Goal: Information Seeking & Learning: Learn about a topic

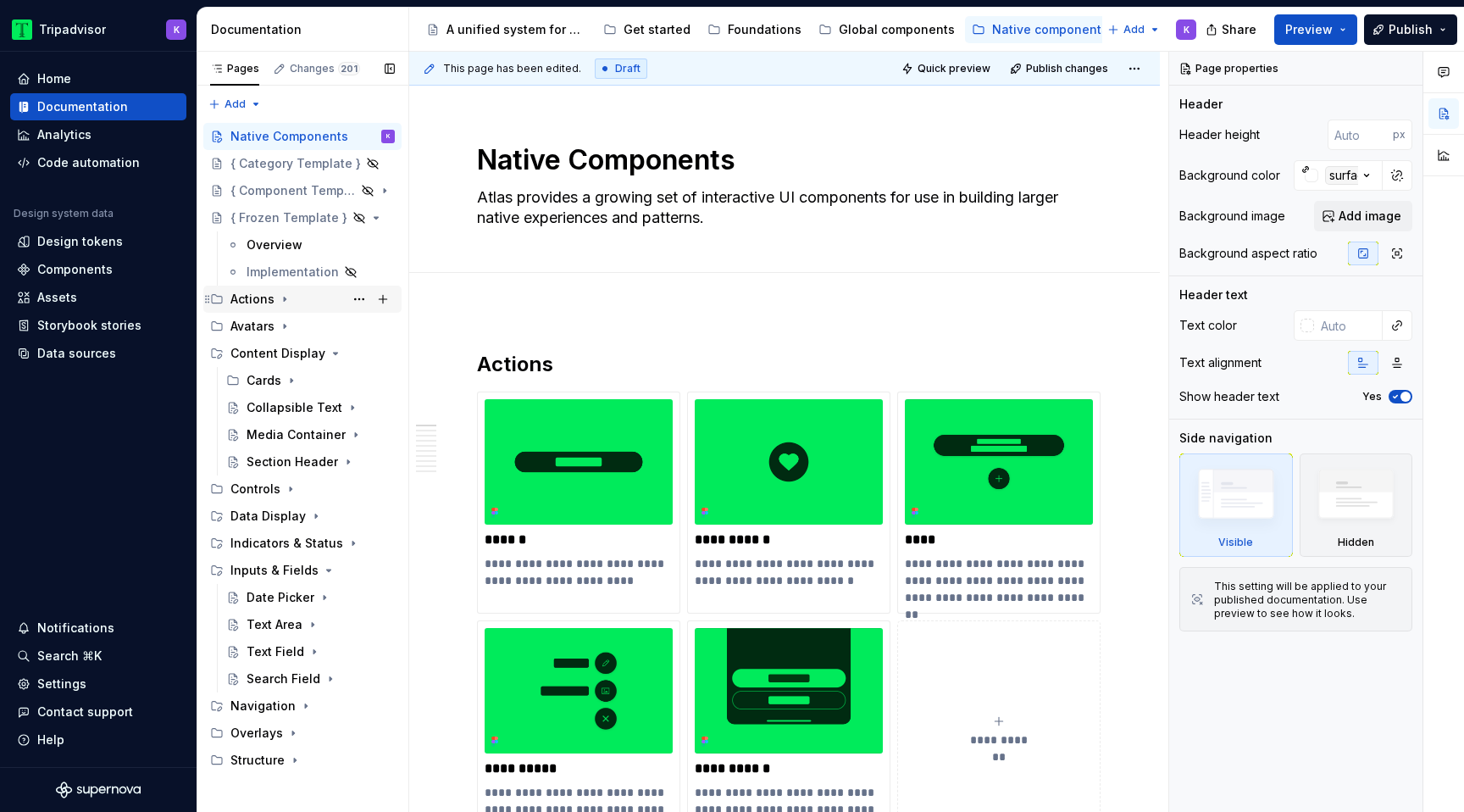
click at [278, 303] on icon "Page tree" at bounding box center [284, 299] width 14 height 14
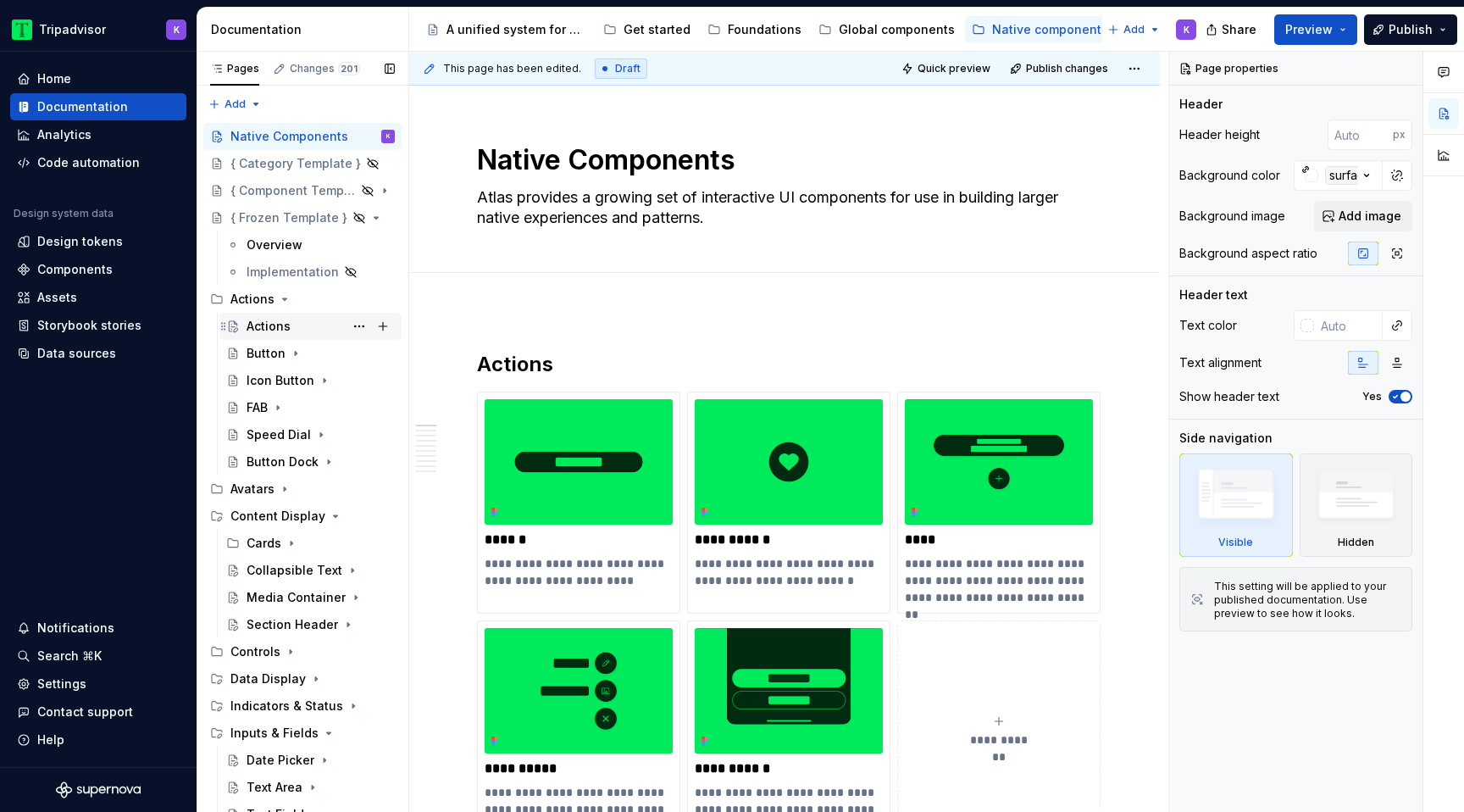
click at [291, 323] on div "Actions" at bounding box center [320, 326] width 148 height 24
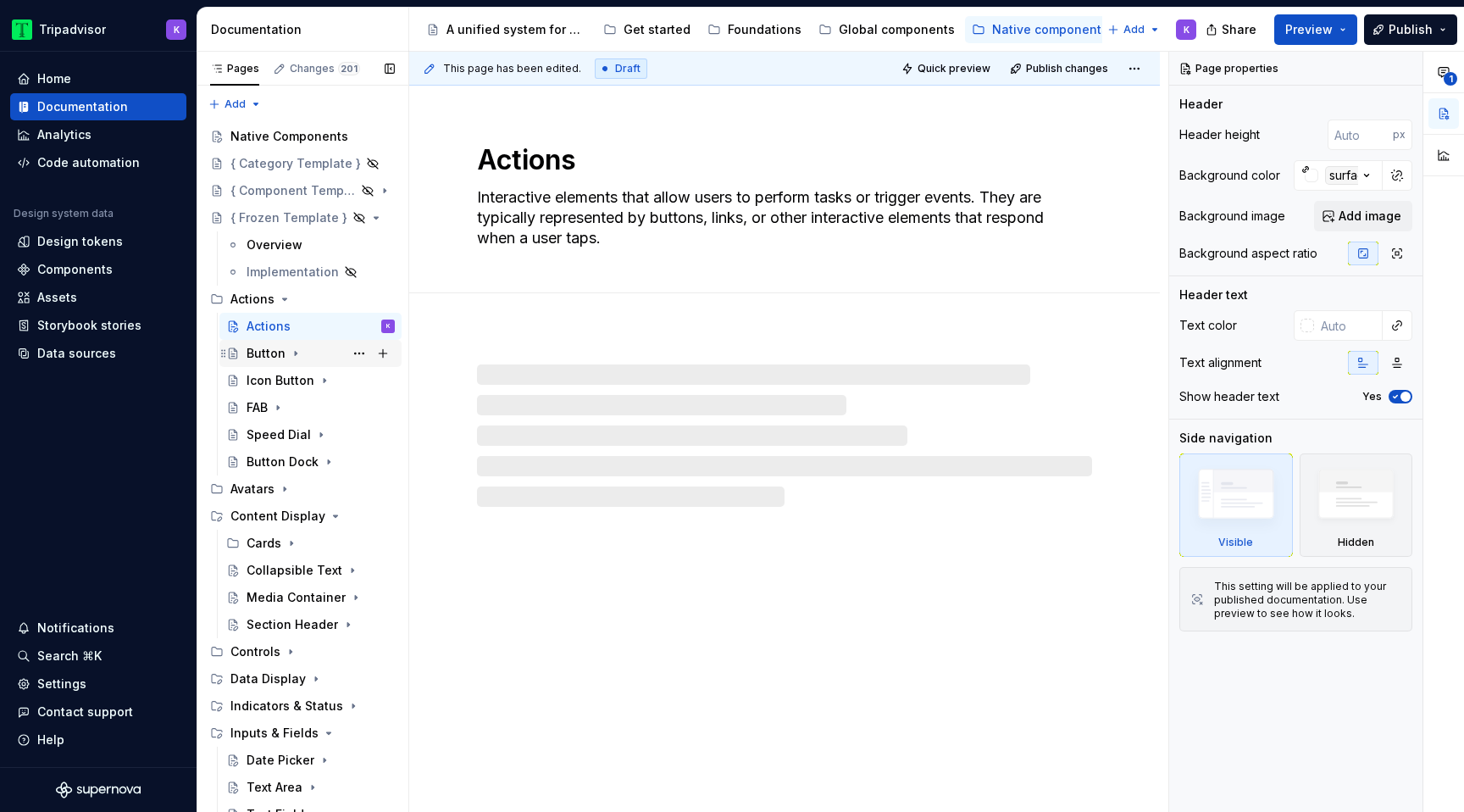
click at [293, 356] on icon "Page tree" at bounding box center [295, 353] width 14 height 14
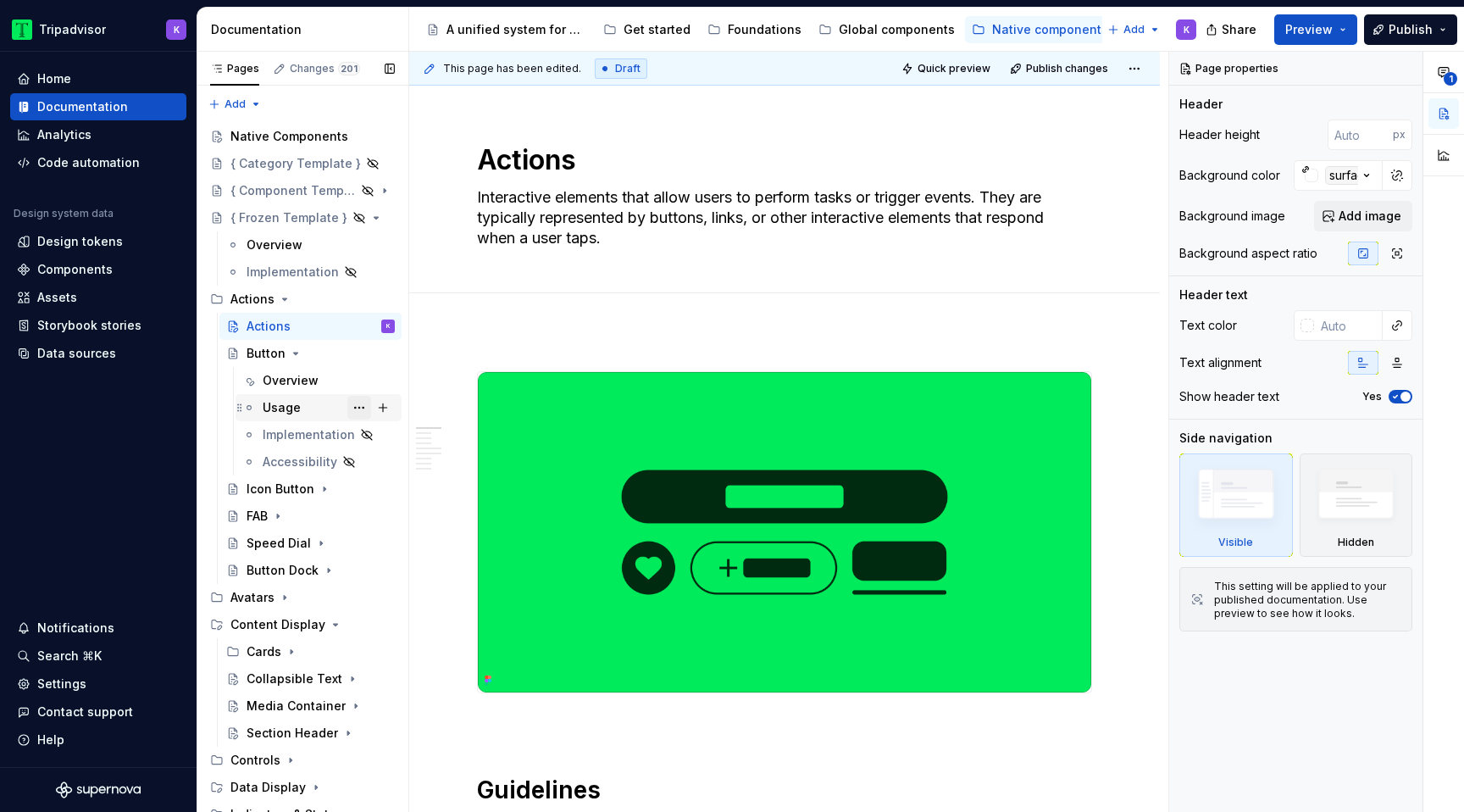
click at [353, 409] on button "Page tree" at bounding box center [360, 407] width 24 height 24
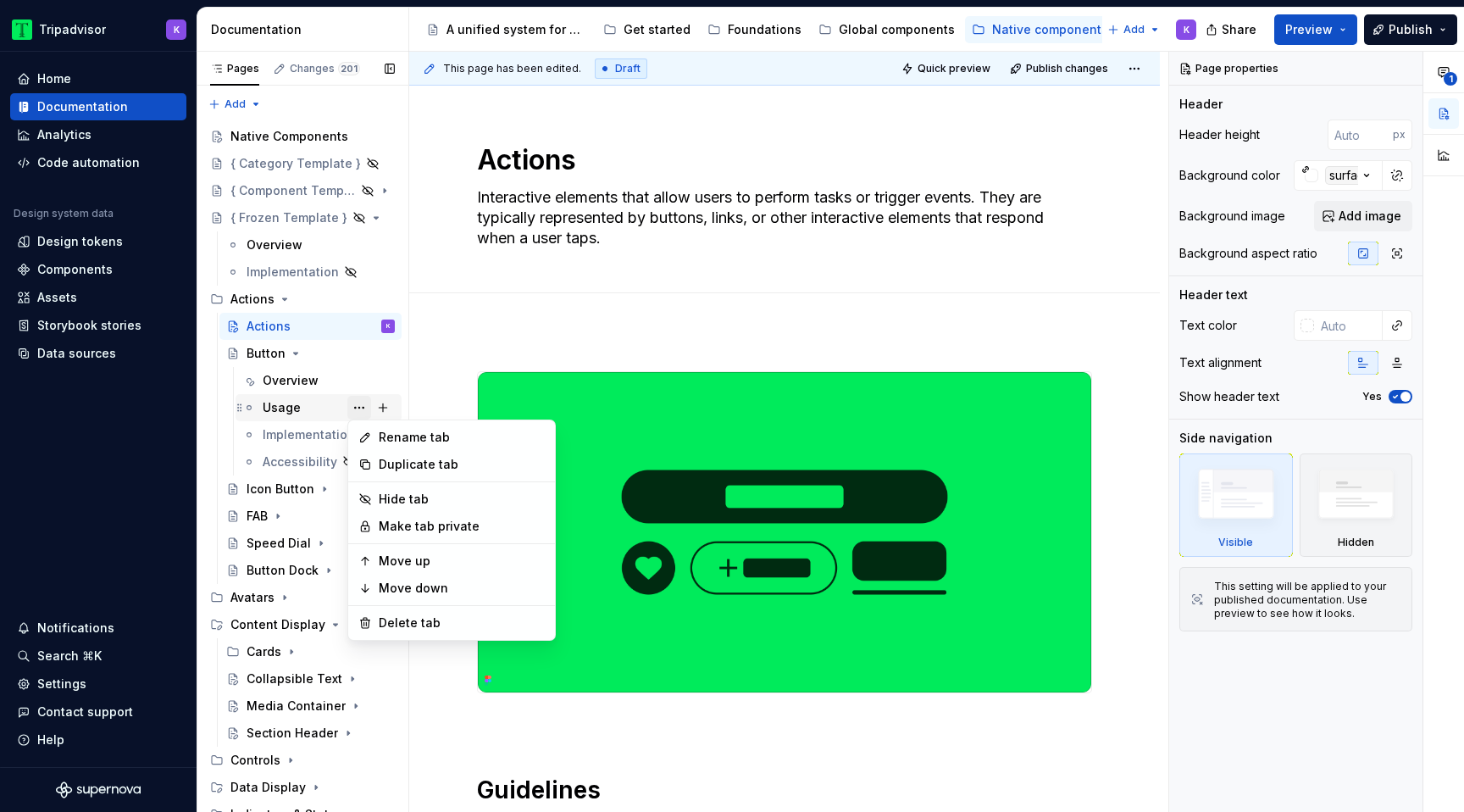
type textarea "*"
click at [407, 438] on div "Rename tab" at bounding box center [462, 437] width 166 height 17
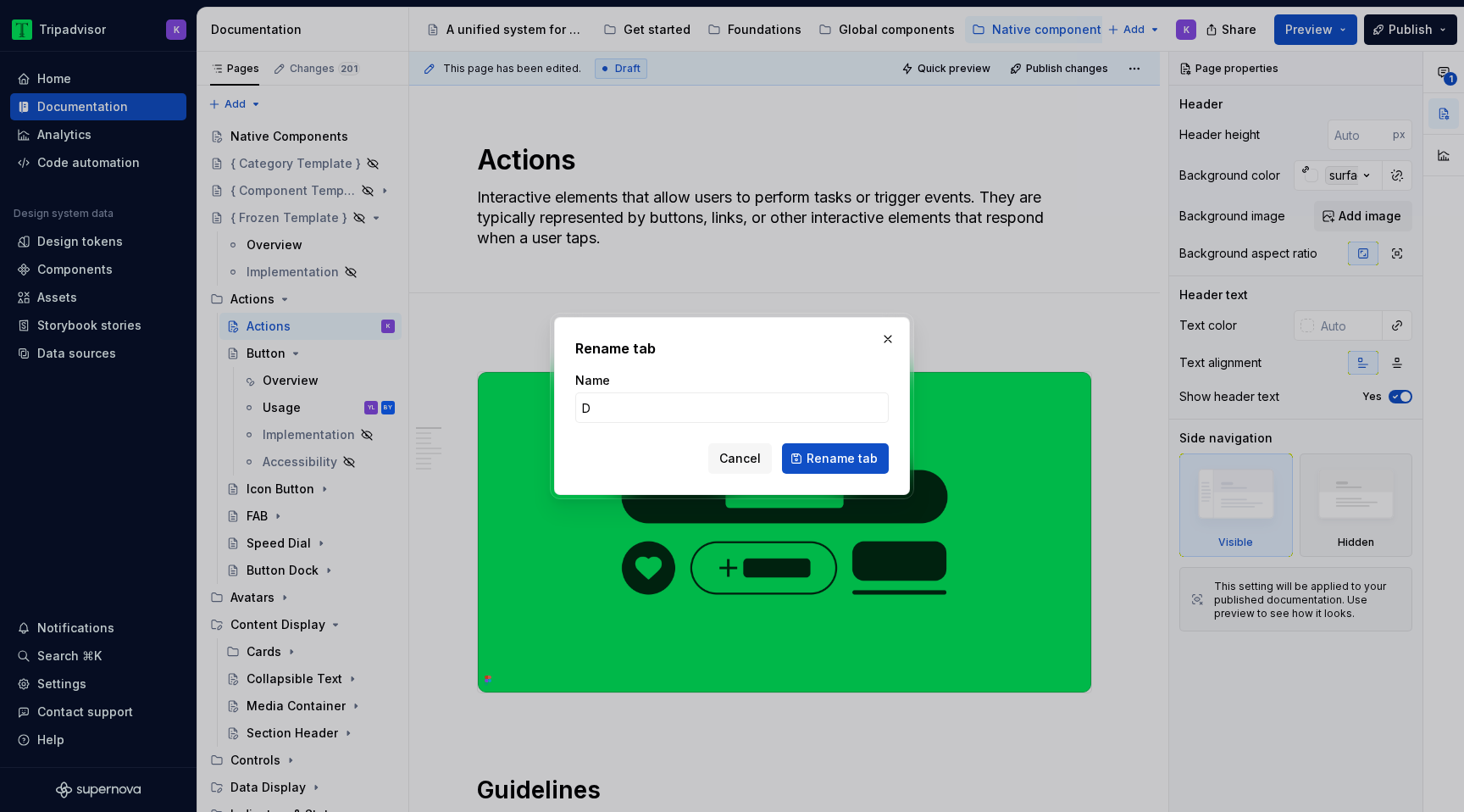
type input "Usage"
click at [748, 455] on span "Cancel" at bounding box center [739, 458] width 41 height 17
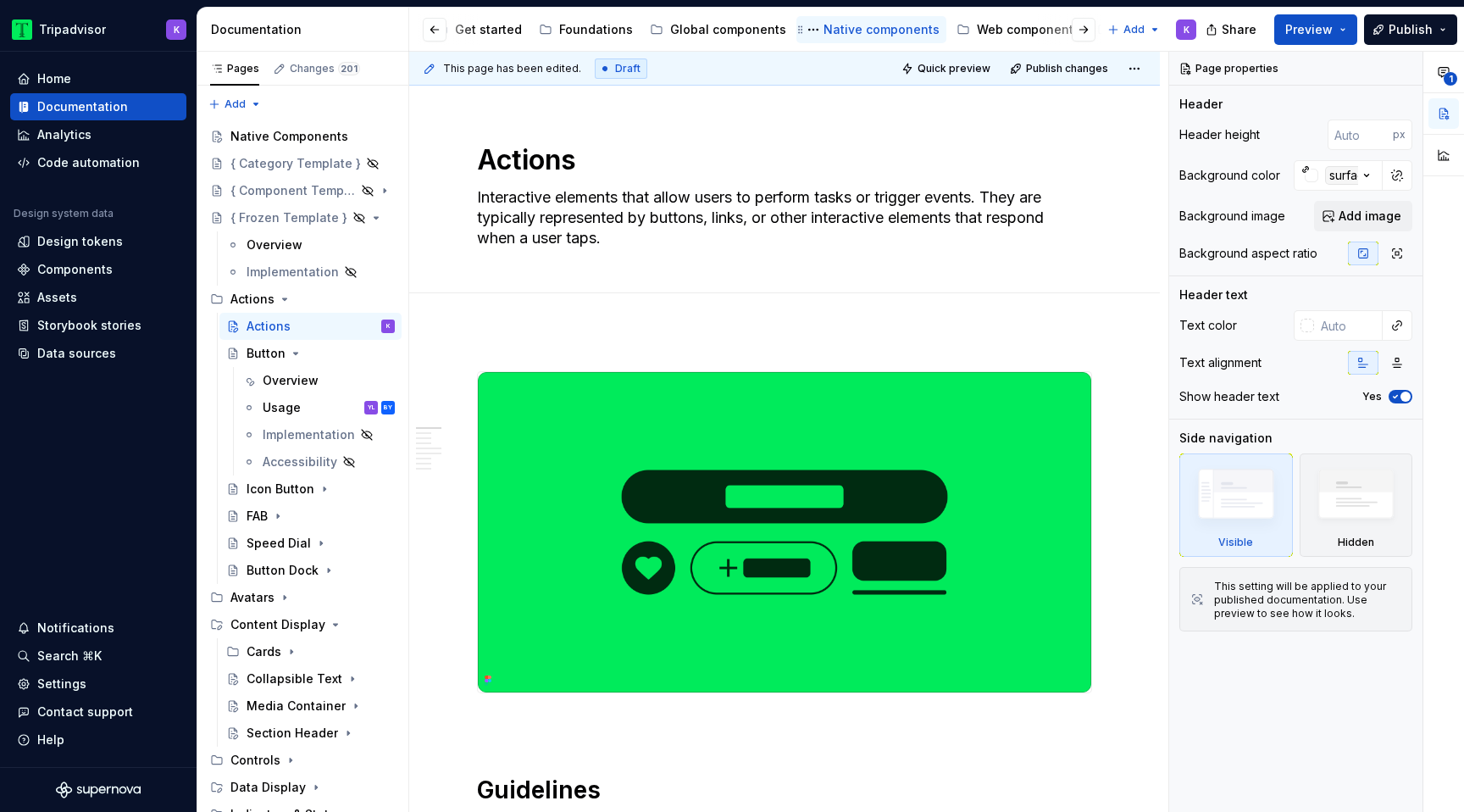
scroll to position [0, 196]
click at [979, 35] on div "Web components" at bounding box center [1001, 29] width 103 height 17
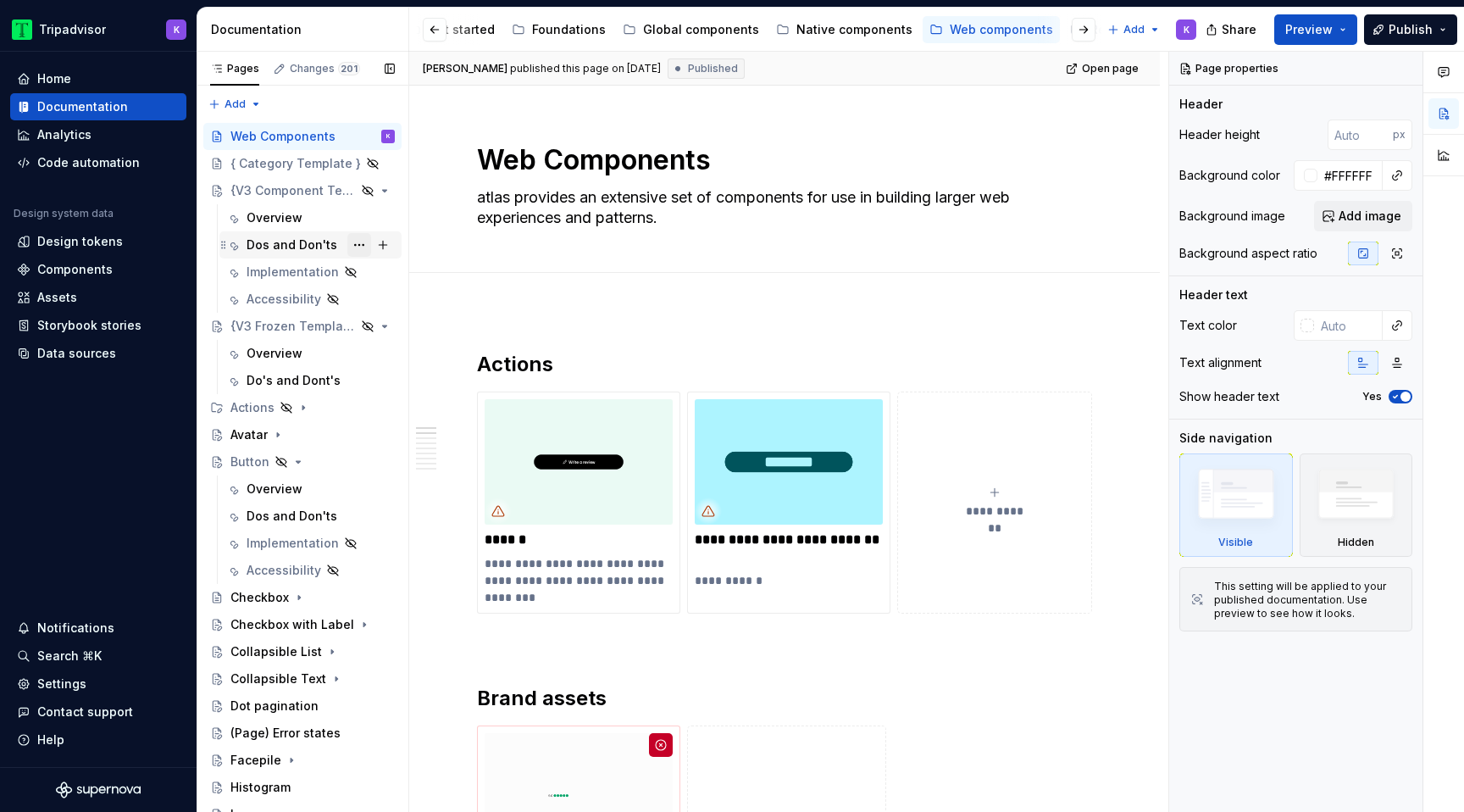
click at [359, 242] on button "Page tree" at bounding box center [360, 245] width 24 height 24
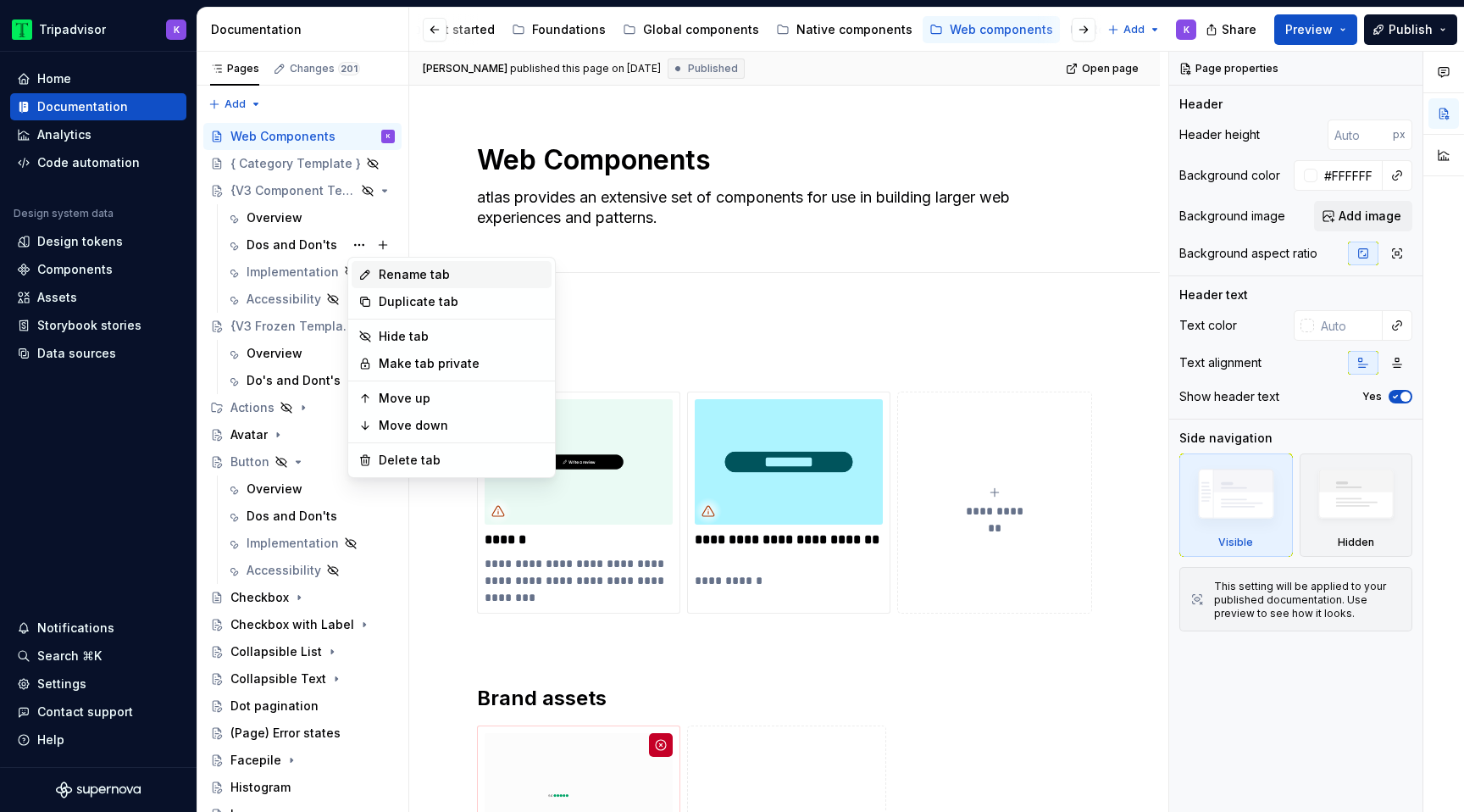
click at [411, 269] on div "Rename tab" at bounding box center [462, 274] width 166 height 17
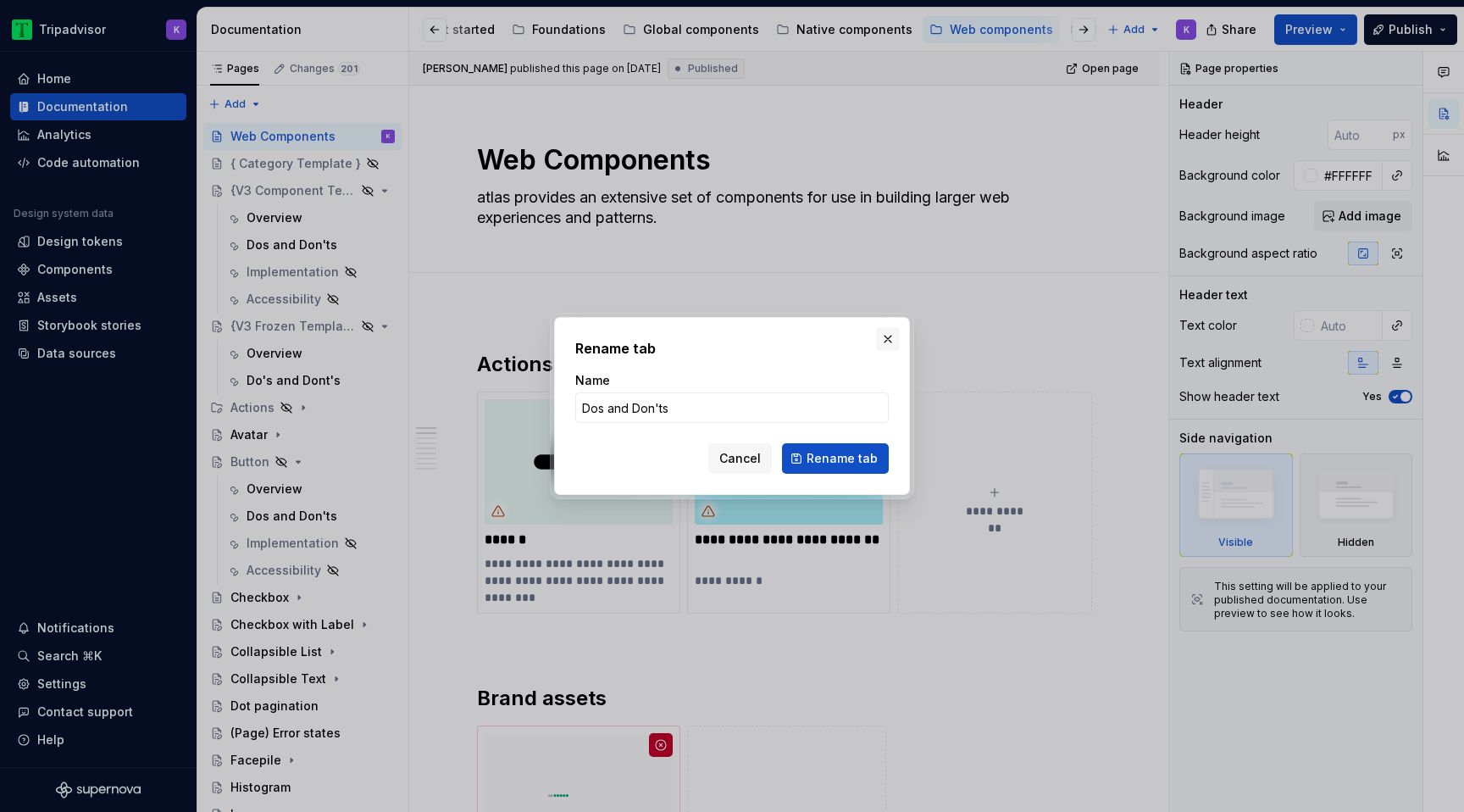
click at [888, 336] on button "button" at bounding box center [888, 339] width 24 height 24
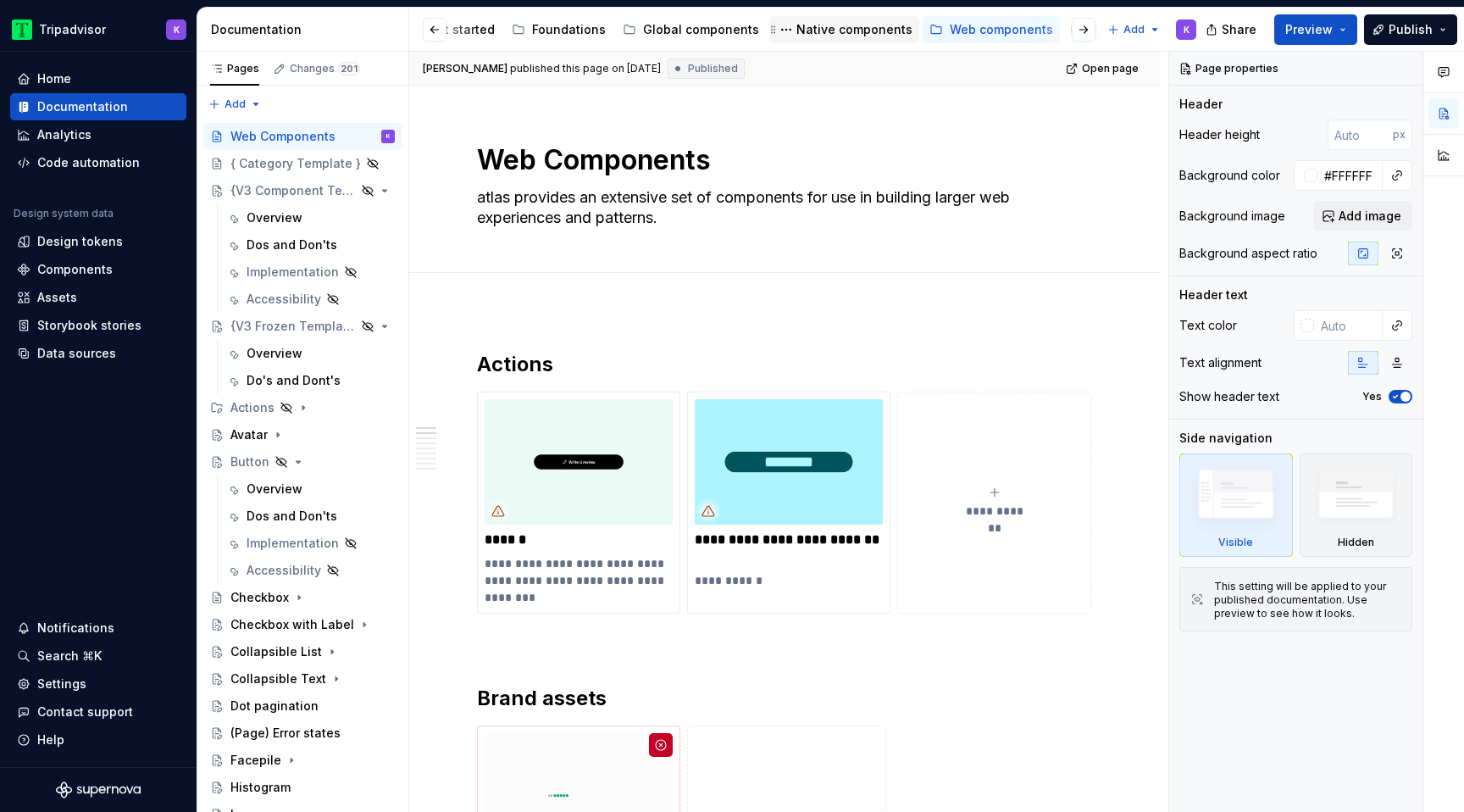
click at [814, 32] on div "Native components" at bounding box center [854, 29] width 116 height 17
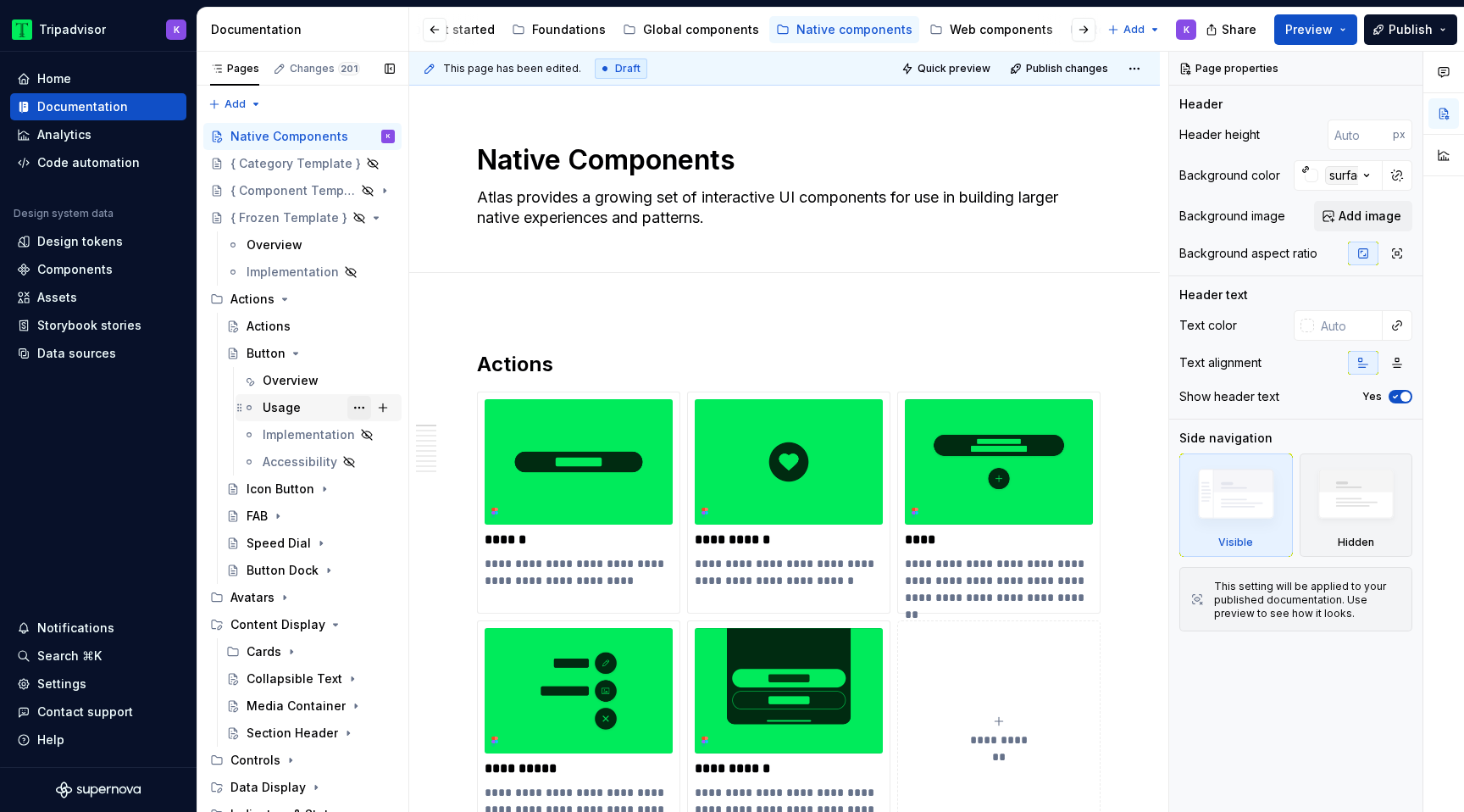
click at [350, 402] on button "Page tree" at bounding box center [360, 407] width 24 height 24
type textarea "*"
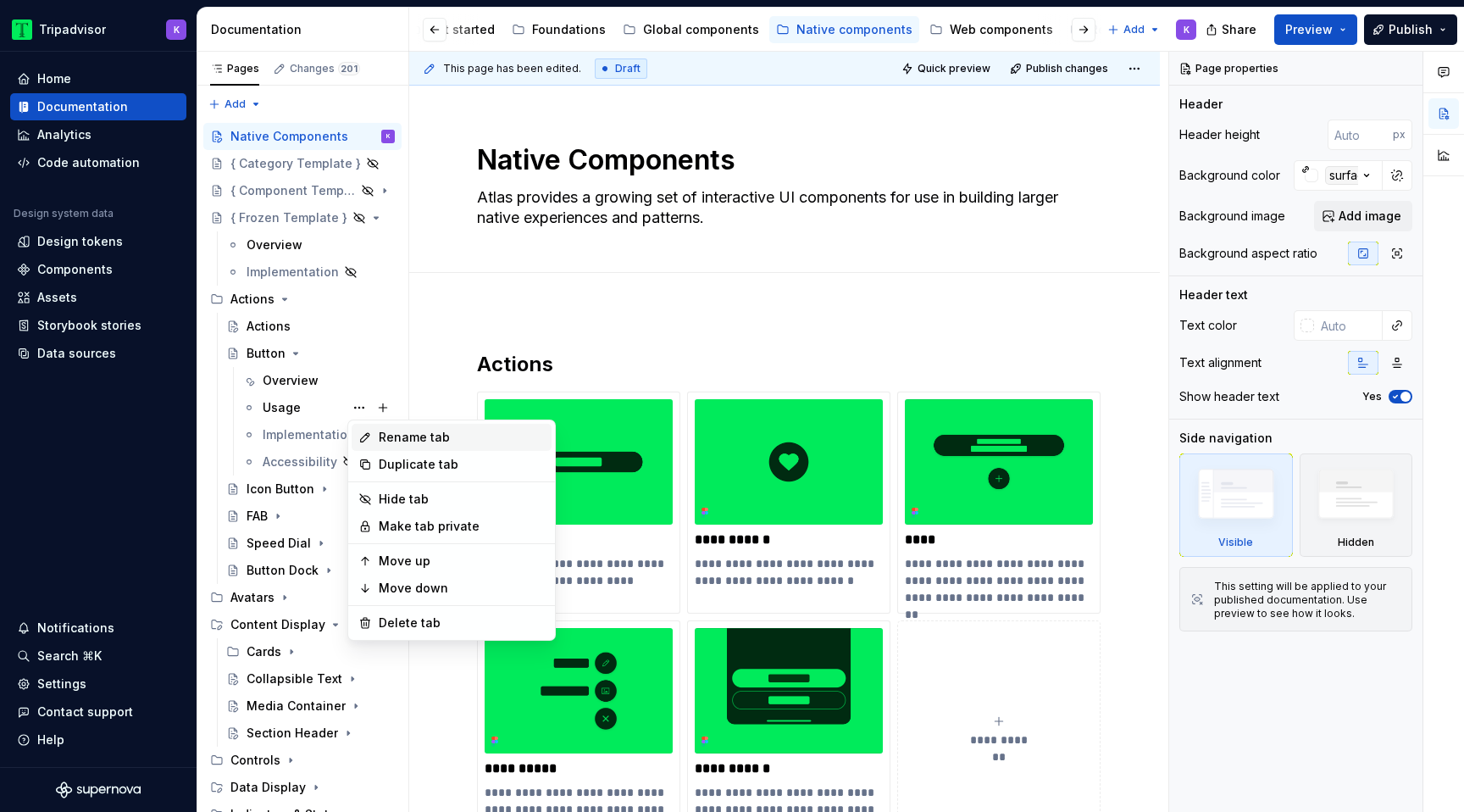
click at [406, 437] on div "Rename tab" at bounding box center [462, 437] width 166 height 17
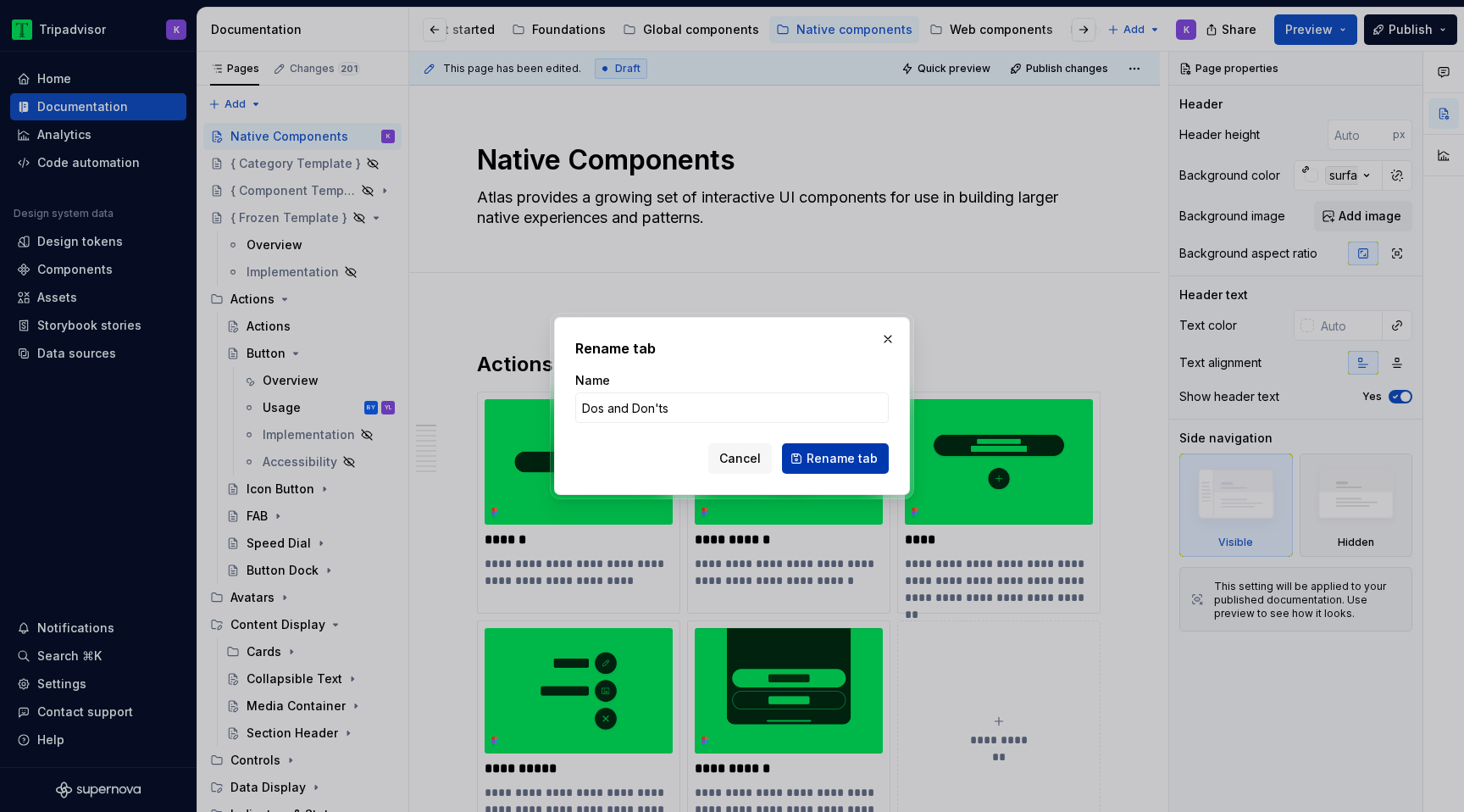
type input "Dos and Don'ts"
click at [845, 463] on span "Rename tab" at bounding box center [841, 458] width 71 height 17
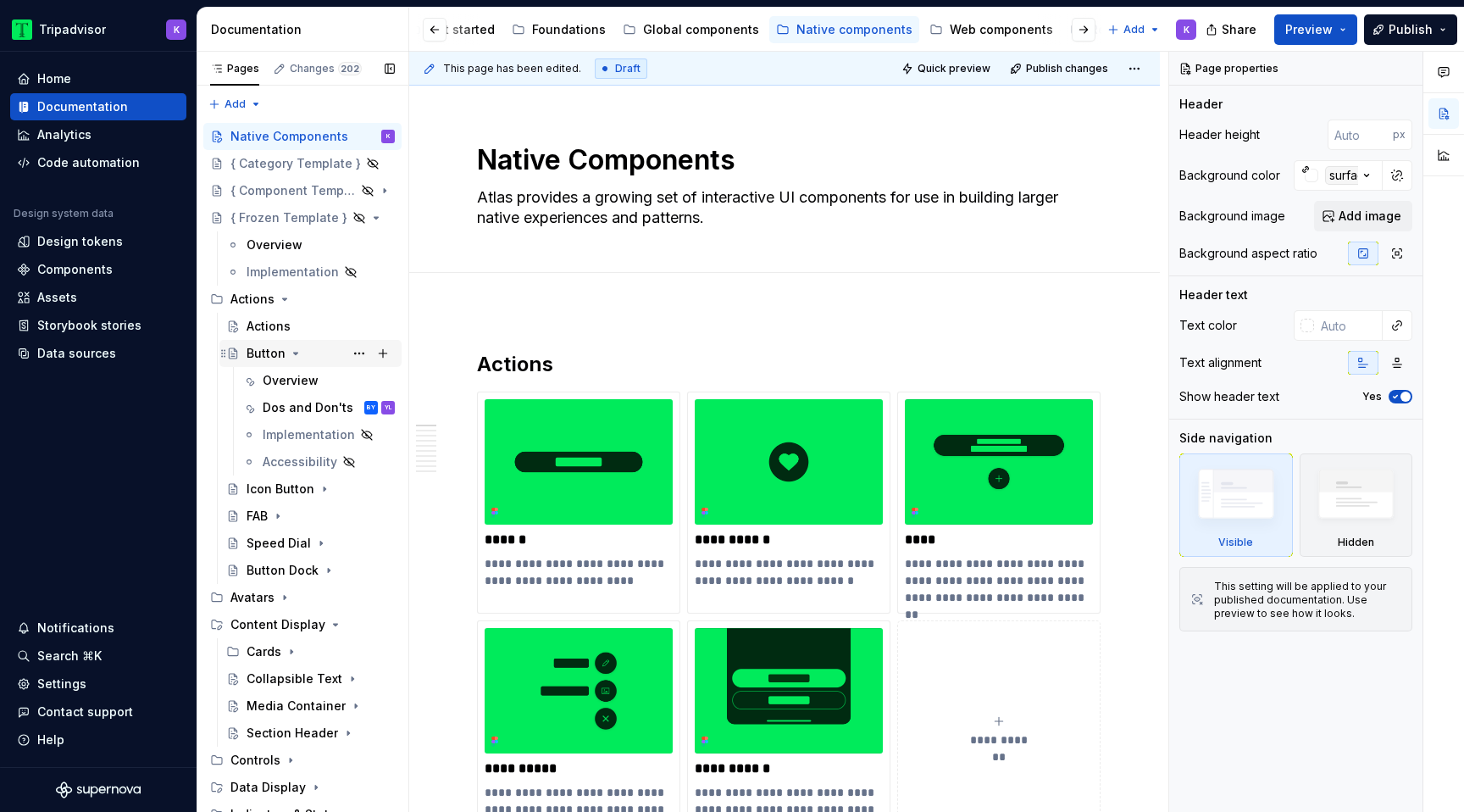
click at [290, 347] on icon "Page tree" at bounding box center [295, 353] width 14 height 14
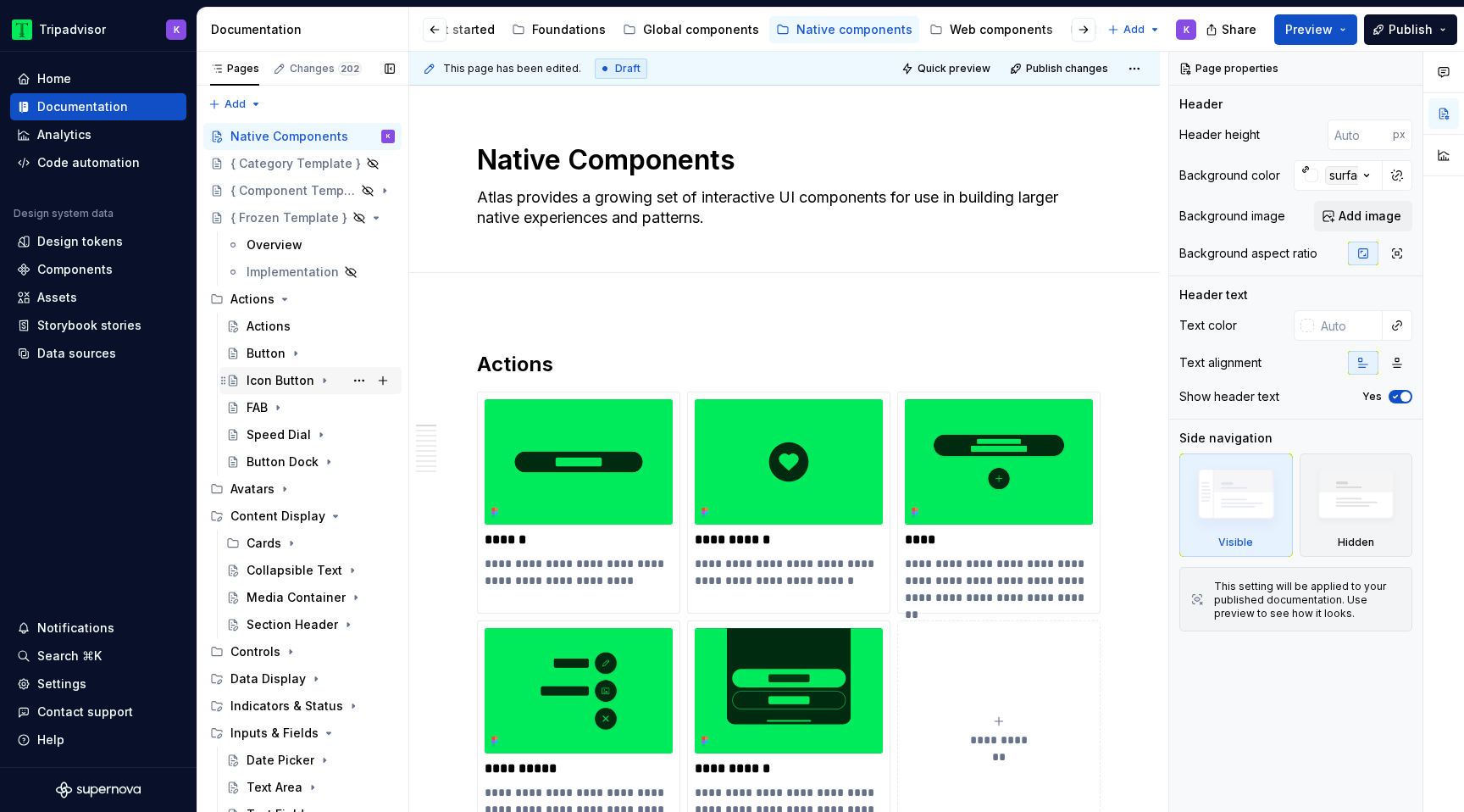
click at [318, 382] on icon "Page tree" at bounding box center [325, 380] width 14 height 14
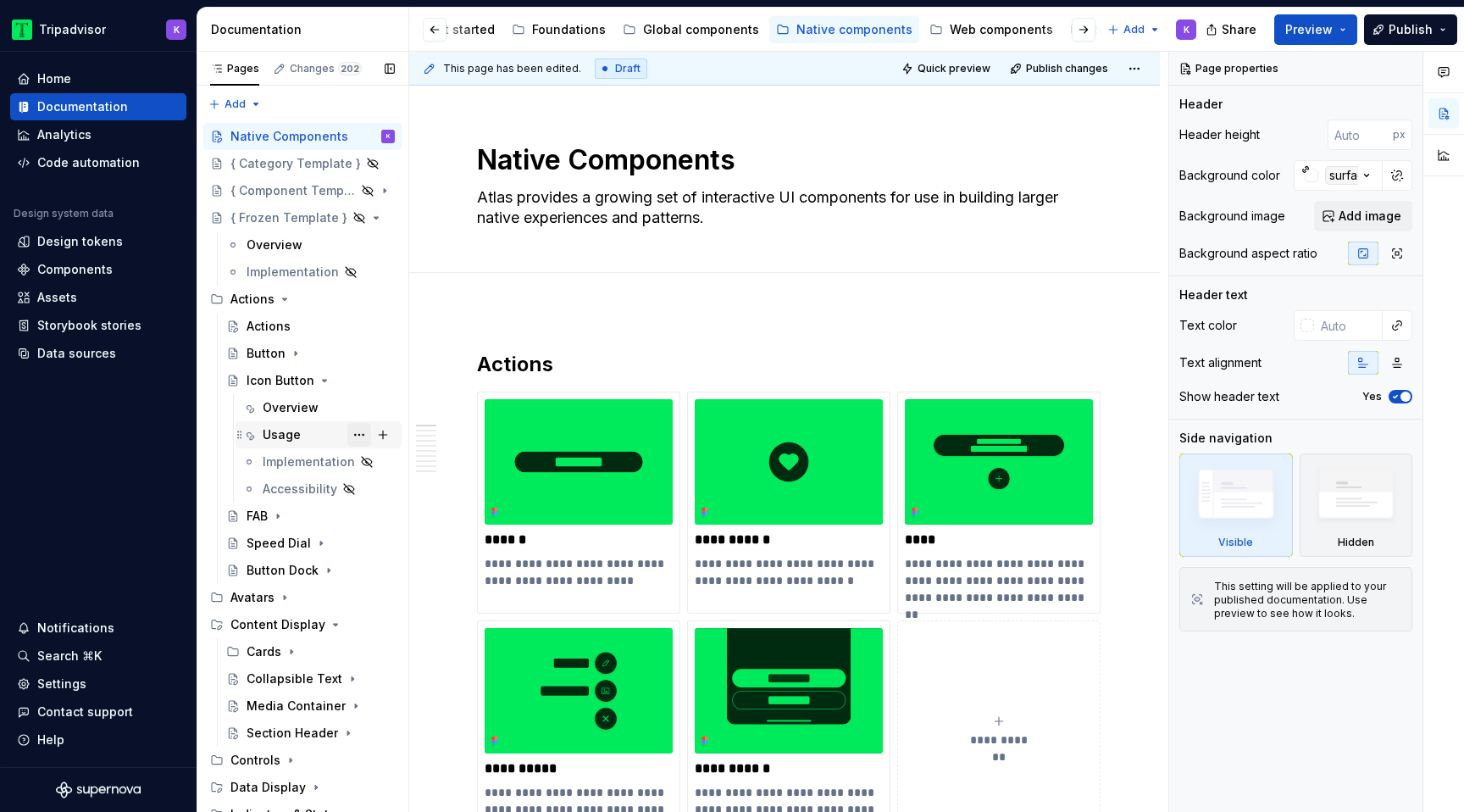
click at [360, 437] on button "Page tree" at bounding box center [360, 435] width 24 height 24
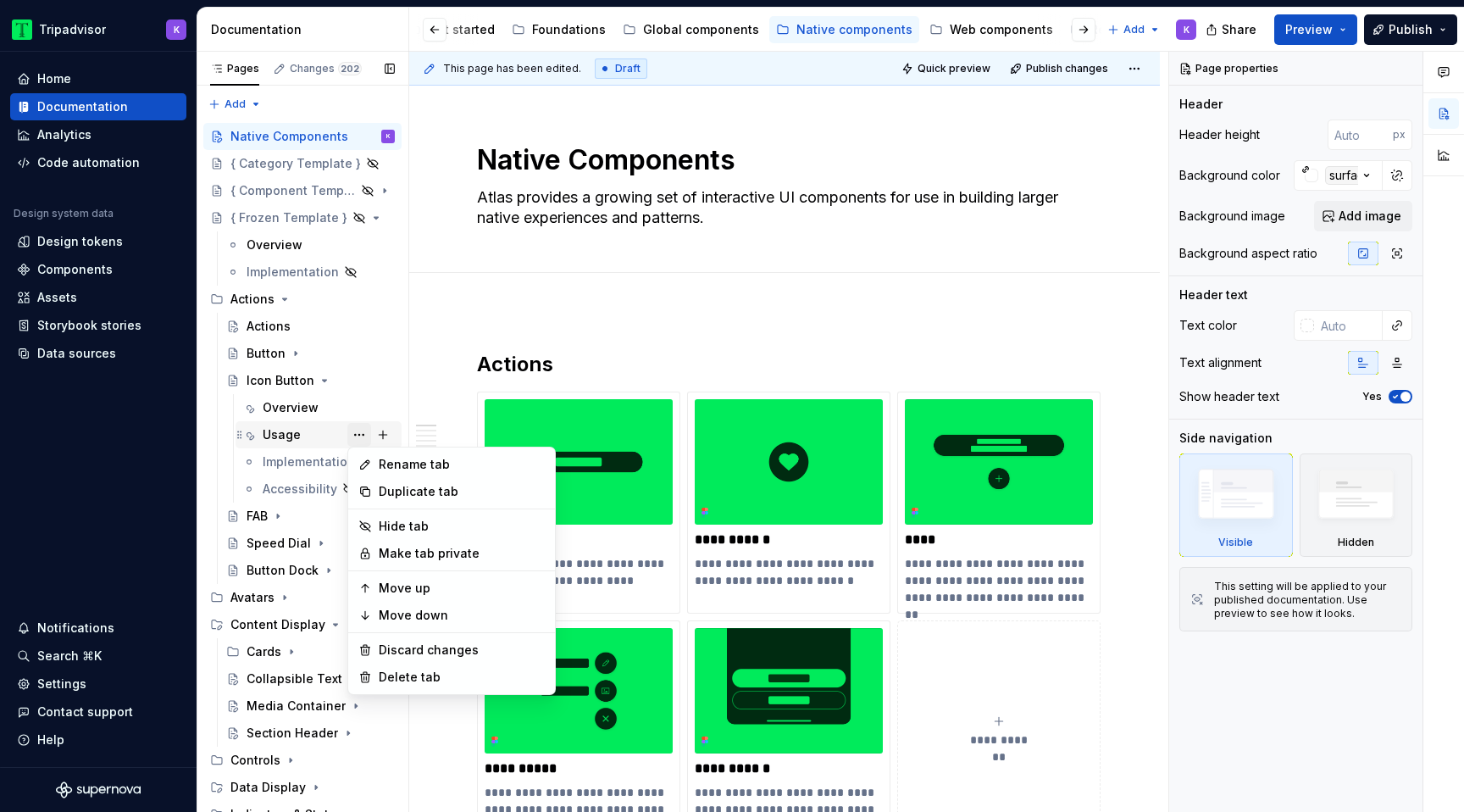
type textarea "*"
click at [374, 464] on div "Rename tab" at bounding box center [451, 463] width 200 height 27
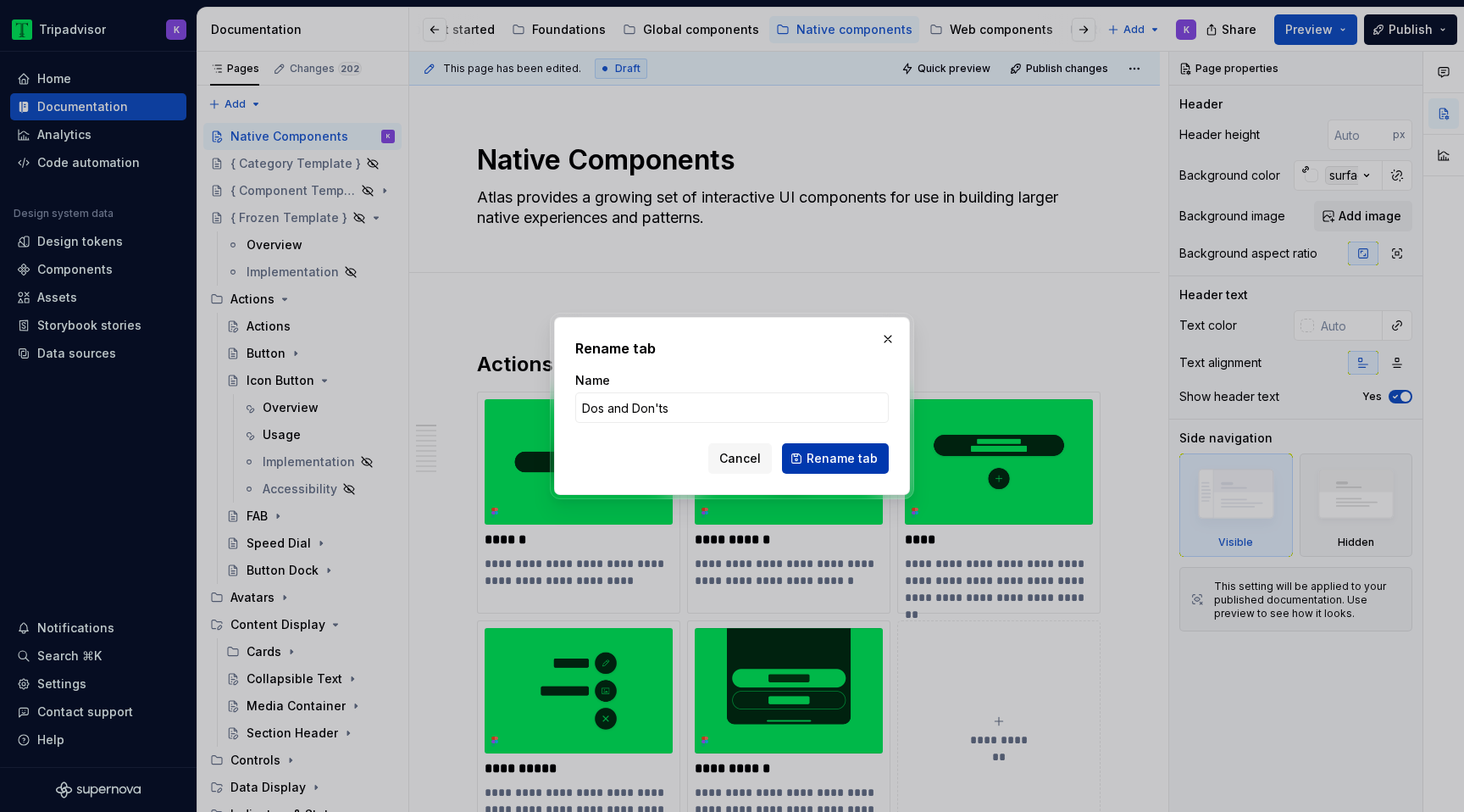
type input "Dos and Don'ts"
click at [833, 459] on span "Rename tab" at bounding box center [841, 458] width 71 height 17
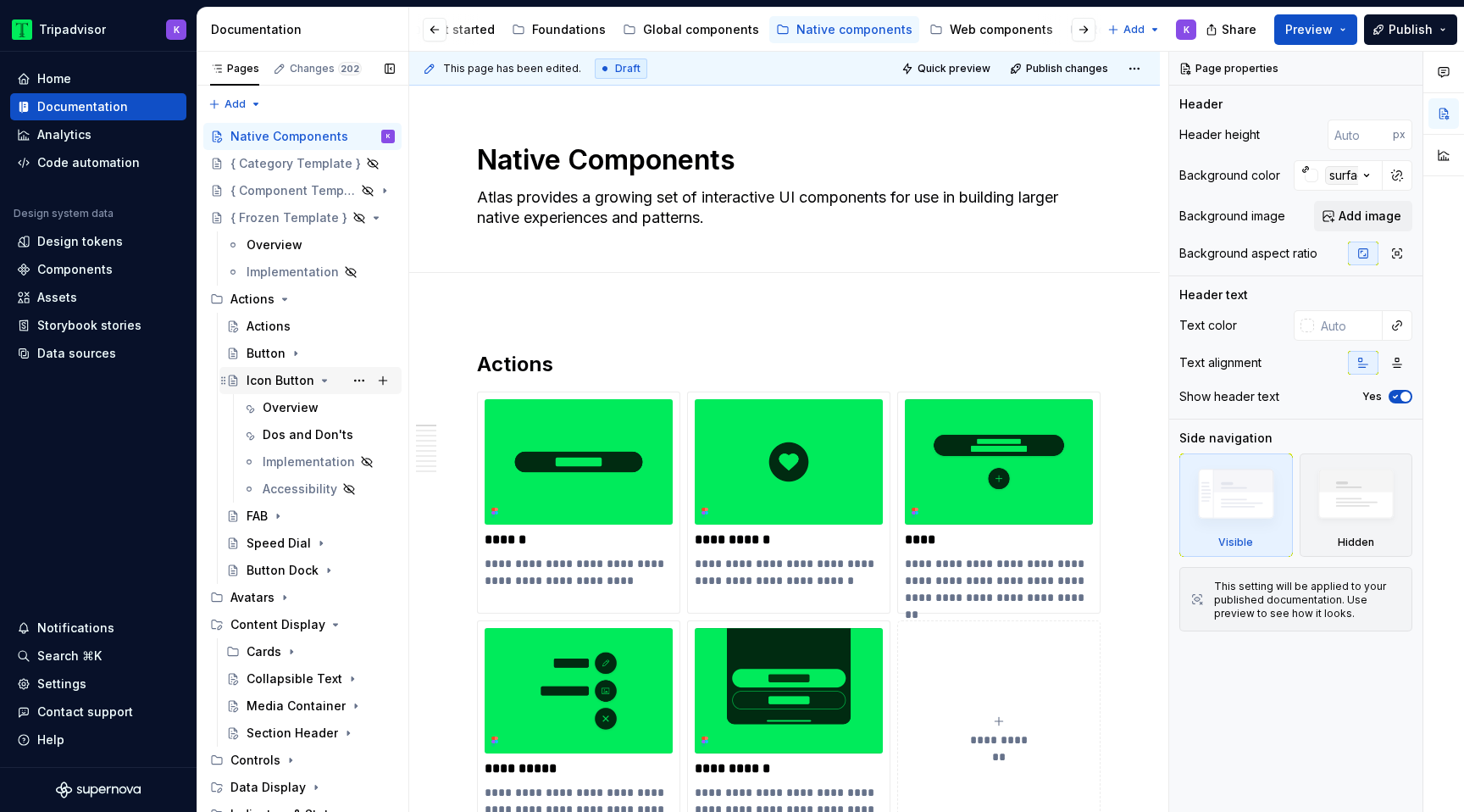
click at [320, 383] on icon "Page tree" at bounding box center [325, 380] width 14 height 14
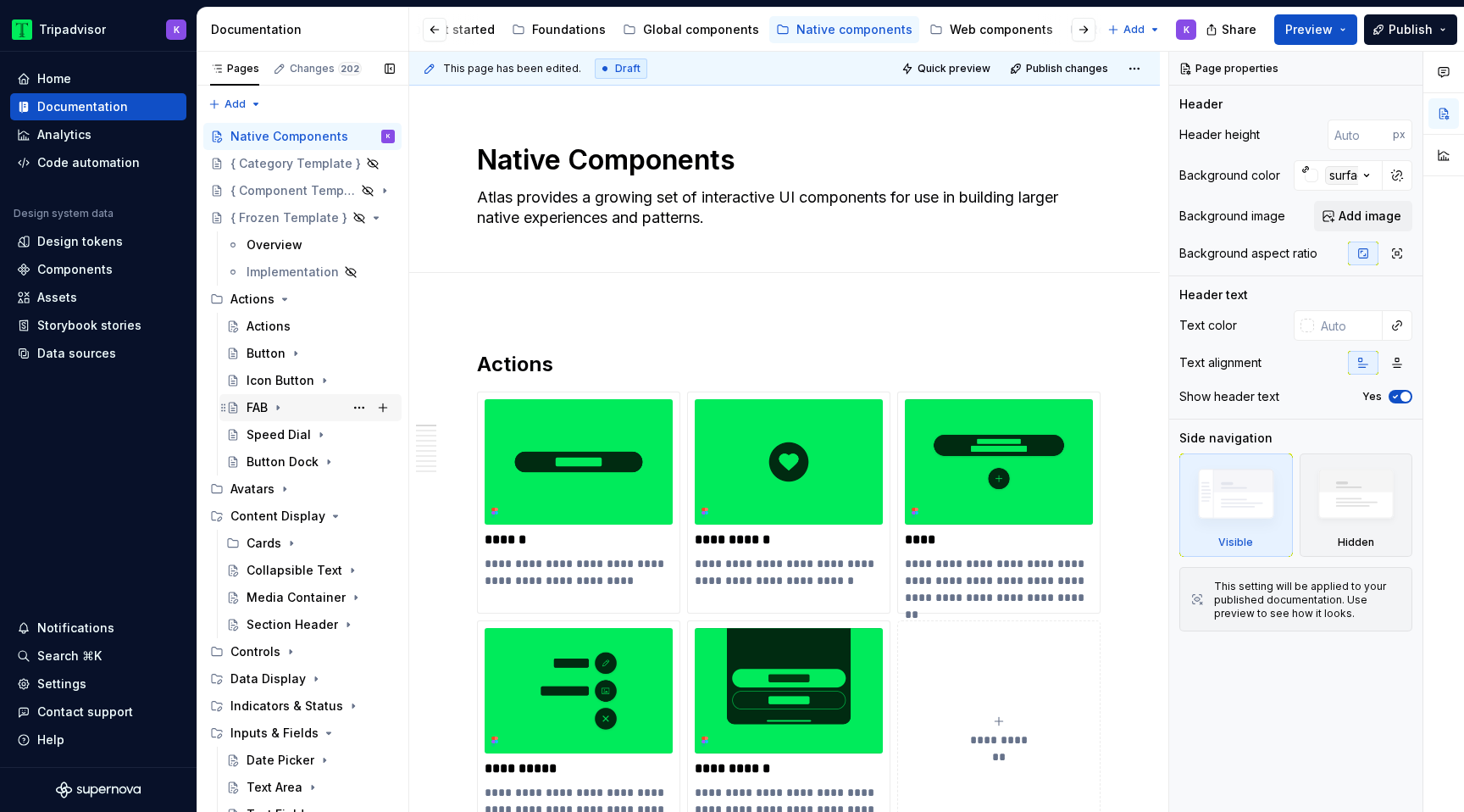
click at [277, 411] on icon "Page tree" at bounding box center [278, 407] width 14 height 14
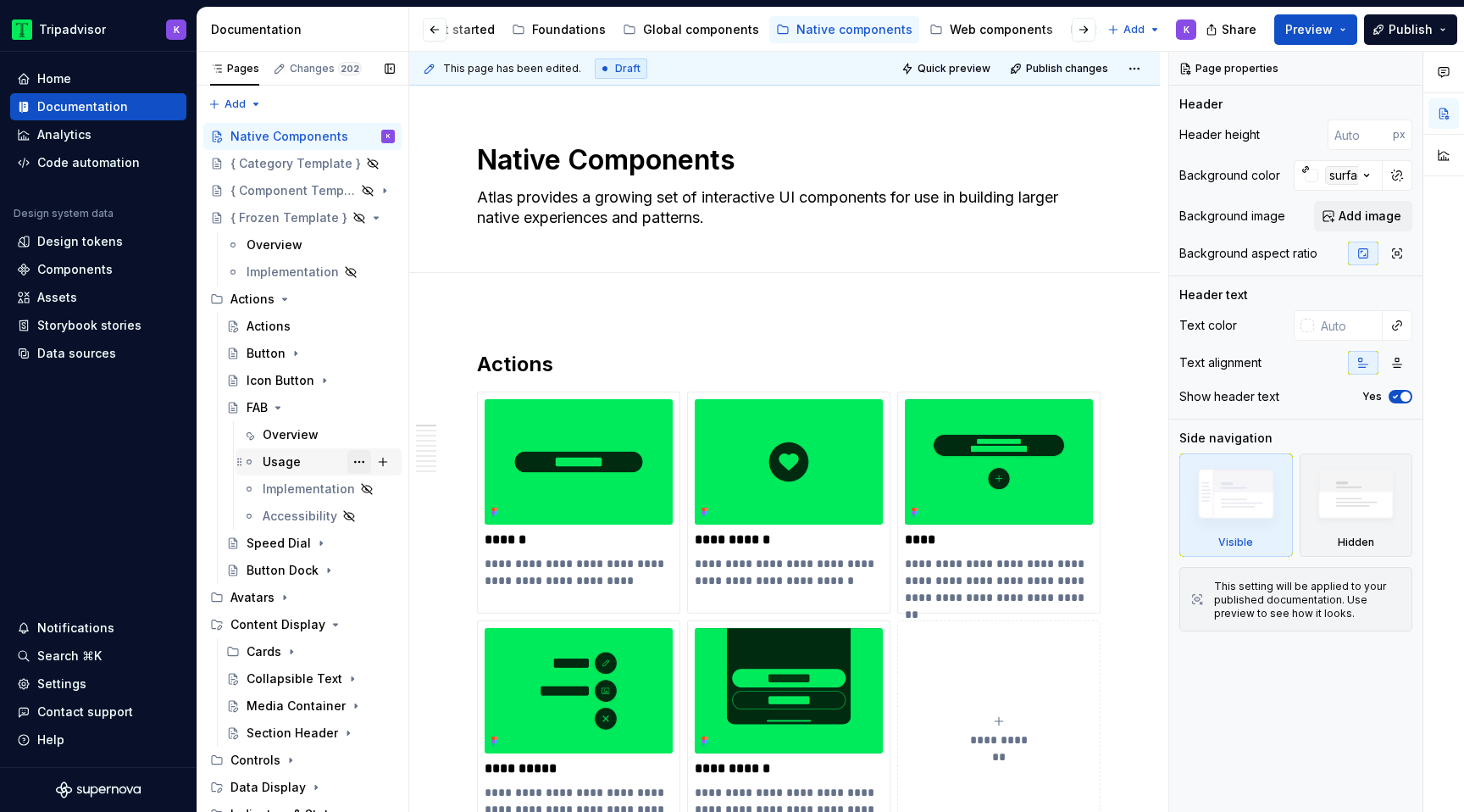
click at [361, 463] on button "Page tree" at bounding box center [360, 462] width 24 height 24
type textarea "*"
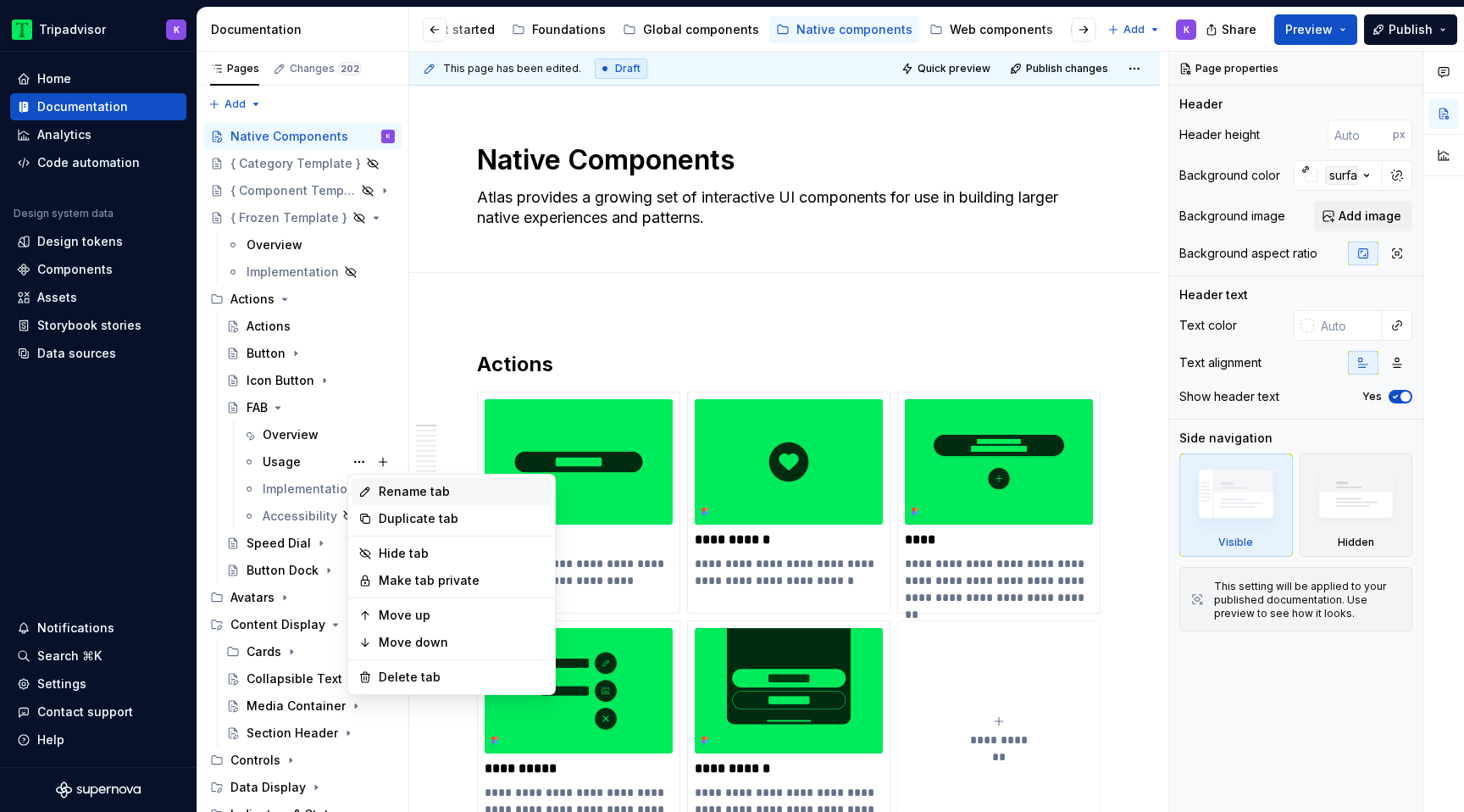
click at [433, 483] on div "Rename tab" at bounding box center [462, 491] width 166 height 17
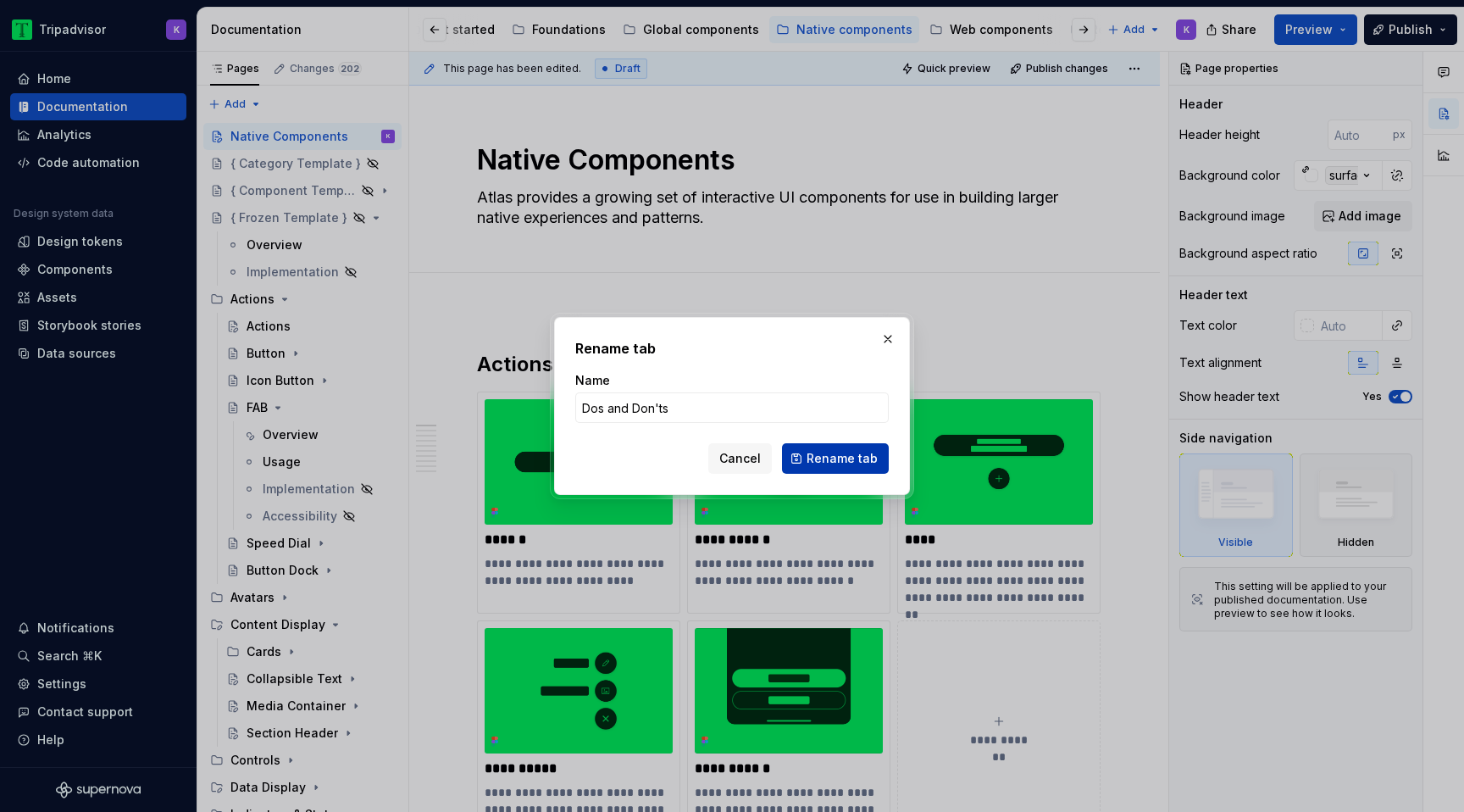
type input "Dos and Don'ts"
click at [836, 456] on span "Rename tab" at bounding box center [841, 458] width 71 height 17
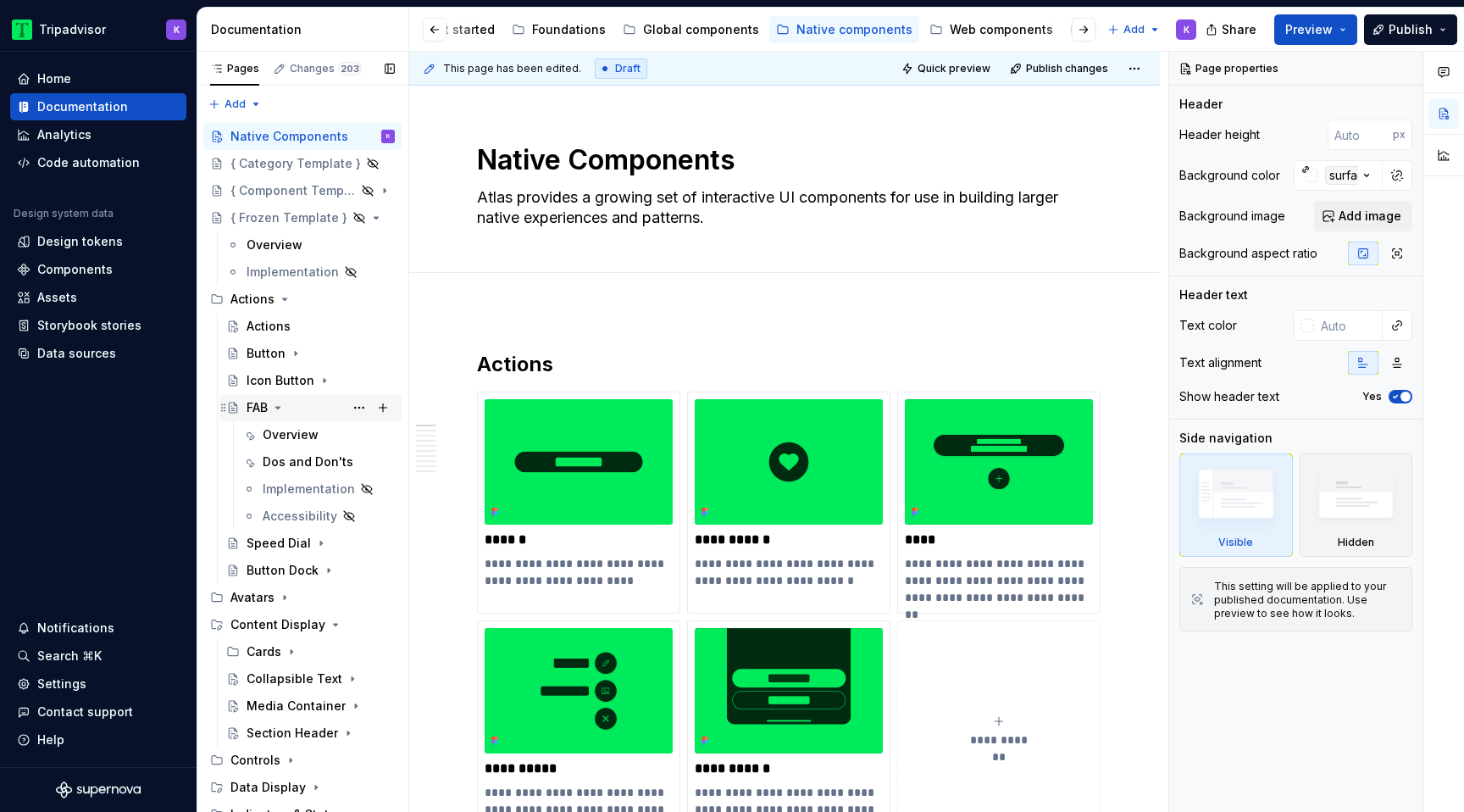
click at [280, 407] on icon "Page tree" at bounding box center [278, 407] width 5 height 2
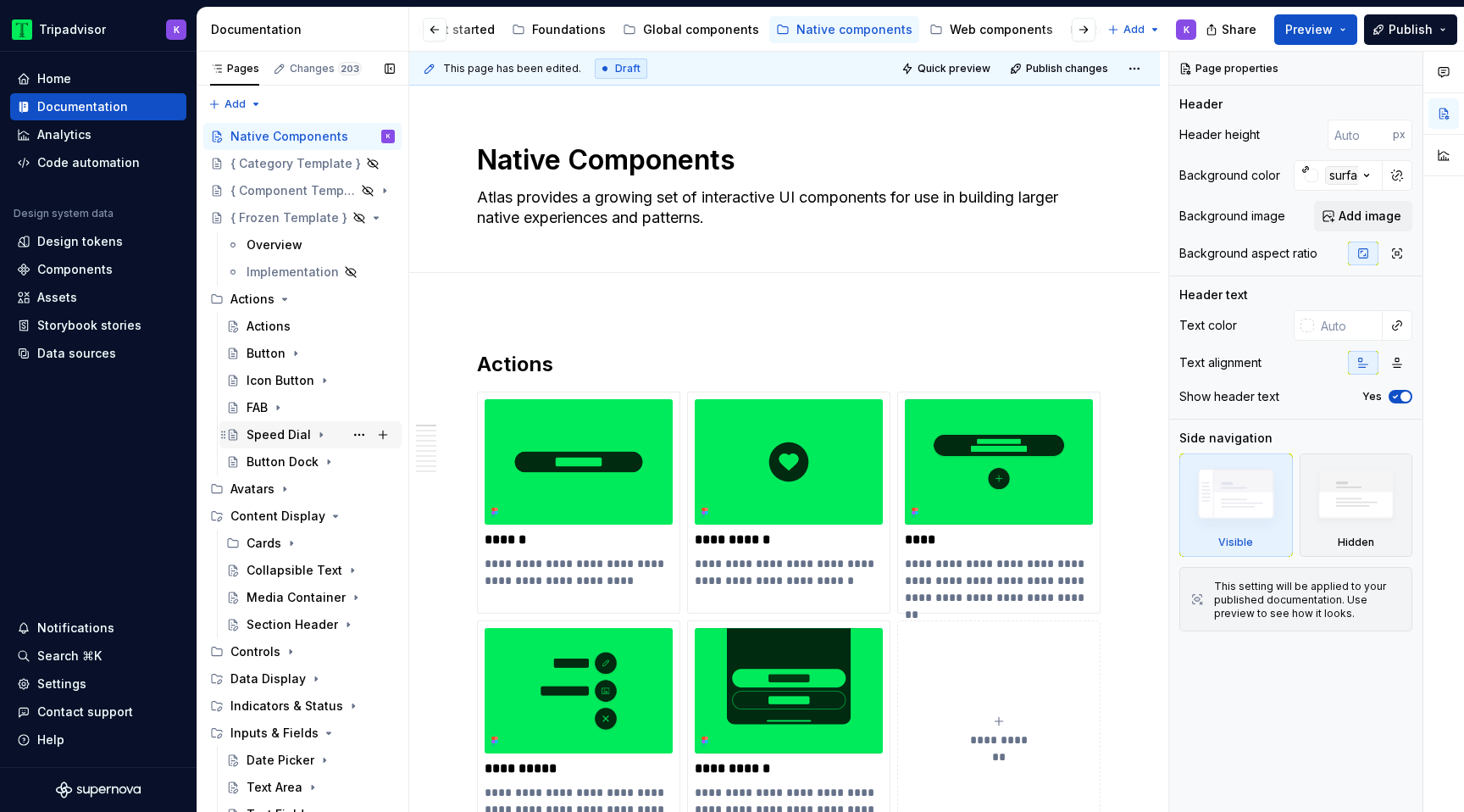
click at [317, 437] on icon "Page tree" at bounding box center [321, 434] width 14 height 14
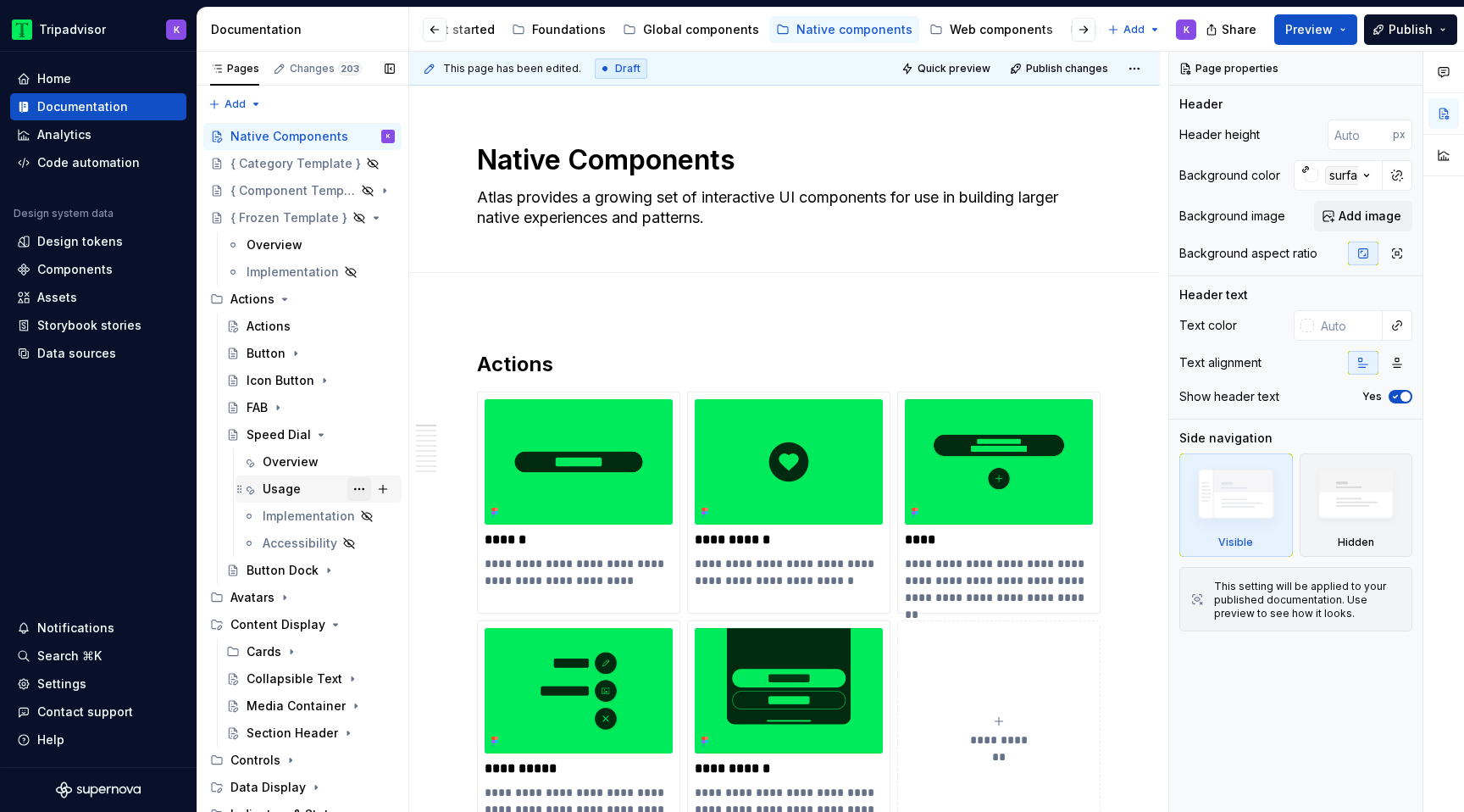
click at [350, 492] on button "Page tree" at bounding box center [360, 489] width 24 height 24
type textarea "*"
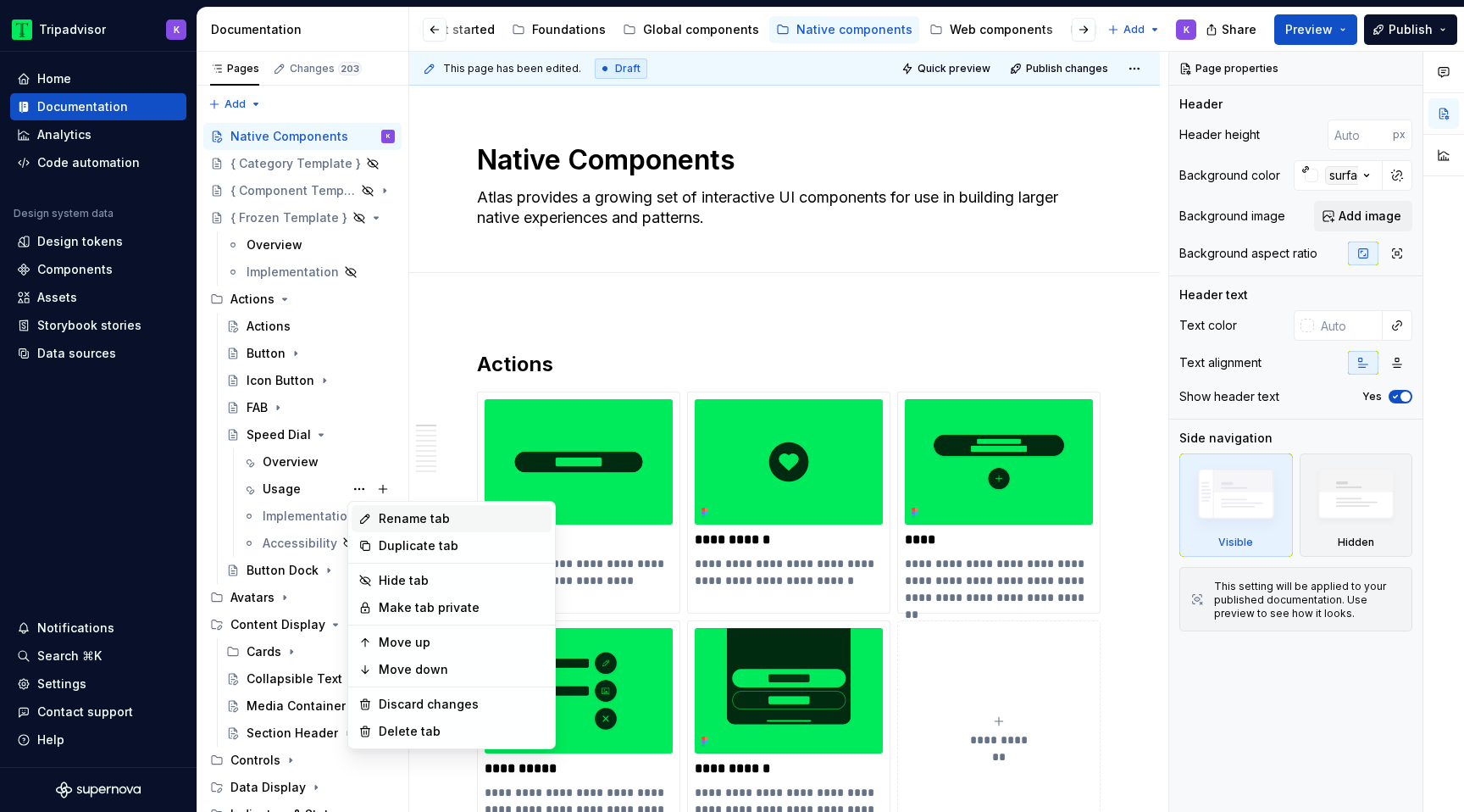
click at [469, 523] on div "Rename tab" at bounding box center [462, 519] width 166 height 17
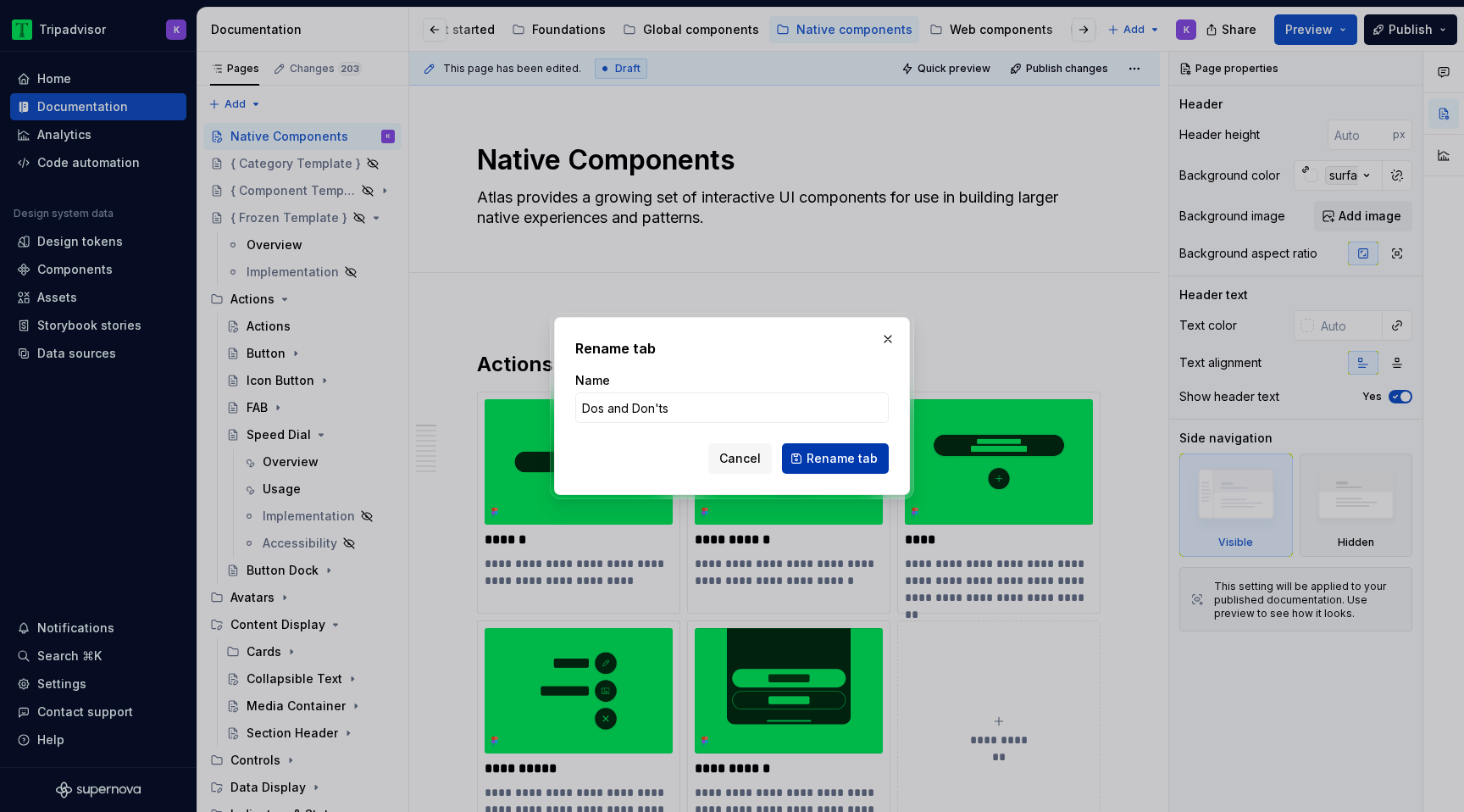
type input "Dos and Don'ts"
click at [854, 463] on span "Rename tab" at bounding box center [841, 458] width 71 height 17
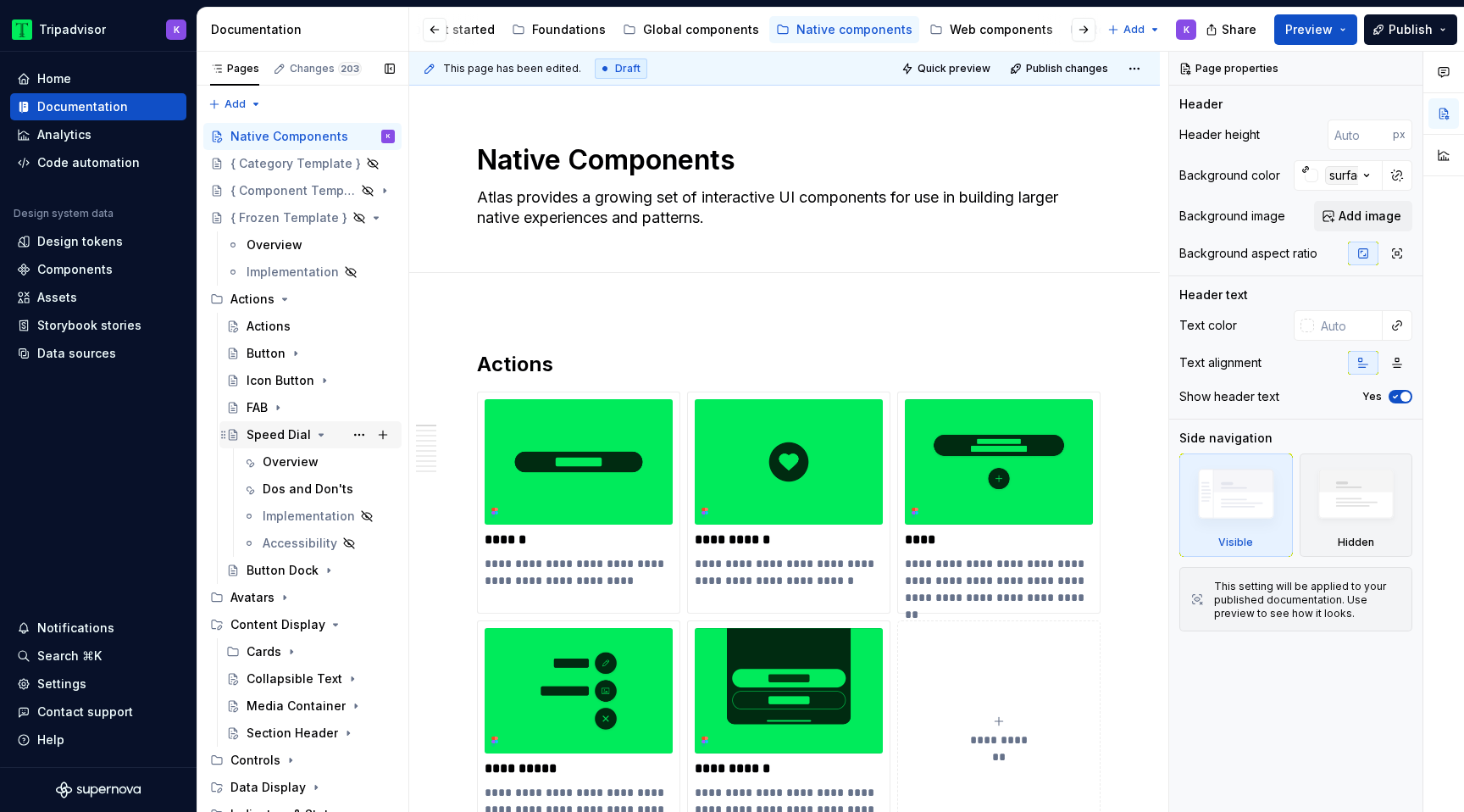
click at [315, 440] on icon "Page tree" at bounding box center [321, 434] width 14 height 14
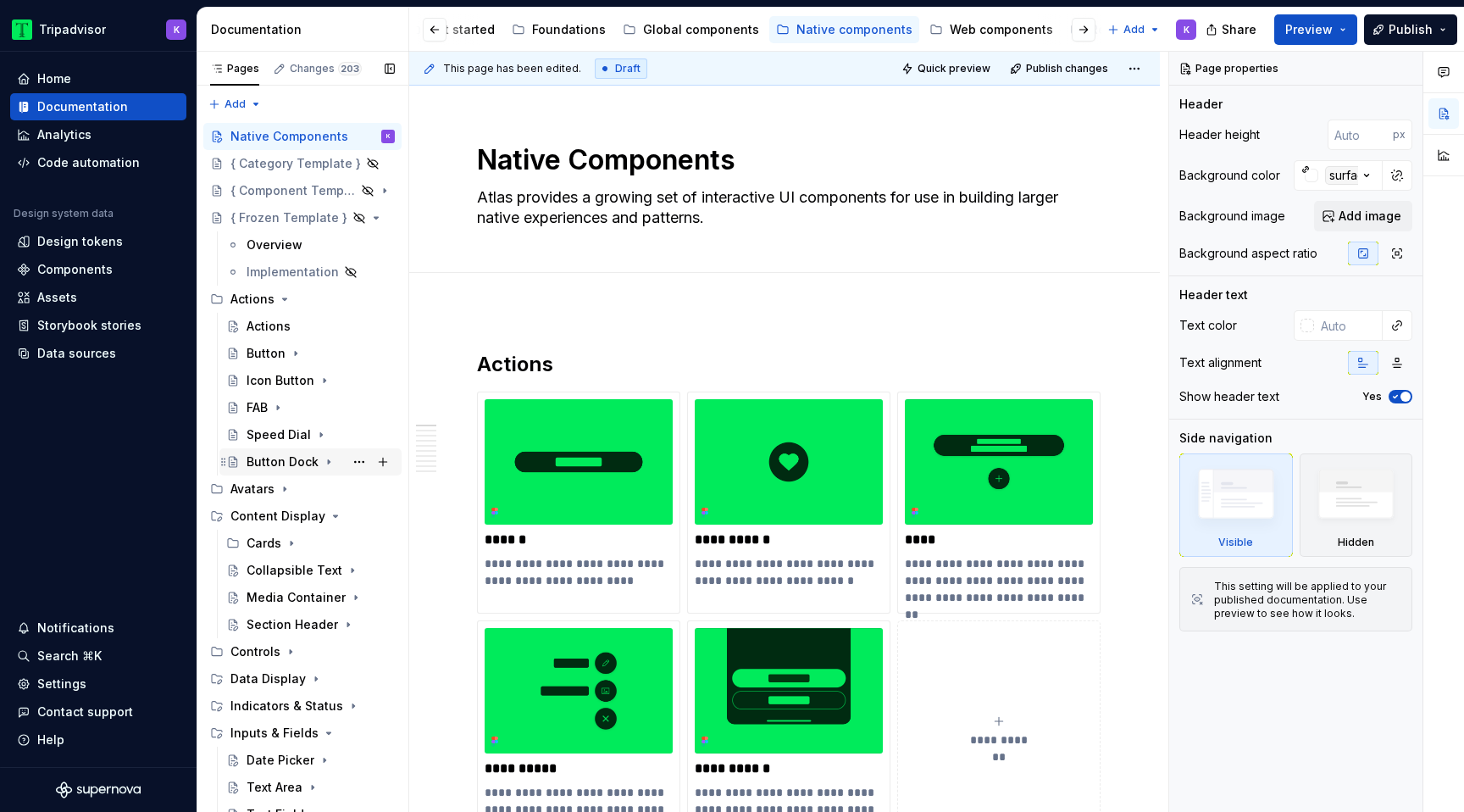
click at [326, 464] on icon "Page tree" at bounding box center [328, 462] width 14 height 14
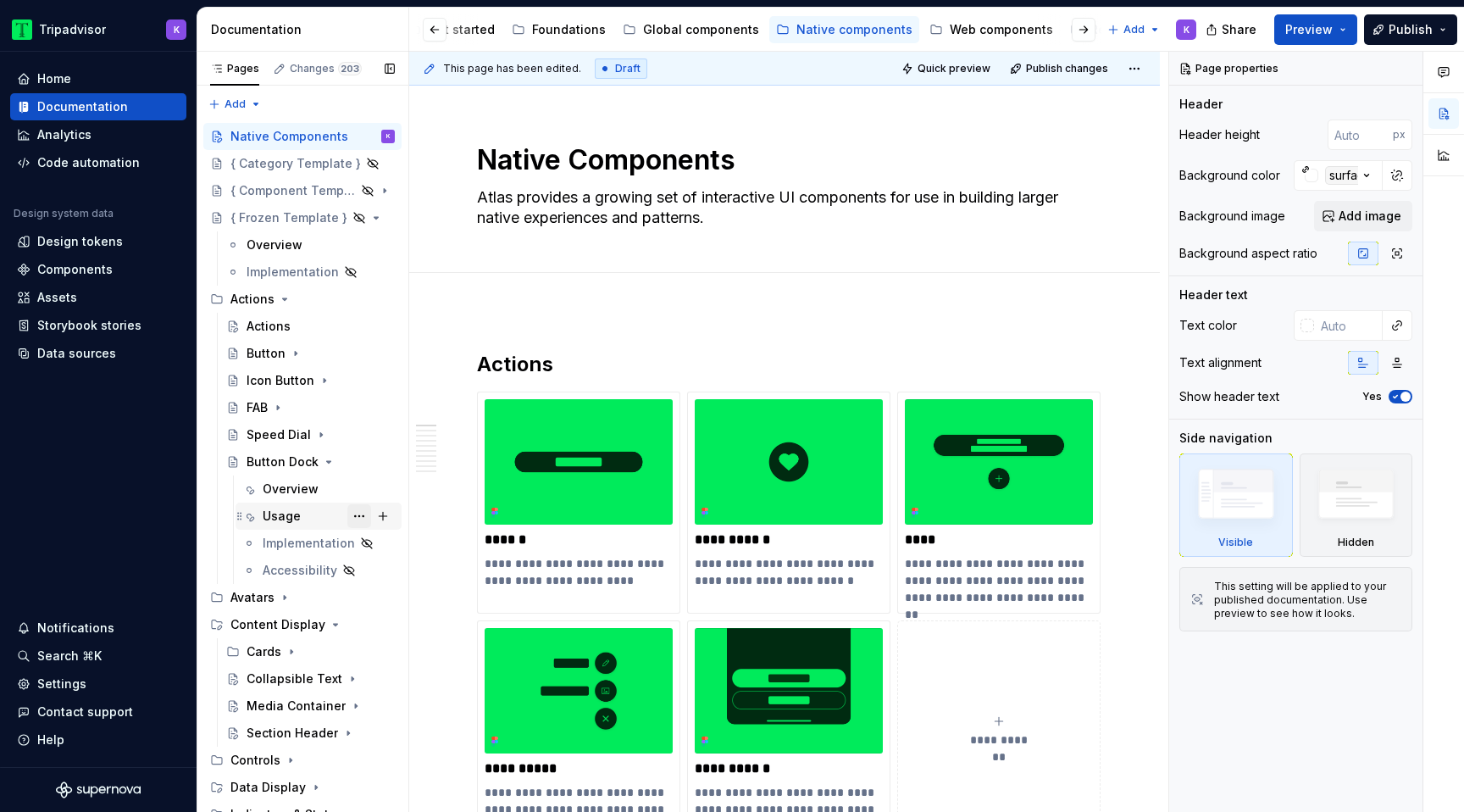
click at [352, 516] on button "Page tree" at bounding box center [360, 516] width 24 height 24
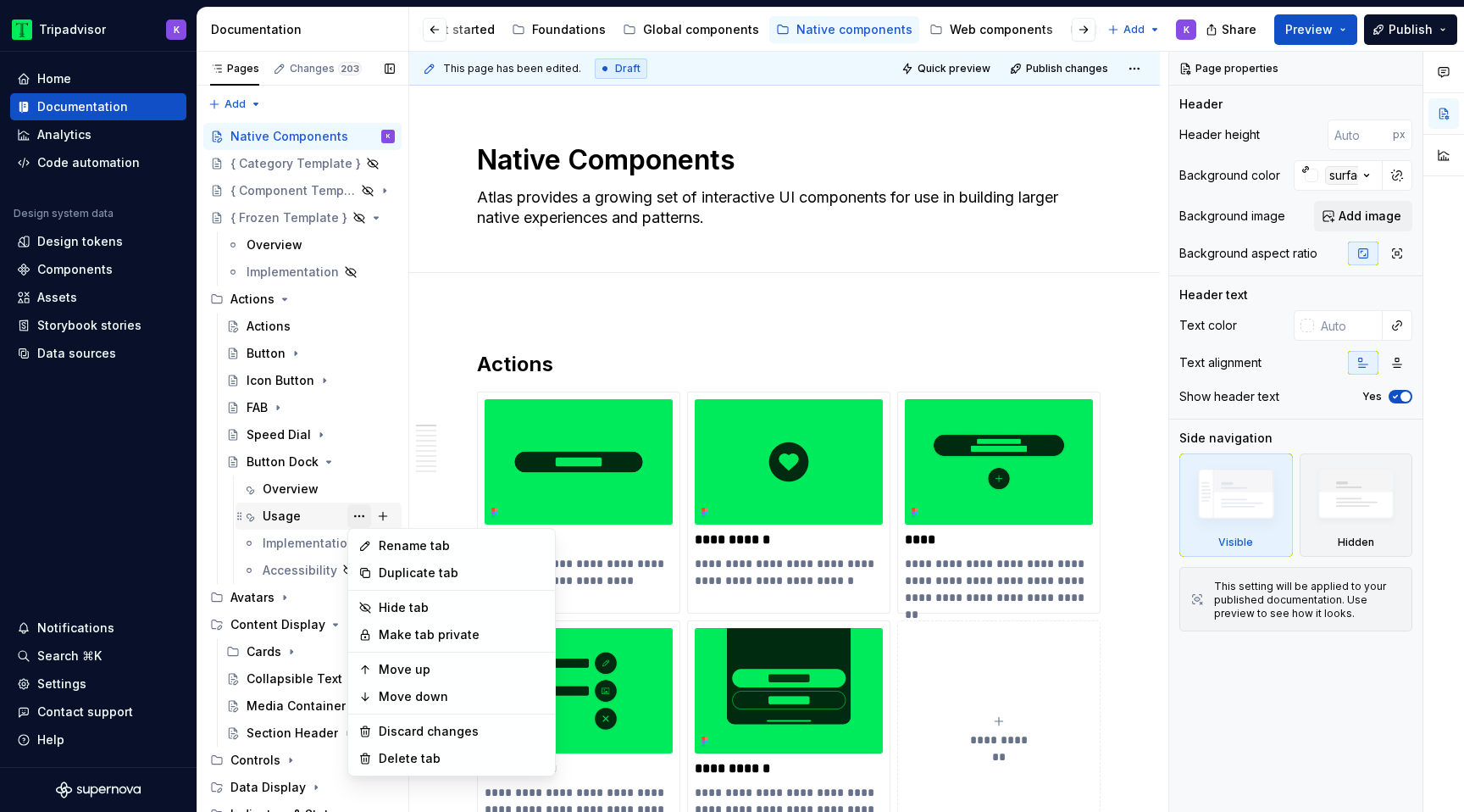
type textarea "*"
click at [413, 544] on div "Rename tab" at bounding box center [462, 545] width 166 height 17
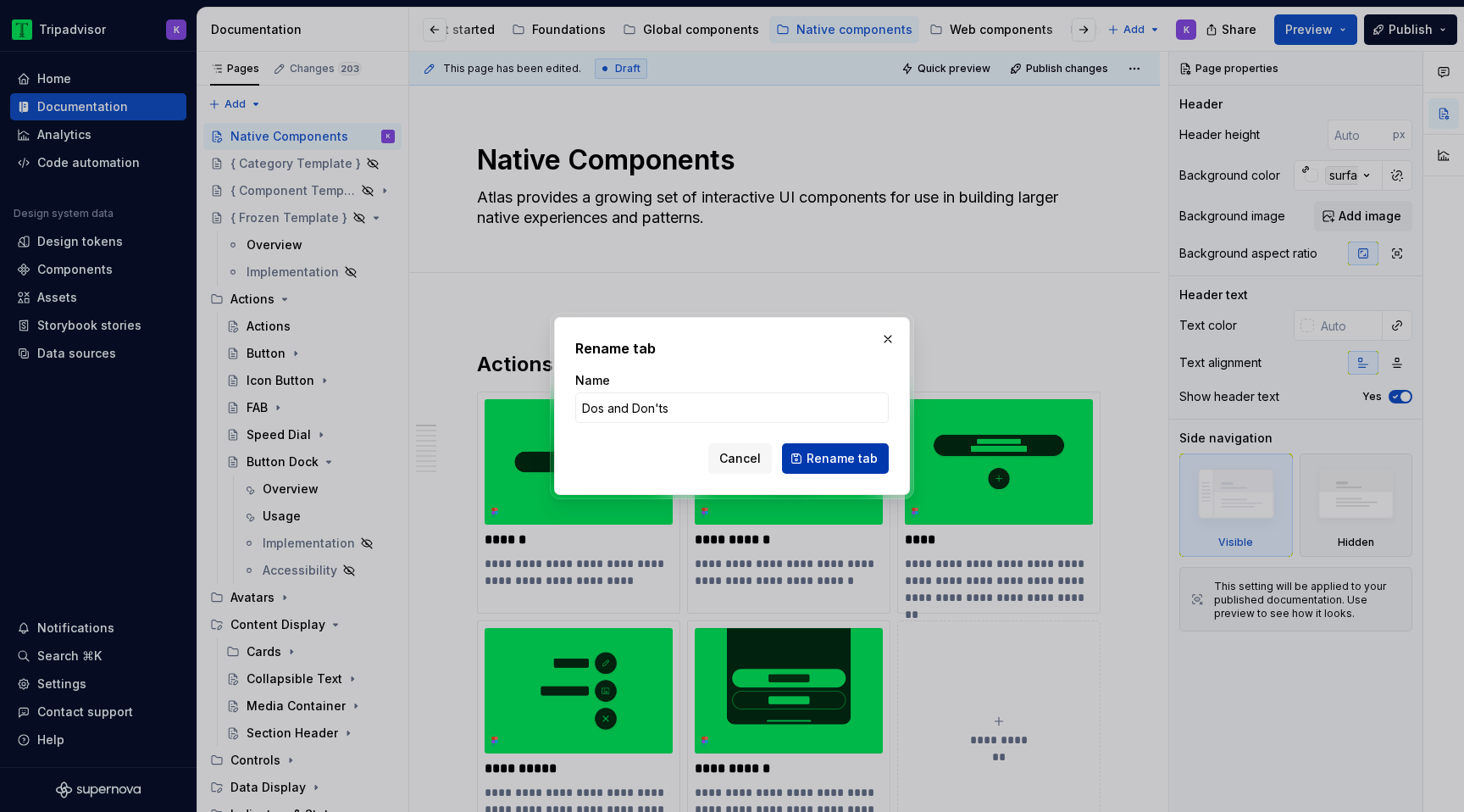
type input "Dos and Don'ts"
click at [826, 462] on span "Rename tab" at bounding box center [841, 458] width 71 height 17
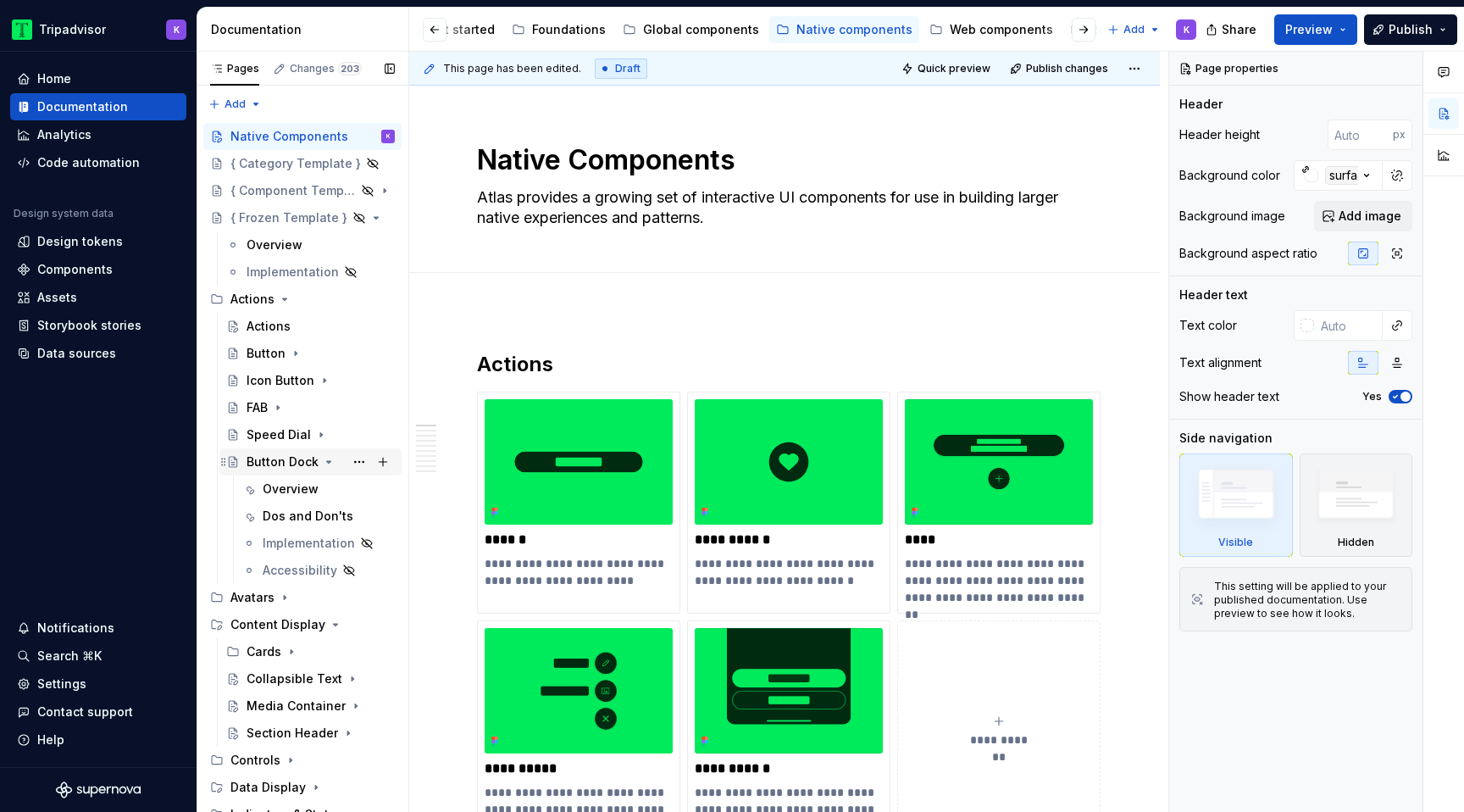
click at [326, 465] on icon "Page tree" at bounding box center [328, 462] width 14 height 14
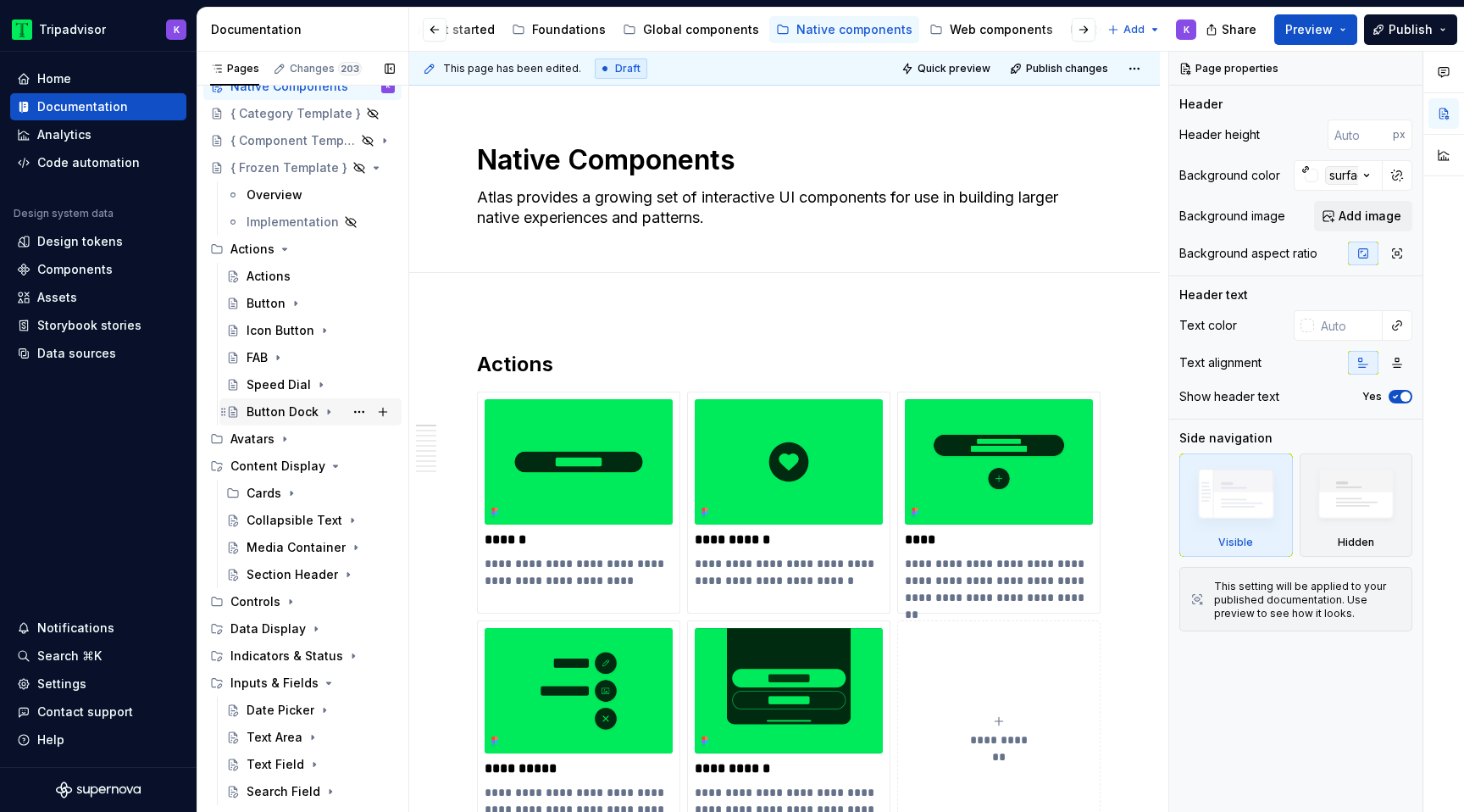
scroll to position [64, 0]
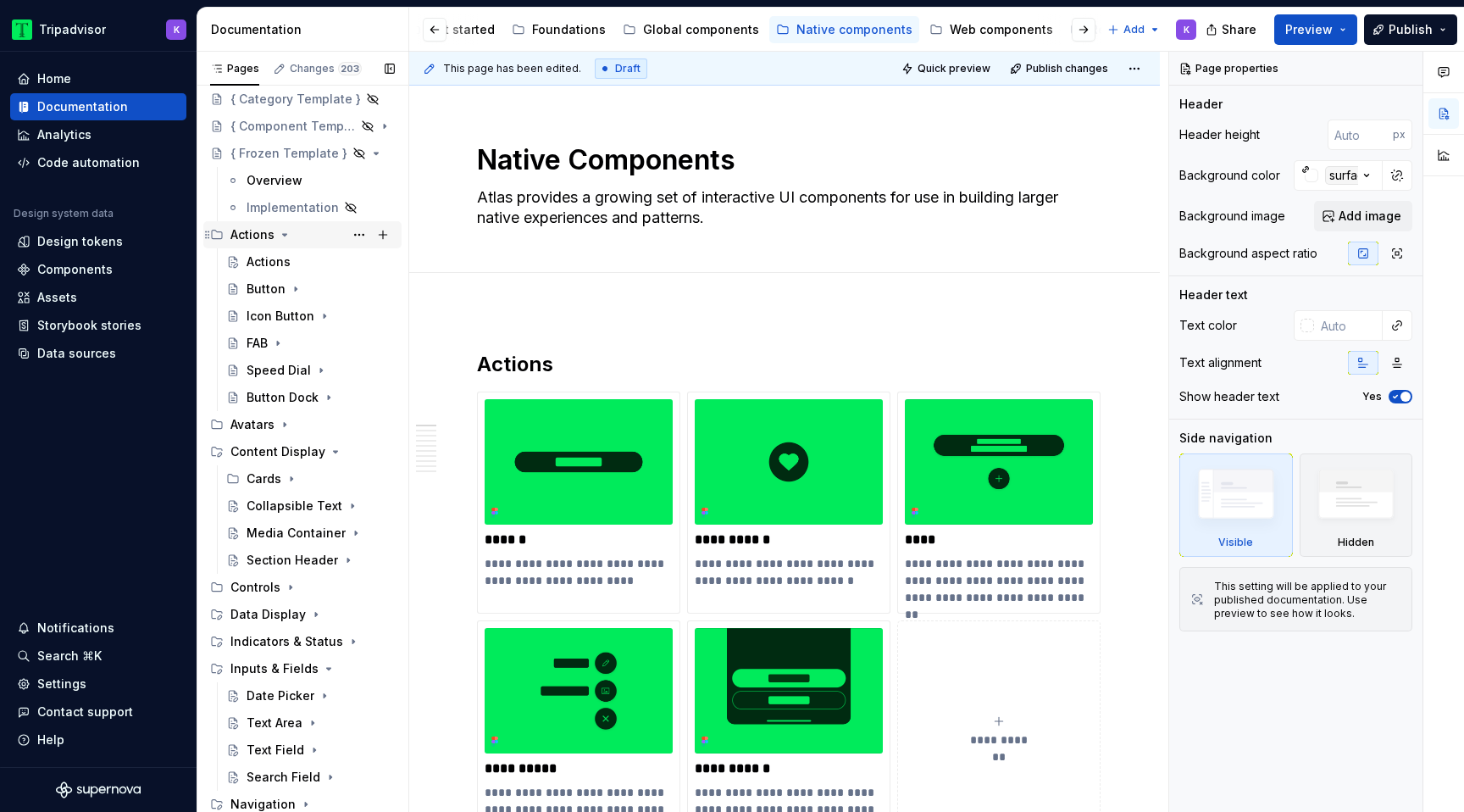
click at [281, 237] on icon "Page tree" at bounding box center [284, 234] width 14 height 14
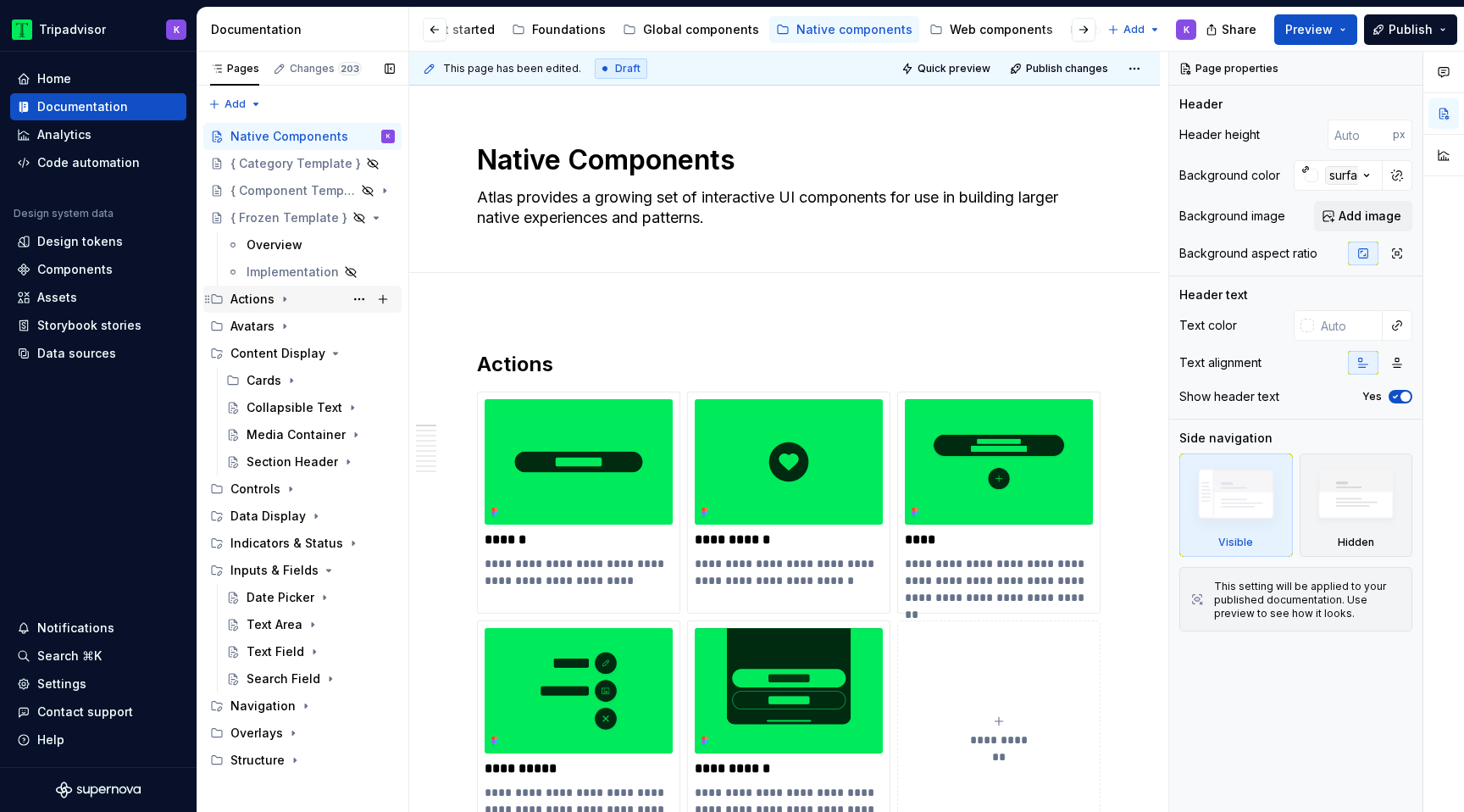
scroll to position [0, 0]
click at [279, 330] on icon "Page tree" at bounding box center [284, 326] width 14 height 14
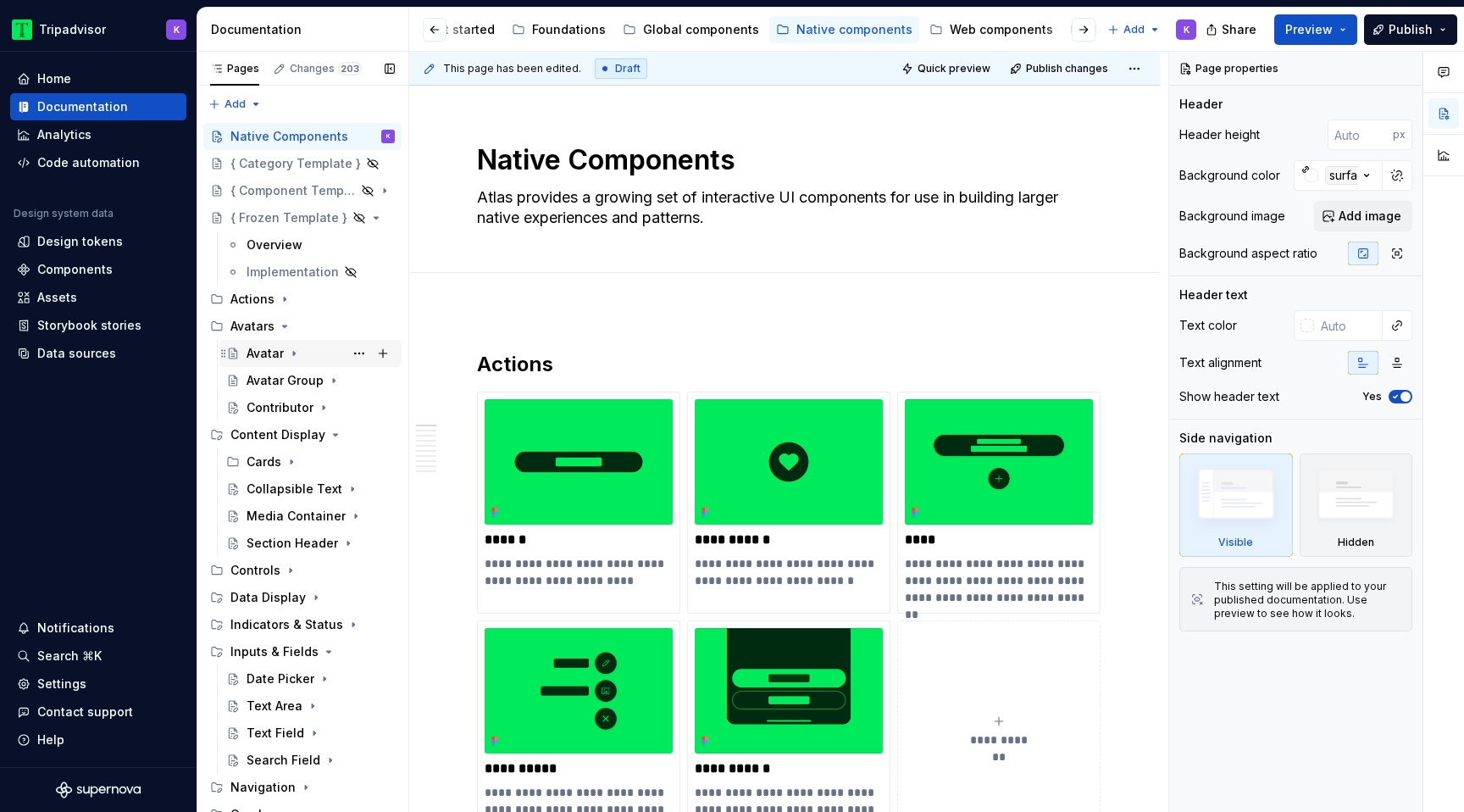
click at [296, 357] on icon "Page tree" at bounding box center [293, 353] width 14 height 14
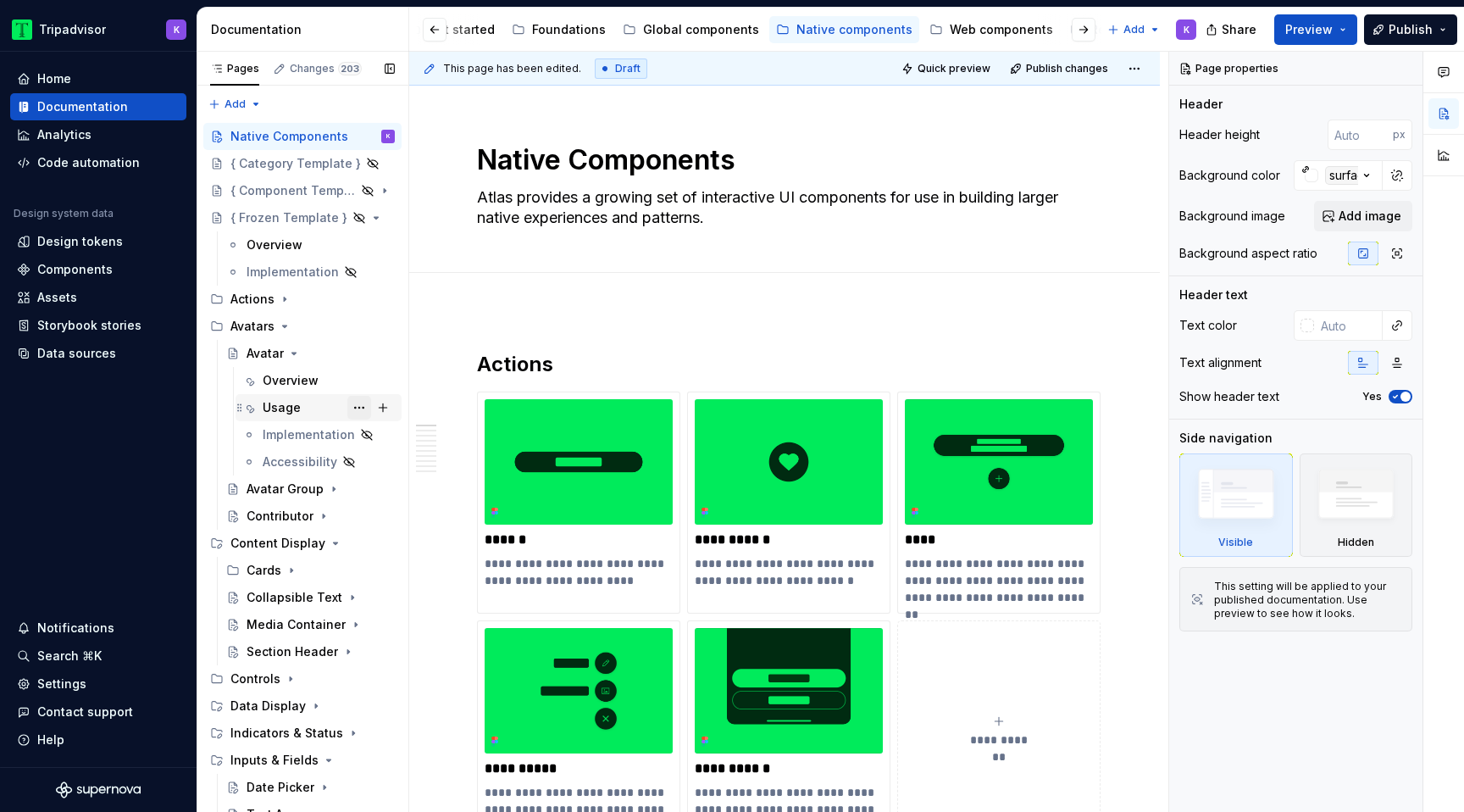
click at [361, 406] on button "Page tree" at bounding box center [360, 407] width 24 height 24
type textarea "*"
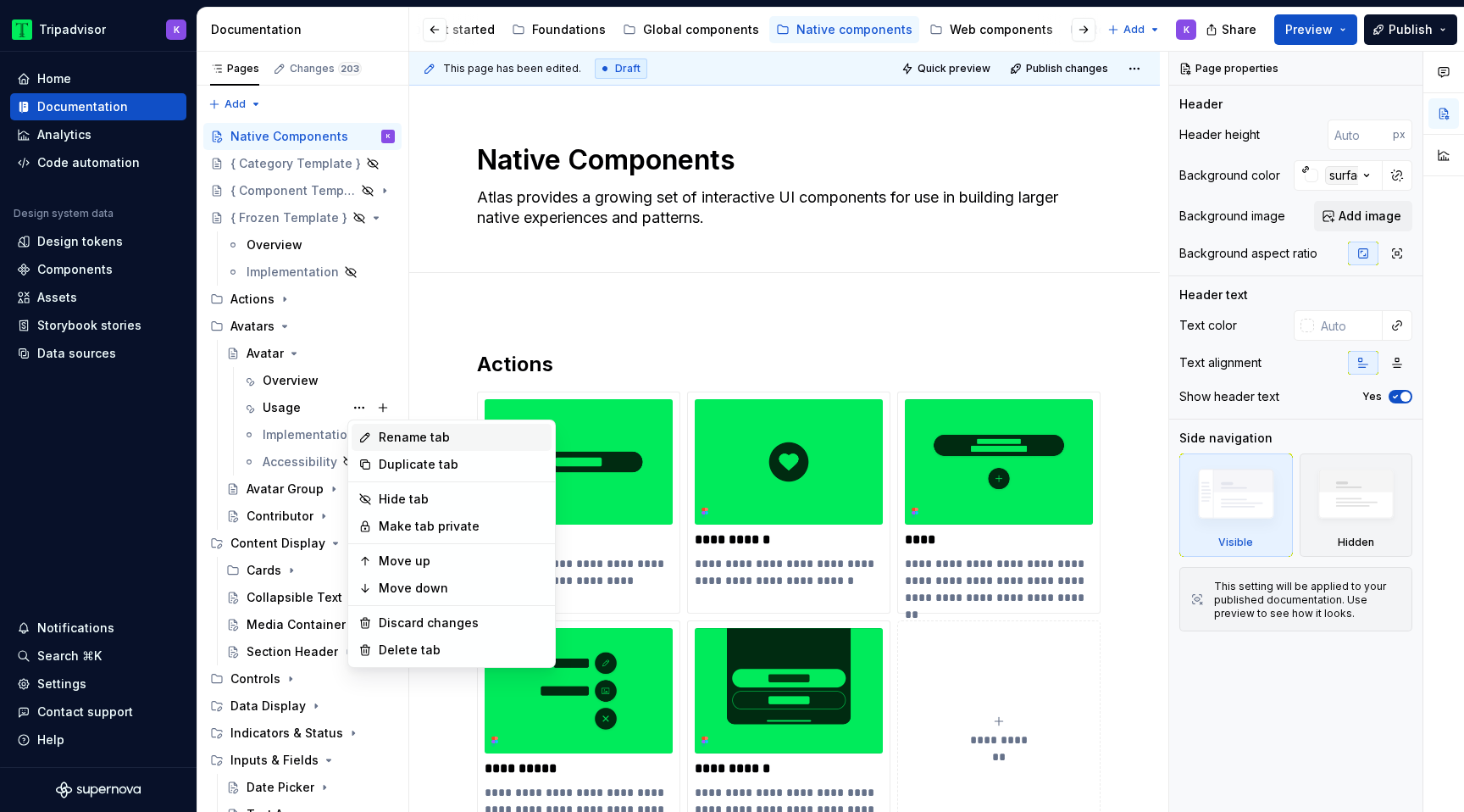
click at [444, 438] on div "Rename tab" at bounding box center [462, 437] width 166 height 17
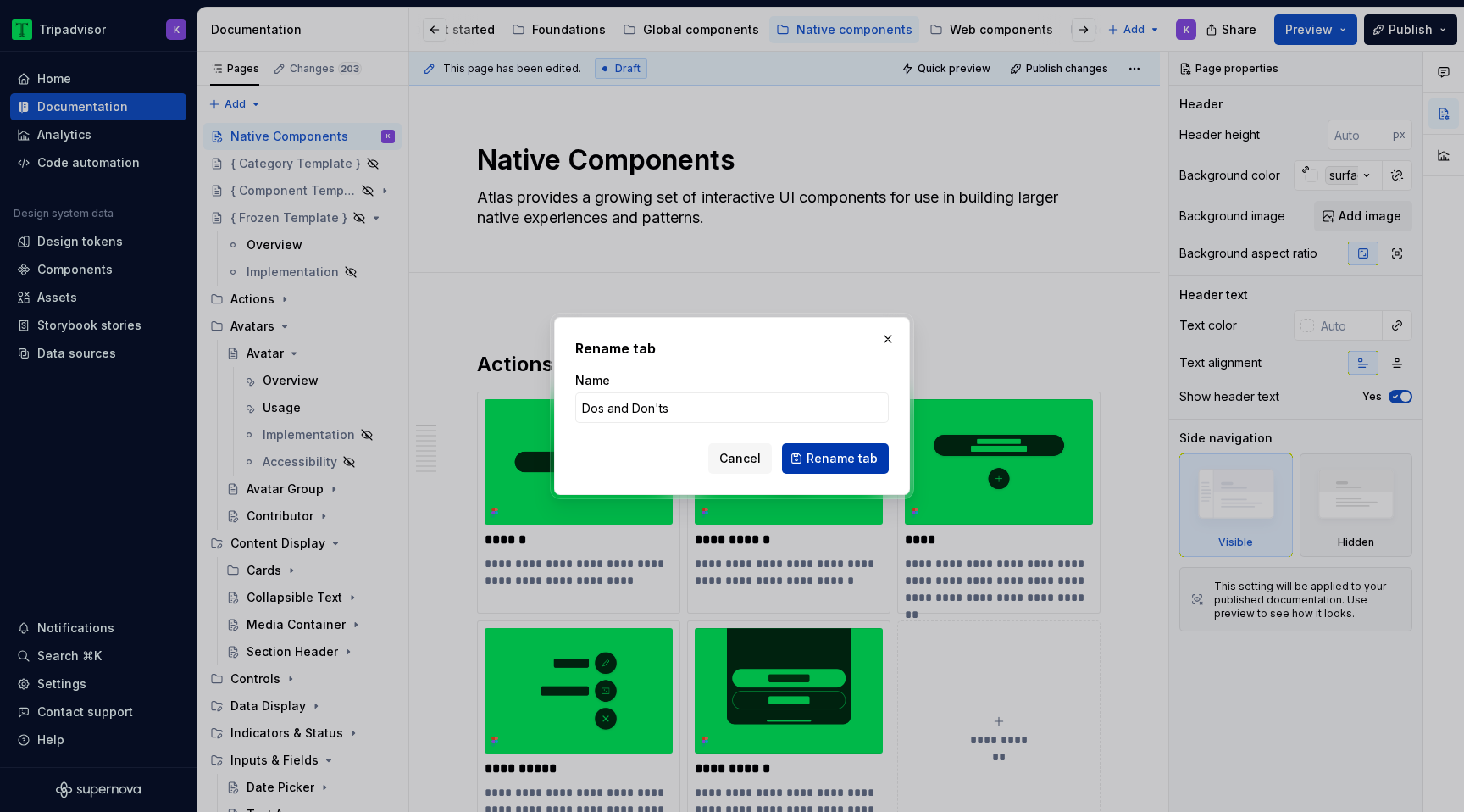
type input "Dos and Don'ts"
click at [826, 457] on span "Rename tab" at bounding box center [841, 458] width 71 height 17
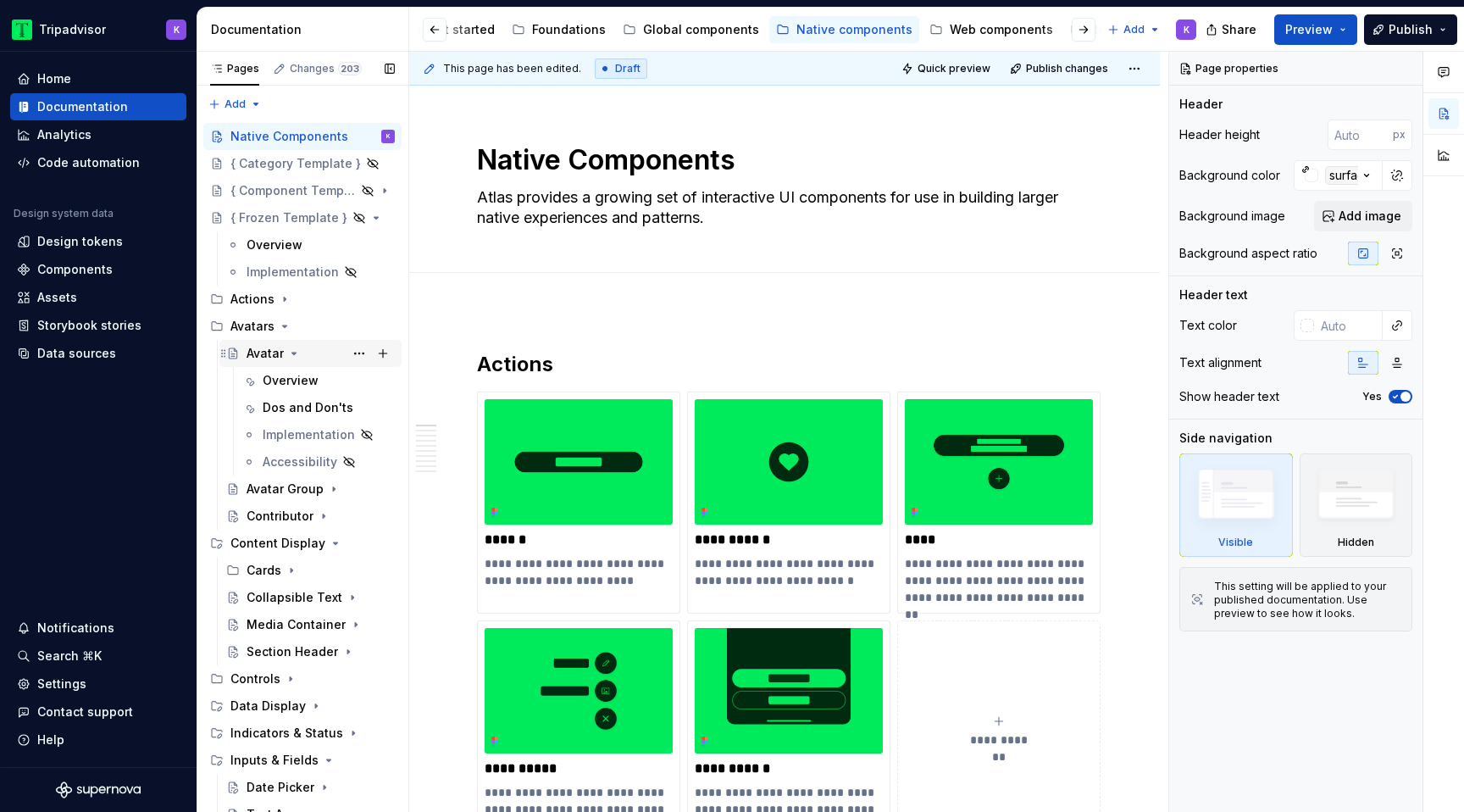
click at [288, 354] on icon "Page tree" at bounding box center [293, 353] width 14 height 14
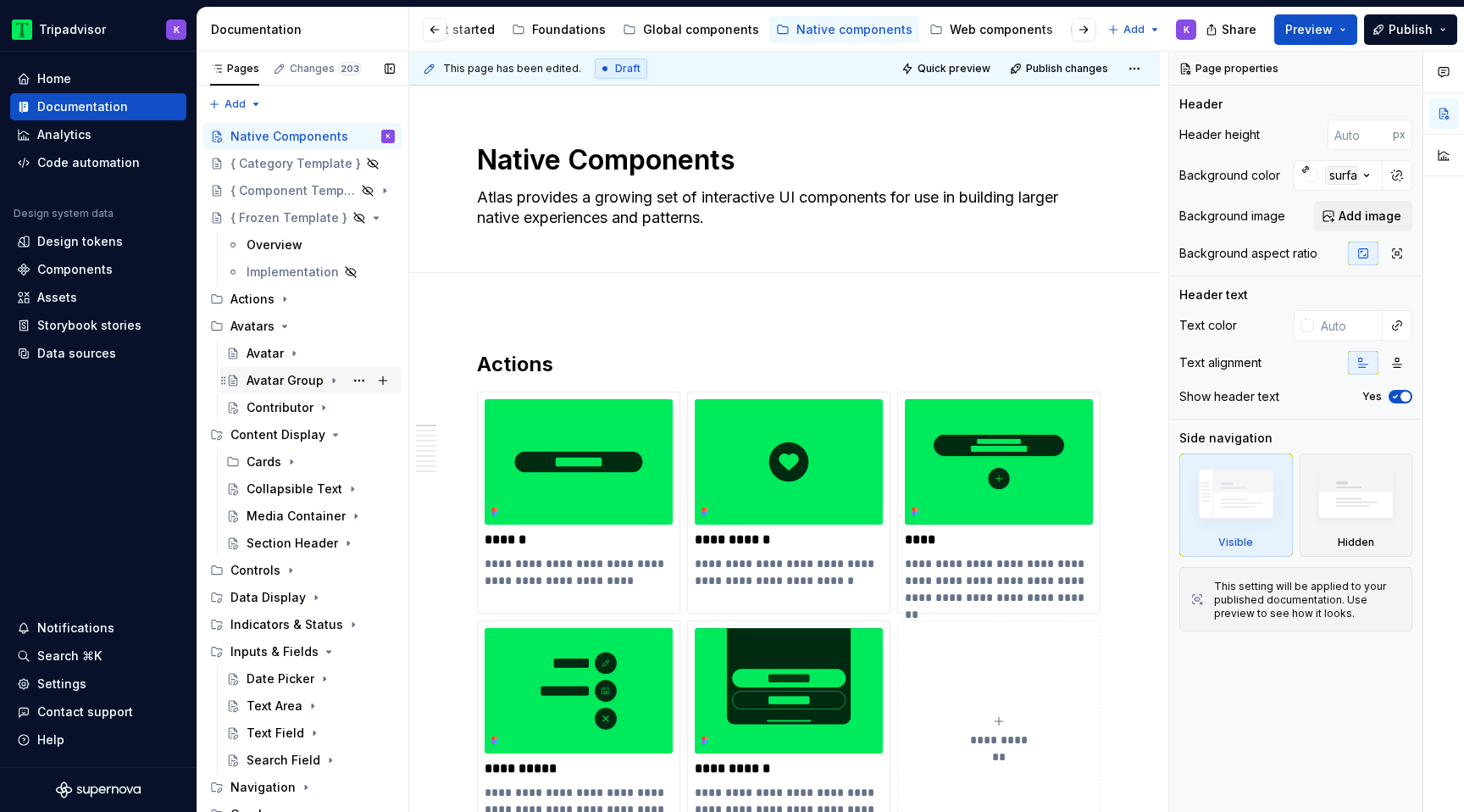
click at [333, 379] on icon "Page tree" at bounding box center [334, 381] width 2 height 5
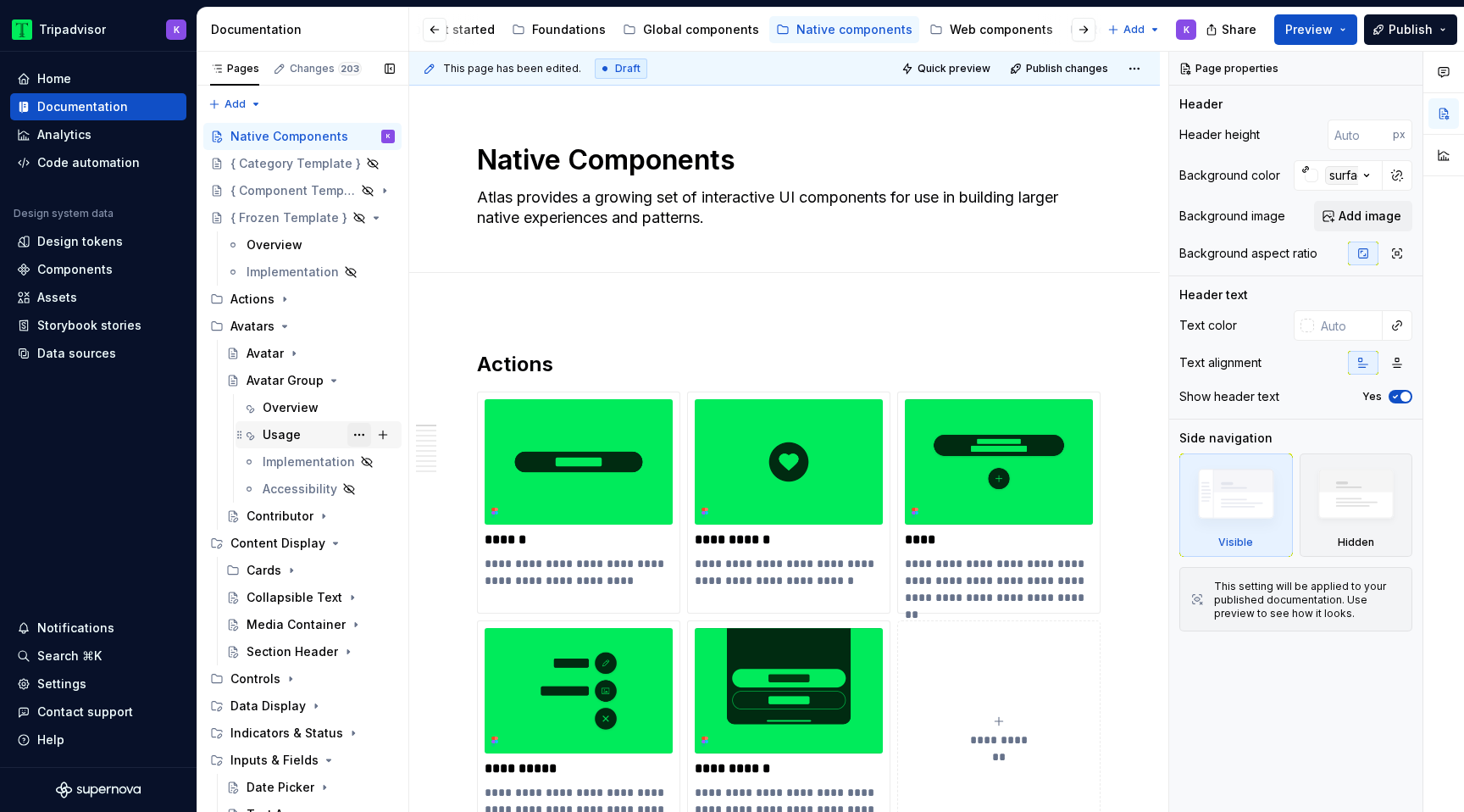
click at [361, 430] on button "Page tree" at bounding box center [360, 435] width 24 height 24
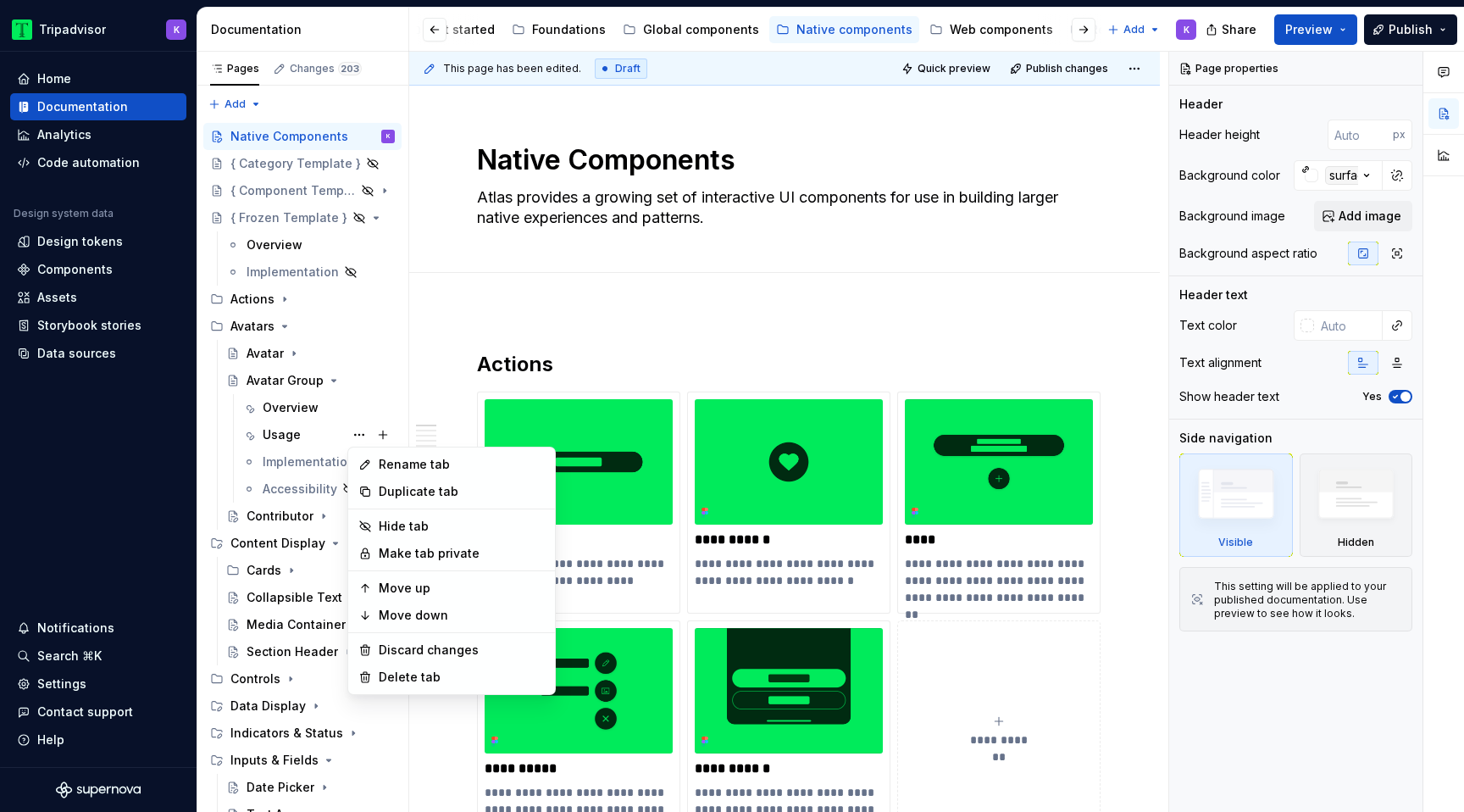
type textarea "*"
click at [512, 467] on div "Rename tab" at bounding box center [462, 464] width 166 height 17
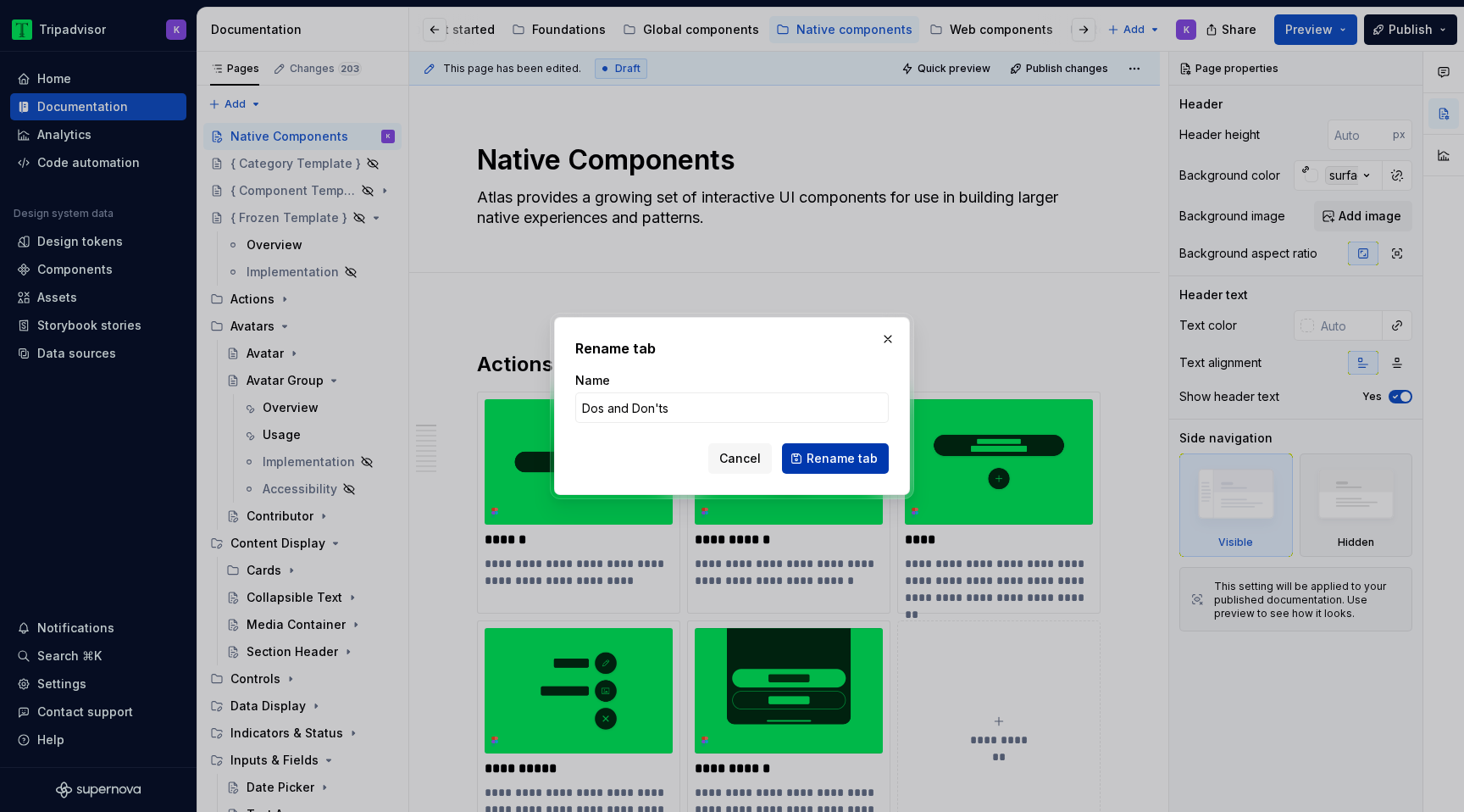
type input "Dos and Don'ts"
click at [829, 462] on span "Rename tab" at bounding box center [841, 458] width 71 height 17
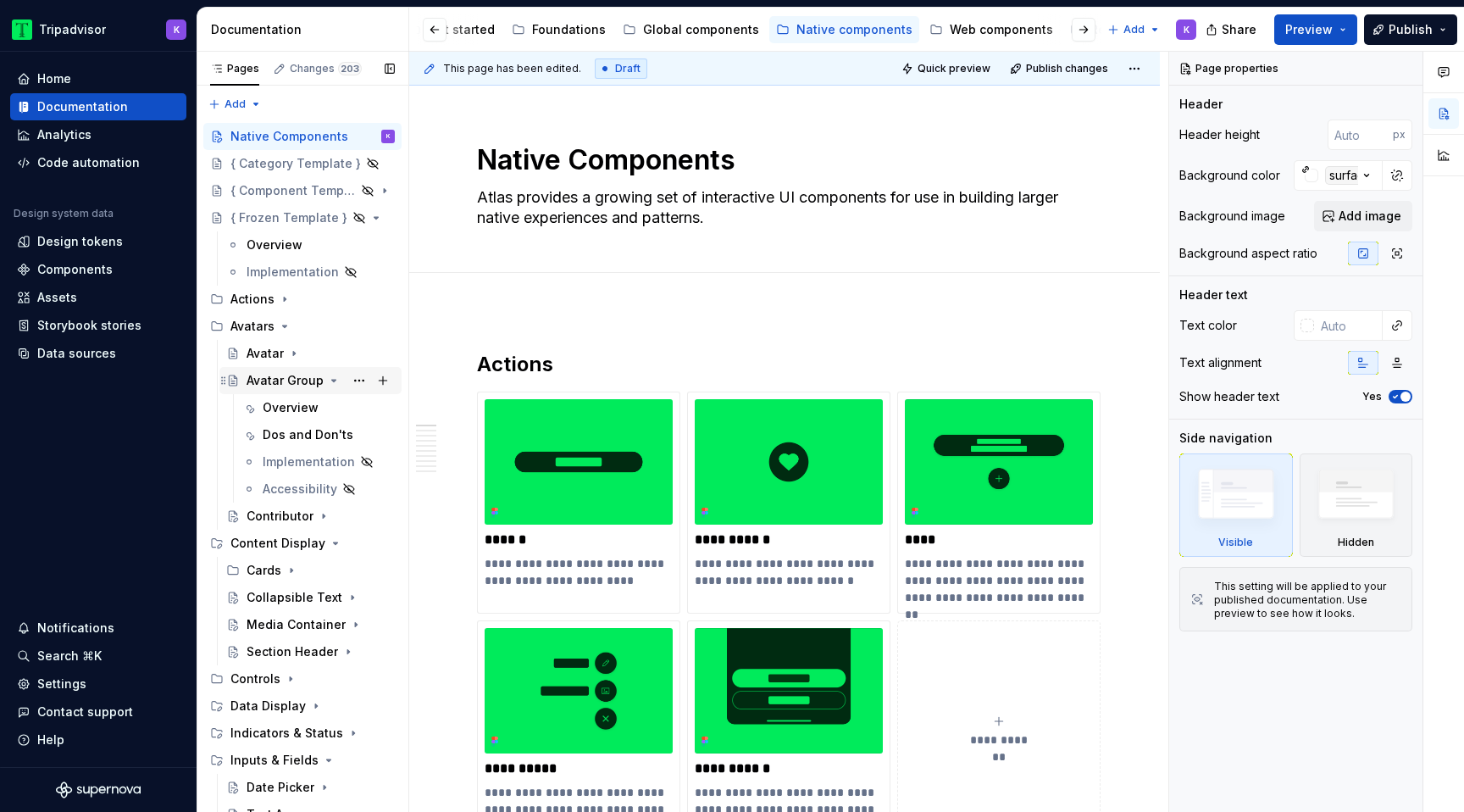
click at [327, 383] on icon "Page tree" at bounding box center [334, 380] width 14 height 14
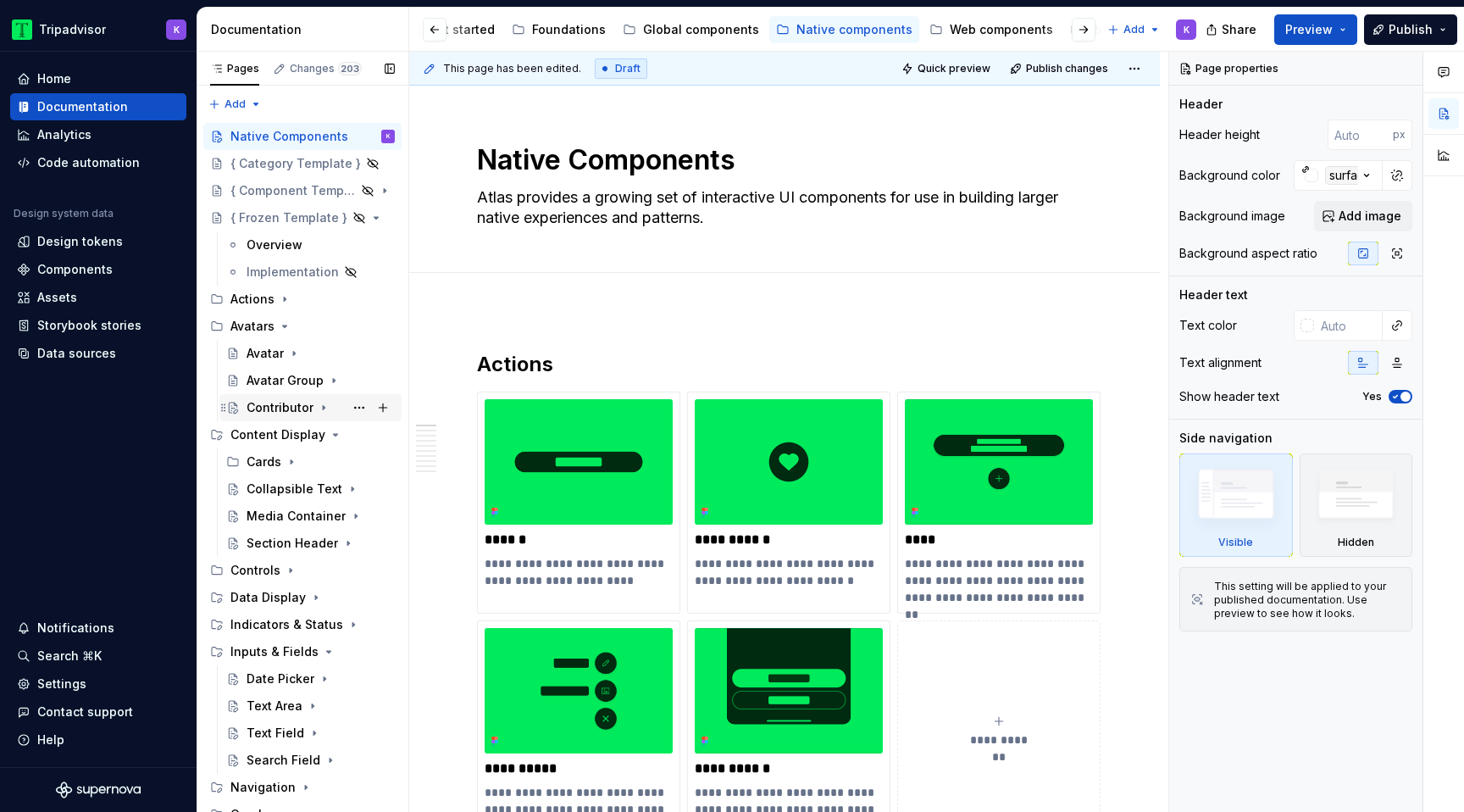
click at [320, 410] on icon "Page tree" at bounding box center [324, 407] width 14 height 14
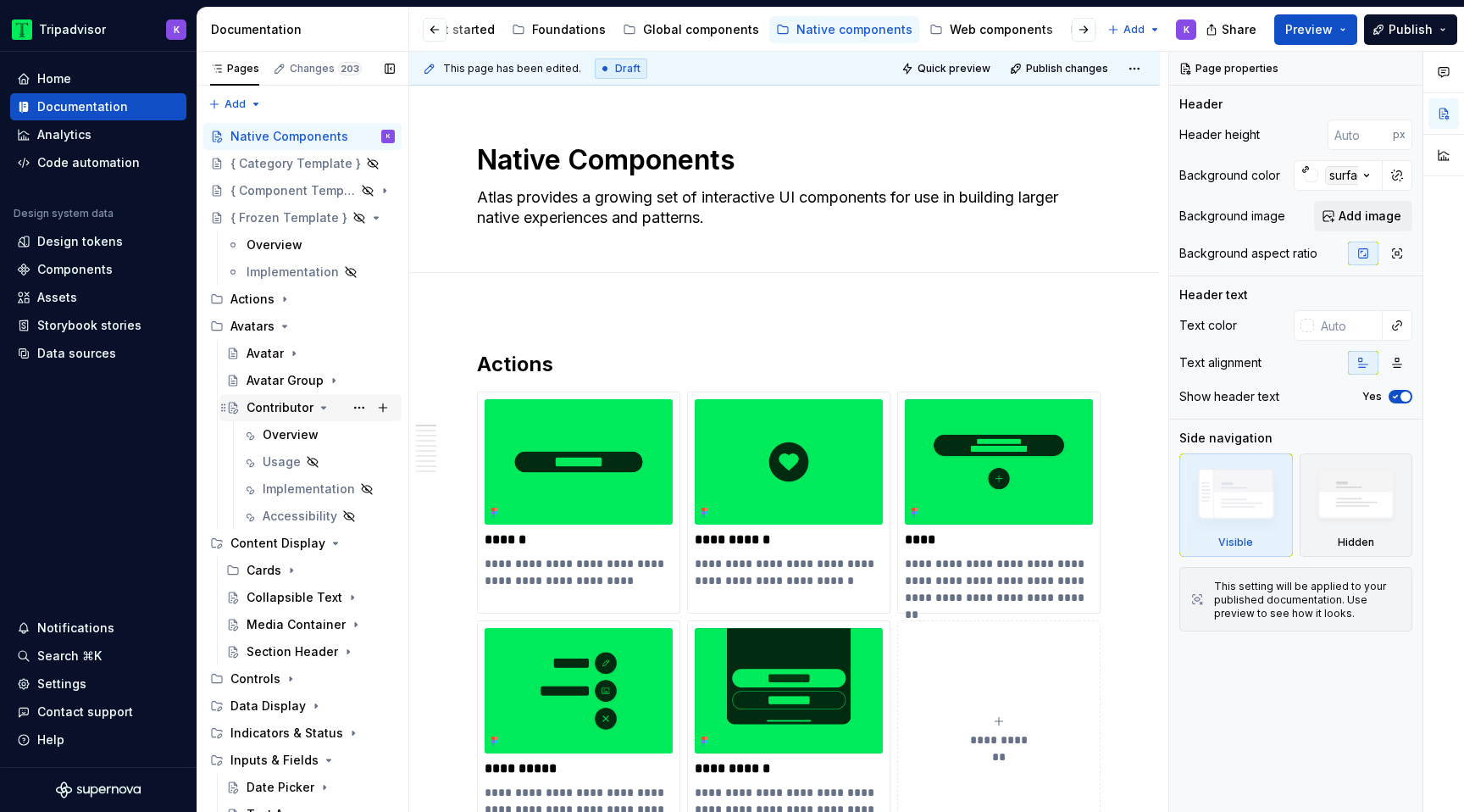
click at [318, 406] on icon "Page tree" at bounding box center [324, 407] width 14 height 14
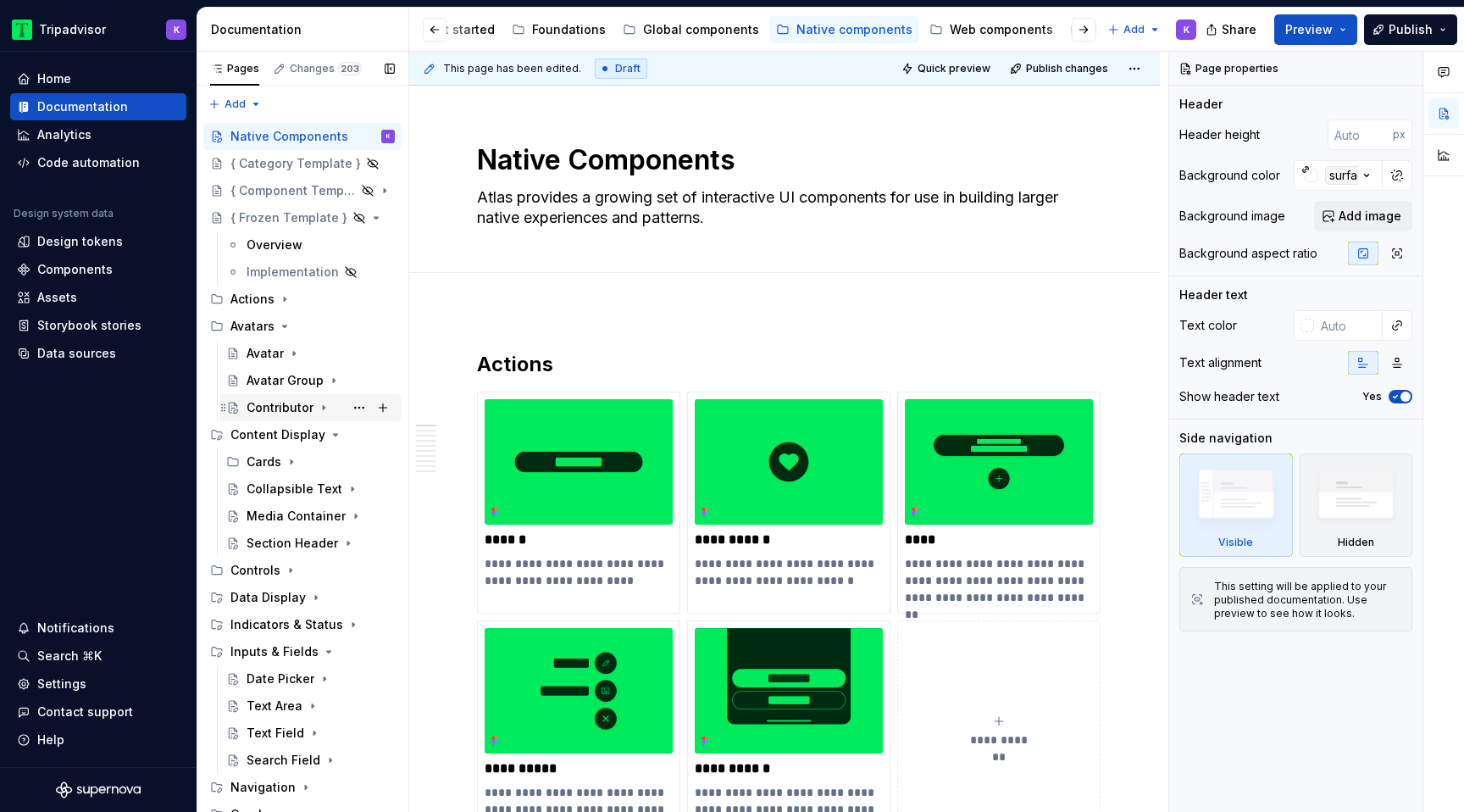
click at [318, 408] on icon "Page tree" at bounding box center [324, 407] width 14 height 14
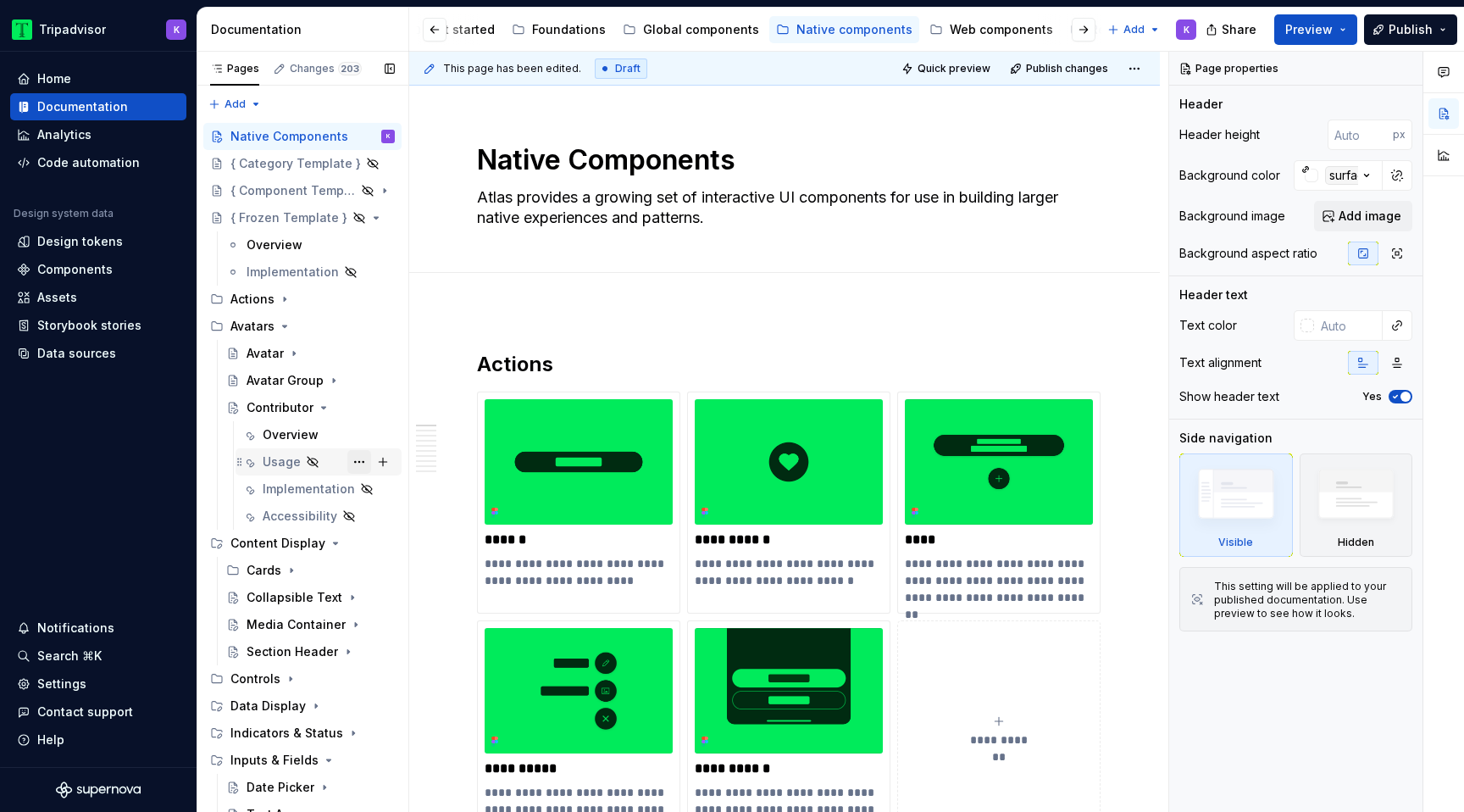
click at [354, 463] on button "Page tree" at bounding box center [360, 462] width 24 height 24
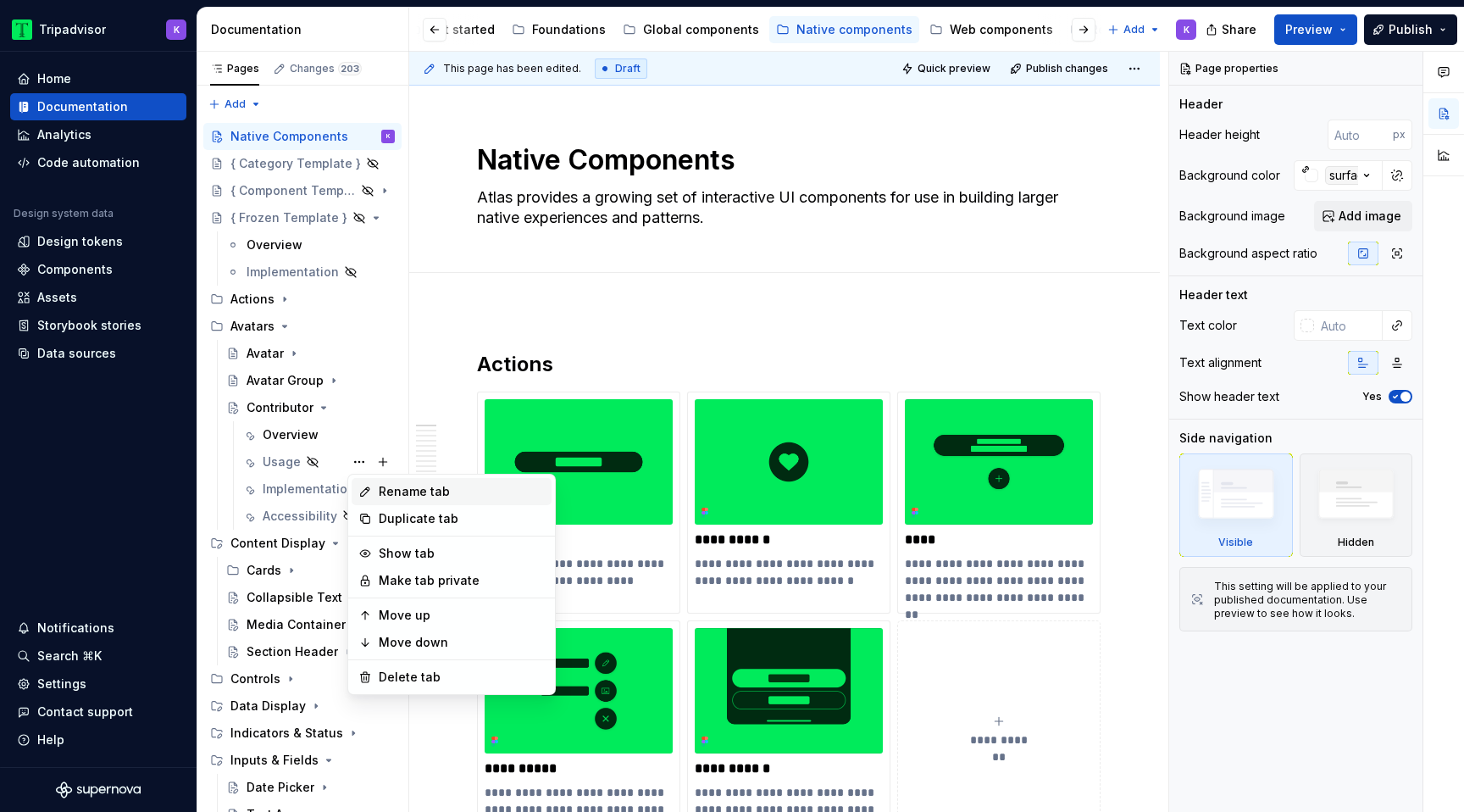
type textarea "*"
click at [473, 486] on div "Rename tab" at bounding box center [462, 491] width 166 height 17
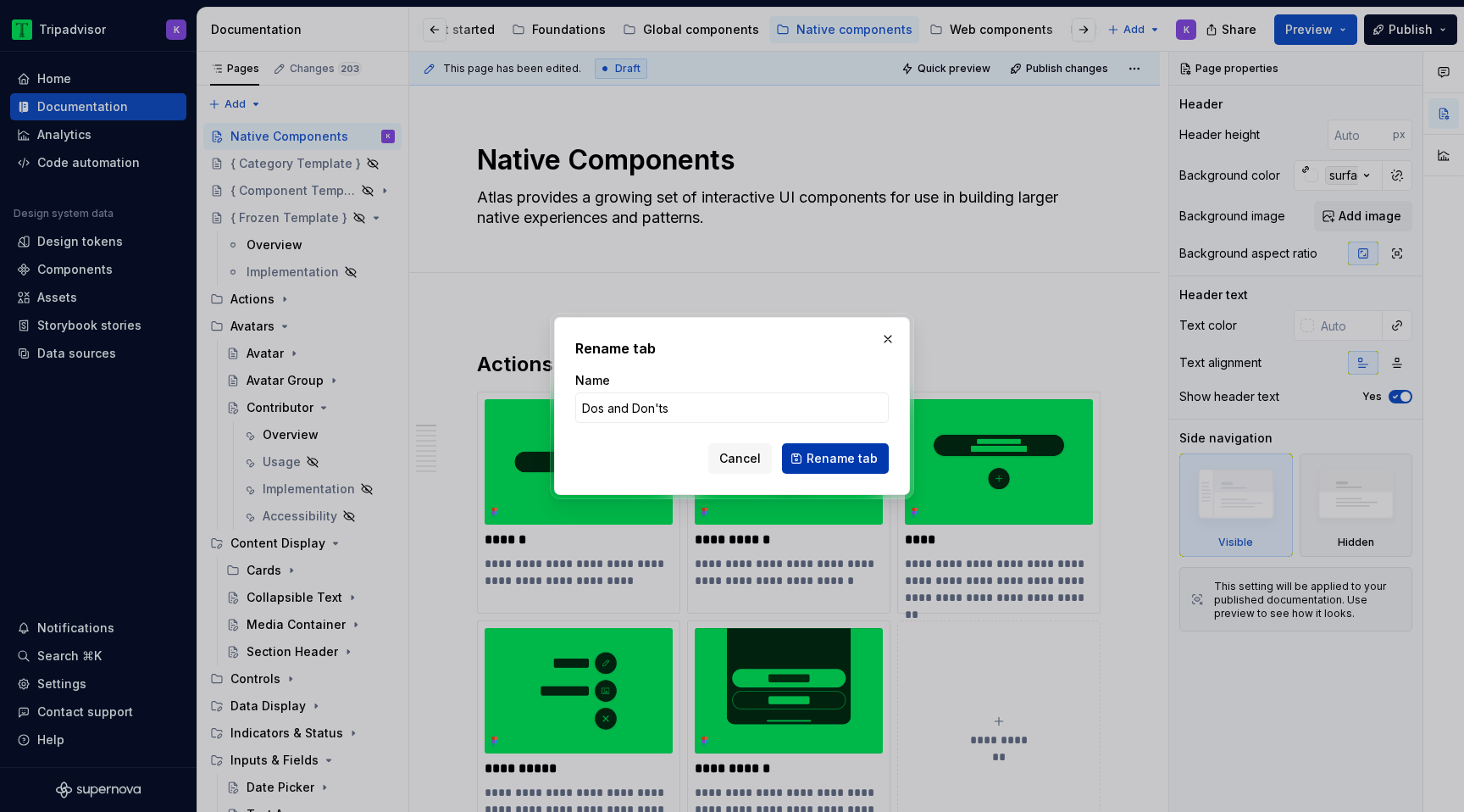
type input "Dos and Don'ts"
drag, startPoint x: 856, startPoint y: 456, endPoint x: 843, endPoint y: 454, distance: 13.2
click at [856, 456] on span "Rename tab" at bounding box center [841, 458] width 71 height 17
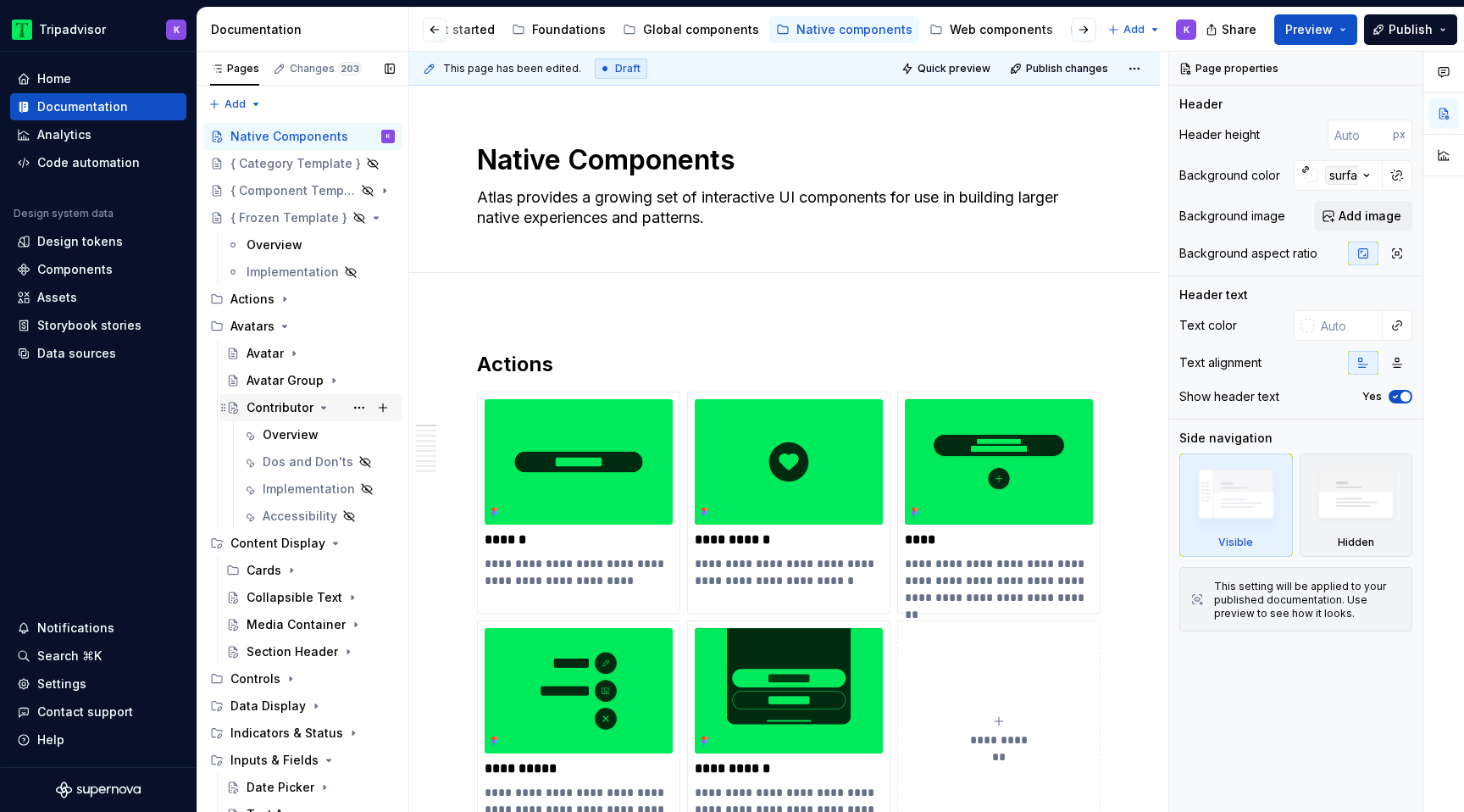
click at [323, 403] on icon "Page tree" at bounding box center [324, 407] width 14 height 14
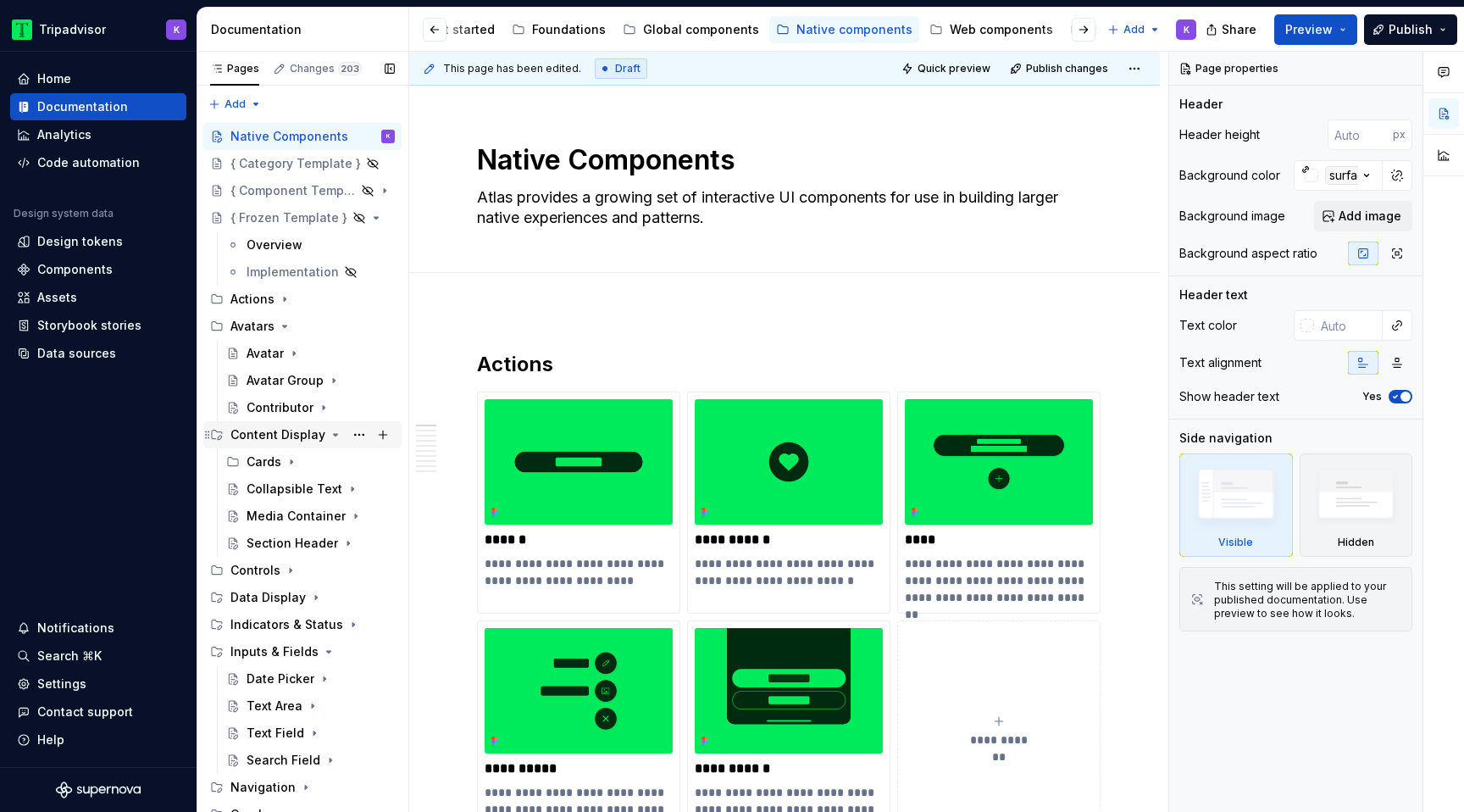
click at [338, 431] on div "Content Display" at bounding box center [313, 435] width 165 height 24
click at [333, 430] on icon "Page tree" at bounding box center [336, 434] width 14 height 14
click at [337, 488] on icon "Page tree" at bounding box center [337, 489] width 2 height 5
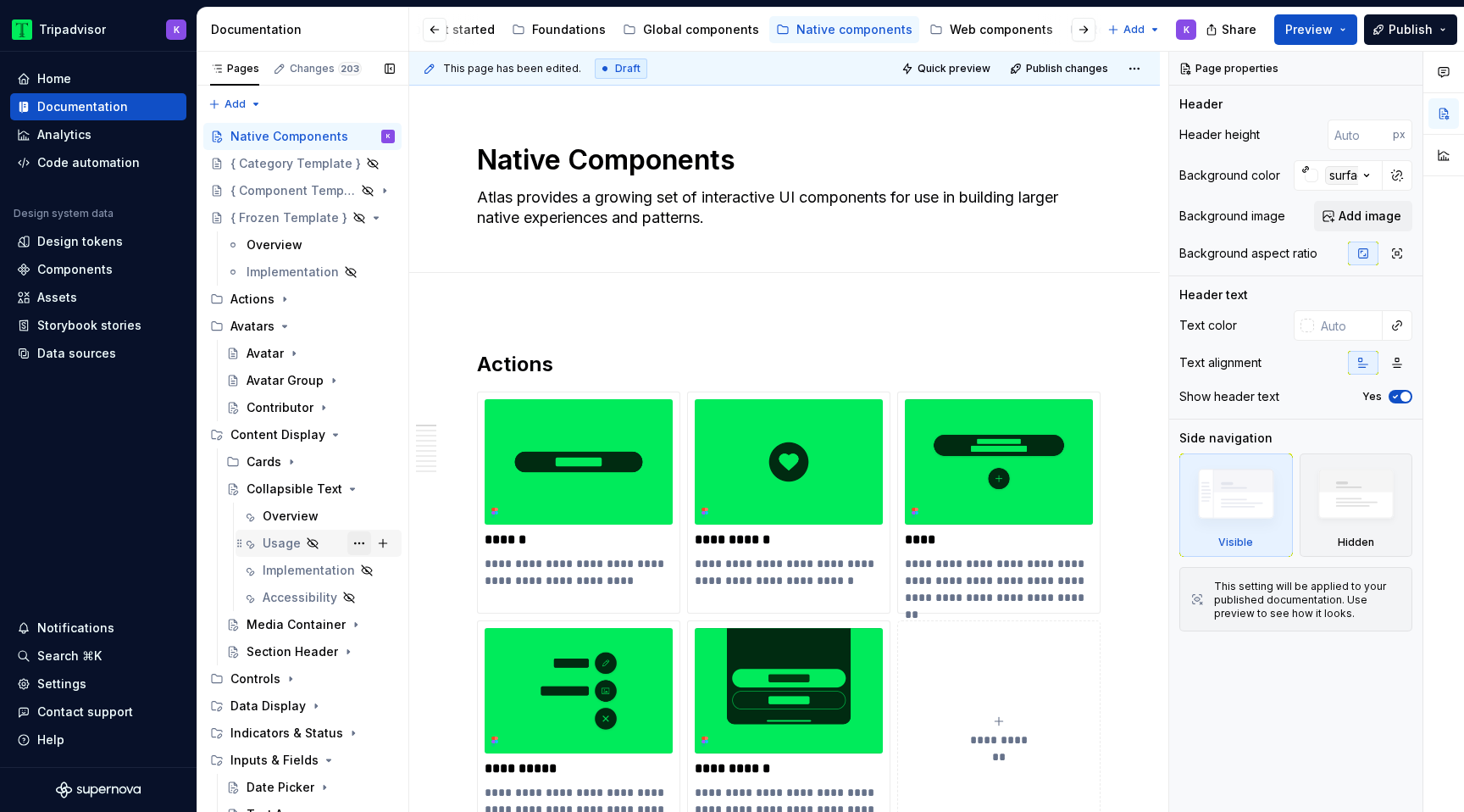
click at [350, 543] on button "Page tree" at bounding box center [360, 543] width 24 height 24
type textarea "*"
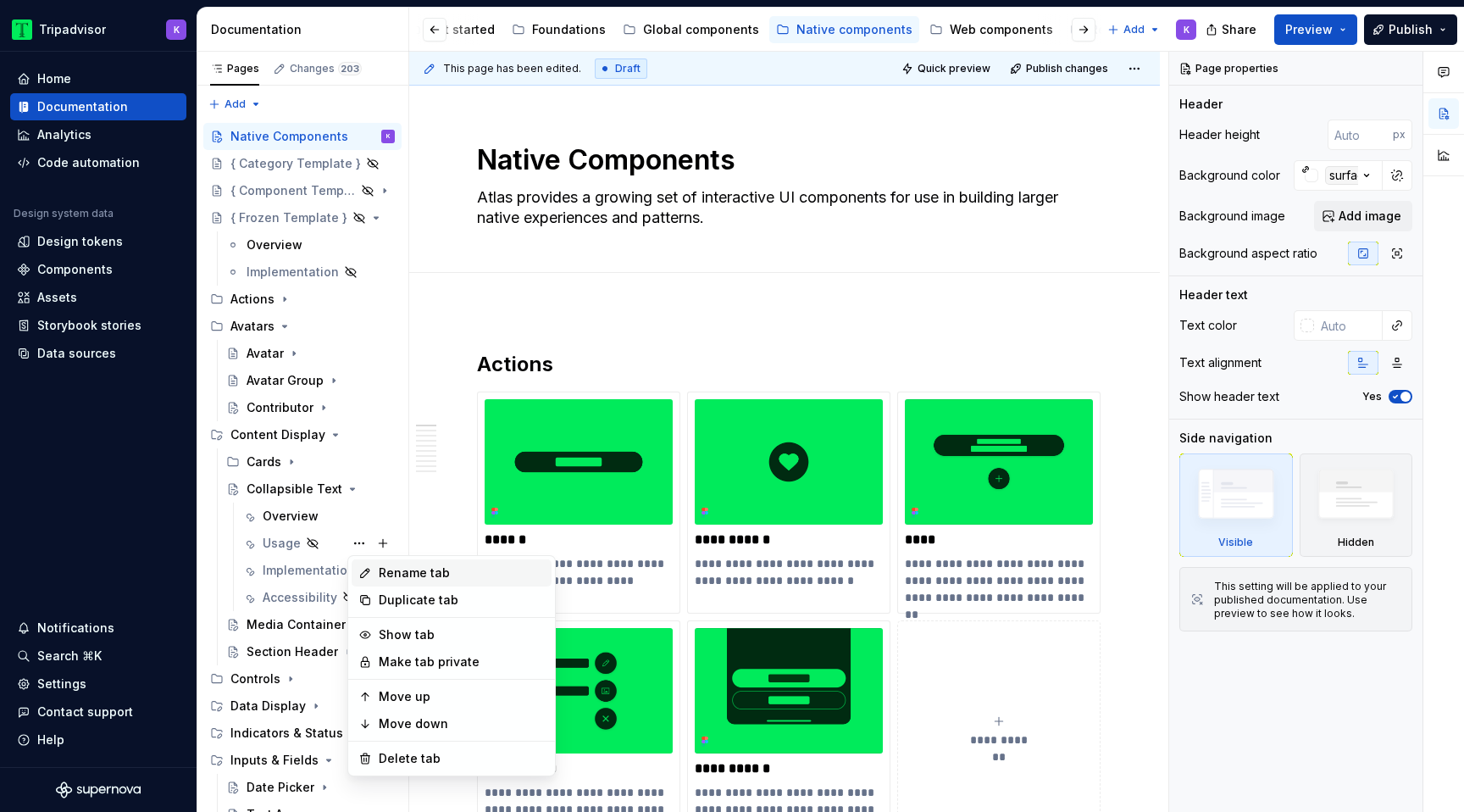
click at [431, 577] on div "Rename tab" at bounding box center [462, 573] width 166 height 17
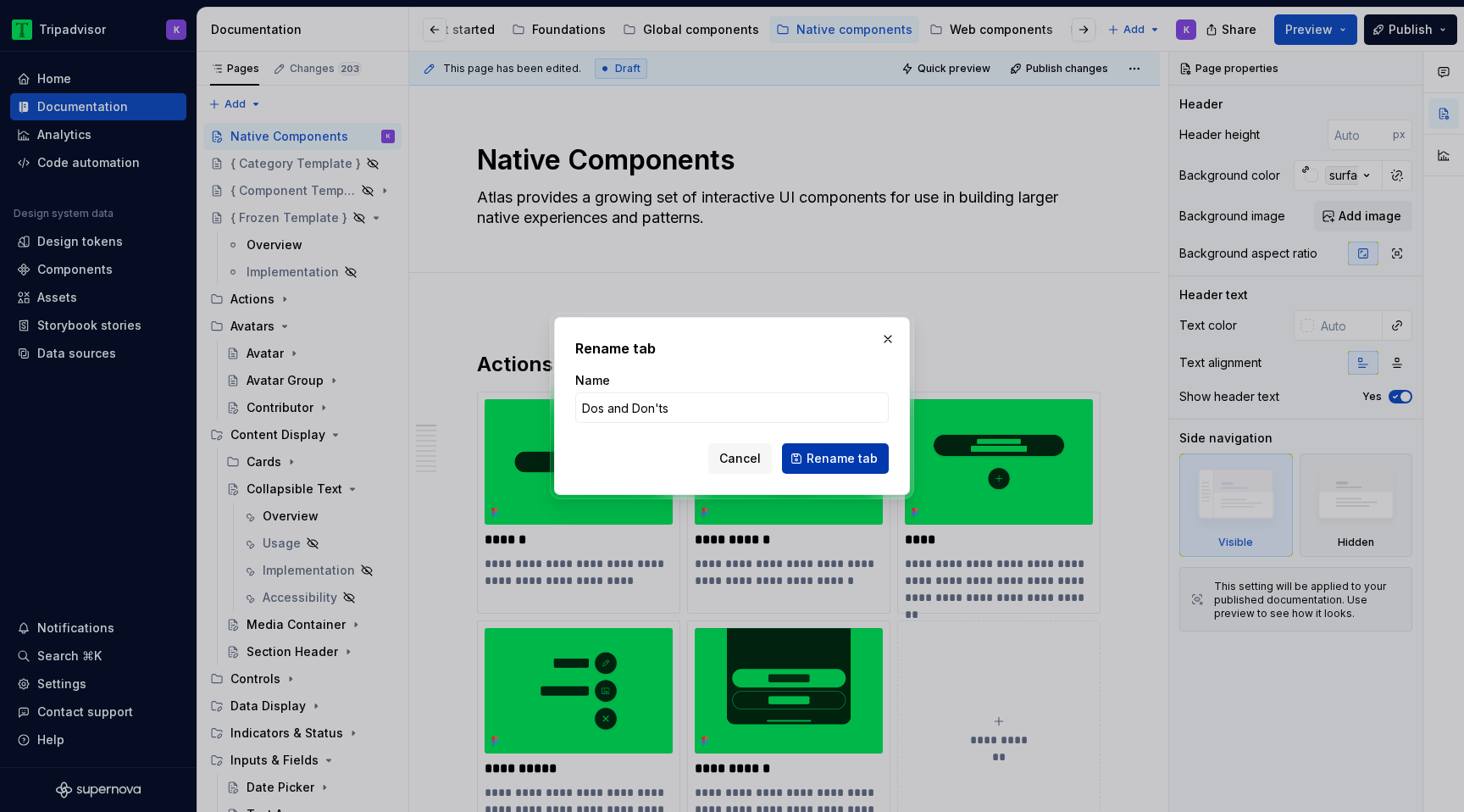
type input "Dos and Don'ts"
click at [838, 458] on span "Rename tab" at bounding box center [841, 458] width 71 height 17
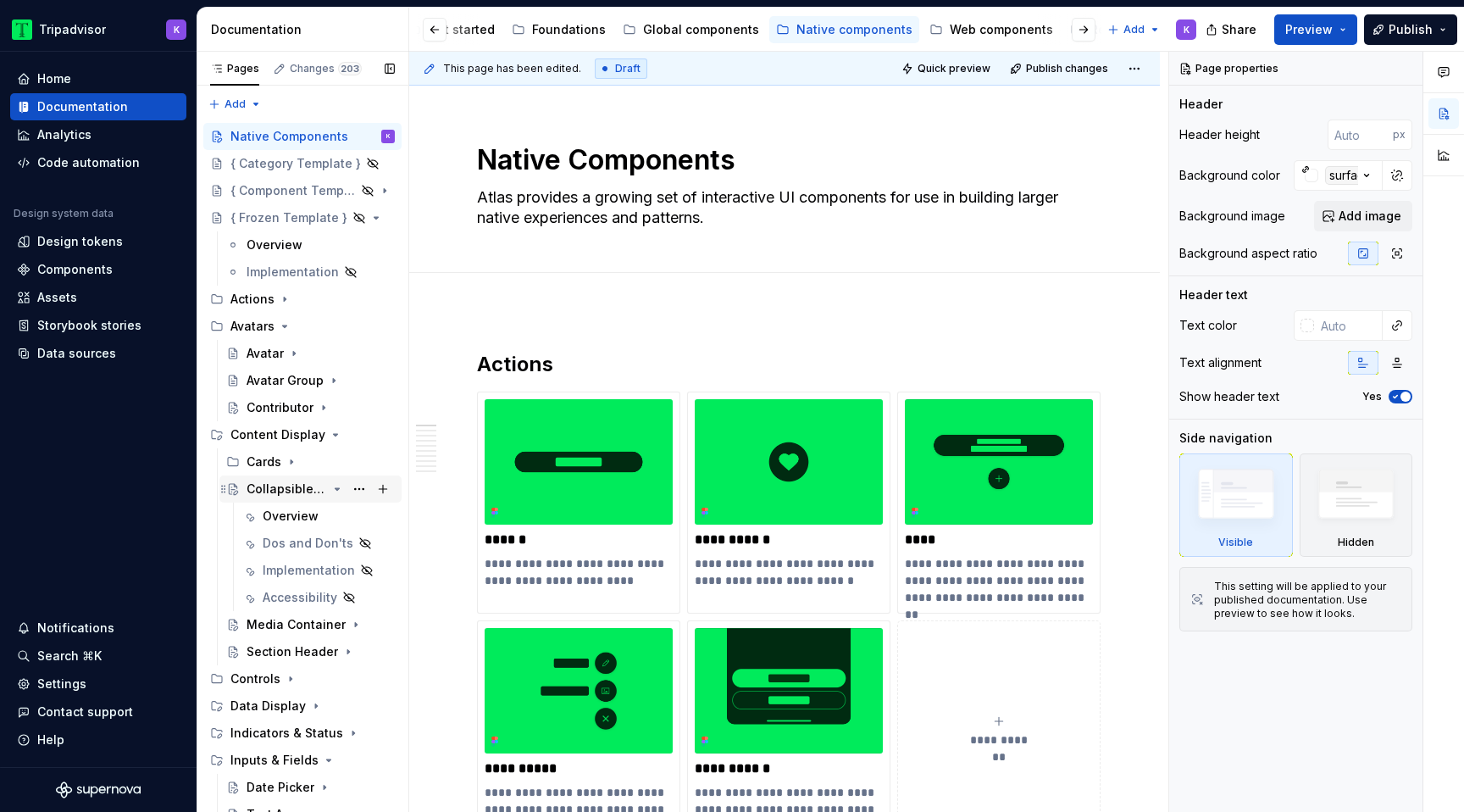
click at [338, 489] on icon "Page tree" at bounding box center [337, 489] width 5 height 2
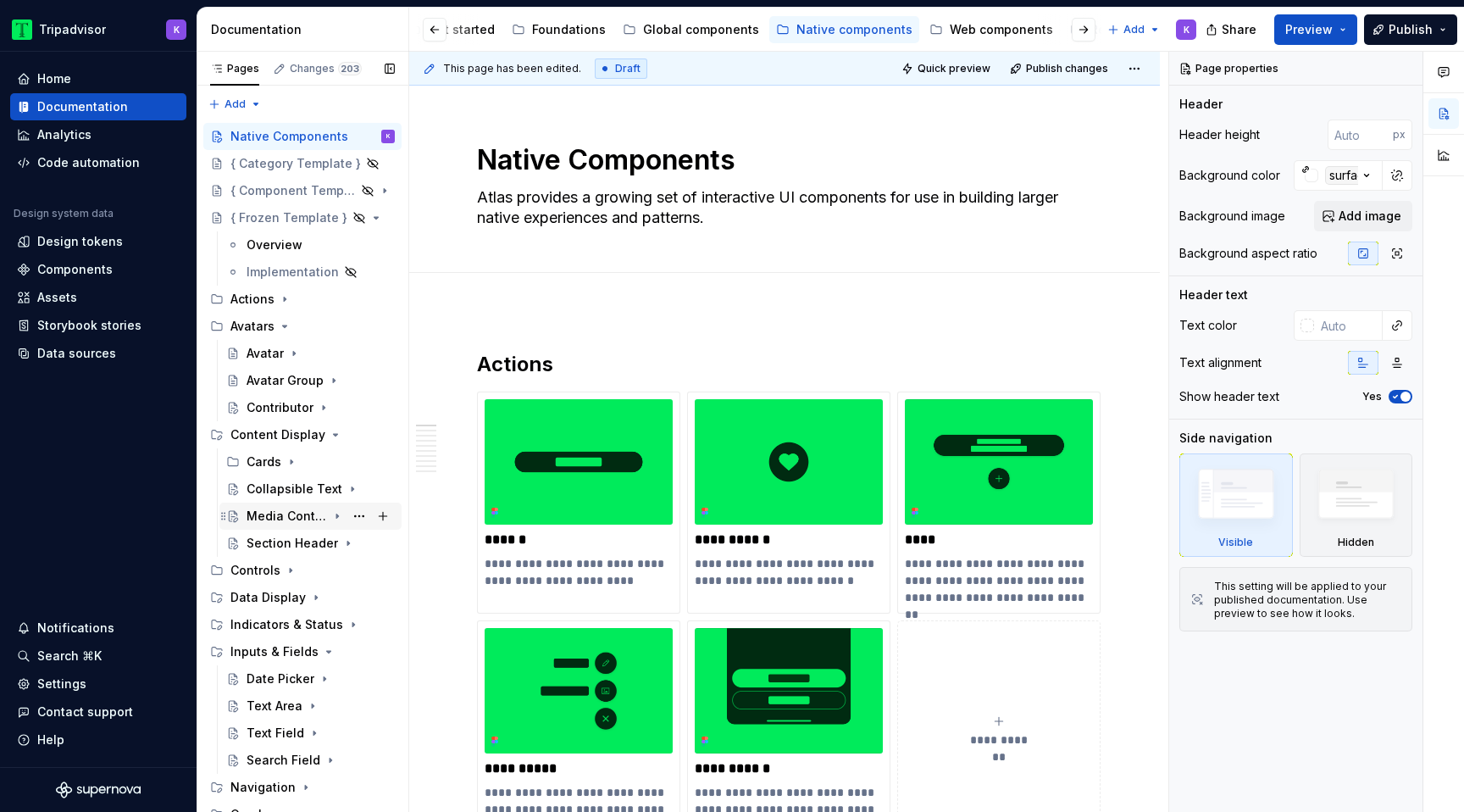
click at [337, 517] on icon "Page tree" at bounding box center [337, 516] width 2 height 5
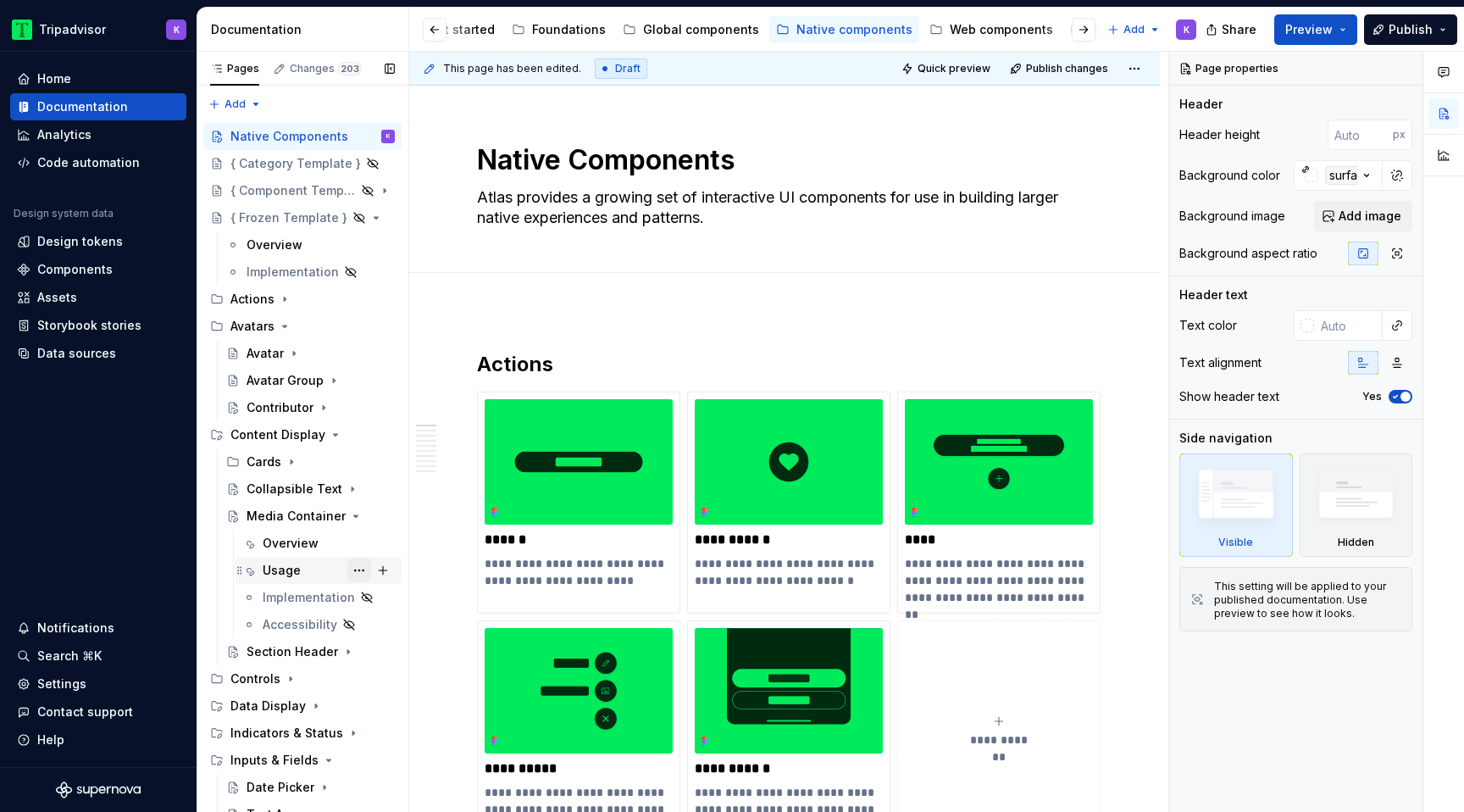
click at [361, 570] on button "Page tree" at bounding box center [360, 570] width 24 height 24
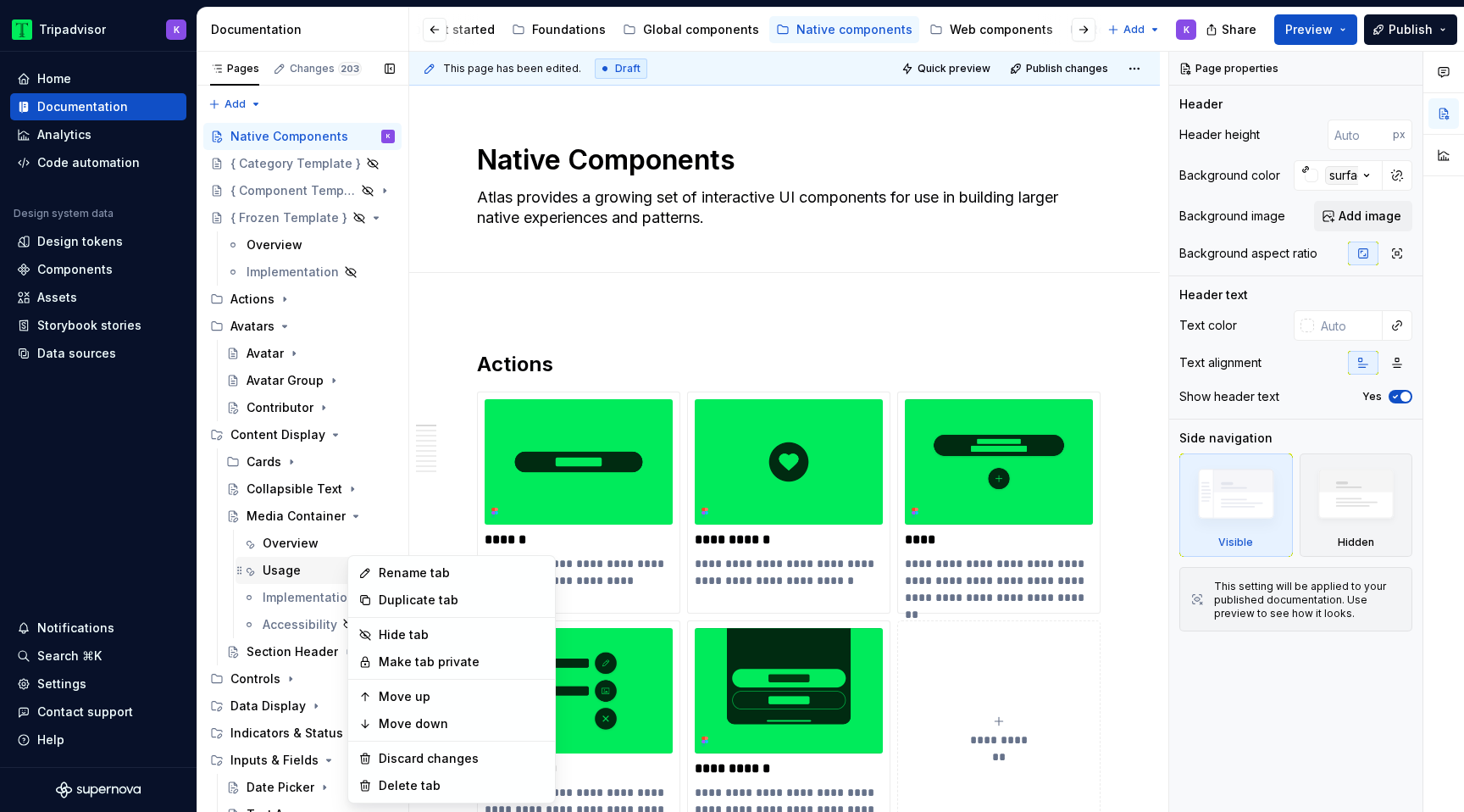
type textarea "*"
click at [425, 579] on div "Rename tab" at bounding box center [462, 573] width 166 height 17
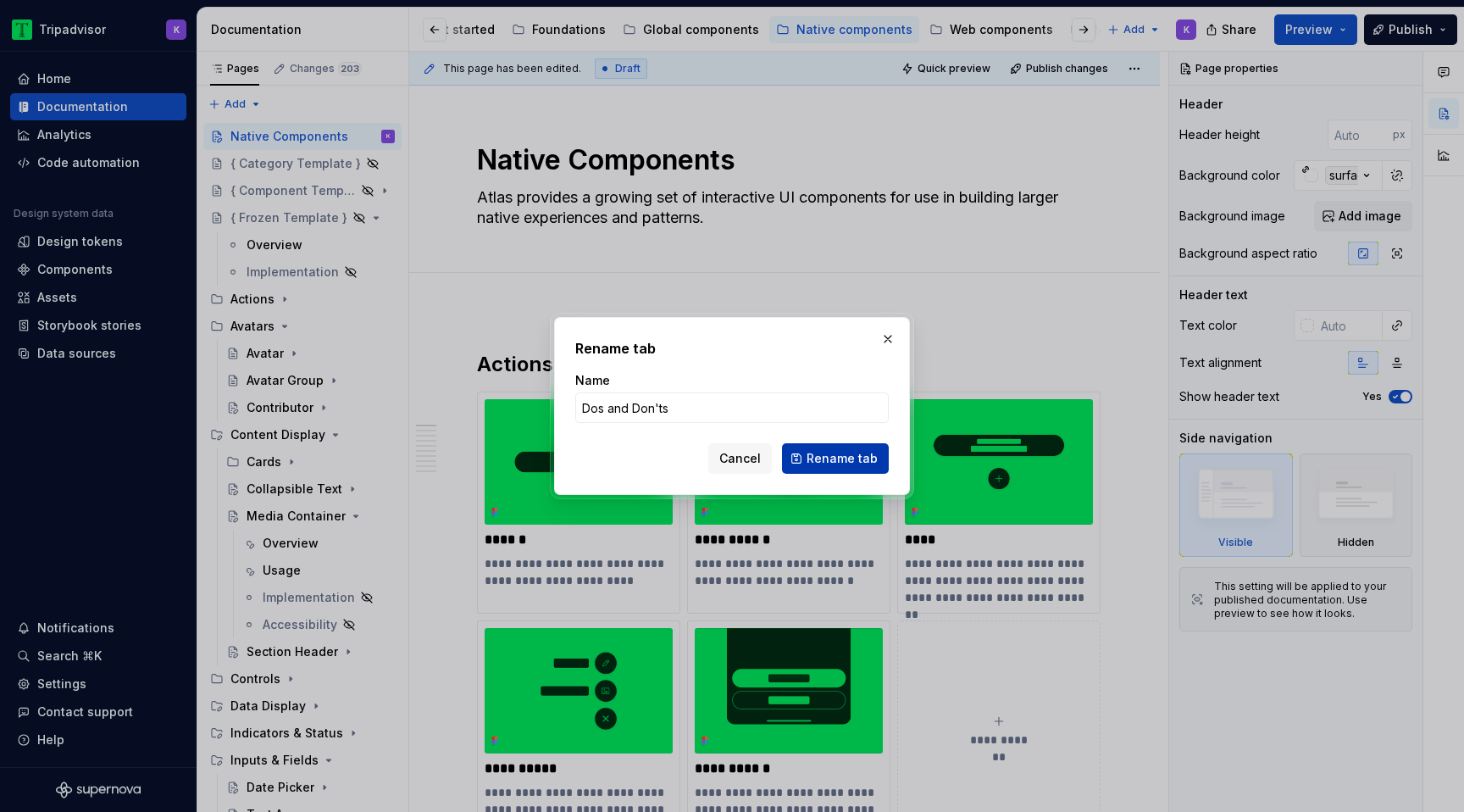
type input "Dos and Don'ts"
click at [868, 452] on span "Rename tab" at bounding box center [841, 458] width 71 height 17
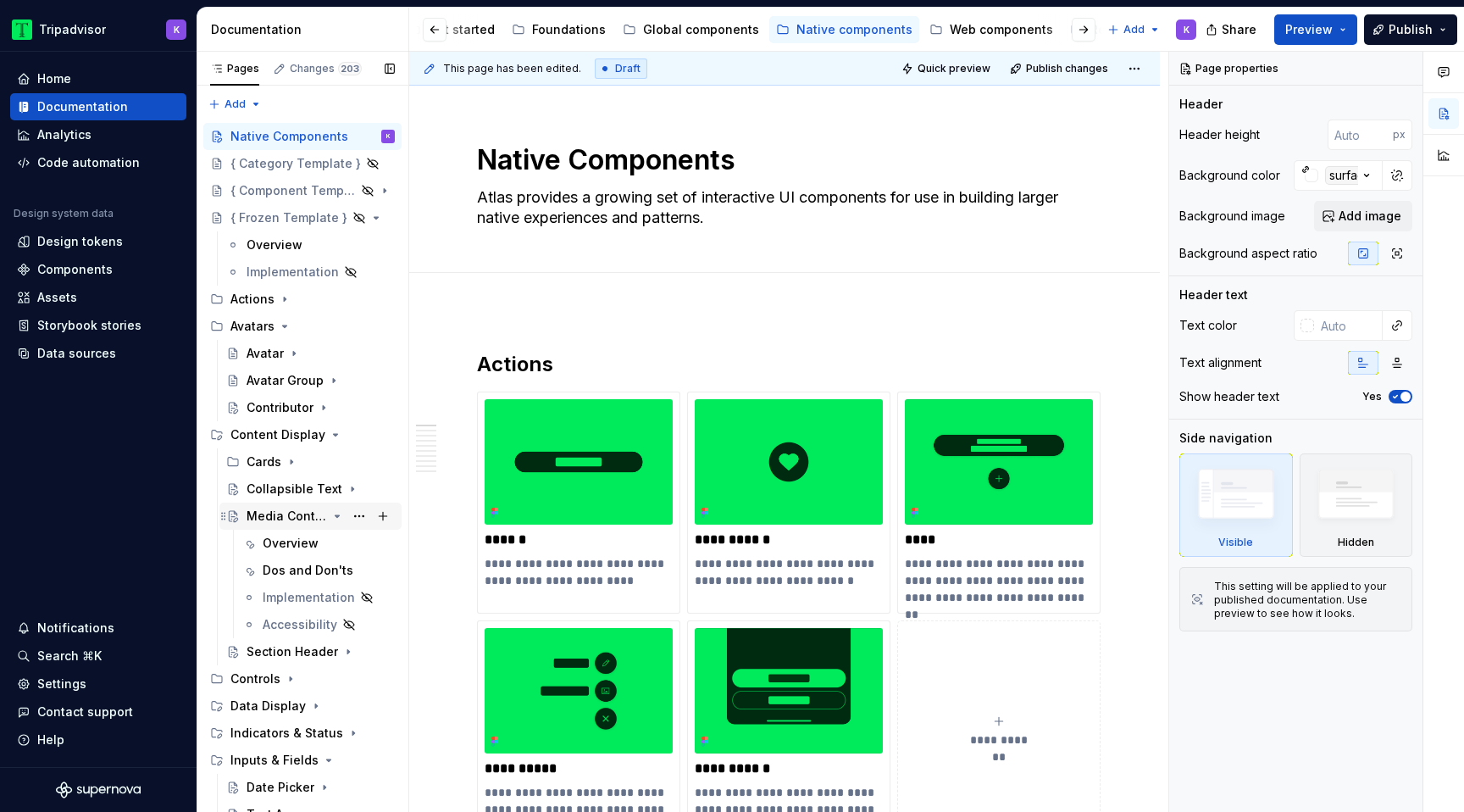
click at [337, 518] on icon "Page tree" at bounding box center [337, 516] width 14 height 14
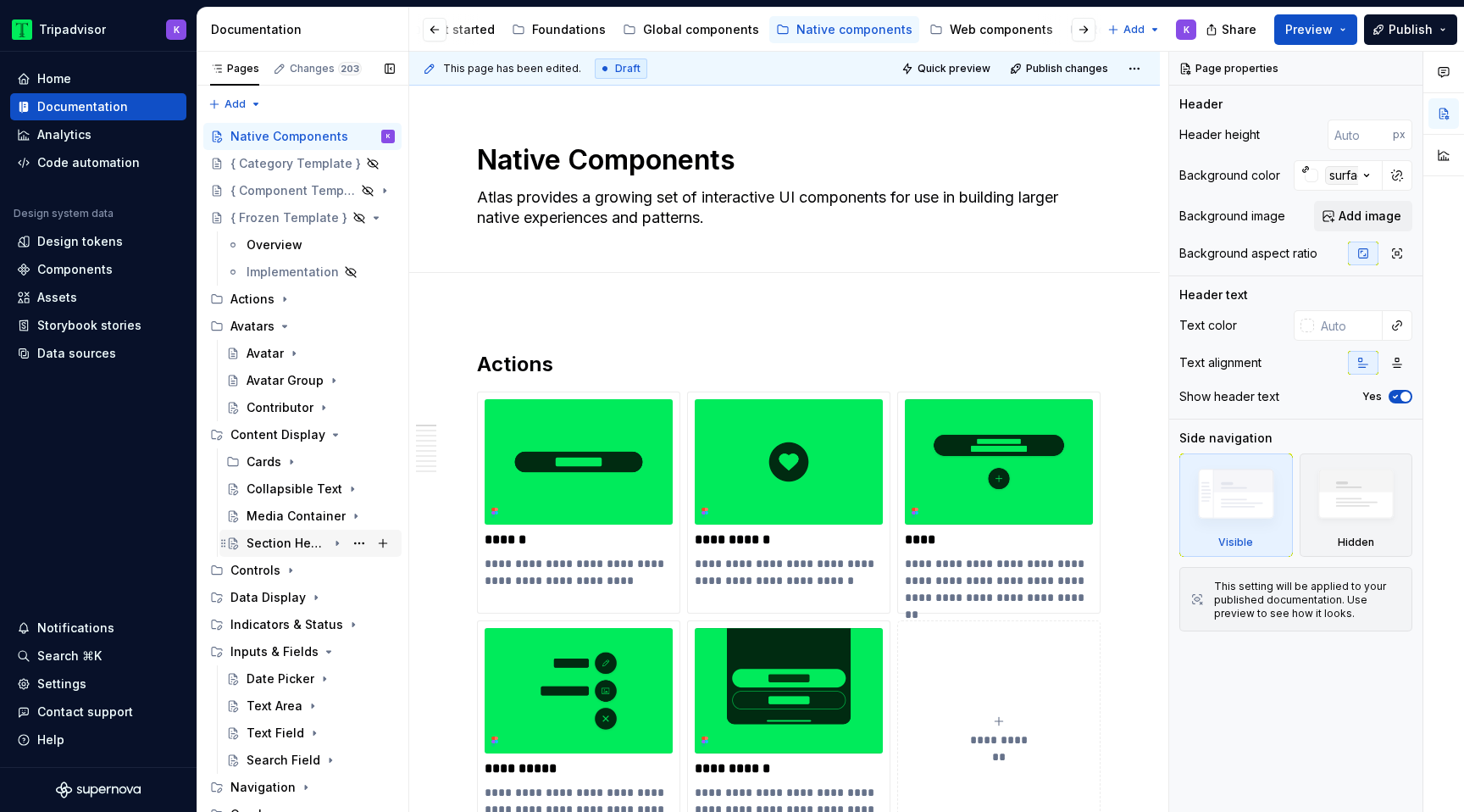
click at [342, 542] on icon "Page tree" at bounding box center [337, 543] width 14 height 14
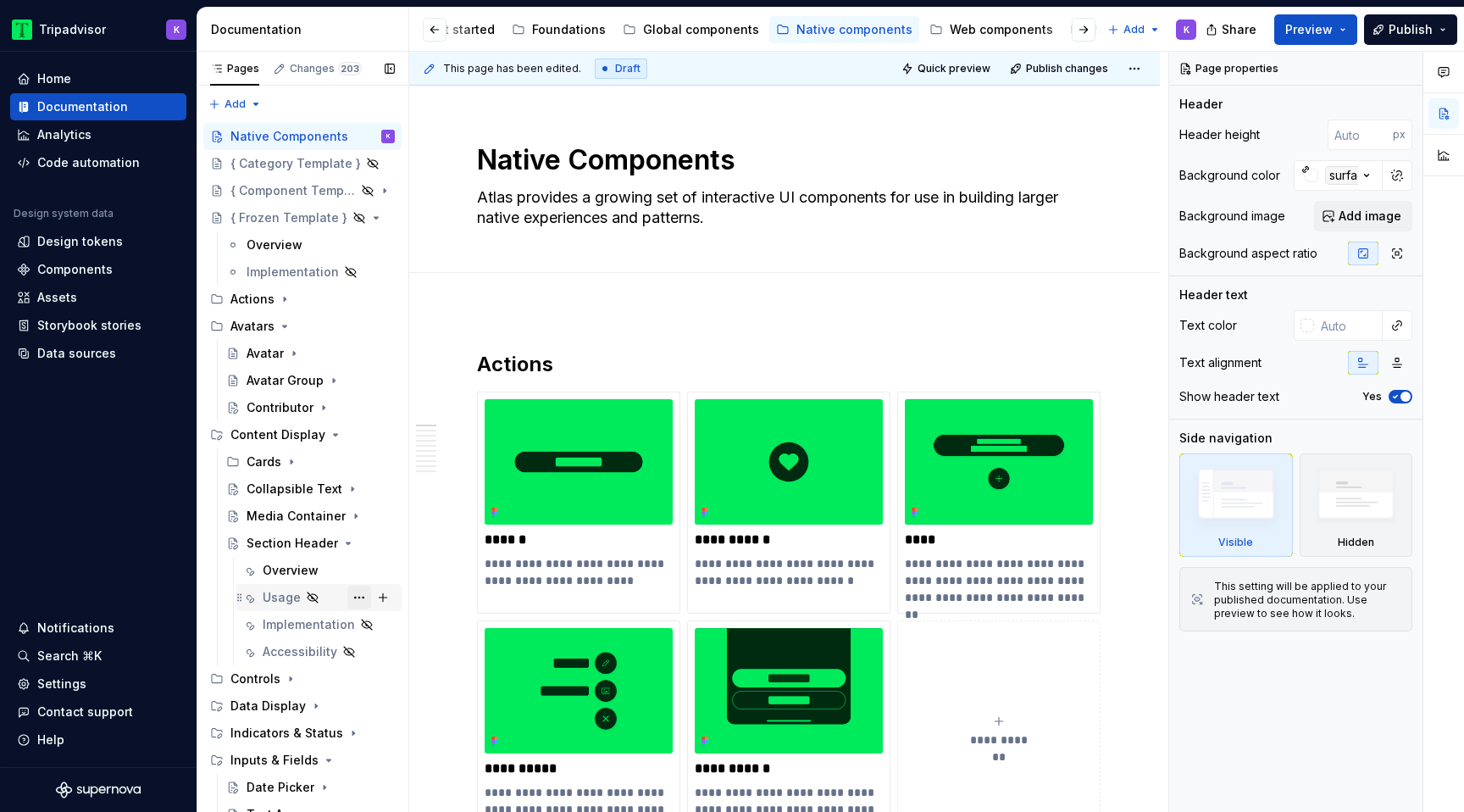
click at [360, 597] on button "Page tree" at bounding box center [360, 598] width 24 height 24
type textarea "*"
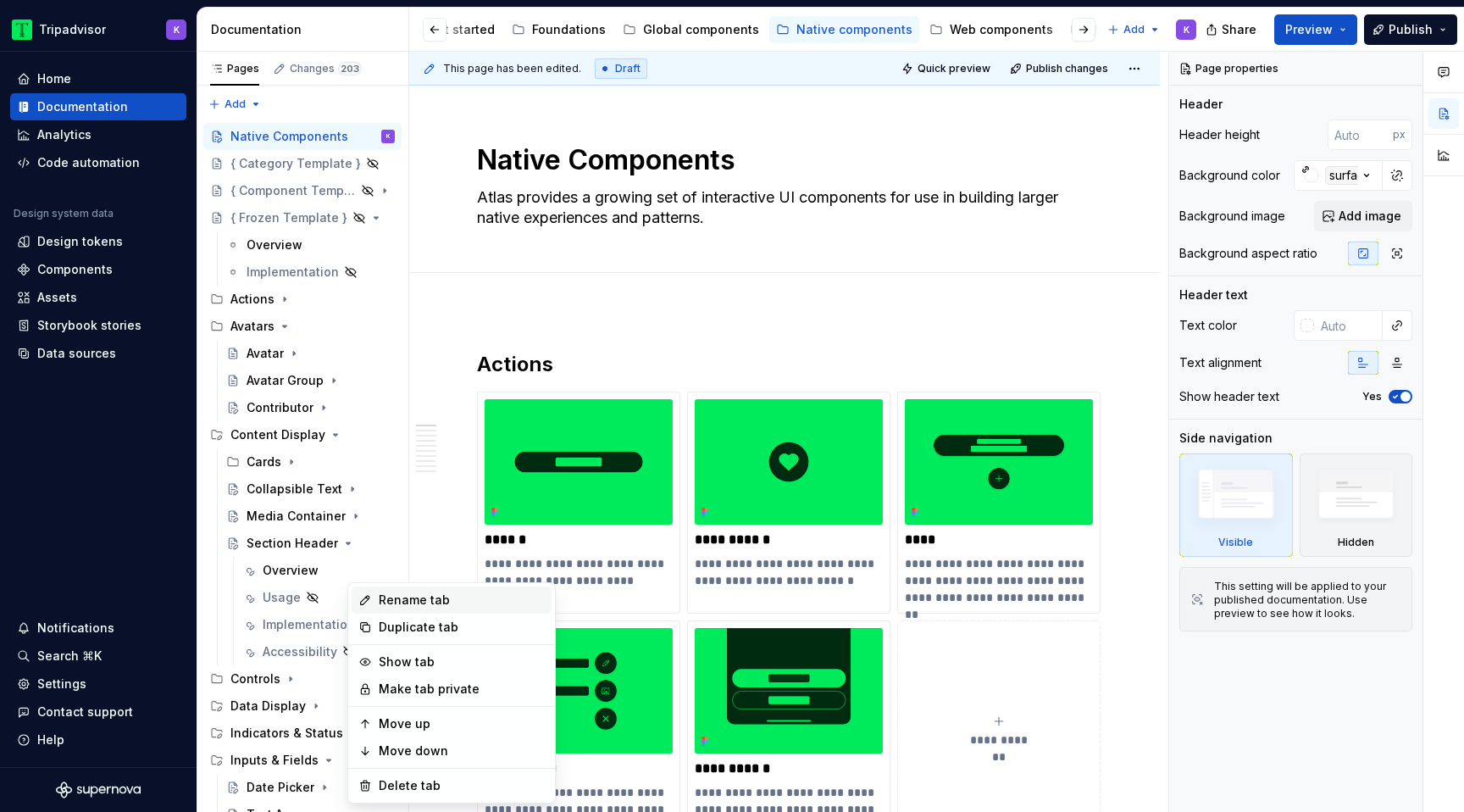
click at [427, 601] on div "Rename tab" at bounding box center [462, 600] width 166 height 17
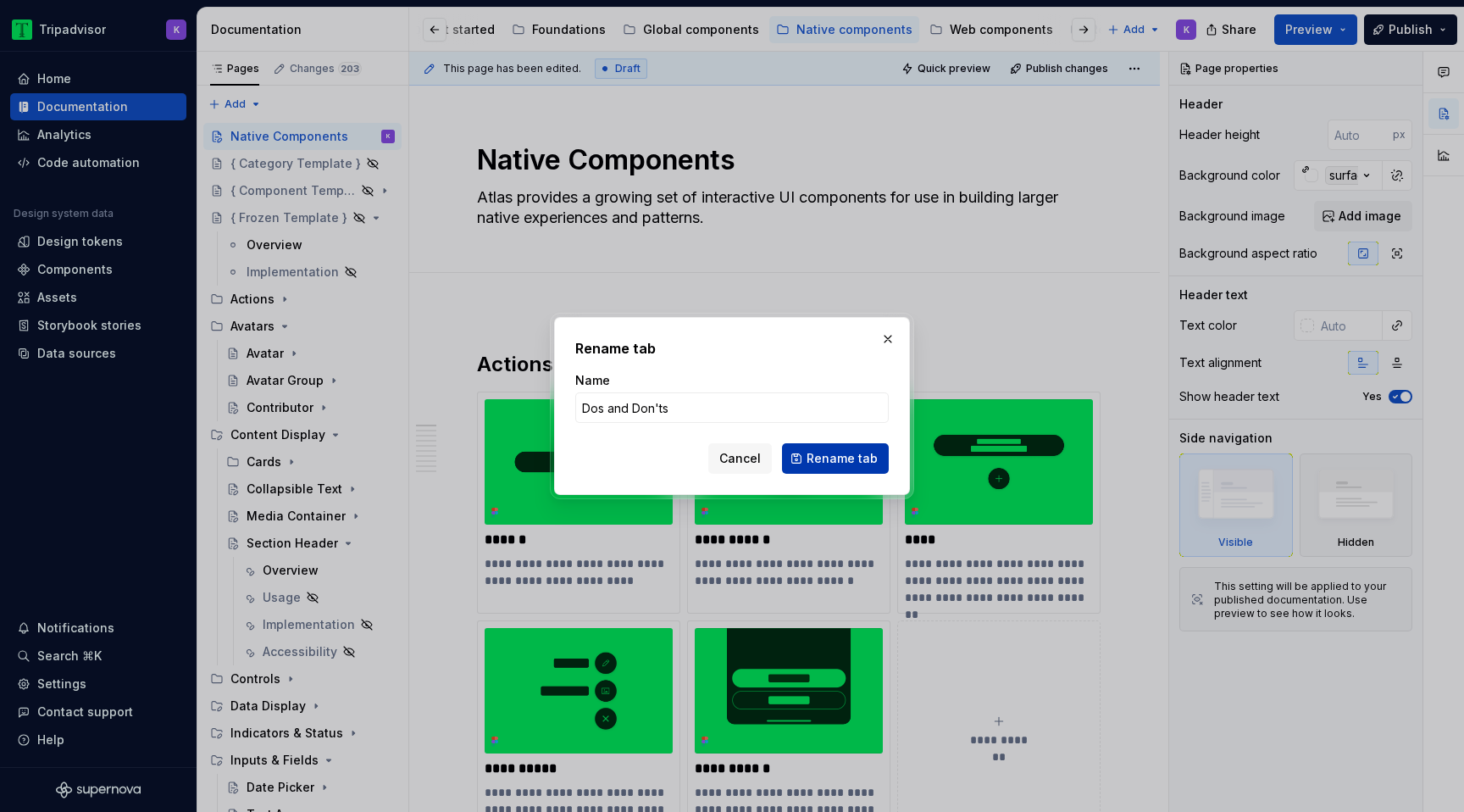
type input "Dos and Don'ts"
click at [825, 458] on span "Rename tab" at bounding box center [841, 458] width 71 height 17
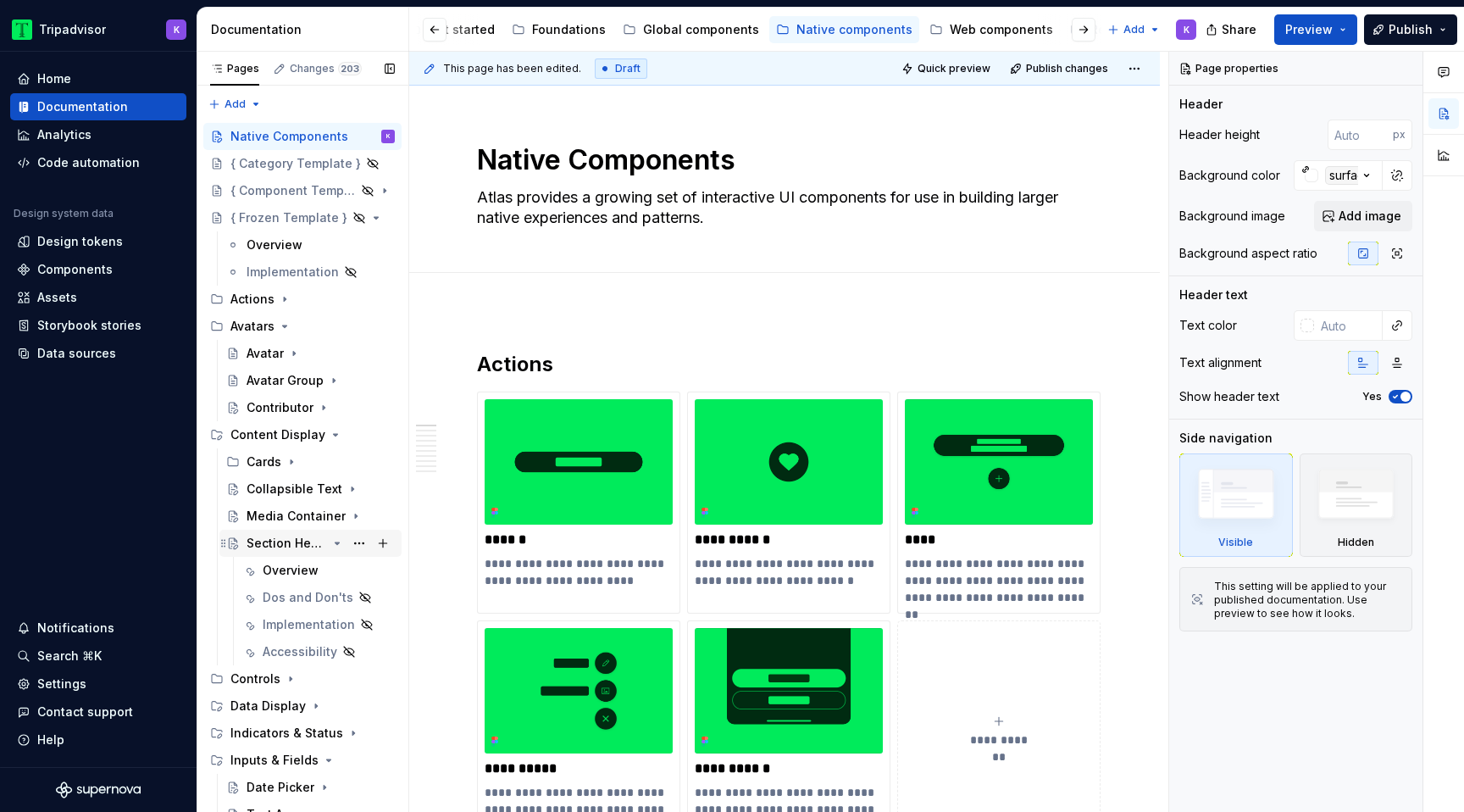
click at [338, 538] on icon "Page tree" at bounding box center [337, 543] width 14 height 14
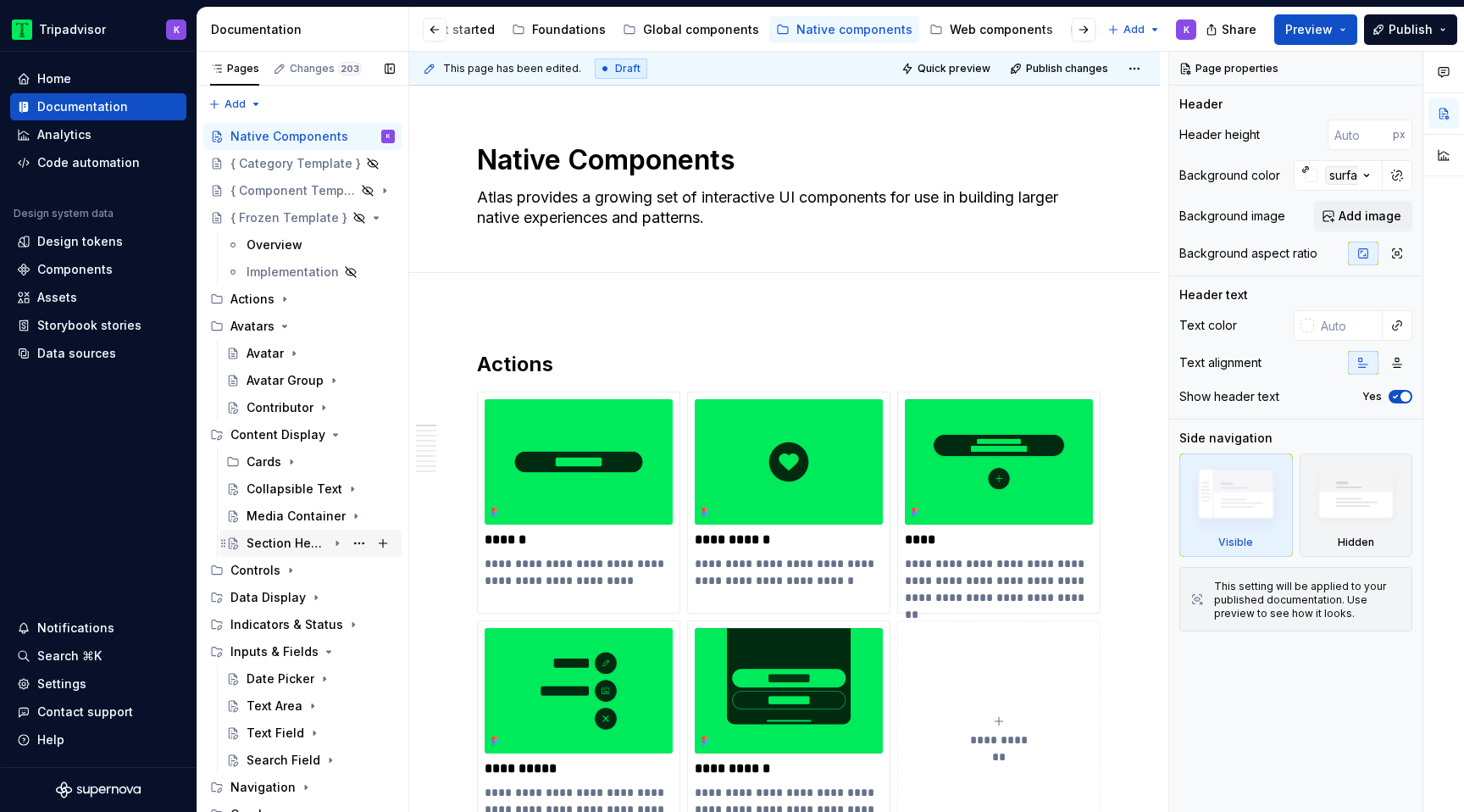
scroll to position [39, 0]
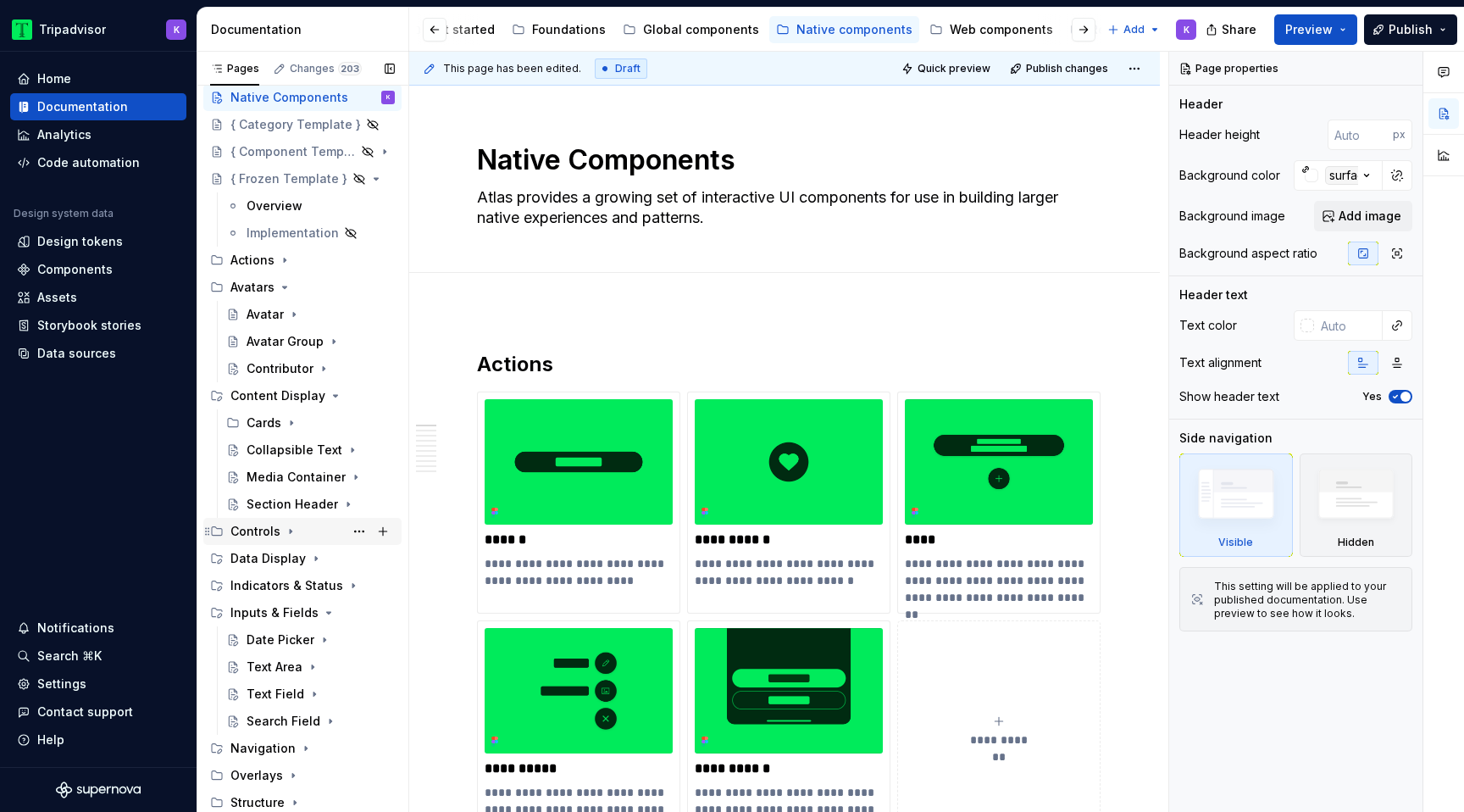
click at [285, 520] on div "Controls" at bounding box center [313, 532] width 165 height 24
click at [312, 555] on icon "Page tree" at bounding box center [315, 558] width 14 height 14
click at [353, 612] on button "Page tree" at bounding box center [360, 612] width 24 height 24
type textarea "*"
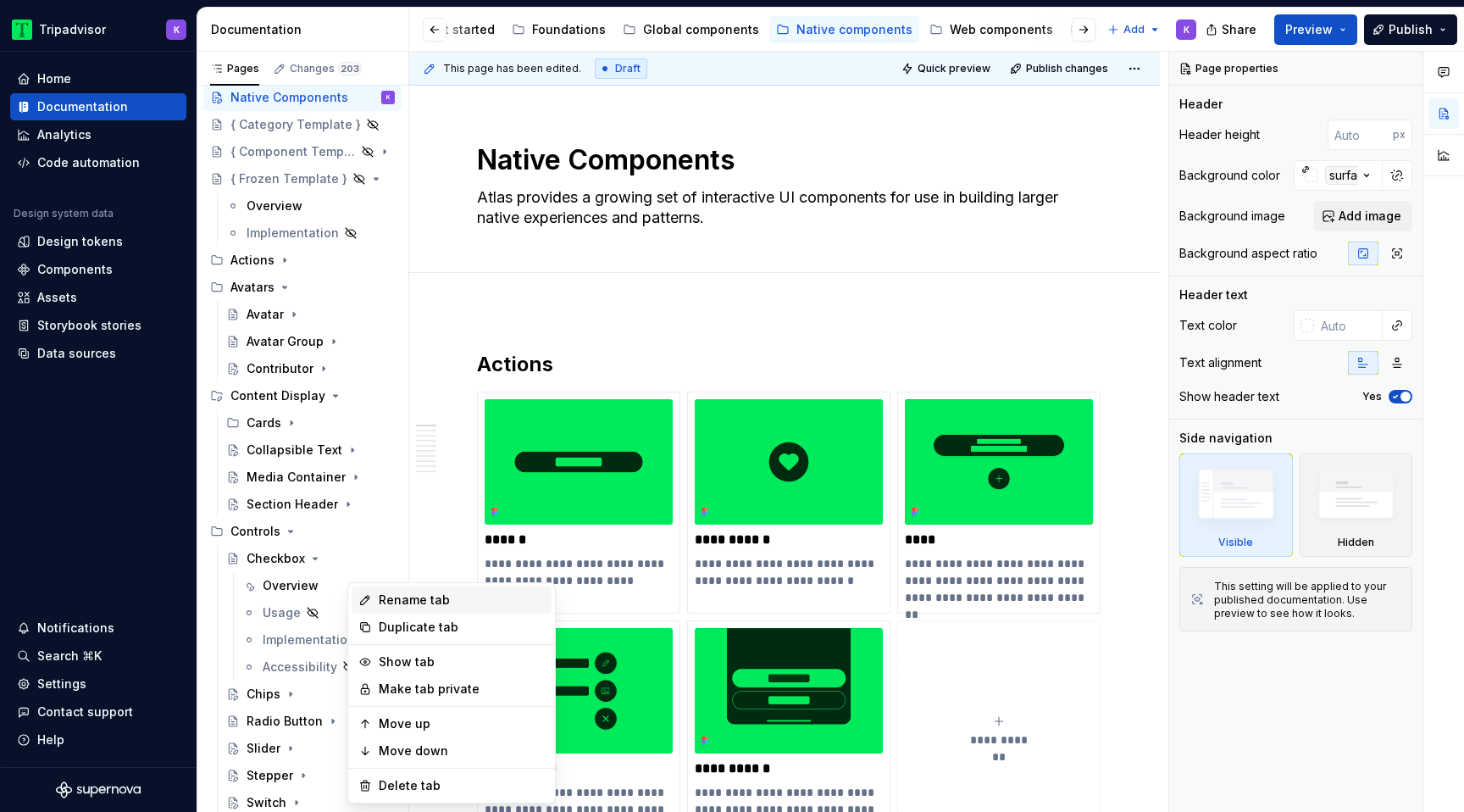
click at [477, 602] on div "Rename tab" at bounding box center [462, 600] width 166 height 17
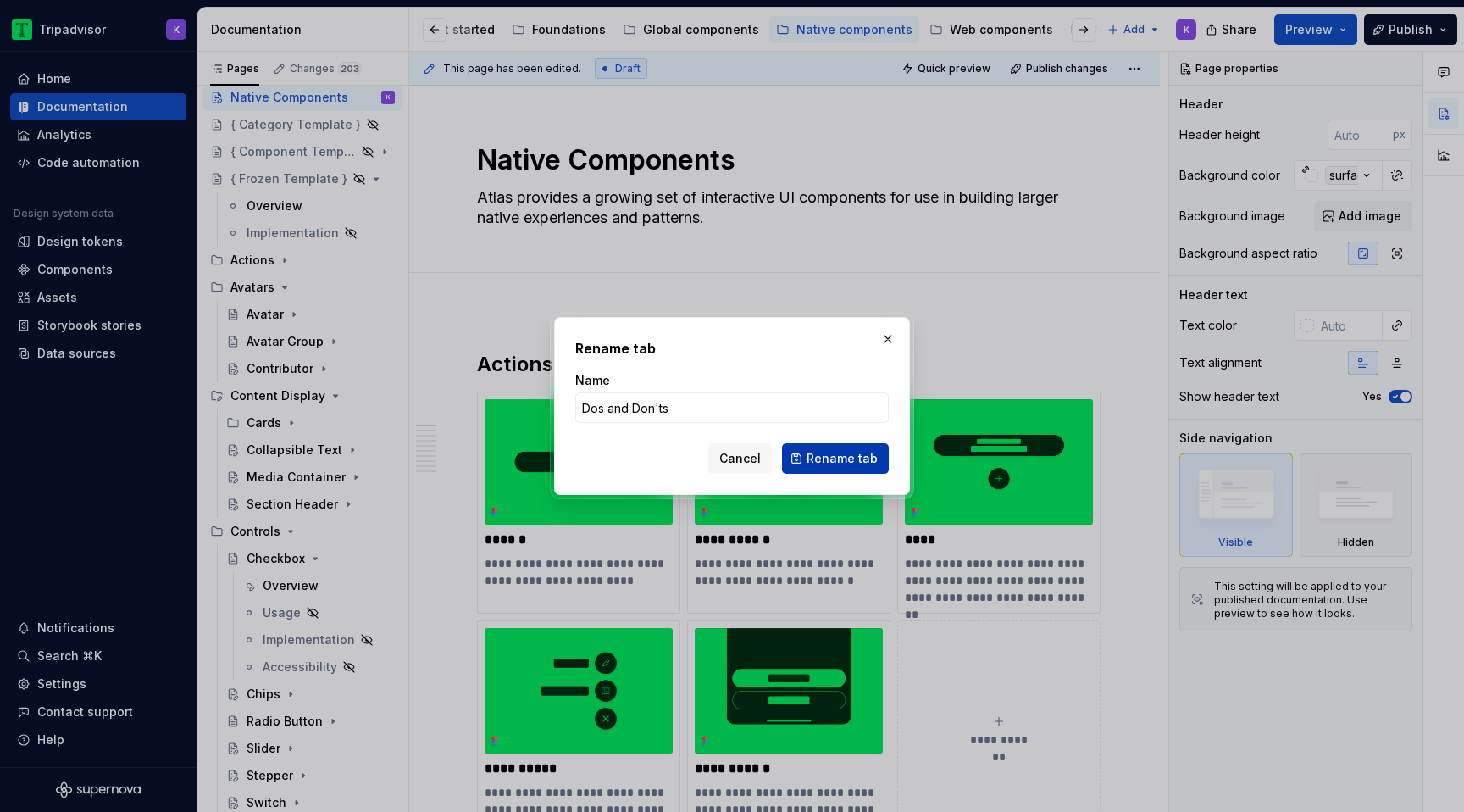
type input "Dos and Don'ts"
click at [860, 457] on span "Rename tab" at bounding box center [841, 458] width 71 height 17
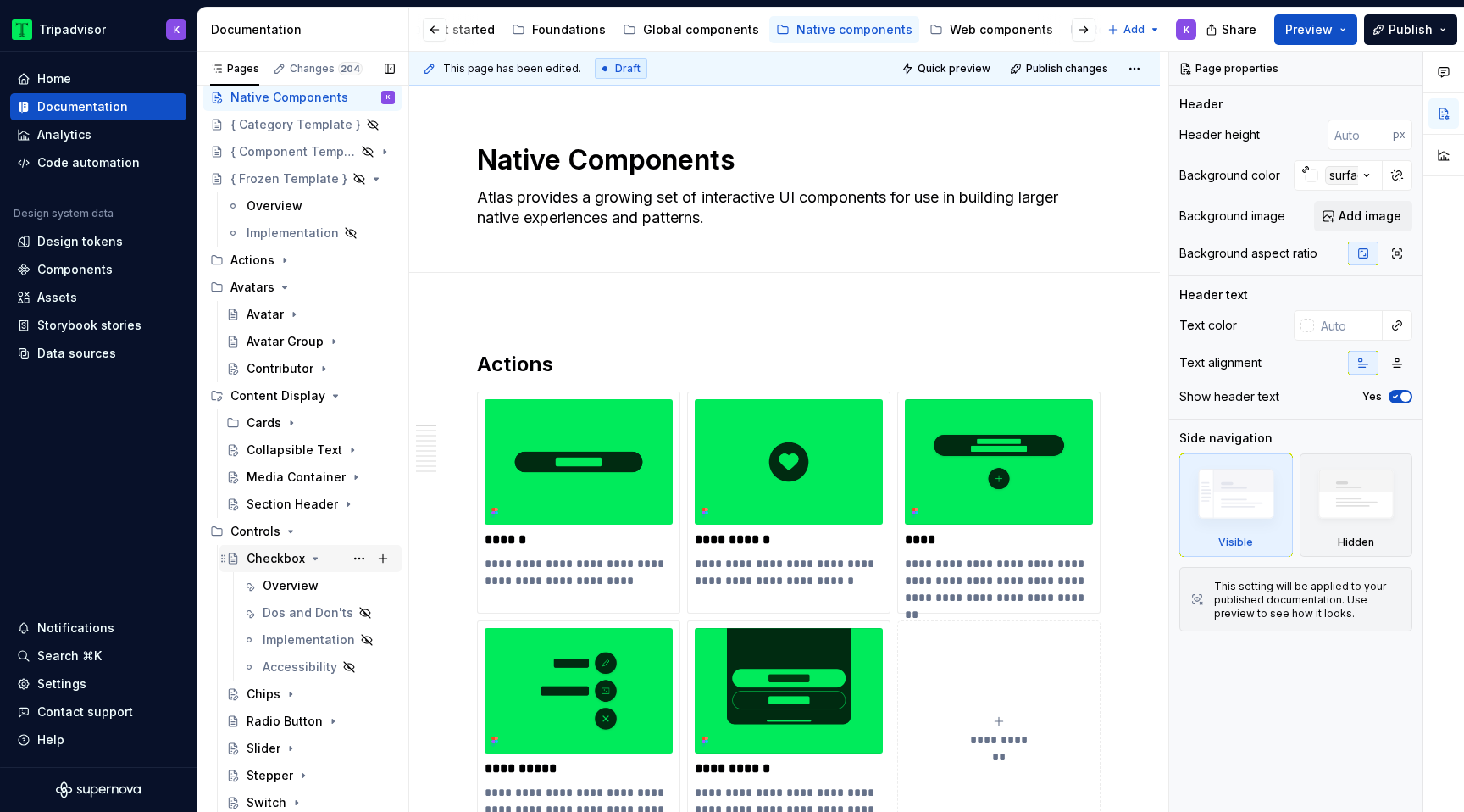
click at [314, 555] on icon "Page tree" at bounding box center [315, 558] width 14 height 14
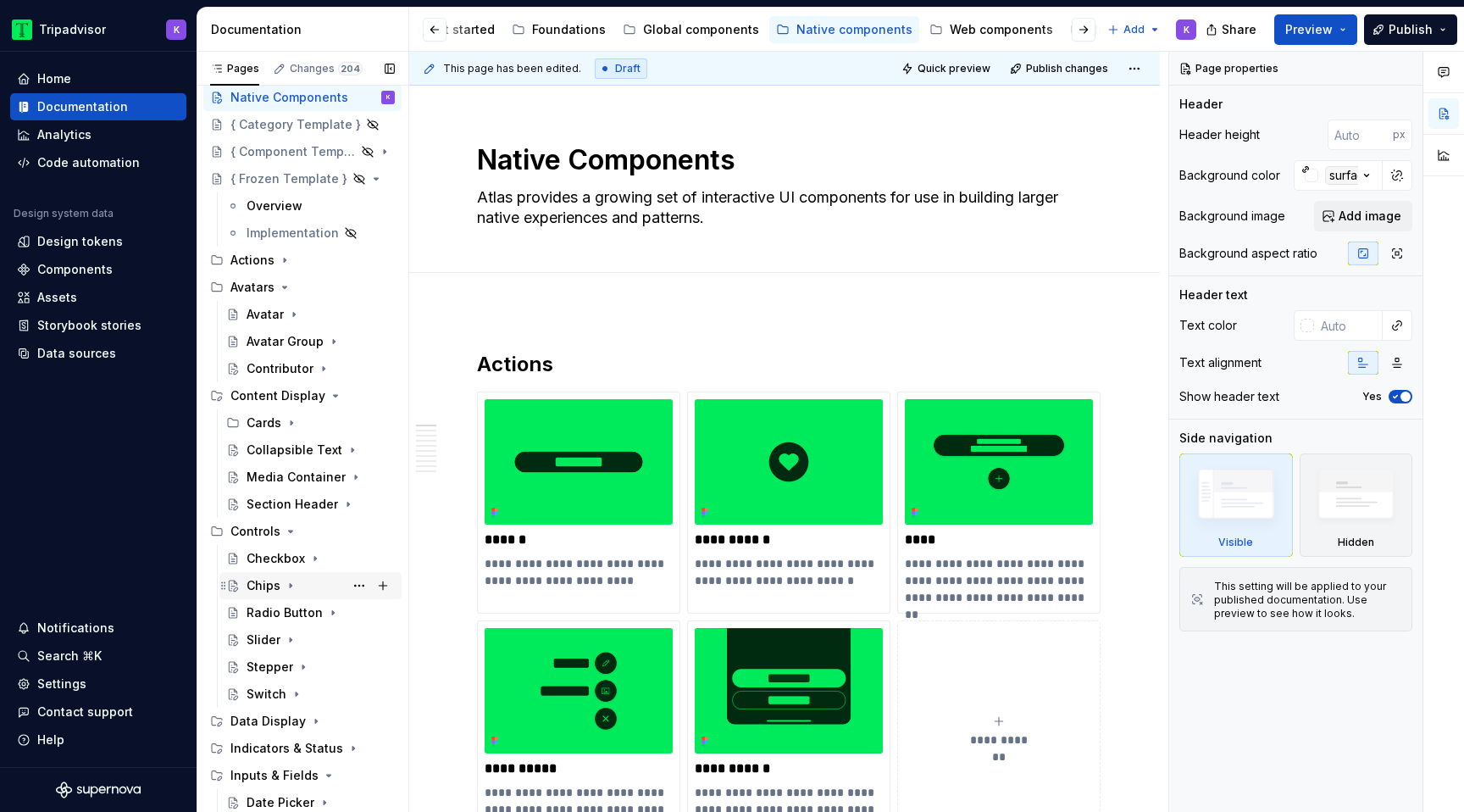
click at [292, 585] on icon "Page tree" at bounding box center [291, 585] width 14 height 14
click at [356, 637] on button "Page tree" at bounding box center [360, 640] width 24 height 24
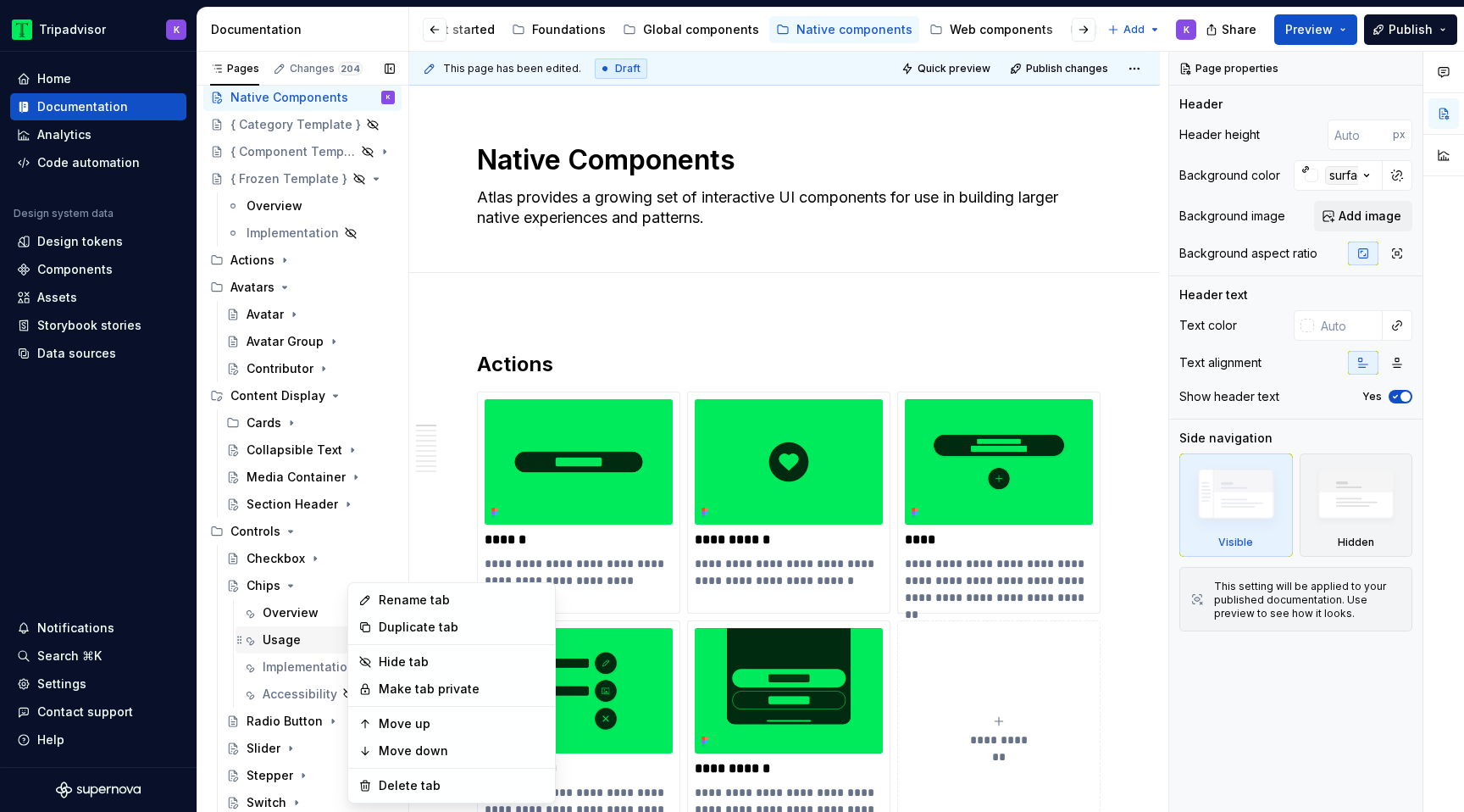
type textarea "*"
click at [479, 603] on div "Rename tab" at bounding box center [462, 600] width 166 height 17
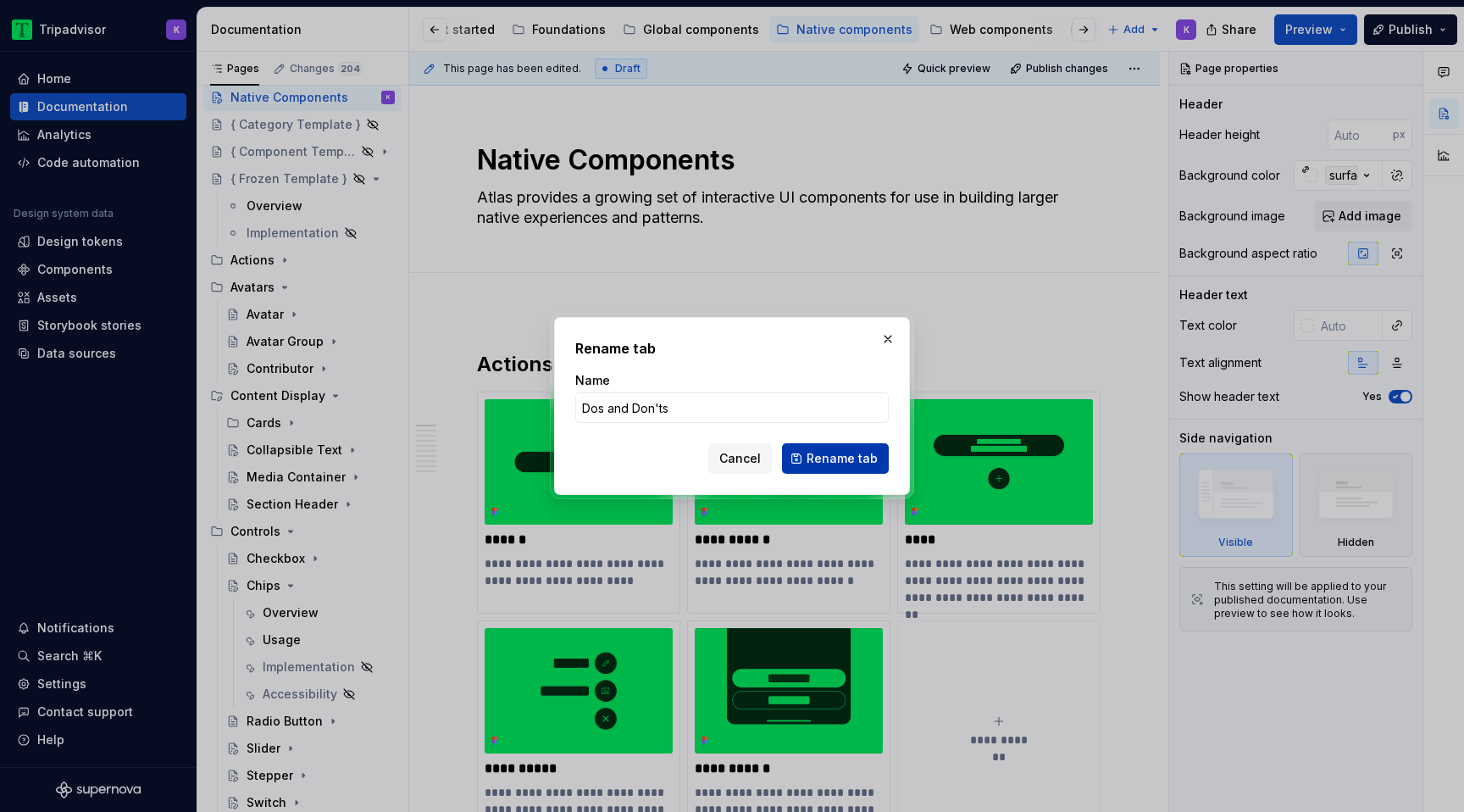
type input "Dos and Don'ts"
click at [826, 457] on span "Rename tab" at bounding box center [841, 458] width 71 height 17
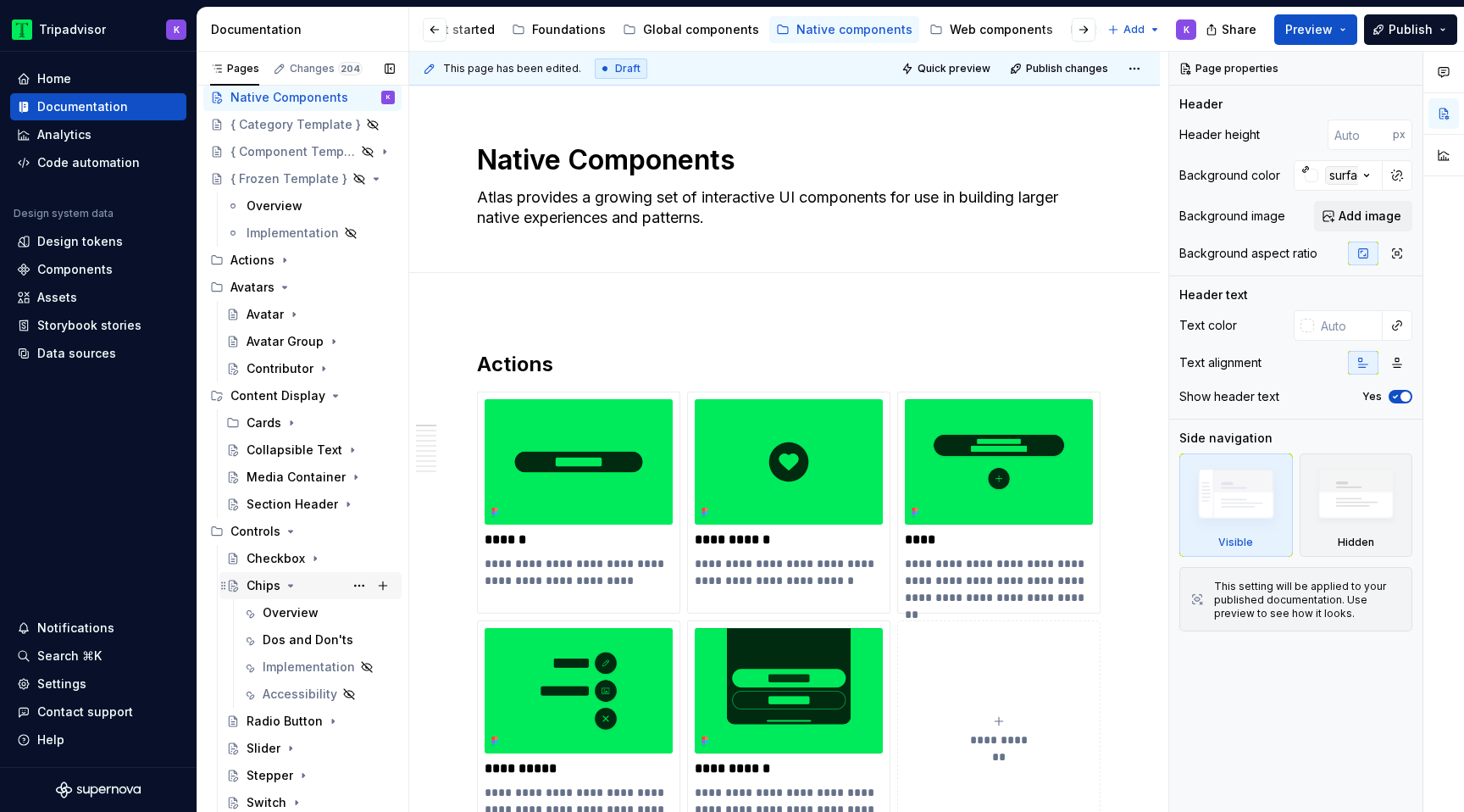
click at [293, 586] on icon "Page tree" at bounding box center [291, 585] width 14 height 14
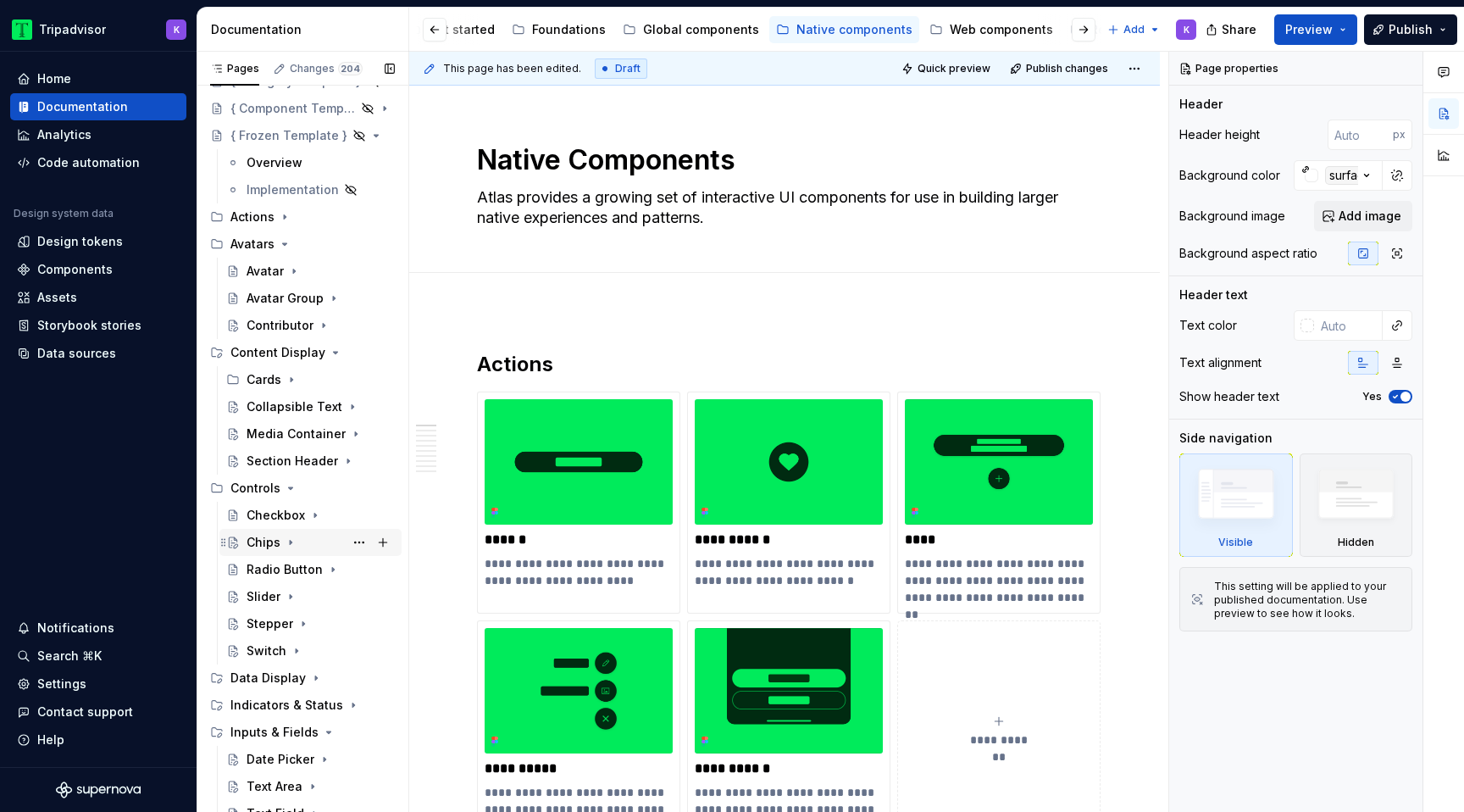
scroll to position [84, 0]
click at [314, 509] on icon "Page tree" at bounding box center [315, 513] width 14 height 14
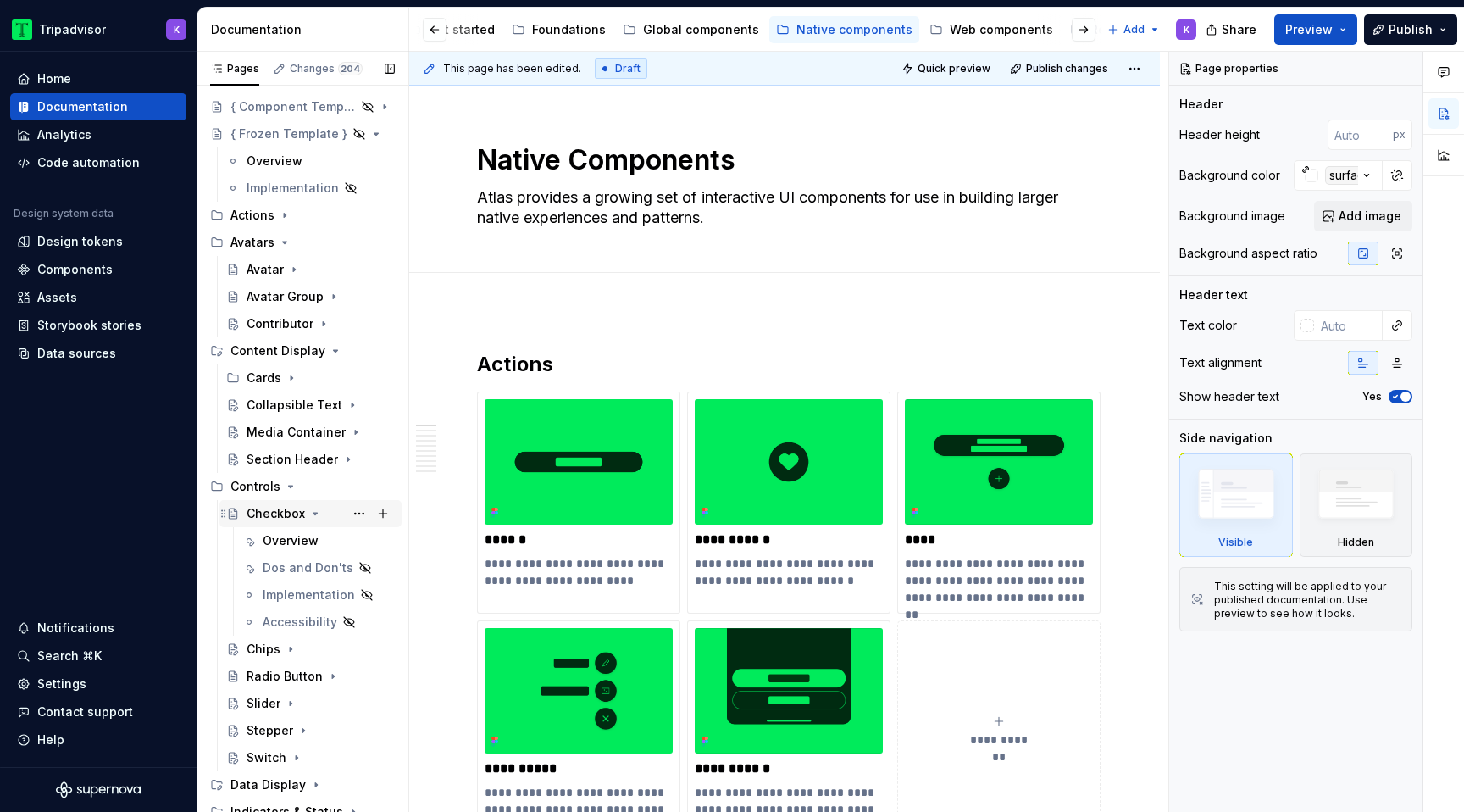
click at [314, 509] on icon "Page tree" at bounding box center [315, 513] width 14 height 14
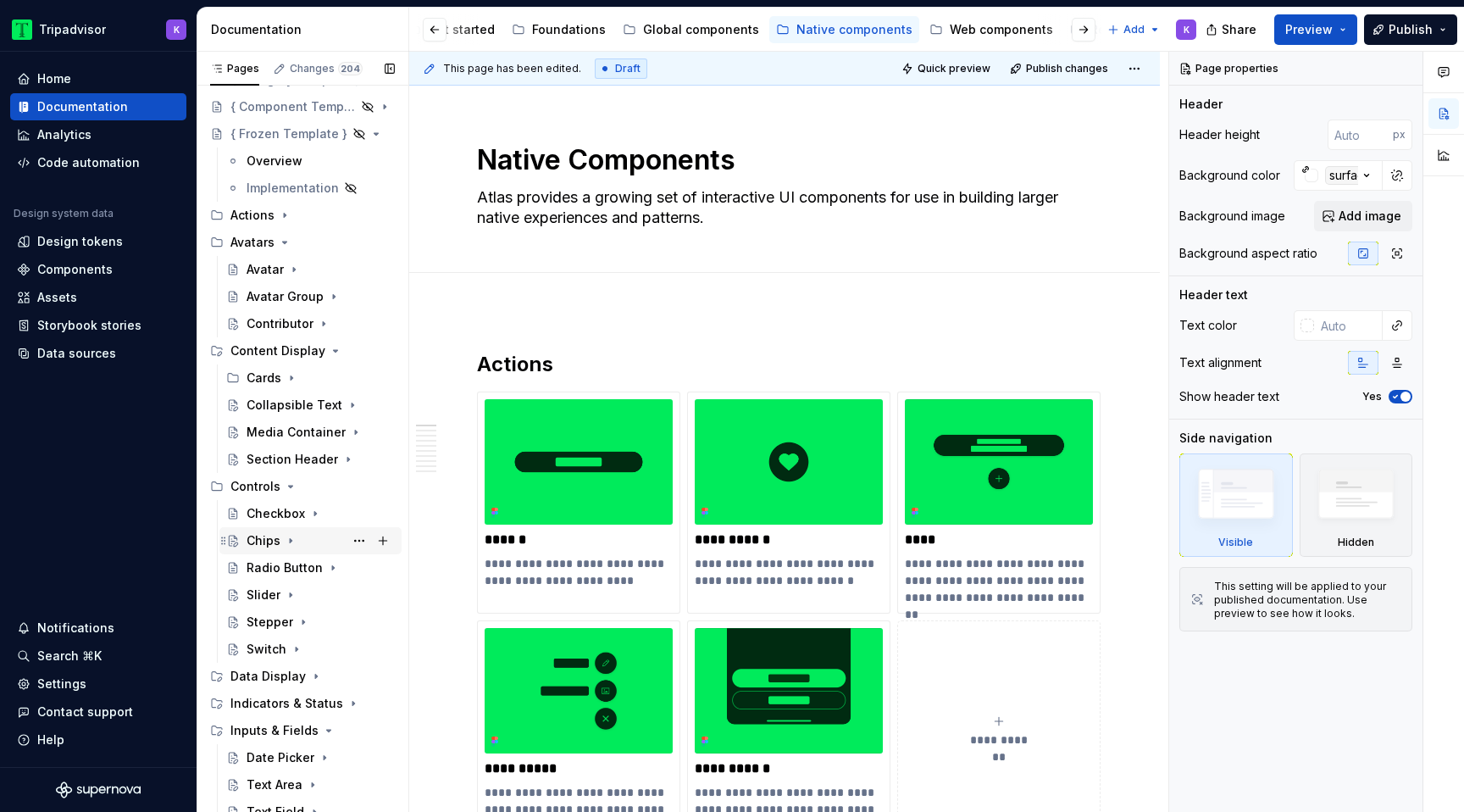
click at [285, 540] on icon "Page tree" at bounding box center [291, 540] width 14 height 14
click at [285, 538] on icon "Page tree" at bounding box center [291, 540] width 14 height 14
click at [329, 573] on icon "Page tree" at bounding box center [333, 567] width 14 height 14
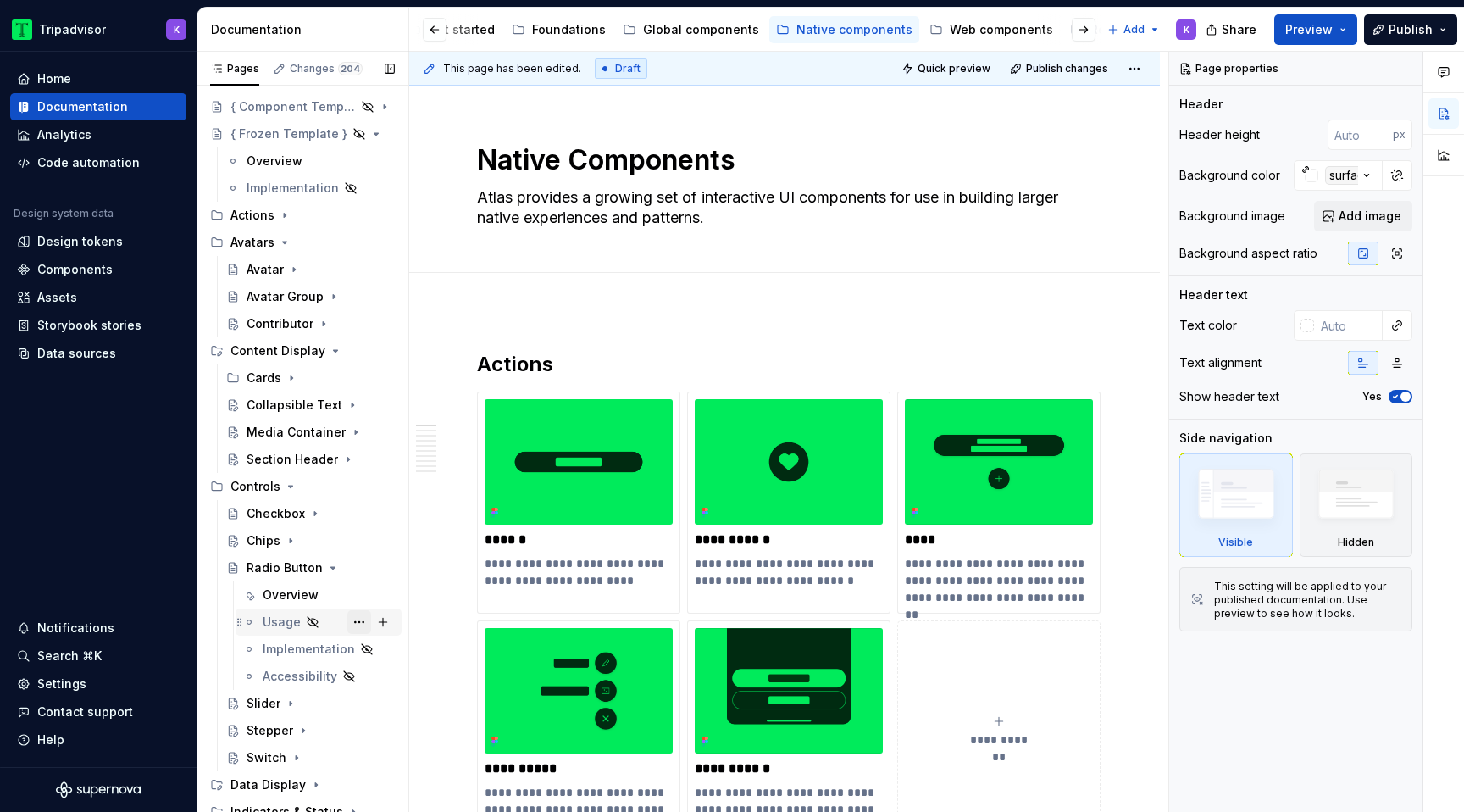
click at [361, 620] on button "Page tree" at bounding box center [360, 622] width 24 height 24
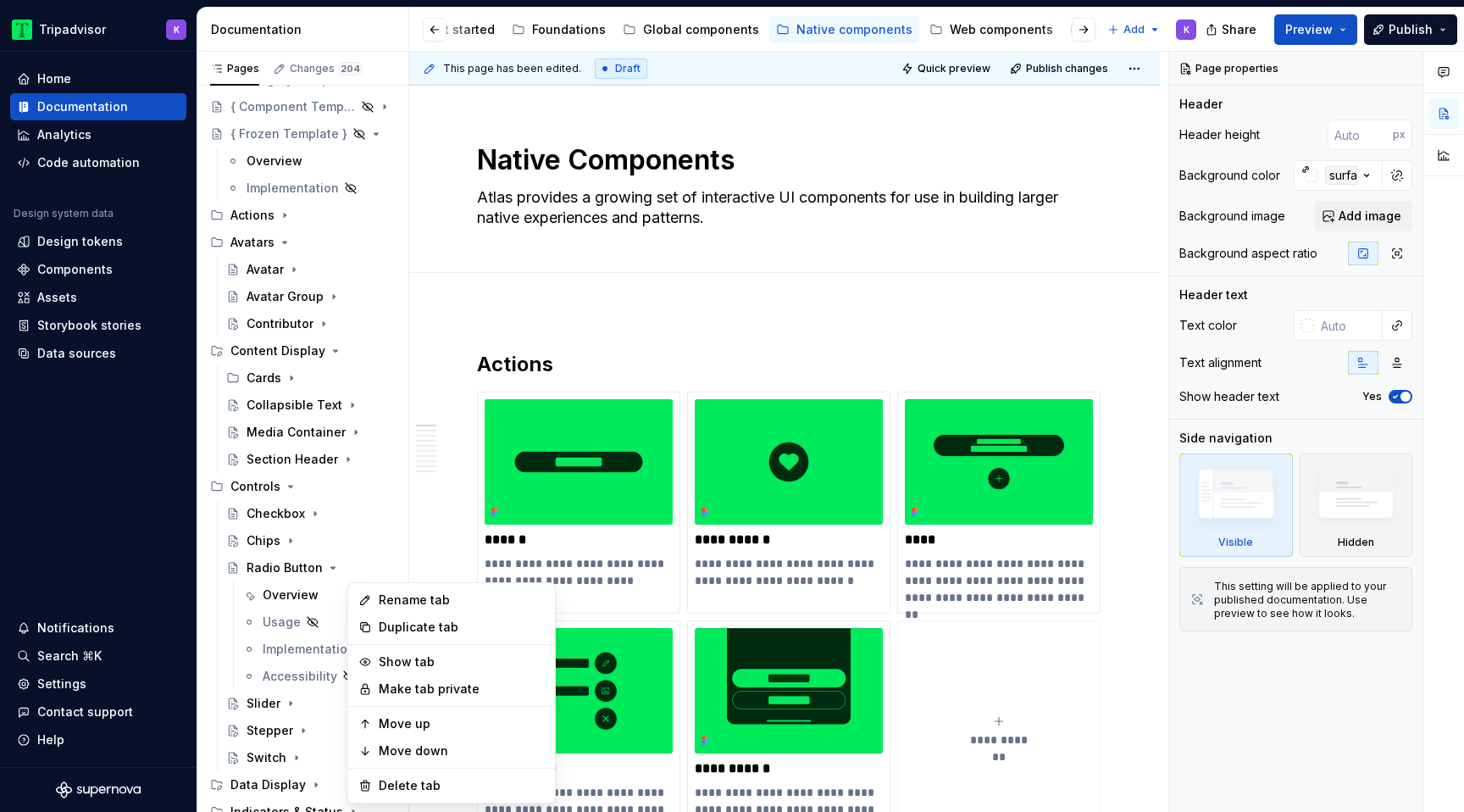
type textarea "*"
click at [437, 598] on div "Rename tab" at bounding box center [462, 600] width 166 height 17
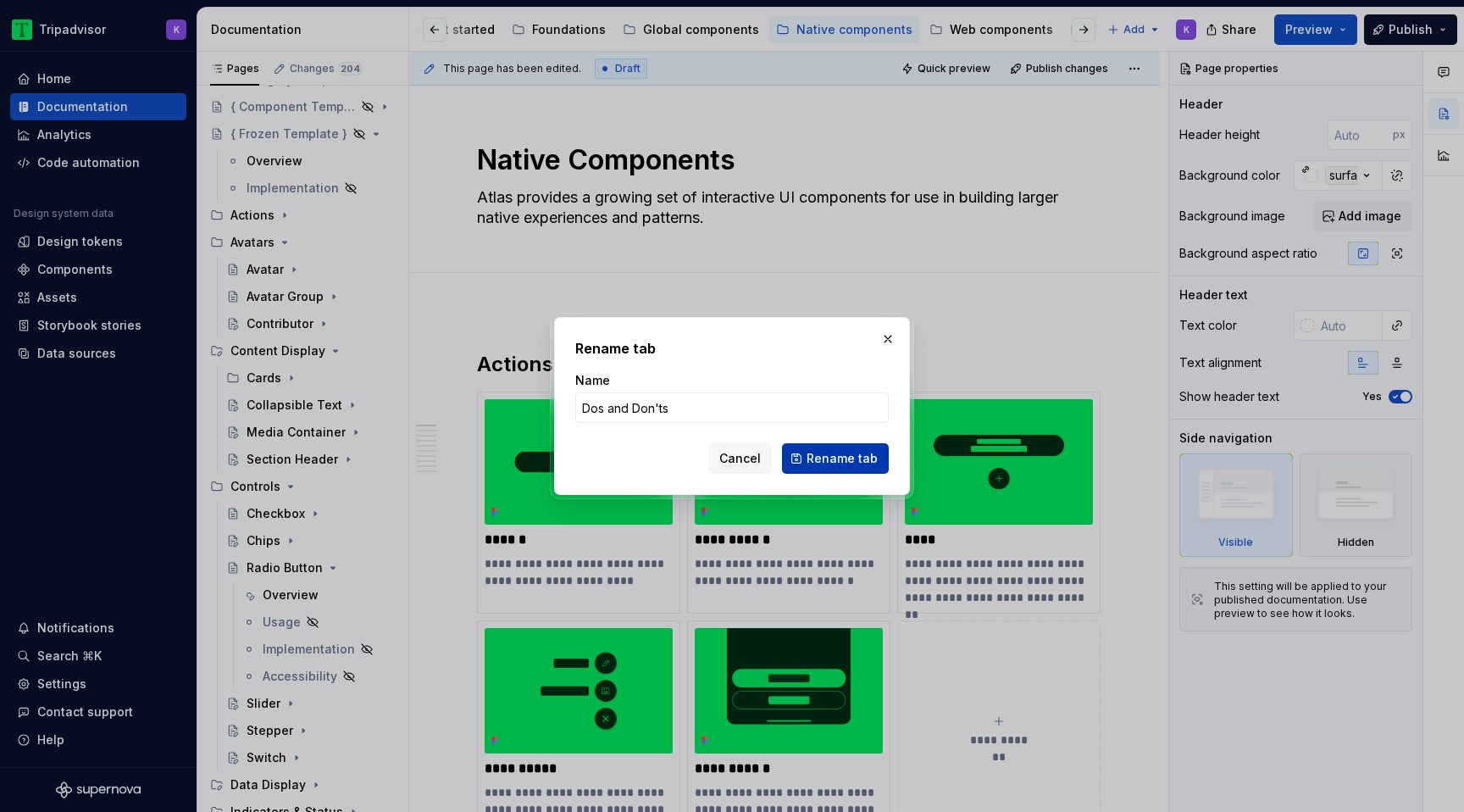
type input "Dos and Don'ts"
click at [829, 463] on span "Rename tab" at bounding box center [841, 458] width 71 height 17
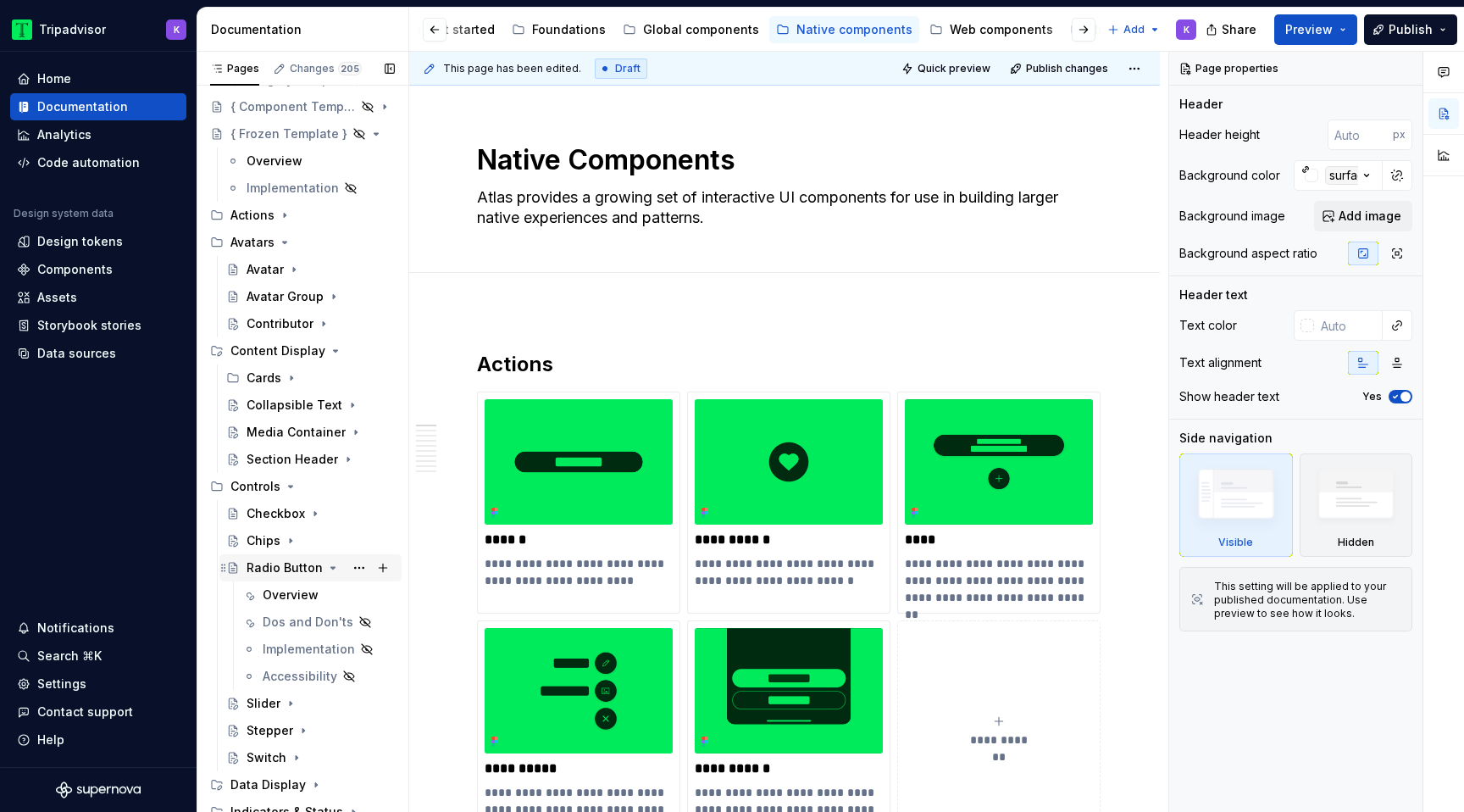
click at [329, 566] on icon "Page tree" at bounding box center [333, 567] width 14 height 14
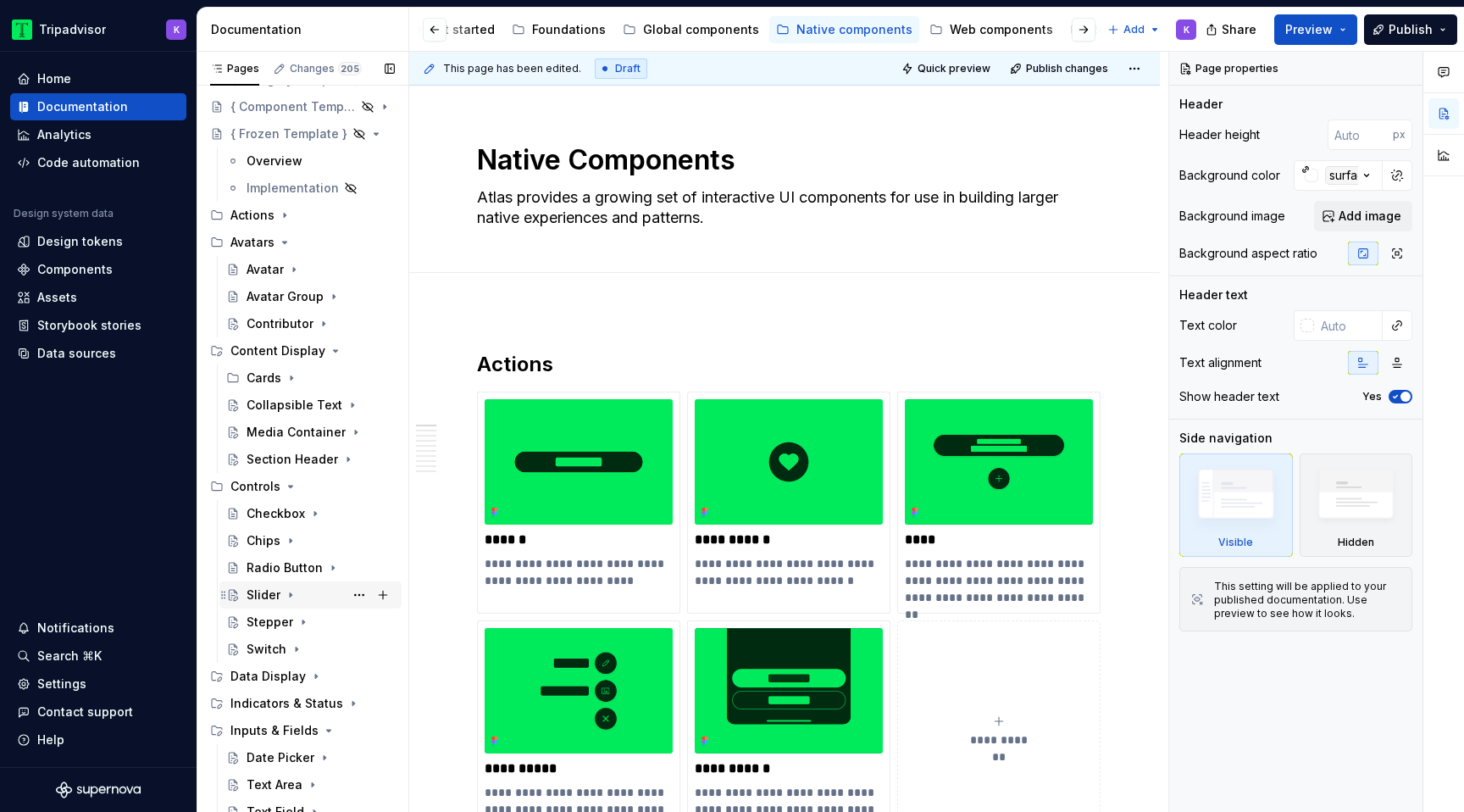
click at [291, 594] on icon "Page tree" at bounding box center [291, 594] width 14 height 14
click at [360, 646] on button "Page tree" at bounding box center [360, 649] width 24 height 24
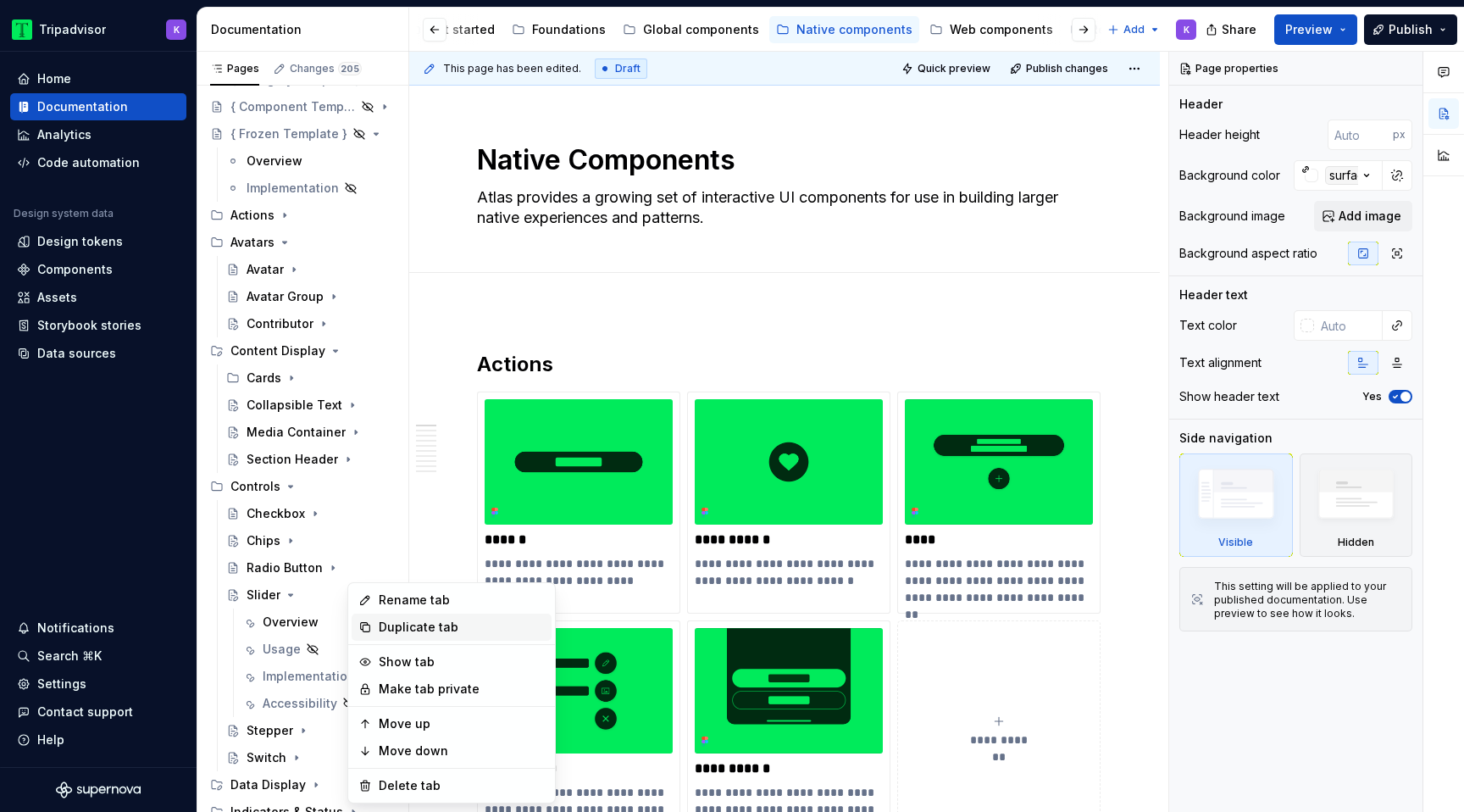
type textarea "*"
click at [425, 607] on div "Rename tab" at bounding box center [462, 600] width 166 height 17
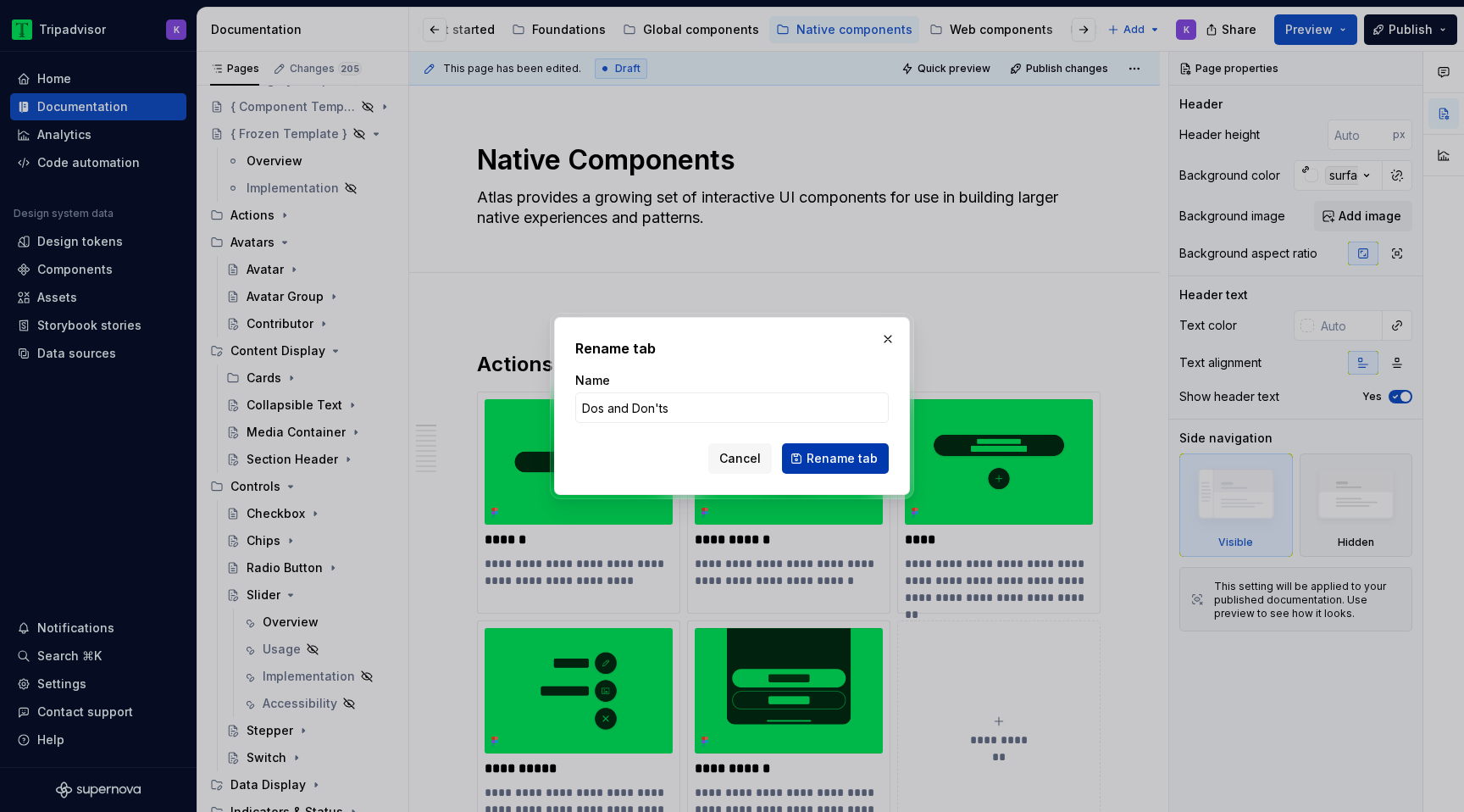
type input "Dos and Don'ts"
click at [842, 462] on span "Rename tab" at bounding box center [841, 458] width 71 height 17
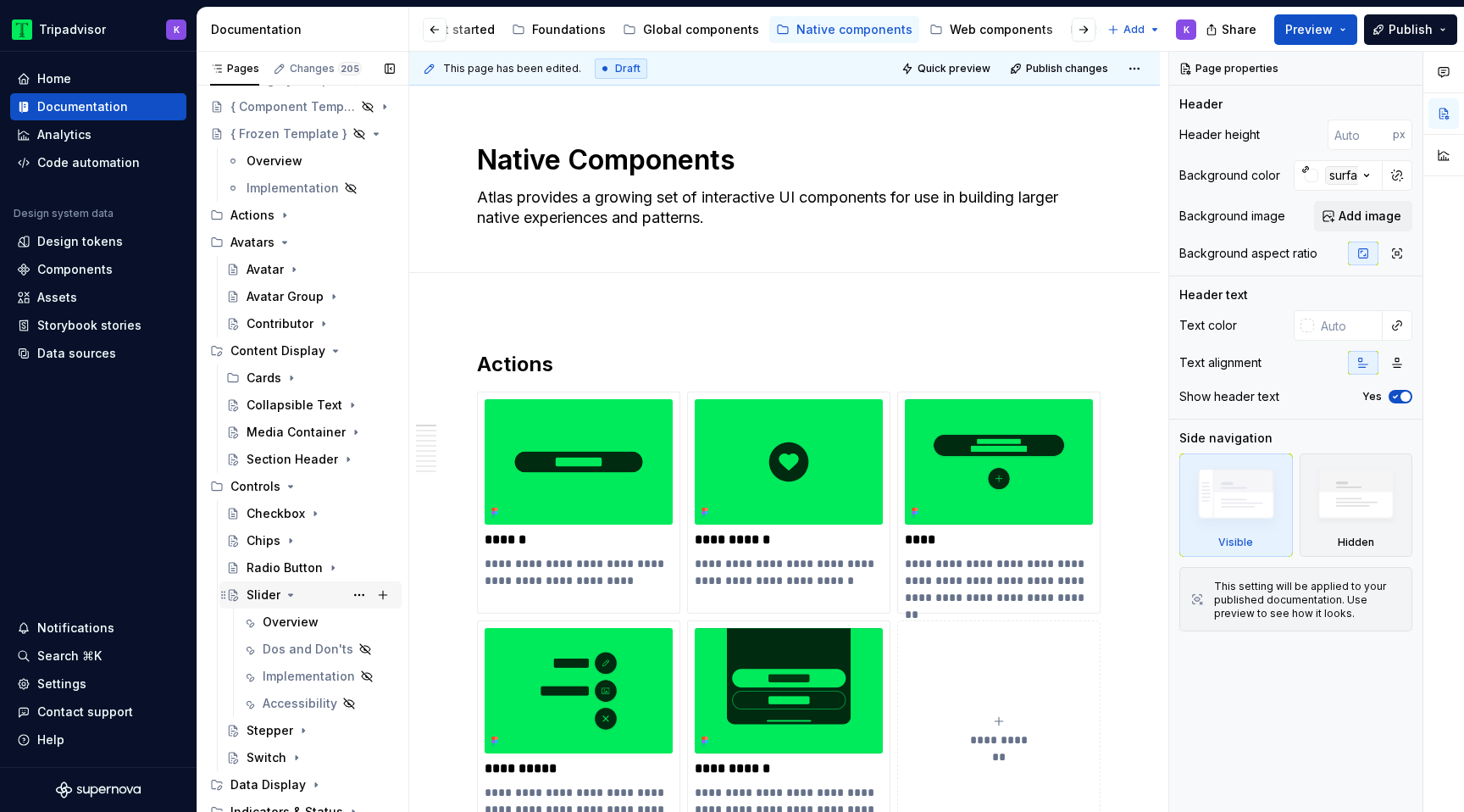
click at [292, 596] on icon "Page tree" at bounding box center [291, 594] width 14 height 14
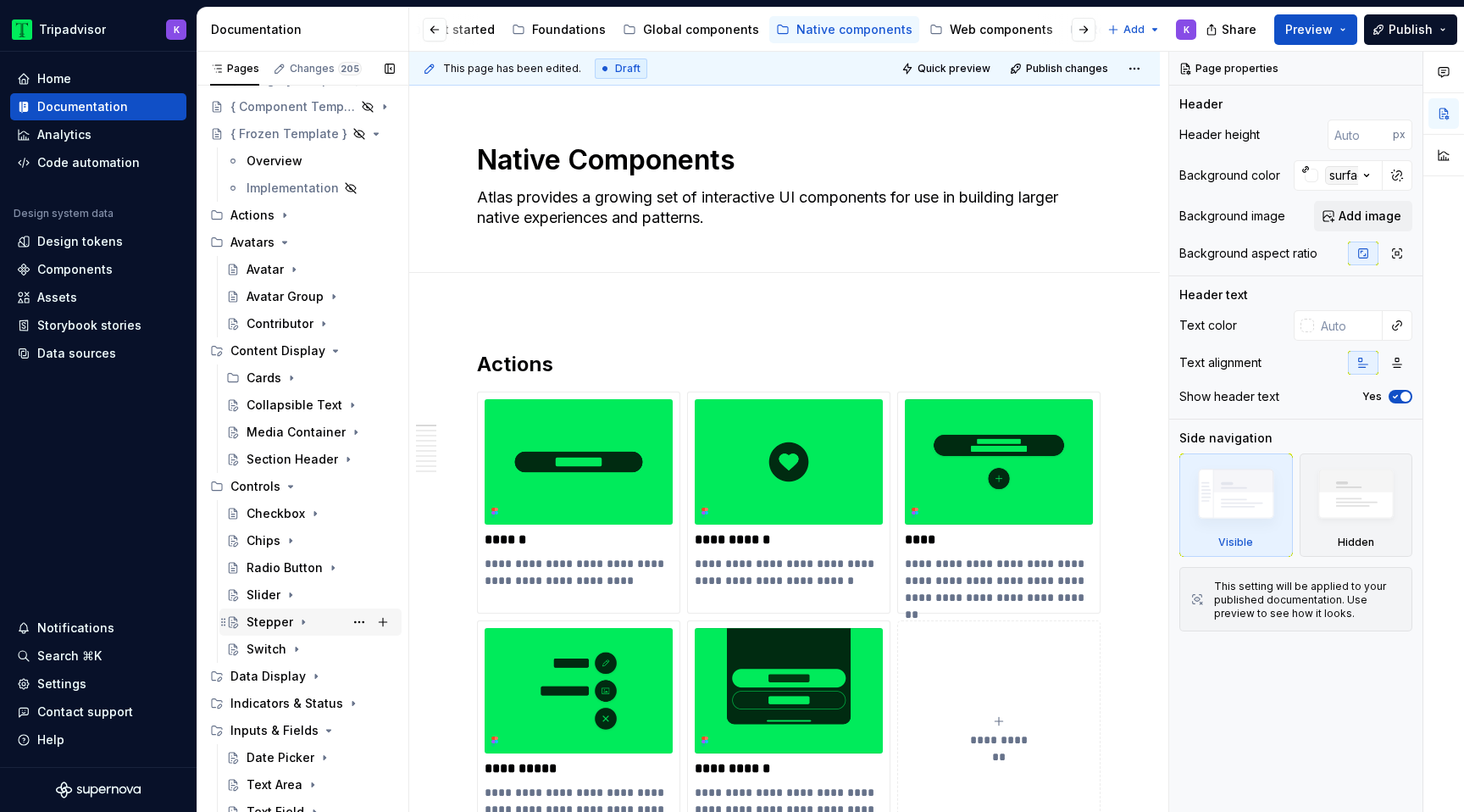
click at [299, 623] on icon "Page tree" at bounding box center [303, 622] width 14 height 14
click at [350, 674] on button "Page tree" at bounding box center [360, 676] width 24 height 24
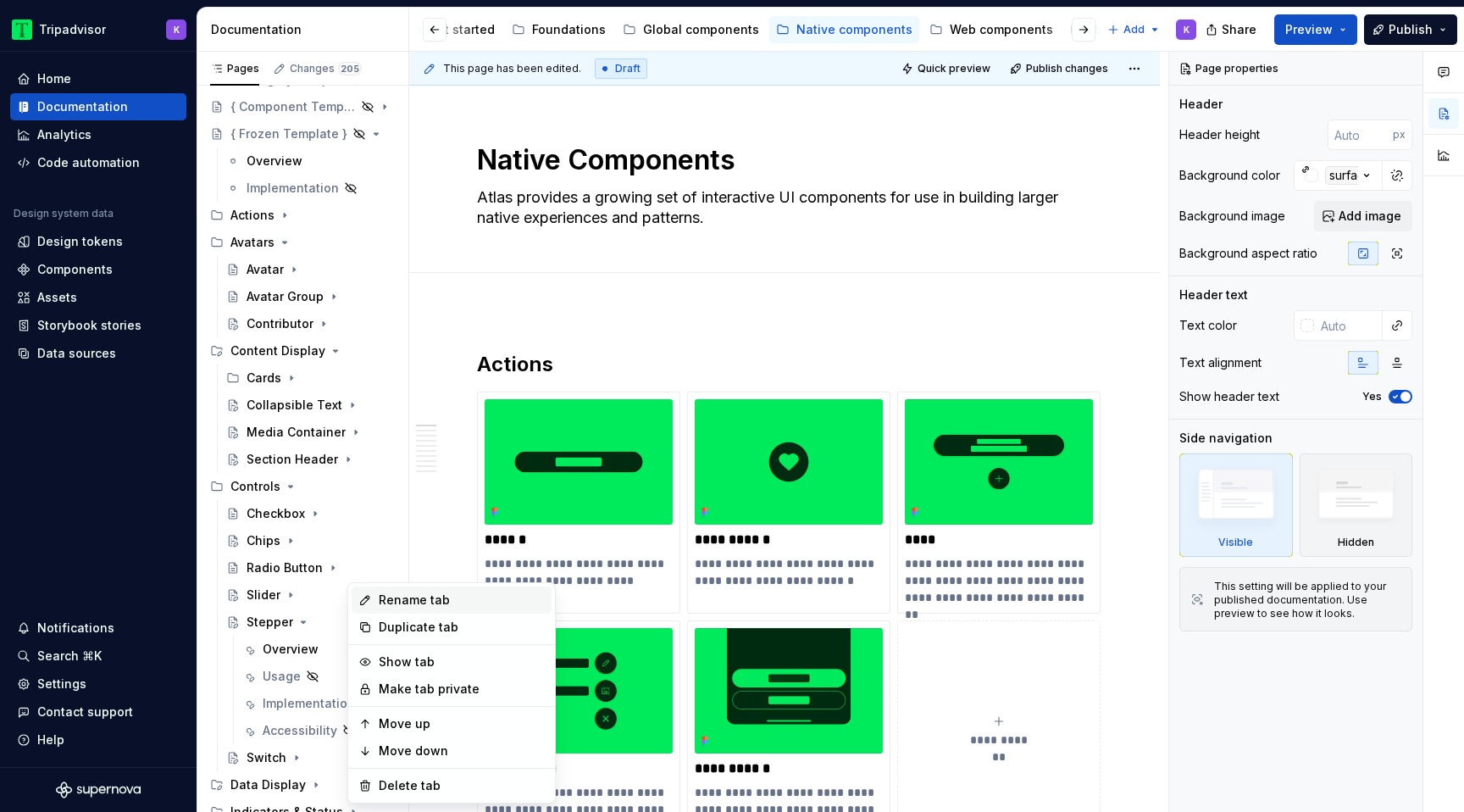
type textarea "*"
click at [457, 607] on div "Rename tab" at bounding box center [462, 600] width 166 height 17
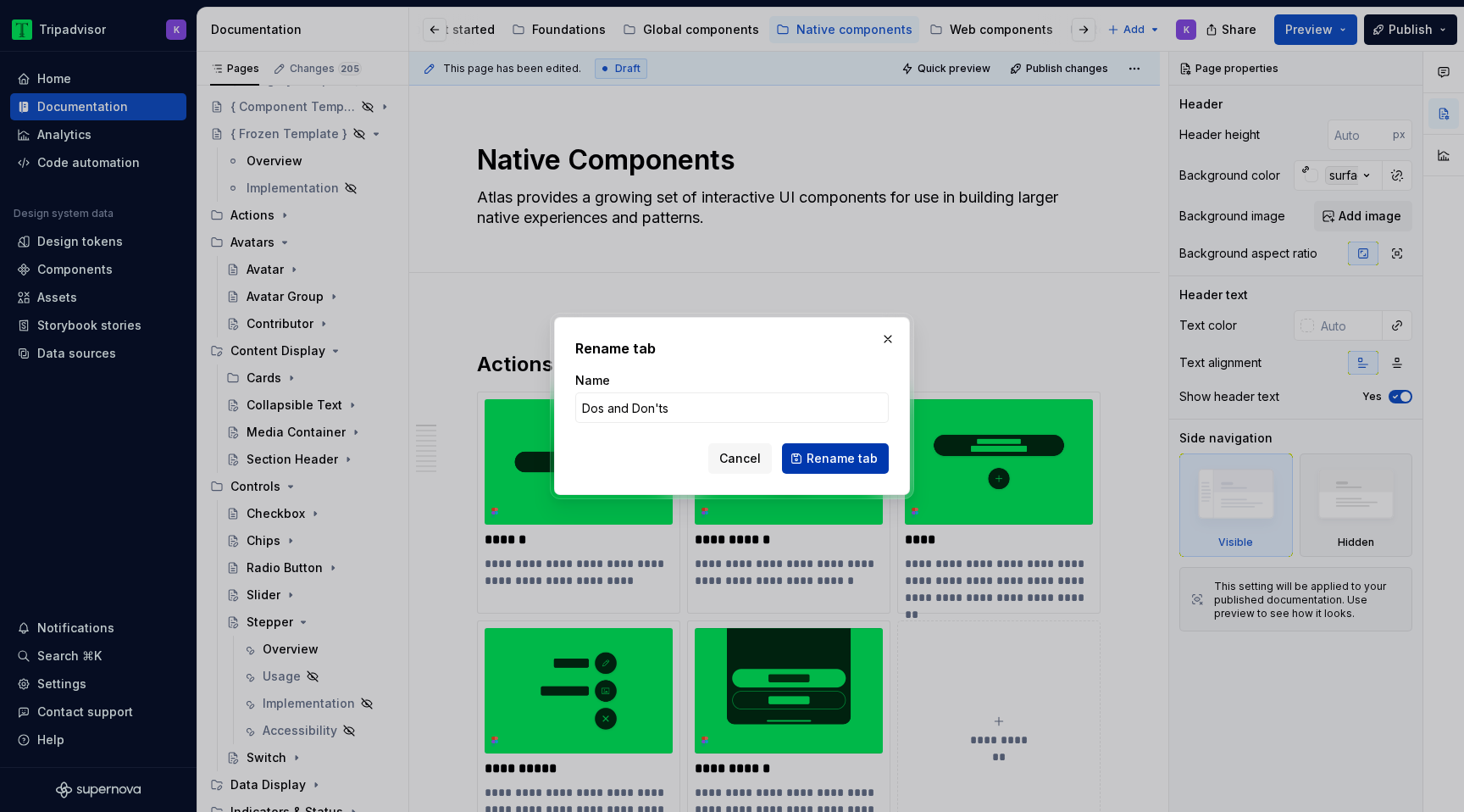
type input "Dos and Don'ts"
click at [854, 454] on span "Rename tab" at bounding box center [841, 458] width 71 height 17
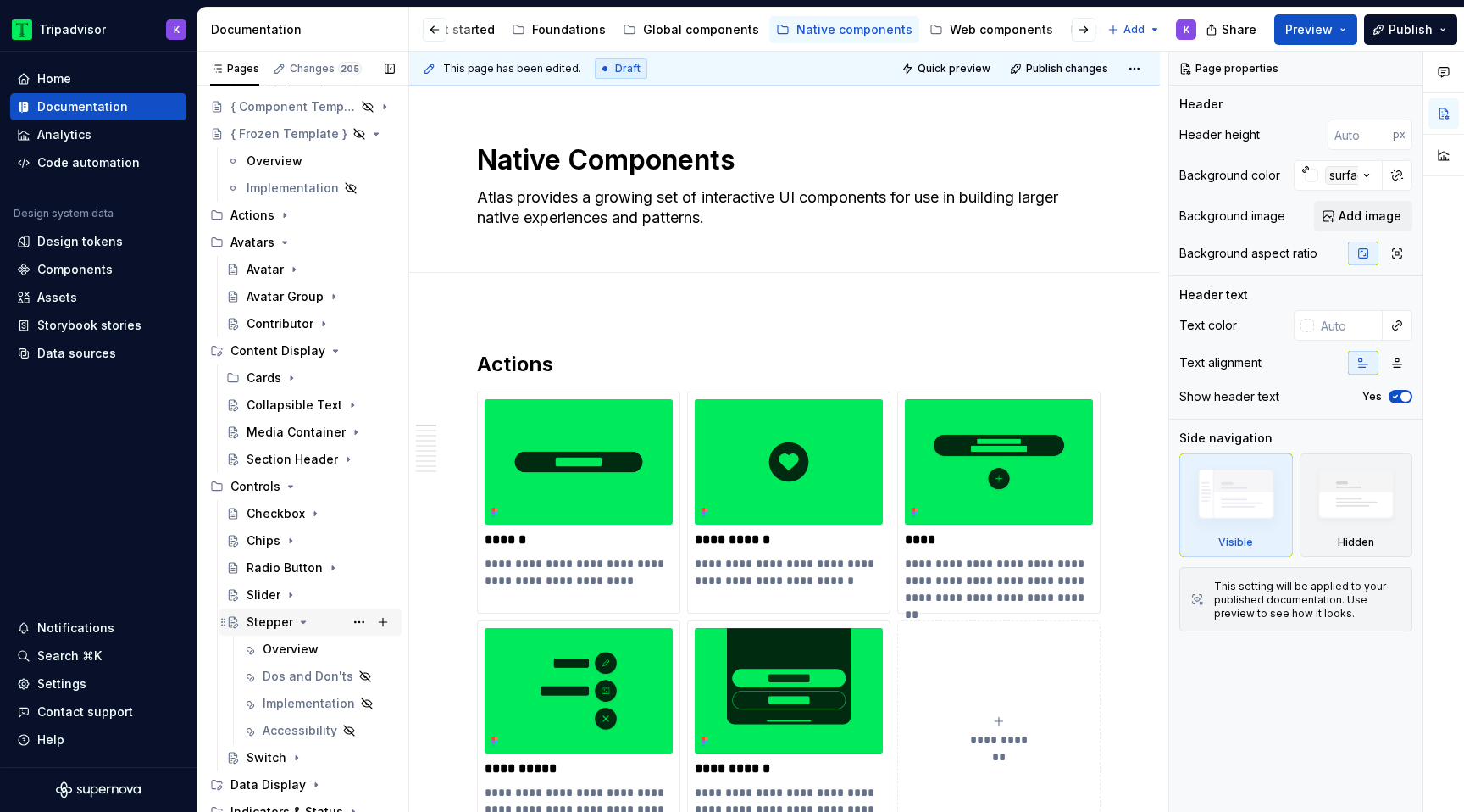
click at [299, 625] on icon "Page tree" at bounding box center [303, 622] width 14 height 14
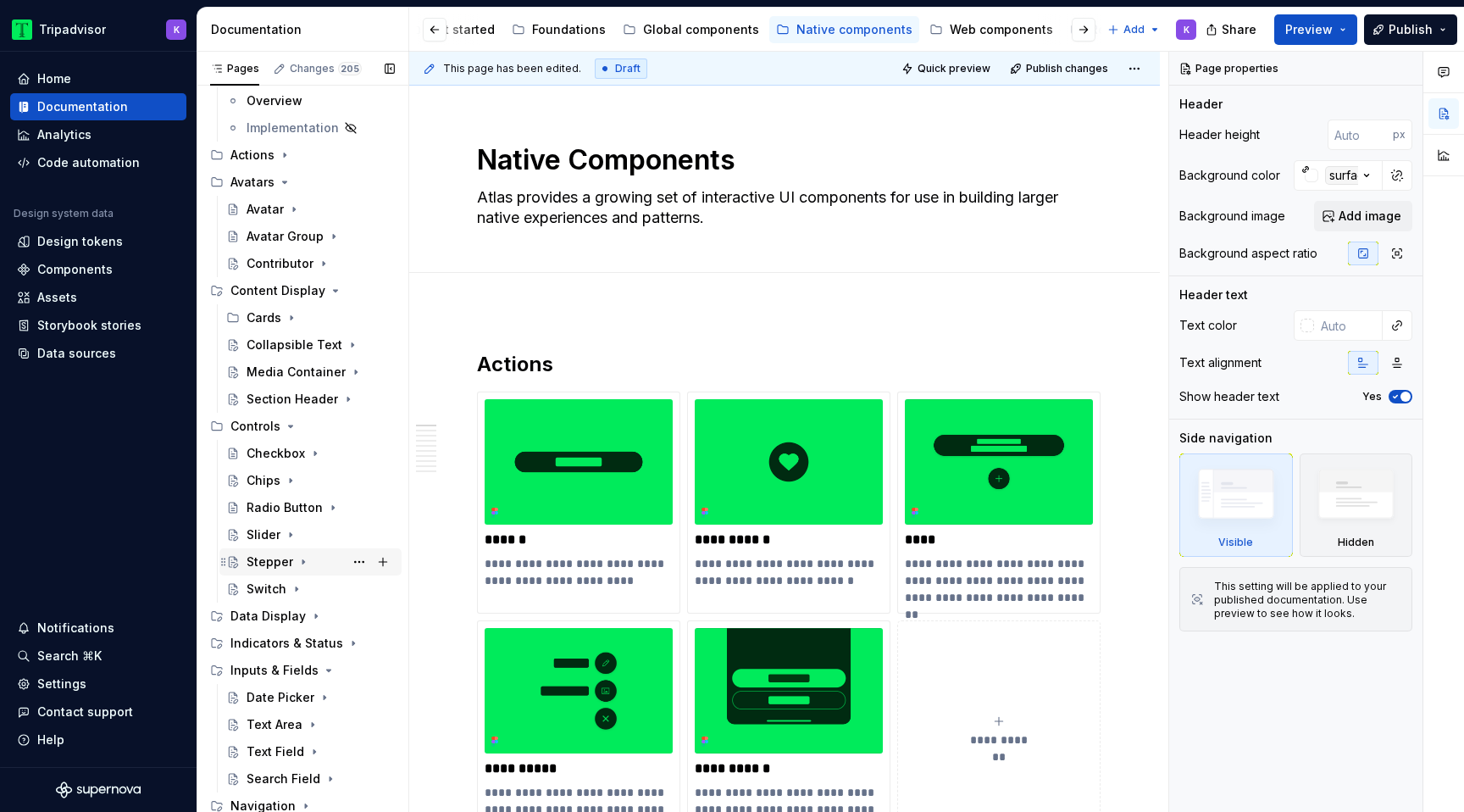
scroll to position [186, 0]
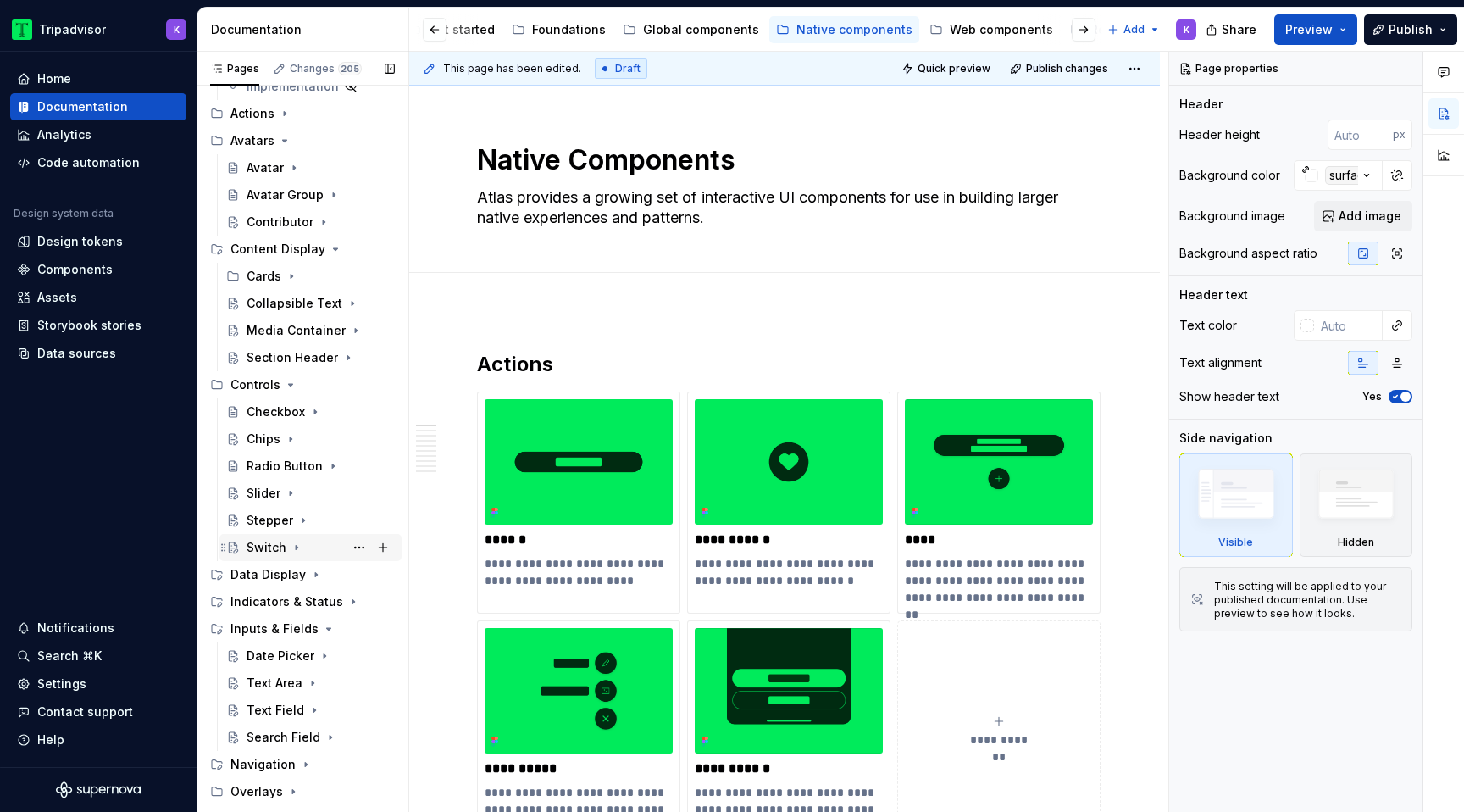
click at [292, 550] on icon "Page tree" at bounding box center [296, 547] width 14 height 14
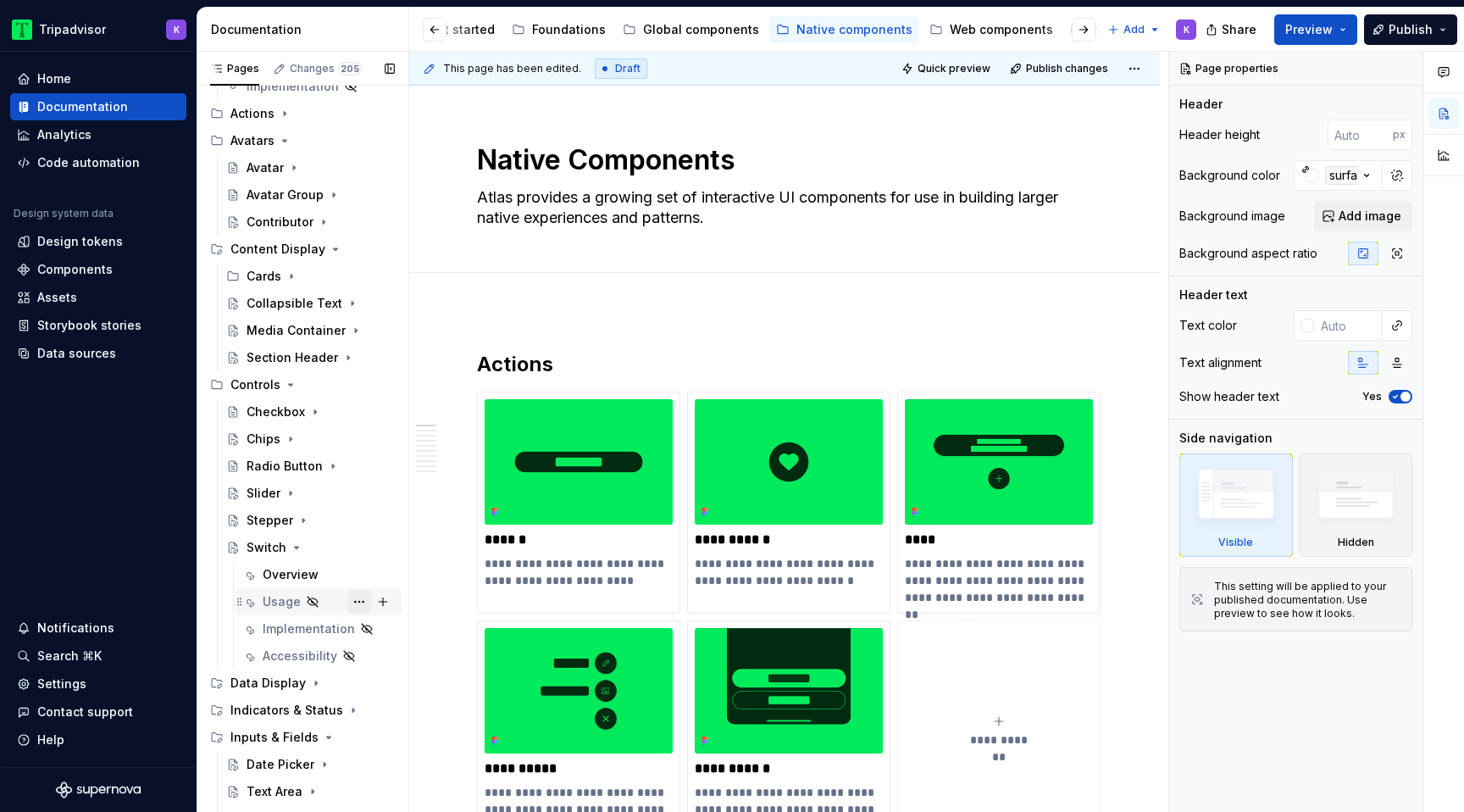
click at [357, 600] on button "Page tree" at bounding box center [360, 601] width 24 height 24
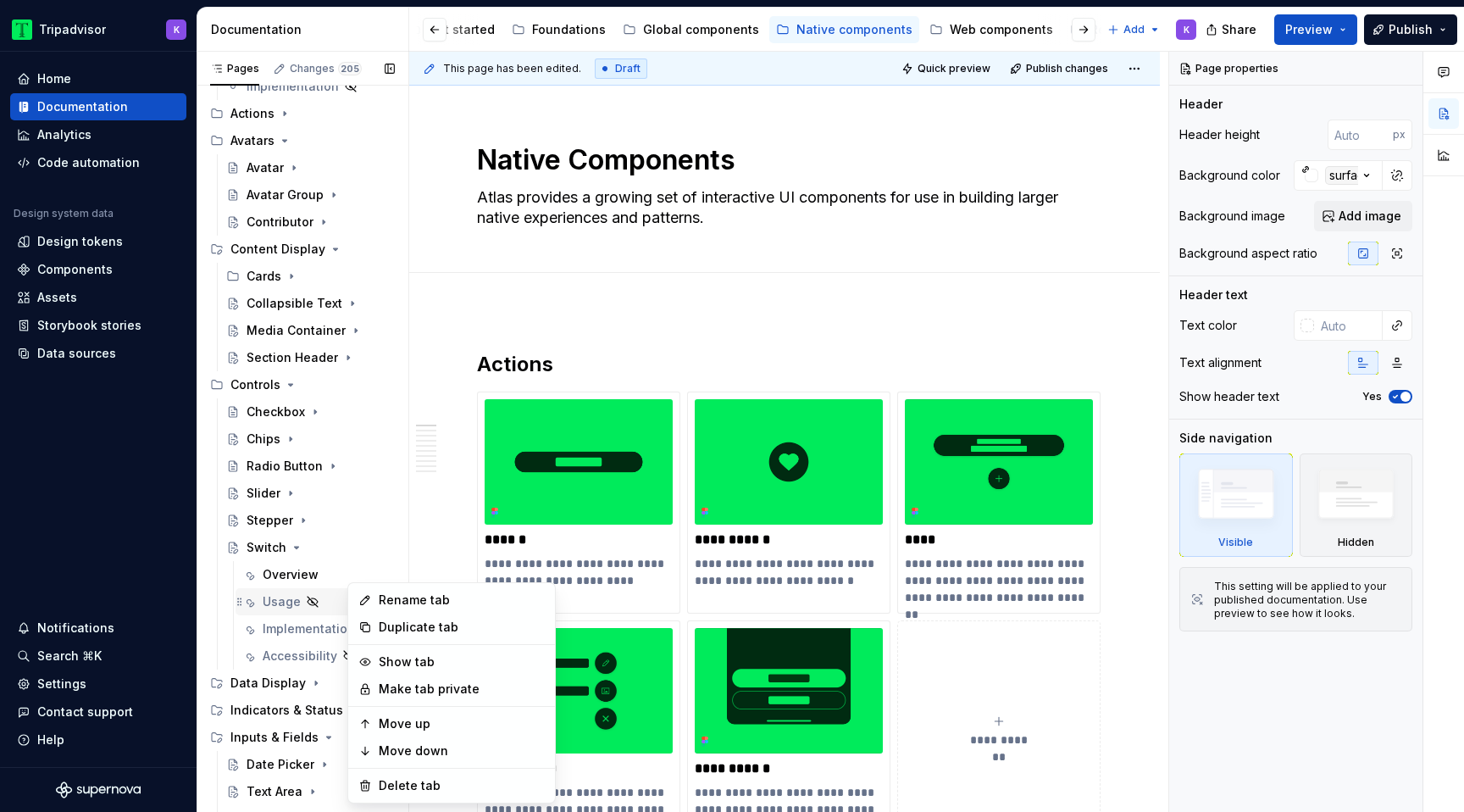
type textarea "*"
click at [416, 596] on div "Rename tab" at bounding box center [462, 600] width 166 height 17
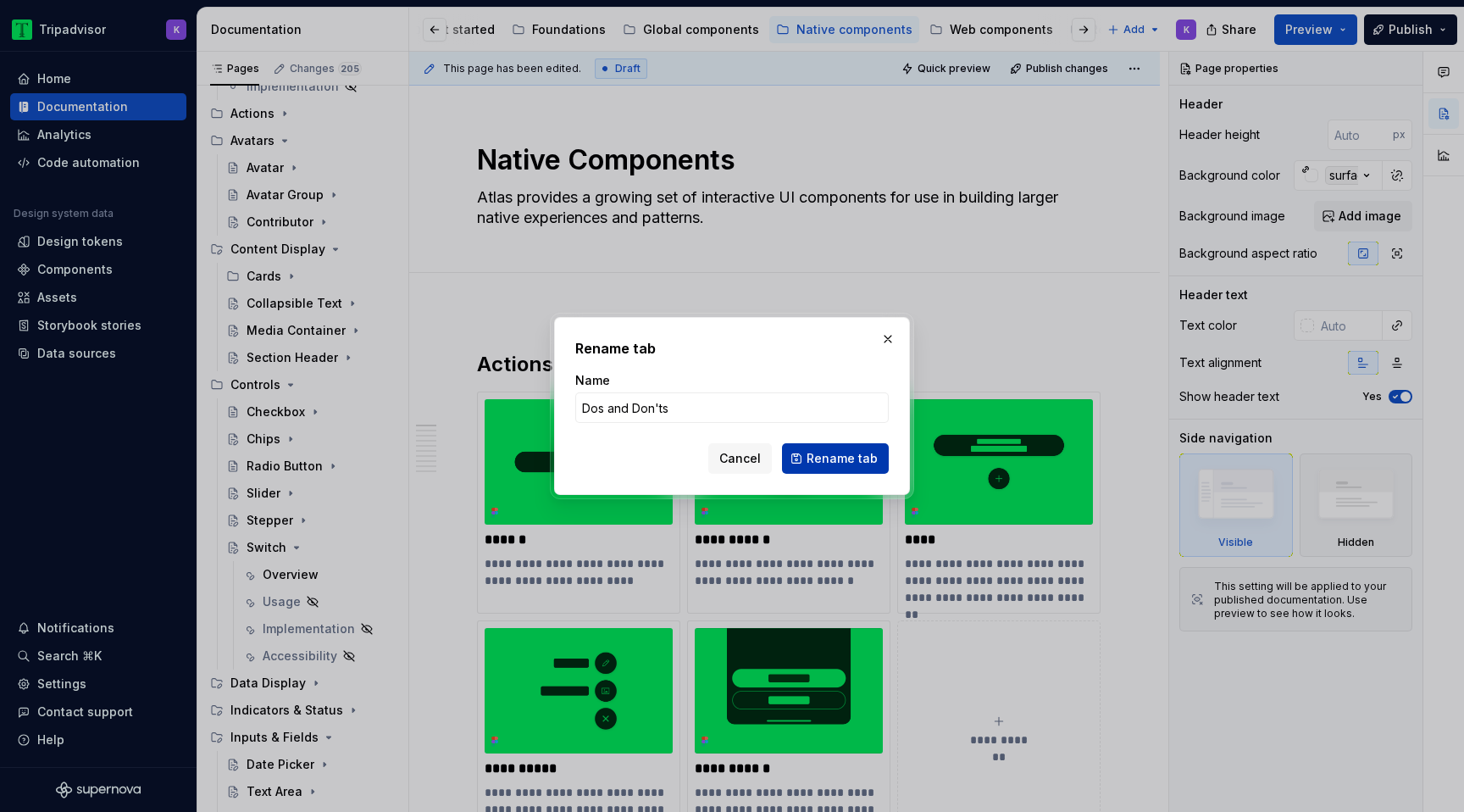
type input "Dos and Don'ts"
click at [841, 458] on span "Rename tab" at bounding box center [841, 458] width 71 height 17
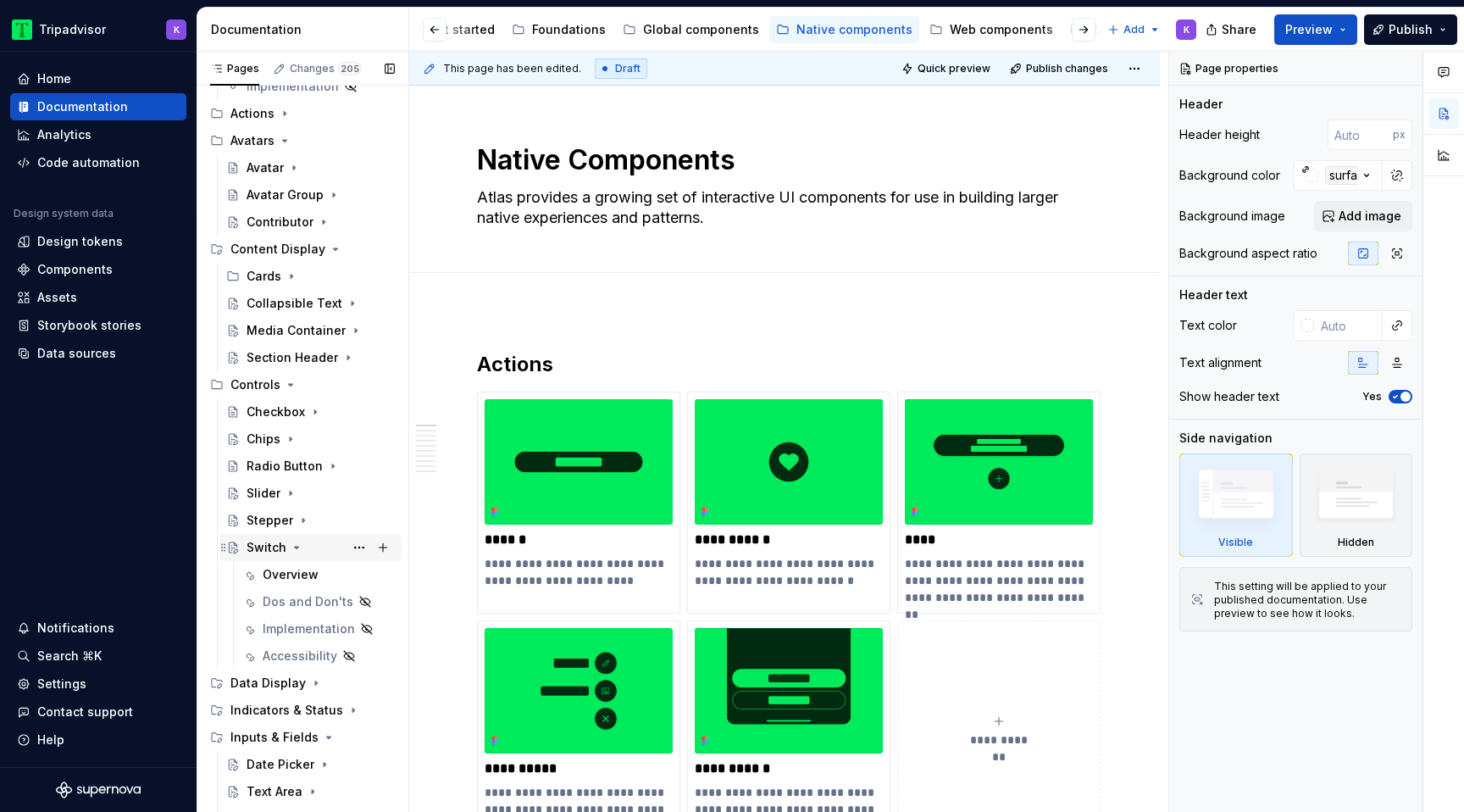
click at [297, 553] on icon "Page tree" at bounding box center [296, 547] width 14 height 14
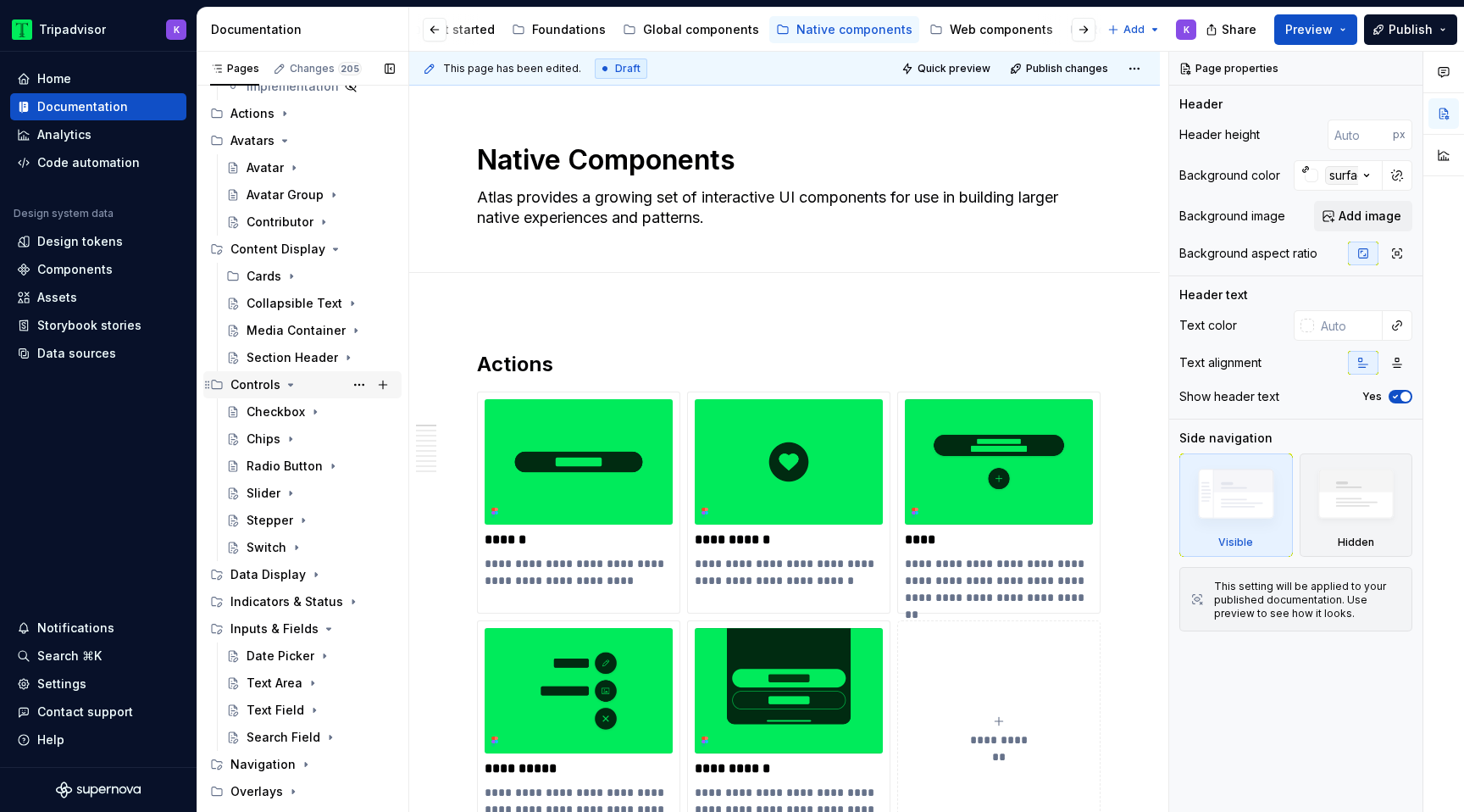
click at [288, 382] on icon "Page tree" at bounding box center [291, 384] width 14 height 14
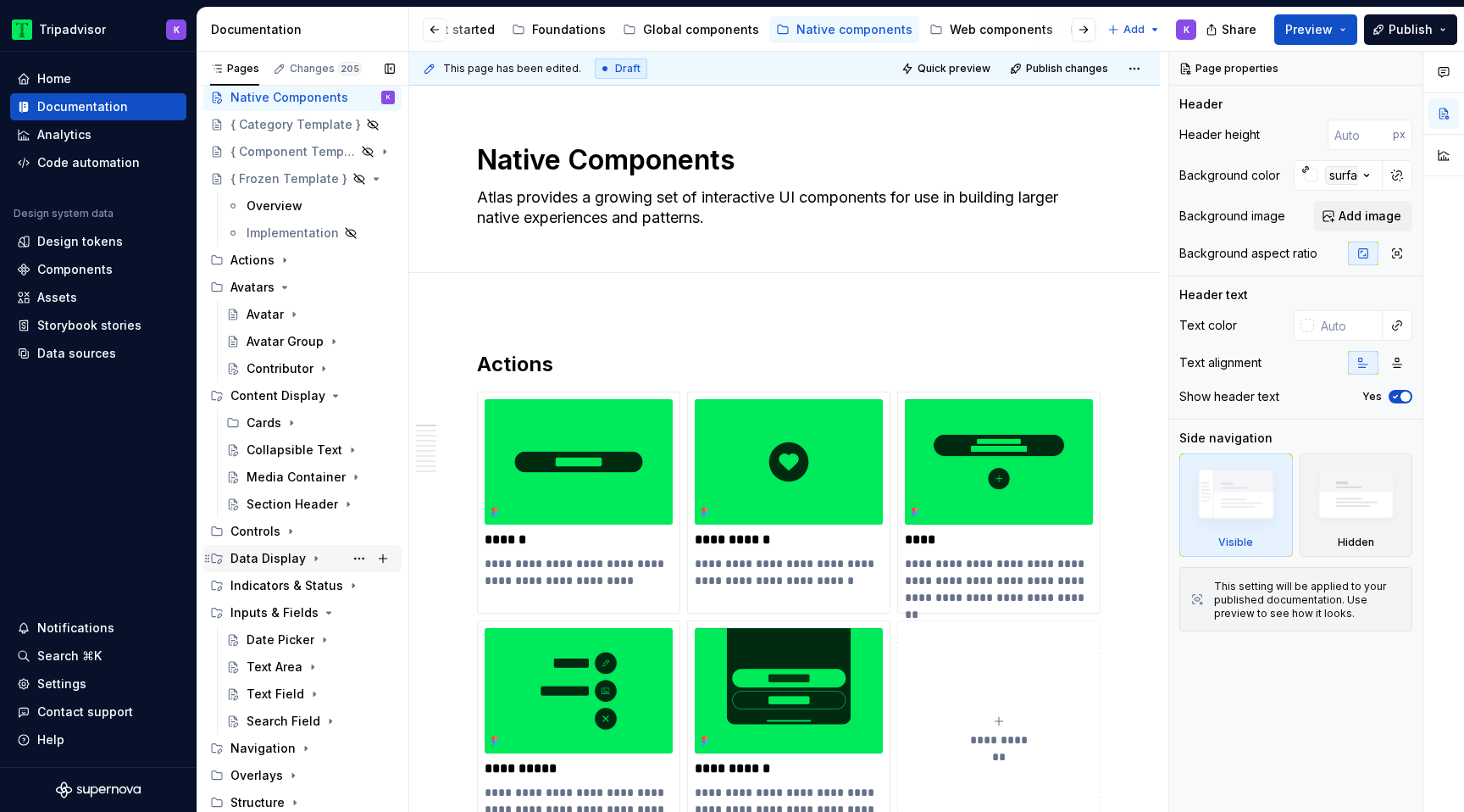
click at [309, 560] on icon "Page tree" at bounding box center [315, 558] width 14 height 14
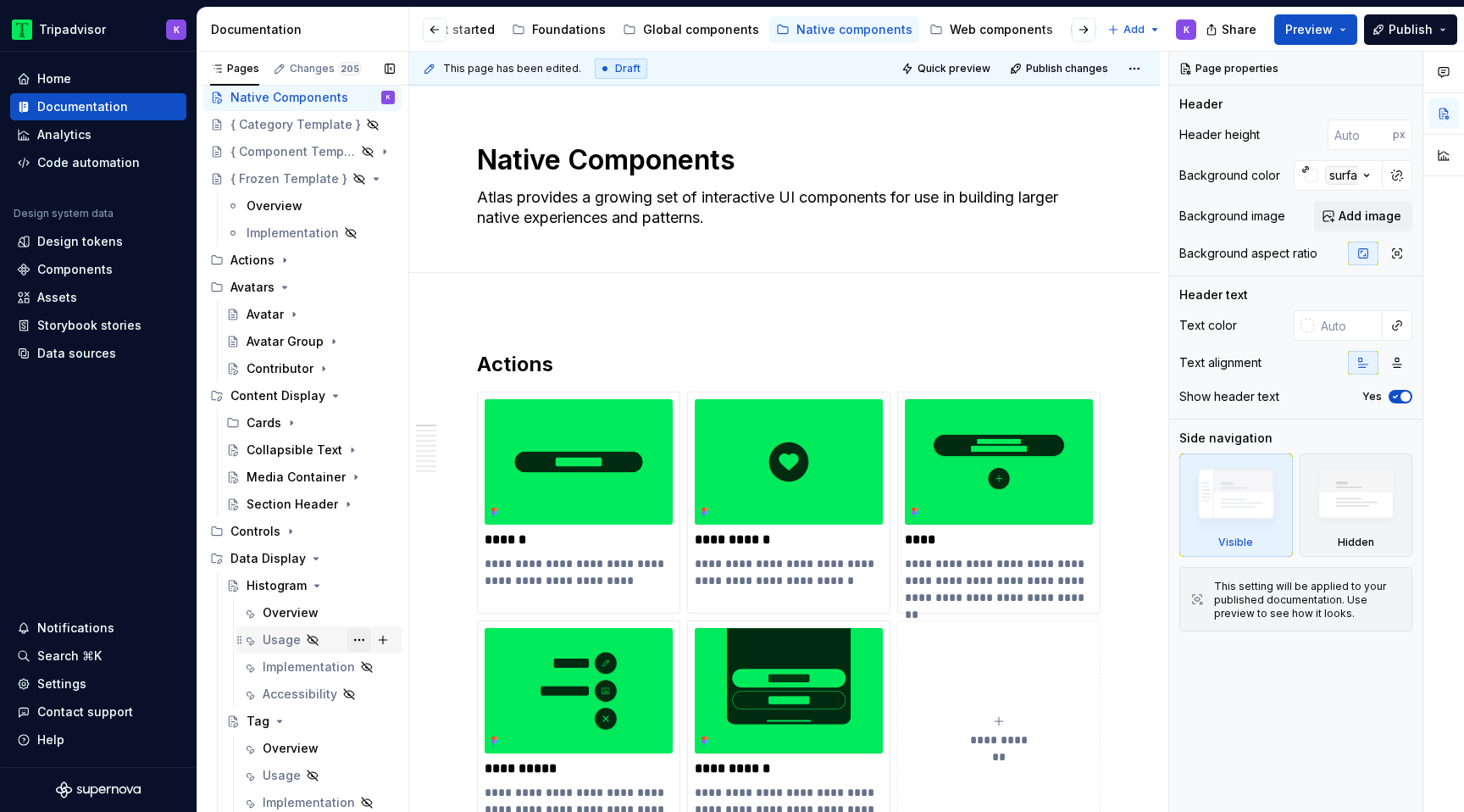
click at [361, 635] on button "Page tree" at bounding box center [360, 640] width 24 height 24
type textarea "*"
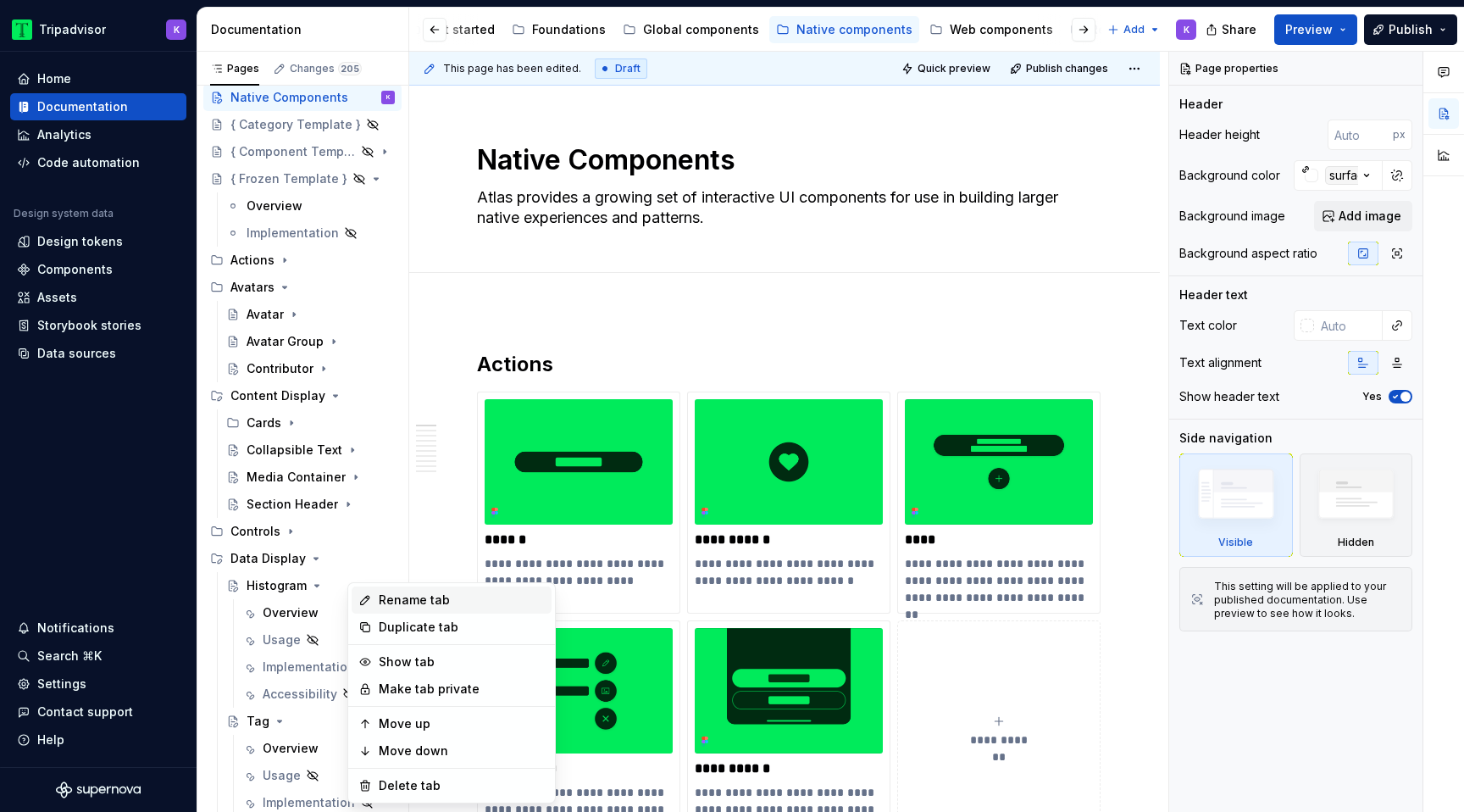
click at [448, 596] on div "Rename tab" at bounding box center [462, 600] width 166 height 17
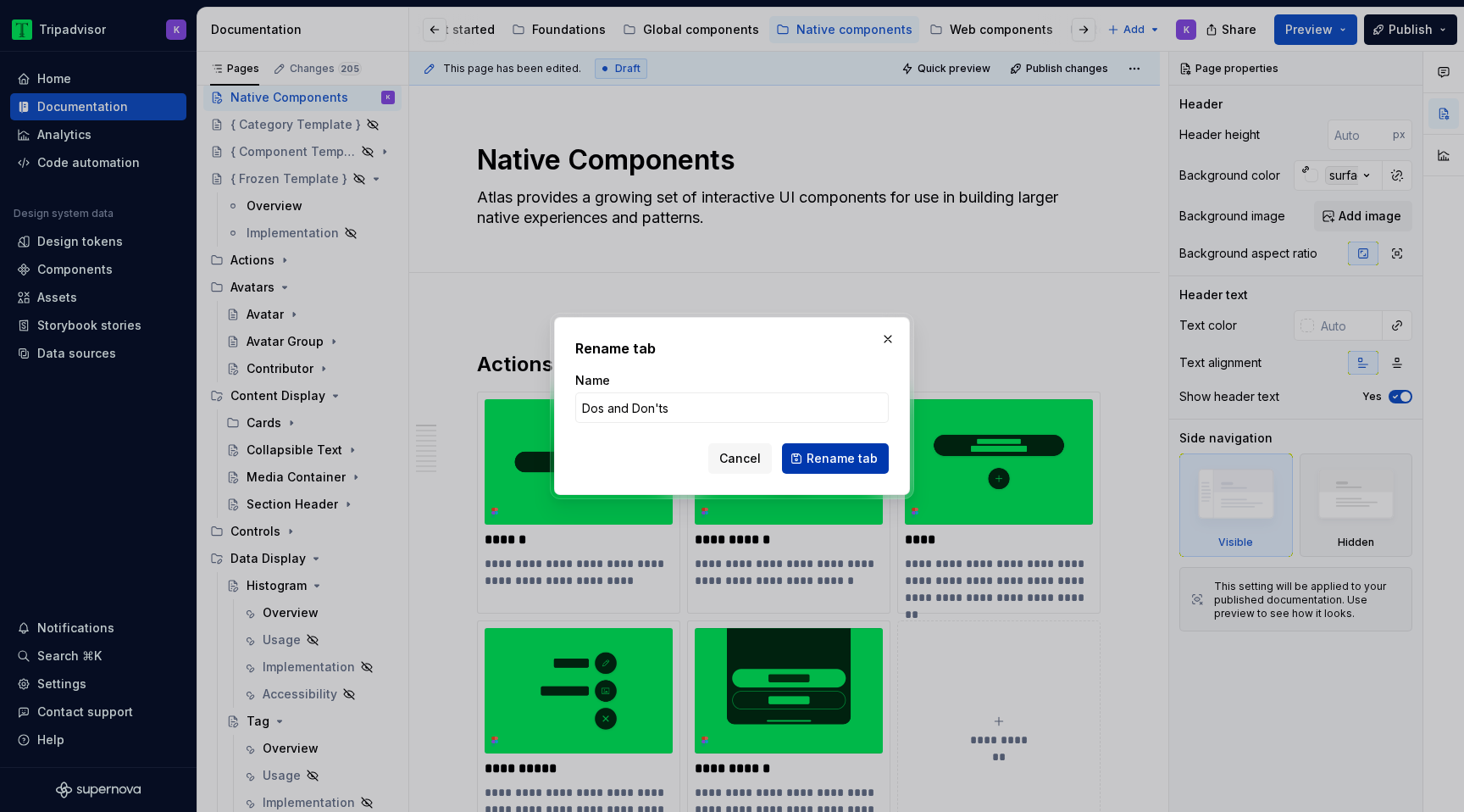
type input "Dos and Don'ts"
click at [819, 458] on span "Rename tab" at bounding box center [841, 458] width 71 height 17
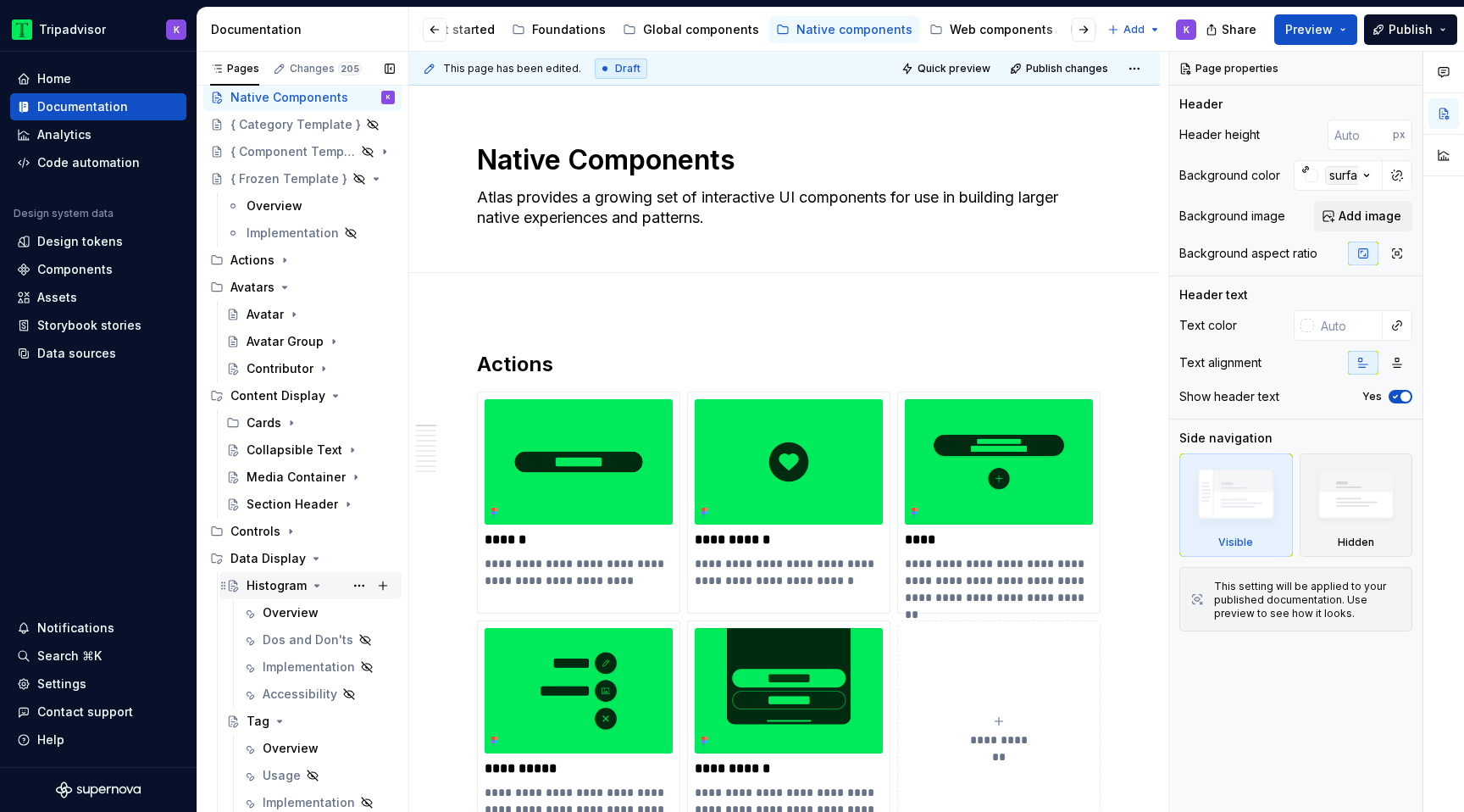
click at [311, 593] on div "Histogram" at bounding box center [320, 586] width 148 height 24
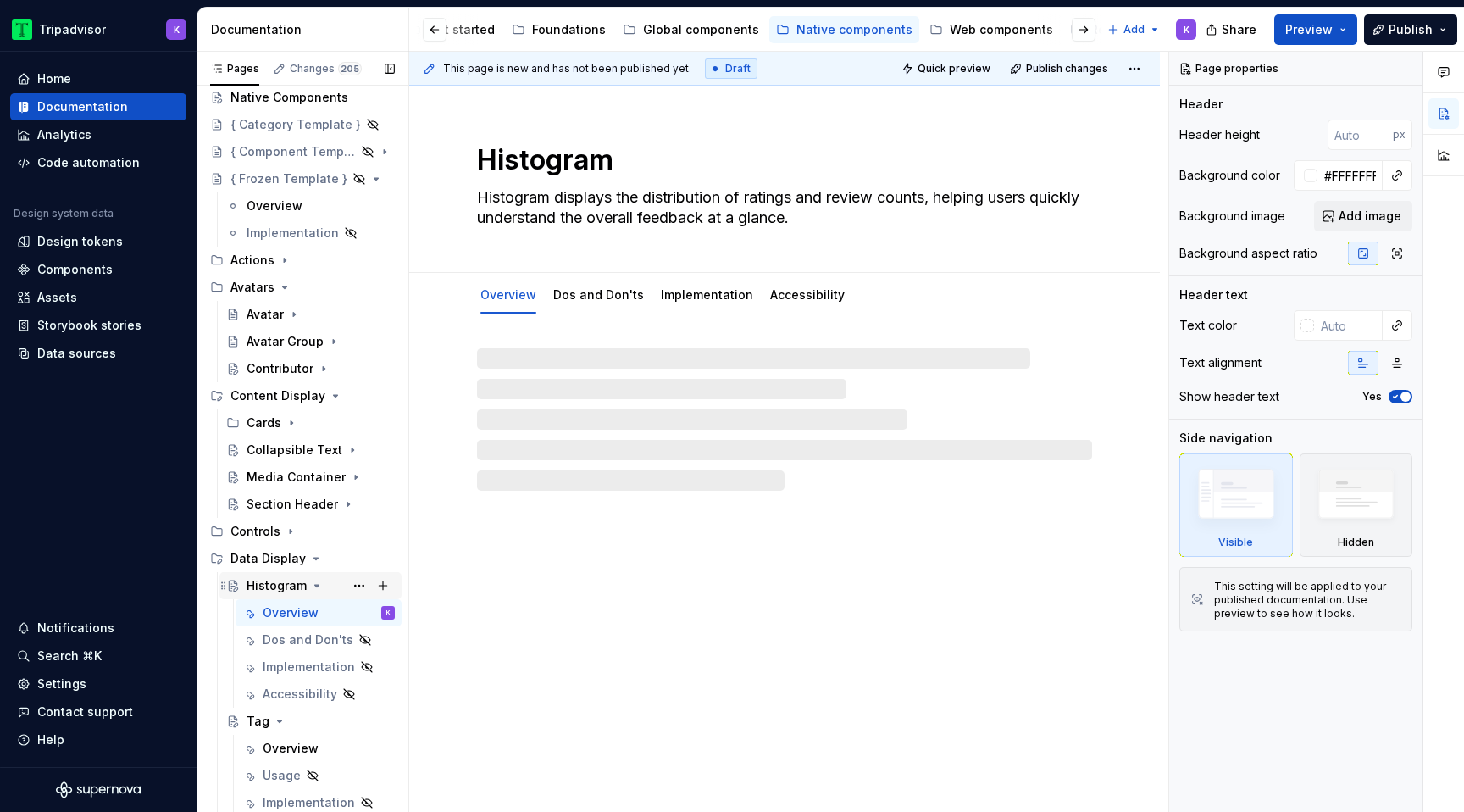
click at [311, 585] on icon "Page tree" at bounding box center [316, 585] width 14 height 14
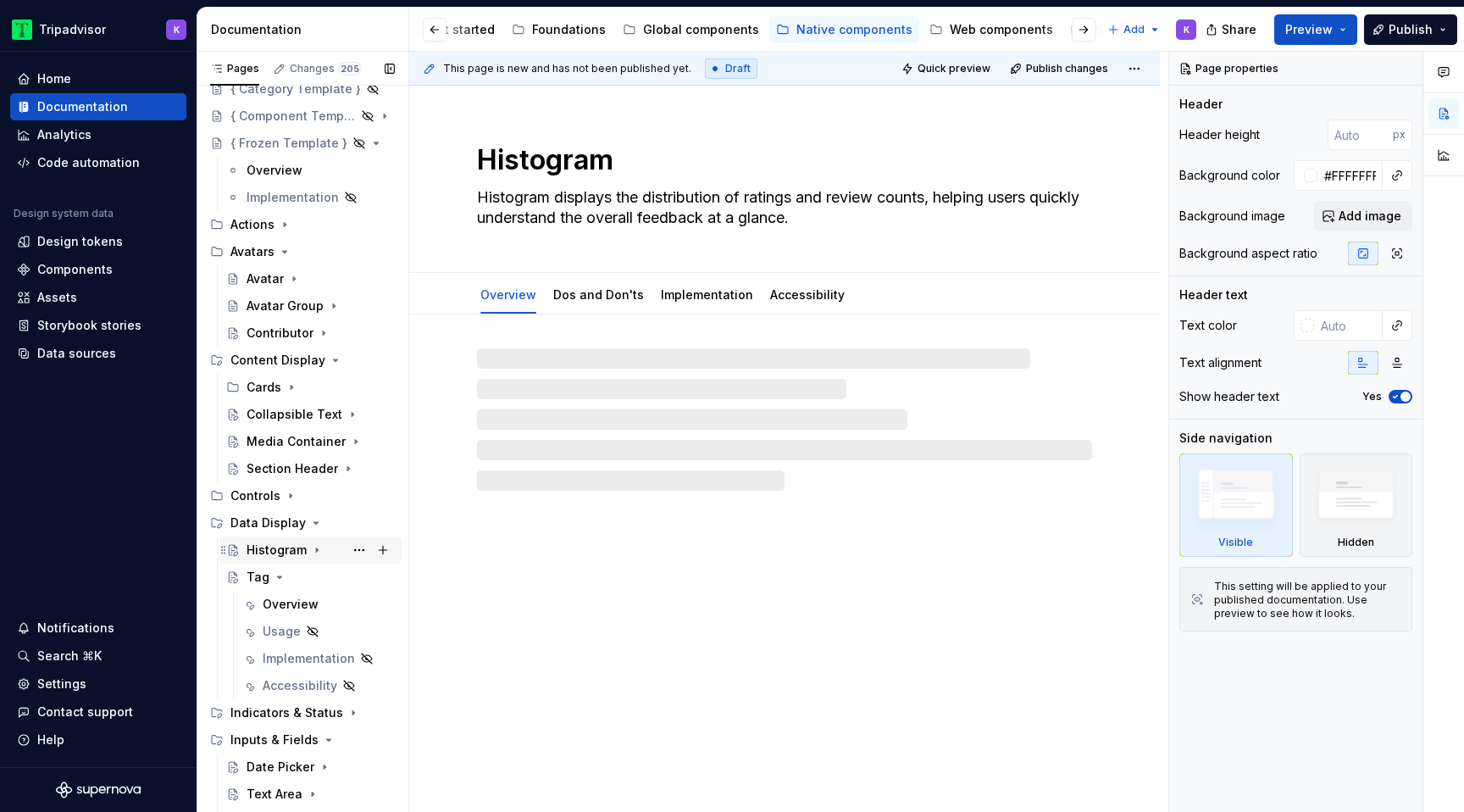
scroll to position [92, 0]
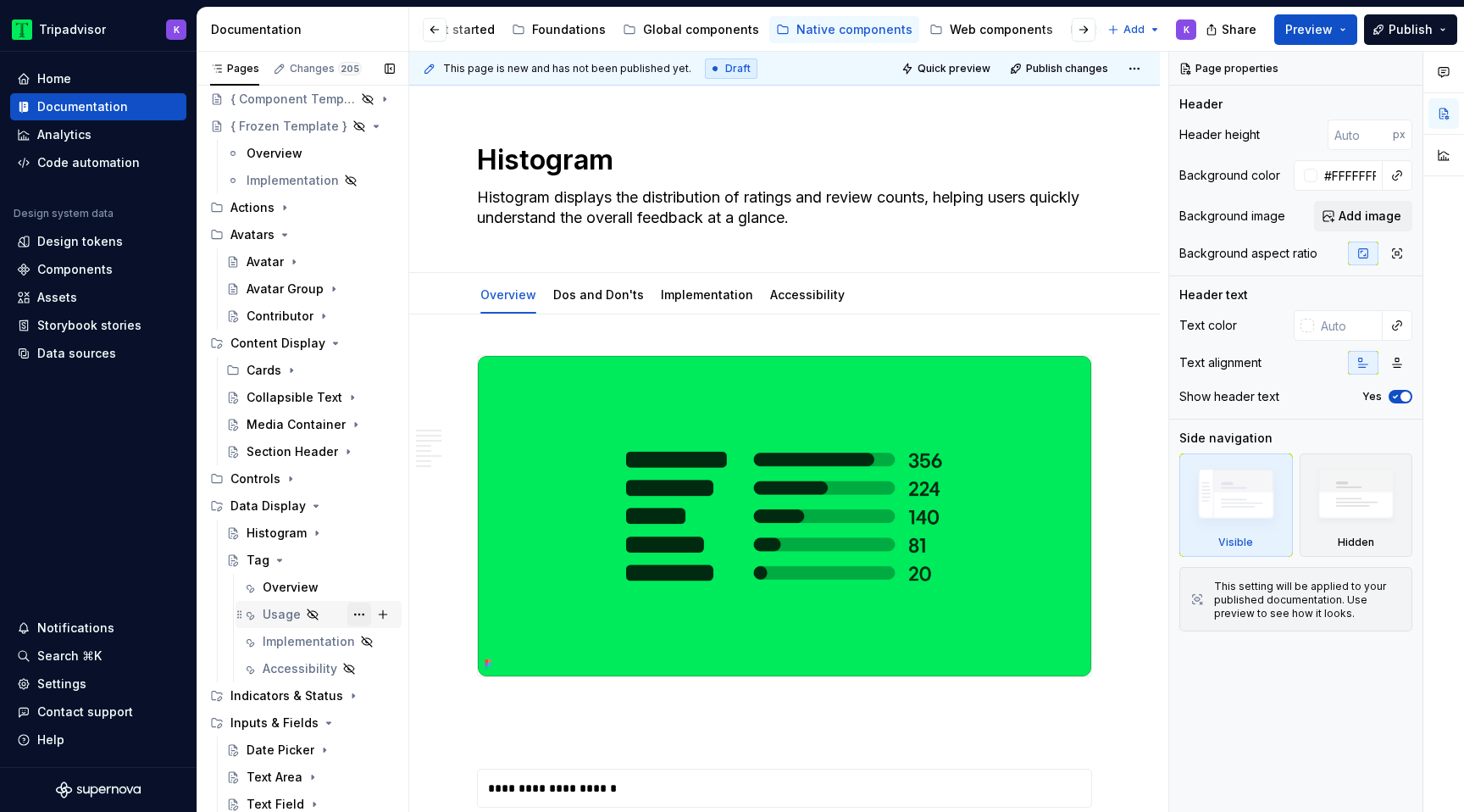
click at [360, 611] on button "Page tree" at bounding box center [360, 614] width 24 height 24
type textarea "*"
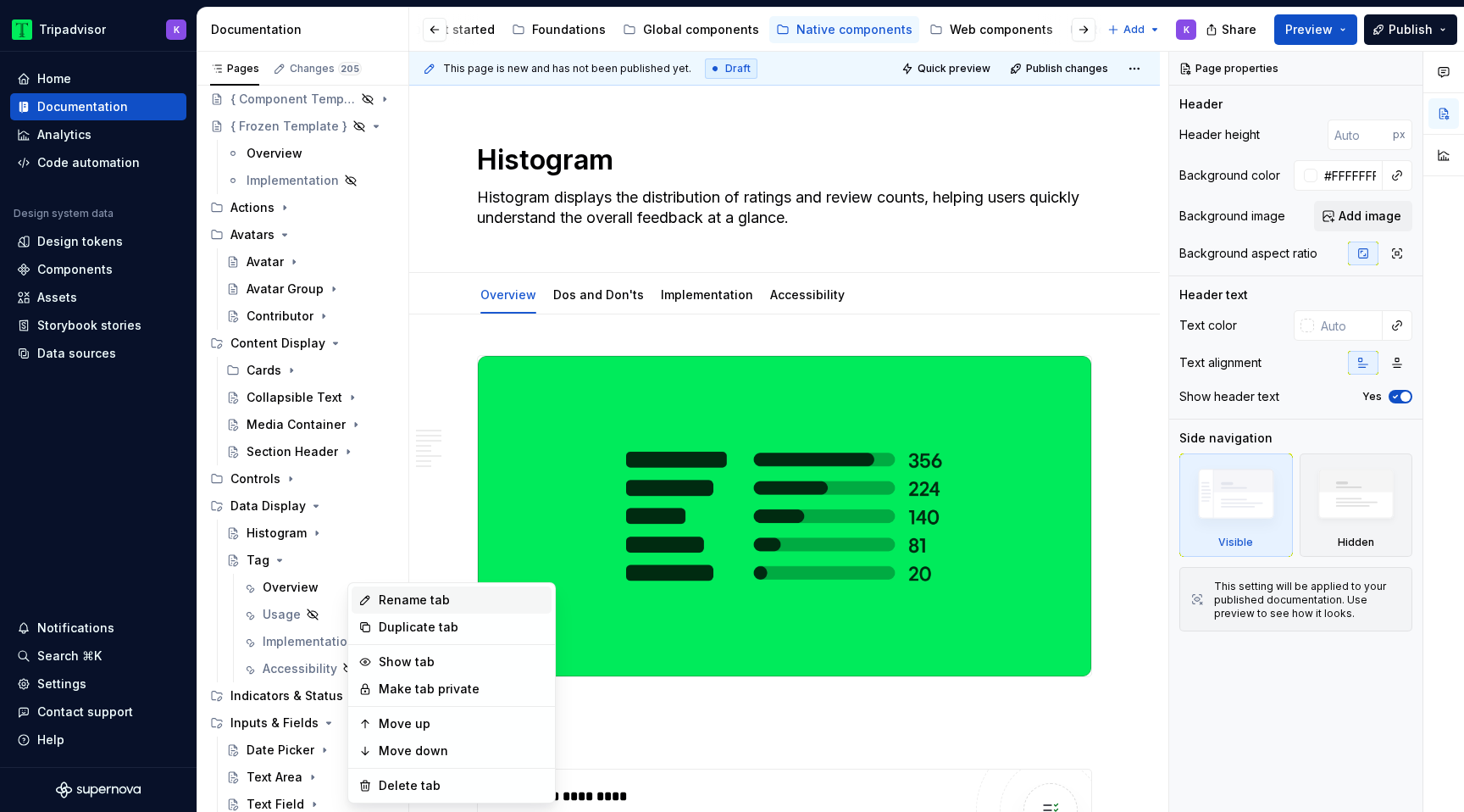
click at [406, 609] on div "Rename tab" at bounding box center [451, 600] width 200 height 27
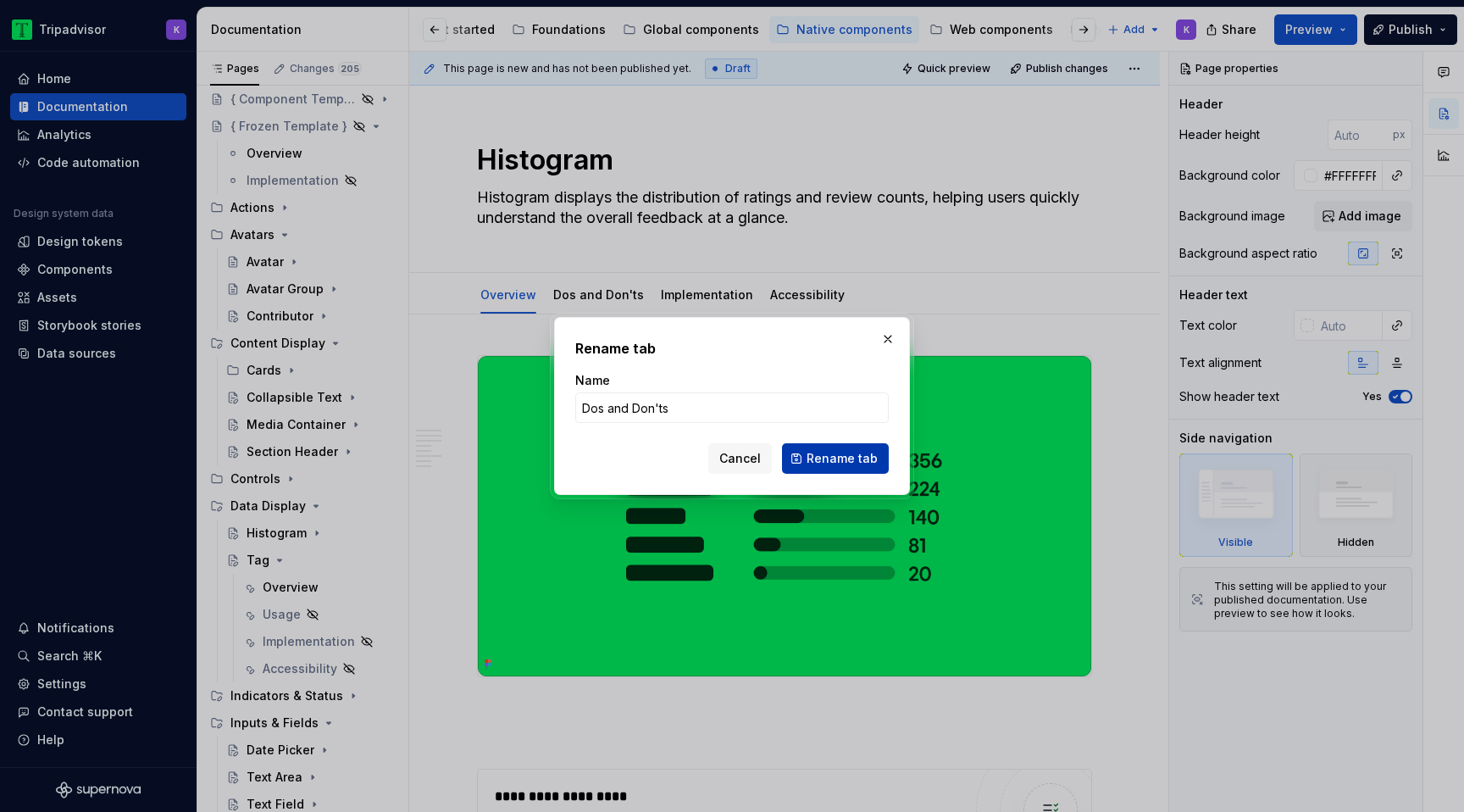
type input "Dos and Don'ts"
click at [829, 458] on span "Rename tab" at bounding box center [841, 458] width 71 height 17
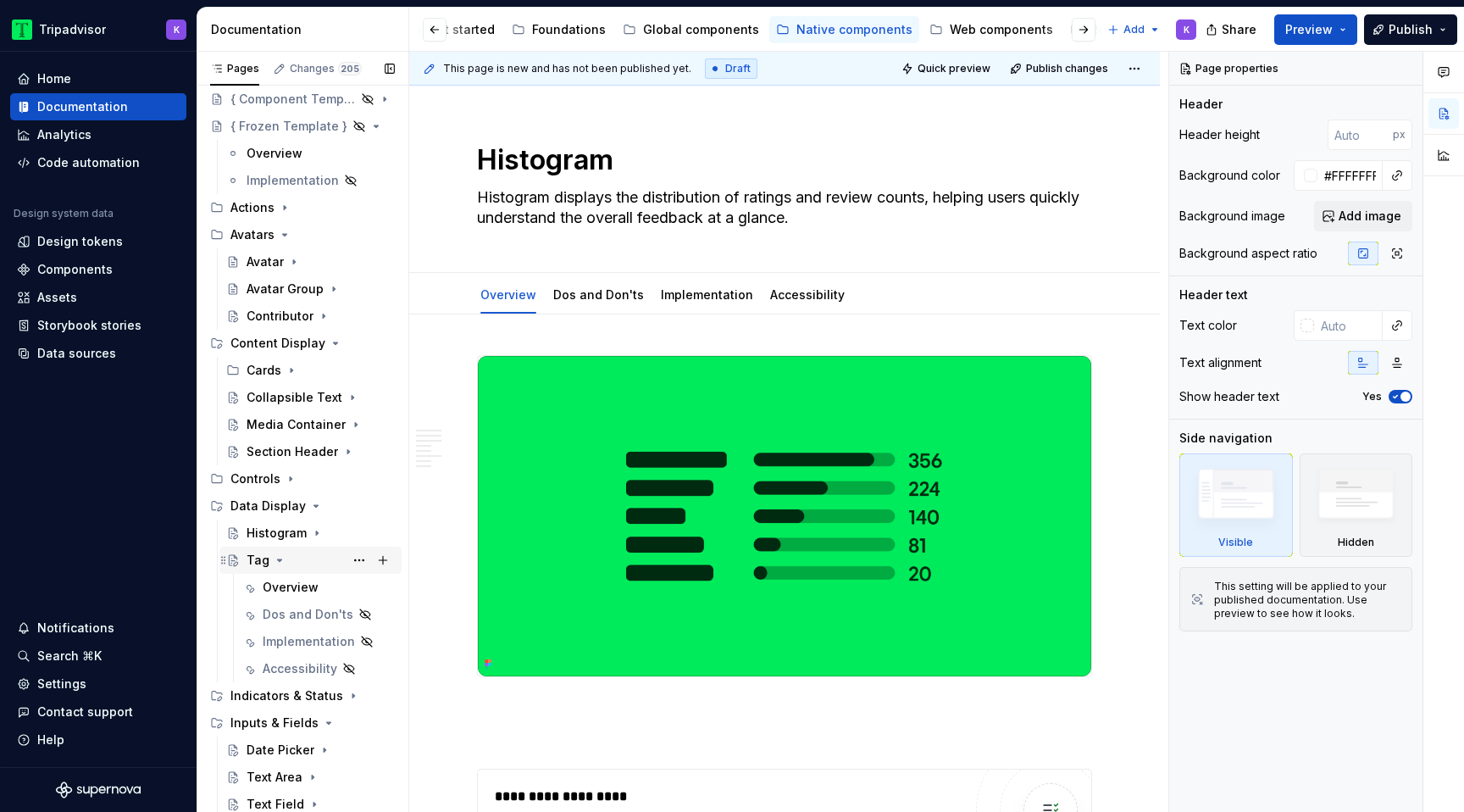
click at [280, 555] on icon "Page tree" at bounding box center [280, 560] width 14 height 14
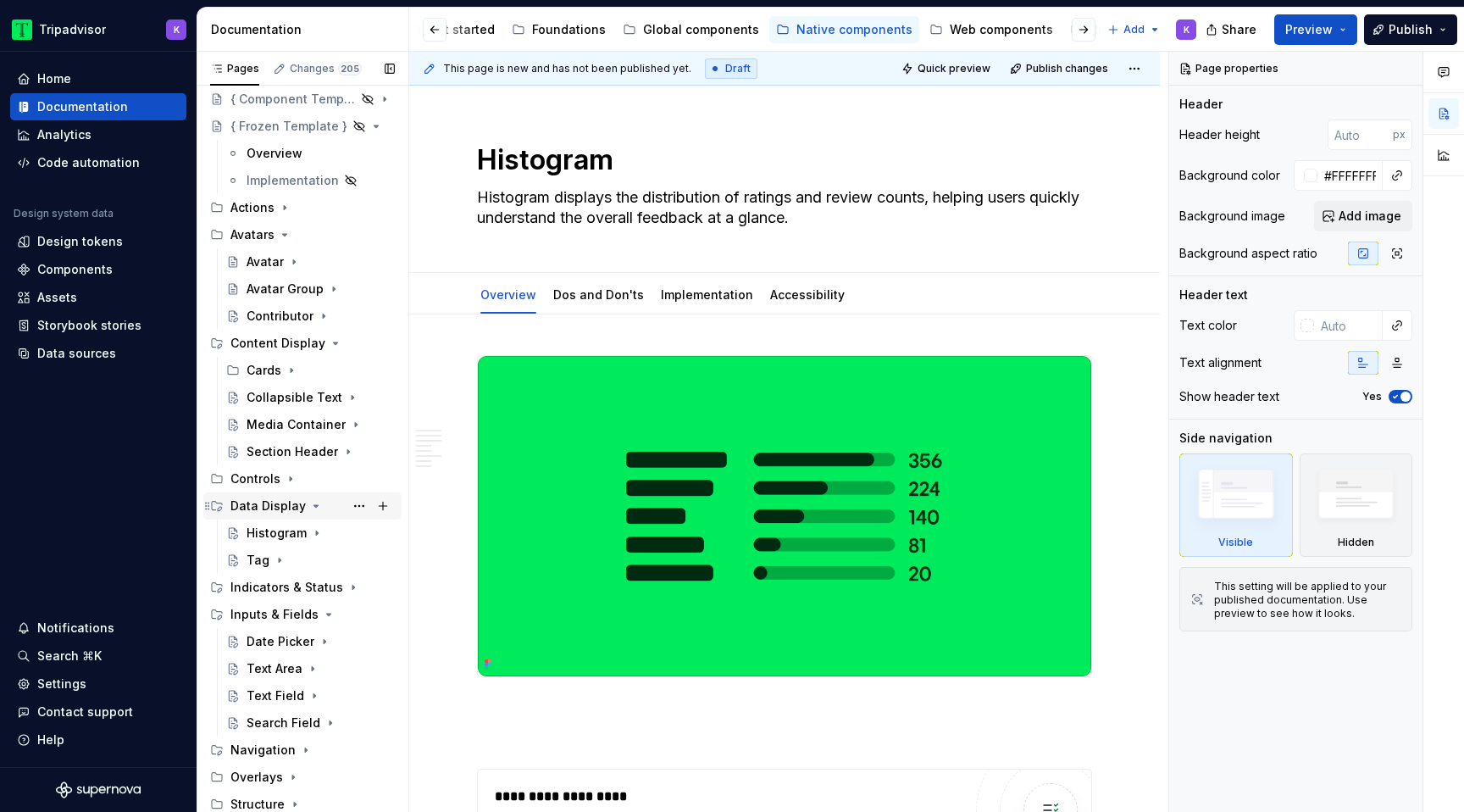
click at [315, 505] on icon "Page tree" at bounding box center [316, 506] width 5 height 2
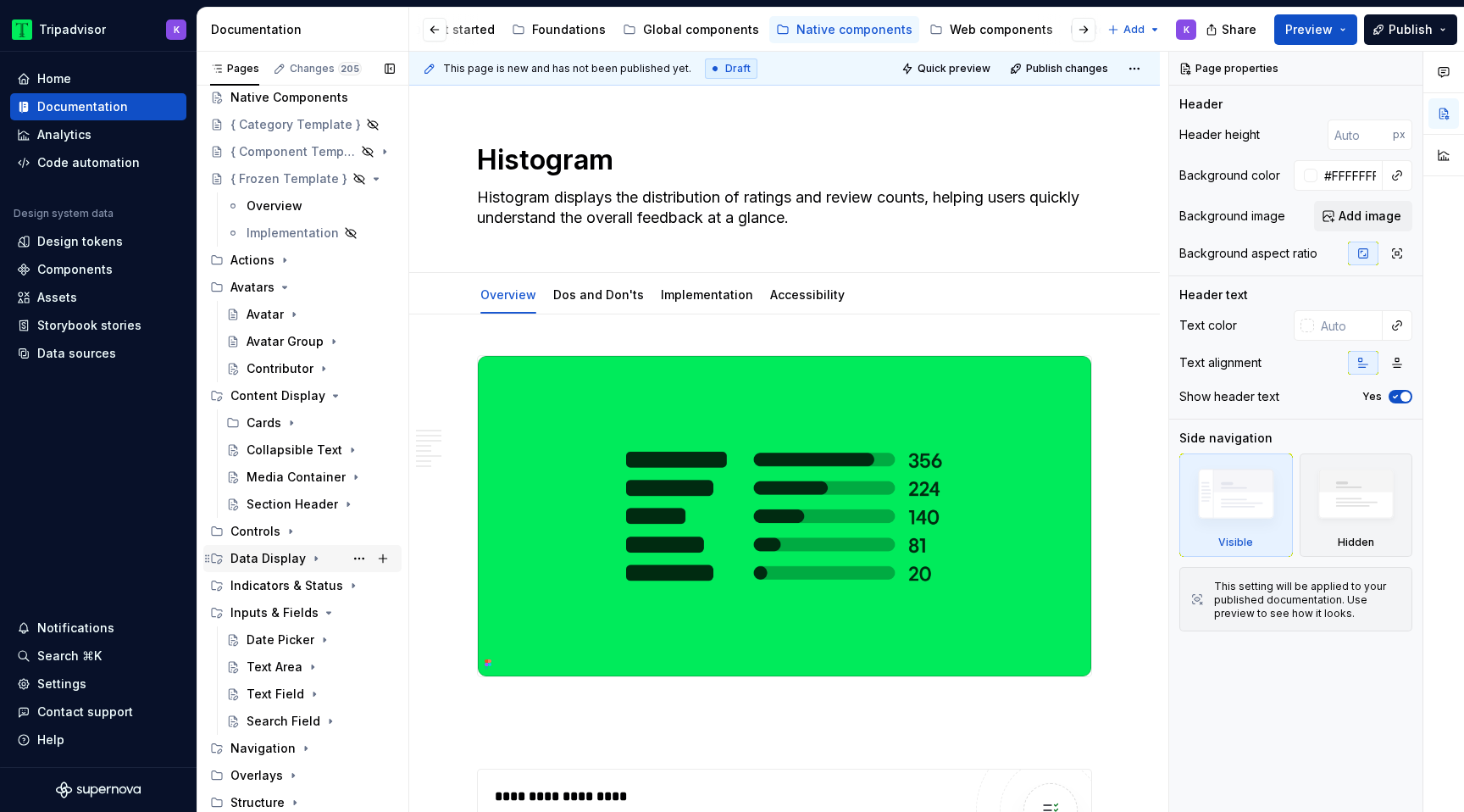
scroll to position [39, 0]
click at [340, 588] on icon "Page tree" at bounding box center [337, 585] width 14 height 14
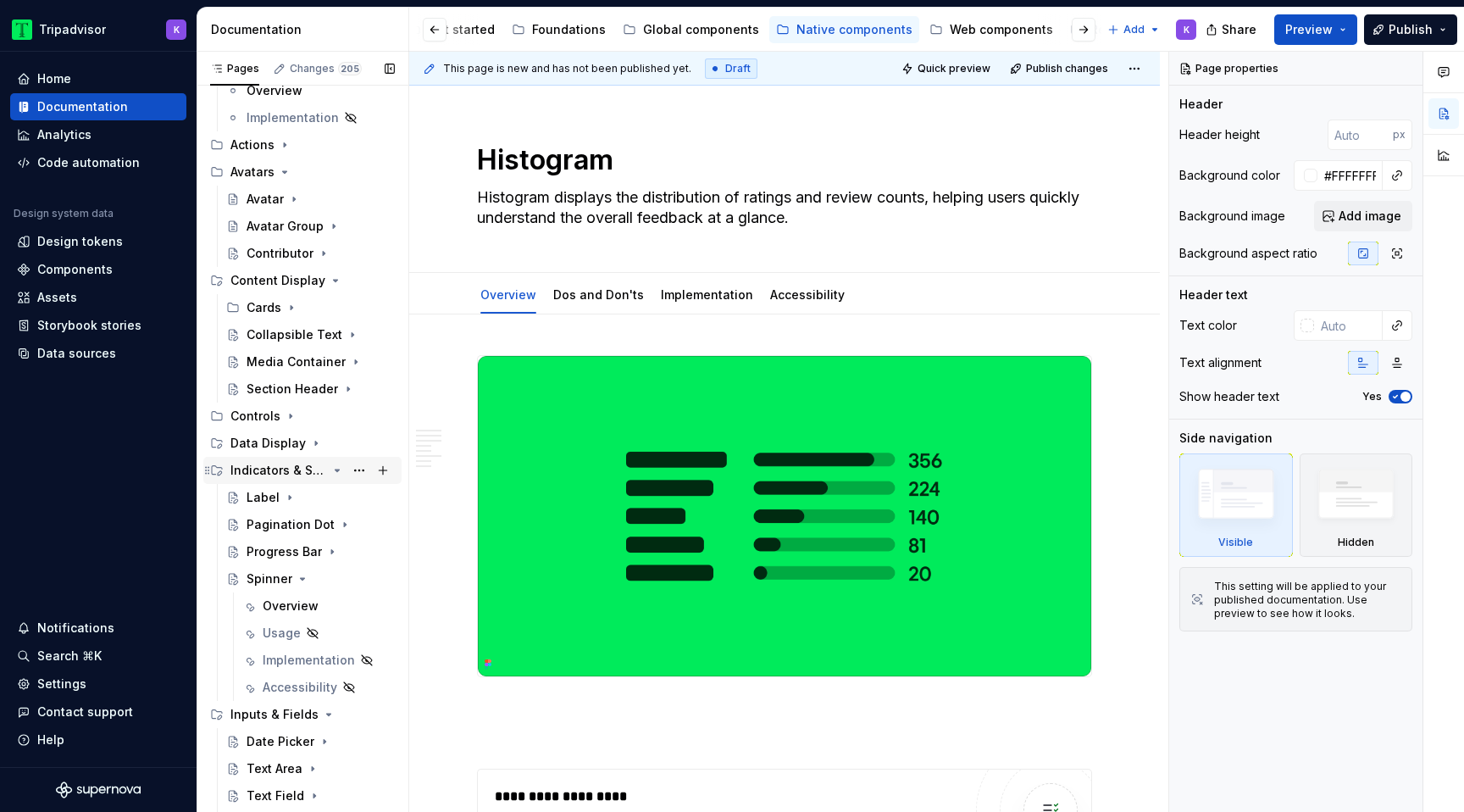
scroll to position [182, 0]
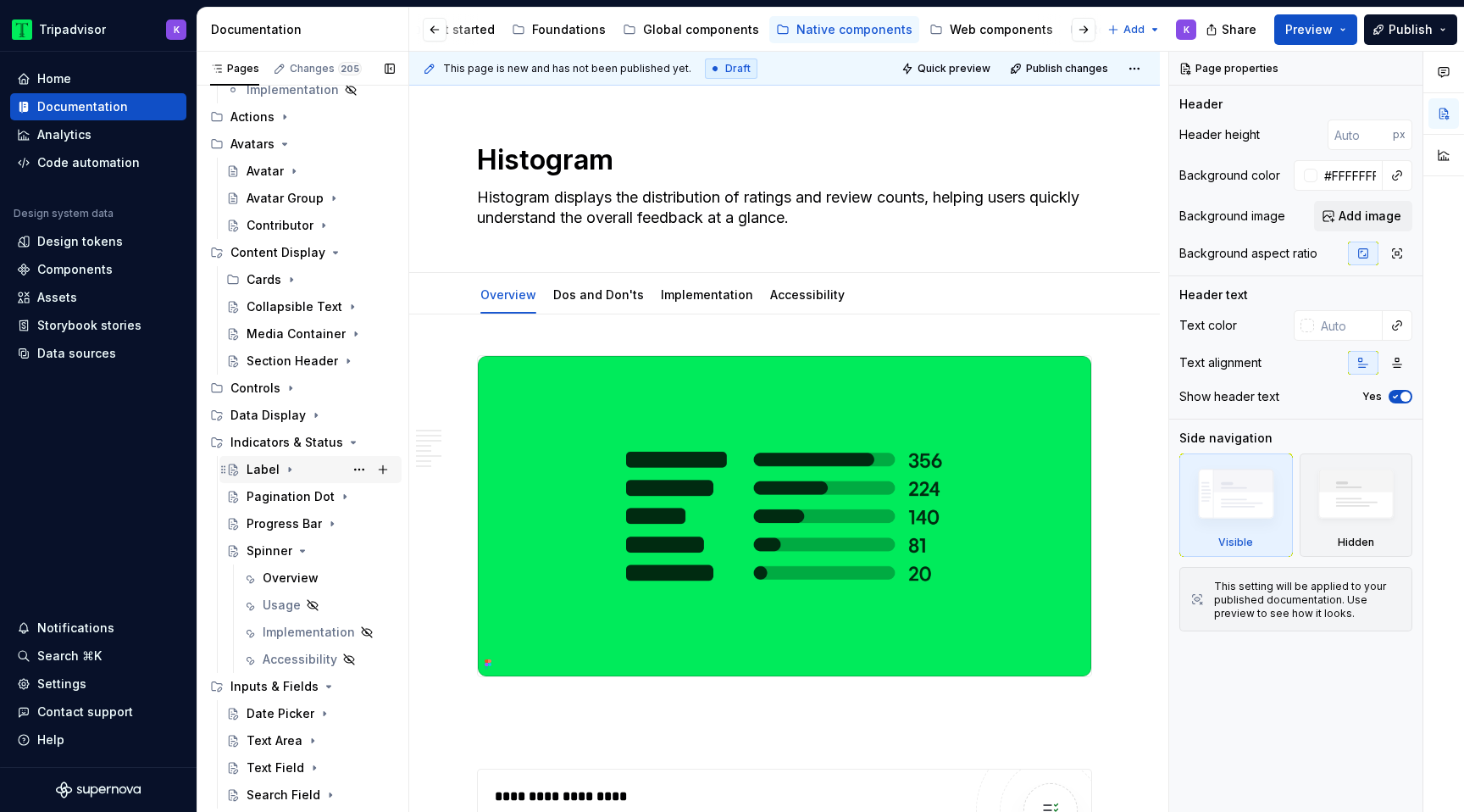
click at [293, 464] on icon "Page tree" at bounding box center [290, 469] width 14 height 14
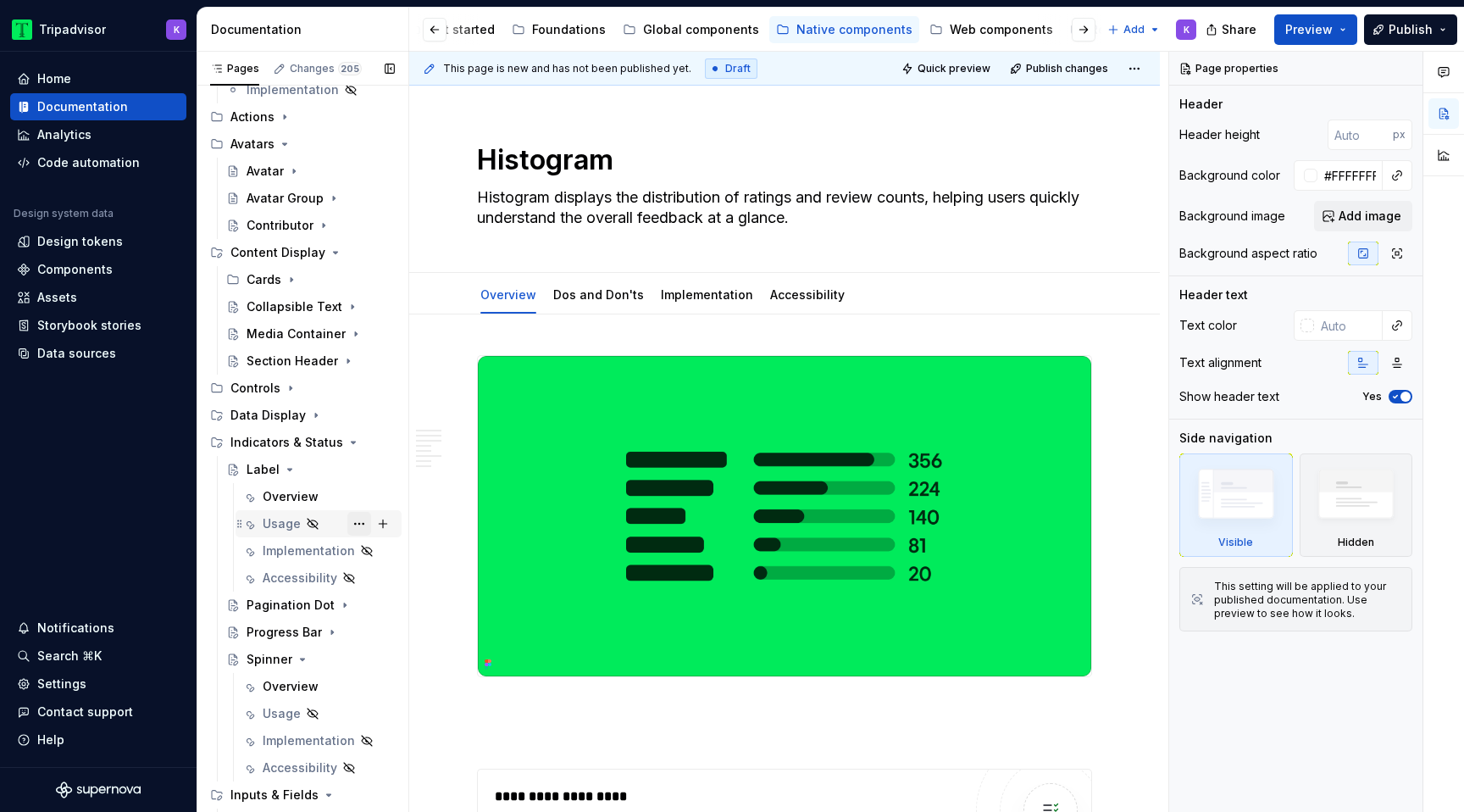
click at [360, 527] on button "Page tree" at bounding box center [360, 524] width 24 height 24
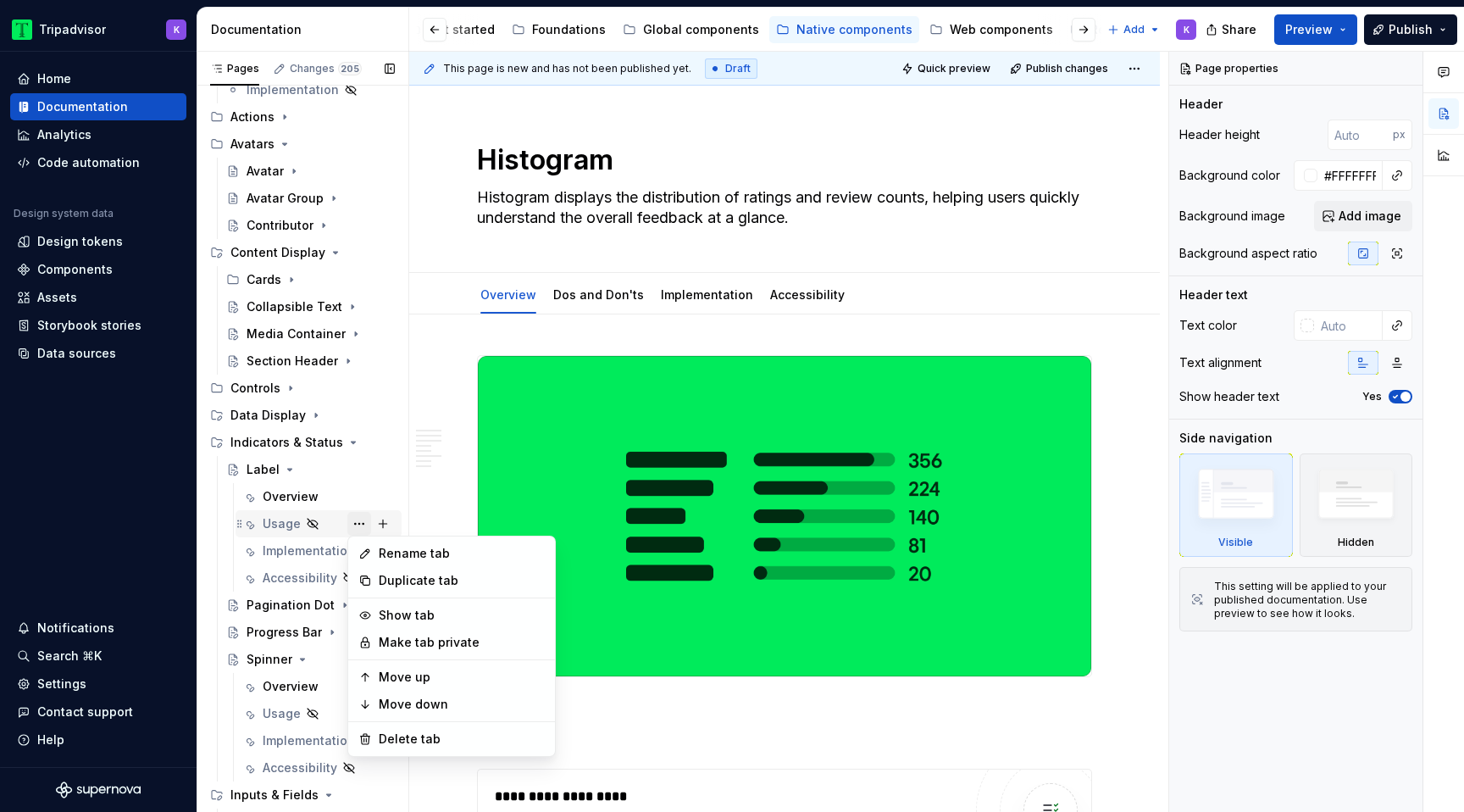
type textarea "*"
click at [430, 555] on div "Rename tab" at bounding box center [462, 553] width 166 height 17
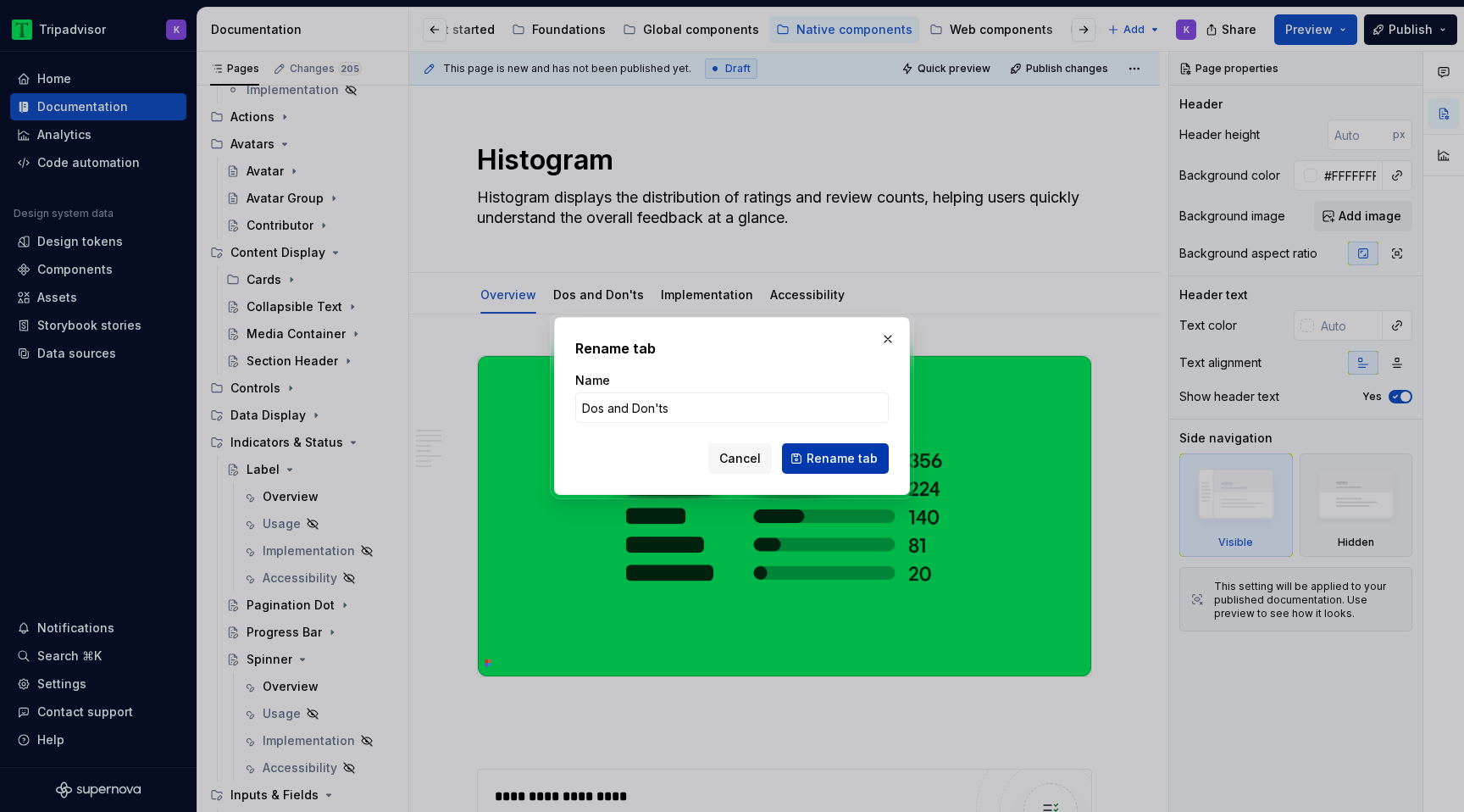
type input "Dos and Don'ts"
click at [825, 463] on span "Rename tab" at bounding box center [841, 458] width 71 height 17
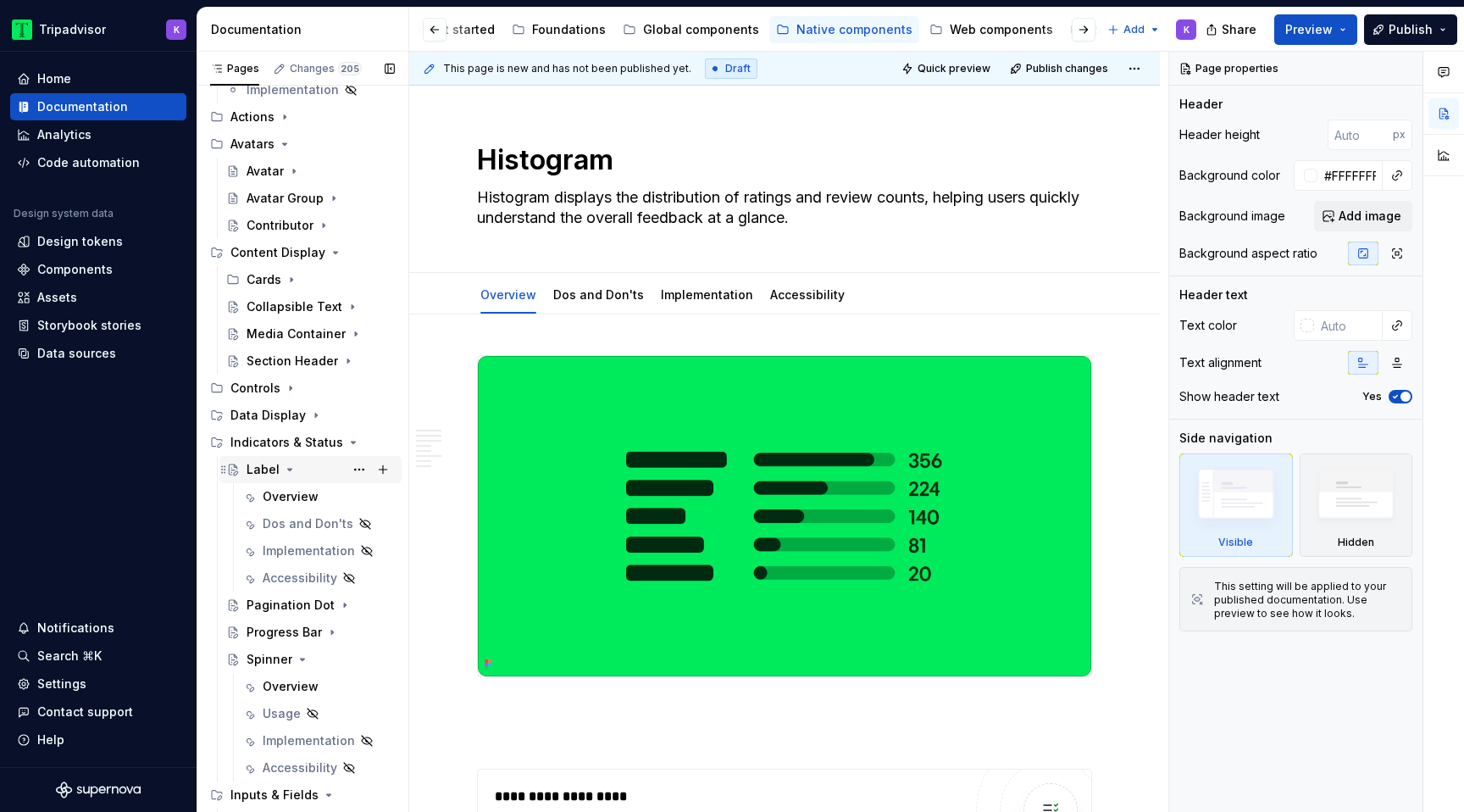
click at [286, 471] on icon "Page tree" at bounding box center [290, 469] width 14 height 14
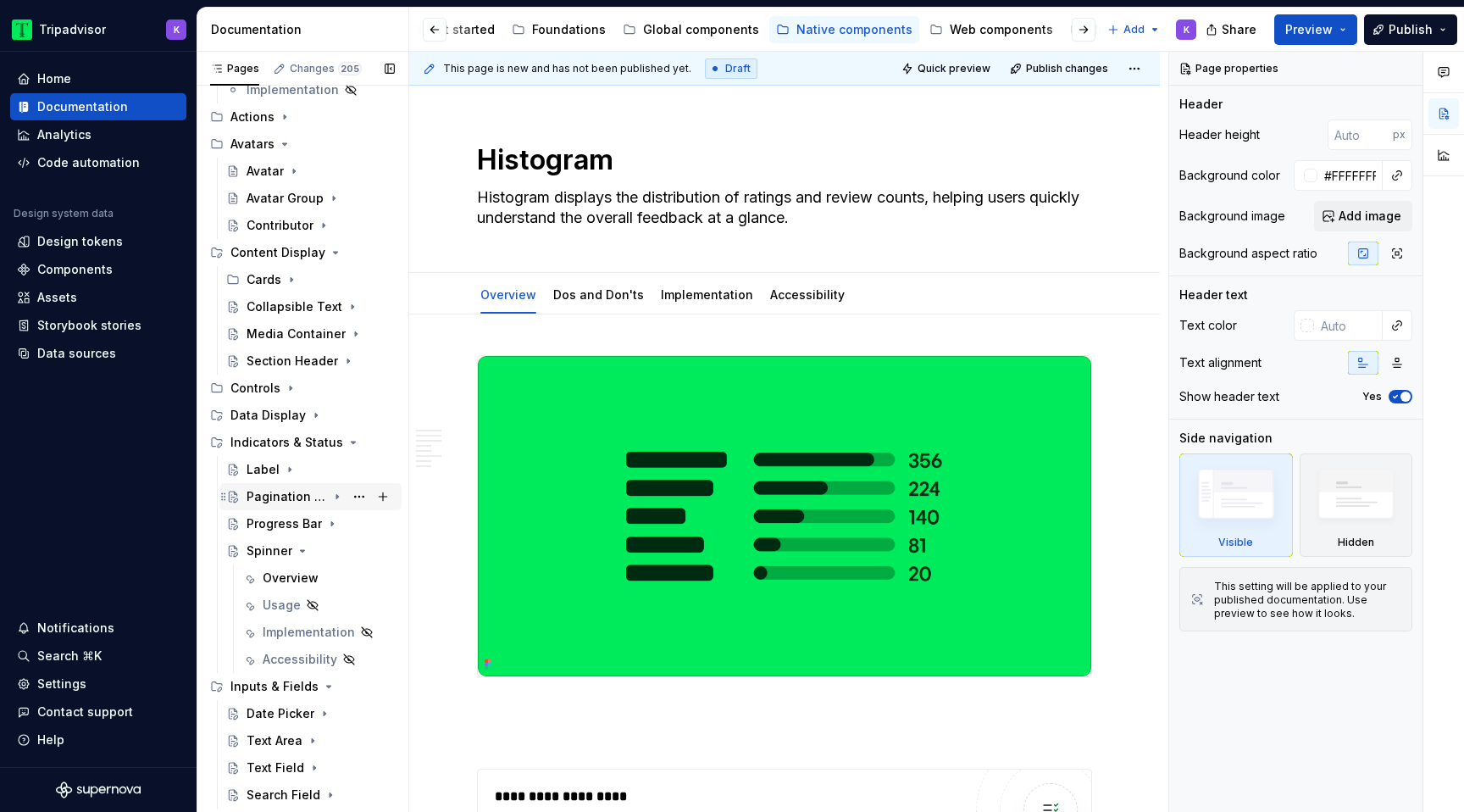
click at [337, 500] on icon "Page tree" at bounding box center [337, 497] width 14 height 14
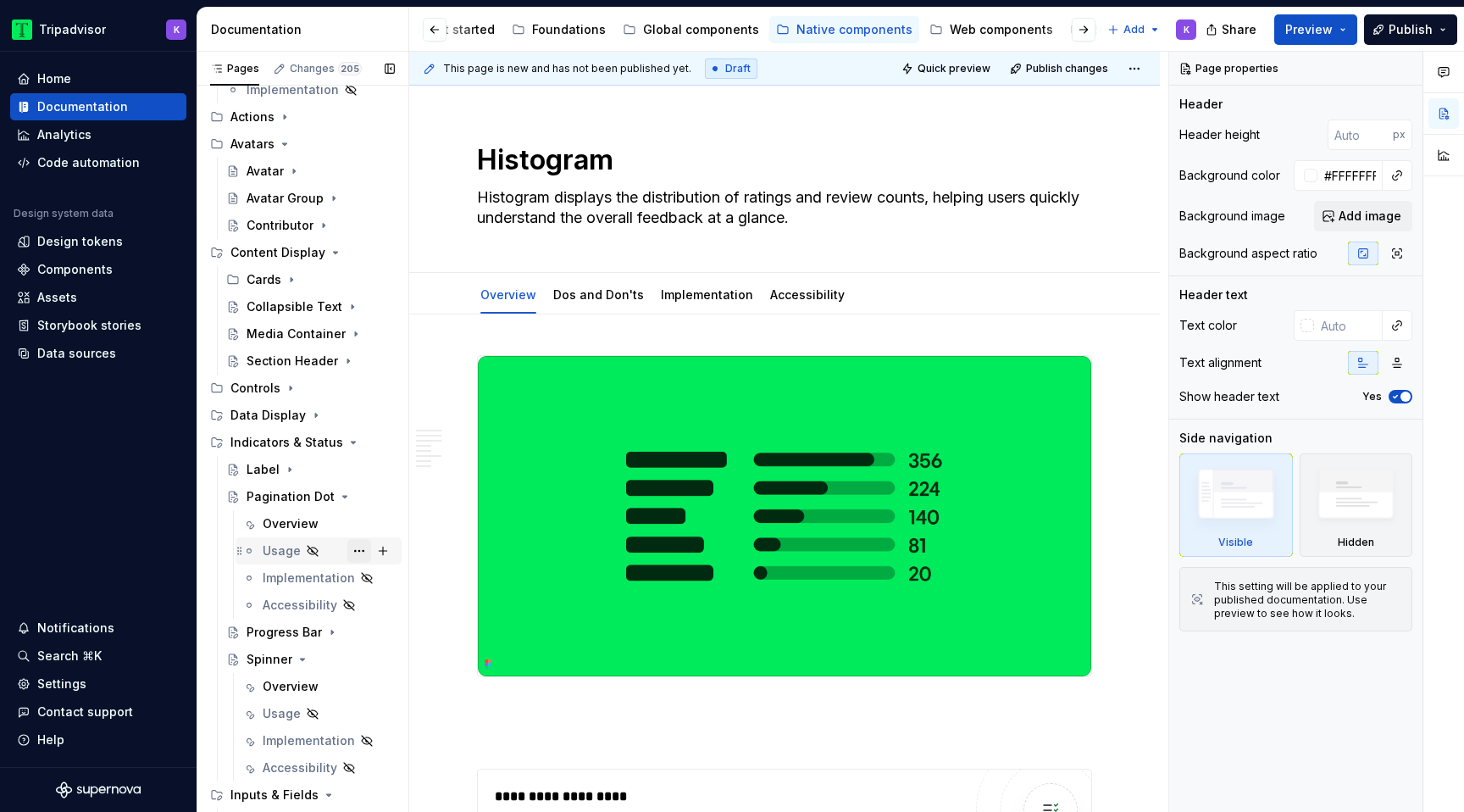
click at [357, 544] on button "Page tree" at bounding box center [360, 551] width 24 height 24
type textarea "*"
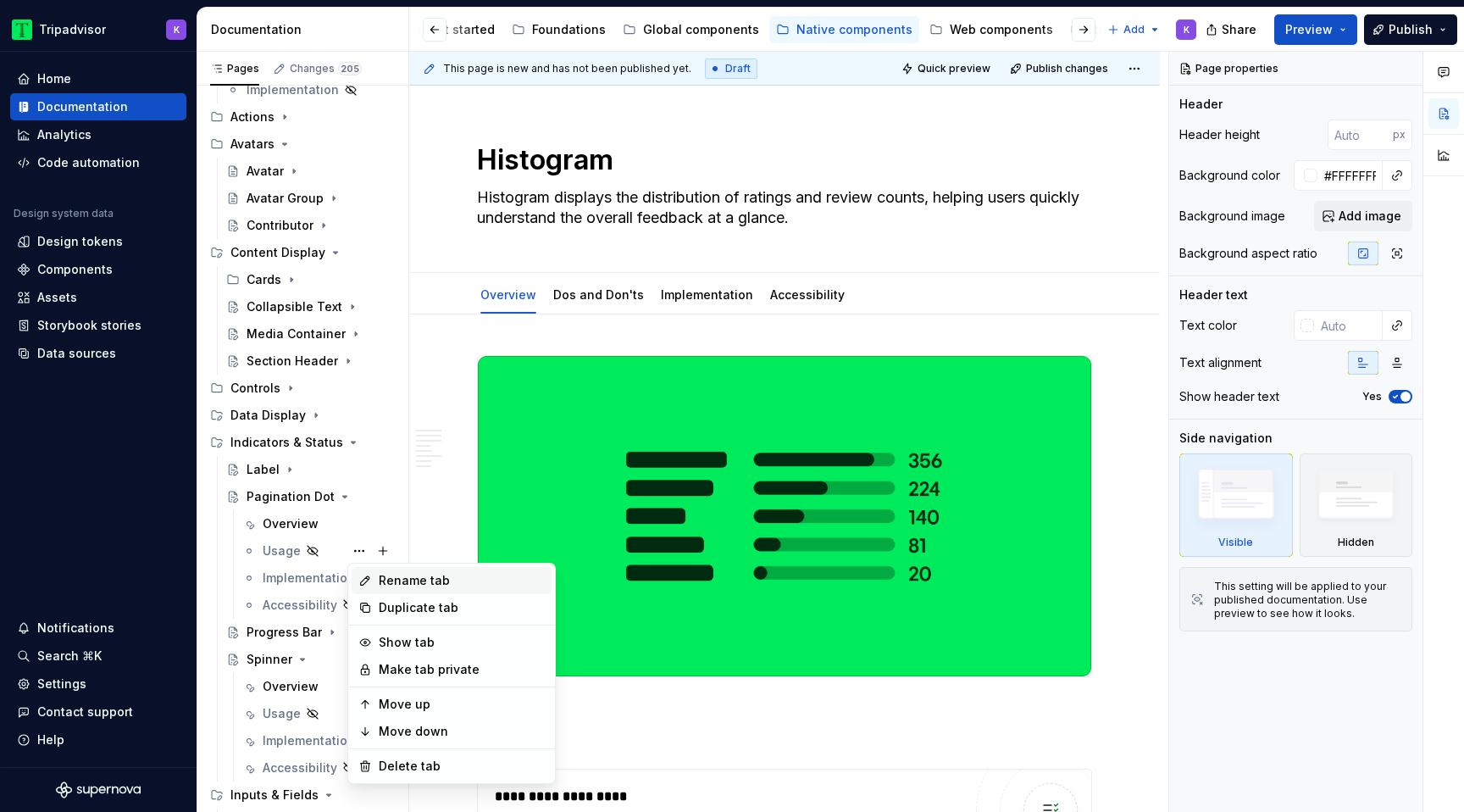
click at [453, 576] on div "Rename tab" at bounding box center [462, 580] width 166 height 17
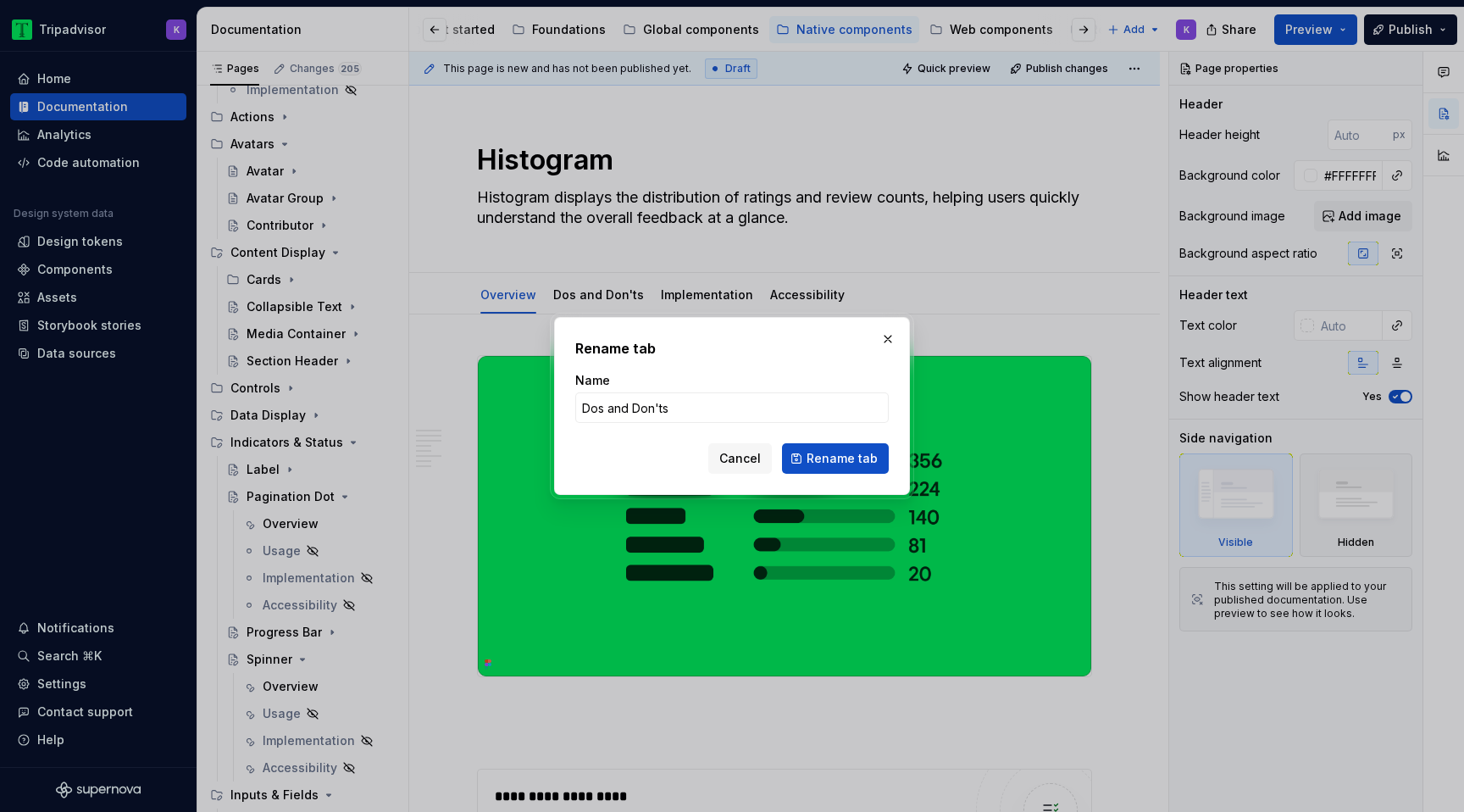
type input "Dos and Don'ts"
click at [806, 451] on button "Rename tab" at bounding box center [835, 458] width 107 height 30
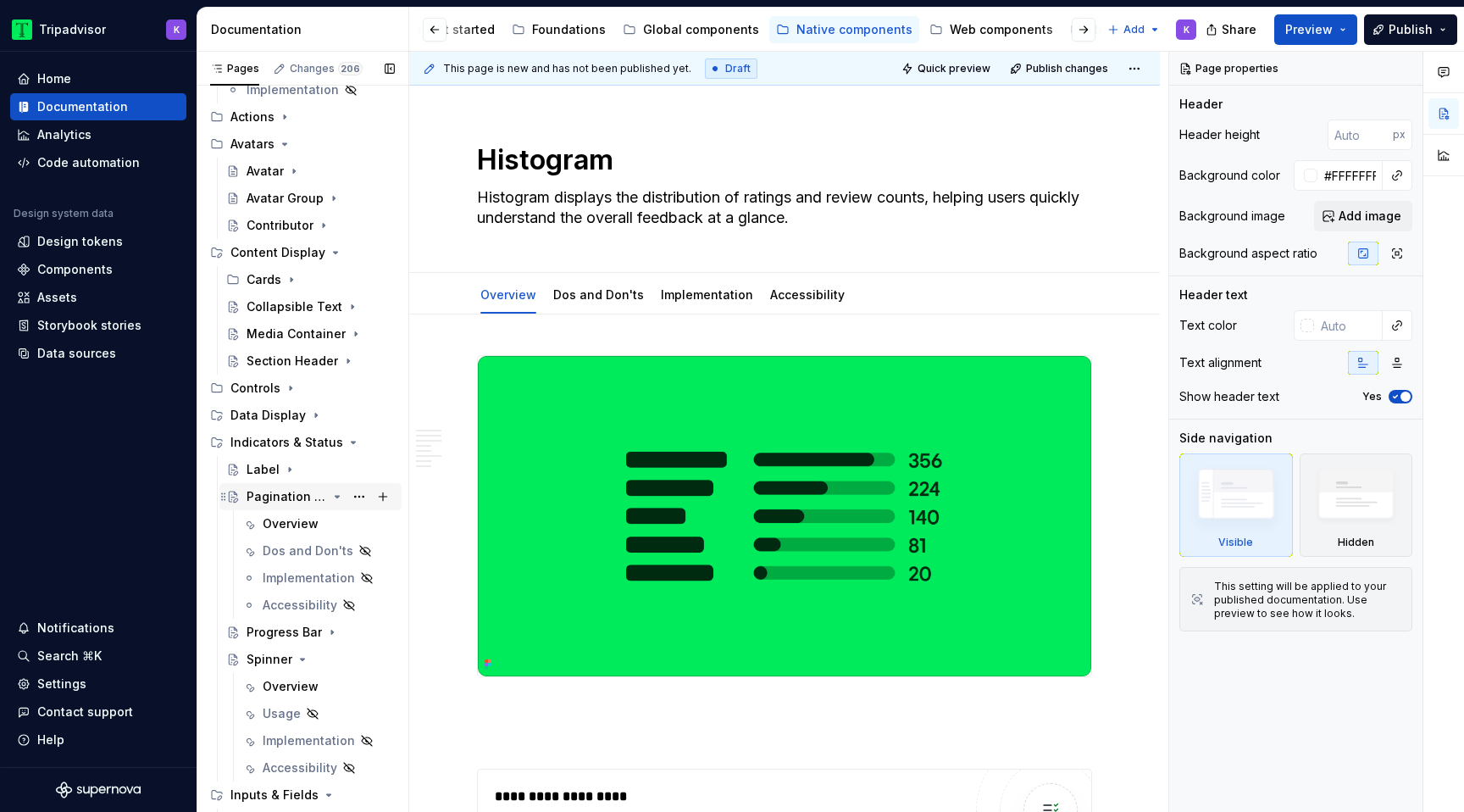
click at [337, 501] on icon "Page tree" at bounding box center [337, 497] width 14 height 14
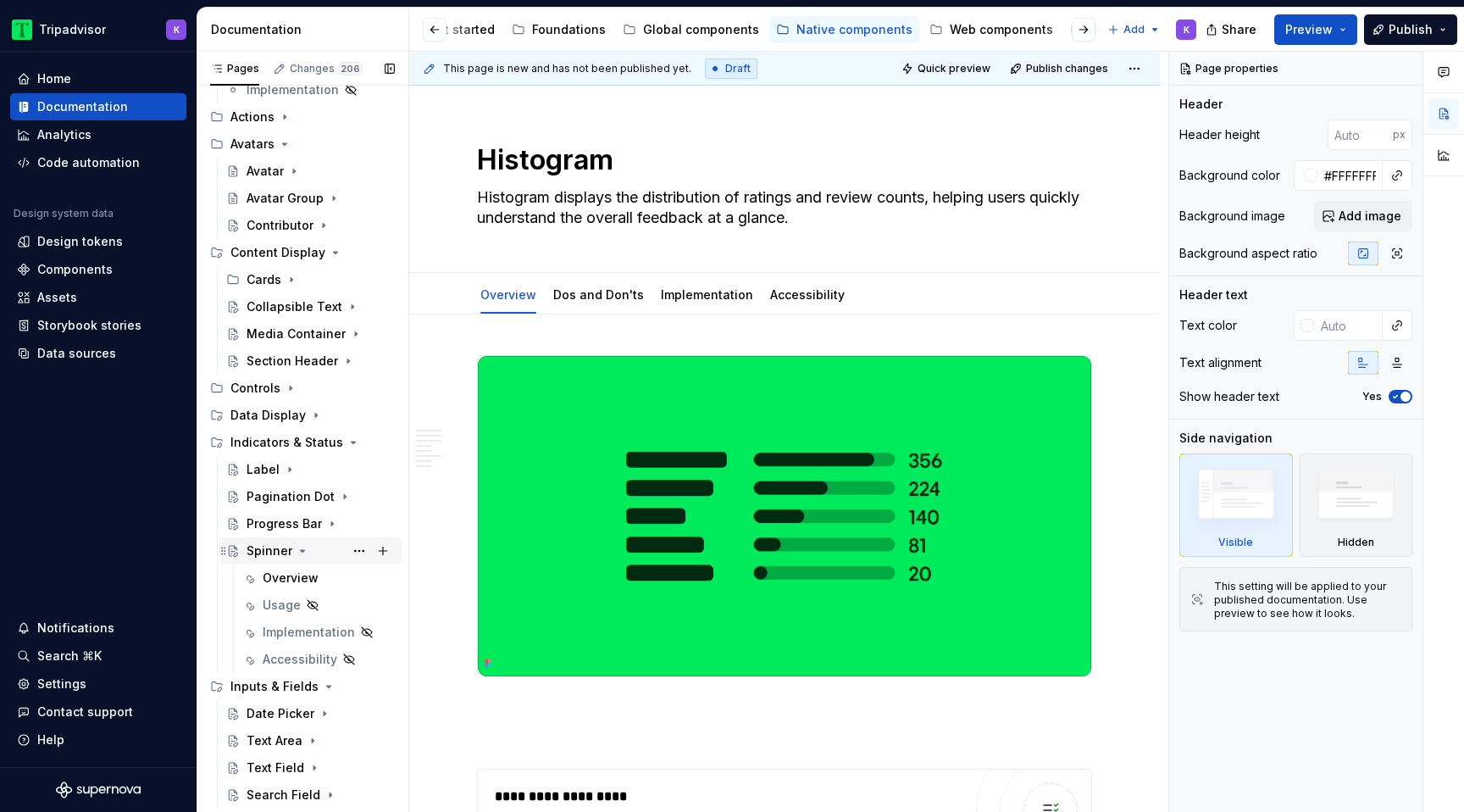
click at [303, 550] on icon "Page tree" at bounding box center [303, 551] width 14 height 14
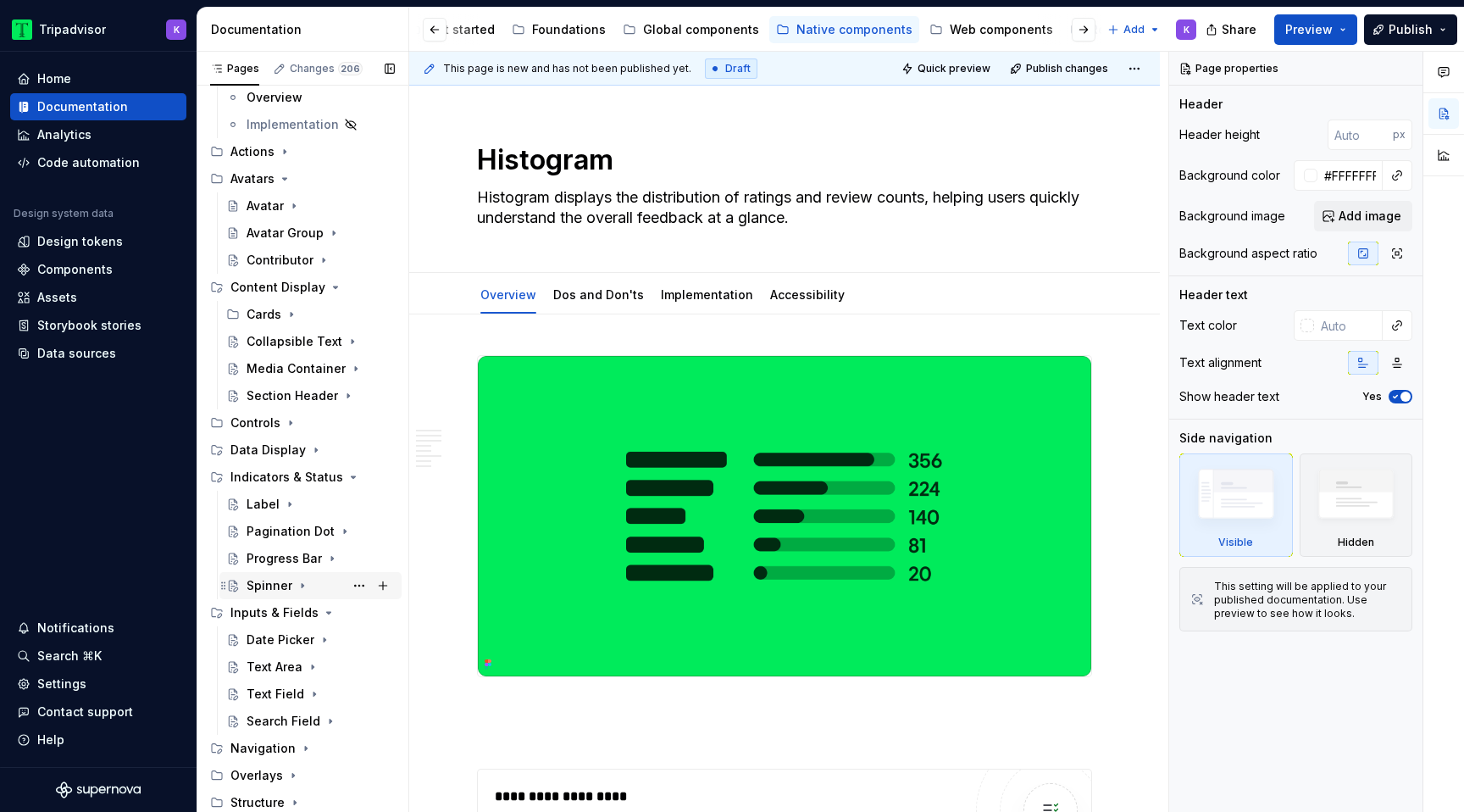
scroll to position [147, 0]
click at [303, 550] on div "Progress Bar" at bounding box center [284, 558] width 75 height 17
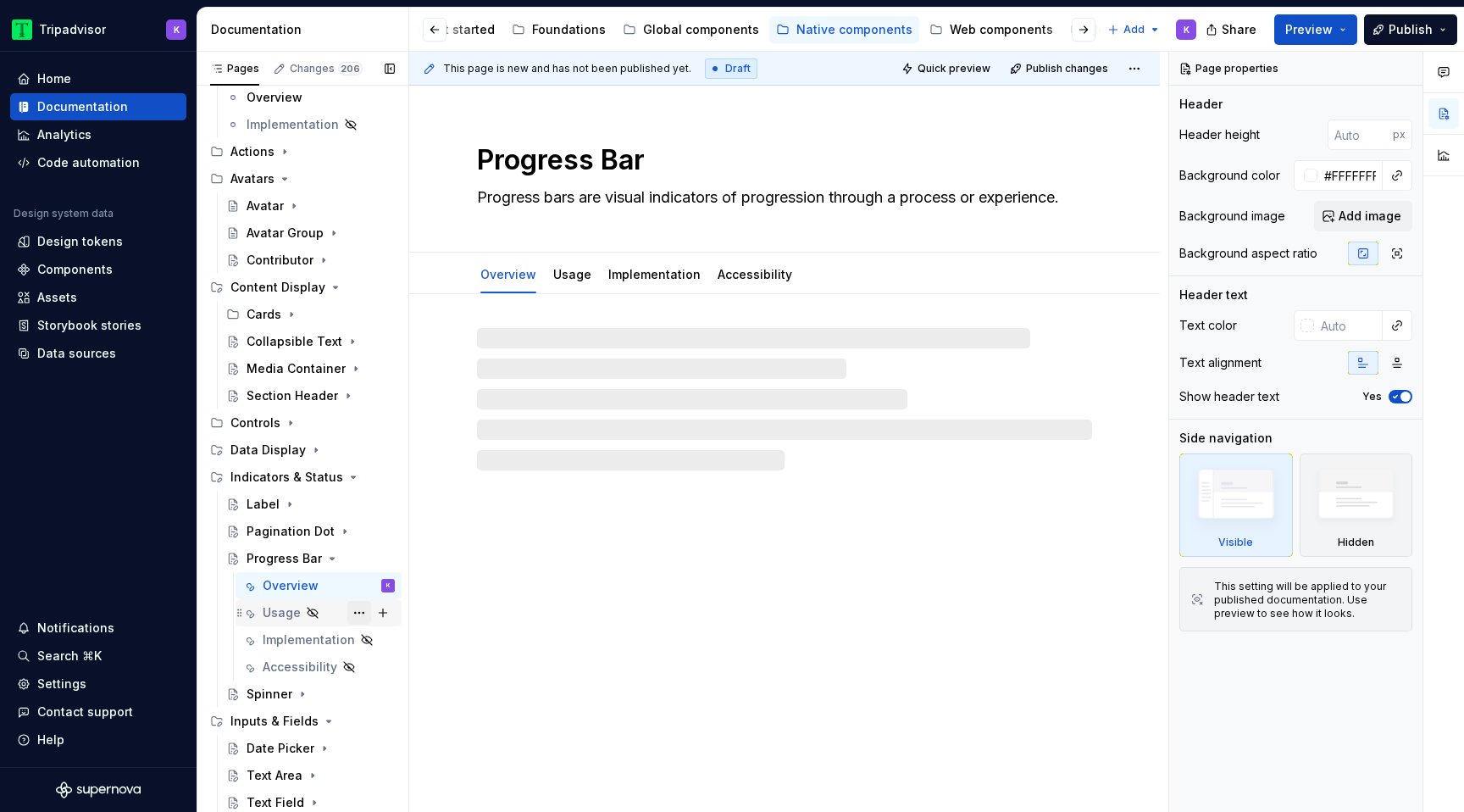
click at [359, 615] on button "Page tree" at bounding box center [360, 612] width 24 height 24
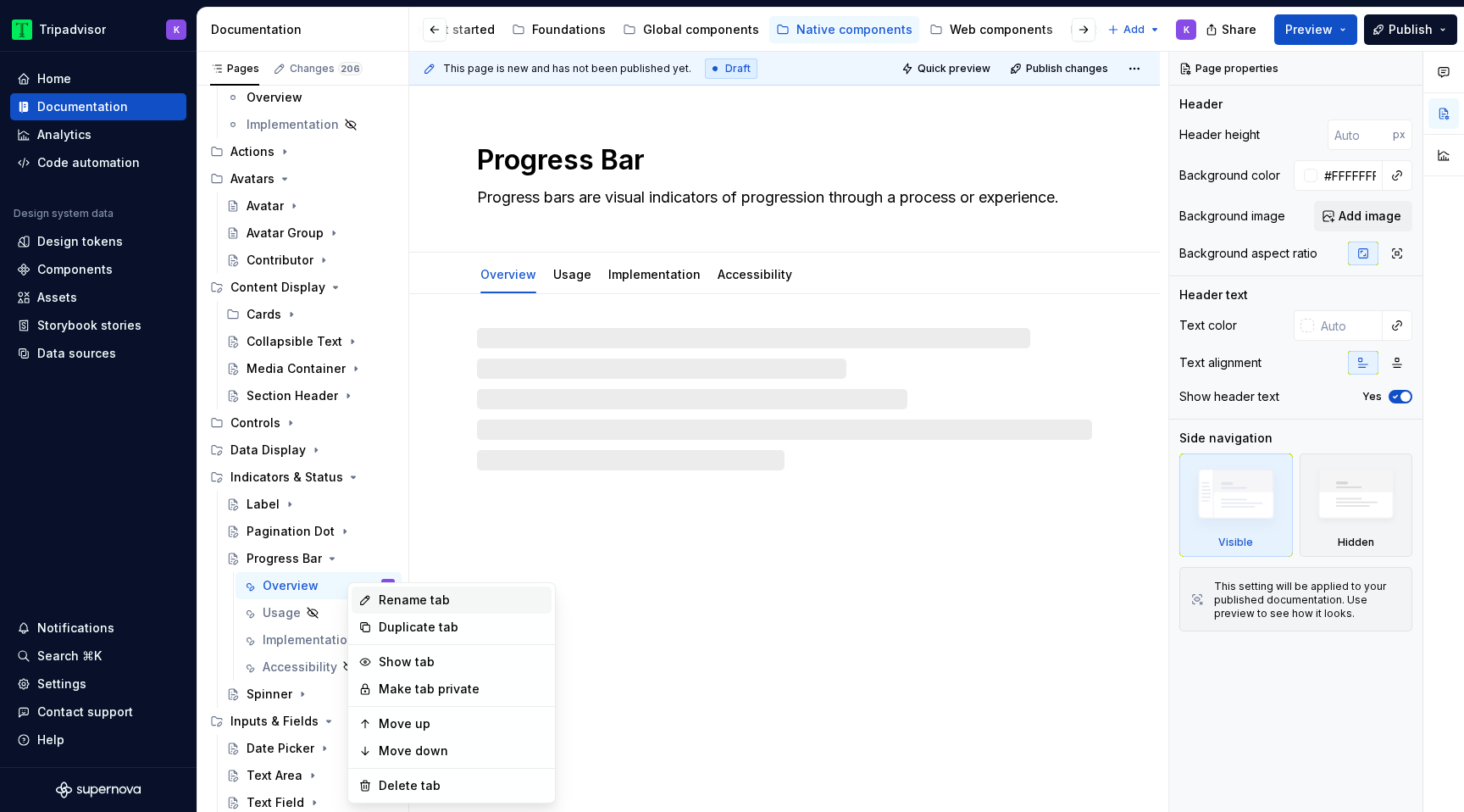
type textarea "*"
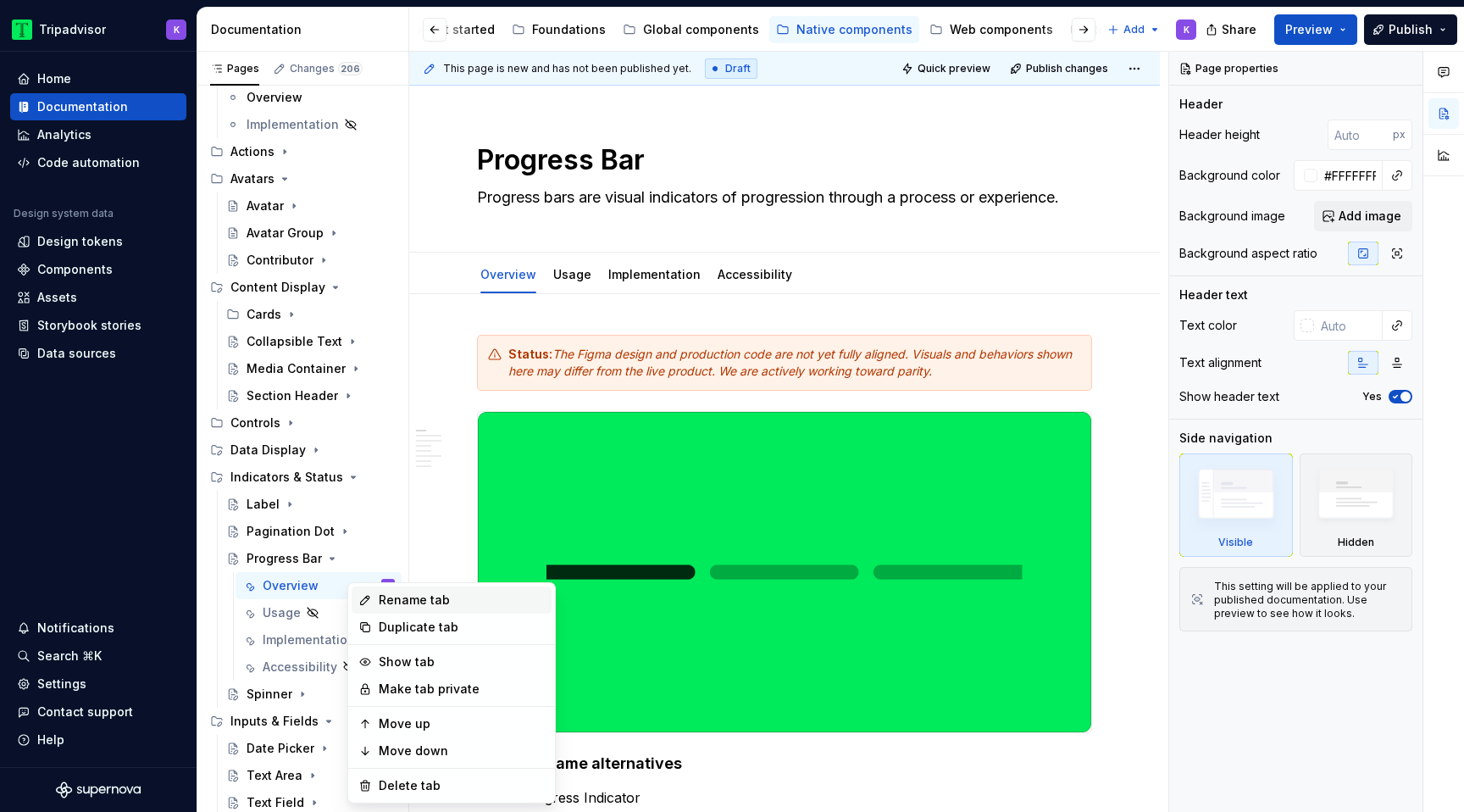
click at [410, 603] on div "Rename tab" at bounding box center [462, 600] width 166 height 17
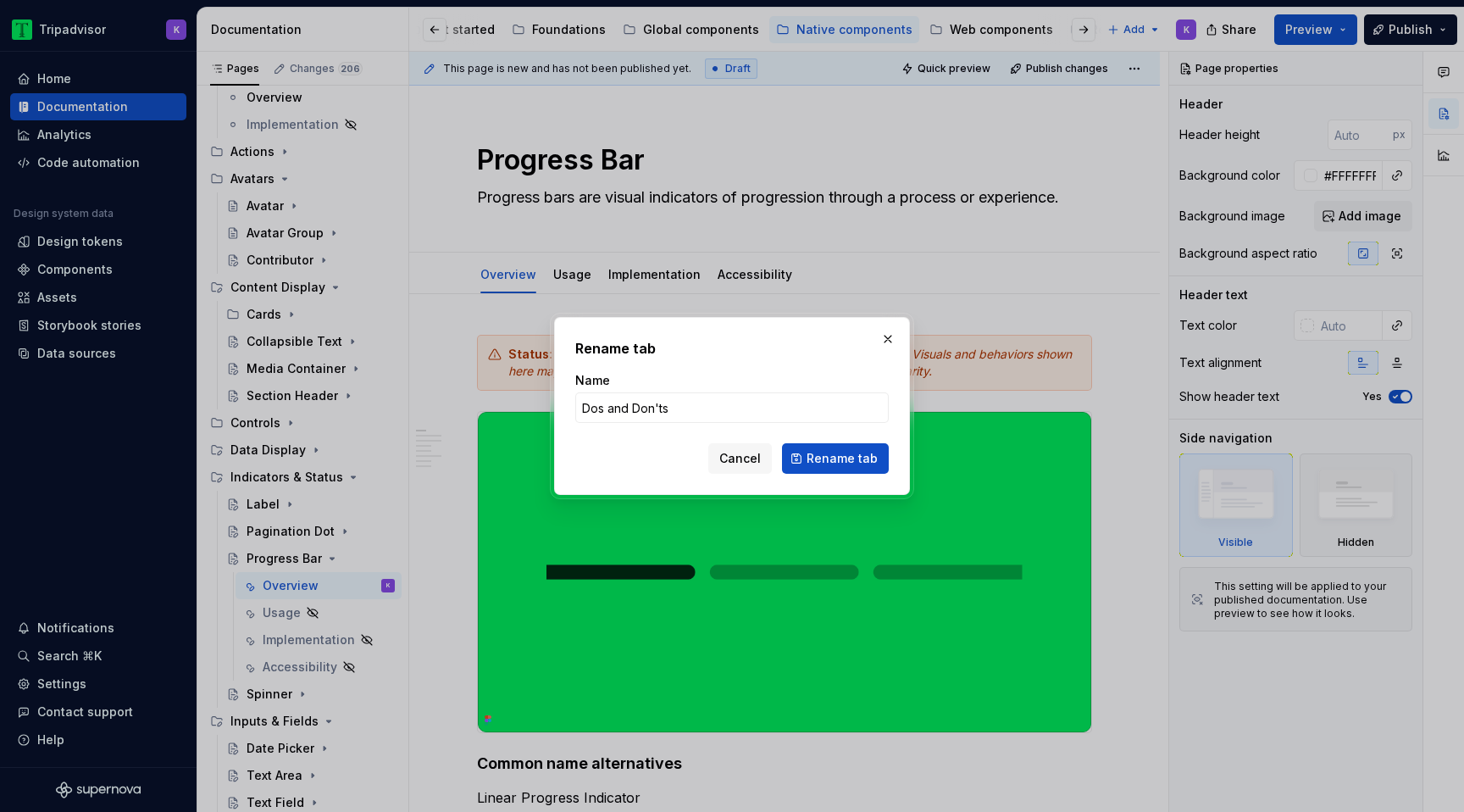
type input "Dos and Don'ts"
click at [822, 450] on span "Rename tab" at bounding box center [841, 458] width 71 height 17
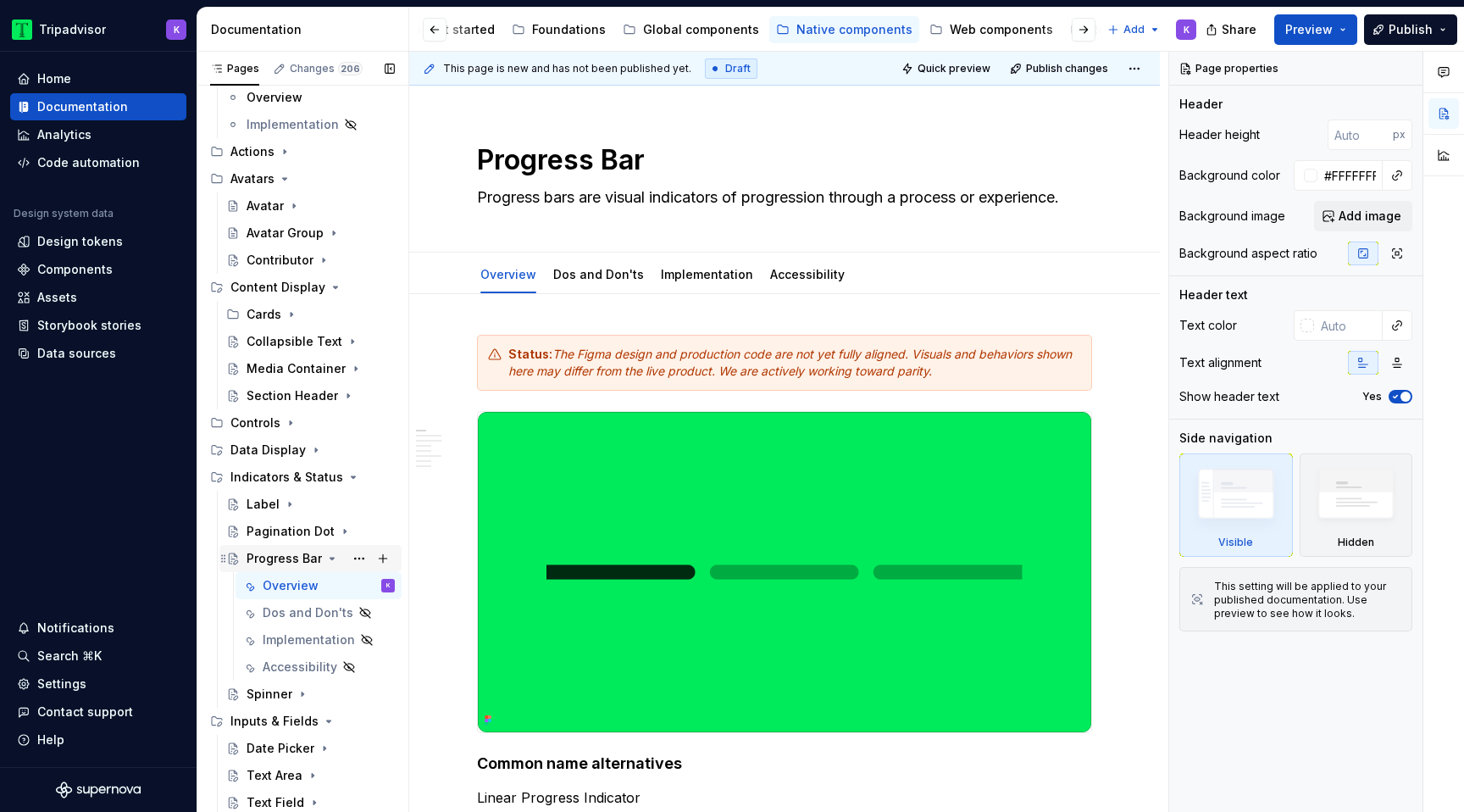
click at [329, 564] on icon "Page tree" at bounding box center [332, 558] width 14 height 14
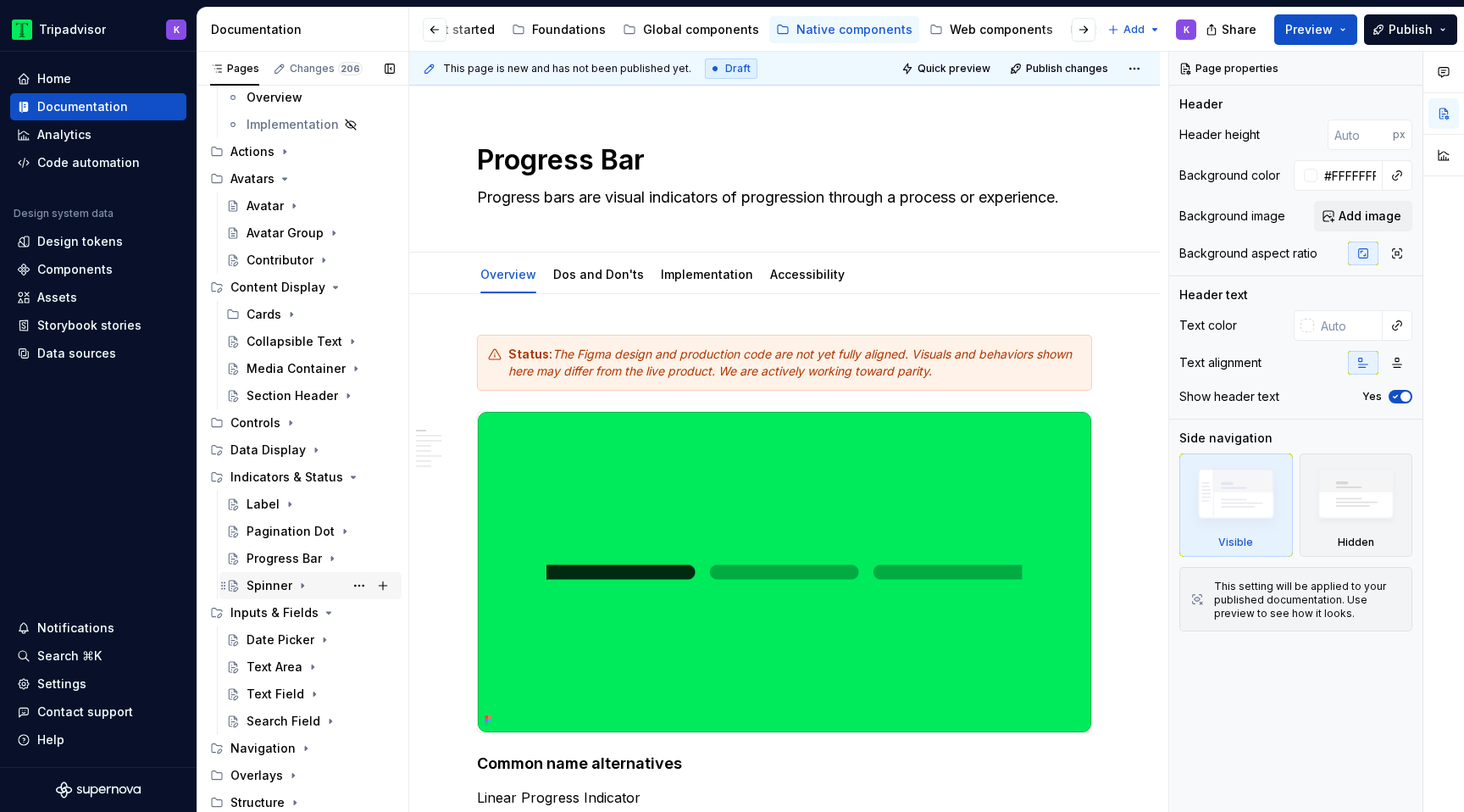
click at [303, 584] on icon "Page tree" at bounding box center [303, 585] width 14 height 14
click at [356, 634] on button "Page tree" at bounding box center [360, 640] width 24 height 24
type textarea "*"
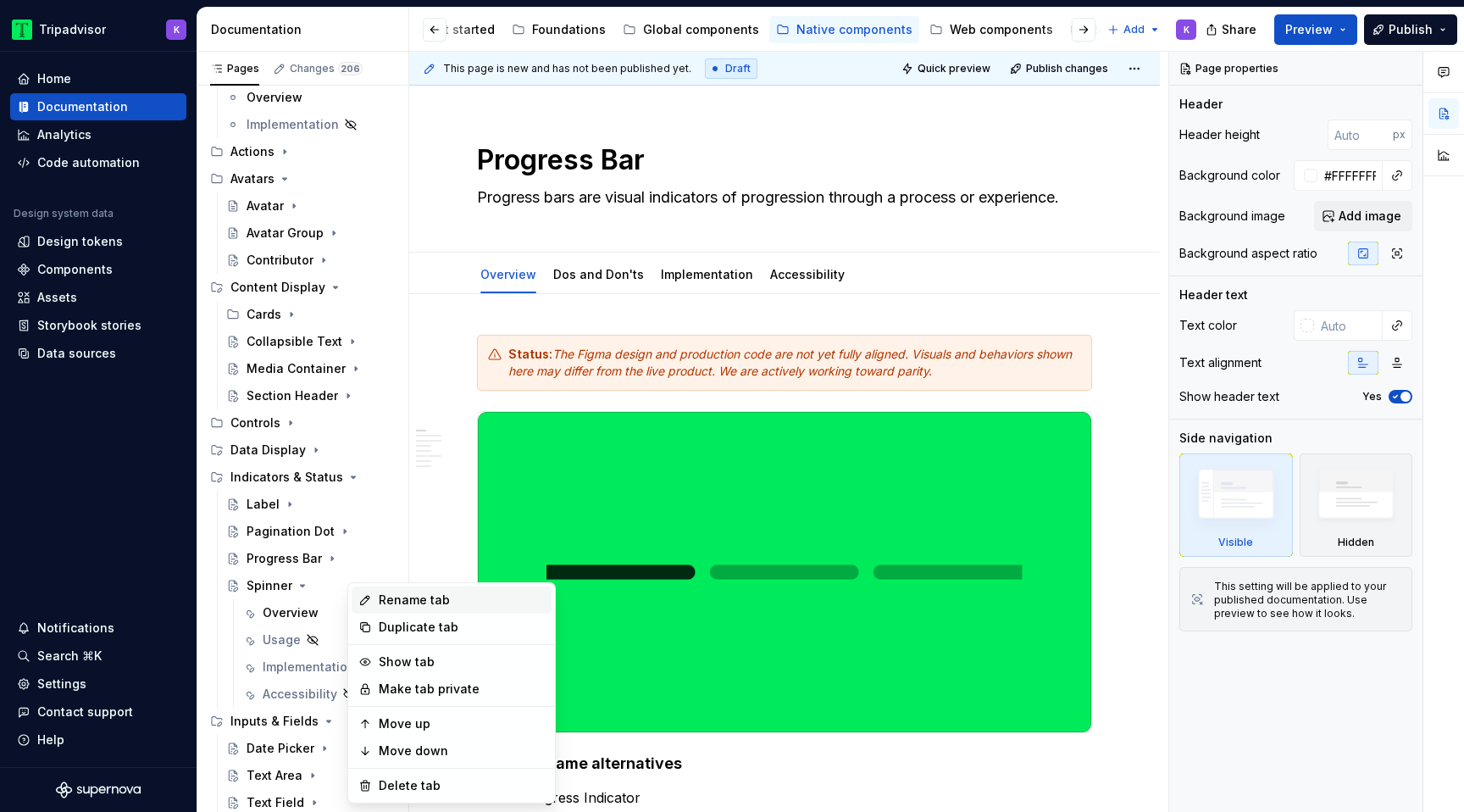
click at [448, 599] on div "Rename tab" at bounding box center [462, 600] width 166 height 17
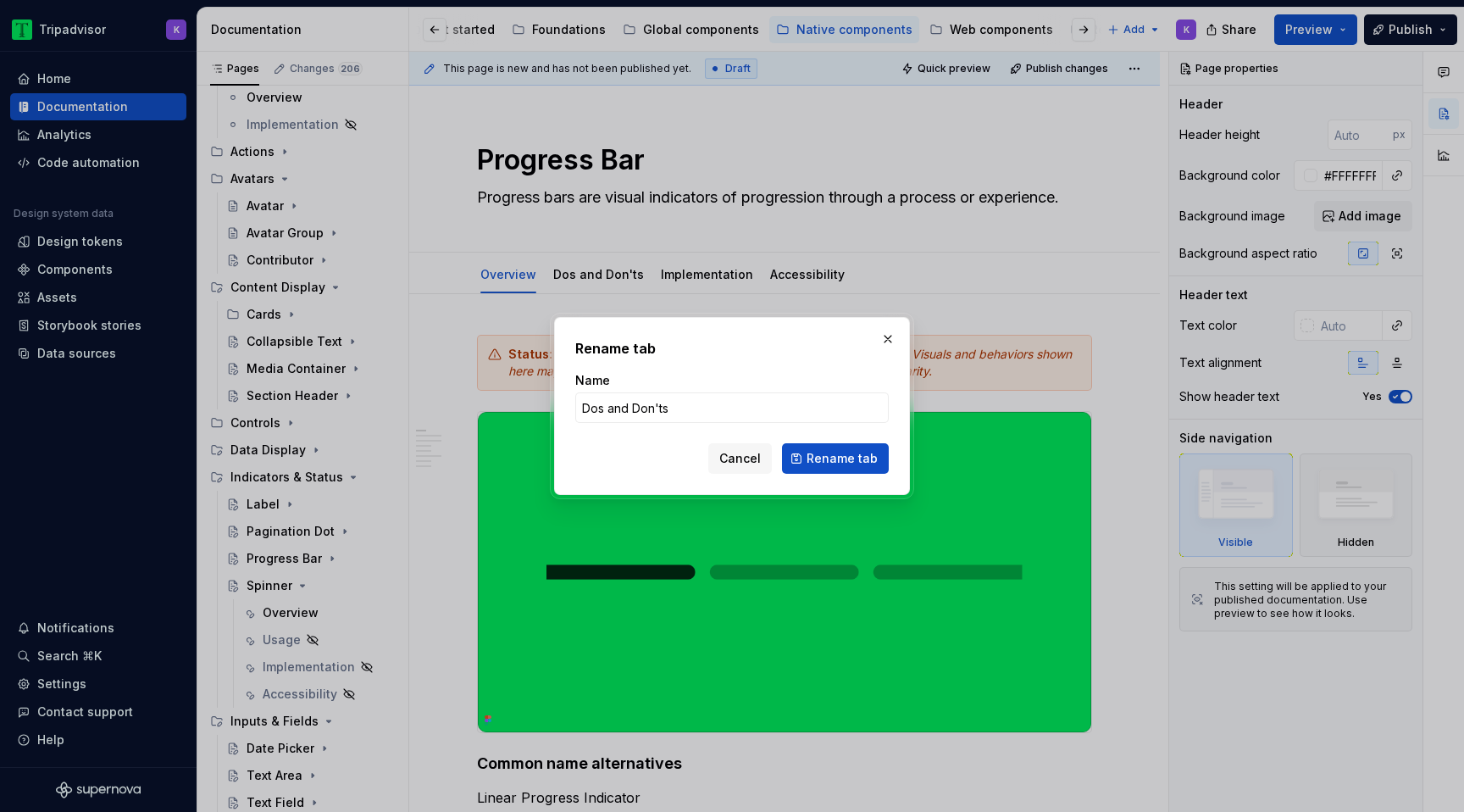
type input "Dos and Don'ts"
click at [858, 449] on button "Rename tab" at bounding box center [835, 458] width 107 height 30
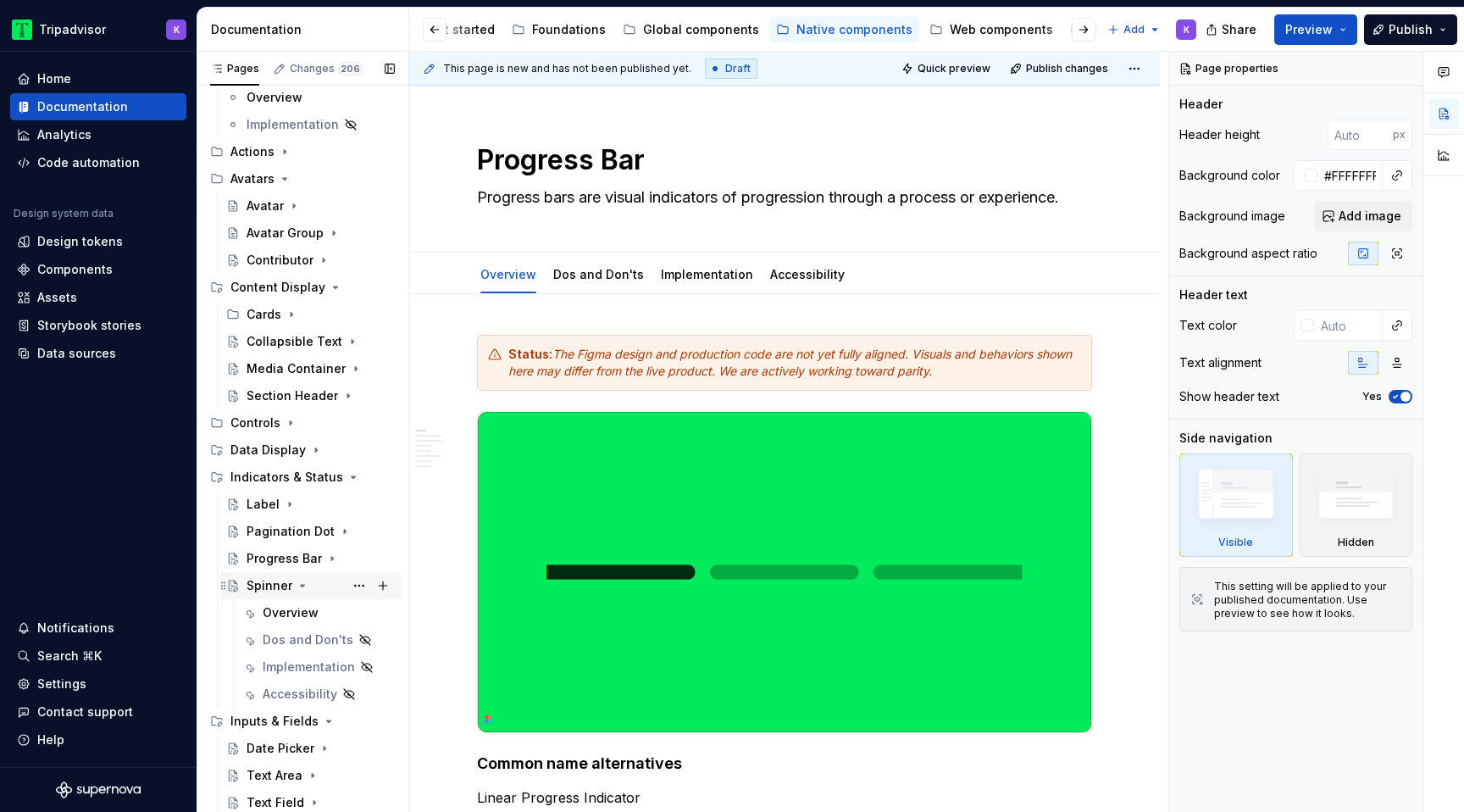
click at [303, 589] on icon "Page tree" at bounding box center [303, 585] width 14 height 14
click at [324, 641] on icon "Page tree" at bounding box center [325, 639] width 14 height 14
click at [356, 694] on button "Page tree" at bounding box center [360, 694] width 24 height 24
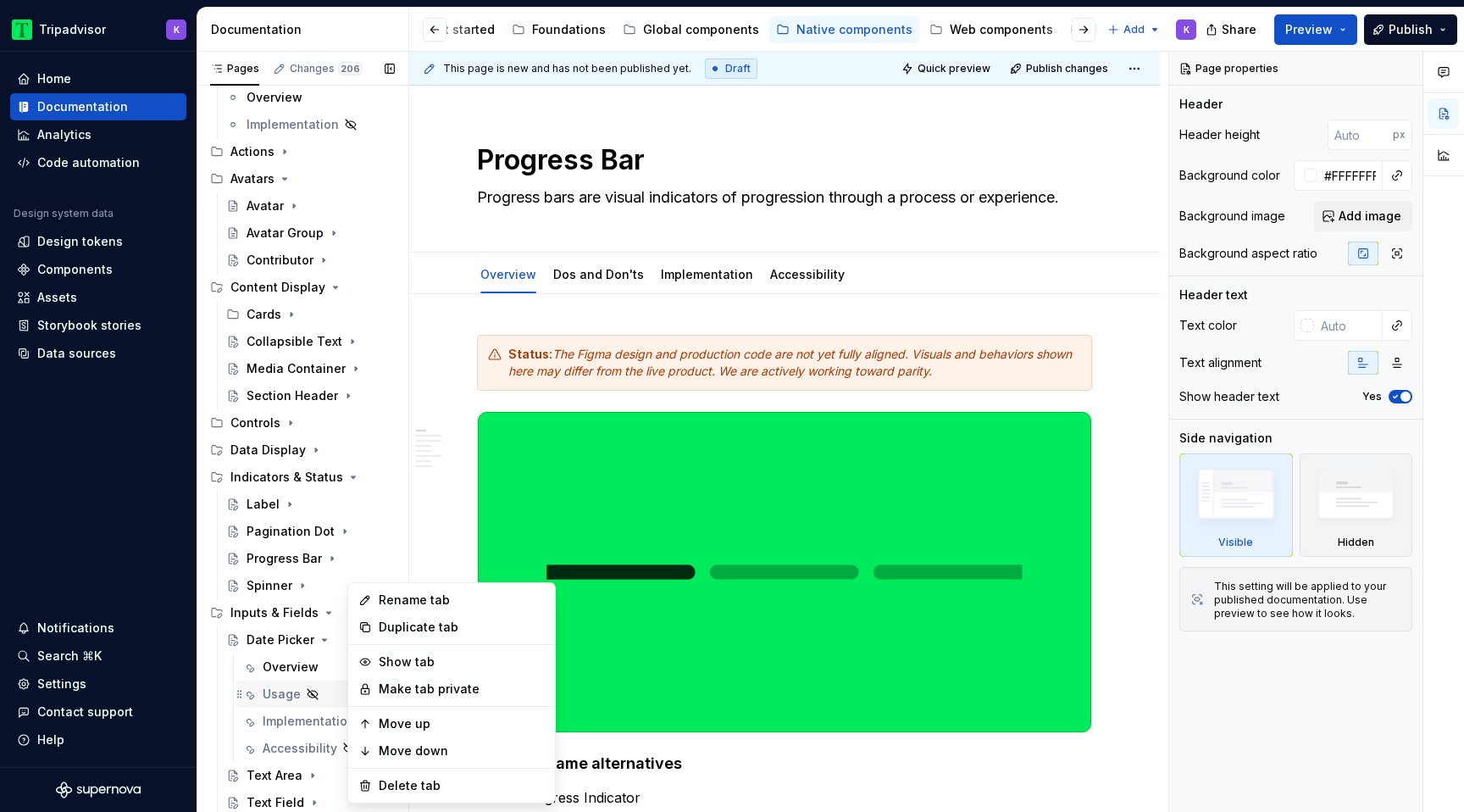
type textarea "*"
click at [447, 603] on div "Rename tab" at bounding box center [462, 600] width 166 height 17
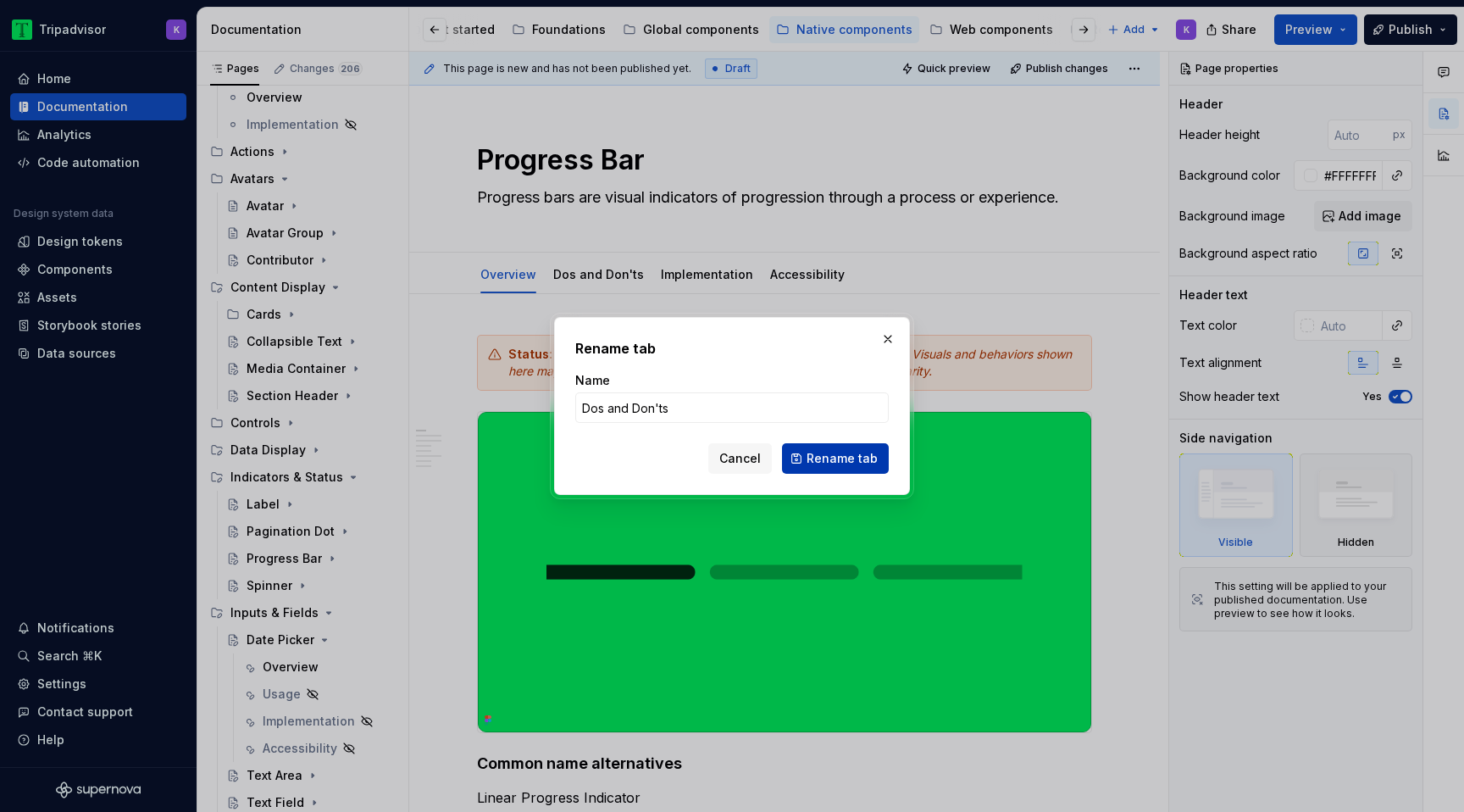
type input "Dos and Don'ts"
click at [846, 454] on span "Rename tab" at bounding box center [841, 458] width 71 height 17
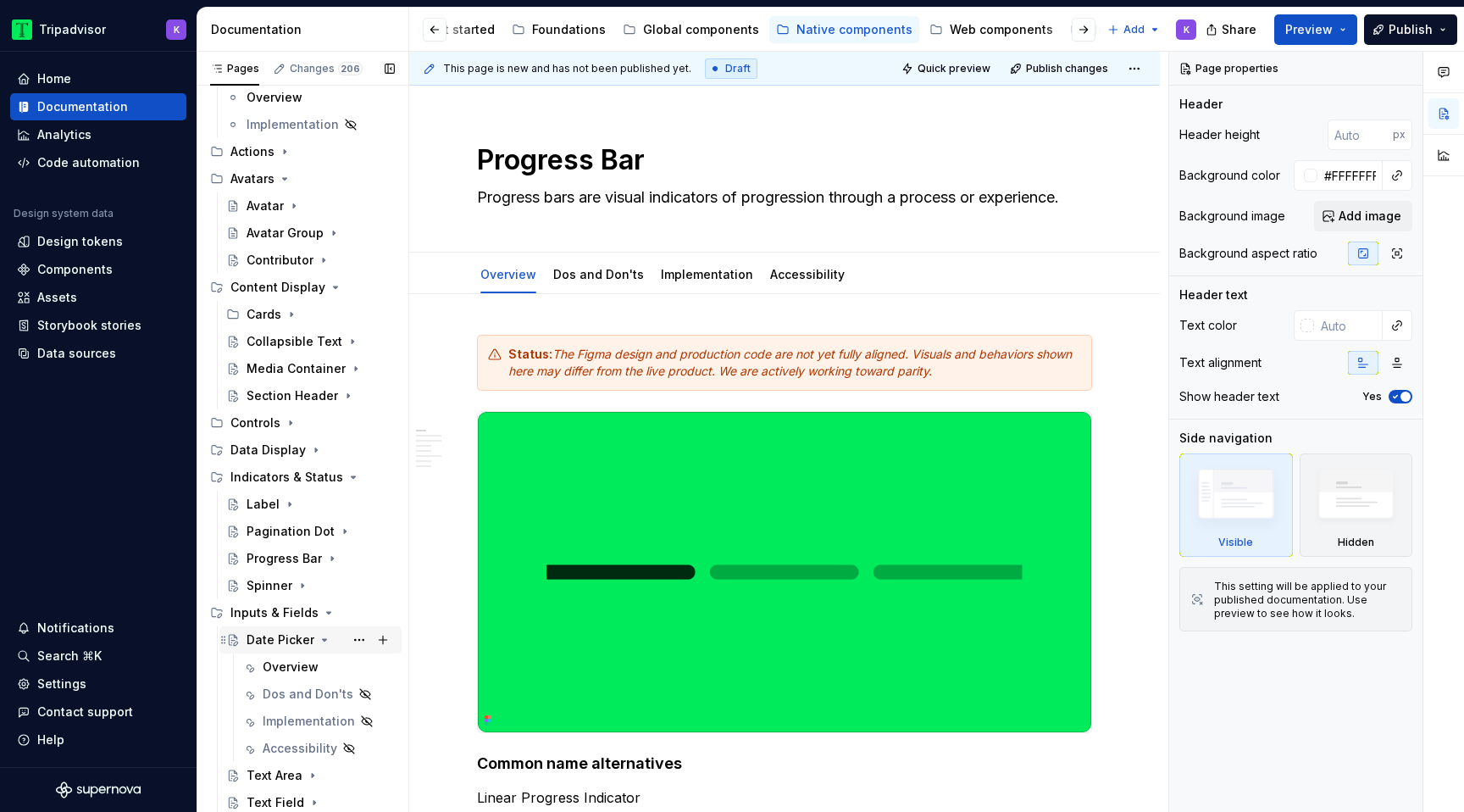
click at [321, 643] on icon "Page tree" at bounding box center [325, 639] width 14 height 14
click at [318, 669] on div "Text Area" at bounding box center [320, 667] width 148 height 24
click at [350, 716] on button "Page tree" at bounding box center [360, 721] width 24 height 24
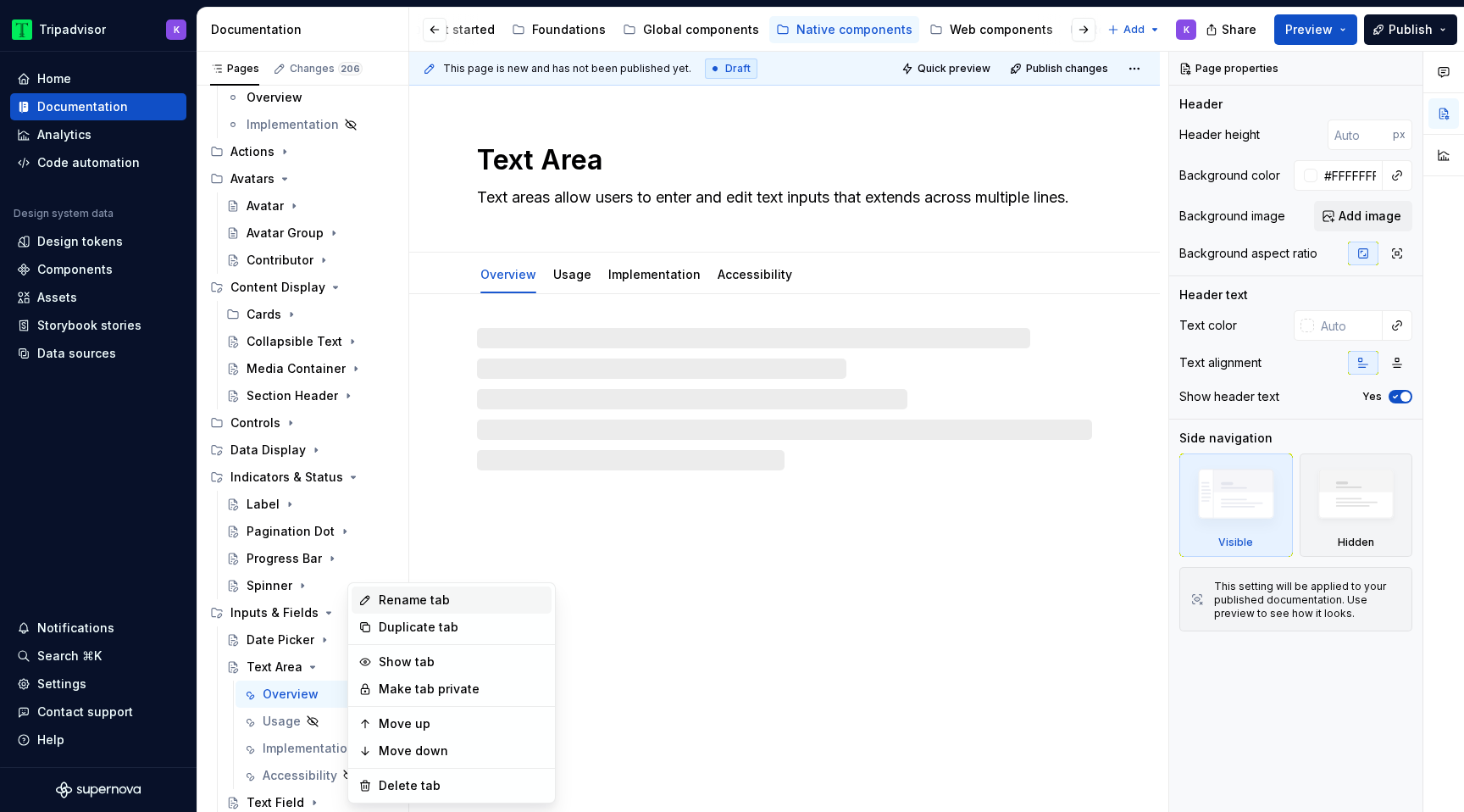
click at [472, 597] on div "Rename tab" at bounding box center [462, 600] width 166 height 17
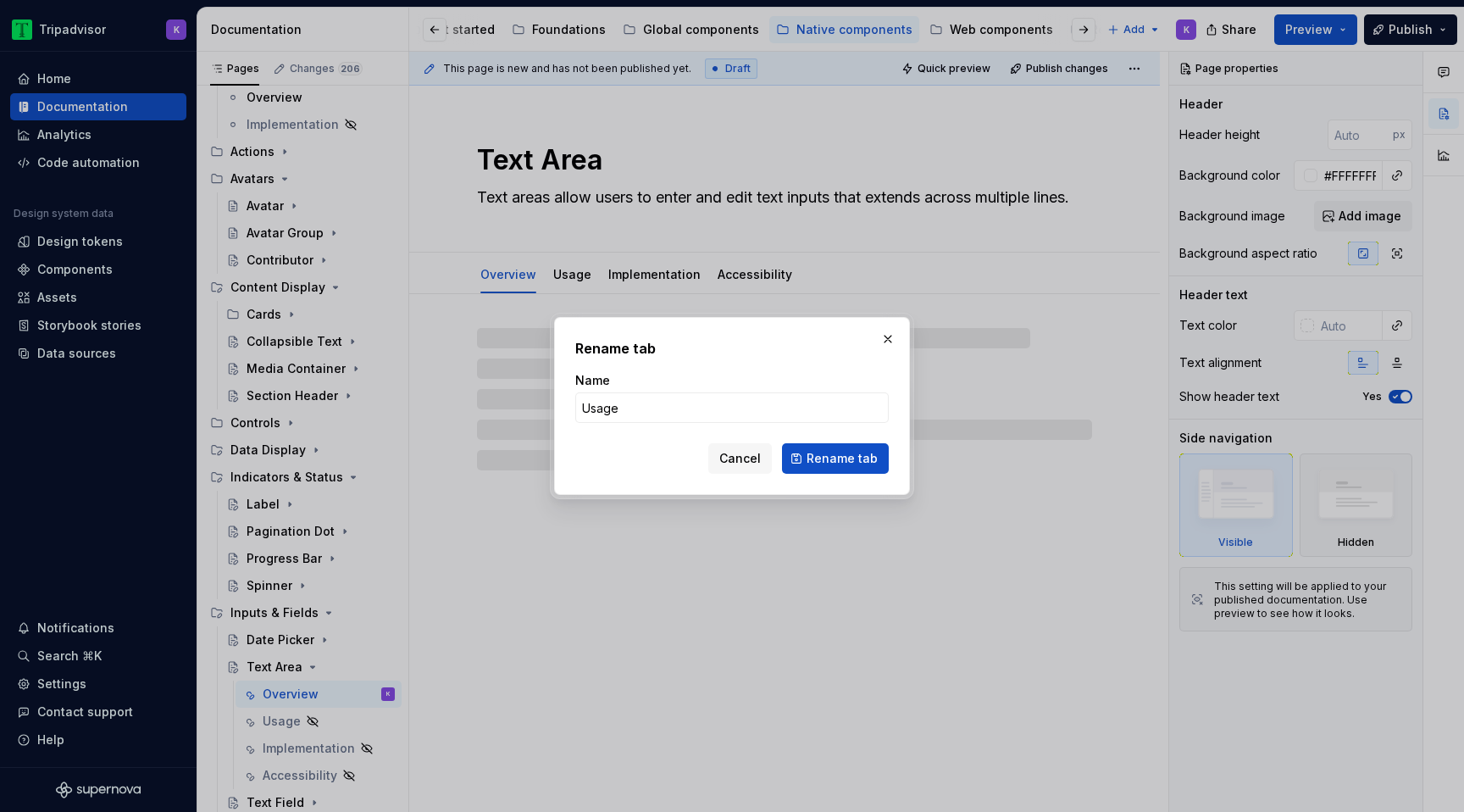
type textarea "*"
type input "Dos and Don'ts"
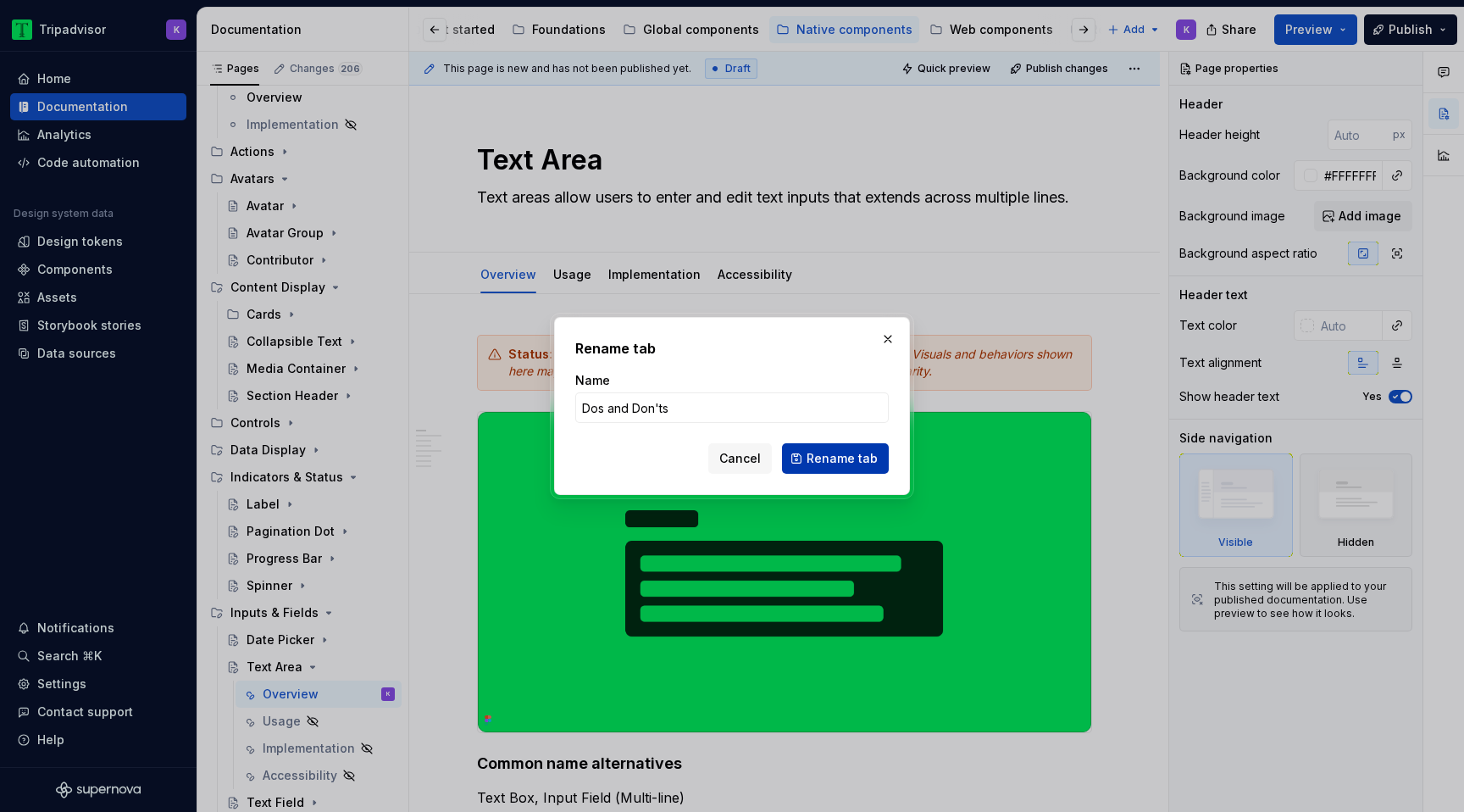
click at [830, 459] on span "Rename tab" at bounding box center [841, 458] width 71 height 17
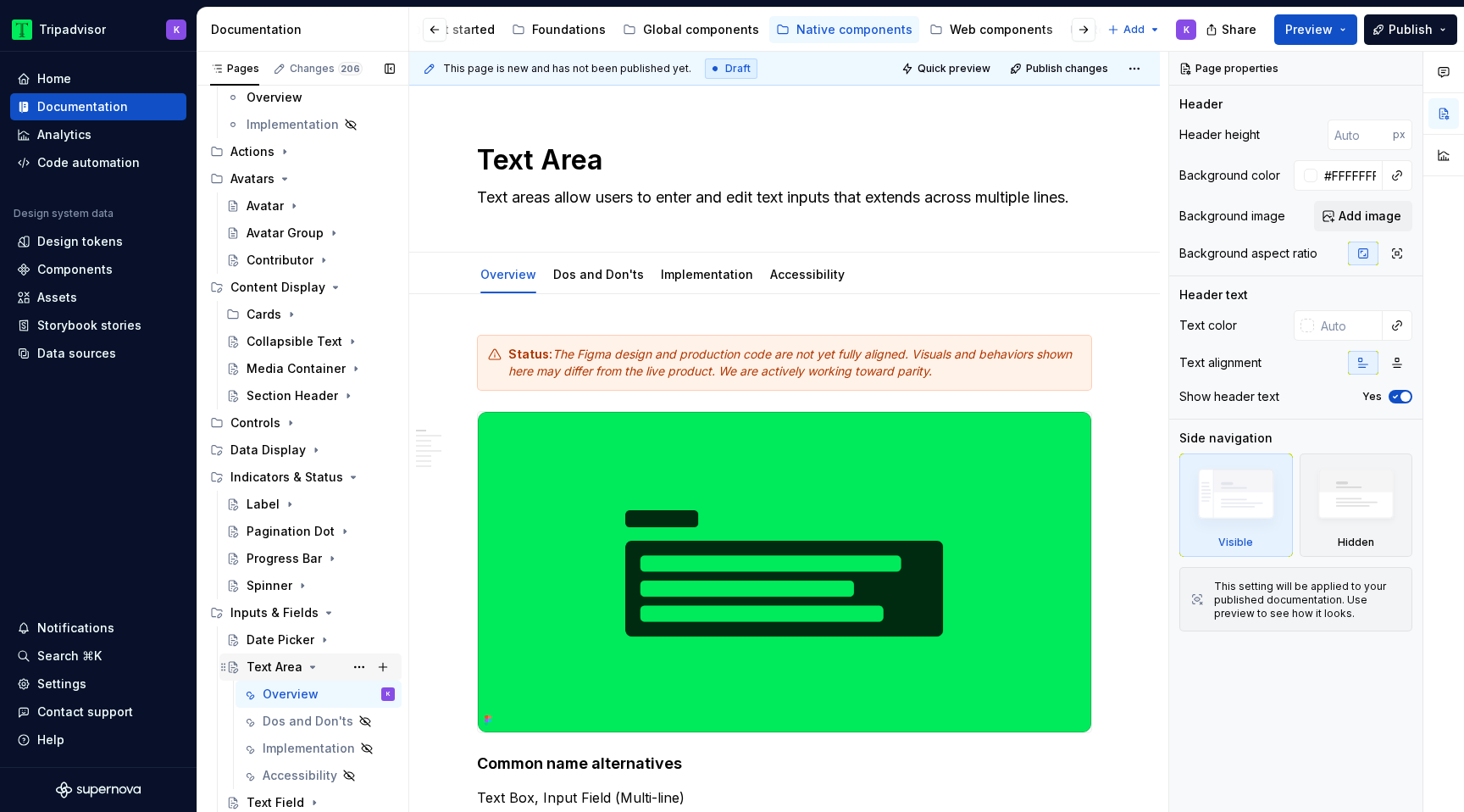
click at [315, 664] on icon "Page tree" at bounding box center [313, 667] width 14 height 14
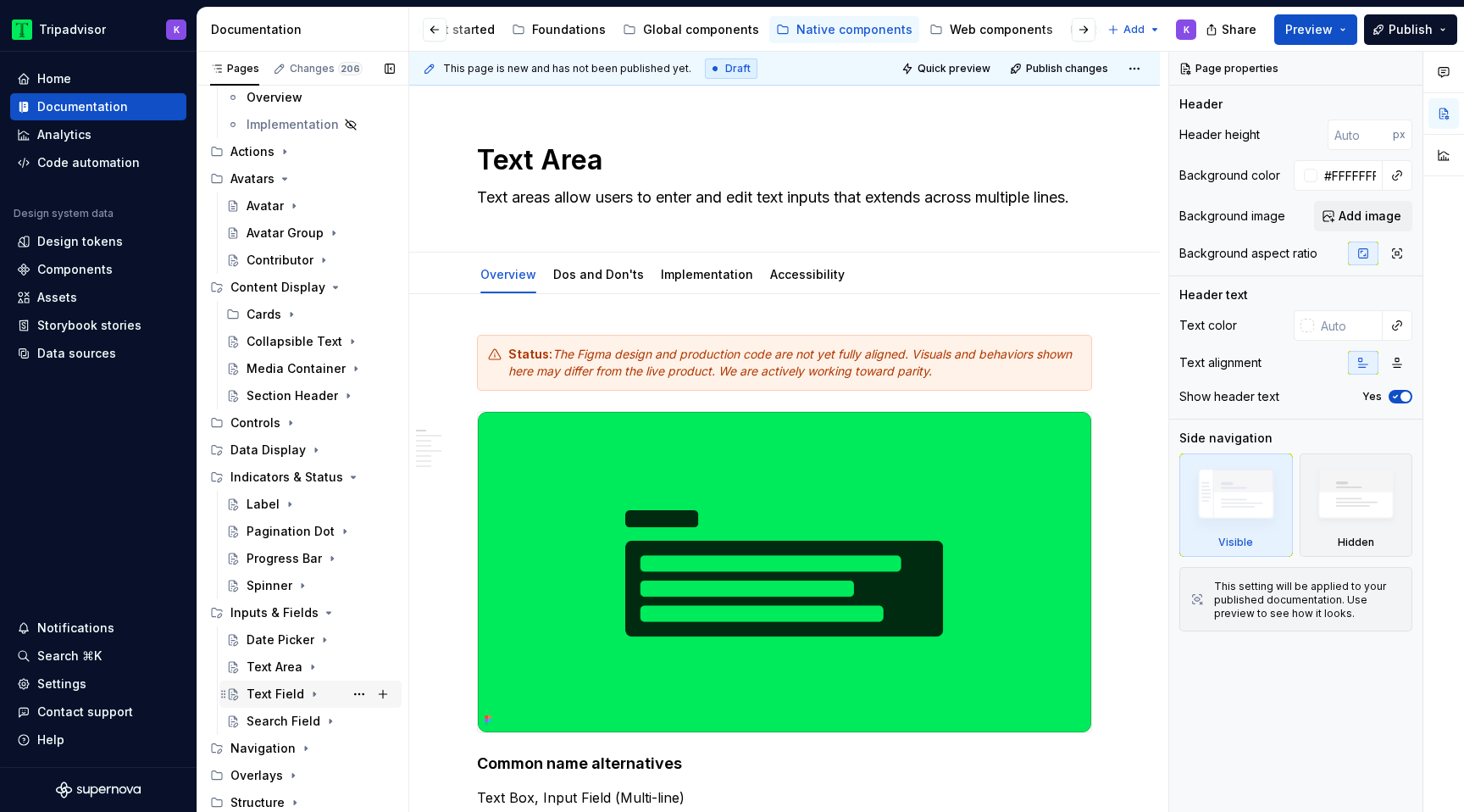
click at [316, 692] on icon "Page tree" at bounding box center [314, 693] width 14 height 14
click at [353, 741] on button "Page tree" at bounding box center [360, 749] width 24 height 24
type textarea "*"
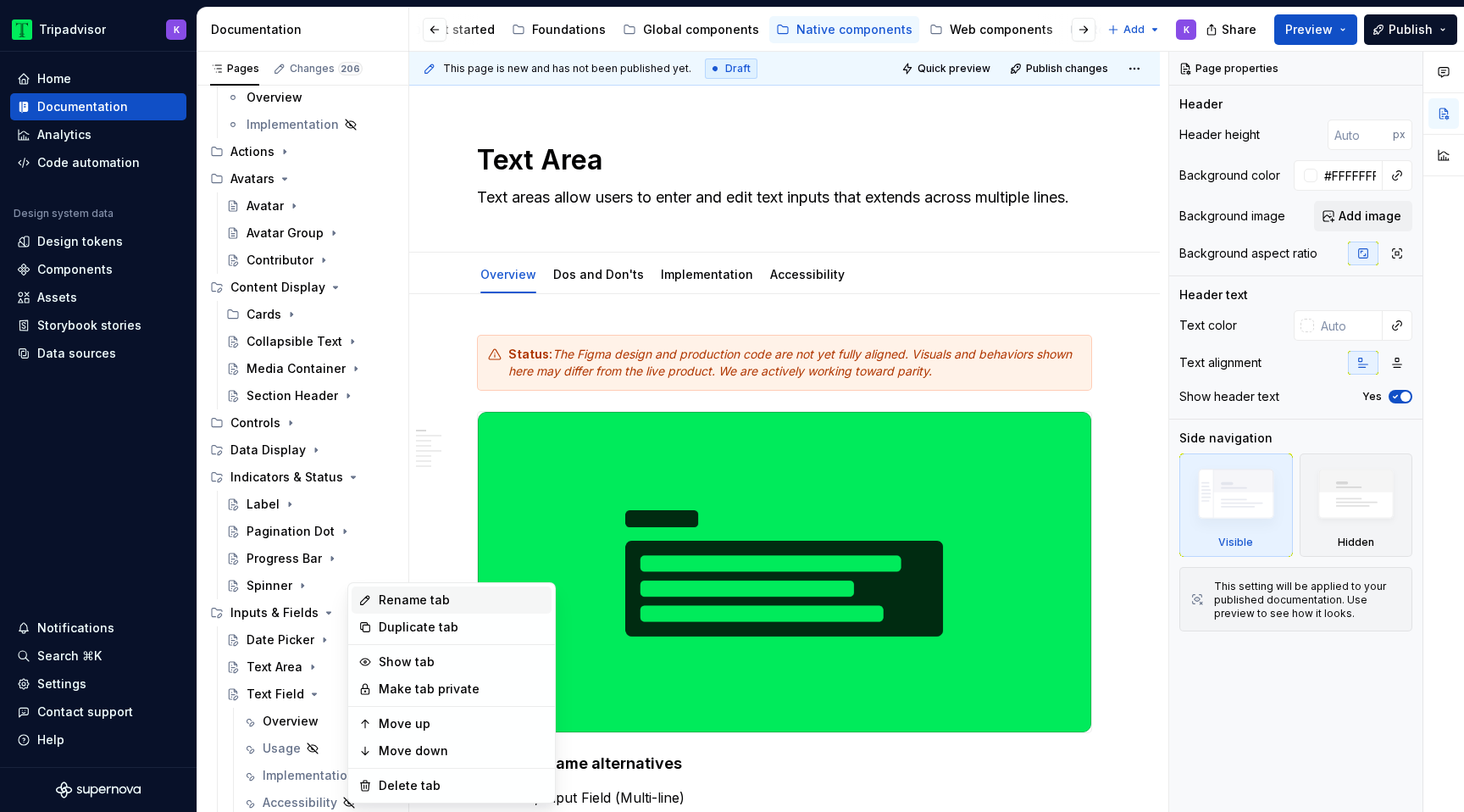
click at [429, 601] on div "Rename tab" at bounding box center [462, 600] width 166 height 17
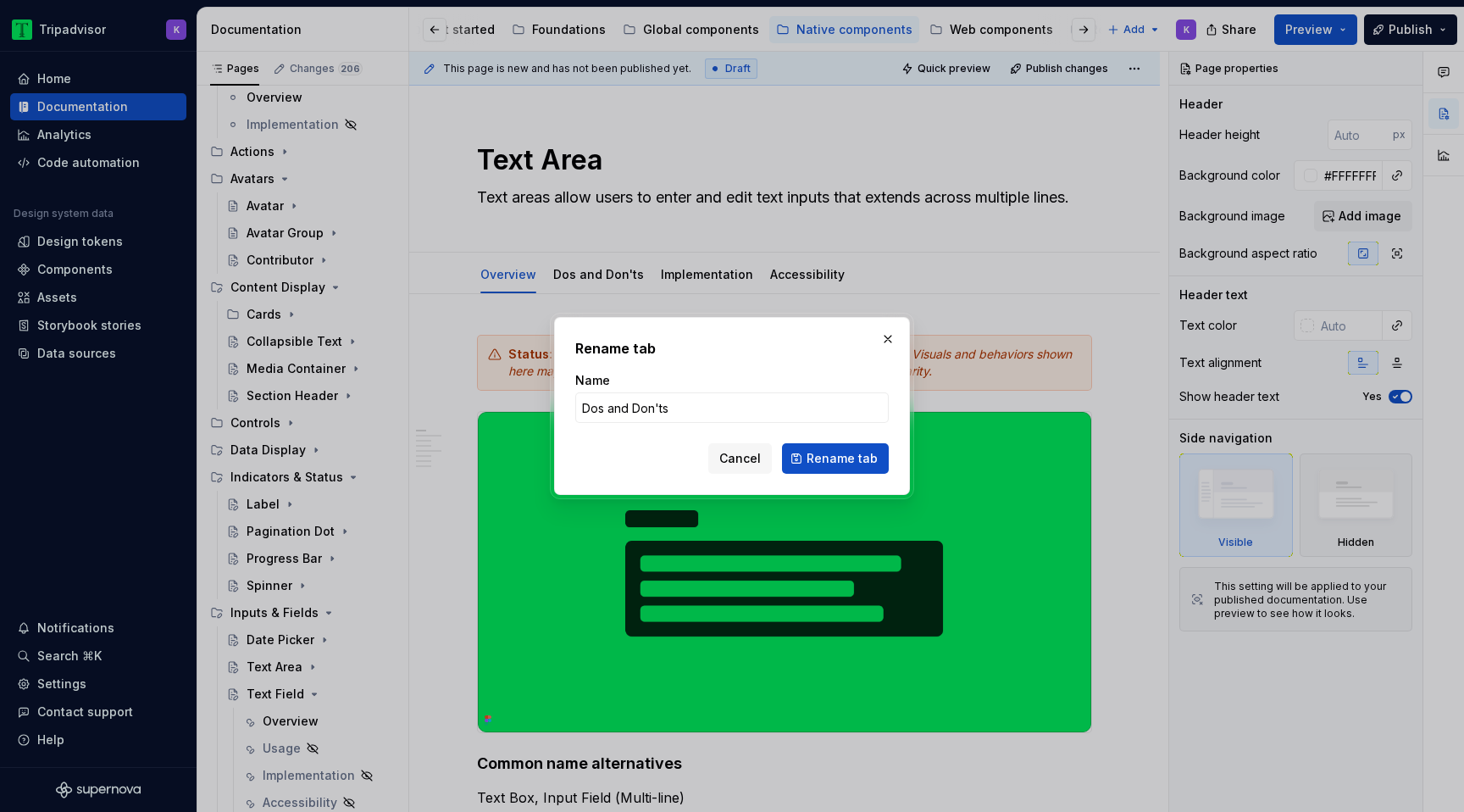
type input "Dos and Don'ts"
click at [852, 458] on span "Rename tab" at bounding box center [841, 458] width 71 height 17
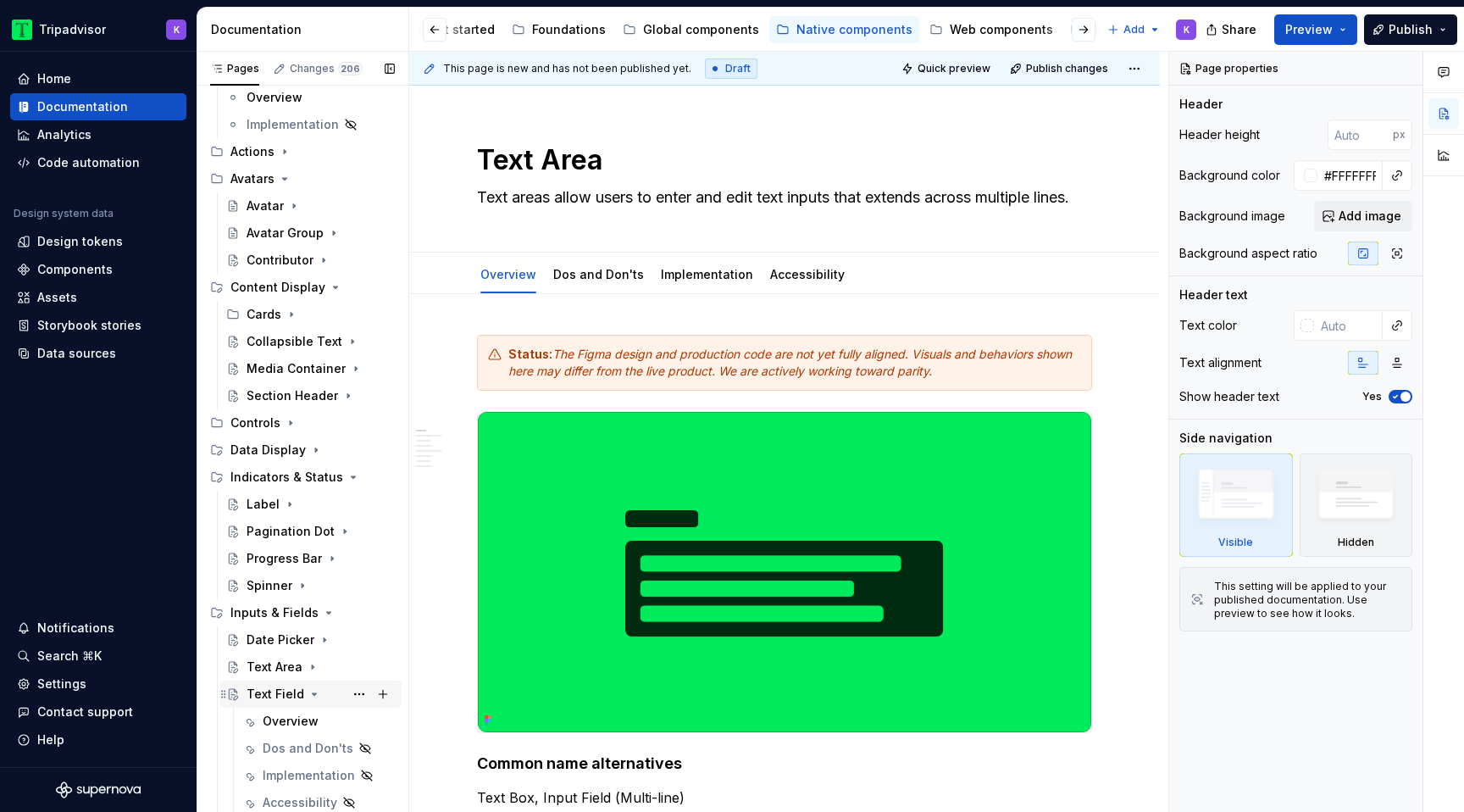
click at [313, 693] on icon "Page tree" at bounding box center [315, 694] width 5 height 2
click at [324, 725] on icon "Page tree" at bounding box center [330, 721] width 14 height 14
click at [359, 772] on button "Page tree" at bounding box center [360, 775] width 24 height 24
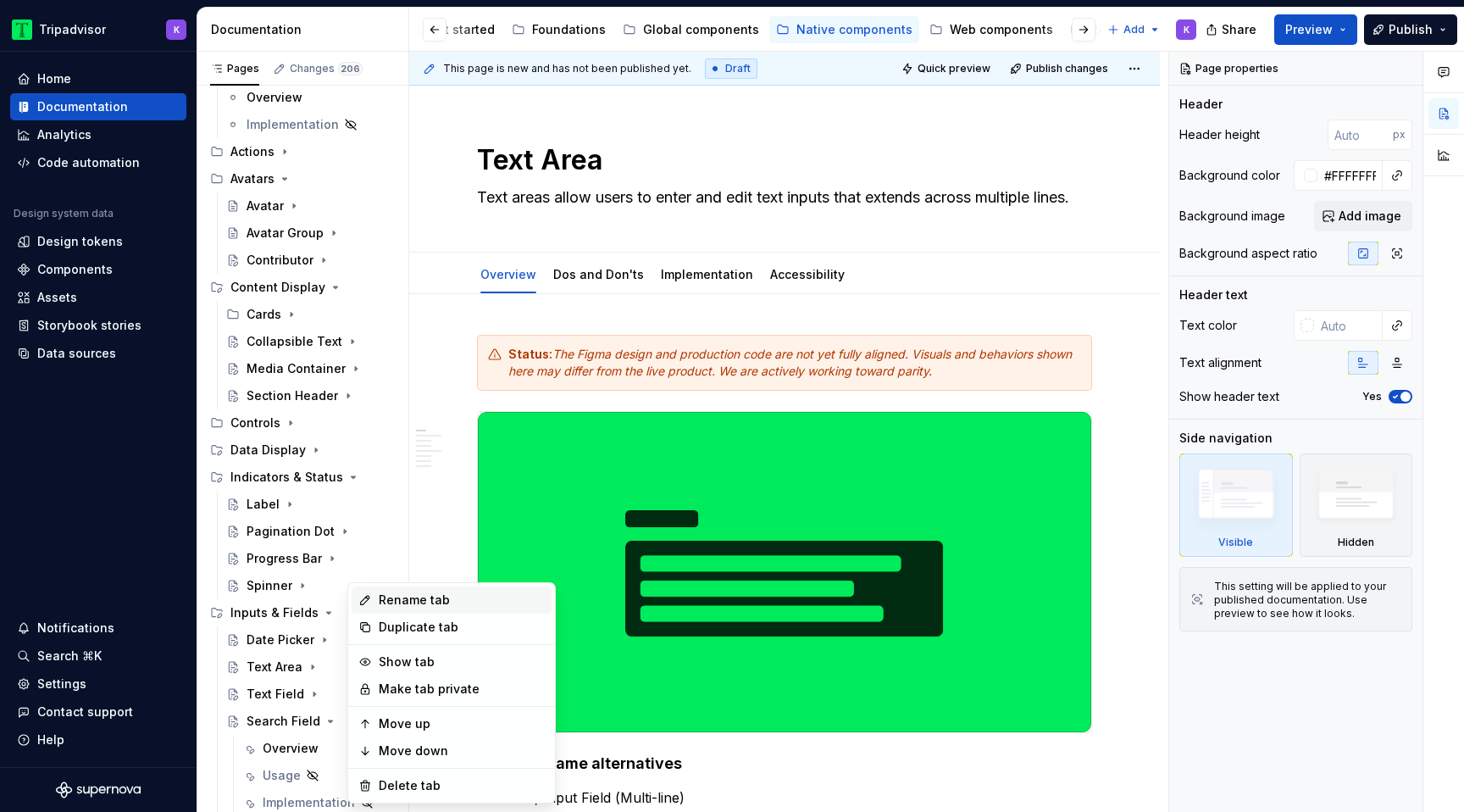
type textarea "*"
click at [448, 593] on div "Rename tab" at bounding box center [462, 600] width 166 height 17
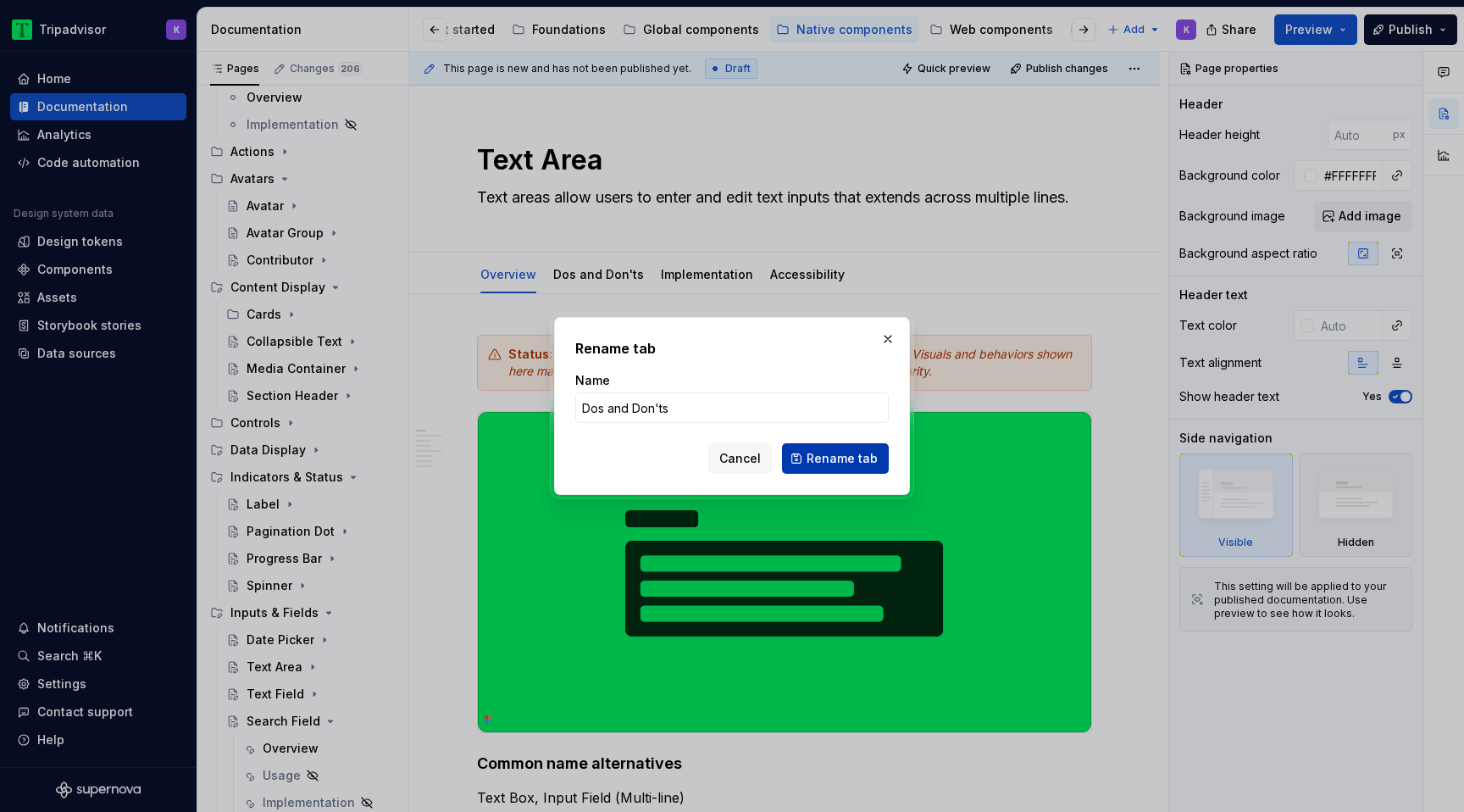
type input "Dos and Don'ts"
click at [846, 458] on span "Rename tab" at bounding box center [841, 458] width 71 height 17
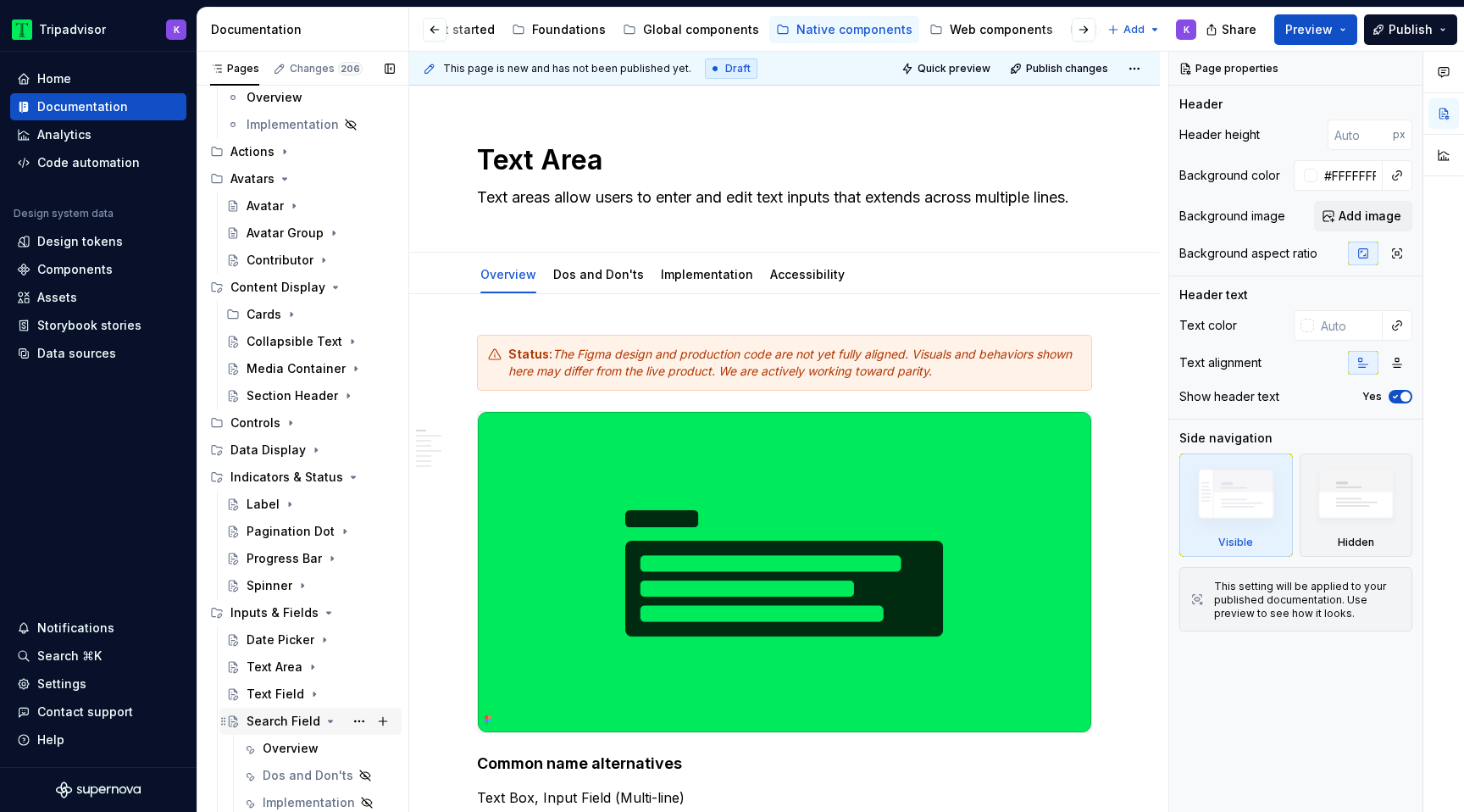
click at [325, 719] on icon "Page tree" at bounding box center [330, 721] width 14 height 14
click at [299, 749] on icon "Page tree" at bounding box center [305, 748] width 14 height 14
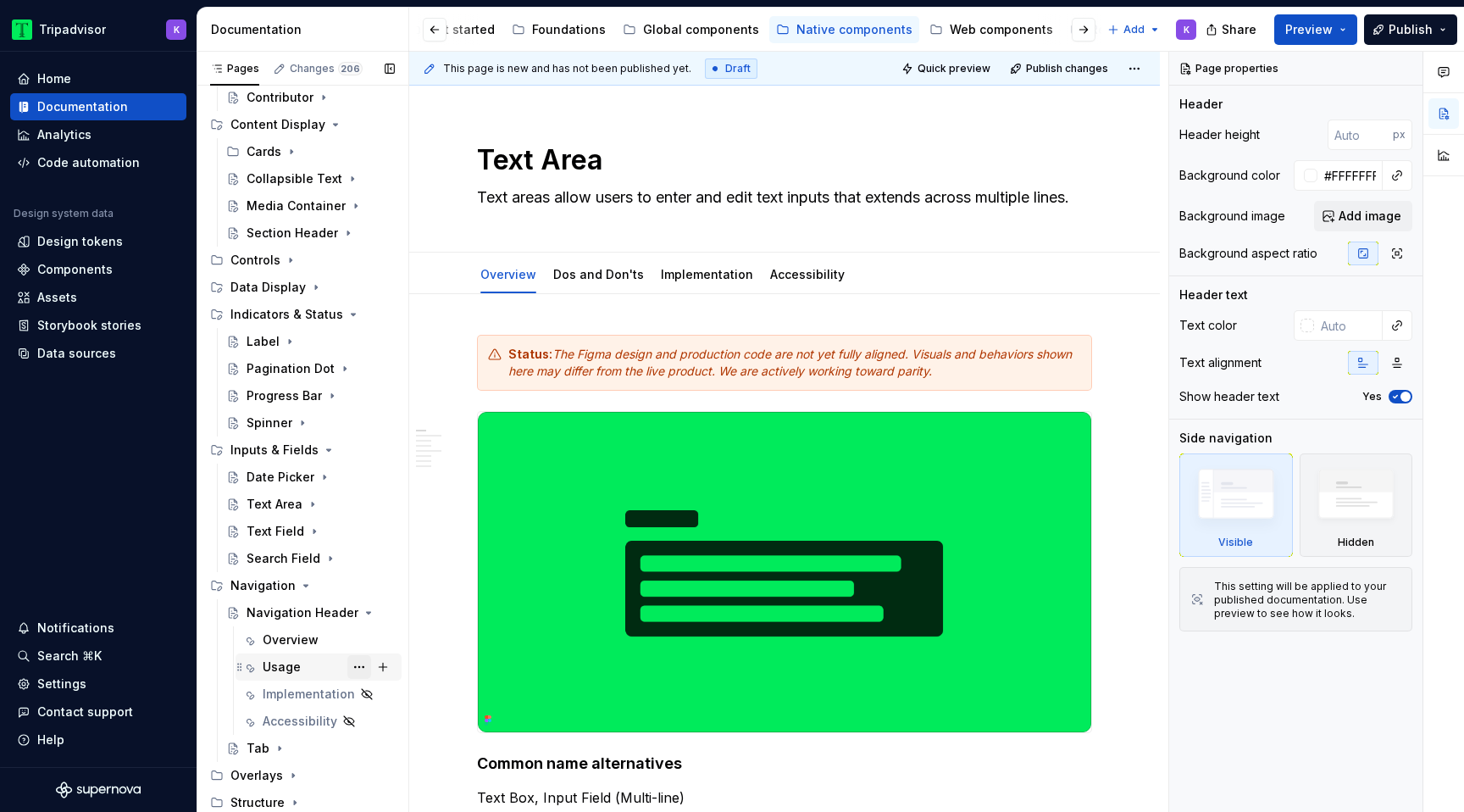
click at [357, 670] on button "Page tree" at bounding box center [360, 667] width 24 height 24
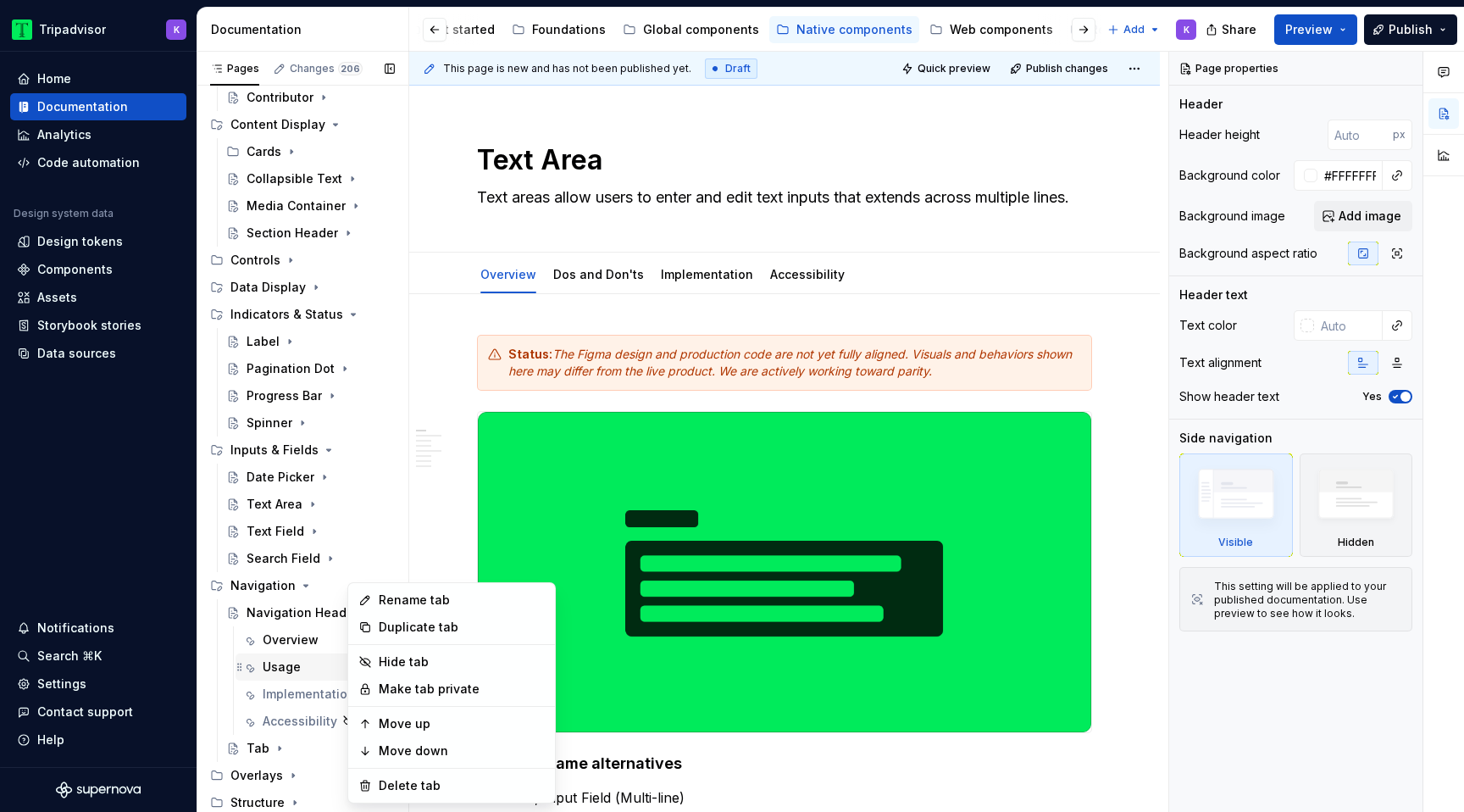
type textarea "*"
click at [429, 599] on div "Rename tab" at bounding box center [462, 600] width 166 height 17
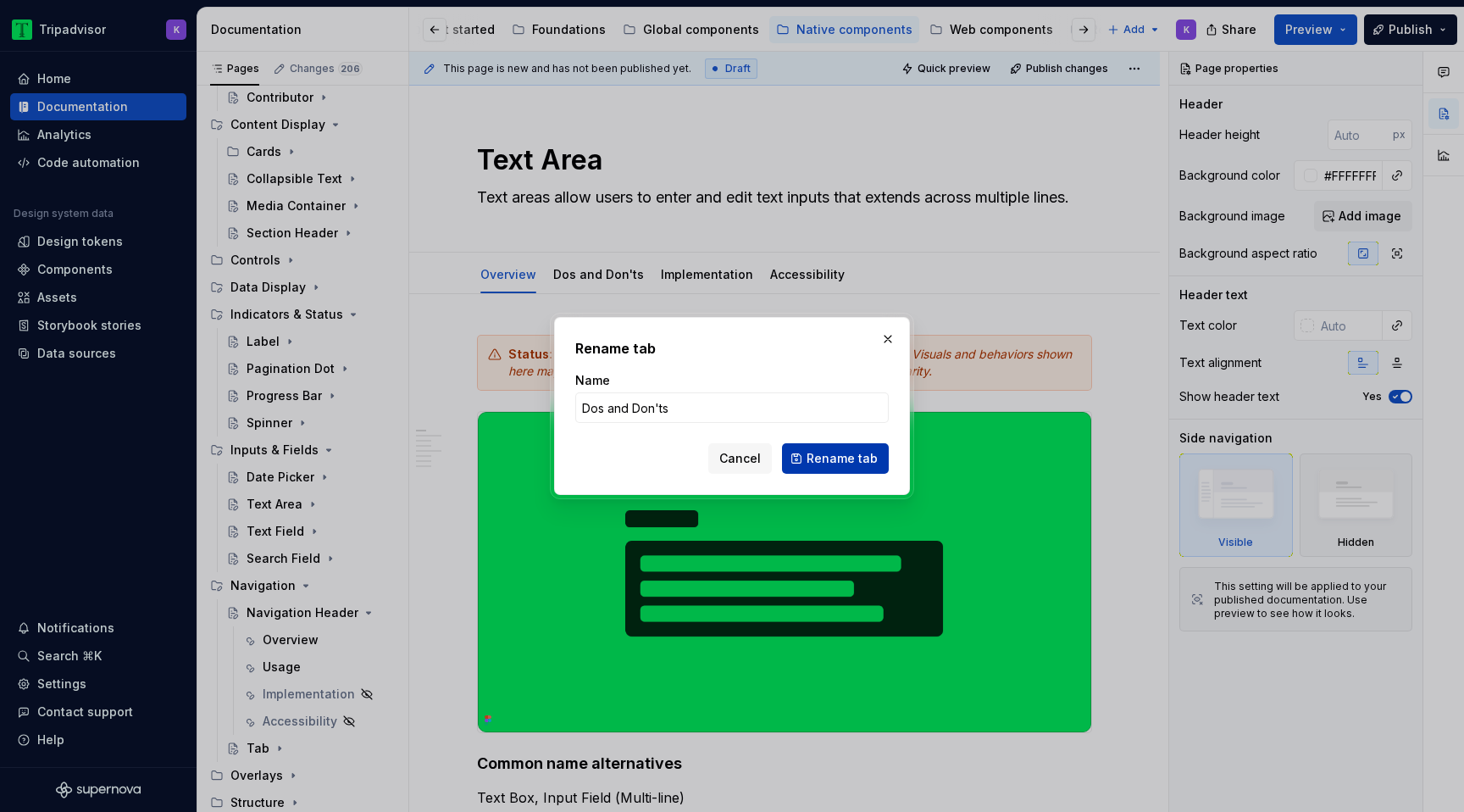
type input "Dos and Don'ts"
click at [831, 453] on span "Rename tab" at bounding box center [841, 458] width 71 height 17
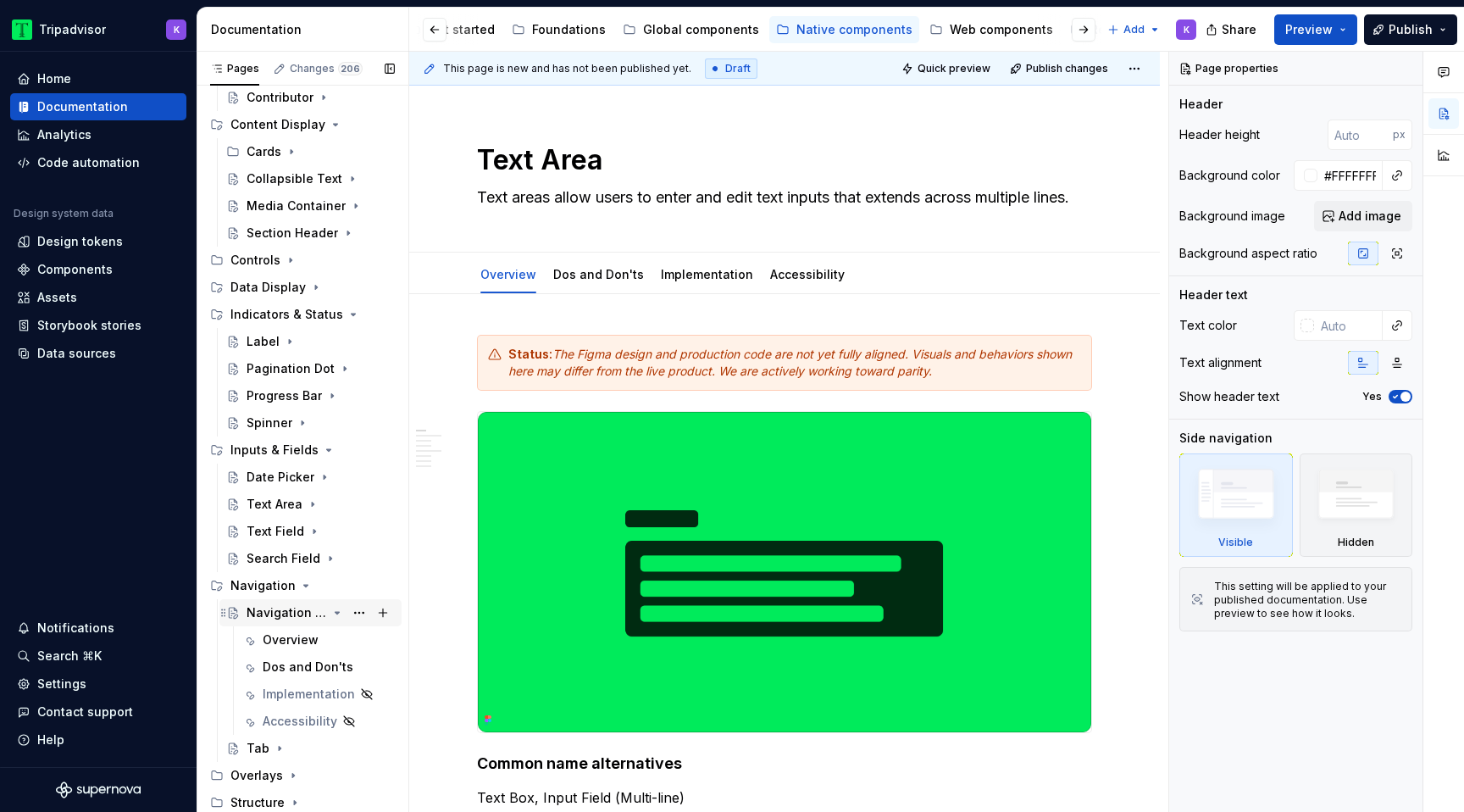
click at [329, 612] on div "Navigation Header" at bounding box center [320, 612] width 148 height 24
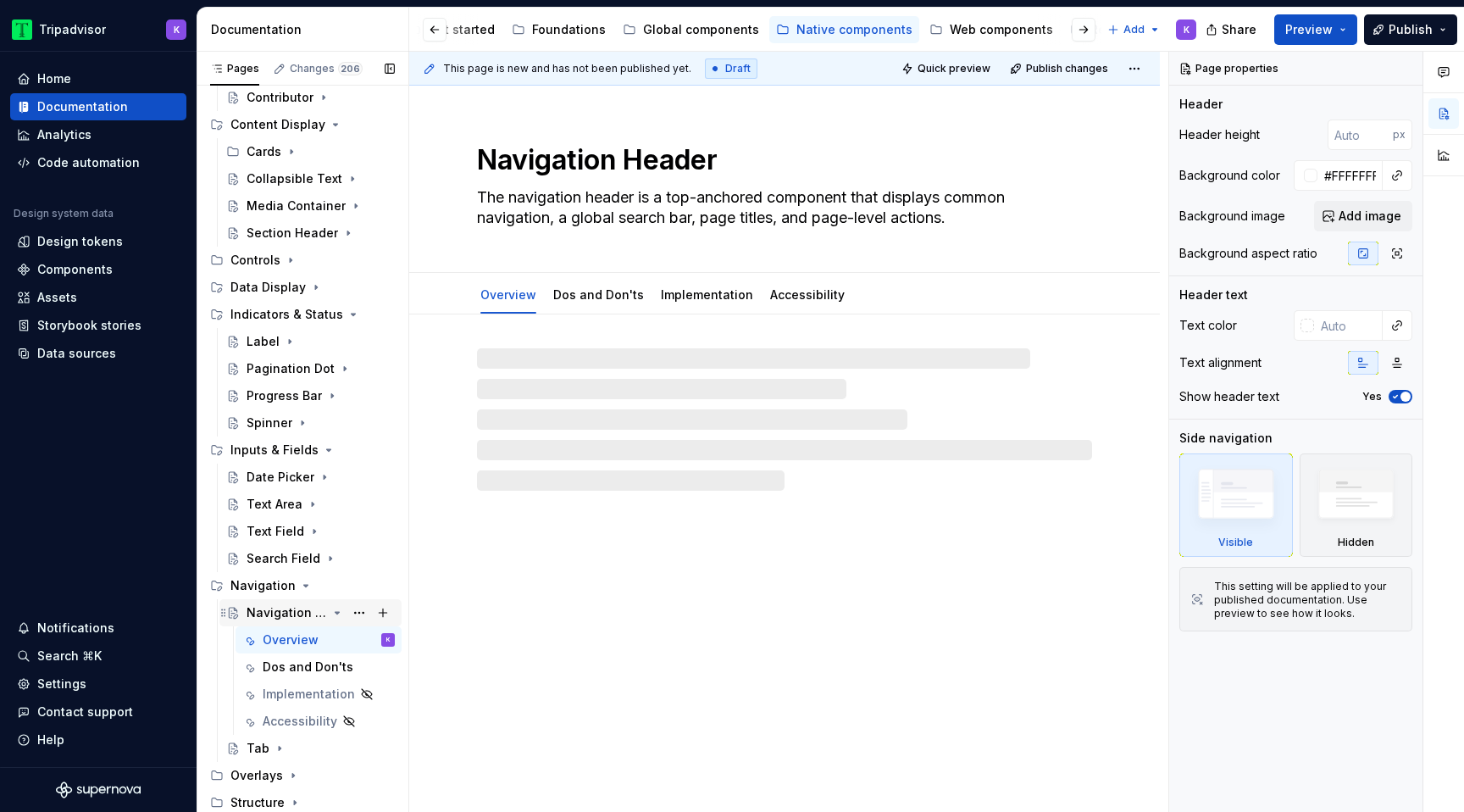
click at [337, 616] on icon "Page tree" at bounding box center [337, 612] width 14 height 14
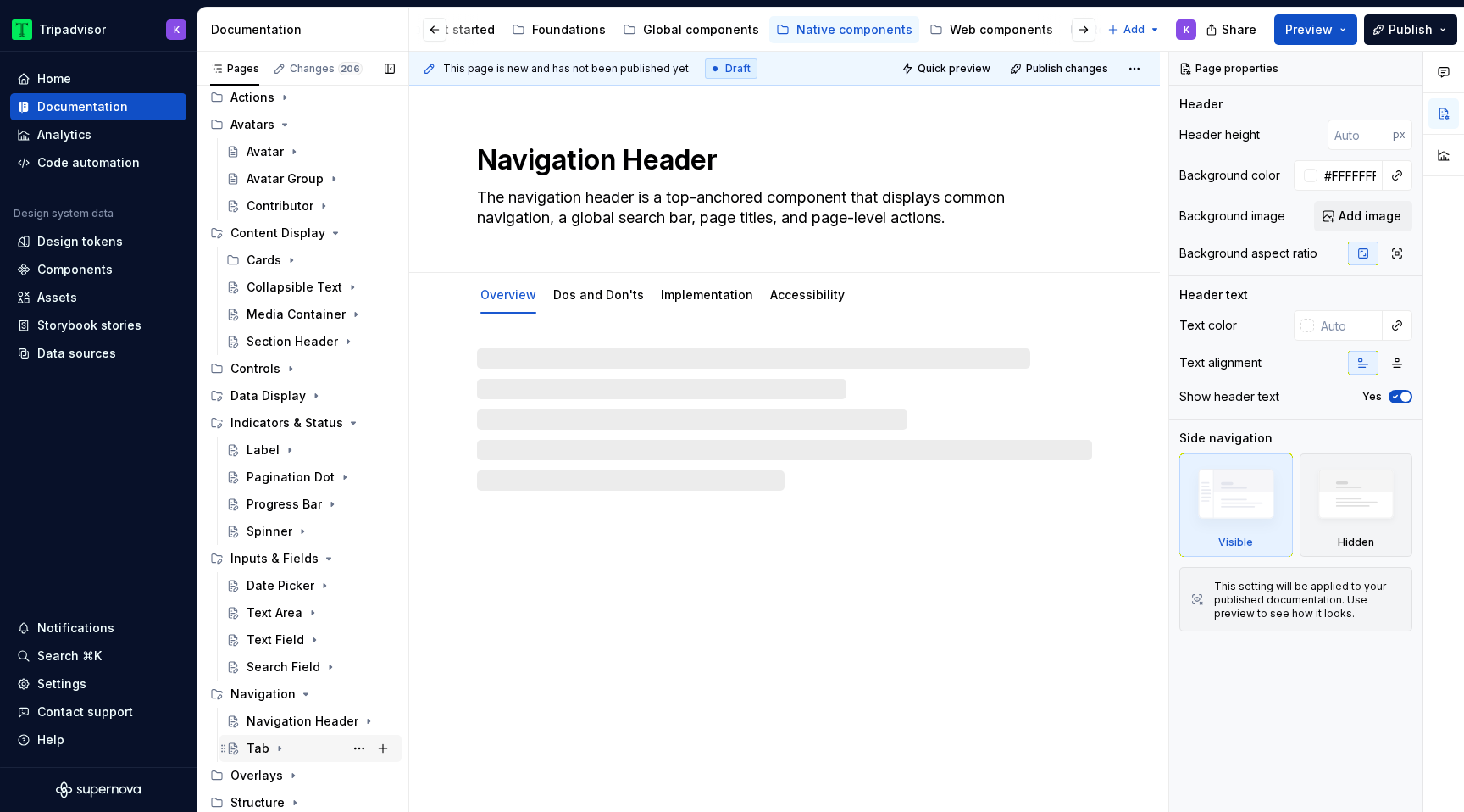
click at [286, 745] on div "Tab" at bounding box center [320, 749] width 148 height 24
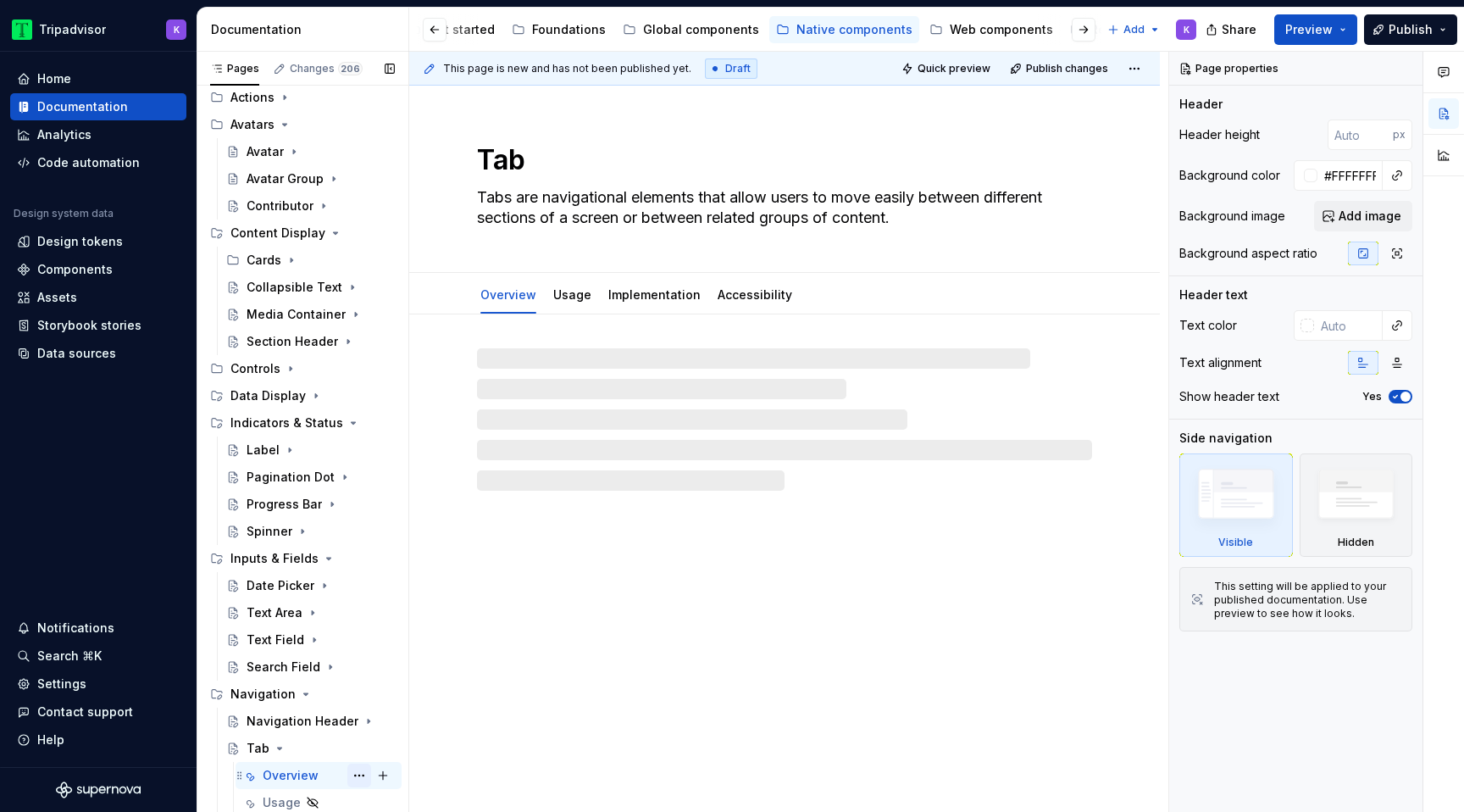
scroll to position [310, 0]
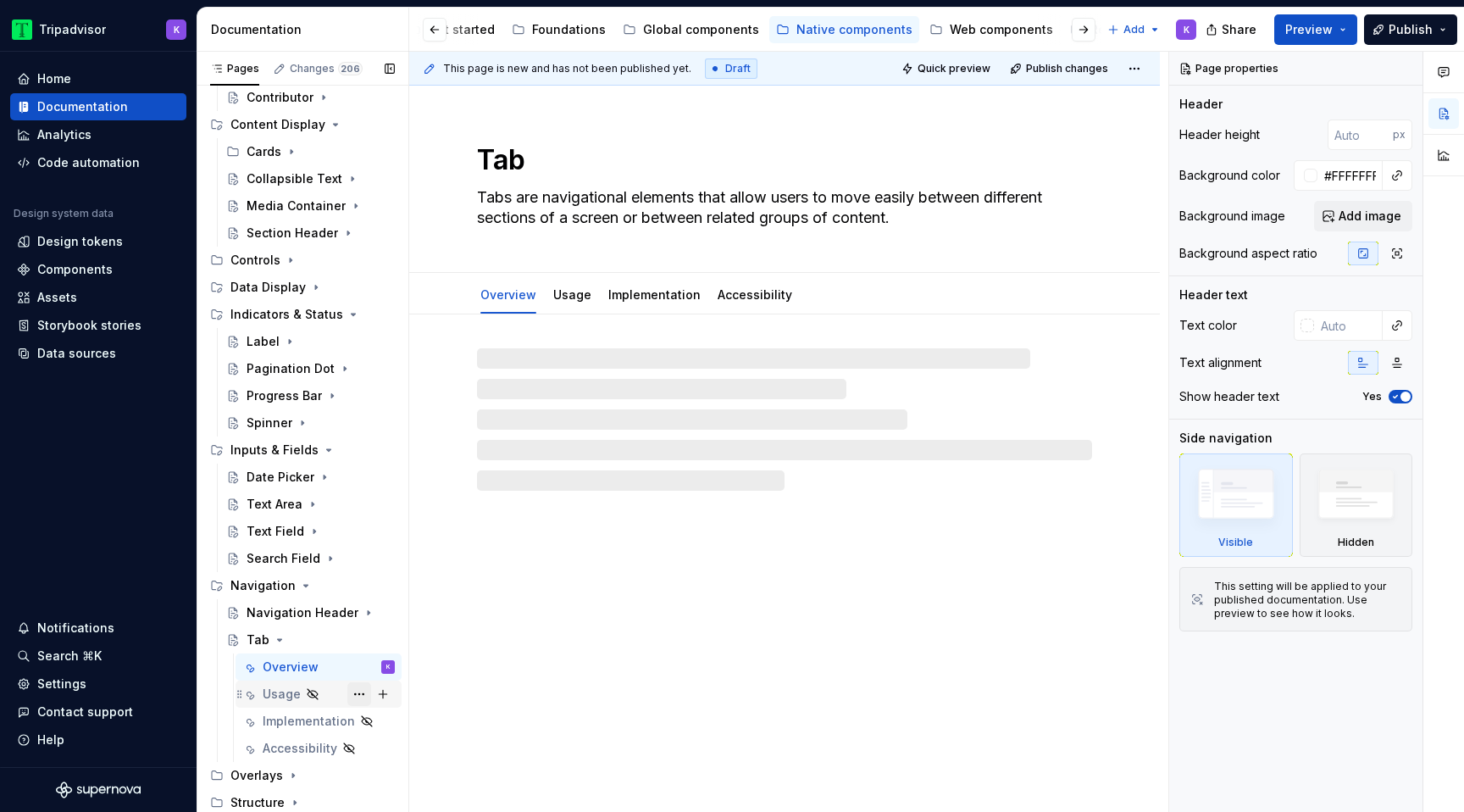
click at [355, 693] on button "Page tree" at bounding box center [360, 694] width 24 height 24
type textarea "*"
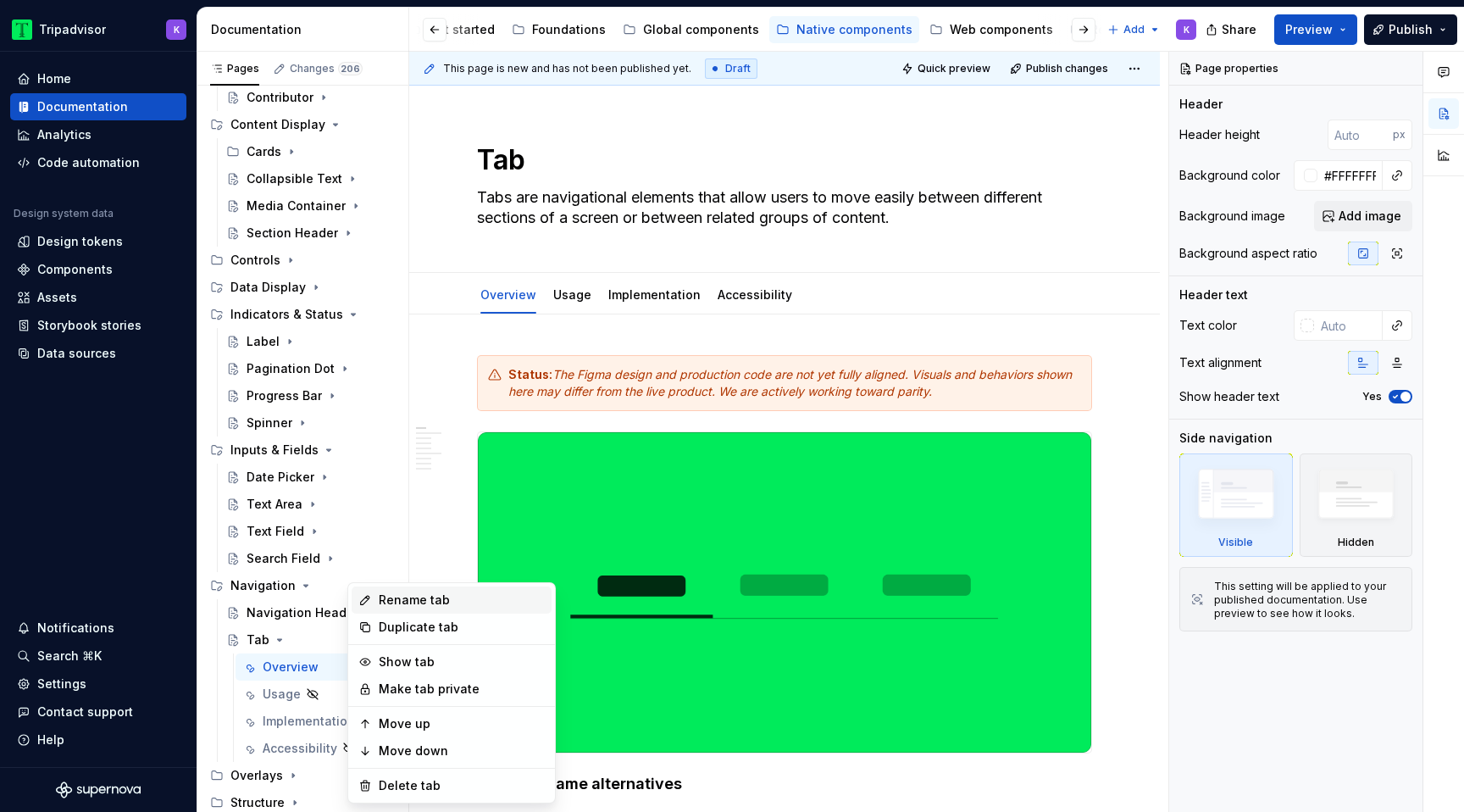
click at [438, 589] on div "Rename tab" at bounding box center [451, 600] width 200 height 27
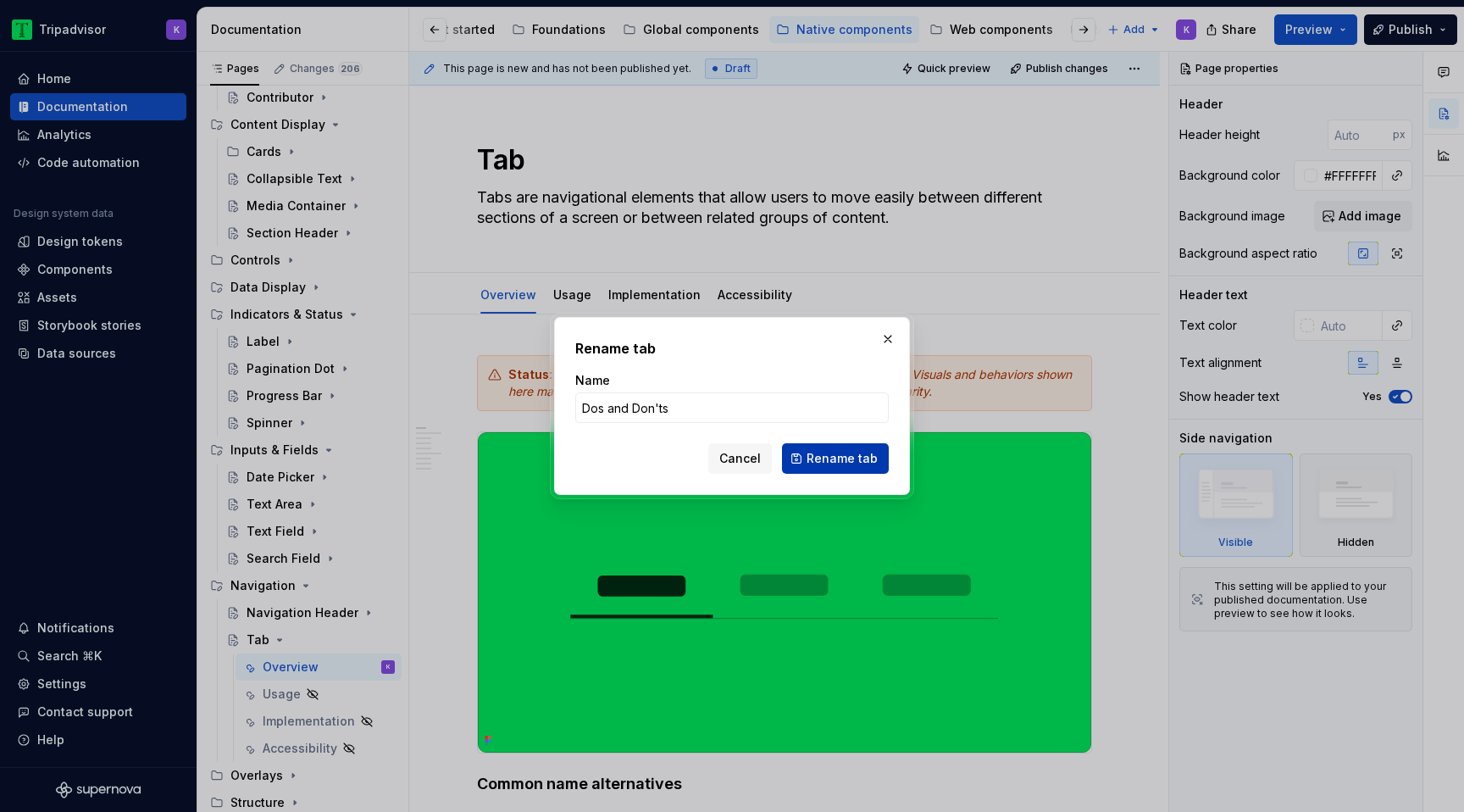
type input "Dos and Don'ts"
click at [842, 458] on span "Rename tab" at bounding box center [841, 458] width 71 height 17
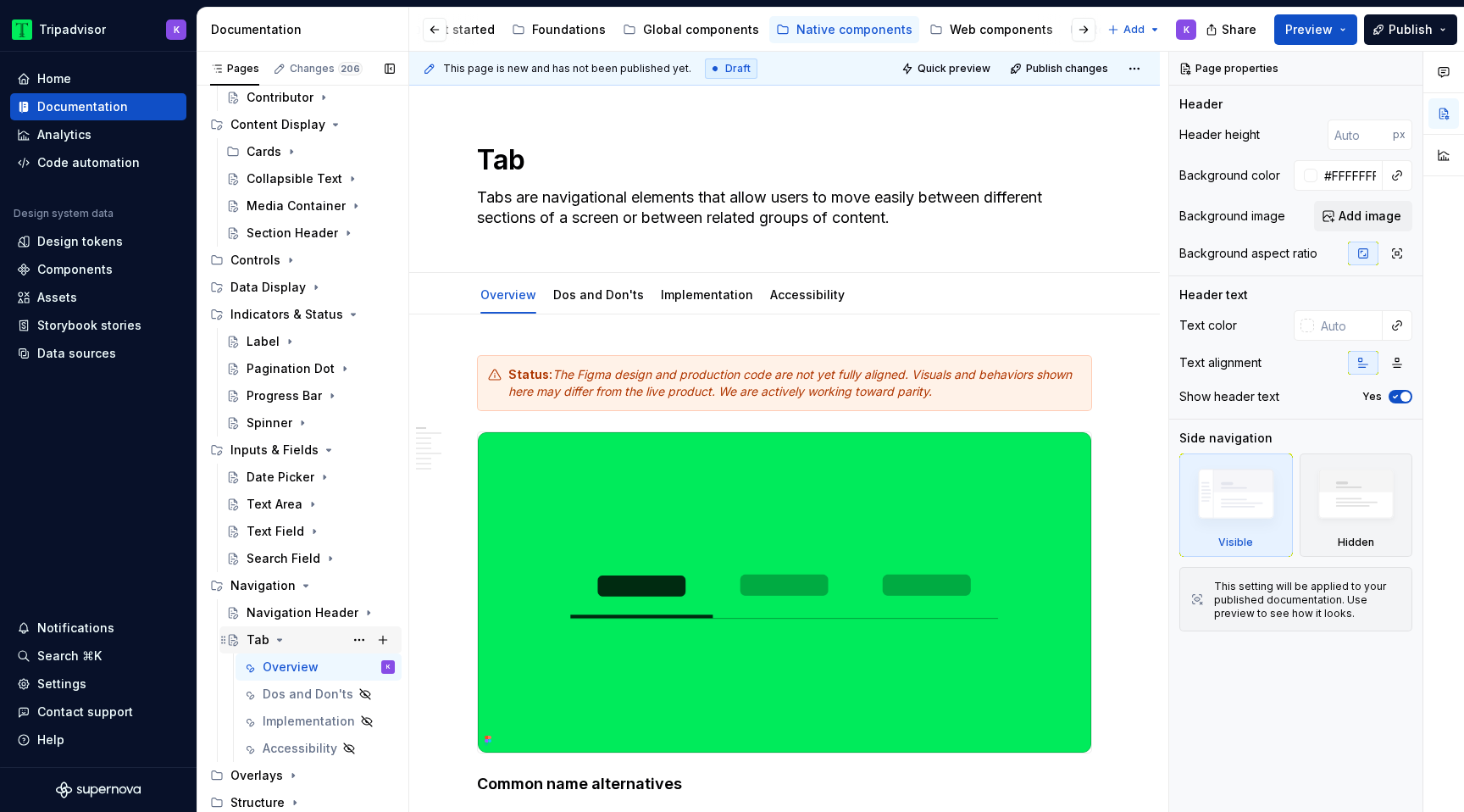
click at [279, 646] on icon "Page tree" at bounding box center [280, 639] width 14 height 14
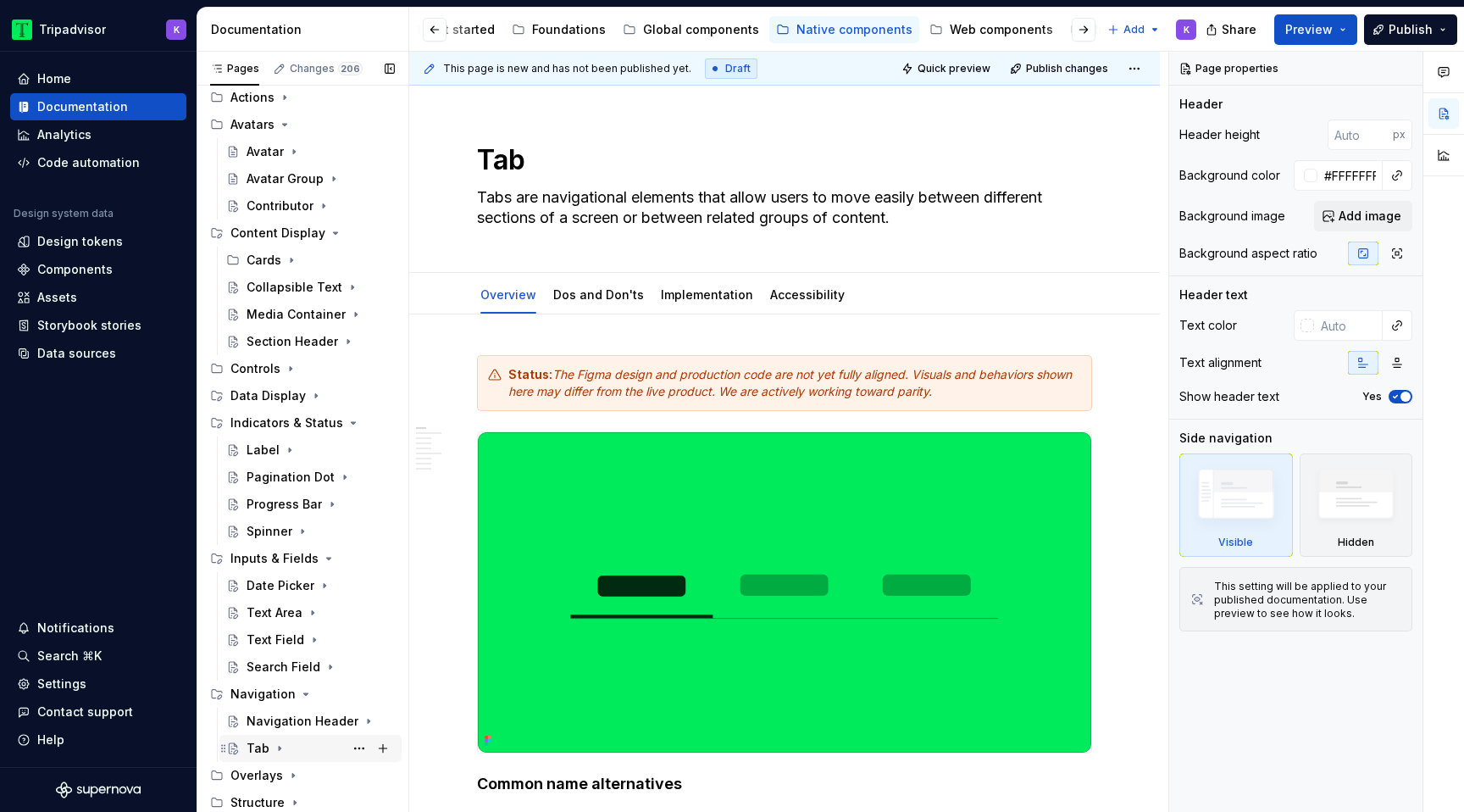
scroll to position [201, 0]
click at [292, 774] on icon "Page tree" at bounding box center [293, 775] width 2 height 5
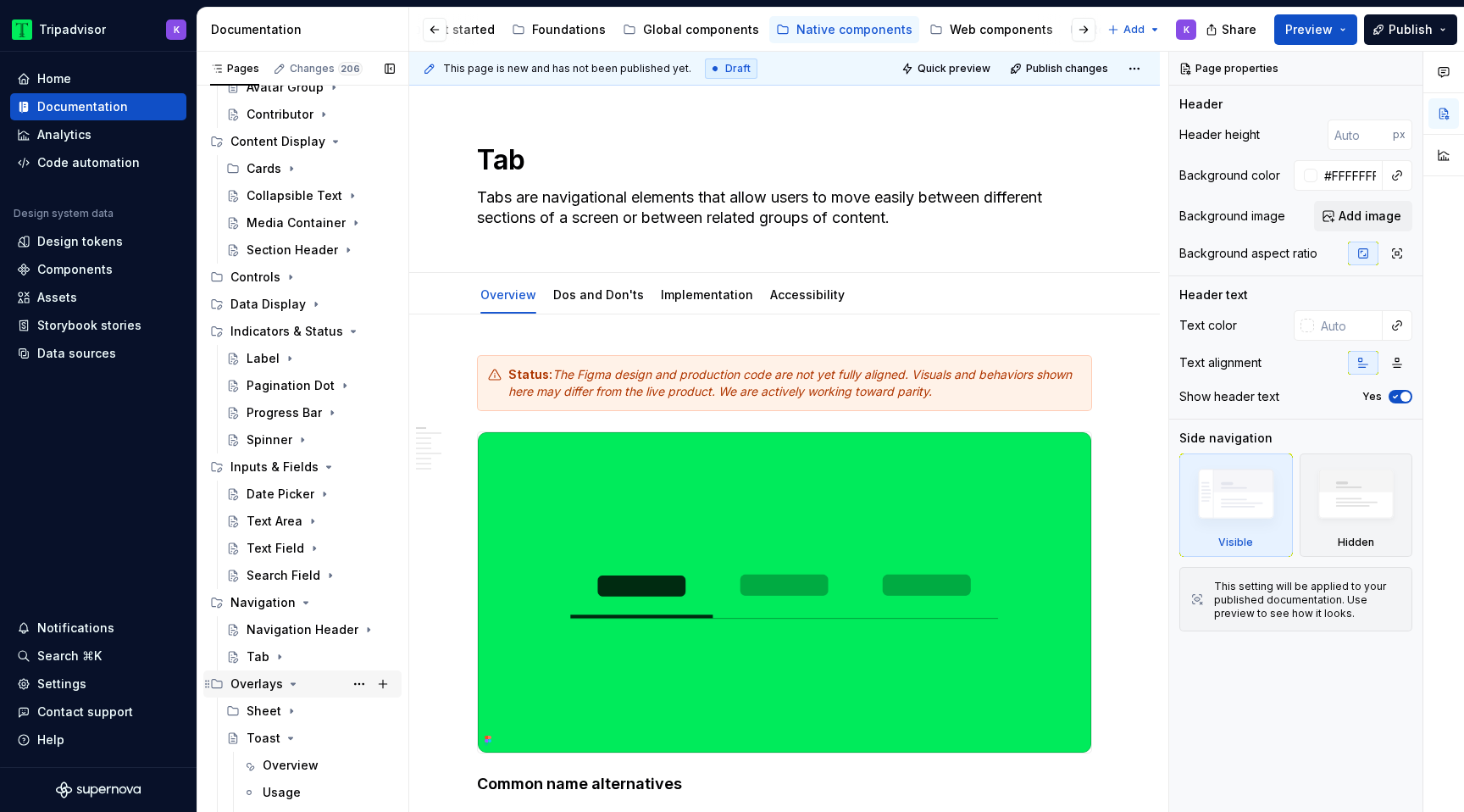
scroll to position [392, 0]
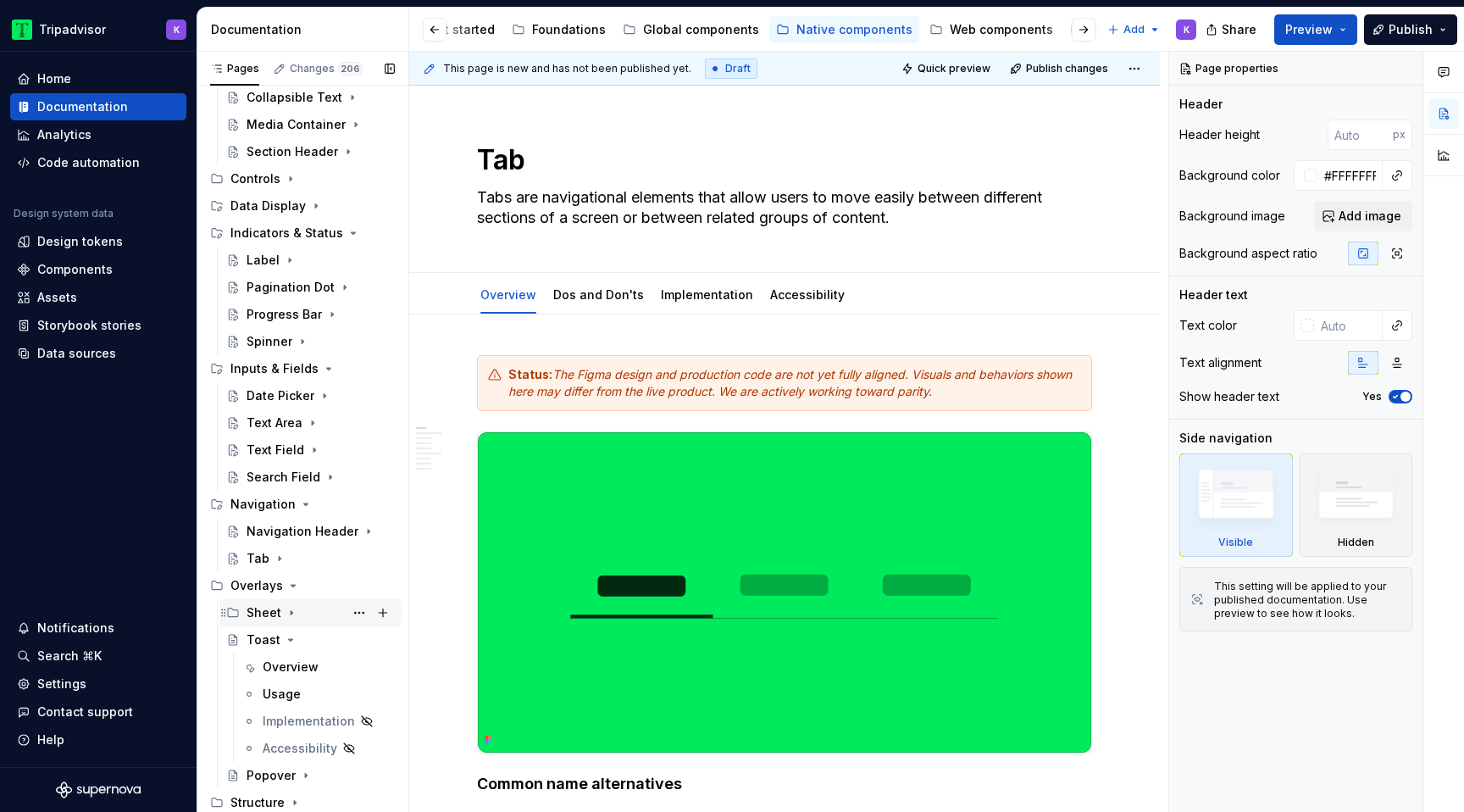
click at [288, 619] on icon "Page tree" at bounding box center [292, 612] width 14 height 14
click at [358, 695] on button "Page tree" at bounding box center [360, 694] width 24 height 24
type textarea "*"
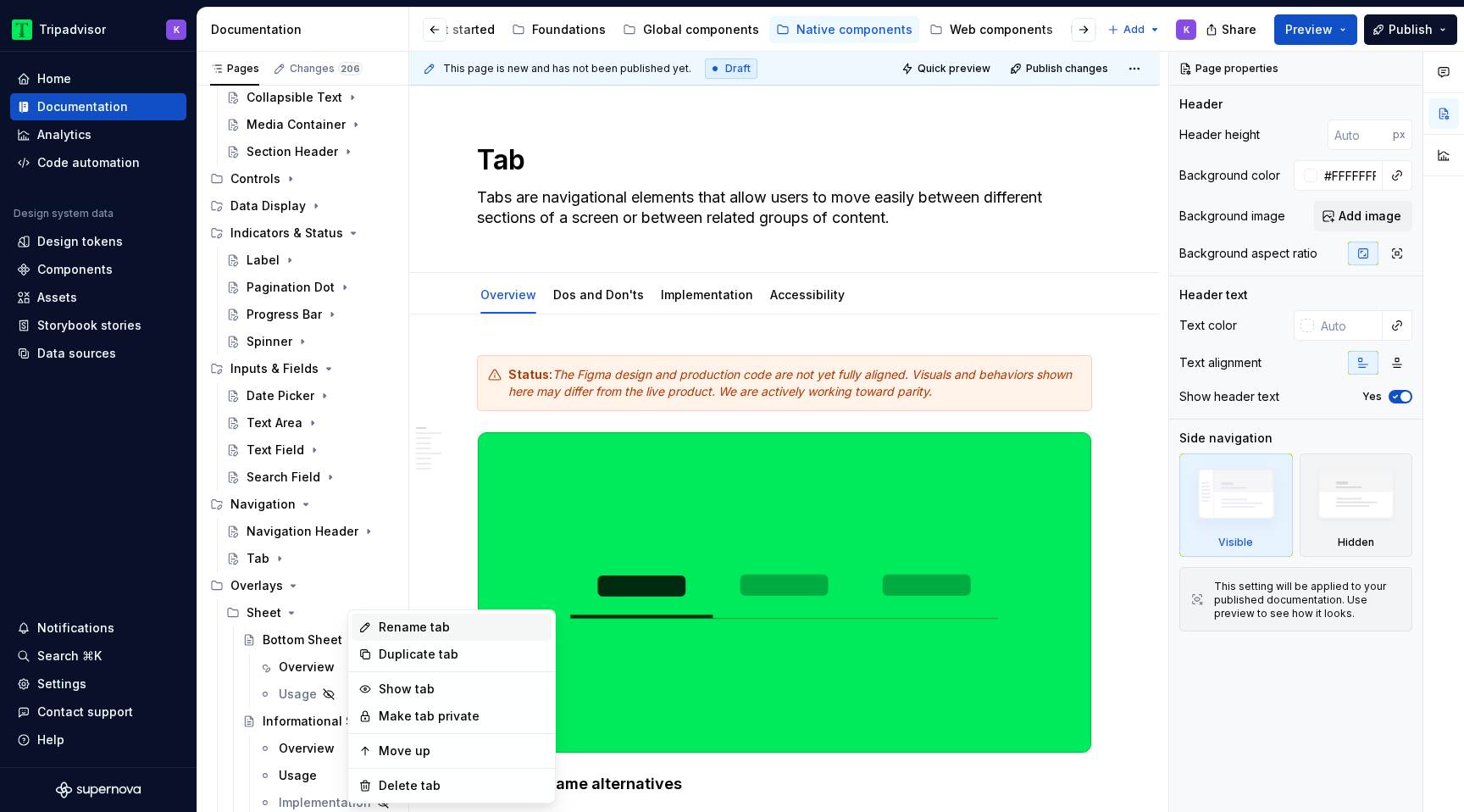
click at [427, 626] on div "Rename tab" at bounding box center [462, 627] width 166 height 17
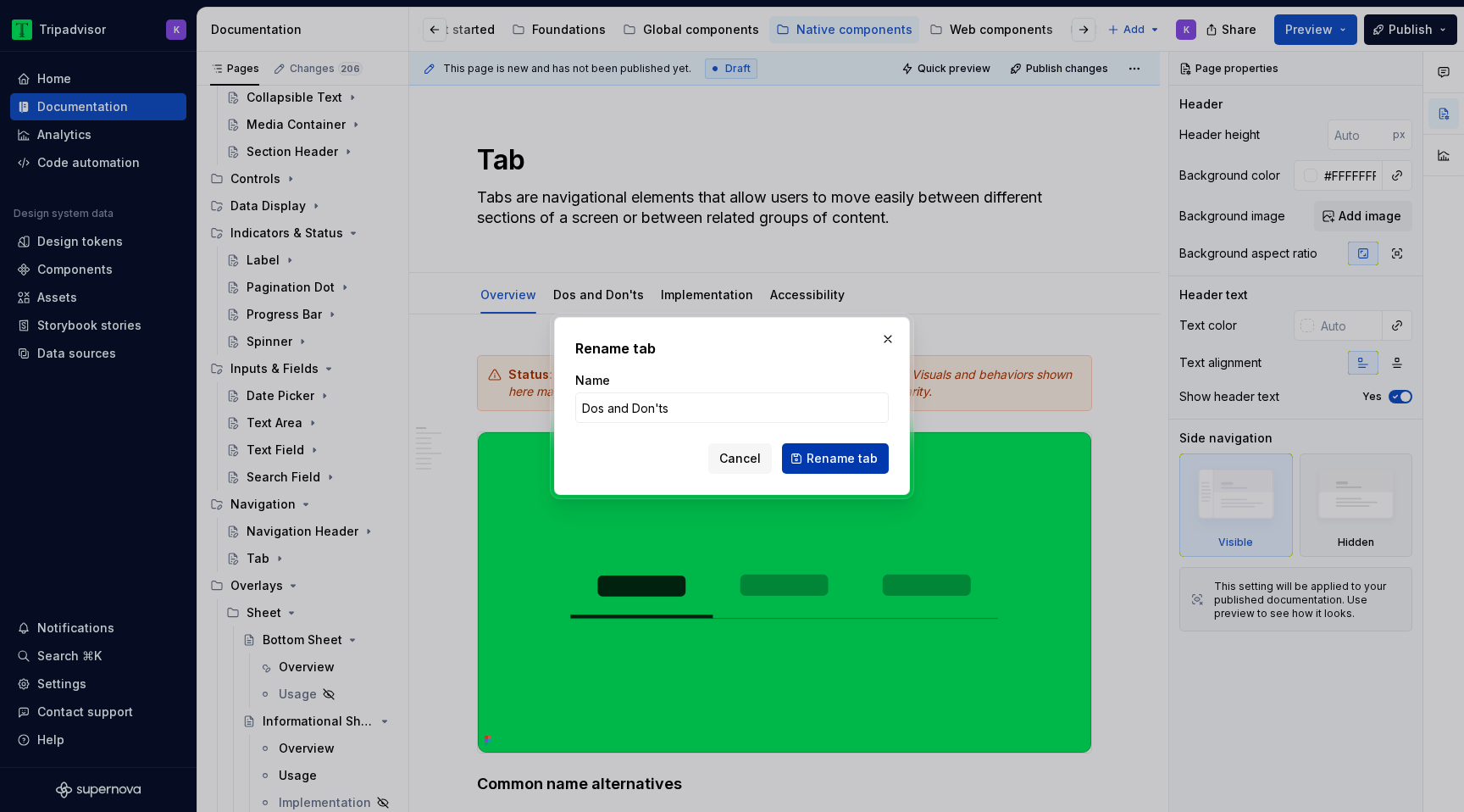
type input "Dos and Don'ts"
click at [846, 461] on span "Rename tab" at bounding box center [841, 458] width 71 height 17
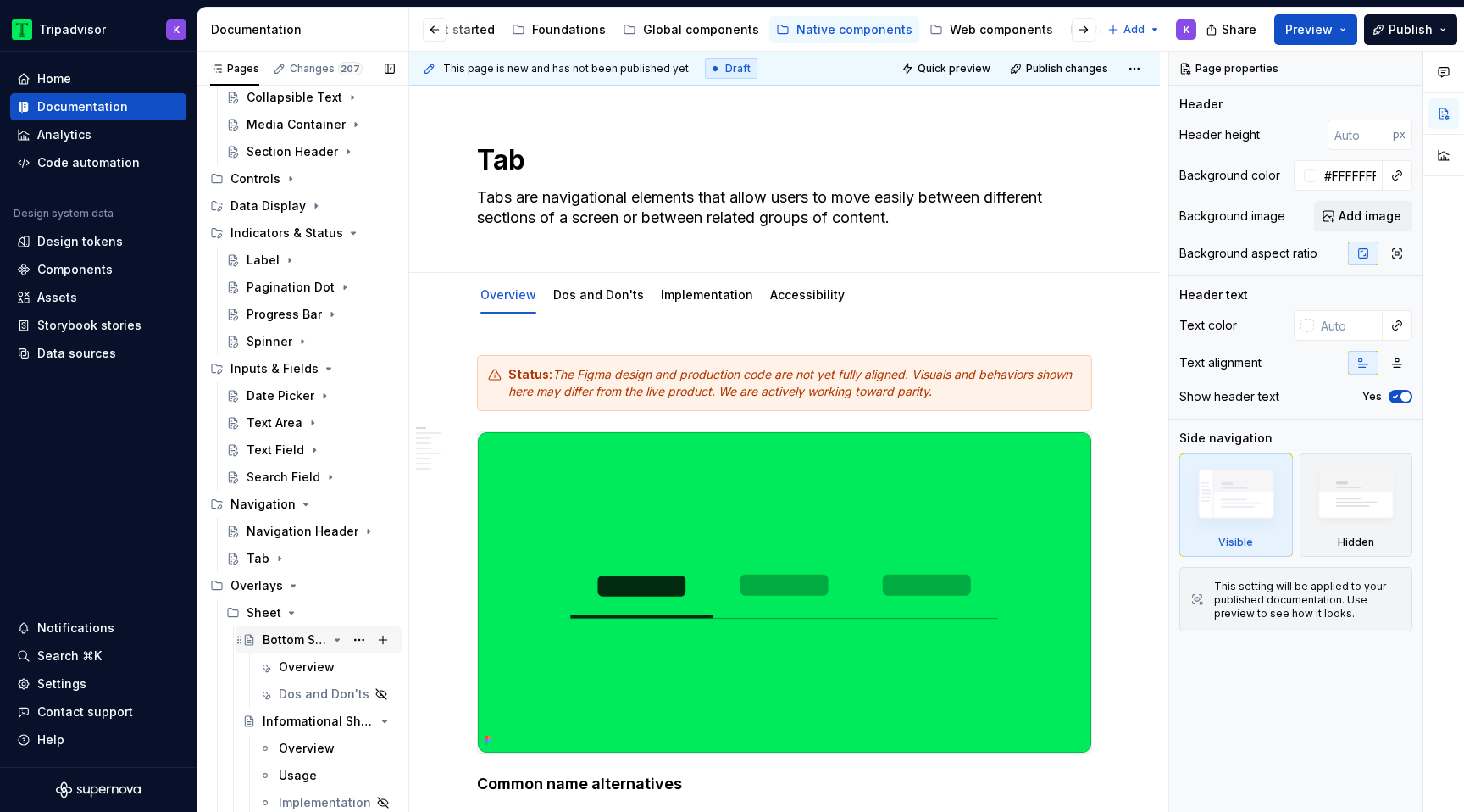
click at [334, 645] on icon "Page tree" at bounding box center [337, 639] width 14 height 14
click at [358, 721] on button "Page tree" at bounding box center [360, 721] width 24 height 24
type textarea "*"
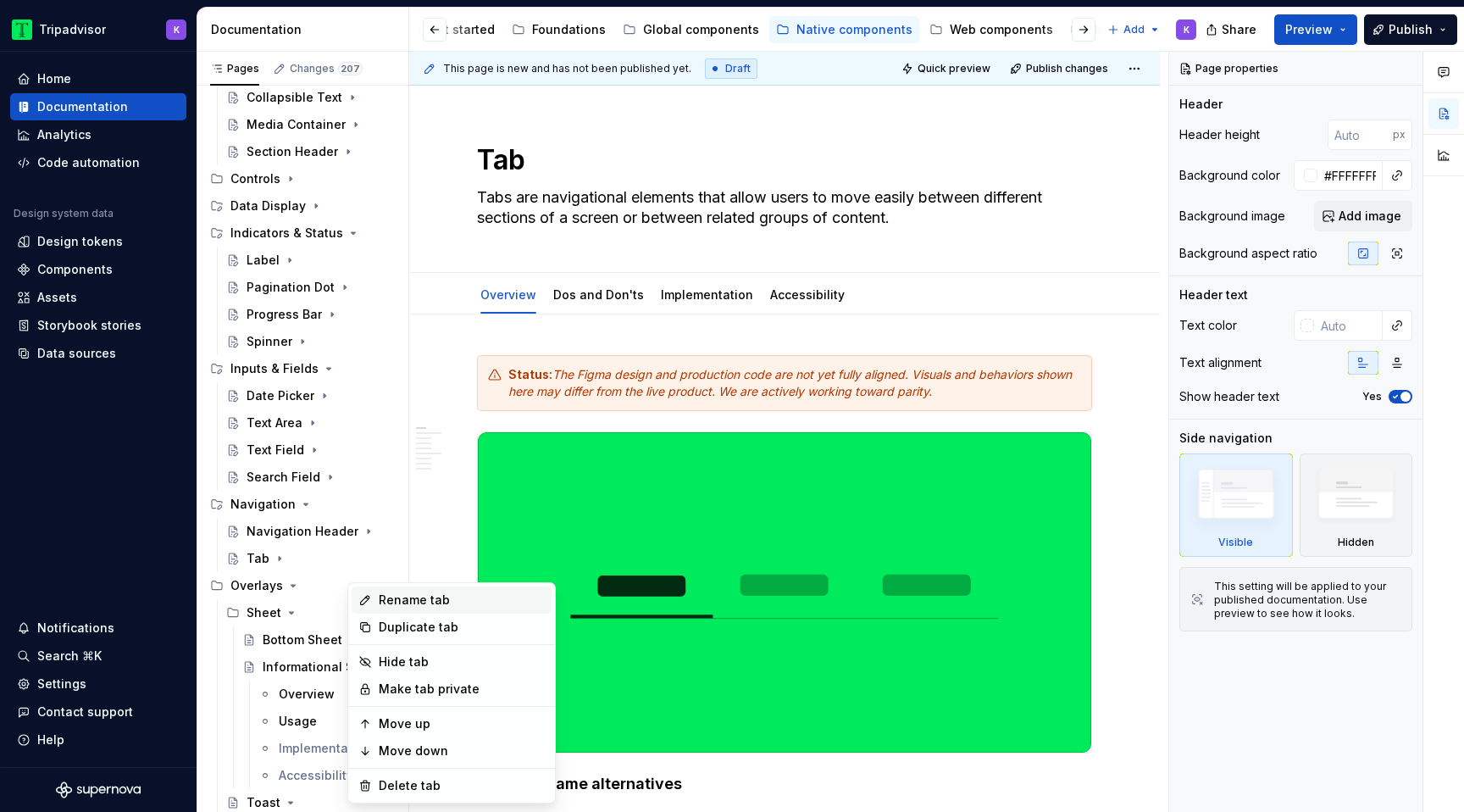
click at [434, 606] on div "Rename tab" at bounding box center [462, 600] width 166 height 17
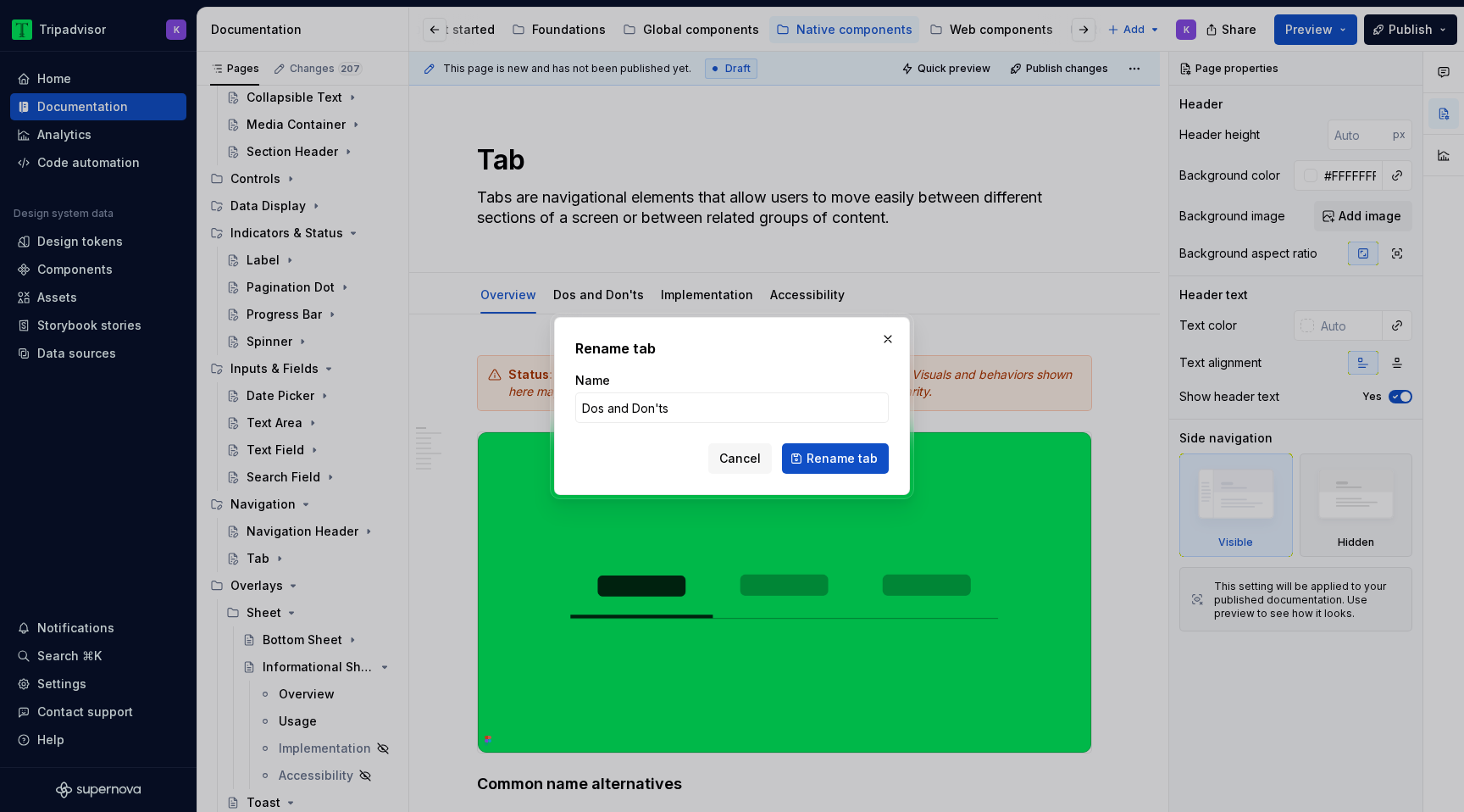
type input "Dos and Don'ts"
click at [832, 458] on span "Rename tab" at bounding box center [841, 458] width 71 height 17
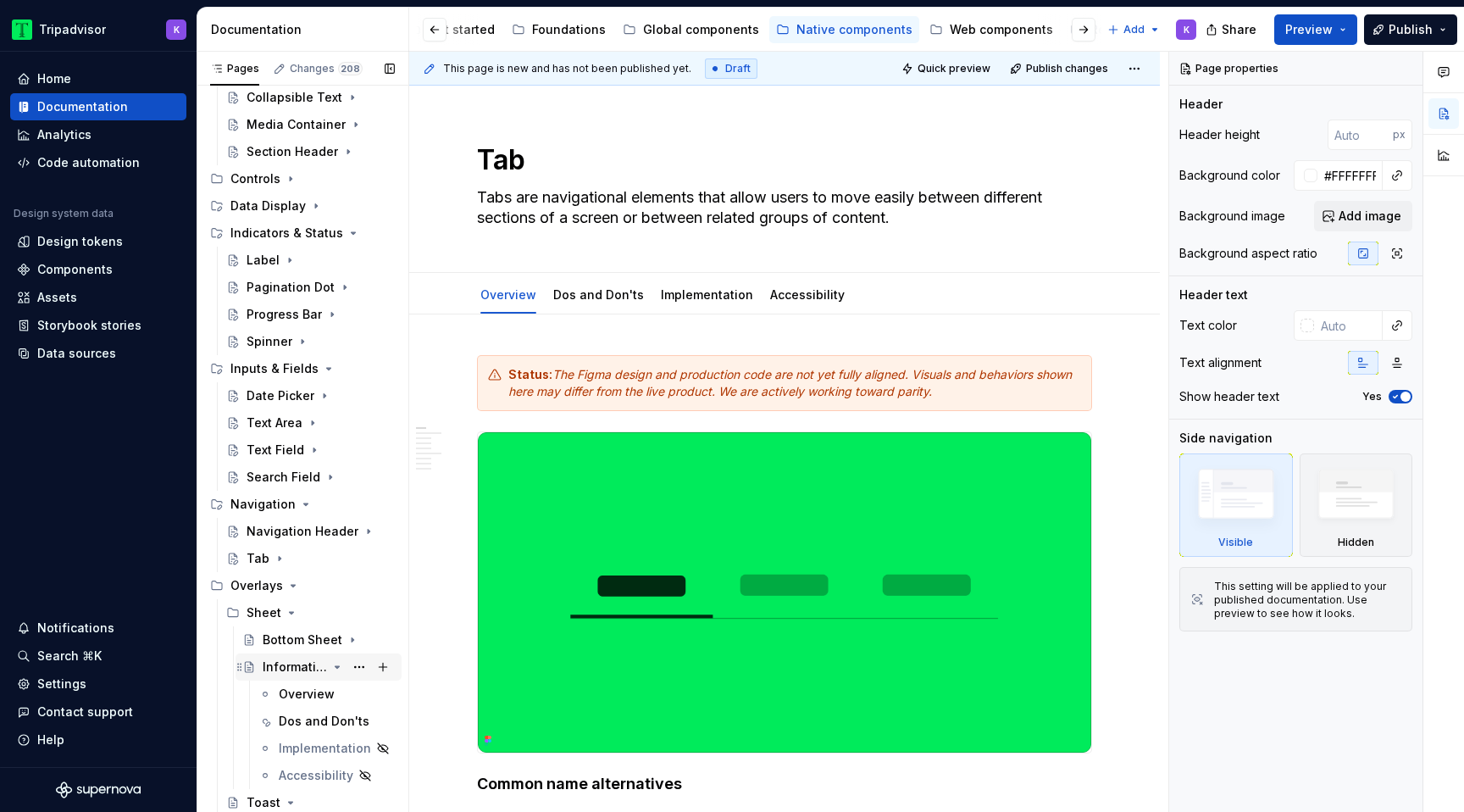
click at [339, 670] on icon "Page tree" at bounding box center [337, 667] width 14 height 14
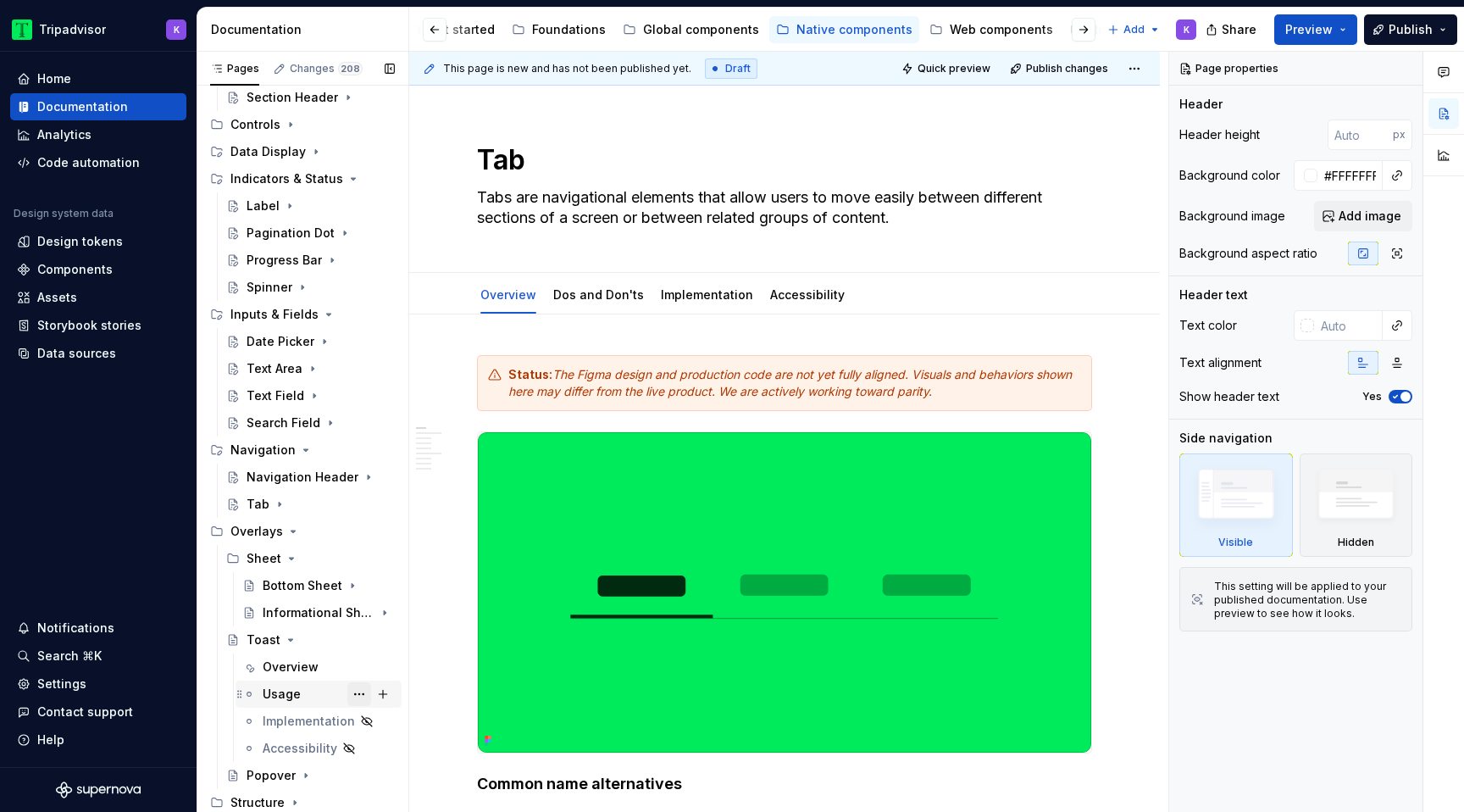
click at [361, 696] on button "Page tree" at bounding box center [360, 694] width 24 height 24
type textarea "*"
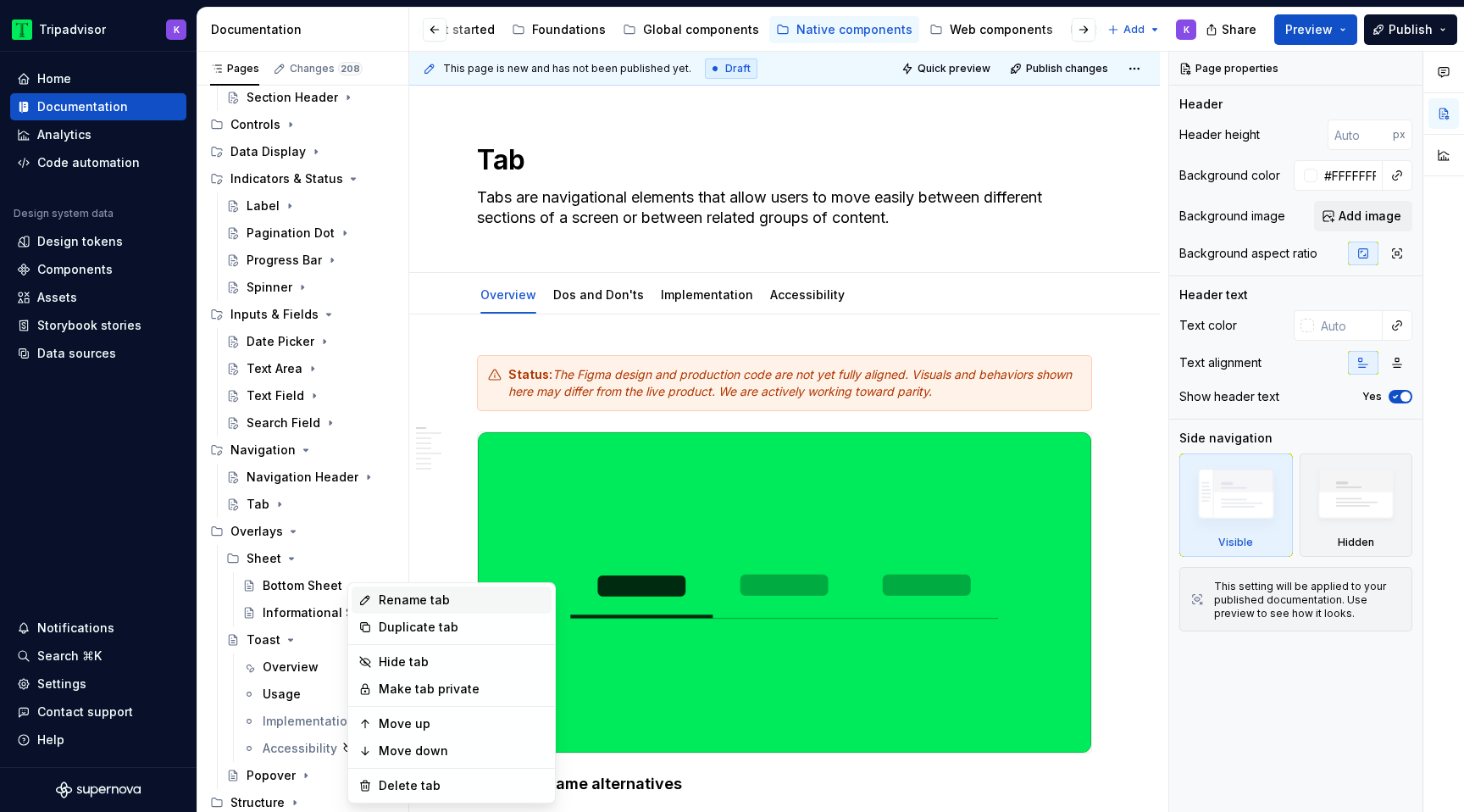
click at [448, 606] on div "Rename tab" at bounding box center [462, 600] width 166 height 17
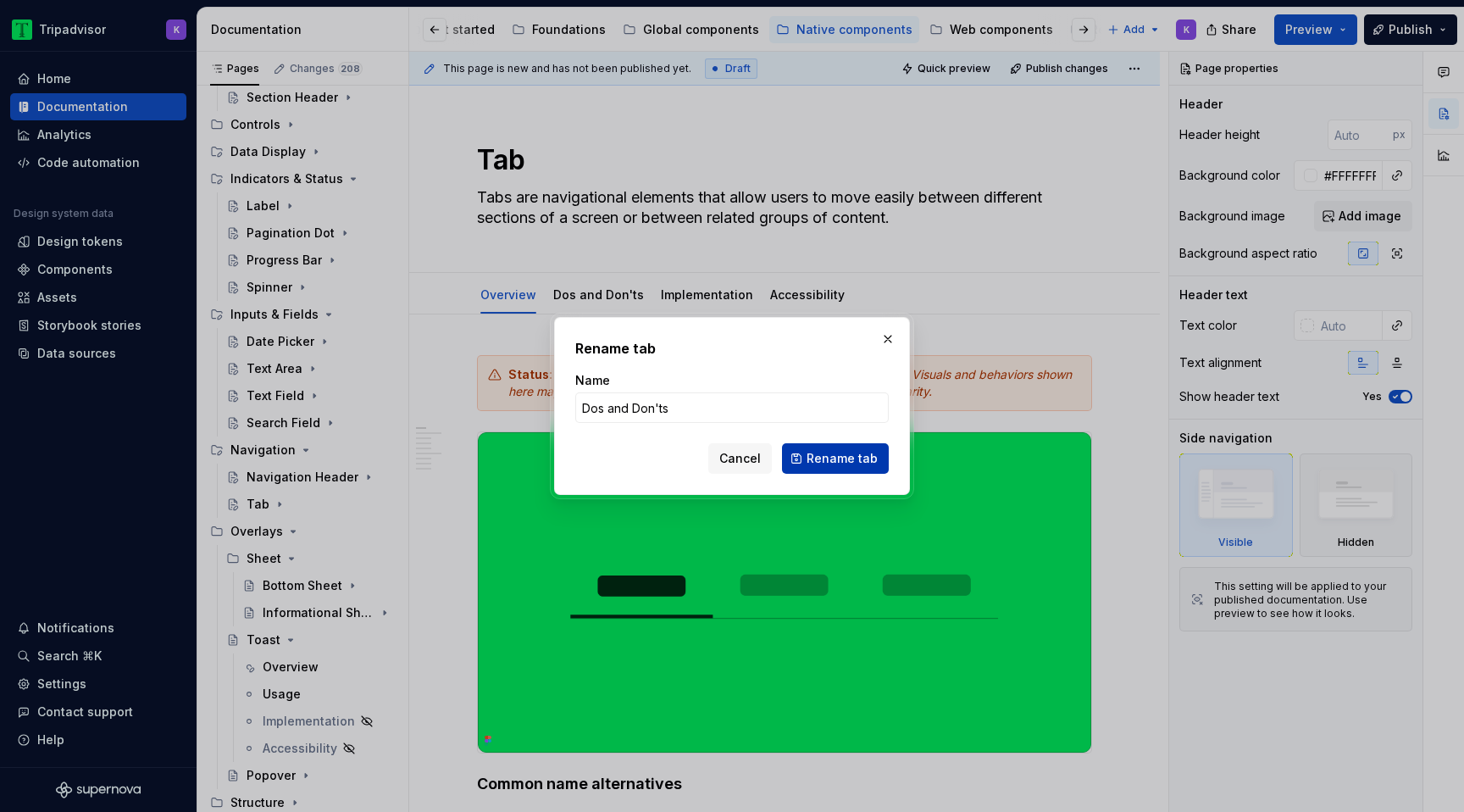
type input "Dos and Don'ts"
click at [845, 469] on button "Rename tab" at bounding box center [835, 458] width 107 height 30
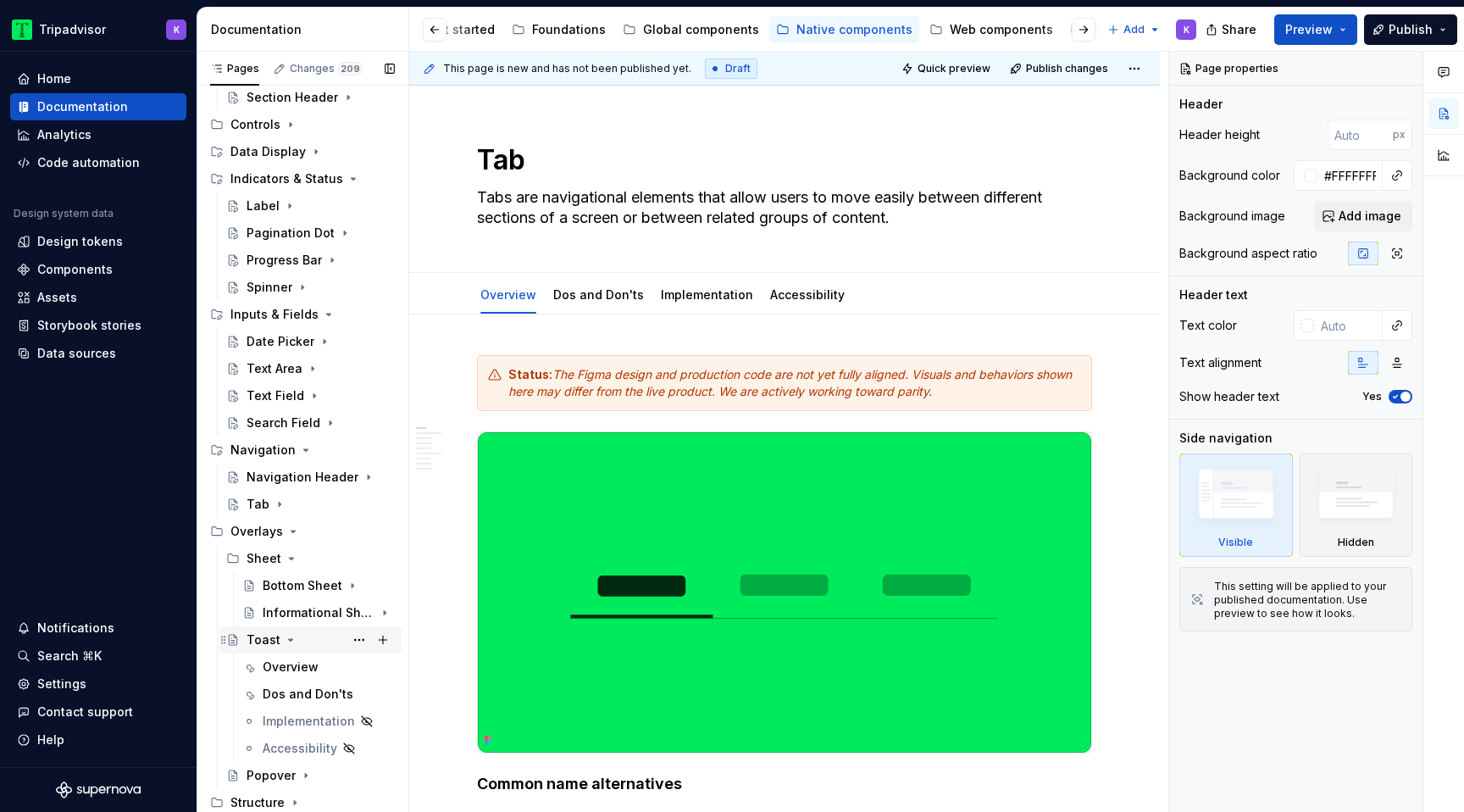
click at [289, 642] on icon "Page tree" at bounding box center [291, 639] width 14 height 14
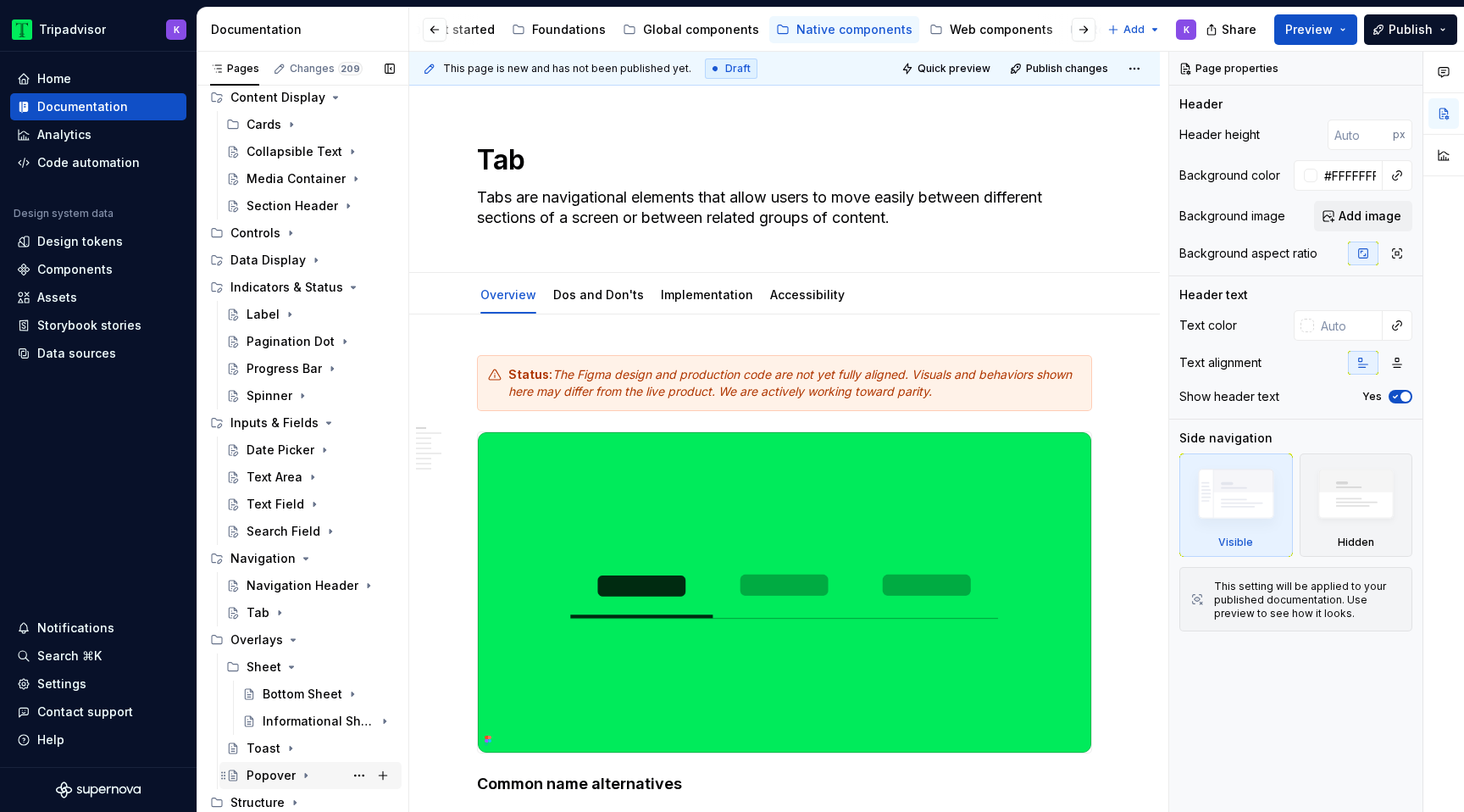
click at [305, 775] on icon "Page tree" at bounding box center [306, 775] width 2 height 5
click at [355, 776] on button "Page tree" at bounding box center [360, 775] width 24 height 24
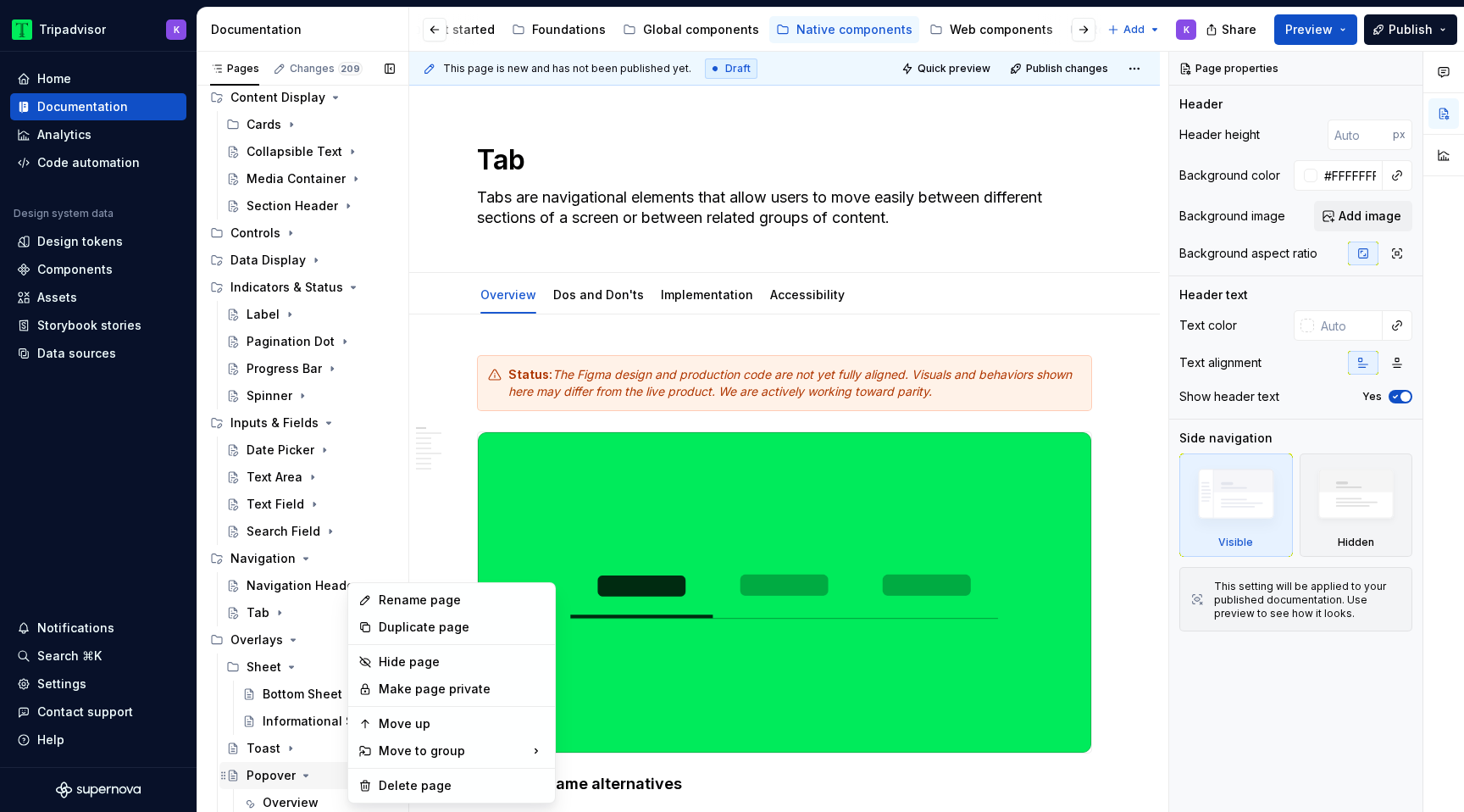
click at [306, 780] on div "Pages Changes 209 Add Accessibility guide for tree Page tree. Navigate the tree…" at bounding box center [303, 435] width 212 height 768
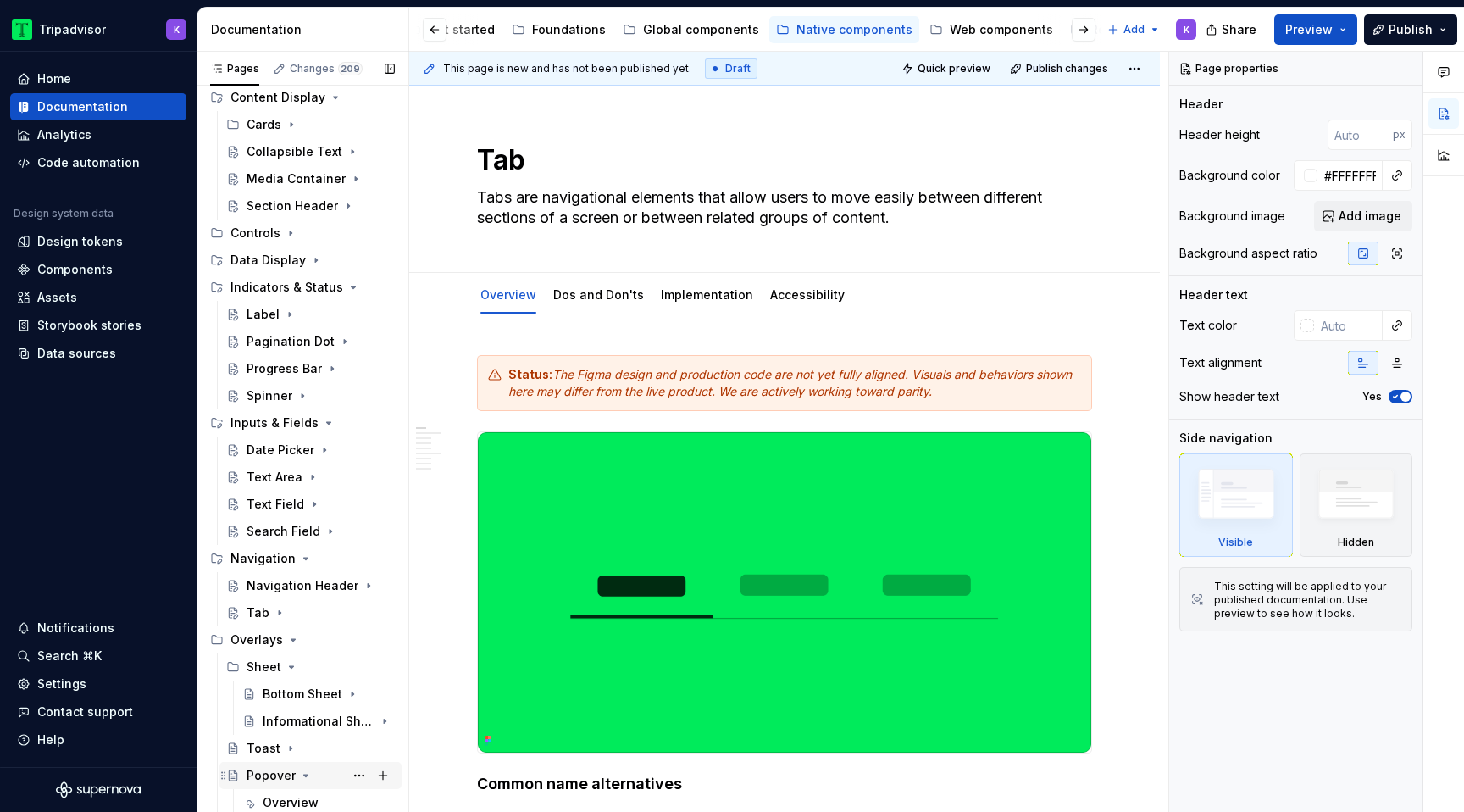
scroll to position [446, 0]
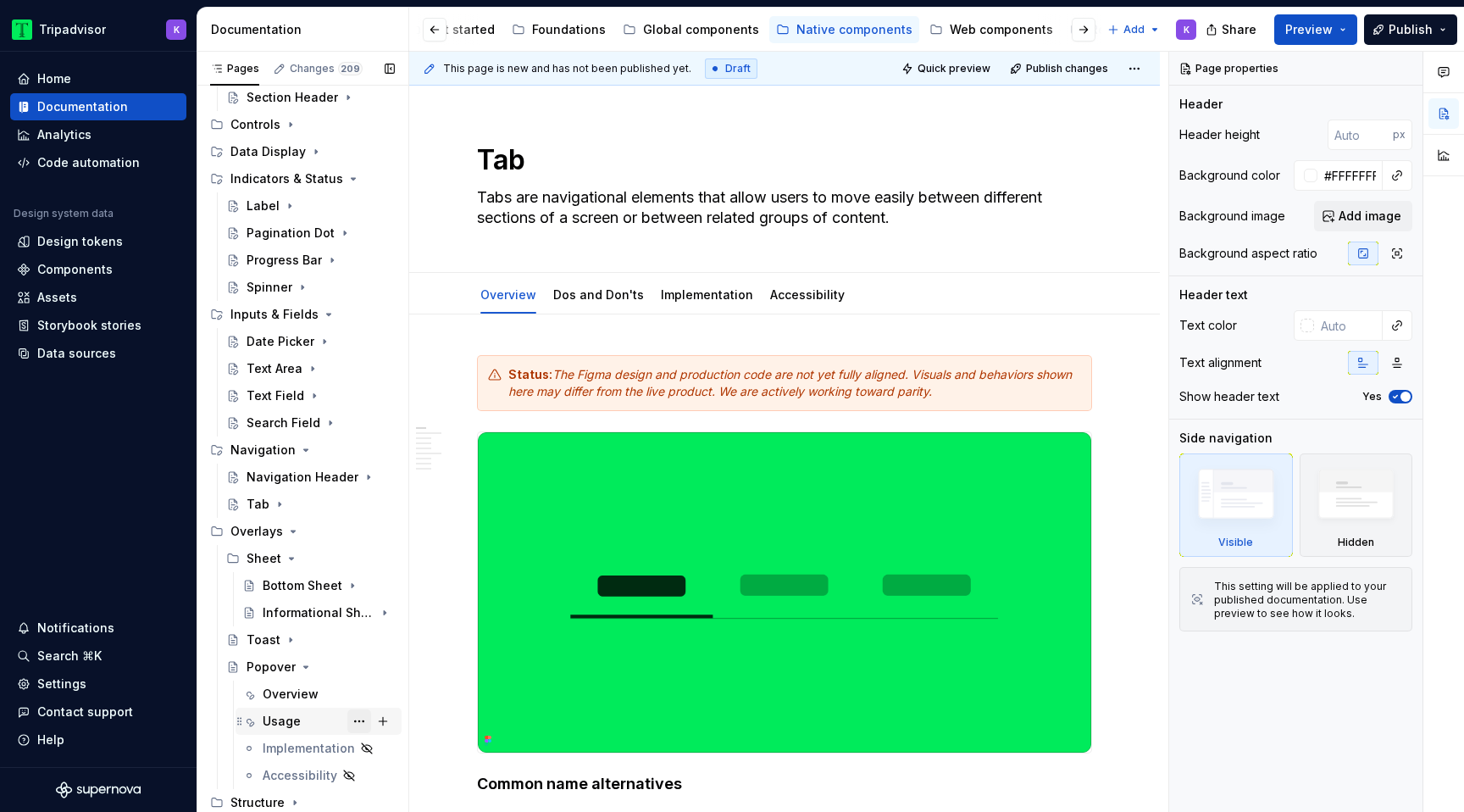
click at [359, 724] on button "Page tree" at bounding box center [360, 721] width 24 height 24
type textarea "*"
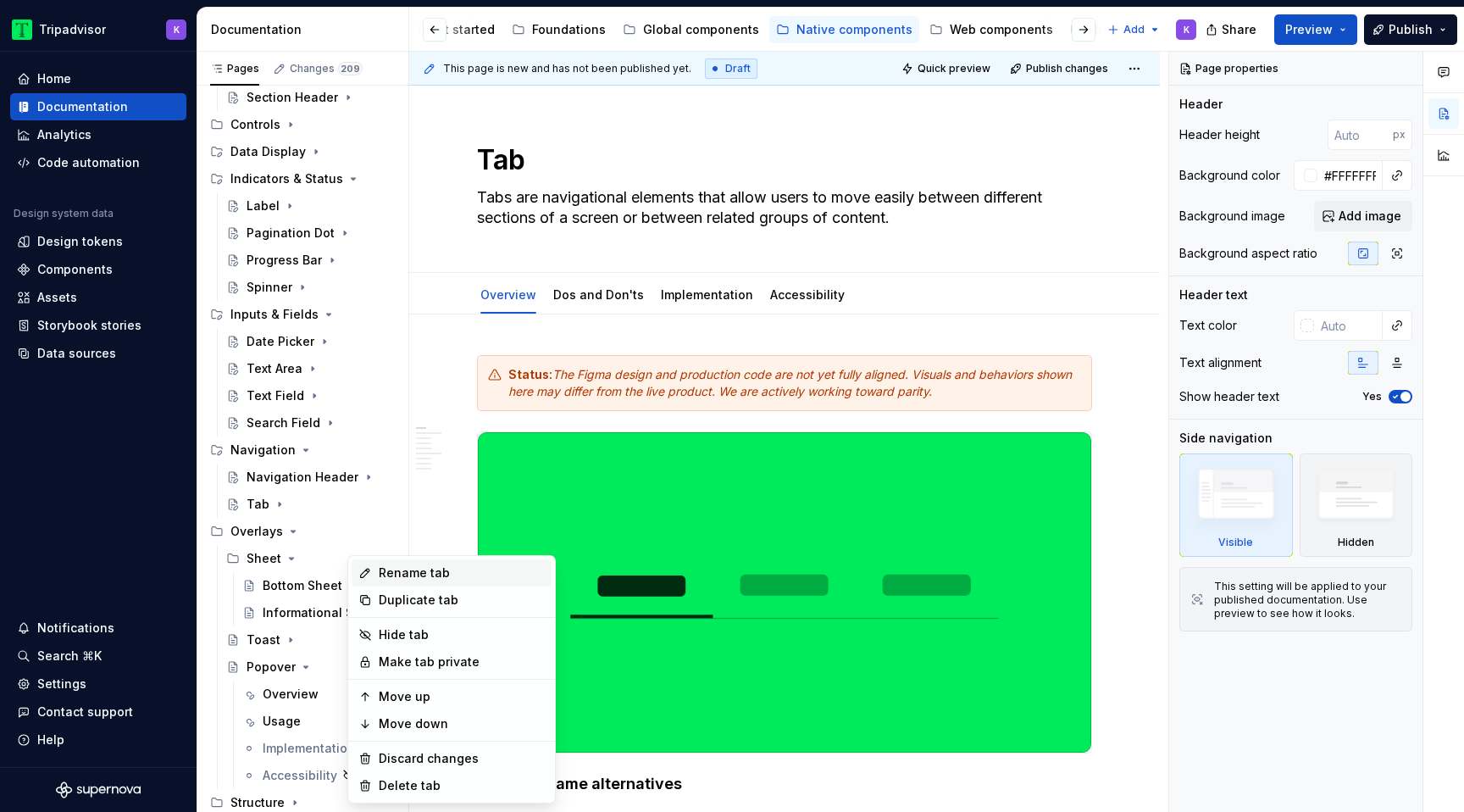
click at [437, 577] on div "Rename tab" at bounding box center [462, 573] width 166 height 17
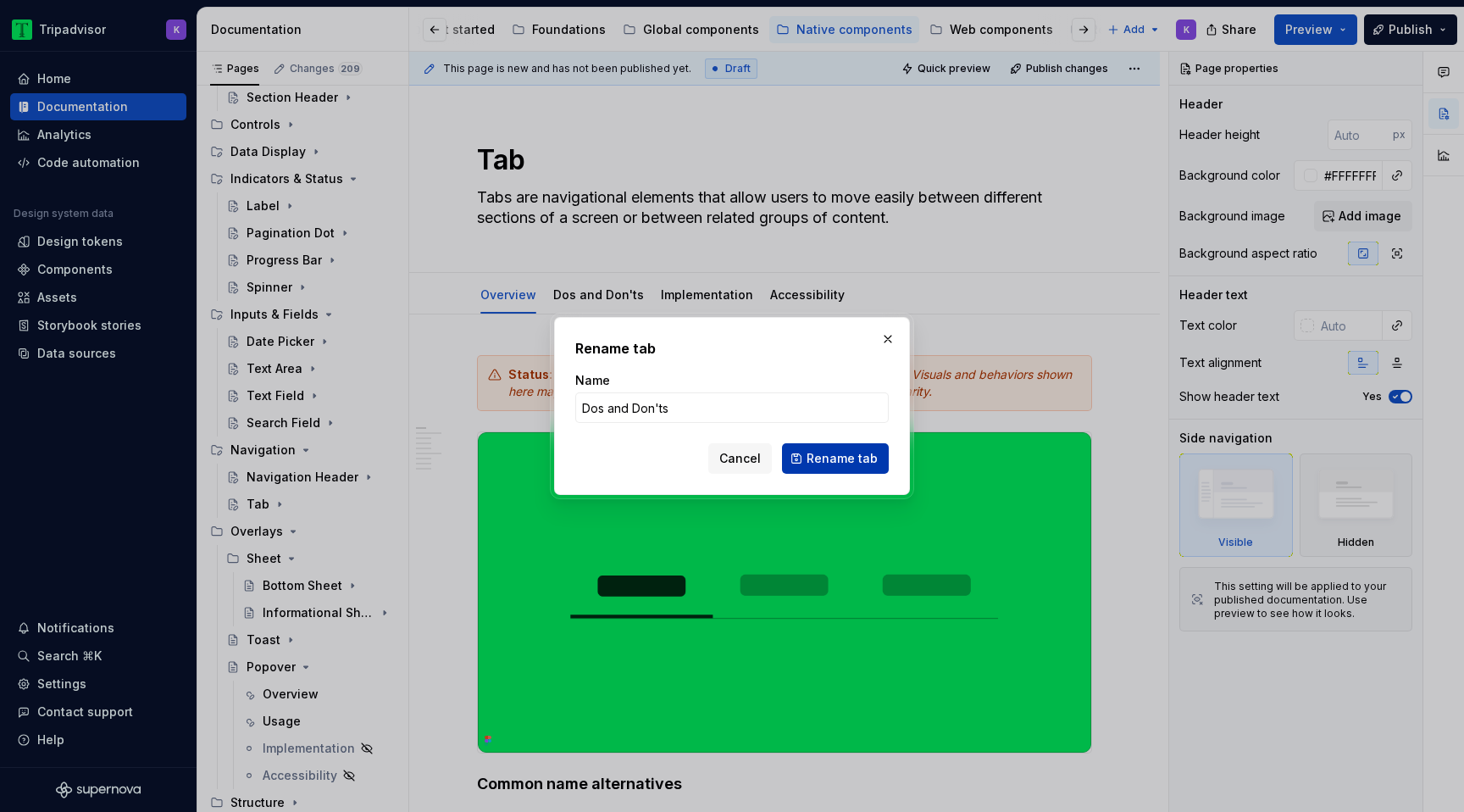
type input "Dos and Don'ts"
click at [846, 462] on span "Rename tab" at bounding box center [841, 458] width 71 height 17
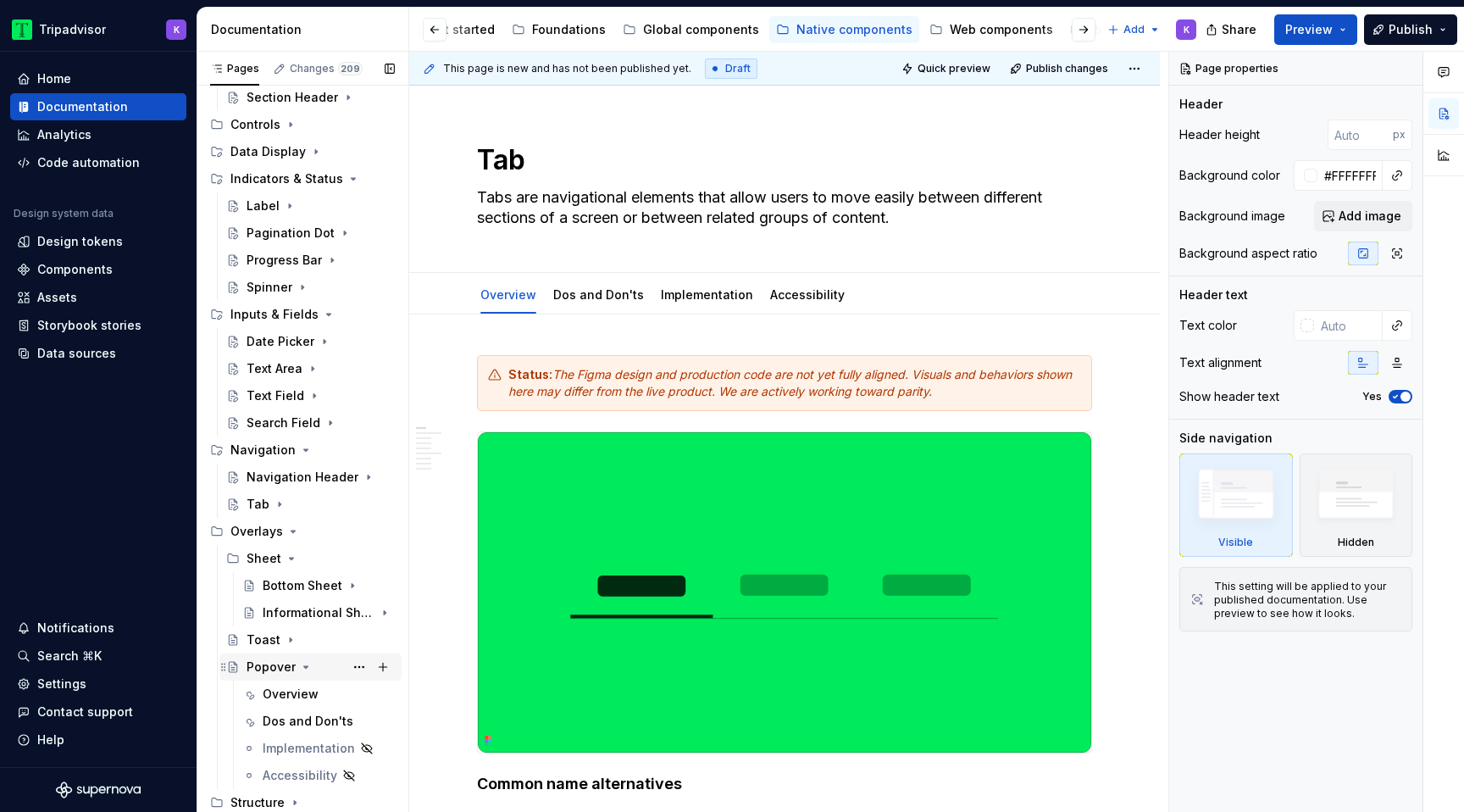
click at [303, 660] on icon "Page tree" at bounding box center [305, 667] width 14 height 14
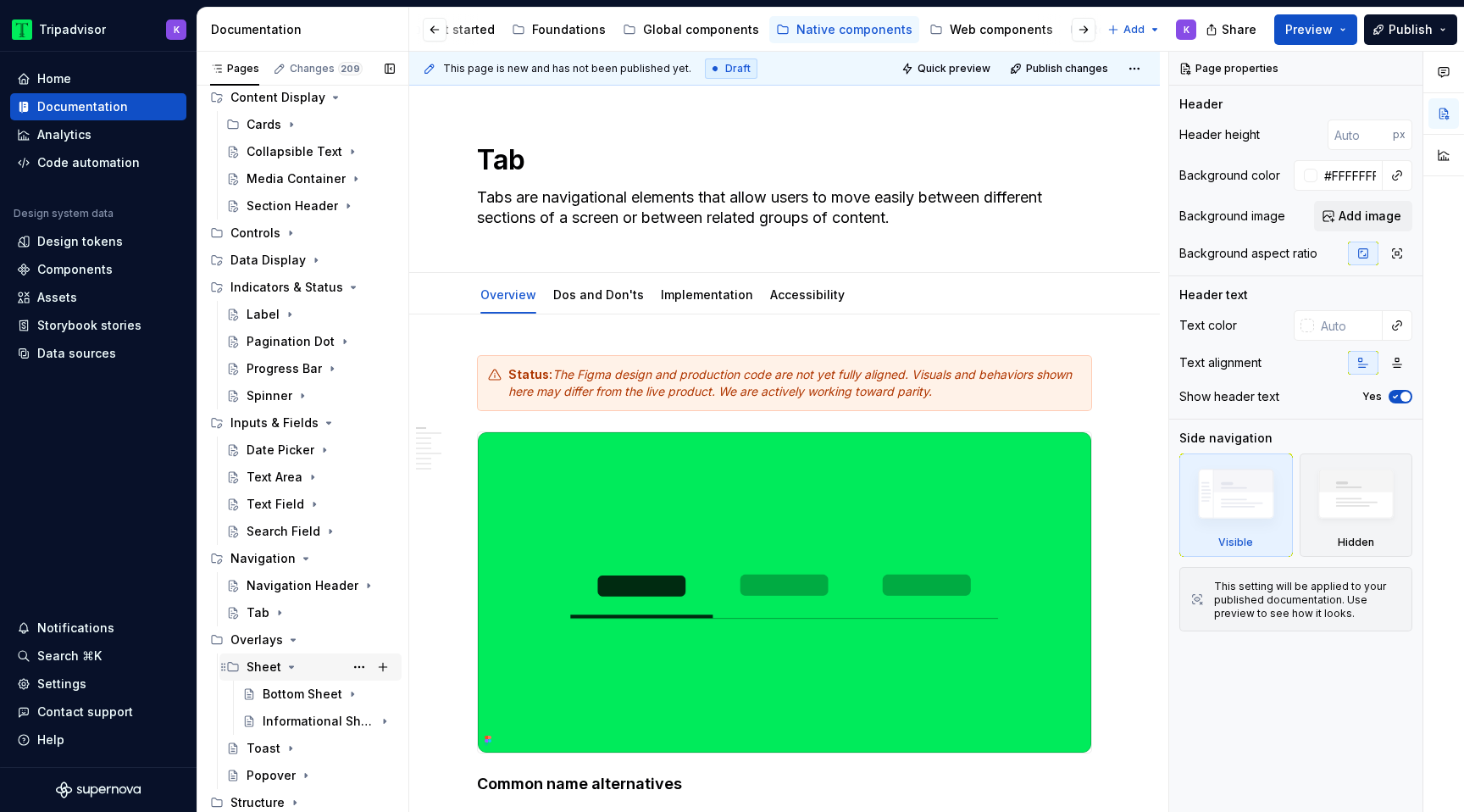
scroll to position [337, 0]
click at [289, 642] on icon "Page tree" at bounding box center [292, 639] width 14 height 14
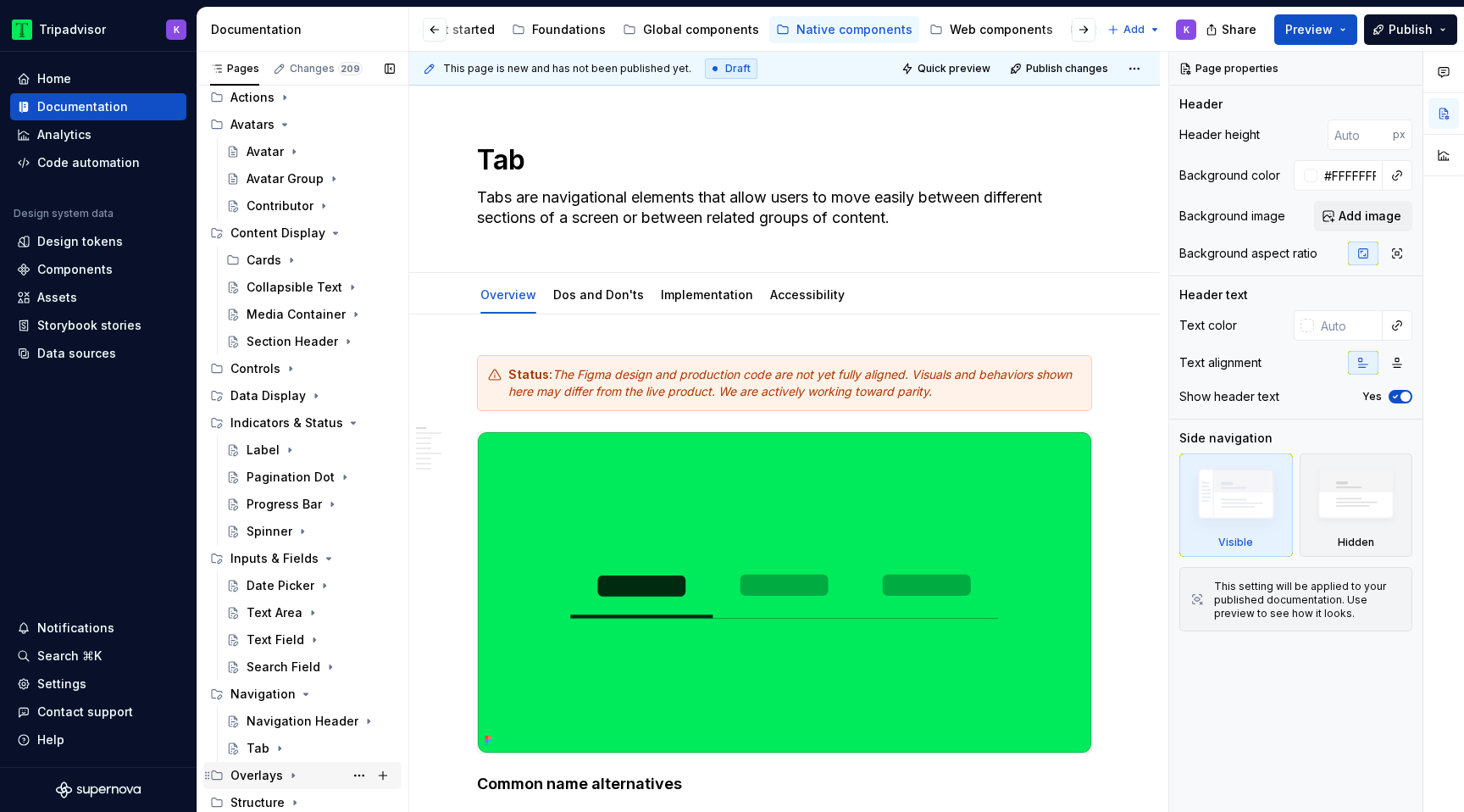
scroll to position [201, 0]
click at [299, 693] on icon "Page tree" at bounding box center [305, 693] width 14 height 14
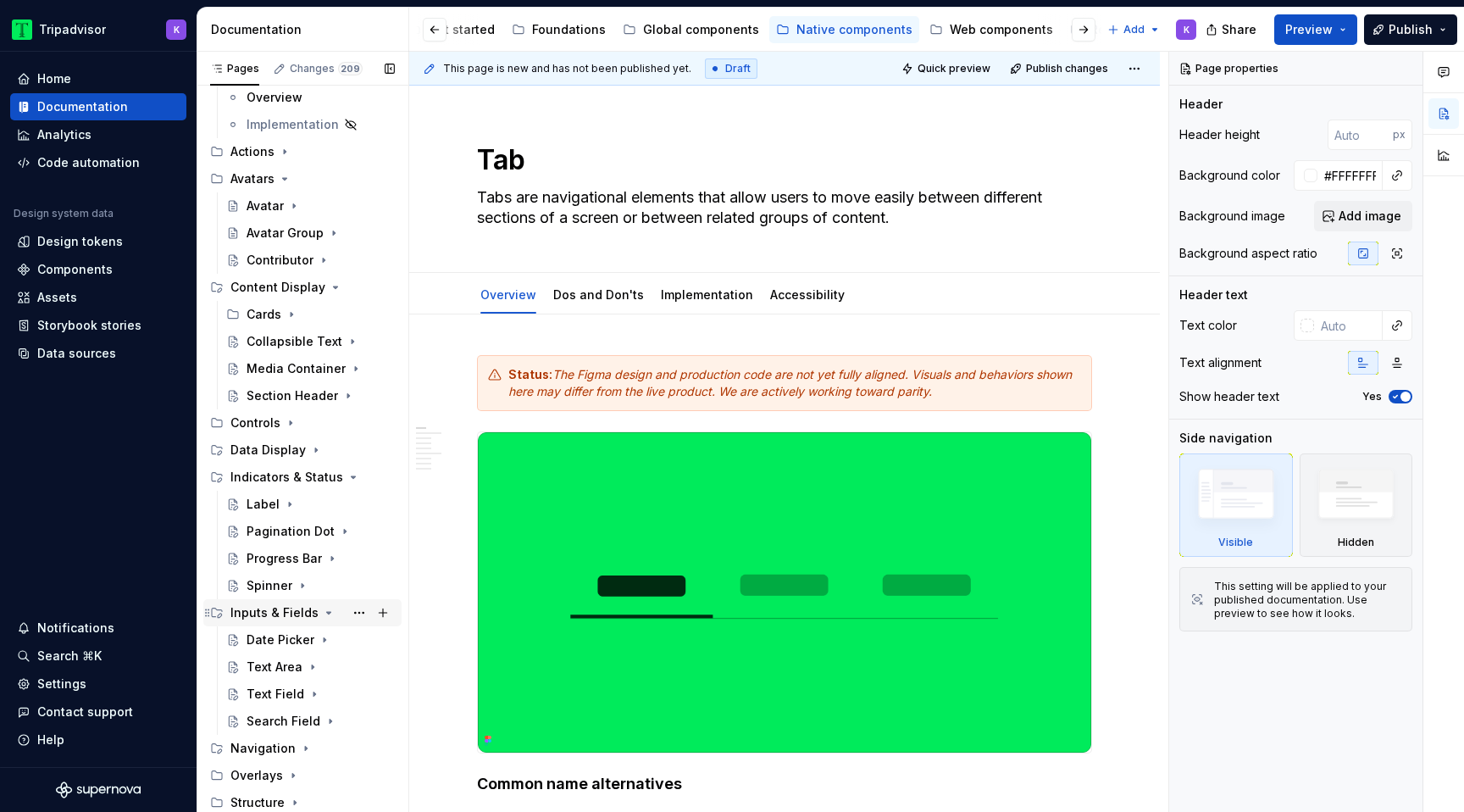
click at [322, 617] on icon "Page tree" at bounding box center [328, 612] width 14 height 14
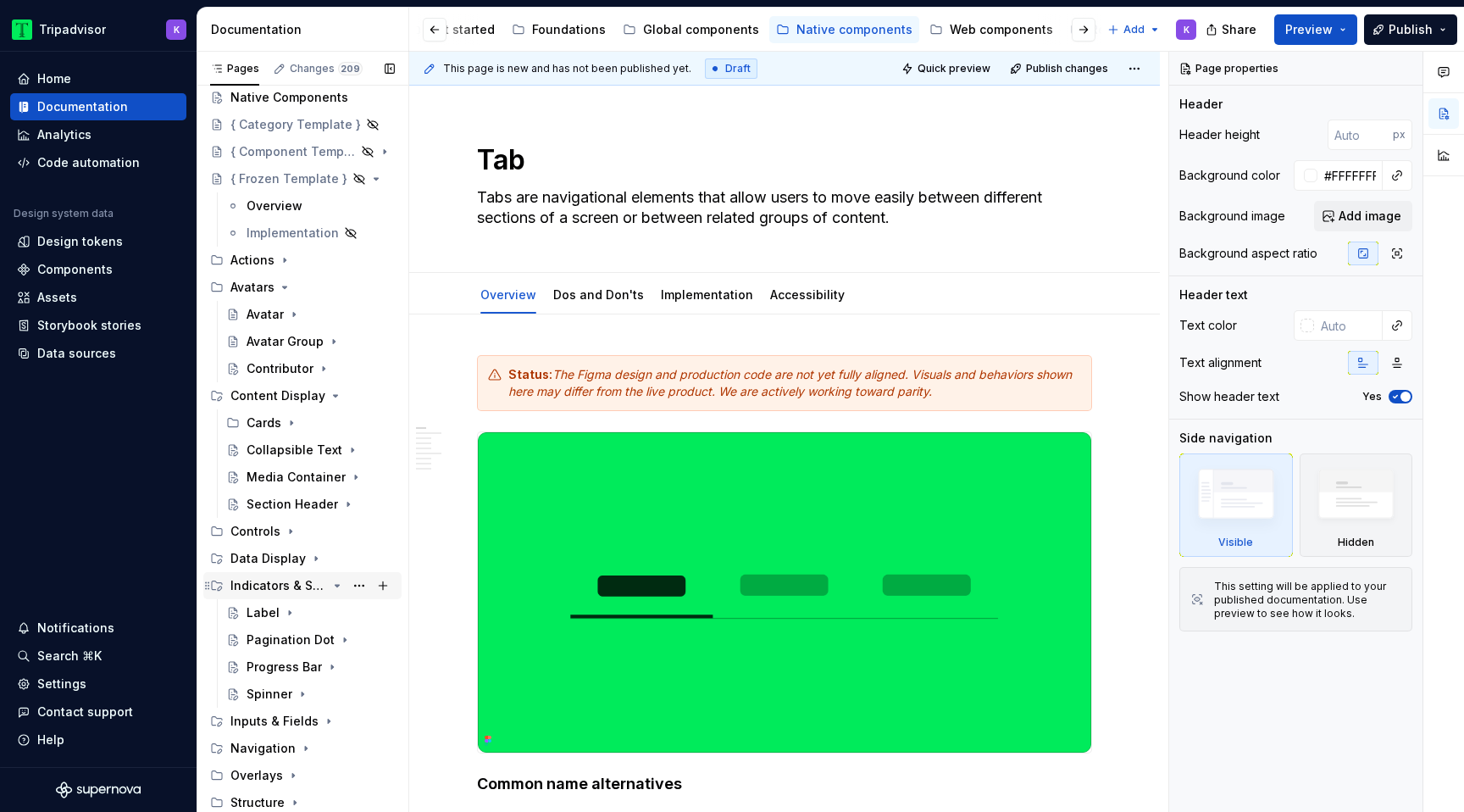
click at [330, 588] on icon "Page tree" at bounding box center [337, 585] width 14 height 14
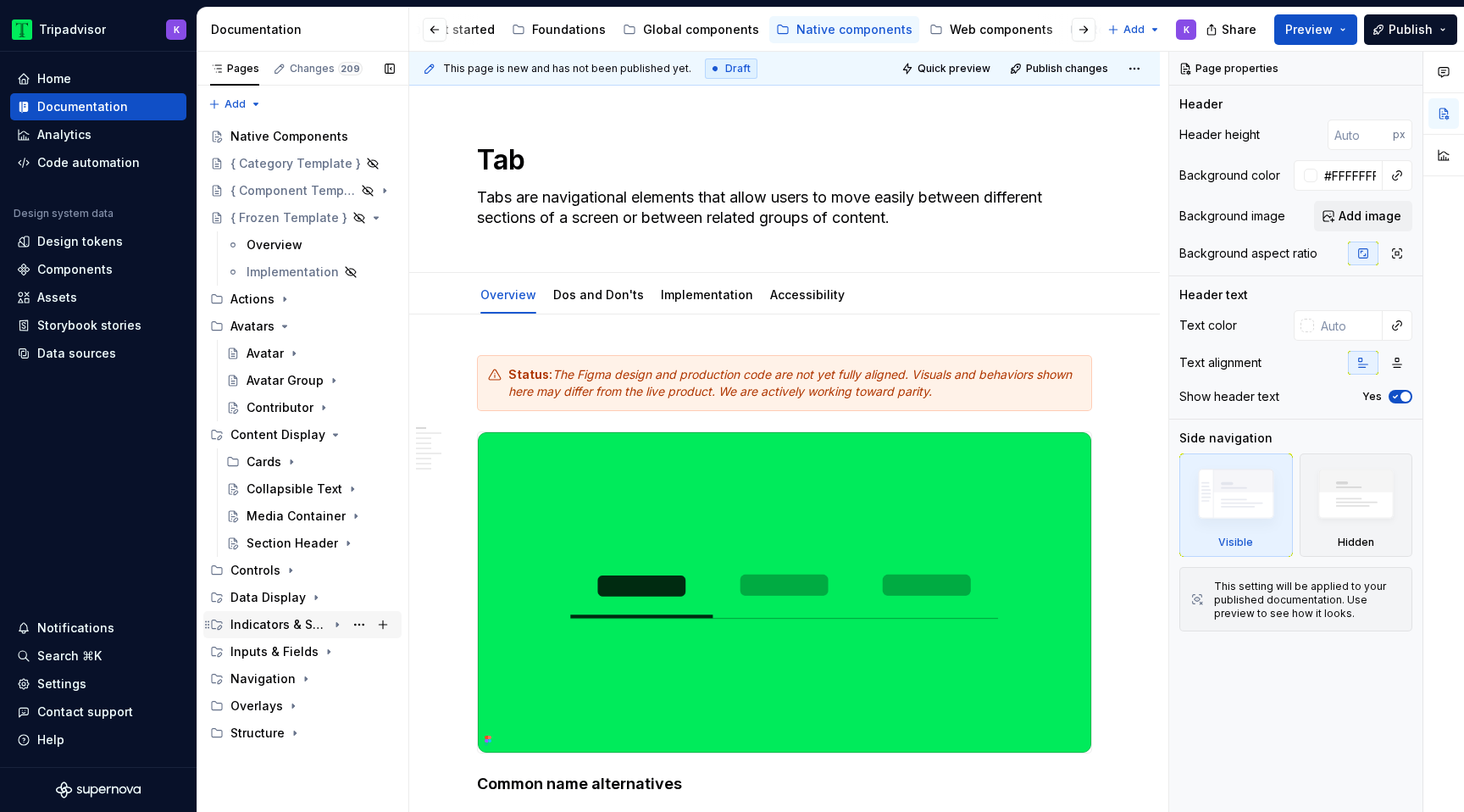
scroll to position [0, 0]
click at [296, 729] on icon "Page tree" at bounding box center [294, 733] width 14 height 14
click at [334, 761] on icon "Page tree" at bounding box center [337, 760] width 14 height 14
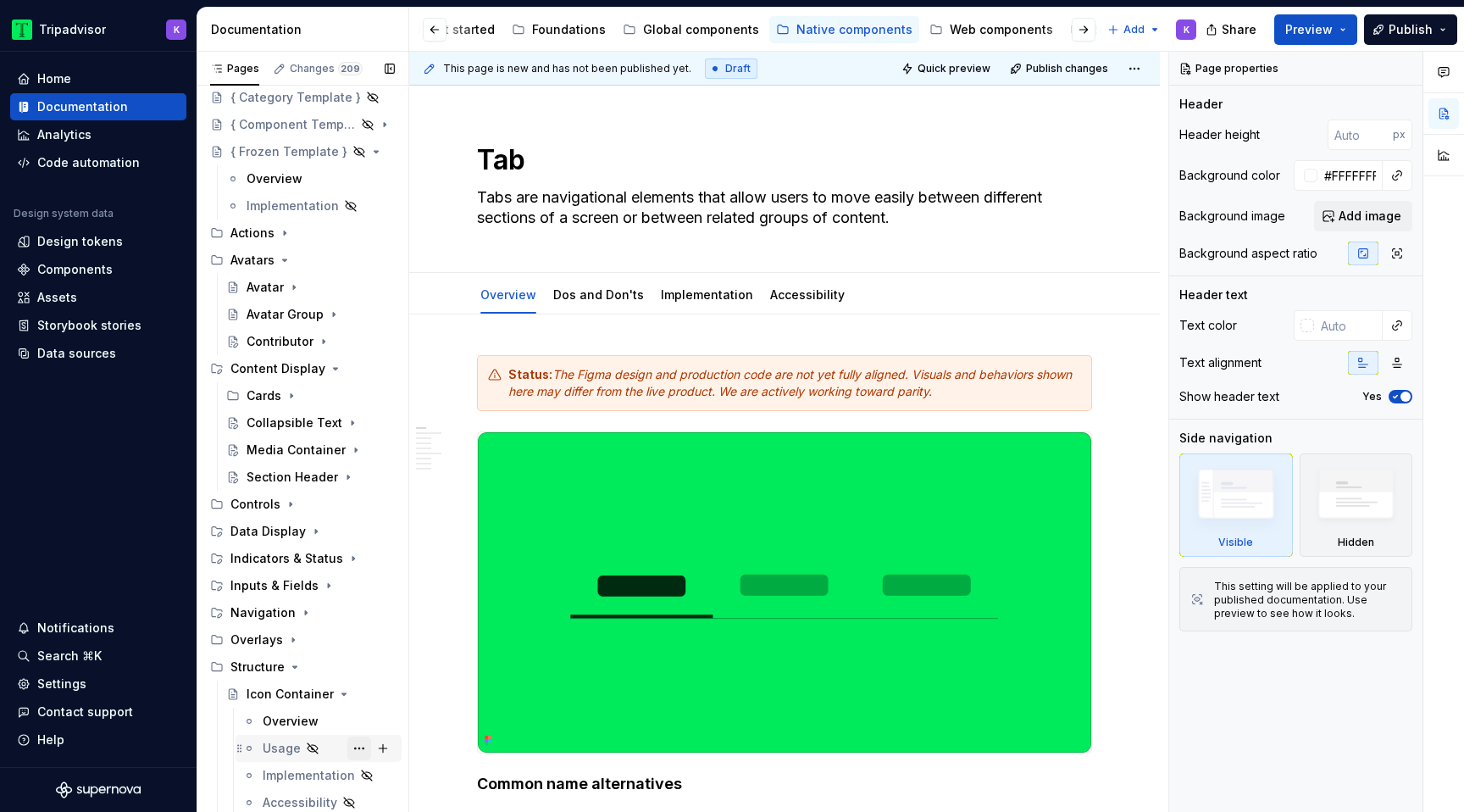
click at [359, 752] on button "Page tree" at bounding box center [360, 749] width 24 height 24
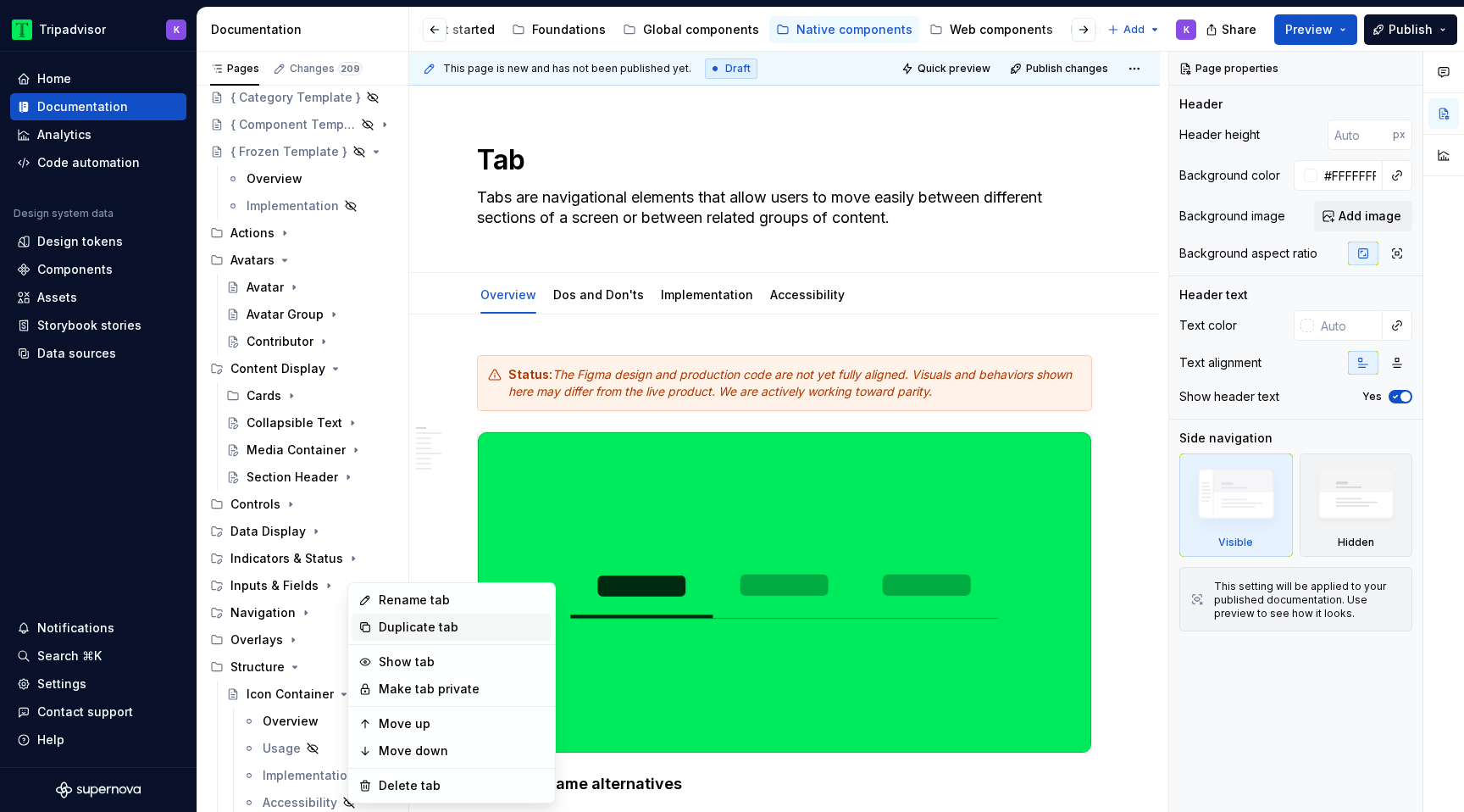
type textarea "*"
click at [463, 608] on div "Rename tab" at bounding box center [451, 600] width 200 height 27
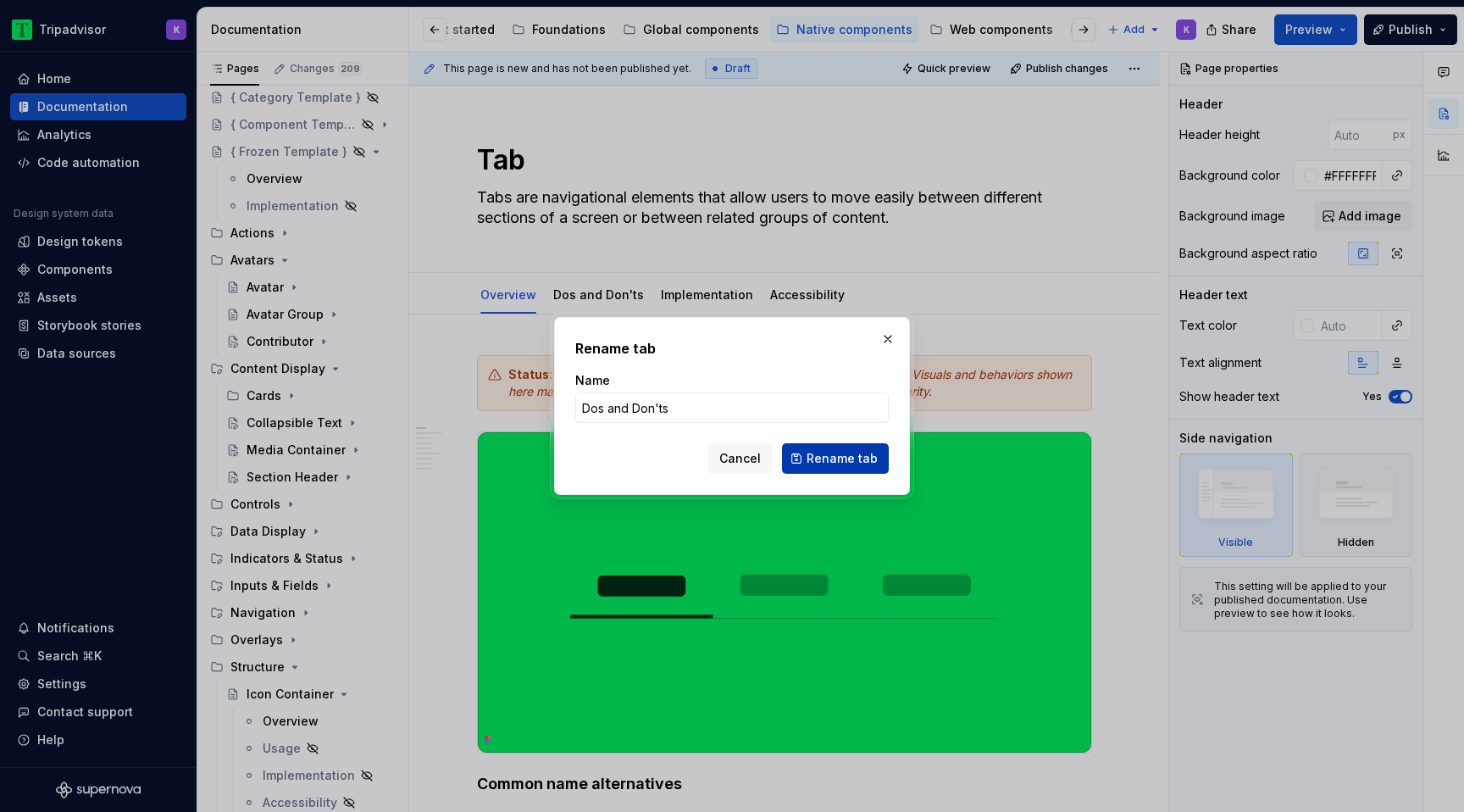
type input "Dos and Don'ts"
click at [854, 467] on button "Rename tab" at bounding box center [835, 458] width 107 height 30
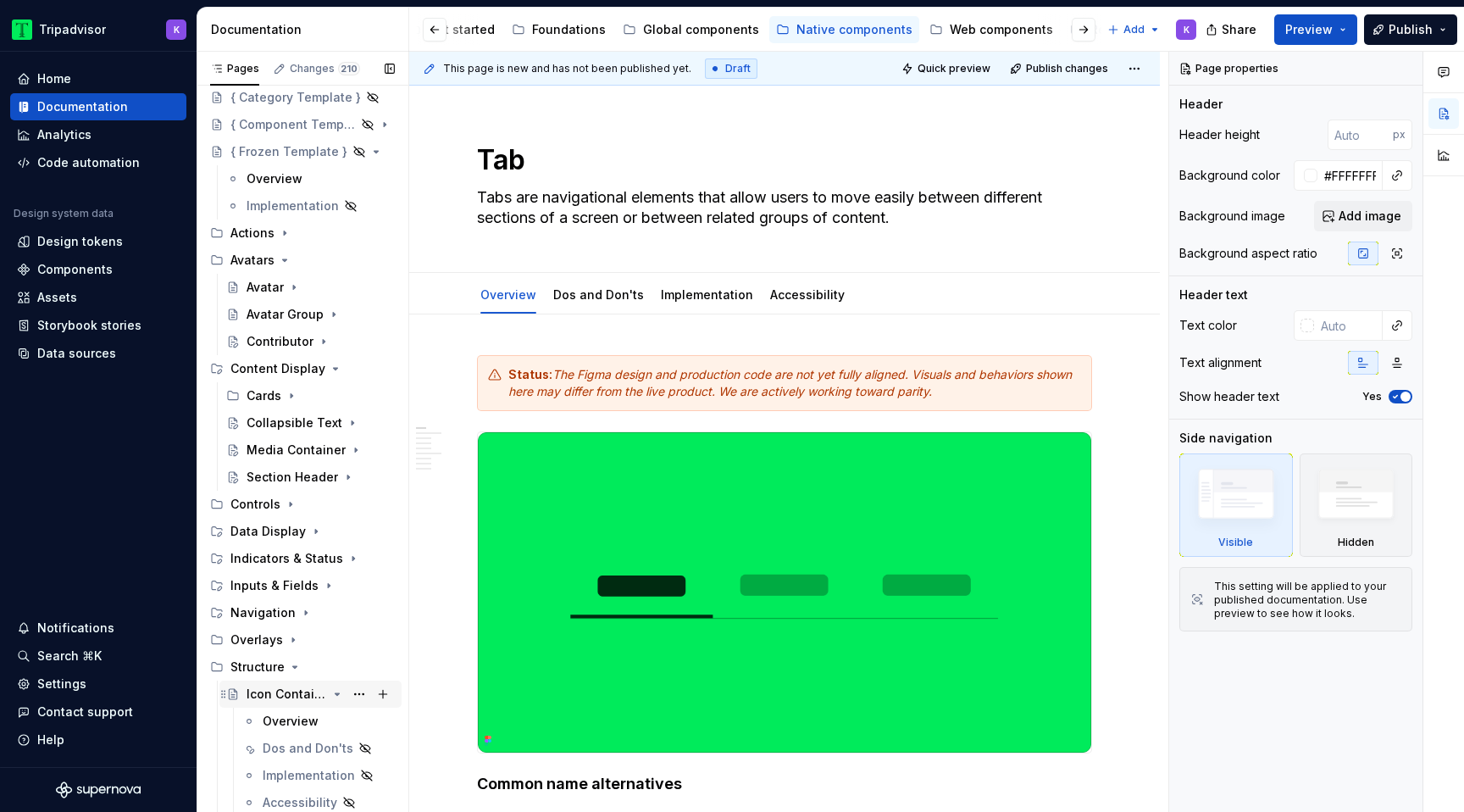
click at [336, 693] on icon "Page tree" at bounding box center [337, 694] width 5 height 2
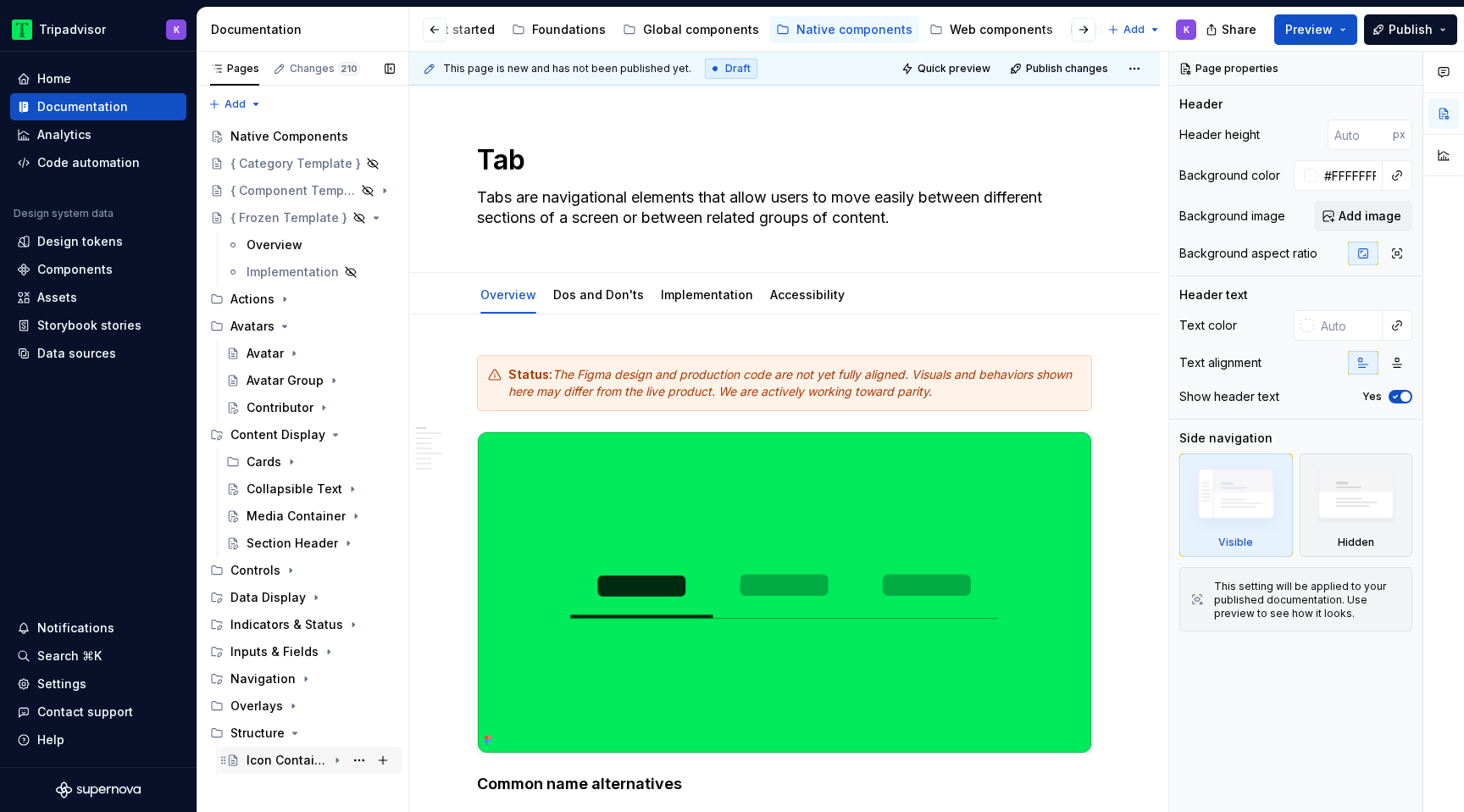
scroll to position [0, 0]
click at [292, 726] on icon "Page tree" at bounding box center [294, 733] width 14 height 14
click at [329, 434] on icon "Page tree" at bounding box center [336, 434] width 14 height 14
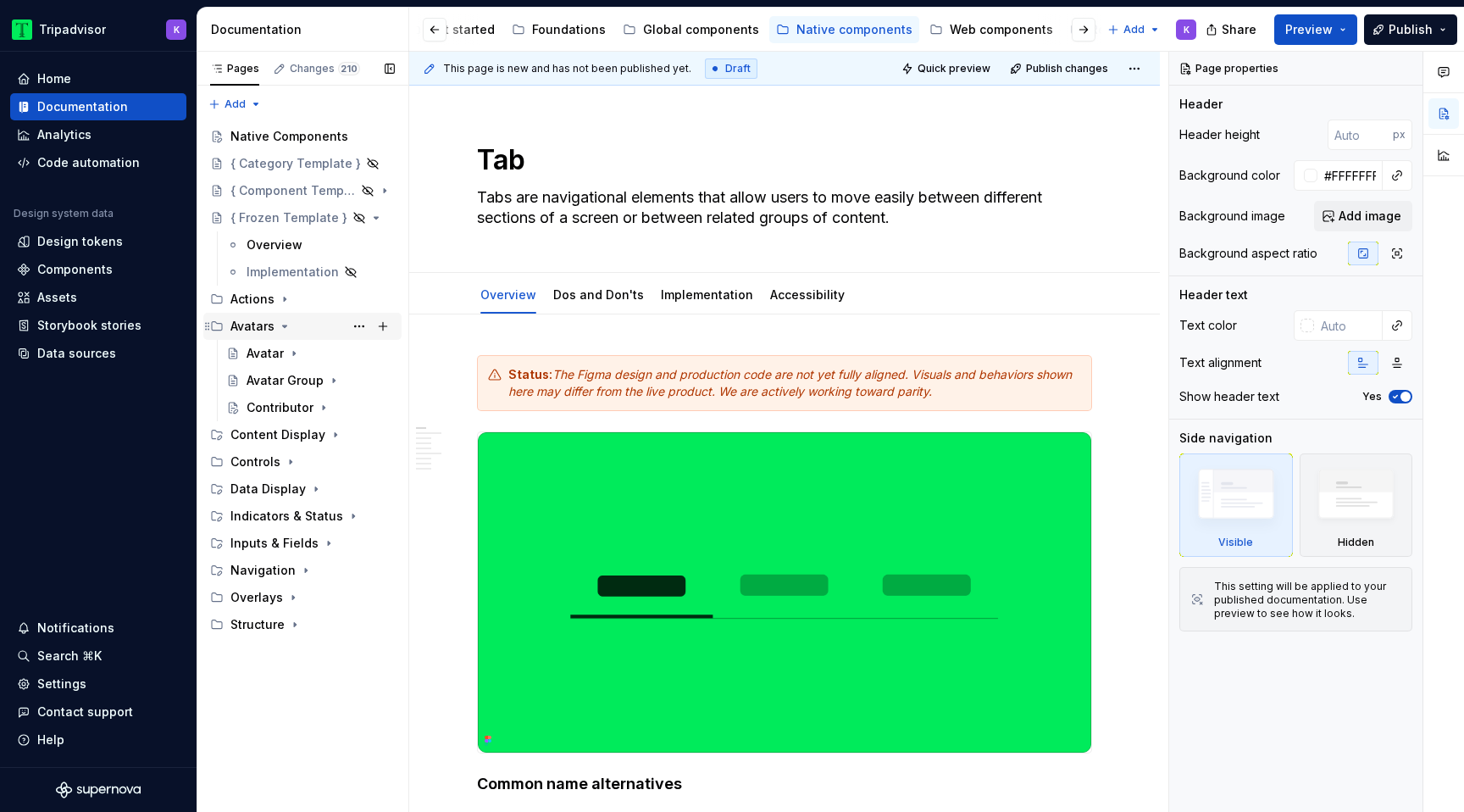
click at [275, 328] on div "Avatars" at bounding box center [313, 326] width 165 height 24
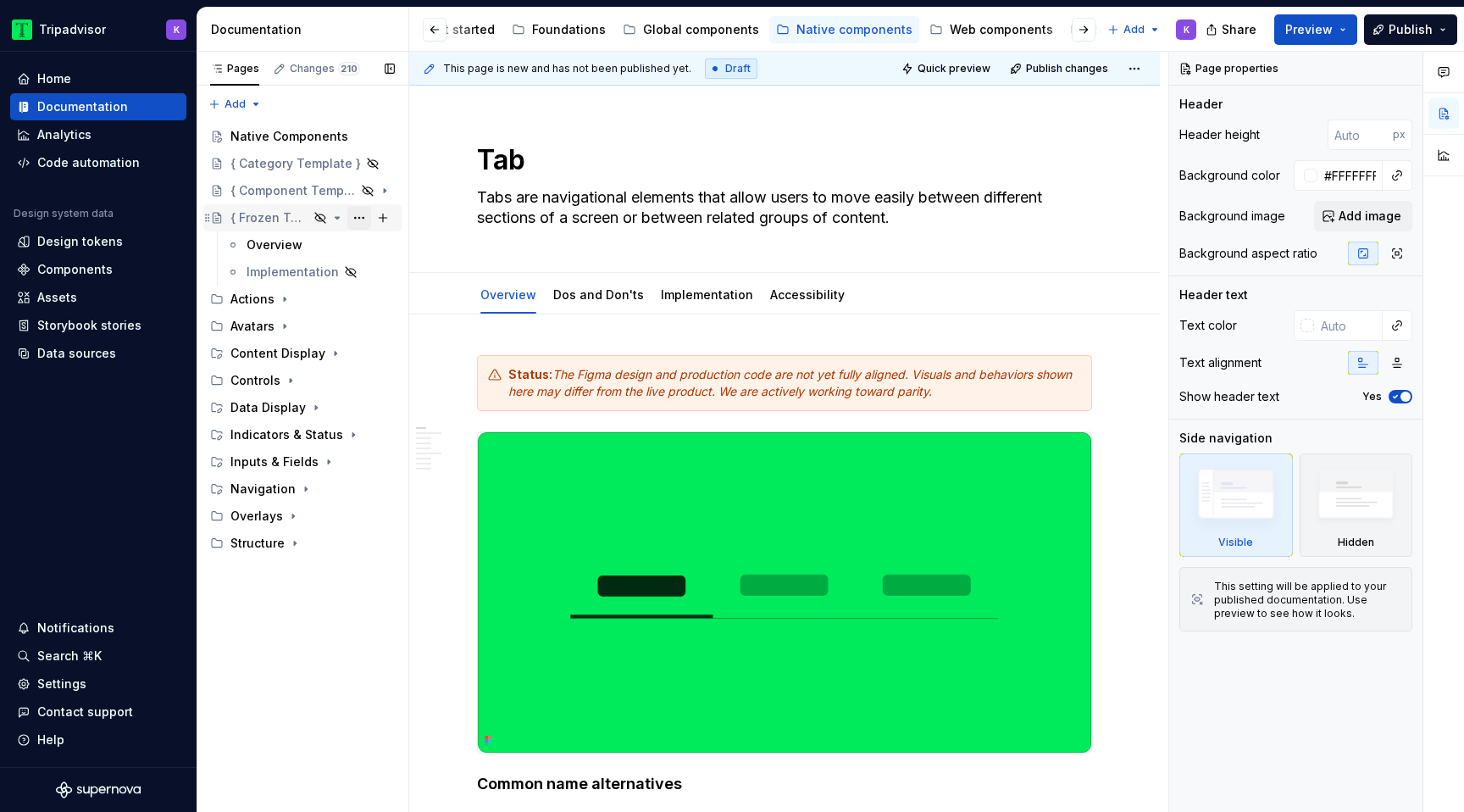
click at [360, 221] on button "Page tree" at bounding box center [360, 218] width 24 height 24
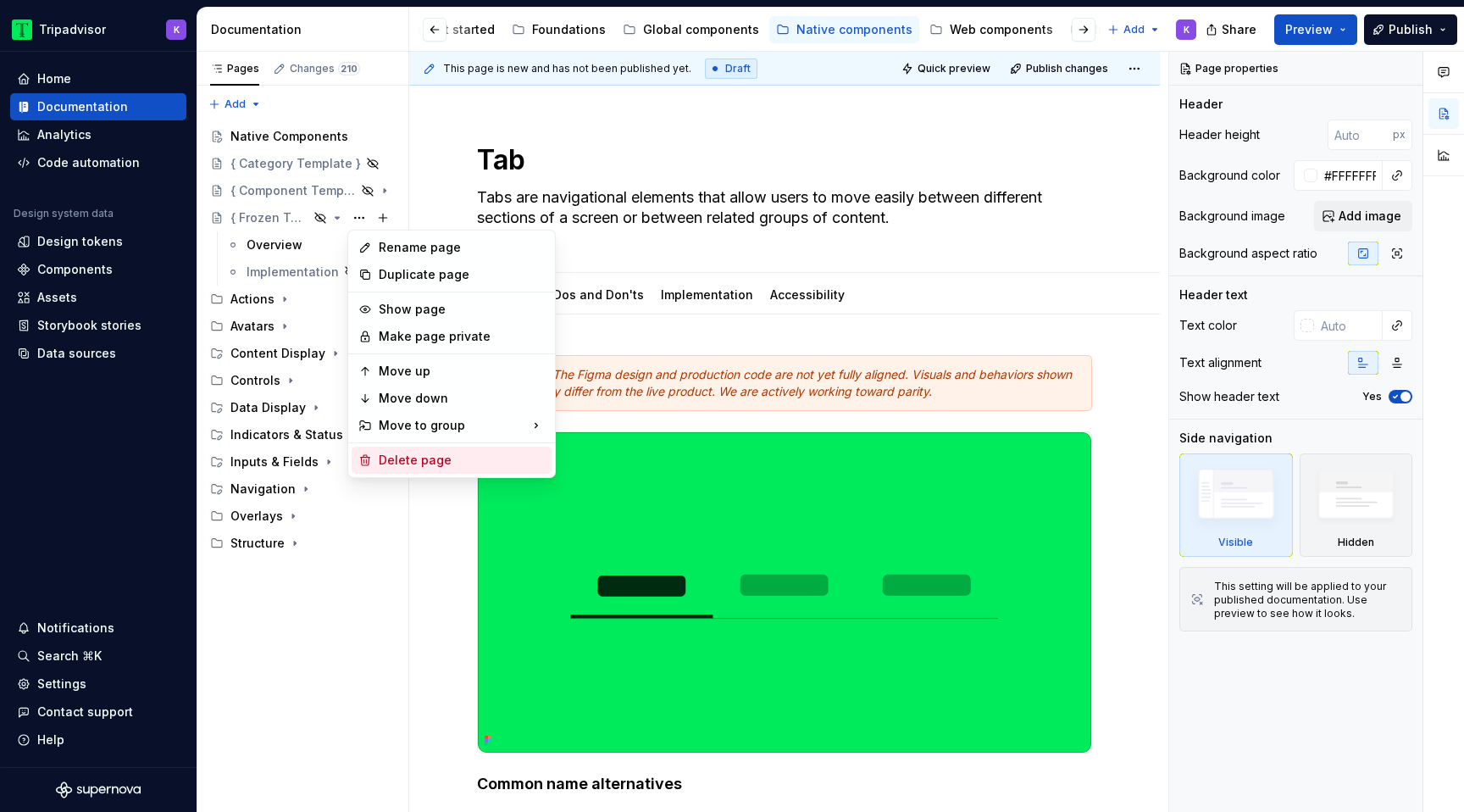
click at [396, 465] on div "Delete page" at bounding box center [462, 460] width 166 height 17
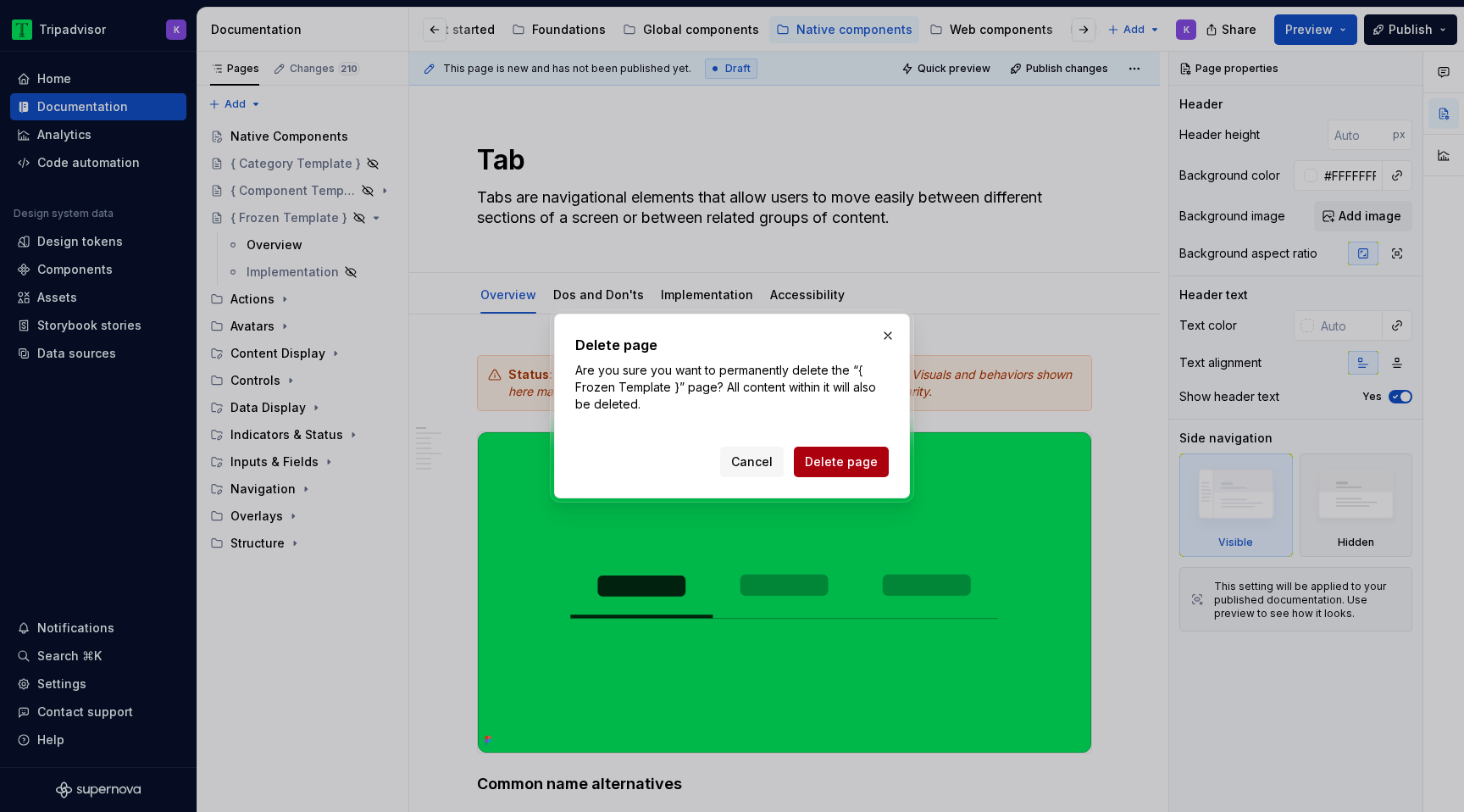
click at [821, 464] on span "Delete page" at bounding box center [841, 462] width 73 height 17
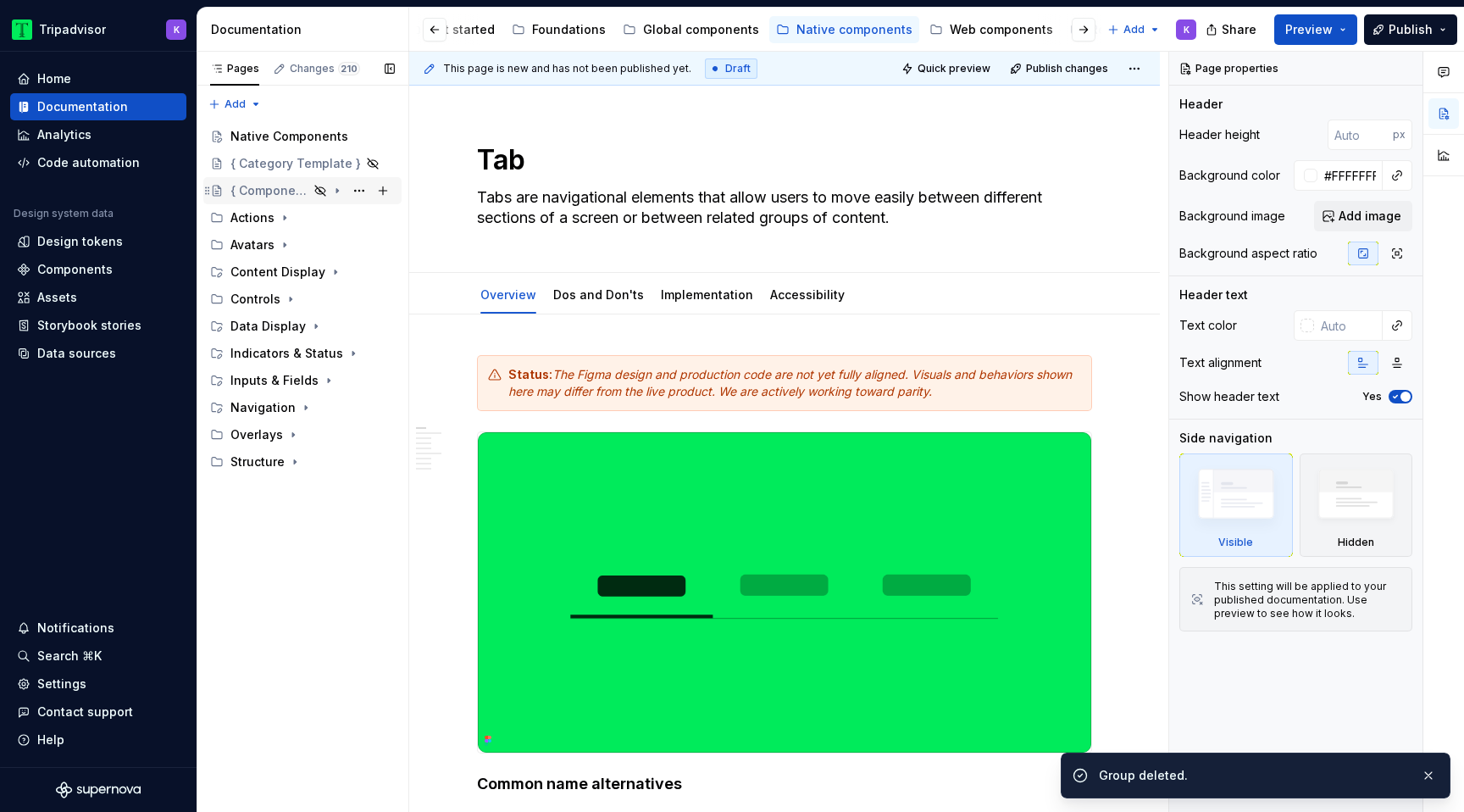
click at [335, 189] on icon "Page tree" at bounding box center [337, 190] width 14 height 14
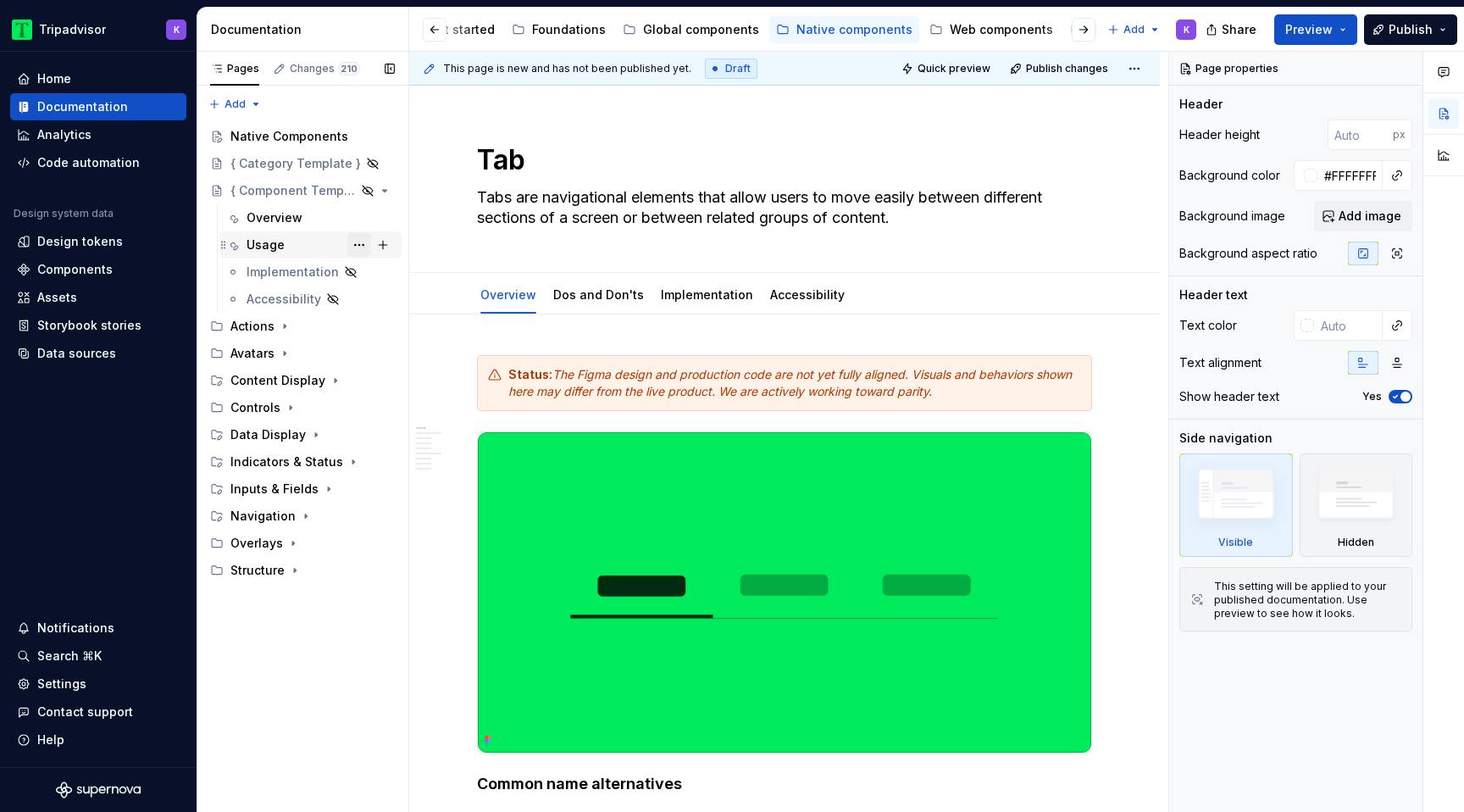
click at [361, 243] on button "Page tree" at bounding box center [360, 245] width 24 height 24
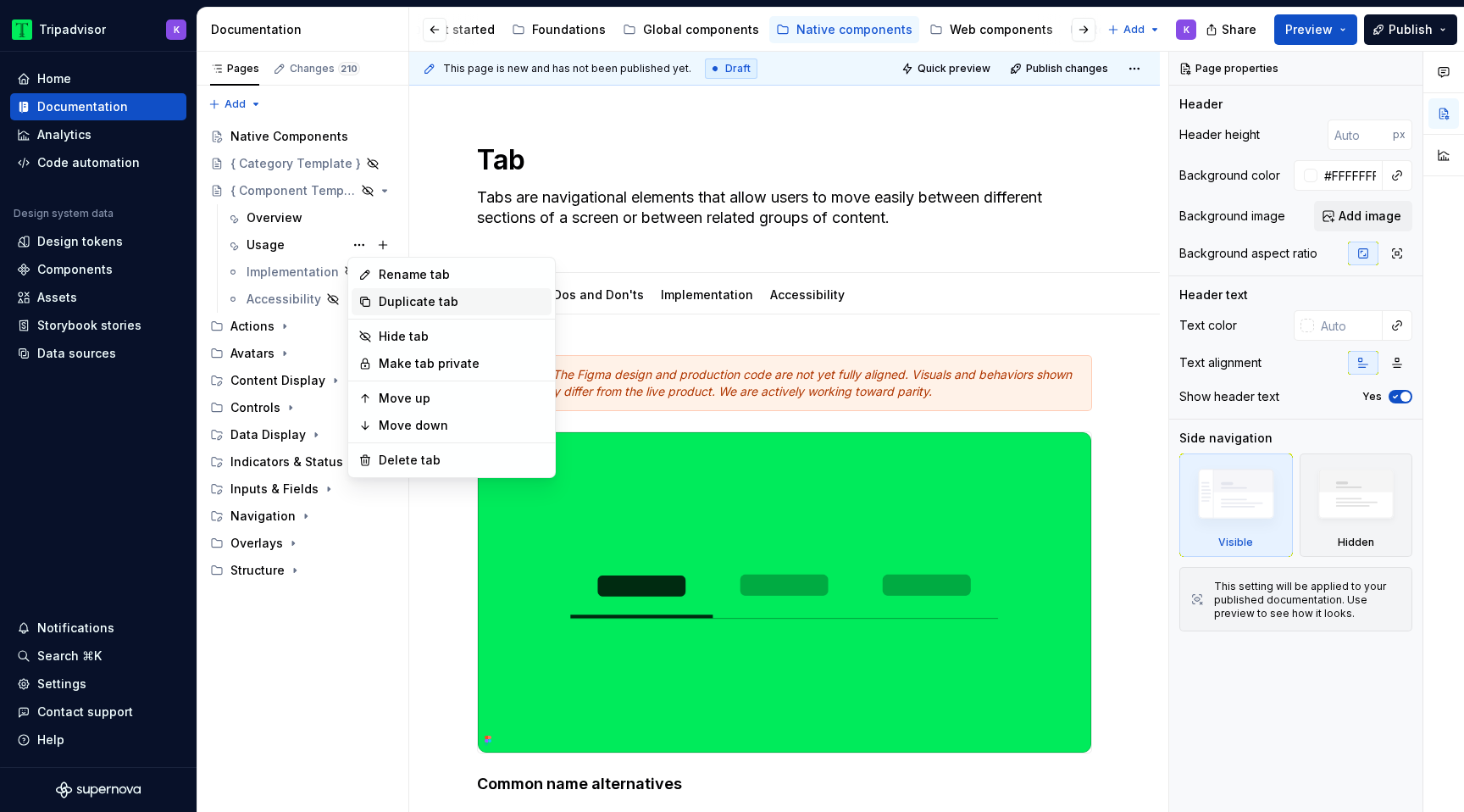
type textarea "*"
click at [432, 286] on div "Rename tab" at bounding box center [451, 274] width 200 height 27
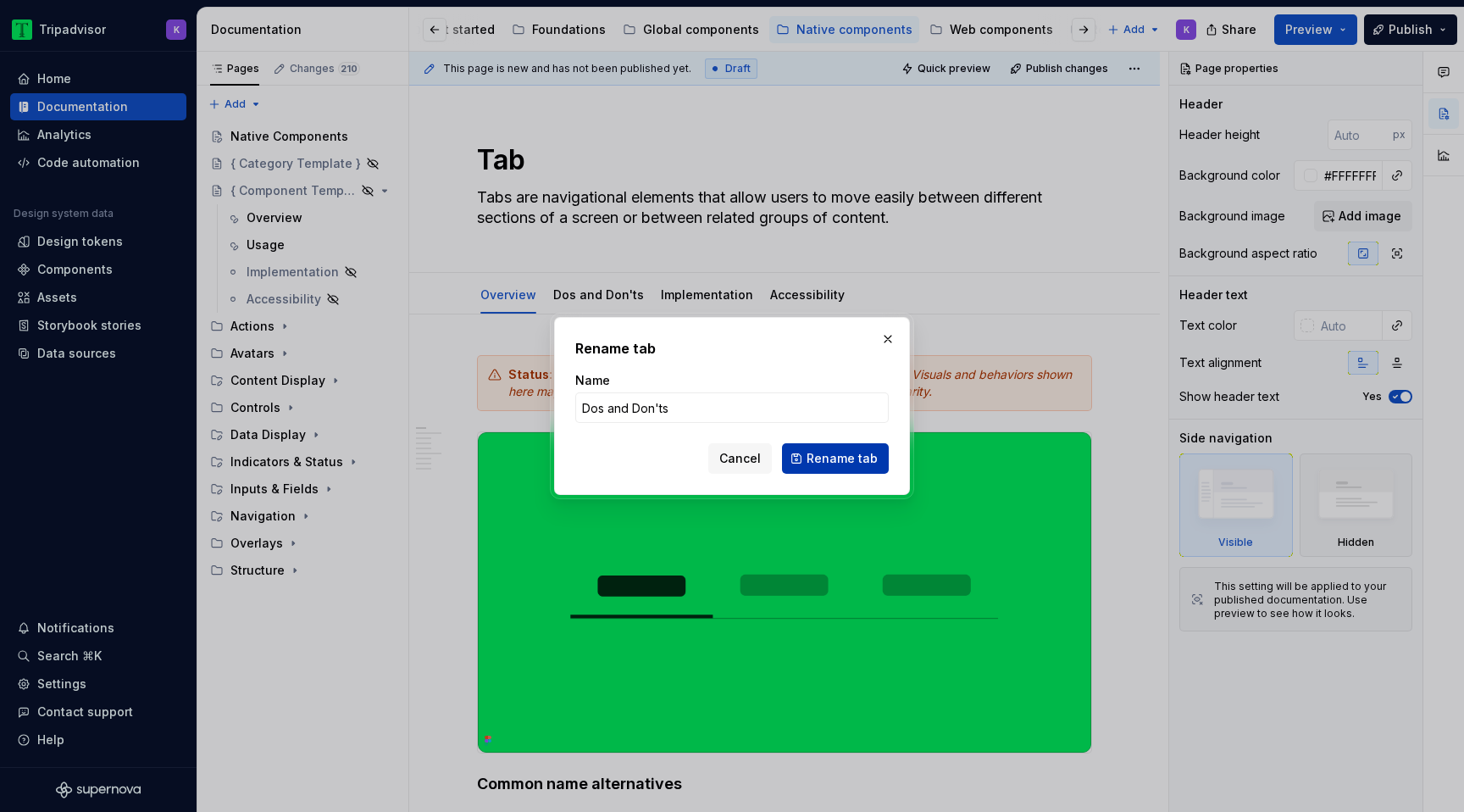
type input "Dos and Don'ts"
click at [817, 449] on button "Rename tab" at bounding box center [835, 458] width 107 height 30
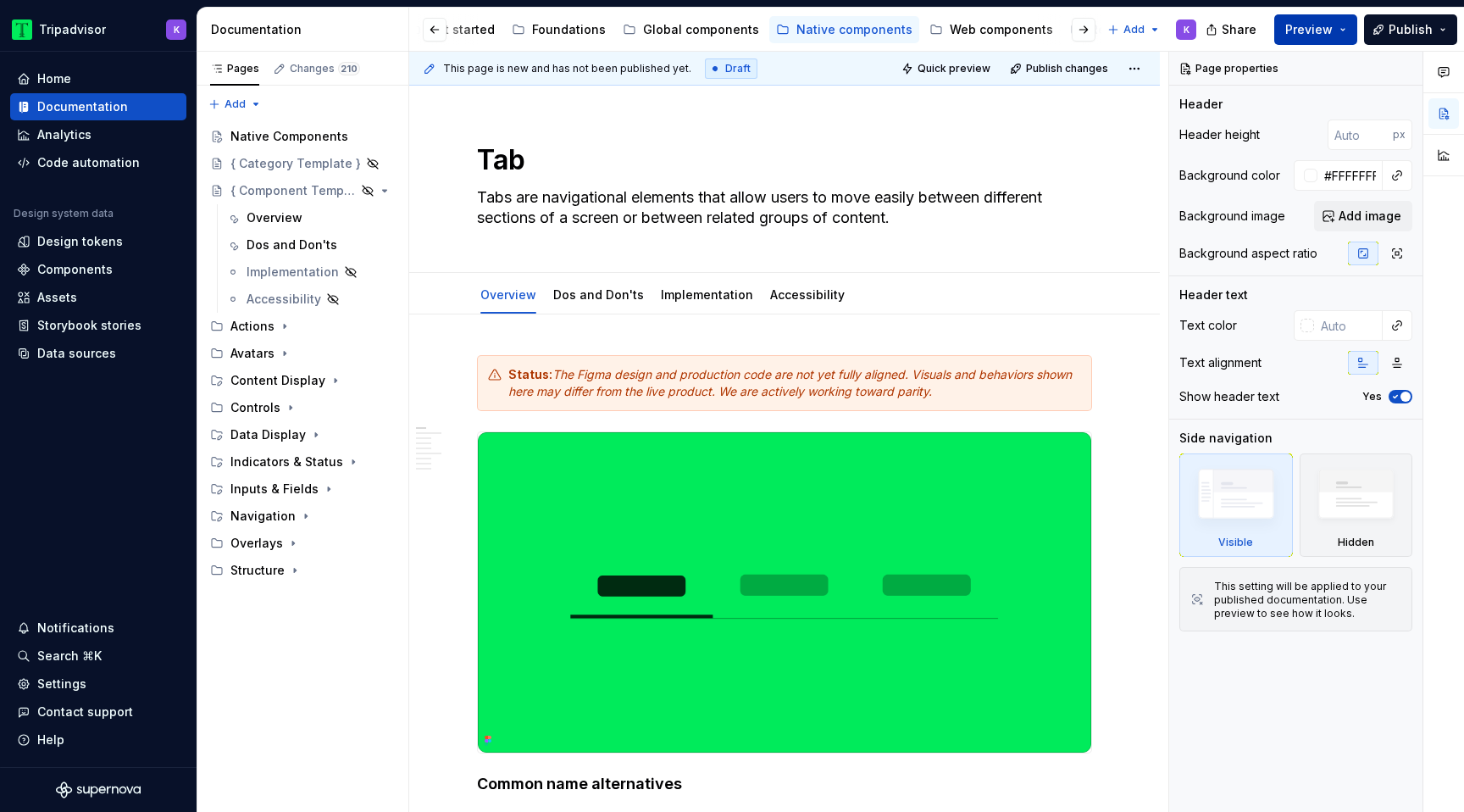
click at [1288, 40] on button "Preview" at bounding box center [1316, 29] width 83 height 30
click at [972, 27] on div "Web components" at bounding box center [1001, 29] width 103 height 17
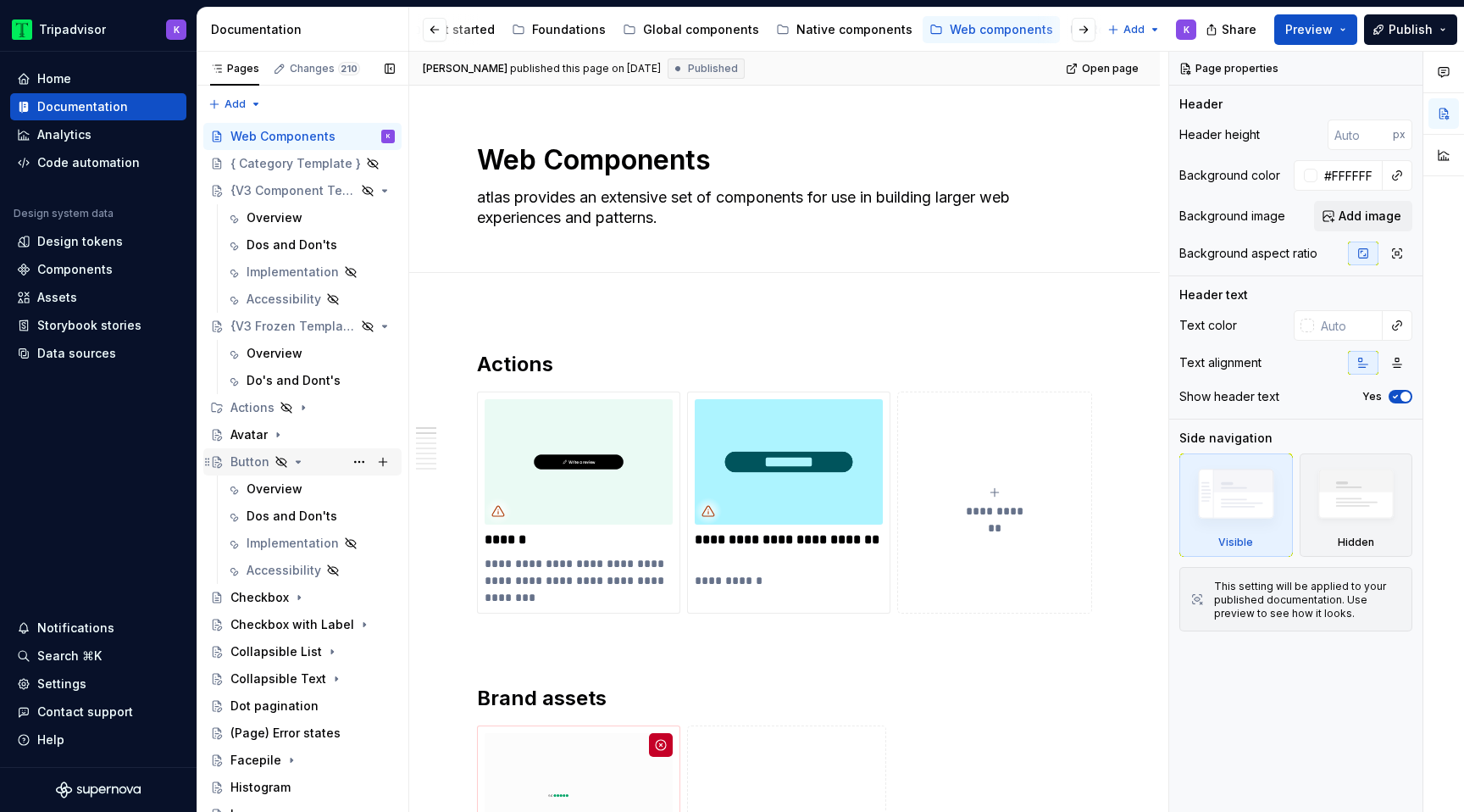
click at [296, 464] on icon "Page tree" at bounding box center [298, 462] width 14 height 14
click at [299, 463] on icon "Page tree" at bounding box center [298, 462] width 14 height 14
click at [298, 513] on div "Dos and Don'ts" at bounding box center [292, 516] width 91 height 17
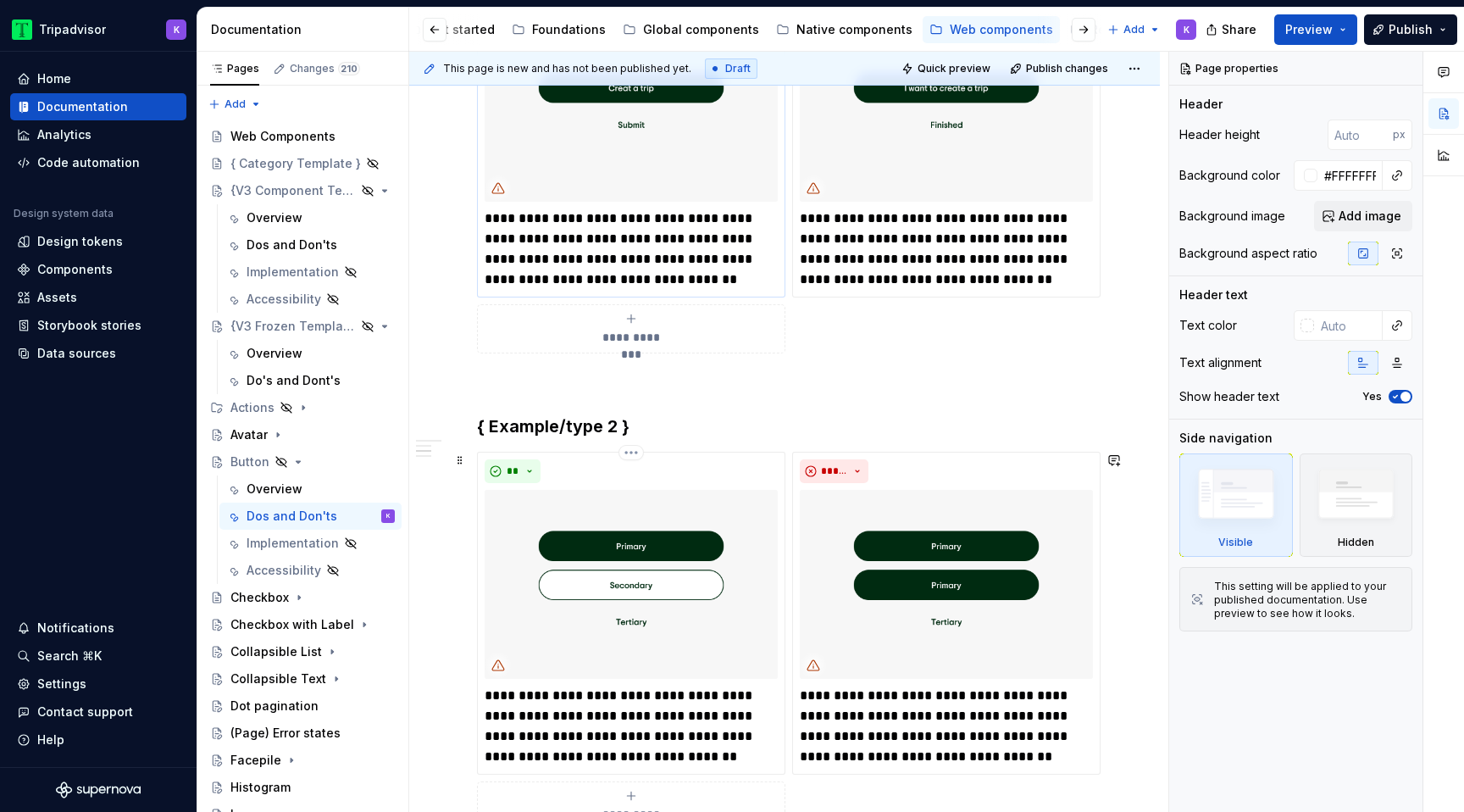
scroll to position [567, 0]
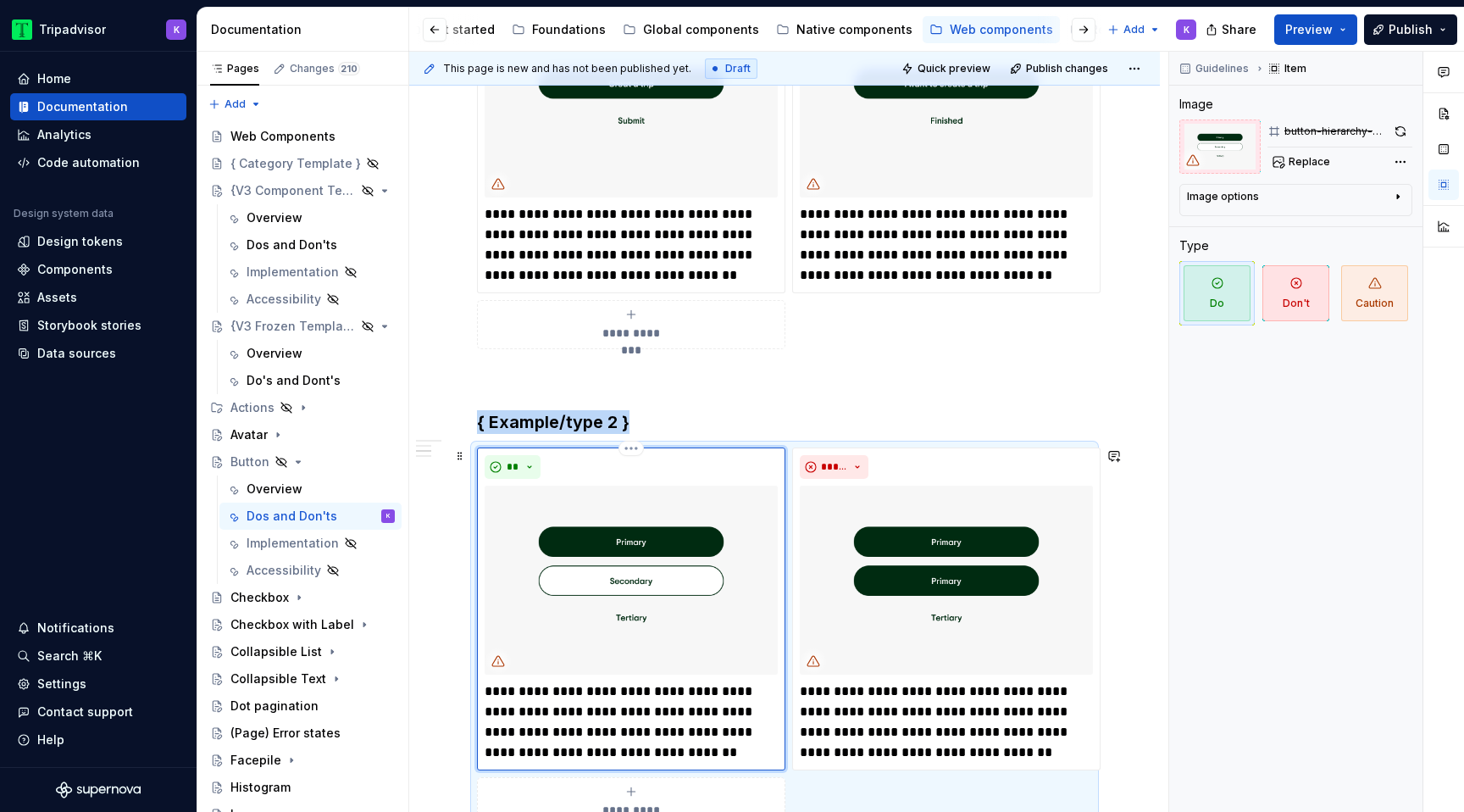
click at [594, 604] on img at bounding box center [631, 579] width 293 height 189
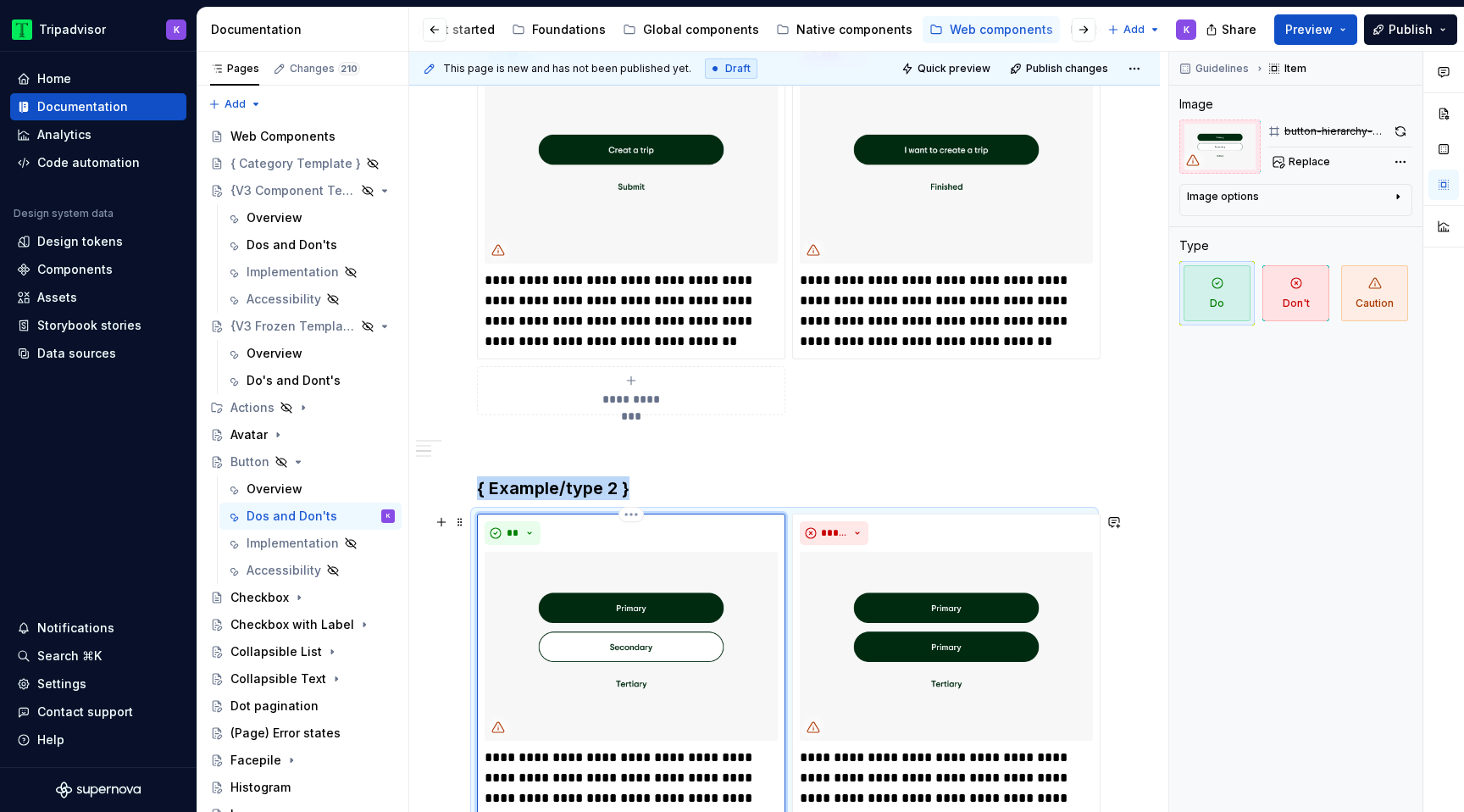
scroll to position [444, 0]
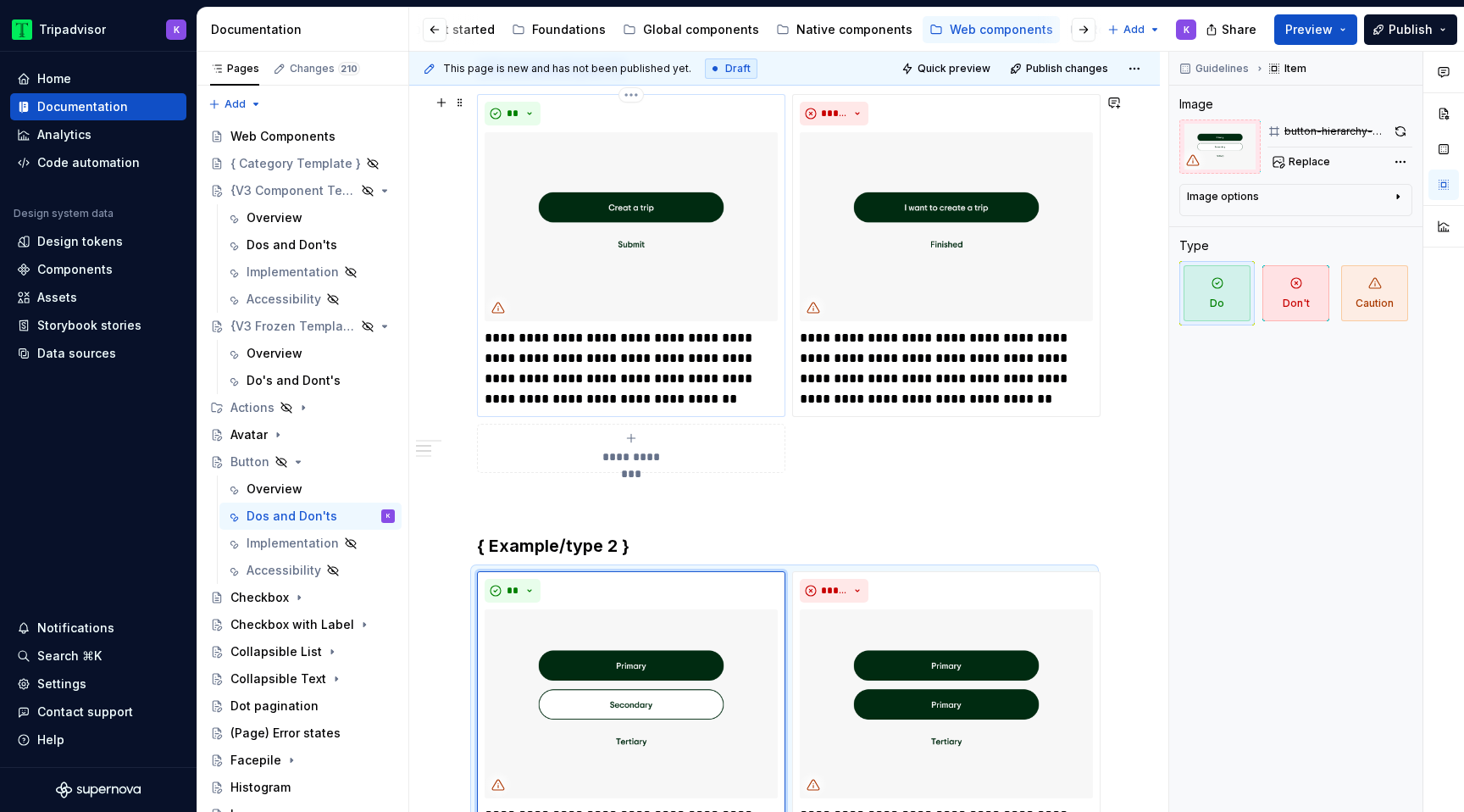
click at [680, 222] on img at bounding box center [631, 226] width 293 height 189
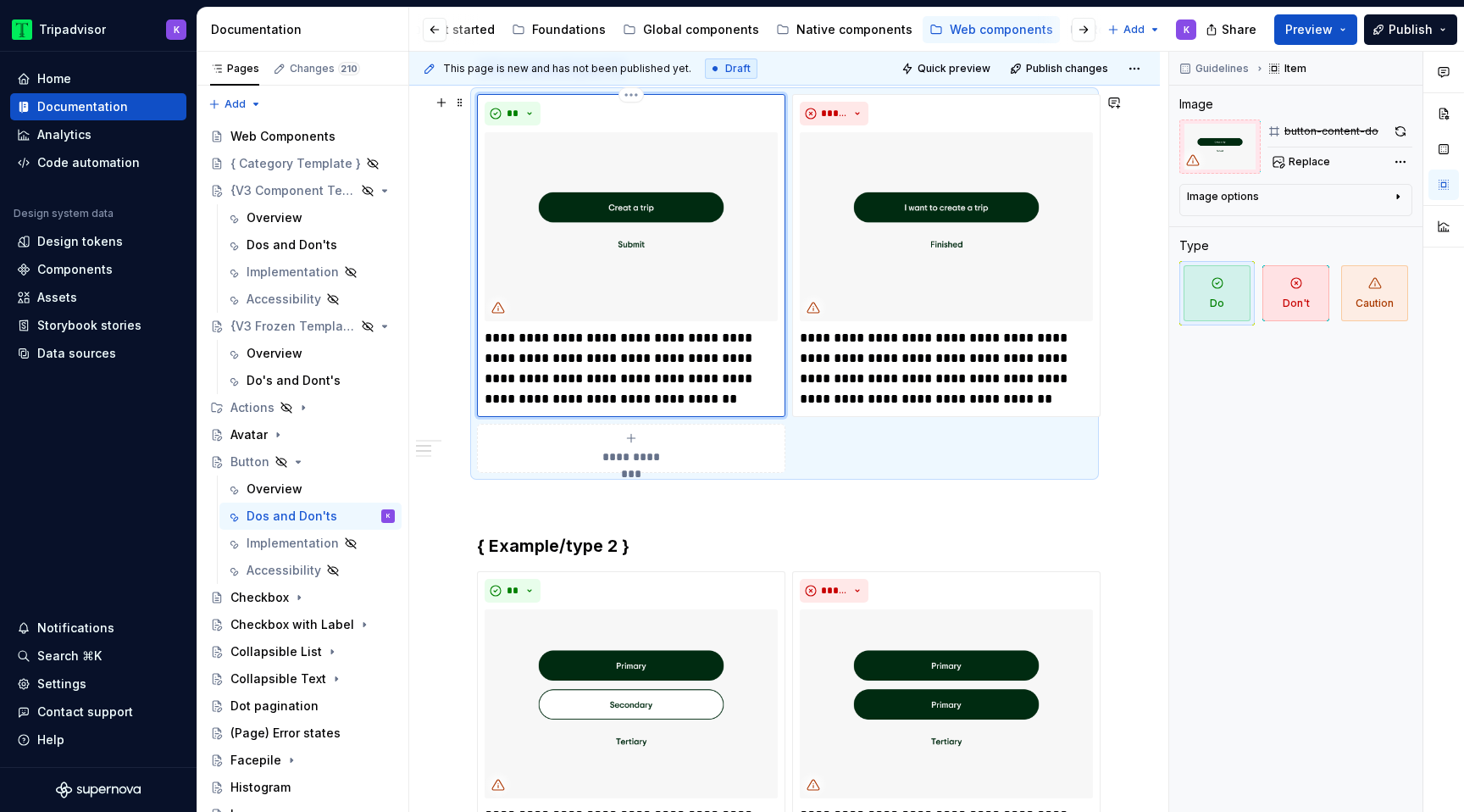
click at [680, 222] on img at bounding box center [631, 226] width 293 height 189
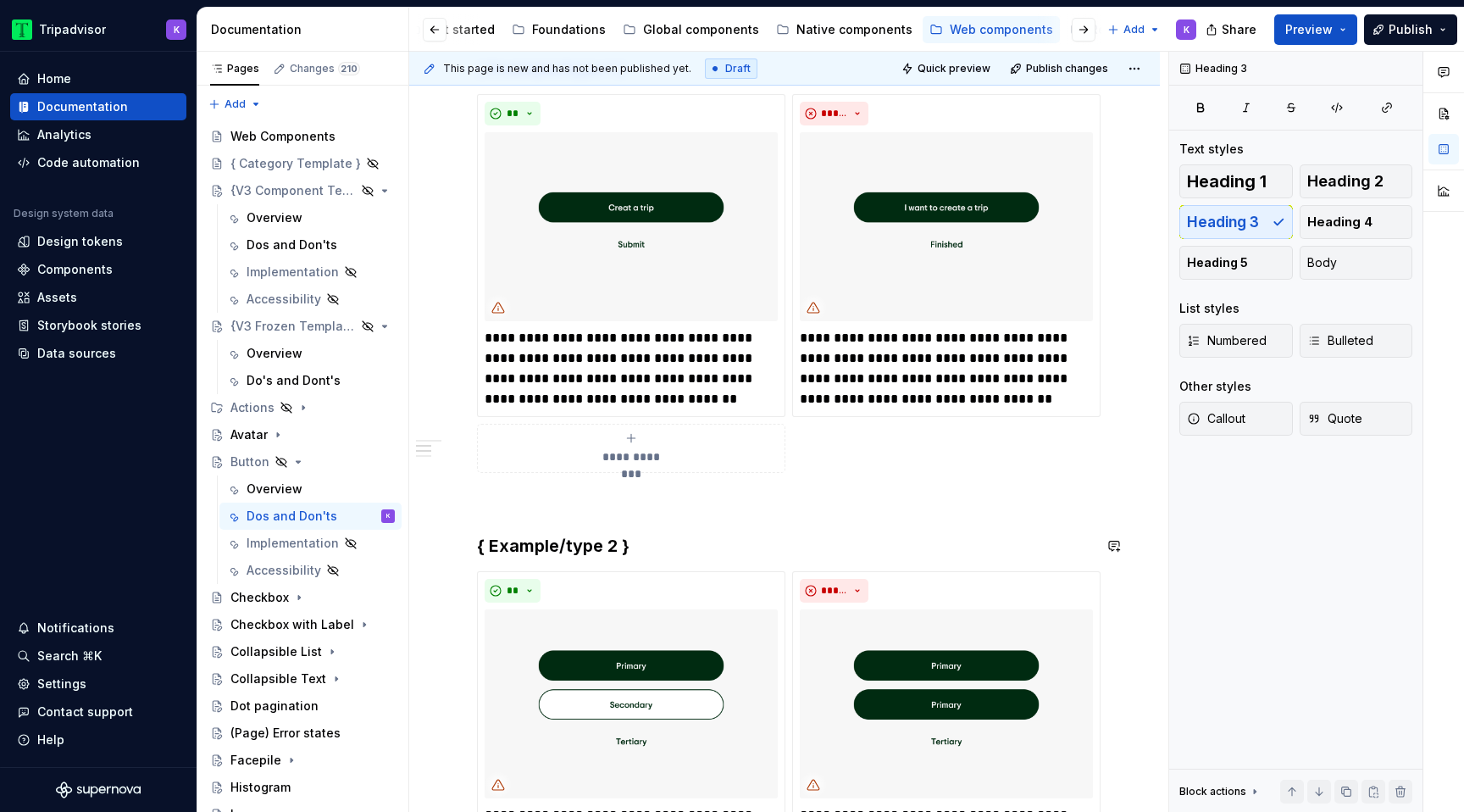
click at [593, 523] on div "**********" at bounding box center [784, 810] width 615 height 1676
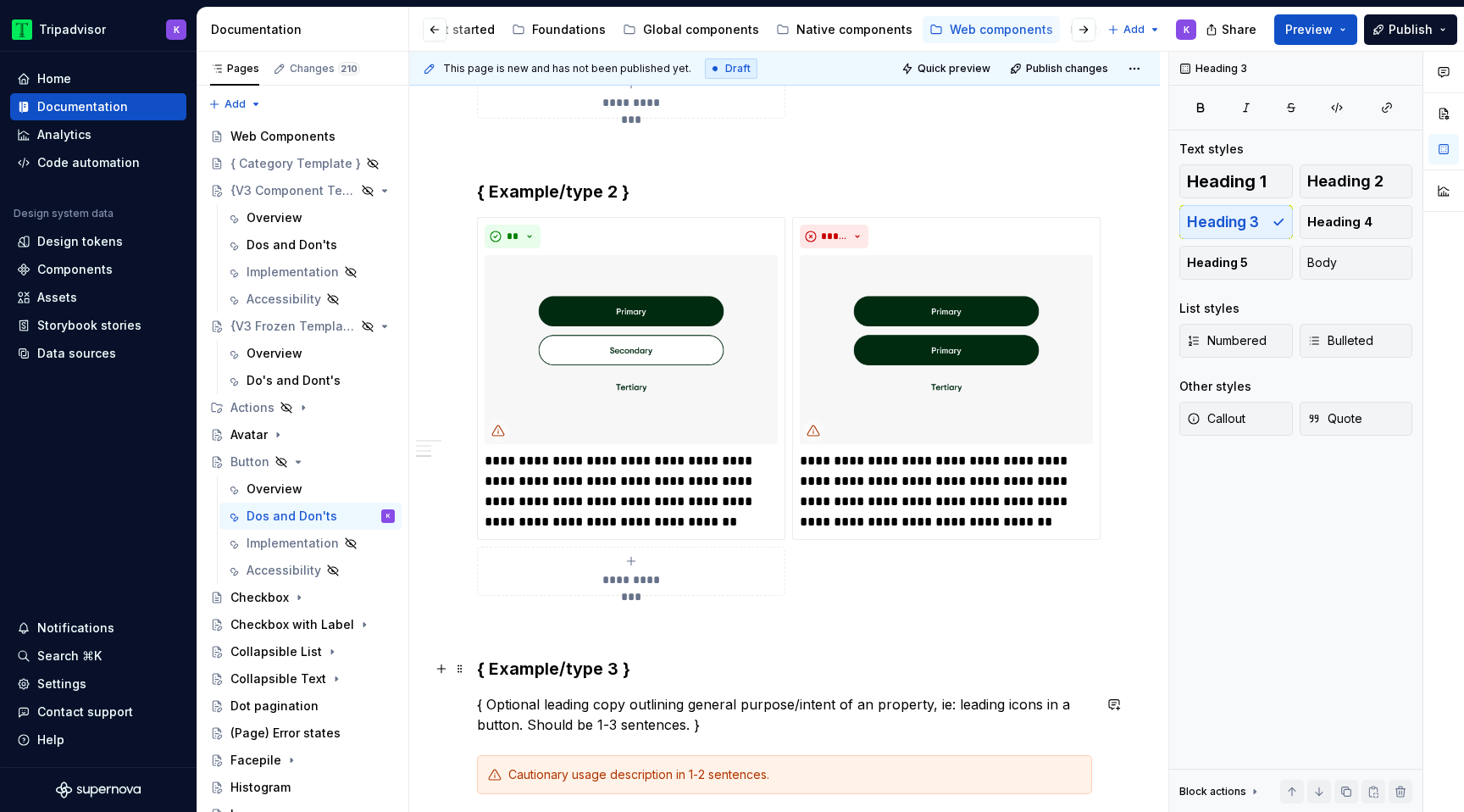
scroll to position [0, 0]
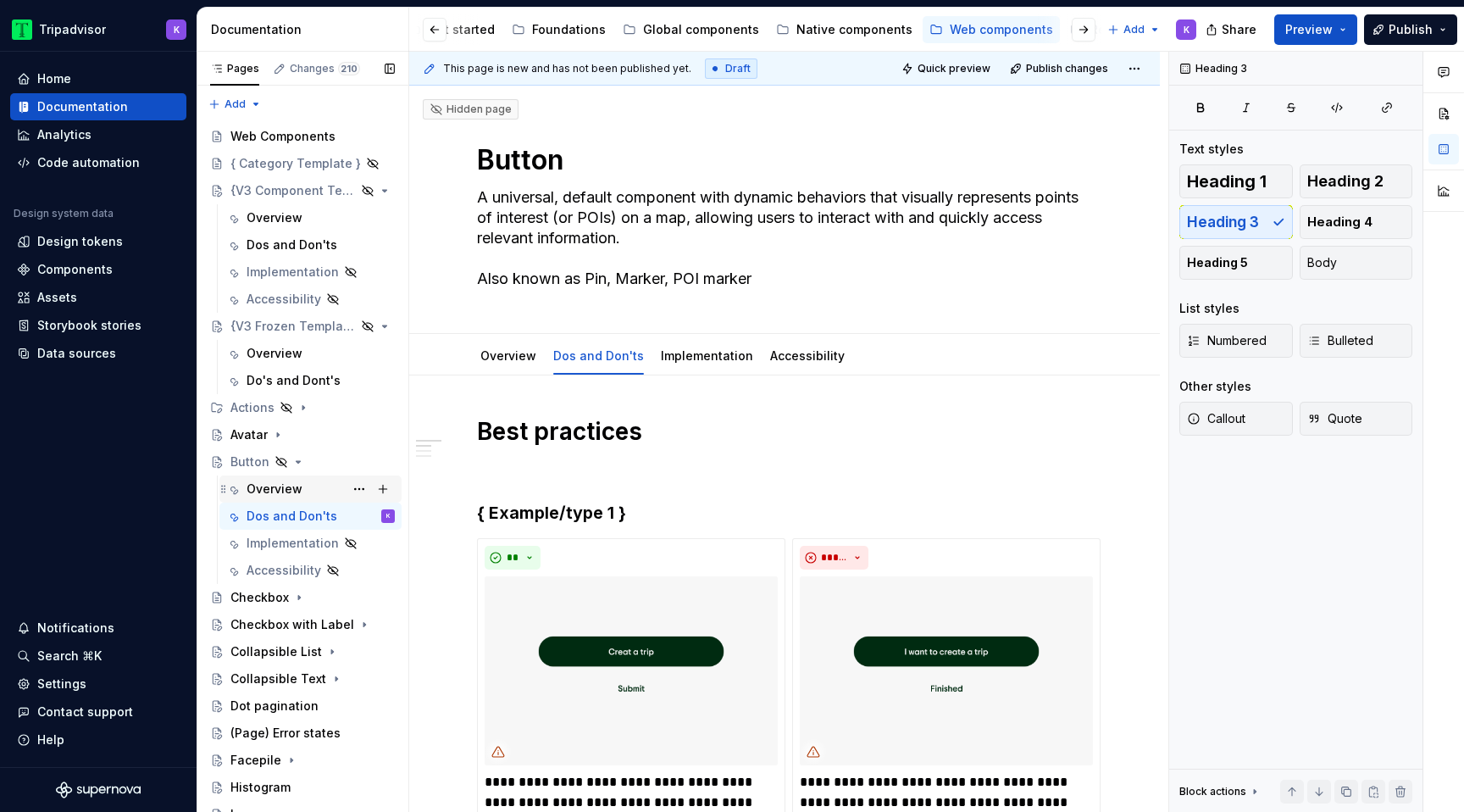
click at [301, 486] on div "Overview" at bounding box center [320, 489] width 148 height 24
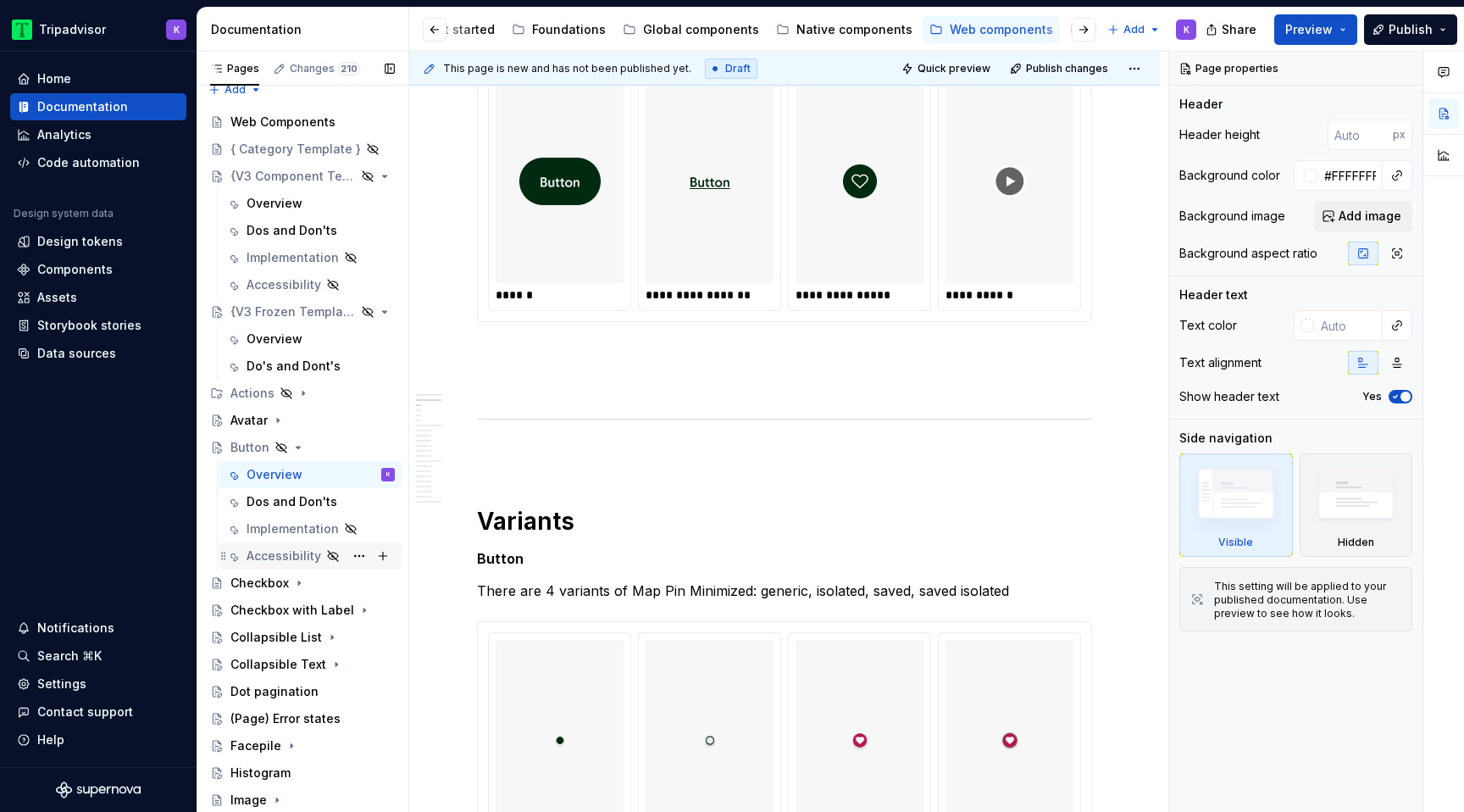
scroll to position [27, 0]
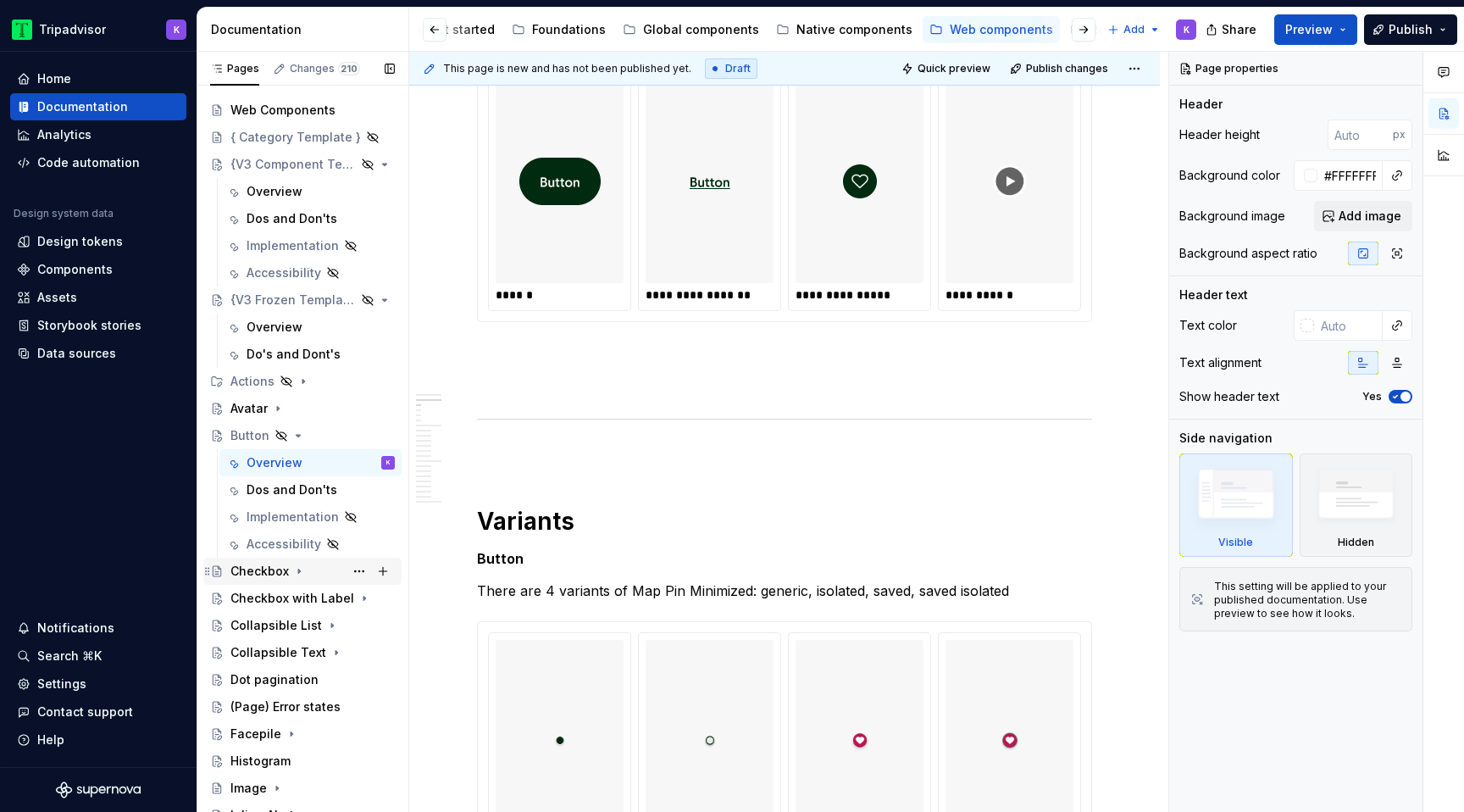
click at [295, 577] on icon "Page tree" at bounding box center [299, 571] width 14 height 14
click at [295, 627] on div "Dos and Don'ts" at bounding box center [292, 625] width 91 height 17
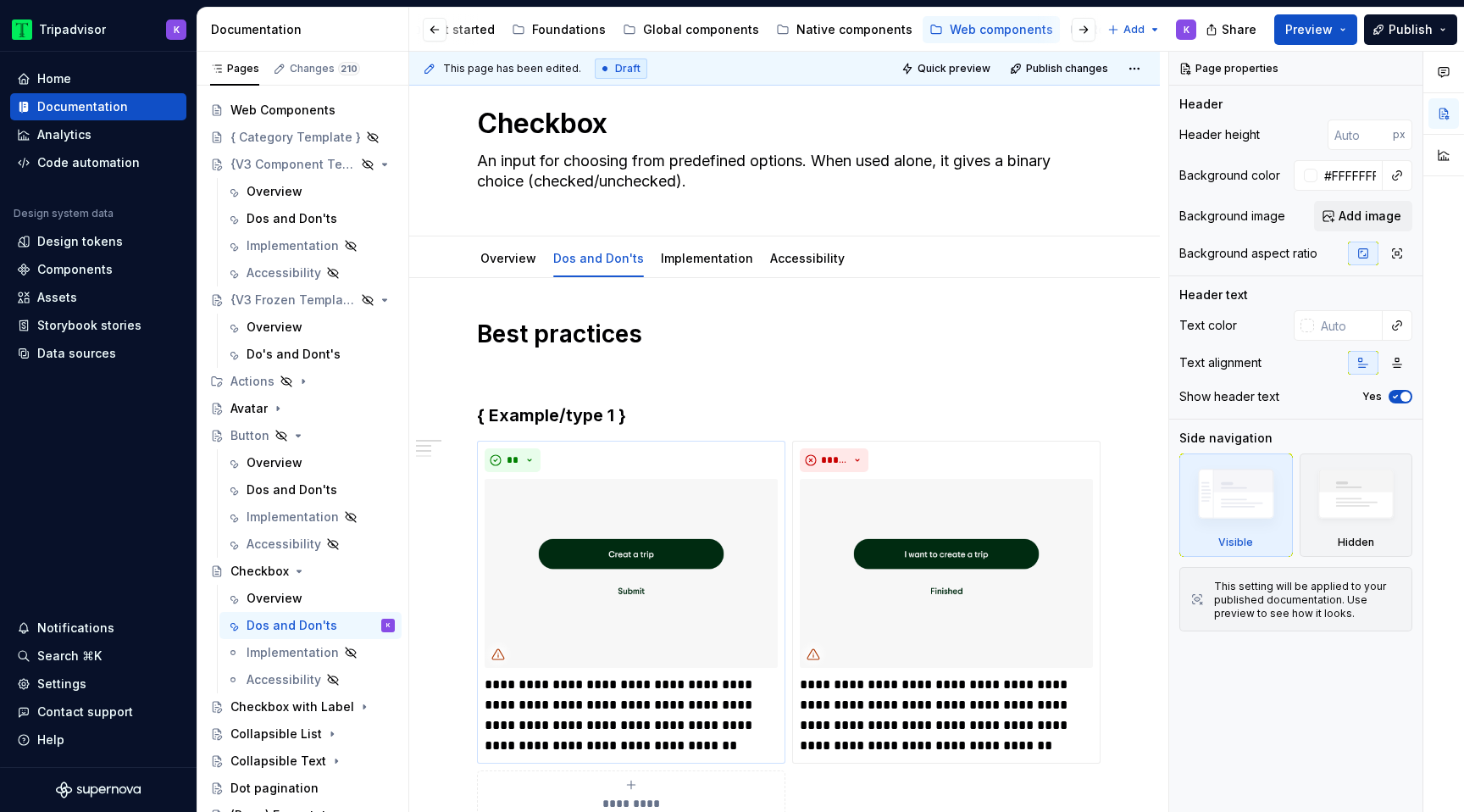
scroll to position [22, 0]
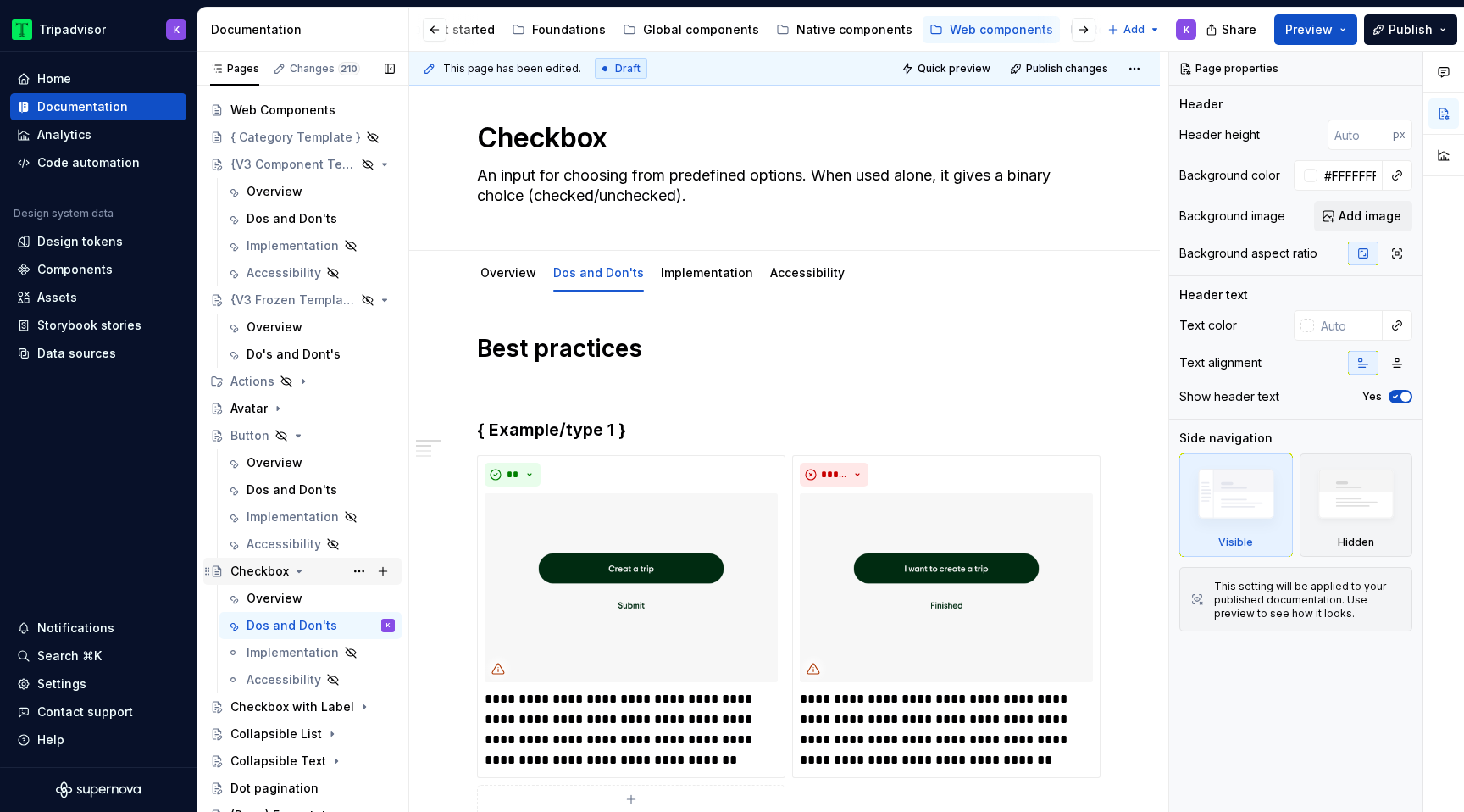
click at [299, 570] on icon "Page tree" at bounding box center [299, 571] width 5 height 2
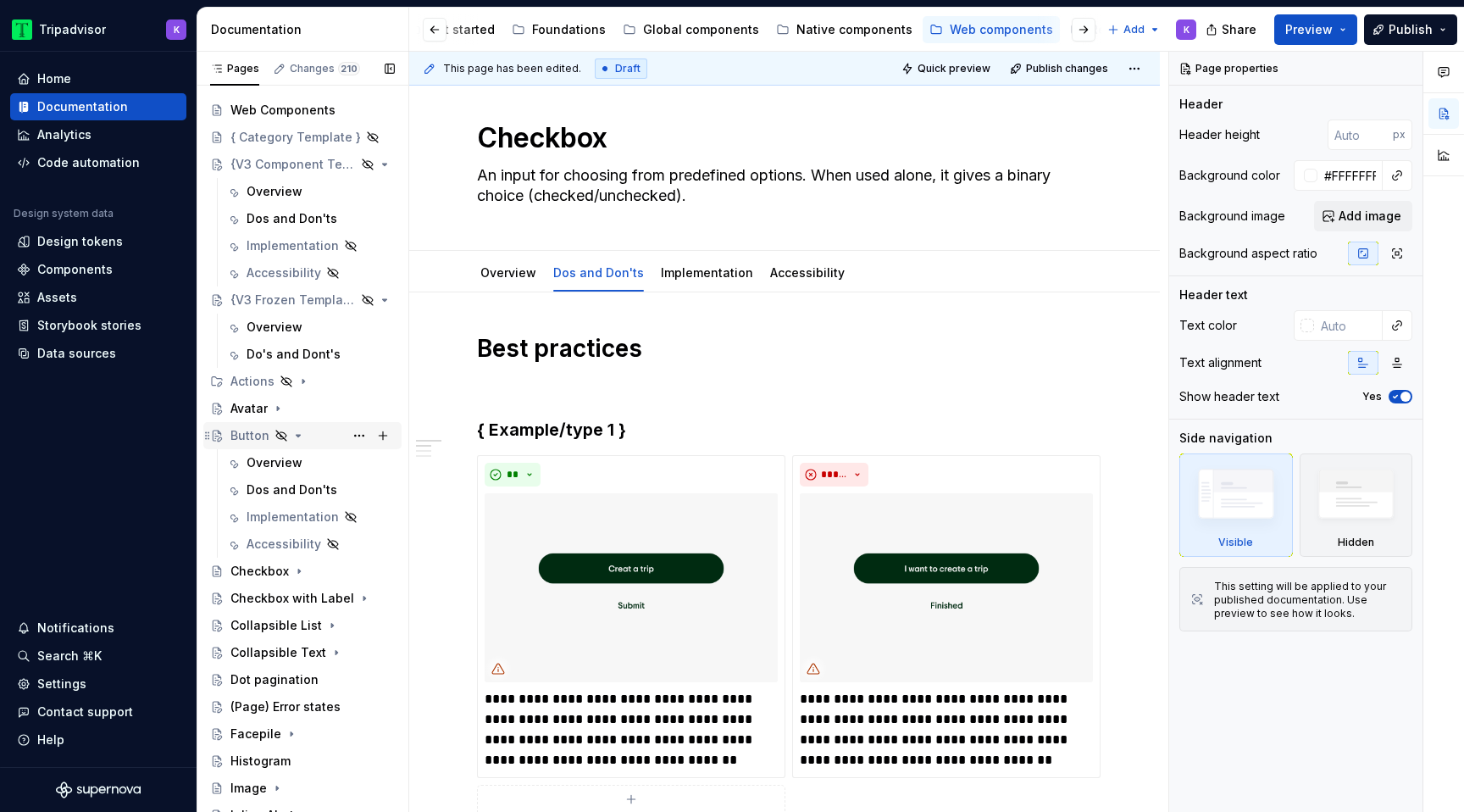
click at [297, 431] on icon "Page tree" at bounding box center [298, 435] width 14 height 14
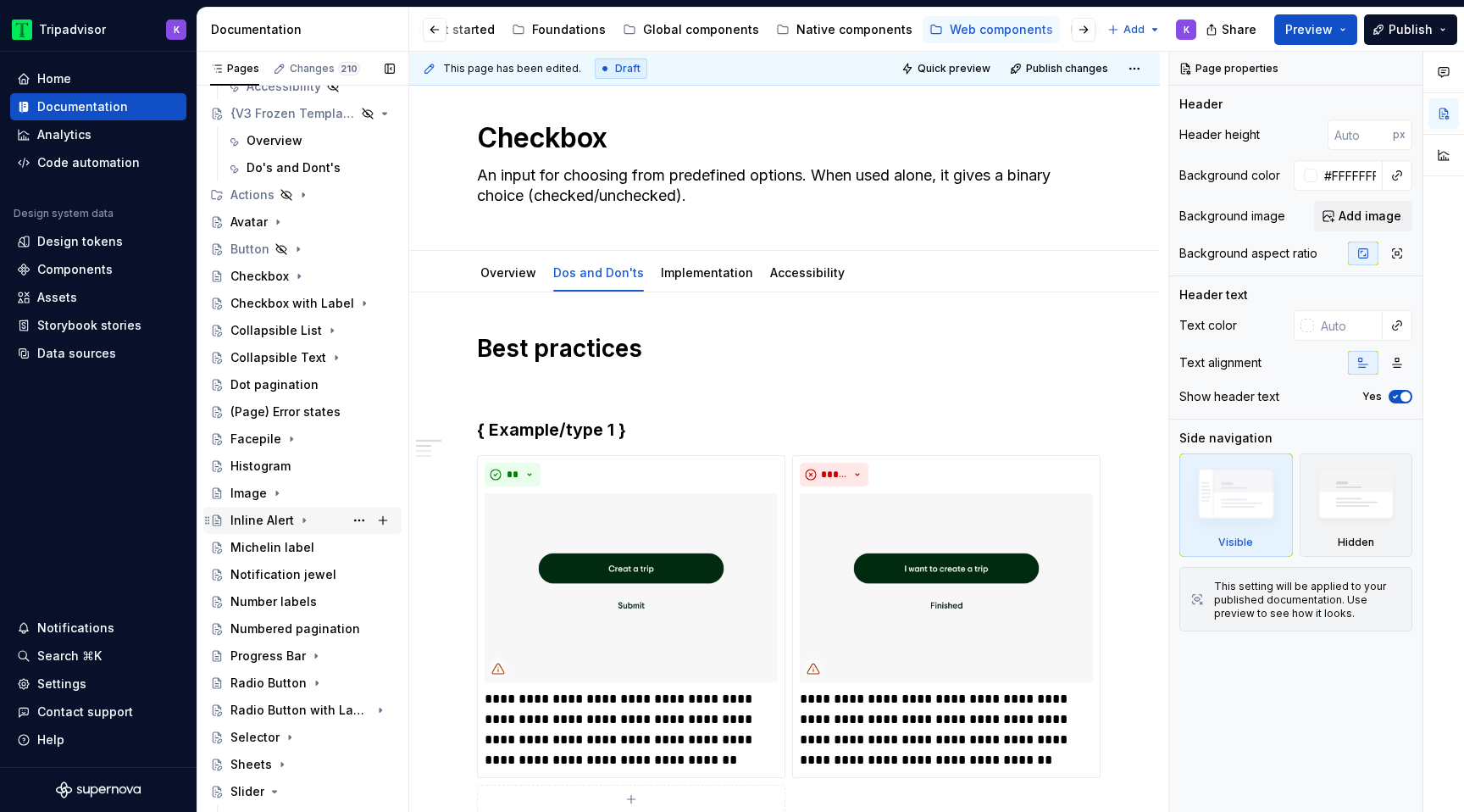
scroll to position [246, 0]
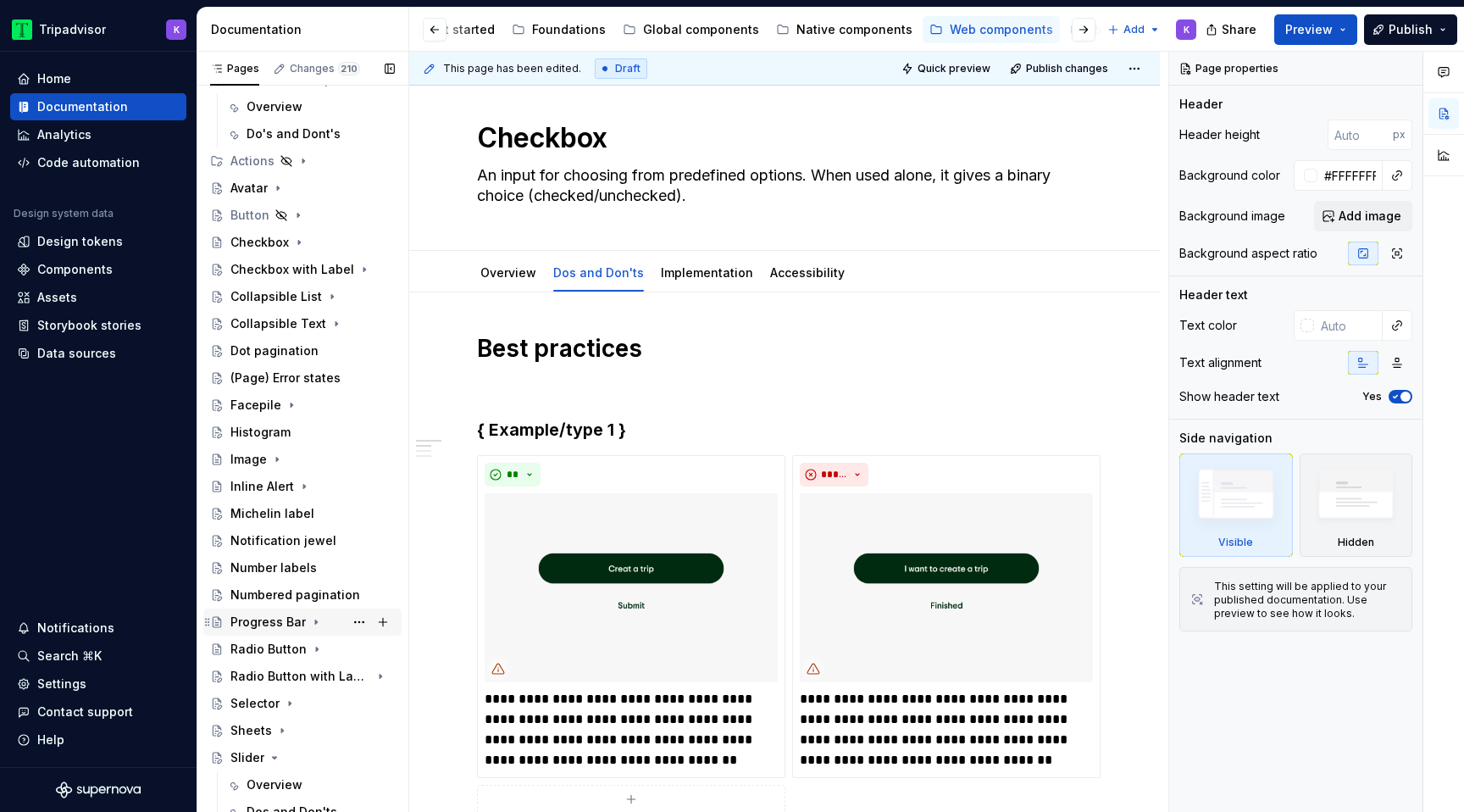
click at [309, 628] on icon "Page tree" at bounding box center [315, 622] width 14 height 14
click at [300, 680] on div "Dos and Don'ts" at bounding box center [292, 676] width 91 height 17
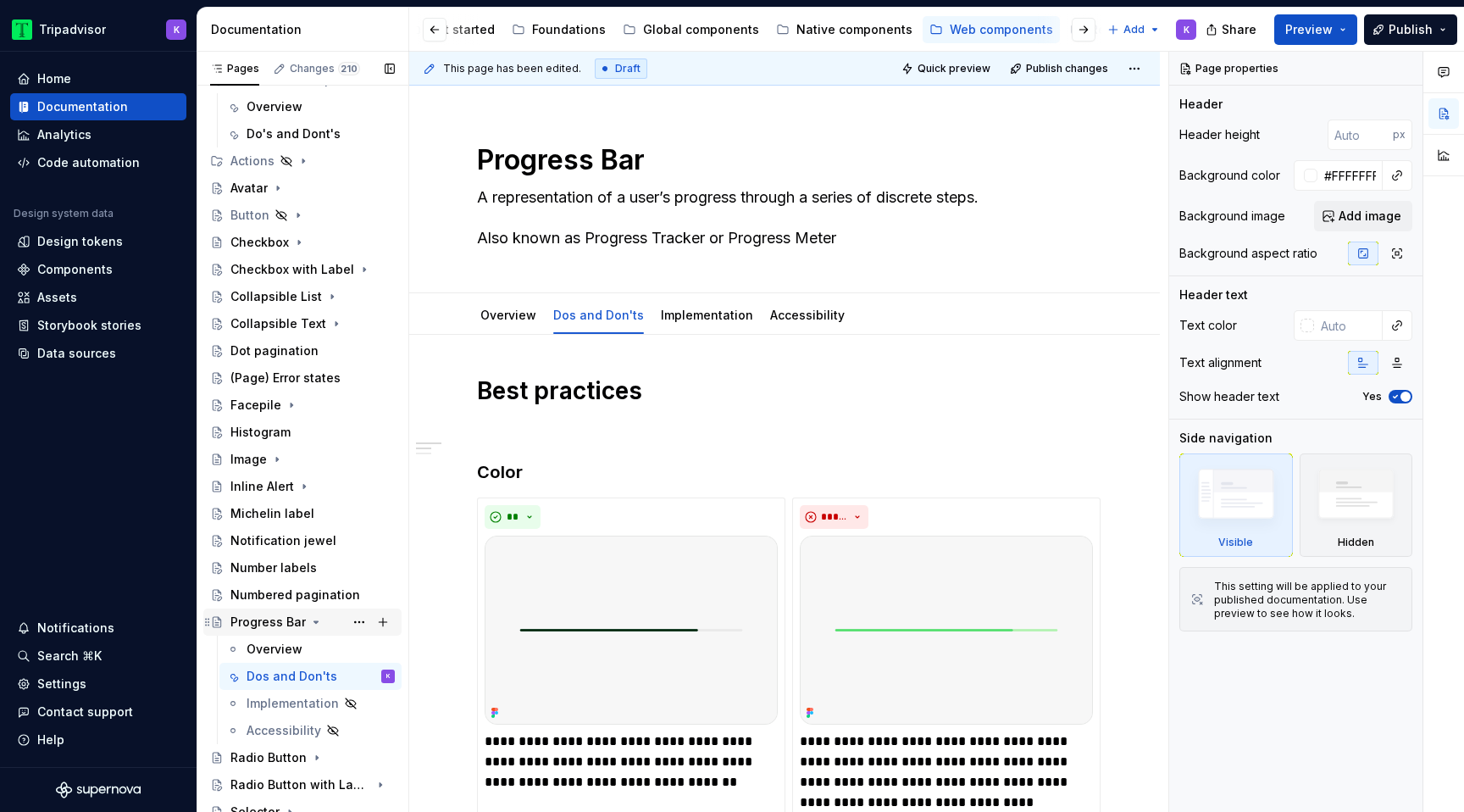
click at [310, 621] on icon "Page tree" at bounding box center [315, 622] width 14 height 14
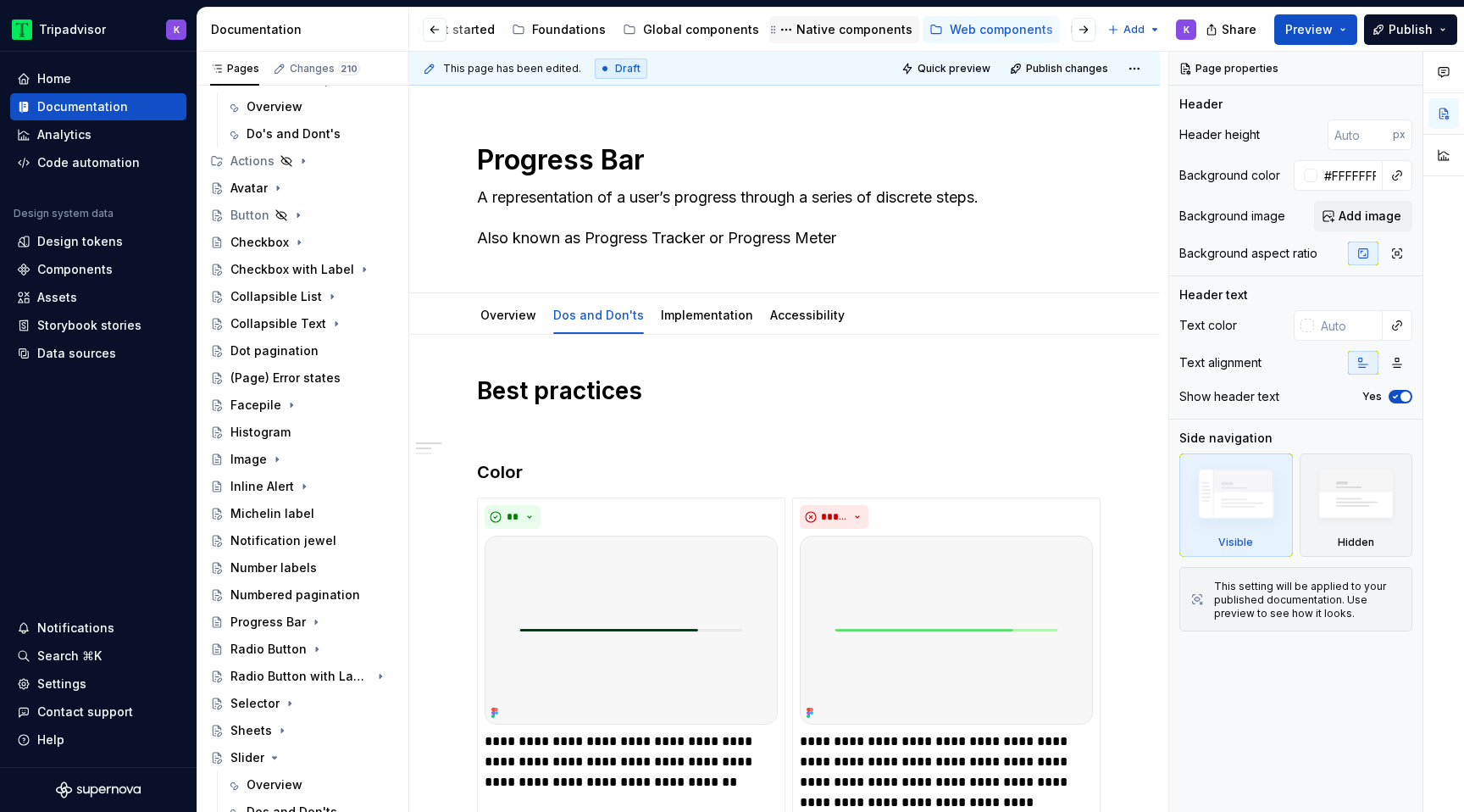
click at [859, 31] on div "Native components" at bounding box center [854, 29] width 116 height 17
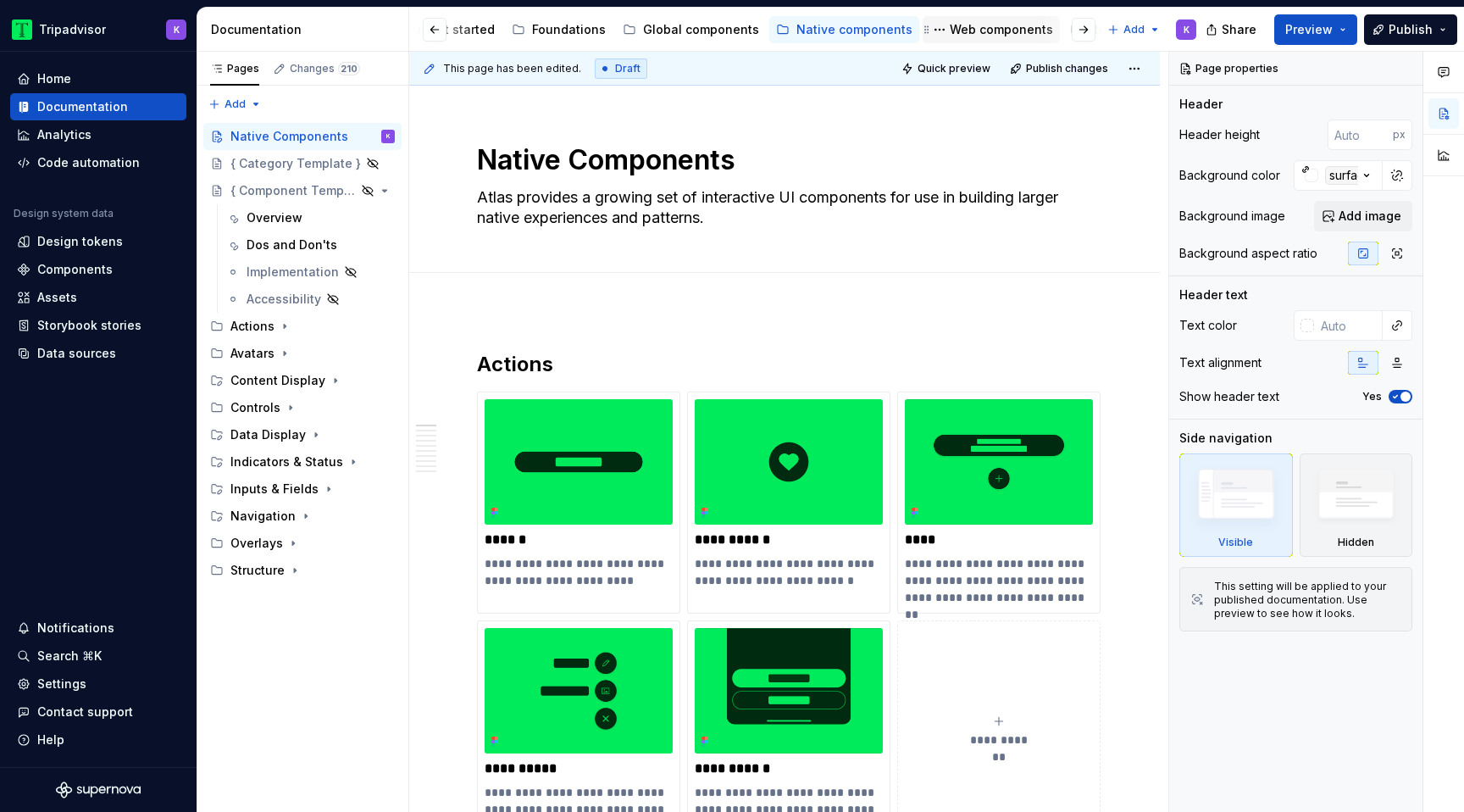
click at [1010, 19] on div "Web components" at bounding box center [991, 29] width 124 height 20
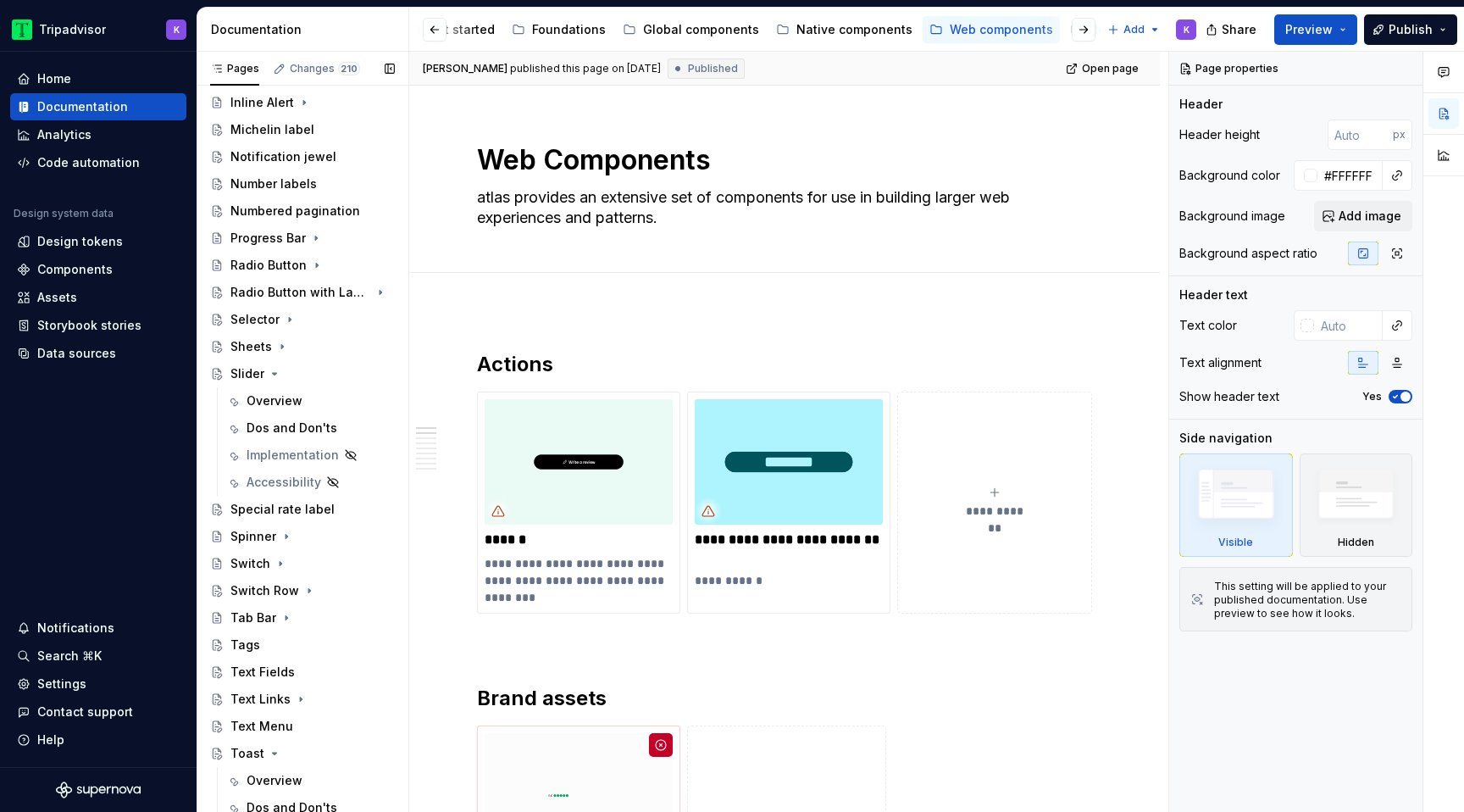
scroll to position [689, 0]
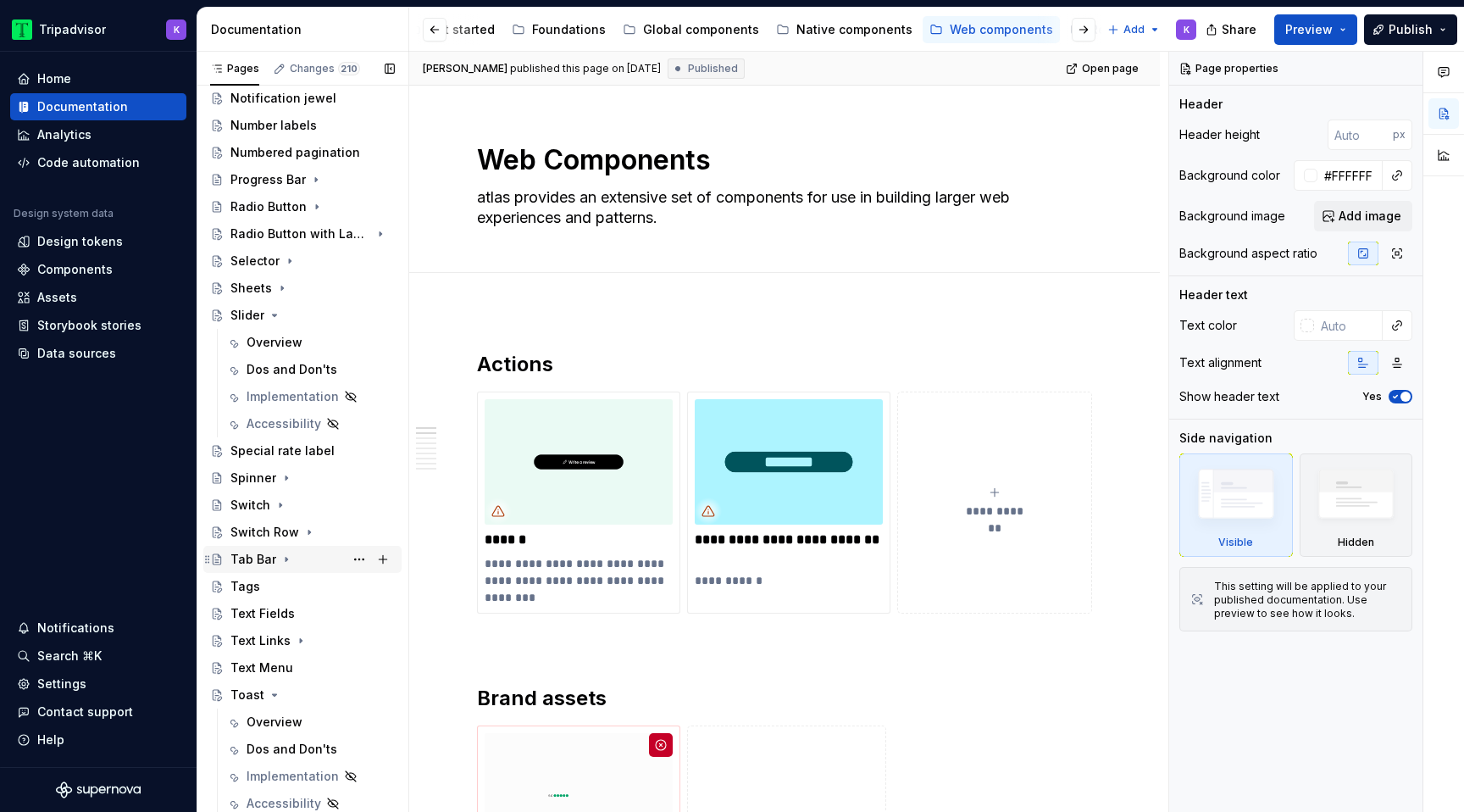
click at [287, 555] on icon "Page tree" at bounding box center [286, 559] width 14 height 14
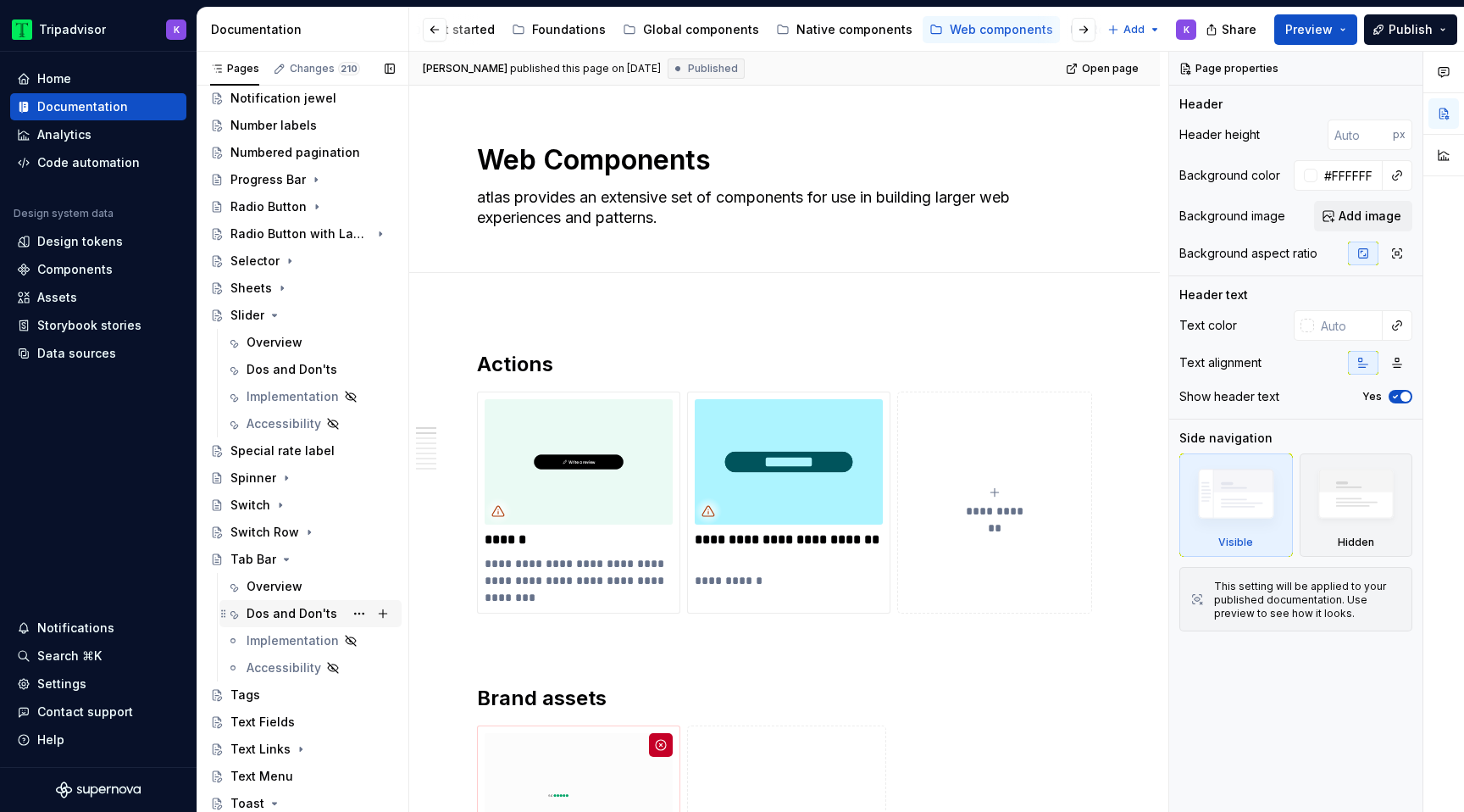
click at [292, 603] on div "Dos and Don'ts" at bounding box center [320, 613] width 148 height 24
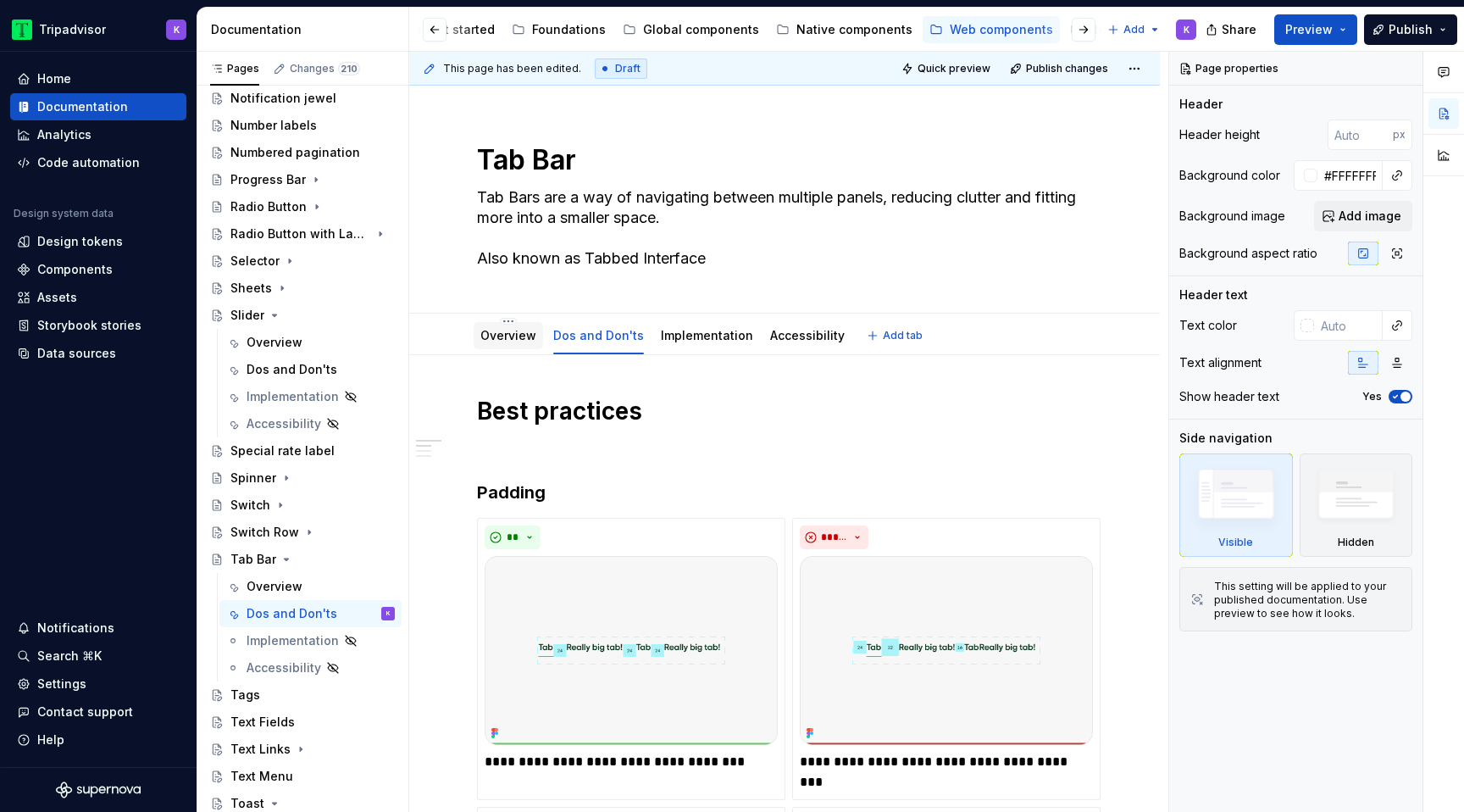
click at [495, 339] on link "Overview" at bounding box center [508, 336] width 56 height 15
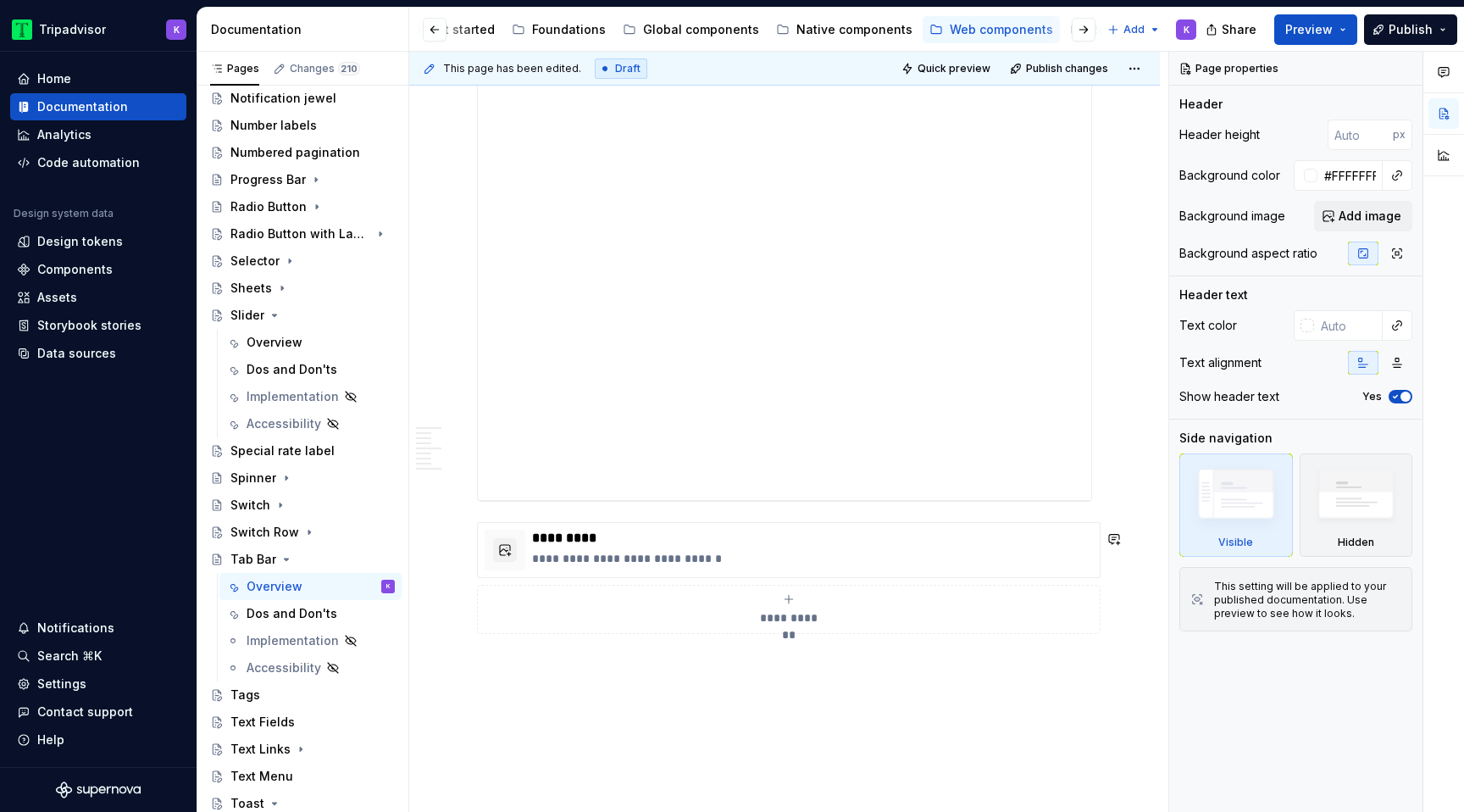
scroll to position [2773, 0]
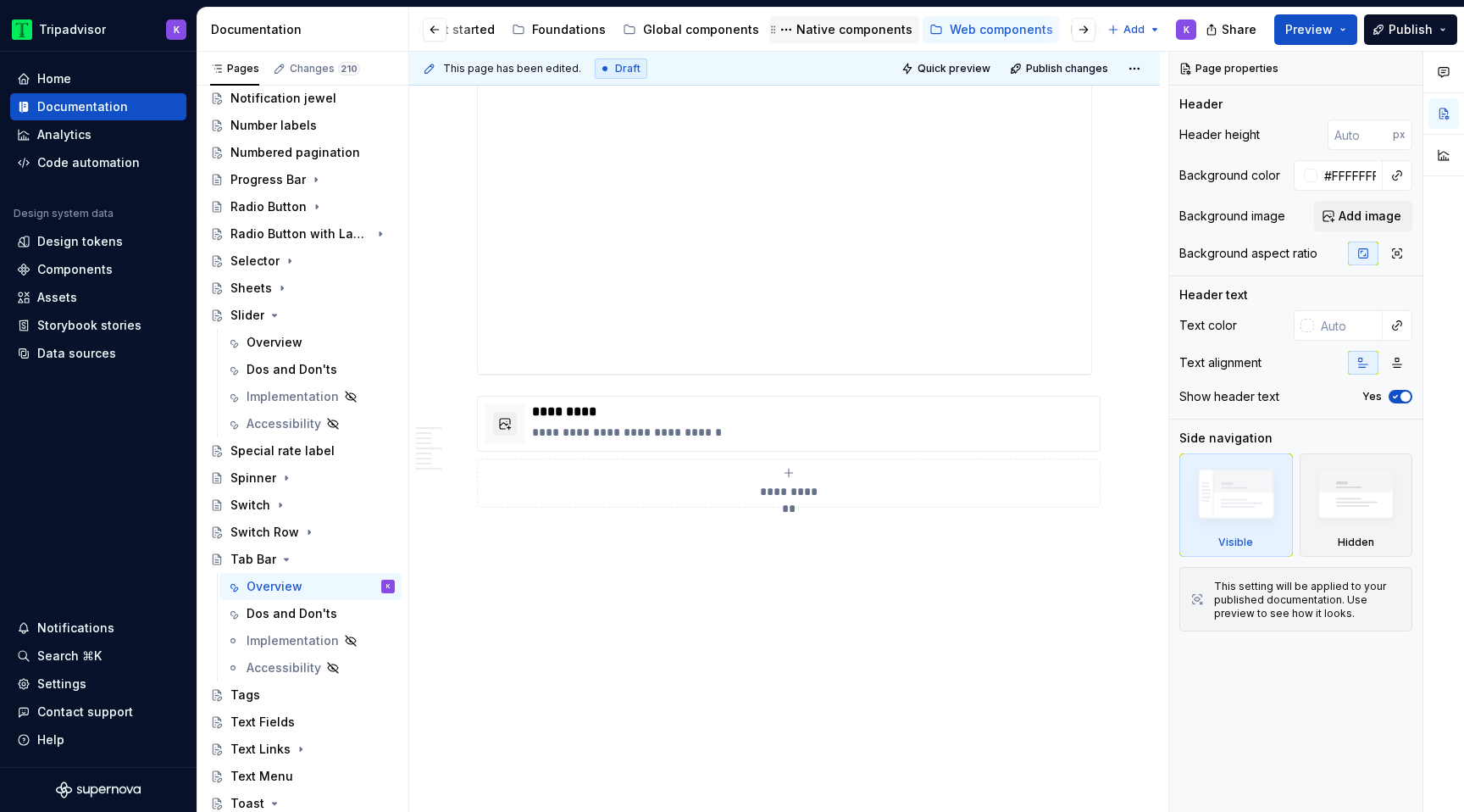
click at [860, 35] on div "Native components" at bounding box center [854, 29] width 116 height 17
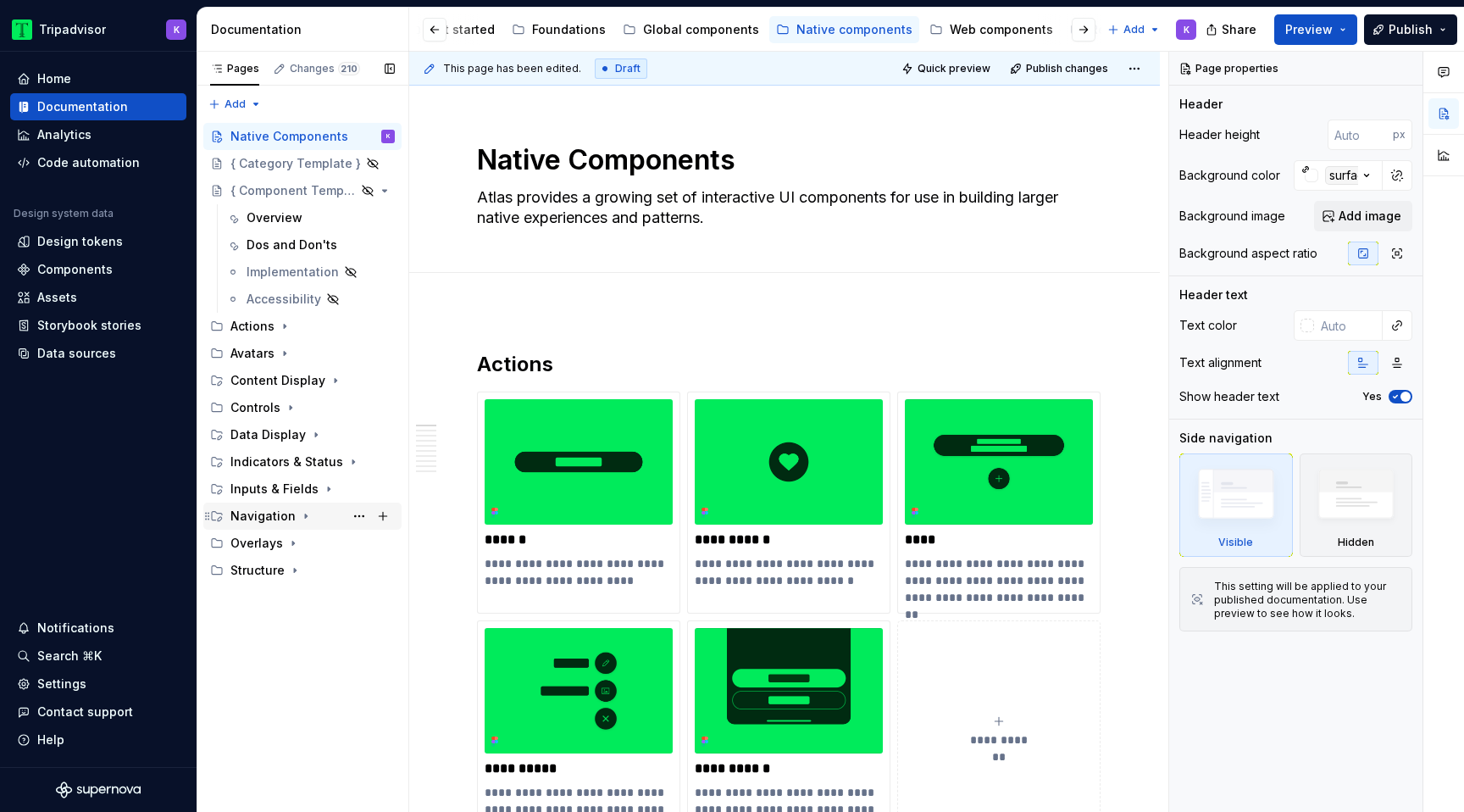
click at [306, 516] on icon "Page tree" at bounding box center [305, 516] width 14 height 14
click at [305, 565] on div "Tab" at bounding box center [320, 570] width 148 height 24
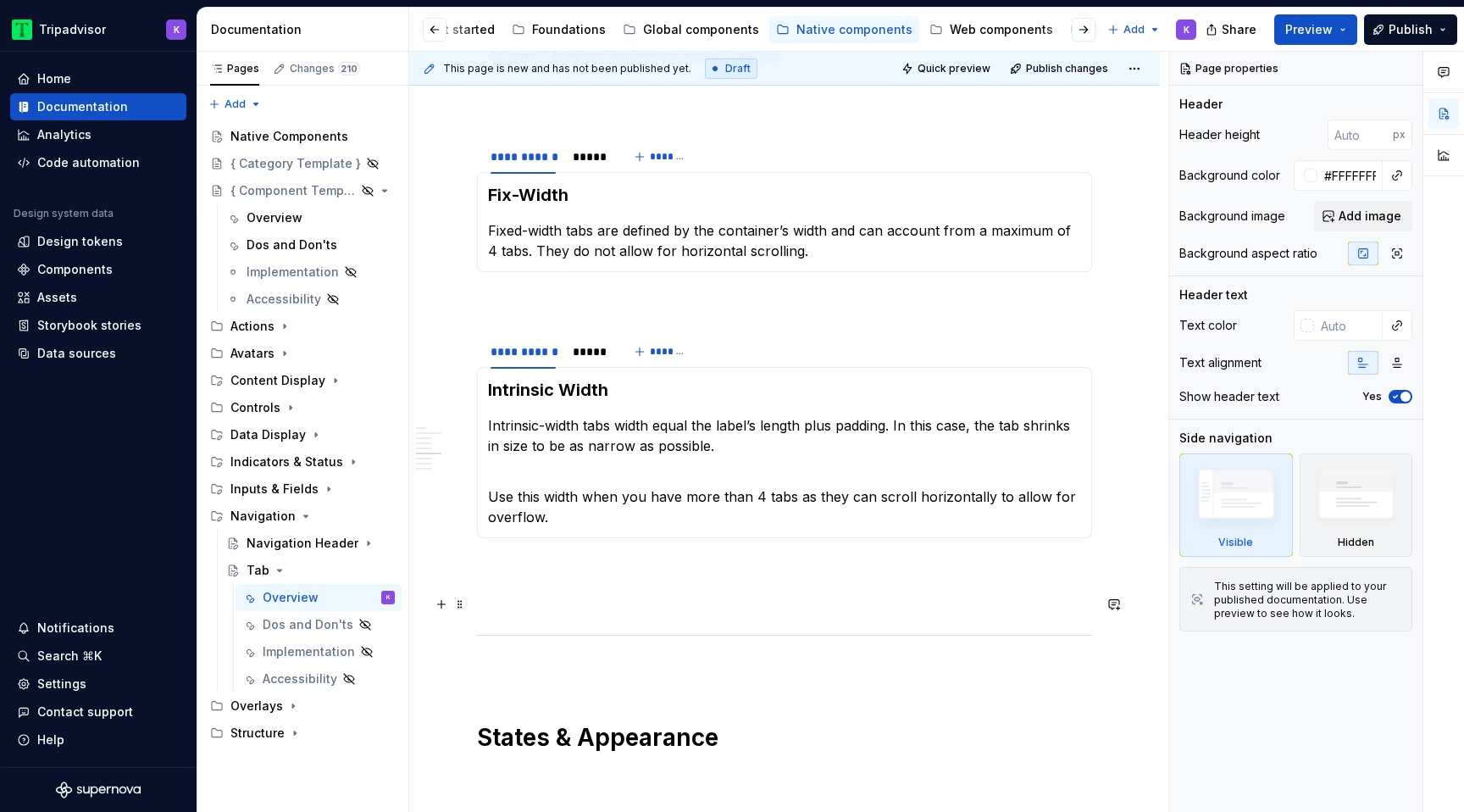
scroll to position [1286, 0]
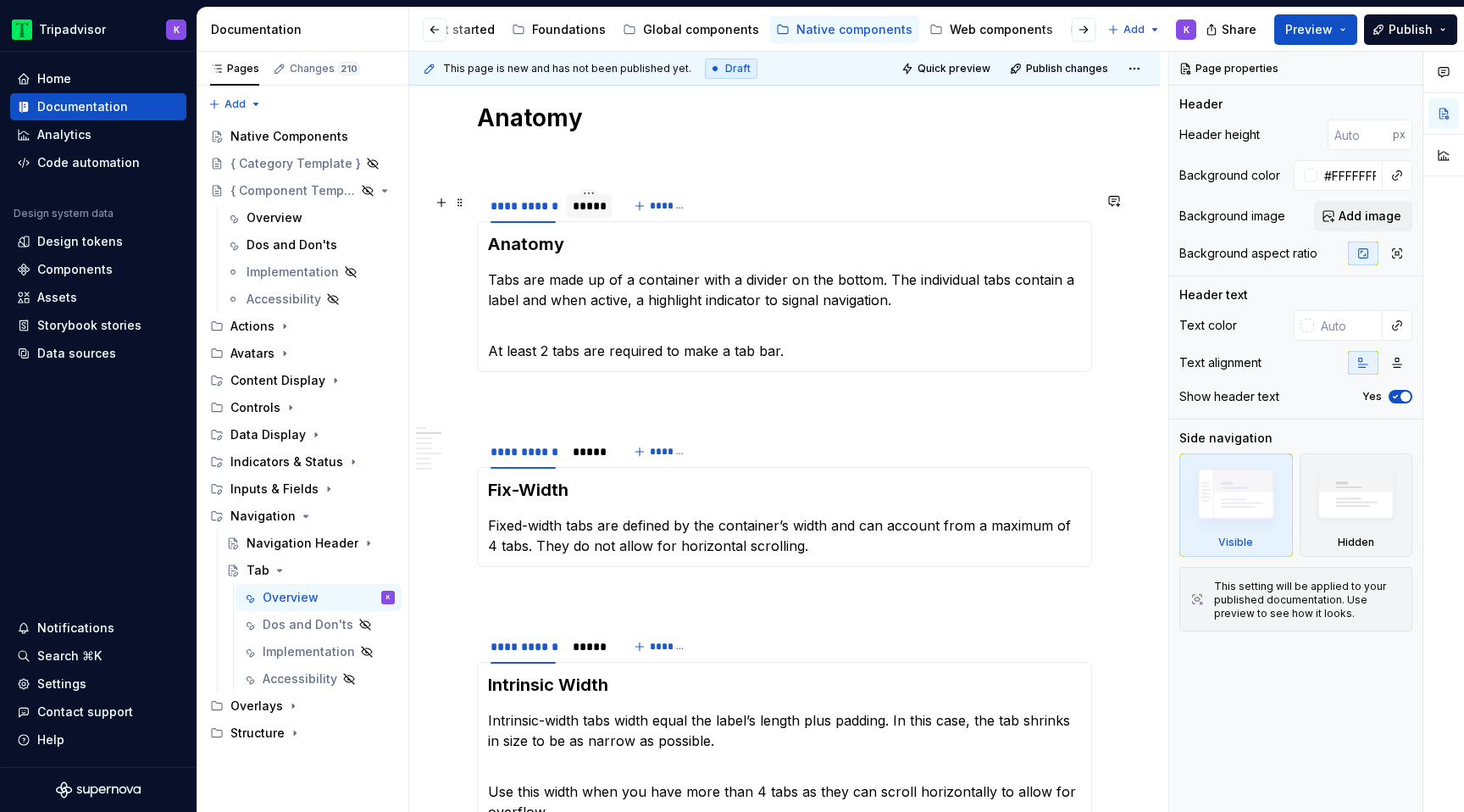
click at [593, 220] on div "*****" at bounding box center [589, 205] width 46 height 27
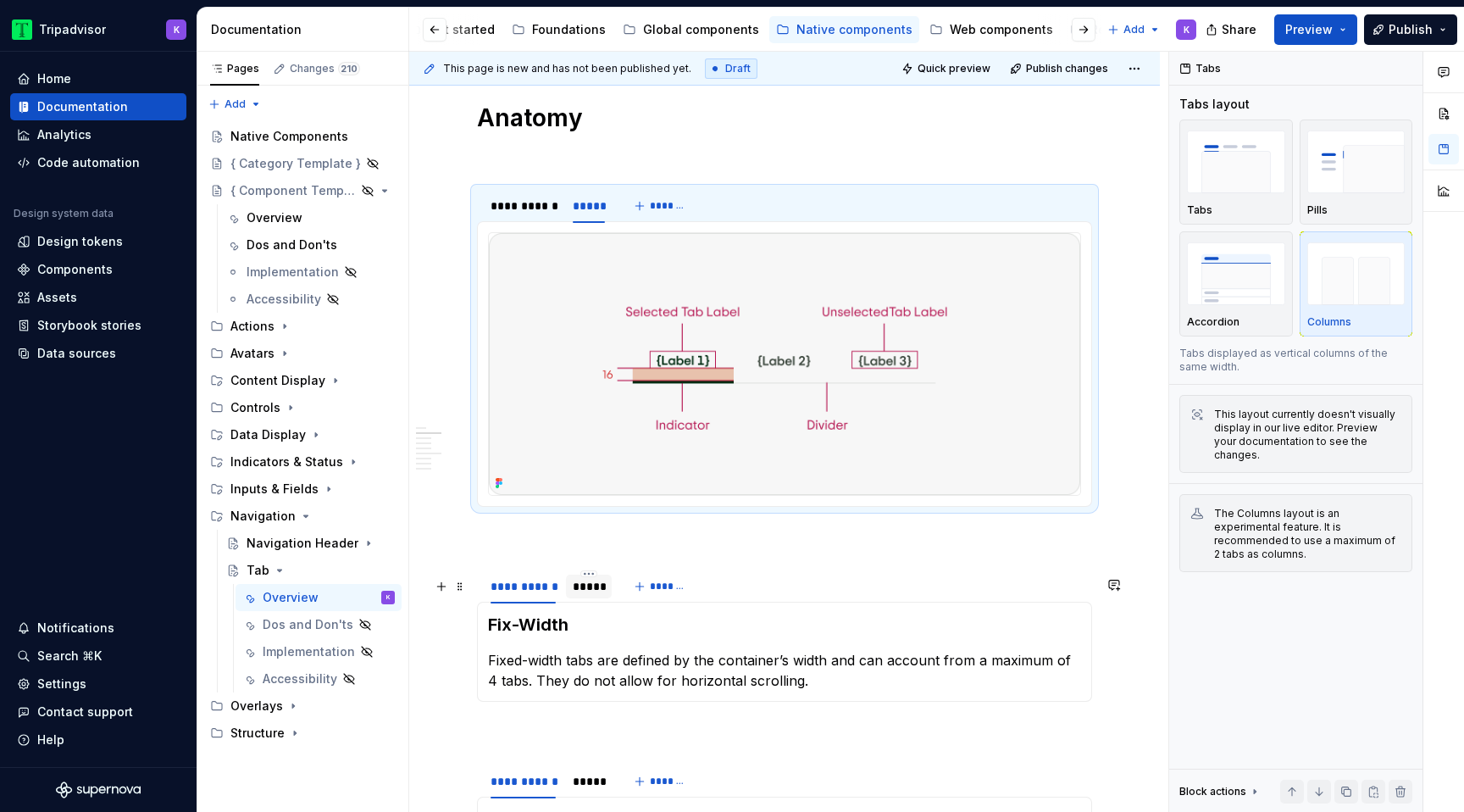
click at [585, 600] on div "*****" at bounding box center [589, 586] width 46 height 27
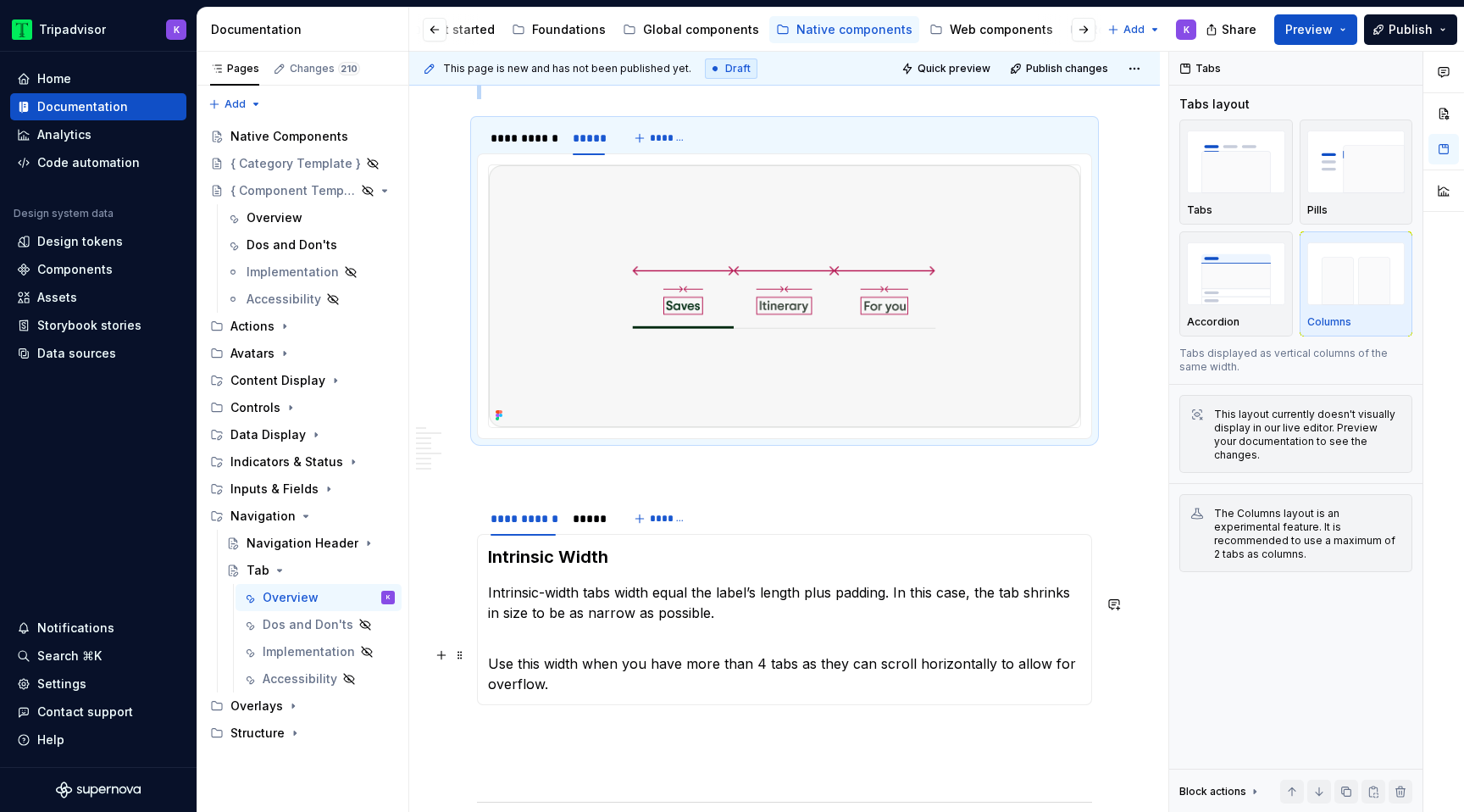
scroll to position [1739, 0]
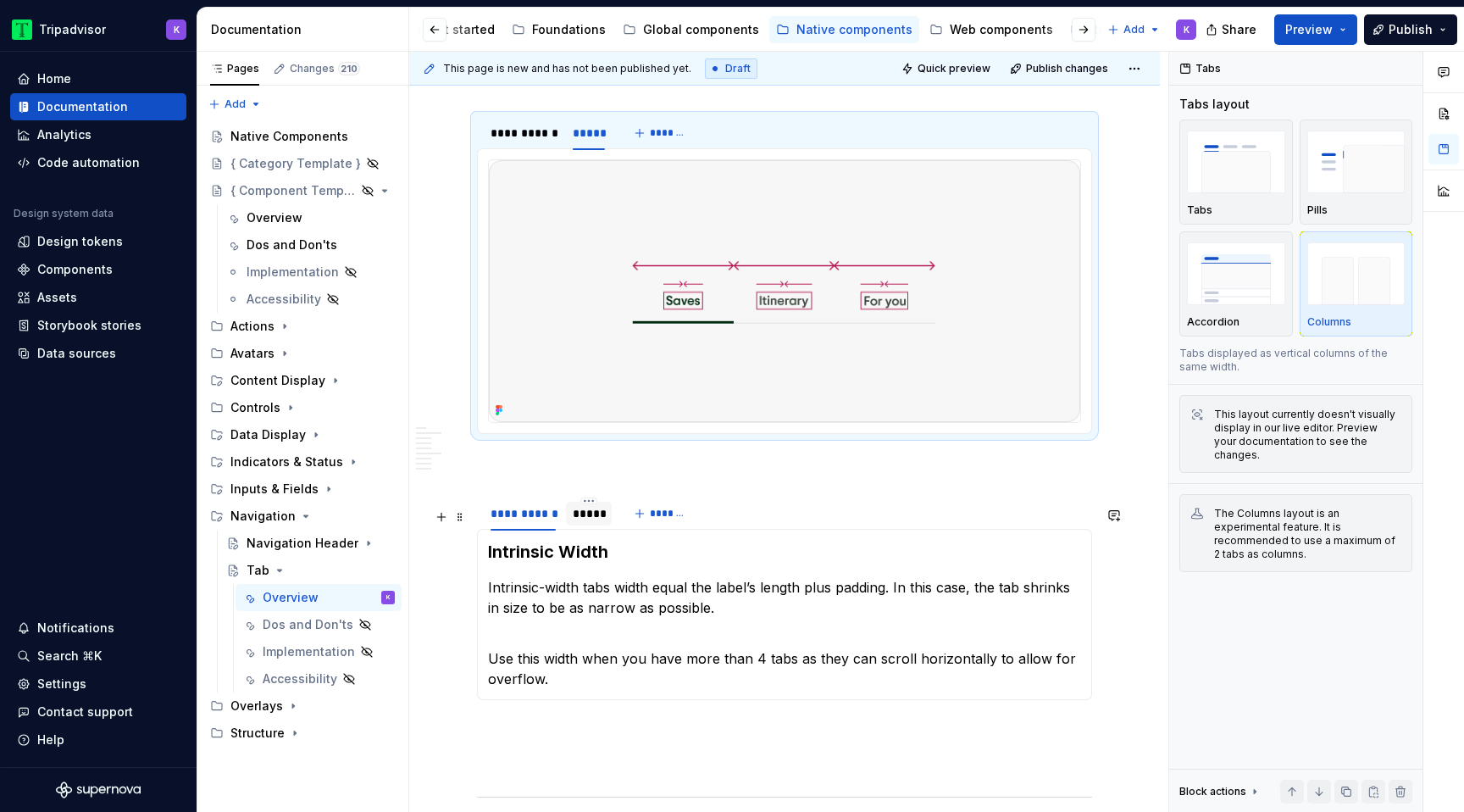
click at [595, 522] on div "*****" at bounding box center [589, 513] width 32 height 17
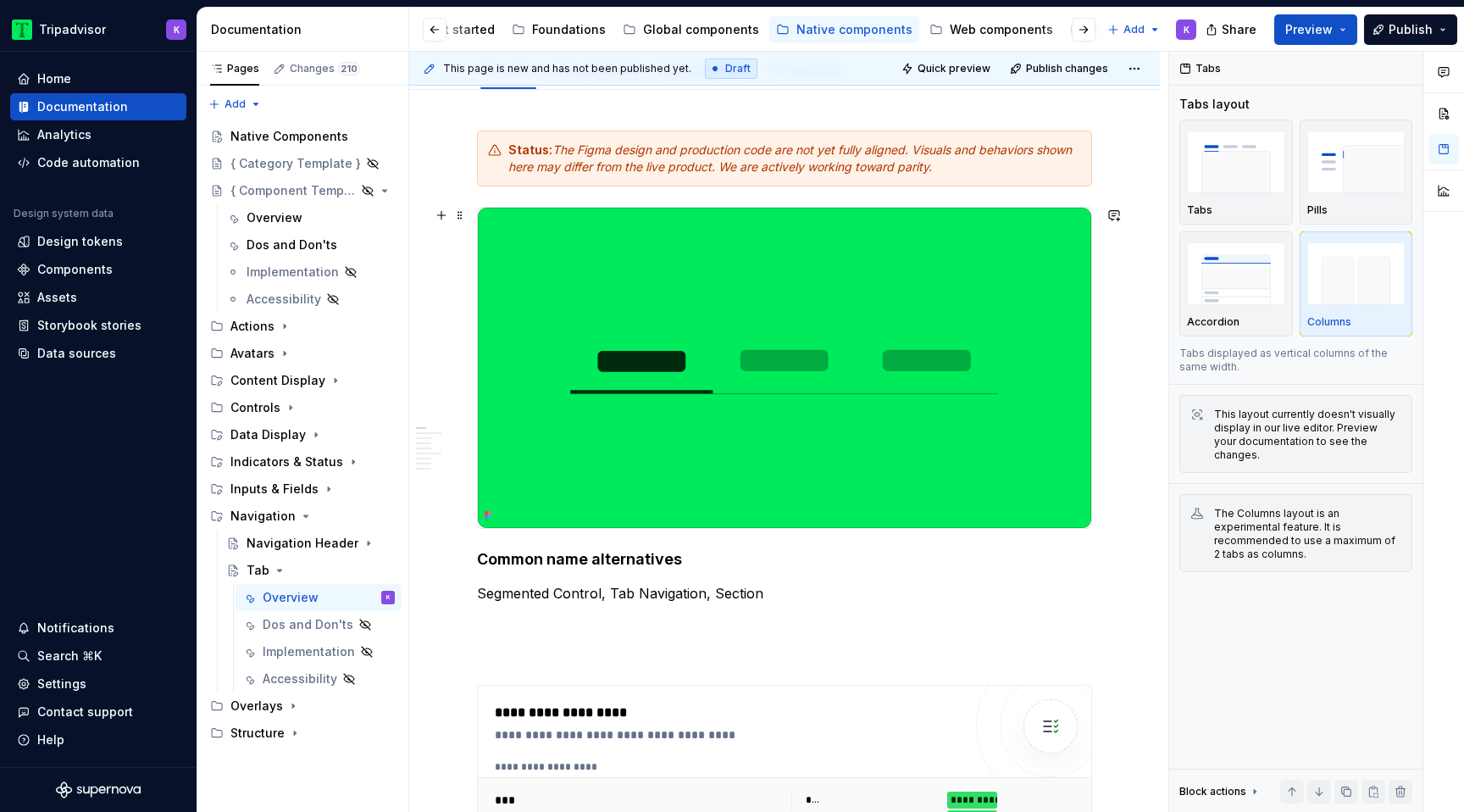
scroll to position [0, 0]
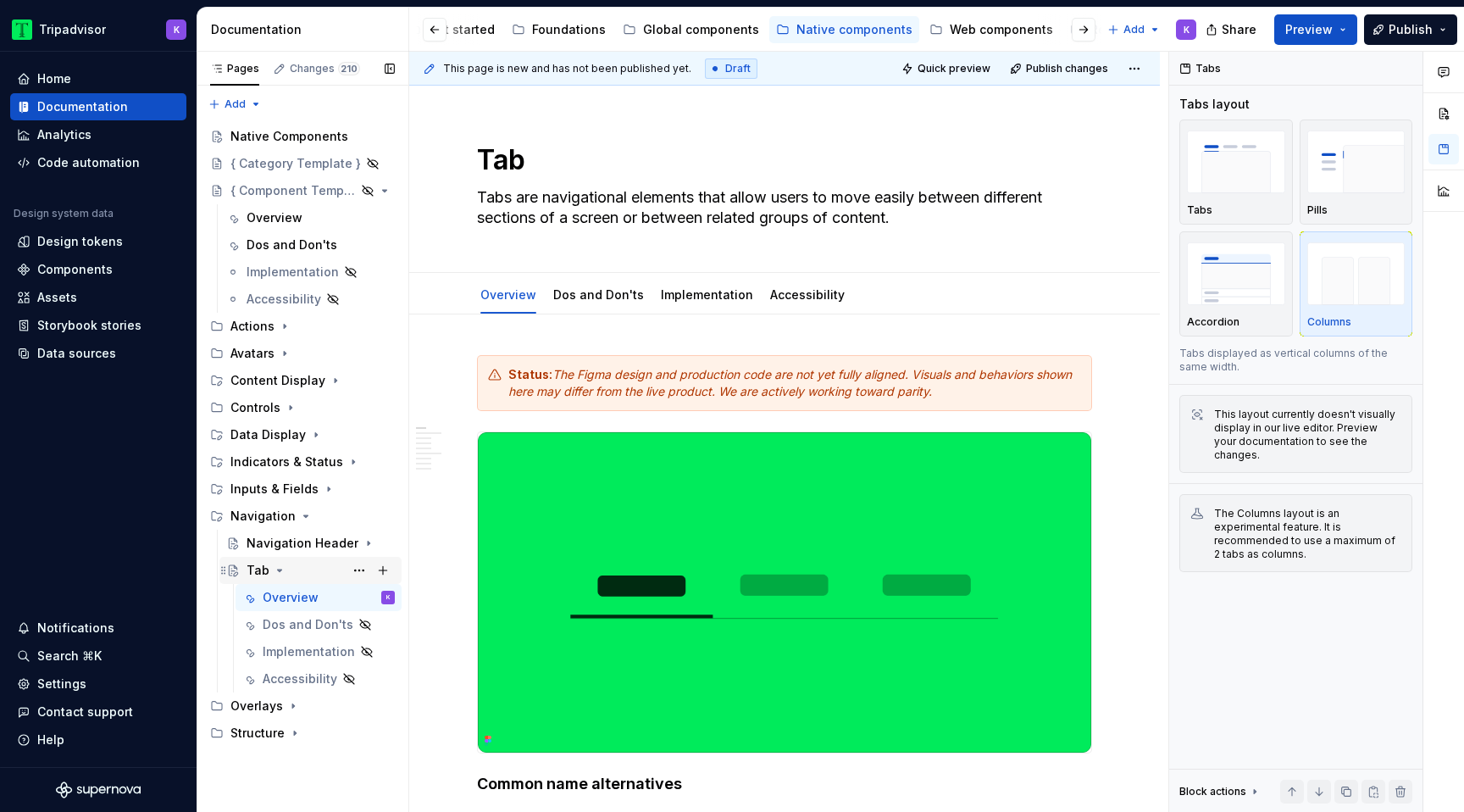
click at [278, 570] on icon "Page tree" at bounding box center [280, 570] width 5 height 2
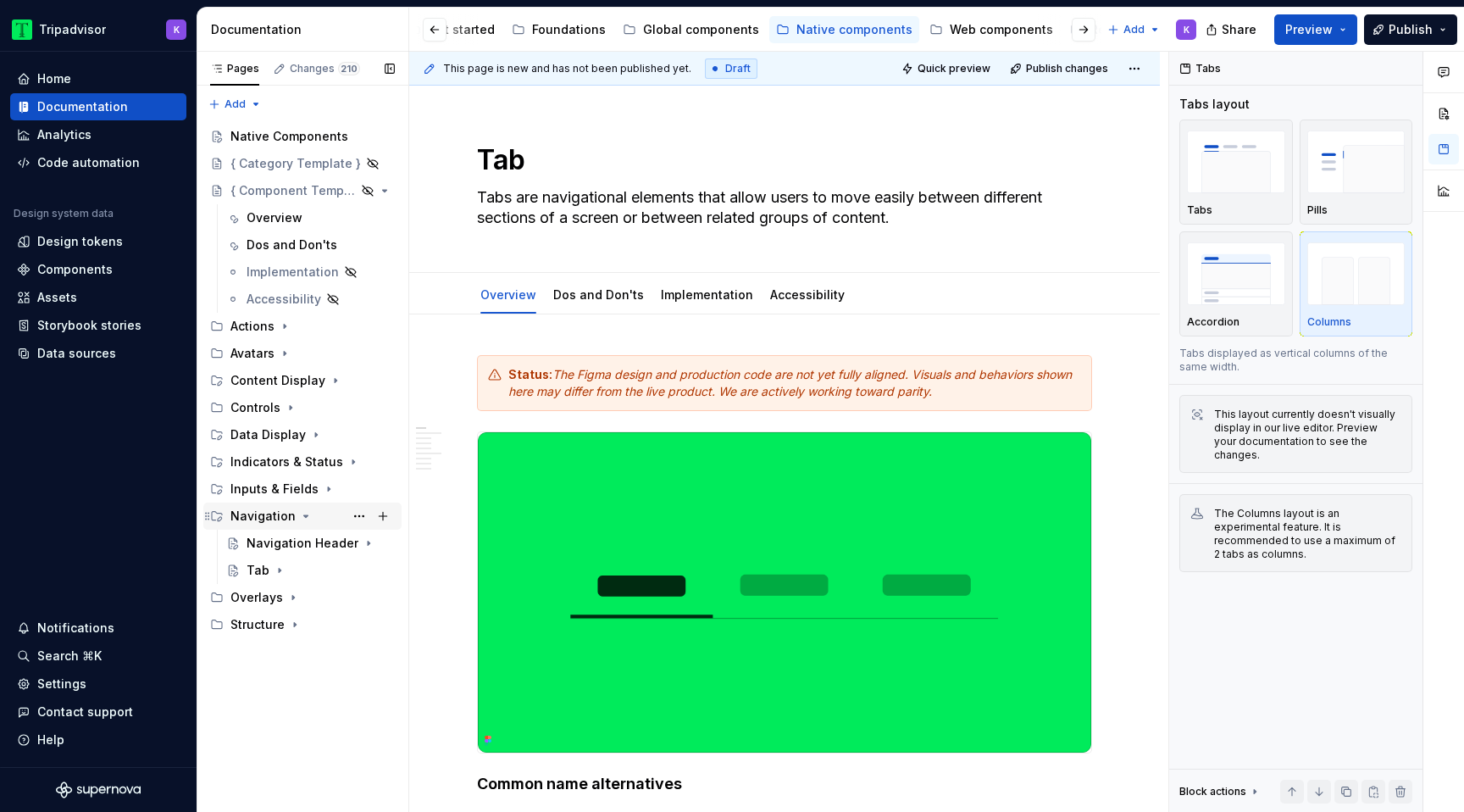
click at [303, 516] on icon "Page tree" at bounding box center [305, 516] width 14 height 14
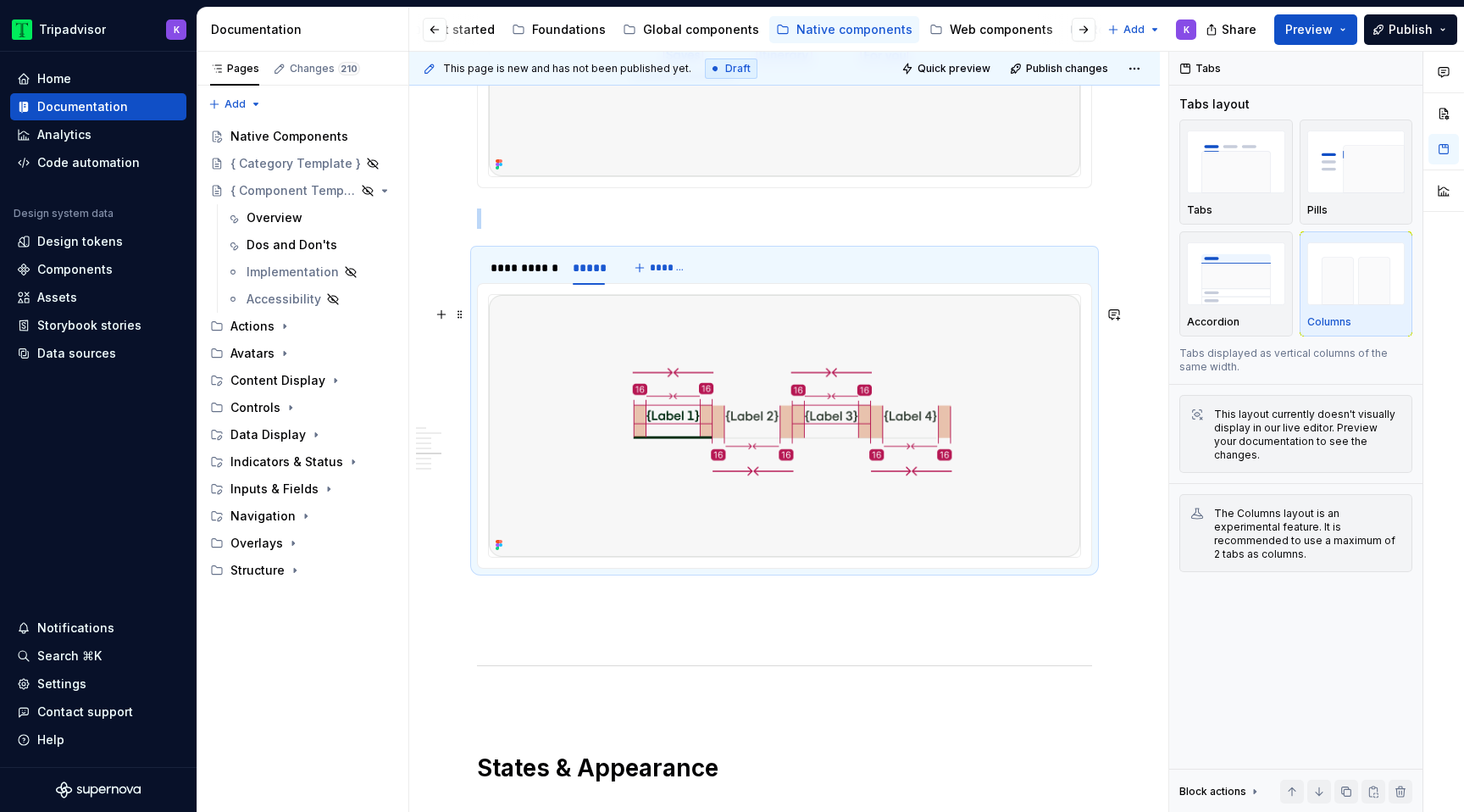
scroll to position [2628, 0]
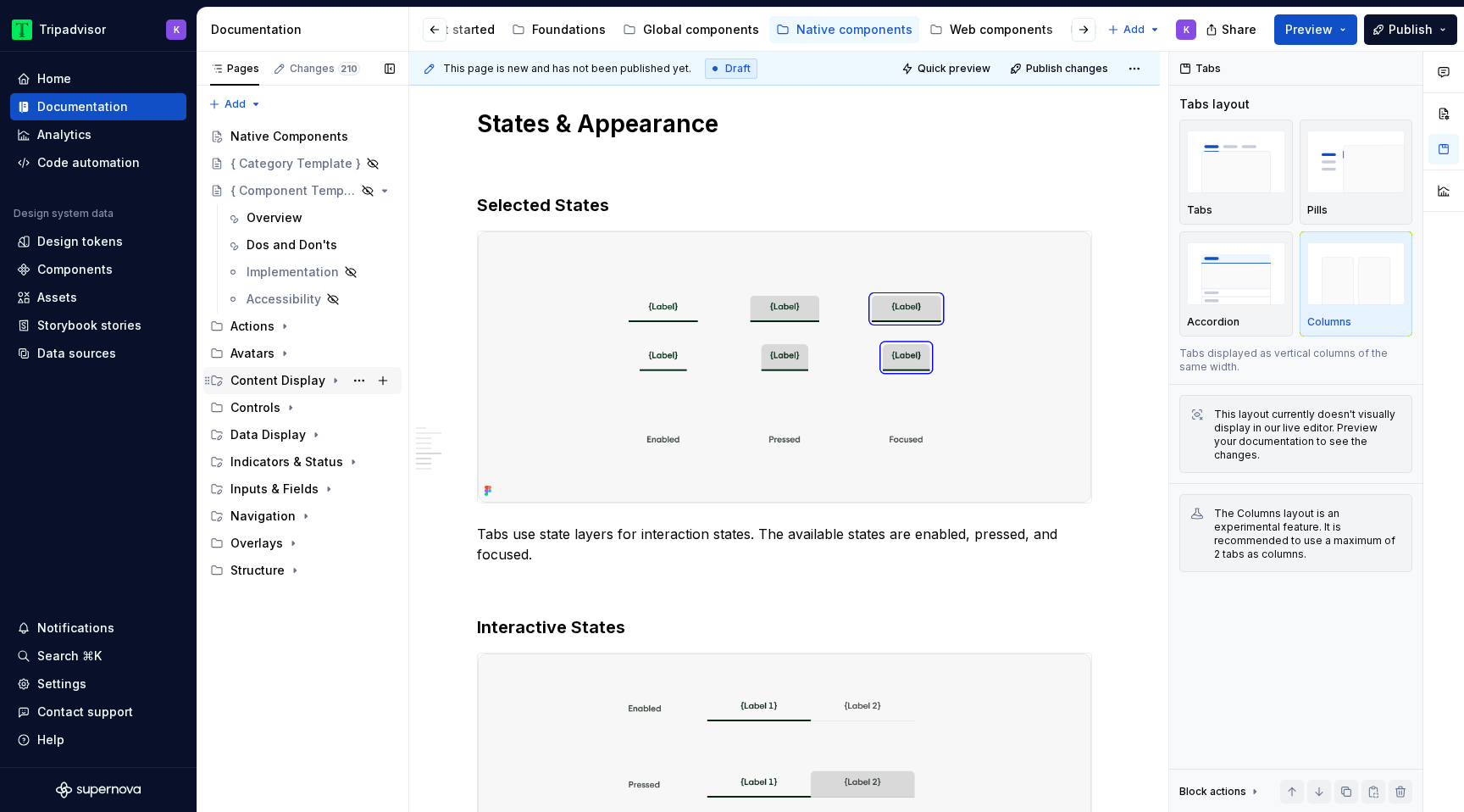
click at [329, 380] on icon "Page tree" at bounding box center [336, 380] width 14 height 14
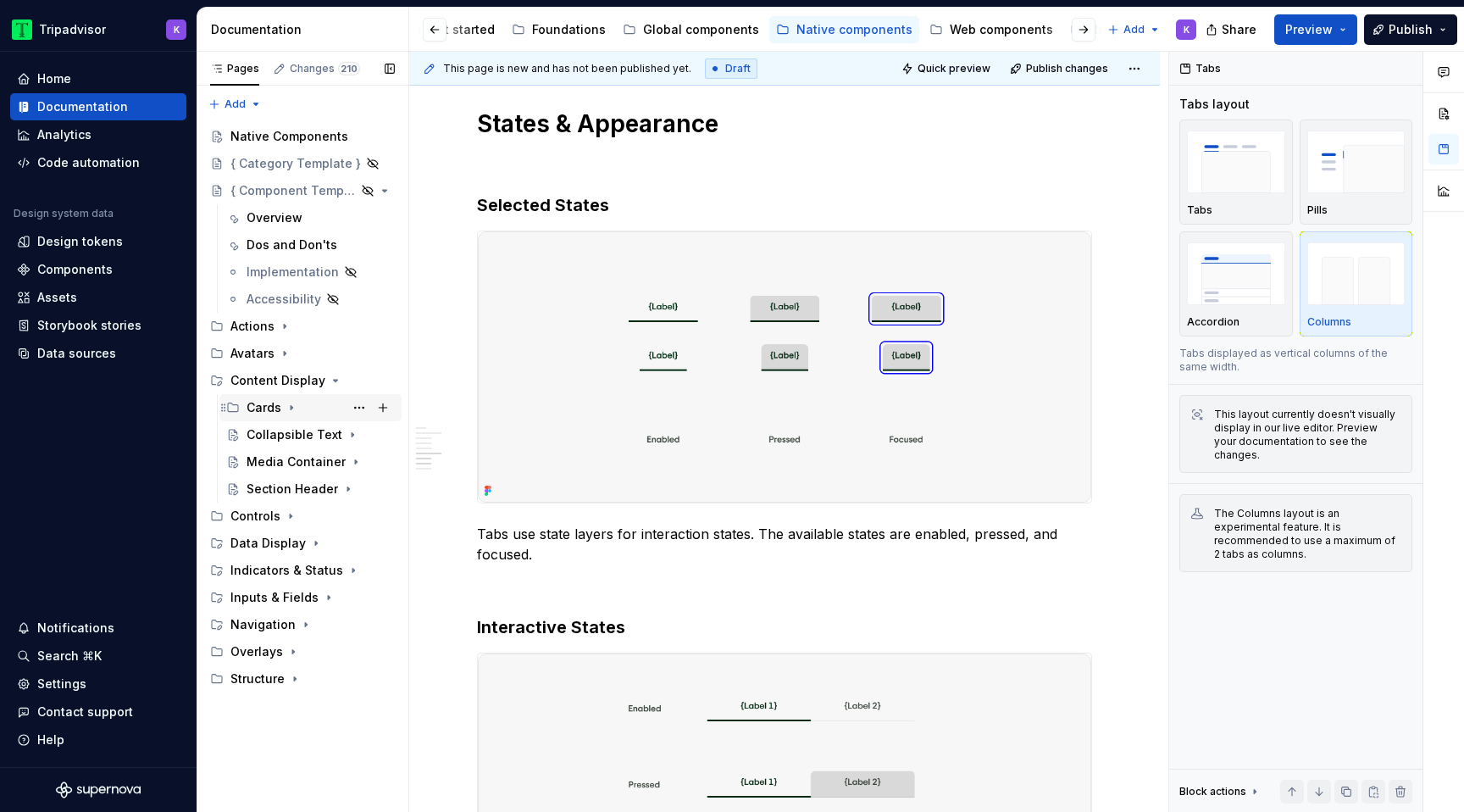
click at [293, 412] on icon "Page tree" at bounding box center [292, 407] width 14 height 14
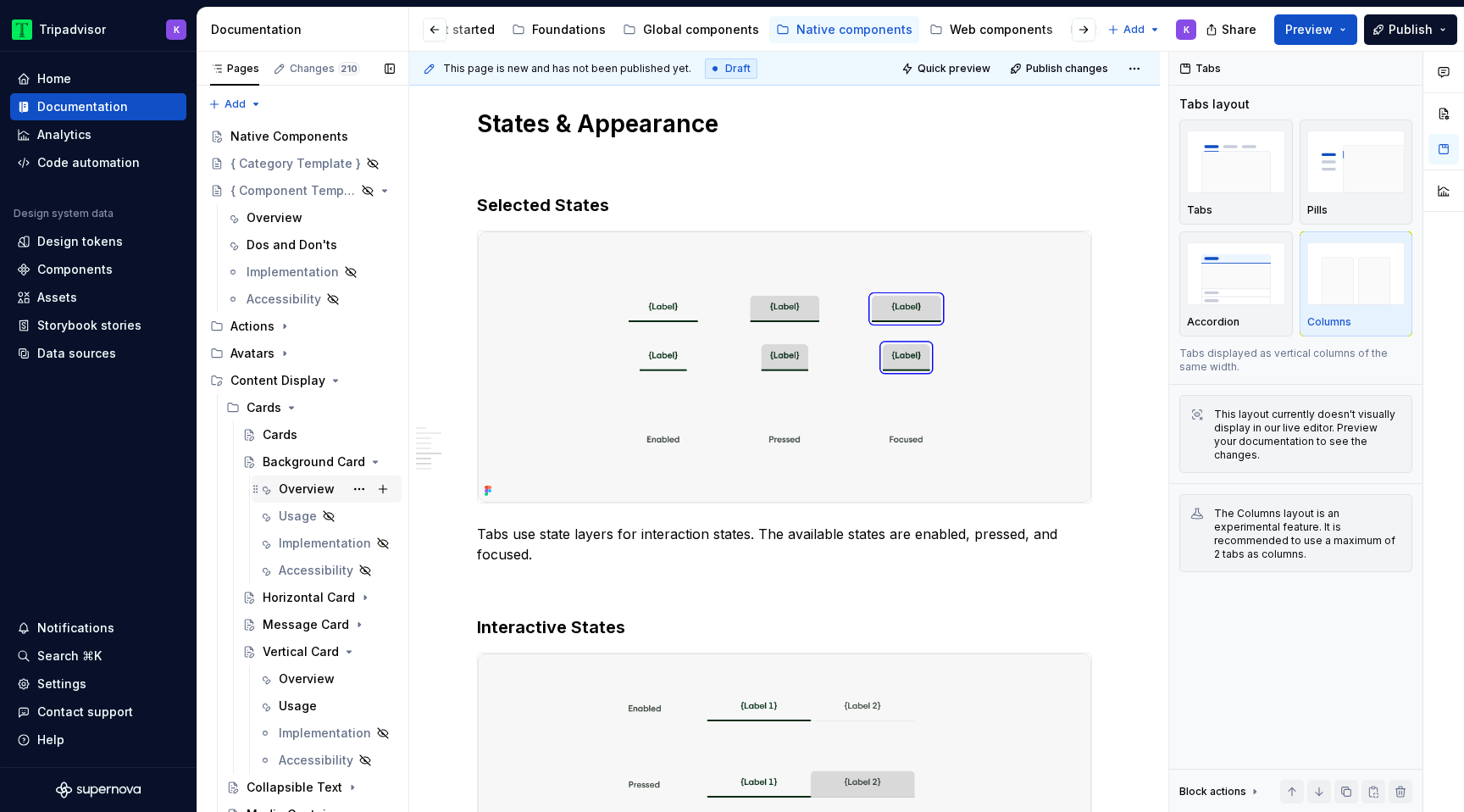
click at [322, 484] on div "Overview" at bounding box center [306, 488] width 56 height 17
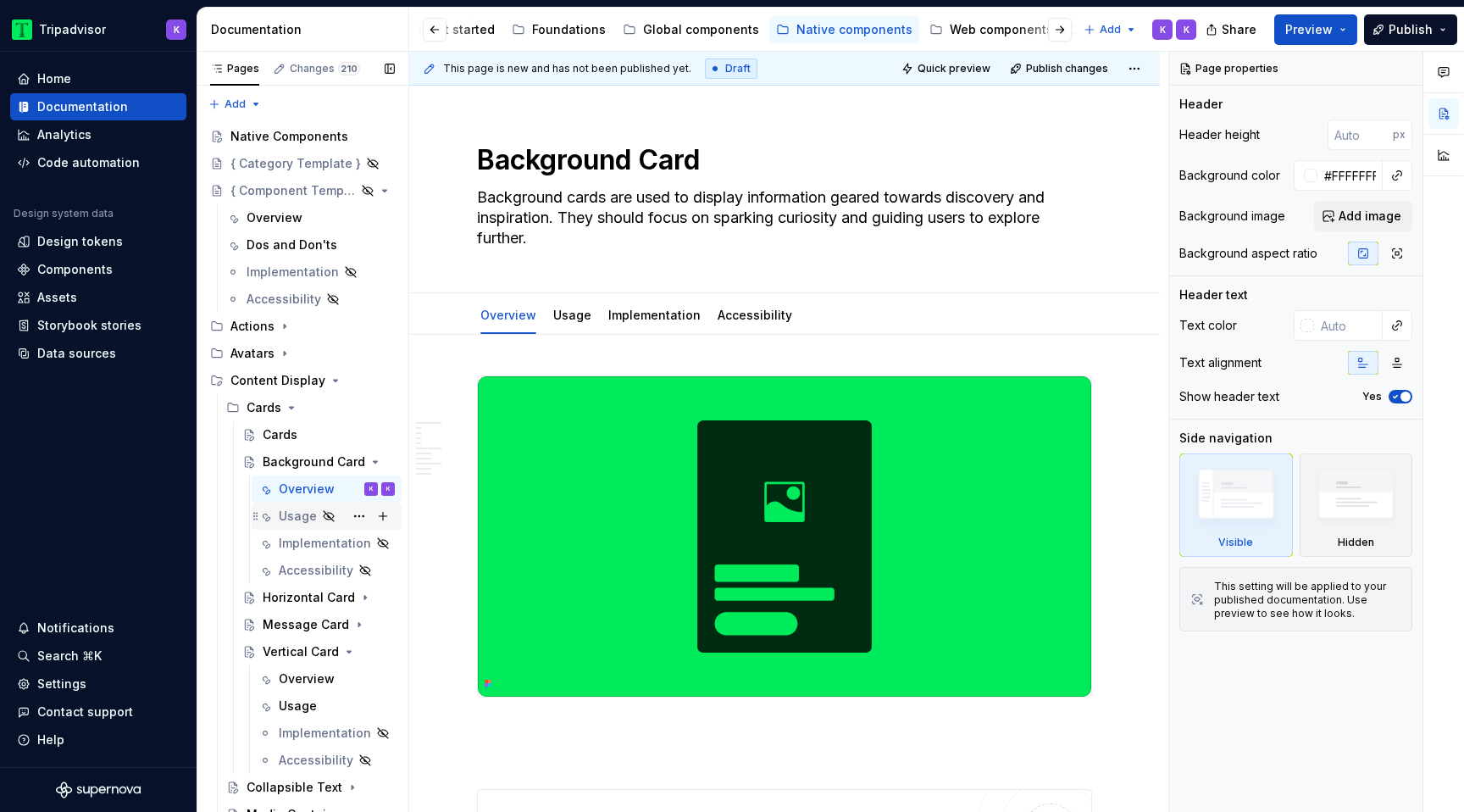
click at [298, 520] on div "Usage" at bounding box center [297, 516] width 38 height 17
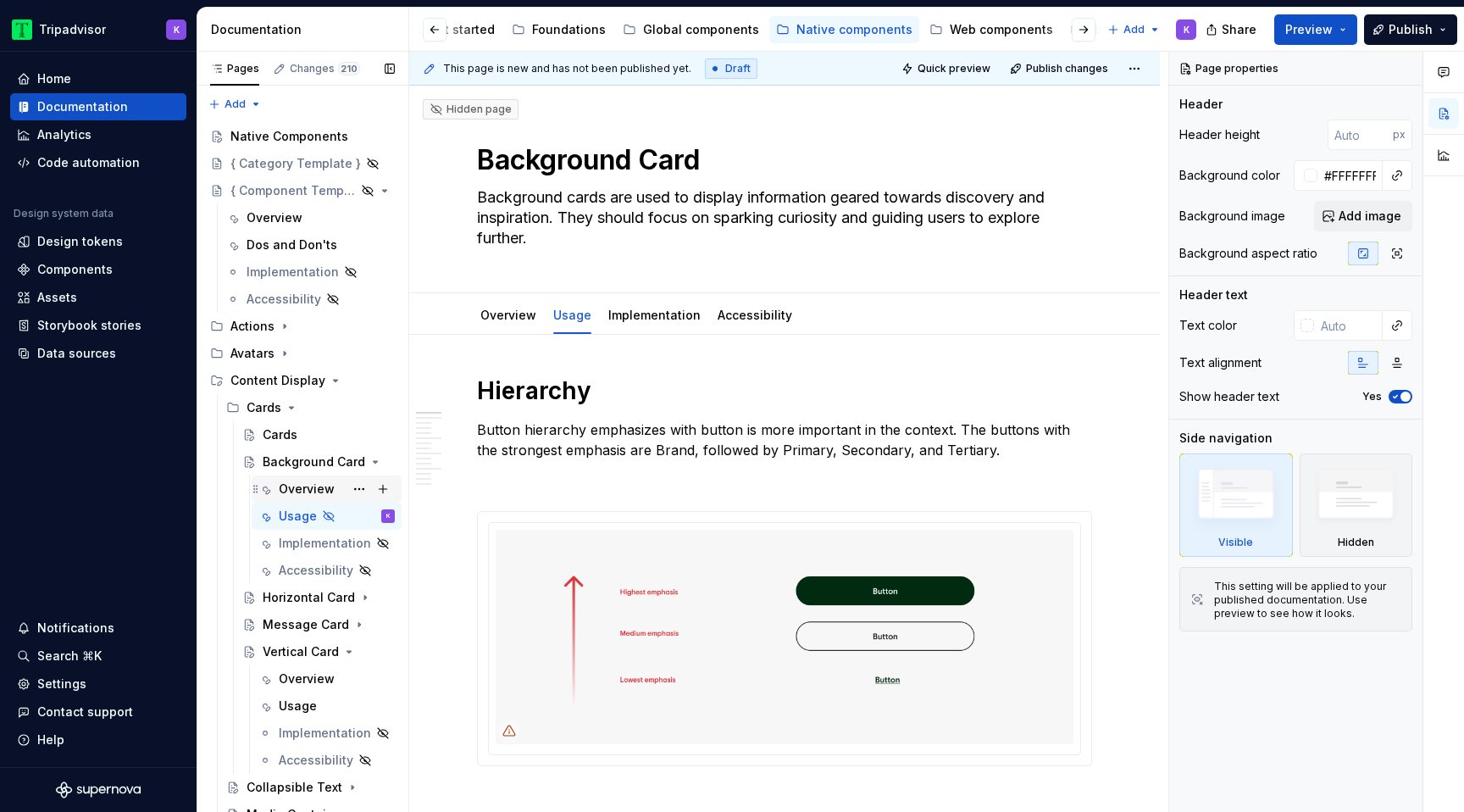
click at [287, 487] on div "Overview" at bounding box center [306, 488] width 56 height 17
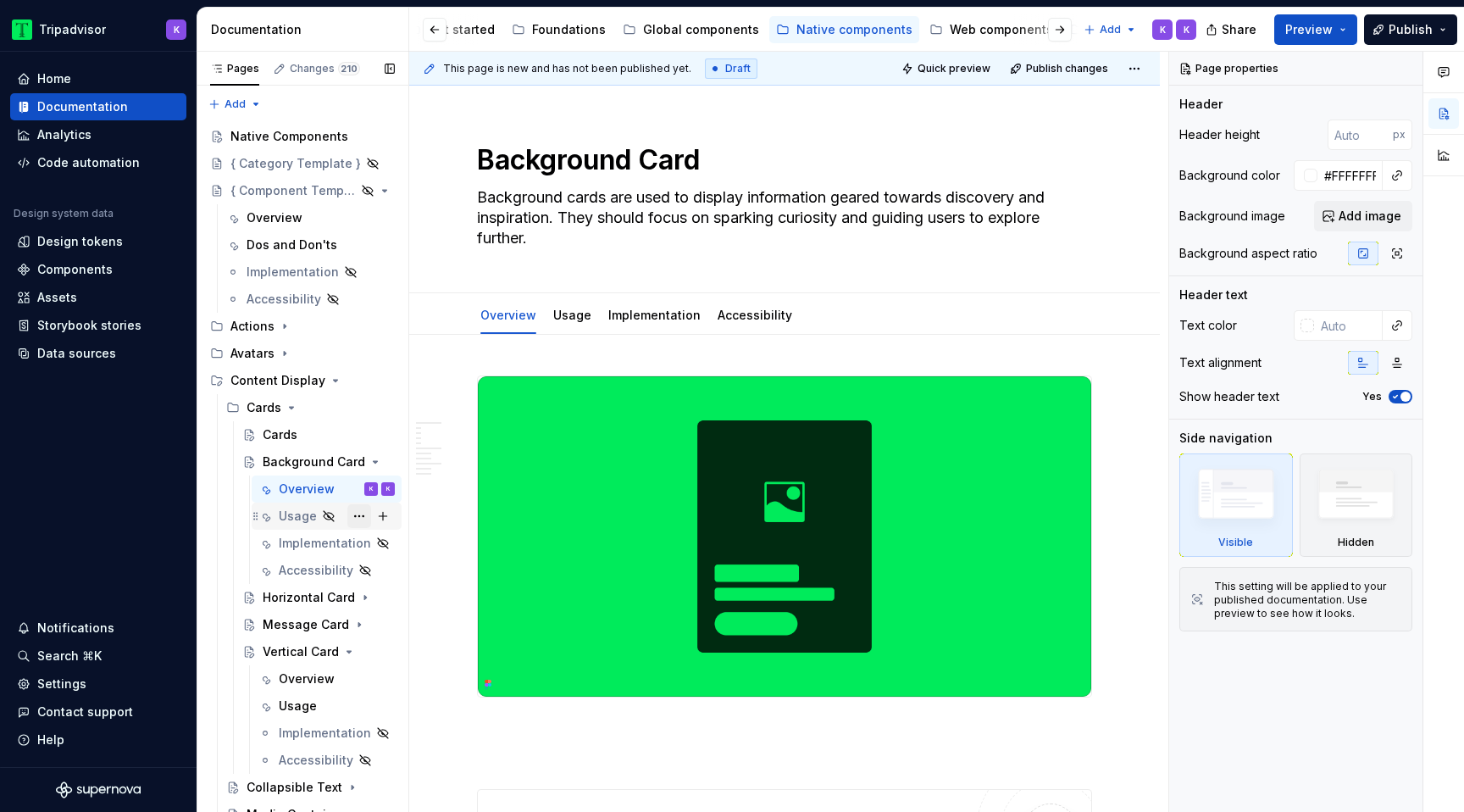
click at [359, 514] on button "Page tree" at bounding box center [360, 516] width 24 height 24
type textarea "*"
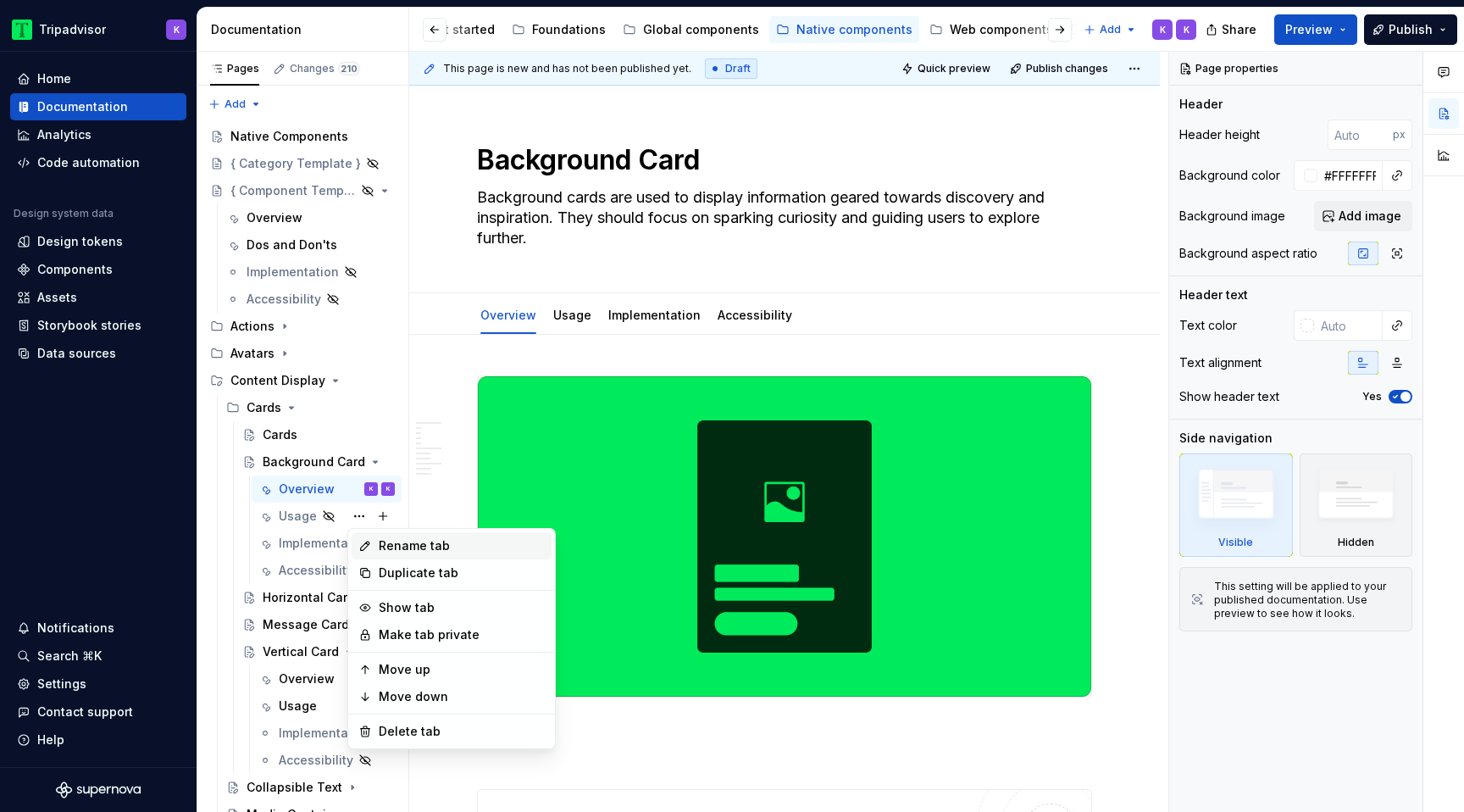
click at [415, 544] on div "Rename tab" at bounding box center [462, 545] width 166 height 17
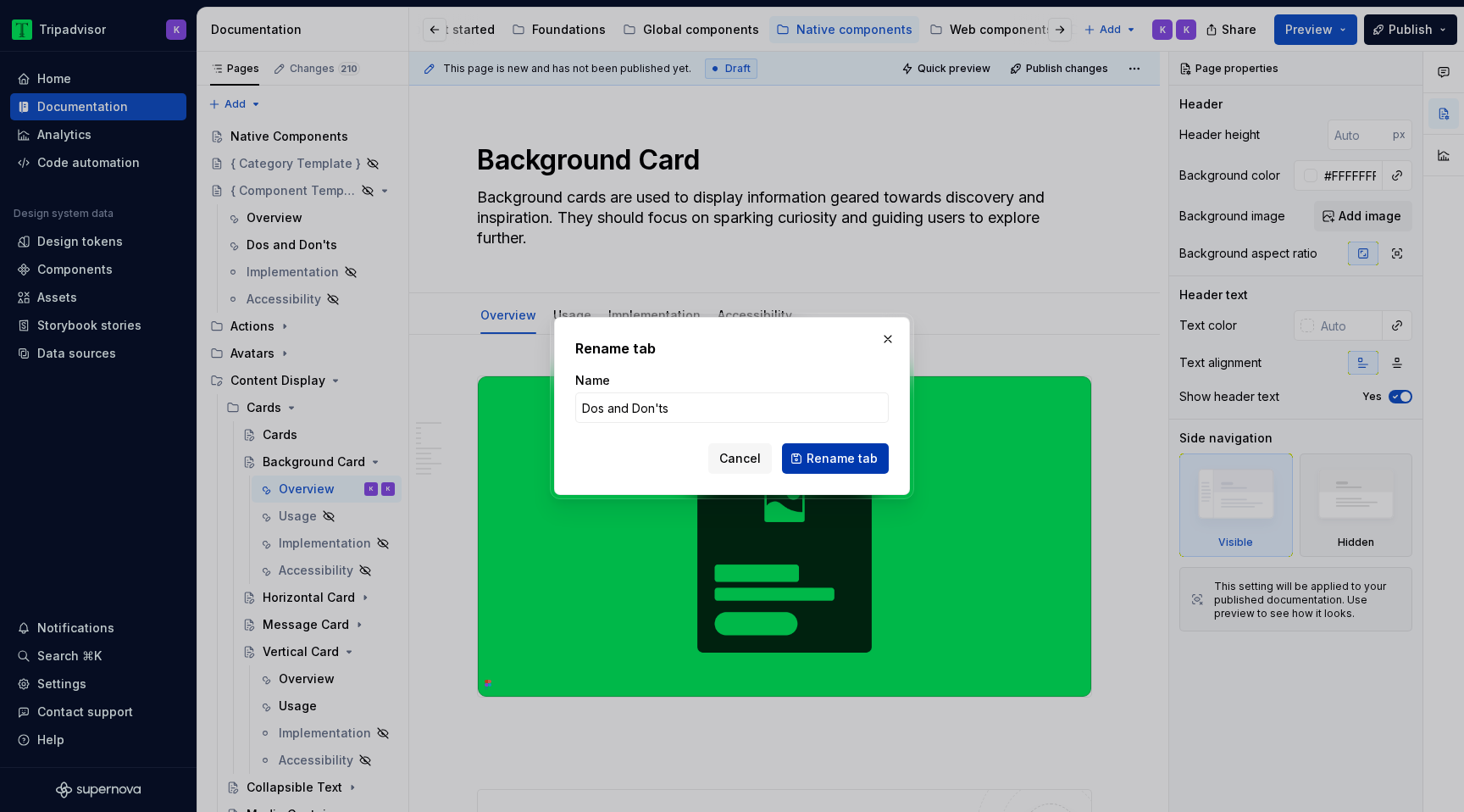
type input "Dos and Don'ts"
click at [852, 458] on span "Rename tab" at bounding box center [841, 458] width 71 height 17
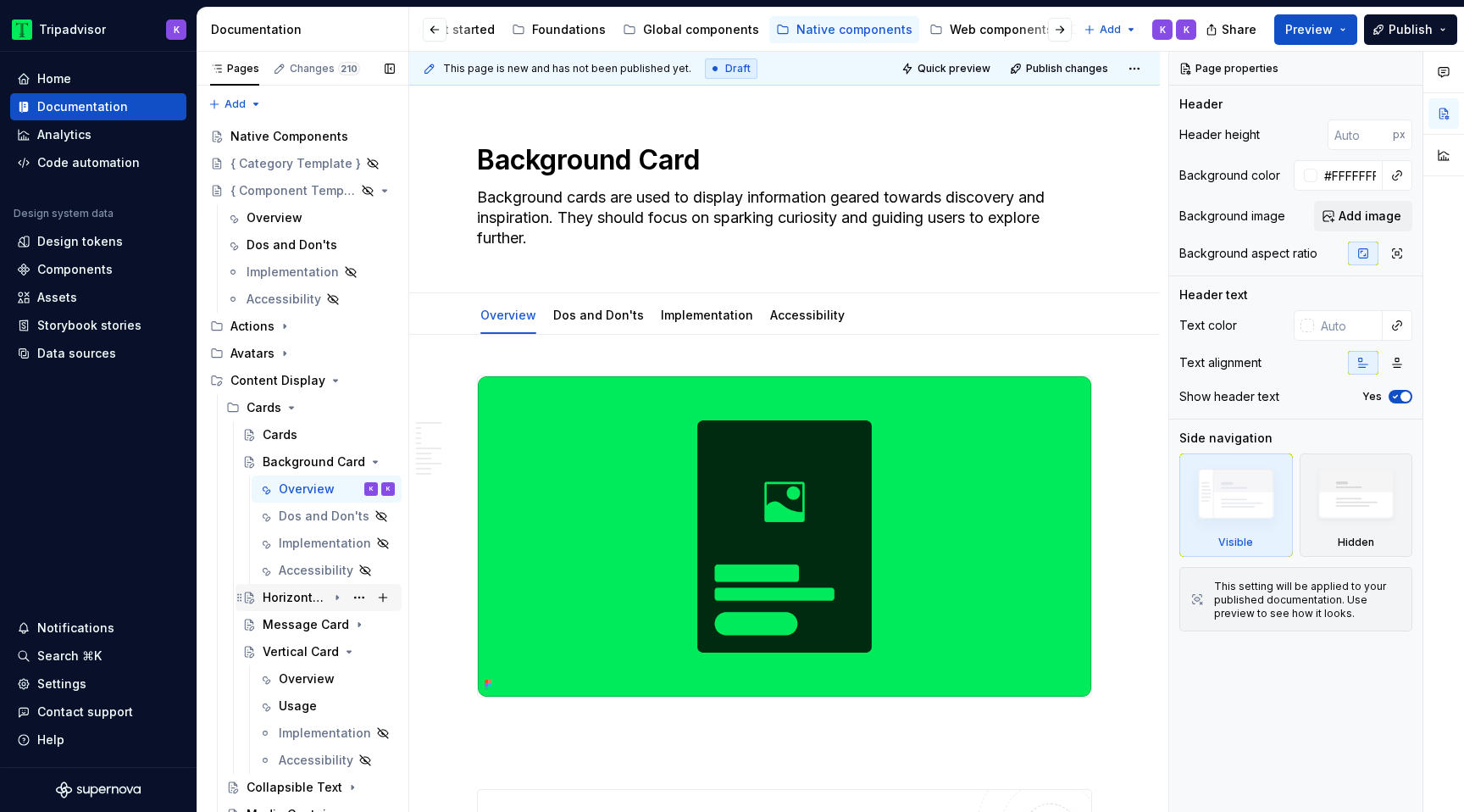
click at [340, 599] on icon "Page tree" at bounding box center [337, 597] width 14 height 14
click at [333, 595] on icon "Page tree" at bounding box center [337, 597] width 14 height 14
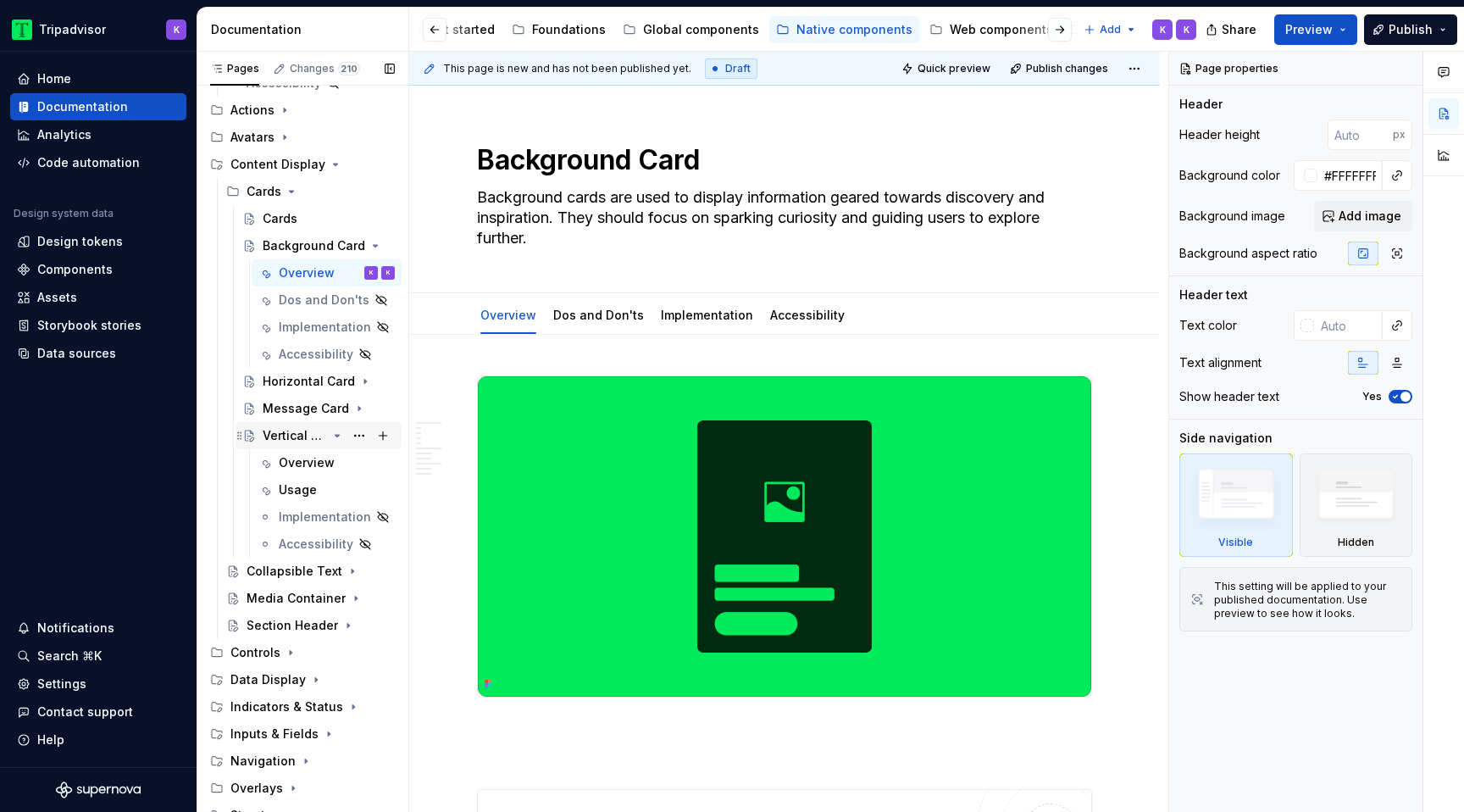
scroll to position [221, 0]
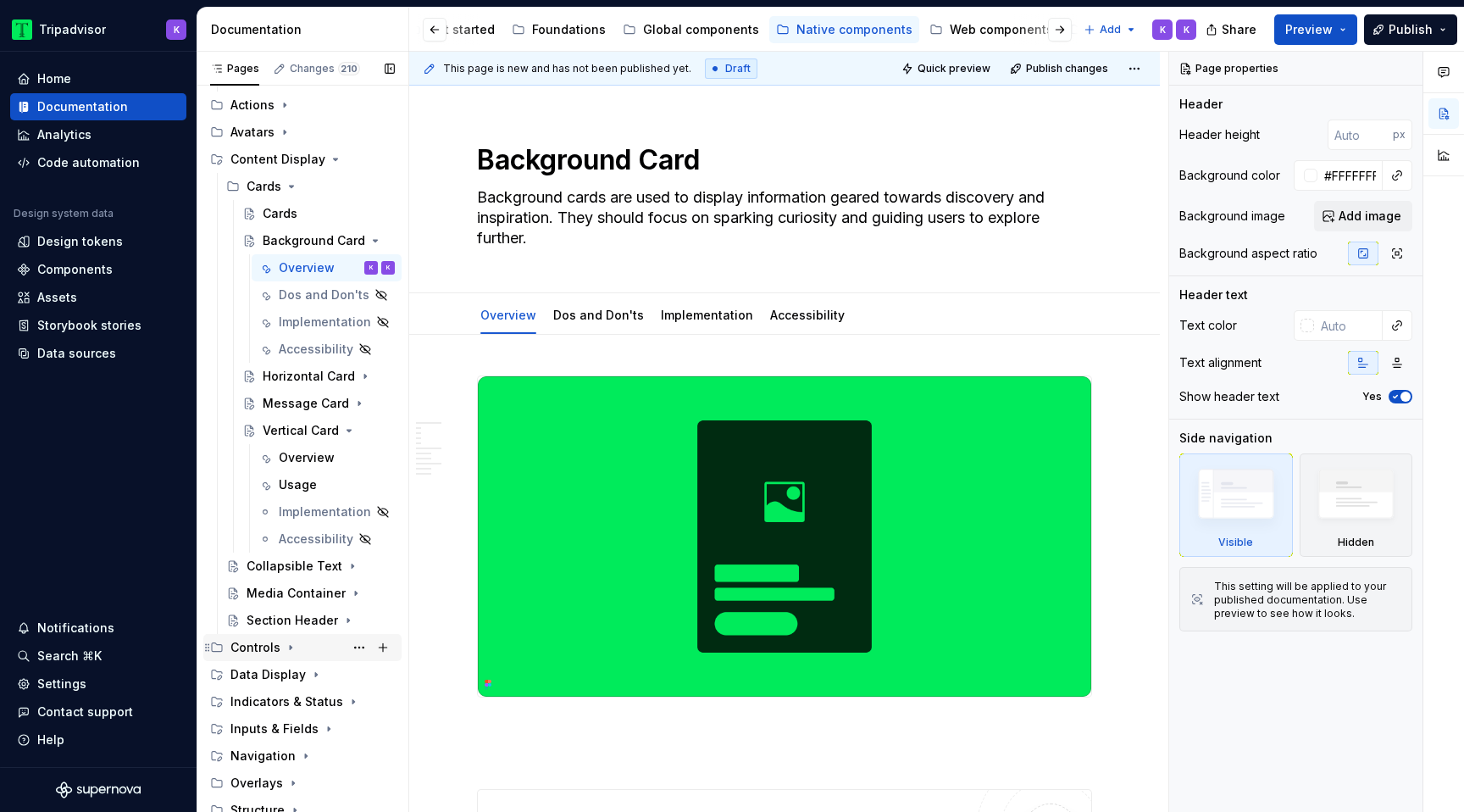
click at [286, 641] on icon "Page tree" at bounding box center [291, 647] width 14 height 14
click at [310, 678] on icon "Page tree" at bounding box center [315, 674] width 14 height 14
click at [314, 674] on icon "Page tree" at bounding box center [315, 675] width 5 height 2
click at [287, 656] on div "Controls" at bounding box center [313, 647] width 165 height 24
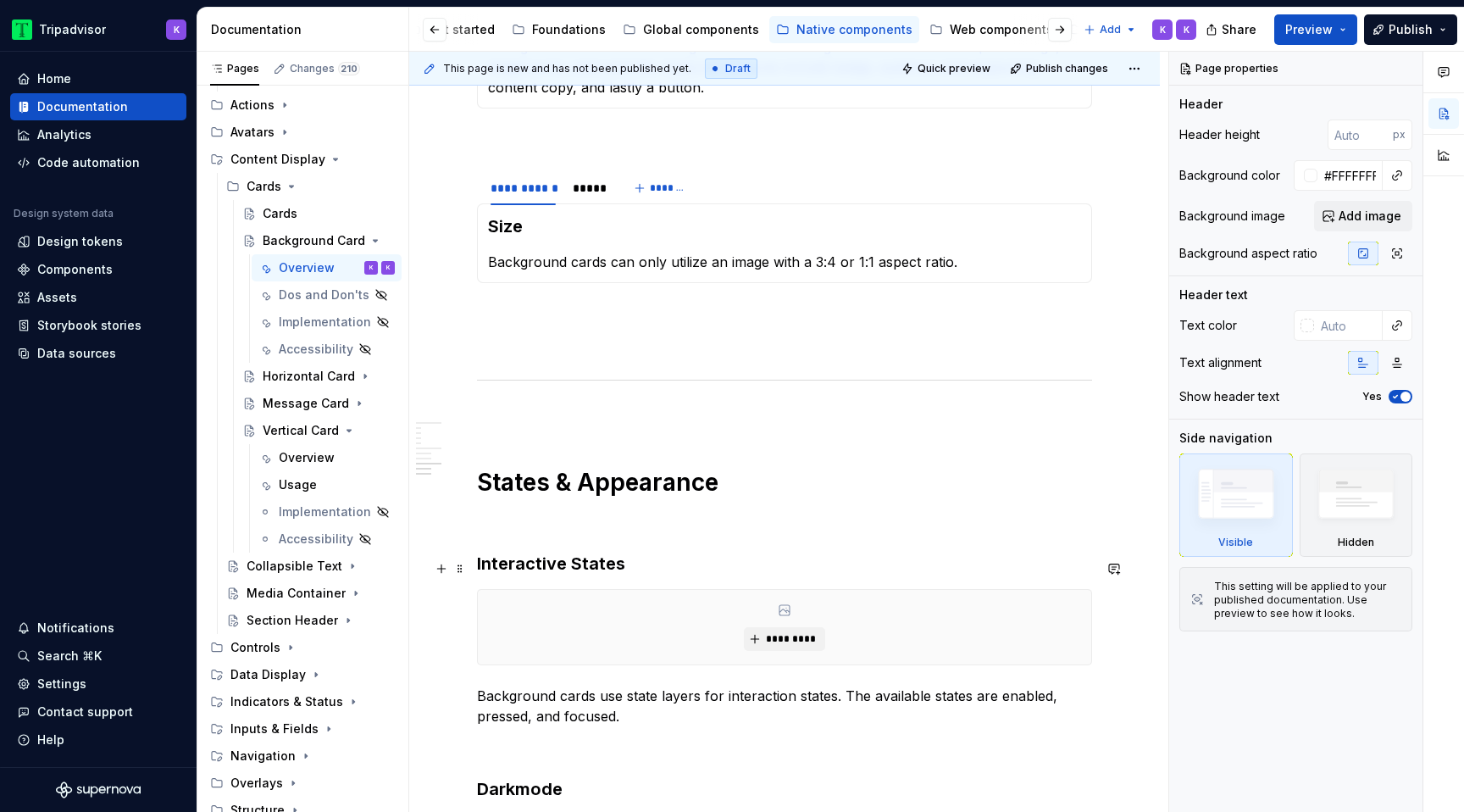
scroll to position [2938, 0]
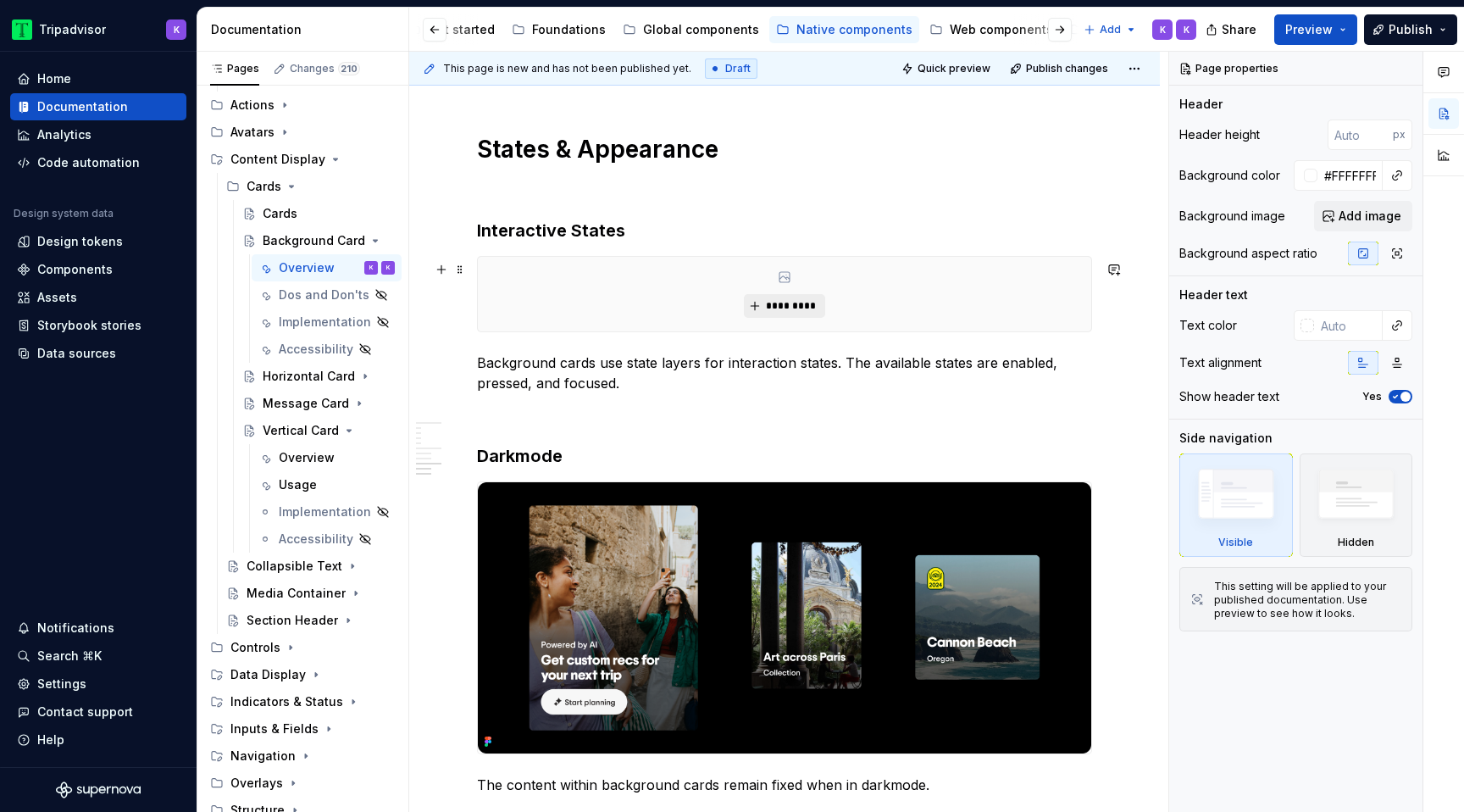
type textarea "*"
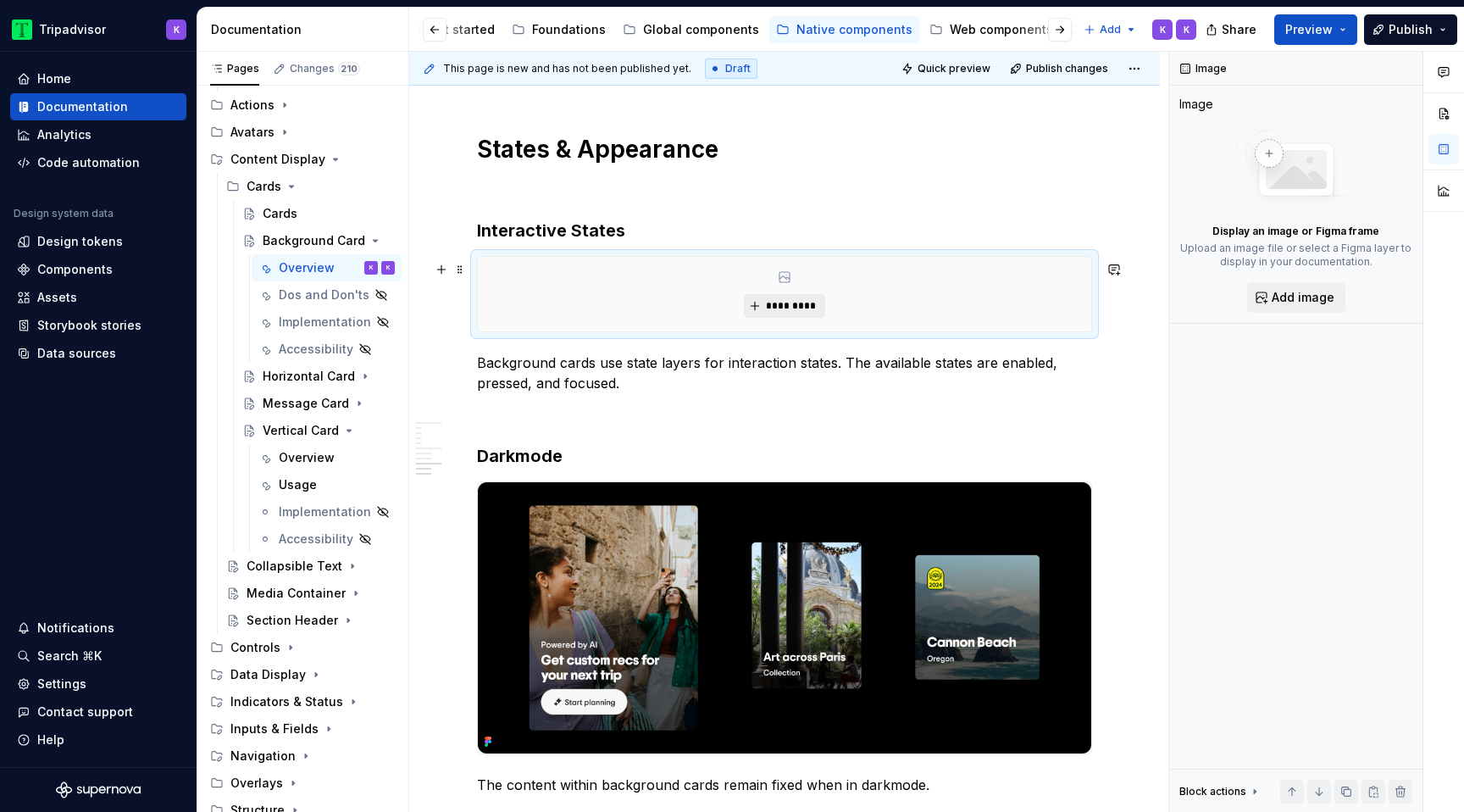
click at [795, 309] on span "*********" at bounding box center [791, 305] width 51 height 14
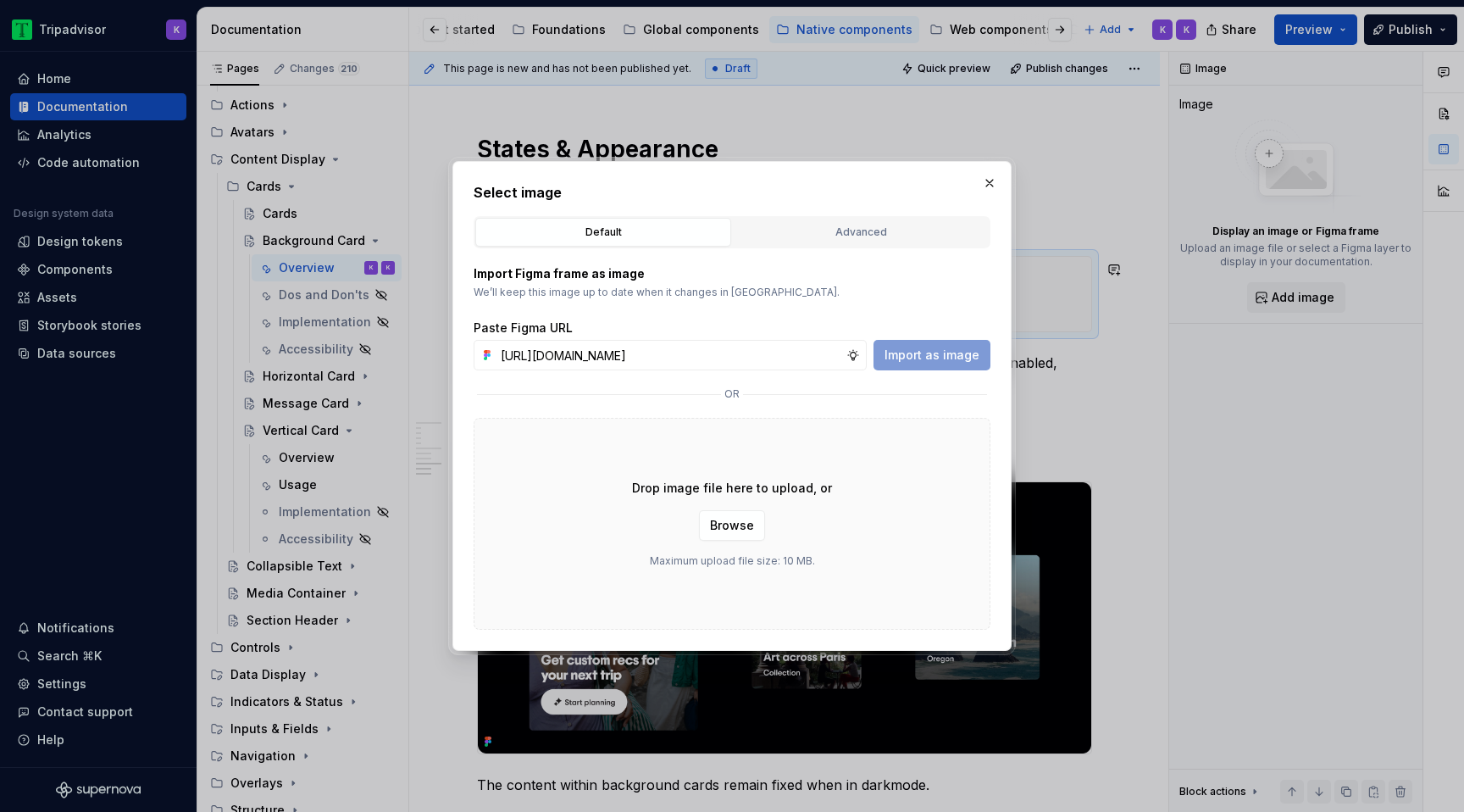
scroll to position [0, 452]
type input "[URL][DOMAIN_NAME]"
click at [937, 351] on span "Import as image" at bounding box center [932, 355] width 95 height 17
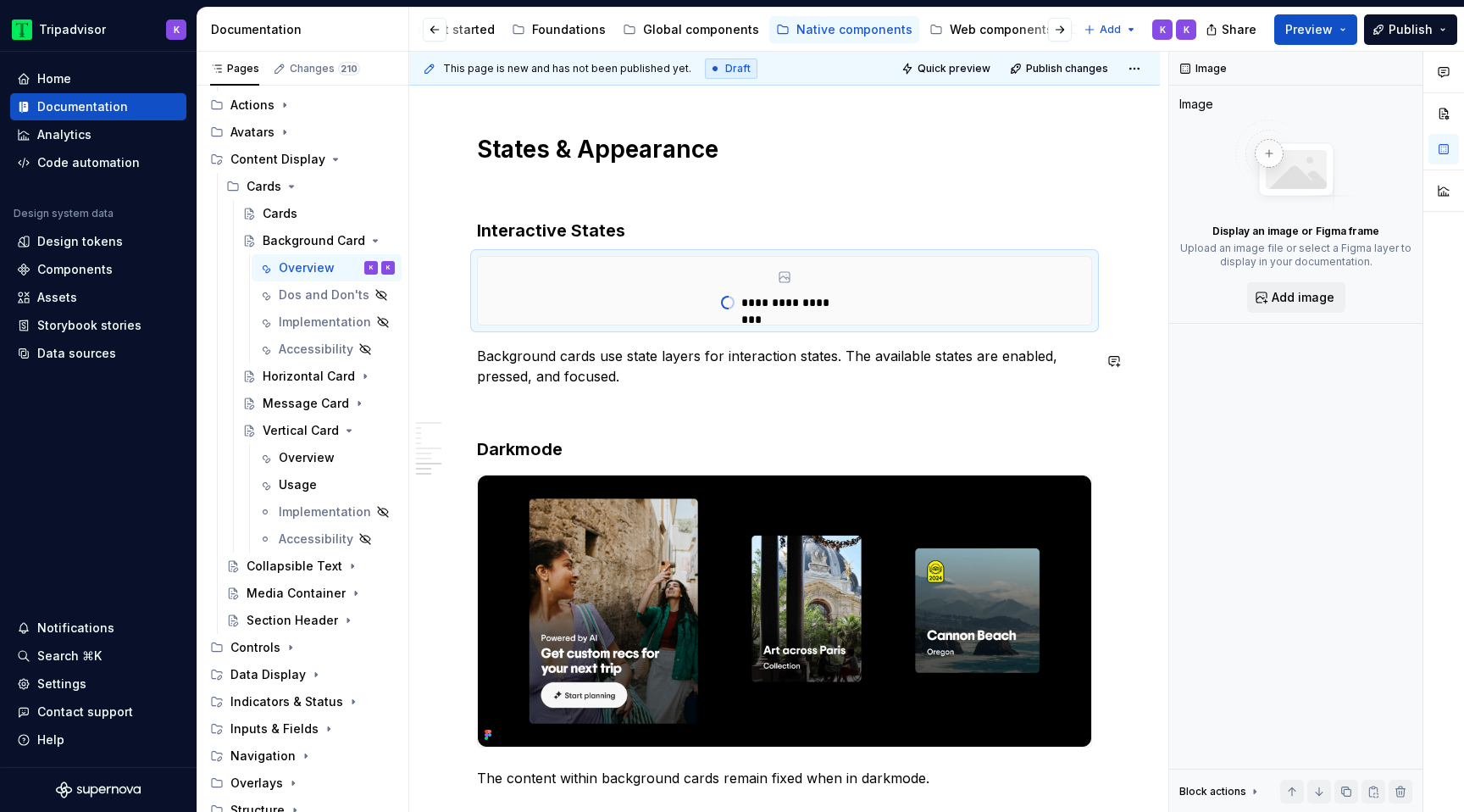
type textarea "*"
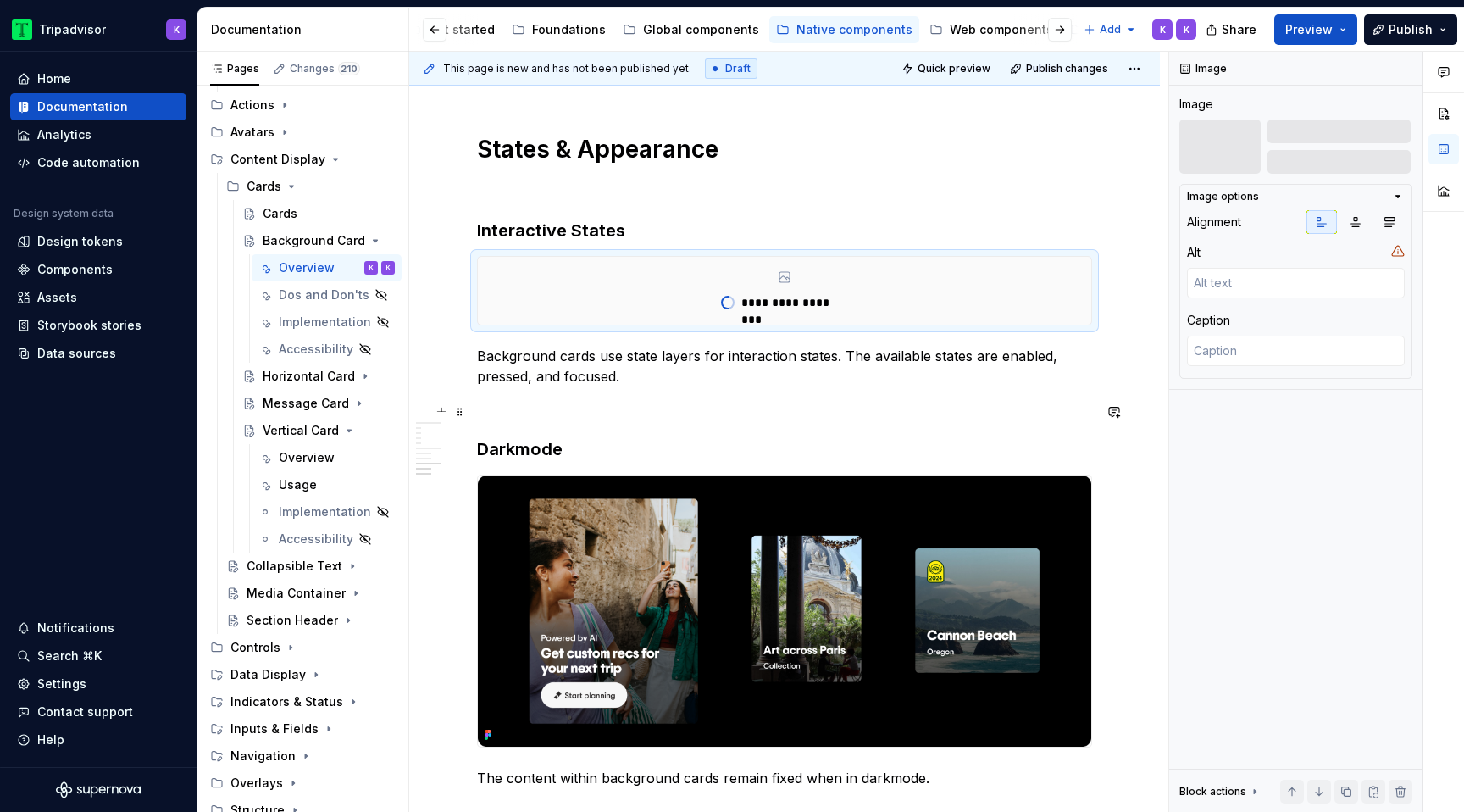
click at [691, 405] on p at bounding box center [784, 406] width 615 height 20
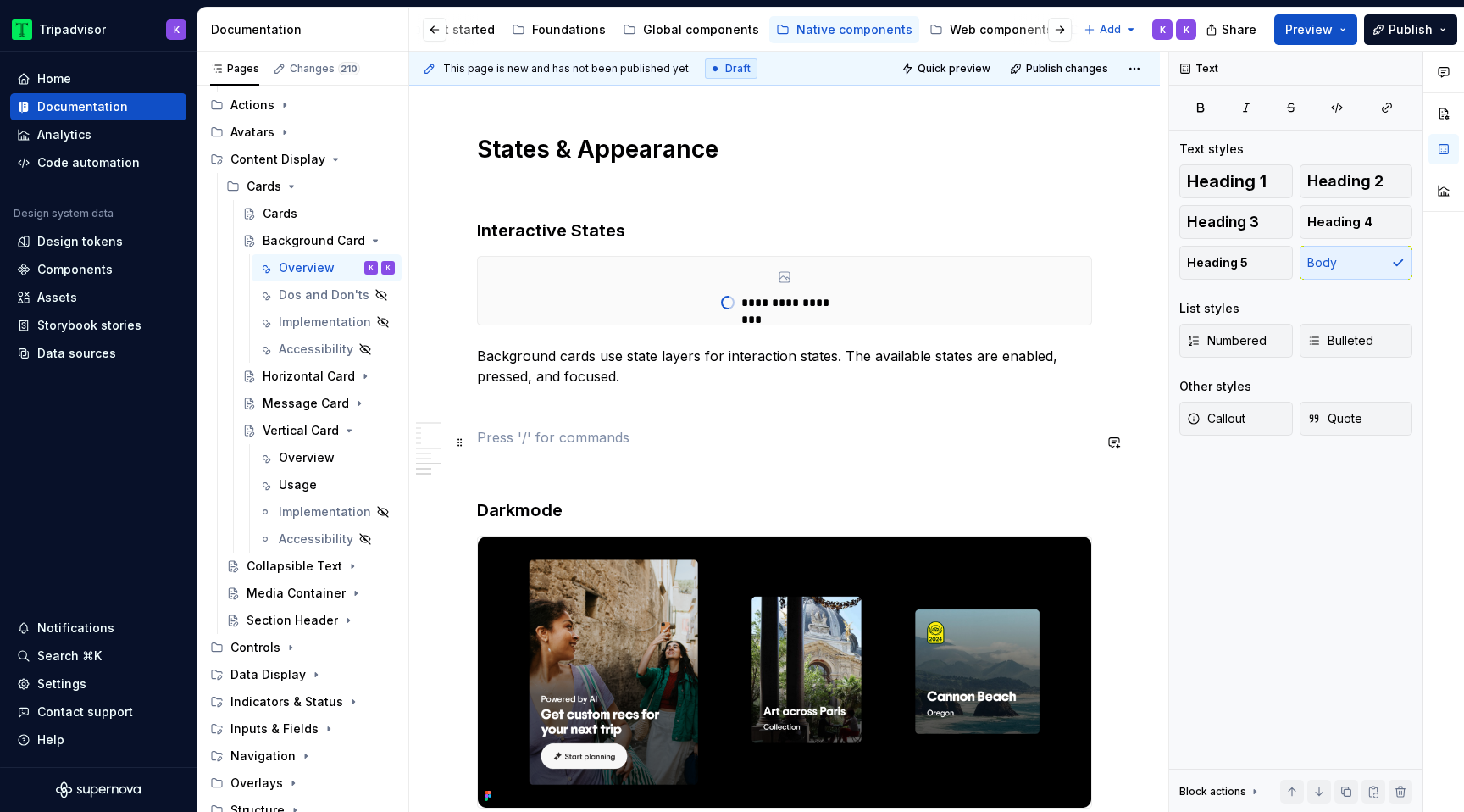
click at [653, 446] on p at bounding box center [784, 437] width 615 height 20
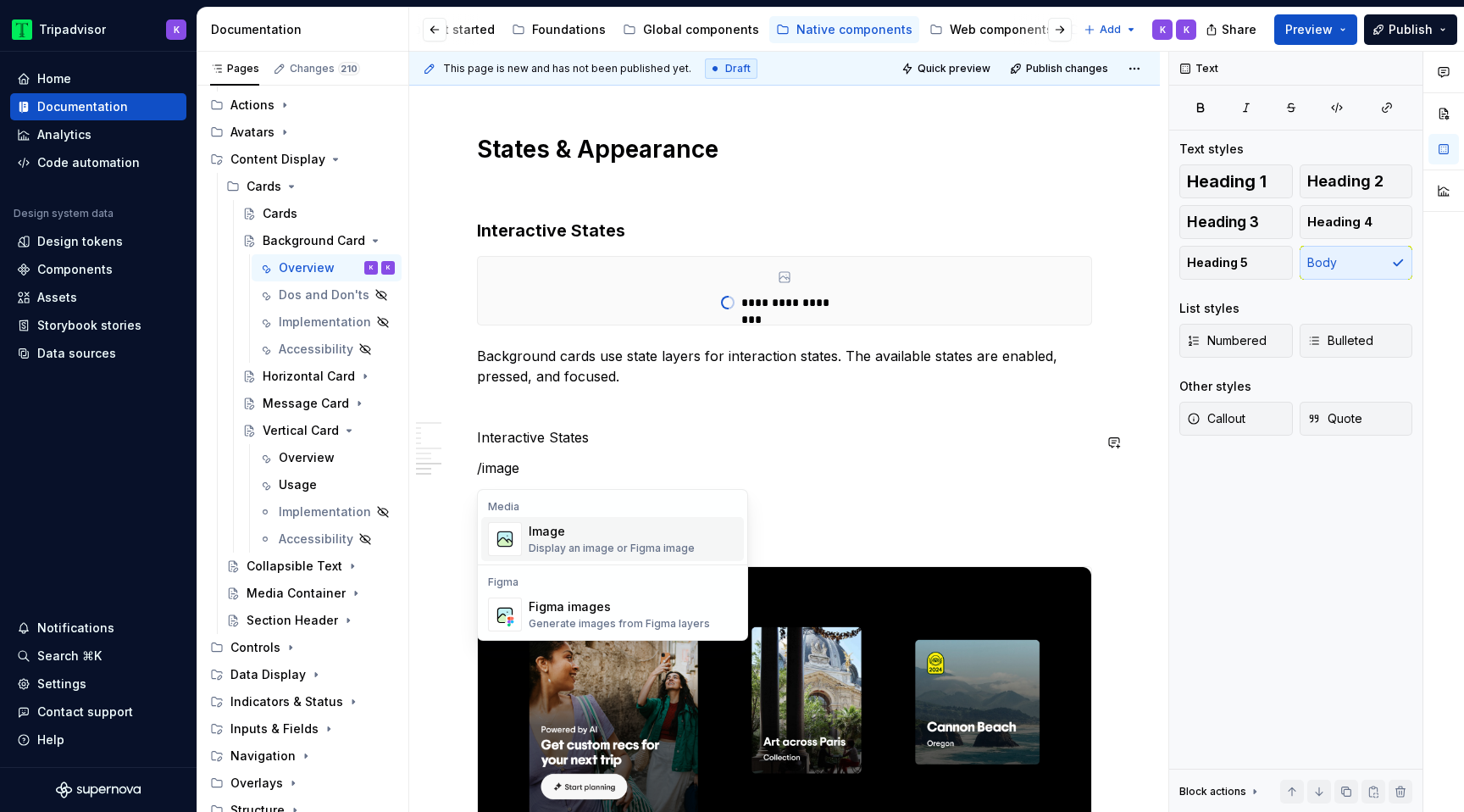
click at [673, 523] on div "Image" at bounding box center [612, 532] width 166 height 17
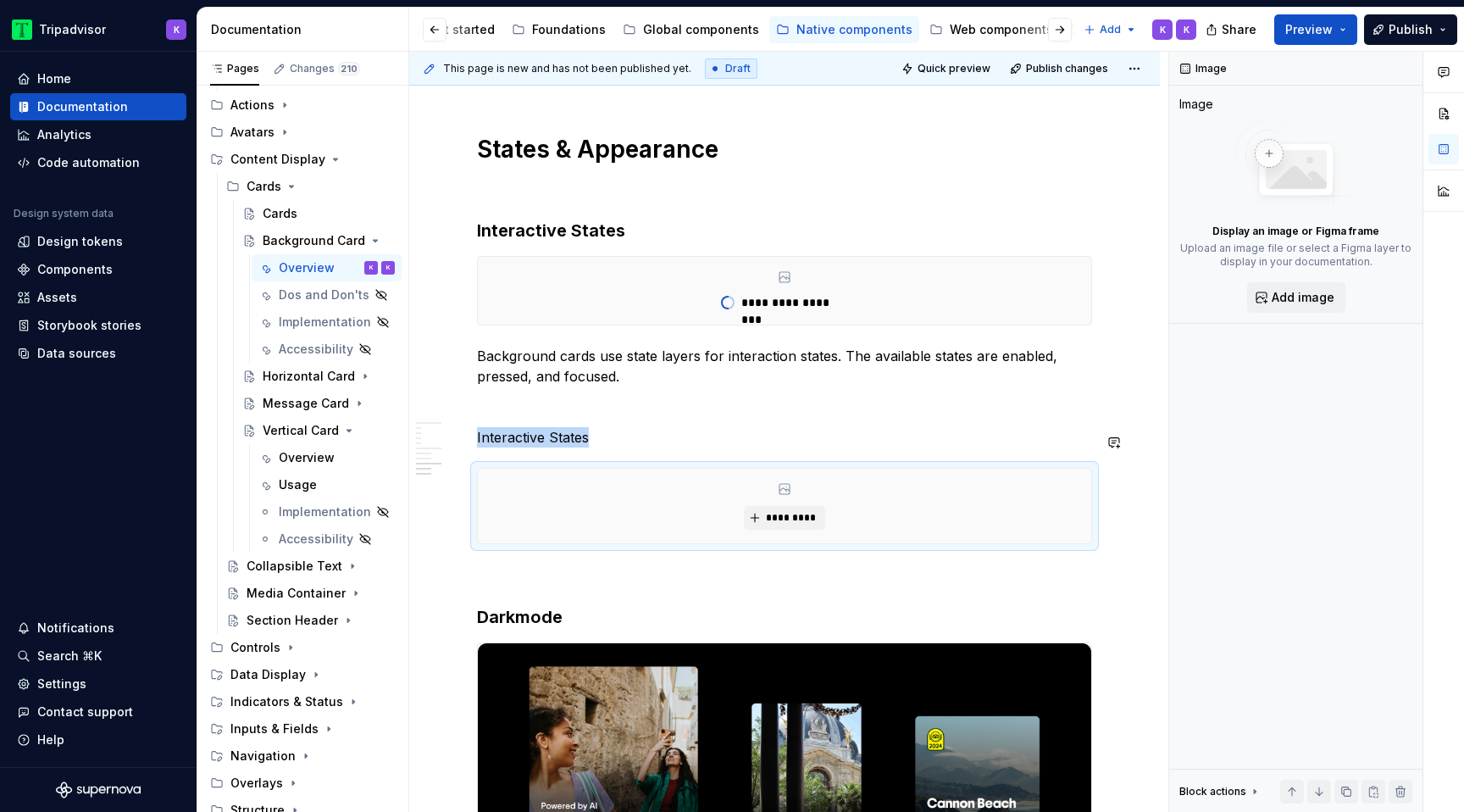
type textarea "*"
click at [782, 519] on span "*********" at bounding box center [791, 518] width 51 height 14
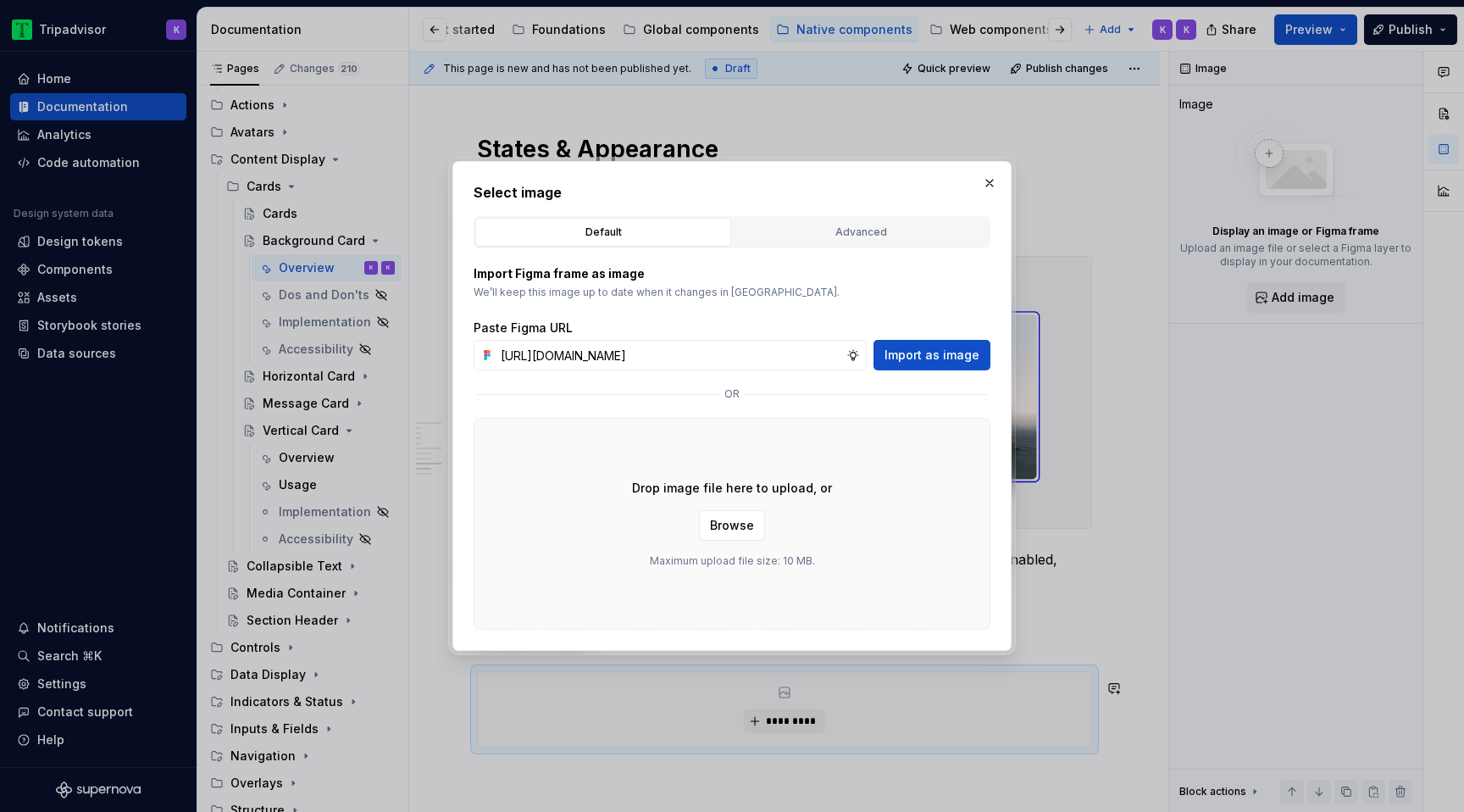
scroll to position [0, 451]
type input "[URL][DOMAIN_NAME]"
click at [932, 356] on span "Import as image" at bounding box center [932, 355] width 95 height 17
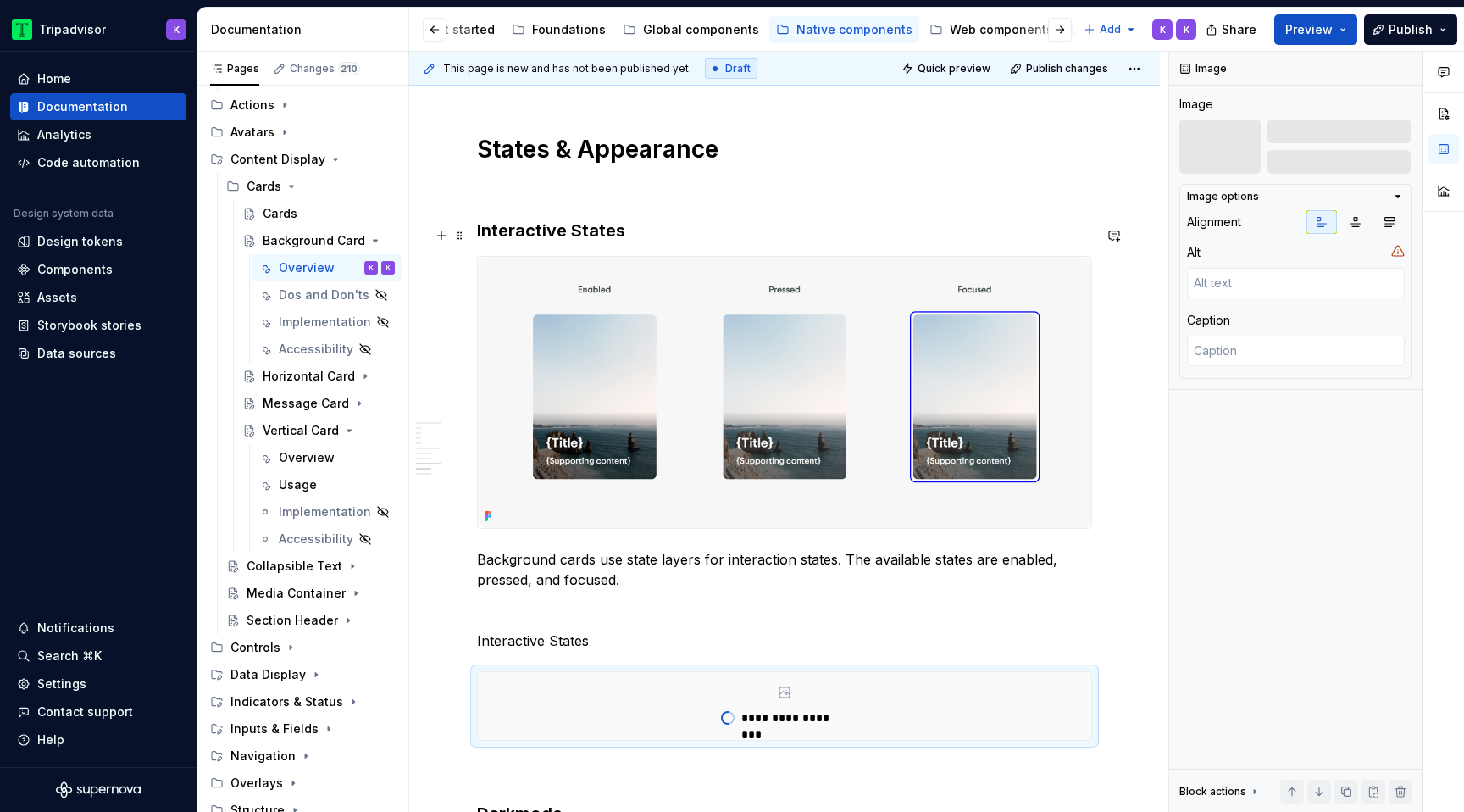
click at [612, 234] on h3 "Interactive States" at bounding box center [784, 231] width 615 height 24
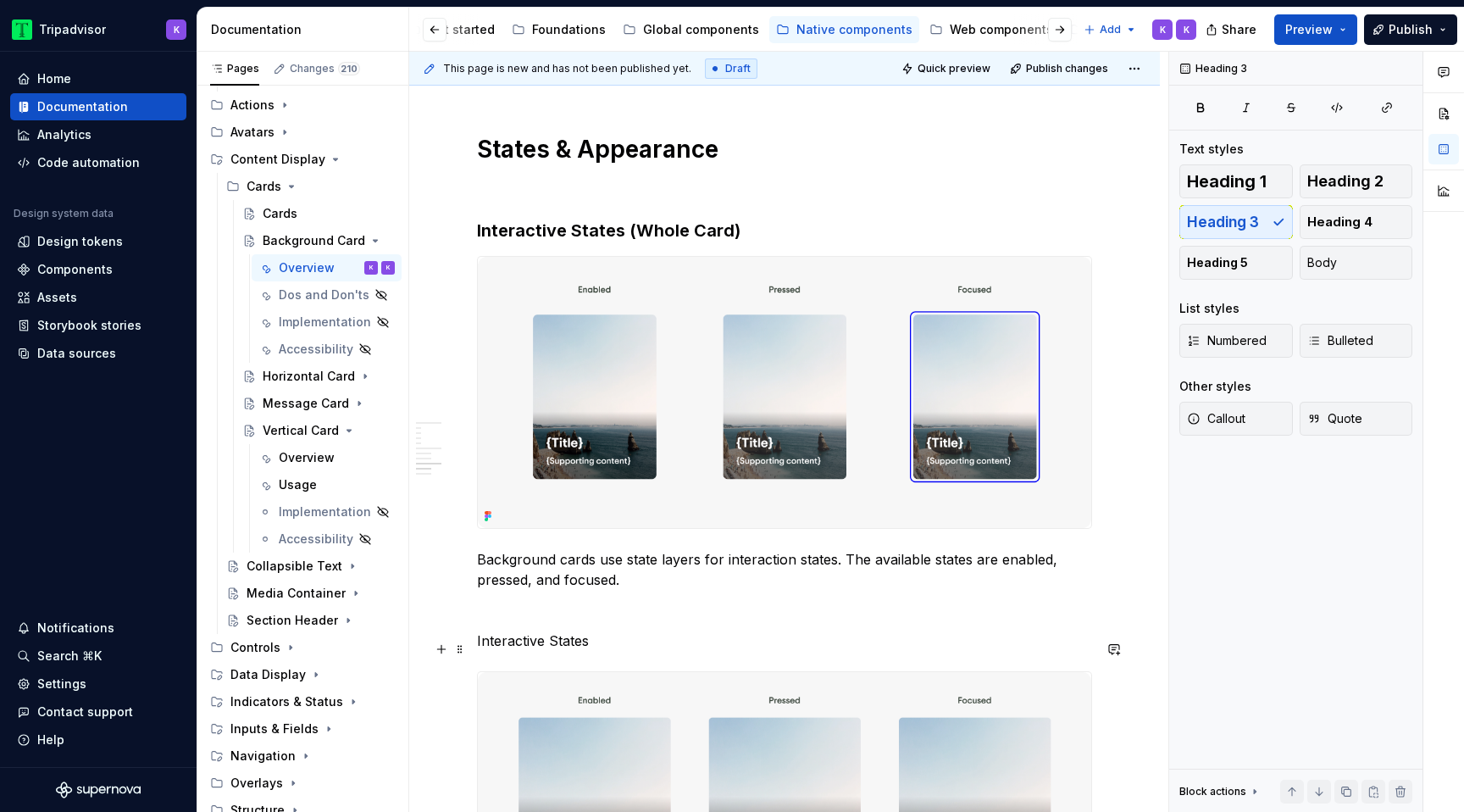
click at [546, 644] on p "Interactive States" at bounding box center [784, 641] width 615 height 20
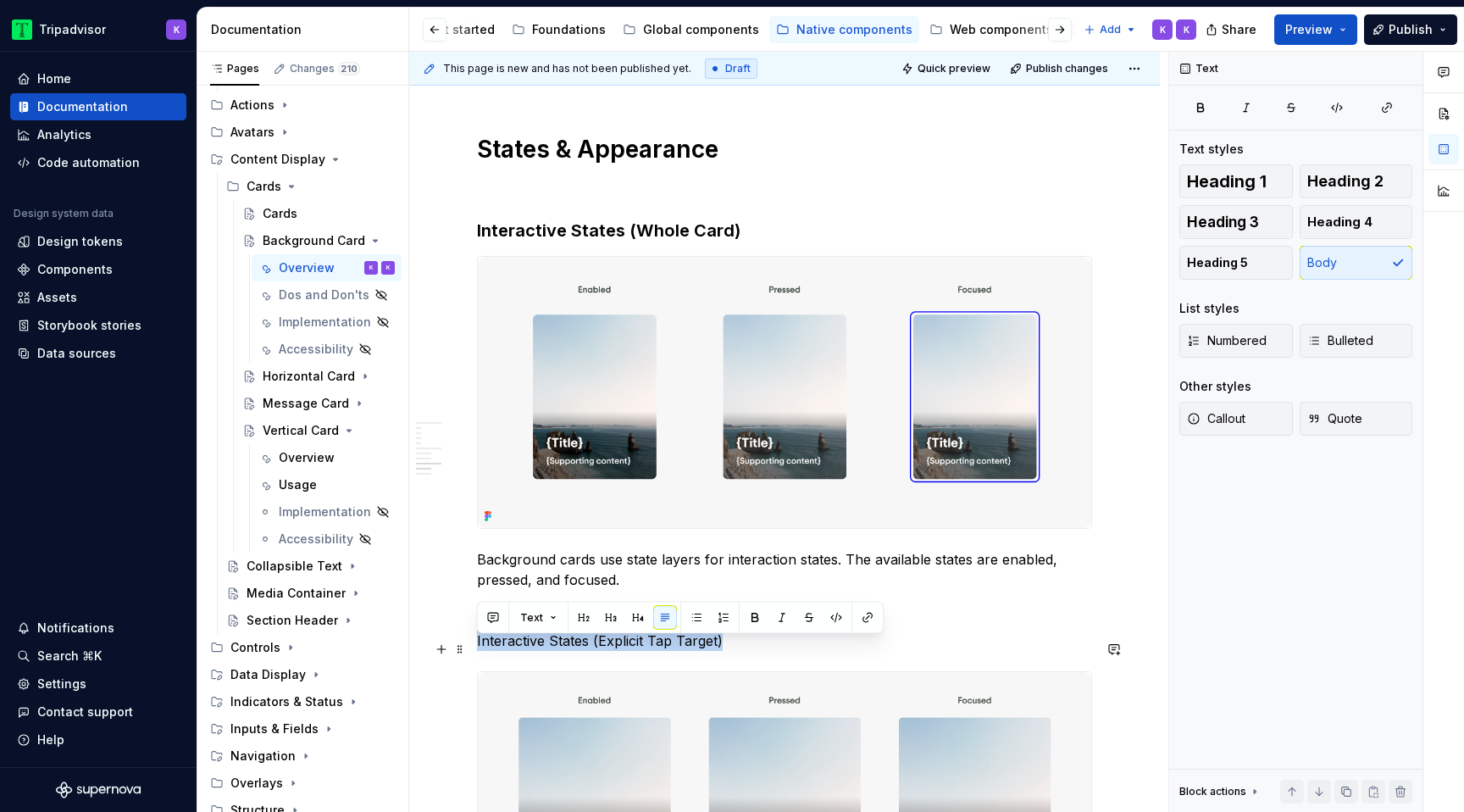
drag, startPoint x: 729, startPoint y: 651, endPoint x: 477, endPoint y: 646, distance: 252.0
click at [477, 646] on p "Interactive States (Explicit Tap Target)" at bounding box center [784, 641] width 615 height 20
click at [1248, 223] on span "Heading 3" at bounding box center [1223, 222] width 72 height 17
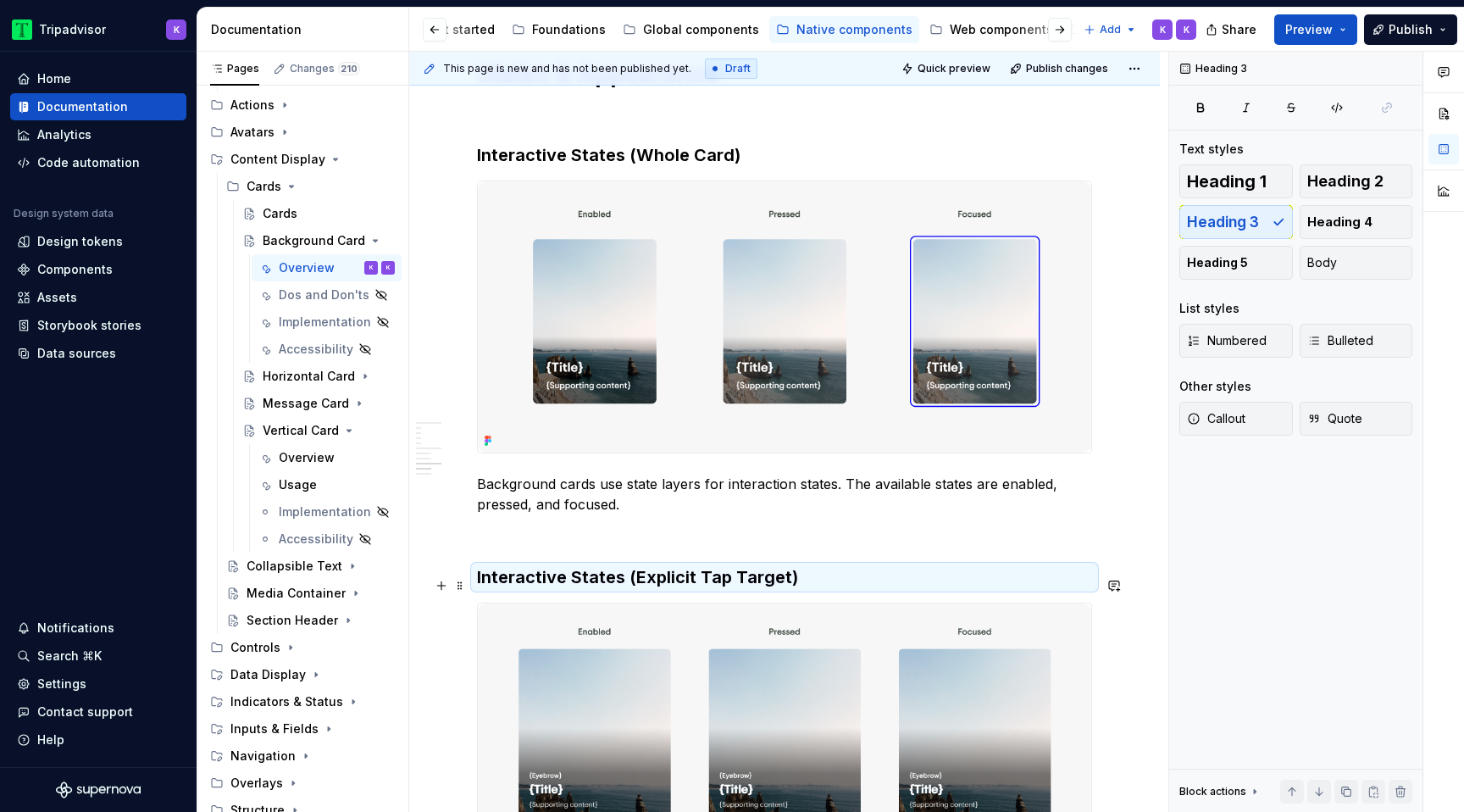
scroll to position [3040, 0]
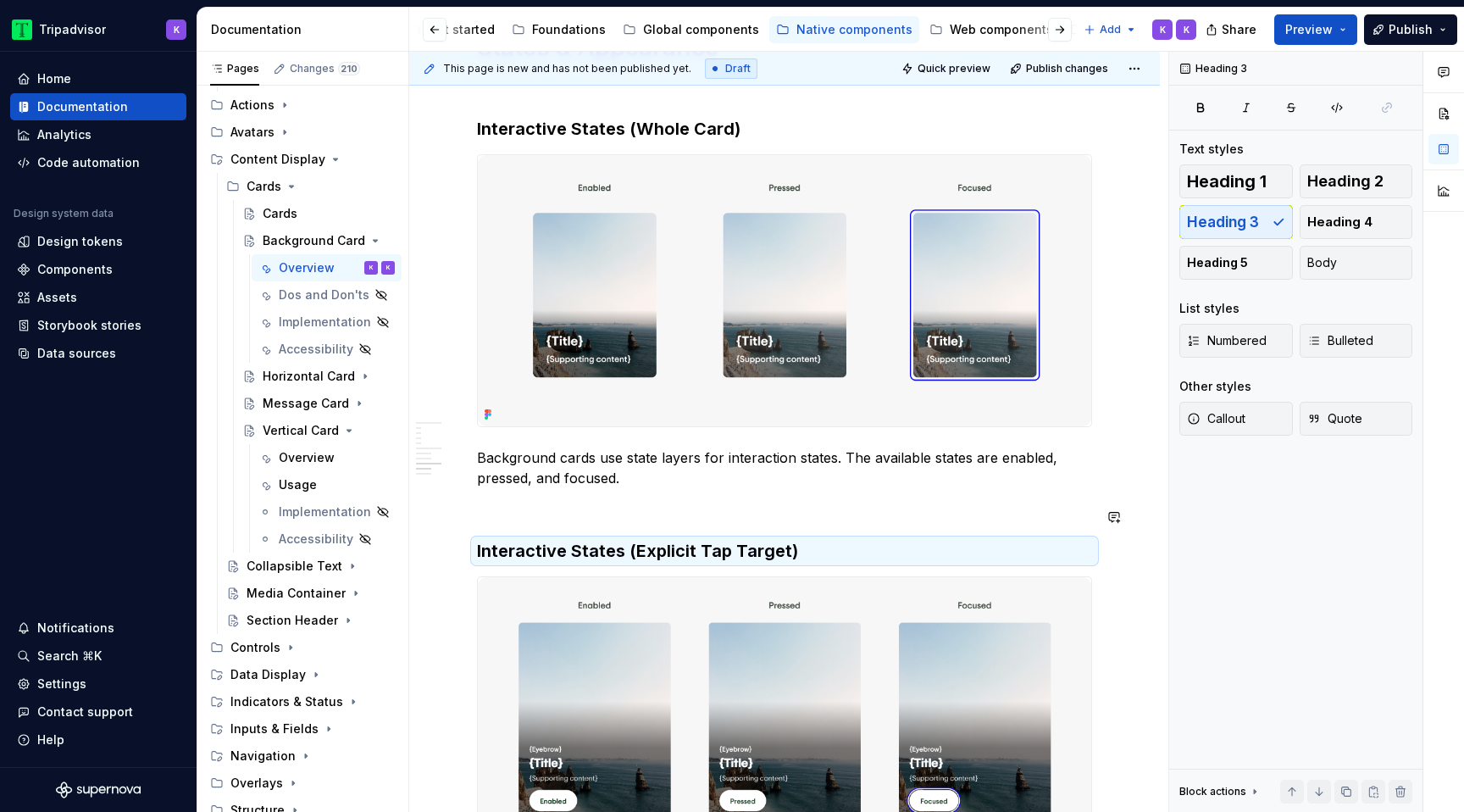
click at [643, 488] on p "Background cards use state layers for interaction states. The available states …" at bounding box center [784, 468] width 615 height 40
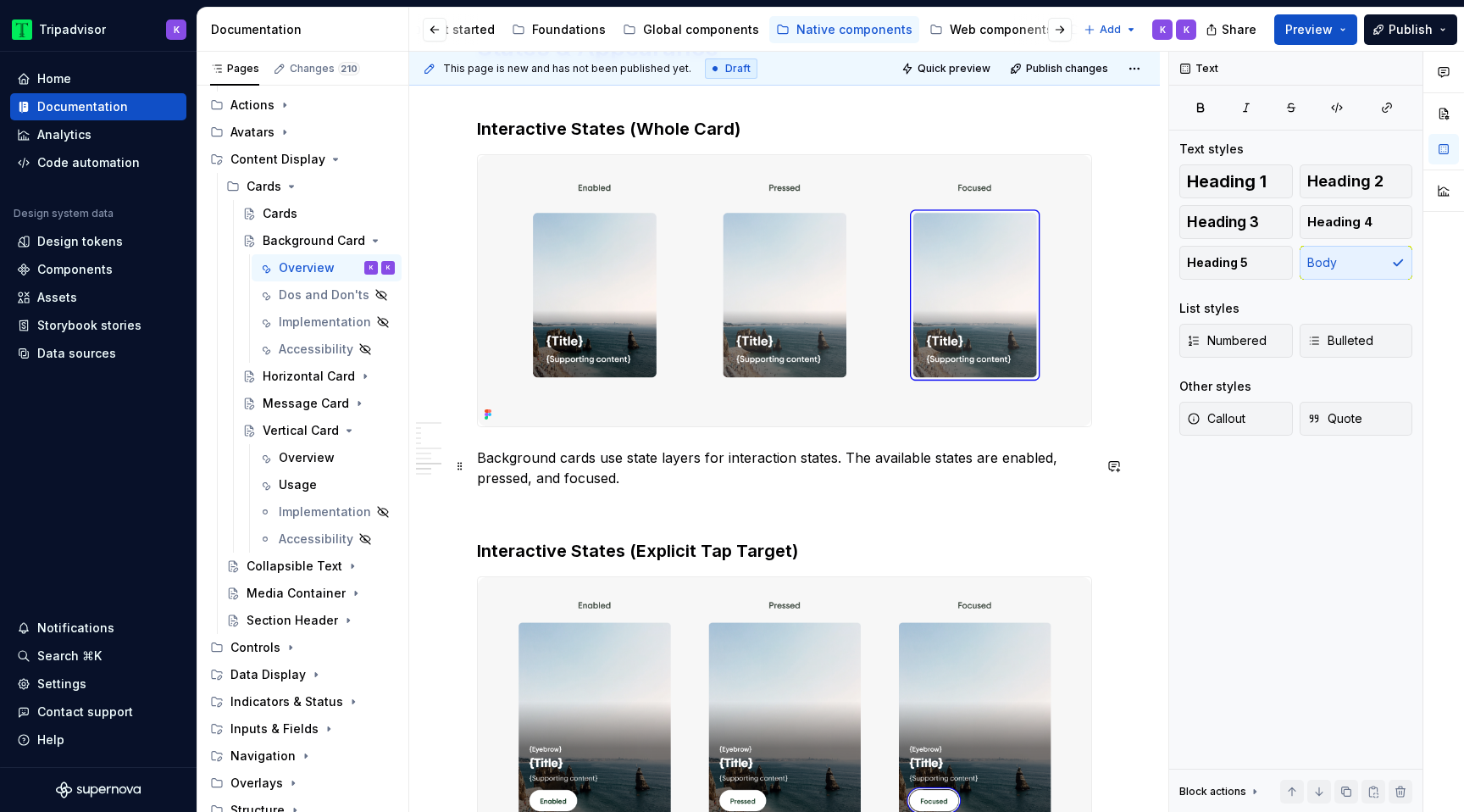
click at [633, 488] on p "Background cards use state layers for interaction states. The available states …" at bounding box center [784, 468] width 615 height 40
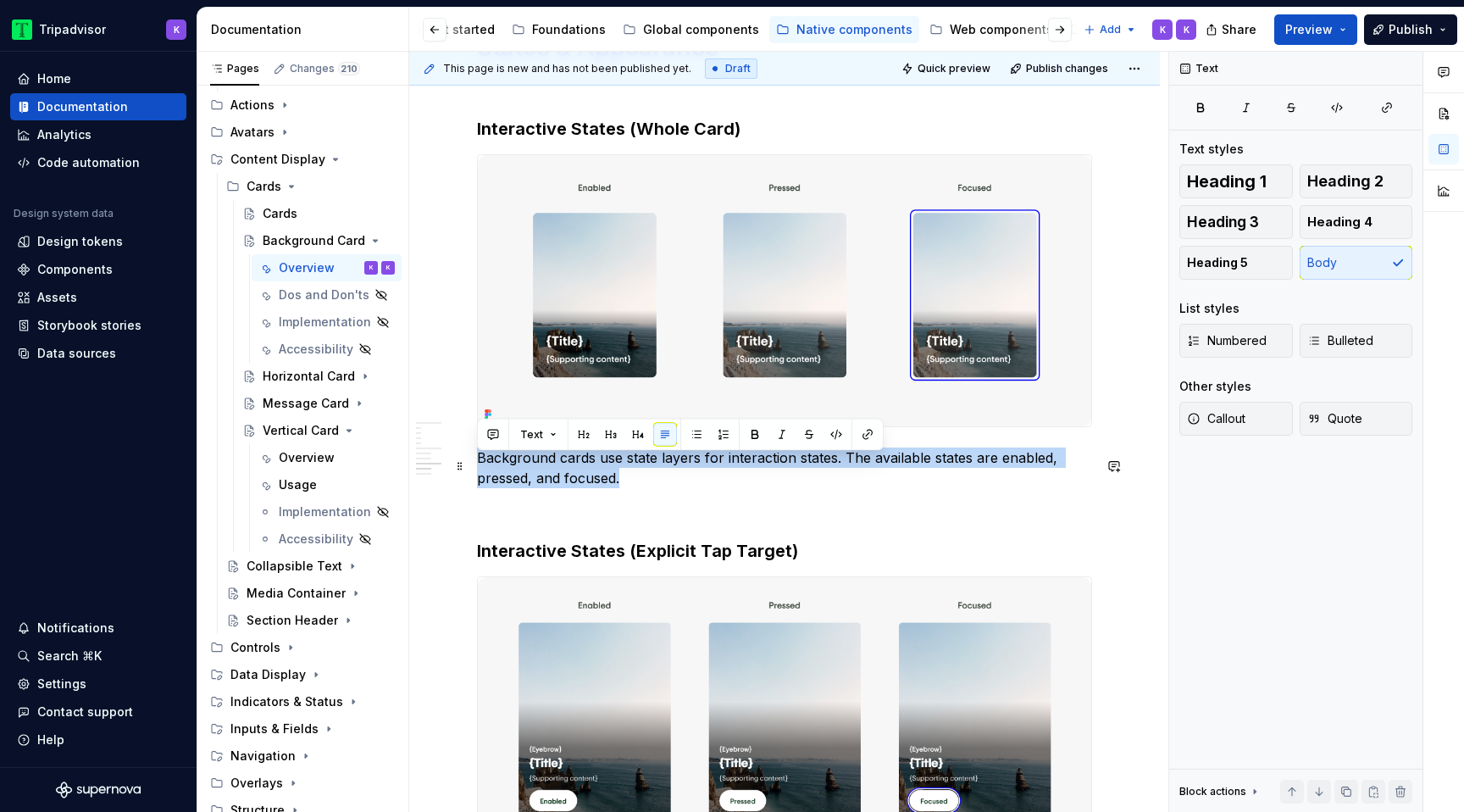
drag, startPoint x: 654, startPoint y: 485, endPoint x: 470, endPoint y: 467, distance: 184.9
copy p "Background cards use state layers for interaction states. The available states …"
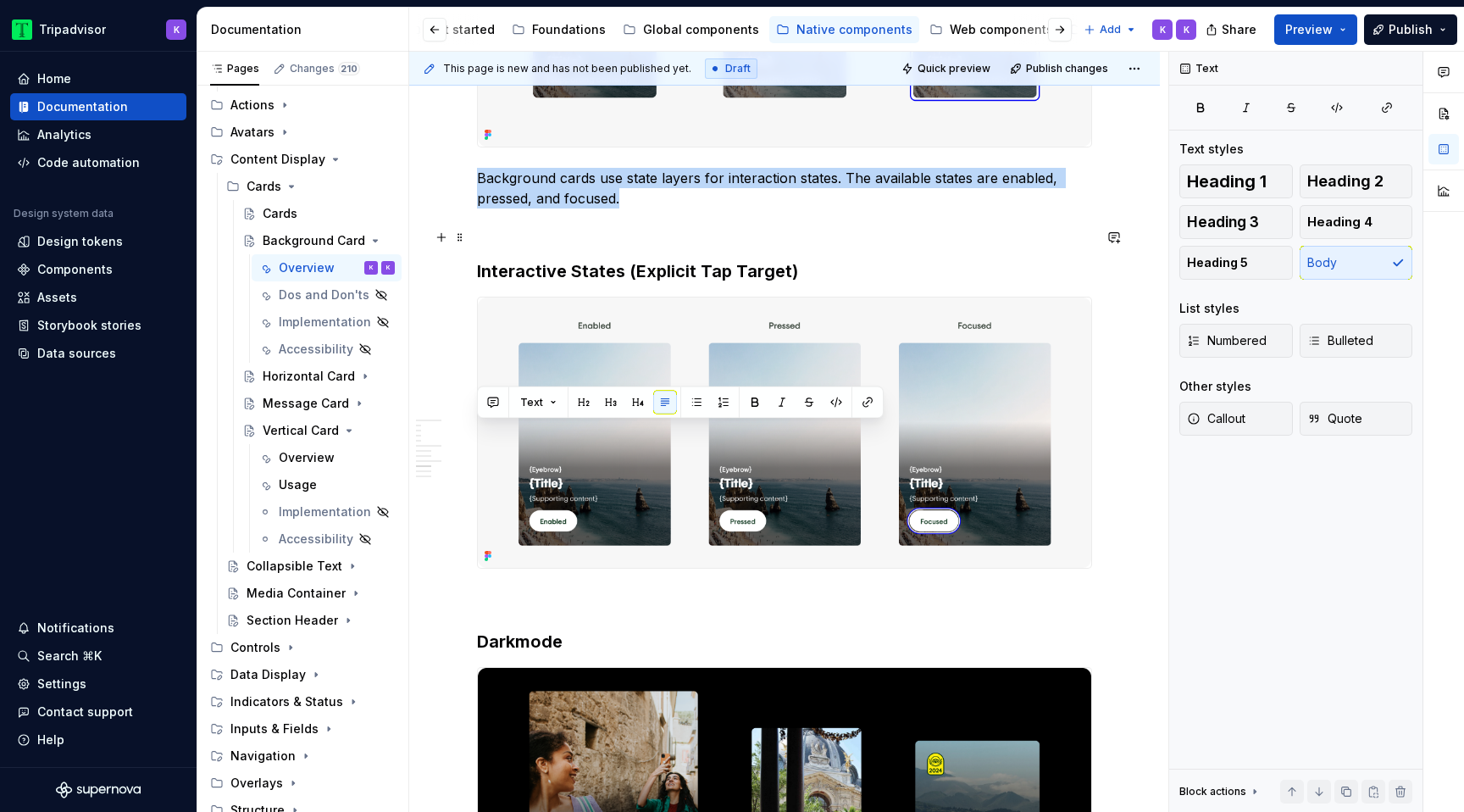
scroll to position [3405, 0]
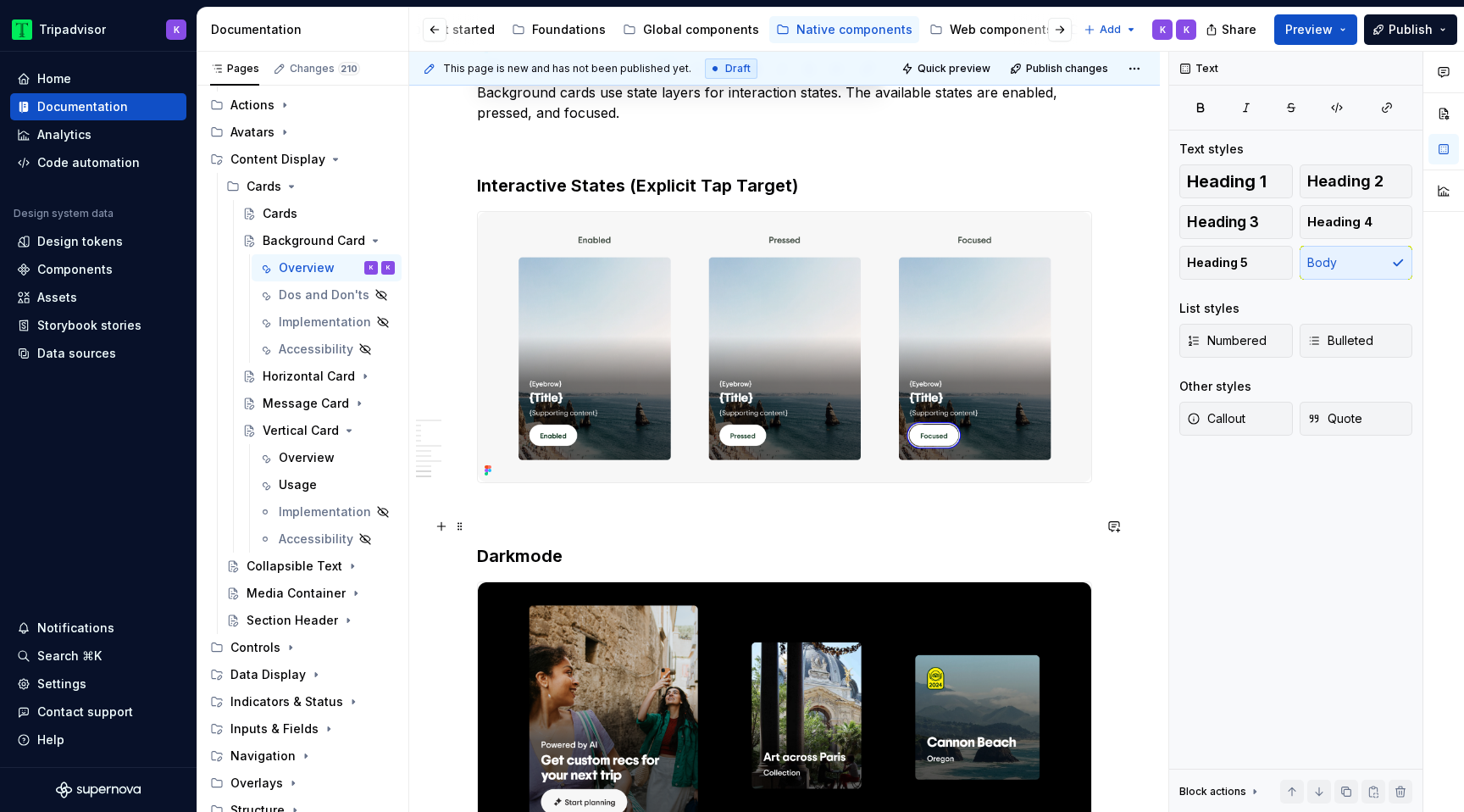
click at [579, 517] on p at bounding box center [784, 513] width 615 height 20
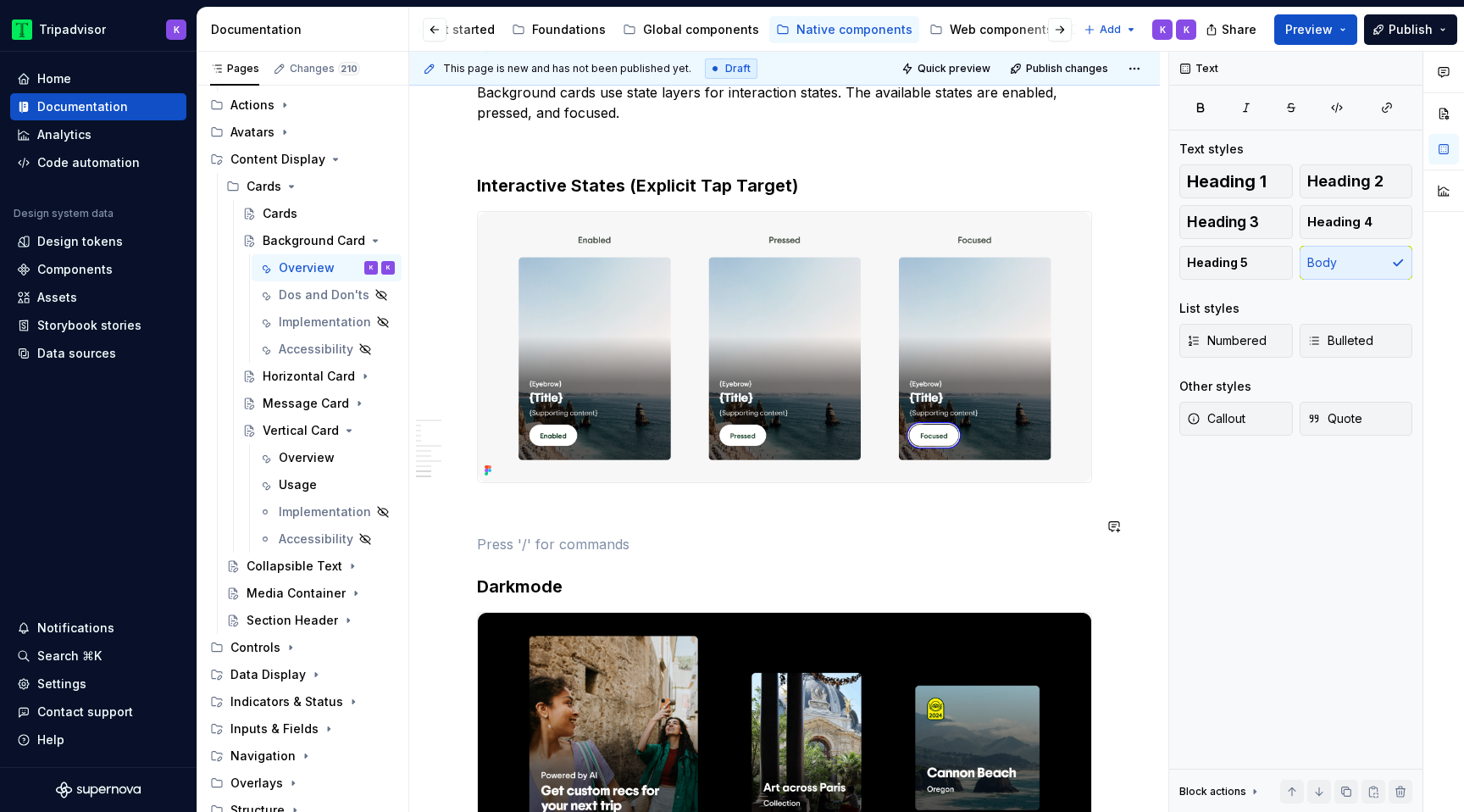
click at [578, 517] on p at bounding box center [784, 513] width 615 height 20
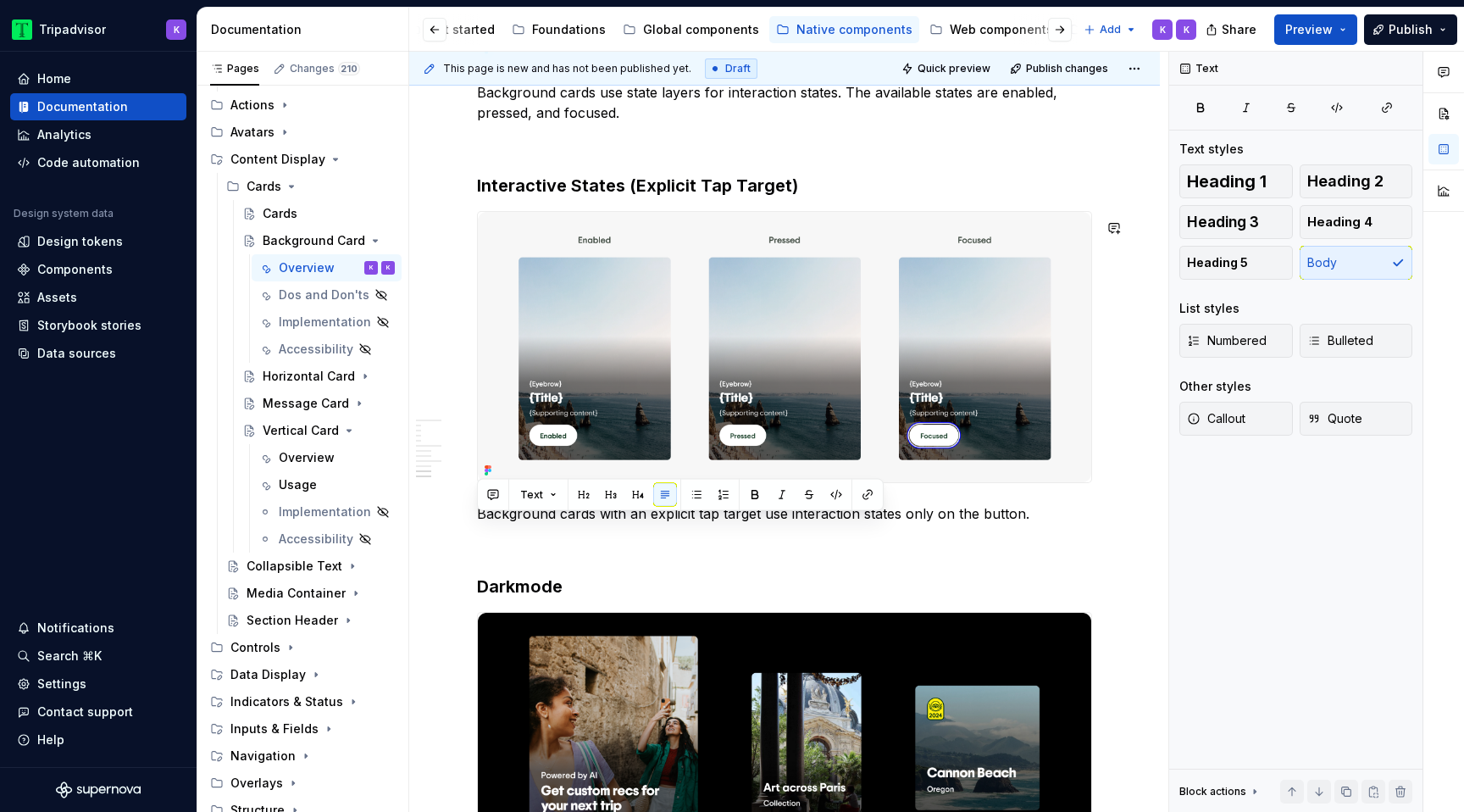
copy p "Background cards with an explicit tap target use interaction states only on the…"
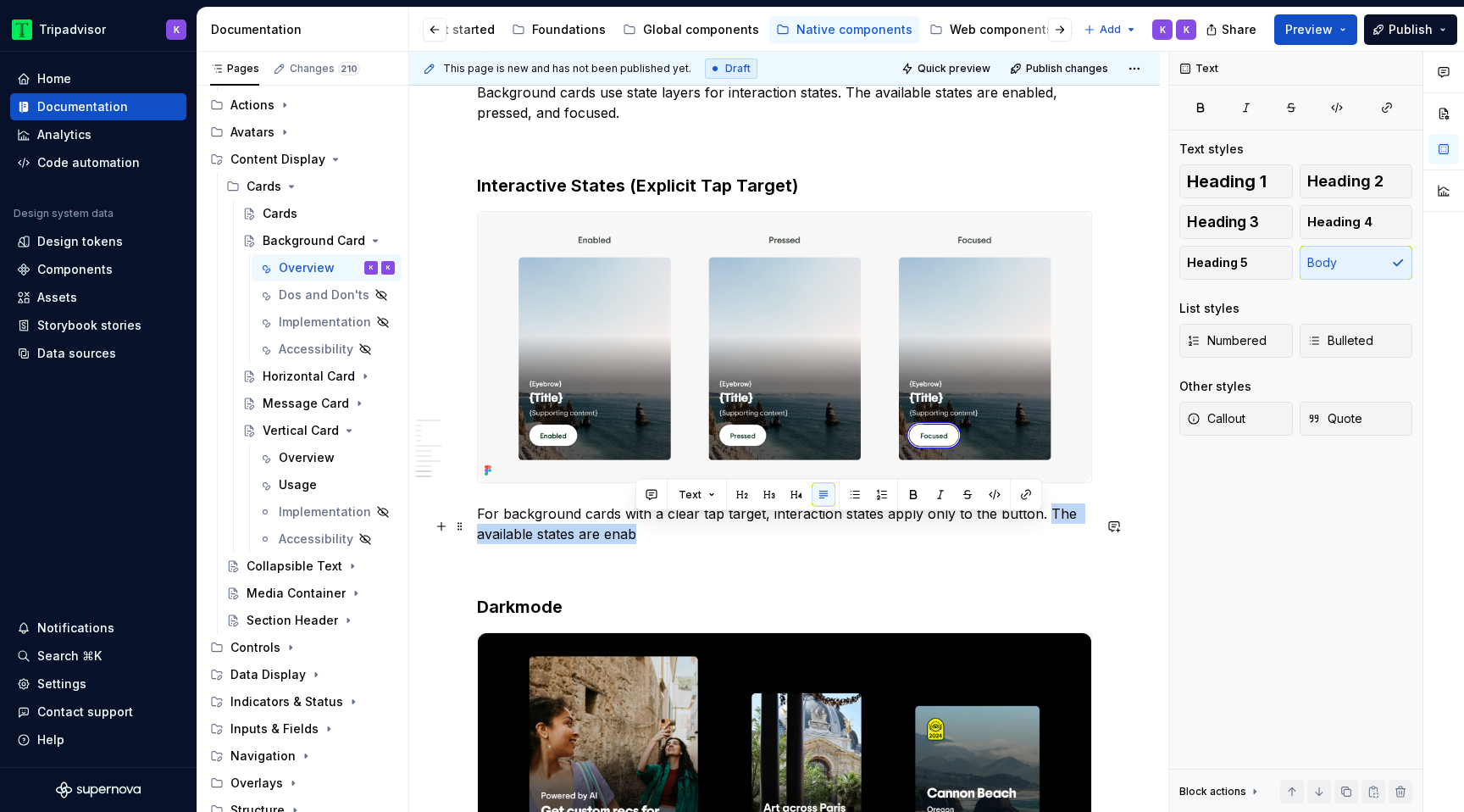
drag, startPoint x: 996, startPoint y: 555, endPoint x: 1045, endPoint y: 531, distance: 54.6
click at [1045, 531] on p "For background cards with a clear tap target, interaction states apply only to …" at bounding box center [784, 523] width 615 height 40
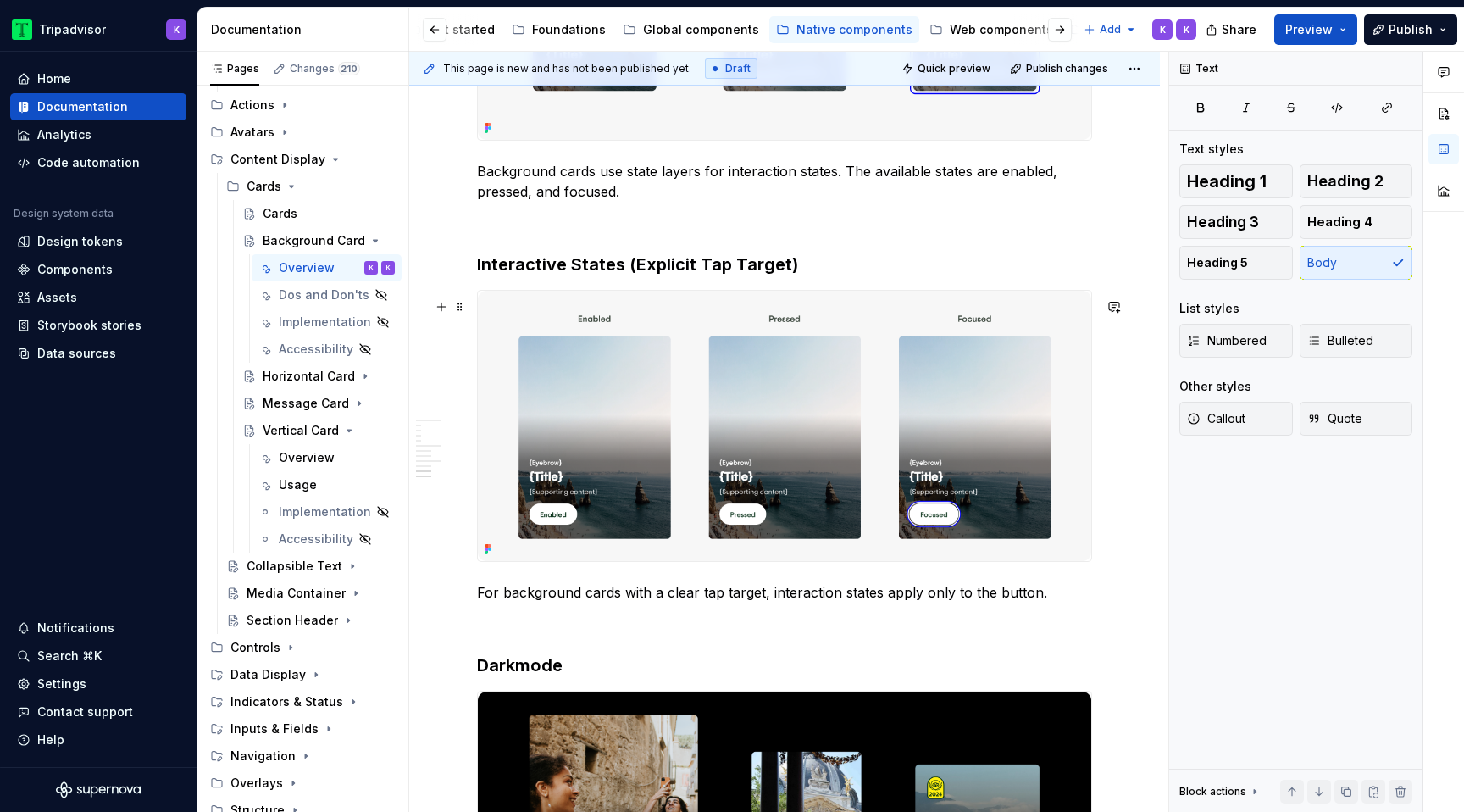
scroll to position [3828, 0]
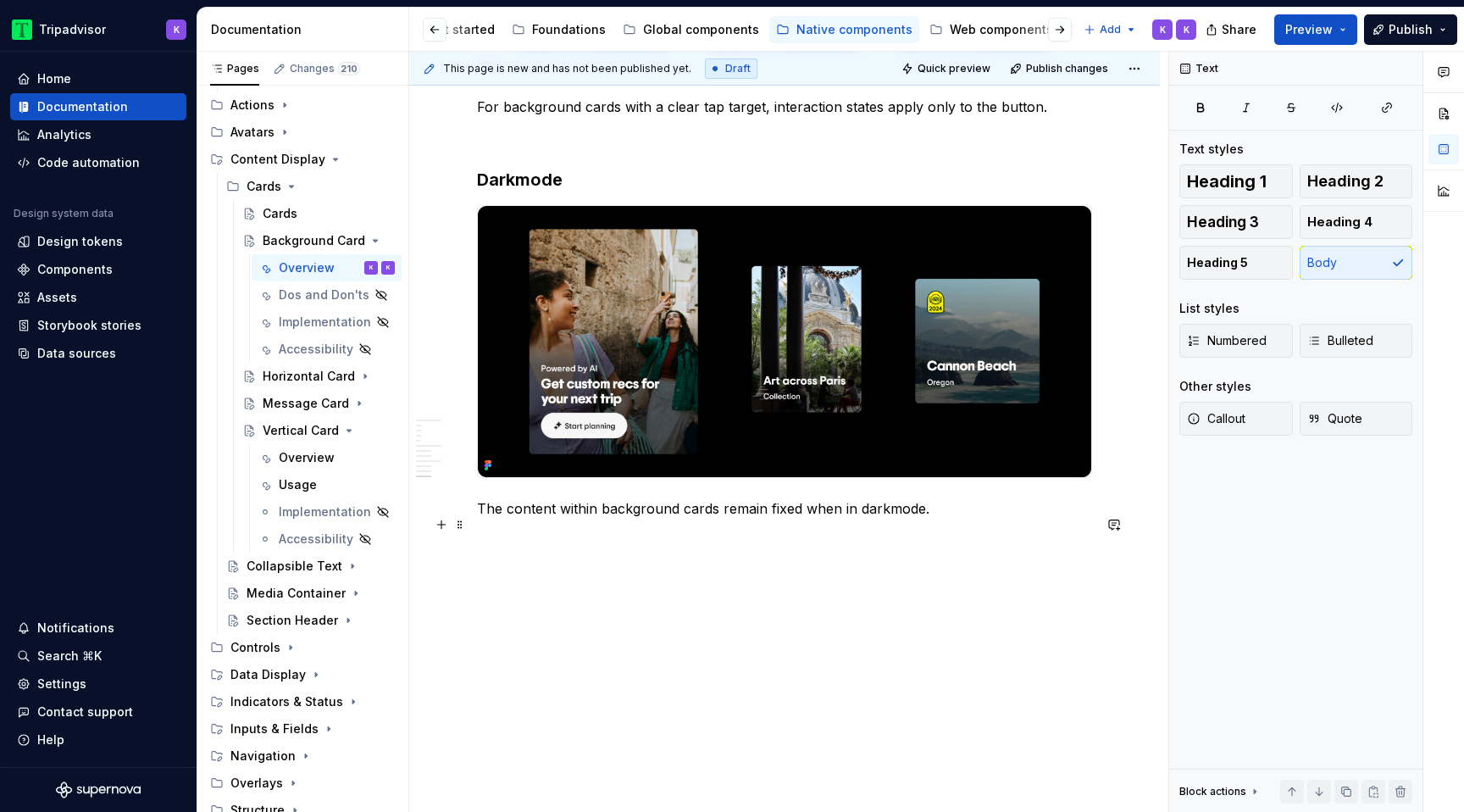
click at [883, 508] on p "The content within background cards remain fixed when in darkmode." at bounding box center [784, 509] width 615 height 20
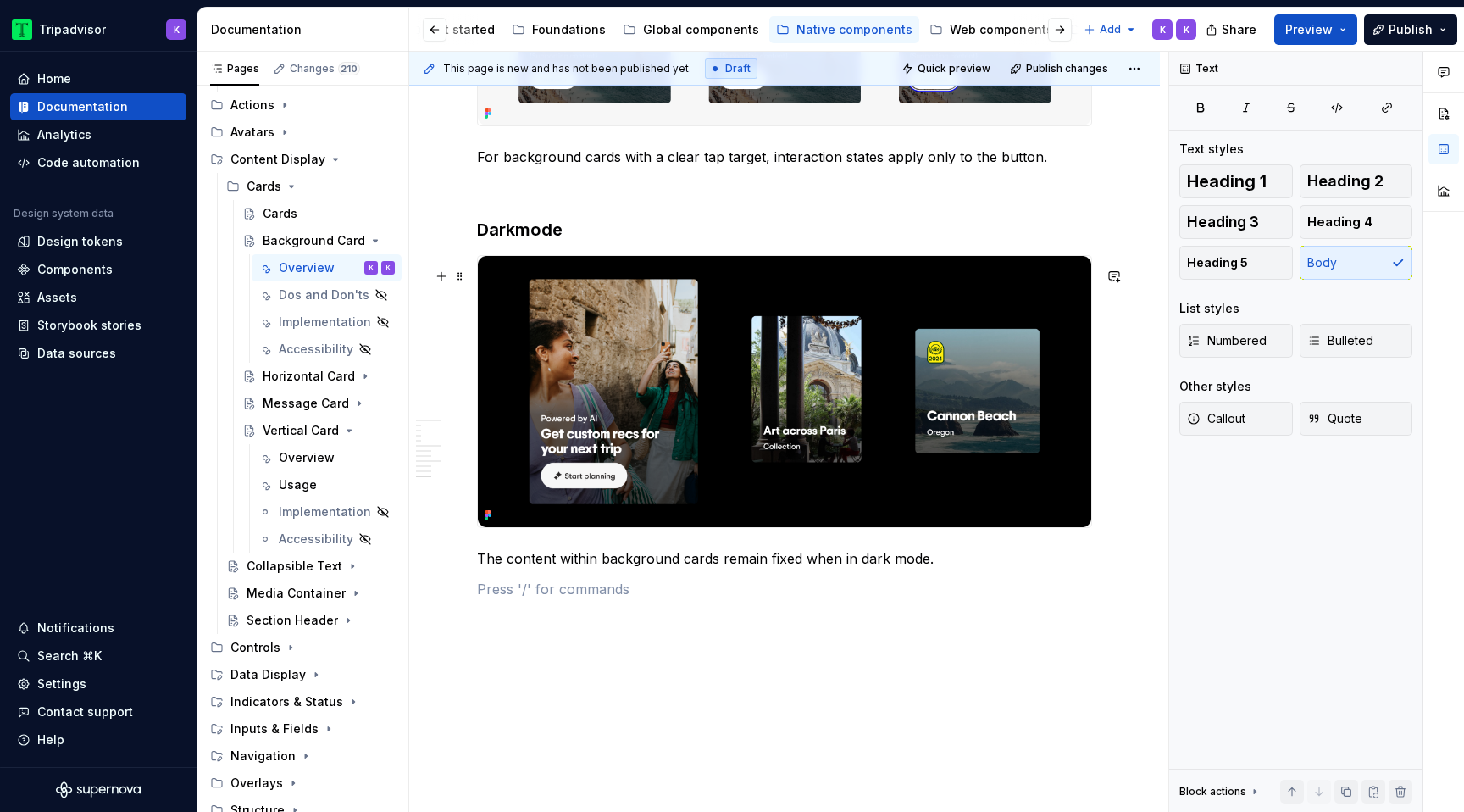
scroll to position [3599, 0]
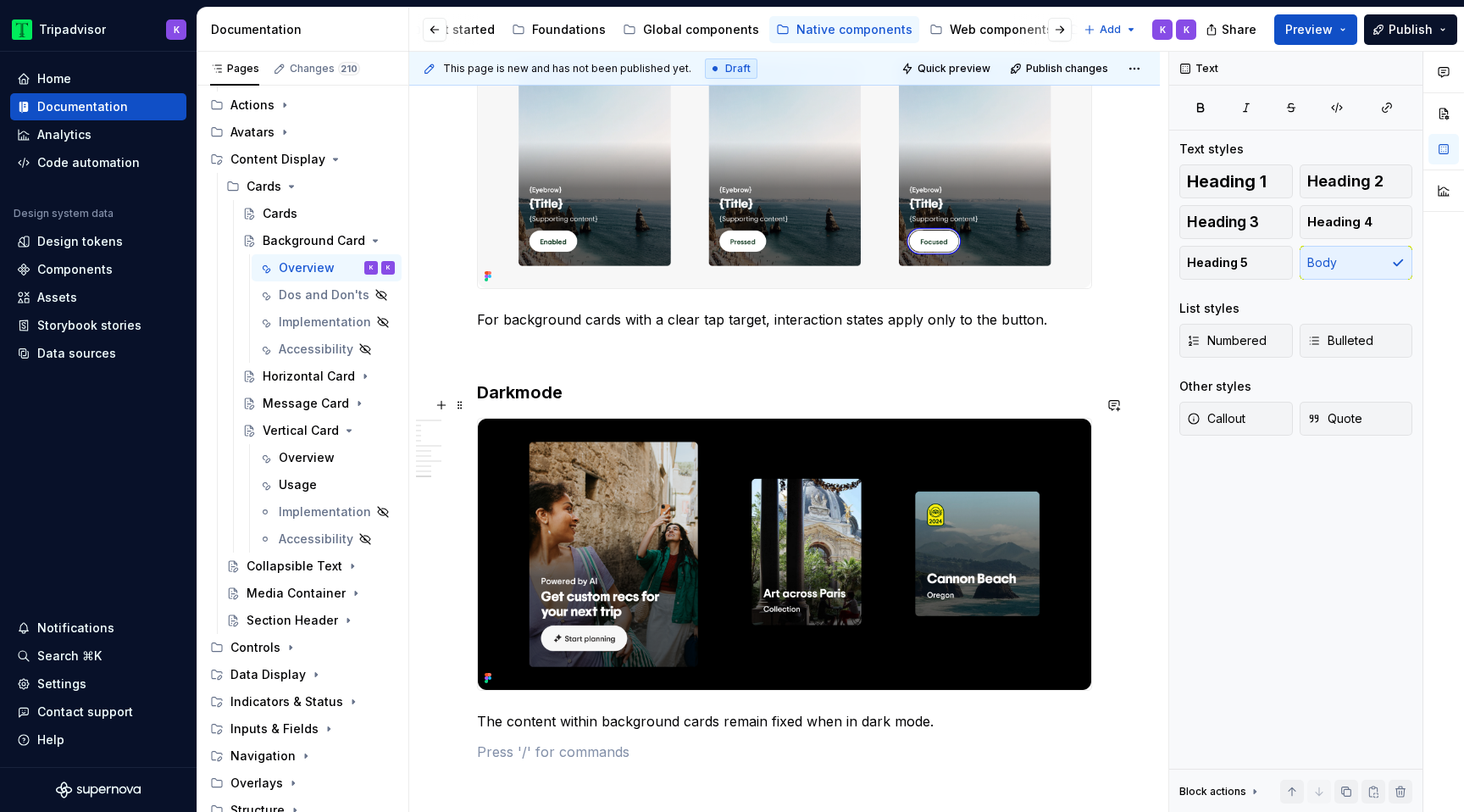
click at [521, 398] on h3 "Darkmode" at bounding box center [784, 393] width 615 height 24
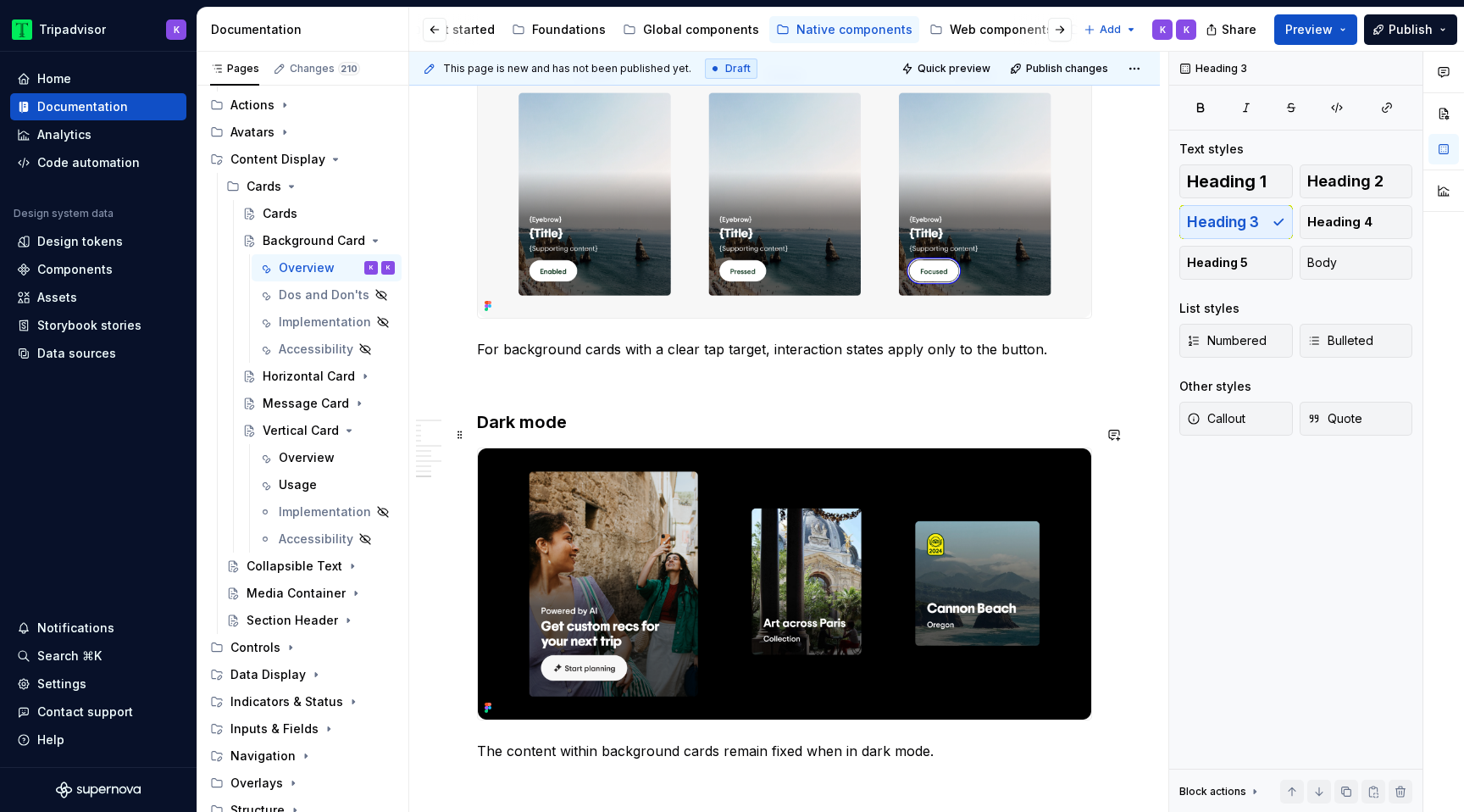
scroll to position [3564, 0]
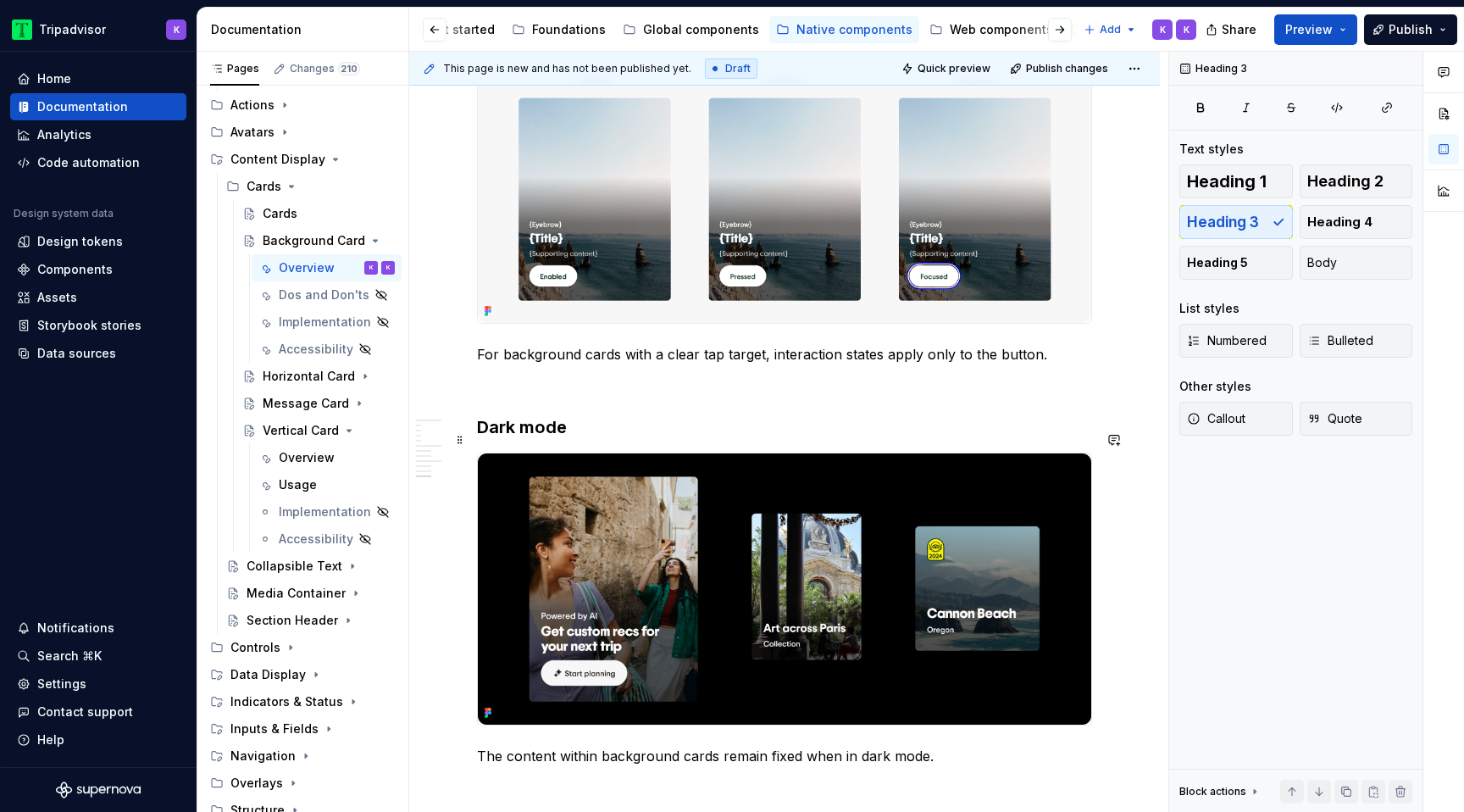
click at [535, 439] on h3 "Dark mode" at bounding box center [784, 427] width 615 height 24
click at [627, 437] on h3 "Dark mode" at bounding box center [784, 427] width 615 height 24
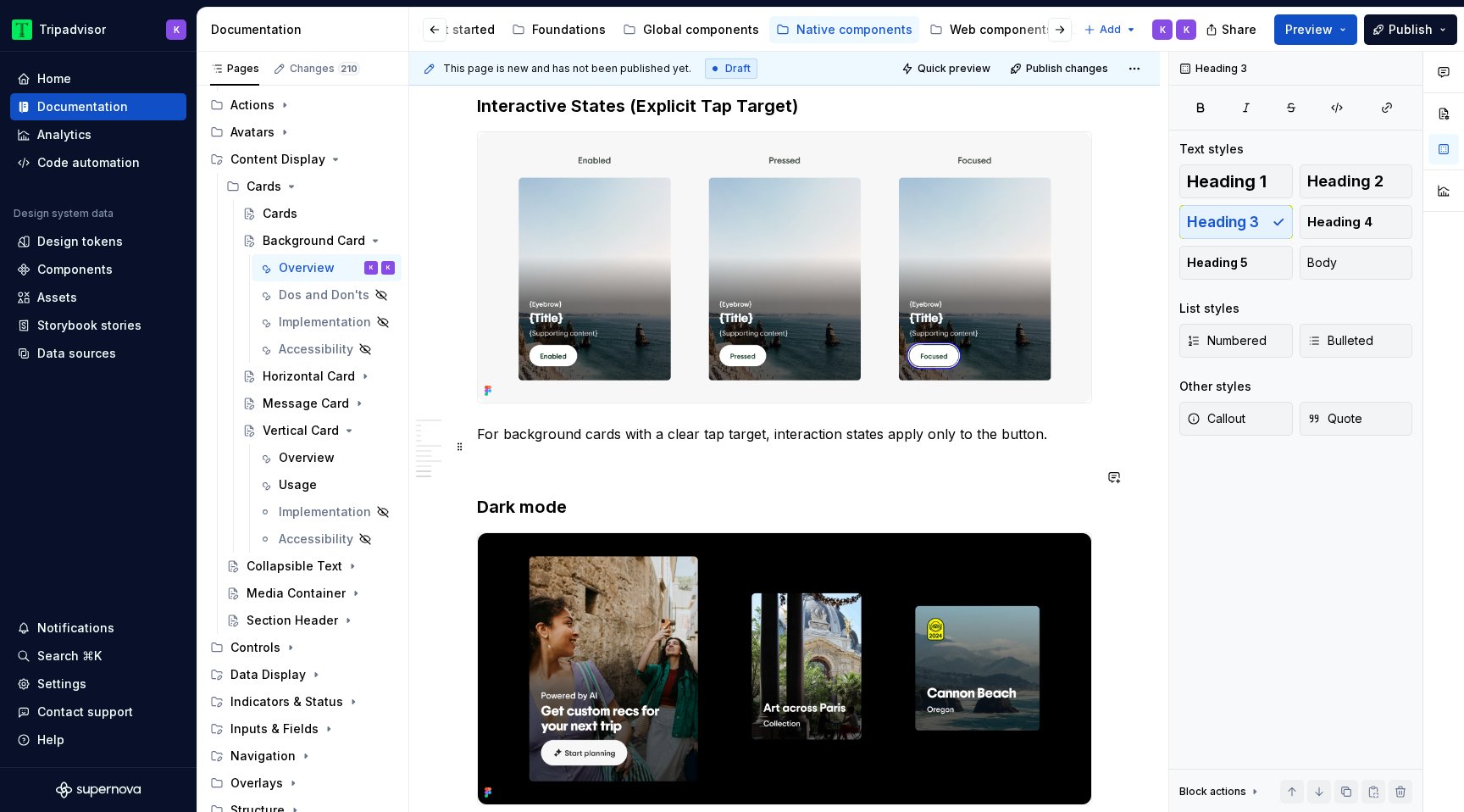
scroll to position [3469, 0]
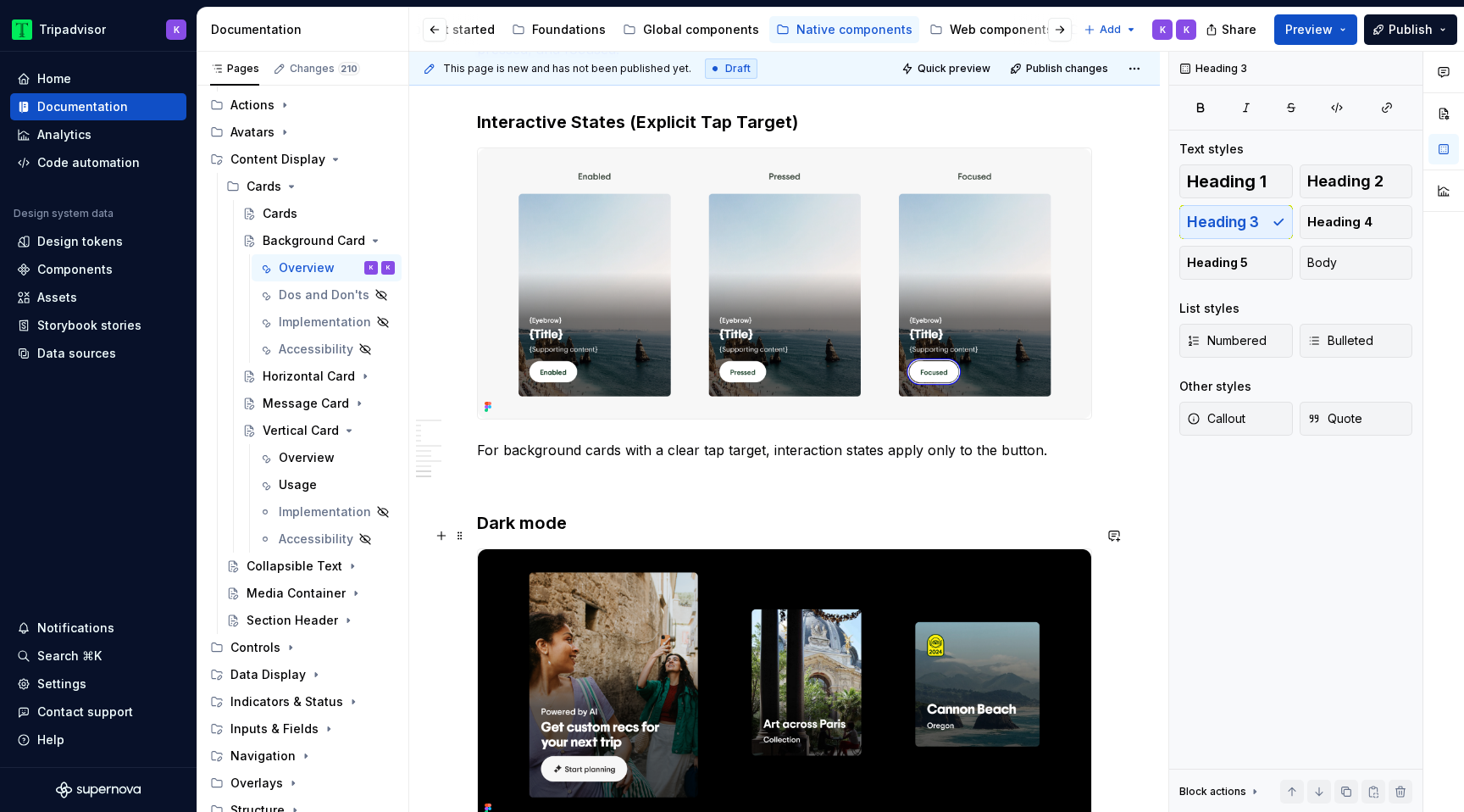
click at [522, 534] on h3 "Dark mode" at bounding box center [784, 523] width 615 height 24
click at [0, 0] on button "Page tree" at bounding box center [0, 0] width 0 height 0
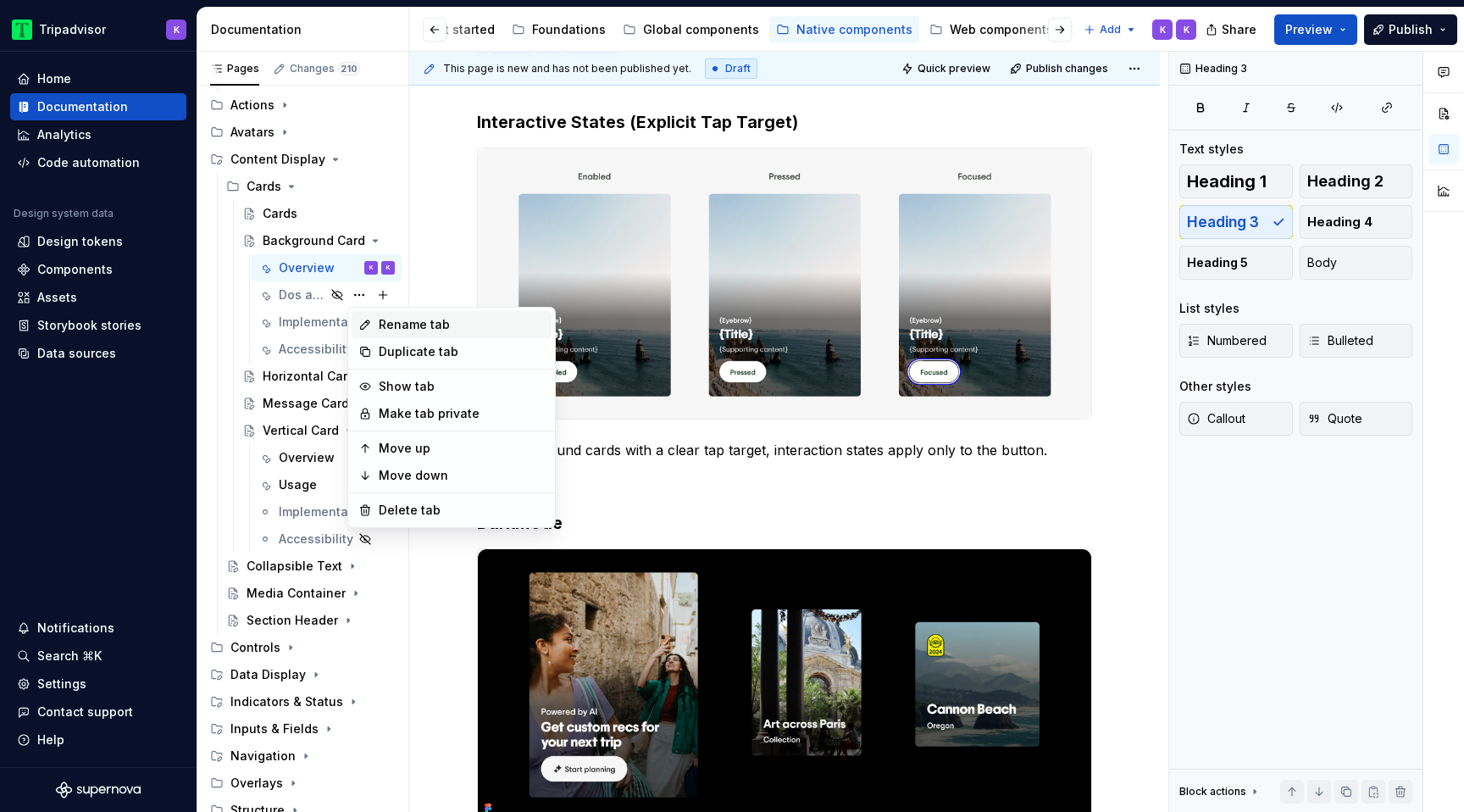
click at [432, 324] on div "Rename tab" at bounding box center [462, 325] width 166 height 17
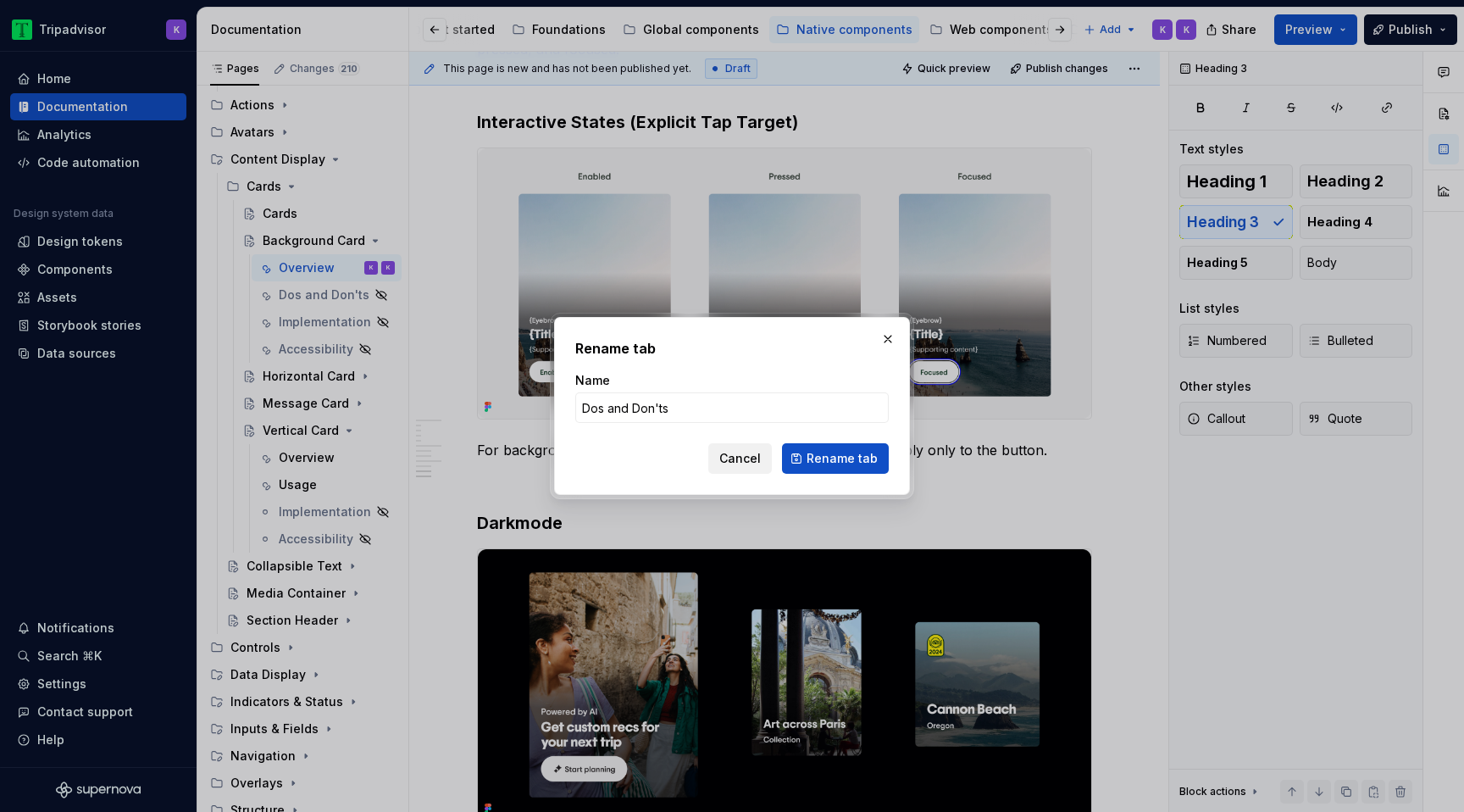
click at [761, 454] on span "Cancel" at bounding box center [739, 458] width 41 height 17
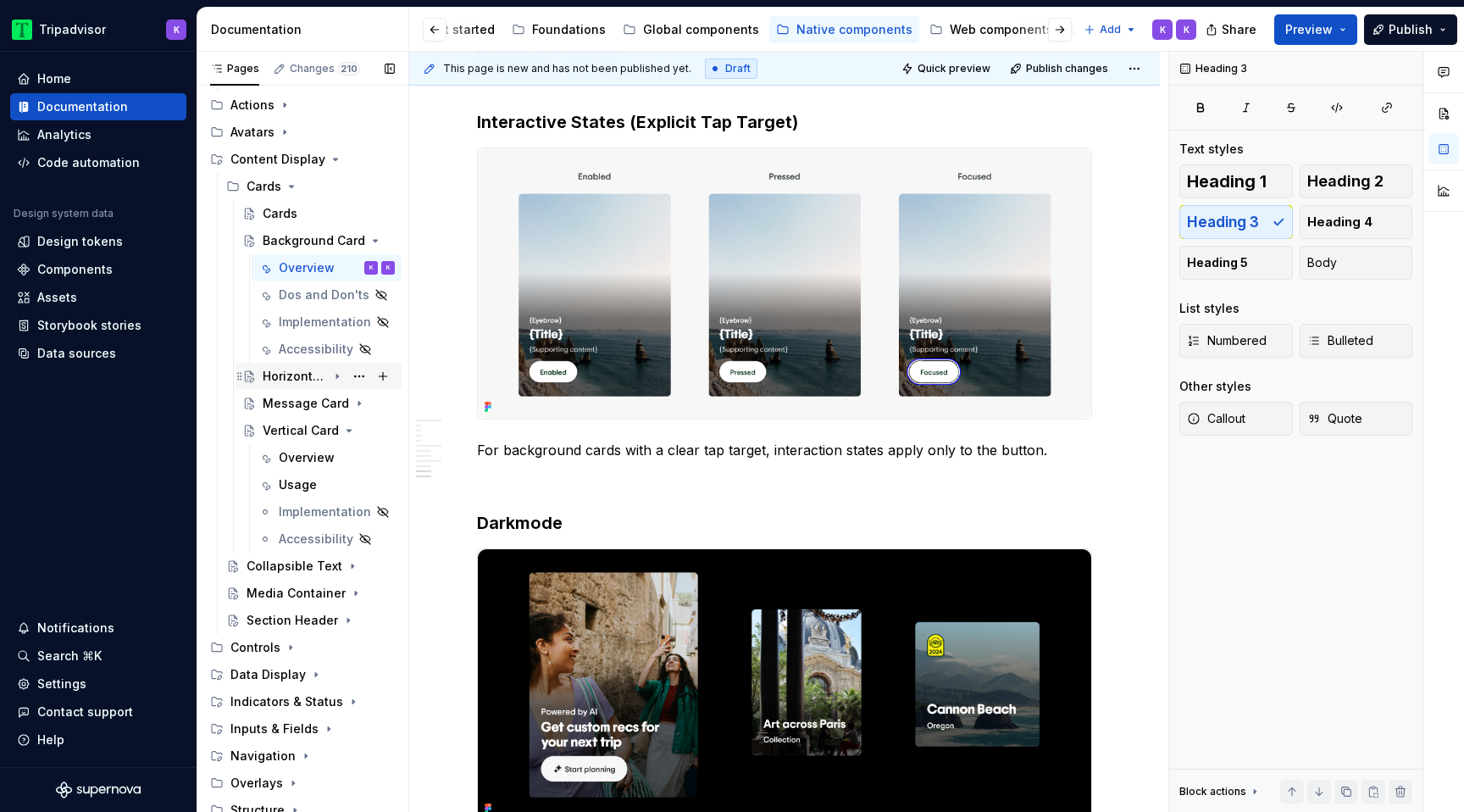
click at [338, 379] on icon "Page tree" at bounding box center [337, 376] width 14 height 14
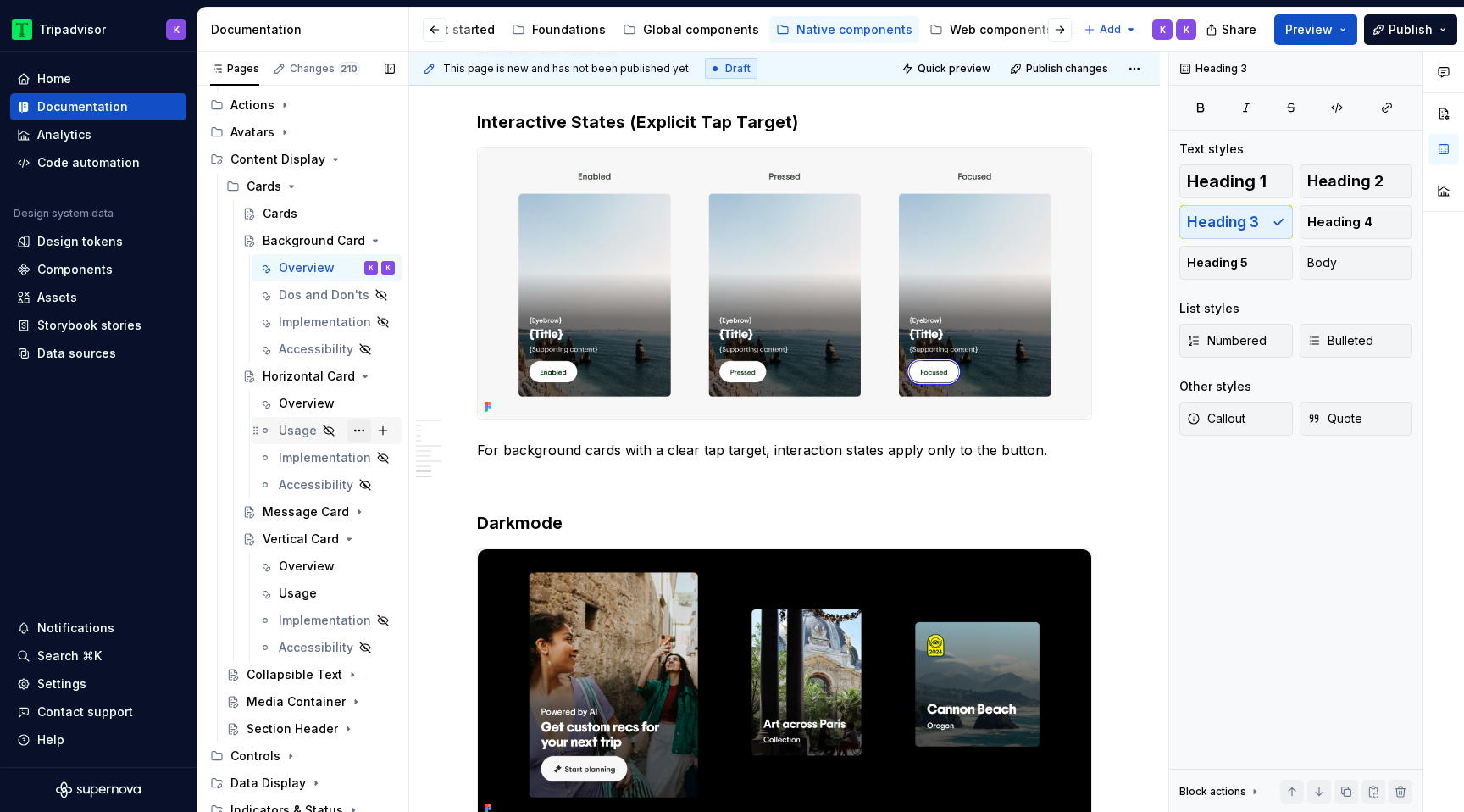
click at [358, 434] on button "Page tree" at bounding box center [360, 430] width 24 height 24
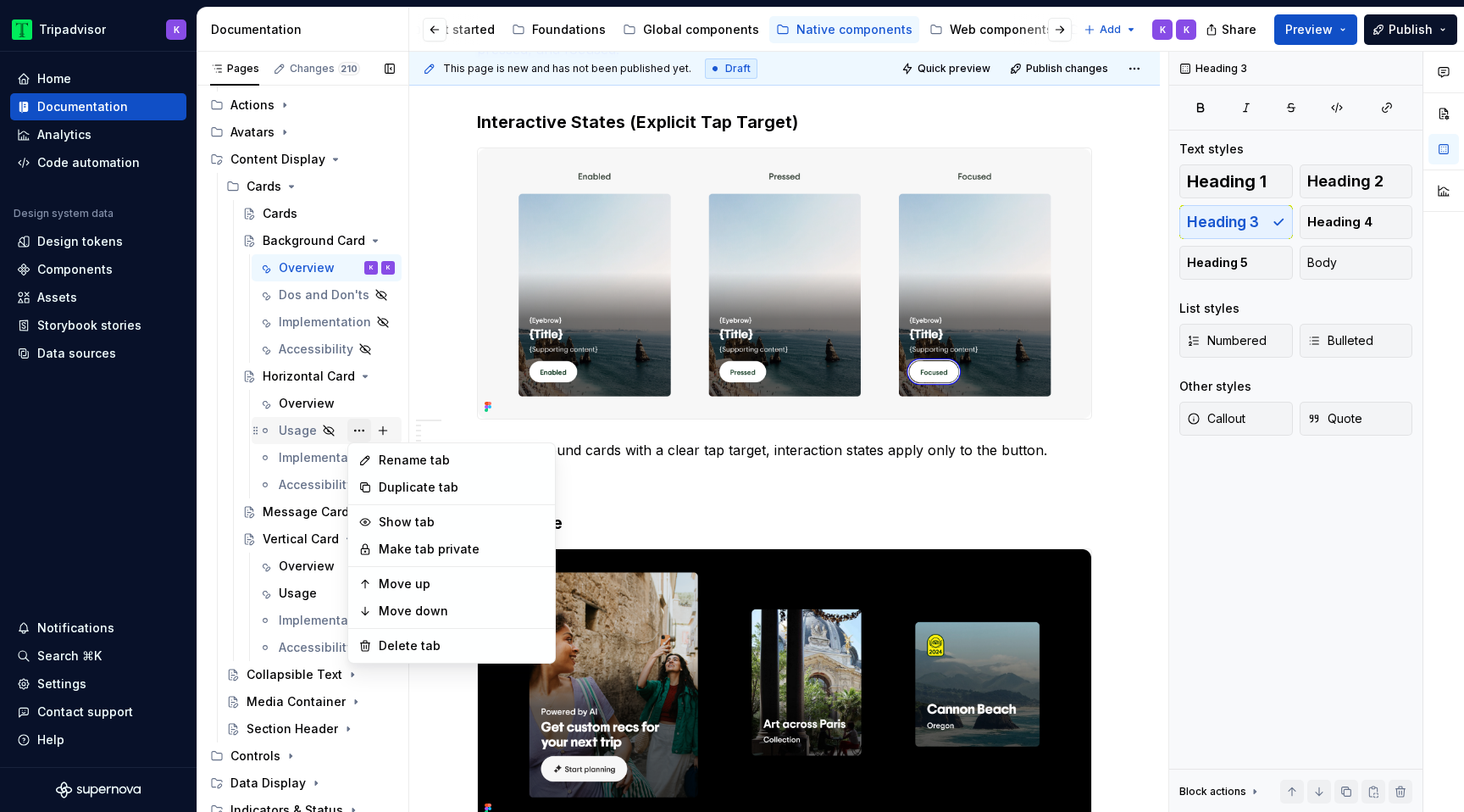
type textarea "*"
click at [463, 467] on div "Rename tab" at bounding box center [462, 460] width 166 height 17
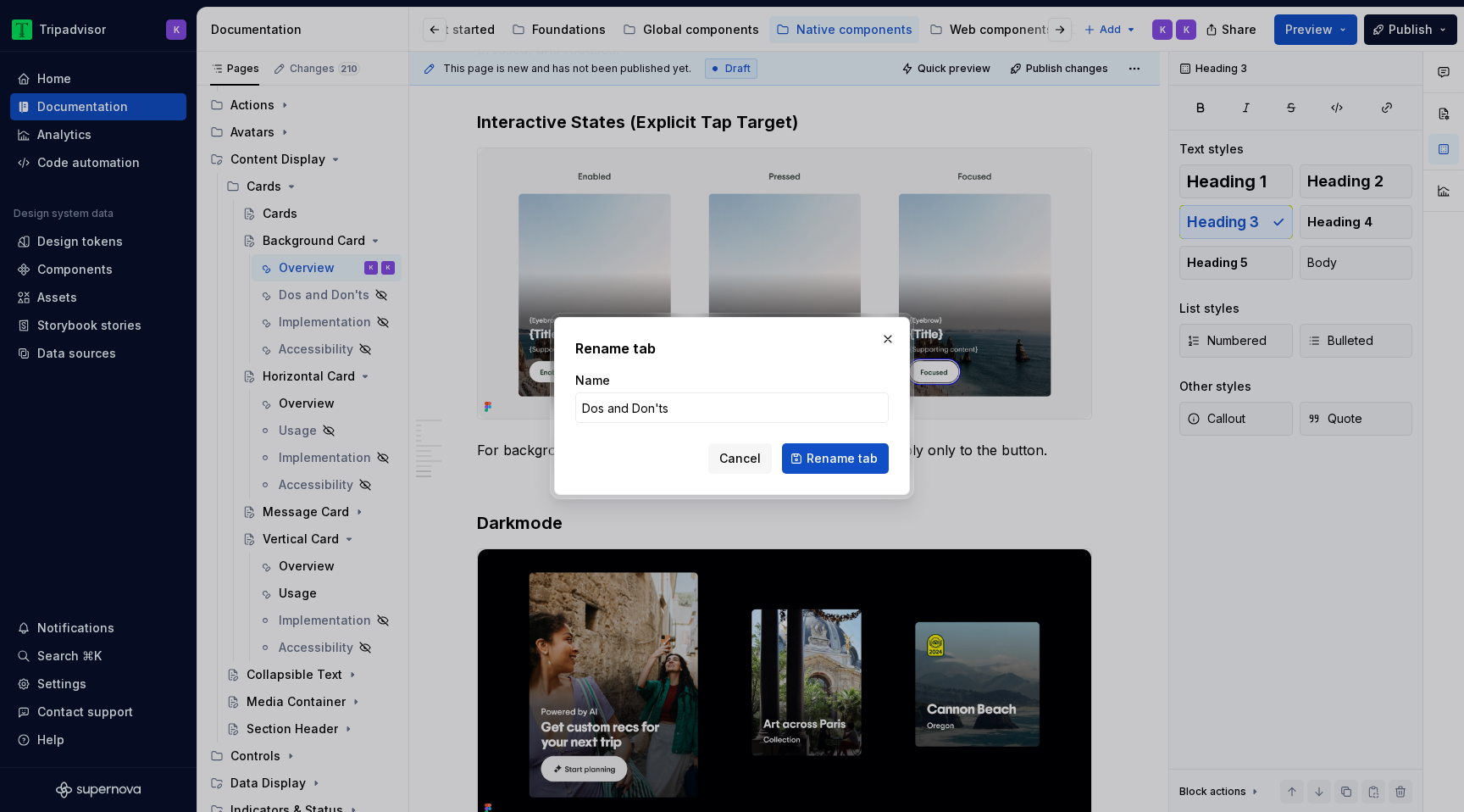
type input "Dos and Don'ts"
click at [874, 452] on span "Rename tab" at bounding box center [841, 458] width 71 height 17
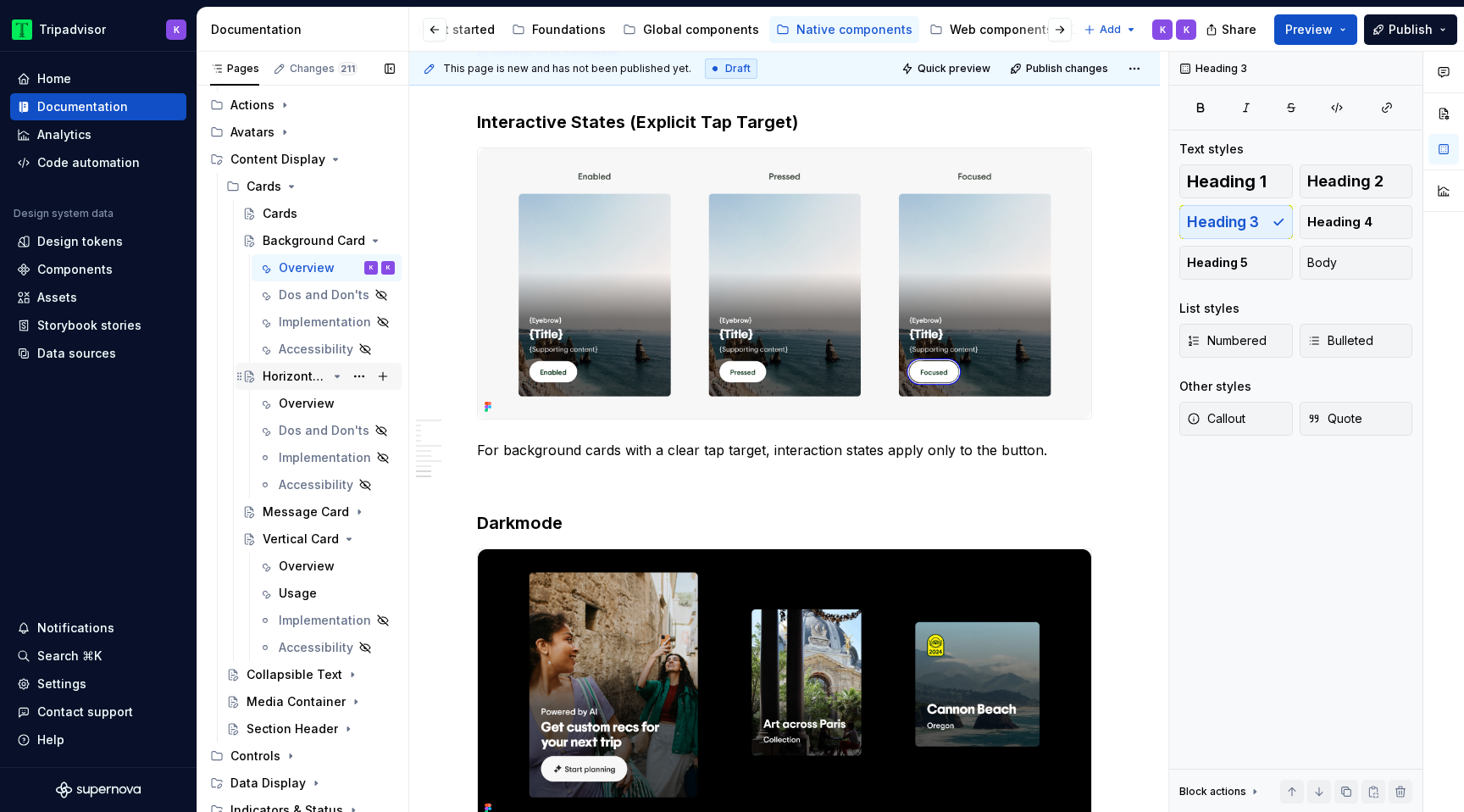
click at [337, 378] on icon "Page tree" at bounding box center [337, 376] width 14 height 14
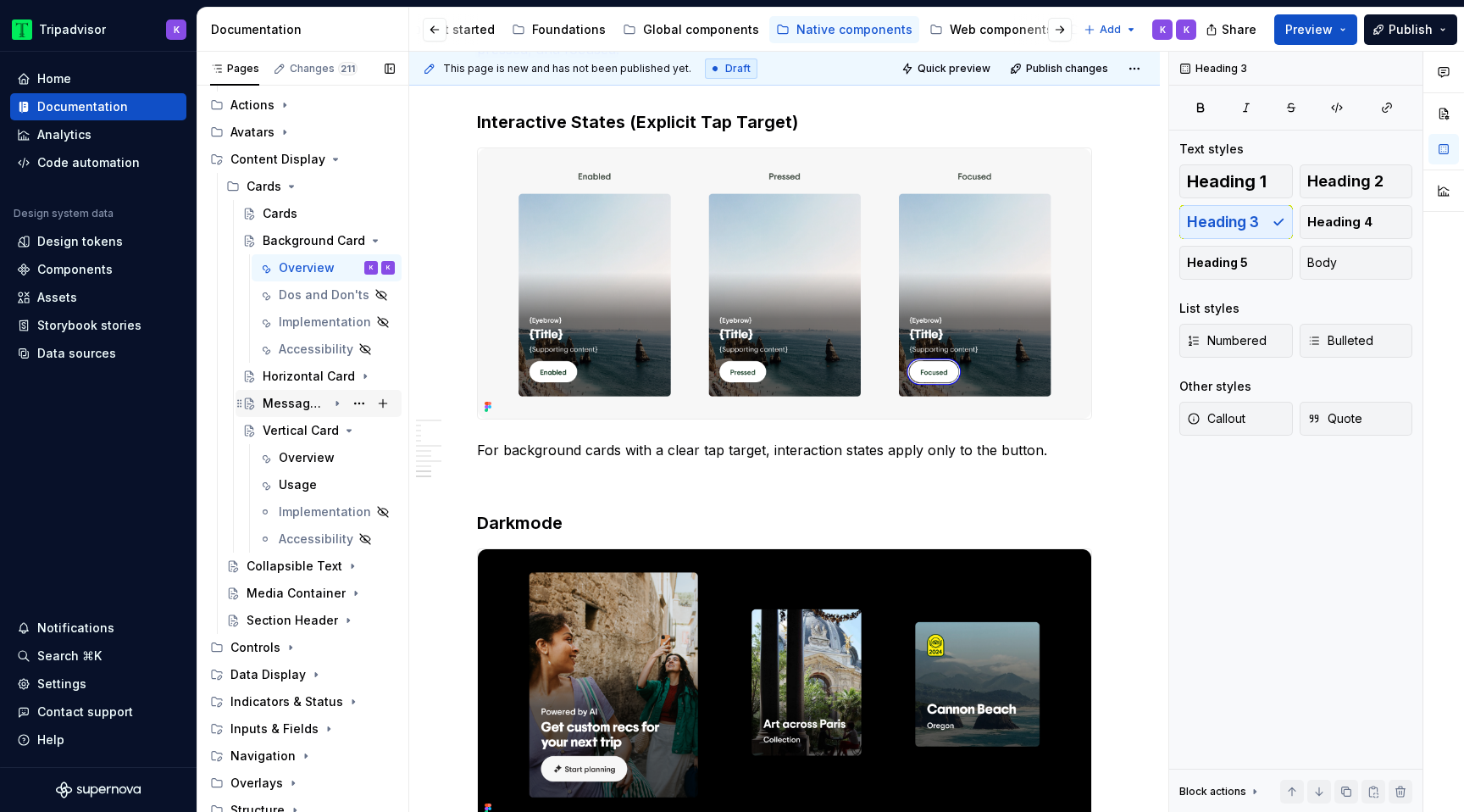
click at [337, 406] on icon "Page tree" at bounding box center [337, 403] width 14 height 14
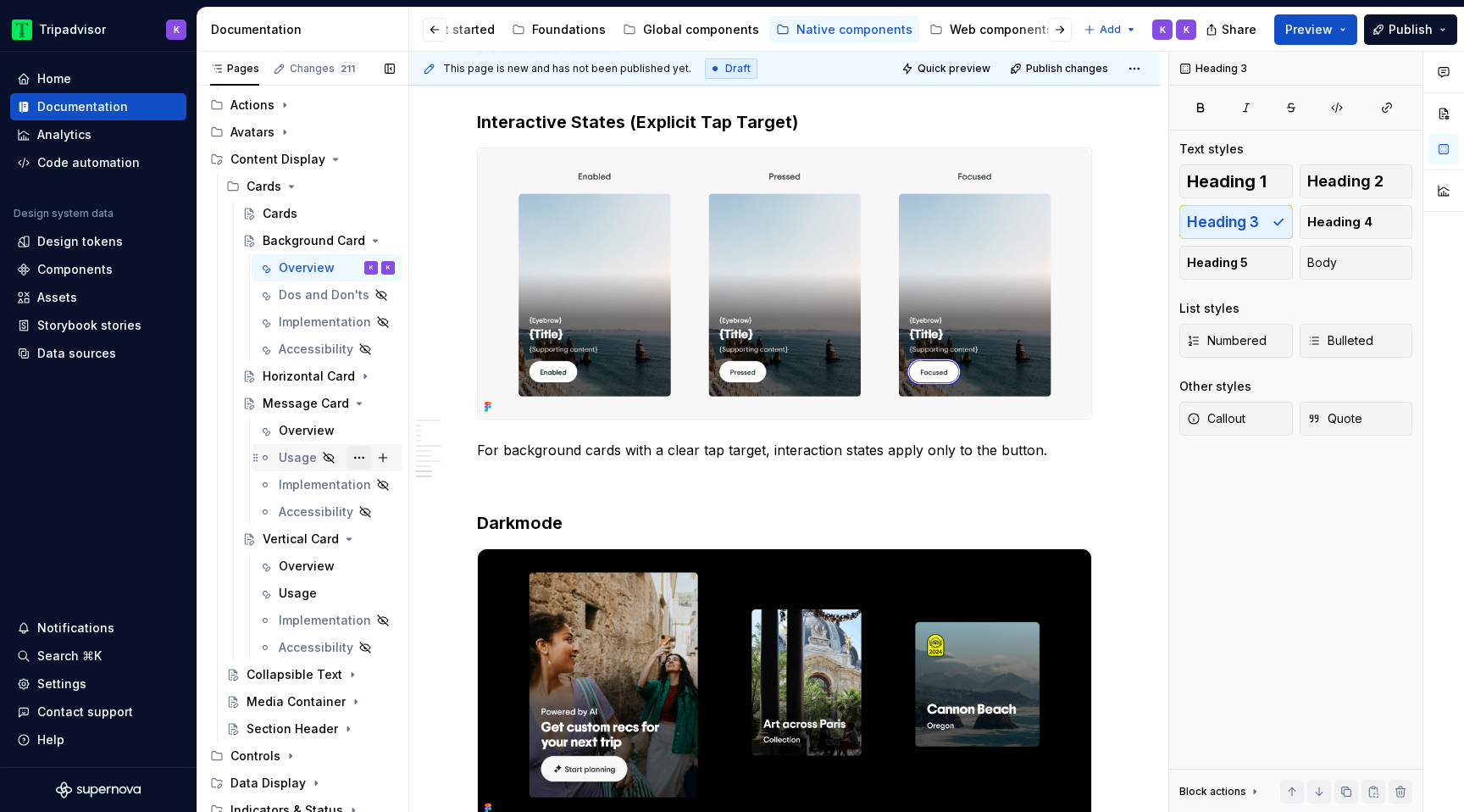
click at [358, 458] on button "Page tree" at bounding box center [360, 458] width 24 height 24
type textarea "*"
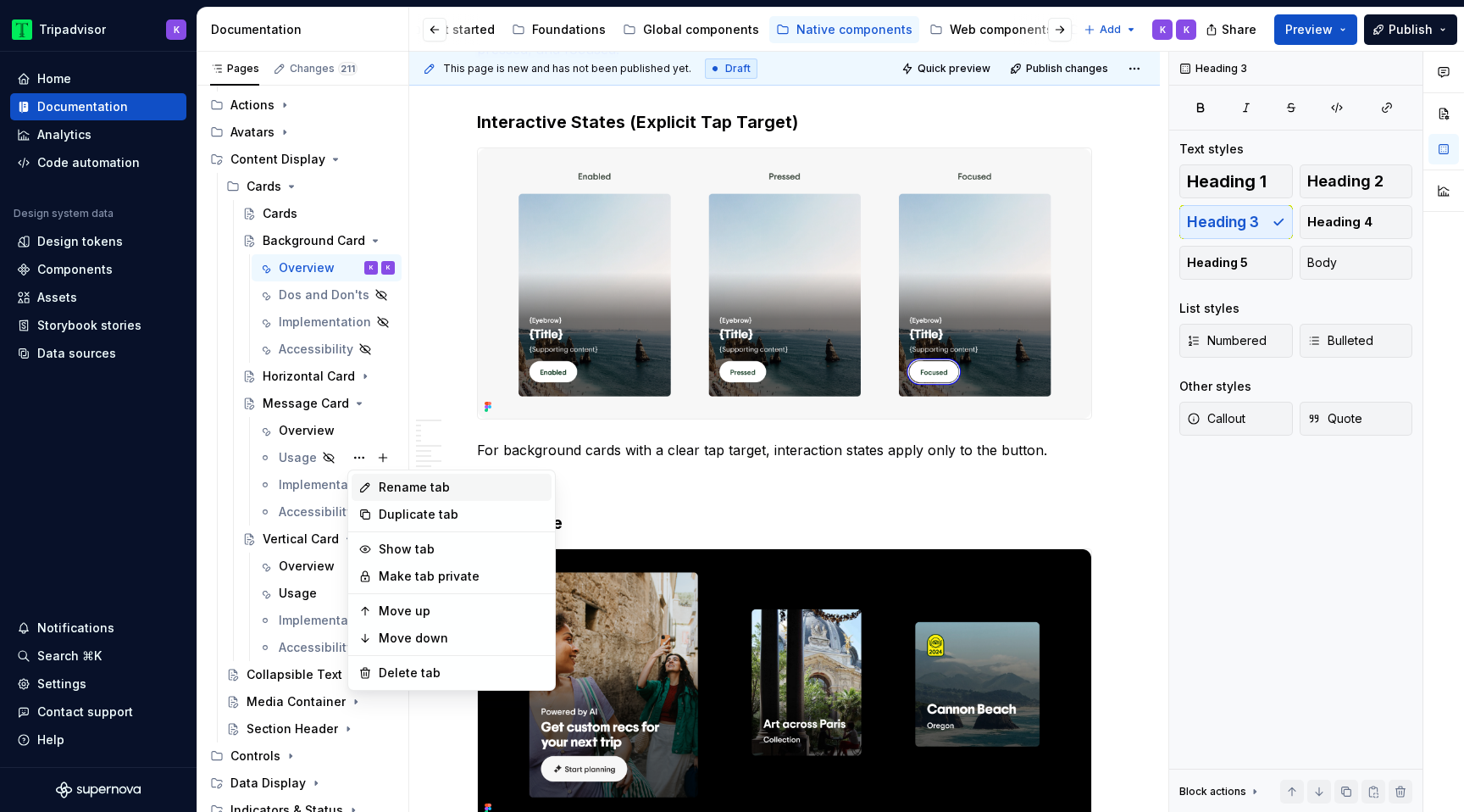
click at [458, 480] on div "Rename tab" at bounding box center [462, 487] width 166 height 17
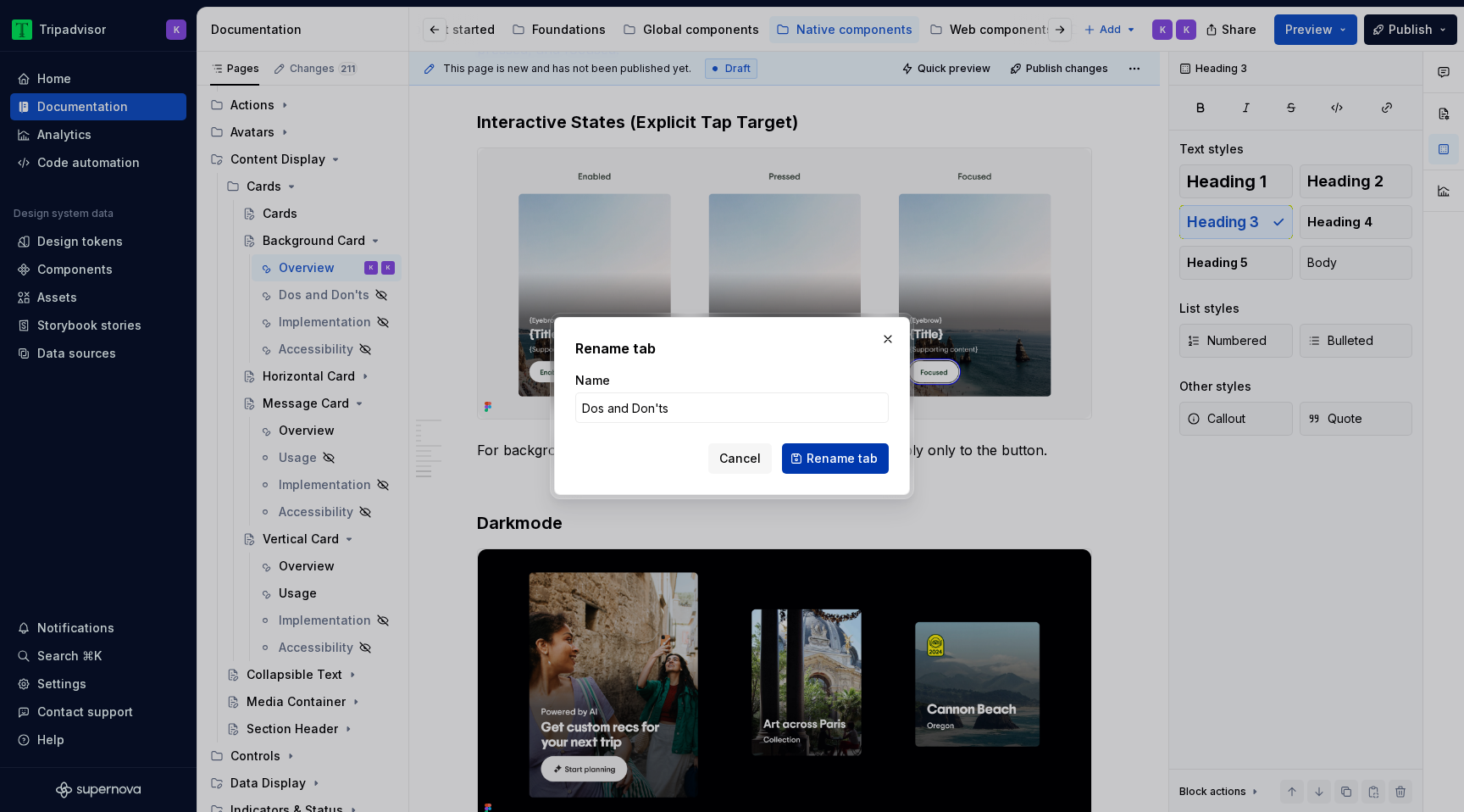
type input "Dos and Don'ts"
click at [864, 458] on span "Rename tab" at bounding box center [841, 458] width 71 height 17
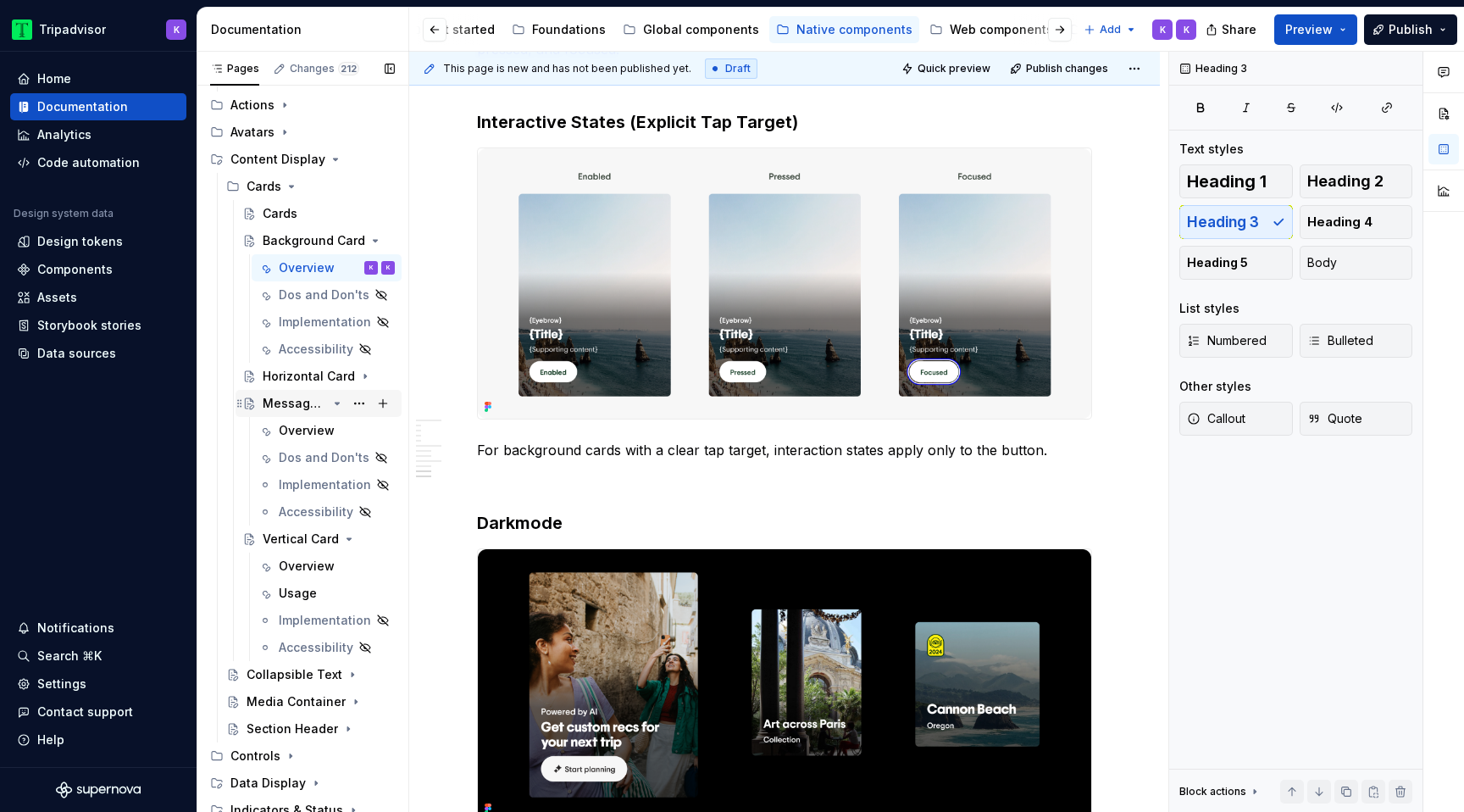
click at [331, 405] on icon "Page tree" at bounding box center [337, 403] width 14 height 14
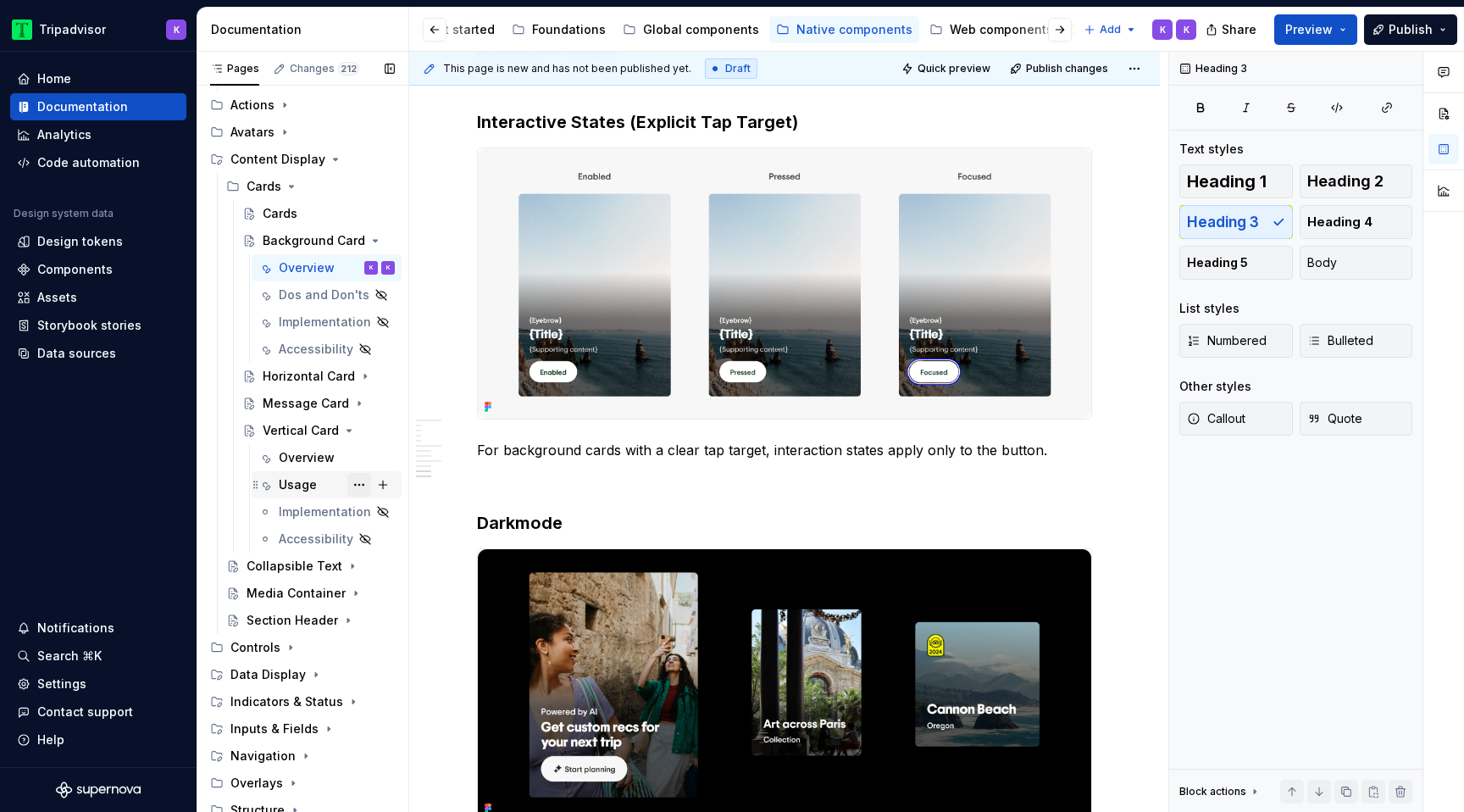
click at [365, 483] on button "Page tree" at bounding box center [360, 485] width 24 height 24
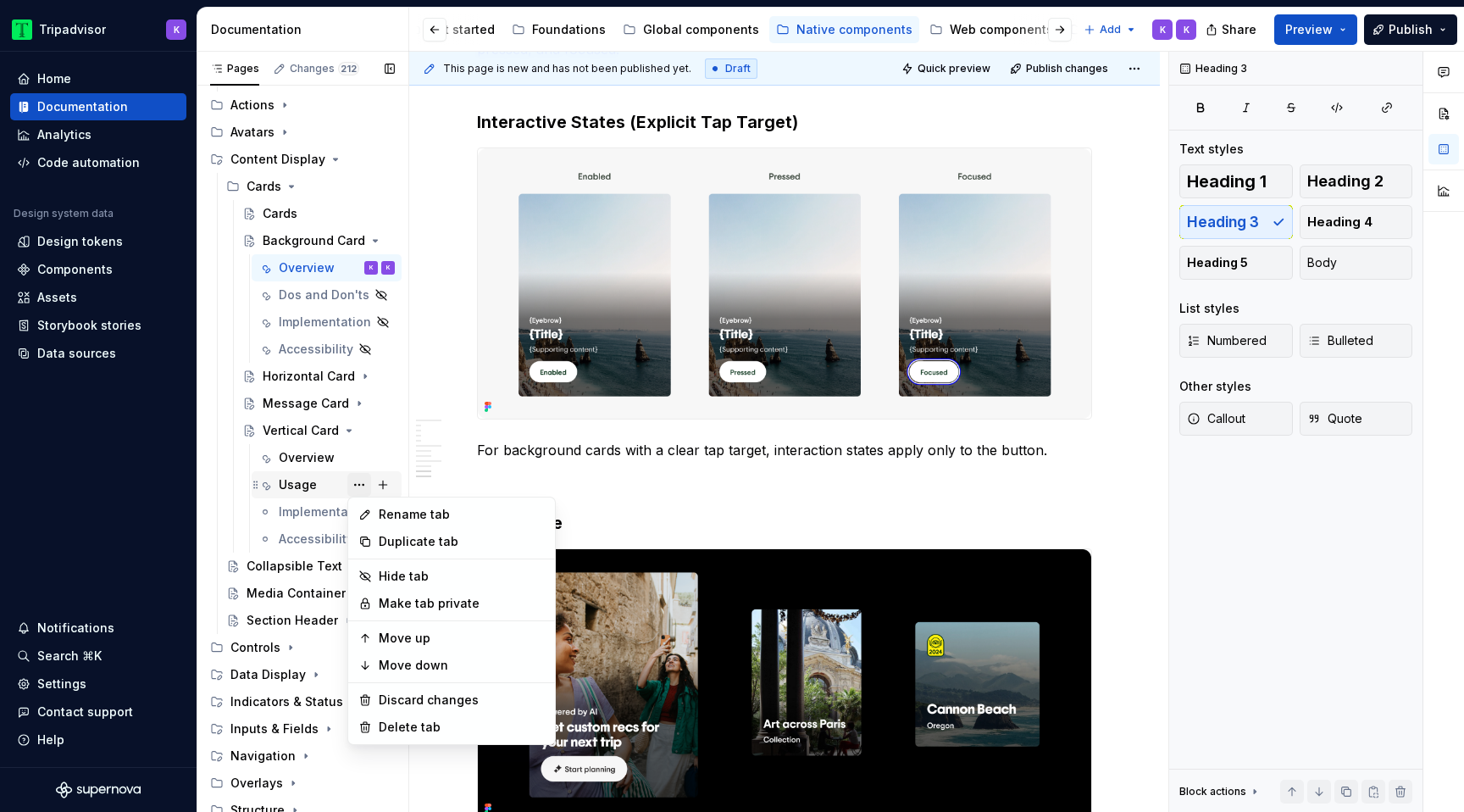
type textarea "*"
click at [486, 515] on div "Rename tab" at bounding box center [462, 514] width 166 height 17
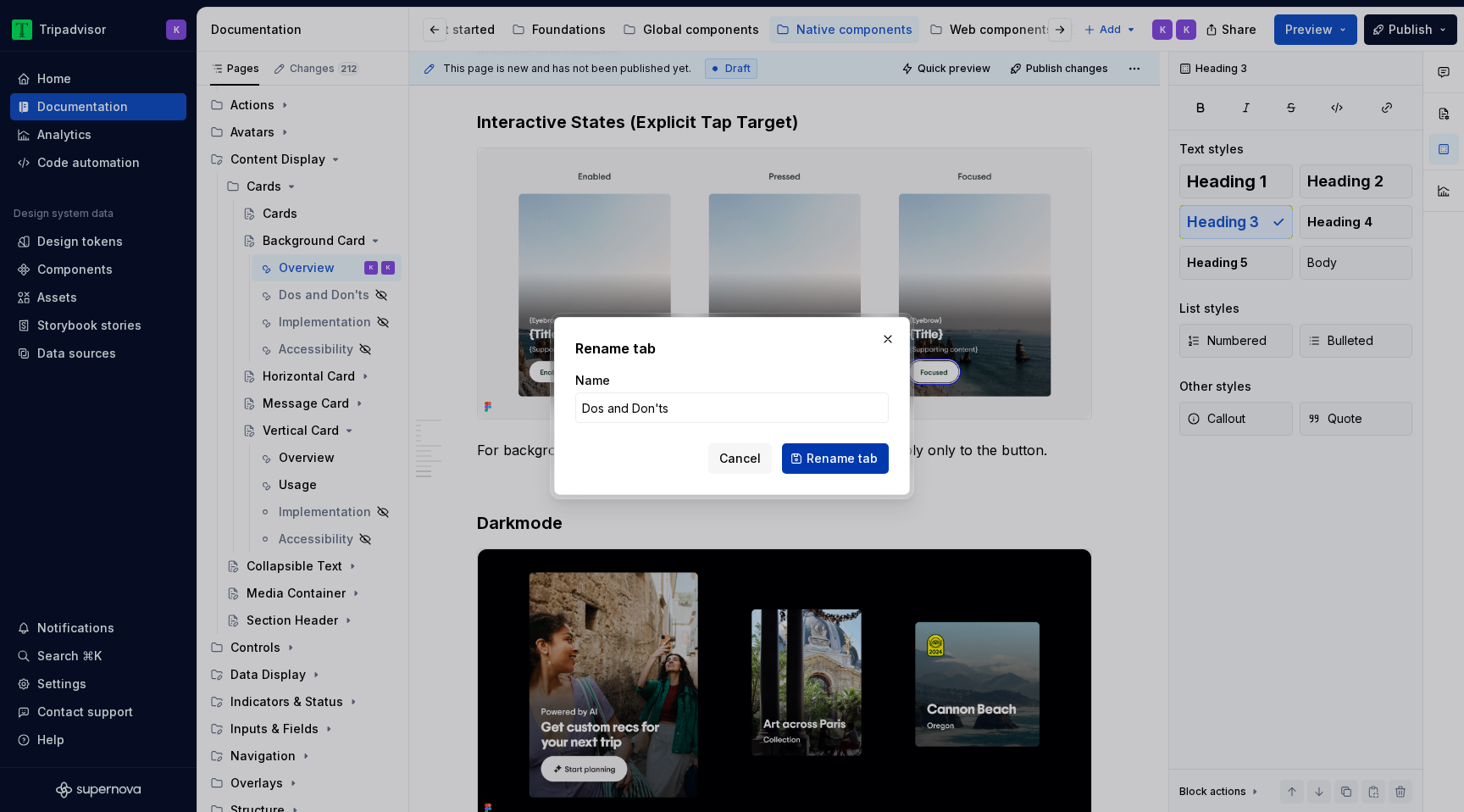
type input "Dos and Don'ts"
click at [837, 460] on span "Rename tab" at bounding box center [841, 458] width 71 height 17
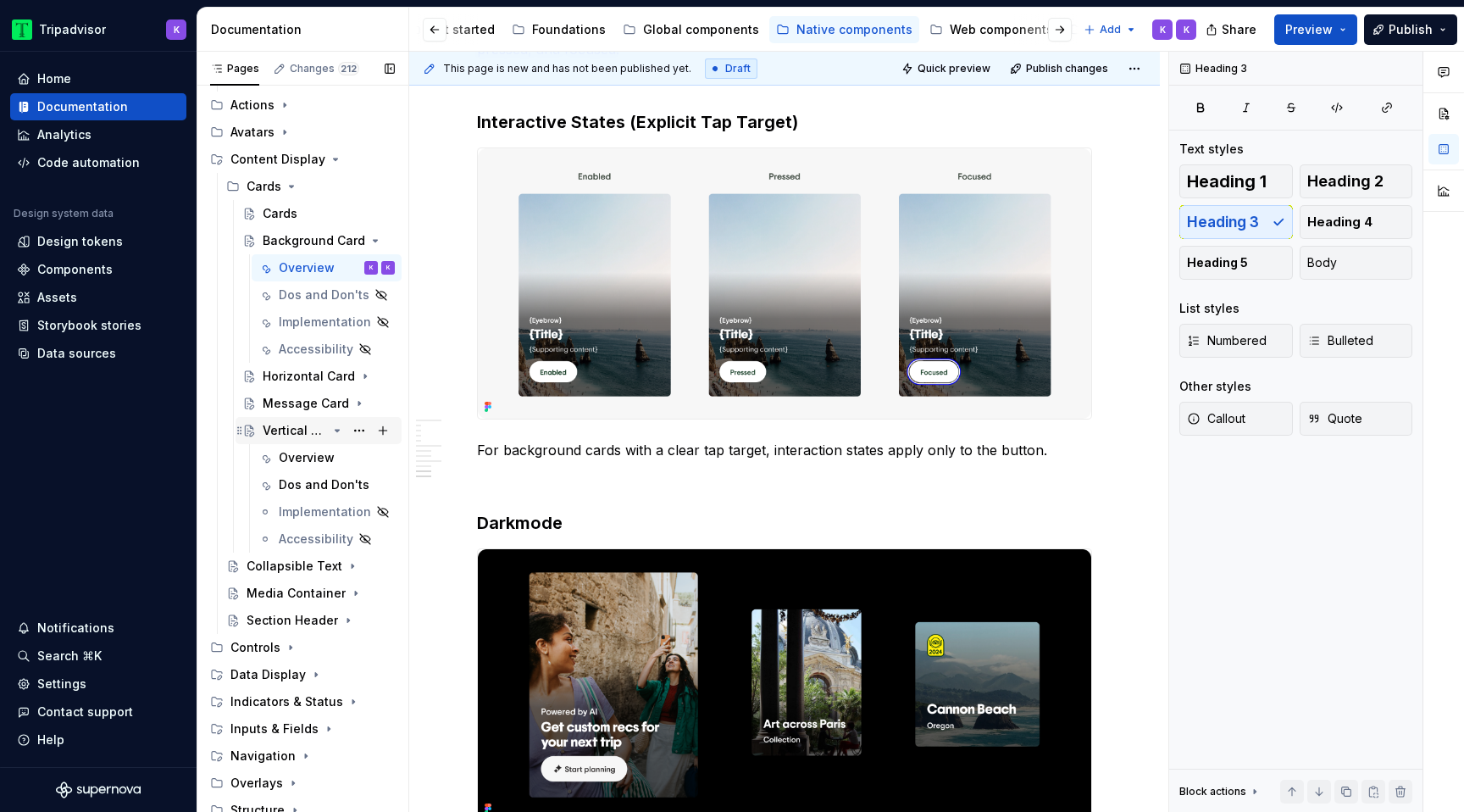
click at [336, 429] on icon "Page tree" at bounding box center [337, 430] width 5 height 2
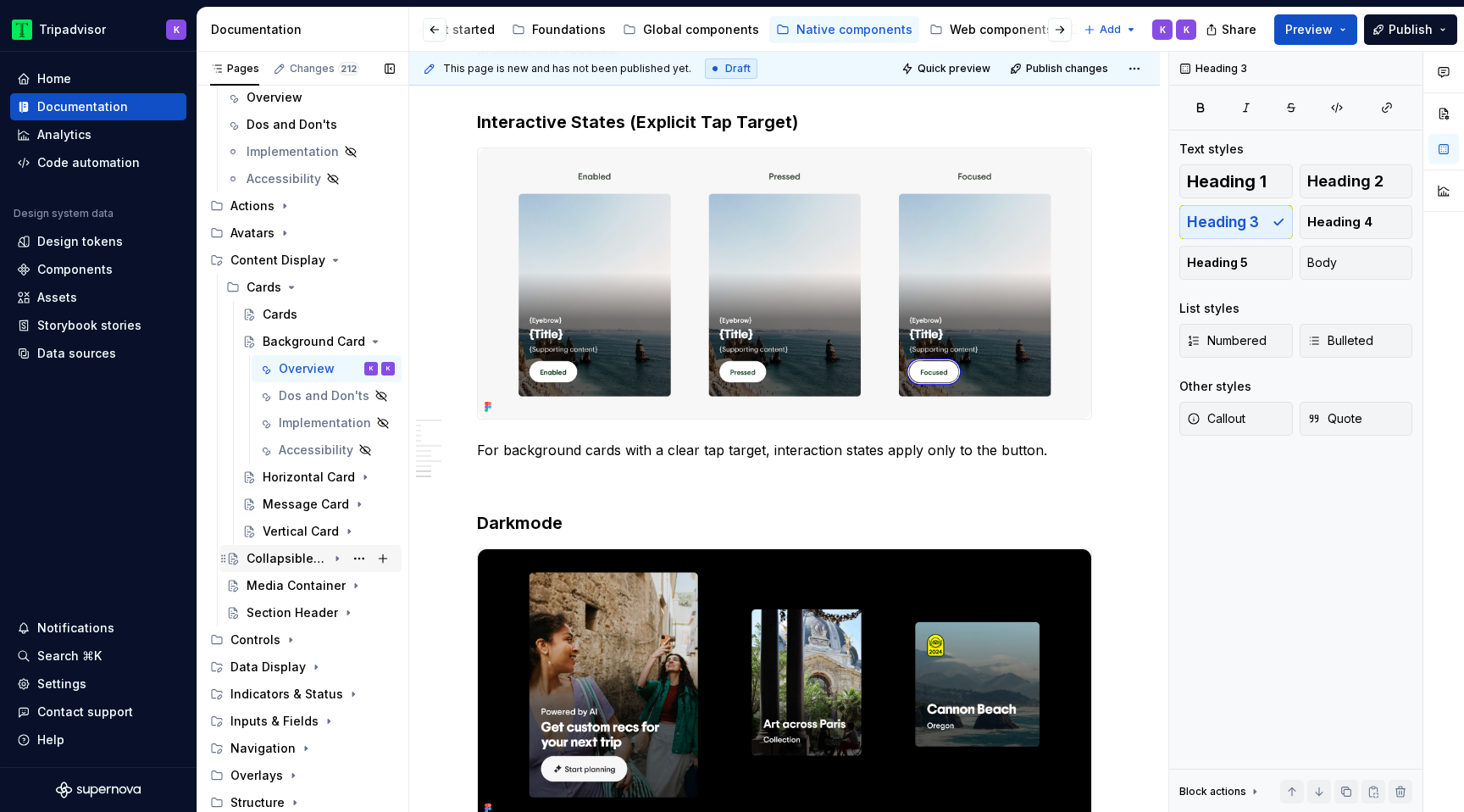
click at [339, 560] on icon "Page tree" at bounding box center [337, 558] width 14 height 14
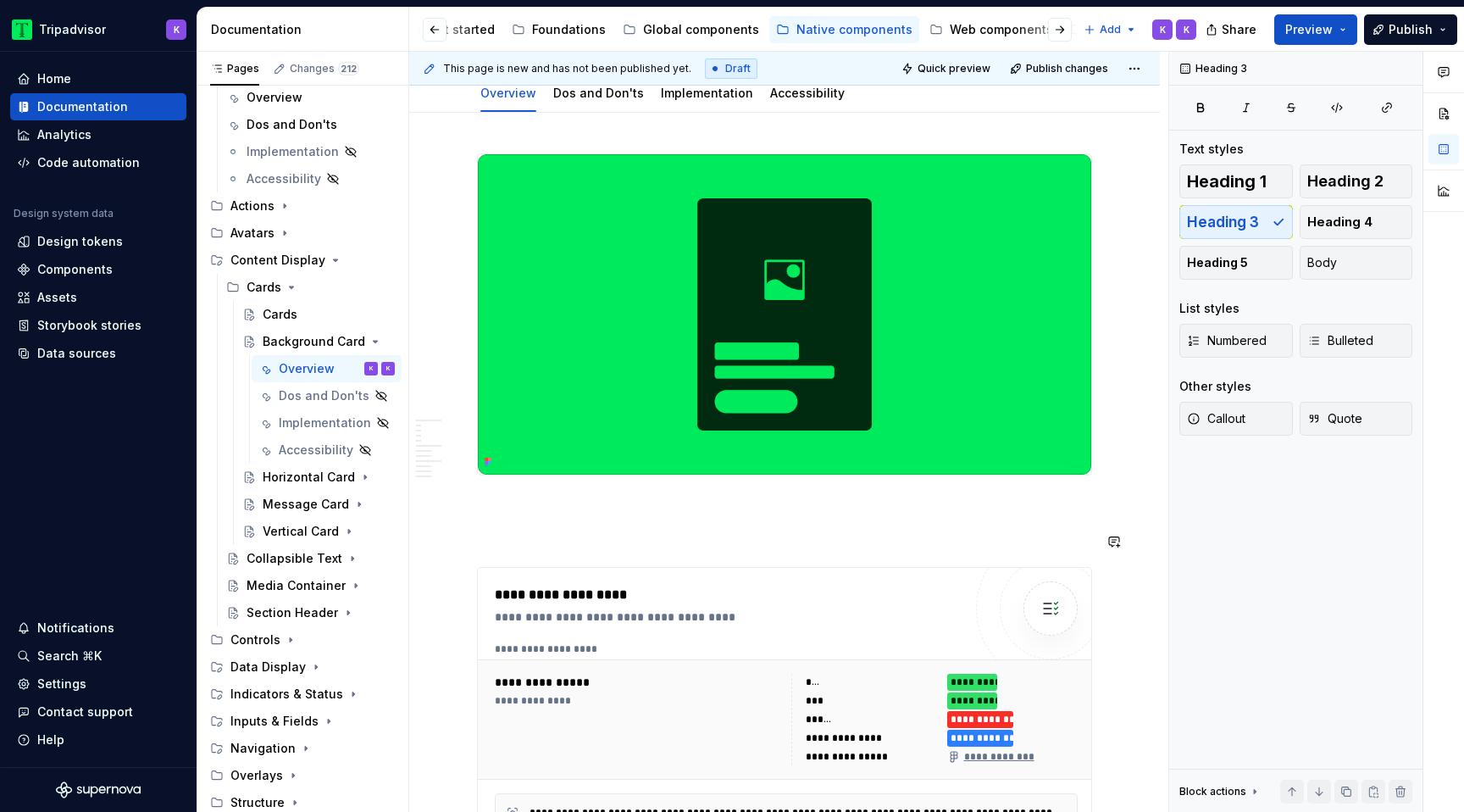
scroll to position [0, 0]
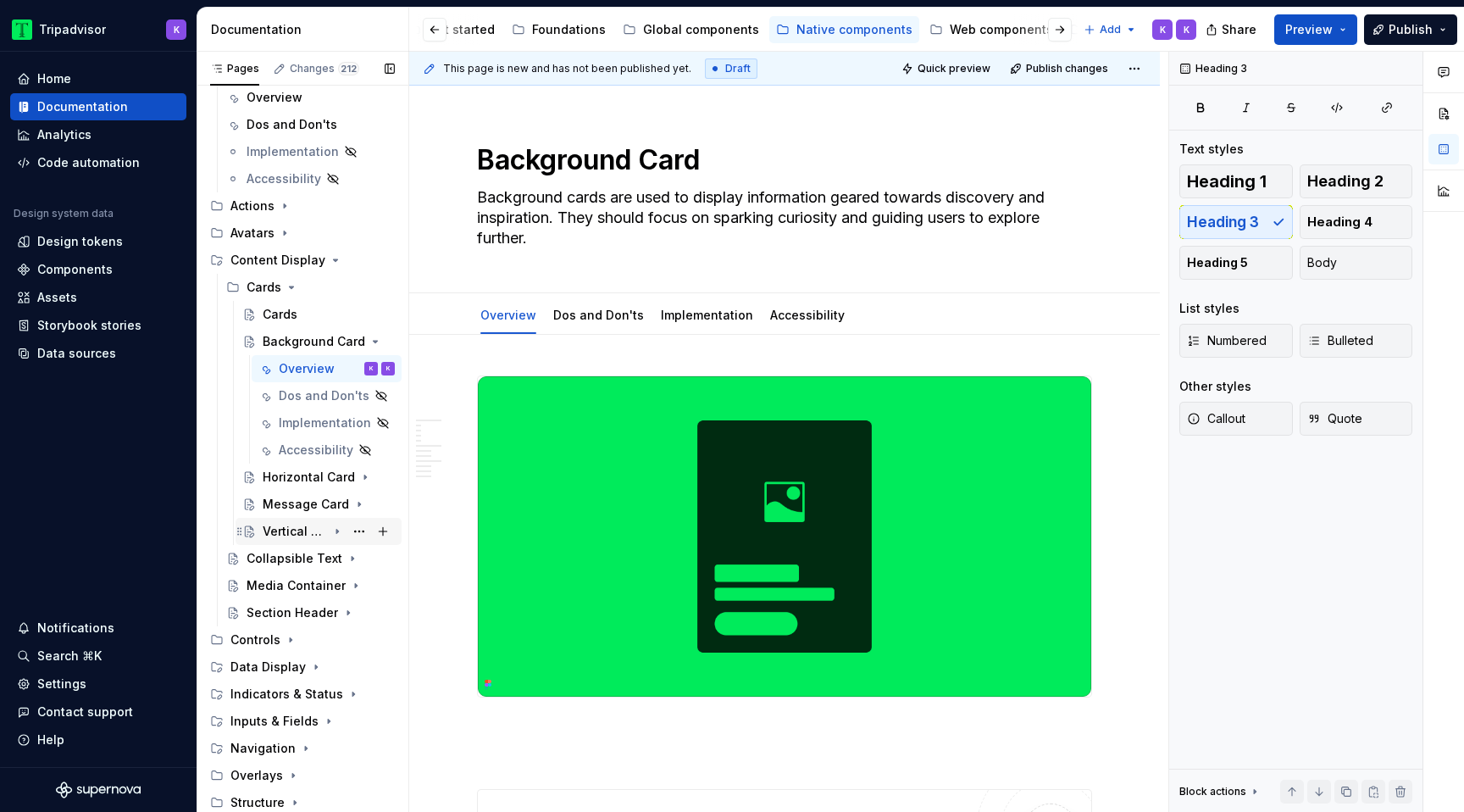
click at [337, 539] on div "Vertical Card" at bounding box center [329, 532] width 132 height 24
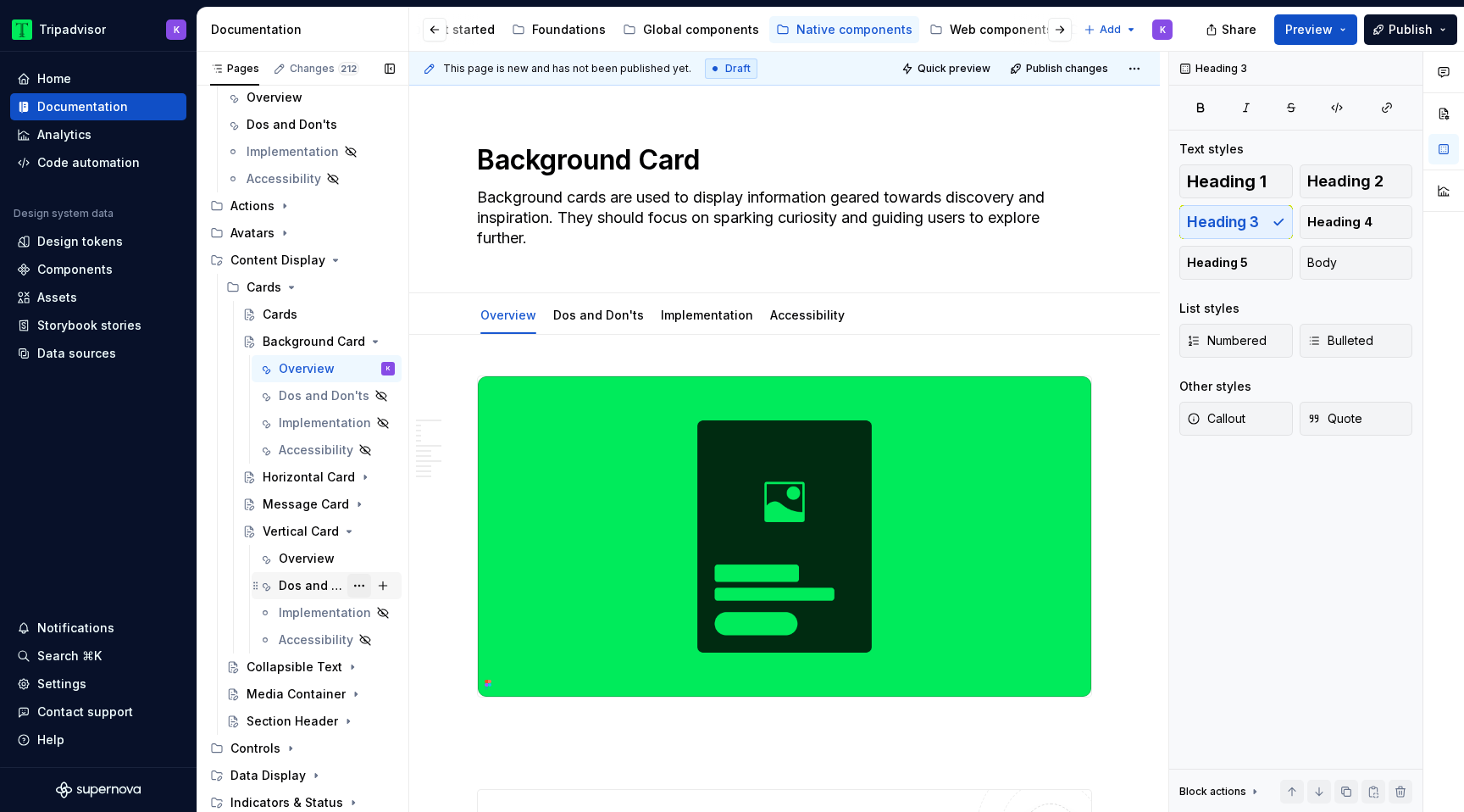
click at [358, 589] on button "Page tree" at bounding box center [360, 586] width 24 height 24
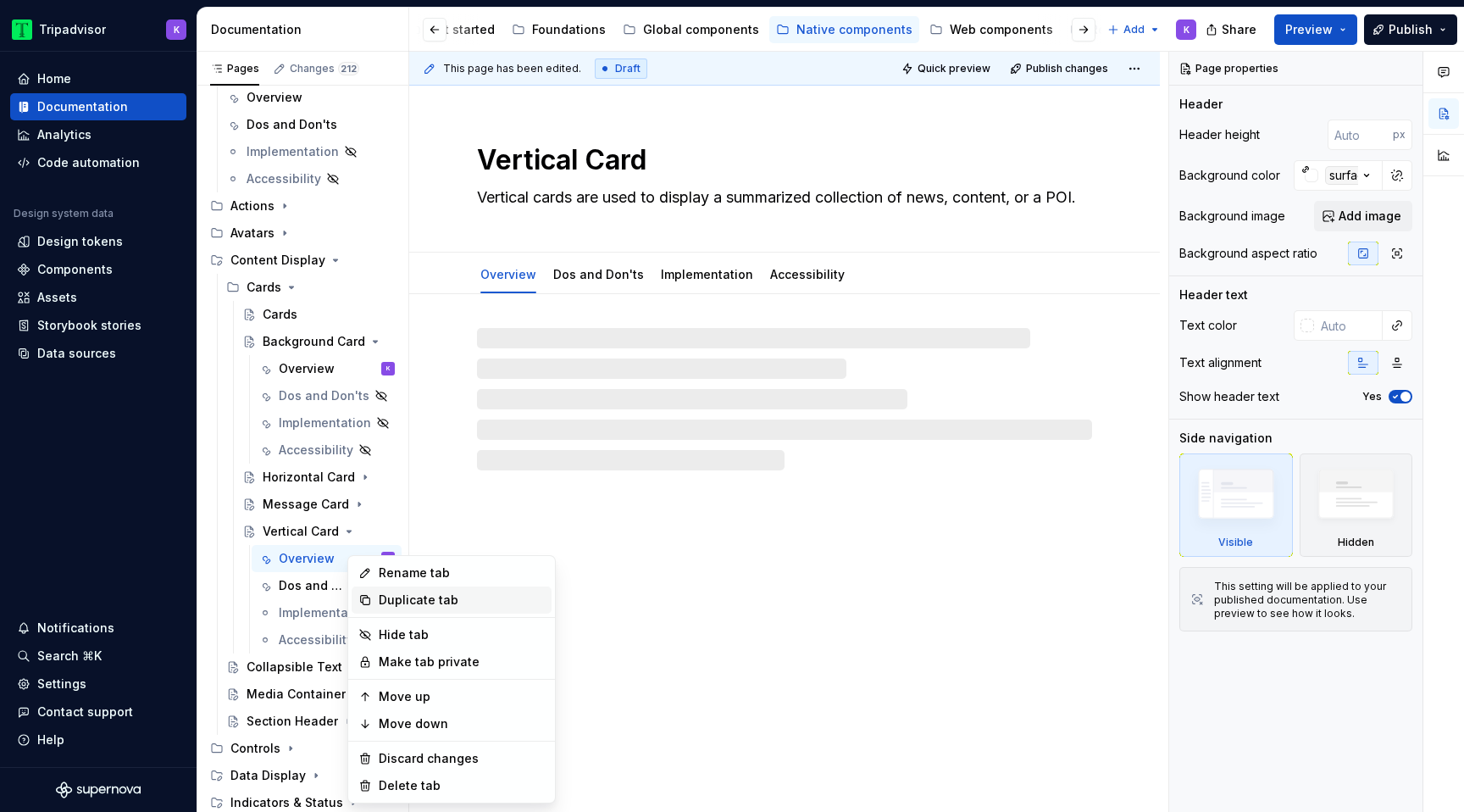
click at [371, 595] on icon at bounding box center [365, 600] width 14 height 14
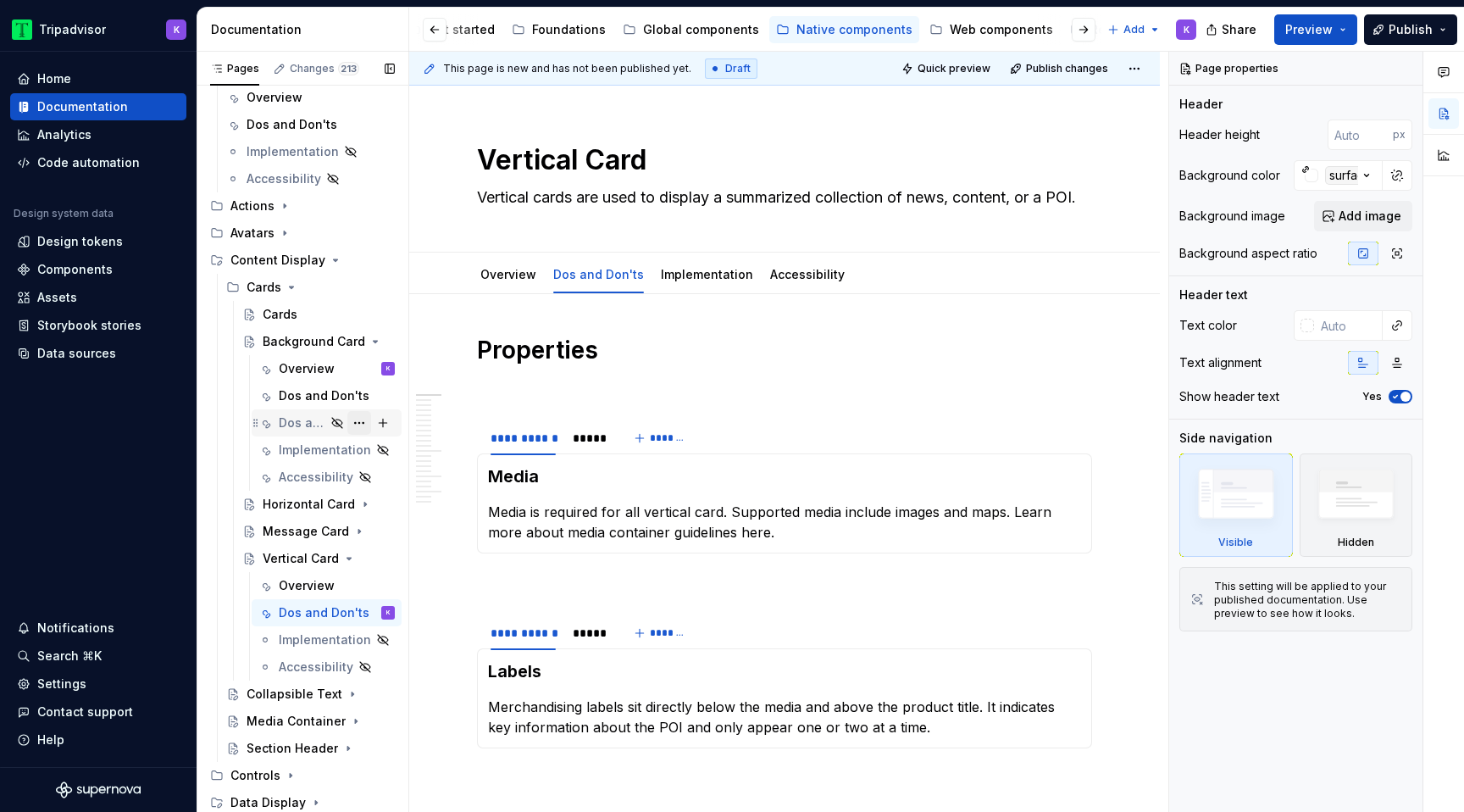
click at [360, 422] on button "Page tree" at bounding box center [360, 423] width 24 height 24
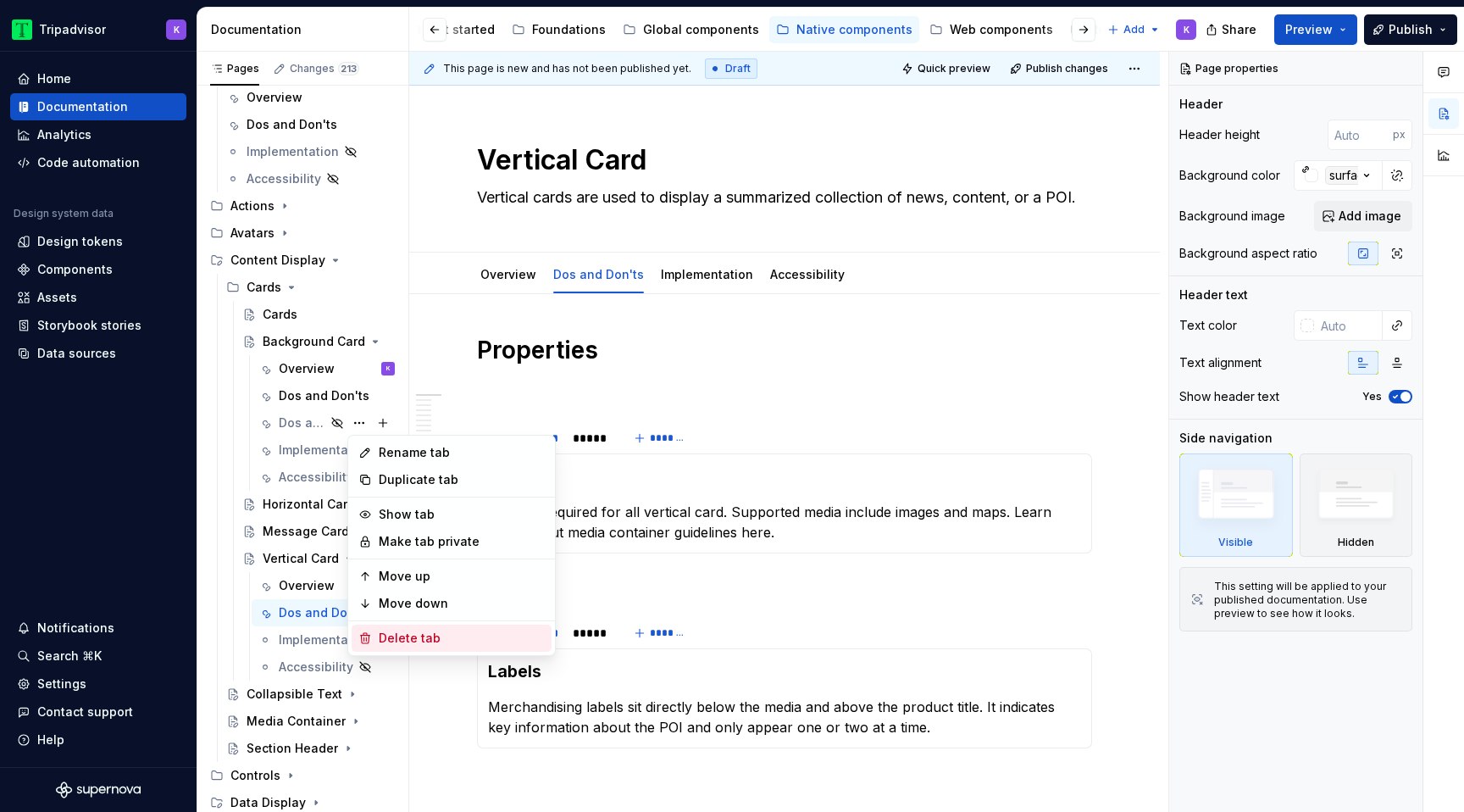
click at [413, 633] on div "Delete tab" at bounding box center [462, 638] width 166 height 17
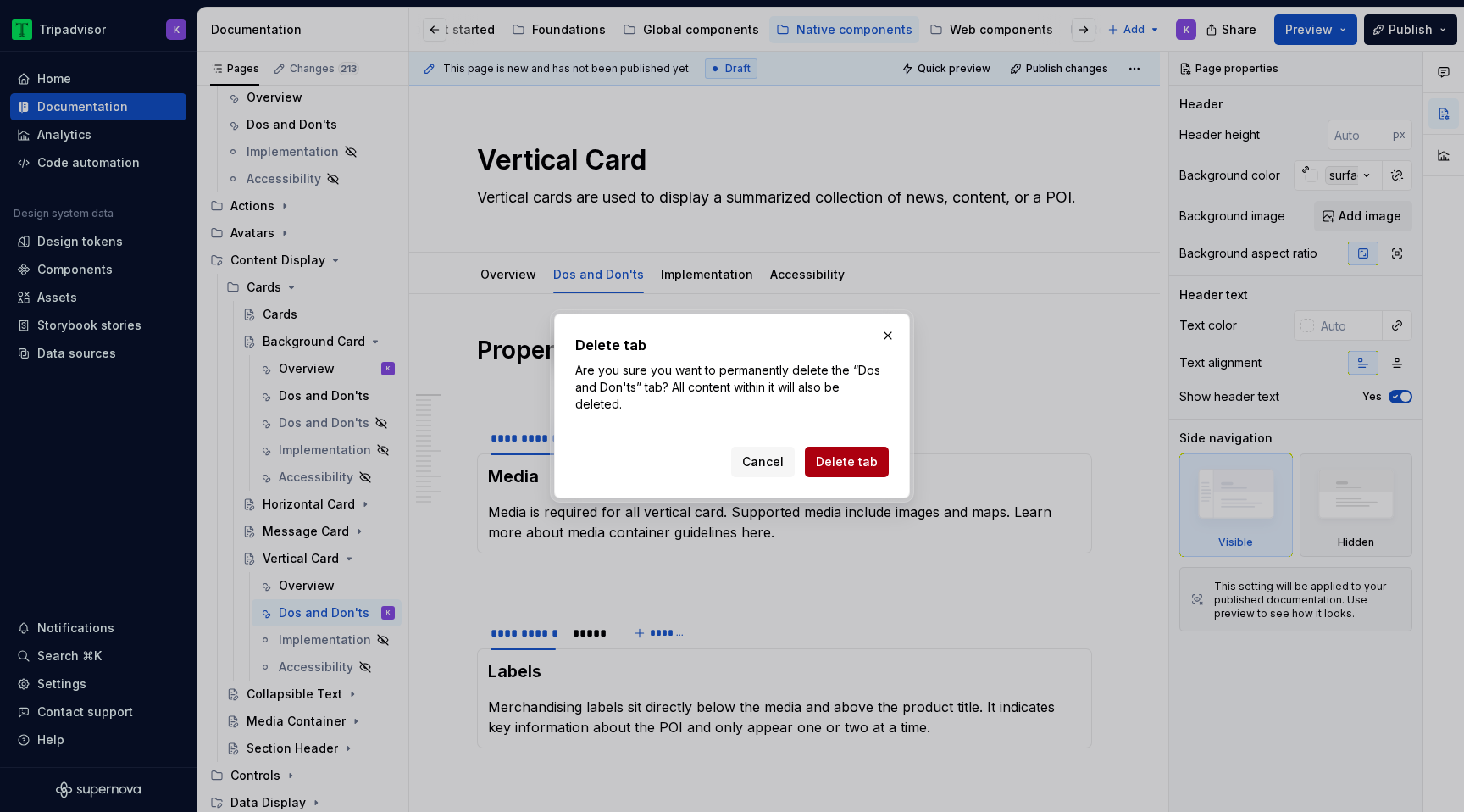
click at [839, 457] on span "Delete tab" at bounding box center [846, 462] width 62 height 17
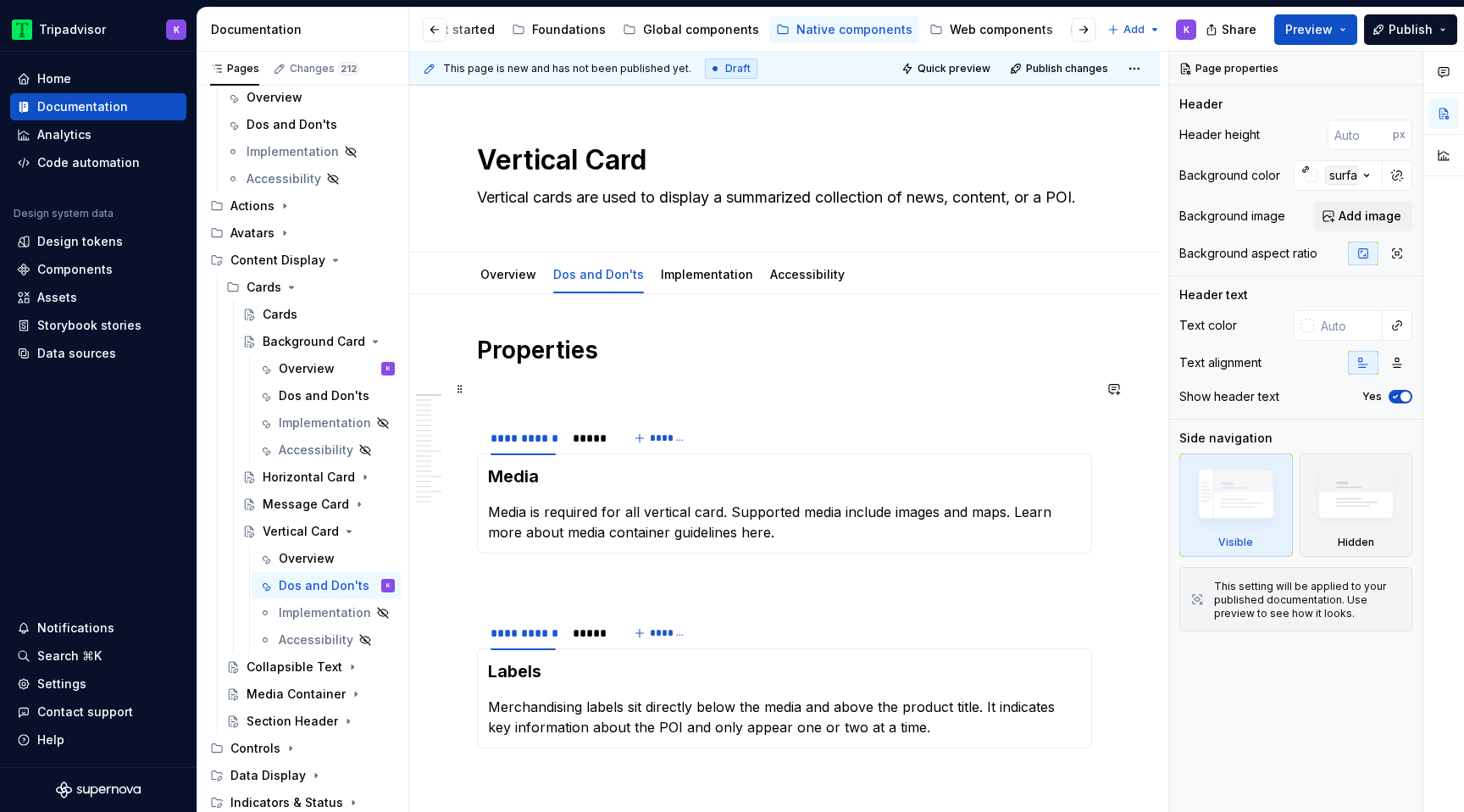
click at [556, 398] on p at bounding box center [784, 389] width 615 height 20
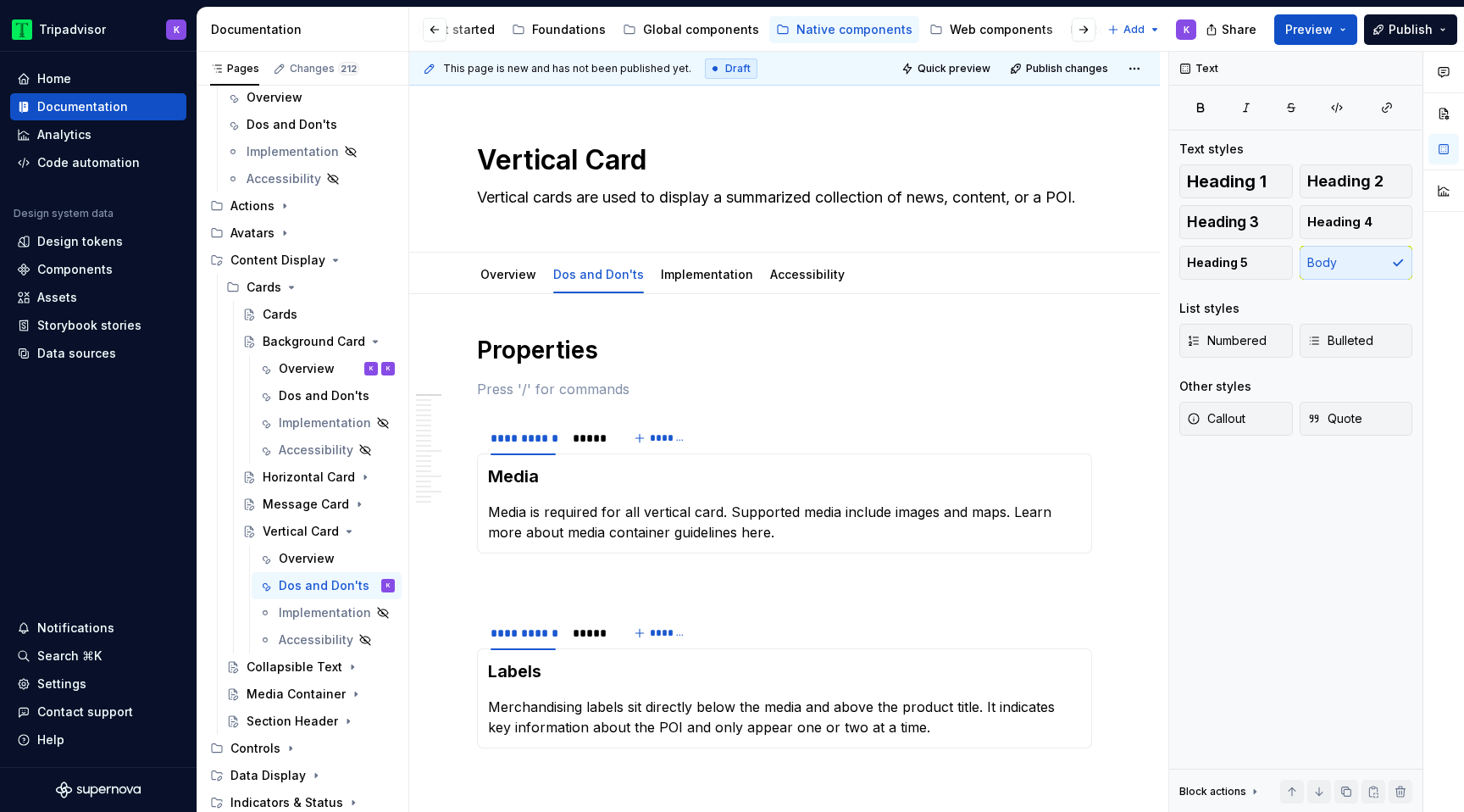
type textarea "*"
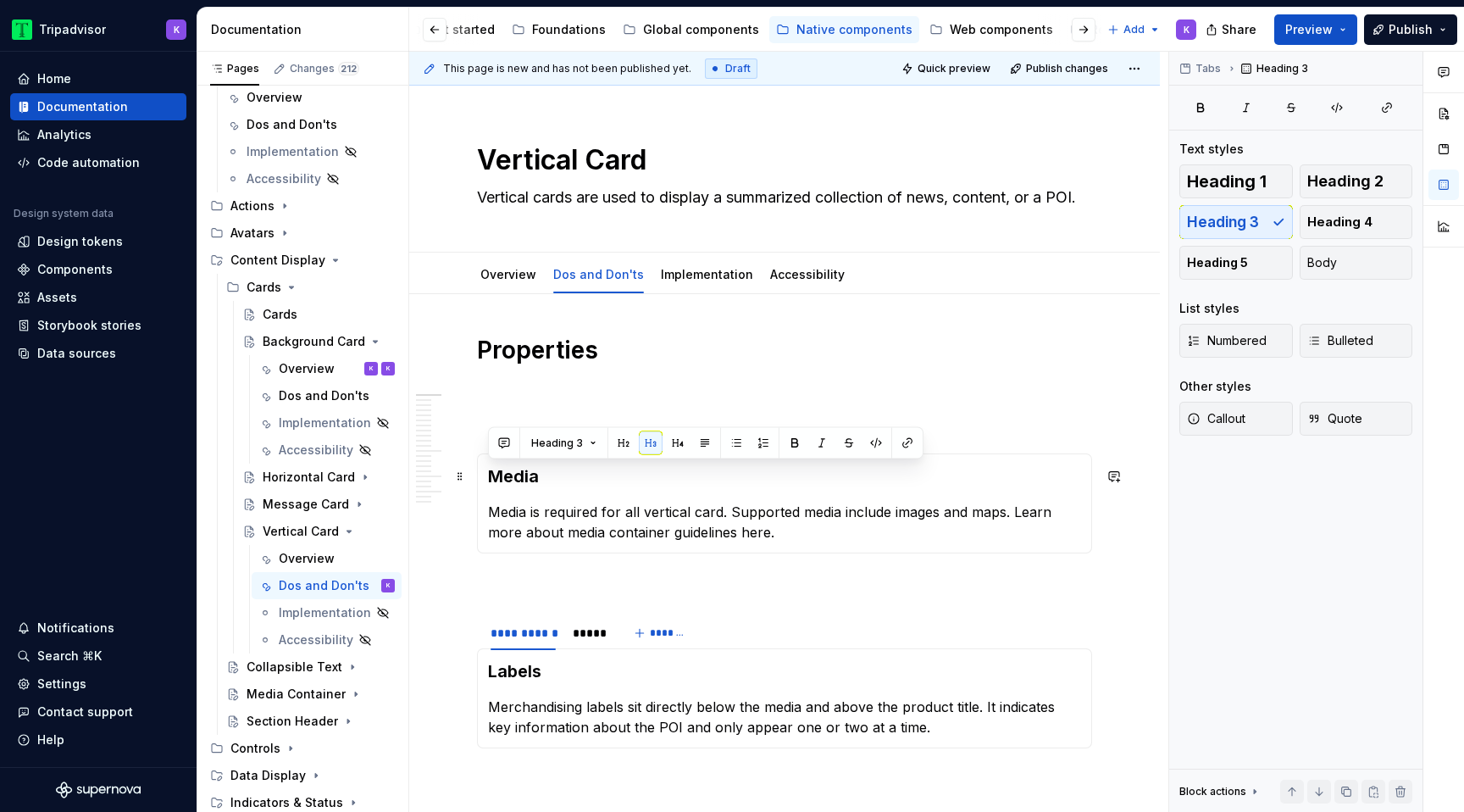
drag, startPoint x: 566, startPoint y: 475, endPoint x: 491, endPoint y: 474, distance: 75.0
click at [491, 474] on h3 "Media" at bounding box center [784, 476] width 593 height 24
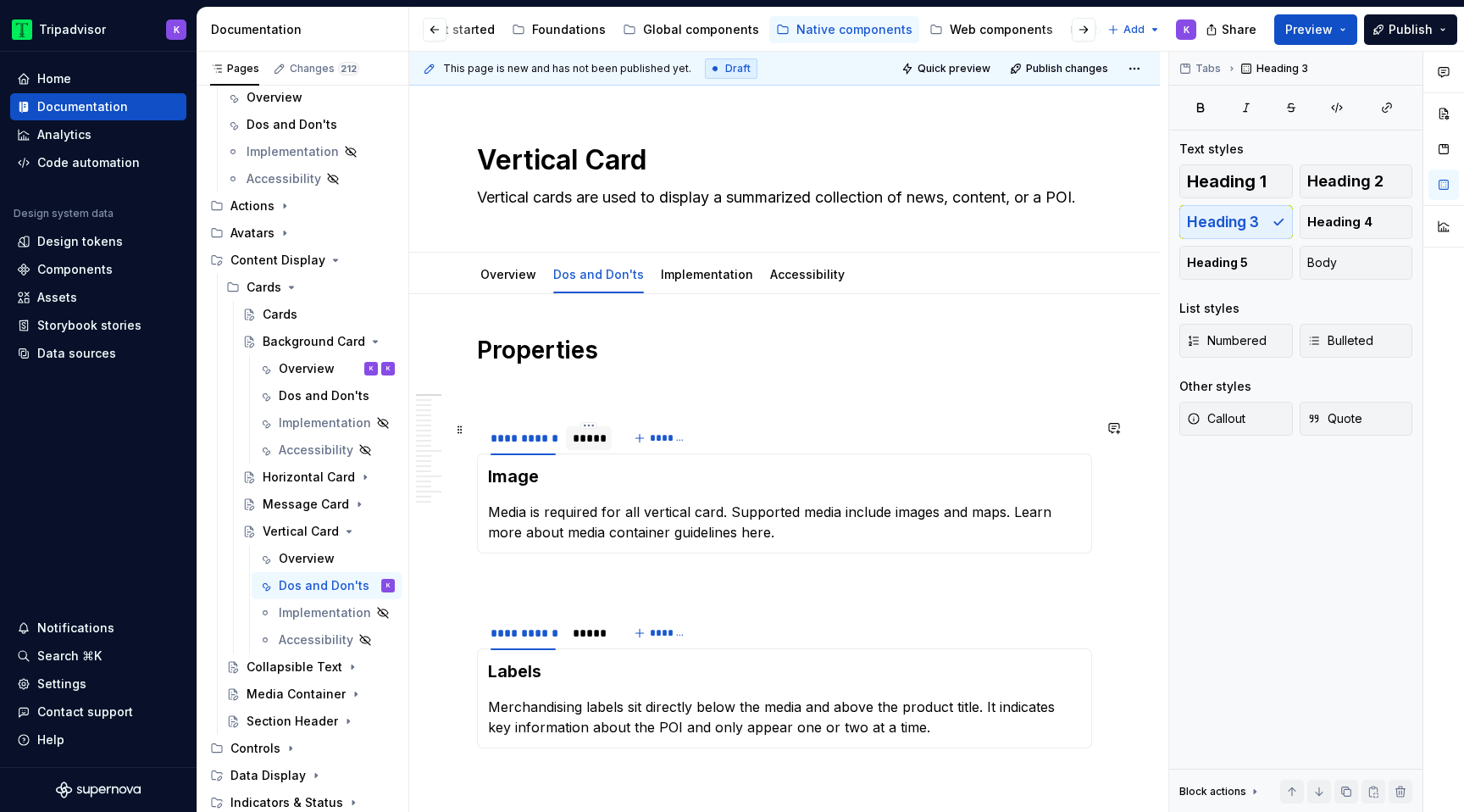
click at [590, 438] on div "*****" at bounding box center [589, 438] width 32 height 17
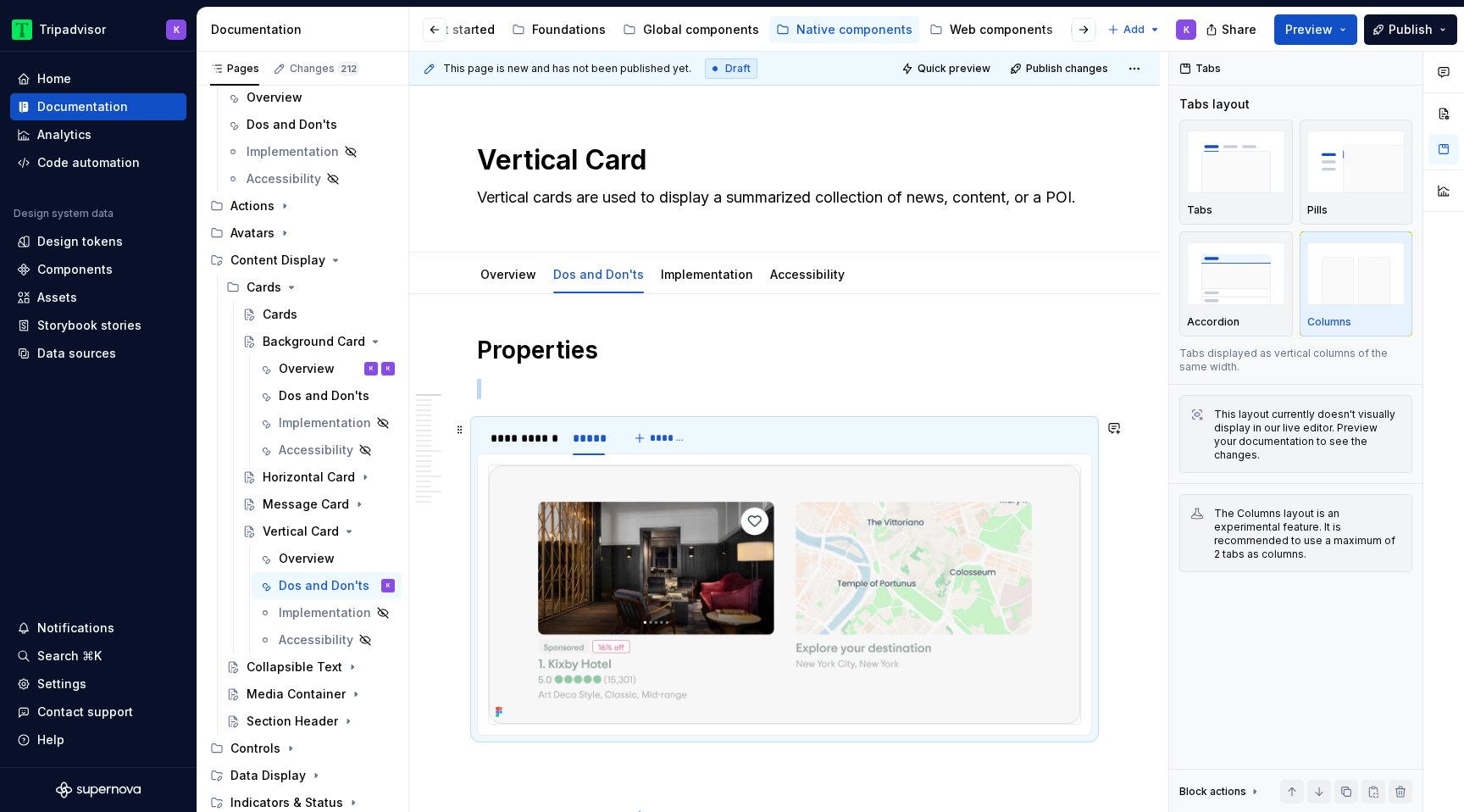
click at [622, 540] on img at bounding box center [784, 594] width 591 height 258
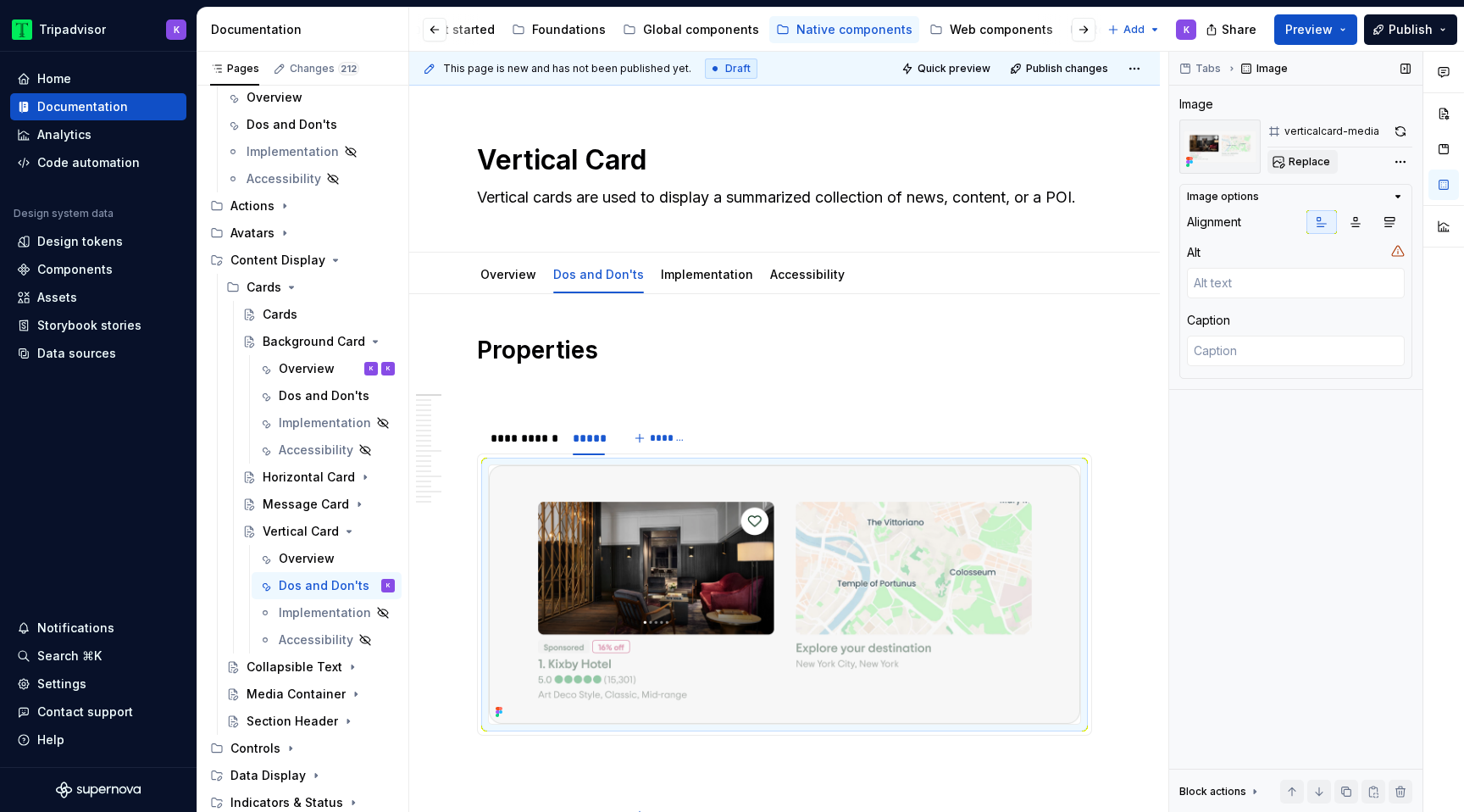
click at [1307, 167] on span "Replace" at bounding box center [1309, 162] width 41 height 14
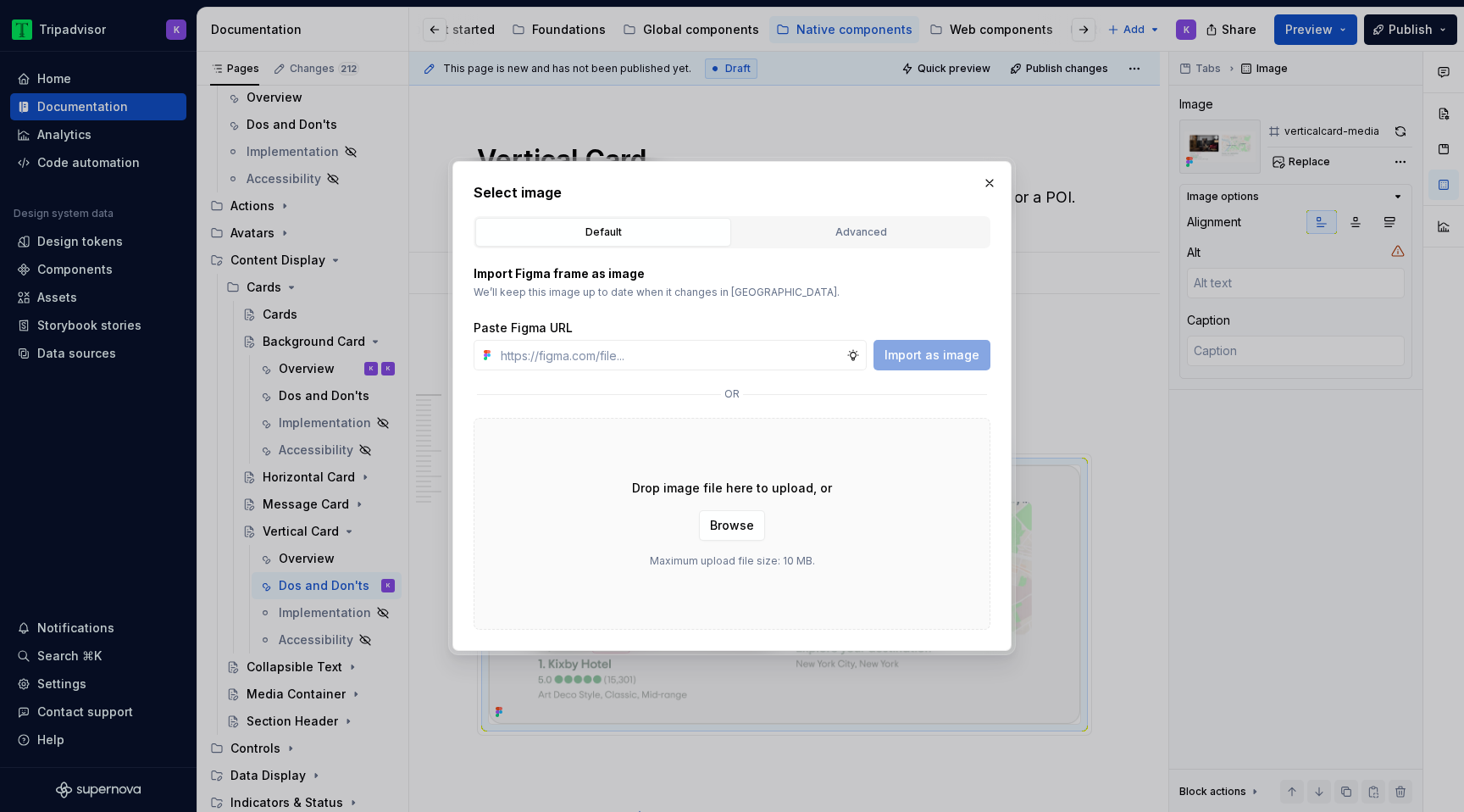
type textarea "*"
type input "[URL][DOMAIN_NAME]"
click at [908, 352] on span "Import as image" at bounding box center [932, 355] width 95 height 17
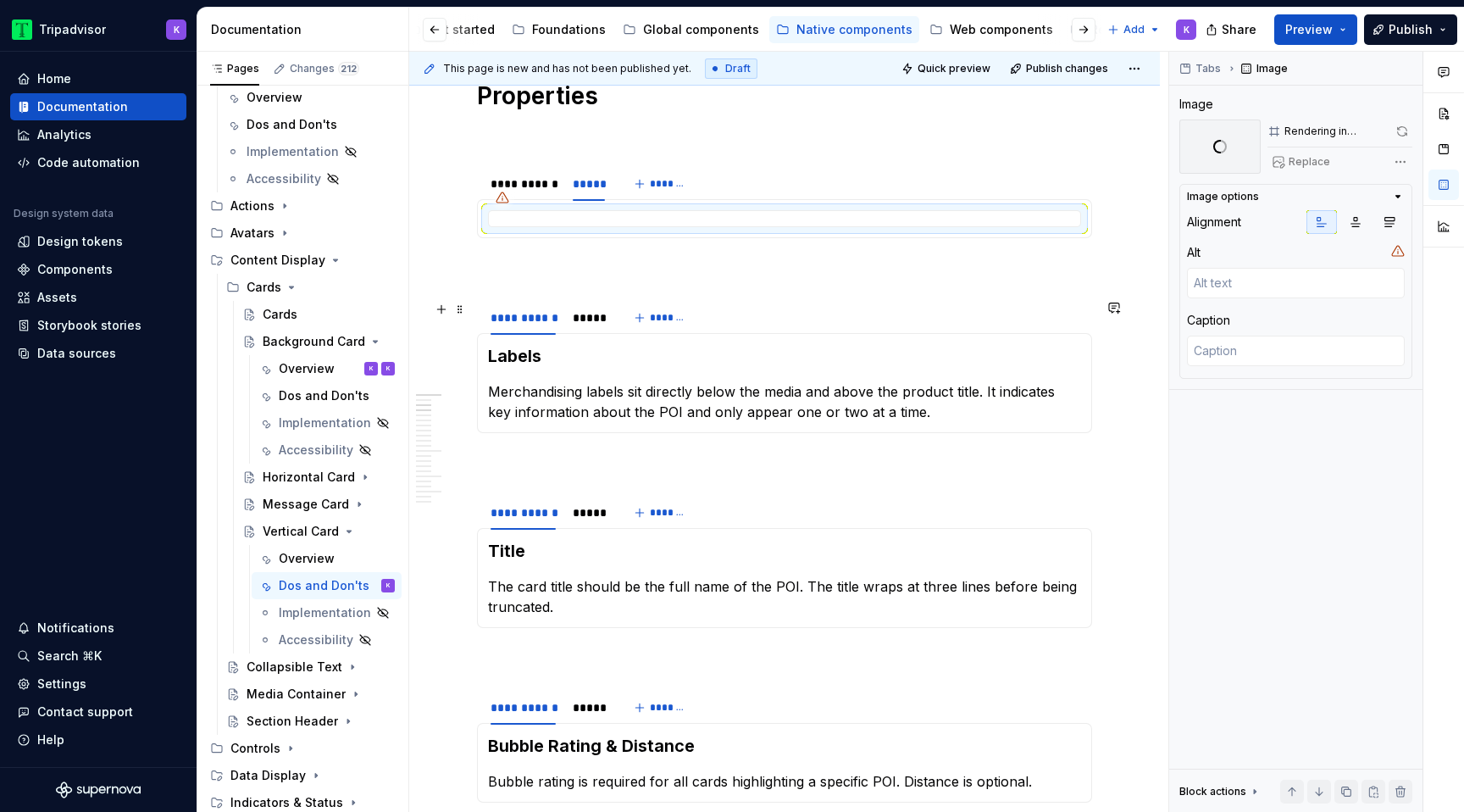
scroll to position [270, 0]
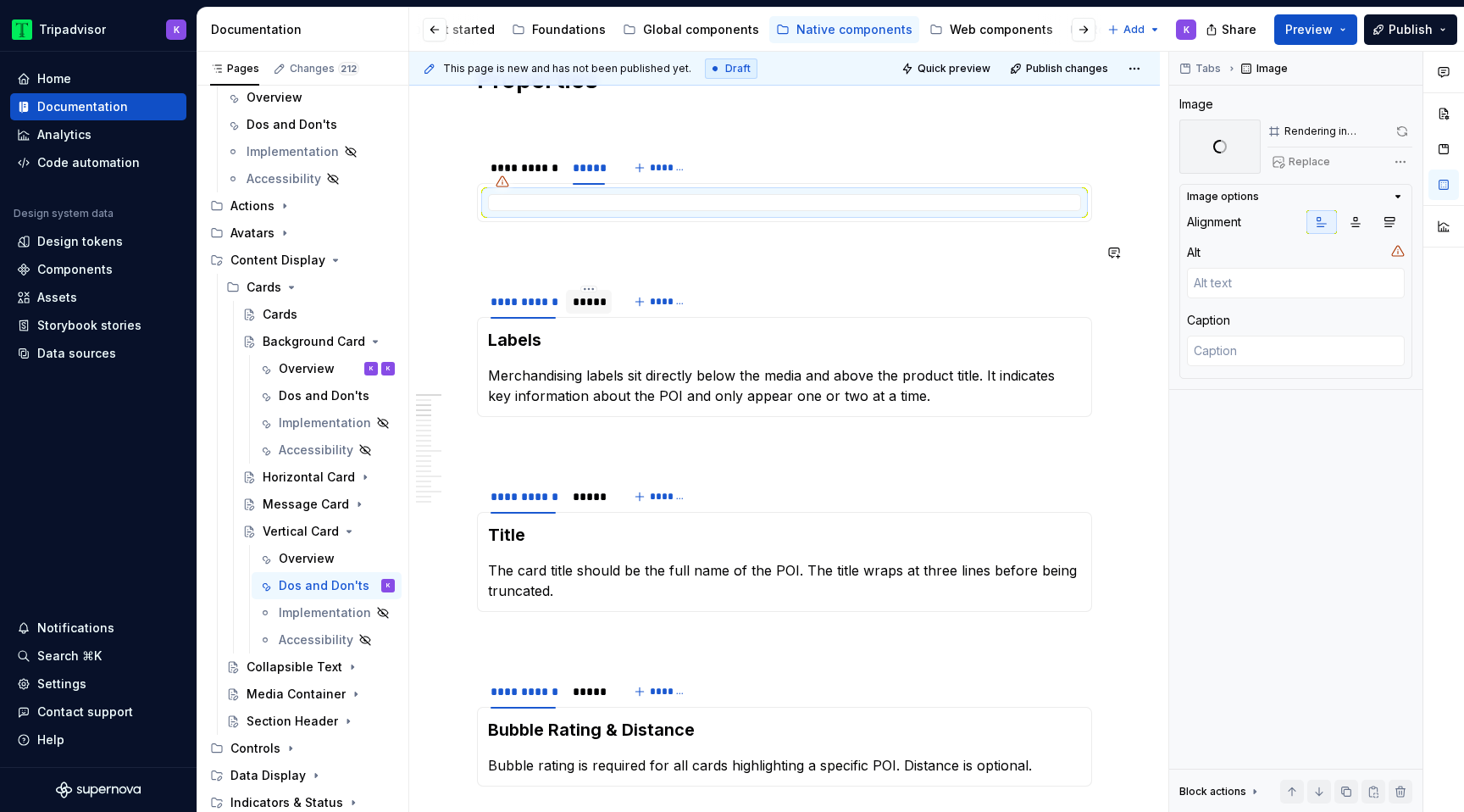
click at [578, 309] on div "*****" at bounding box center [589, 302] width 32 height 17
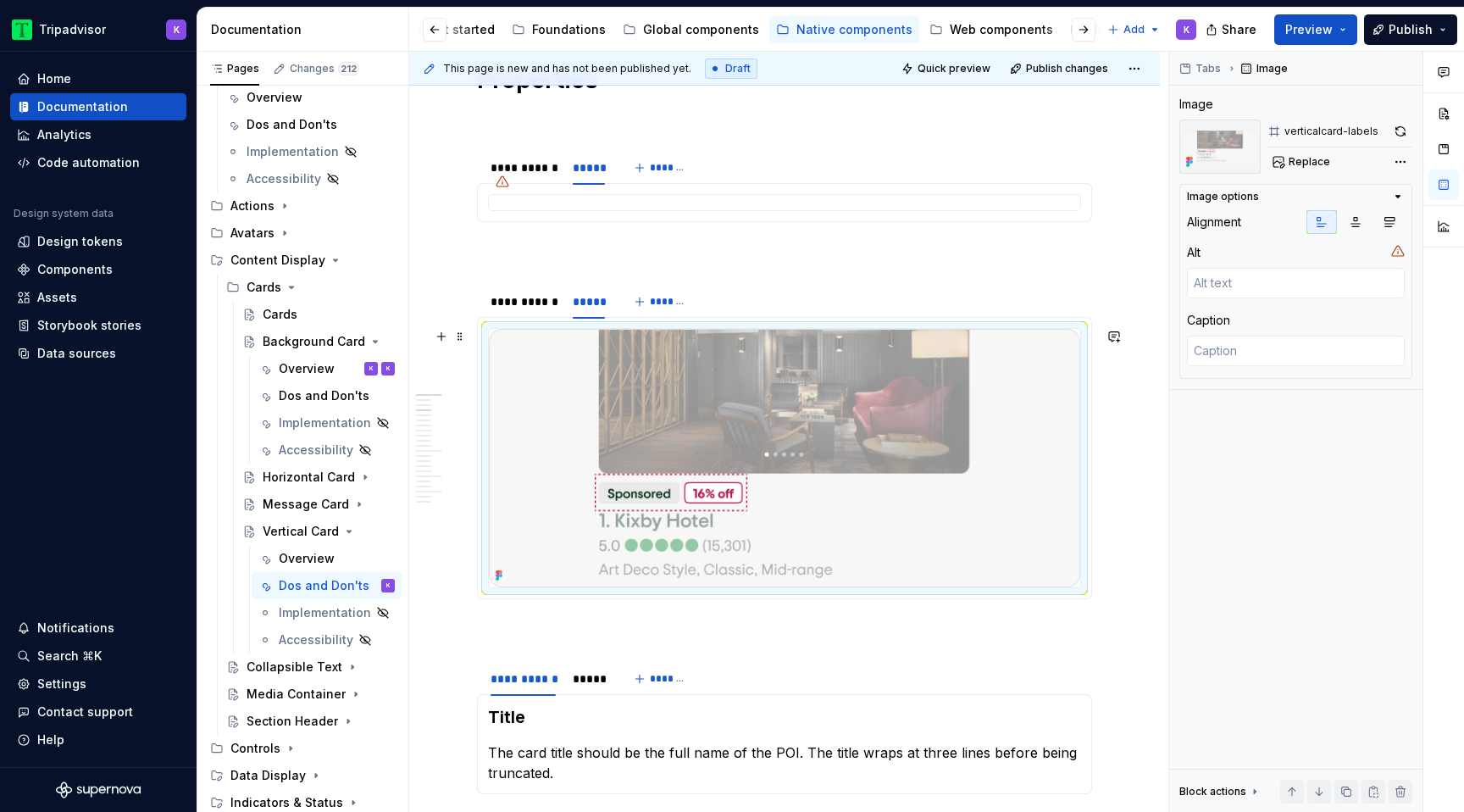
click at [702, 366] on img at bounding box center [784, 458] width 591 height 258
click at [1303, 163] on span "Replace" at bounding box center [1309, 162] width 41 height 14
type textarea "*"
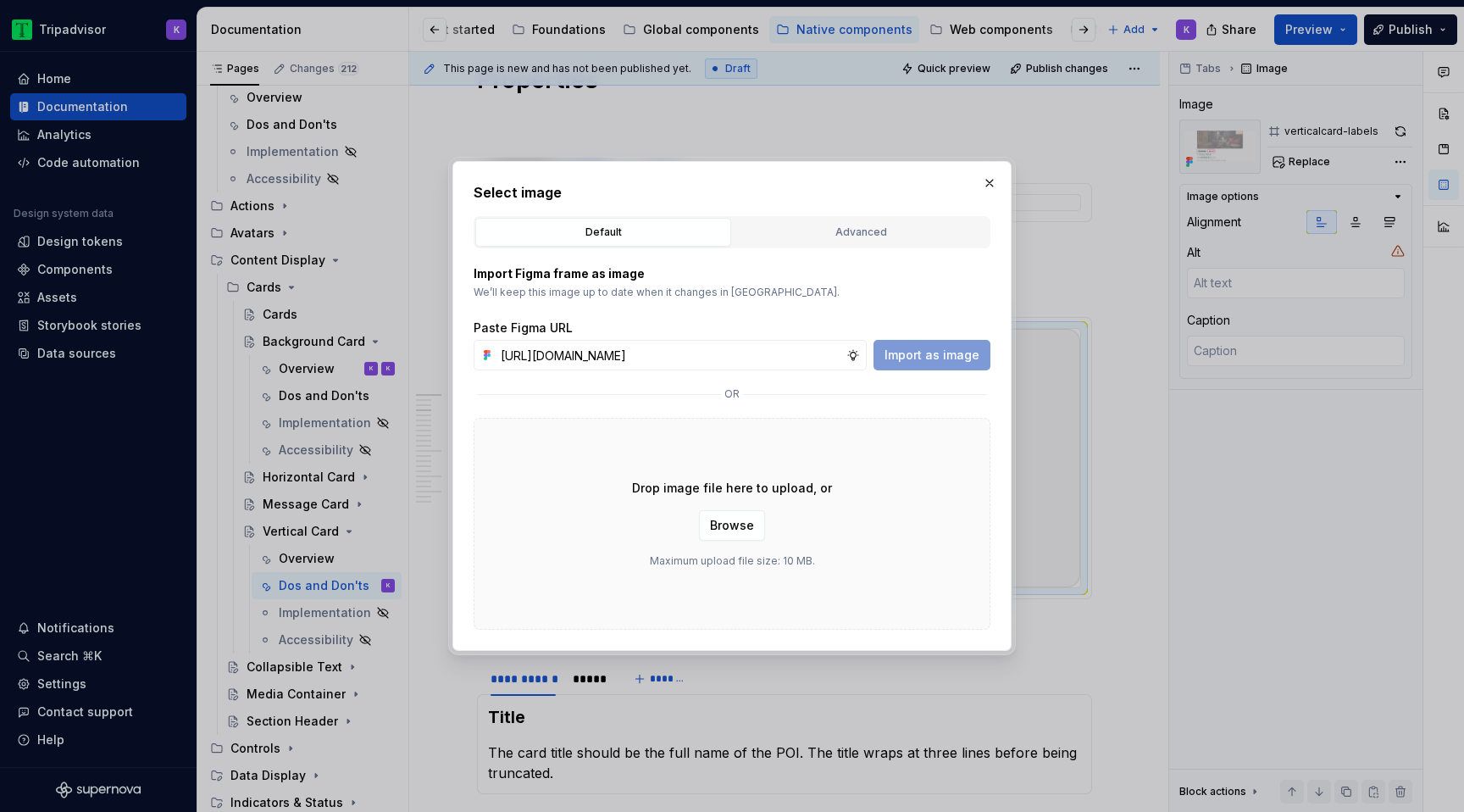
scroll to position [0, 450]
type input "[URL][DOMAIN_NAME]"
click at [922, 357] on span "Import as image" at bounding box center [932, 355] width 95 height 17
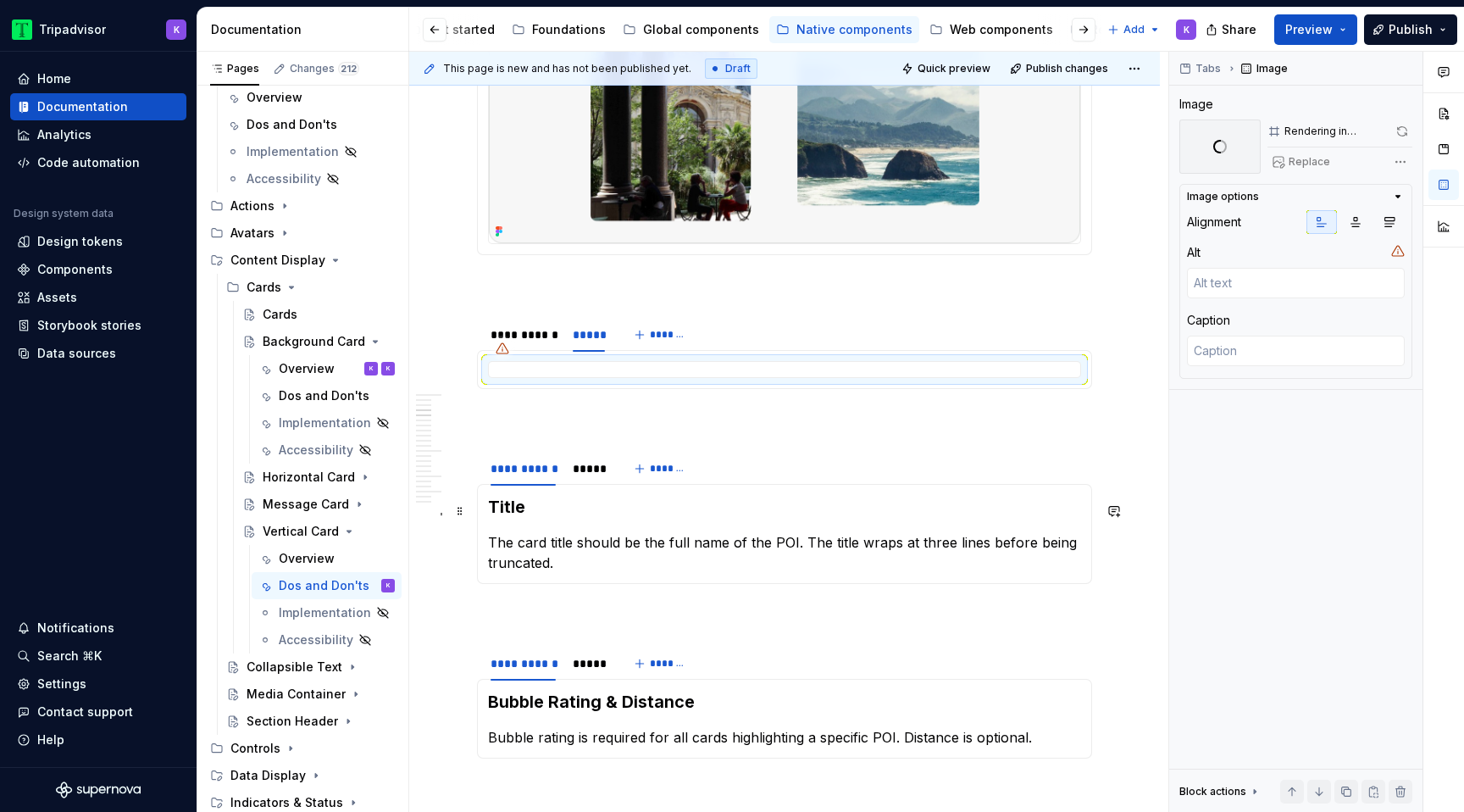
scroll to position [554, 0]
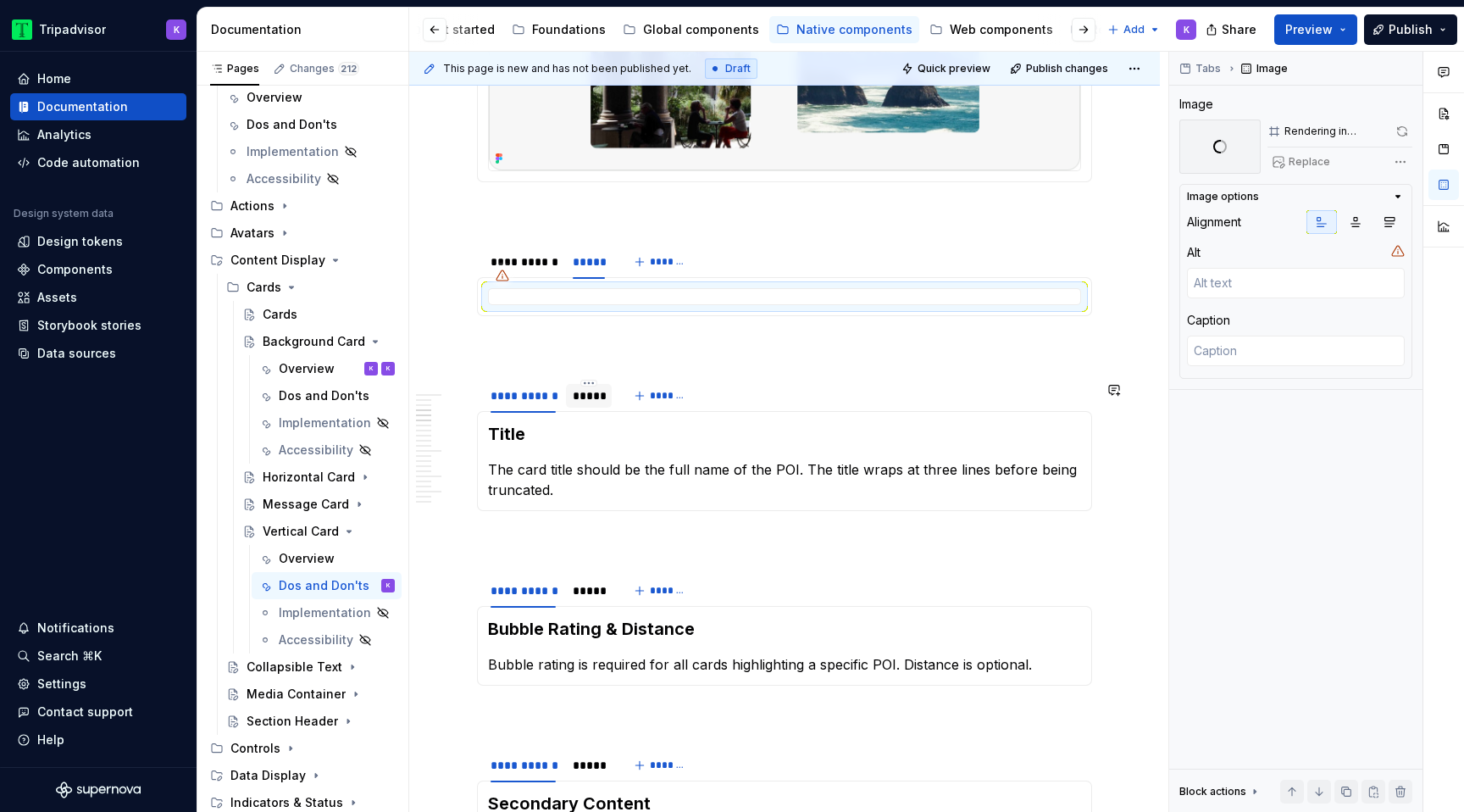
click at [599, 405] on div "*****" at bounding box center [589, 395] width 32 height 17
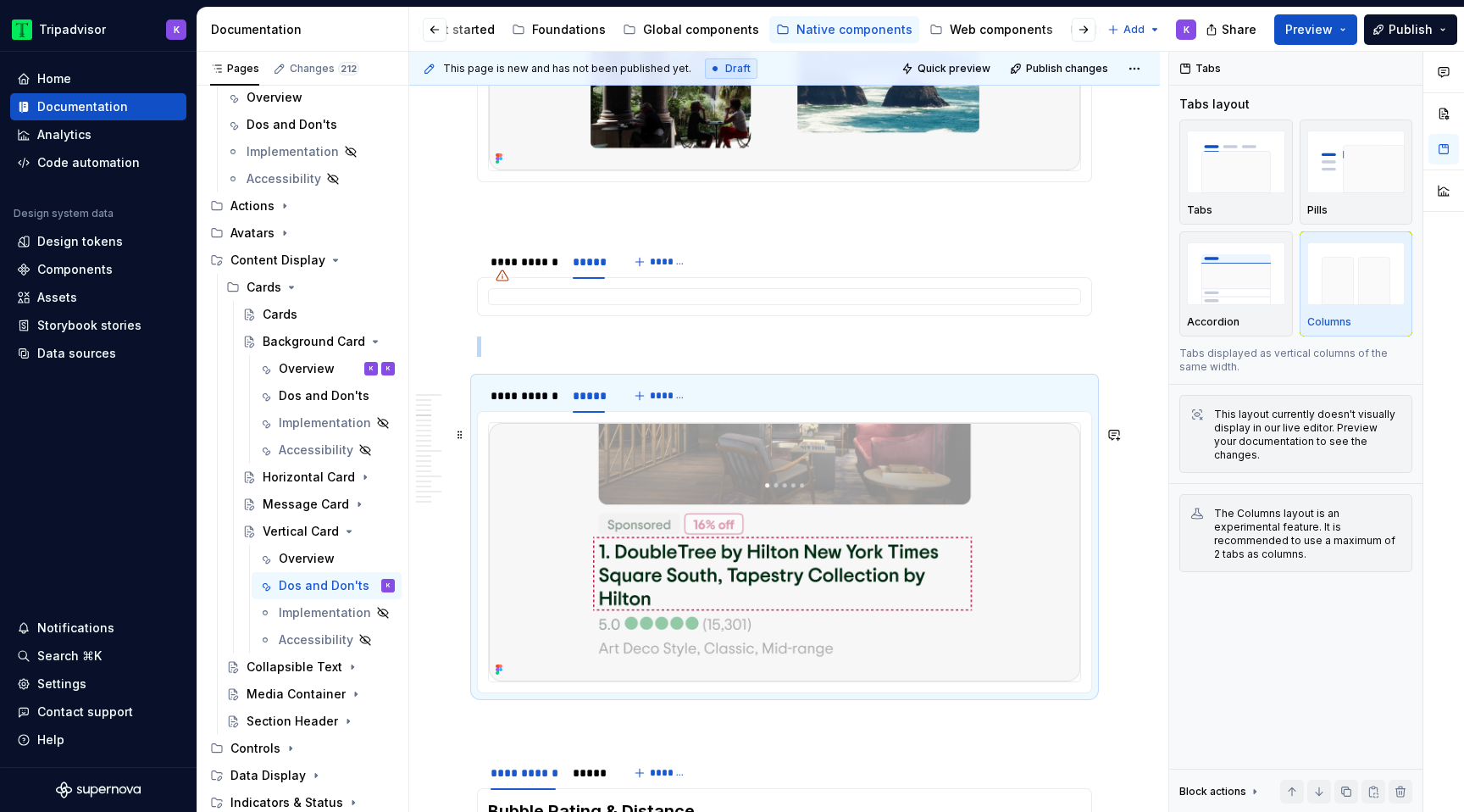
click at [646, 519] on img at bounding box center [784, 552] width 591 height 258
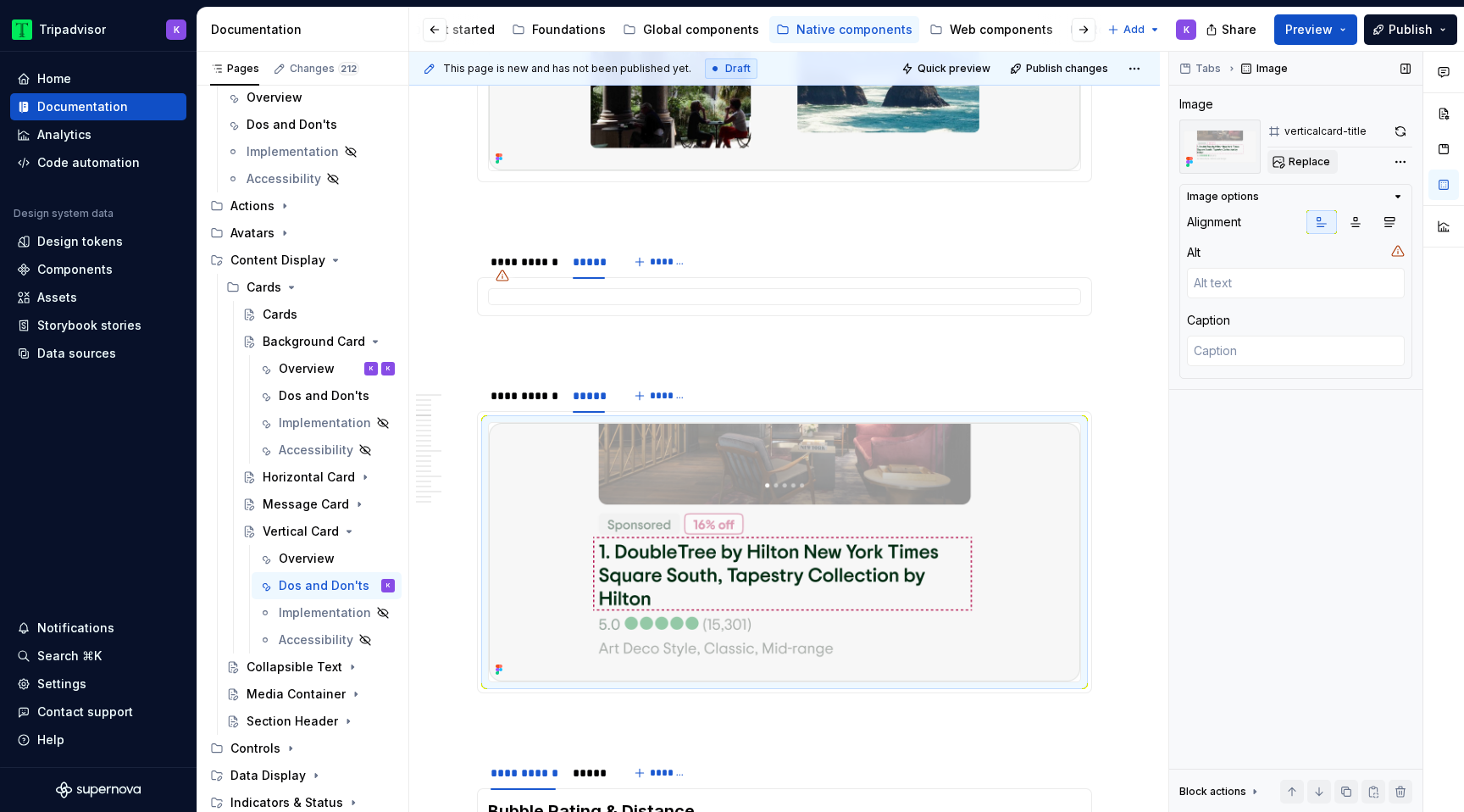
click at [1298, 165] on span "Replace" at bounding box center [1309, 162] width 41 height 14
type textarea "*"
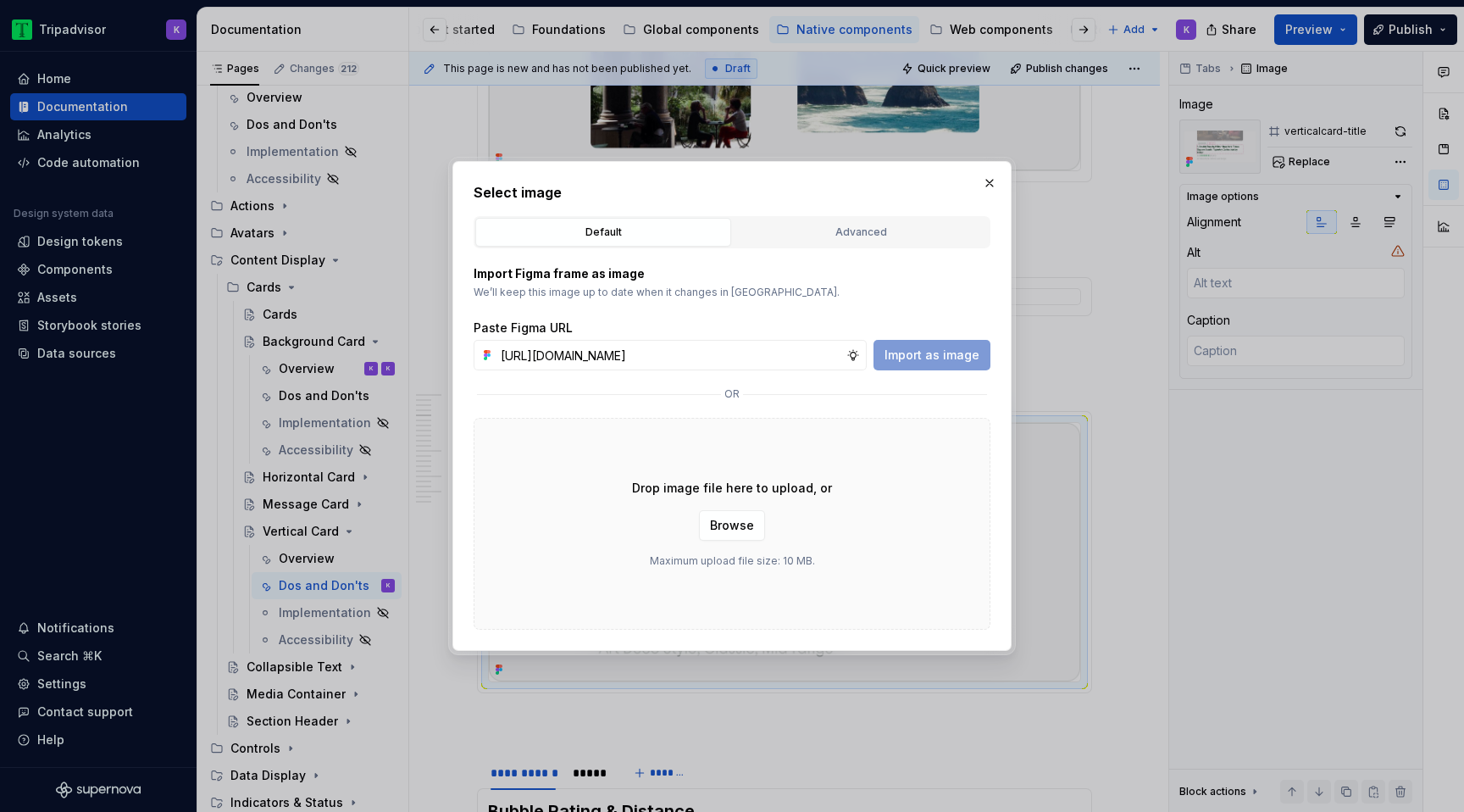
scroll to position [0, 451]
type input "[URL][DOMAIN_NAME]"
click at [949, 358] on span "Import as image" at bounding box center [932, 355] width 95 height 17
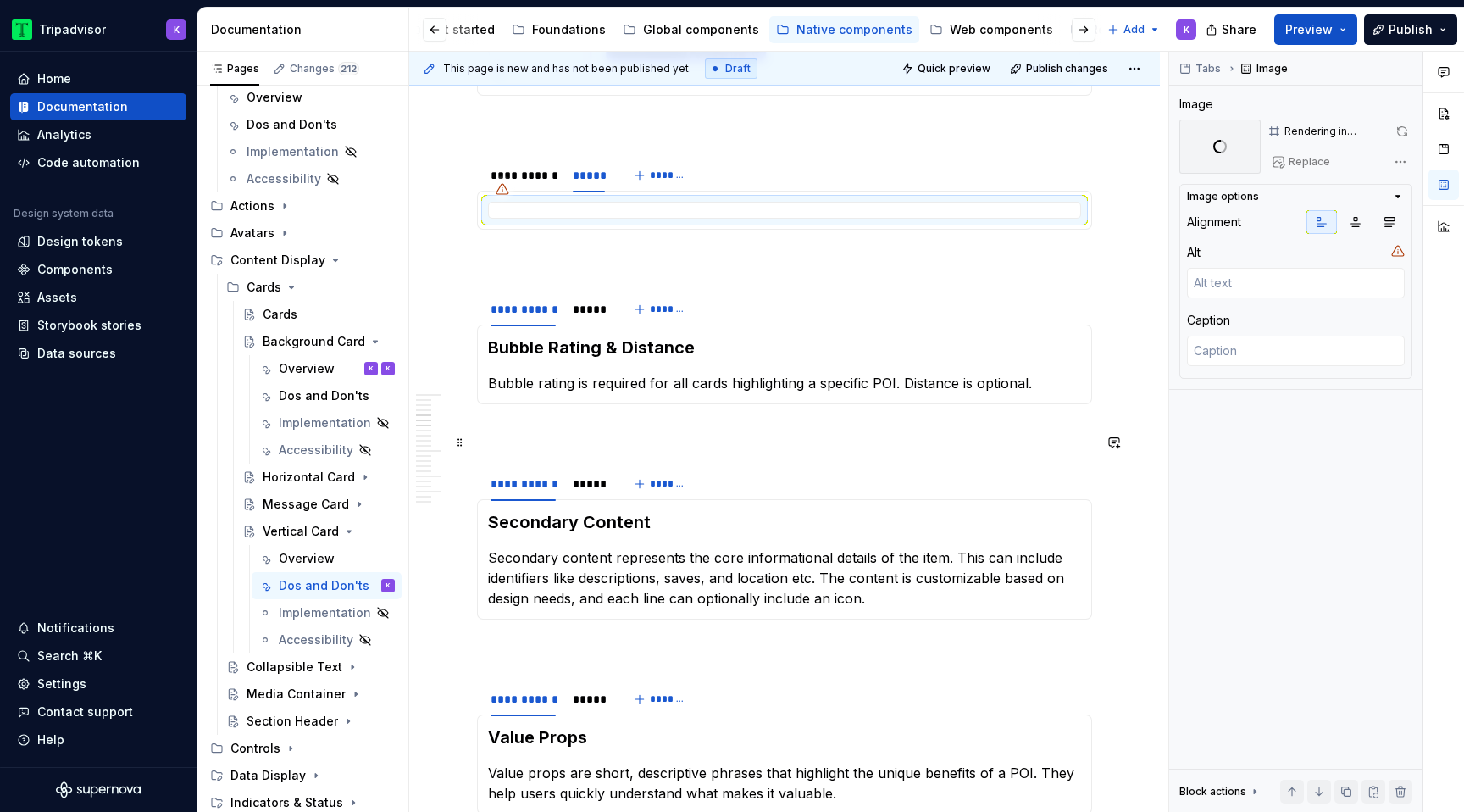
scroll to position [991, 0]
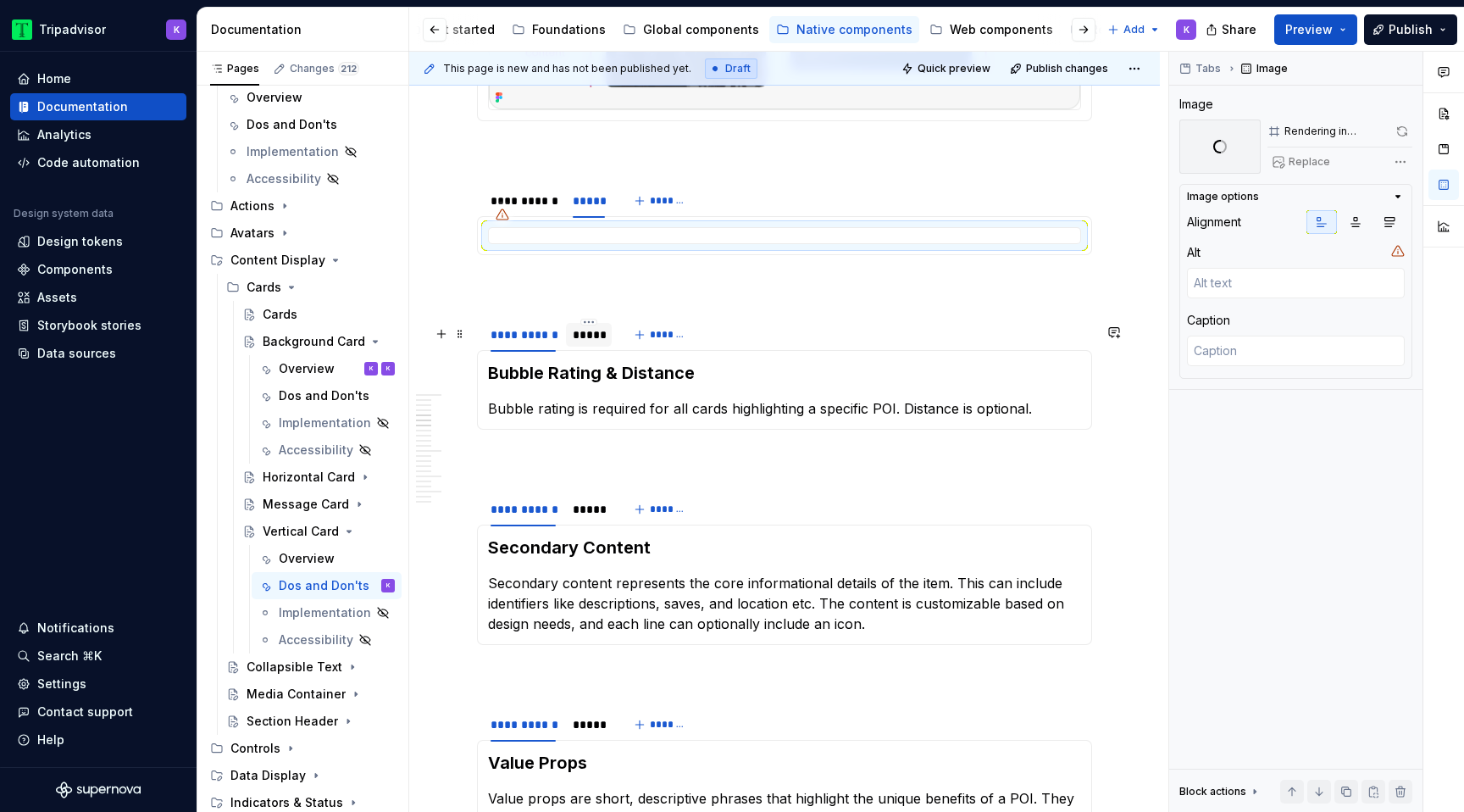
click at [595, 343] on div "*****" at bounding box center [589, 335] width 32 height 17
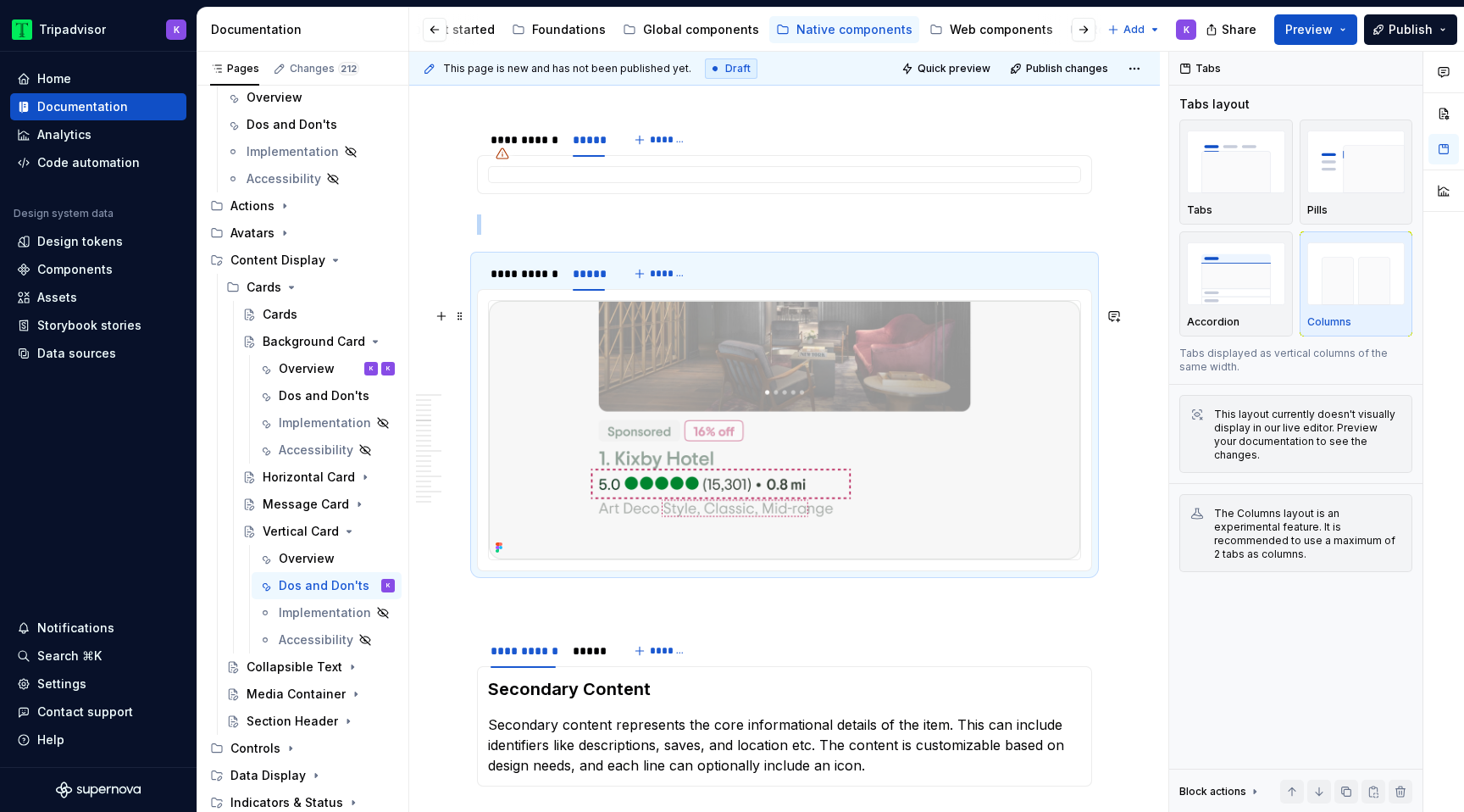
scroll to position [1038, 0]
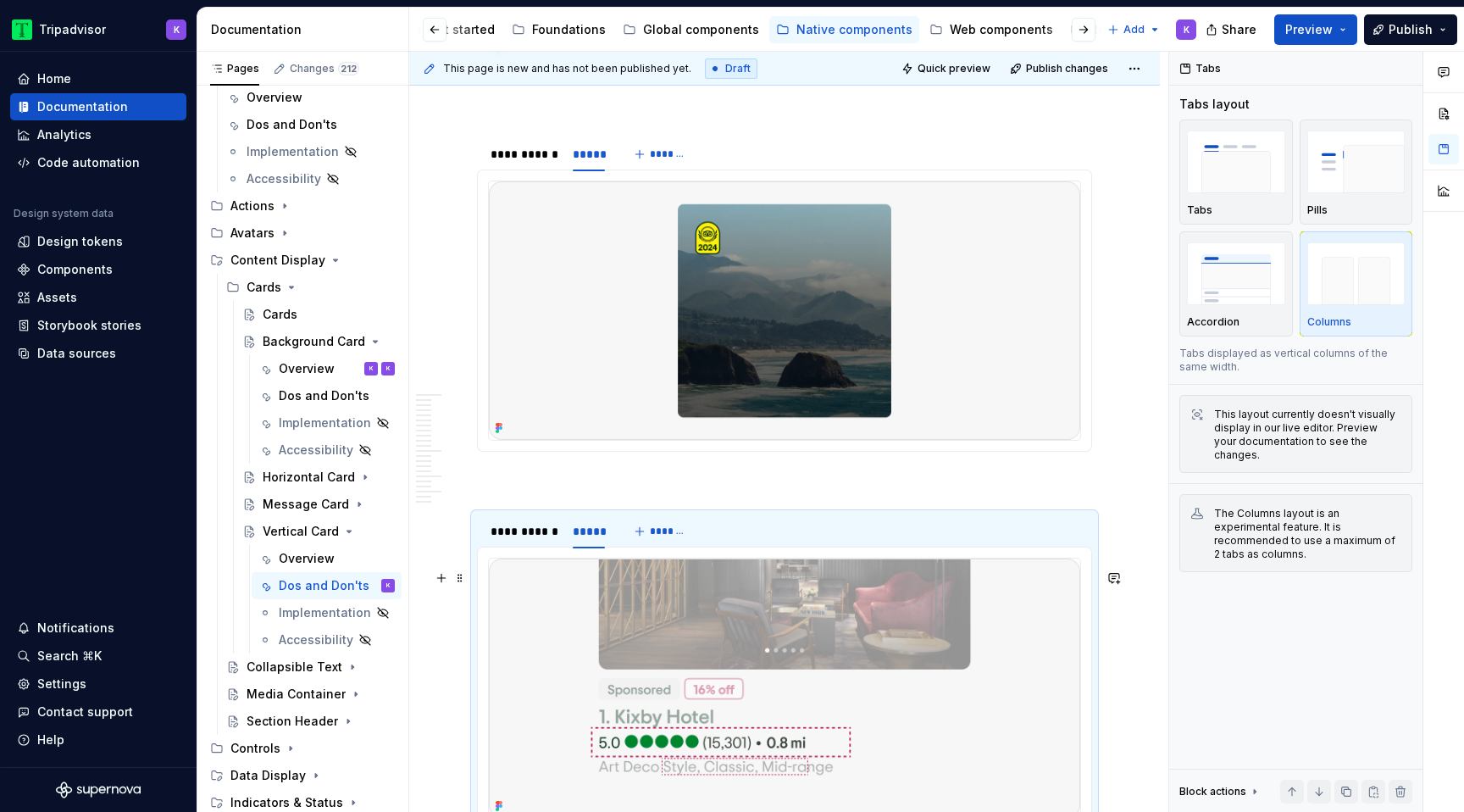
click at [863, 675] on img at bounding box center [784, 687] width 591 height 258
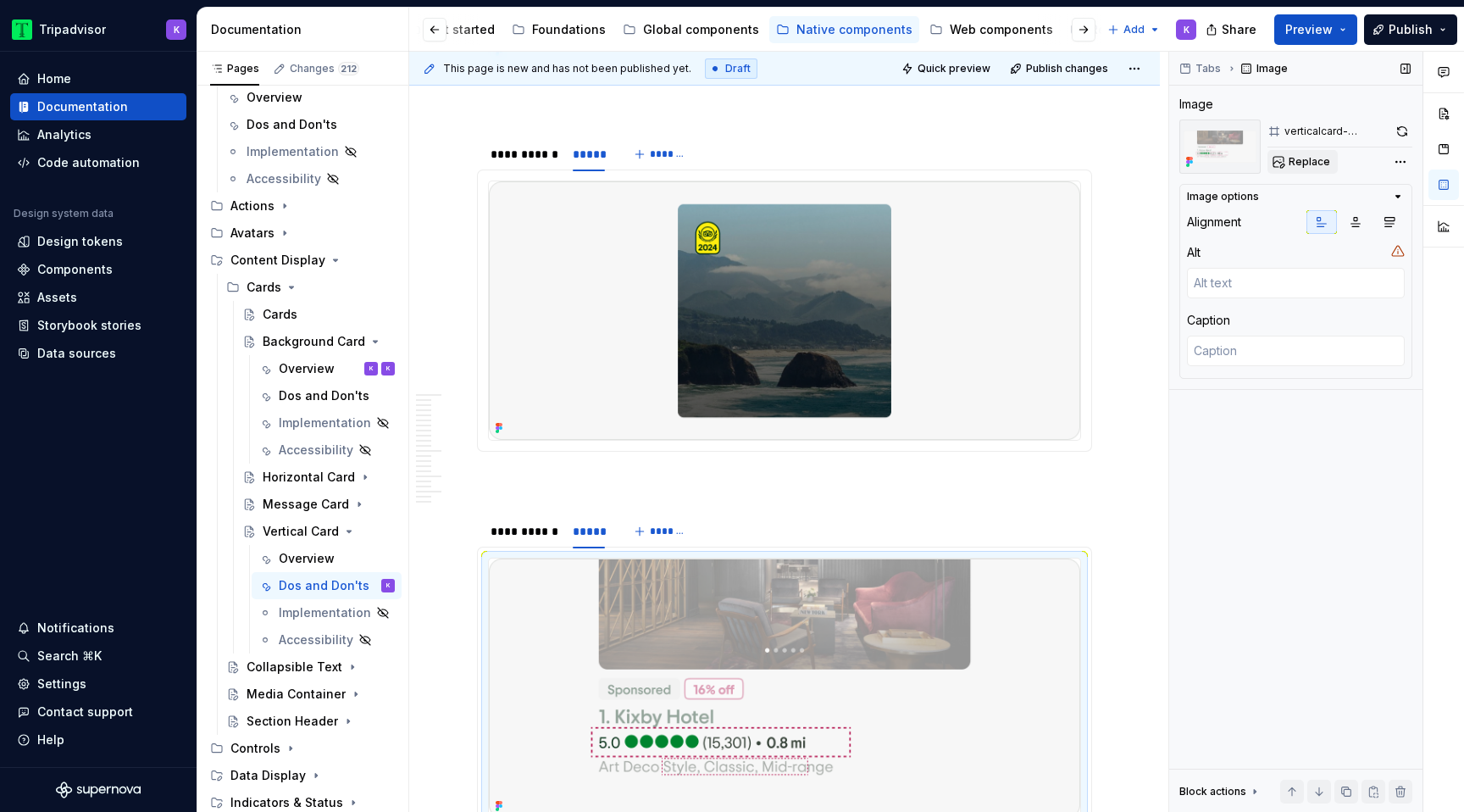
click at [1296, 154] on button "Replace" at bounding box center [1302, 162] width 70 height 24
type textarea "*"
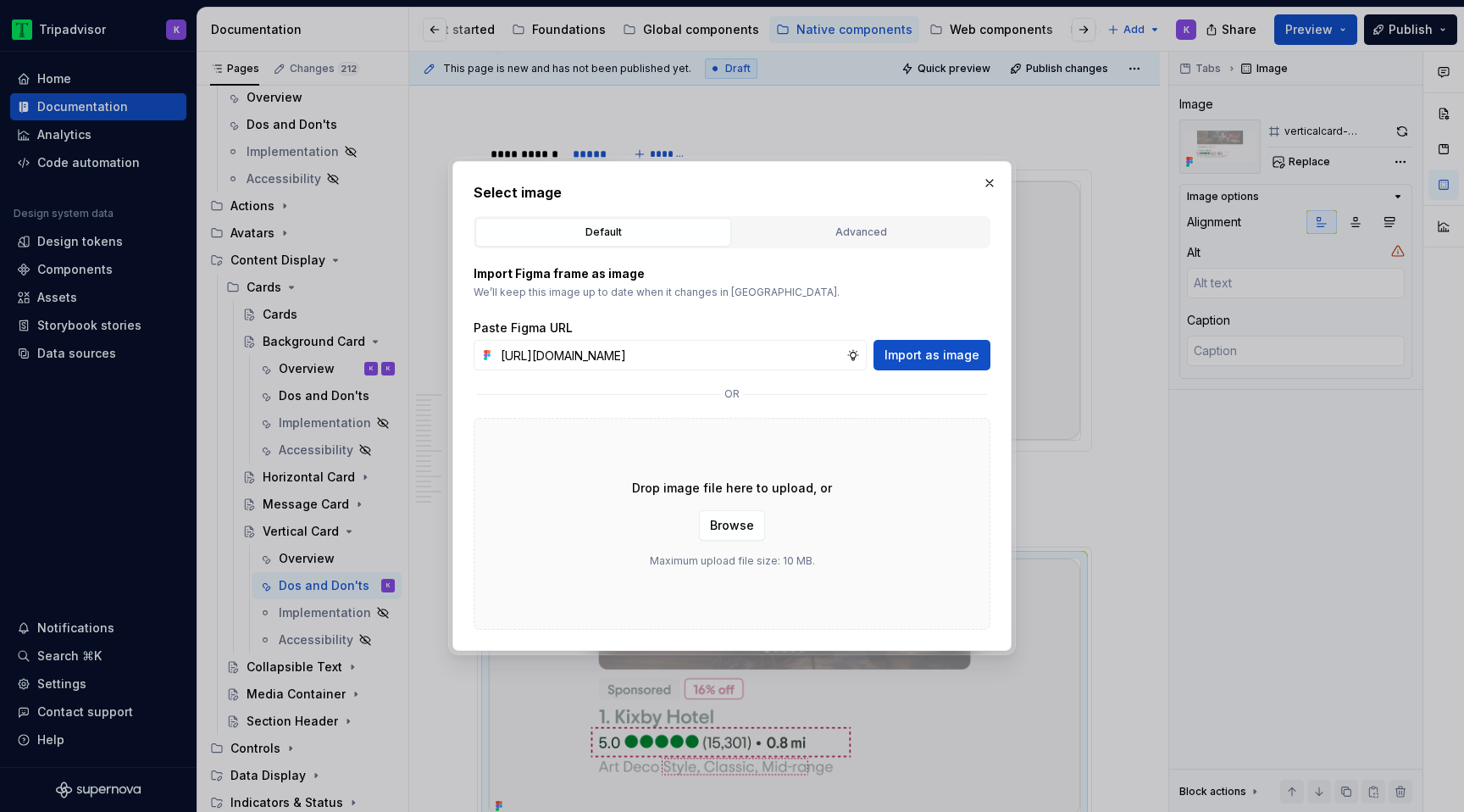
scroll to position [0, 448]
type input "[URL][DOMAIN_NAME]"
click at [936, 353] on span "Import as image" at bounding box center [932, 355] width 95 height 17
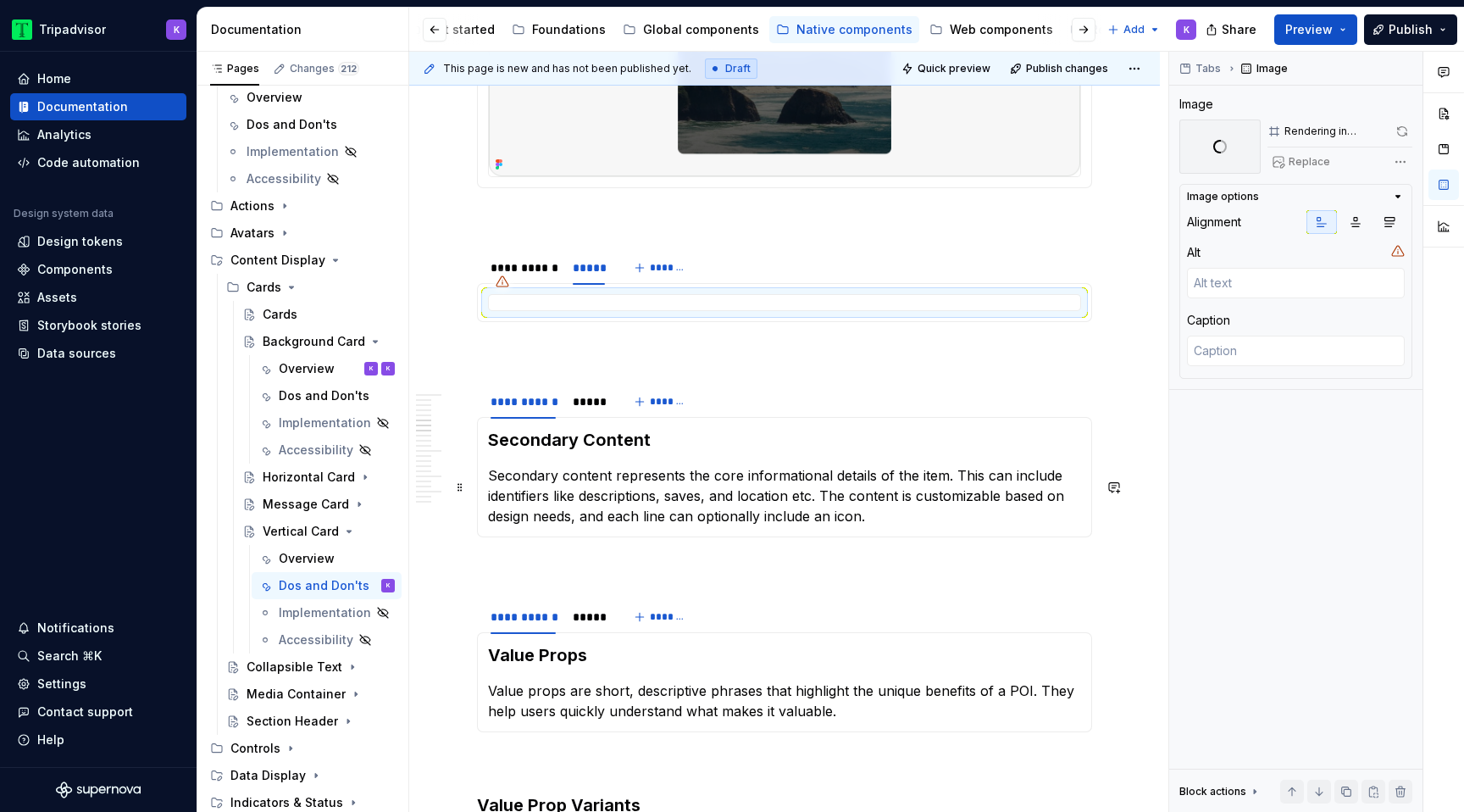
scroll to position [1365, 0]
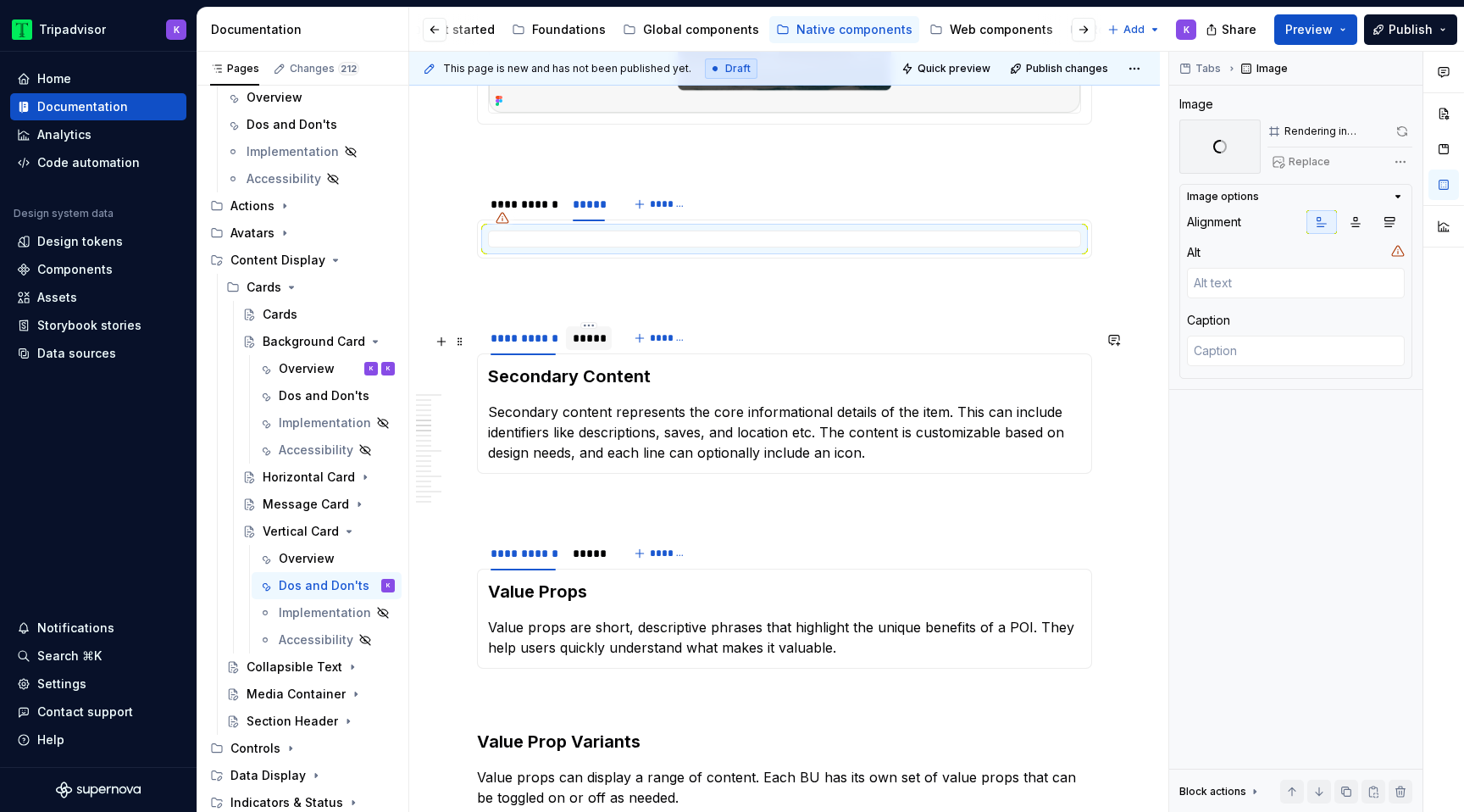
click at [602, 347] on div "*****" at bounding box center [589, 337] width 32 height 17
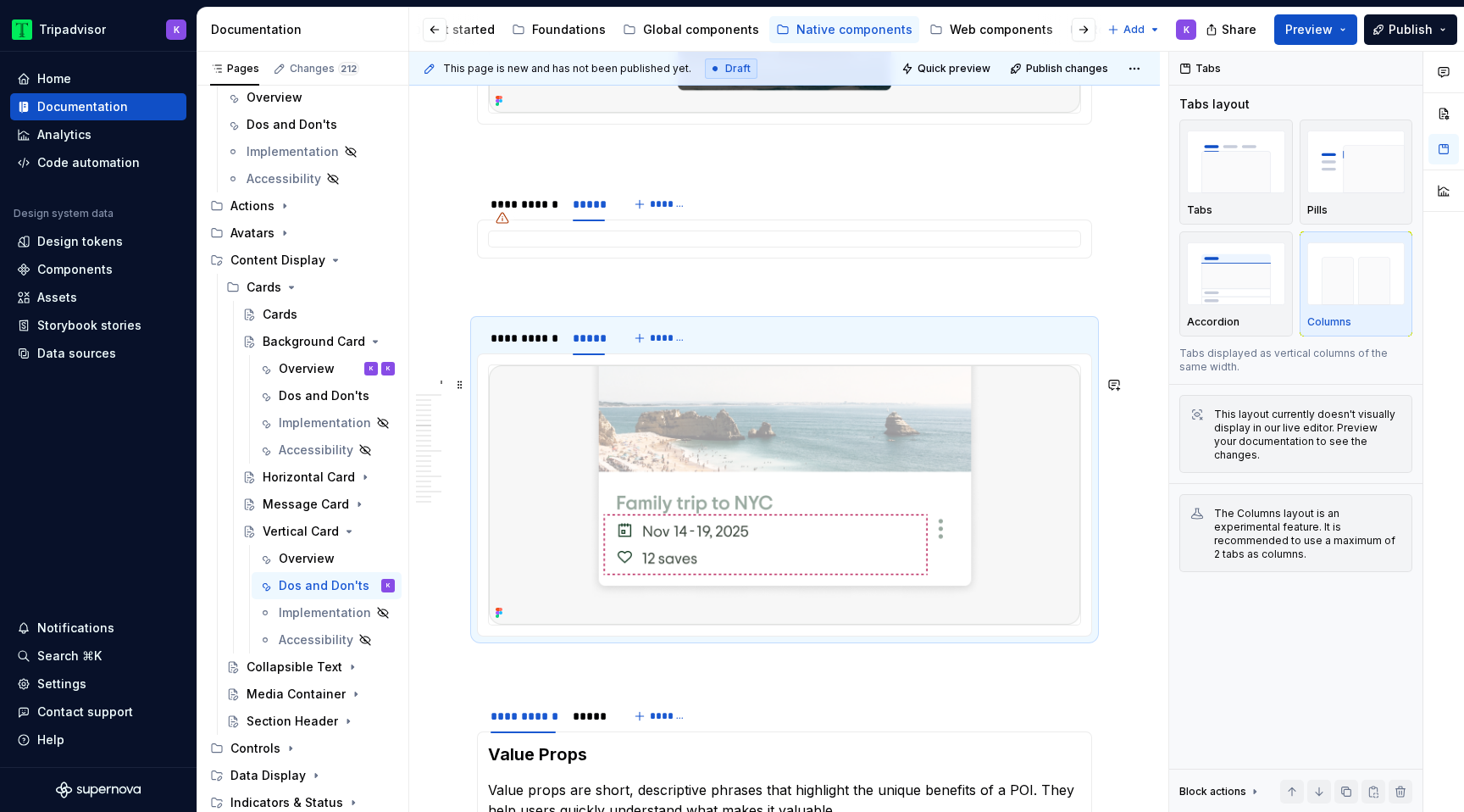
click at [664, 475] on img at bounding box center [784, 494] width 591 height 258
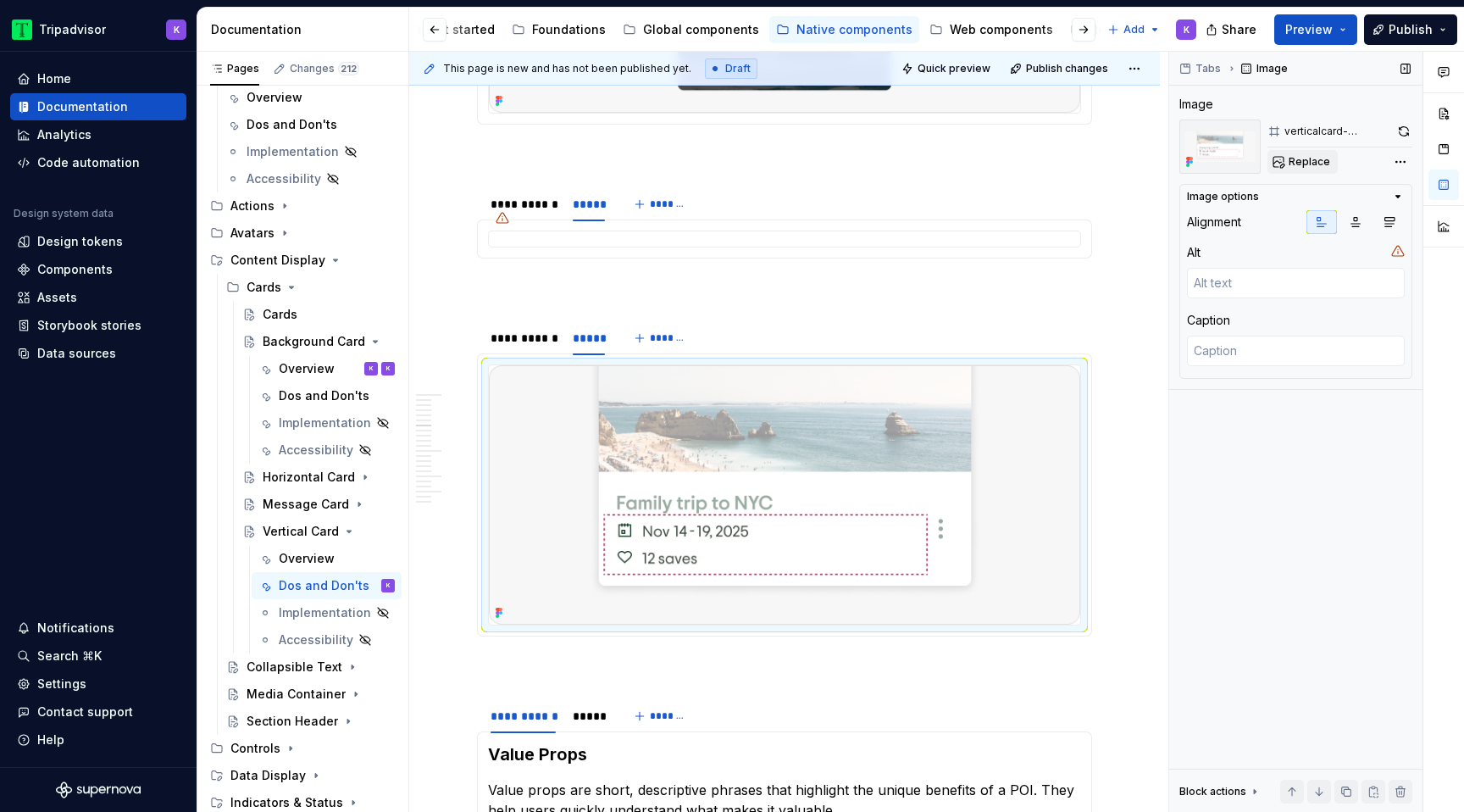
click at [1287, 165] on button "Replace" at bounding box center [1302, 162] width 70 height 24
type textarea "*"
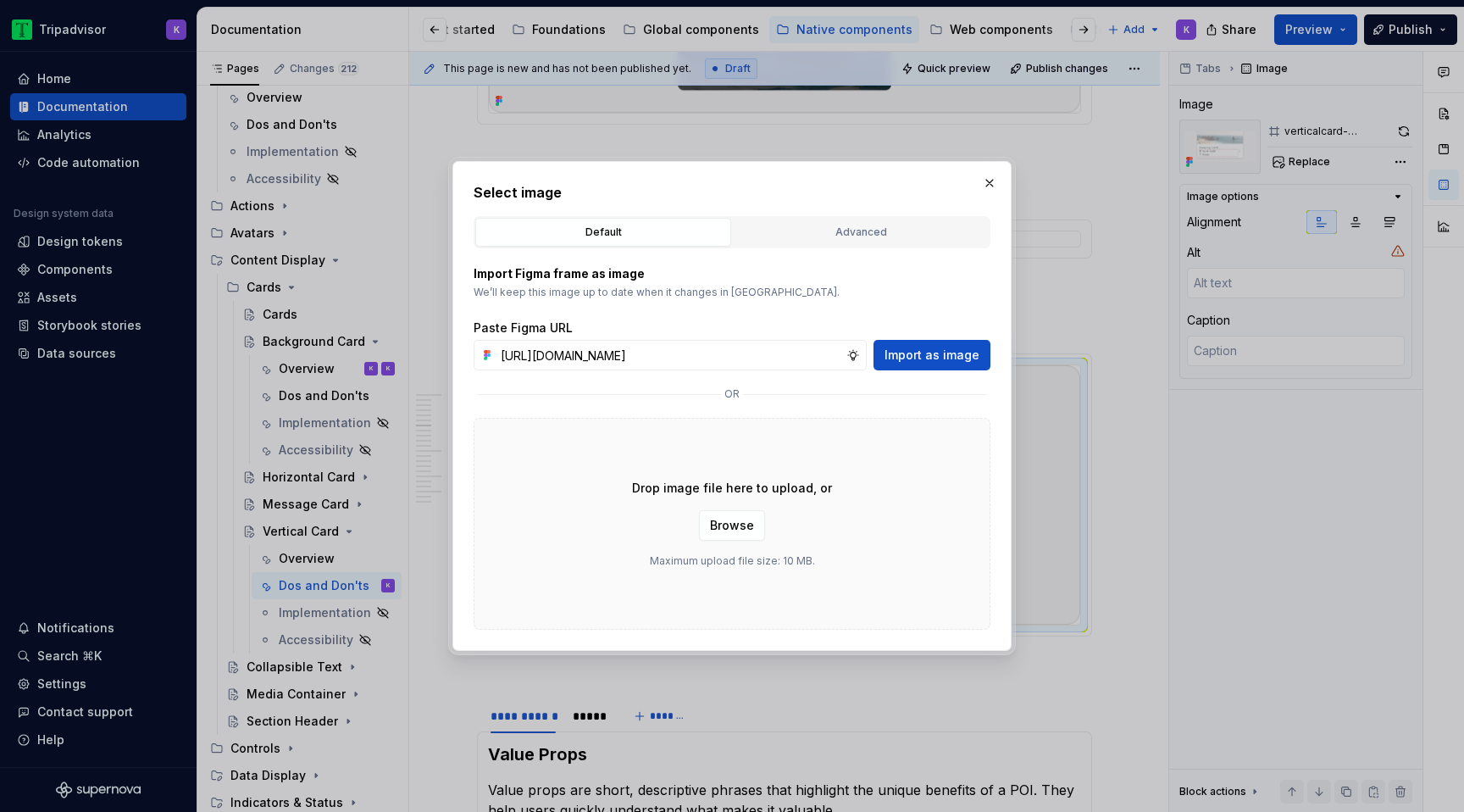
scroll to position [0, 448]
type input "[URL][DOMAIN_NAME]"
click at [930, 349] on span "Import as image" at bounding box center [932, 355] width 95 height 17
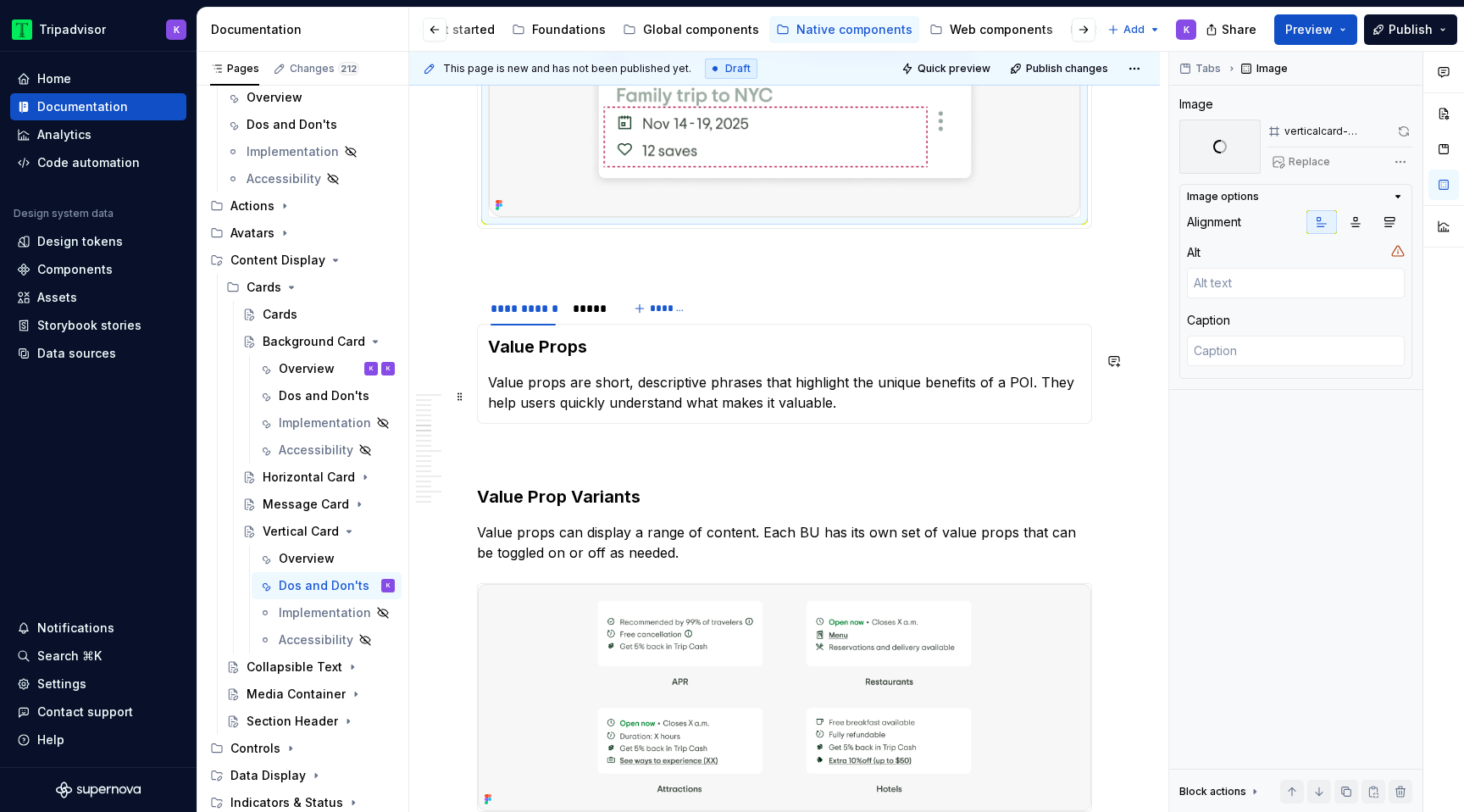
scroll to position [1856, 0]
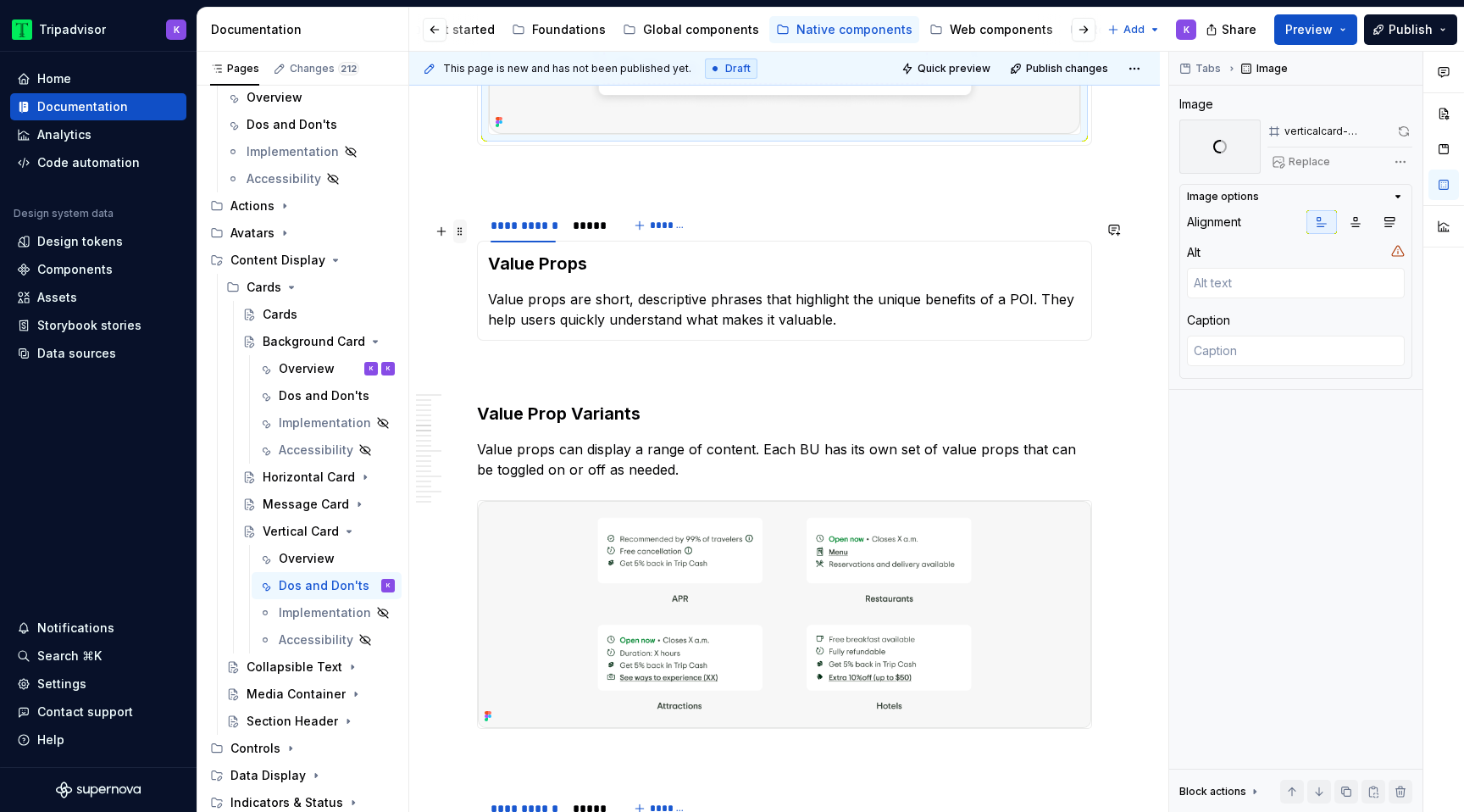
click at [463, 233] on span at bounding box center [460, 232] width 14 height 24
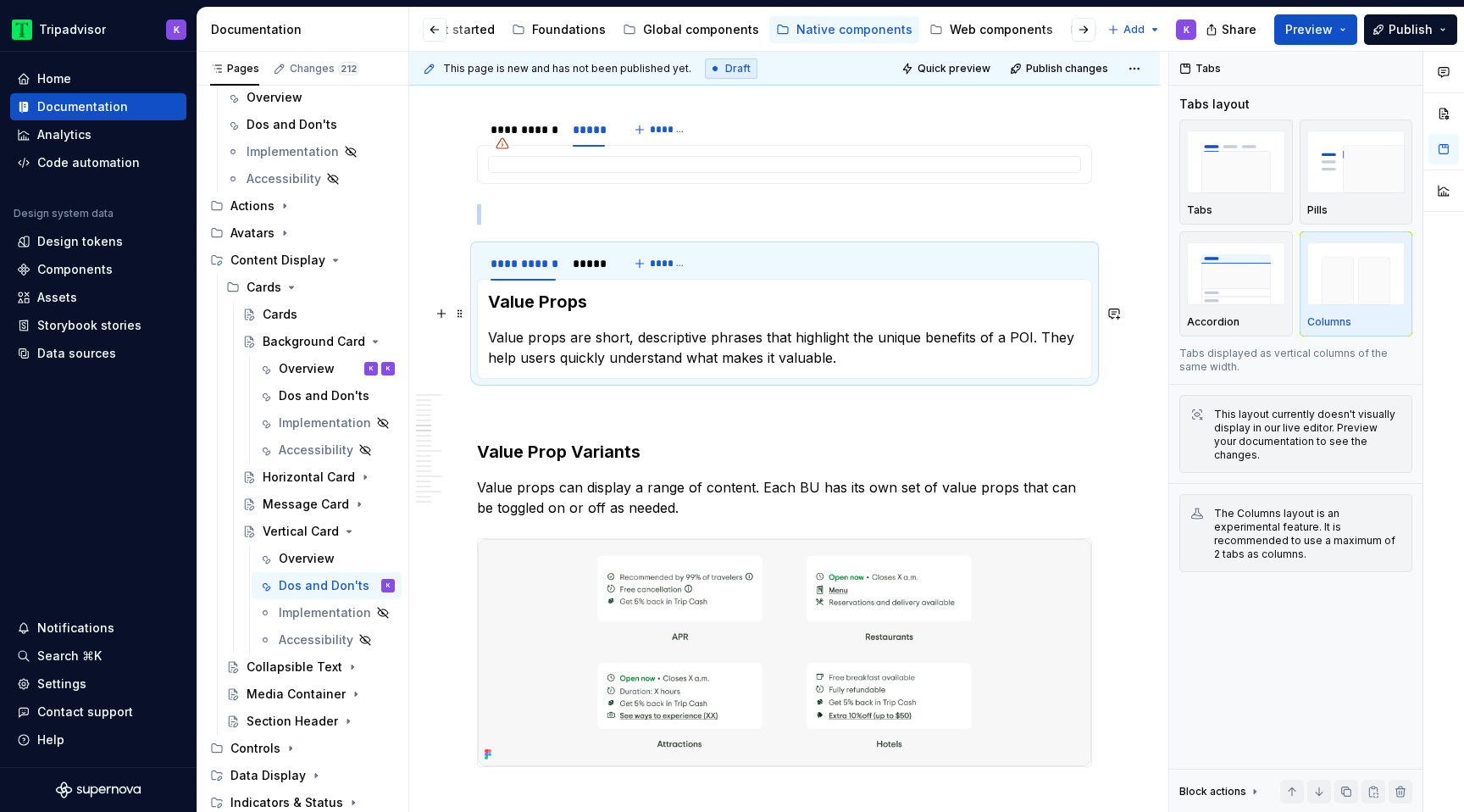
scroll to position [1821, 0]
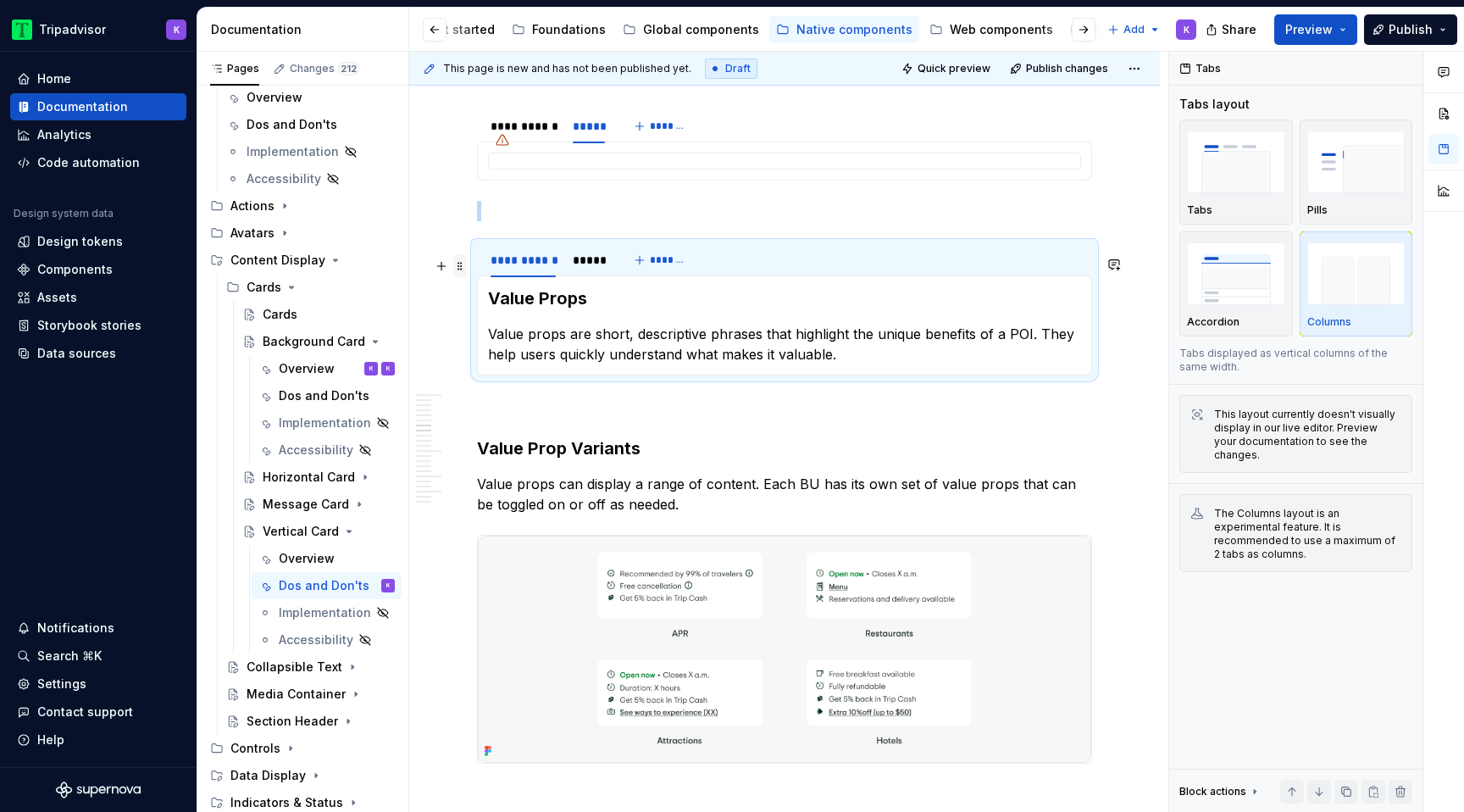
click at [457, 259] on span at bounding box center [460, 266] width 14 height 24
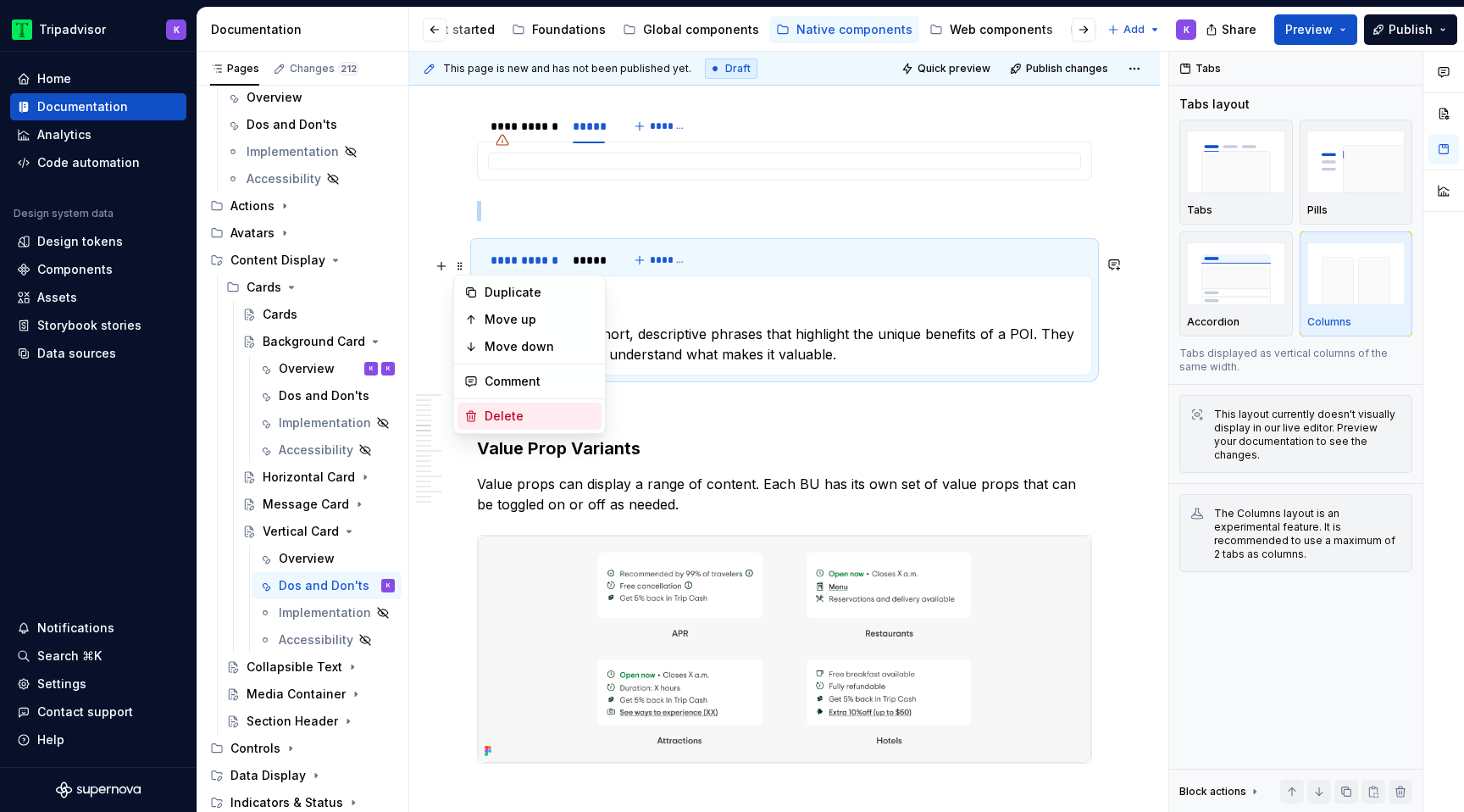
click at [507, 417] on div "Delete" at bounding box center [540, 416] width 110 height 17
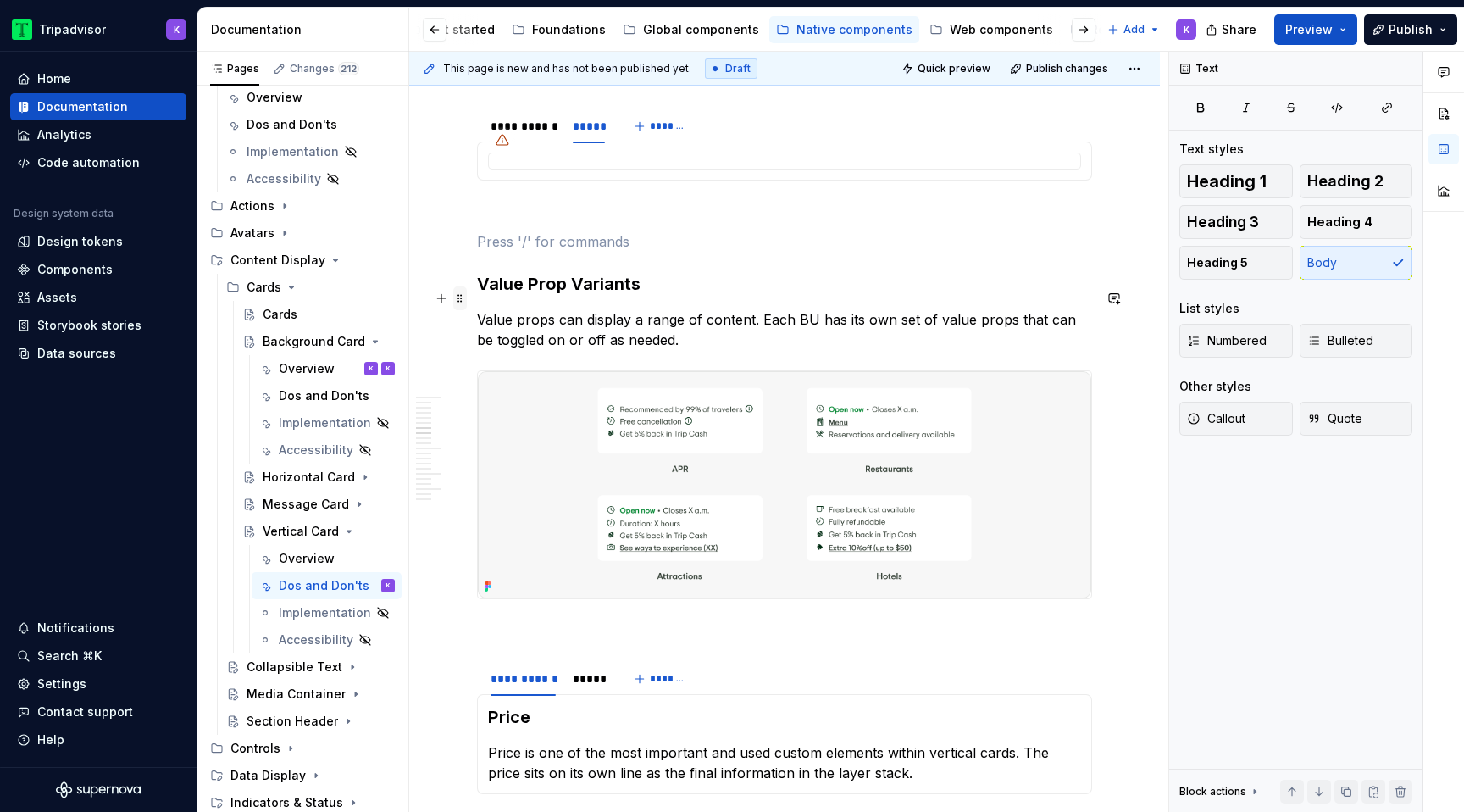
click at [463, 296] on span at bounding box center [460, 298] width 14 height 24
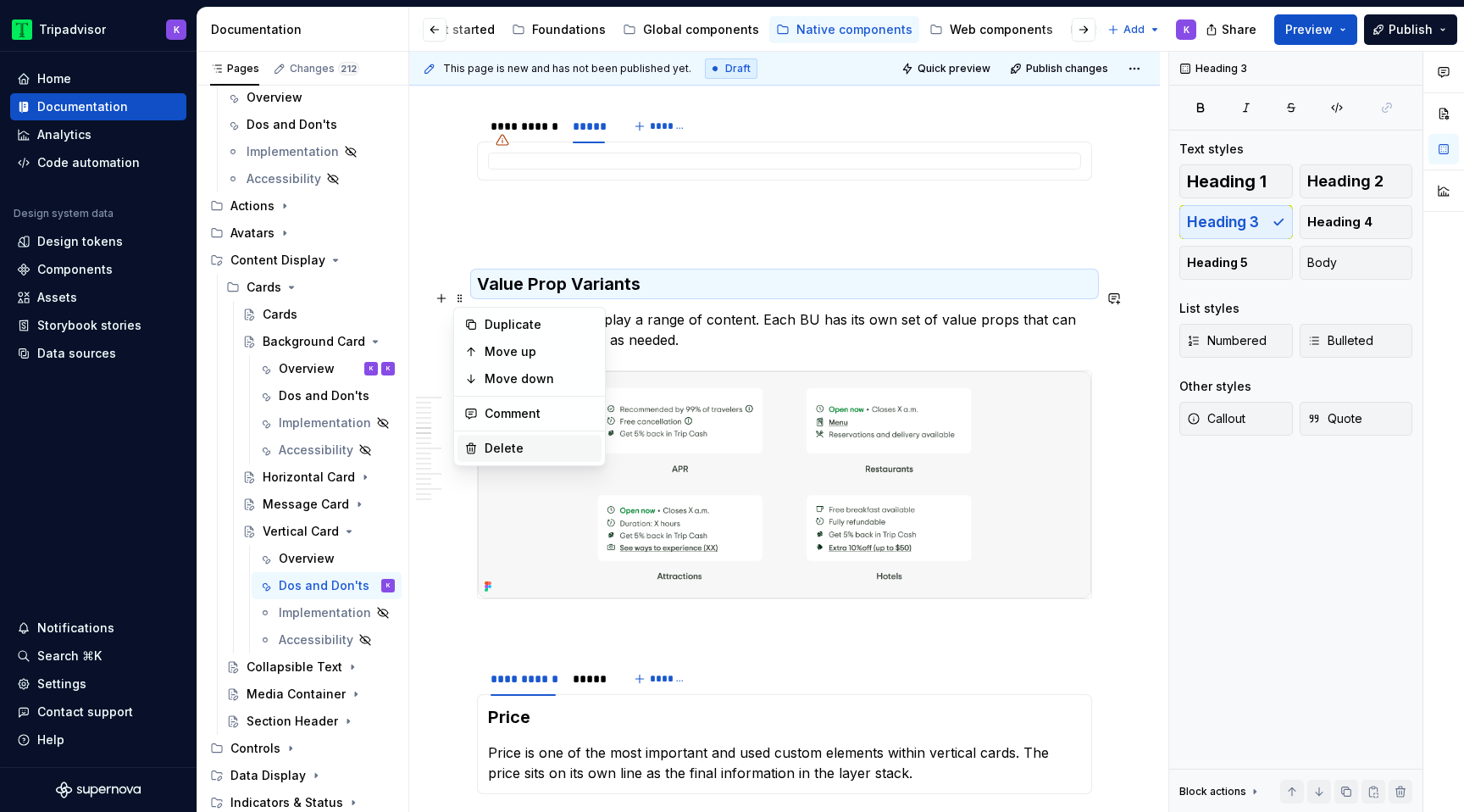
click at [520, 448] on div "Delete" at bounding box center [540, 448] width 110 height 17
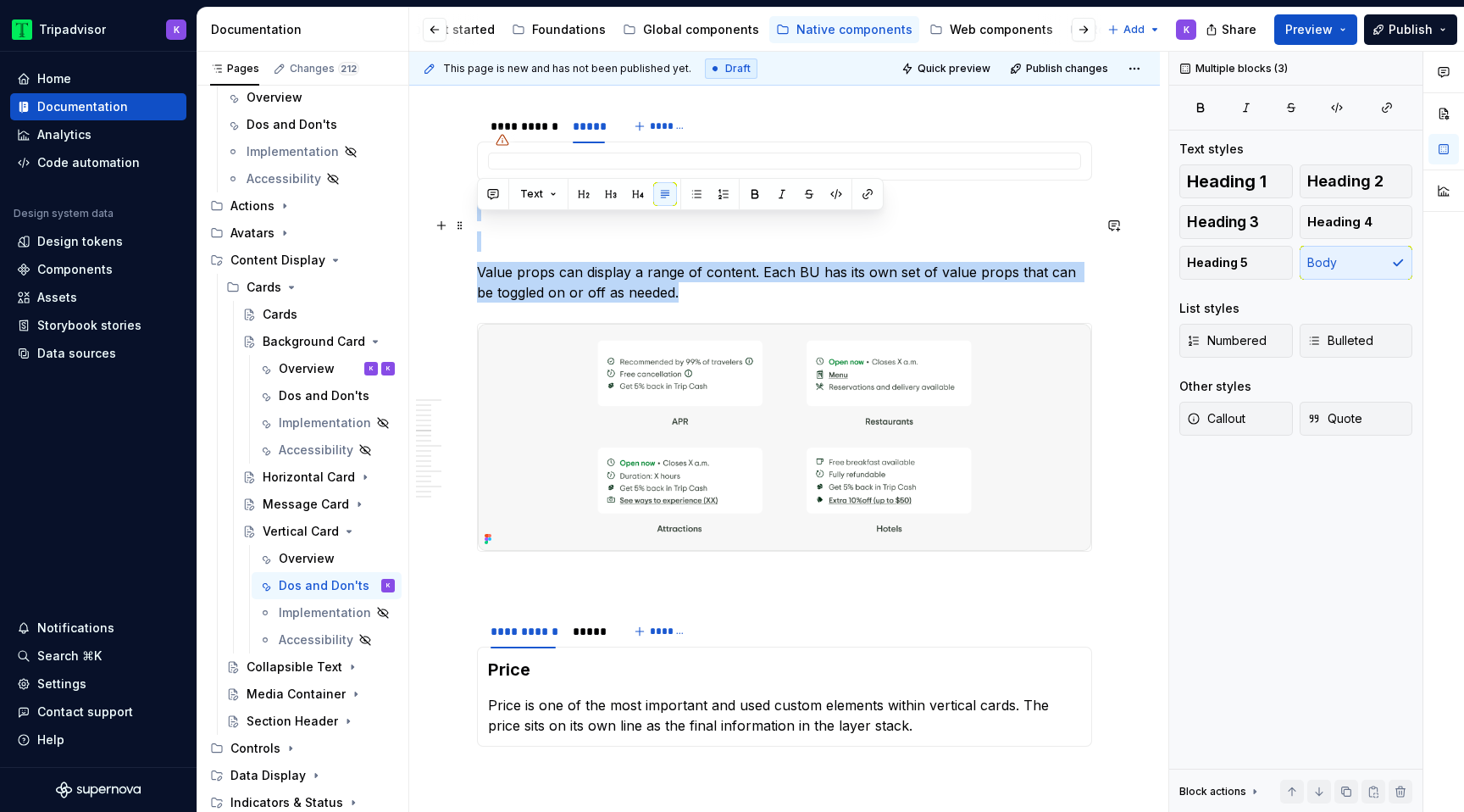
drag, startPoint x: 671, startPoint y: 318, endPoint x: 475, endPoint y: 227, distance: 216.1
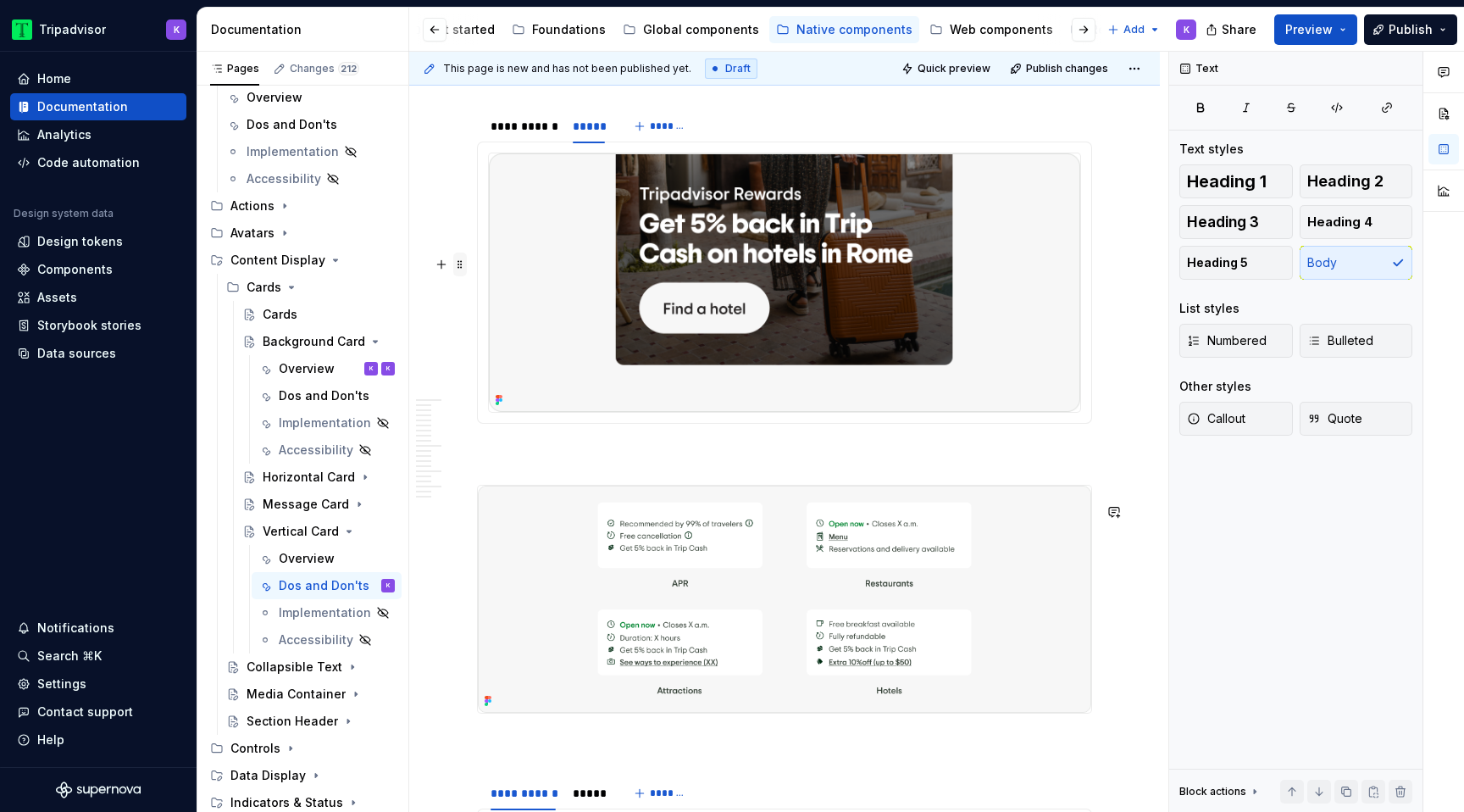
click at [465, 263] on span at bounding box center [460, 265] width 14 height 24
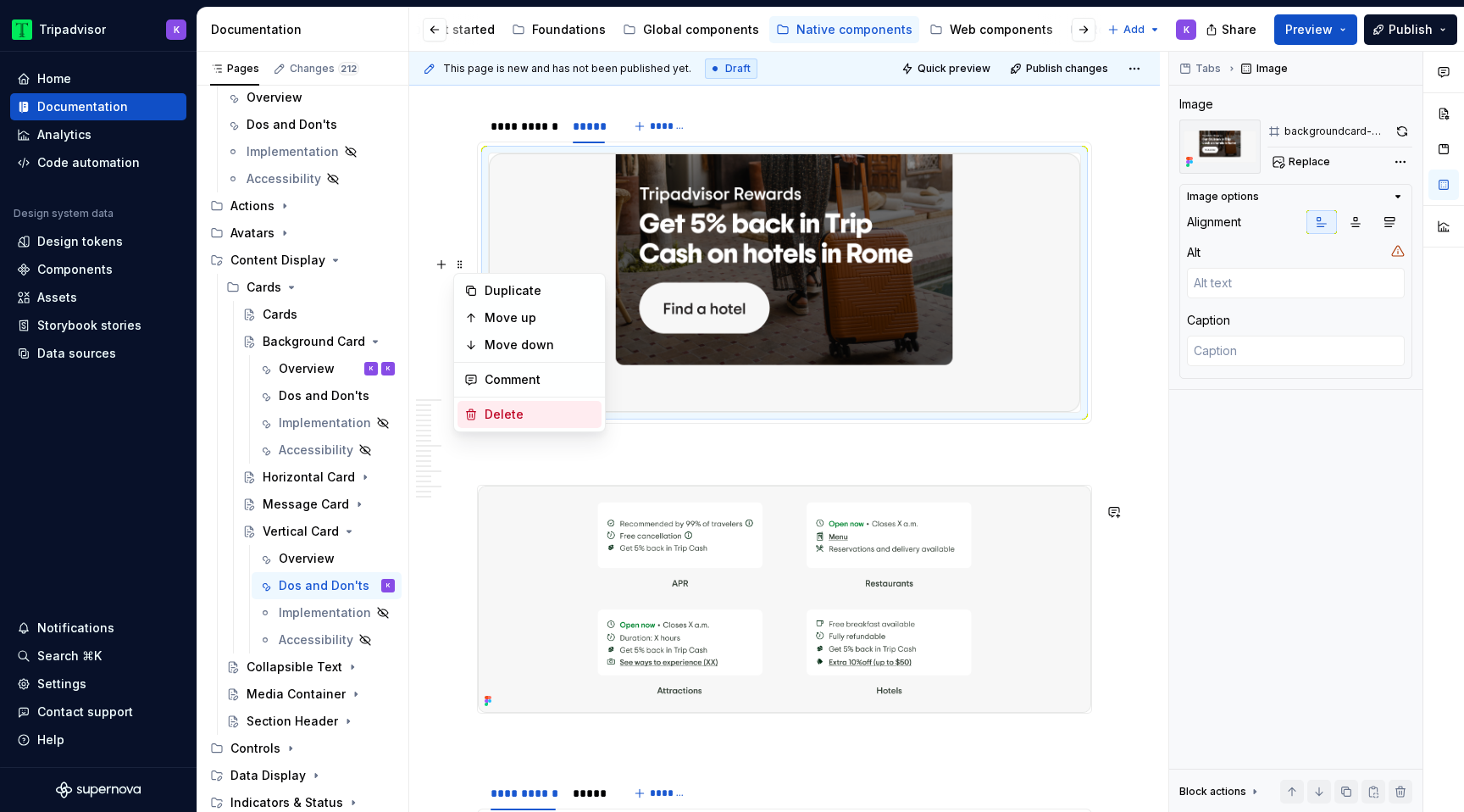
click at [527, 417] on div "Delete" at bounding box center [540, 414] width 110 height 17
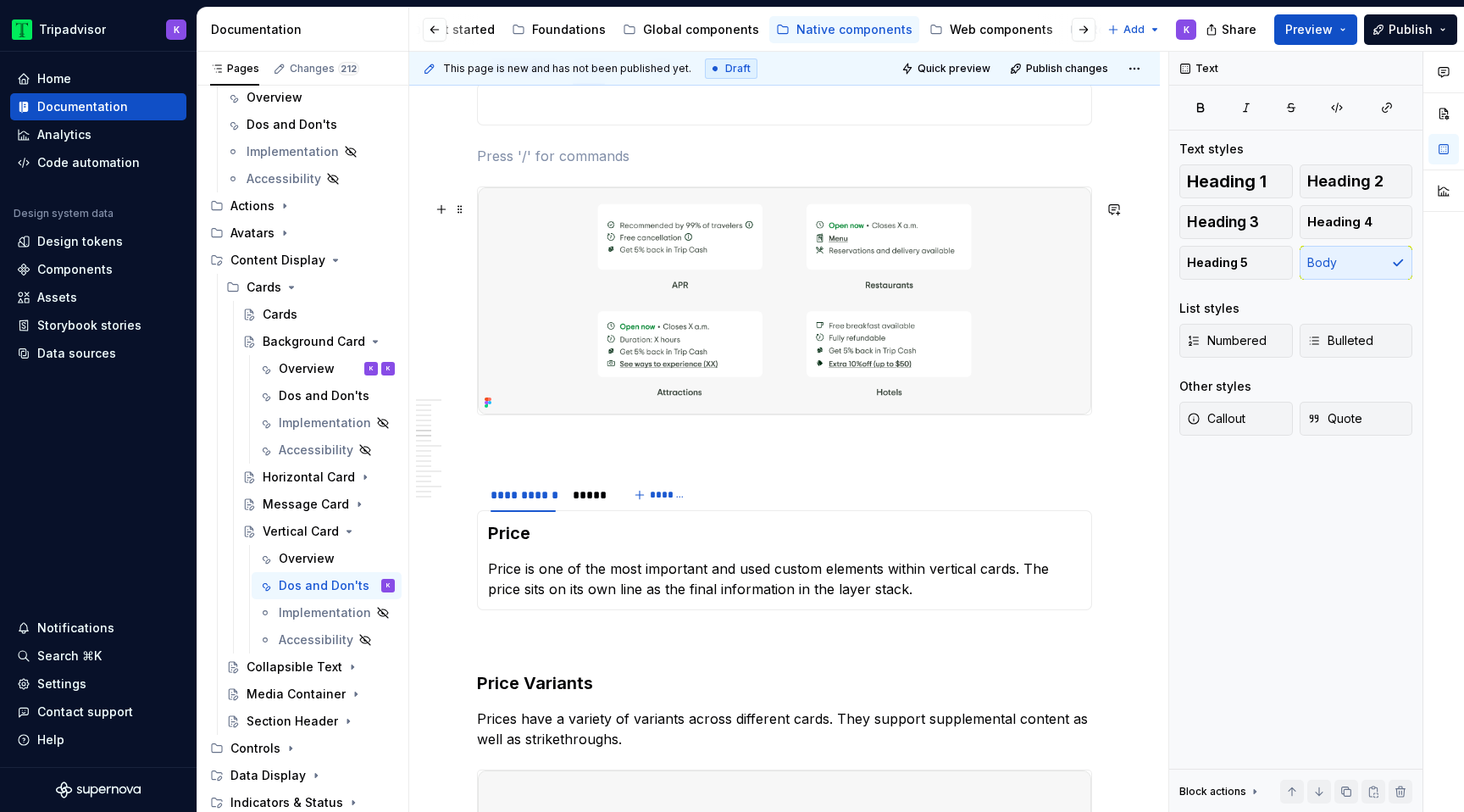
scroll to position [1809, 0]
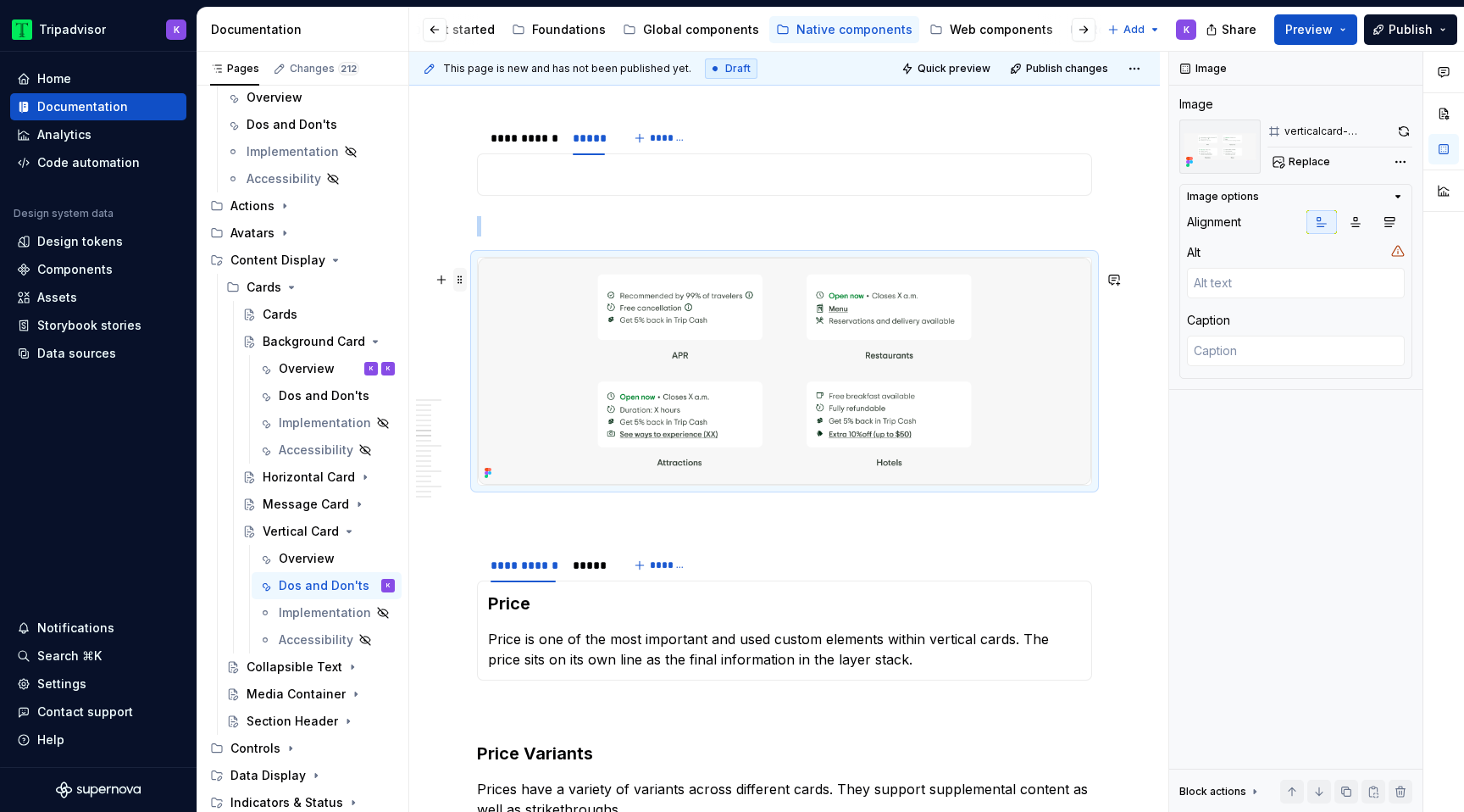
click at [465, 284] on span at bounding box center [460, 280] width 14 height 24
click at [507, 431] on div "Delete" at bounding box center [540, 429] width 110 height 17
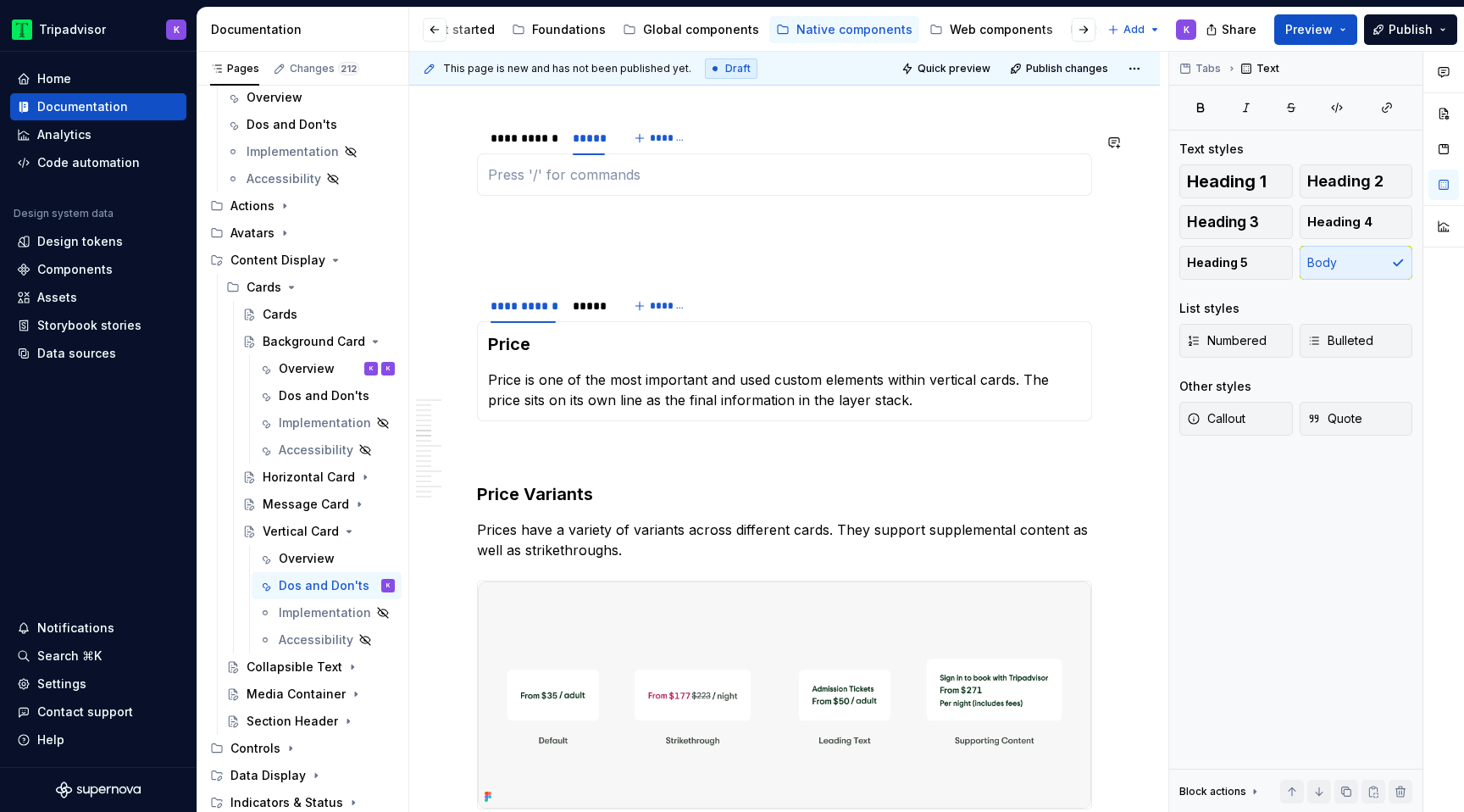
click at [565, 196] on div "Secondary Content Secondary content represents the core informational details o…" at bounding box center [784, 175] width 615 height 42
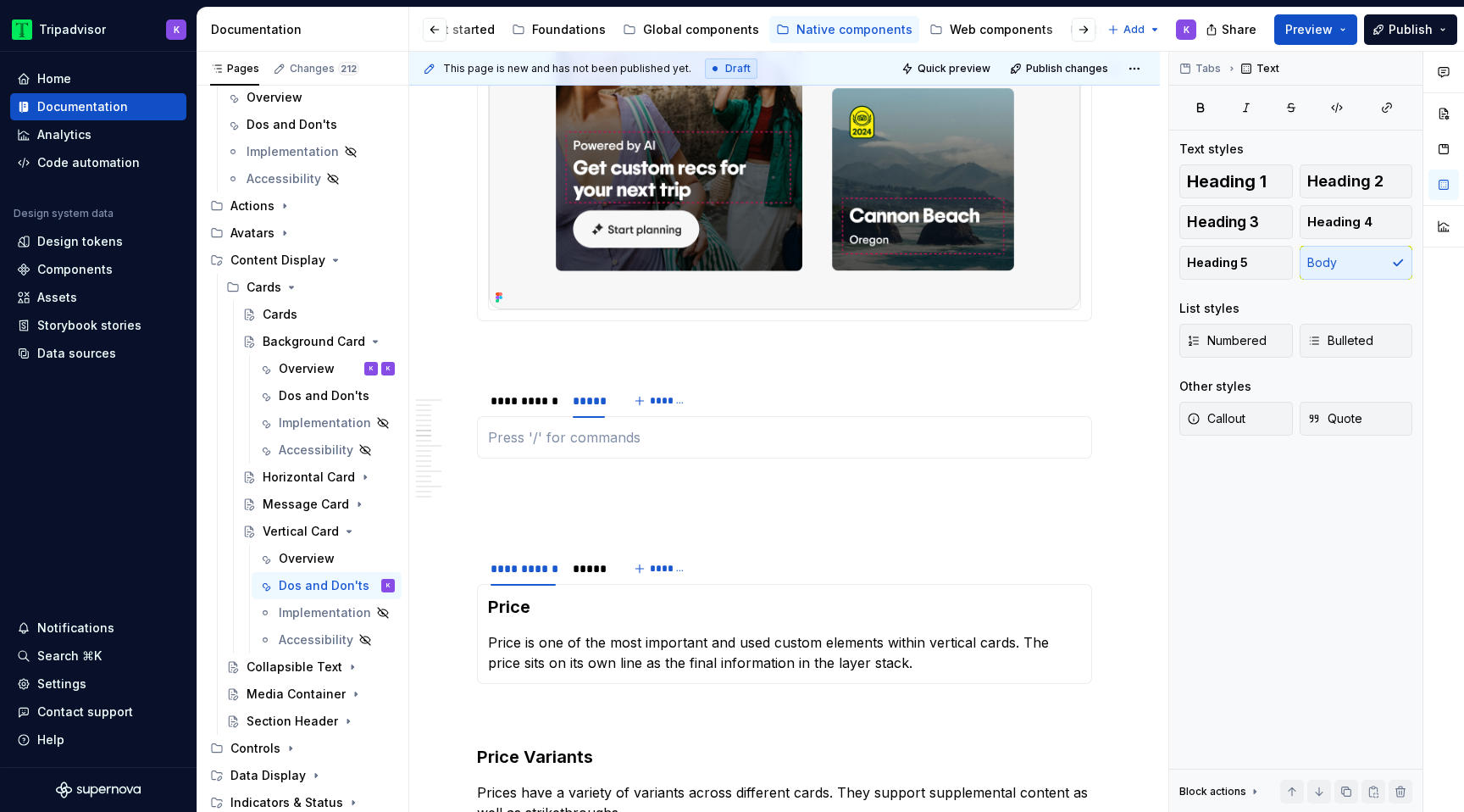
scroll to position [1447, 0]
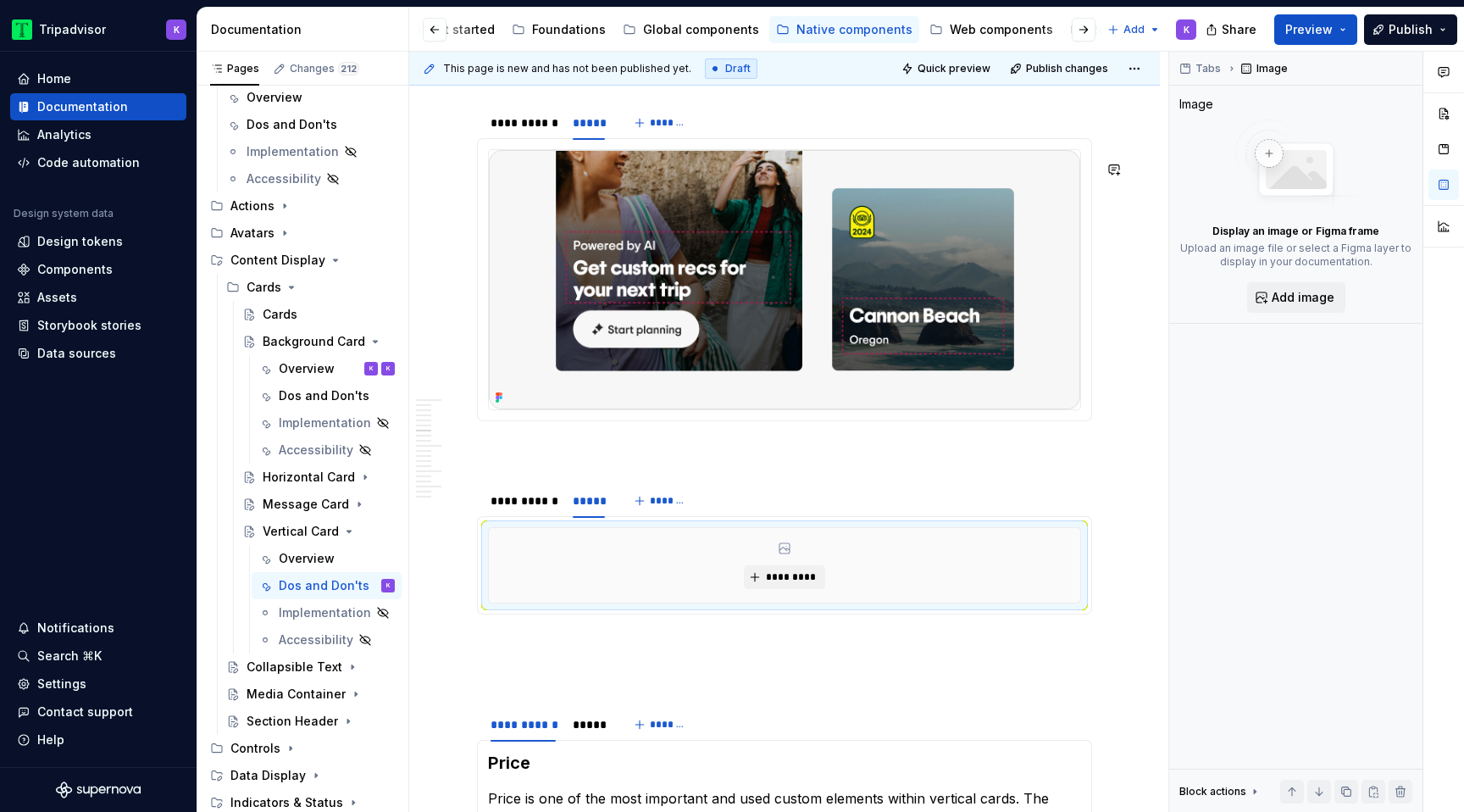
type textarea "*"
click at [792, 584] on span "*********" at bounding box center [791, 577] width 51 height 14
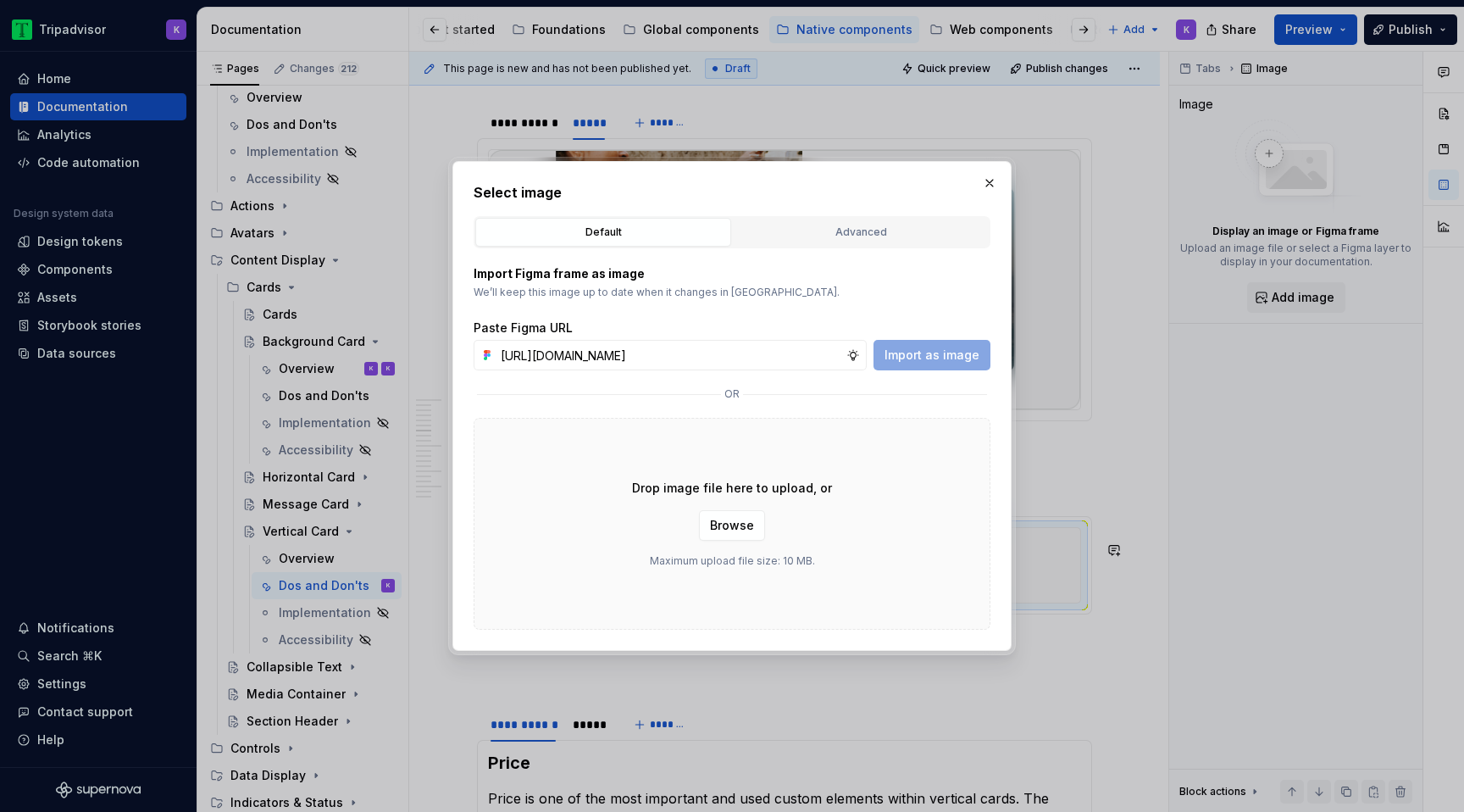
scroll to position [0, 448]
type input "[URL][DOMAIN_NAME]"
click at [947, 354] on span "Import as image" at bounding box center [932, 355] width 95 height 17
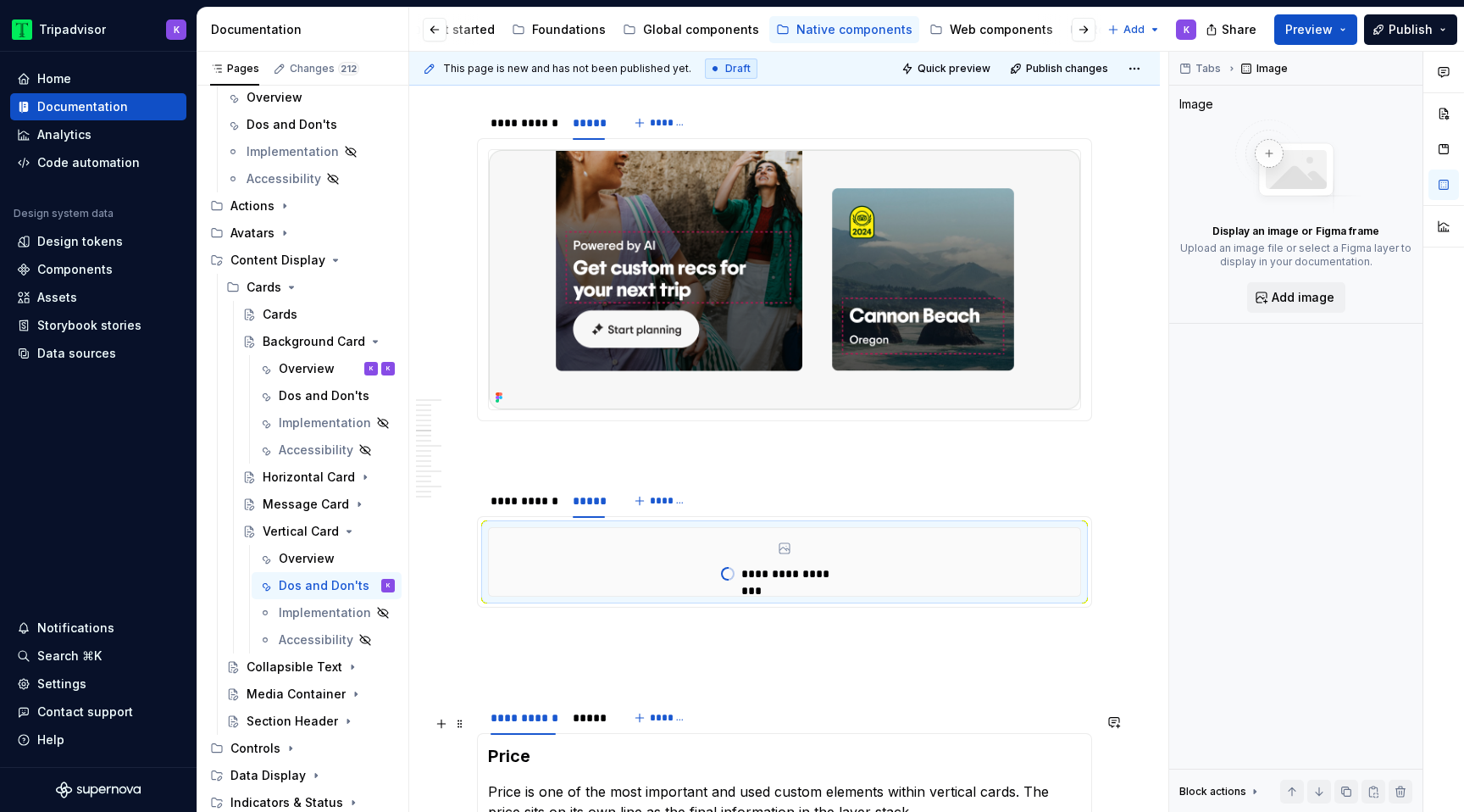
scroll to position [1791, 0]
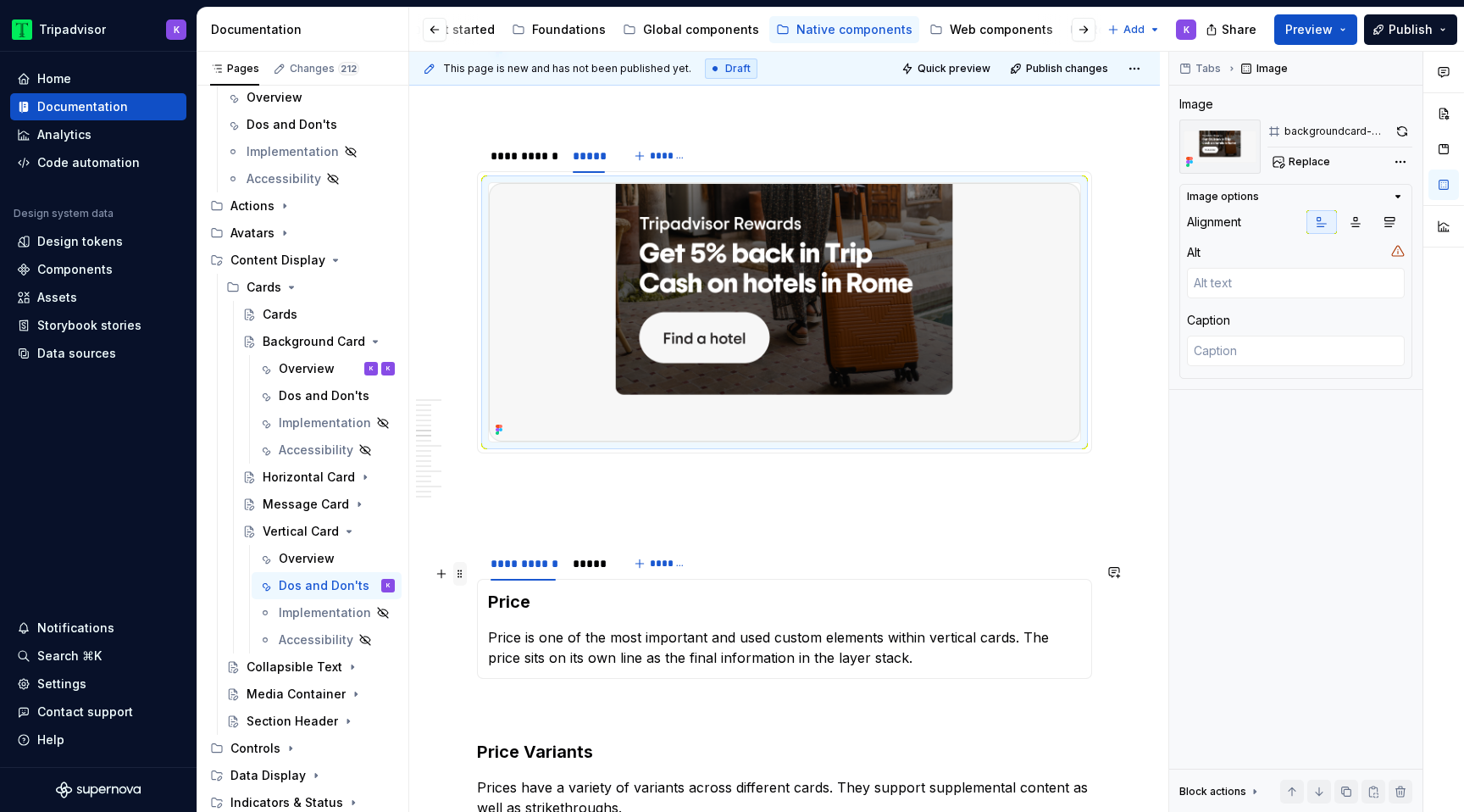
click at [462, 577] on span at bounding box center [460, 574] width 14 height 24
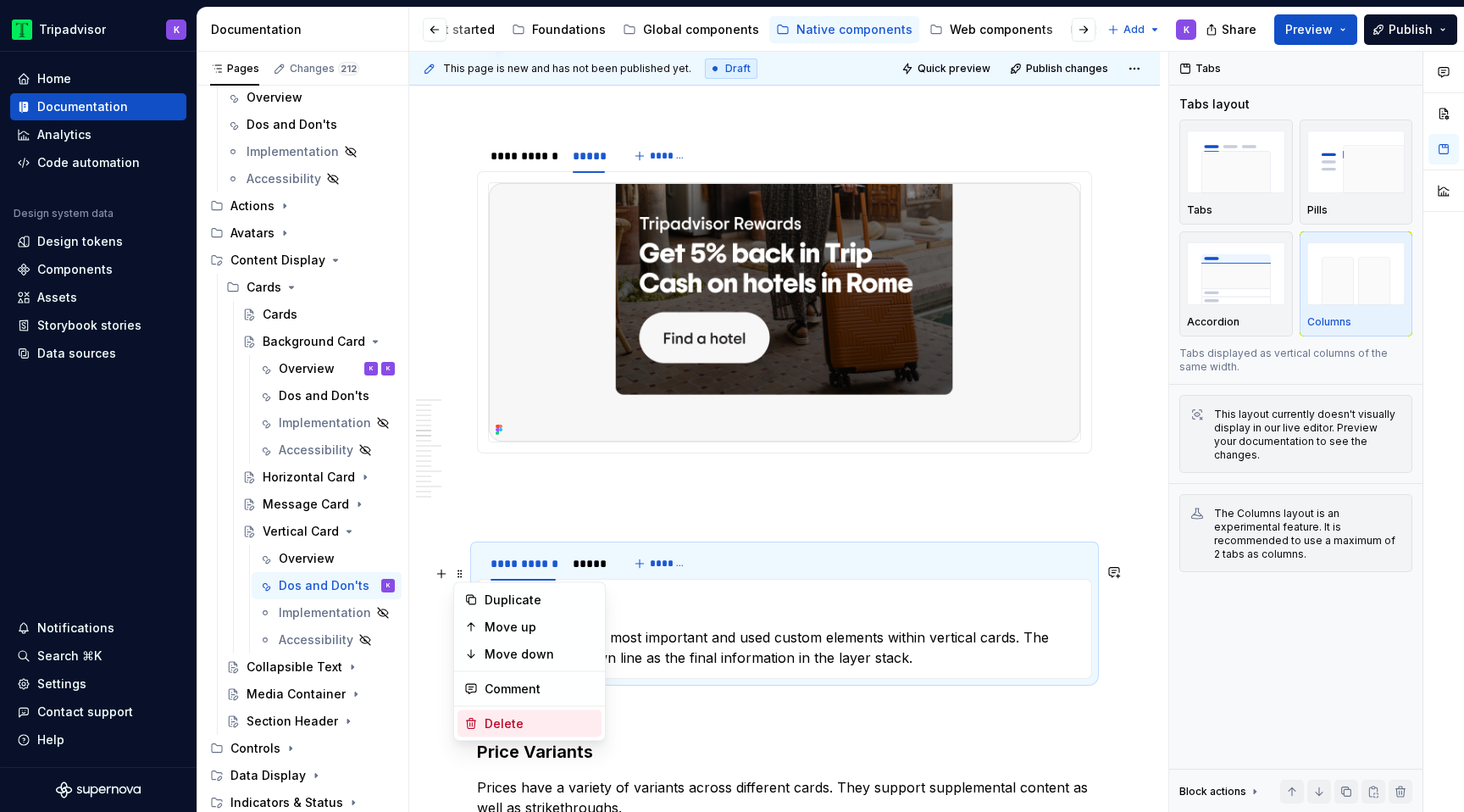
click at [532, 717] on div "Delete" at bounding box center [540, 724] width 110 height 17
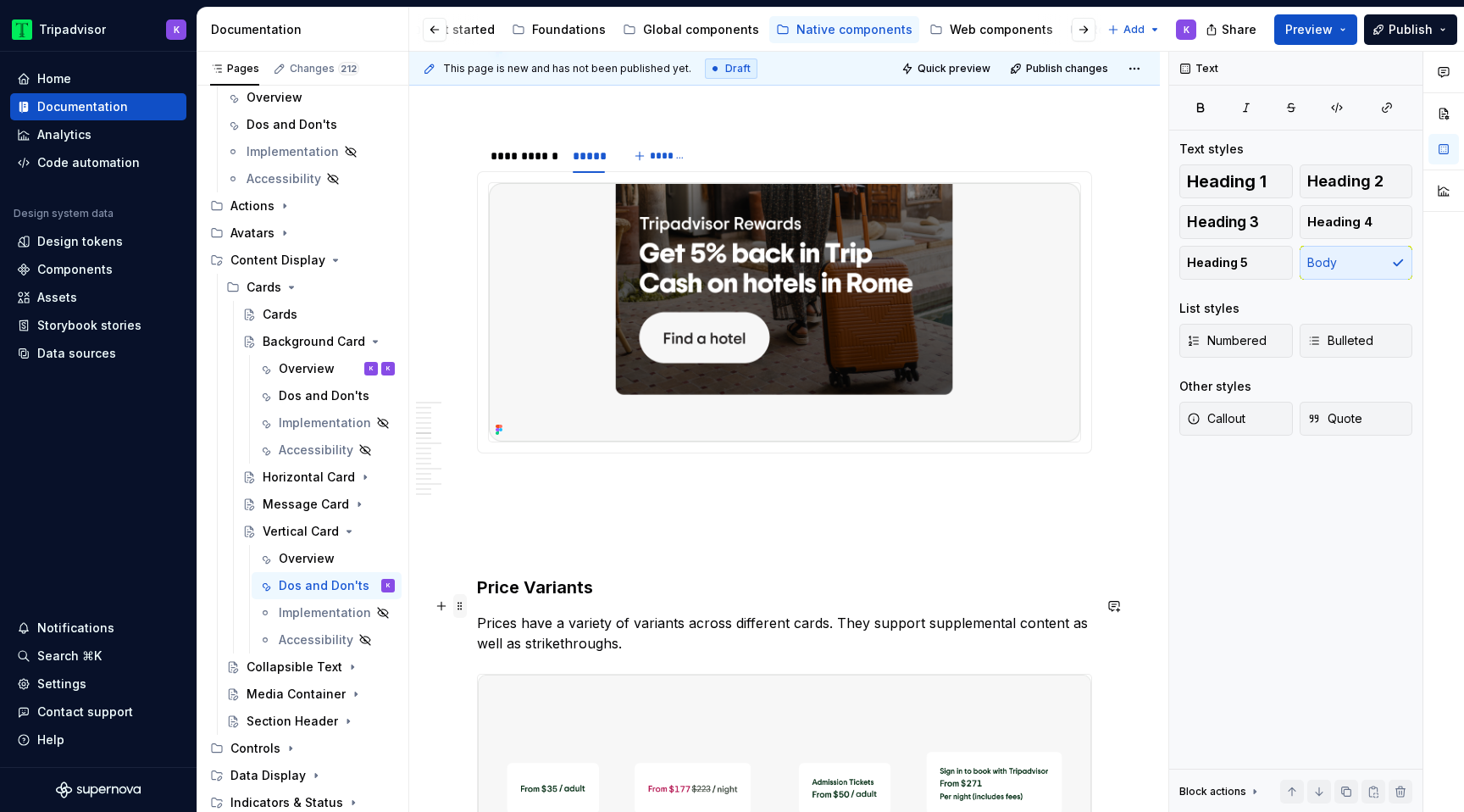
click at [461, 609] on span at bounding box center [460, 606] width 14 height 24
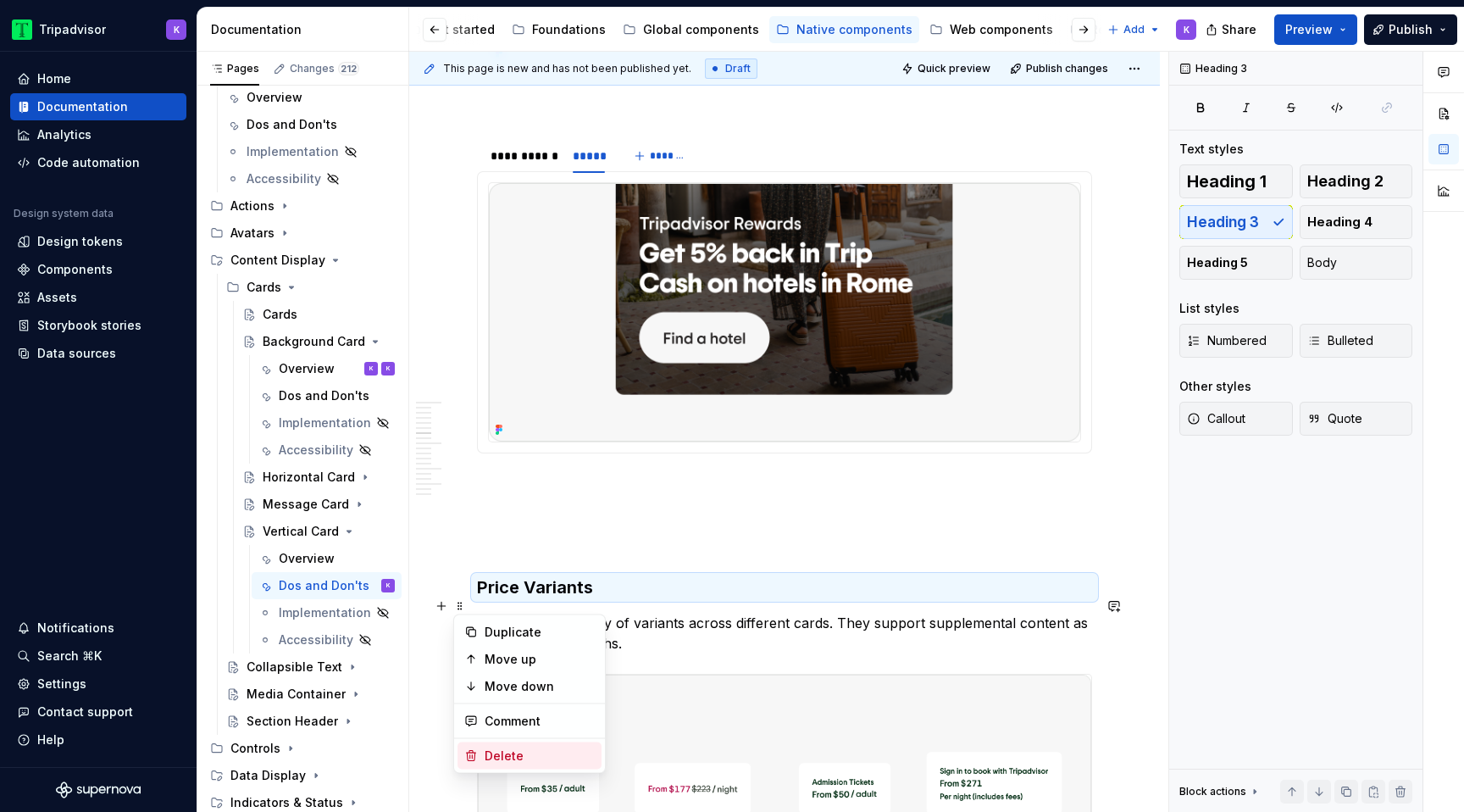
click at [499, 750] on div "Delete" at bounding box center [540, 756] width 110 height 17
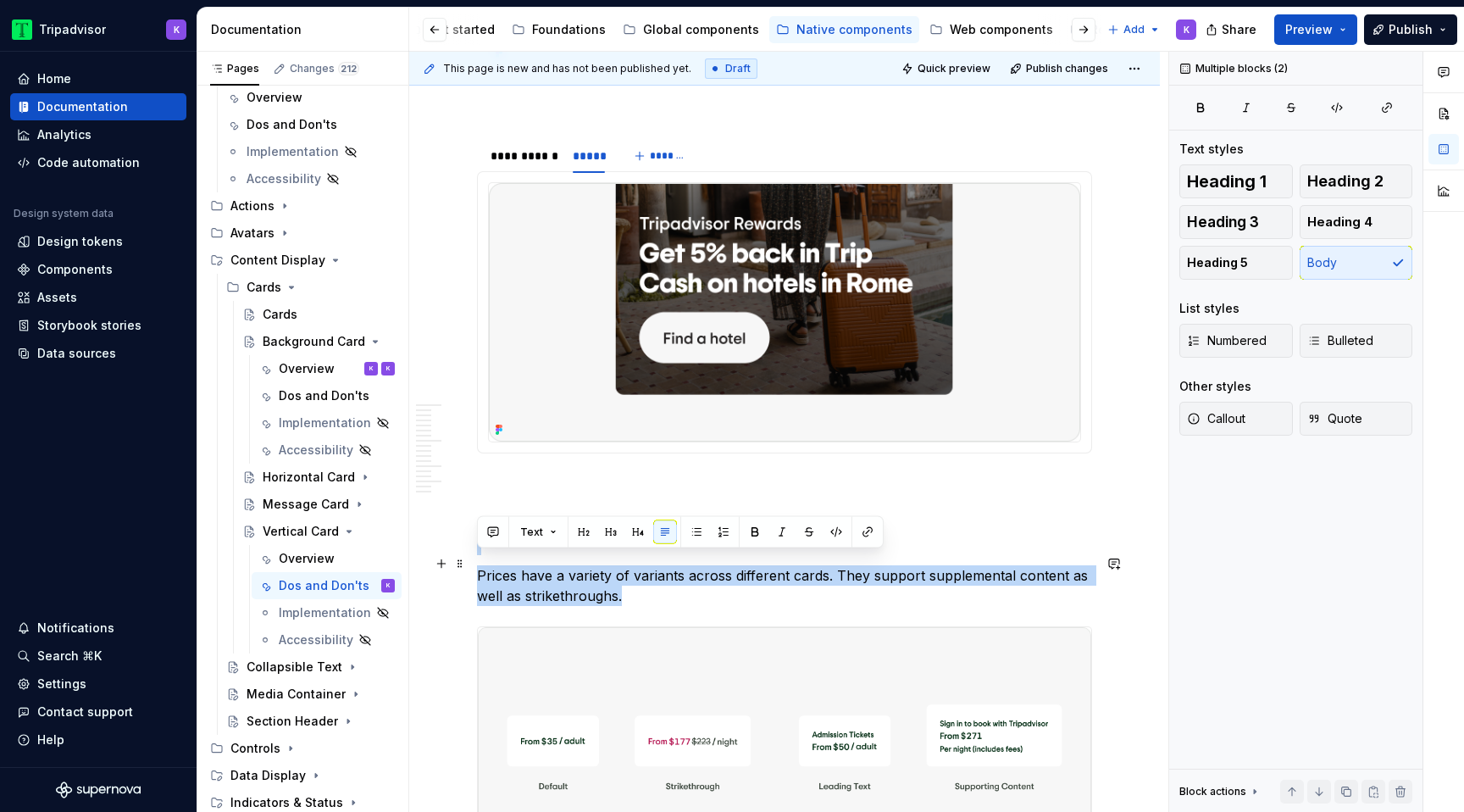
drag, startPoint x: 623, startPoint y: 620, endPoint x: 477, endPoint y: 556, distance: 159.4
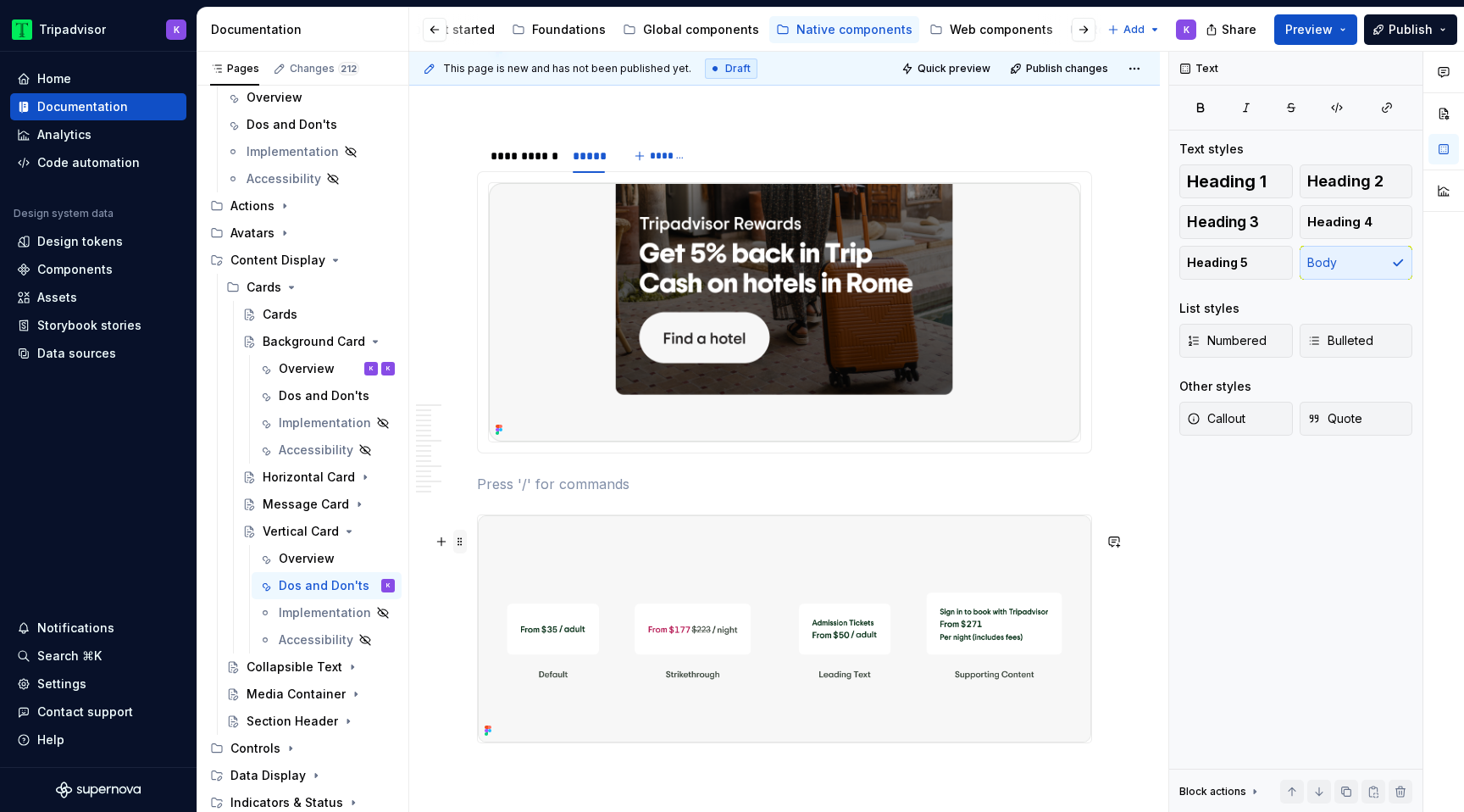
click at [464, 544] on span at bounding box center [460, 542] width 14 height 24
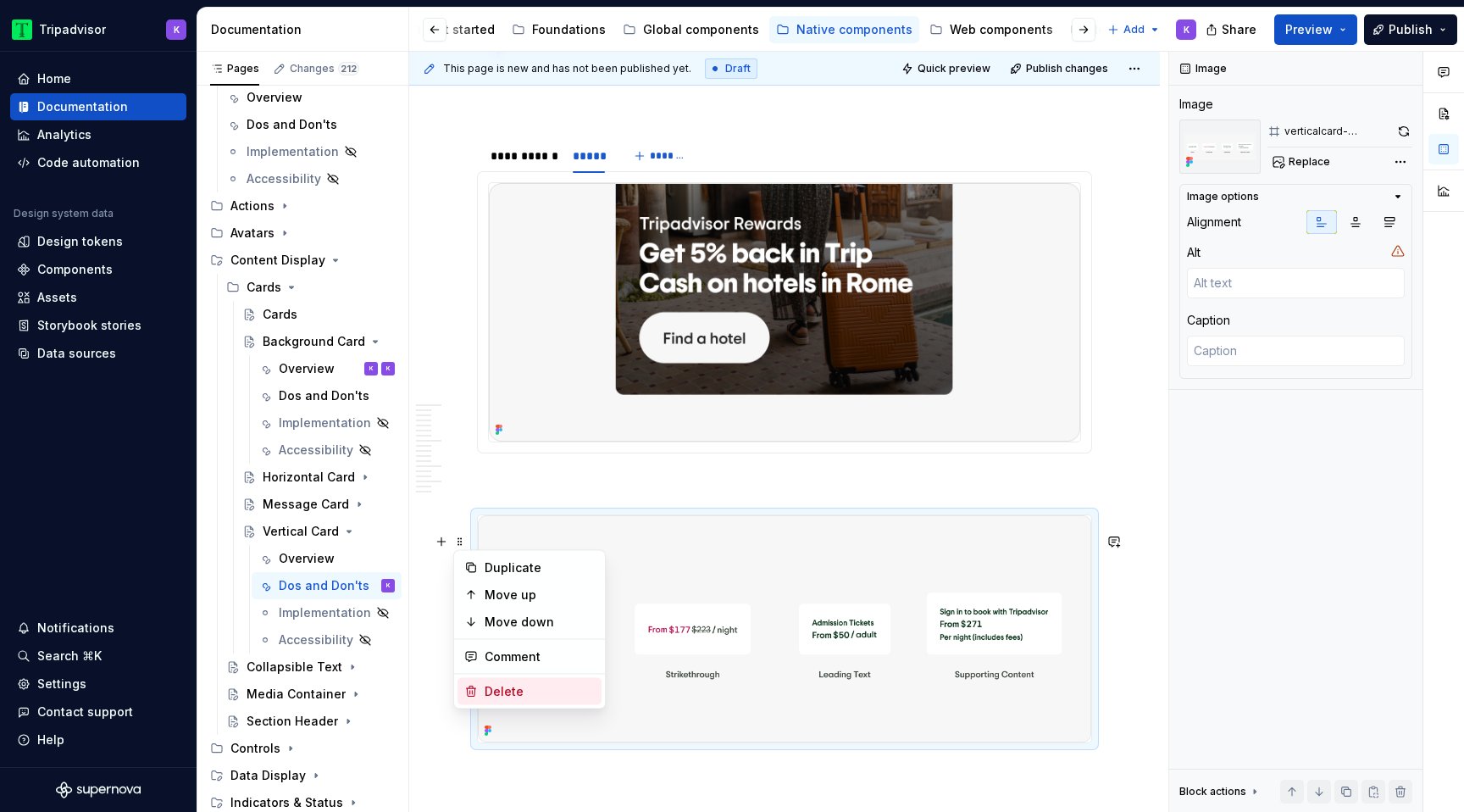
click at [527, 692] on div "Delete" at bounding box center [540, 692] width 110 height 17
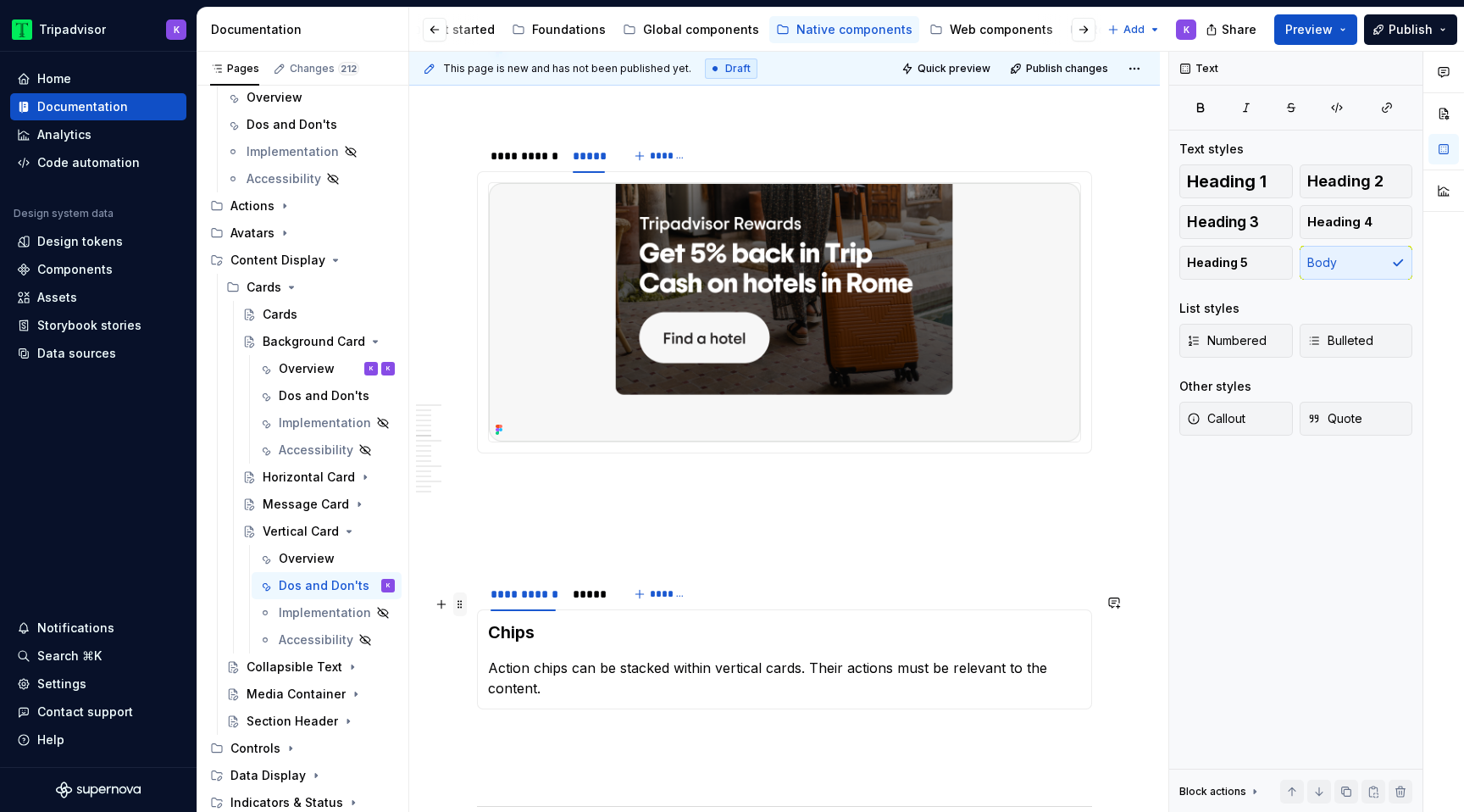
click at [463, 600] on span at bounding box center [460, 604] width 14 height 24
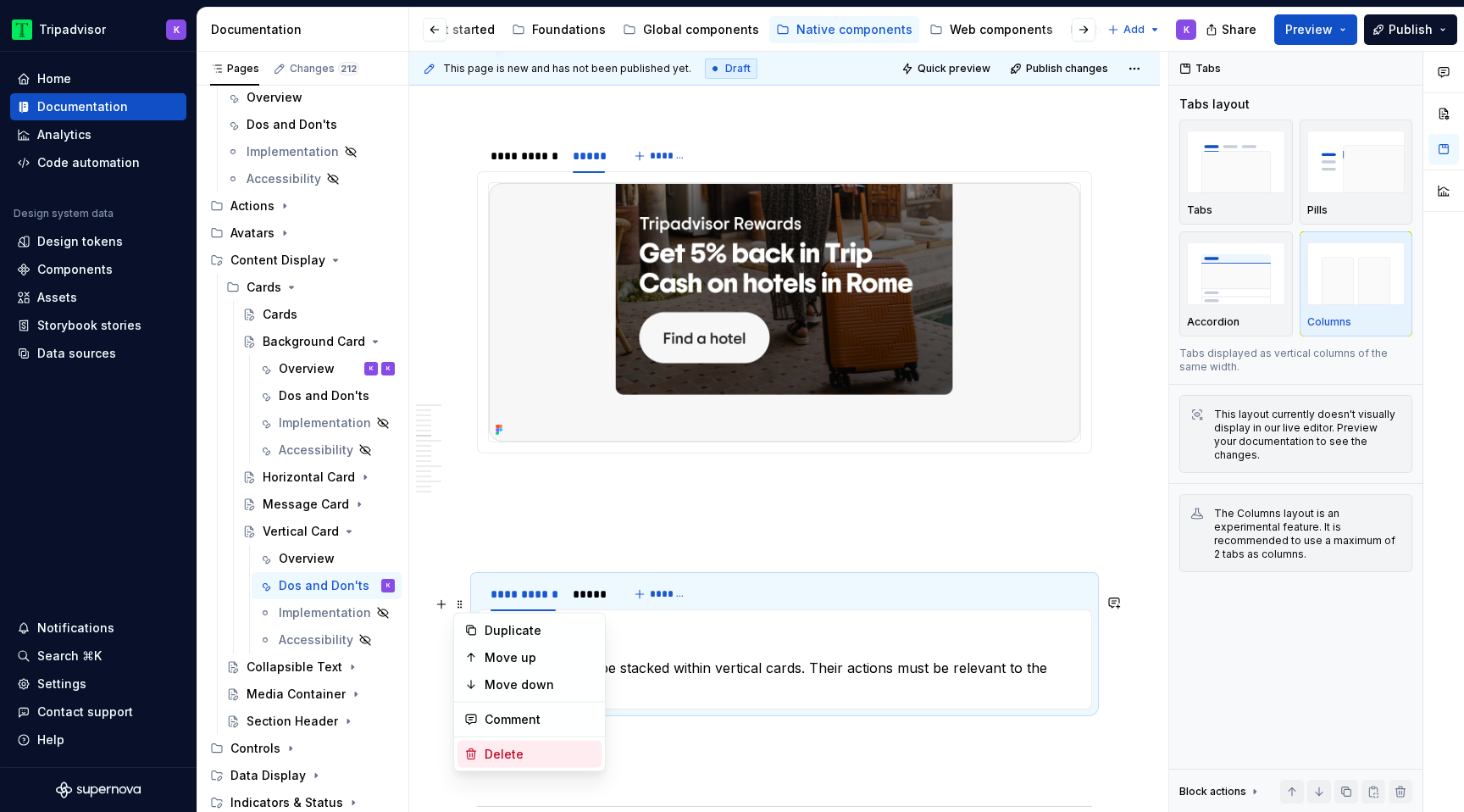
click at [520, 750] on div "Delete" at bounding box center [540, 754] width 110 height 17
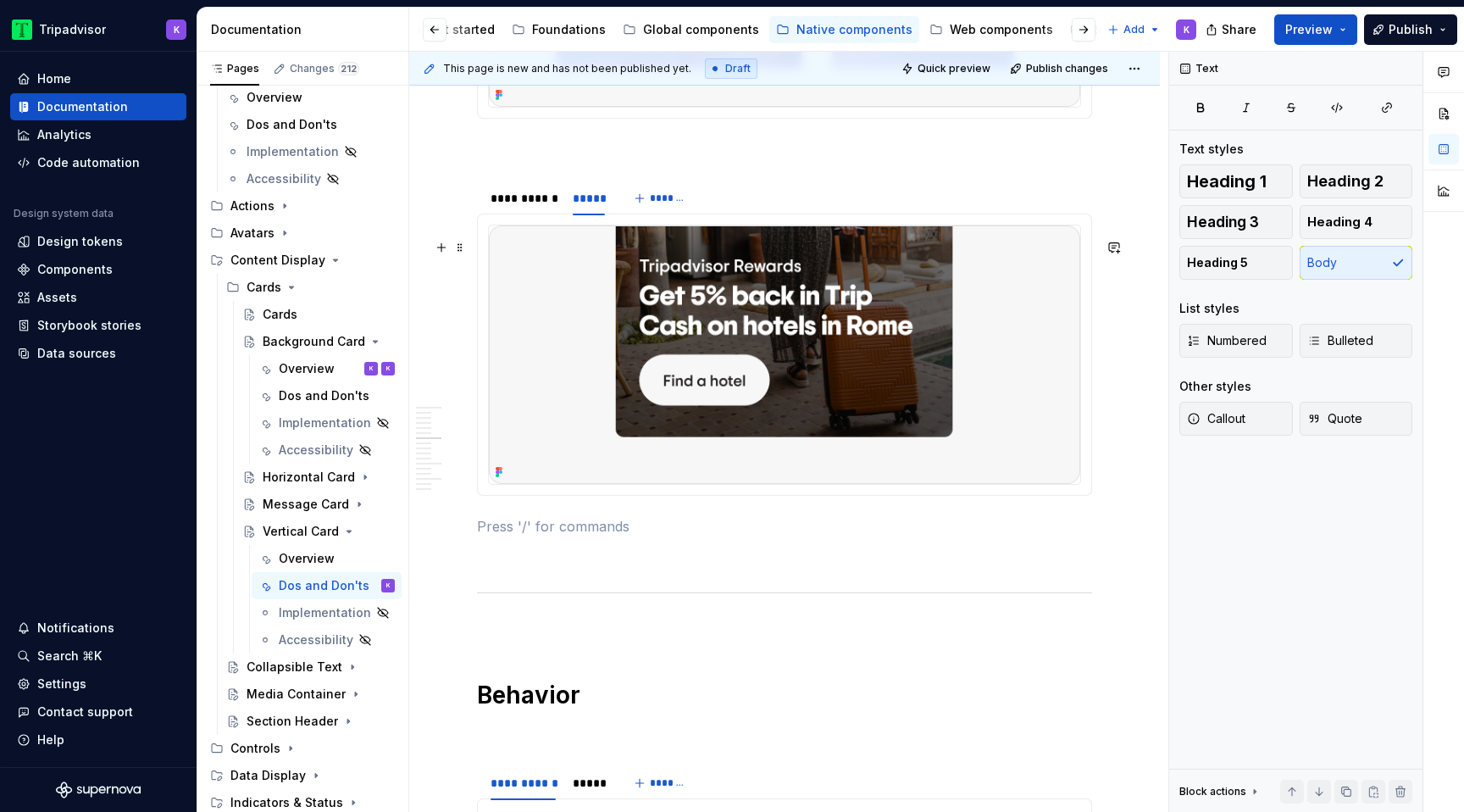
scroll to position [1691, 0]
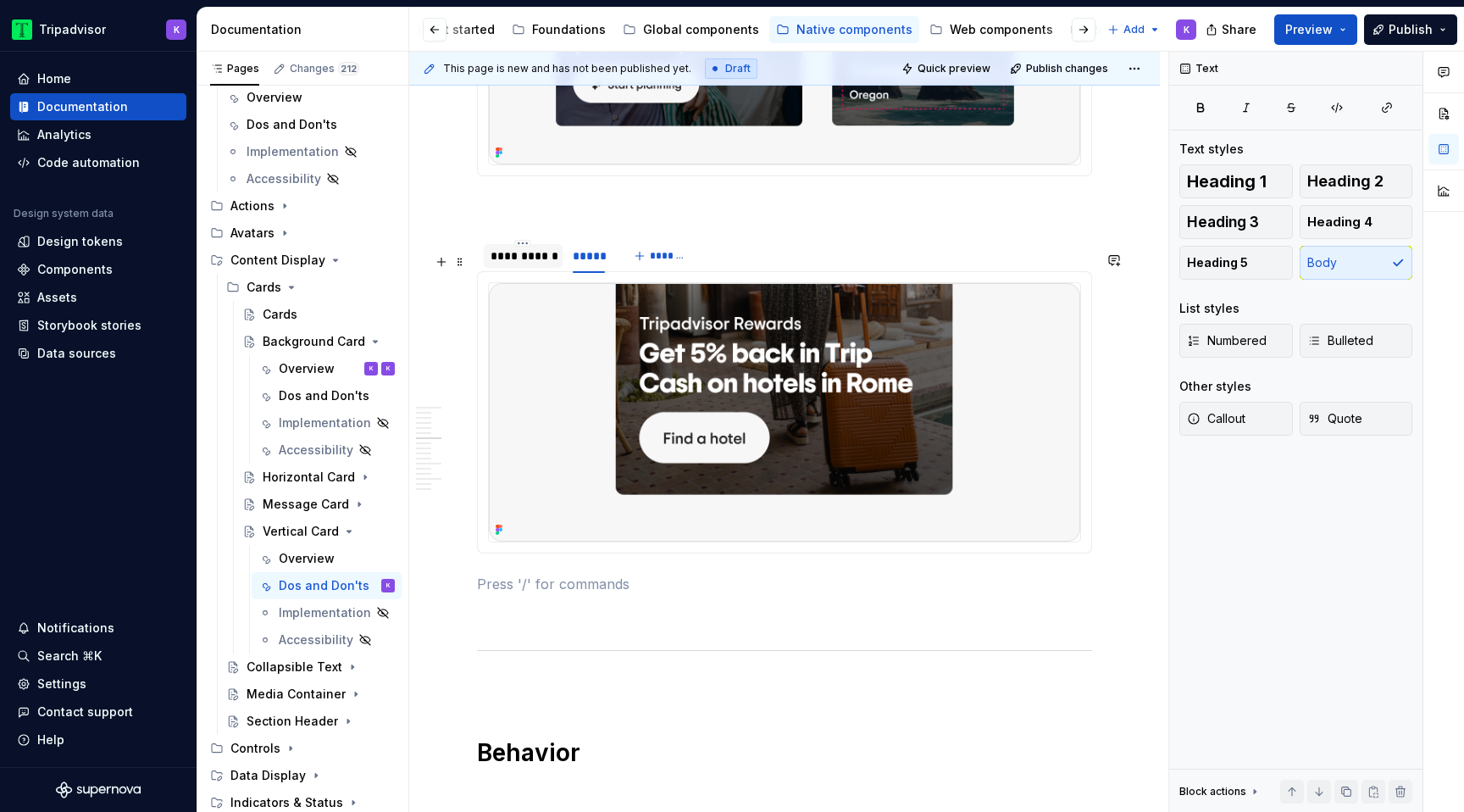
click at [539, 264] on div "**********" at bounding box center [522, 256] width 65 height 17
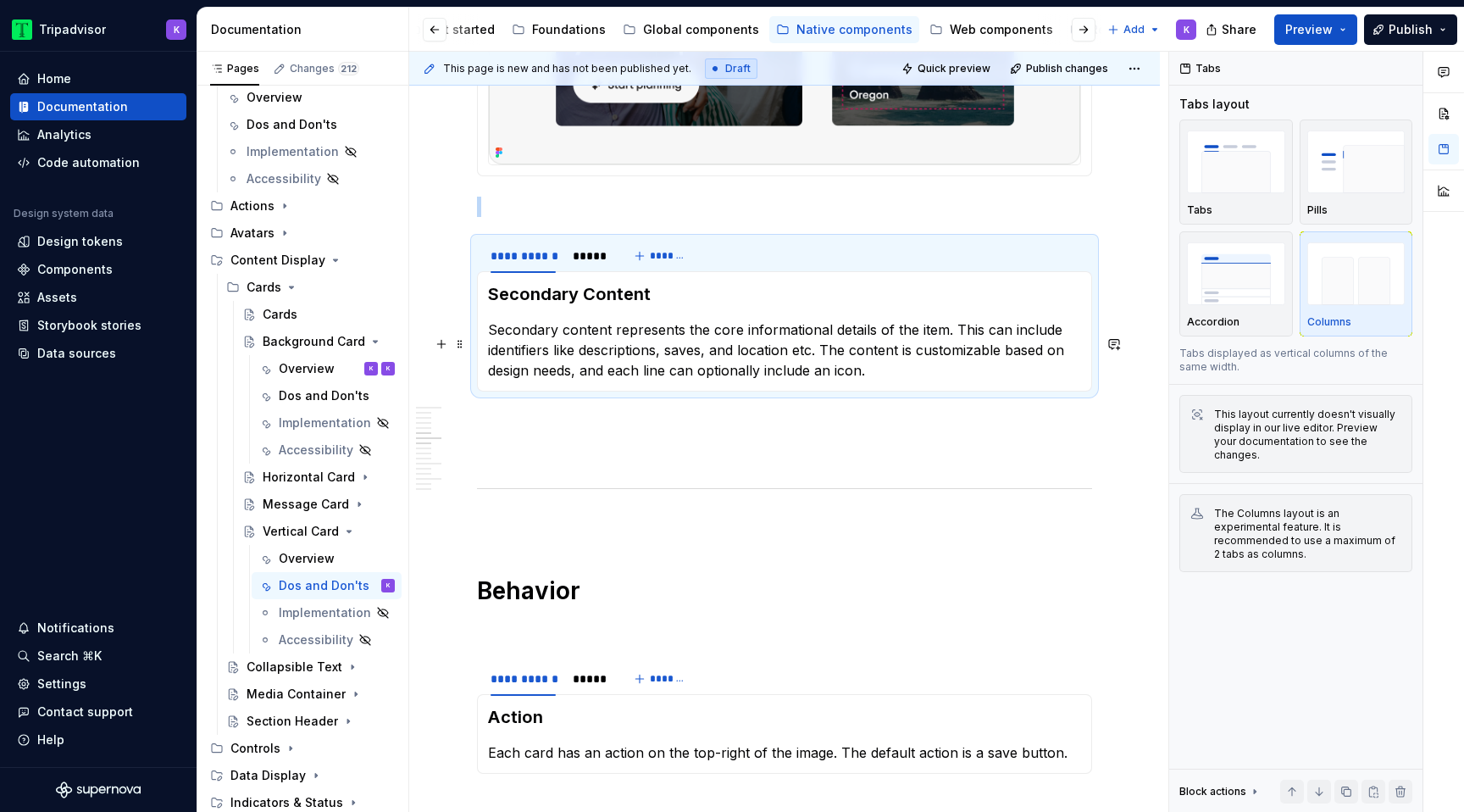
click at [703, 380] on p "Secondary content represents the core informational details of the item. This c…" at bounding box center [784, 349] width 593 height 61
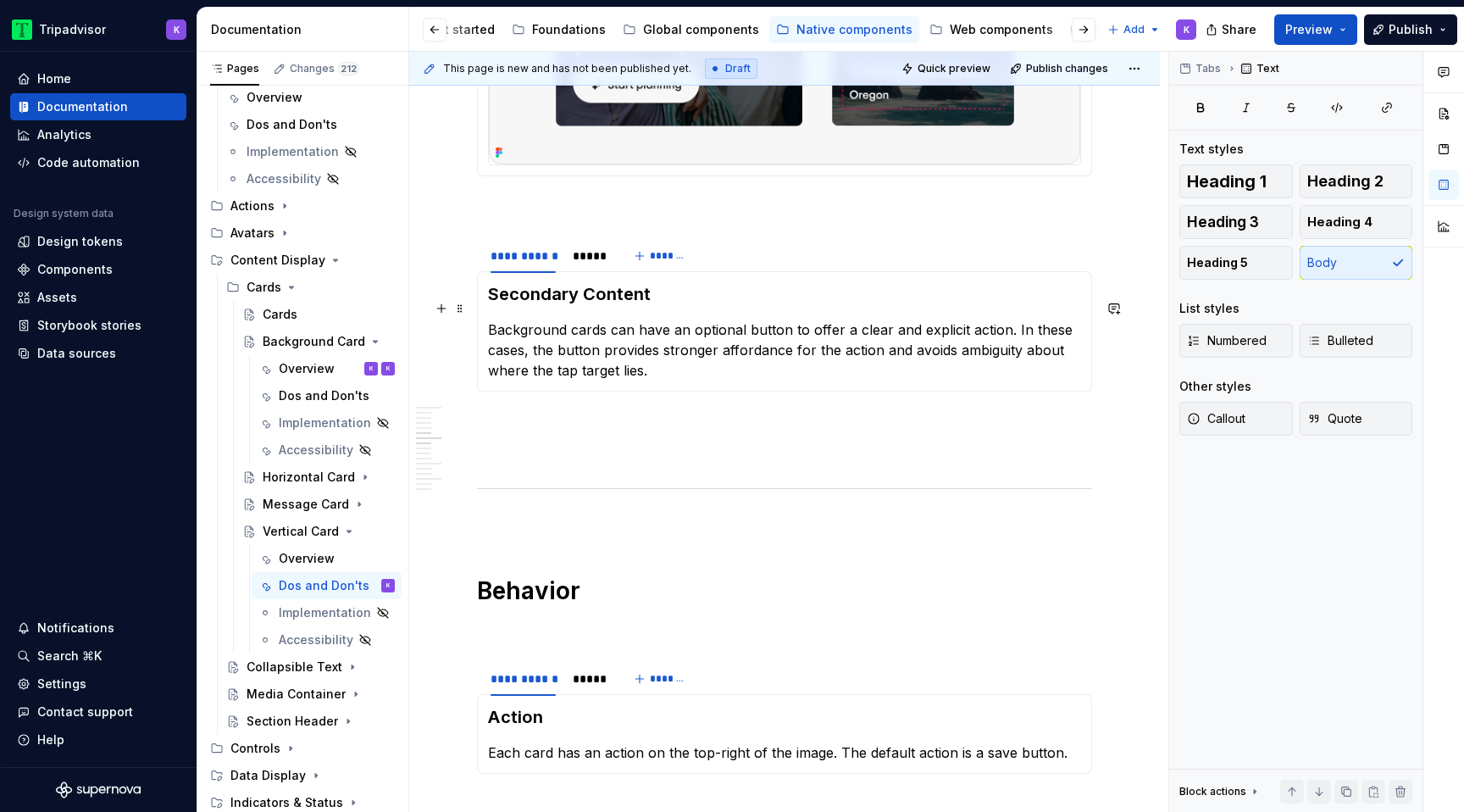
click at [599, 306] on h3 "Secondary Content" at bounding box center [784, 294] width 593 height 24
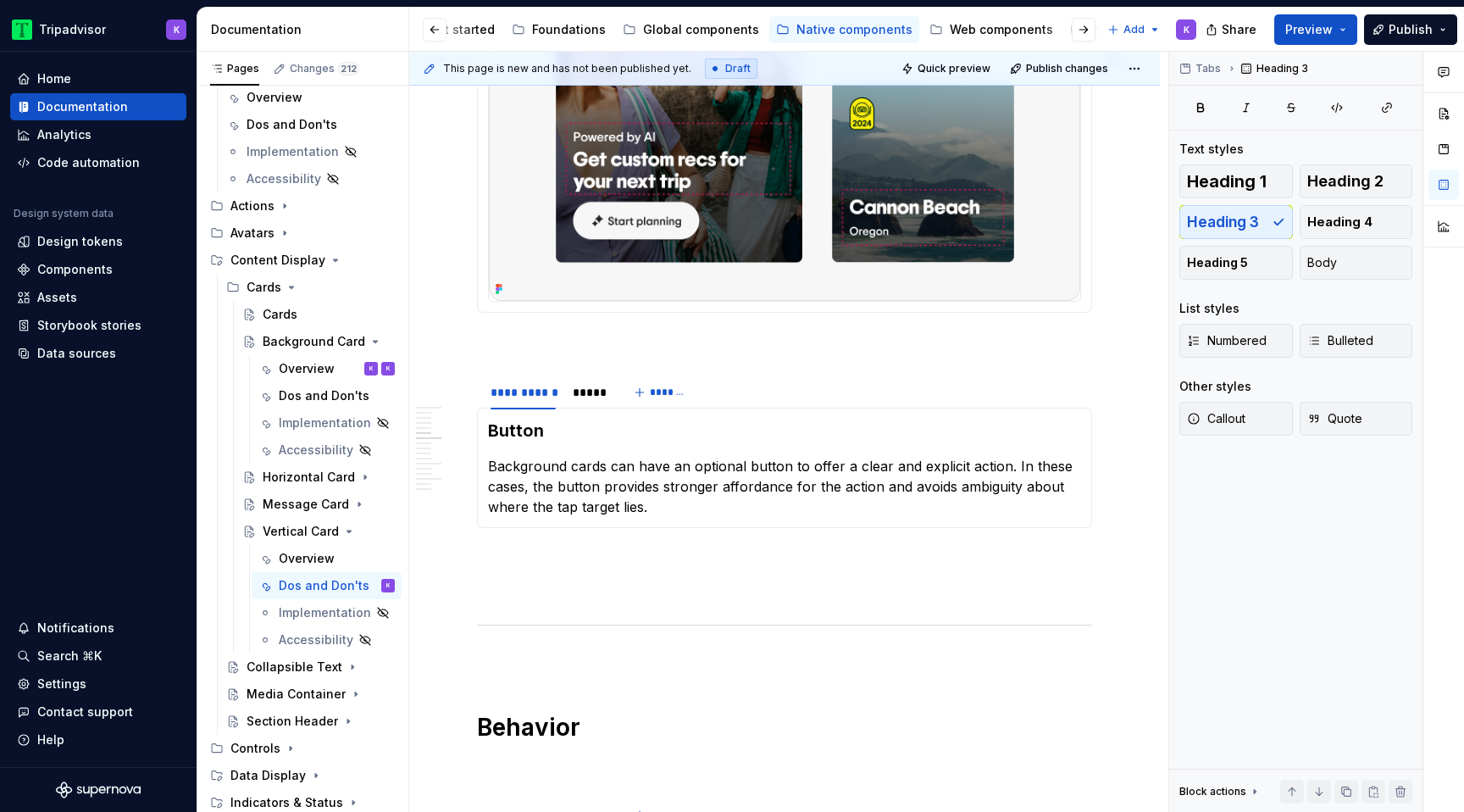
scroll to position [1423, 0]
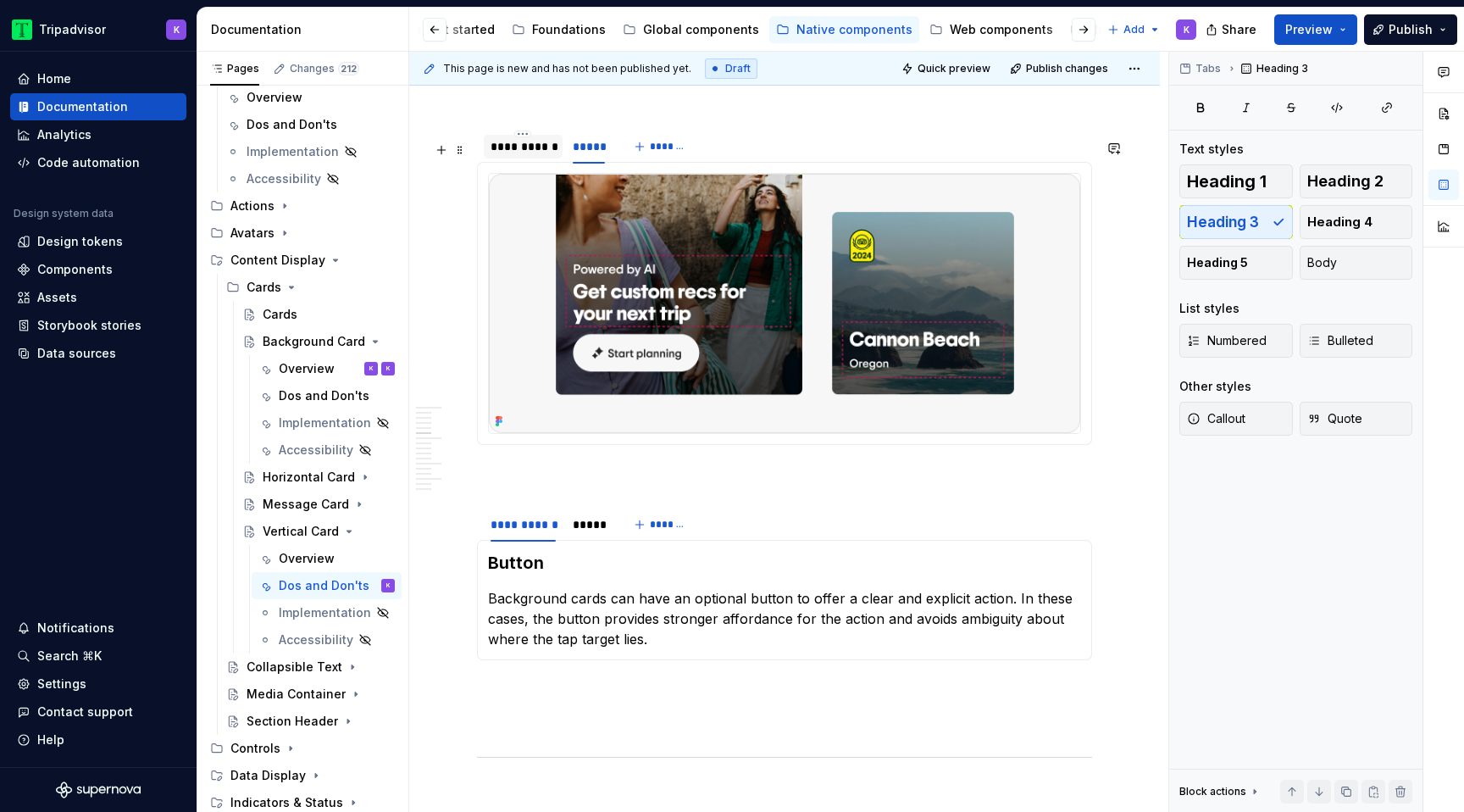
click at [538, 155] on div "**********" at bounding box center [522, 146] width 65 height 17
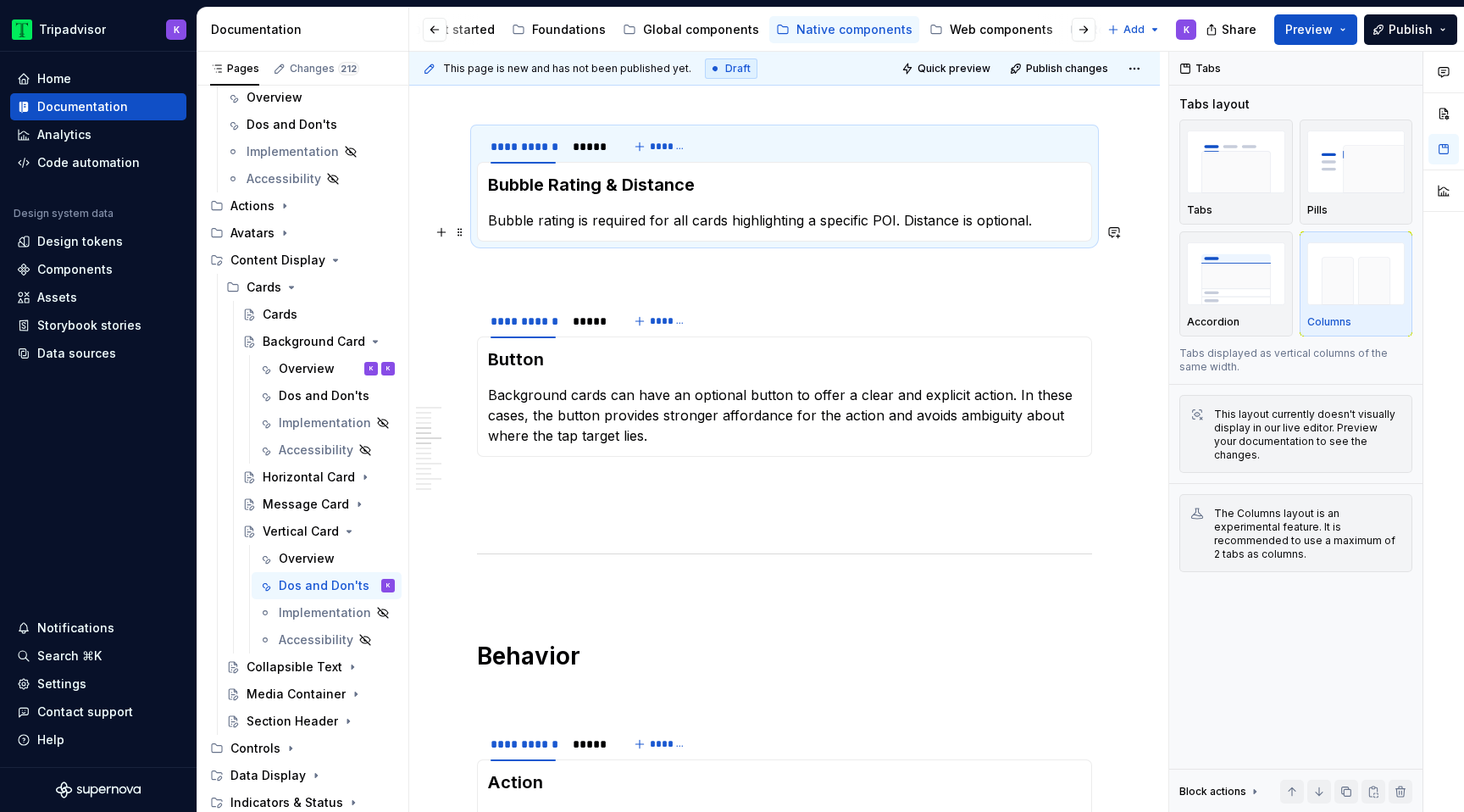
click at [645, 231] on p "Bubble rating is required for all cards highlighting a specific POI. Distance i…" at bounding box center [784, 221] width 593 height 20
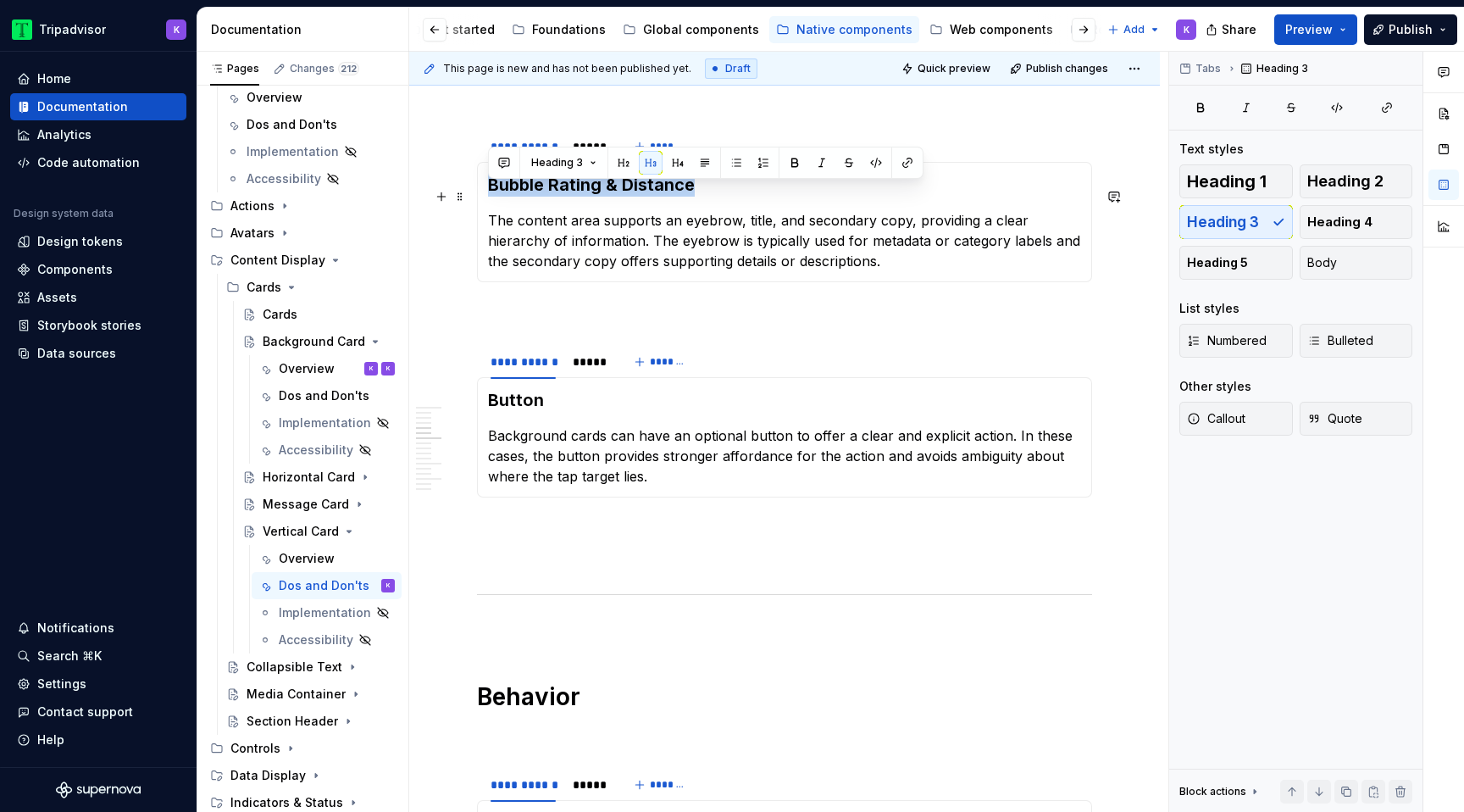
drag, startPoint x: 706, startPoint y: 204, endPoint x: 490, endPoint y: 201, distance: 216.0
click at [490, 197] on h3 "Bubble Rating & Distance" at bounding box center [784, 185] width 593 height 24
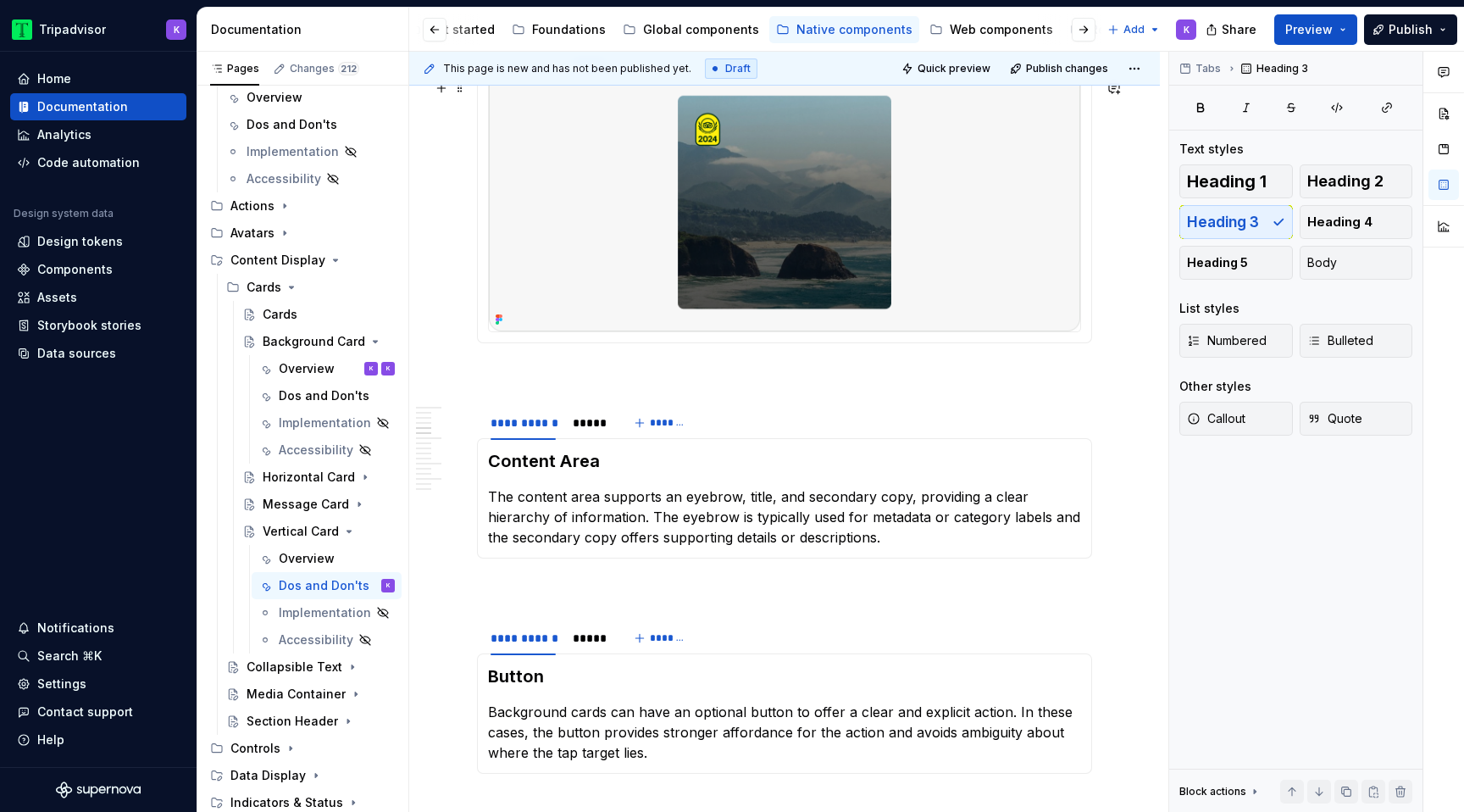
scroll to position [1019, 0]
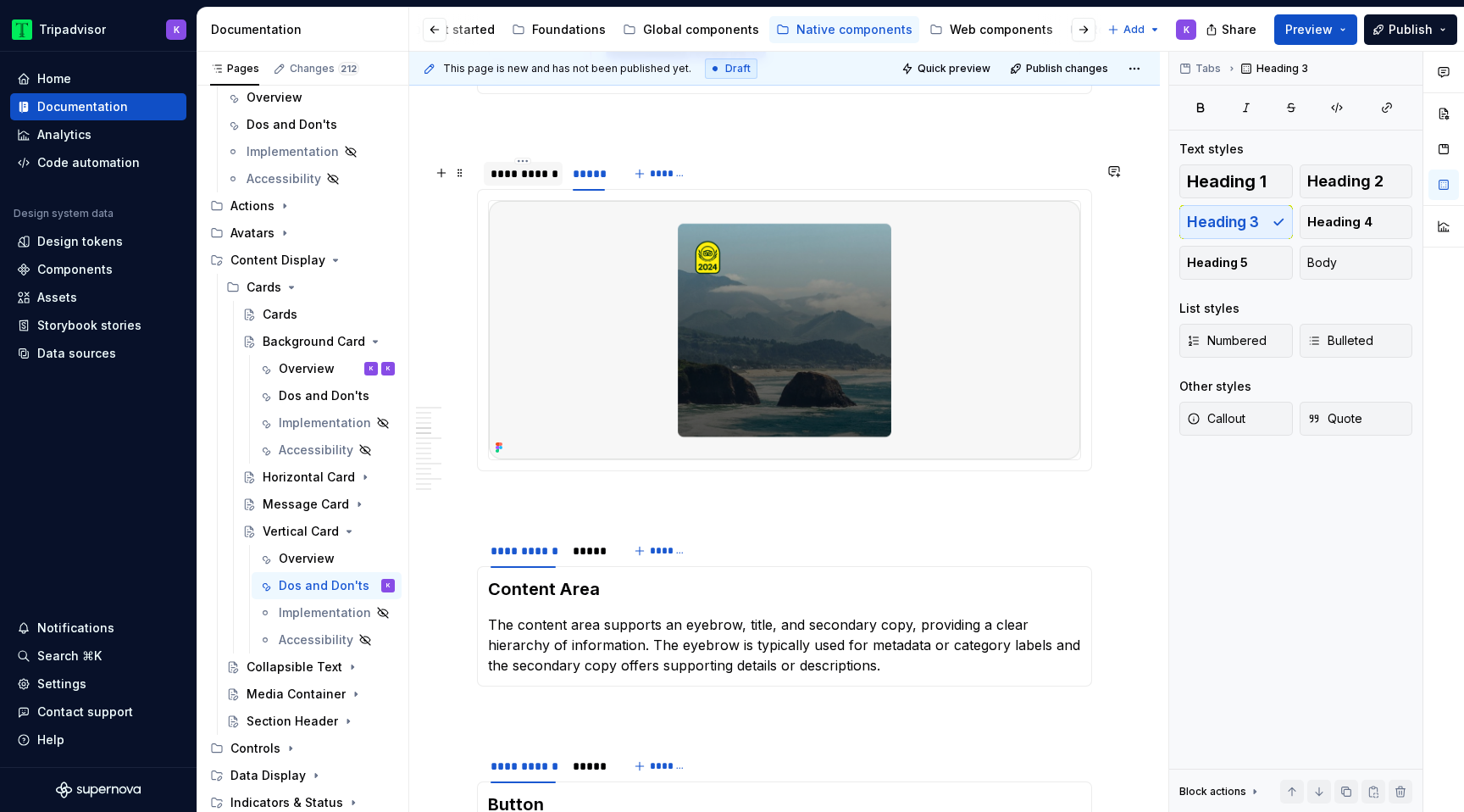
click at [529, 182] on div "**********" at bounding box center [522, 174] width 65 height 17
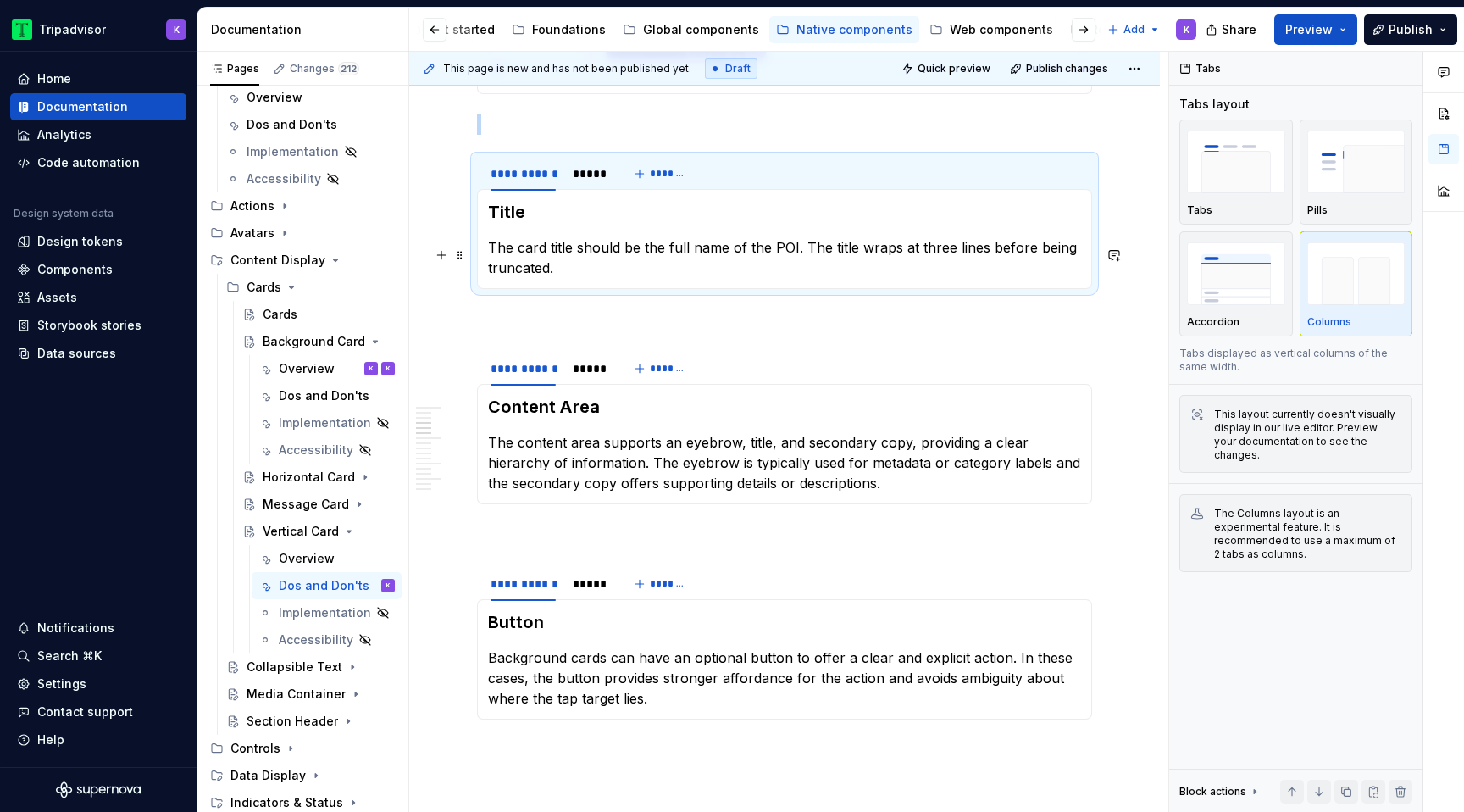
click at [600, 278] on p "The card title should be the full name of the POI. The title wraps at three lin…" at bounding box center [784, 257] width 593 height 40
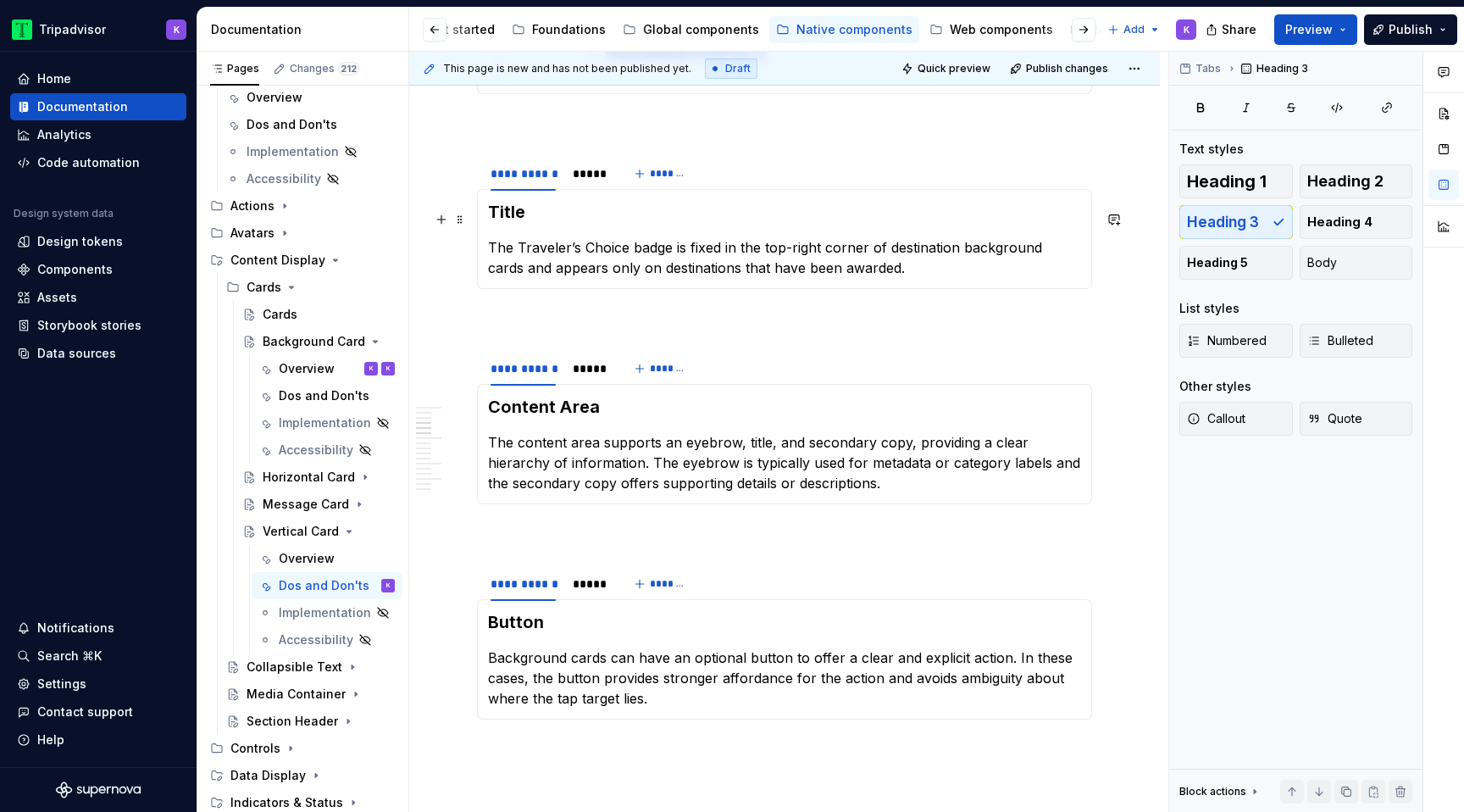
click at [537, 221] on h3 "Title" at bounding box center [784, 212] width 593 height 24
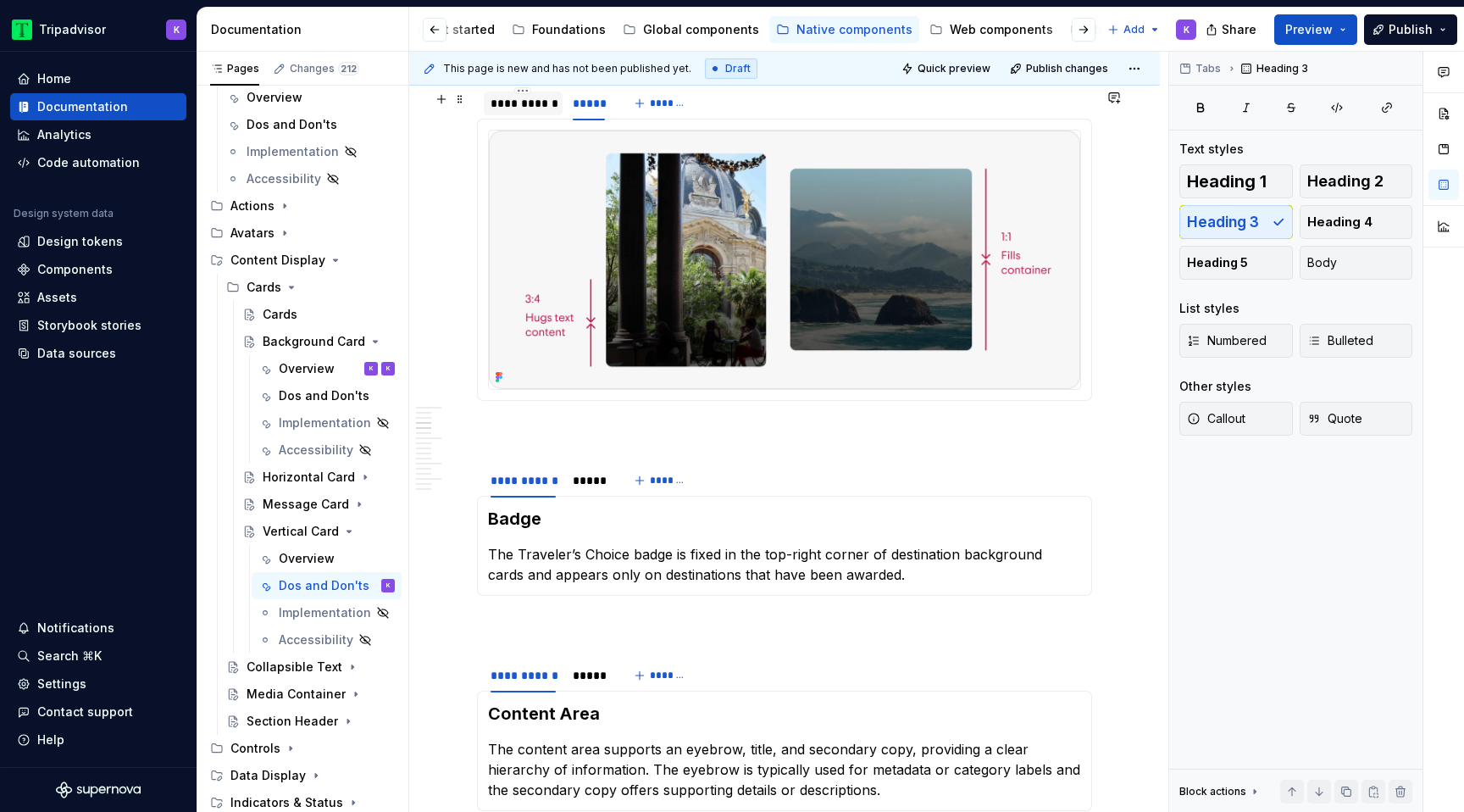
click at [540, 112] on div "**********" at bounding box center [522, 103] width 65 height 17
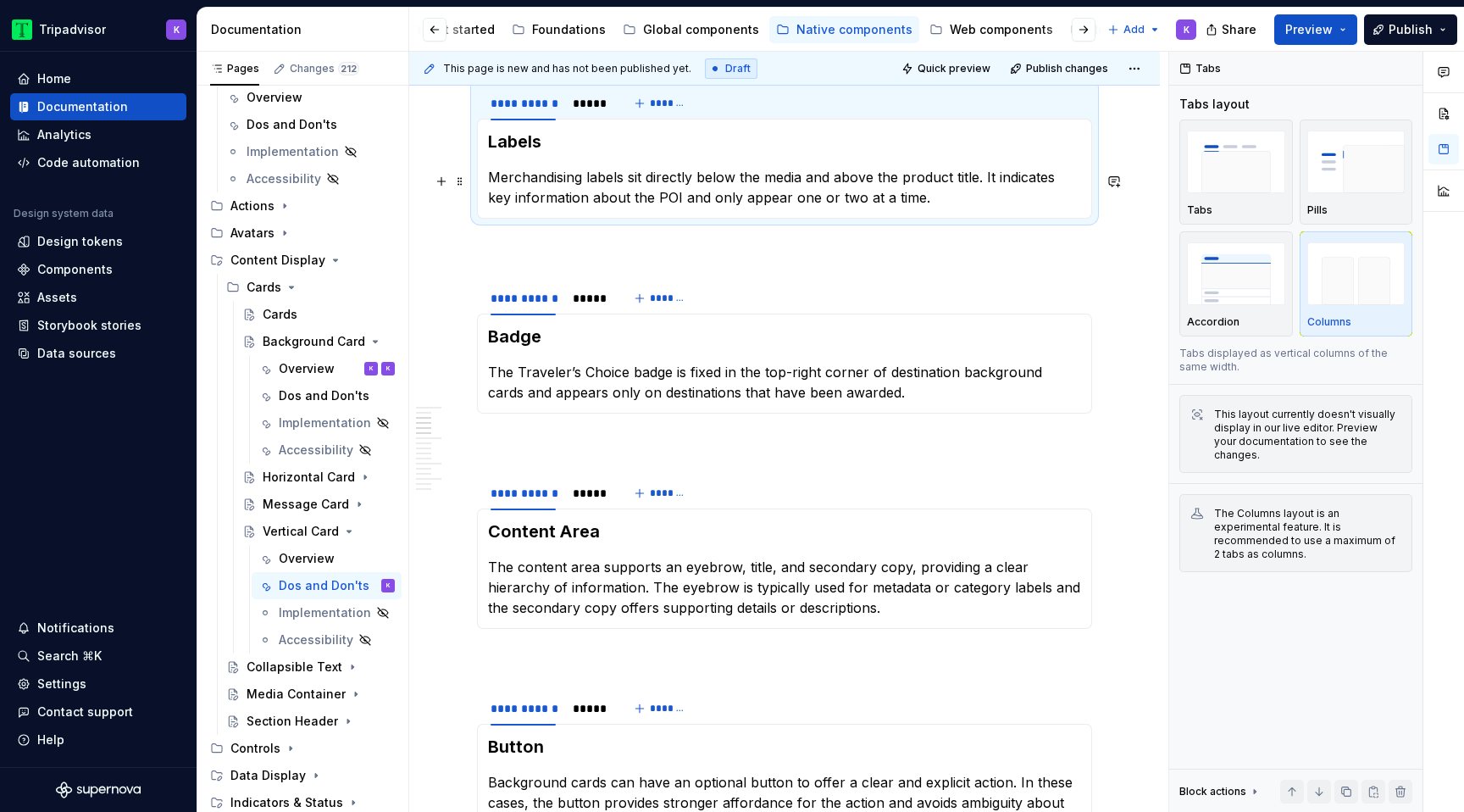
click at [602, 200] on p "Merchandising labels sit directly below the media and above the product title. …" at bounding box center [784, 188] width 593 height 40
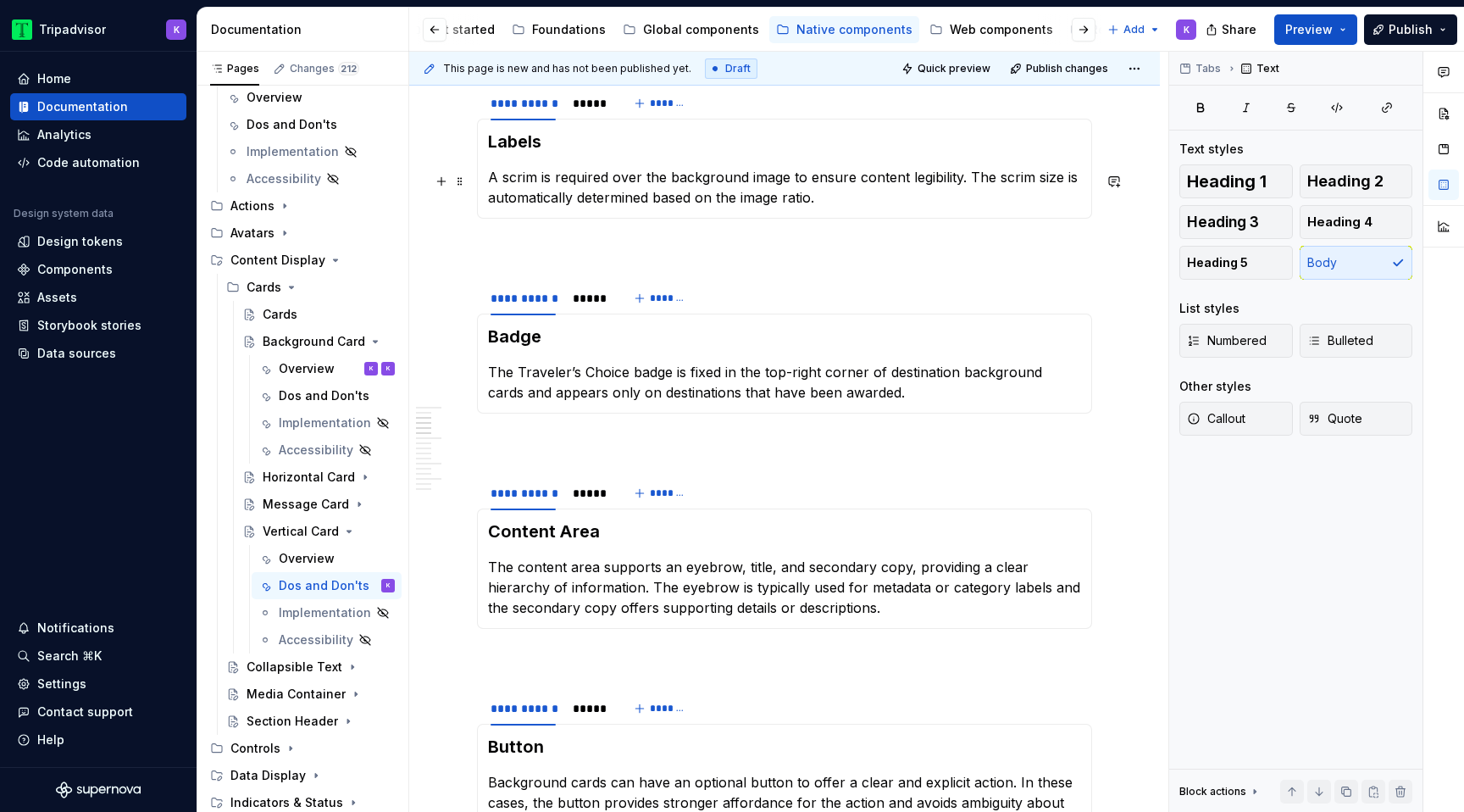
click at [577, 153] on h3 "Labels" at bounding box center [784, 142] width 593 height 24
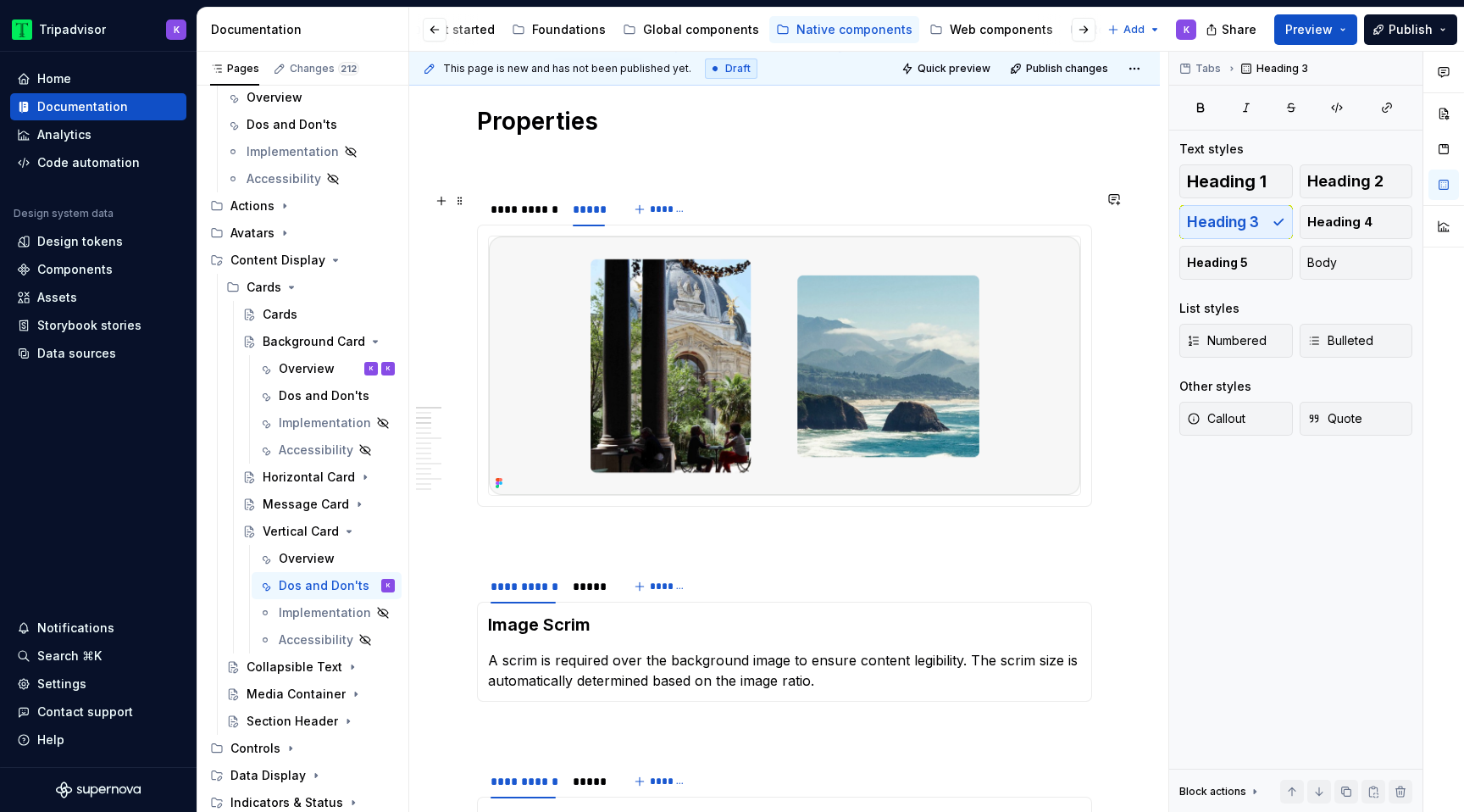
scroll to position [215, 0]
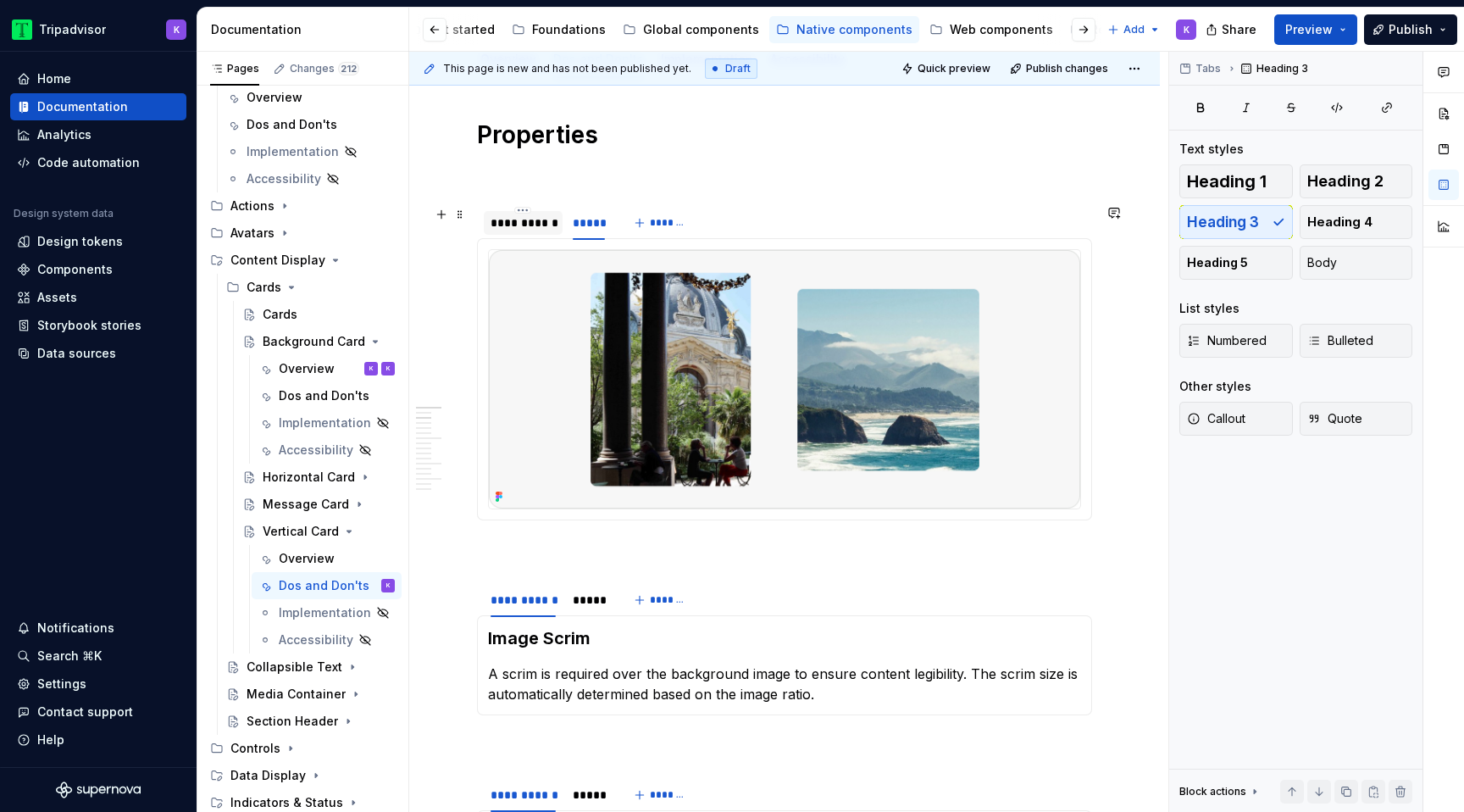
click at [515, 228] on div "**********" at bounding box center [522, 223] width 65 height 17
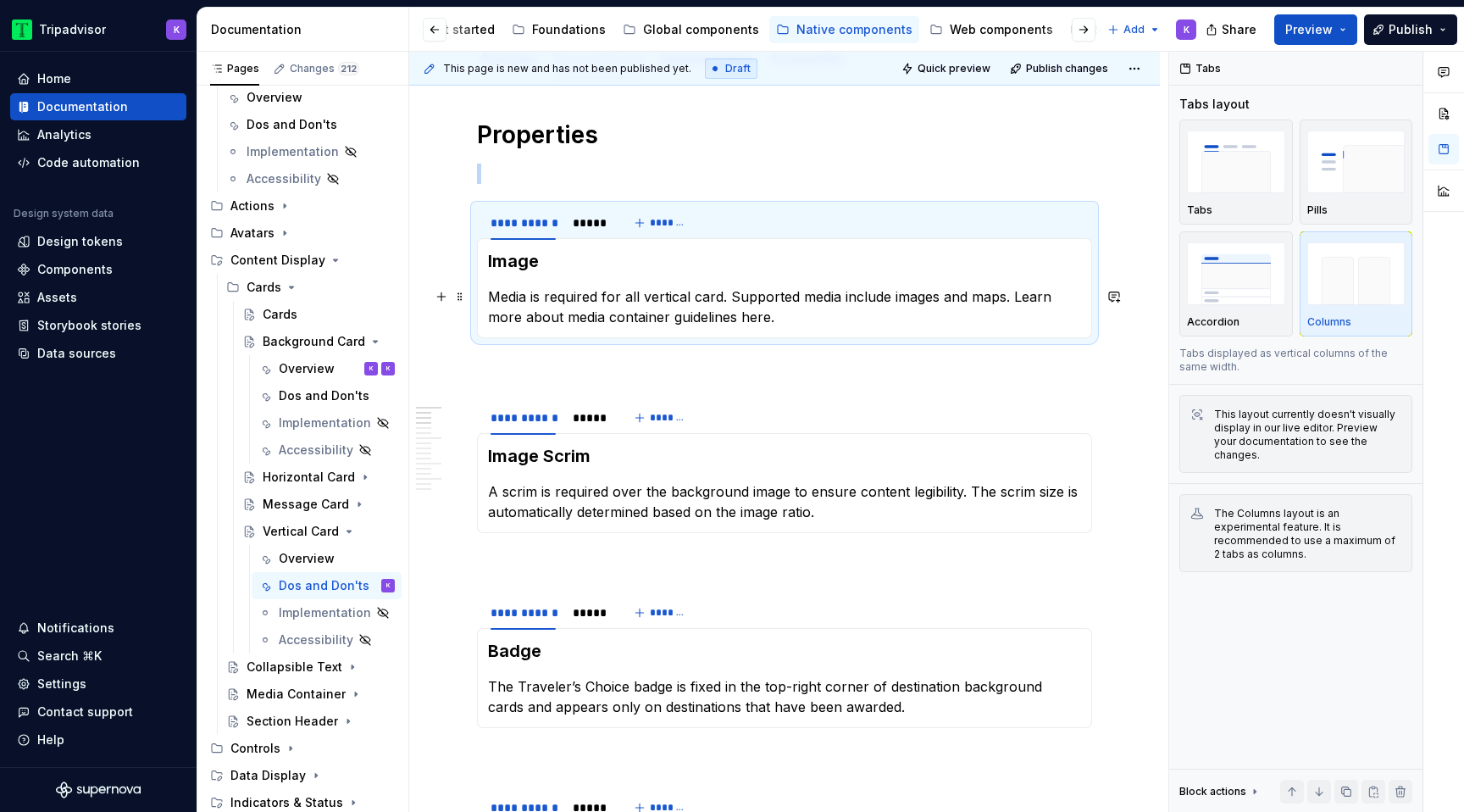
click at [563, 318] on p "Media is required for all vertical card. Supported media include images and map…" at bounding box center [784, 306] width 593 height 40
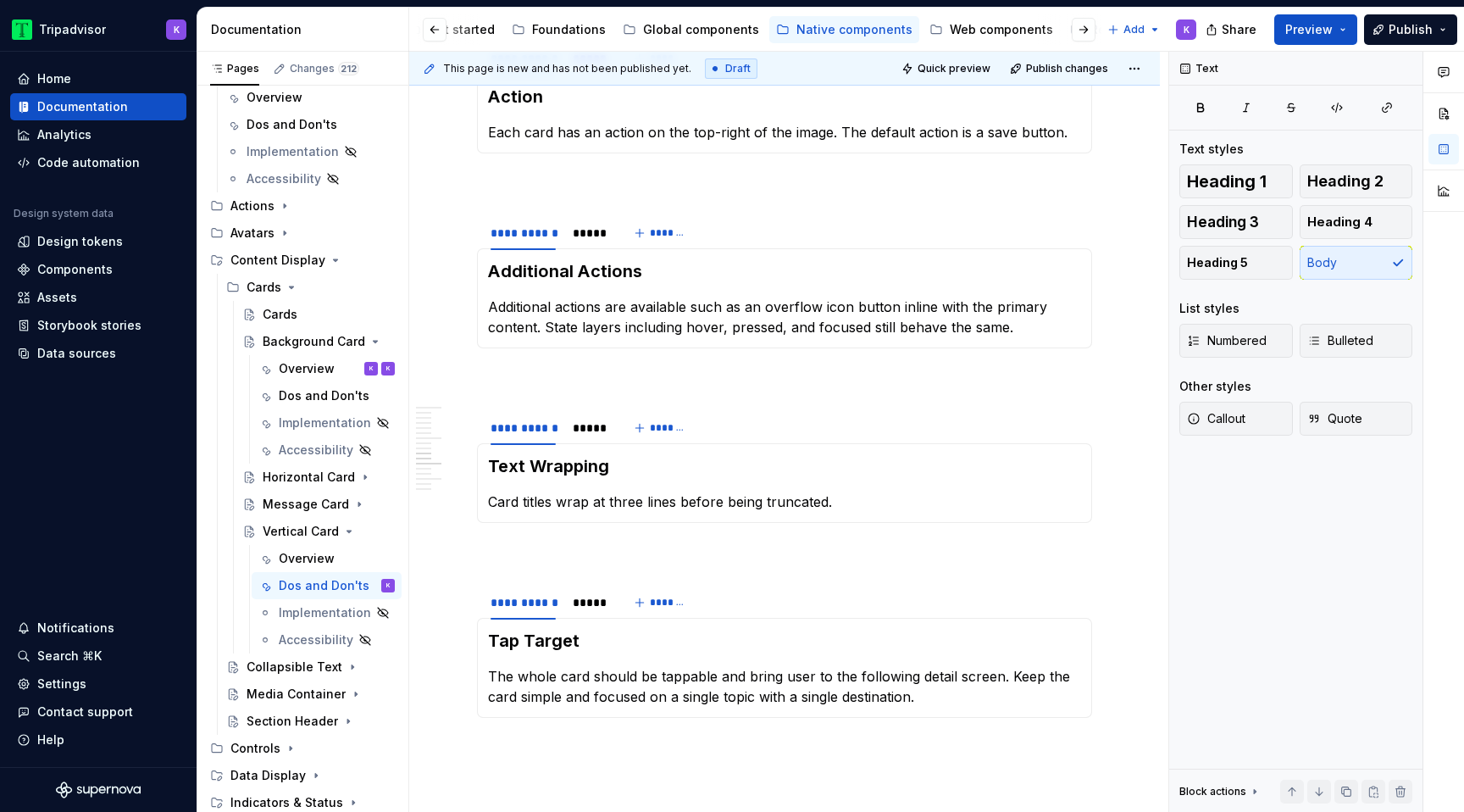
scroll to position [1463, 0]
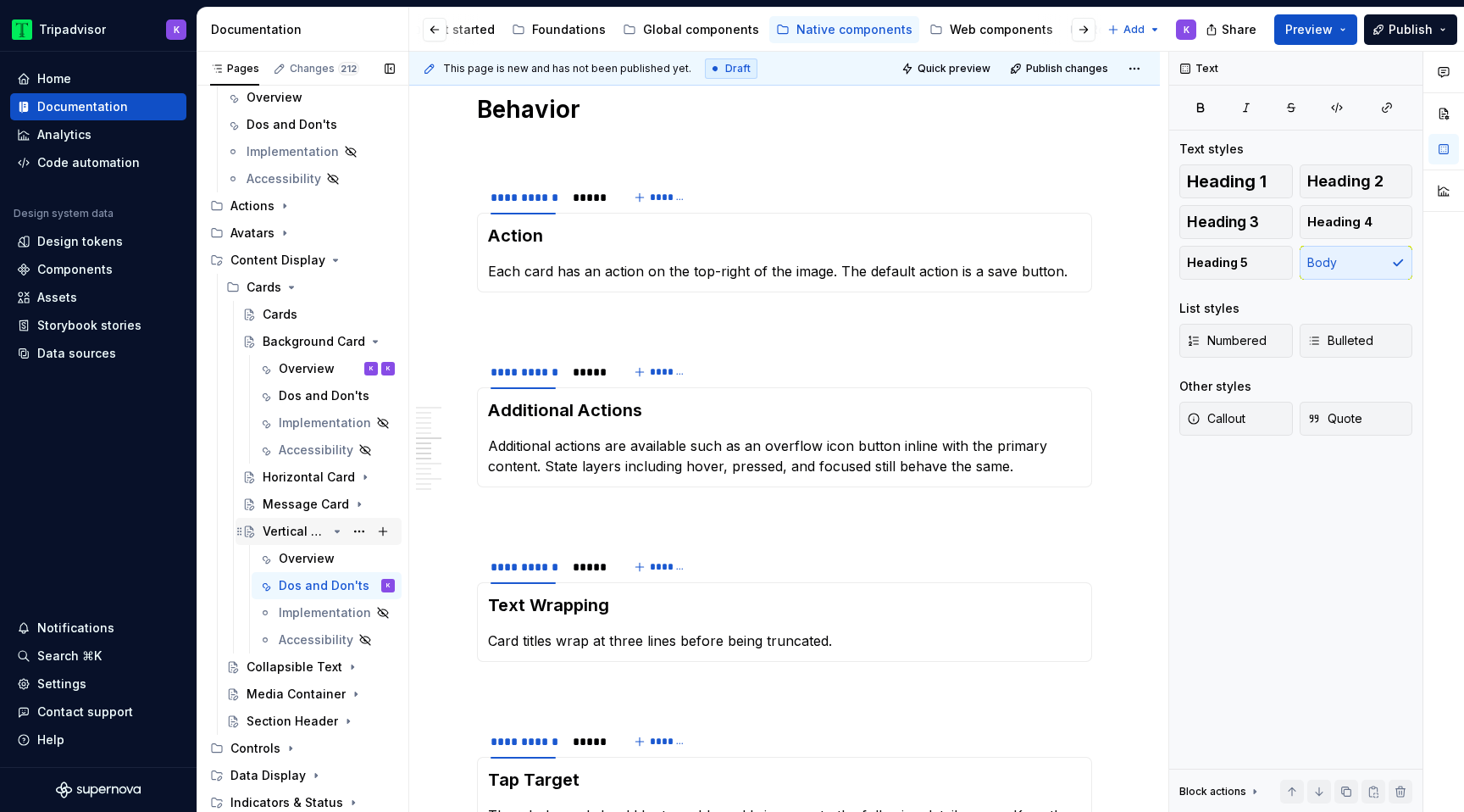
click at [336, 533] on icon "Page tree" at bounding box center [337, 531] width 14 height 14
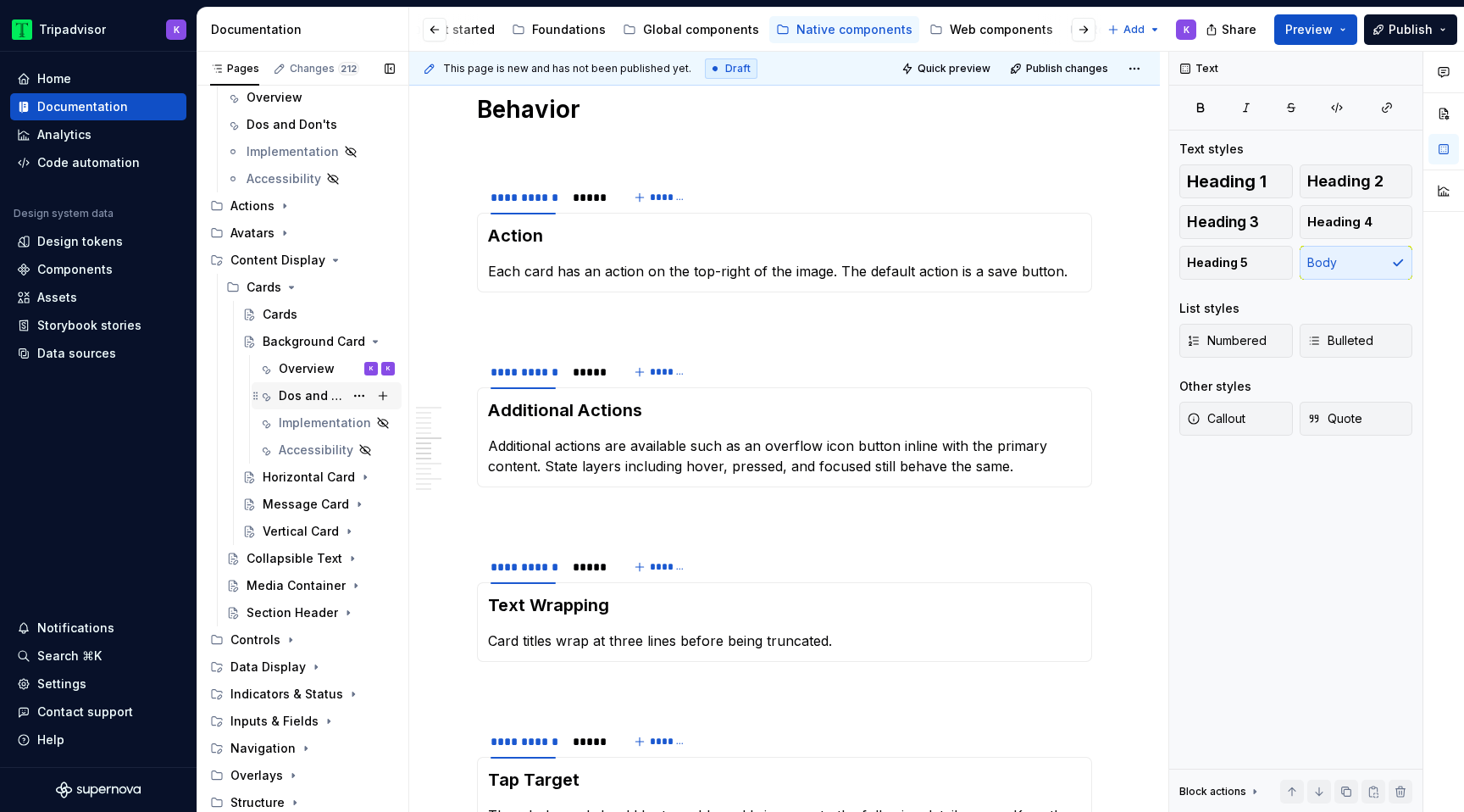
click at [329, 394] on div "Dos and Don'ts" at bounding box center [311, 395] width 65 height 17
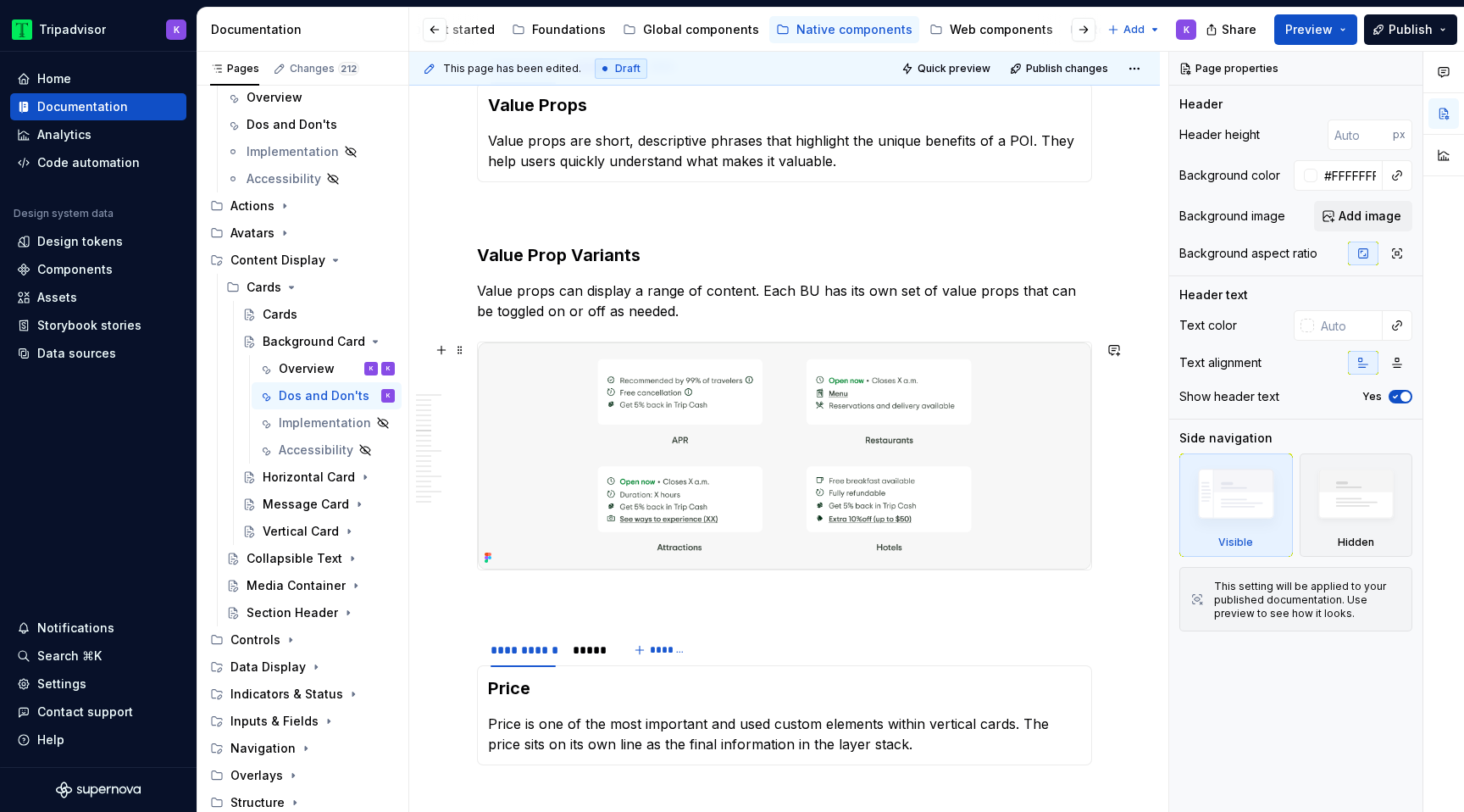
scroll to position [1392, 0]
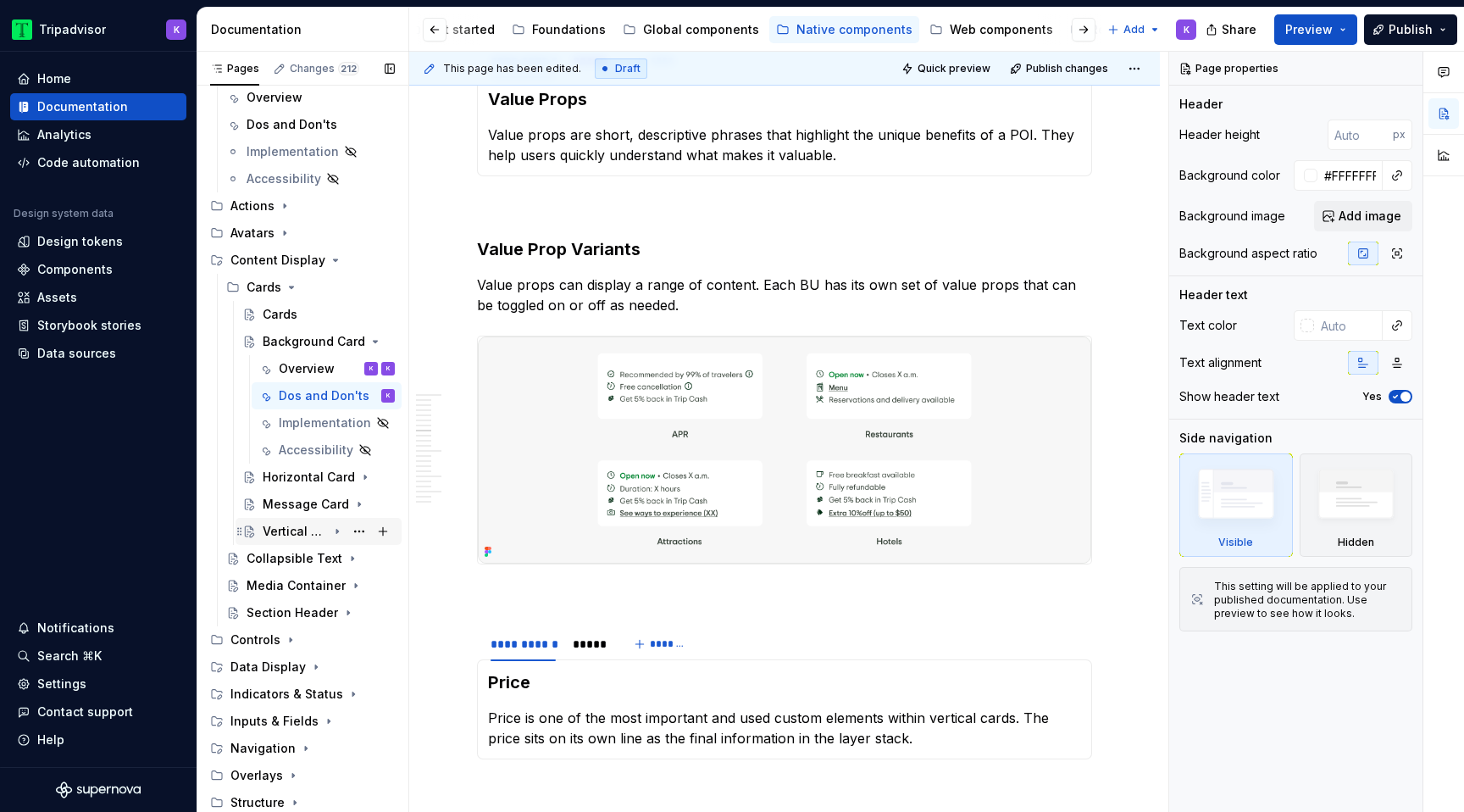
click at [337, 532] on icon "Page tree" at bounding box center [337, 532] width 2 height 5
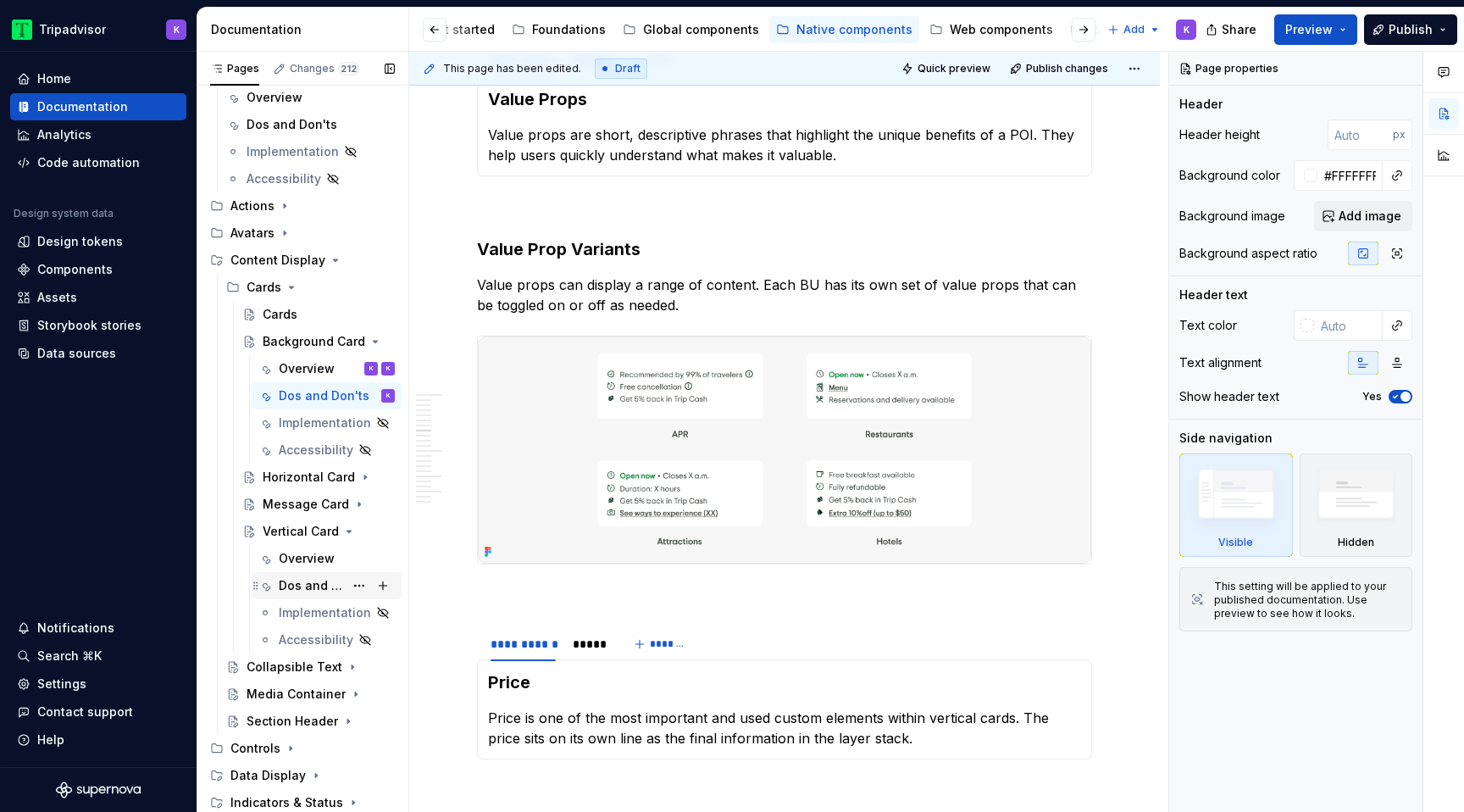
click at [320, 580] on div "Dos and Don'ts" at bounding box center [311, 585] width 65 height 17
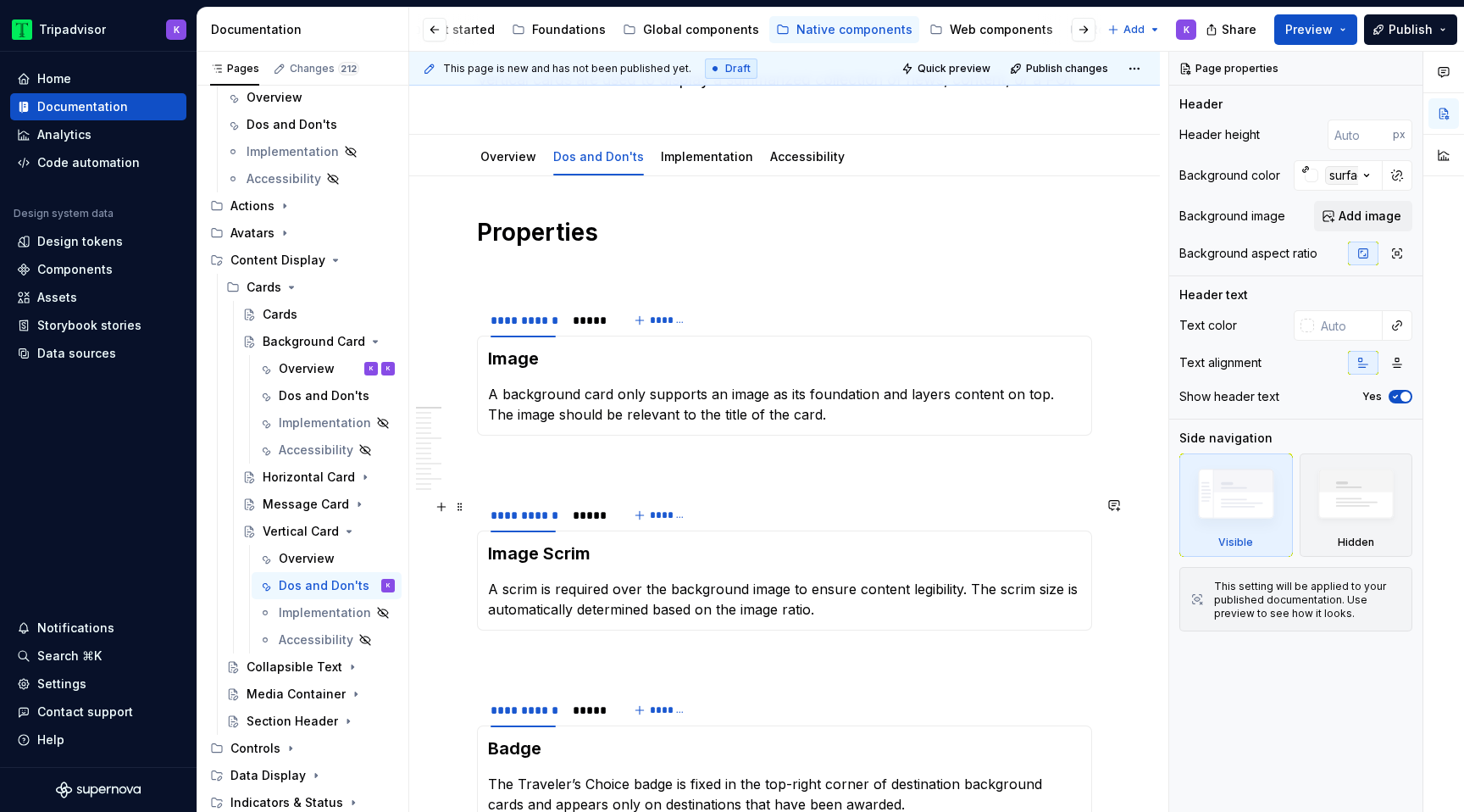
scroll to position [113, 0]
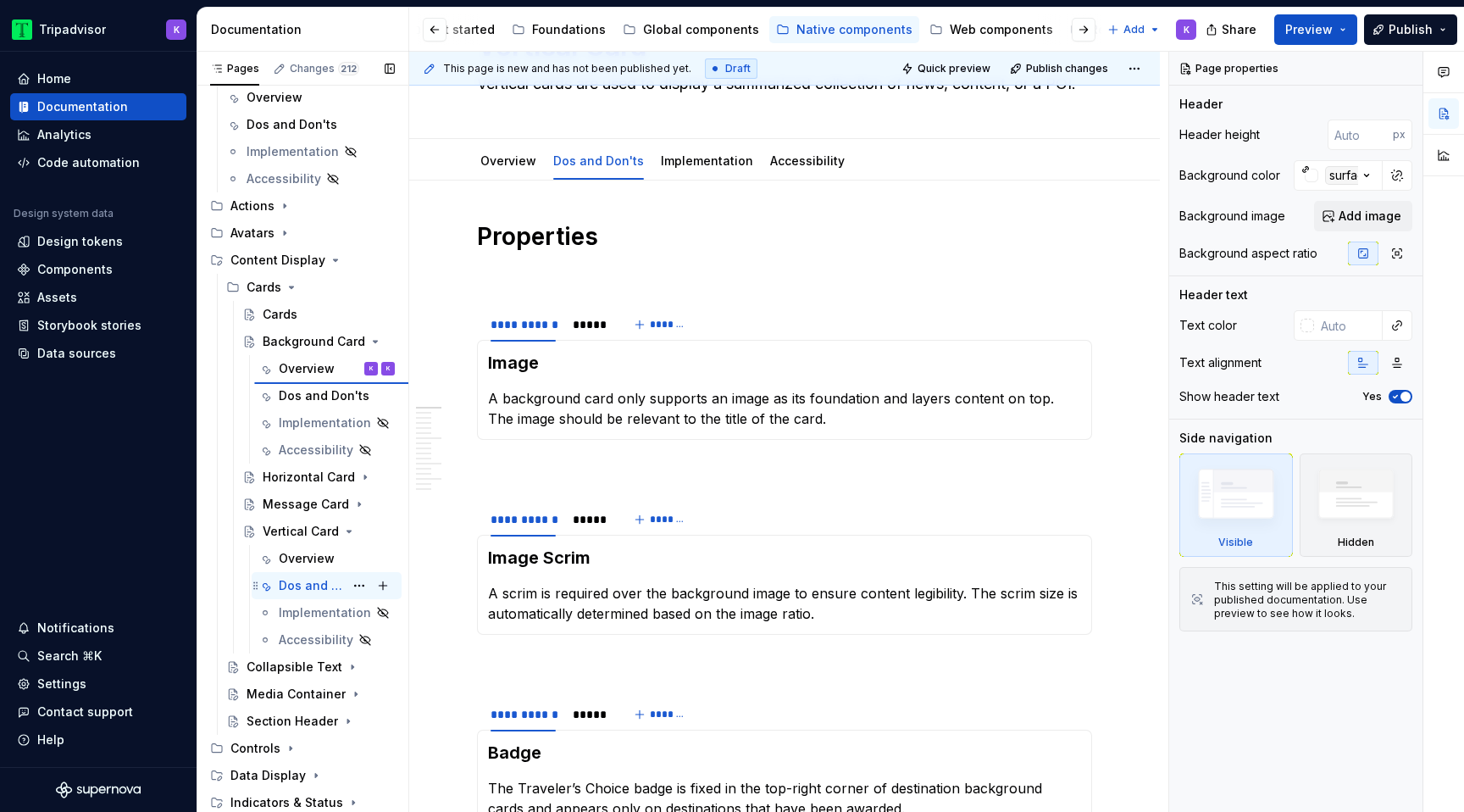
type textarea "*"
type textarea "Background Card"
type textarea "Background cards are used to display information geared towards discovery and i…"
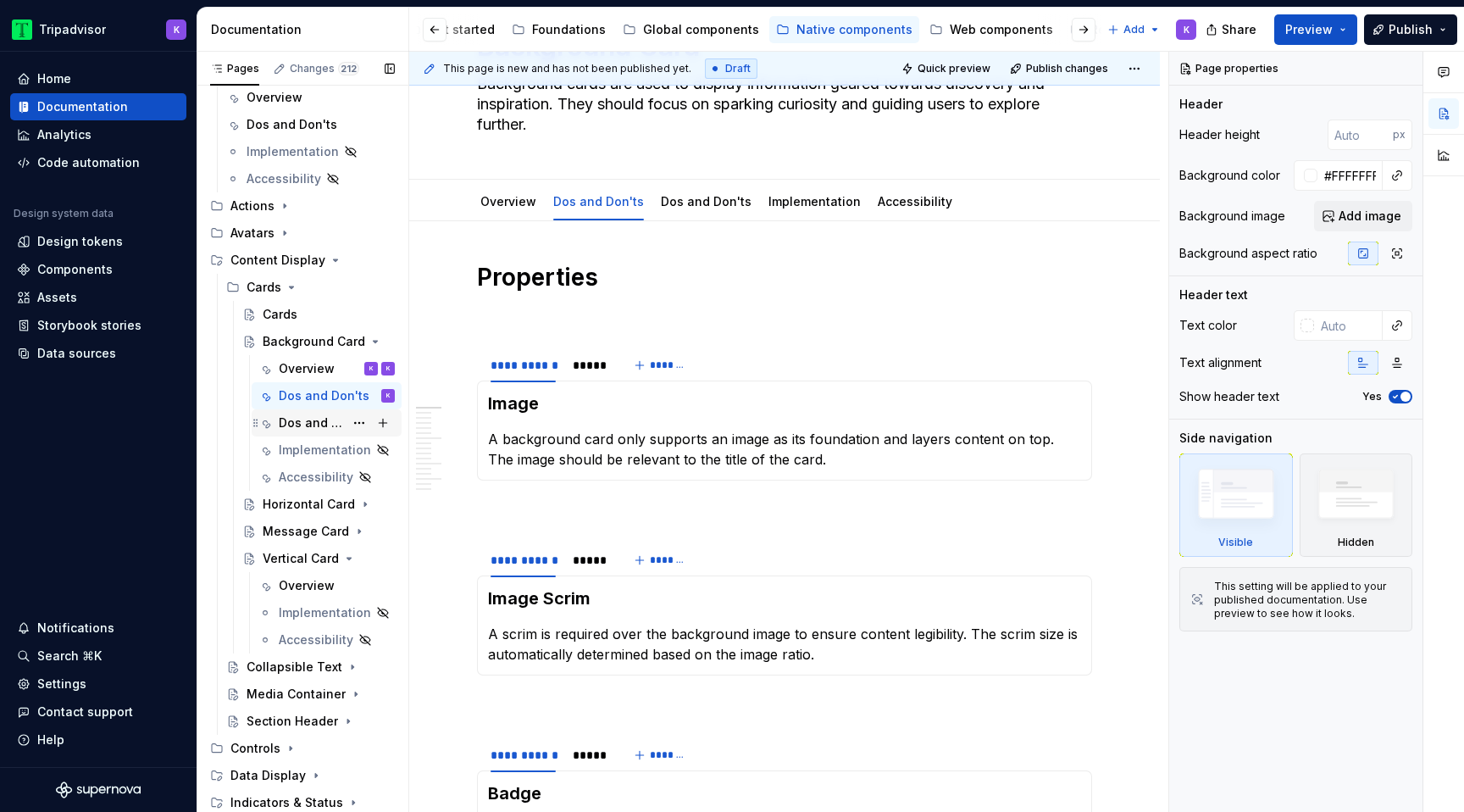
click at [306, 422] on div "Dos and Don'ts" at bounding box center [311, 423] width 65 height 17
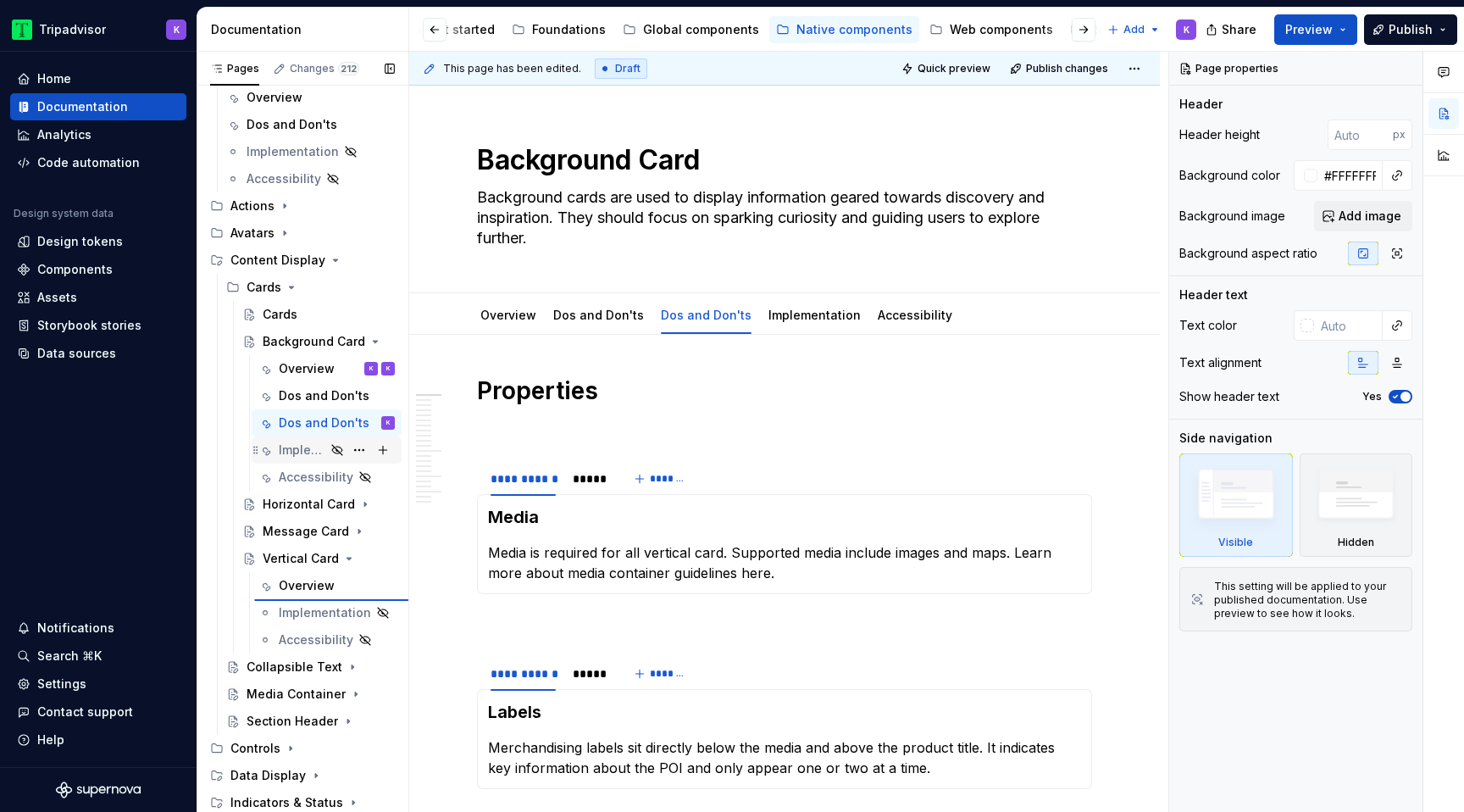
type textarea "*"
type textarea "Vertical Card"
type textarea "Vertical cards are used to display a summarized collection of news, content, or…"
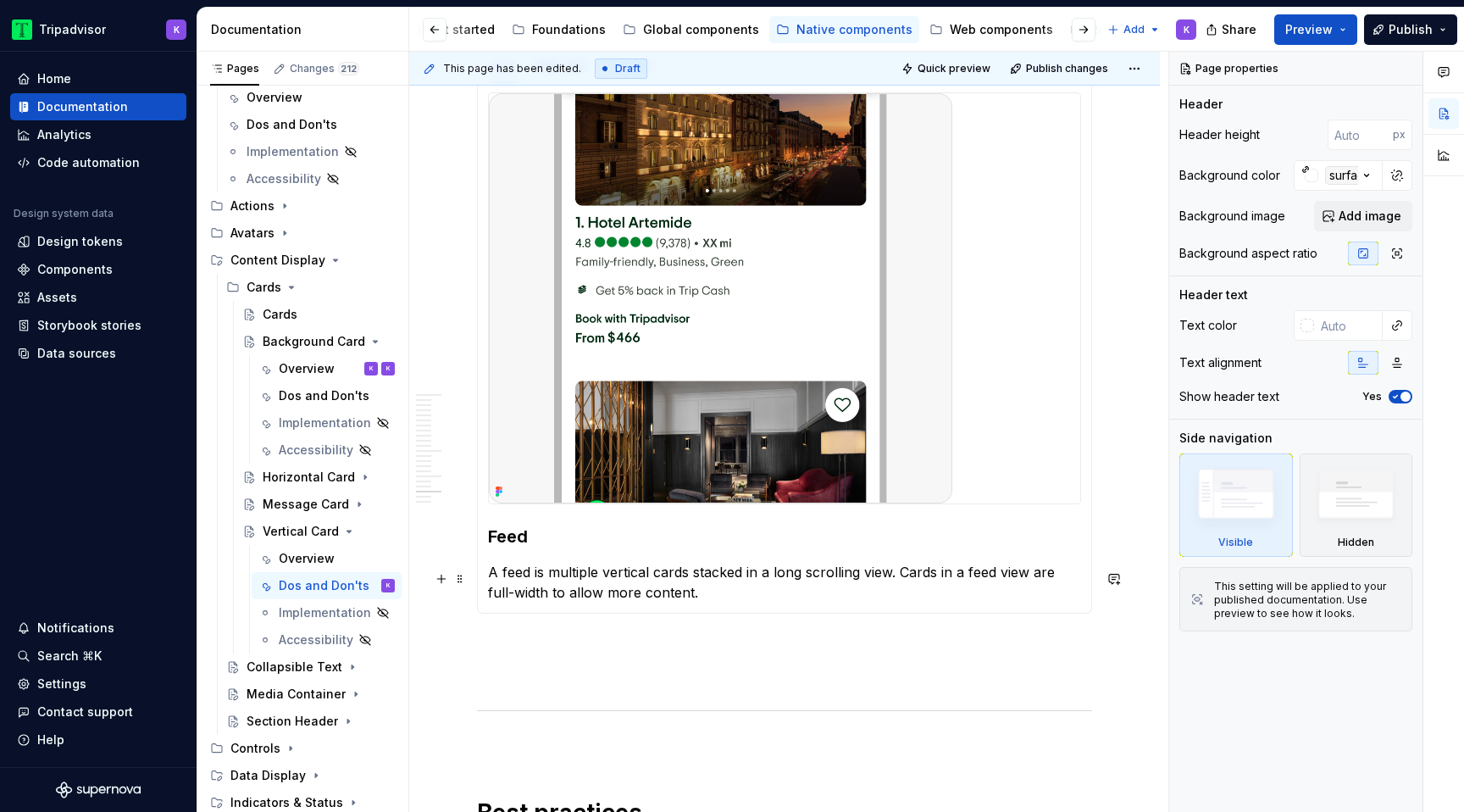
scroll to position [3957, 0]
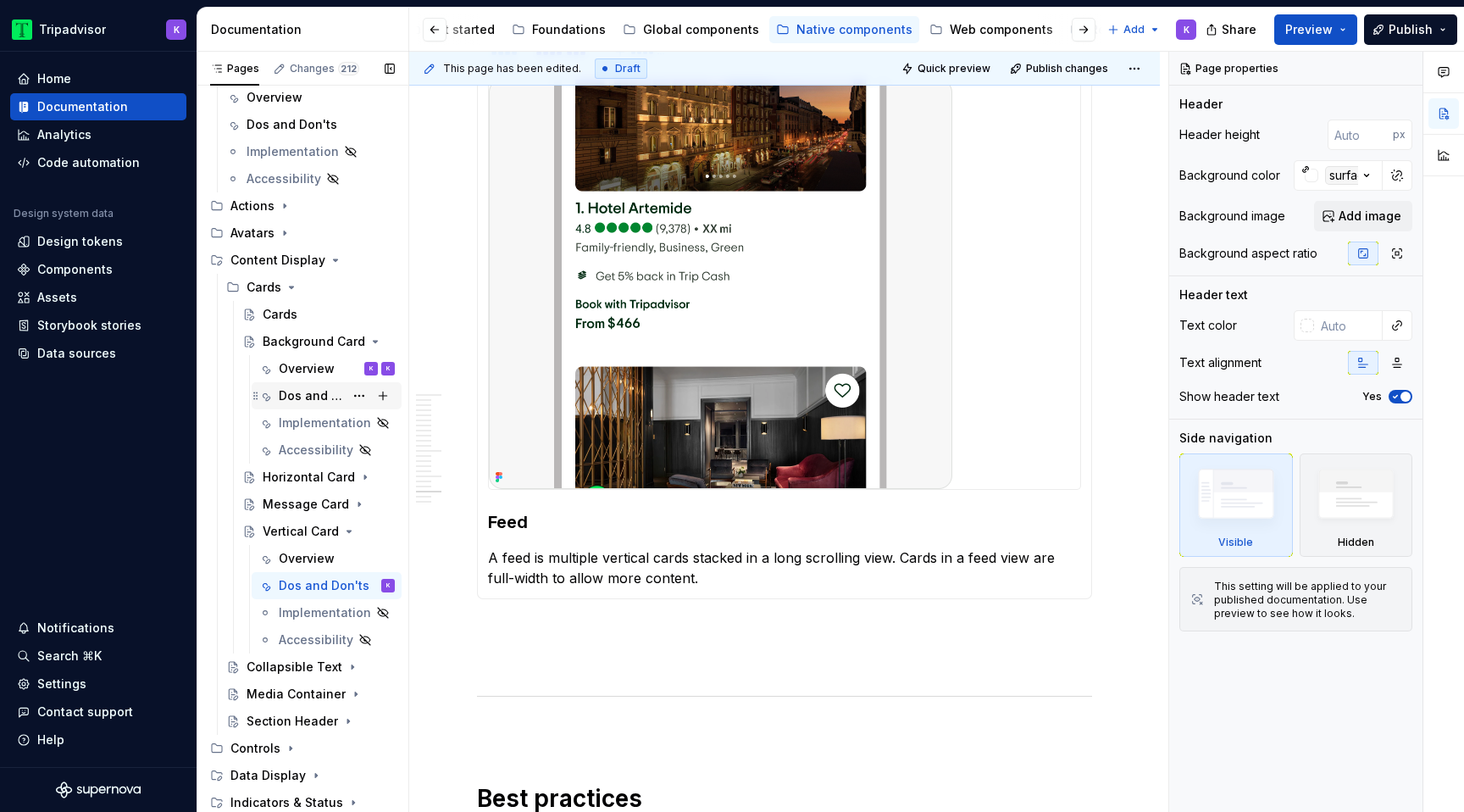
click at [314, 400] on div "Dos and Don'ts" at bounding box center [311, 395] width 65 height 17
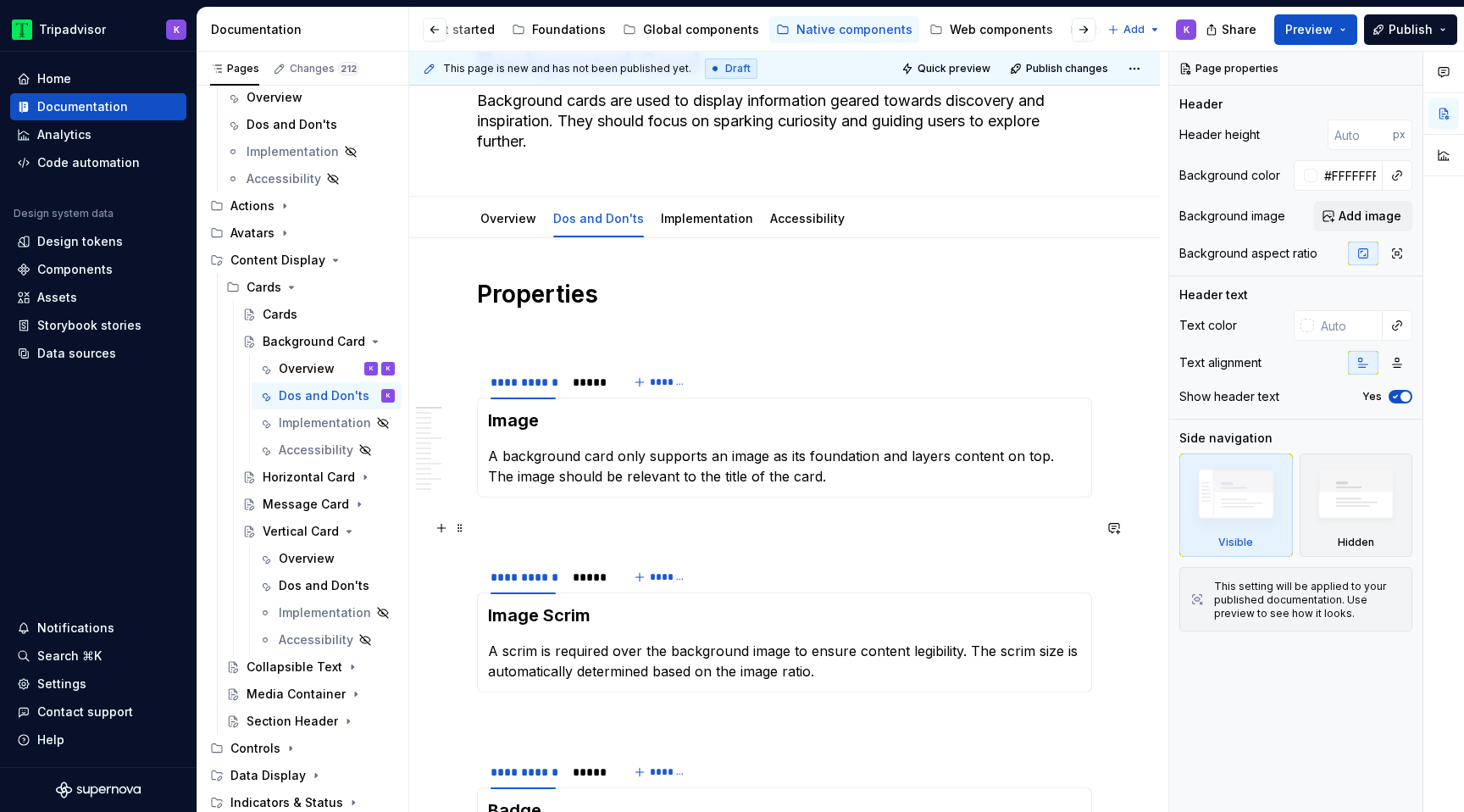
scroll to position [134, 0]
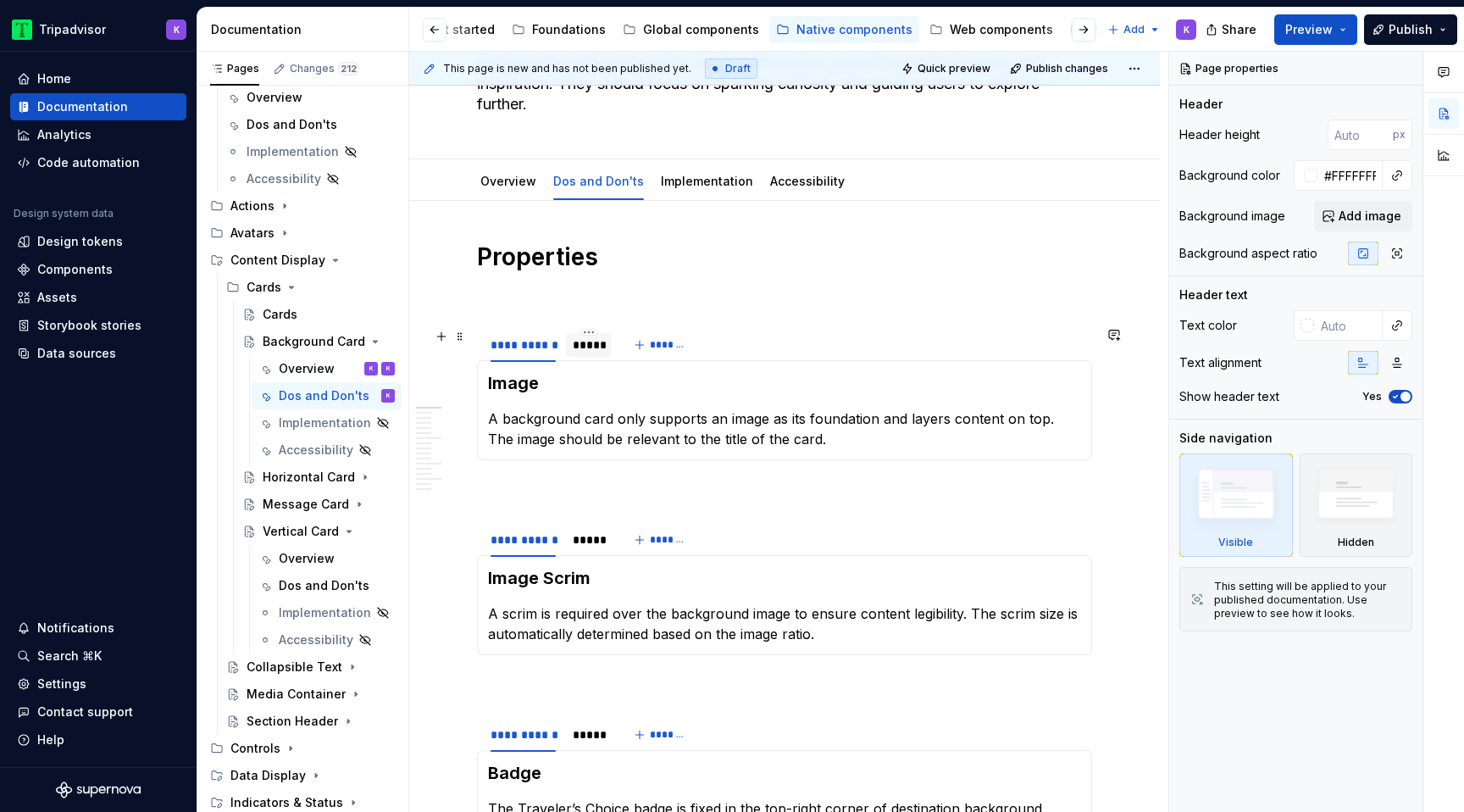
click at [577, 350] on div "*****" at bounding box center [589, 345] width 32 height 17
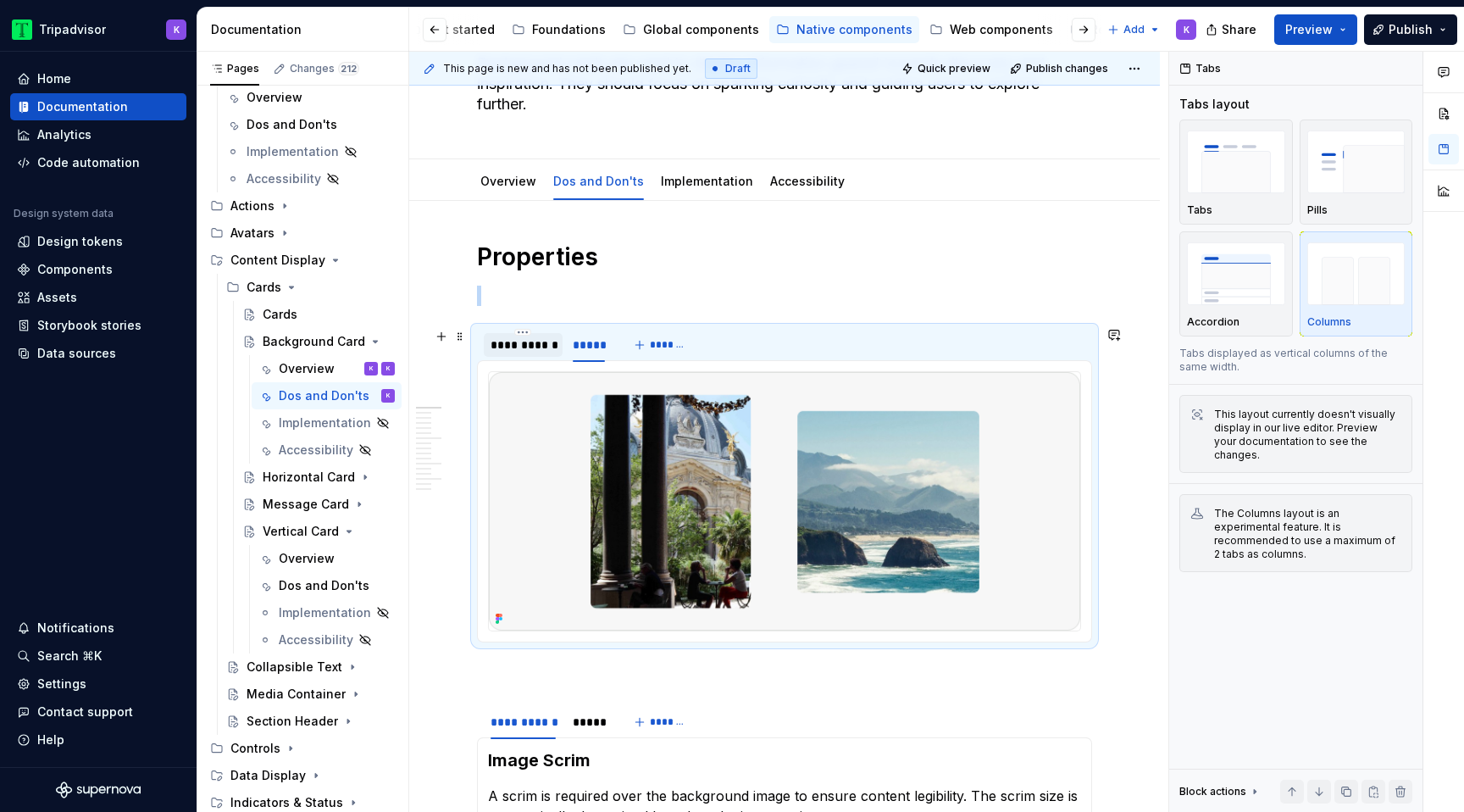
click at [509, 347] on div "**********" at bounding box center [522, 345] width 65 height 17
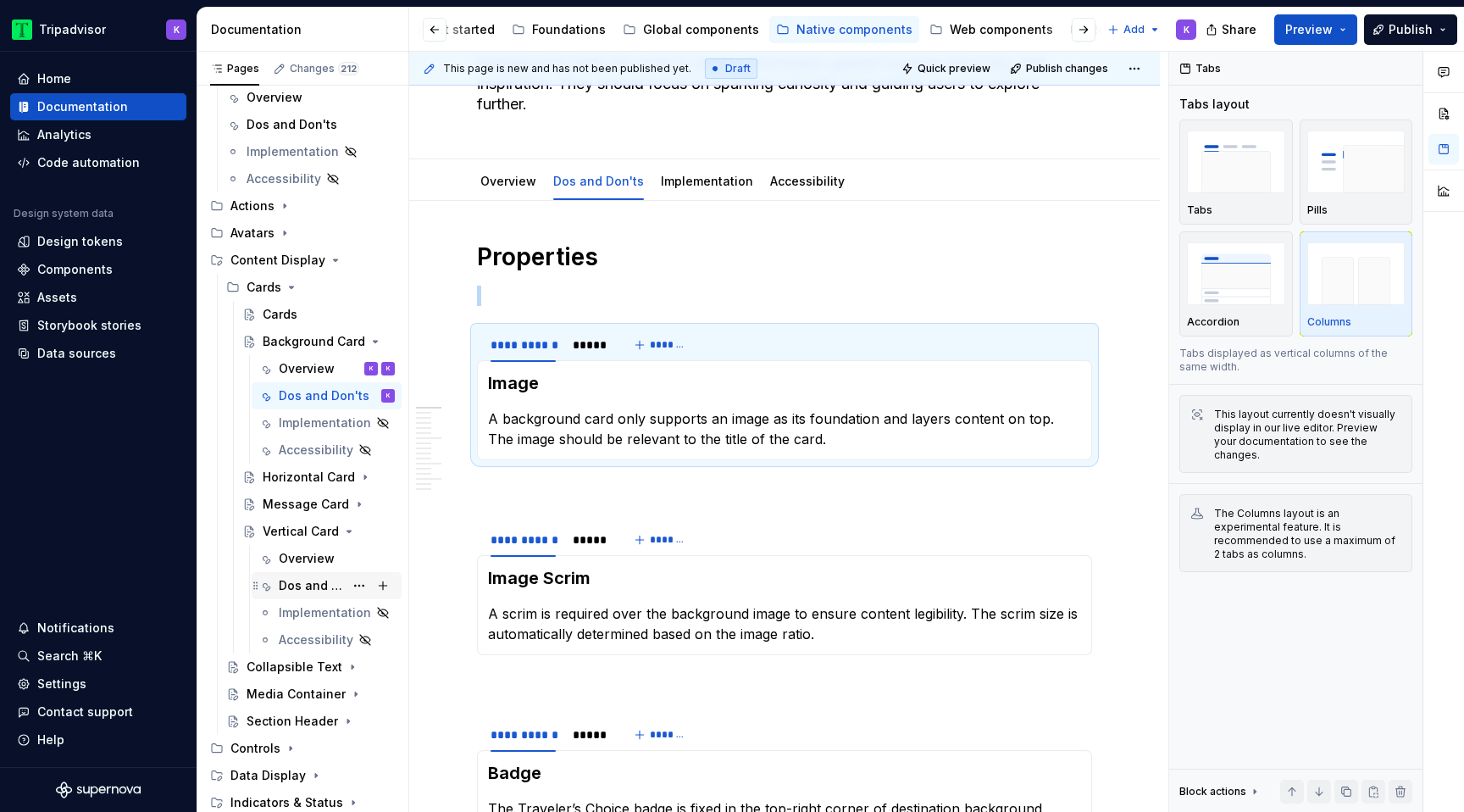
click at [306, 587] on div "Dos and Don'ts" at bounding box center [311, 585] width 65 height 17
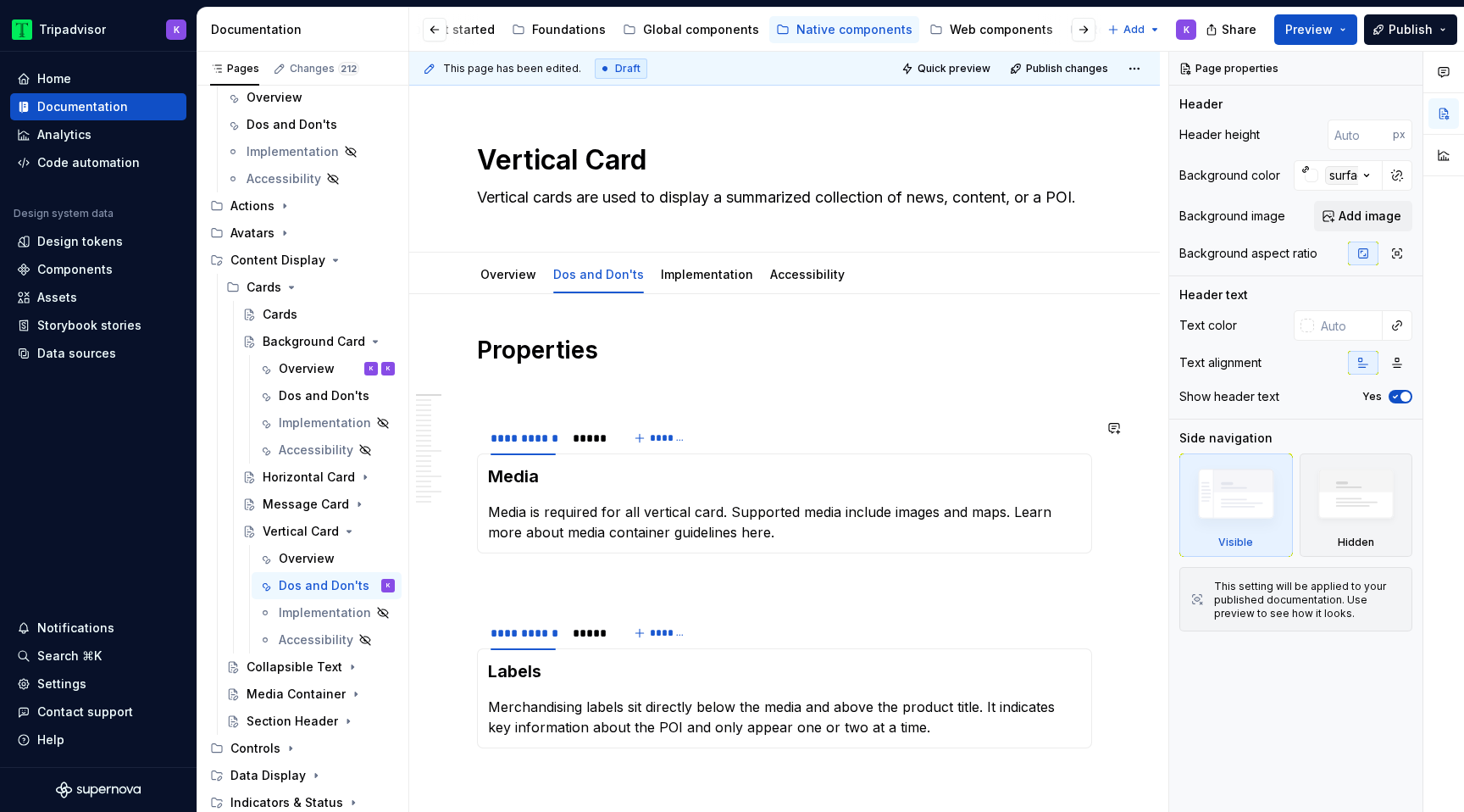
click at [579, 457] on div "Media Media is required for all vertical card. Supported media include images a…" at bounding box center [784, 503] width 615 height 100
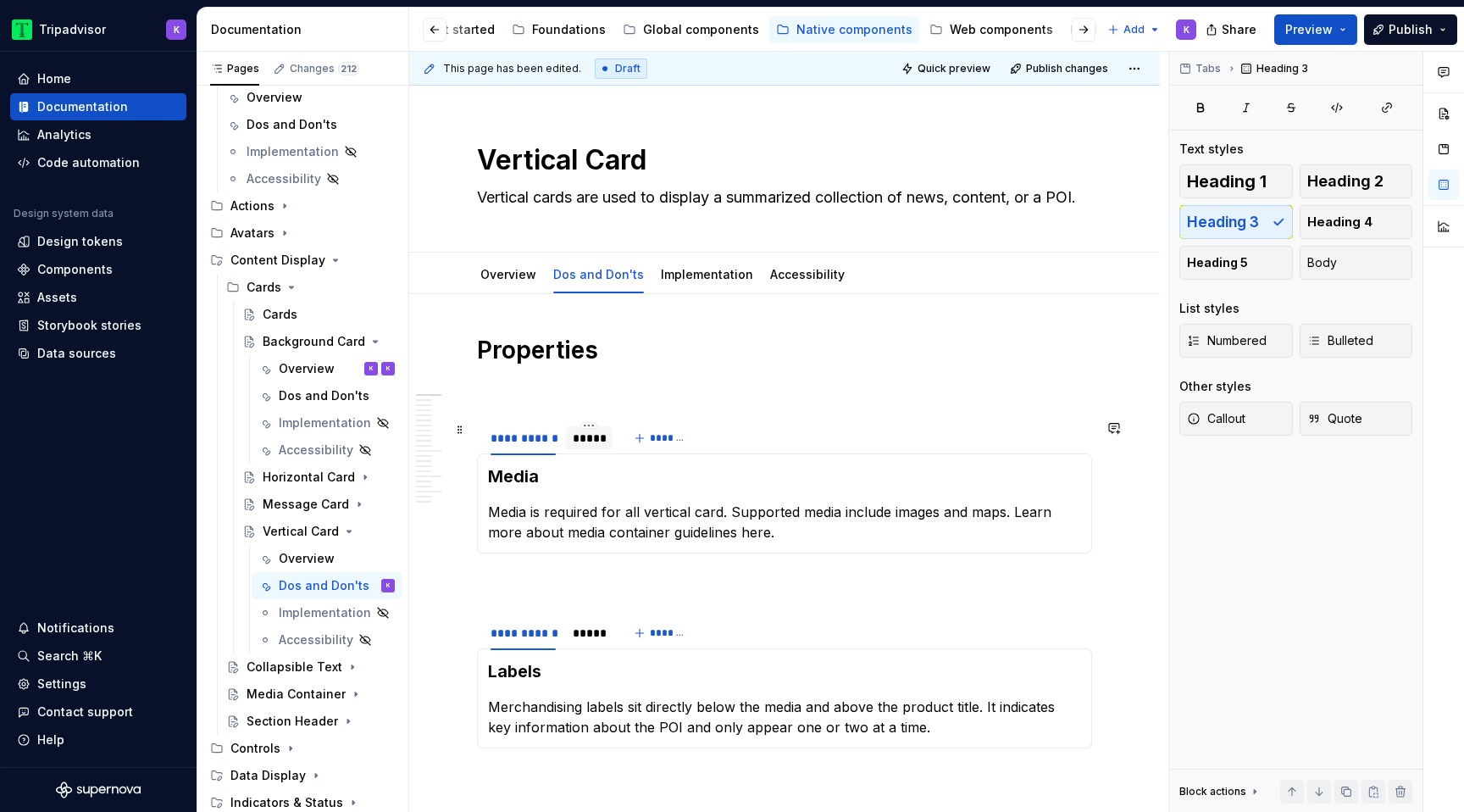
click at [583, 443] on div "*****" at bounding box center [589, 438] width 32 height 17
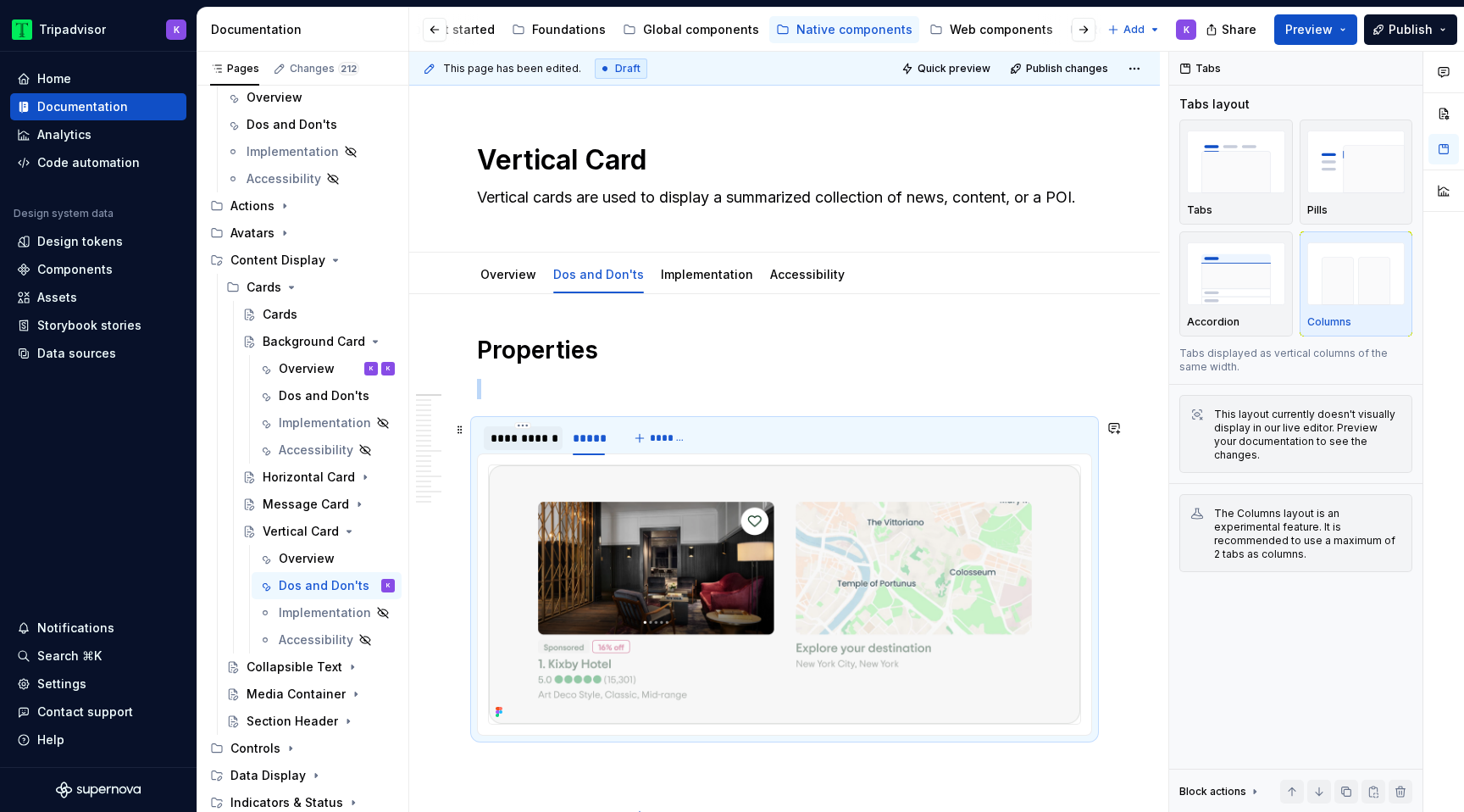
click at [533, 444] on div "**********" at bounding box center [522, 438] width 65 height 17
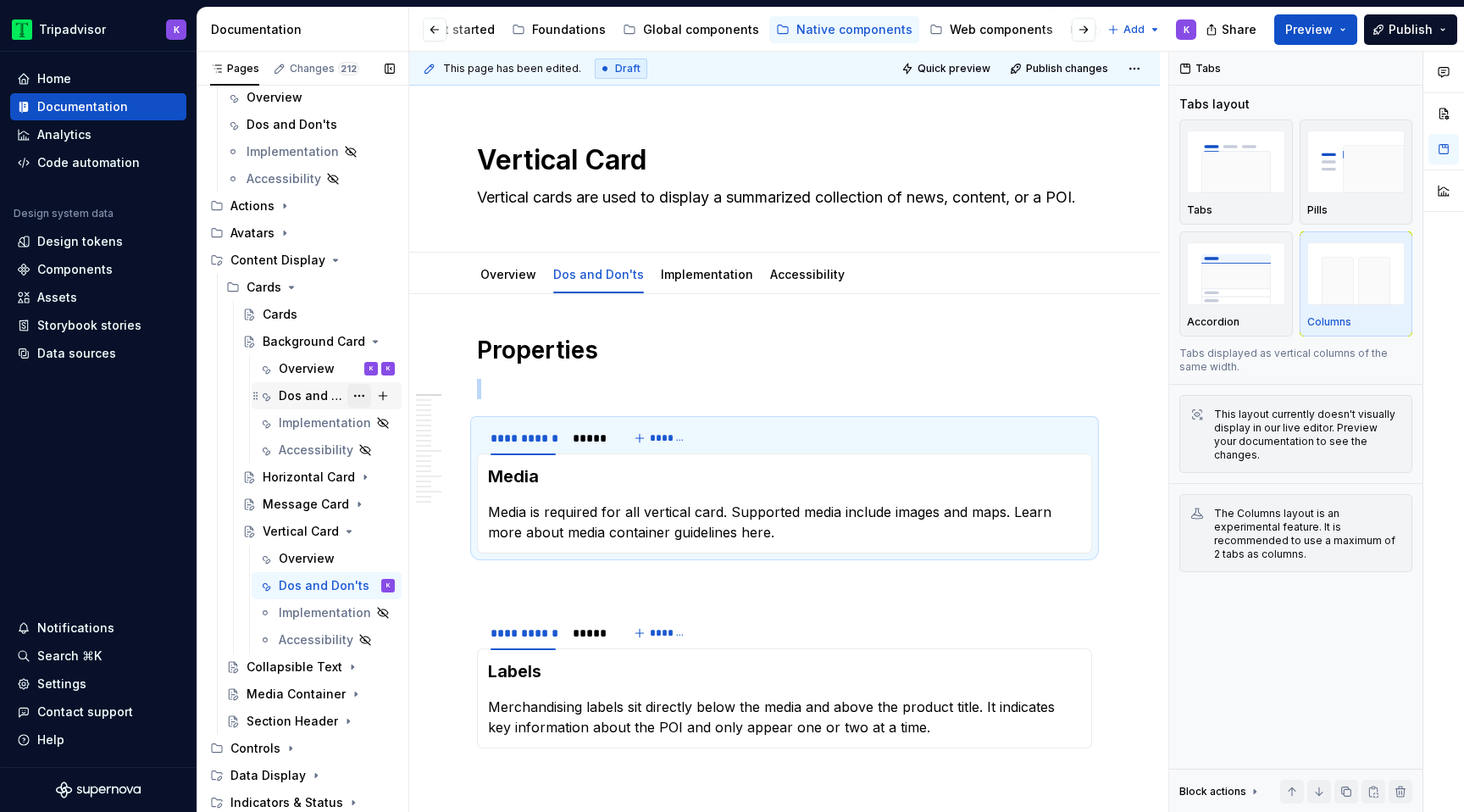
drag, startPoint x: 323, startPoint y: 395, endPoint x: 349, endPoint y: 395, distance: 26.0
click at [323, 395] on div "Dos and Don'ts" at bounding box center [311, 395] width 65 height 17
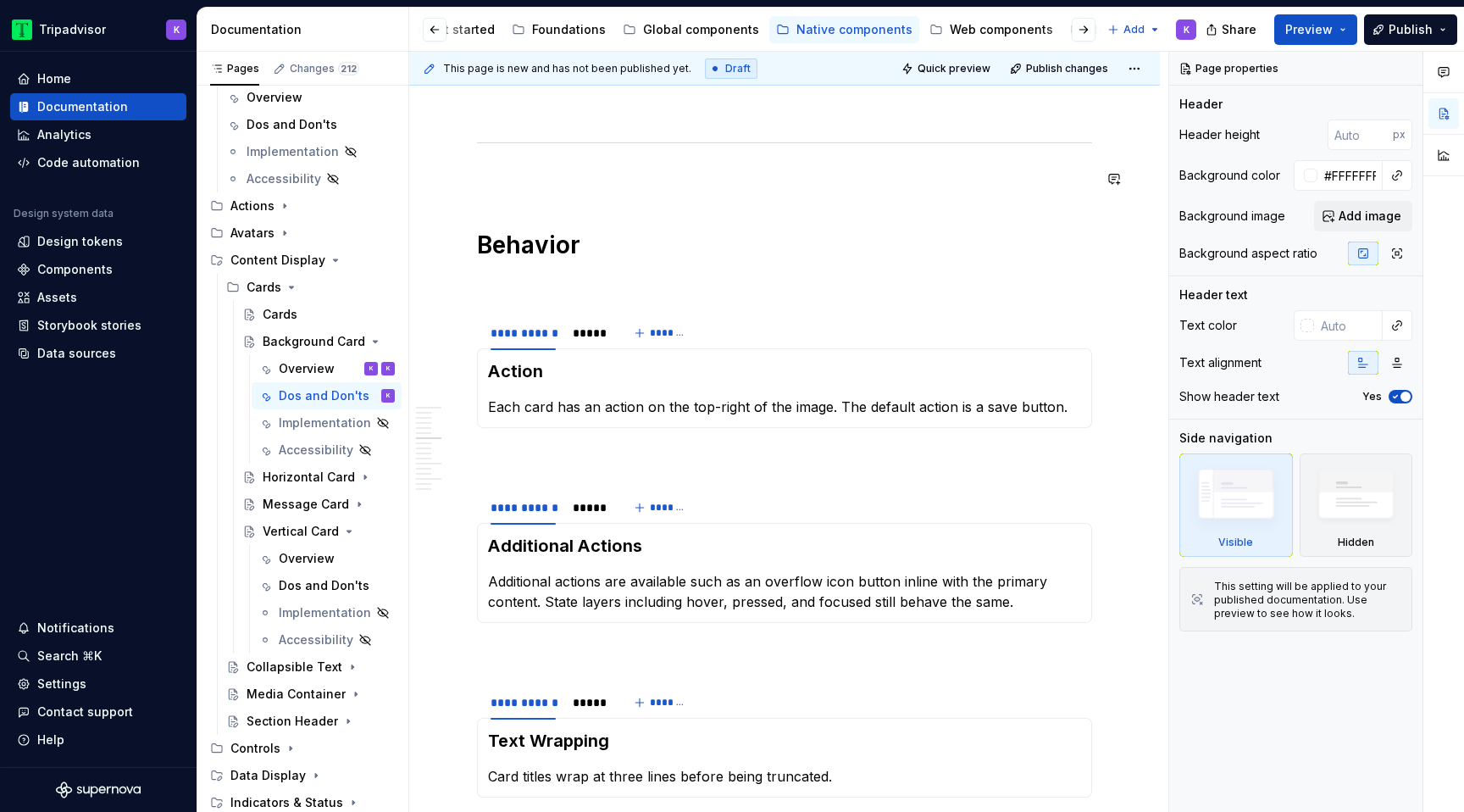
scroll to position [1420, 0]
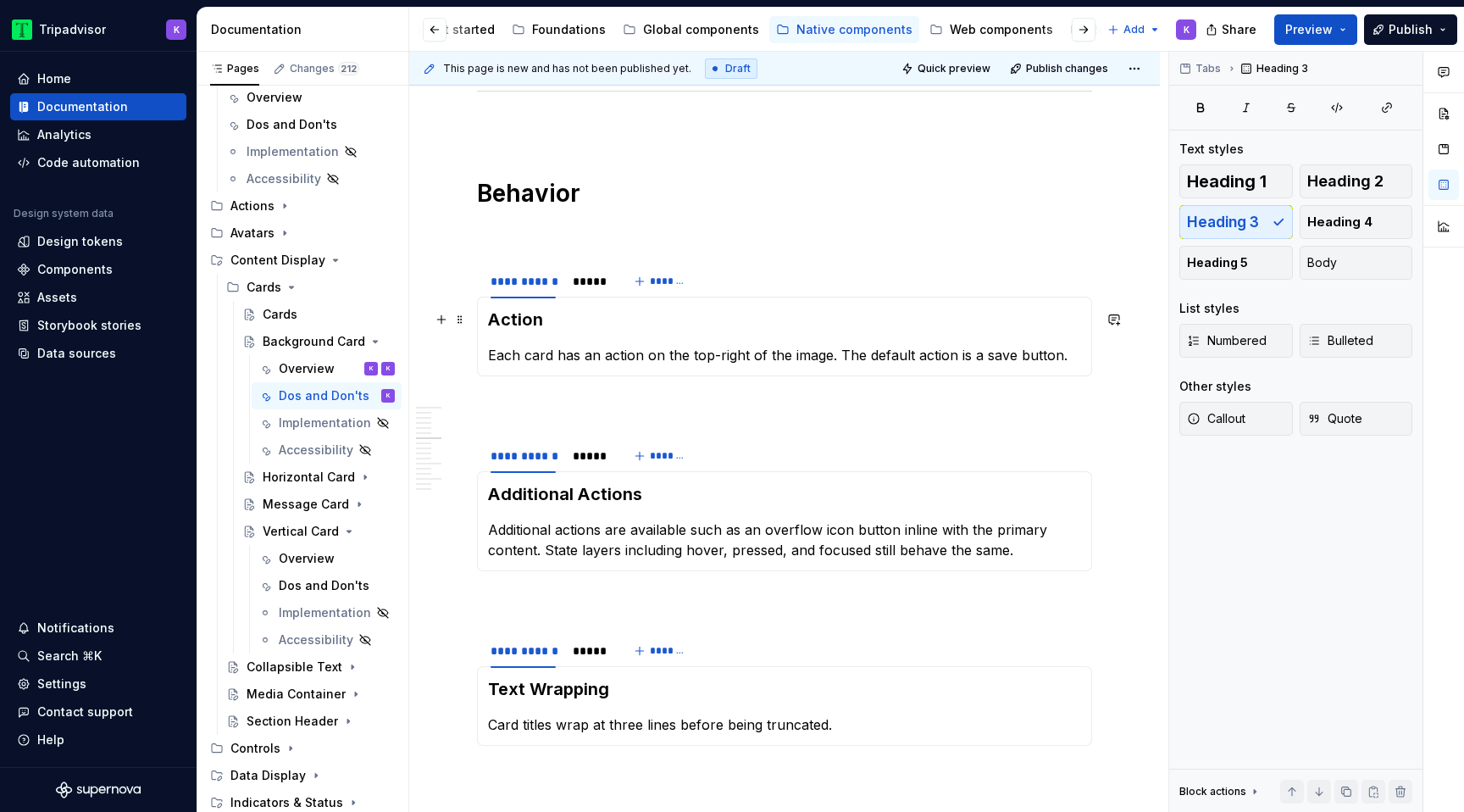
click at [552, 318] on h3 "Action" at bounding box center [784, 319] width 593 height 24
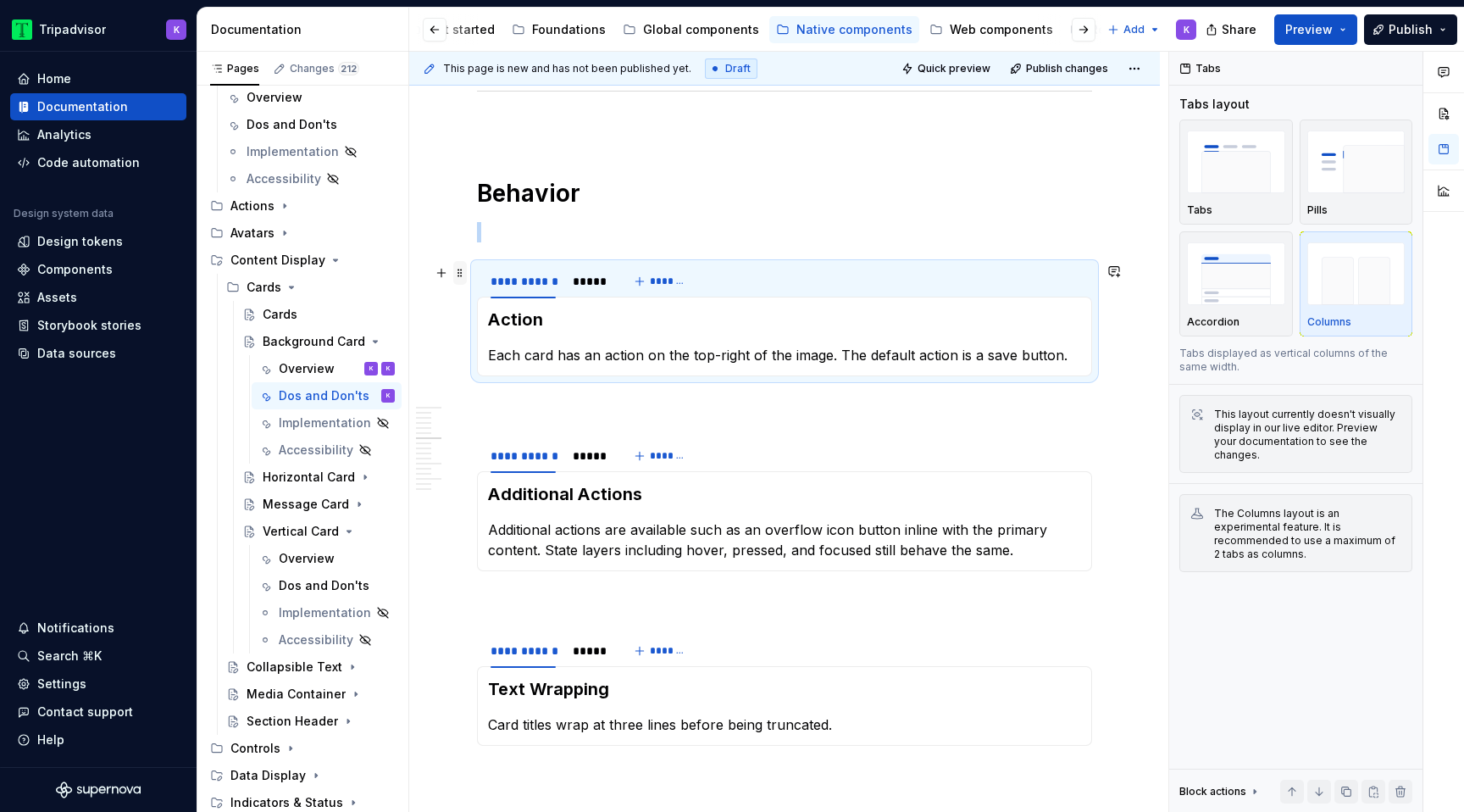
click at [463, 273] on span at bounding box center [460, 273] width 14 height 24
click at [533, 421] on div "Delete" at bounding box center [540, 423] width 110 height 17
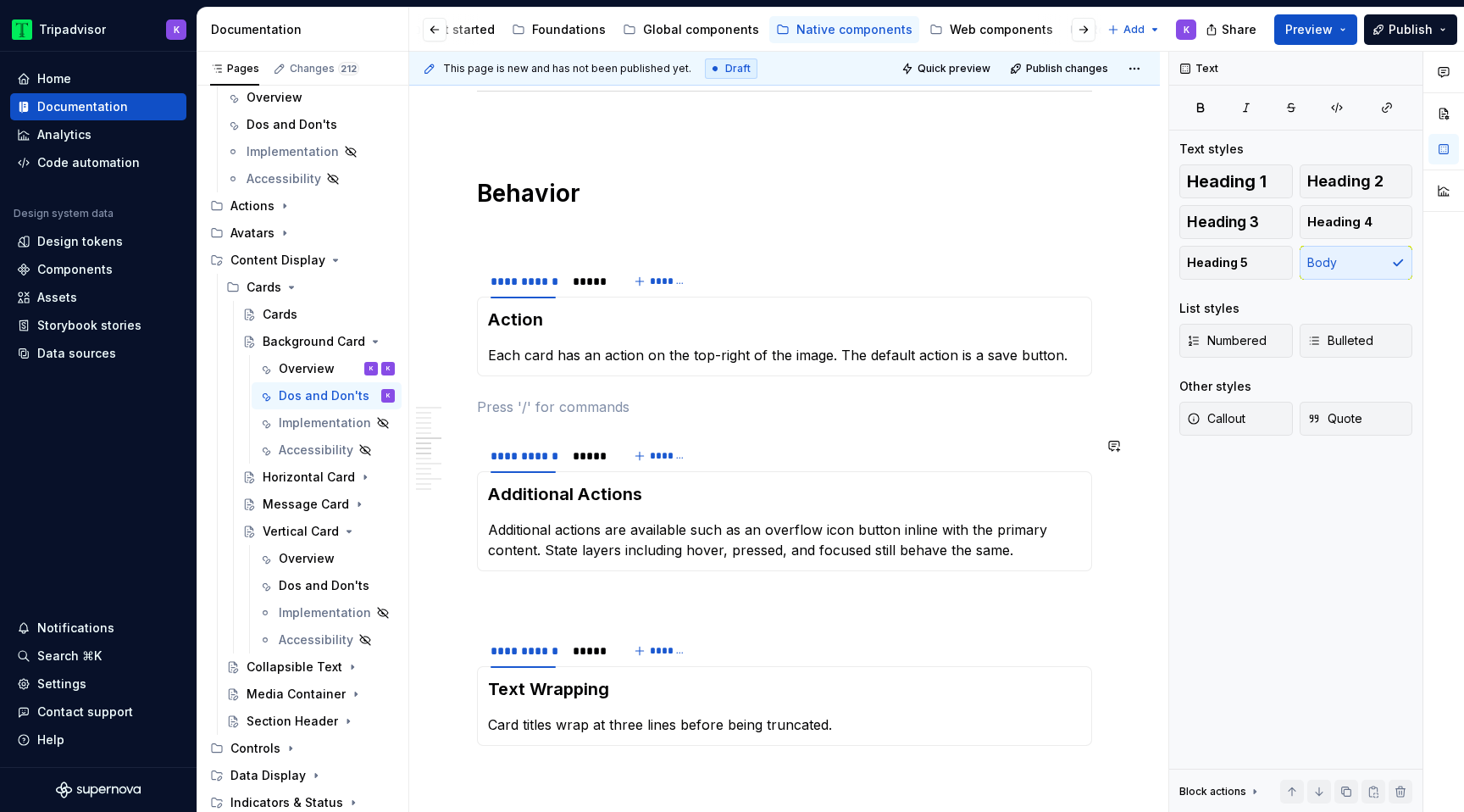
type textarea "*"
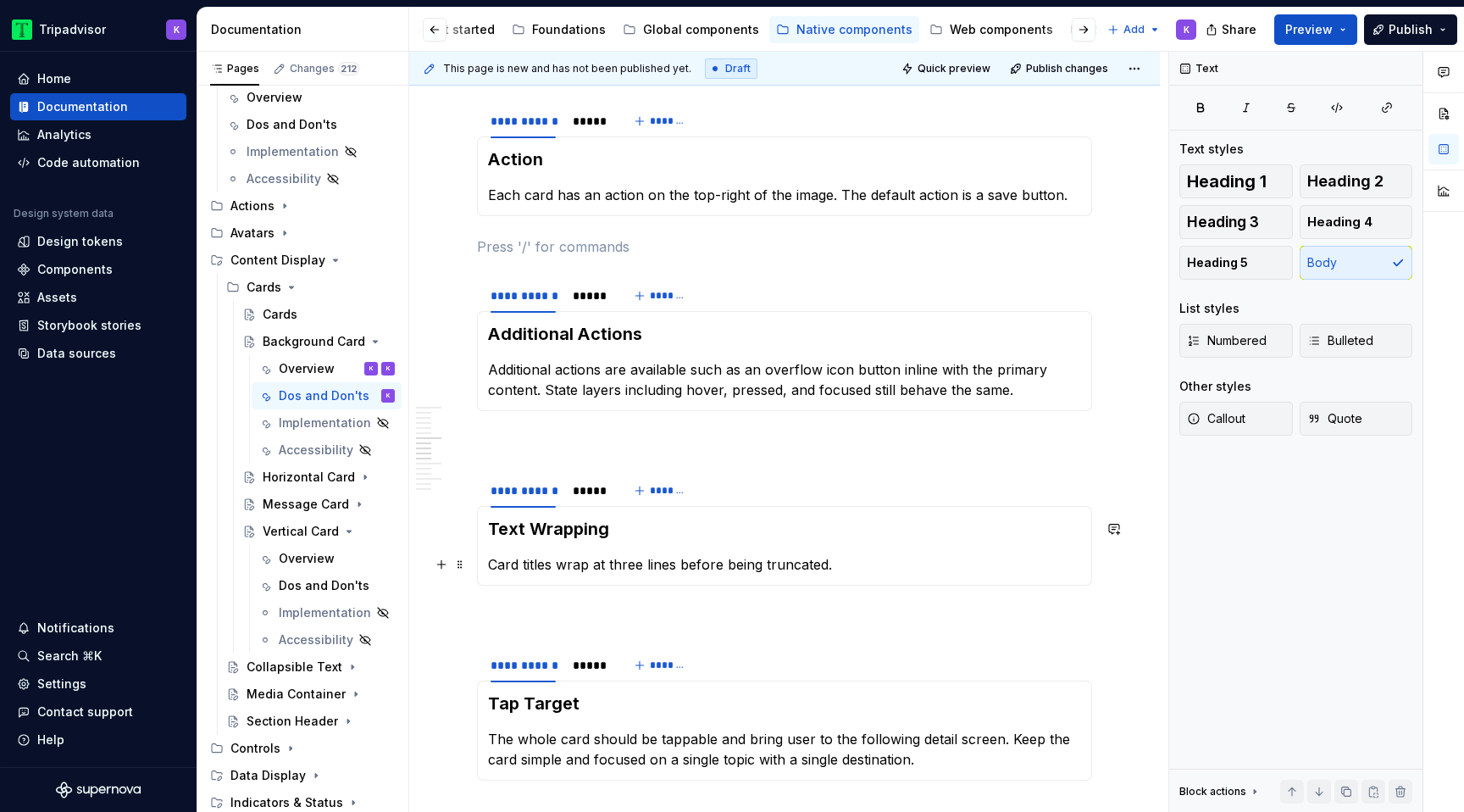
scroll to position [1621, 0]
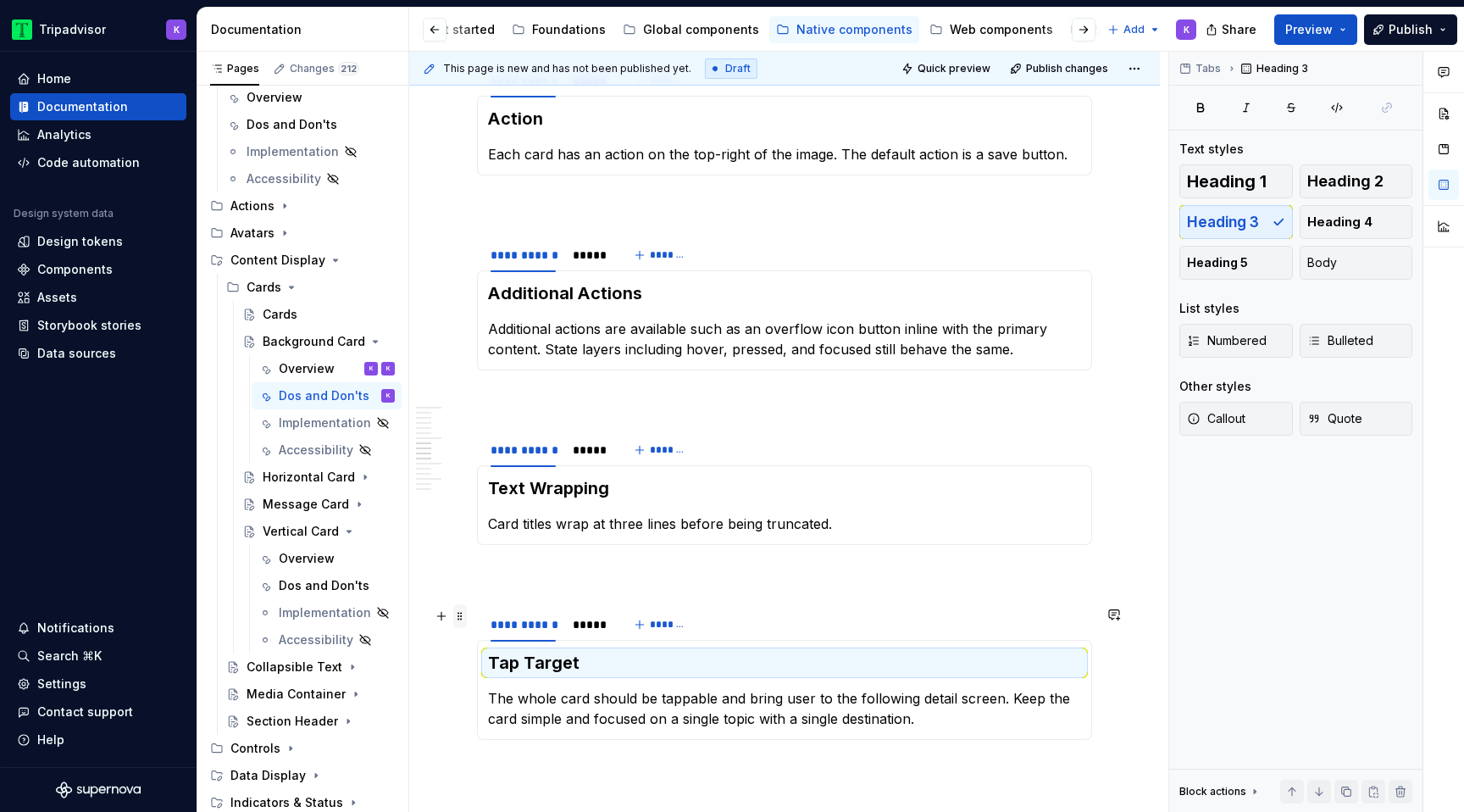
click at [464, 611] on span at bounding box center [460, 616] width 14 height 24
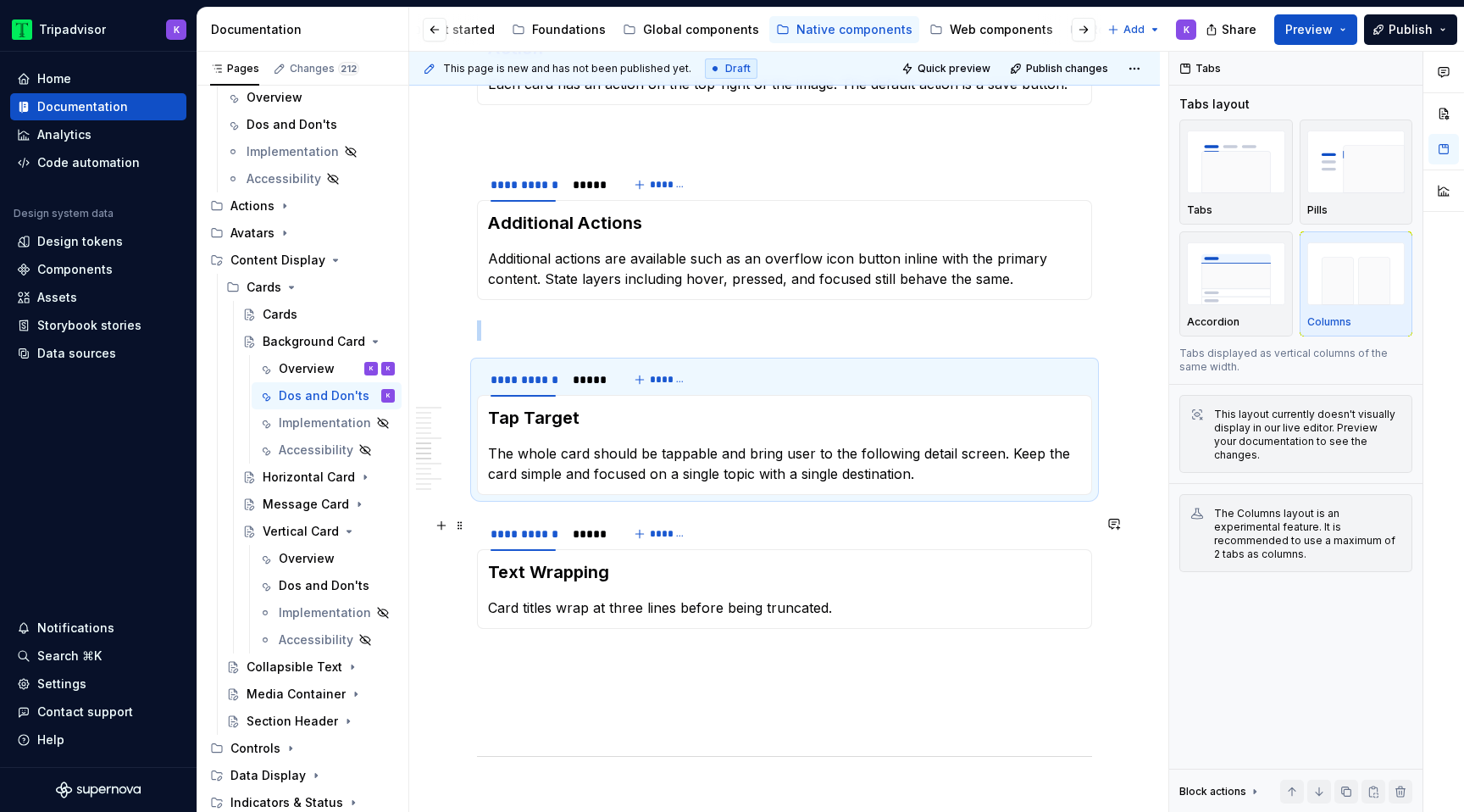
scroll to position [1801, 0]
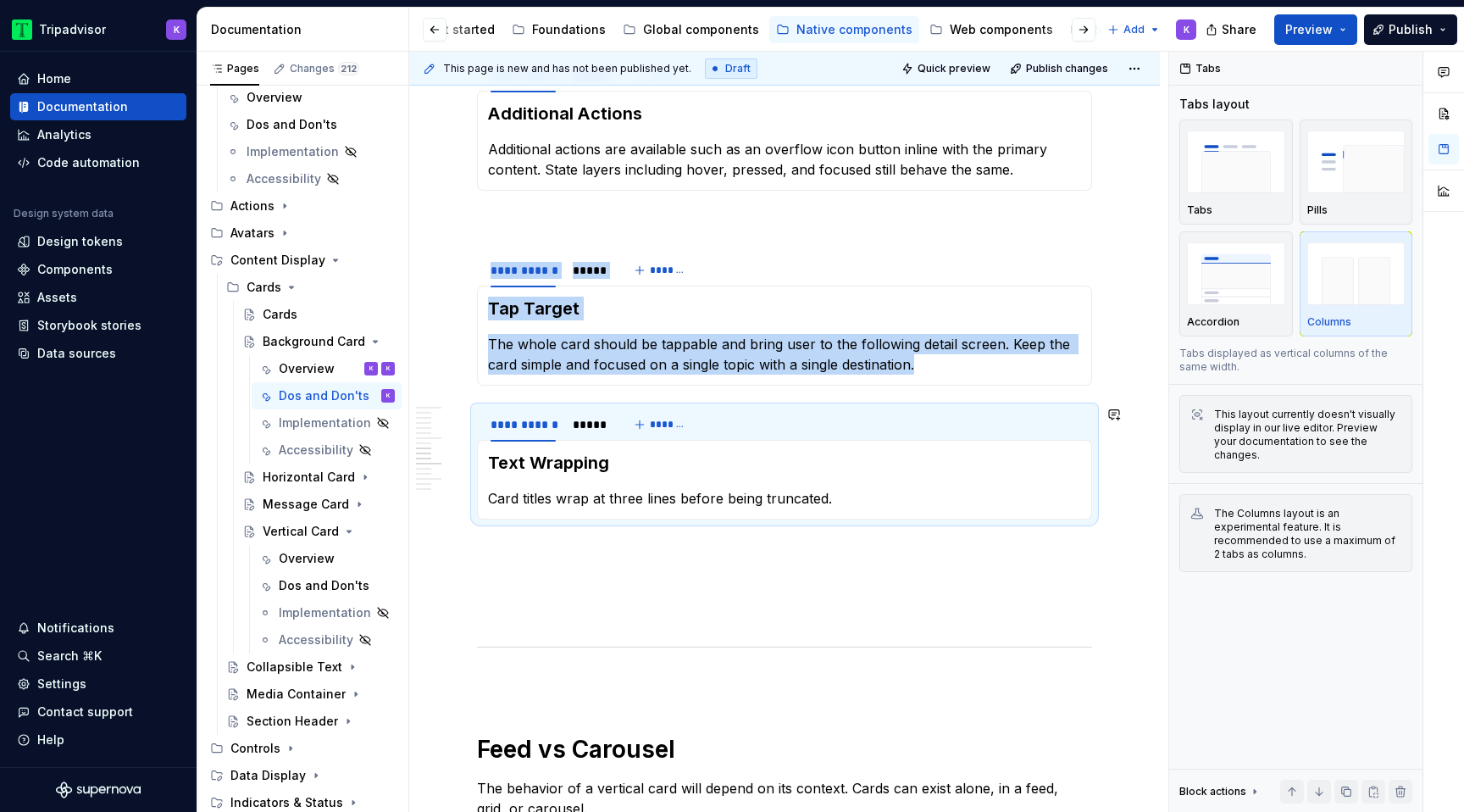
click at [0, 0] on span at bounding box center [0, 0] width 0 height 0
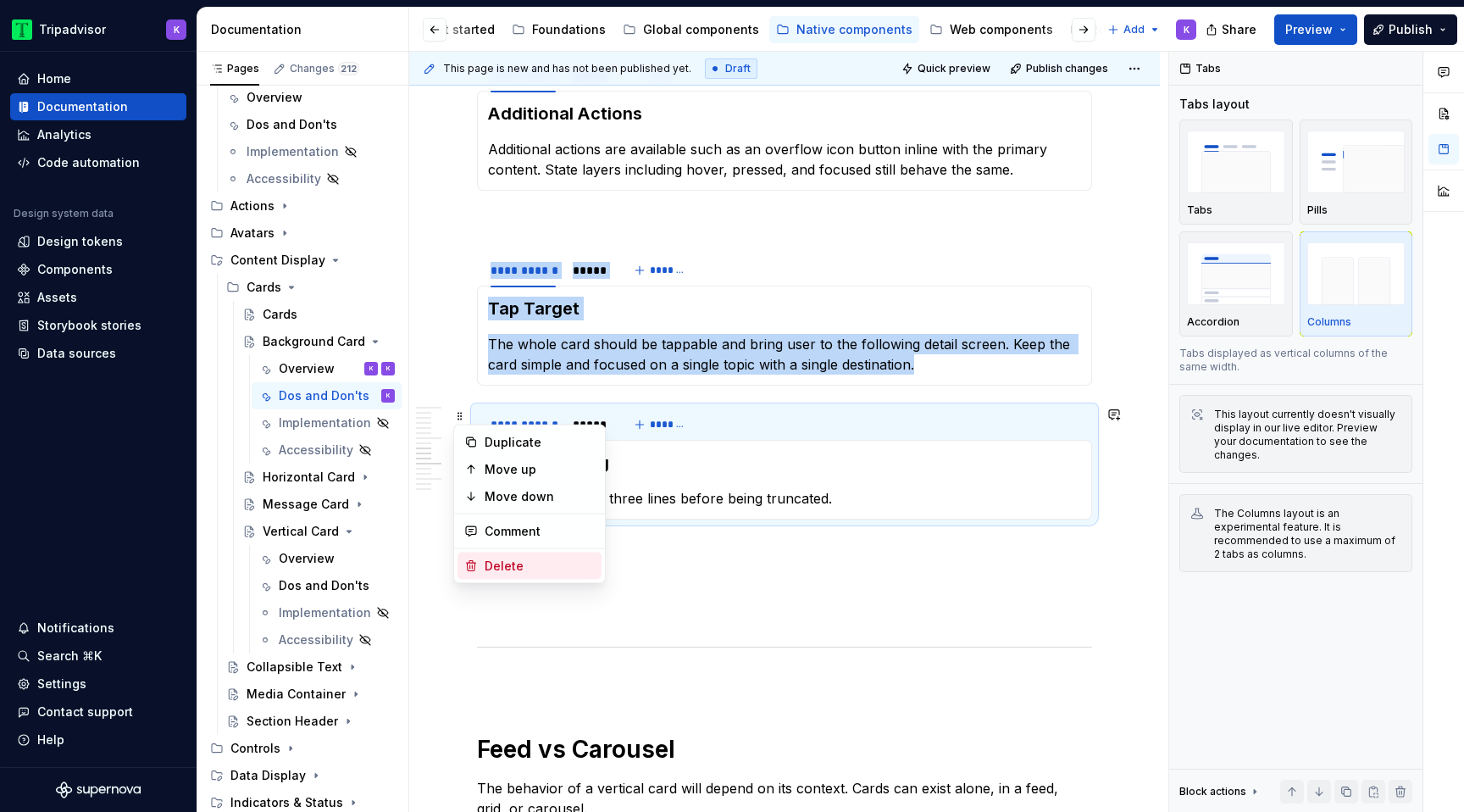
click at [510, 572] on div "Delete" at bounding box center [540, 566] width 110 height 17
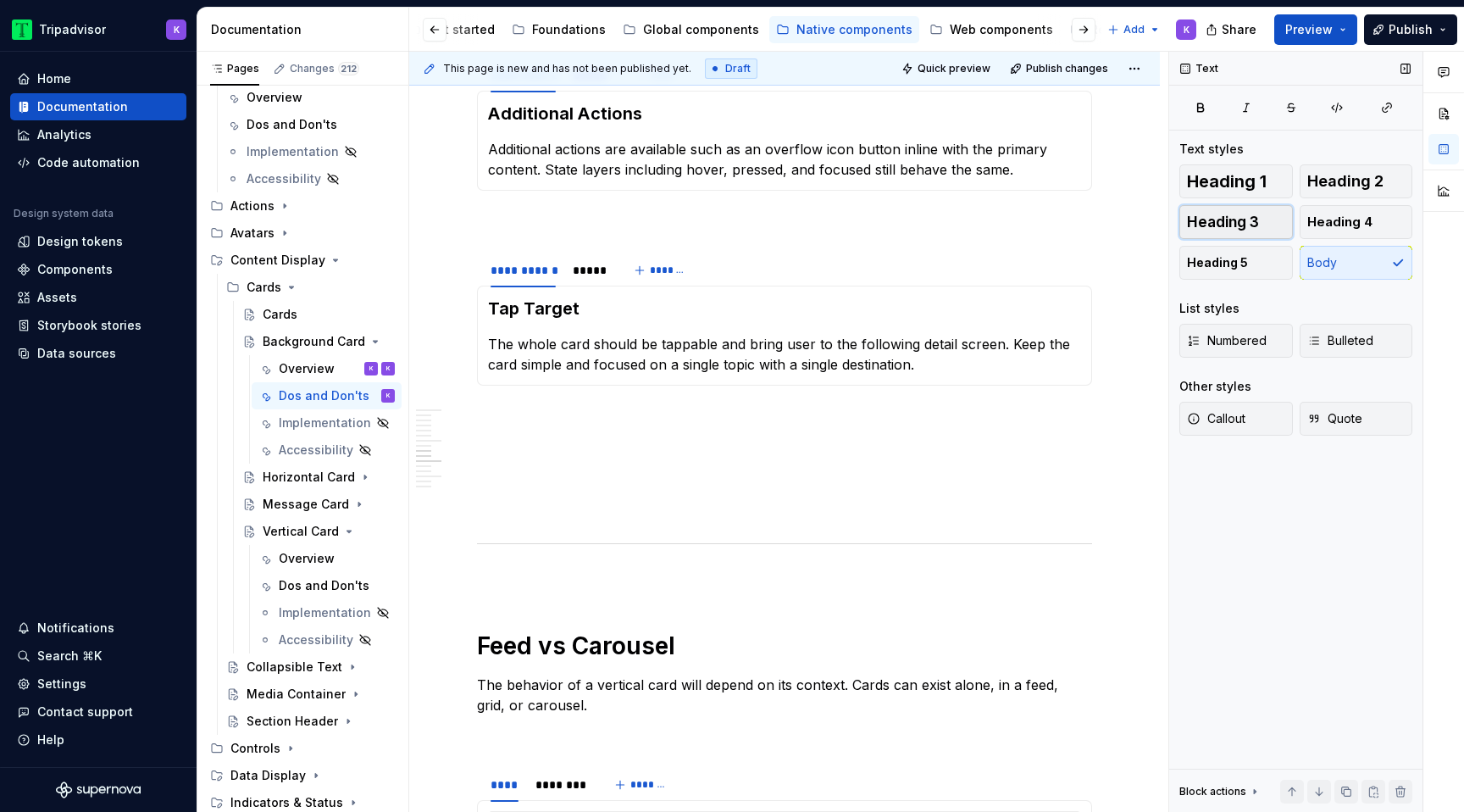
click at [1254, 221] on span "Heading 3" at bounding box center [1223, 222] width 72 height 17
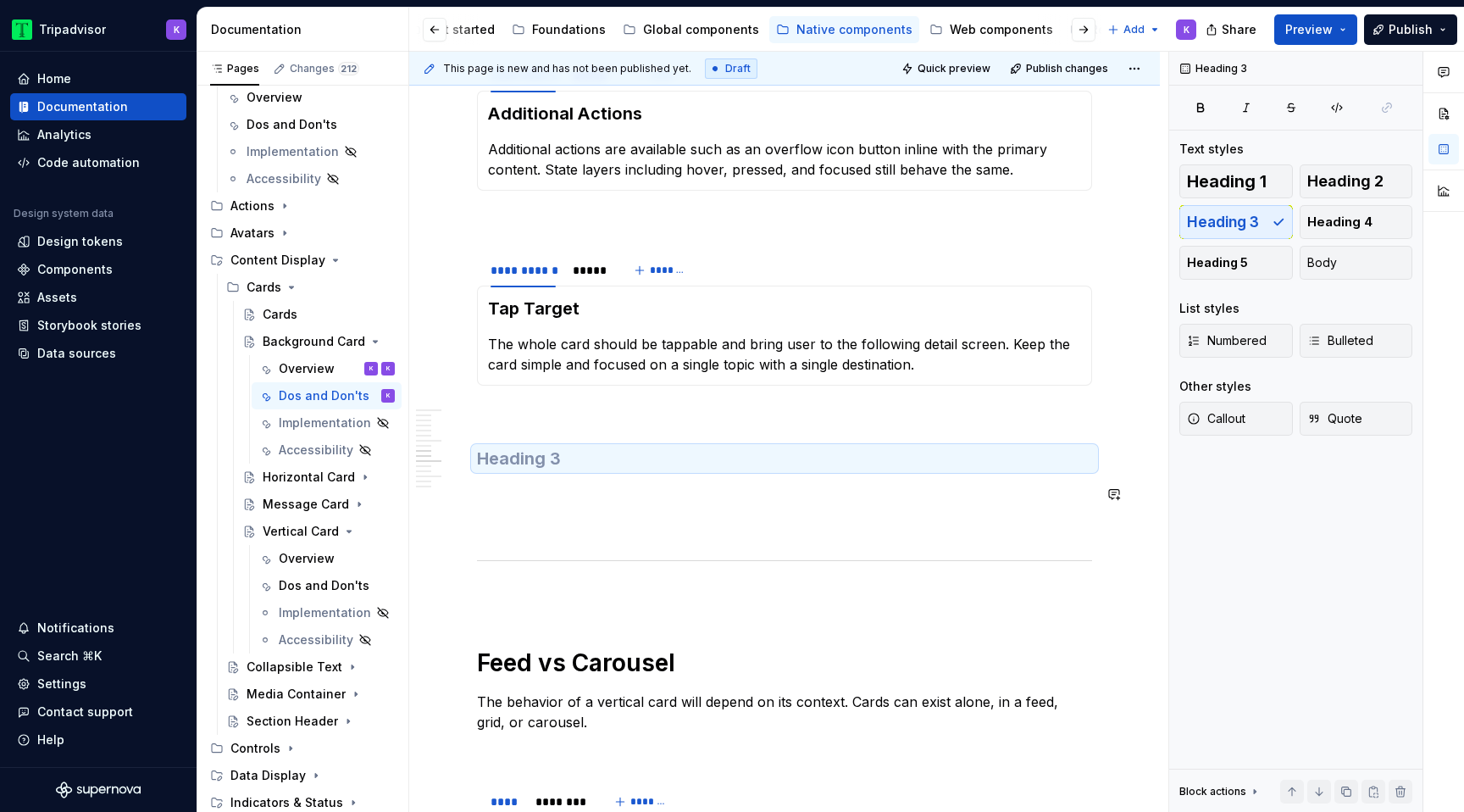
click at [814, 473] on div "**********" at bounding box center [784, 543] width 615 height 3936
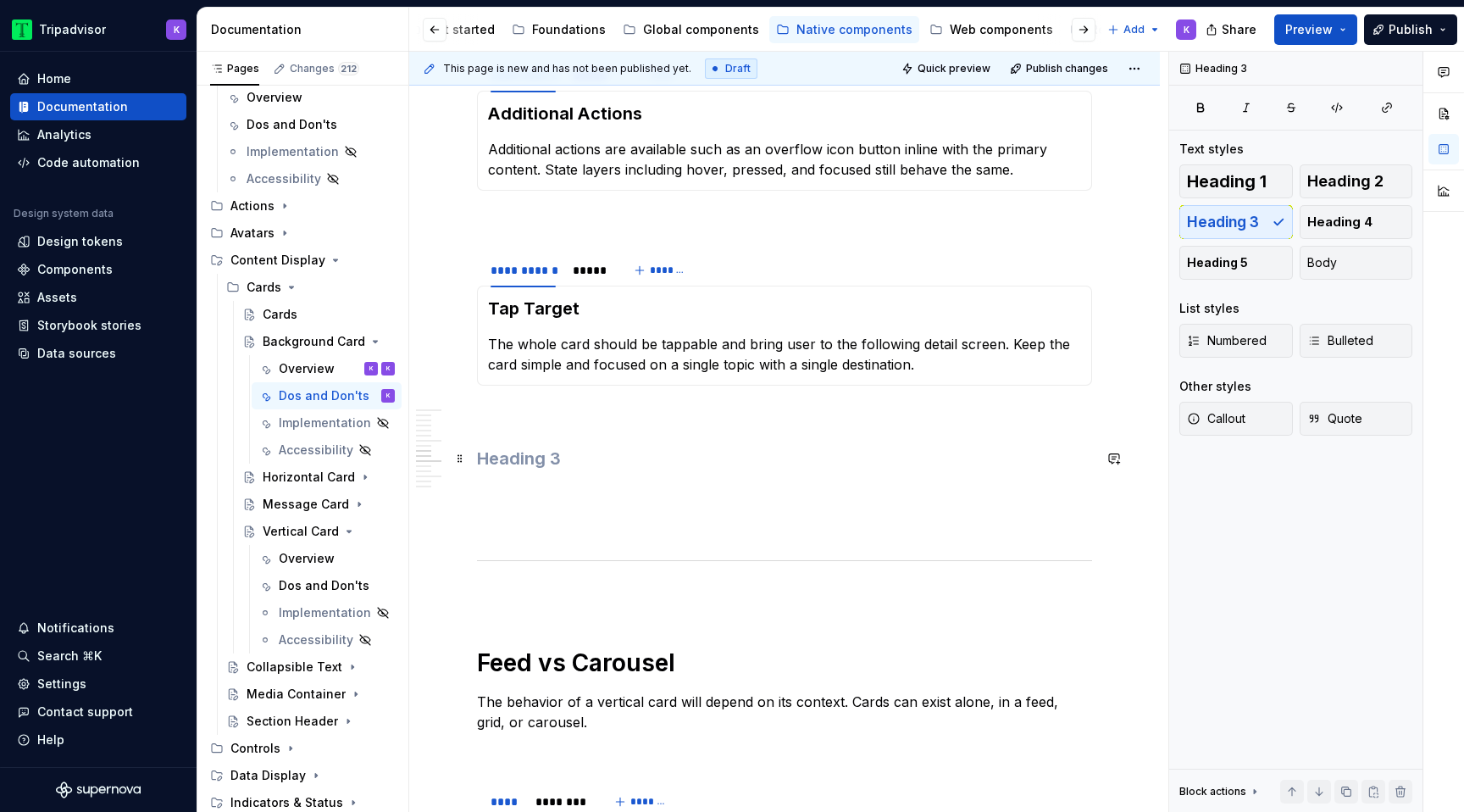
click at [806, 455] on h3 at bounding box center [784, 459] width 615 height 24
click at [738, 502] on p at bounding box center [784, 494] width 615 height 20
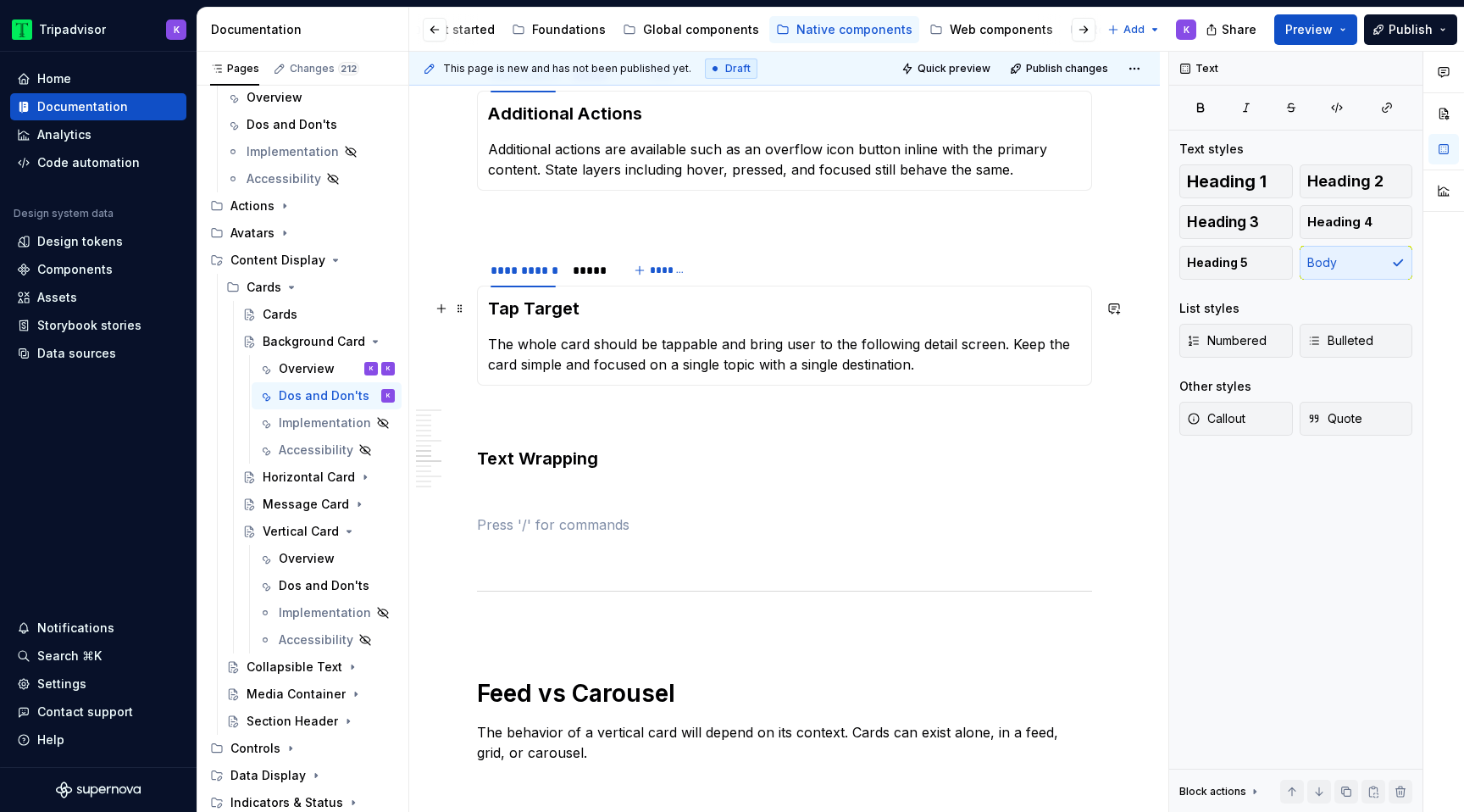
click at [571, 308] on h3 "Tap Target" at bounding box center [784, 308] width 593 height 24
click at [550, 533] on p at bounding box center [784, 524] width 615 height 20
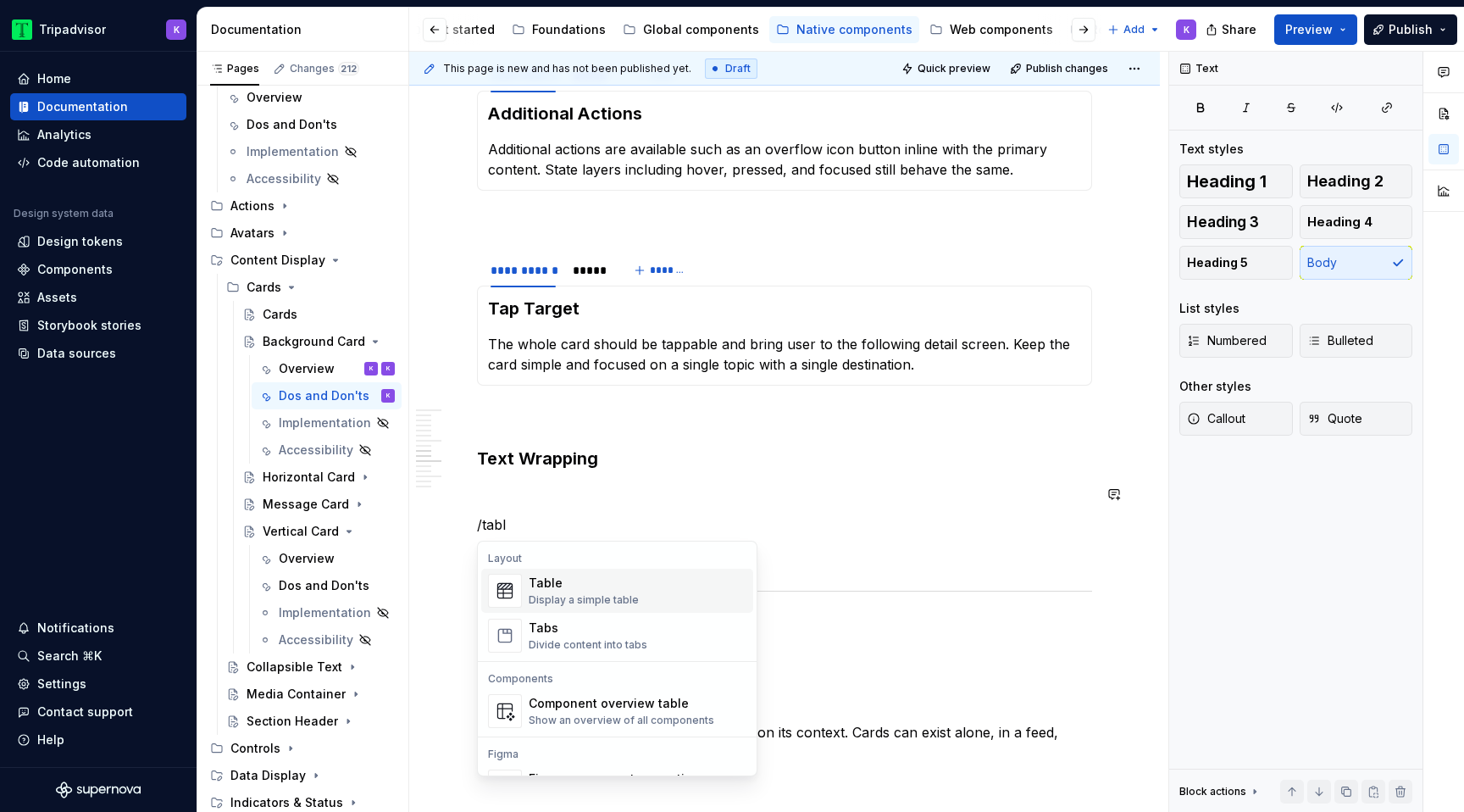
click at [680, 607] on span "Table Display a simple table" at bounding box center [617, 590] width 272 height 44
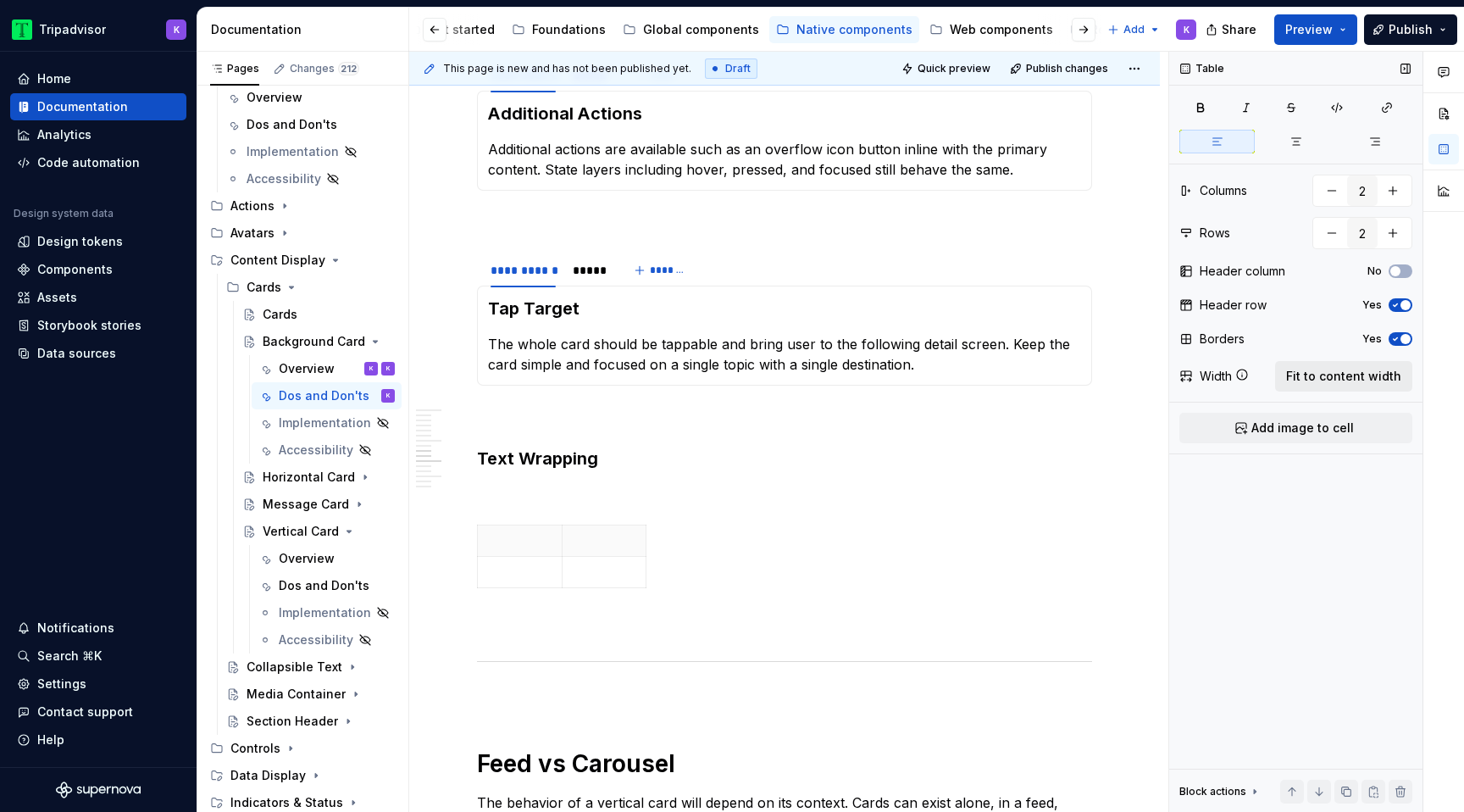
click at [1360, 372] on span "Fit to content width" at bounding box center [1344, 376] width 115 height 17
type textarea "*"
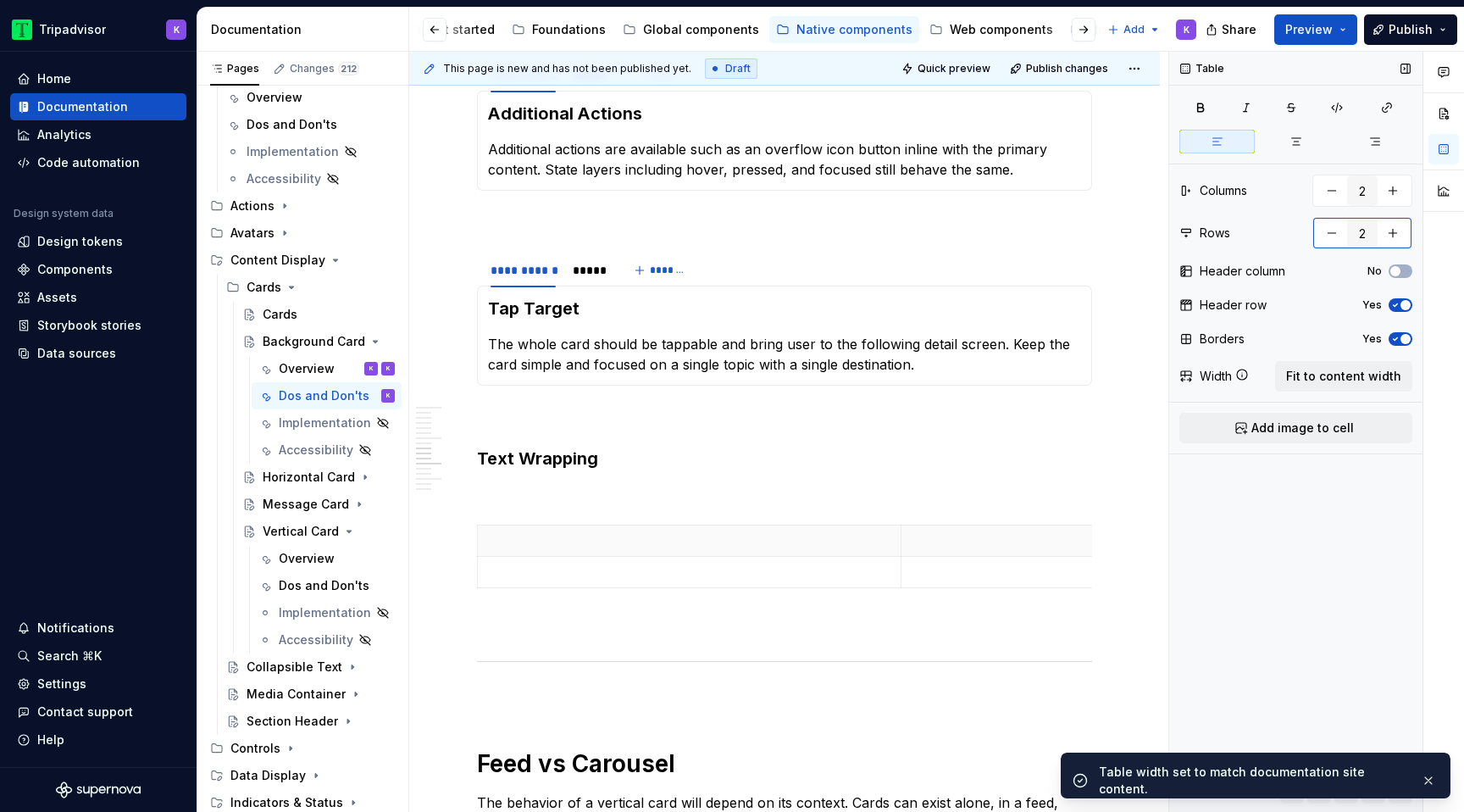
click at [1401, 234] on button "button" at bounding box center [1392, 233] width 30 height 30
type input "3"
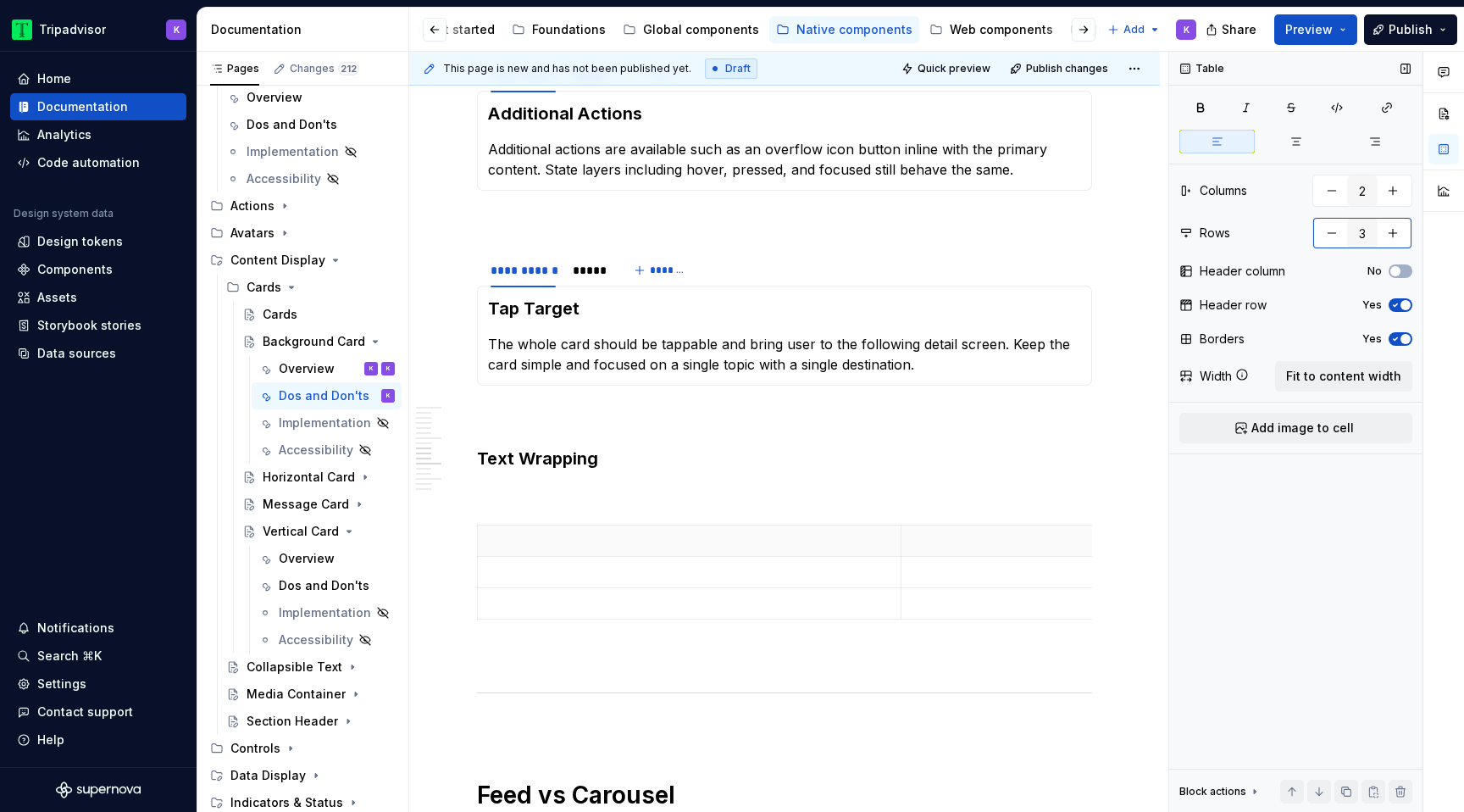
type textarea "*"
click at [1326, 234] on button "button" at bounding box center [1332, 233] width 30 height 30
type input "2"
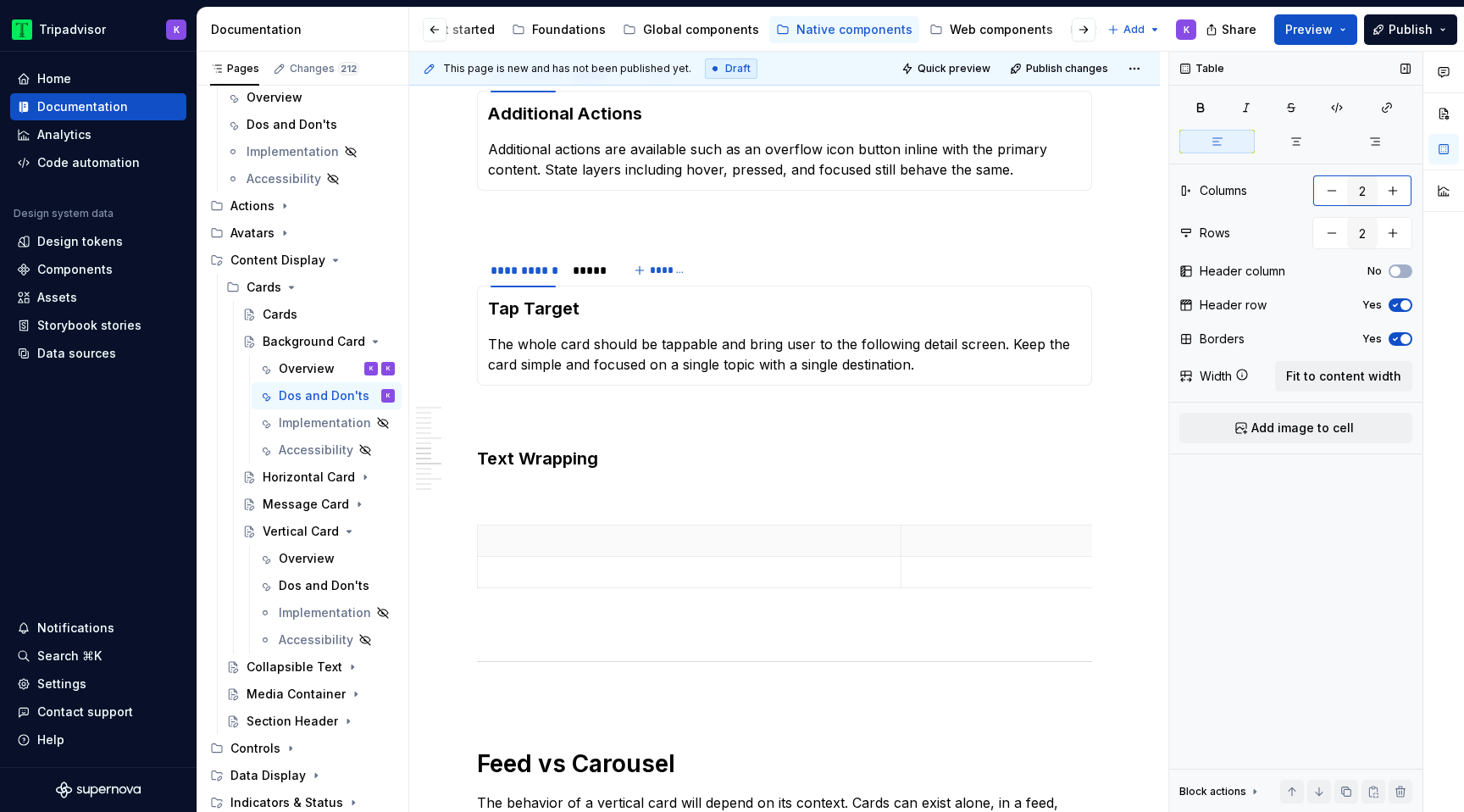
click at [1391, 192] on button "button" at bounding box center [1392, 190] width 30 height 30
type input "4"
drag, startPoint x: 900, startPoint y: 559, endPoint x: 600, endPoint y: 559, distance: 300.0
drag, startPoint x: 1024, startPoint y: 556, endPoint x: 731, endPoint y: 557, distance: 293.0
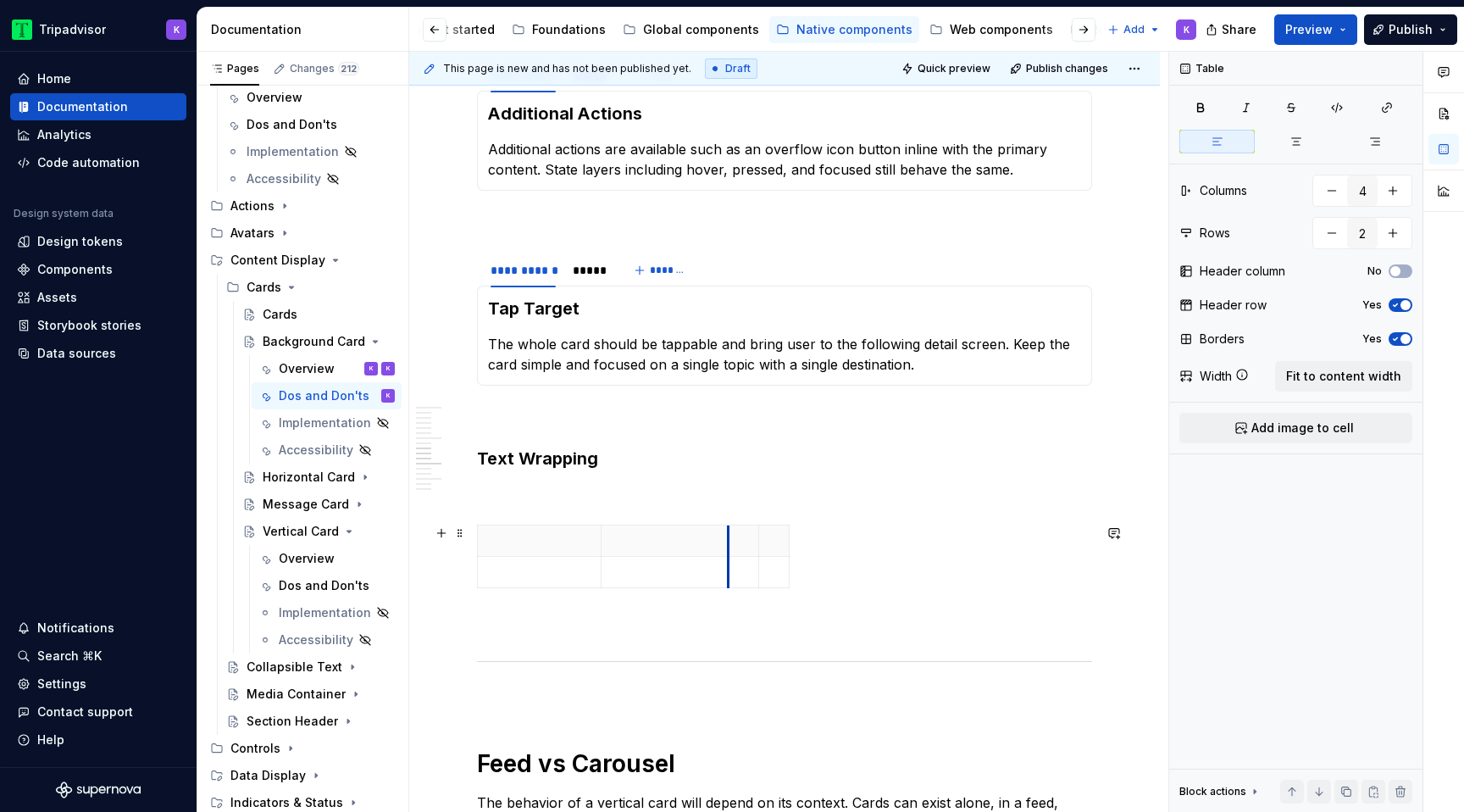
click at [728, 557] on td at bounding box center [742, 572] width 30 height 31
click at [1372, 379] on span "Fit to content width" at bounding box center [1344, 376] width 115 height 17
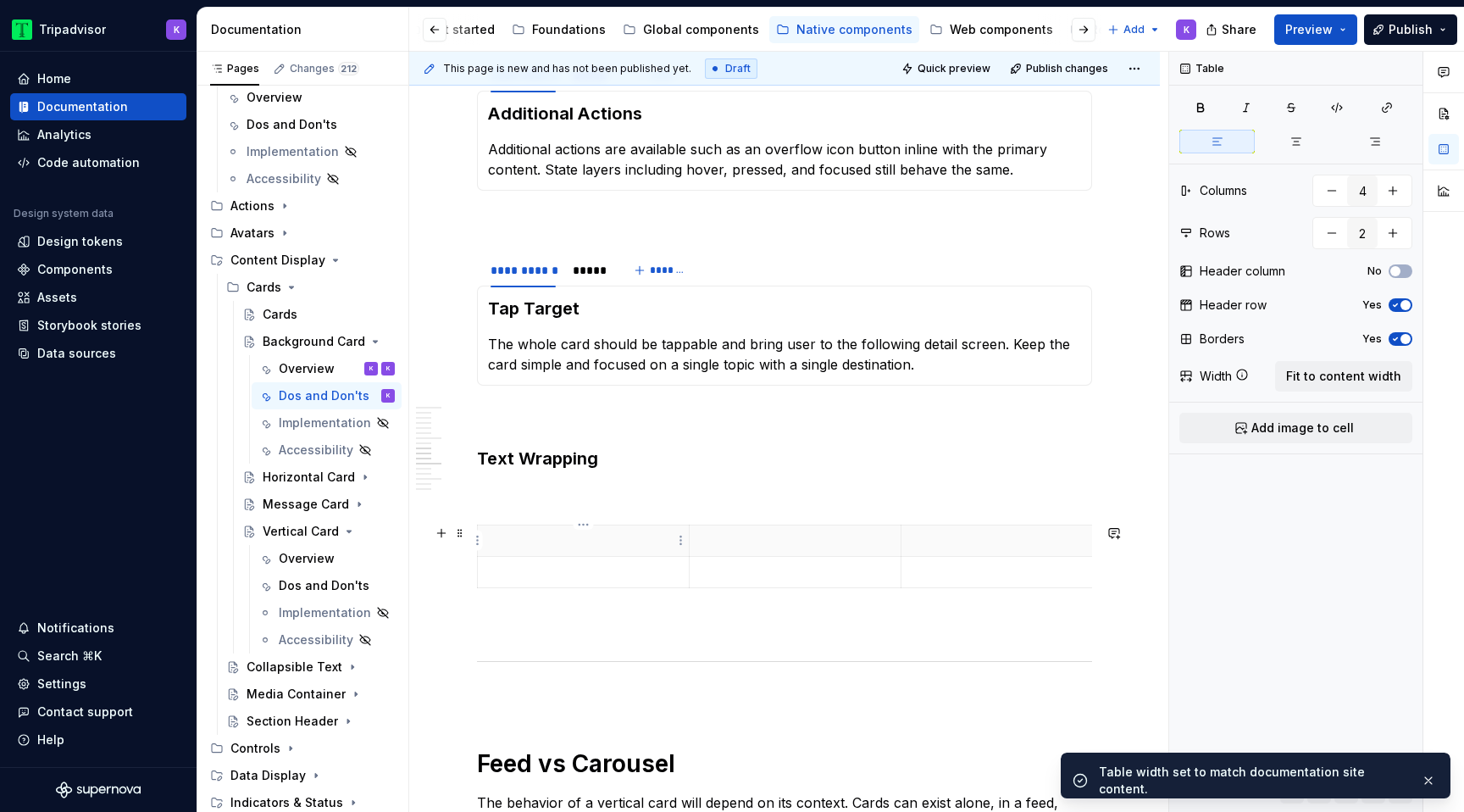
click at [618, 546] on p at bounding box center [583, 541] width 190 height 17
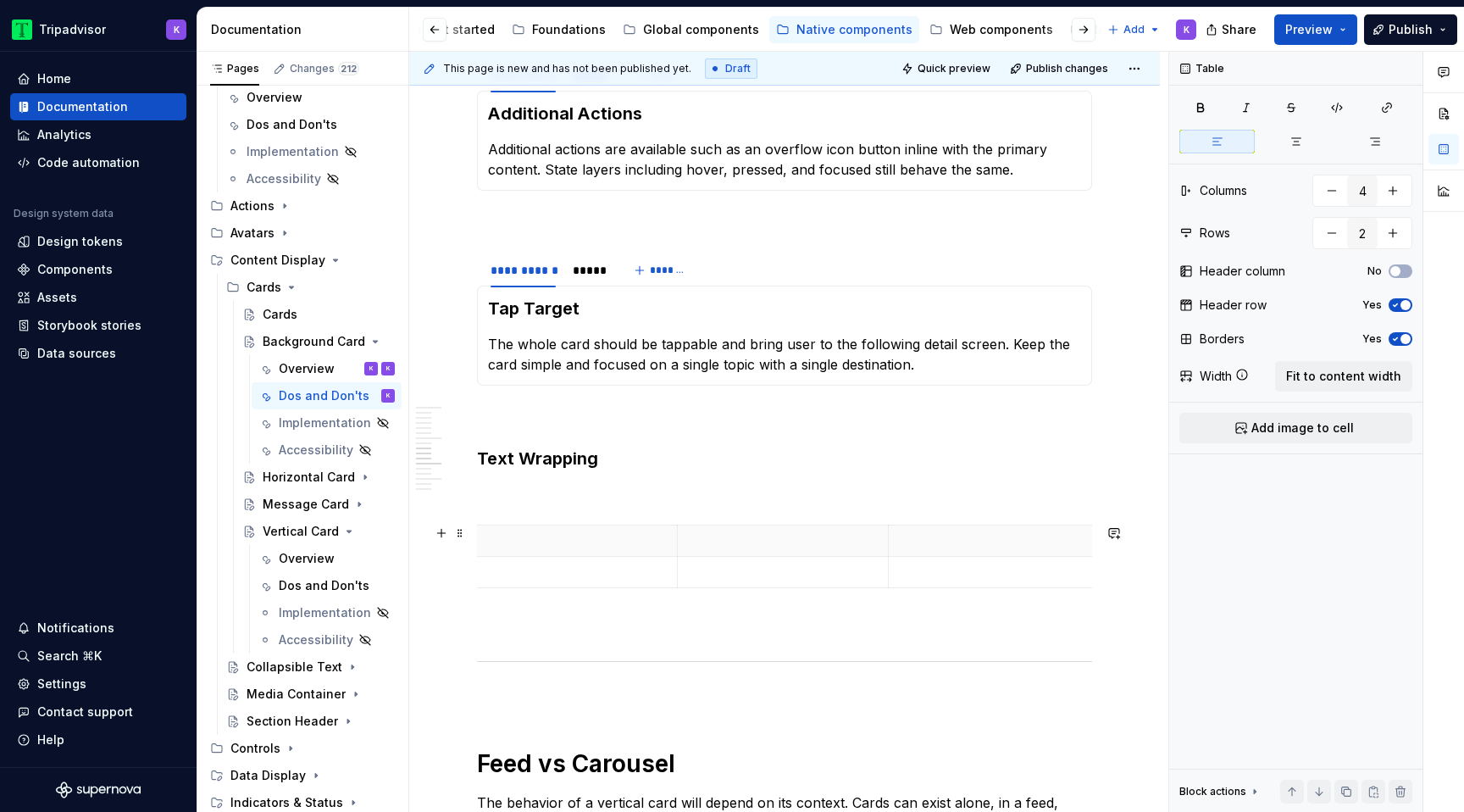
scroll to position [0, 0]
click at [591, 545] on p at bounding box center [583, 541] width 190 height 17
click at [811, 529] on th at bounding box center [795, 541] width 212 height 31
drag, startPoint x: 732, startPoint y: 539, endPoint x: 692, endPoint y: 539, distance: 40.0
click at [692, 539] on th "Card Title" at bounding box center [795, 541] width 212 height 31
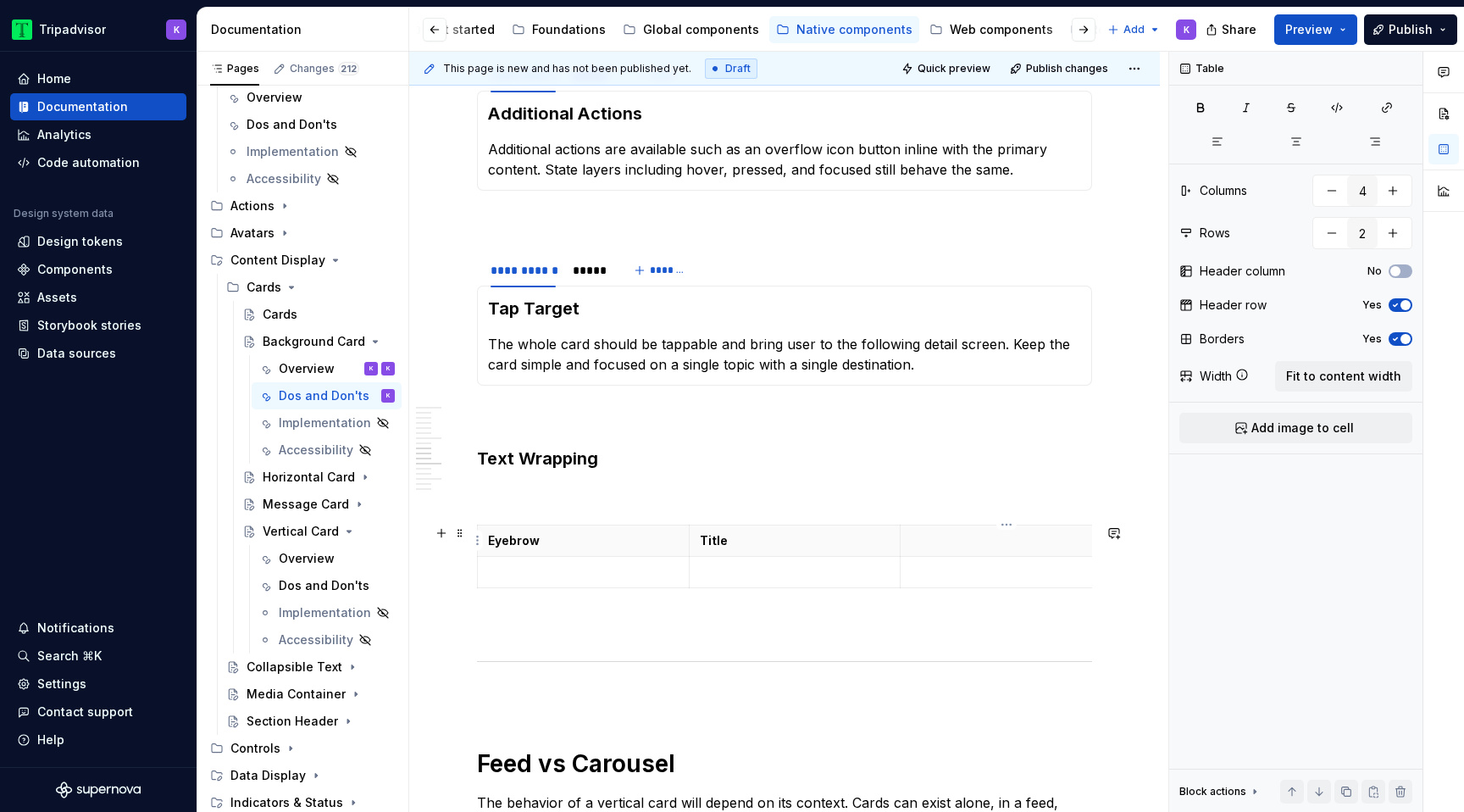
click at [936, 544] on p at bounding box center [1006, 541] width 190 height 17
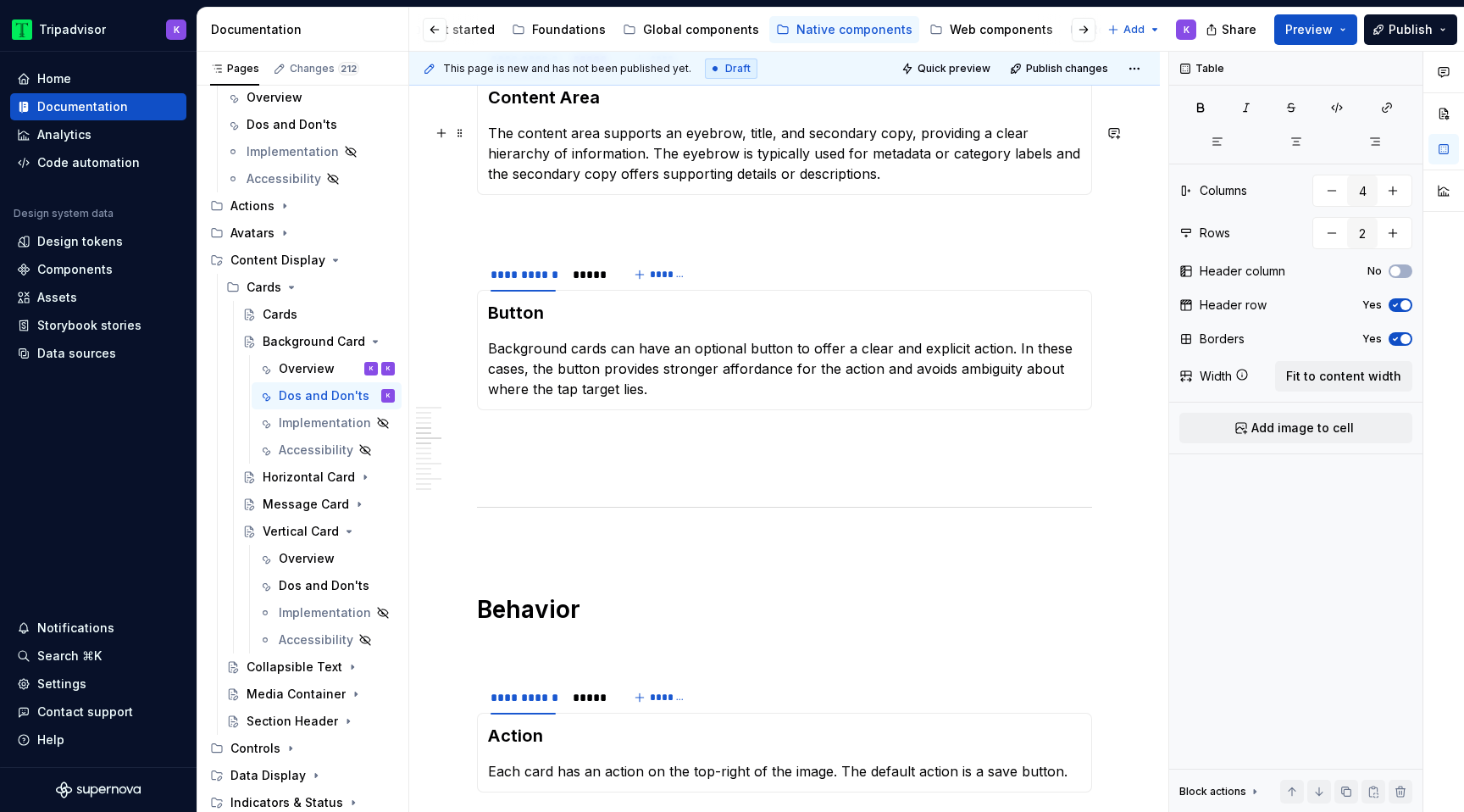
scroll to position [830, 0]
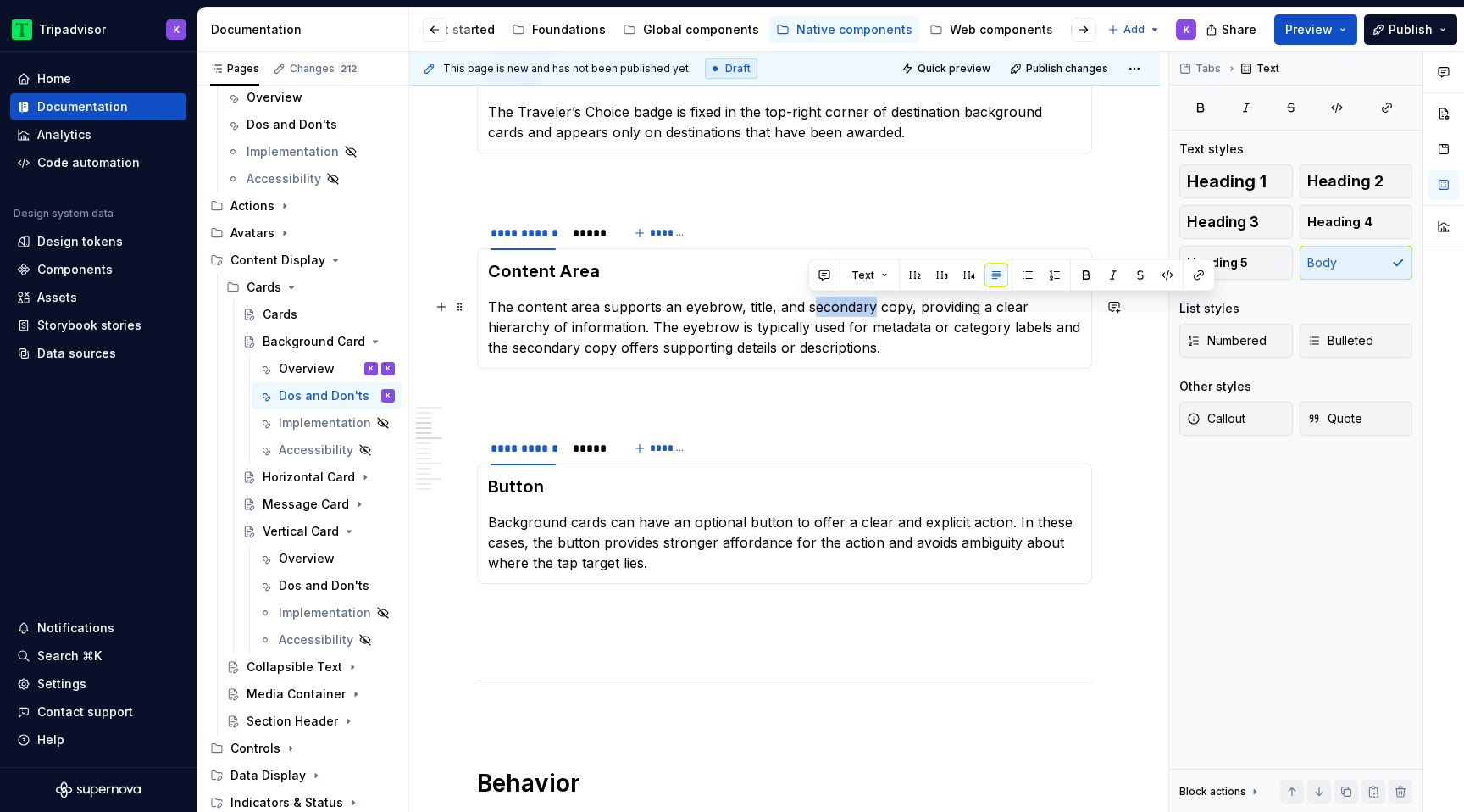
drag, startPoint x: 870, startPoint y: 307, endPoint x: 808, endPoint y: 305, distance: 62.0
click at [807, 306] on p "The content area supports an eyebrow, title, and secondary copy, providing a cl…" at bounding box center [784, 326] width 593 height 61
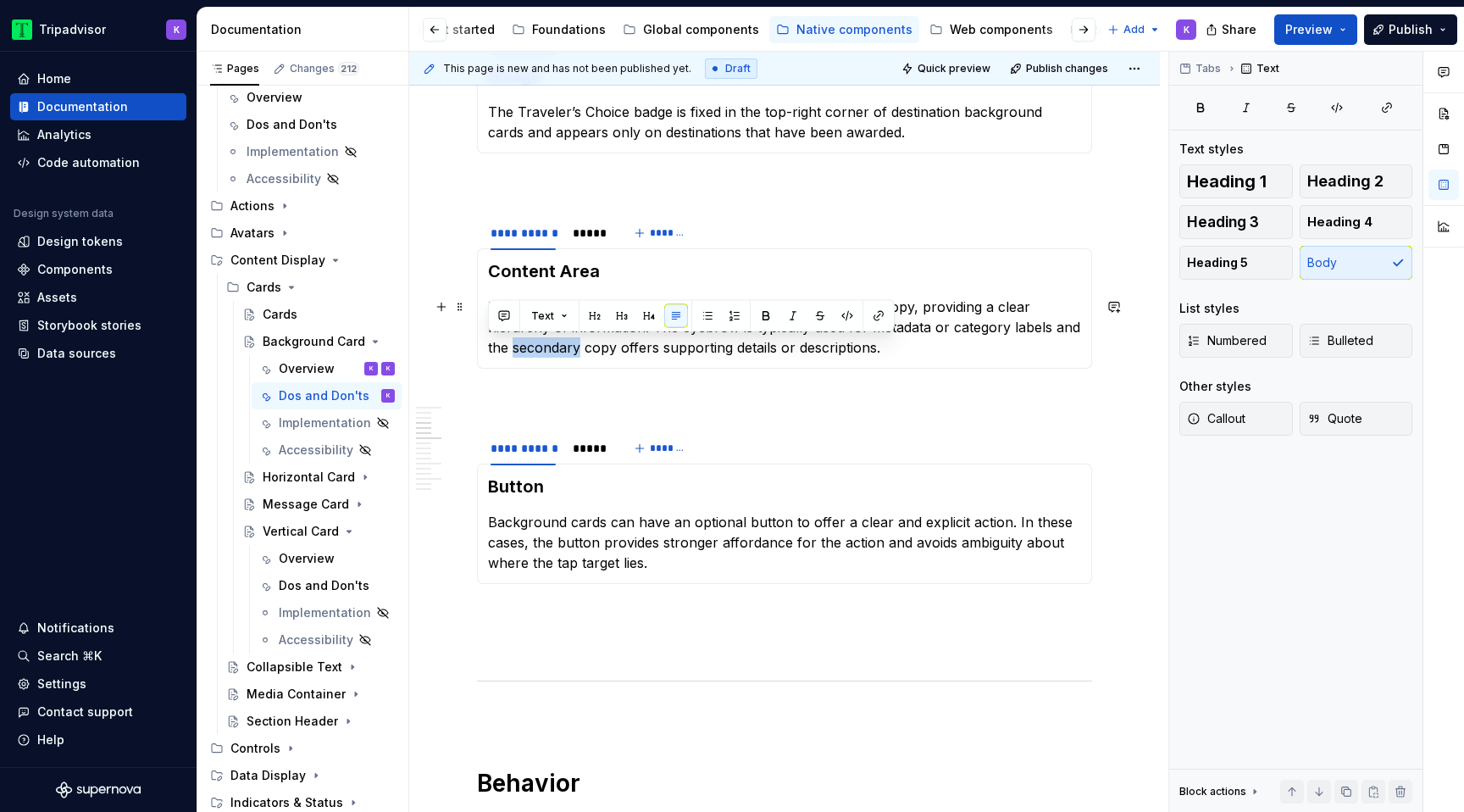
drag, startPoint x: 555, startPoint y: 350, endPoint x: 486, endPoint y: 350, distance: 69.0
click at [485, 350] on div "Content Area The content area supports an eyebrow, title, and supporting copy, …" at bounding box center [784, 308] width 615 height 120
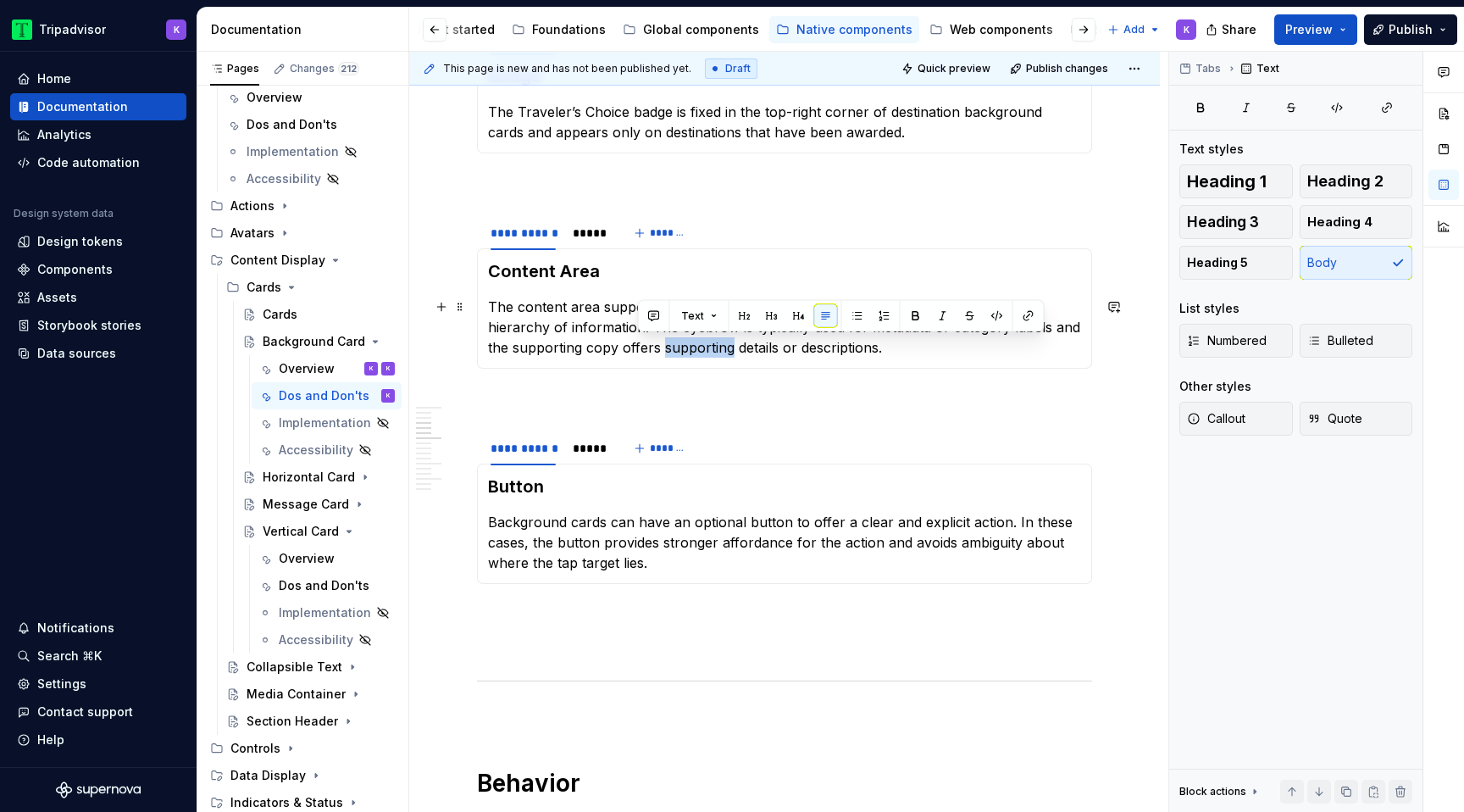
drag, startPoint x: 705, startPoint y: 347, endPoint x: 637, endPoint y: 347, distance: 68.0
click at [637, 347] on p "The content area supports an eyebrow, title, and supporting copy, providing a c…" at bounding box center [784, 326] width 593 height 61
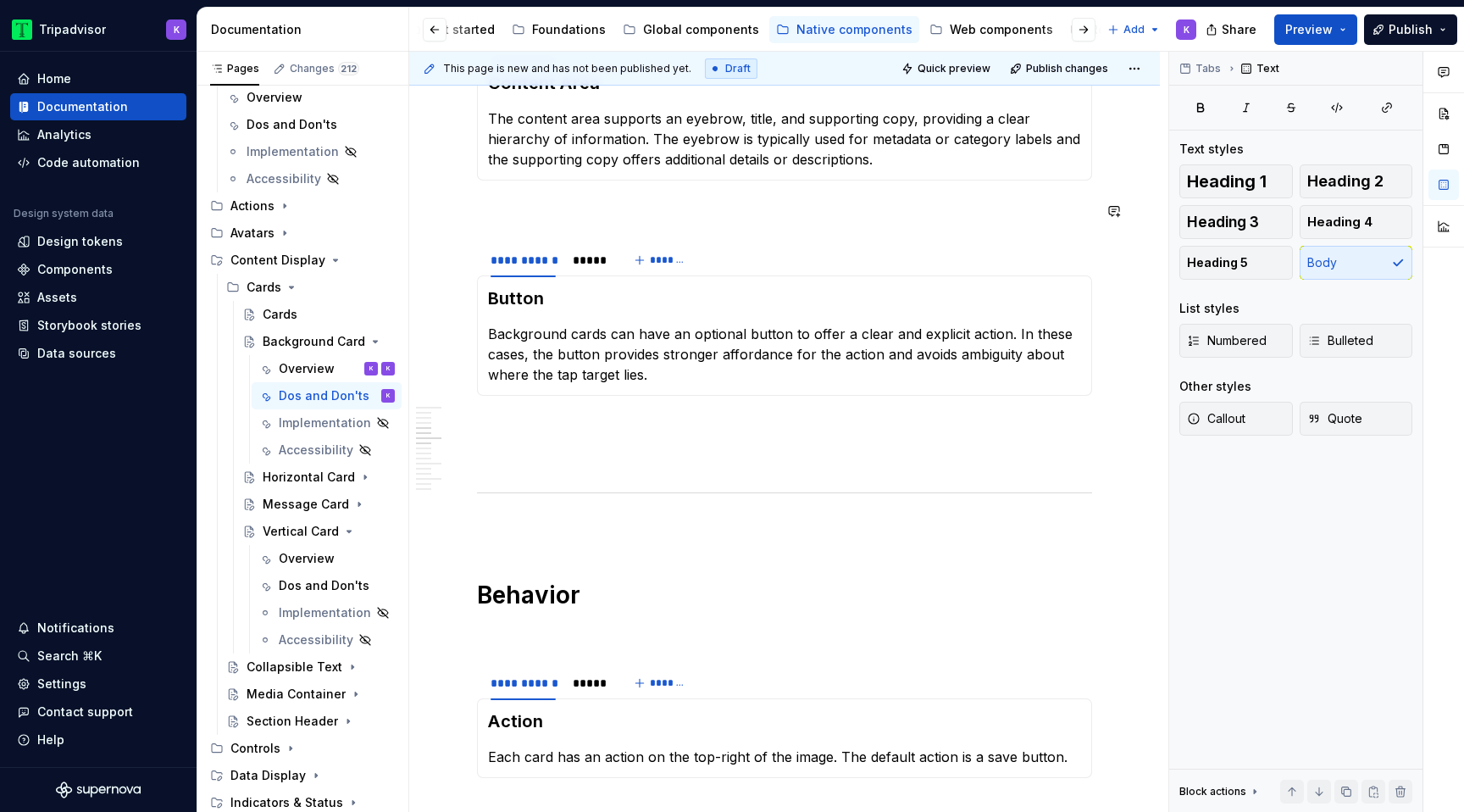
scroll to position [868, 0]
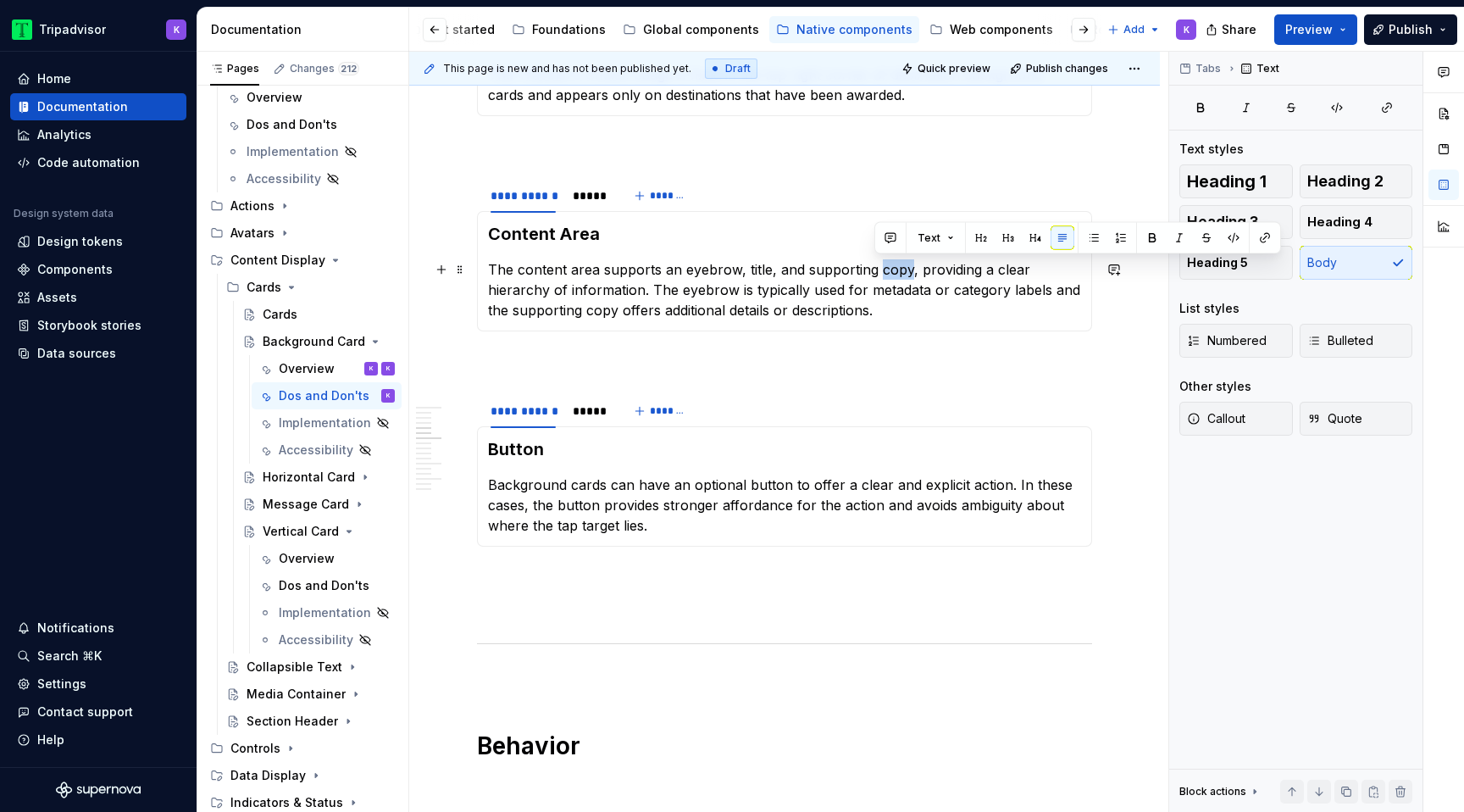
drag, startPoint x: 906, startPoint y: 264, endPoint x: 876, endPoint y: 264, distance: 30.0
click at [876, 264] on p "The content area supports an eyebrow, title, and supporting copy, providing a c…" at bounding box center [784, 290] width 593 height 61
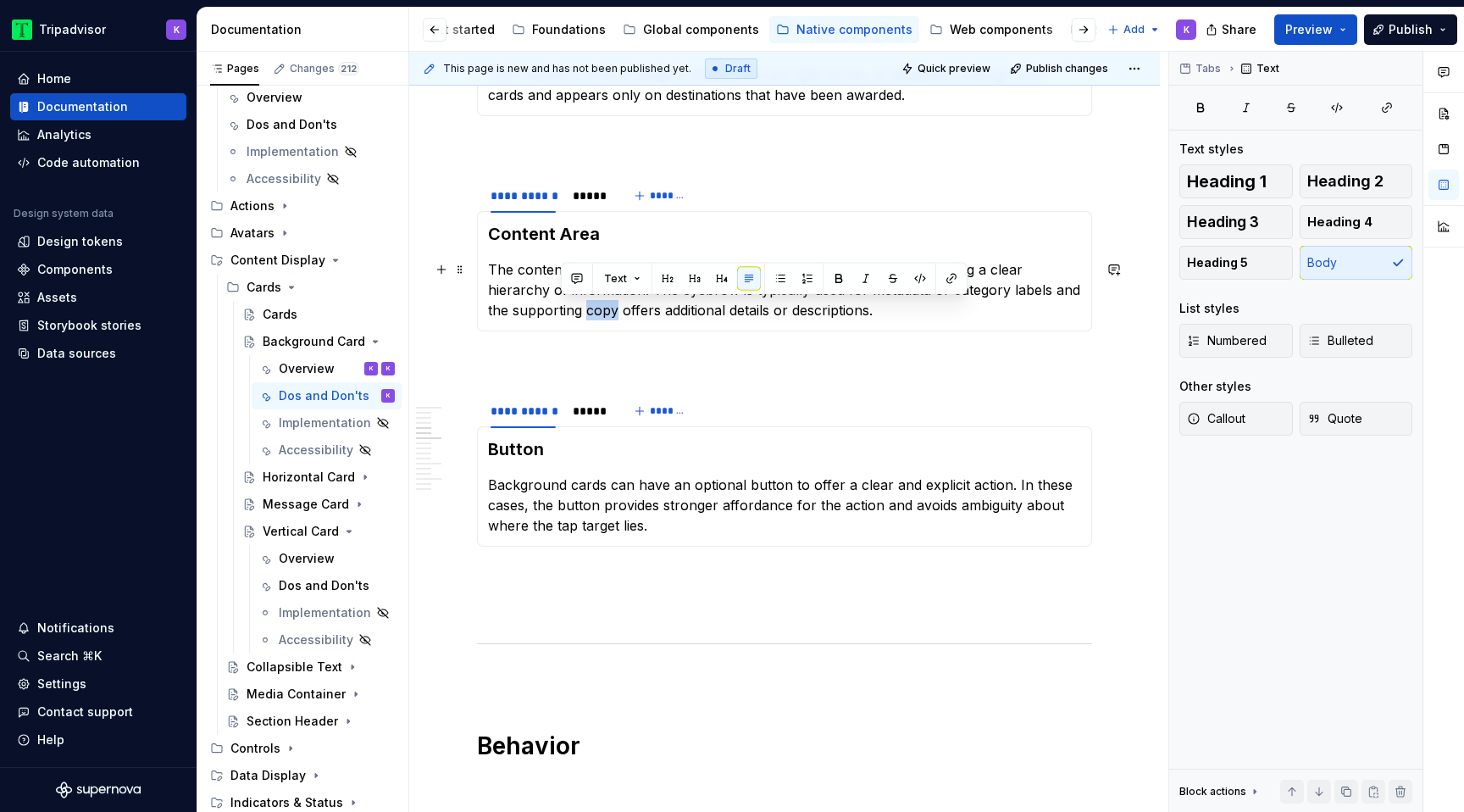
drag, startPoint x: 594, startPoint y: 310, endPoint x: 562, endPoint y: 310, distance: 32.0
click at [562, 310] on p "The content area supports an eyebrow, title, and supporting text, providing a c…" at bounding box center [784, 290] width 593 height 61
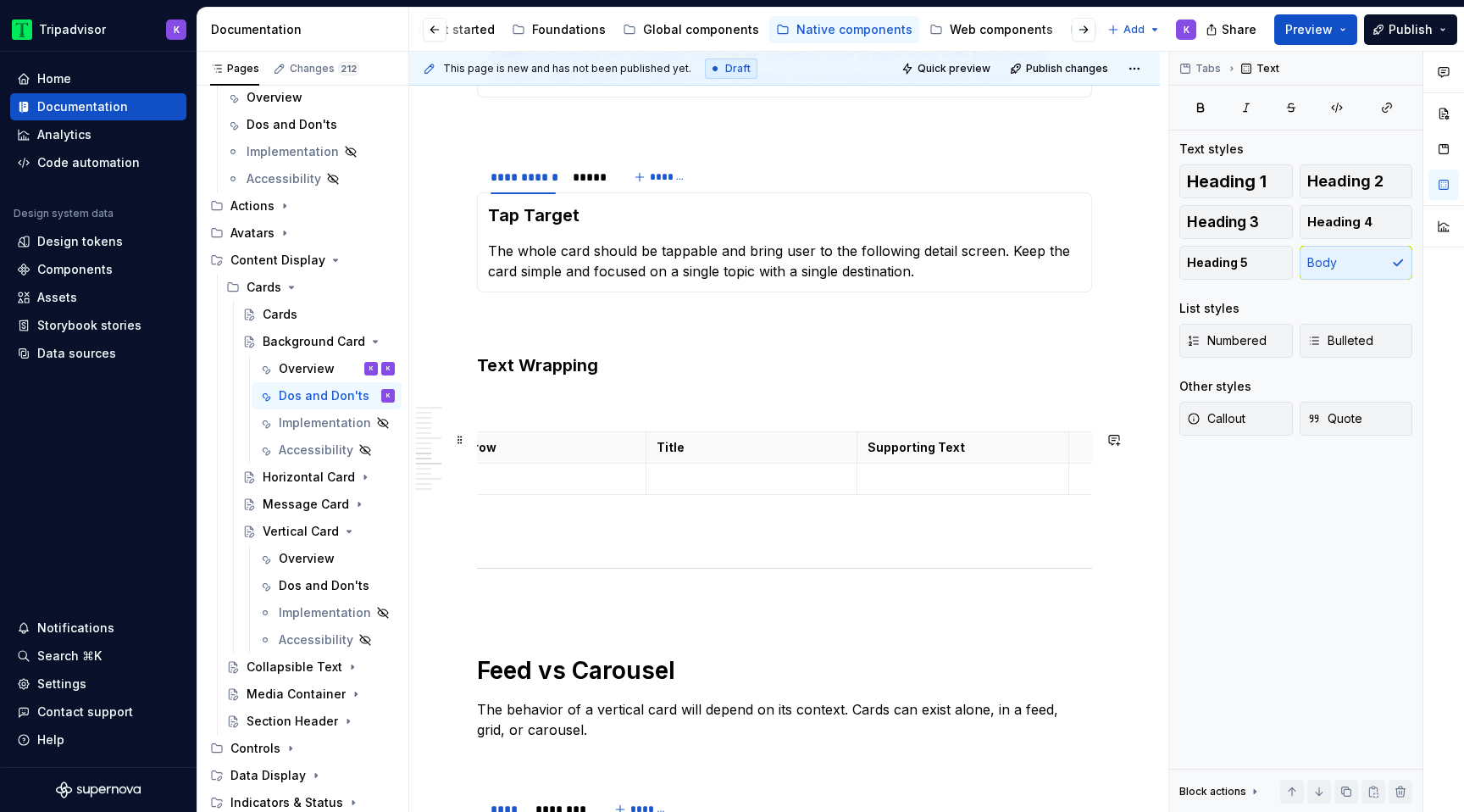
scroll to position [0, 0]
click at [598, 395] on p at bounding box center [784, 401] width 615 height 20
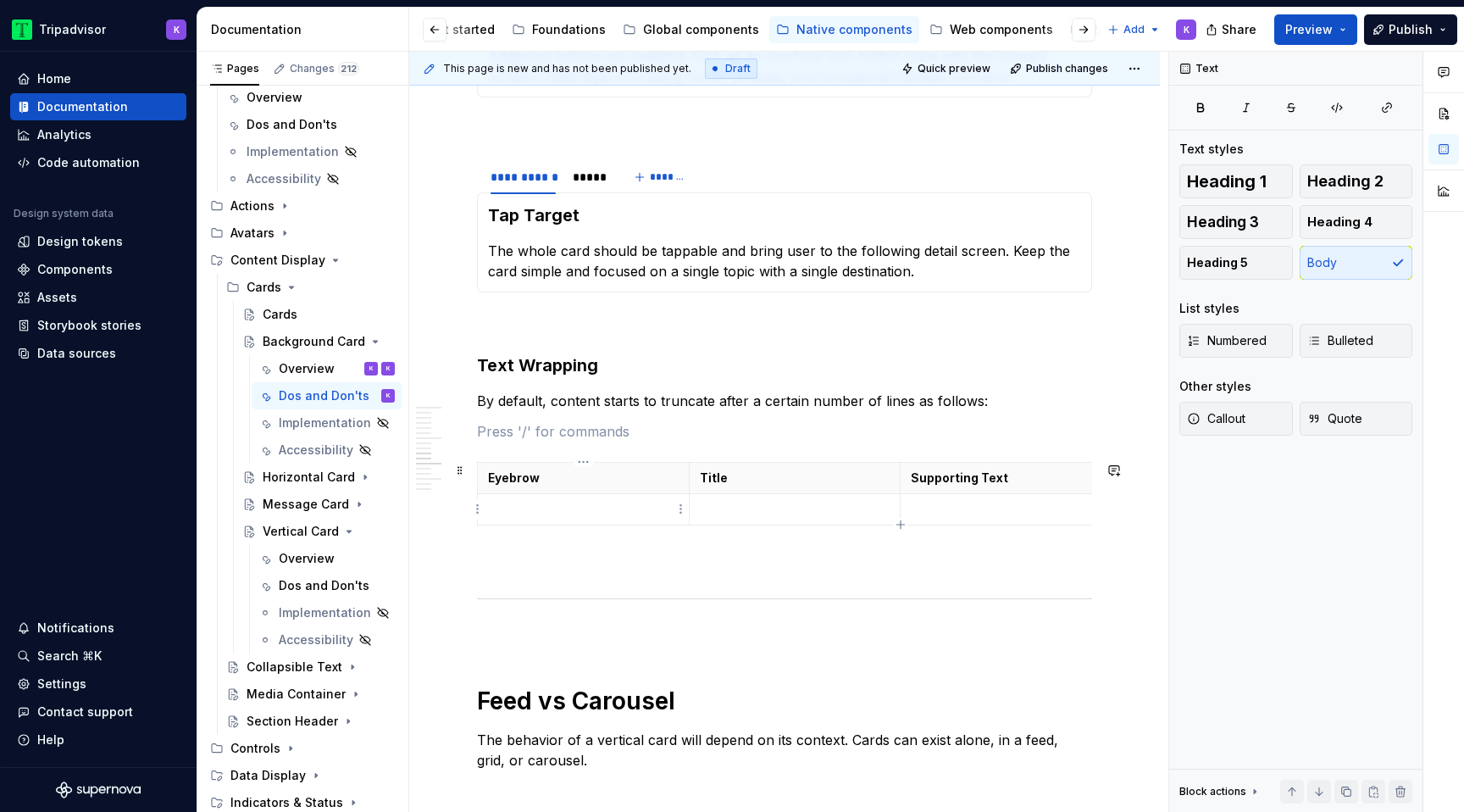
click at [519, 512] on p at bounding box center [583, 509] width 190 height 17
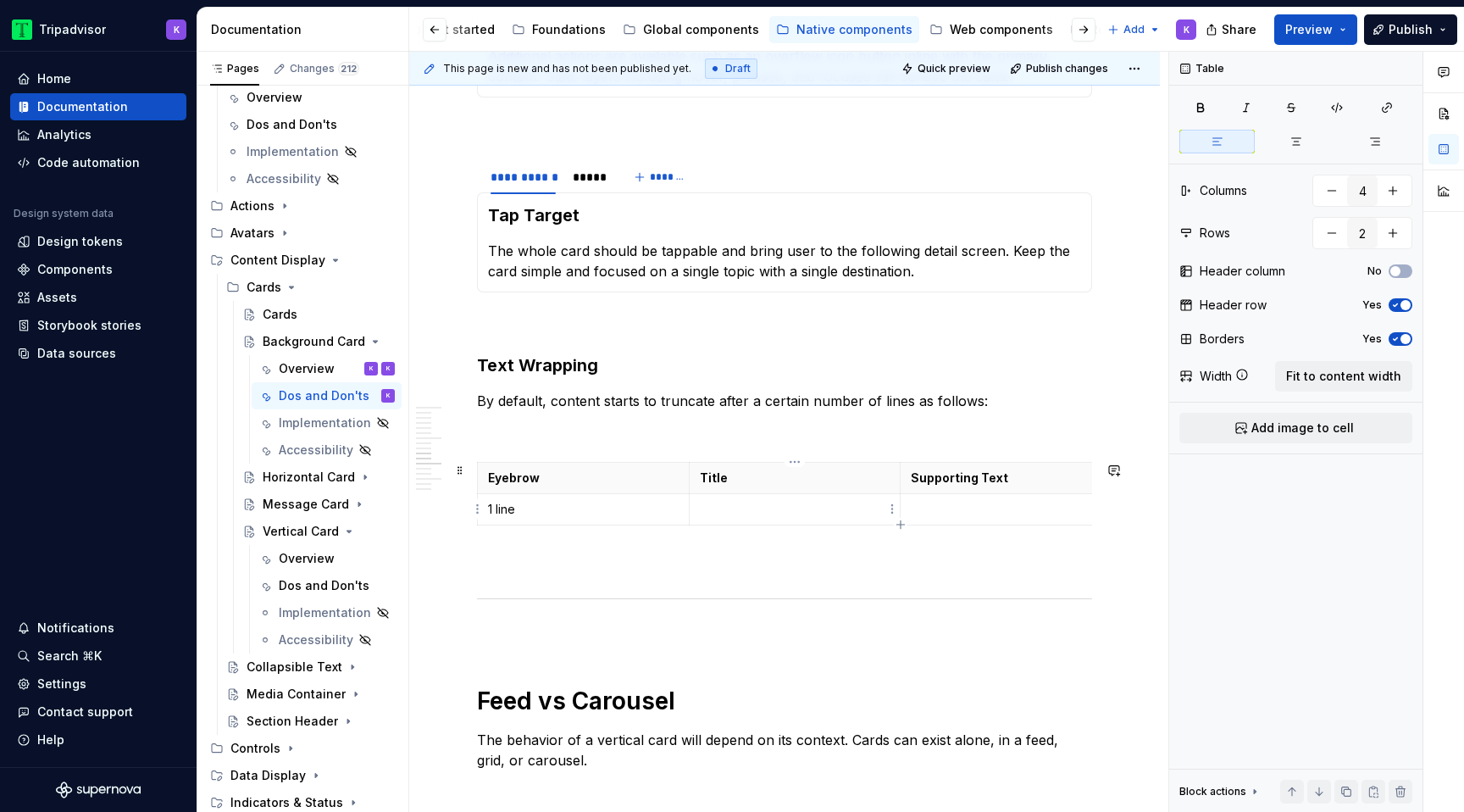
click at [760, 509] on p at bounding box center [795, 509] width 190 height 17
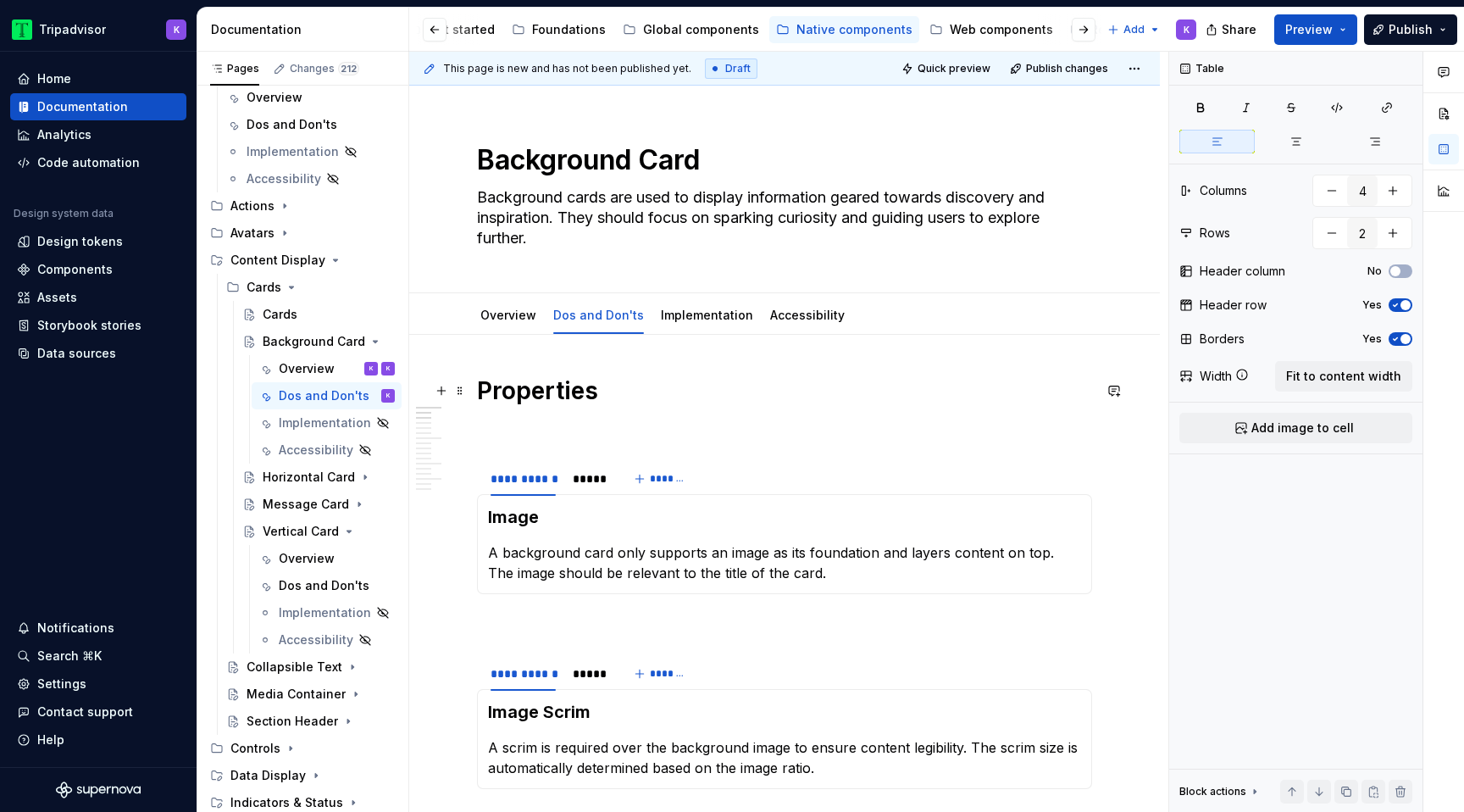
scroll to position [6, 0]
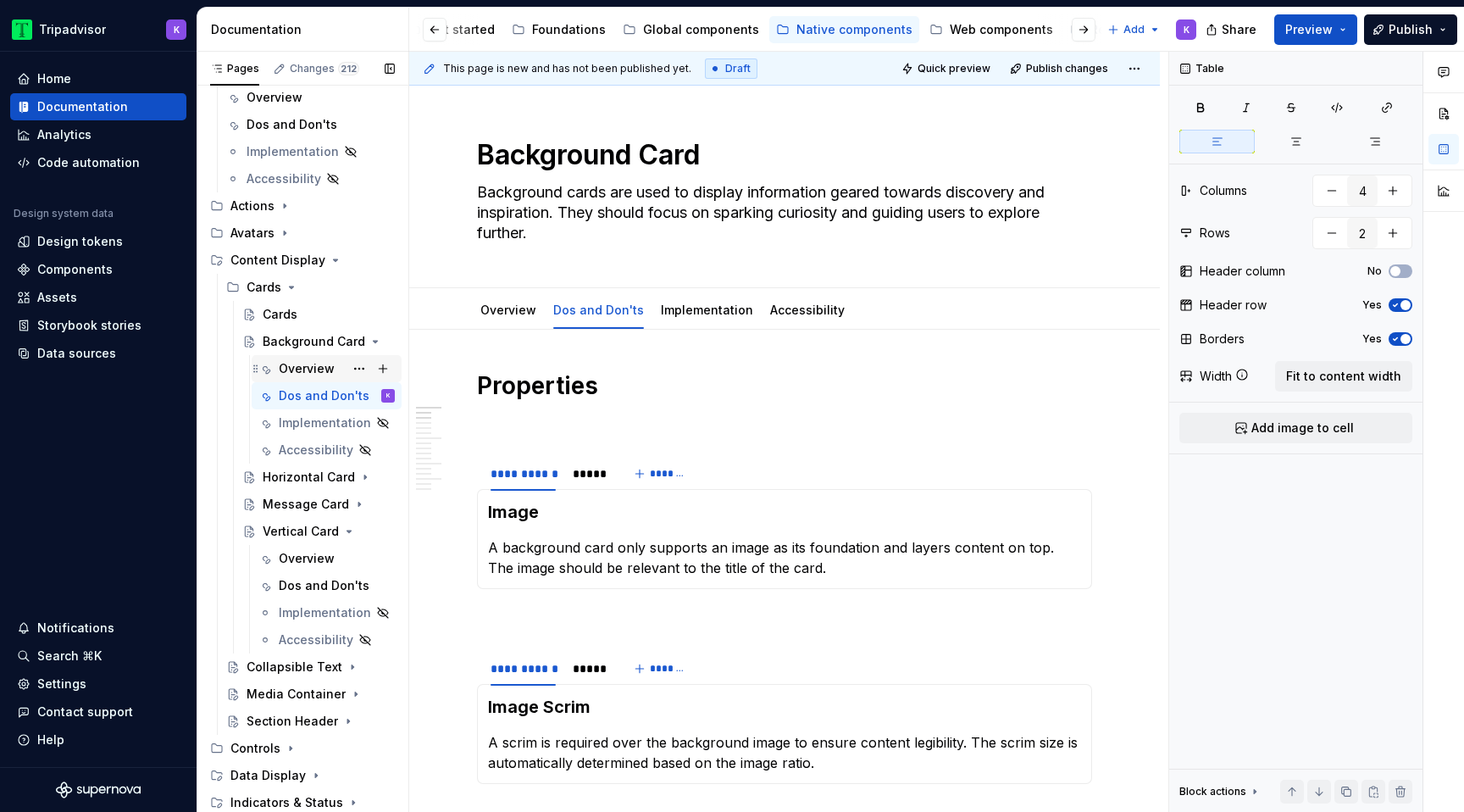
click at [322, 366] on div "Overview" at bounding box center [306, 369] width 56 height 17
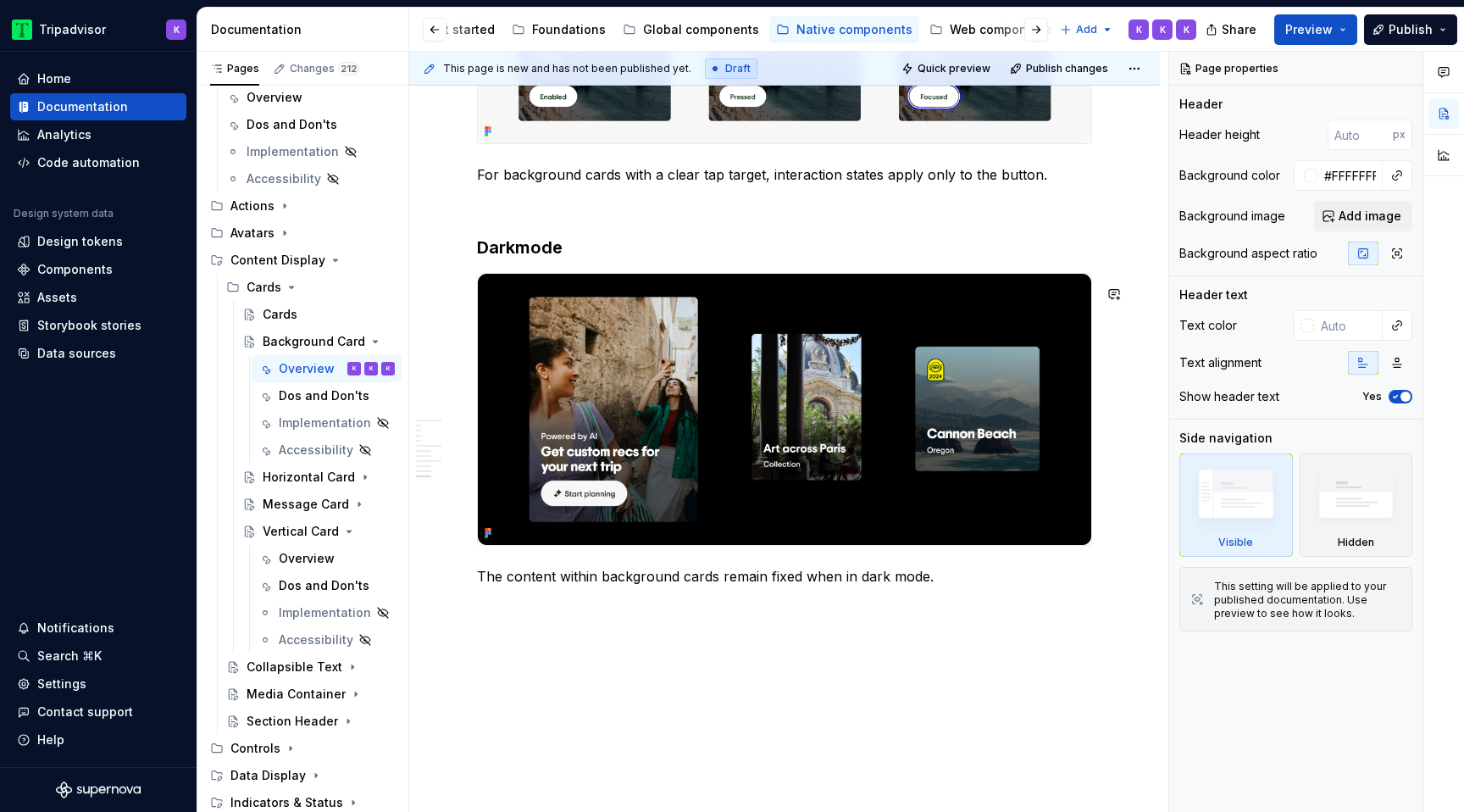
scroll to position [3828, 0]
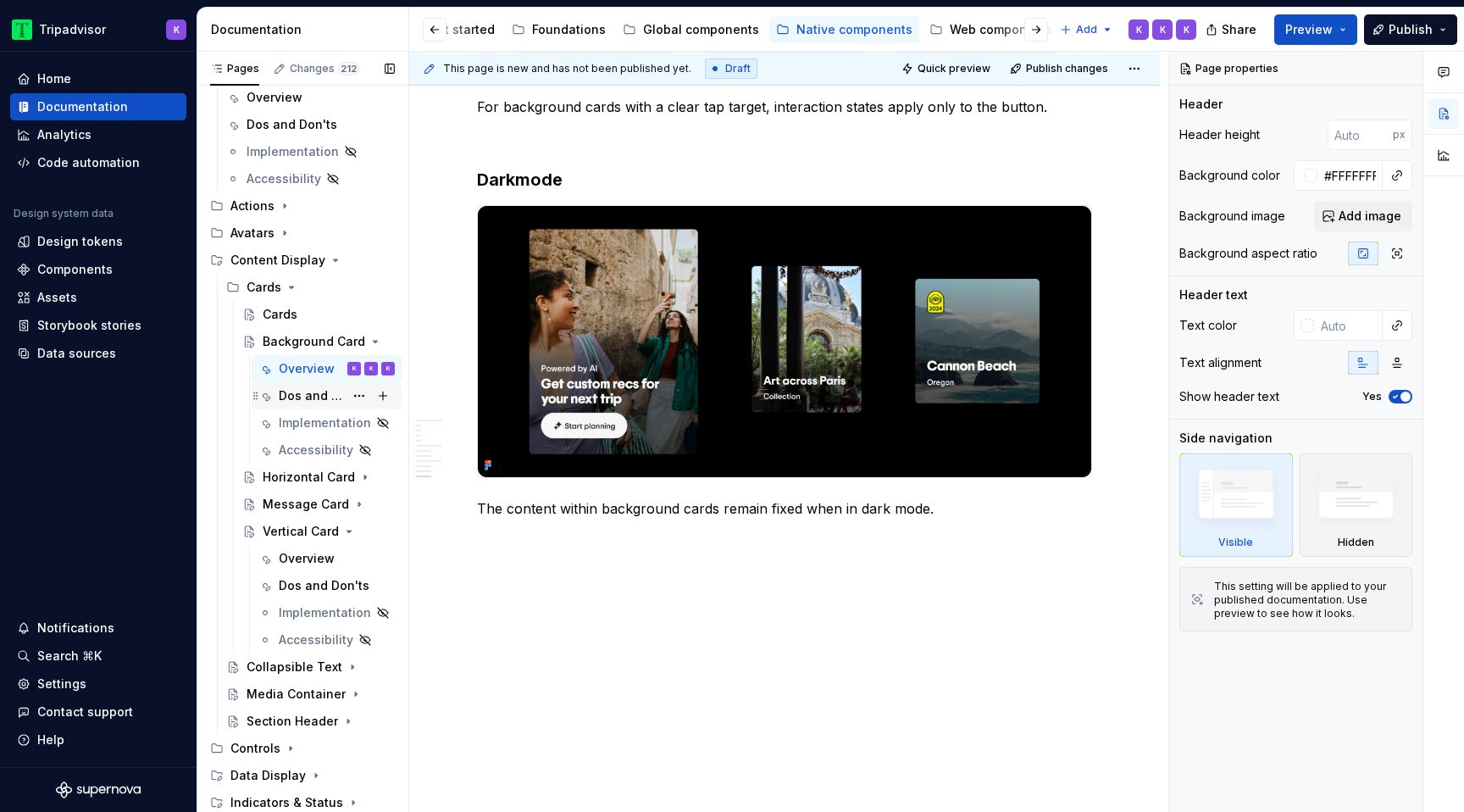
click at [314, 394] on div "Dos and Don'ts" at bounding box center [311, 395] width 65 height 17
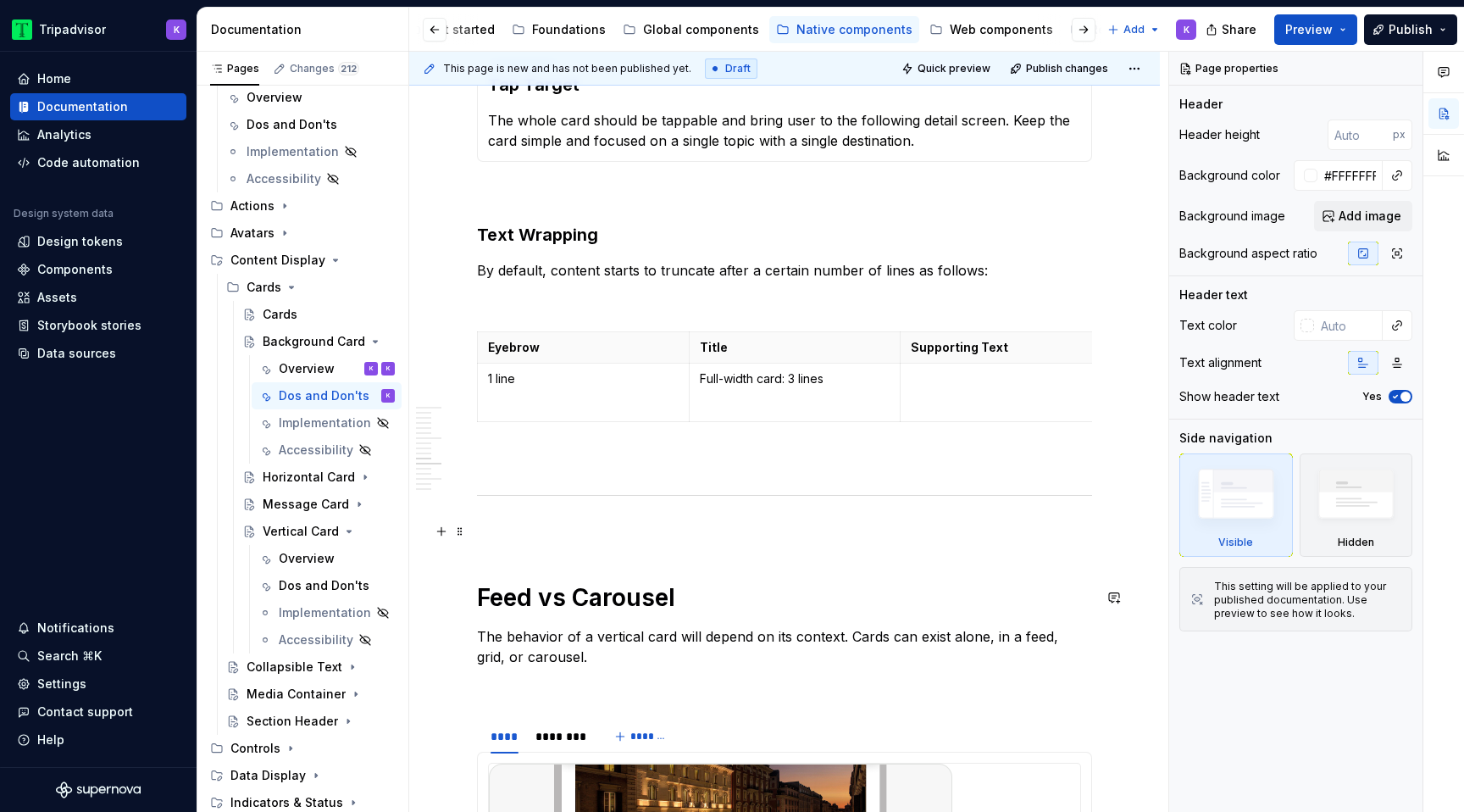
scroll to position [1789, 0]
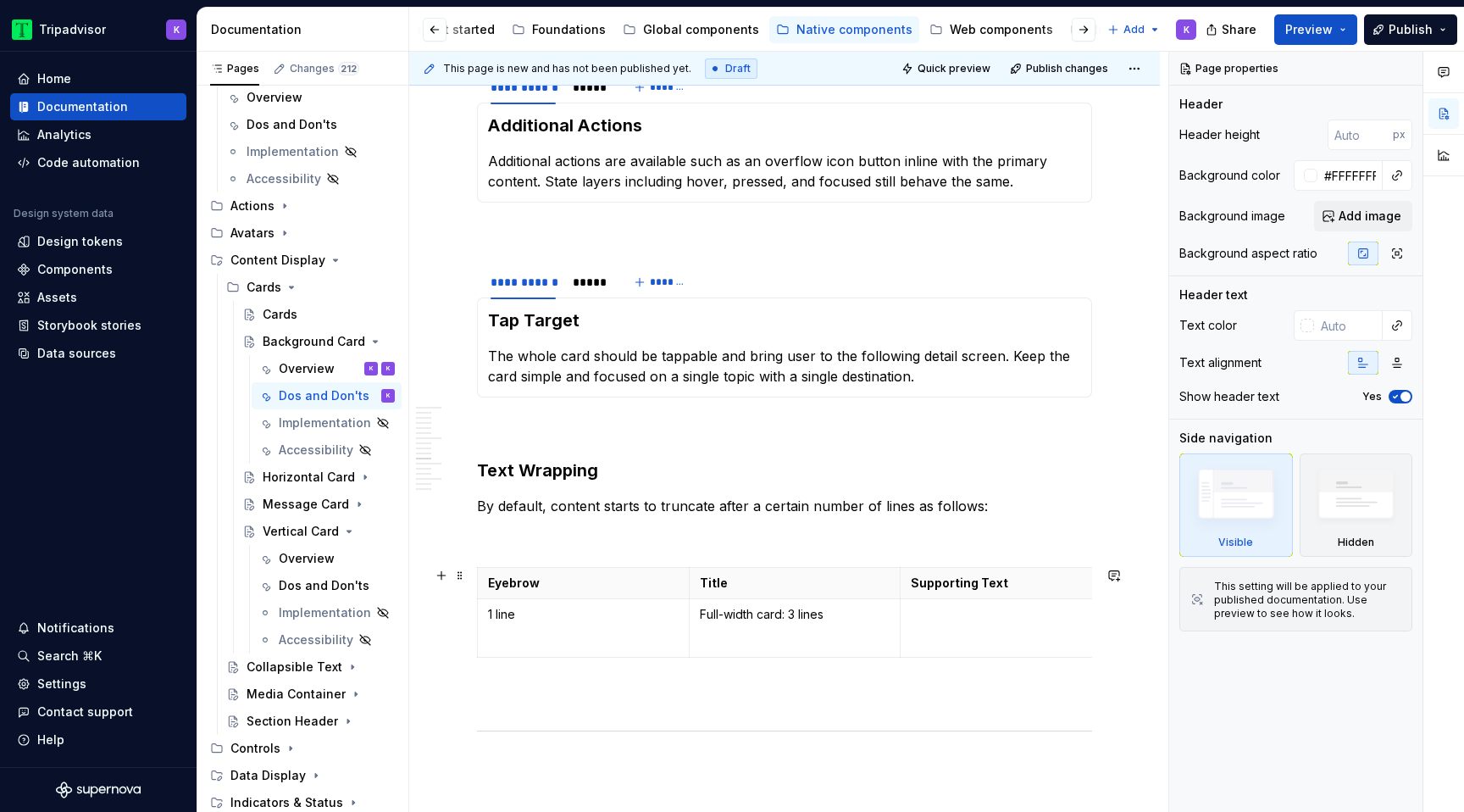
type textarea "*"
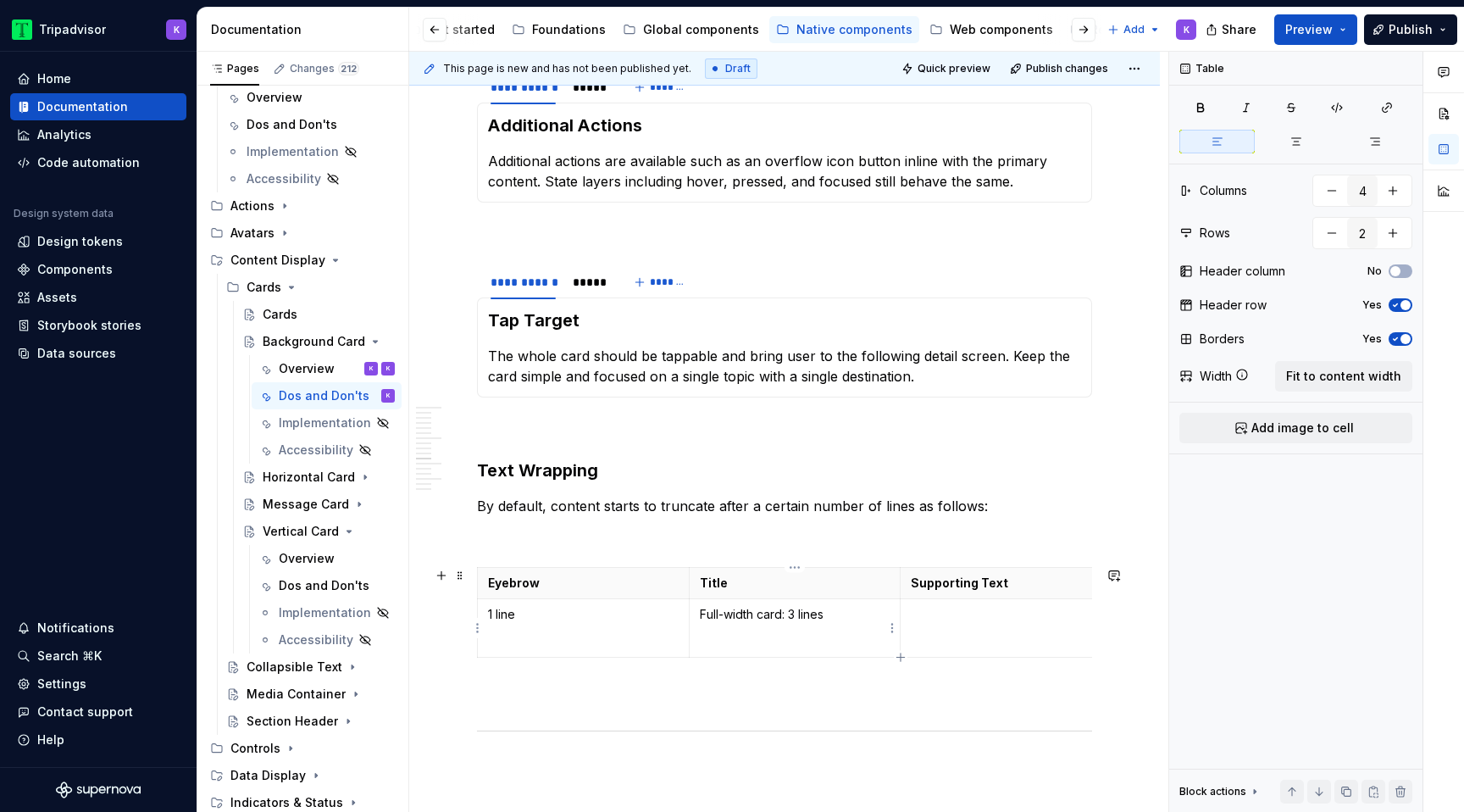
click at [754, 646] on p at bounding box center [795, 641] width 190 height 17
click at [782, 617] on p "Full-width card: 3 lines" at bounding box center [795, 614] width 190 height 17
click at [799, 642] on p "Carousel cards" at bounding box center [795, 641] width 190 height 17
click at [944, 613] on p at bounding box center [1006, 614] width 190 height 17
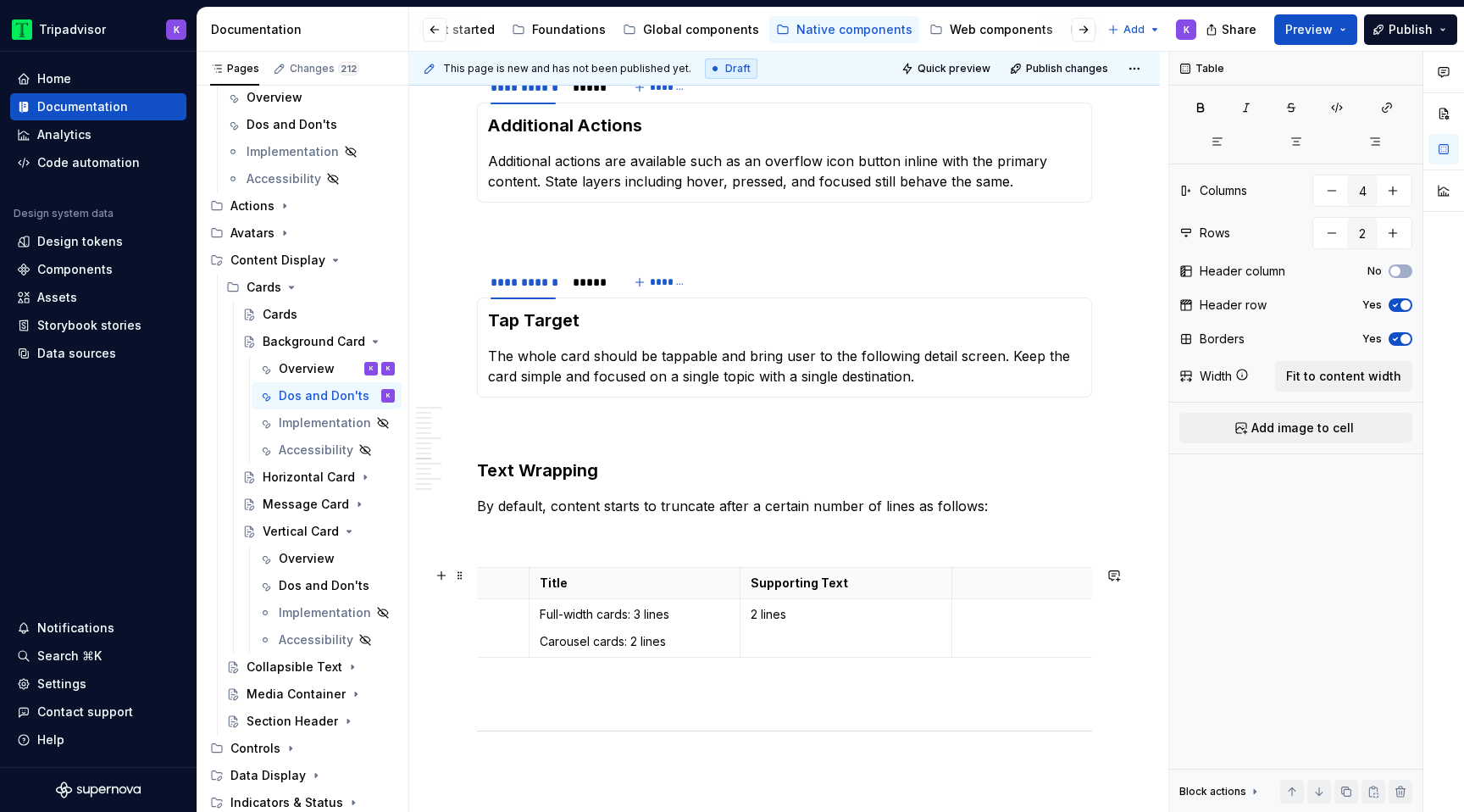
scroll to position [0, 223]
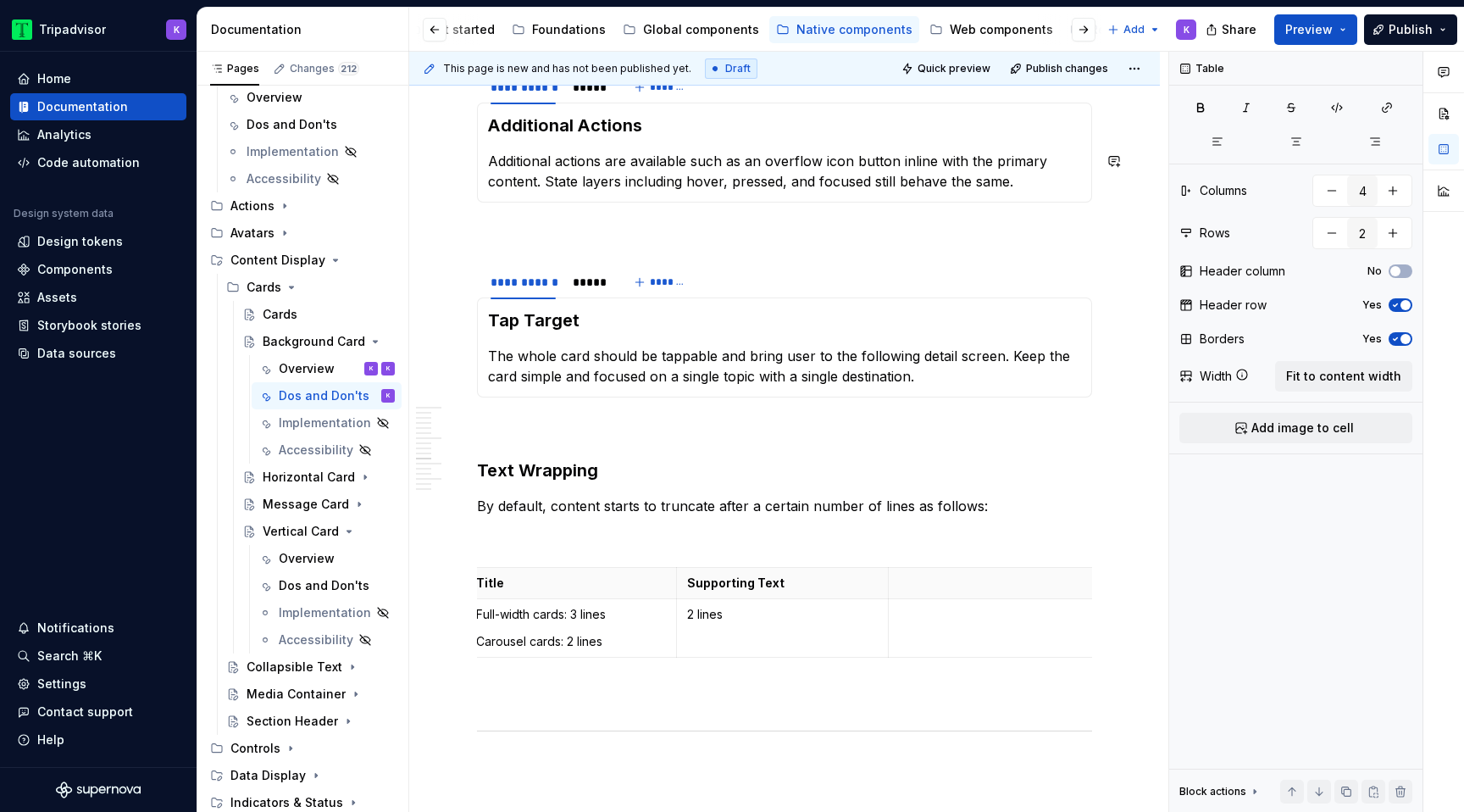
type textarea "*"
click at [1332, 199] on button "button" at bounding box center [1332, 190] width 30 height 30
type input "3"
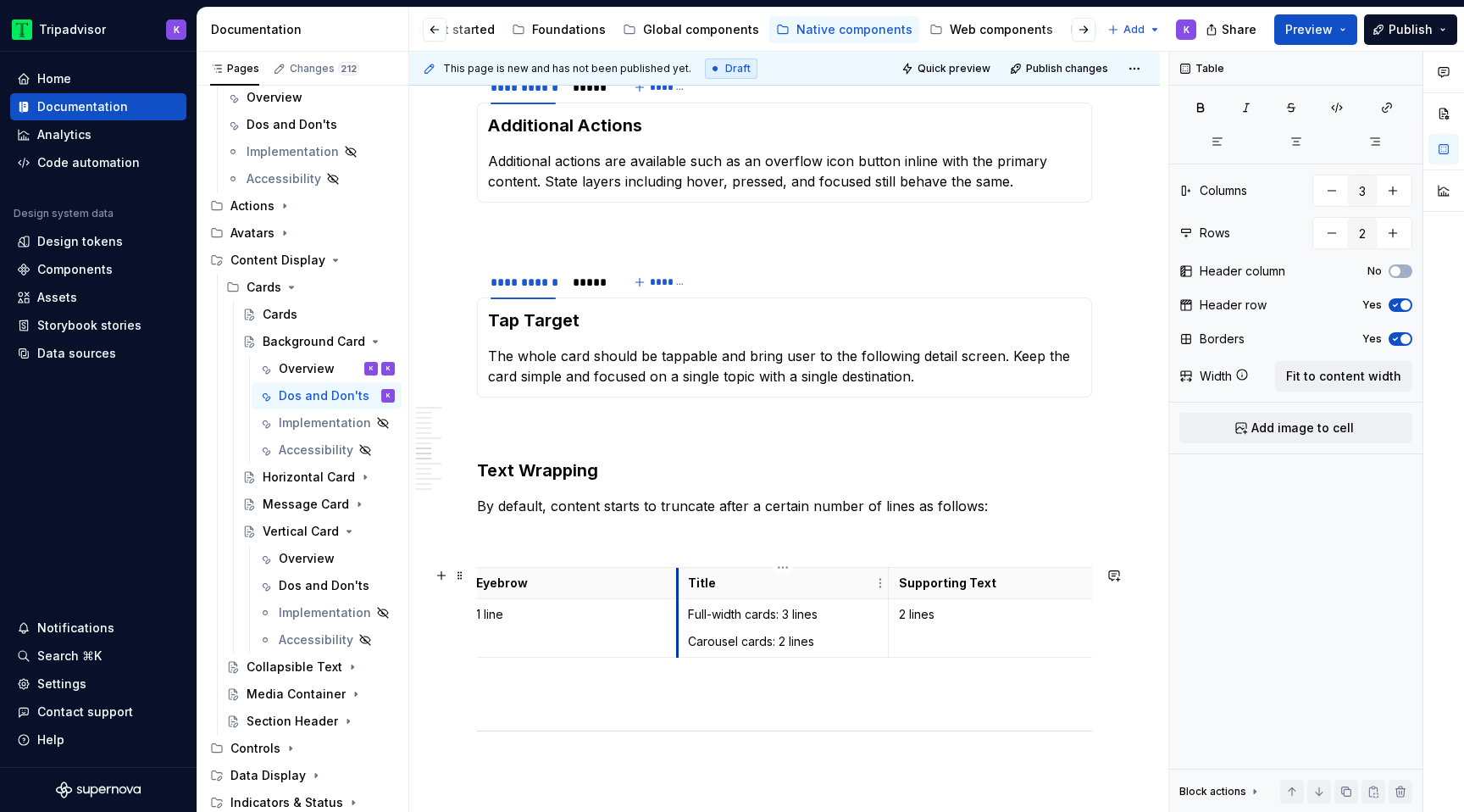
scroll to position [0, 0]
drag, startPoint x: 678, startPoint y: 582, endPoint x: 635, endPoint y: 589, distance: 43.6
type textarea "*"
click at [1399, 190] on button "button" at bounding box center [1392, 190] width 30 height 30
click at [1332, 192] on button "button" at bounding box center [1332, 190] width 30 height 30
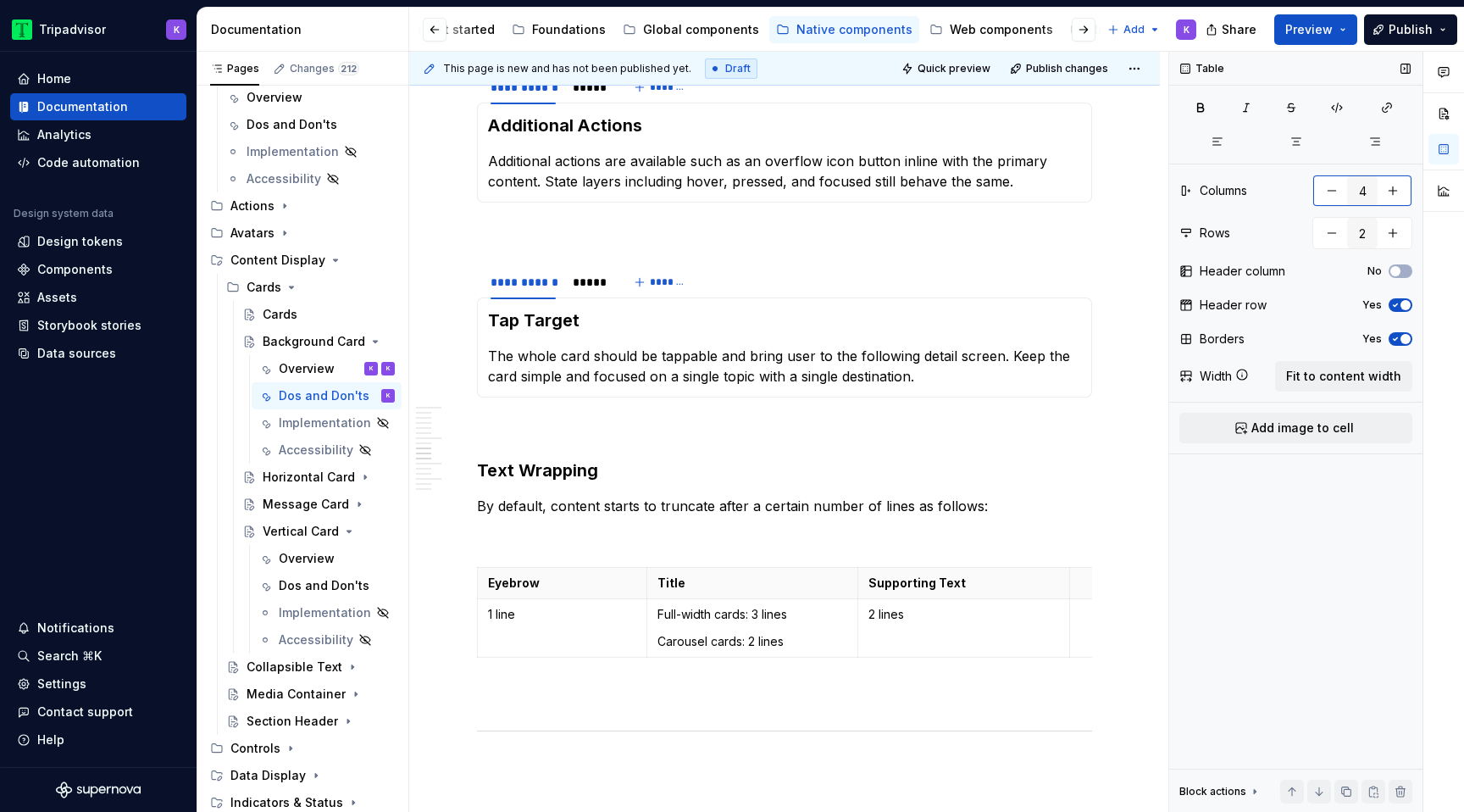
type input "3"
click at [1388, 374] on span "Fit to content width" at bounding box center [1344, 376] width 115 height 17
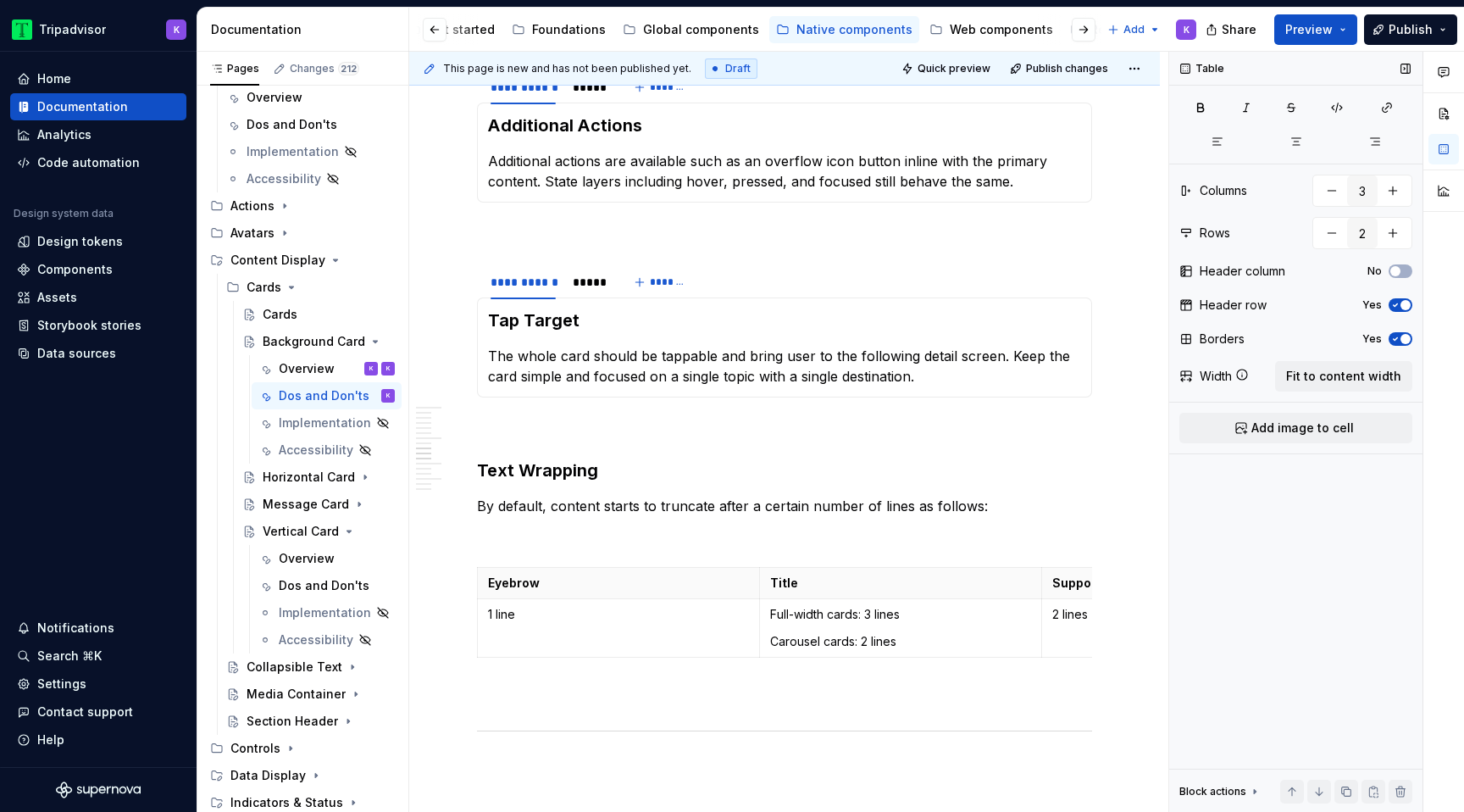
click at [1404, 337] on span "button" at bounding box center [1405, 338] width 10 height 10
click at [837, 544] on p at bounding box center [784, 536] width 615 height 20
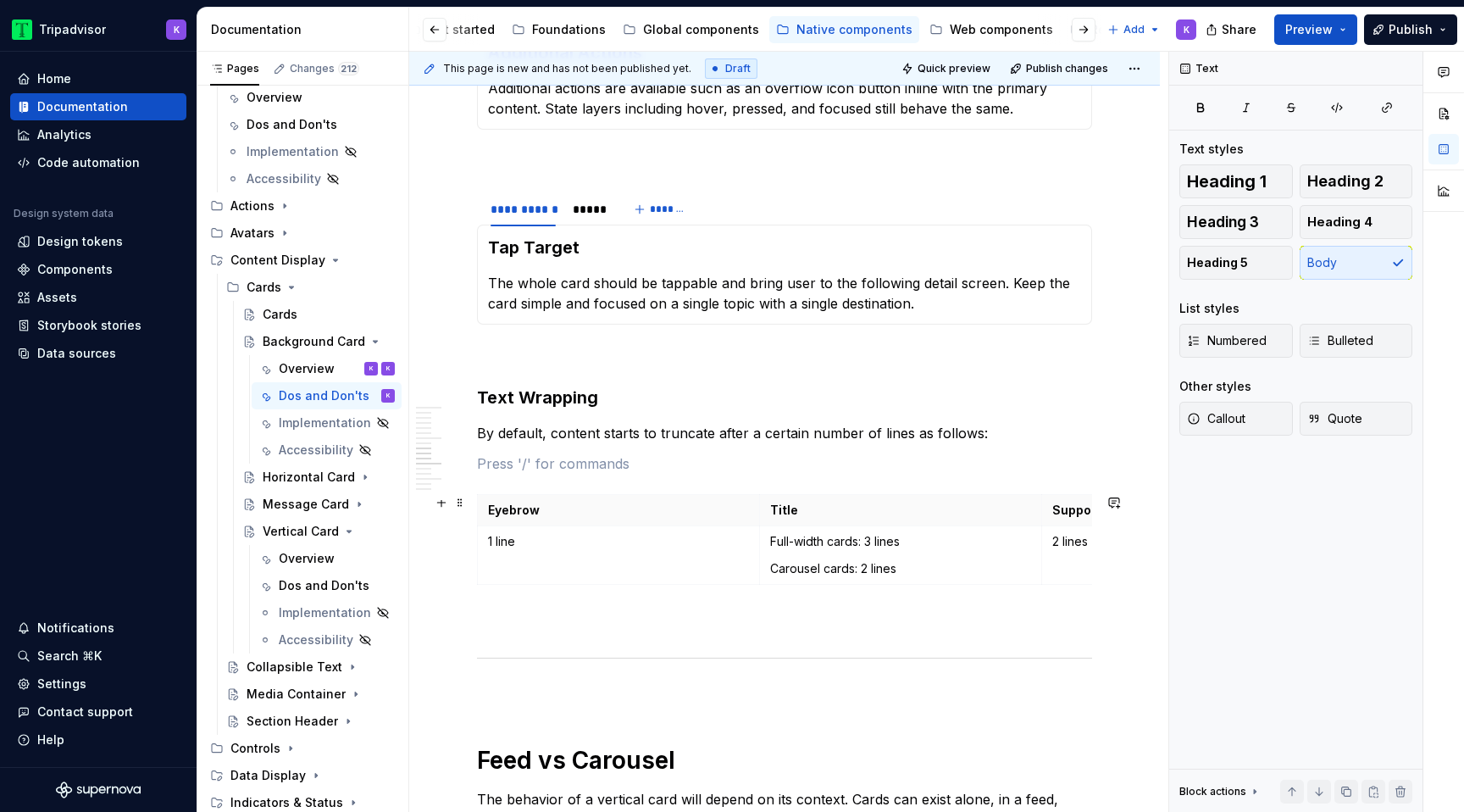
scroll to position [1731, 0]
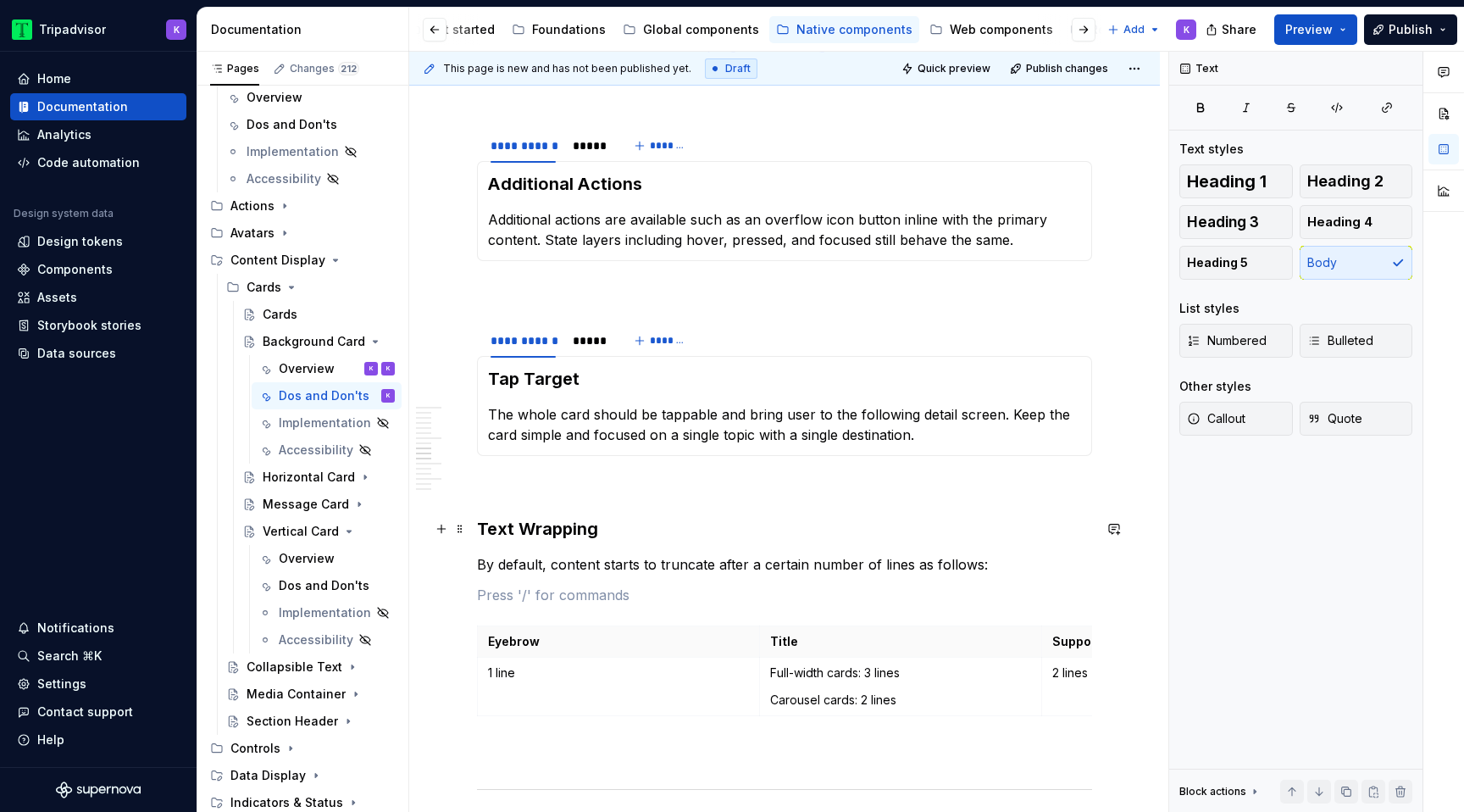
click at [841, 532] on h3 "Text Wrapping" at bounding box center [784, 529] width 615 height 24
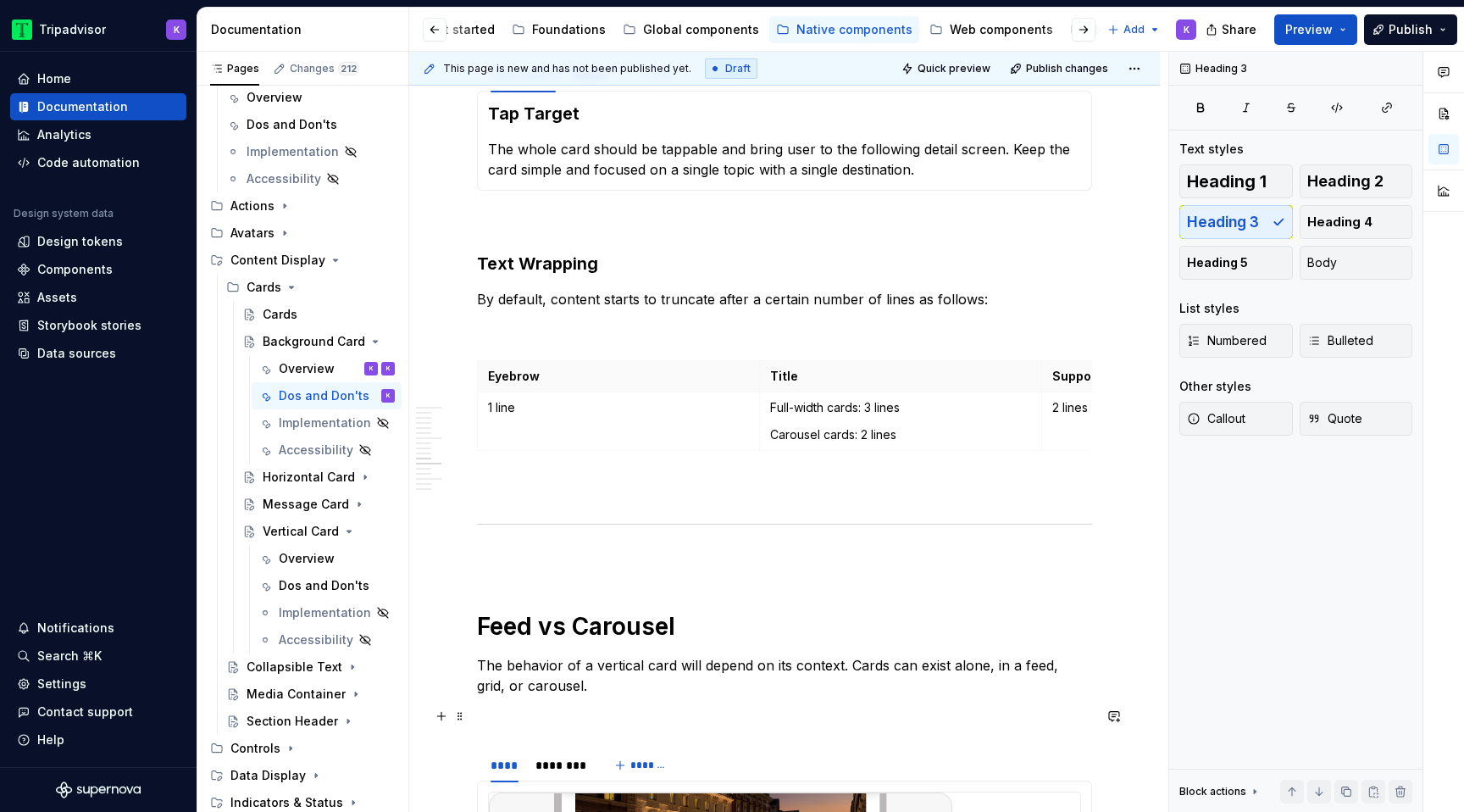
scroll to position [1916, 0]
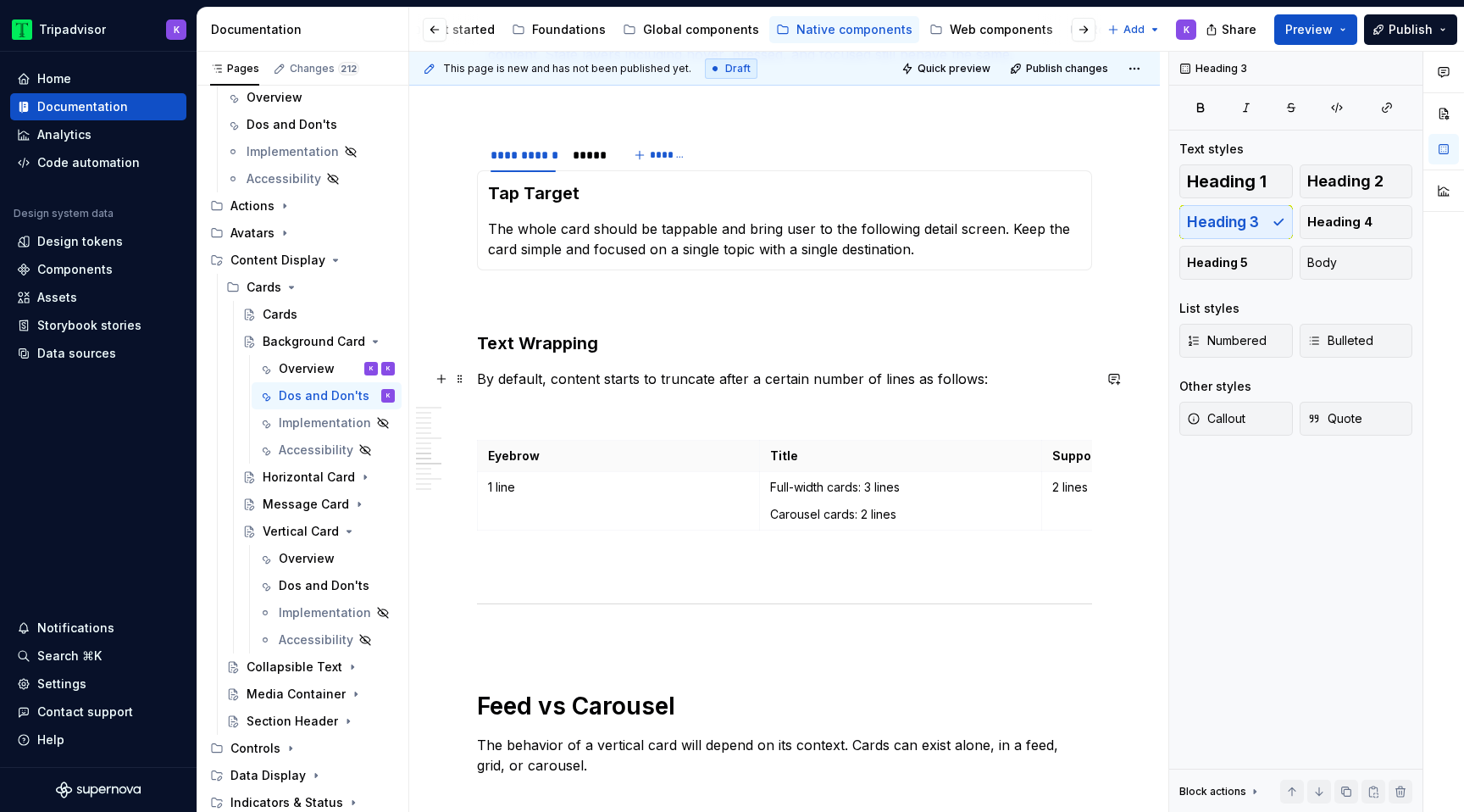
click at [602, 378] on p "By default, content starts to truncate after a certain number of lines as follo…" at bounding box center [784, 379] width 615 height 20
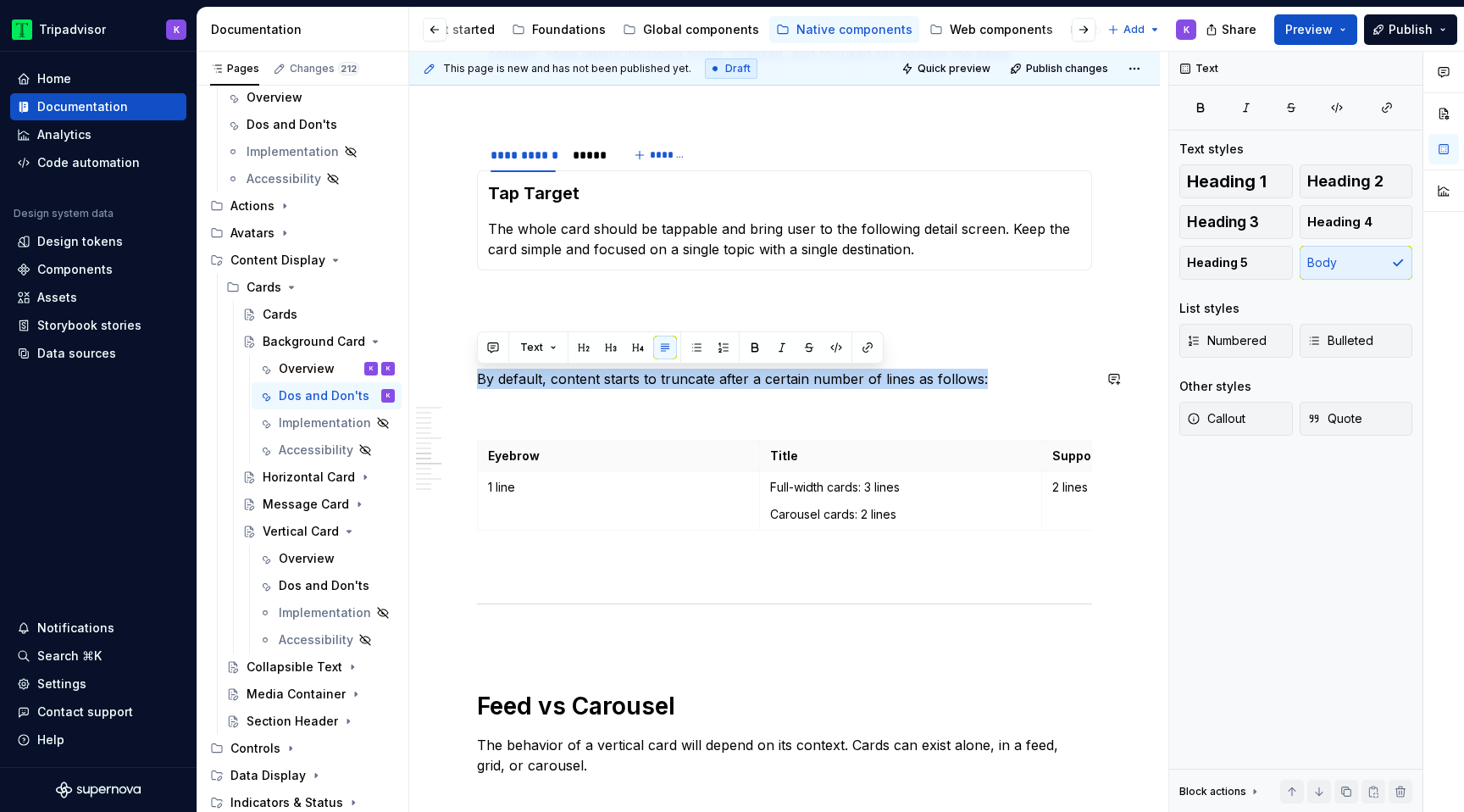
copy p "By default, content starts to truncate after a certain number of lines as follo…"
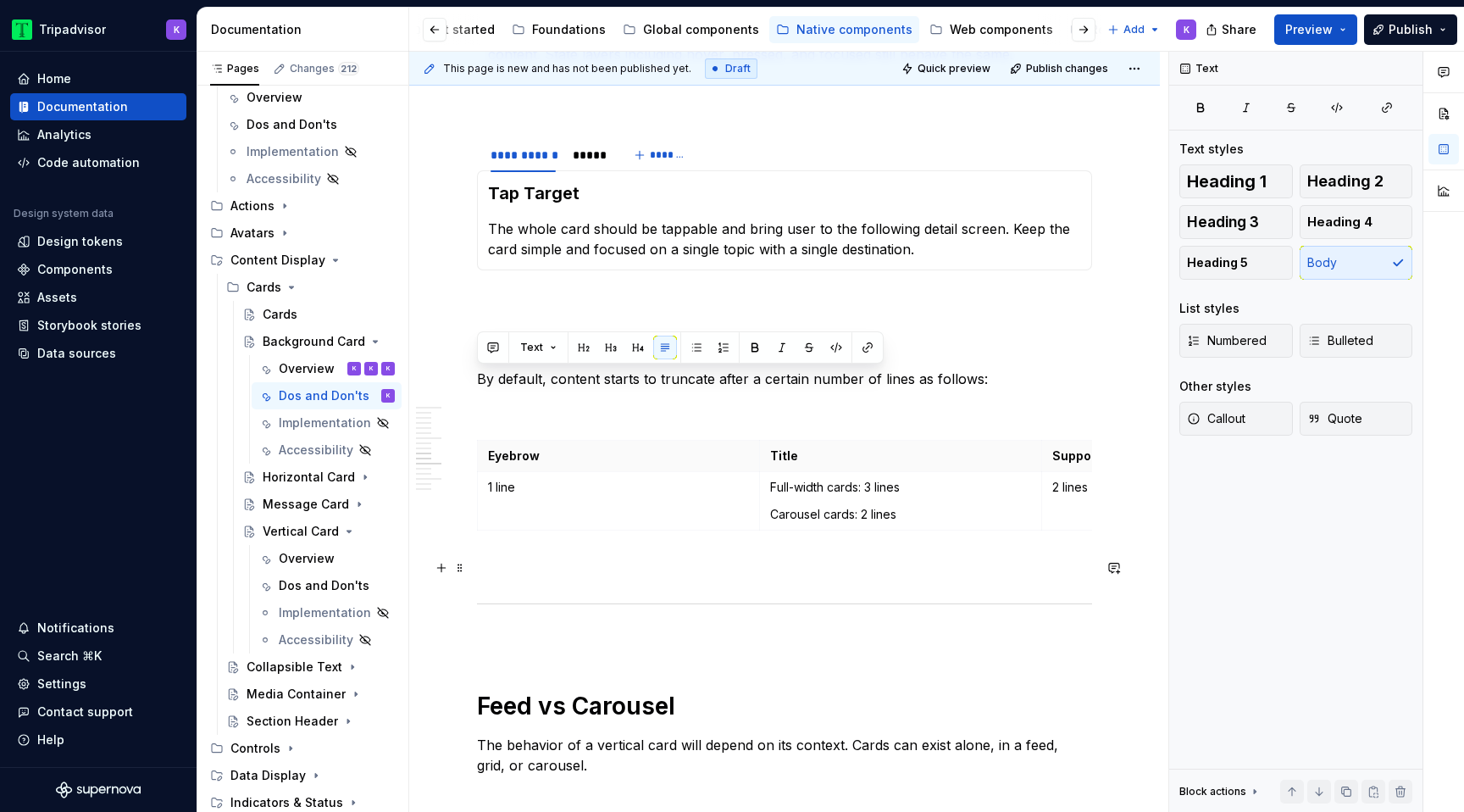
click at [581, 579] on div "**********" at bounding box center [784, 507] width 615 height 4094
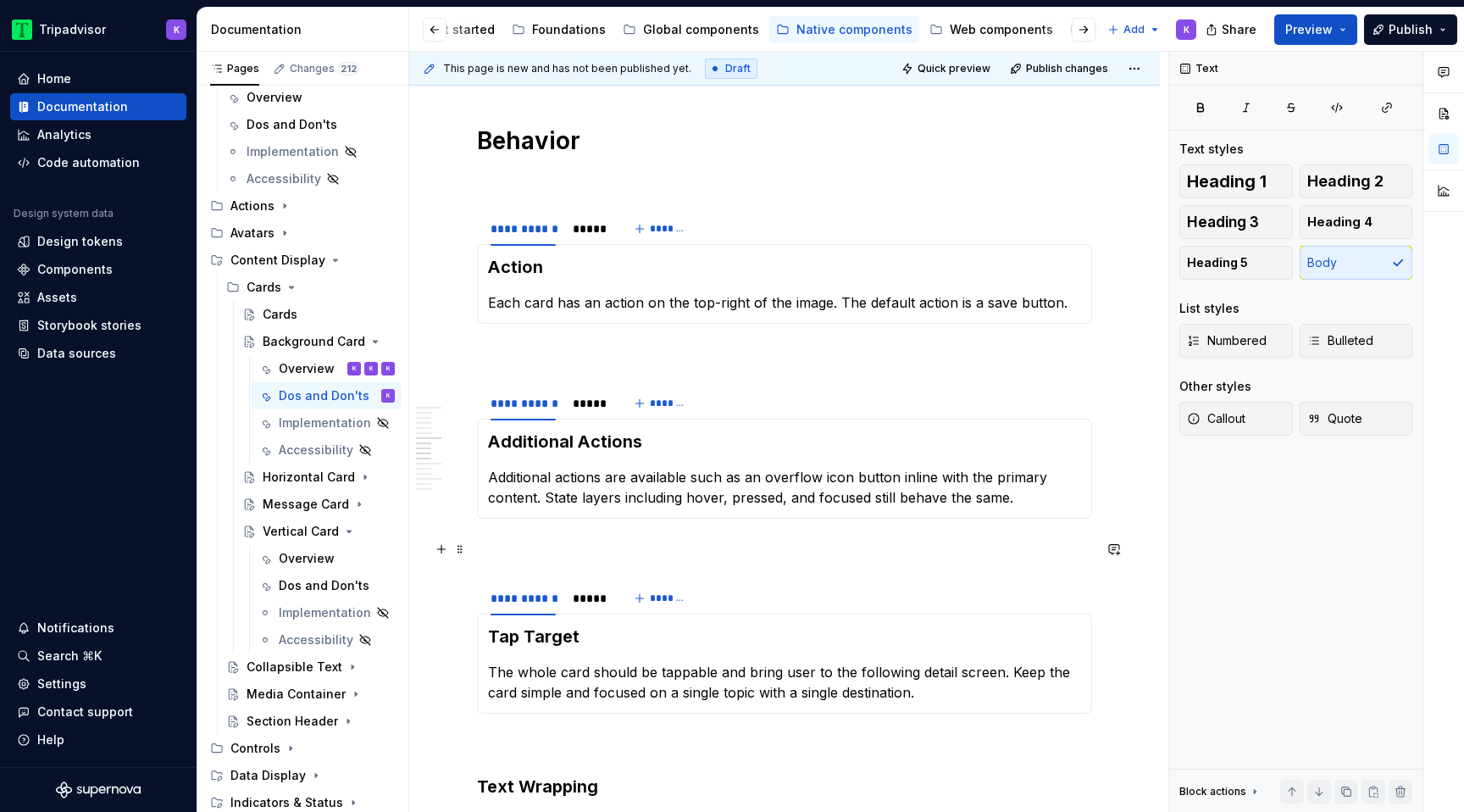
scroll to position [1435, 0]
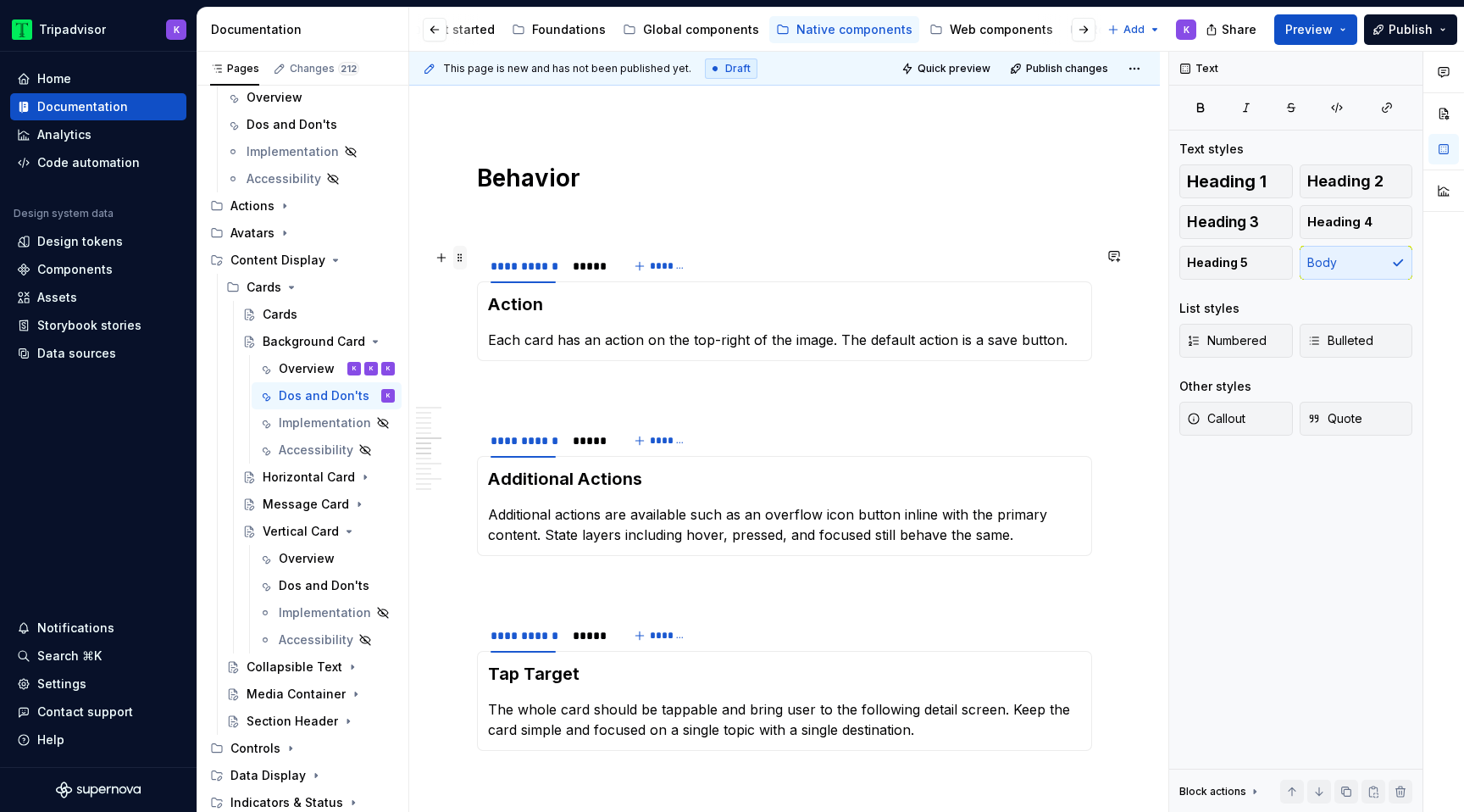
click at [458, 260] on span at bounding box center [460, 257] width 14 height 24
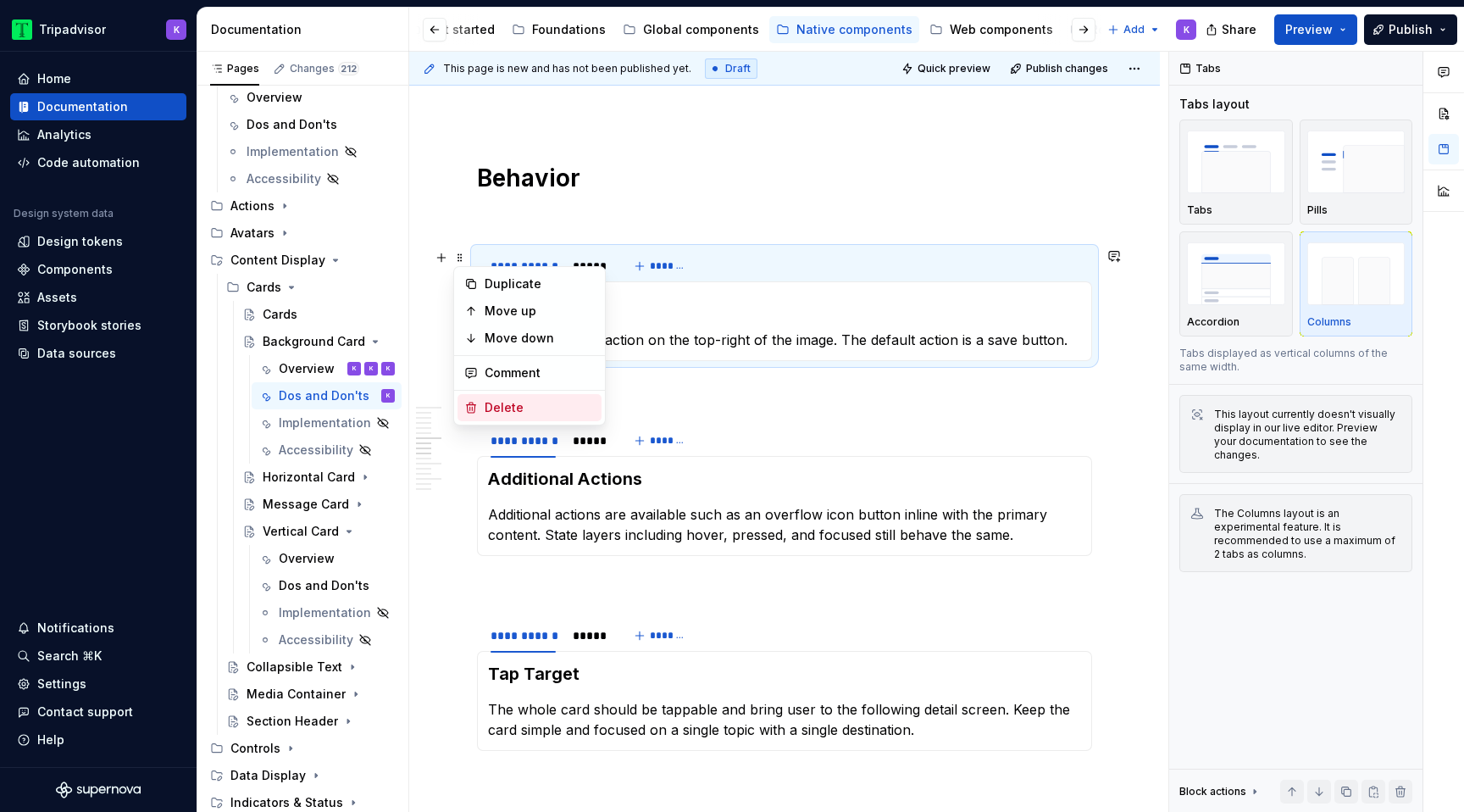
click at [499, 410] on div "Delete" at bounding box center [540, 407] width 110 height 17
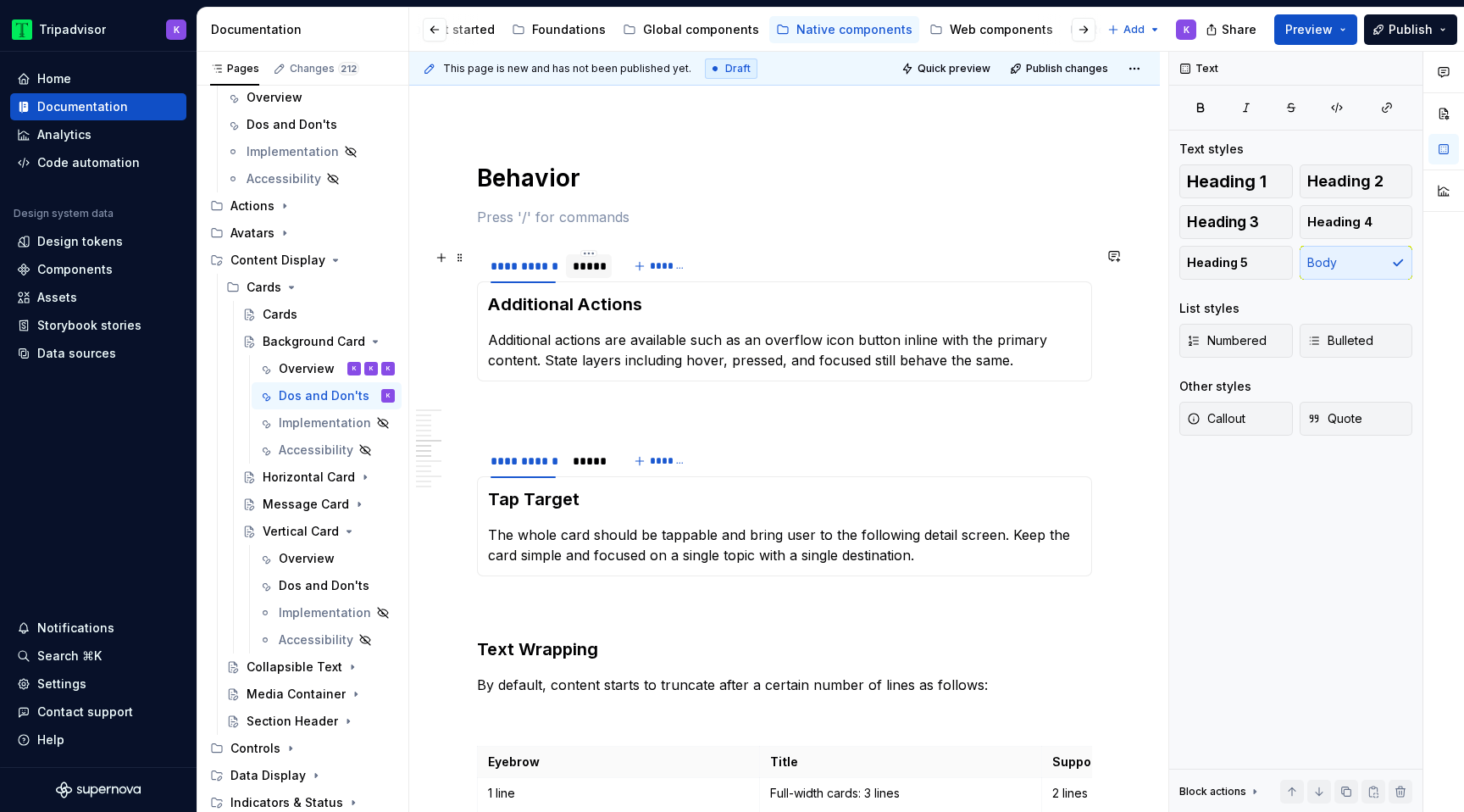
click at [593, 265] on div "*****" at bounding box center [589, 266] width 32 height 17
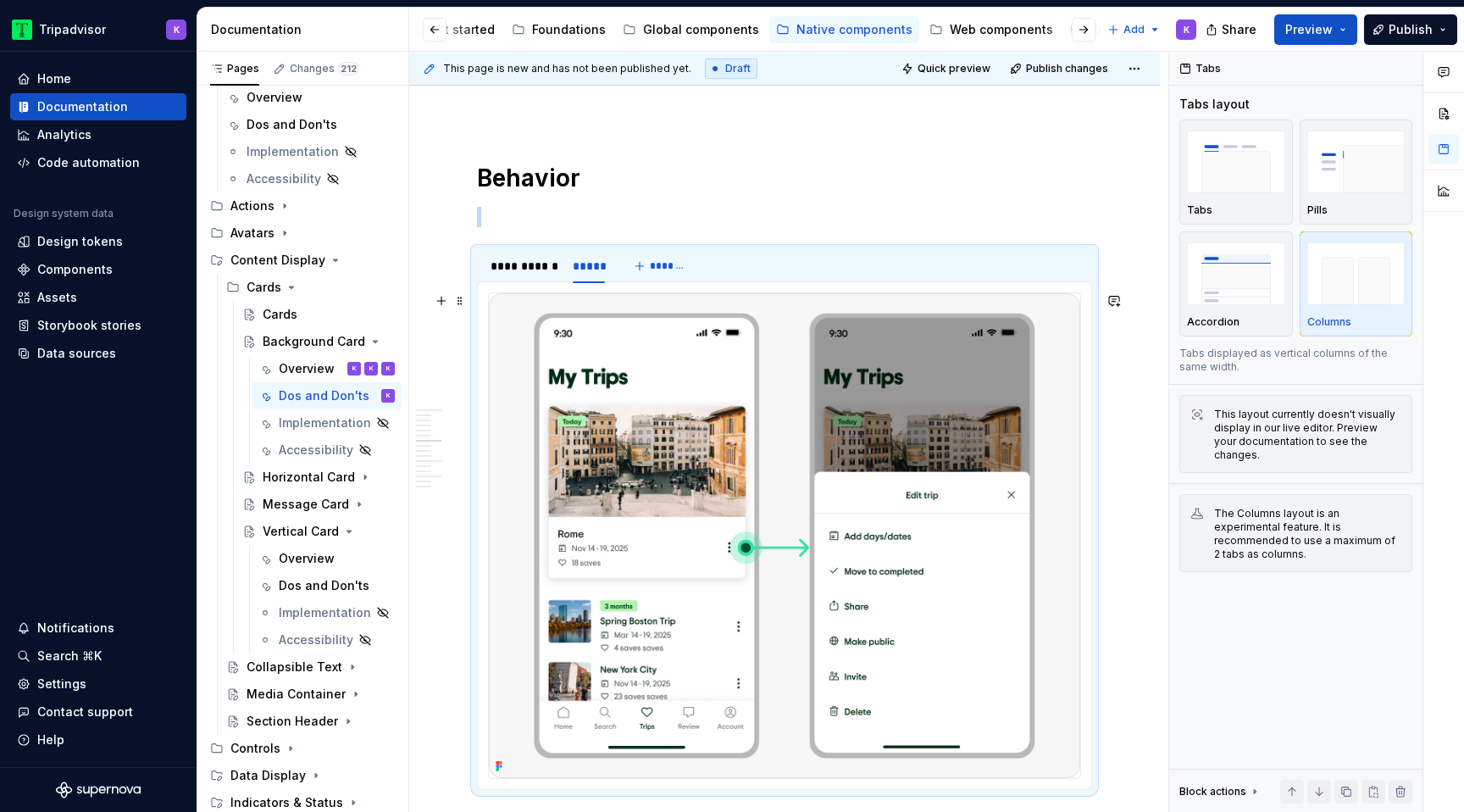
click at [681, 368] on img at bounding box center [784, 535] width 591 height 485
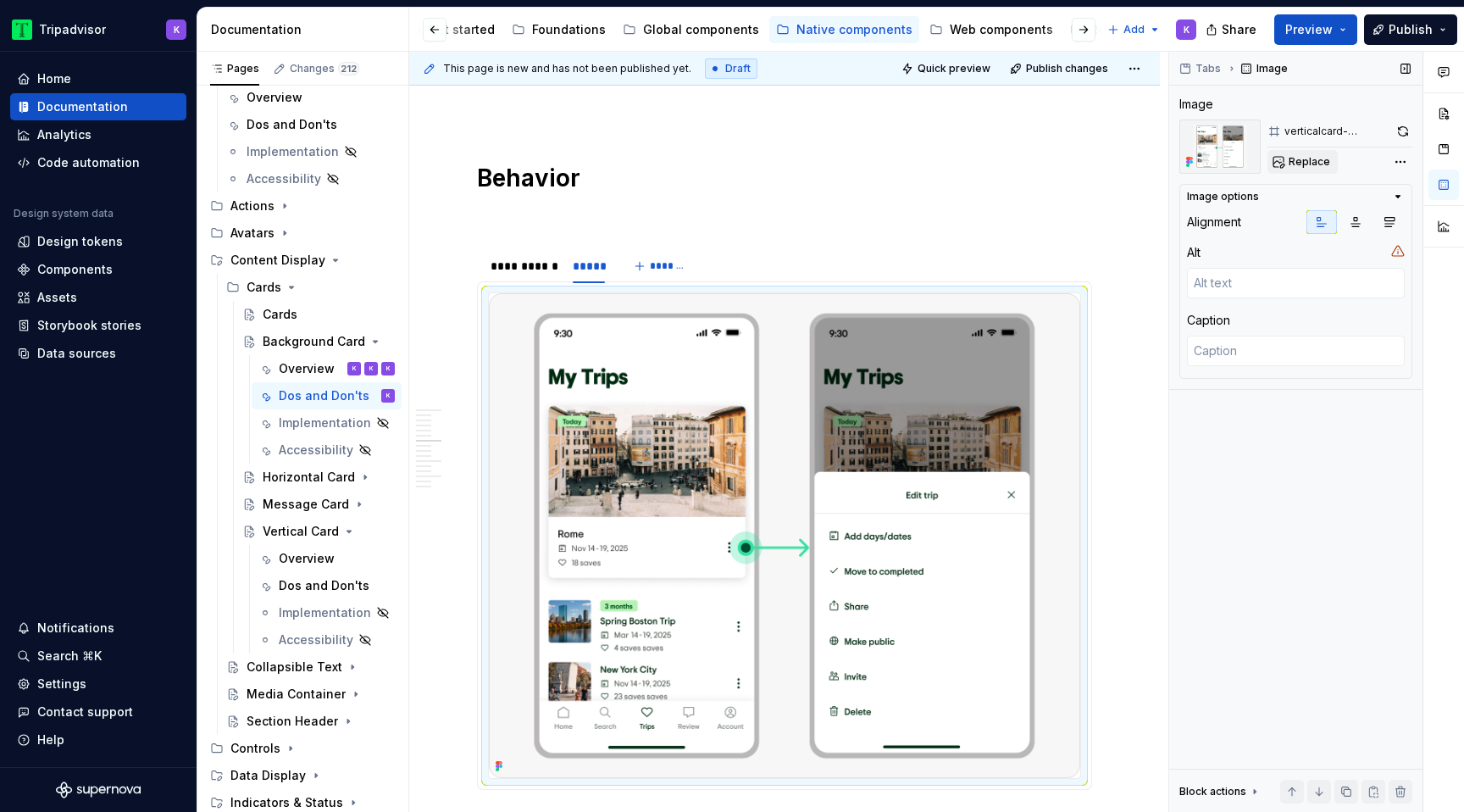
click at [1295, 153] on button "Replace" at bounding box center [1302, 162] width 70 height 24
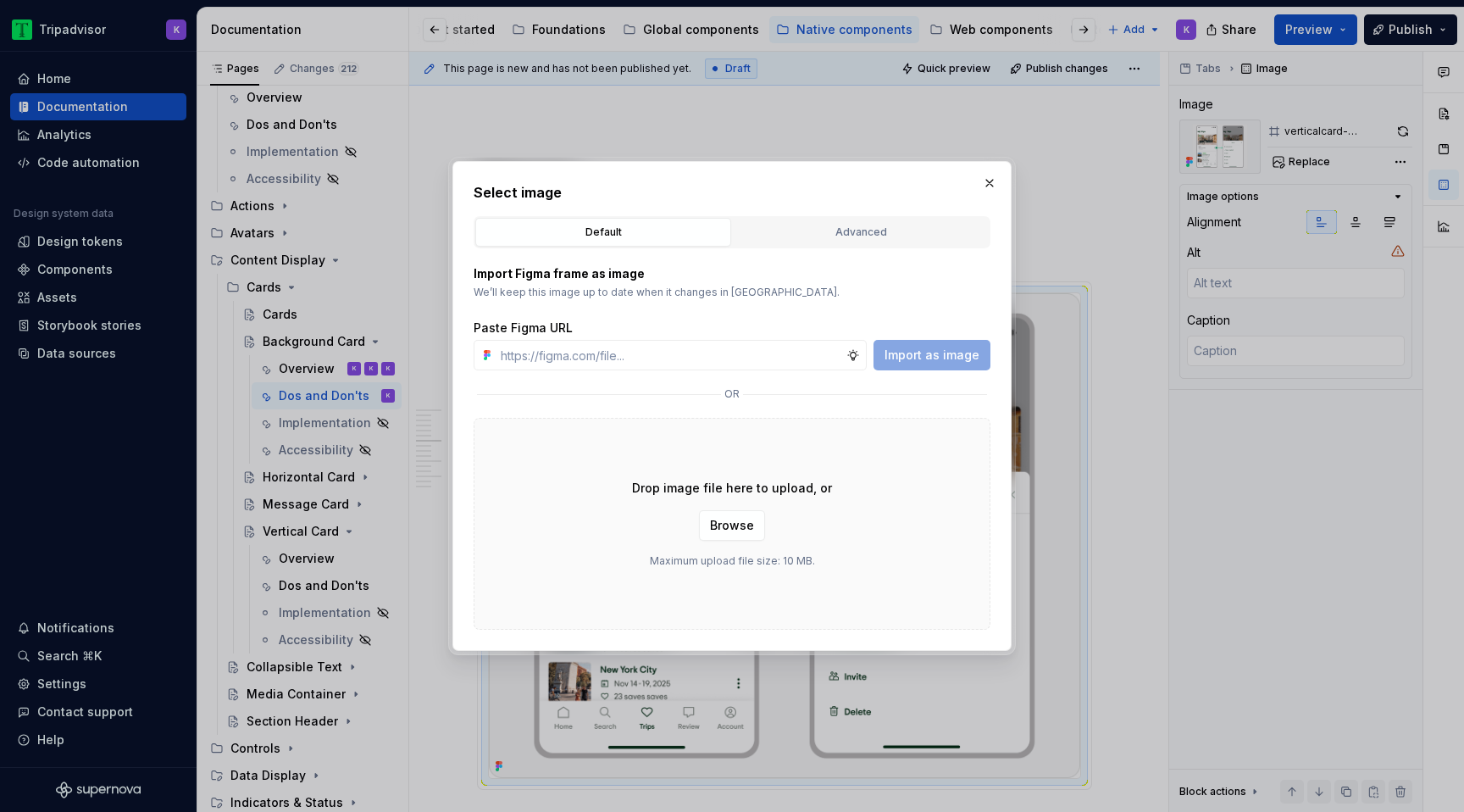
type textarea "*"
type input "[URL][DOMAIN_NAME]"
click at [927, 356] on span "Import as image" at bounding box center [932, 355] width 95 height 17
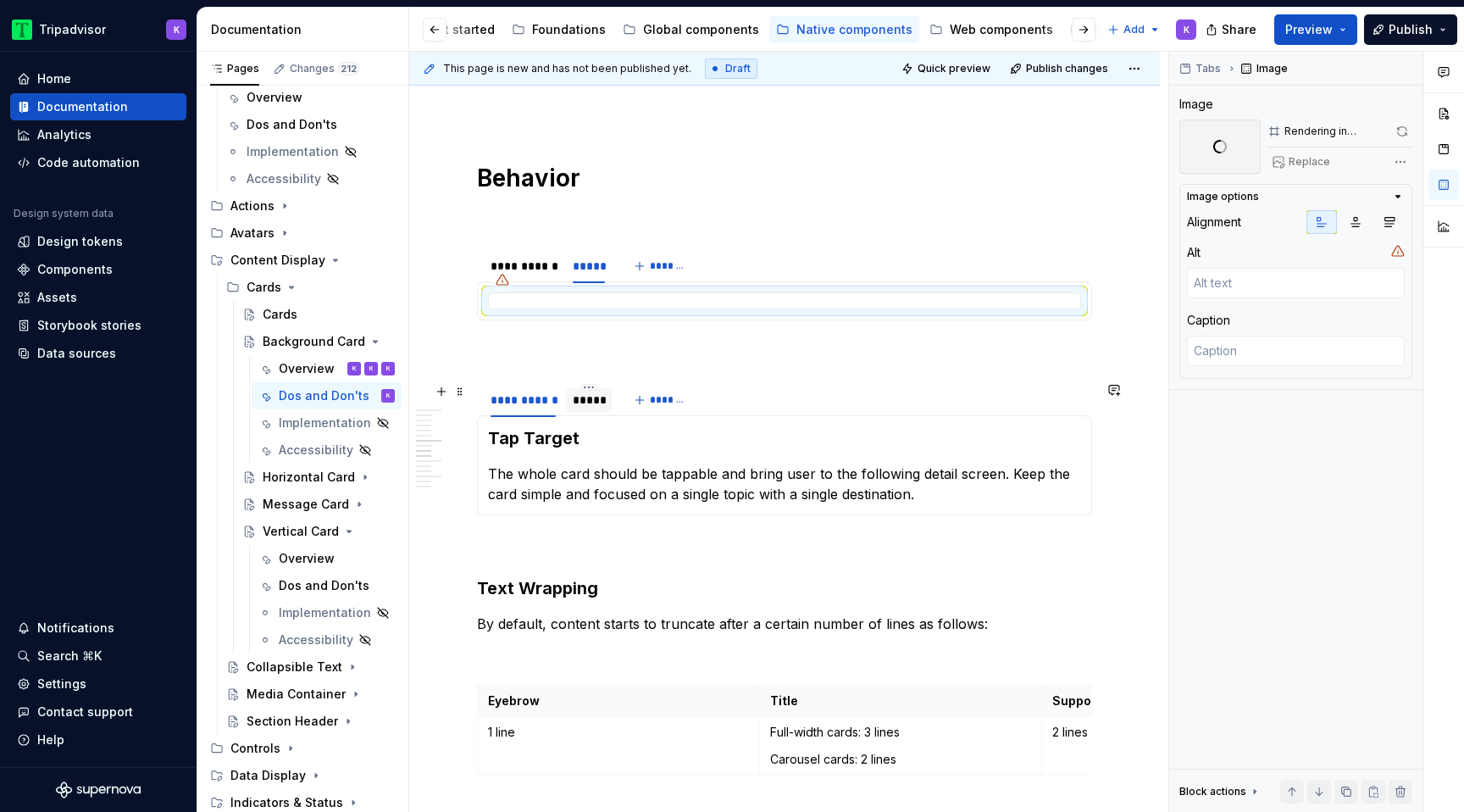
click at [585, 403] on div "*****" at bounding box center [589, 400] width 32 height 17
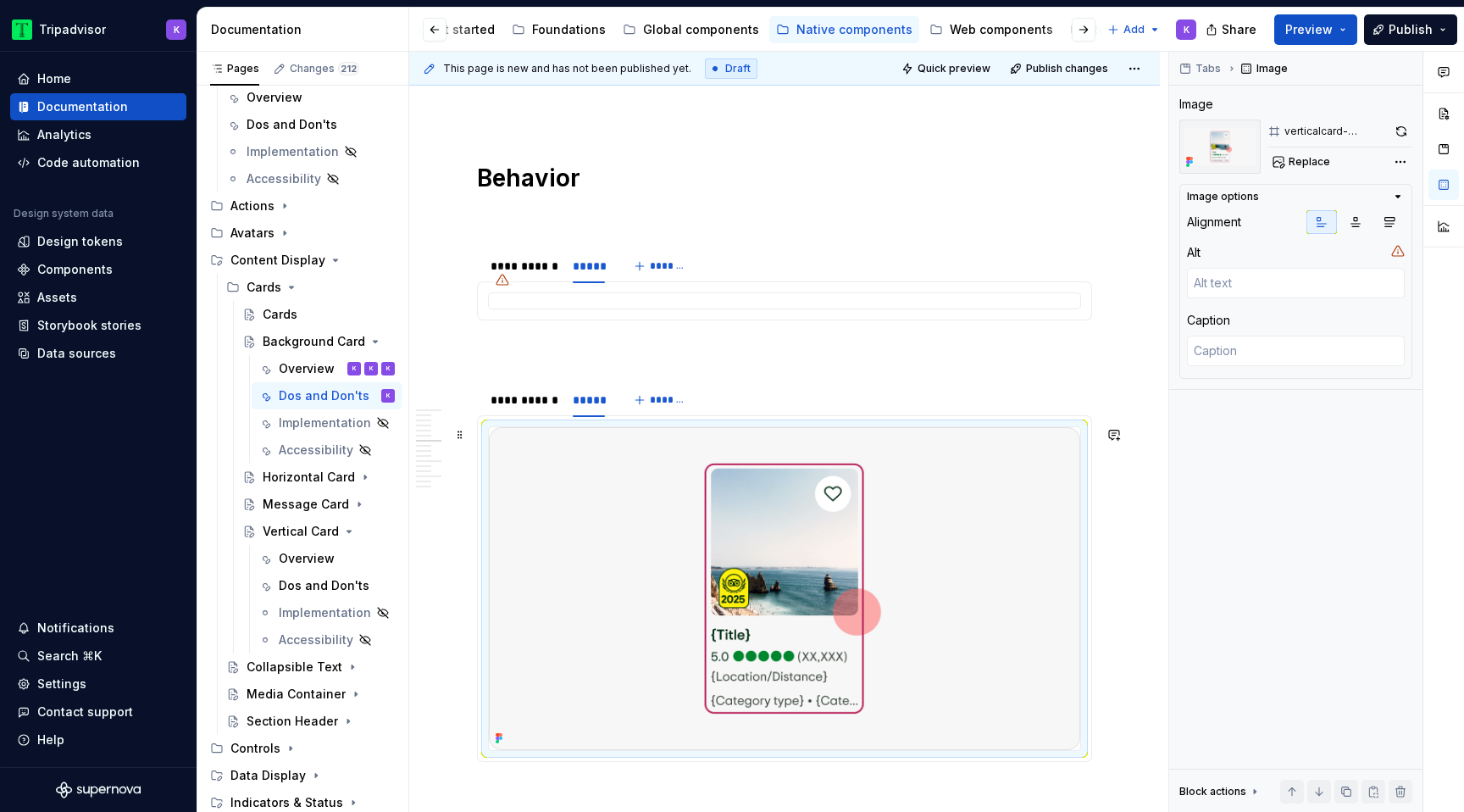
click at [608, 523] on img at bounding box center [784, 588] width 591 height 323
click at [1291, 164] on span "Replace" at bounding box center [1309, 162] width 41 height 14
type textarea "*"
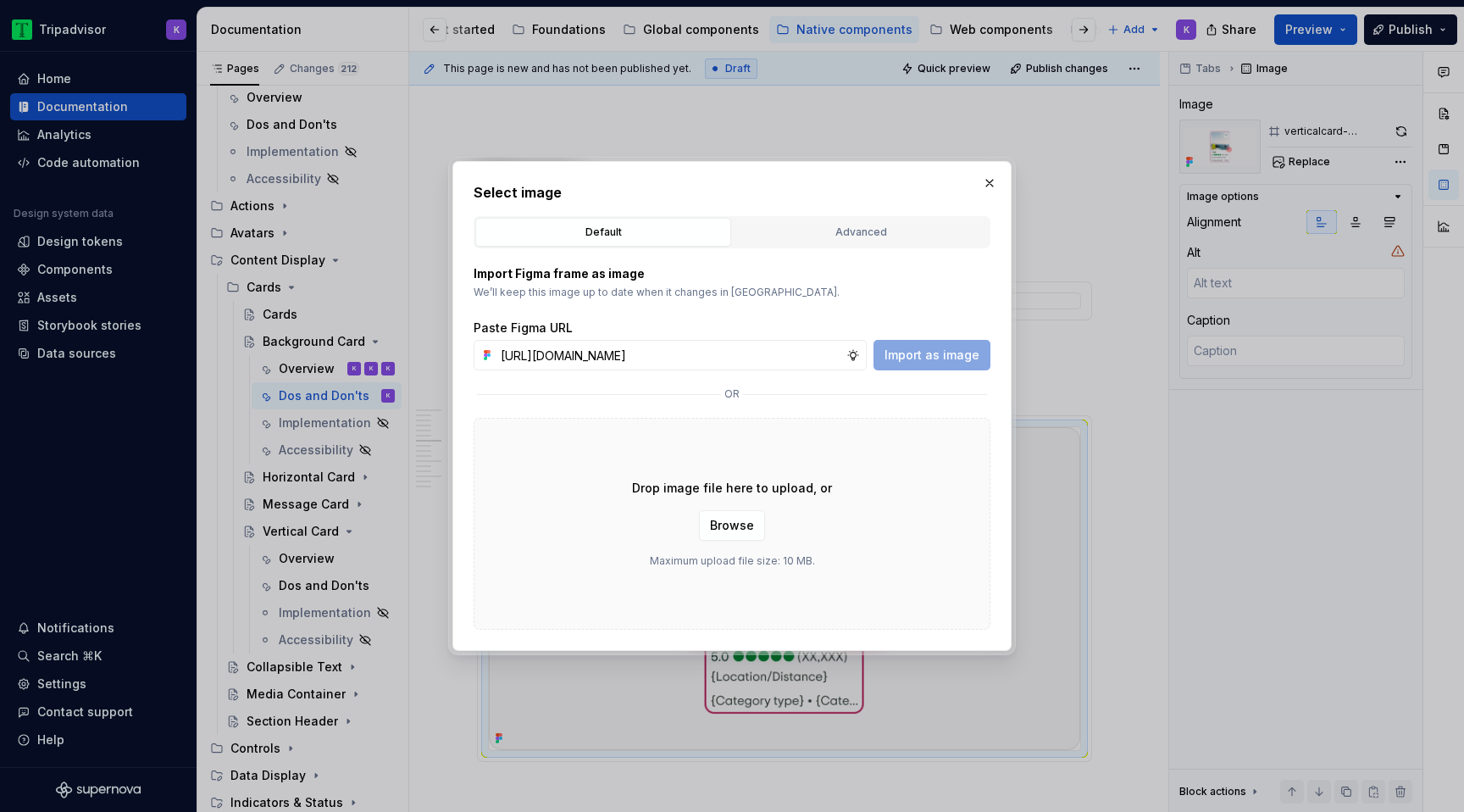
scroll to position [0, 452]
type input "[URL][DOMAIN_NAME]"
click at [915, 350] on span "Import as image" at bounding box center [932, 355] width 95 height 17
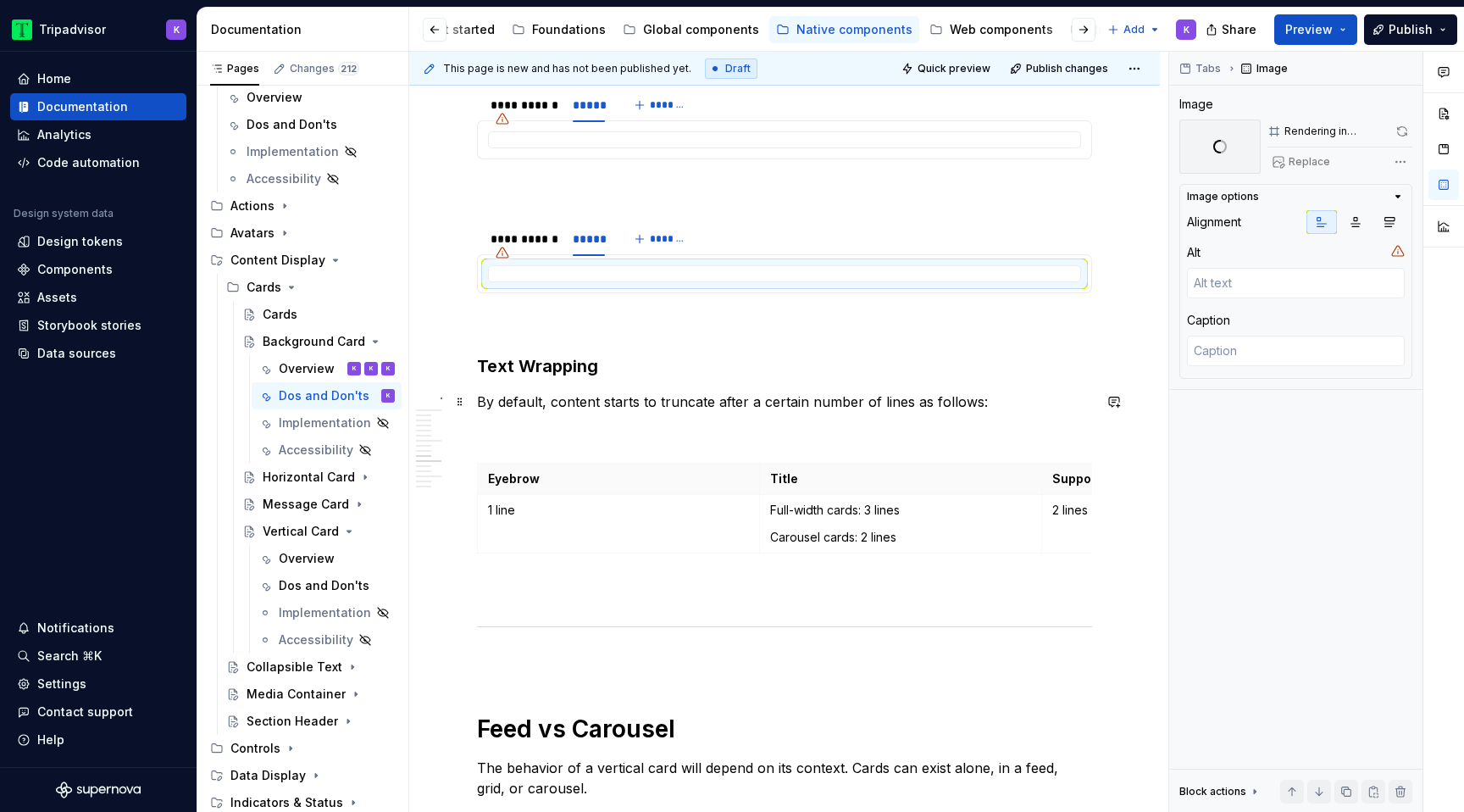
scroll to position [1485, 0]
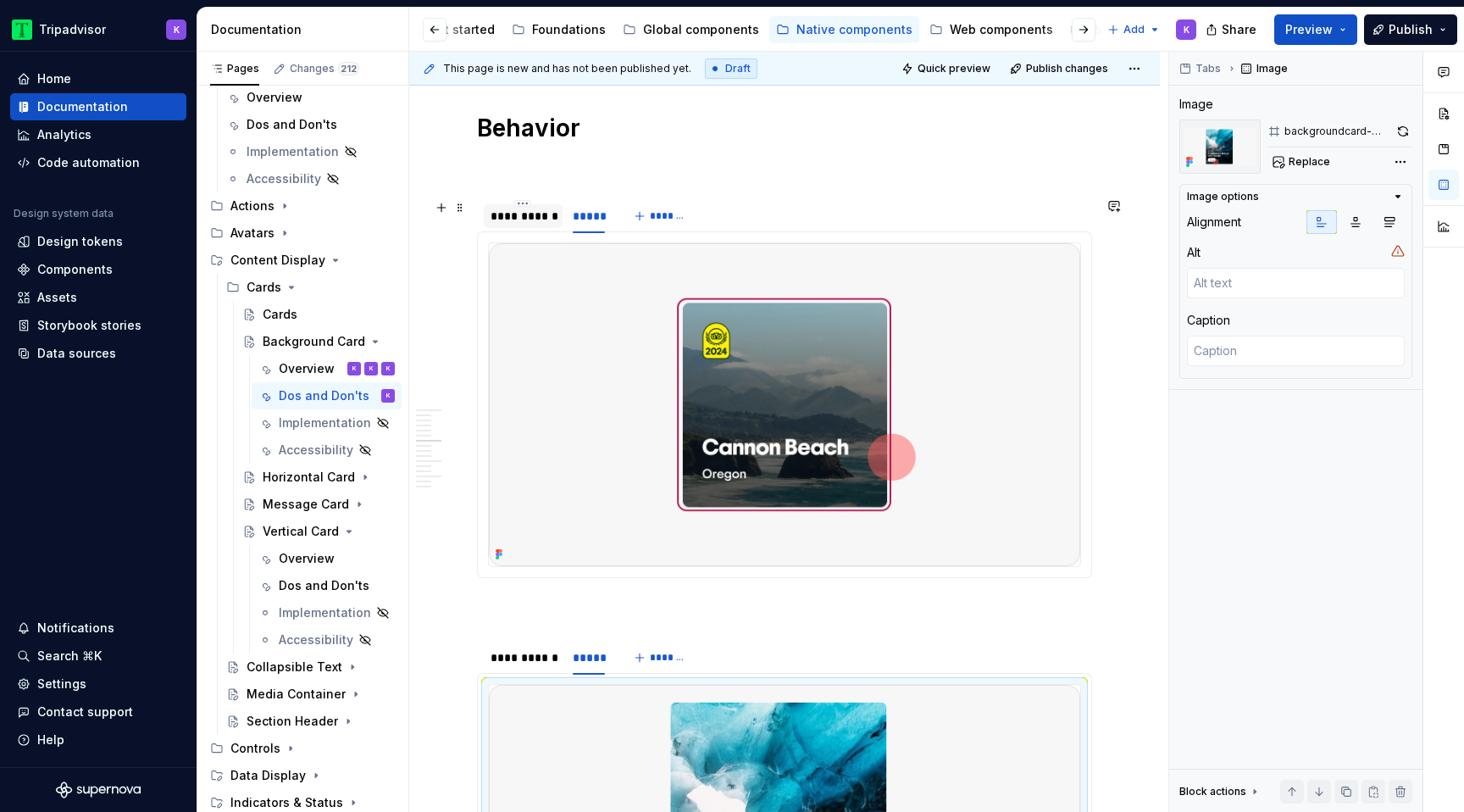
click at [527, 226] on div "**********" at bounding box center [523, 216] width 79 height 24
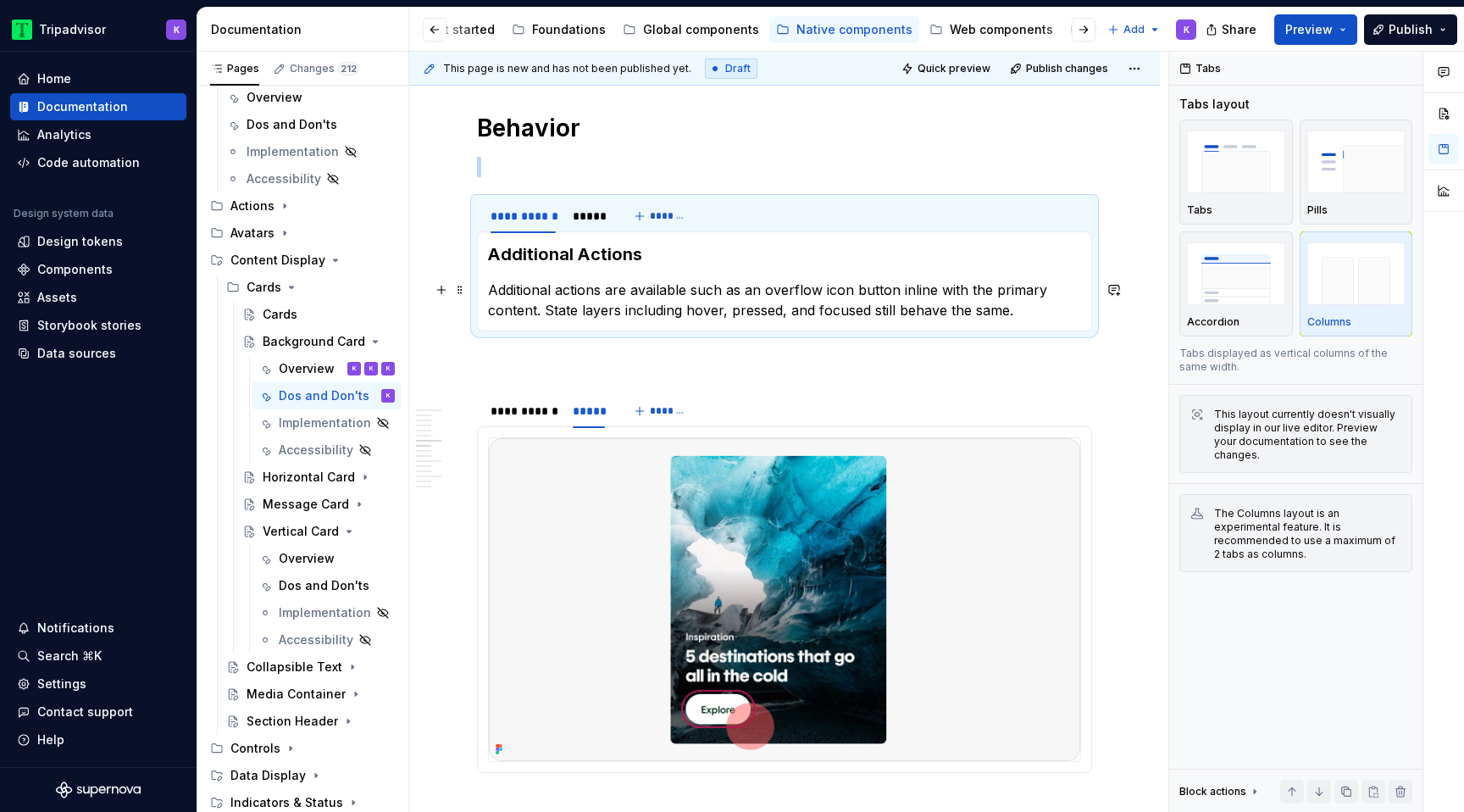
click at [630, 301] on p "Additional actions are available such as an overflow icon button inline with th…" at bounding box center [784, 300] width 593 height 40
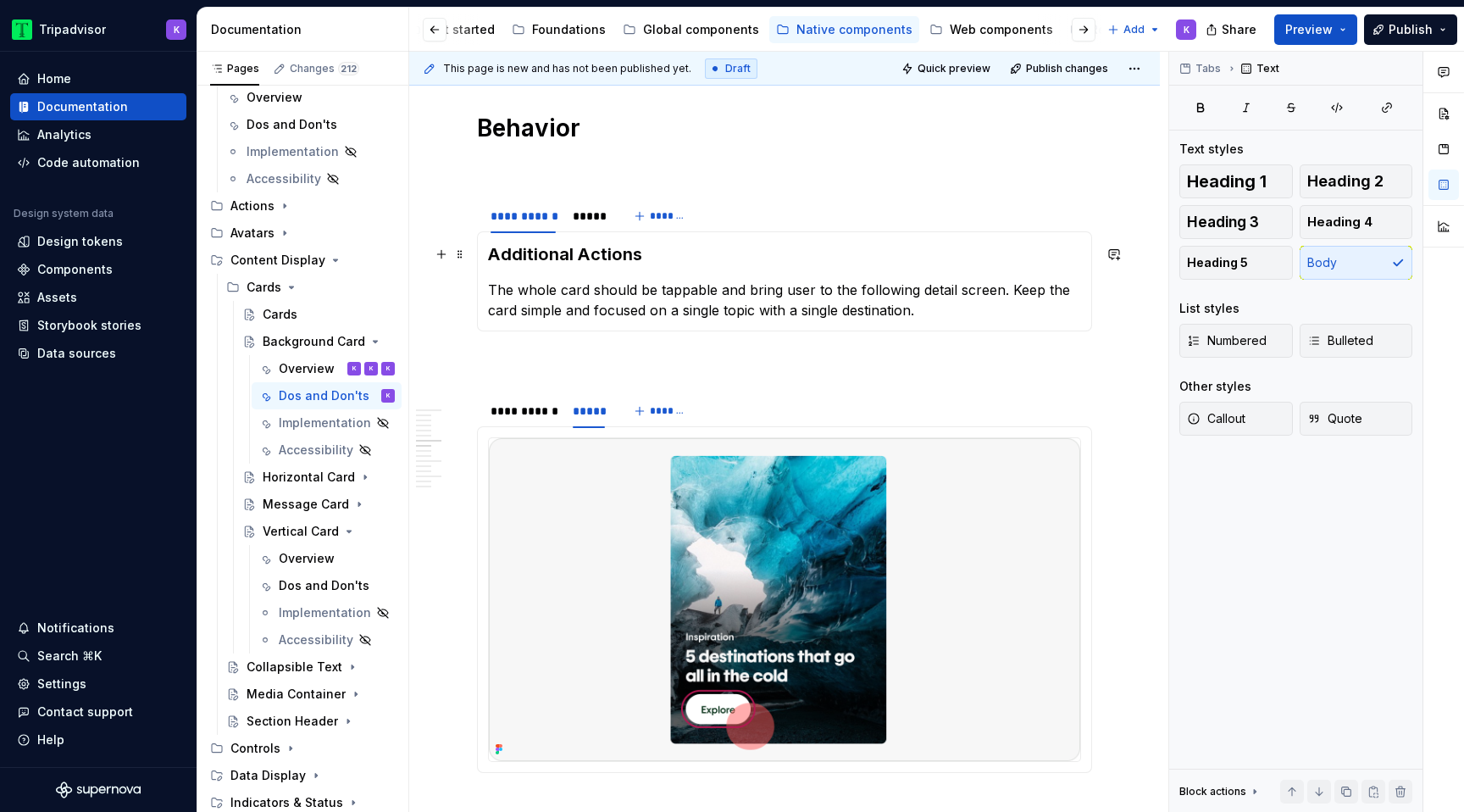
click at [610, 254] on h3 "Additional Actions" at bounding box center [784, 255] width 593 height 24
click at [533, 418] on div "**********" at bounding box center [522, 411] width 65 height 17
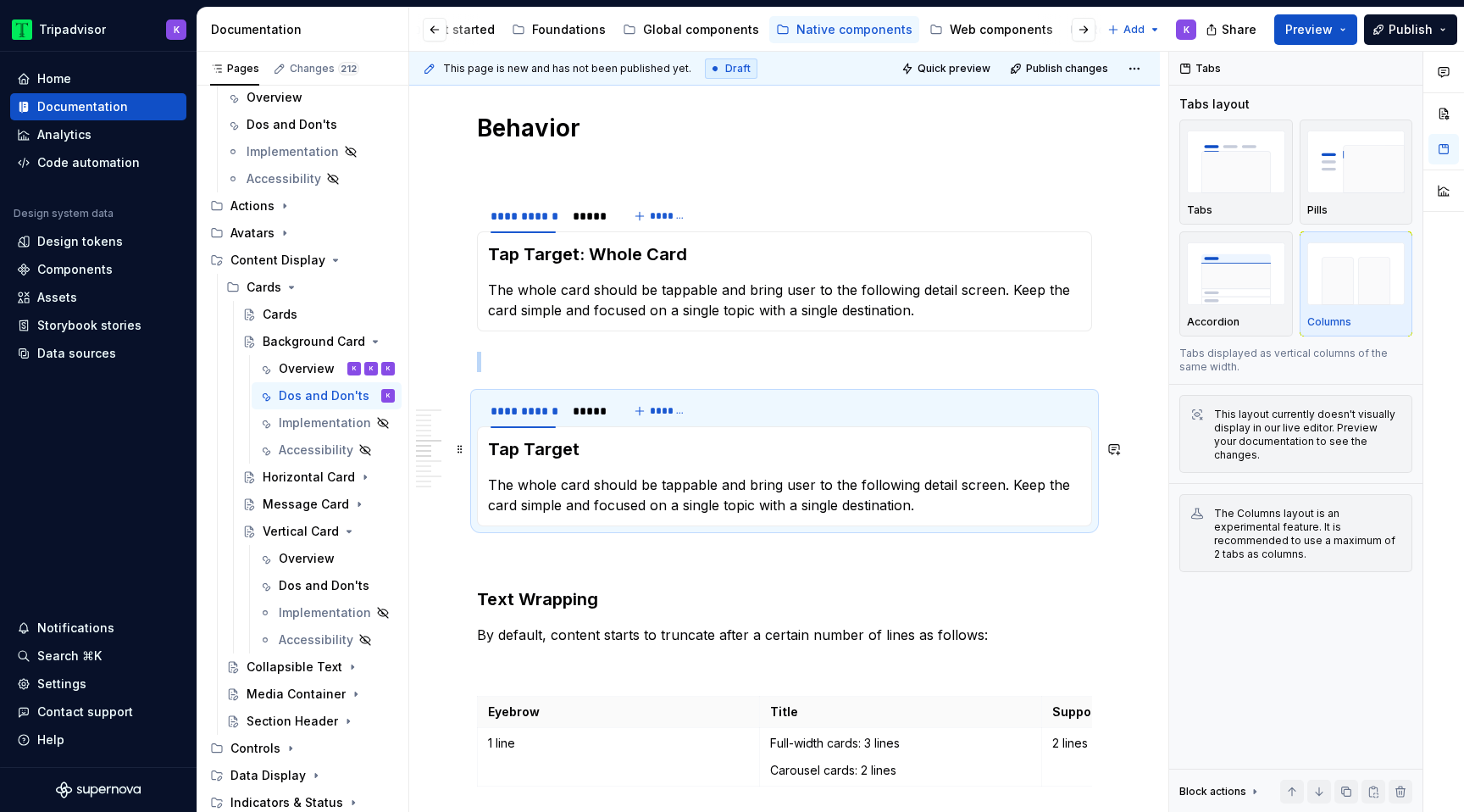
click at [552, 454] on h3 "Tap Target" at bounding box center [784, 449] width 593 height 24
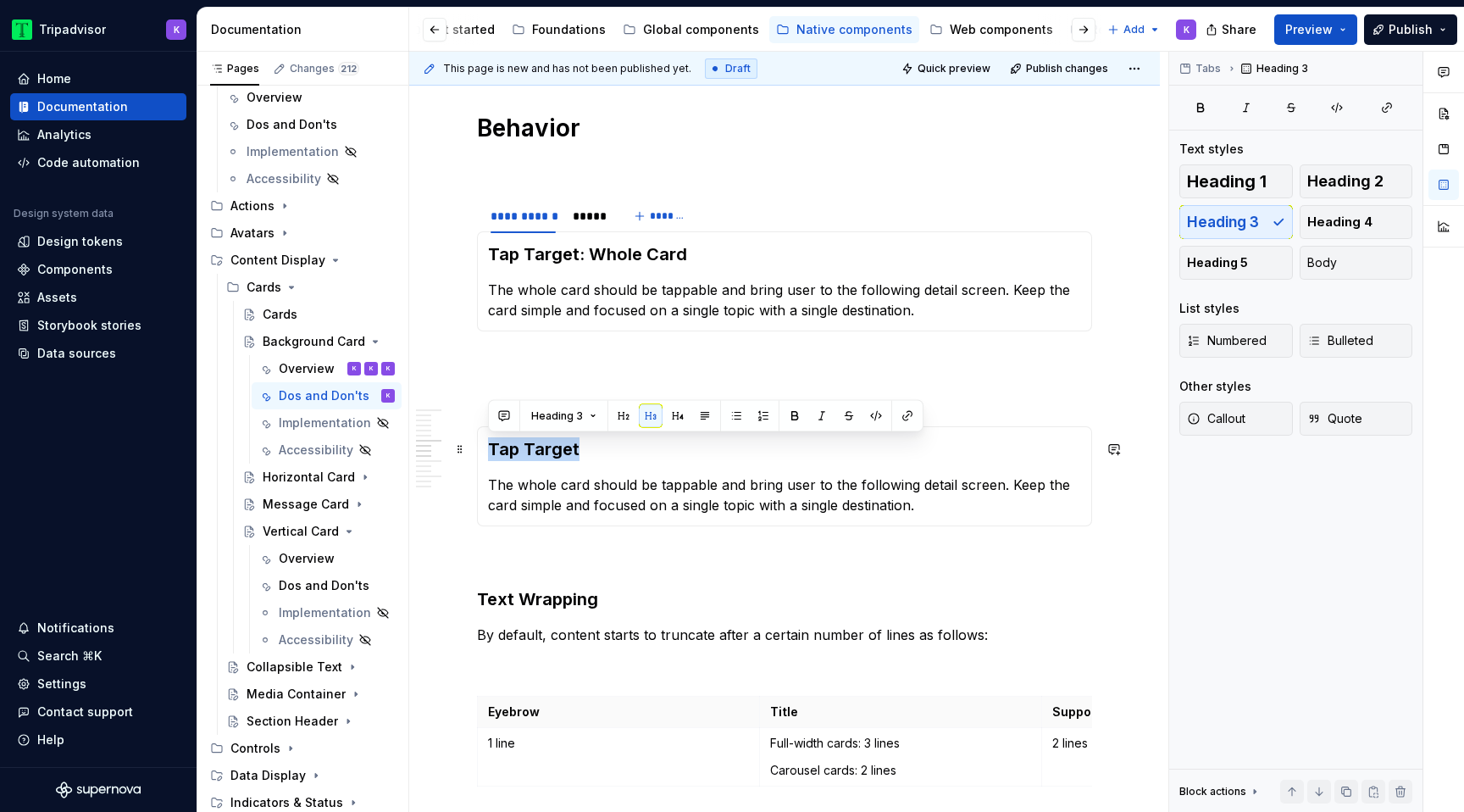
drag, startPoint x: 599, startPoint y: 454, endPoint x: 479, endPoint y: 454, distance: 120.0
click at [479, 454] on div "Tap Target The whole card should be tappable and bring user to the following de…" at bounding box center [784, 475] width 615 height 100
click at [484, 454] on div "Tap Target The whole card should be tappable and bring user to the following de…" at bounding box center [784, 475] width 615 height 100
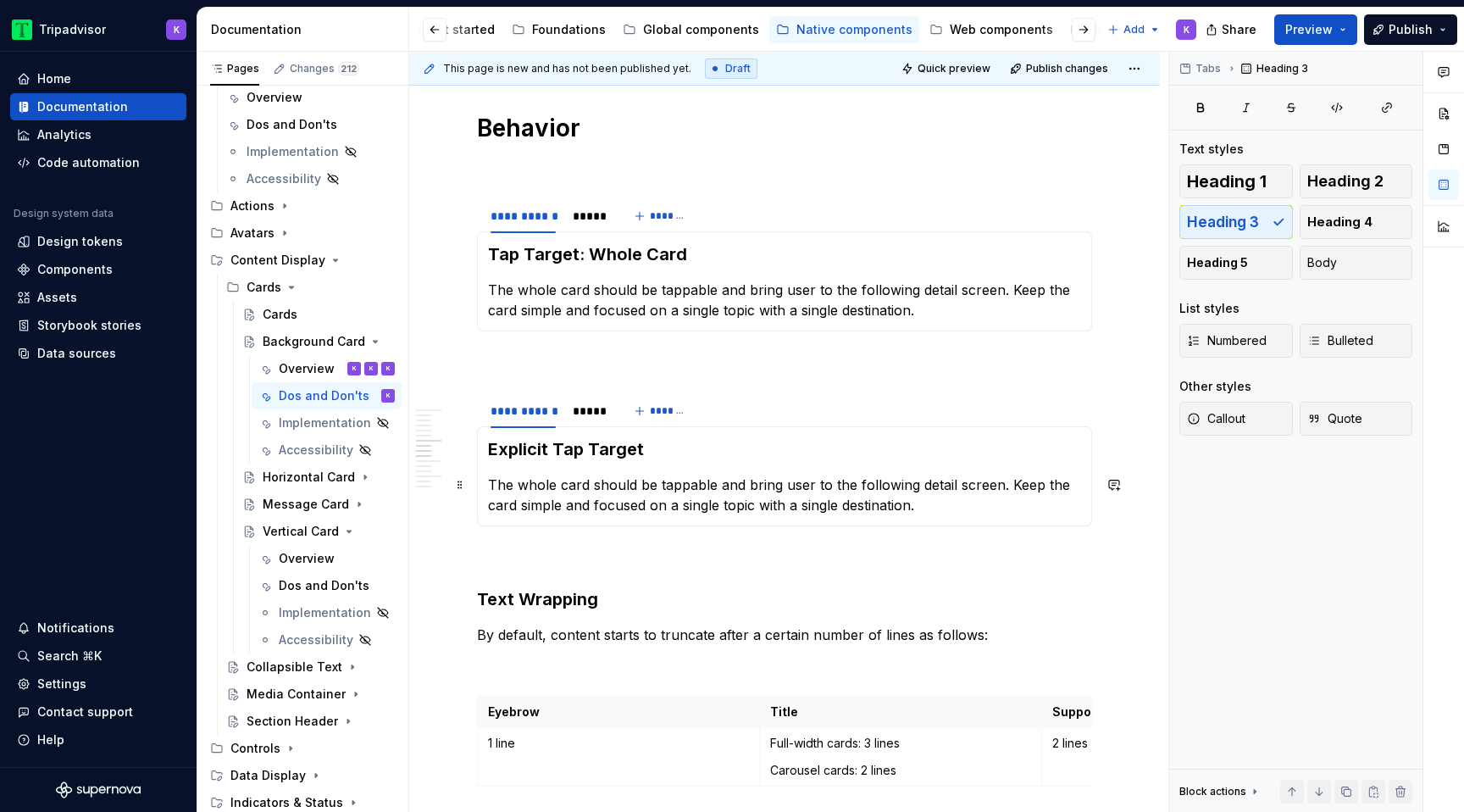
click at [586, 489] on p "The whole card should be tappable and bring user to the following detail screen…" at bounding box center [784, 495] width 593 height 40
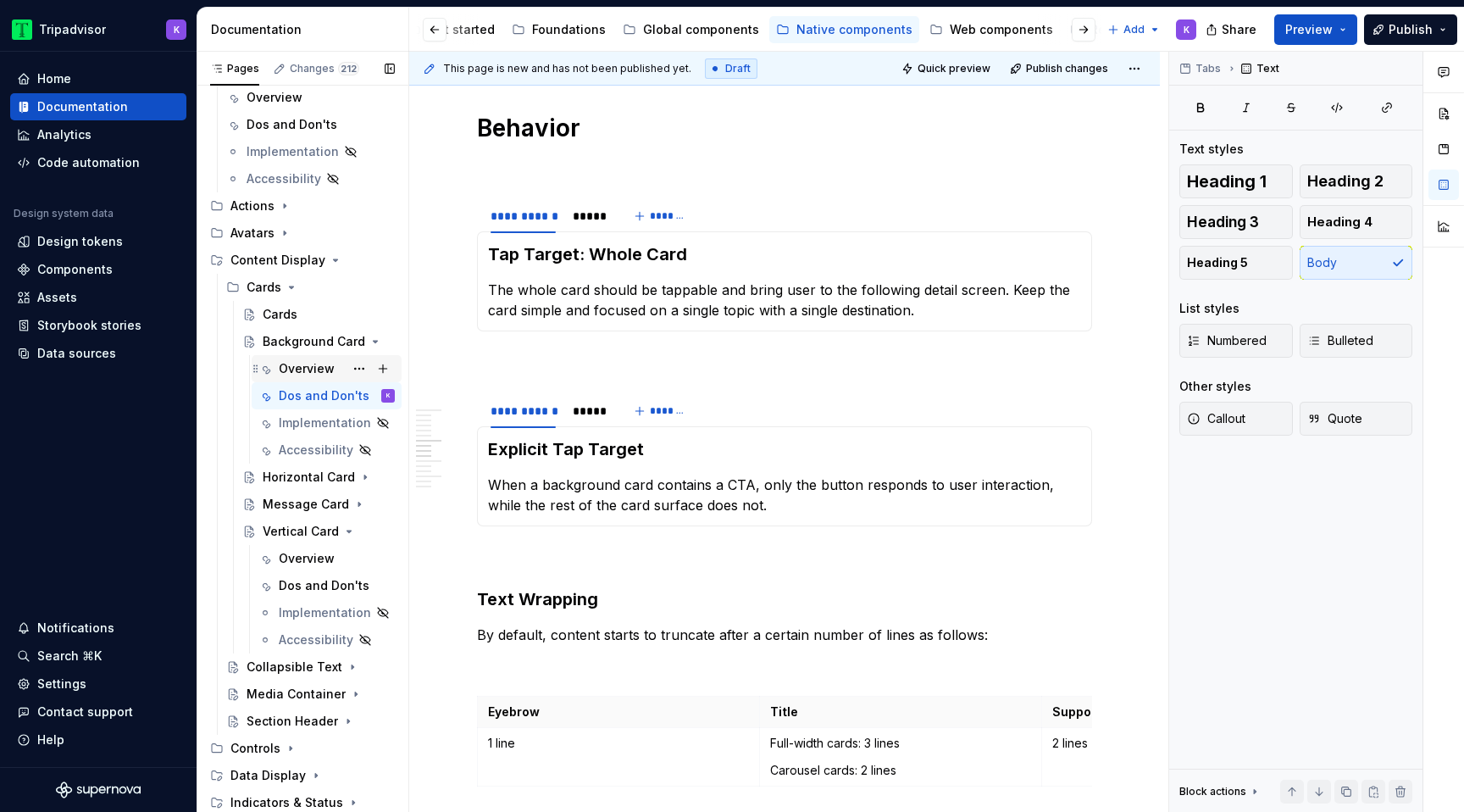
click at [309, 363] on div "Overview" at bounding box center [306, 369] width 56 height 17
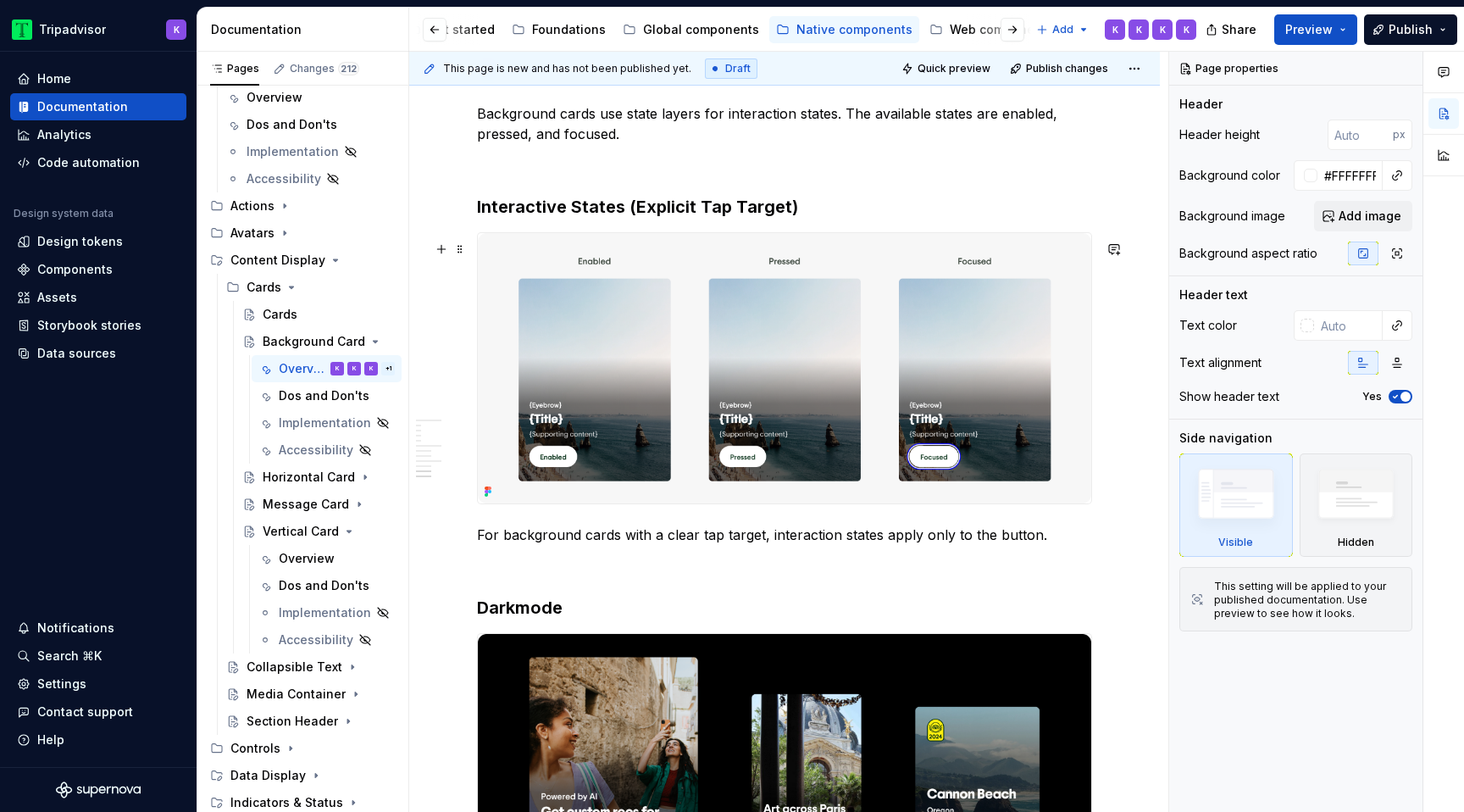
scroll to position [3364, 0]
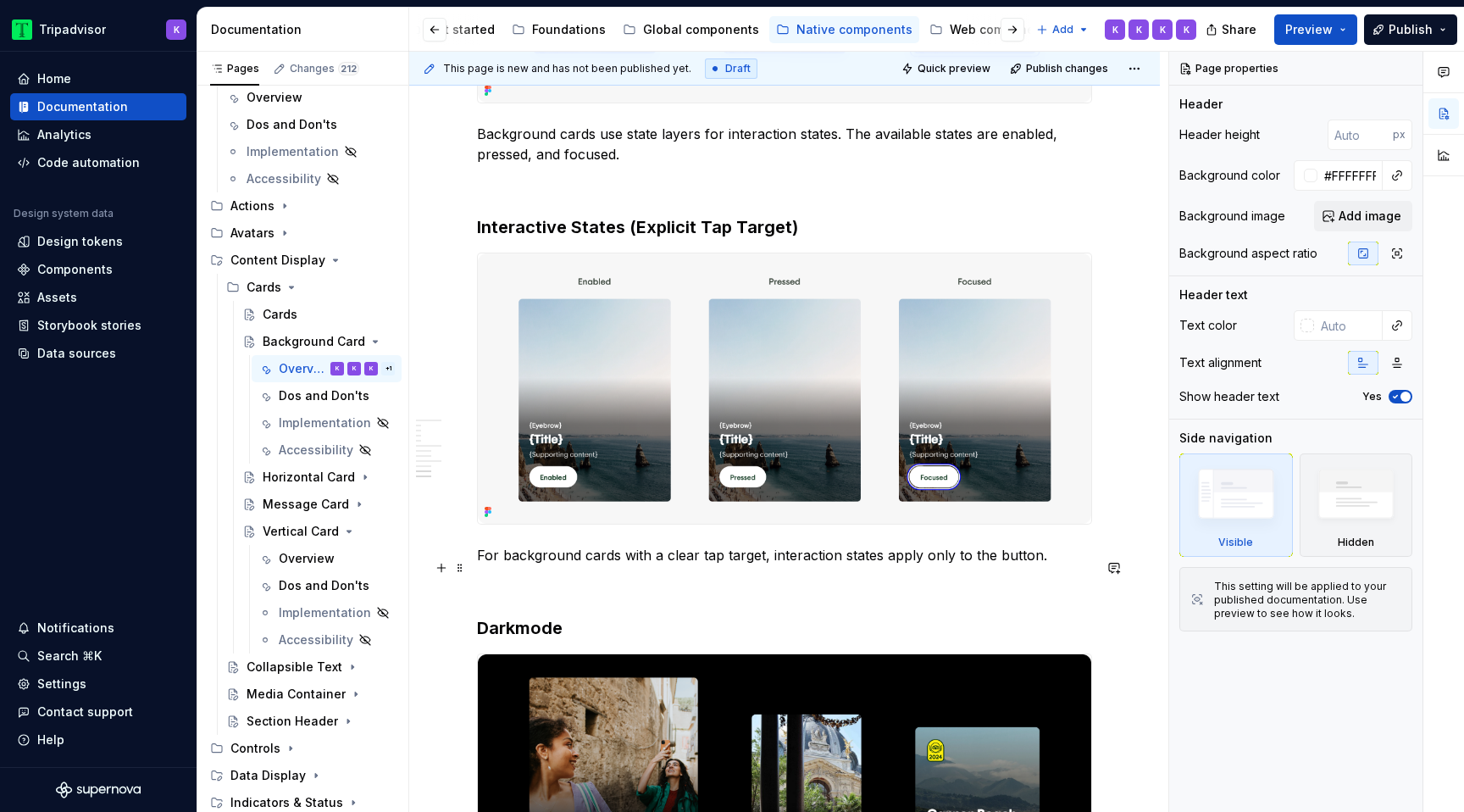
type textarea "*"
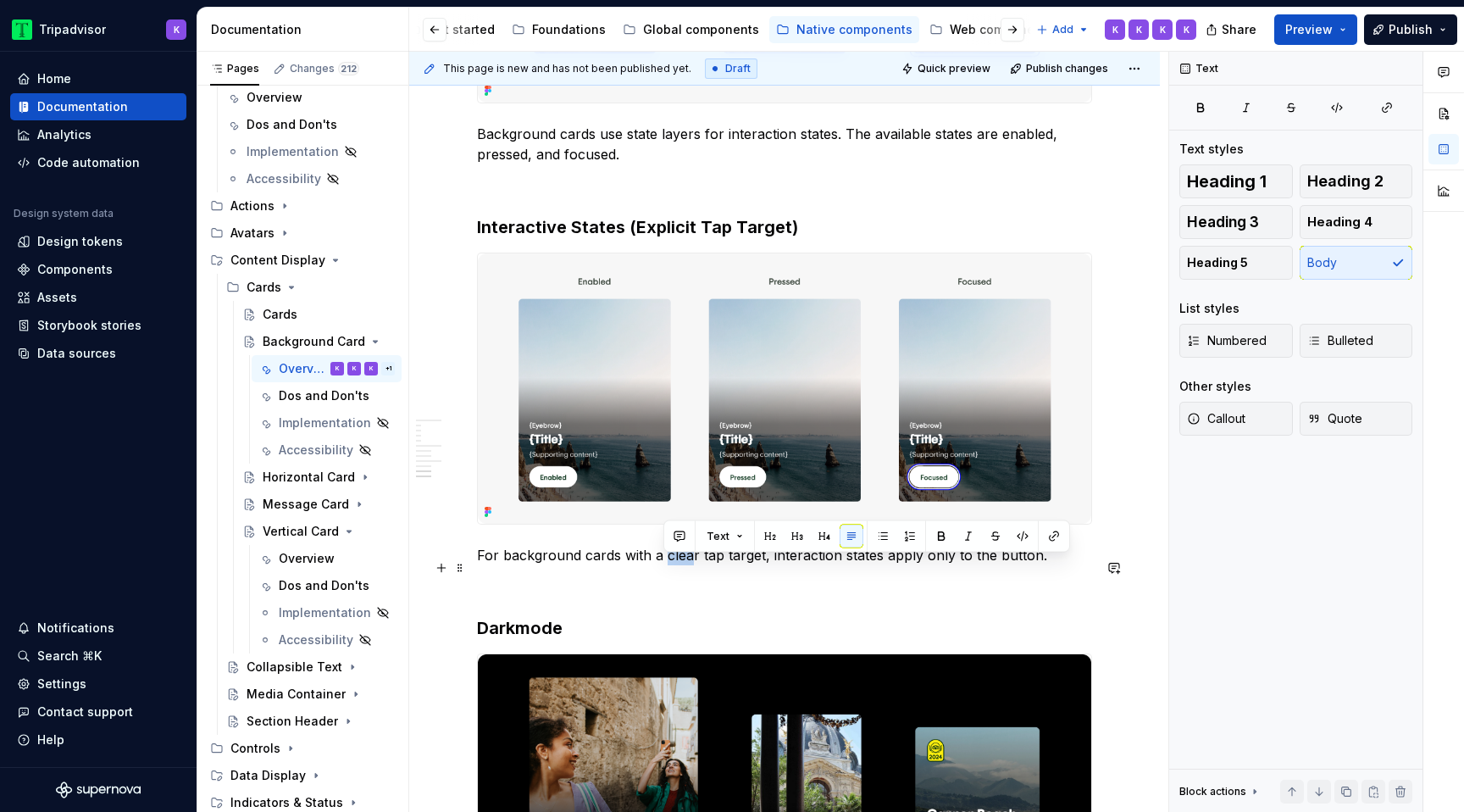
drag, startPoint x: 692, startPoint y: 564, endPoint x: 663, endPoint y: 564, distance: 29.0
click at [663, 564] on p "For background cards with a clear tap target, interaction states apply only to …" at bounding box center [784, 555] width 615 height 20
click at [776, 596] on p at bounding box center [784, 586] width 615 height 20
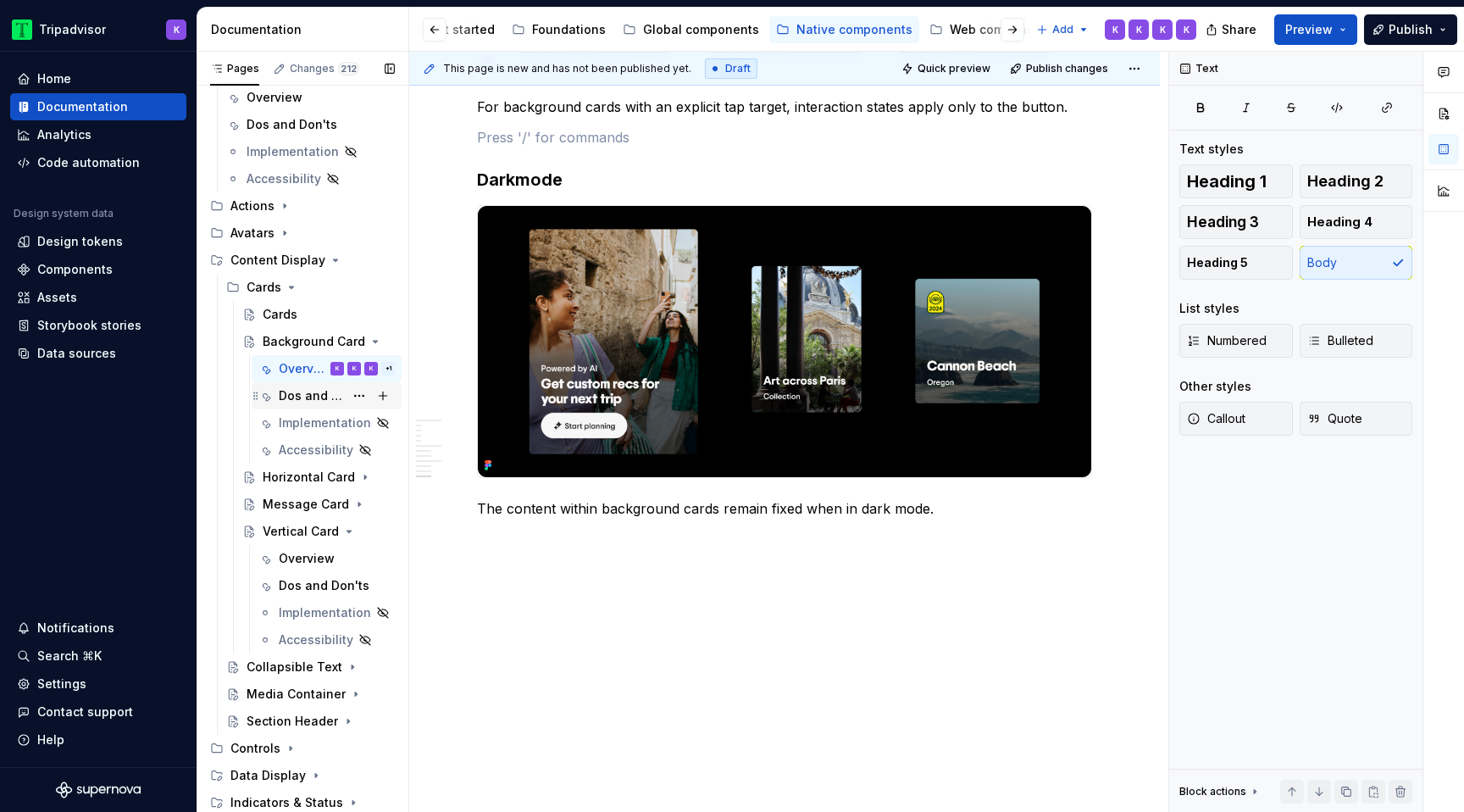
click at [299, 400] on div "Dos and Don'ts" at bounding box center [311, 395] width 65 height 17
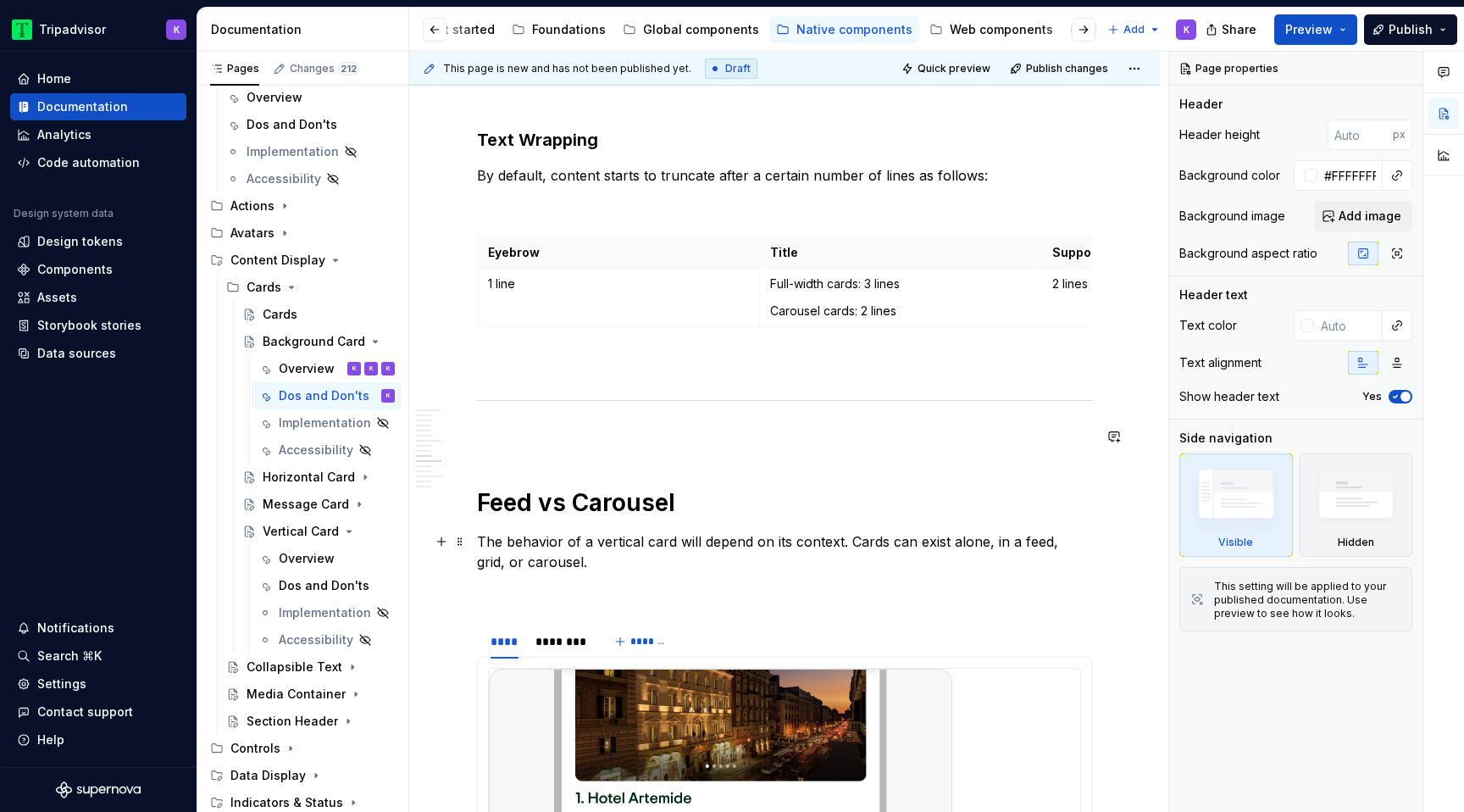
scroll to position [2282, 0]
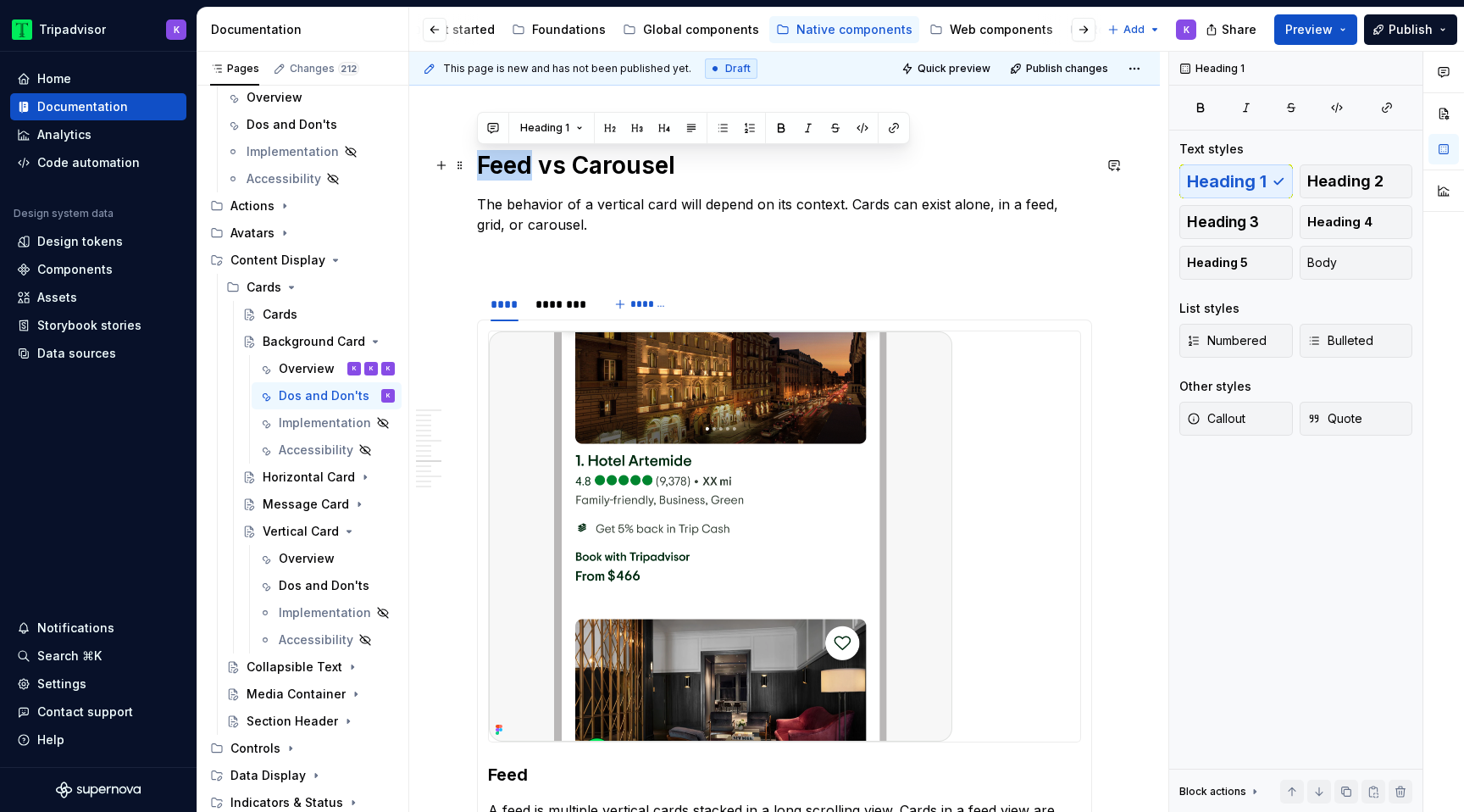
drag, startPoint x: 530, startPoint y: 166, endPoint x: 477, endPoint y: 166, distance: 53.0
click at [477, 166] on h1 "Feed vs Carousel" at bounding box center [784, 165] width 615 height 30
type textarea "*"
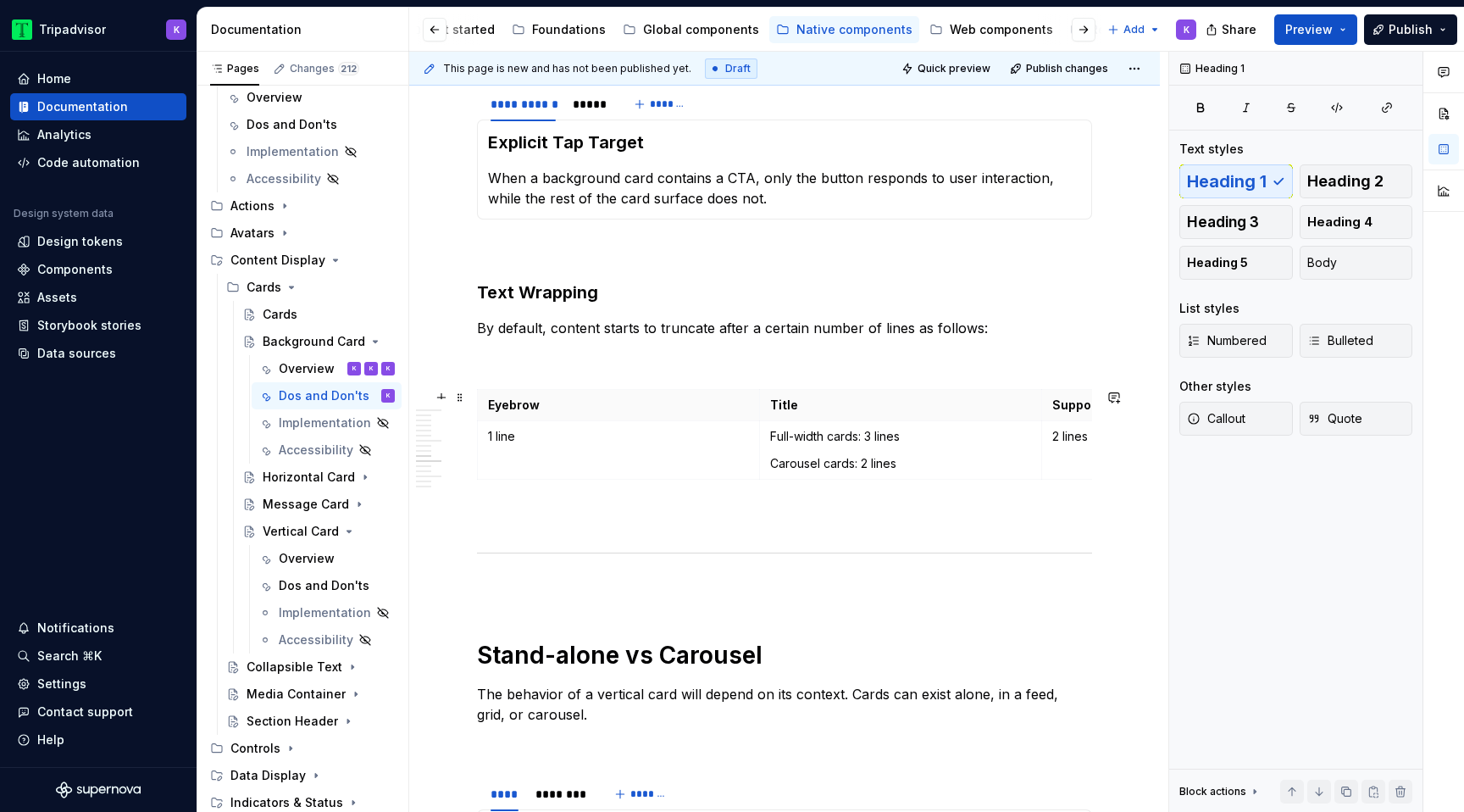
scroll to position [1760, 0]
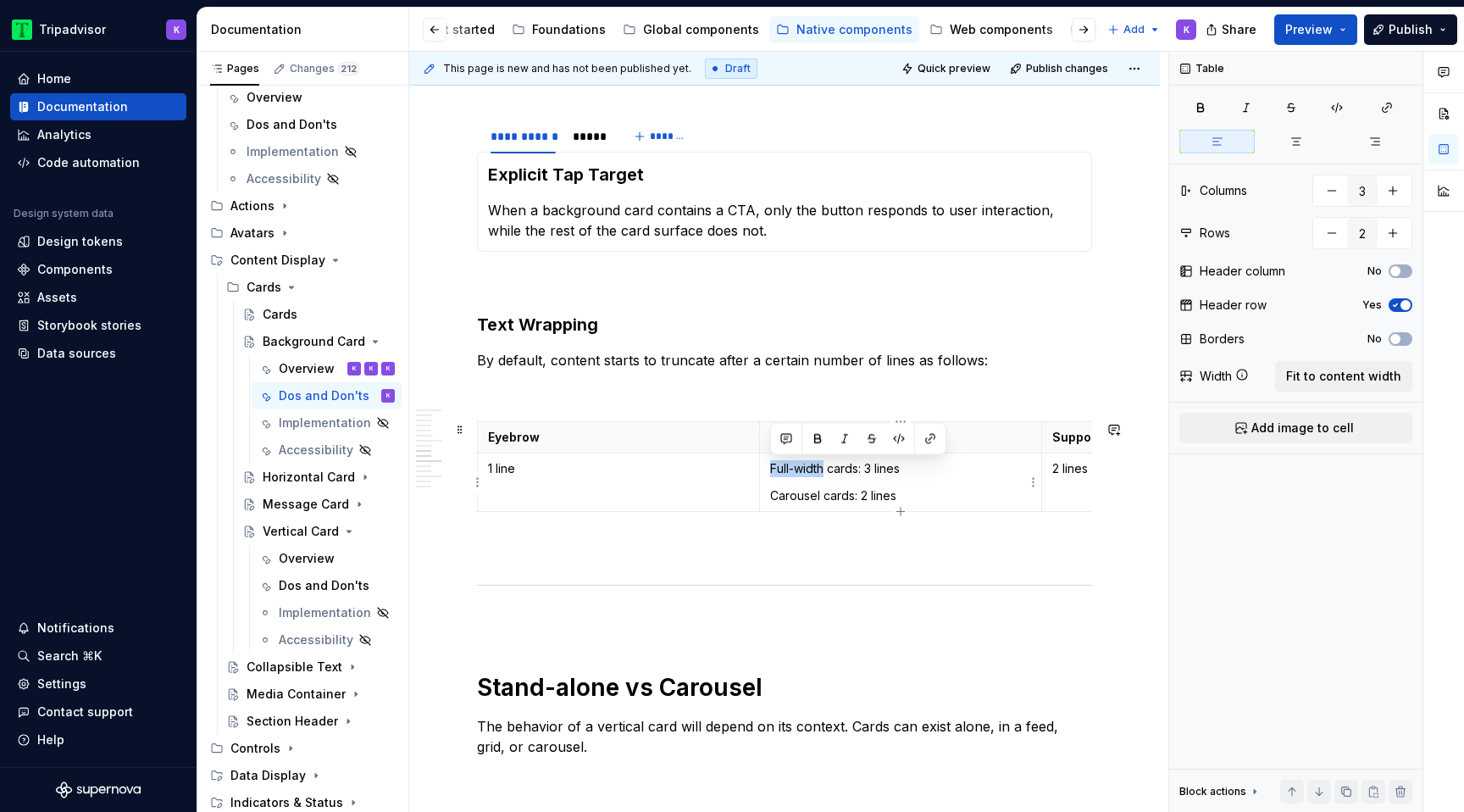
drag, startPoint x: 826, startPoint y: 469, endPoint x: 763, endPoint y: 469, distance: 63.0
click at [763, 469] on td "Full-width cards: 3 lines Carousel cards: 2 lines" at bounding box center [901, 483] width 282 height 59
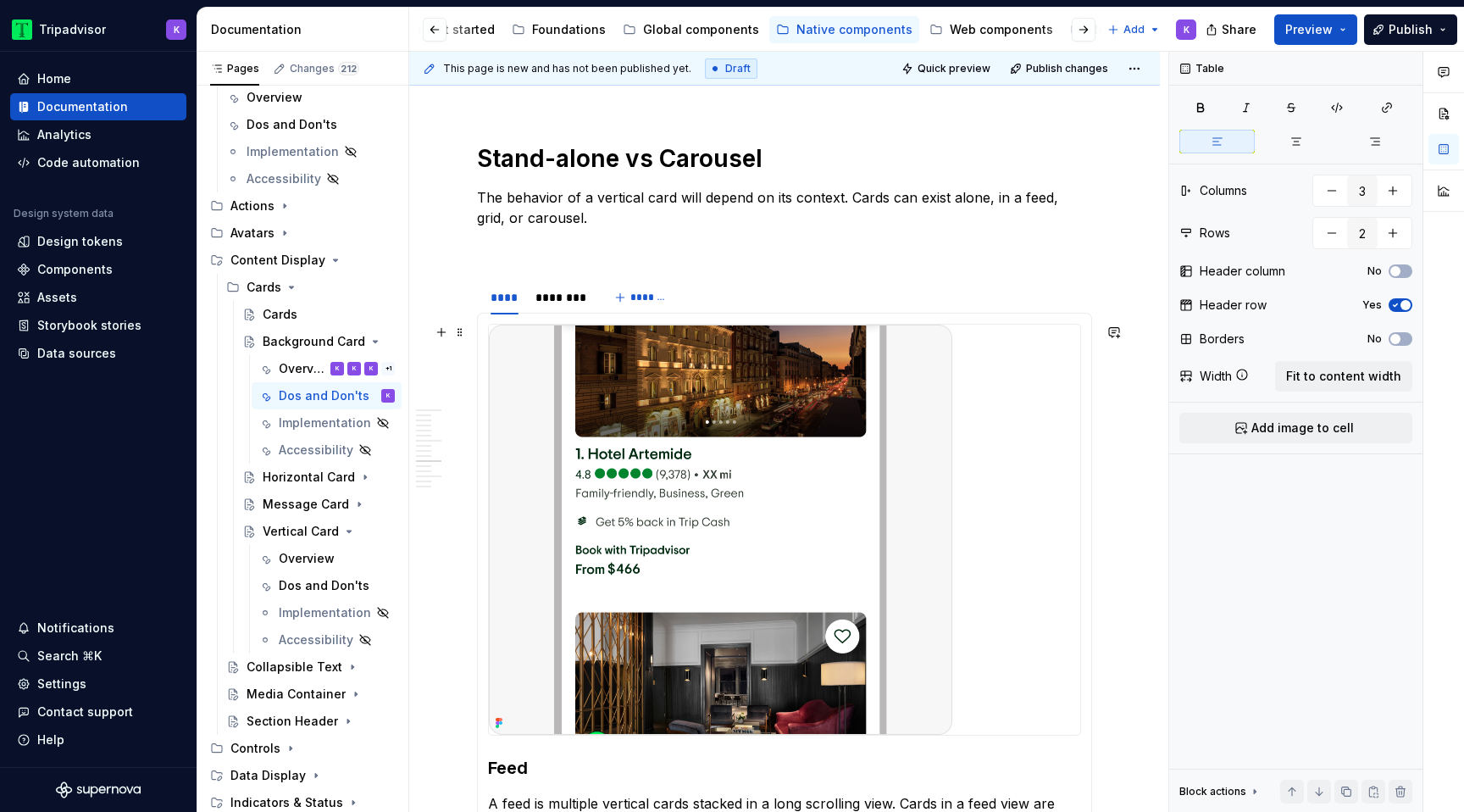
scroll to position [2302, 0]
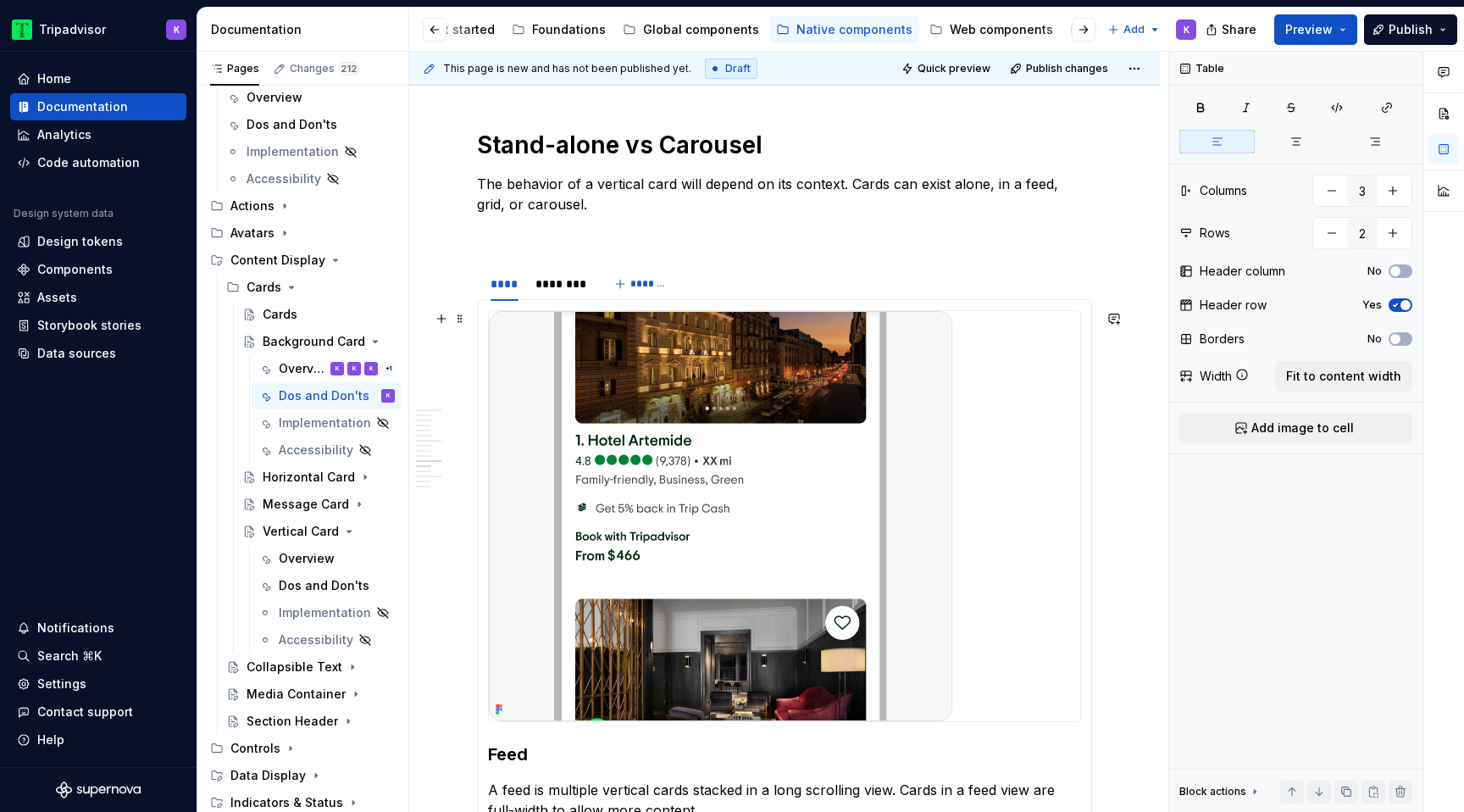
click at [608, 497] on img at bounding box center [721, 516] width 463 height 410
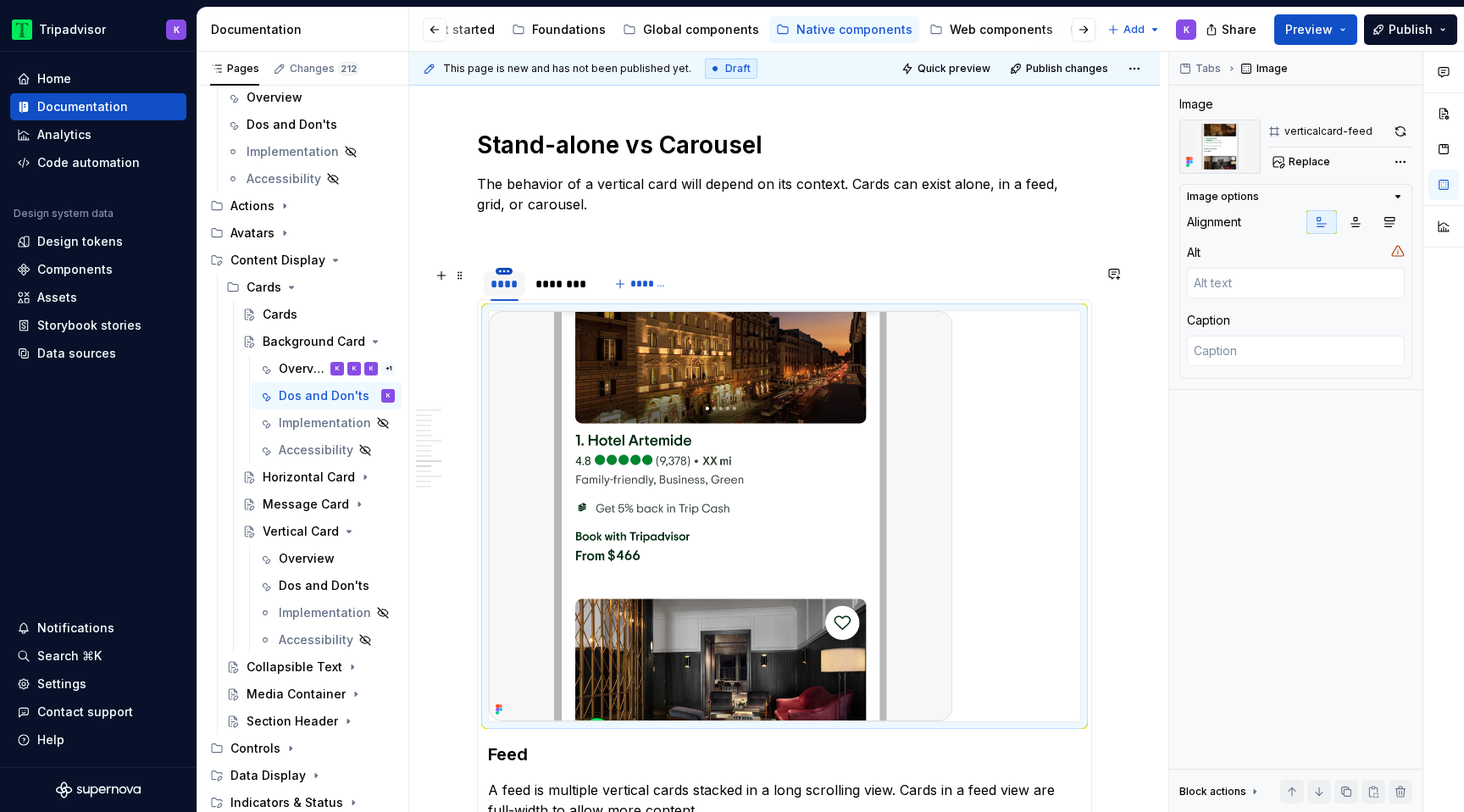
click at [502, 274] on html "Tripadvisor K Home Documentation Analytics Code automation Design system data D…" at bounding box center [732, 406] width 1464 height 812
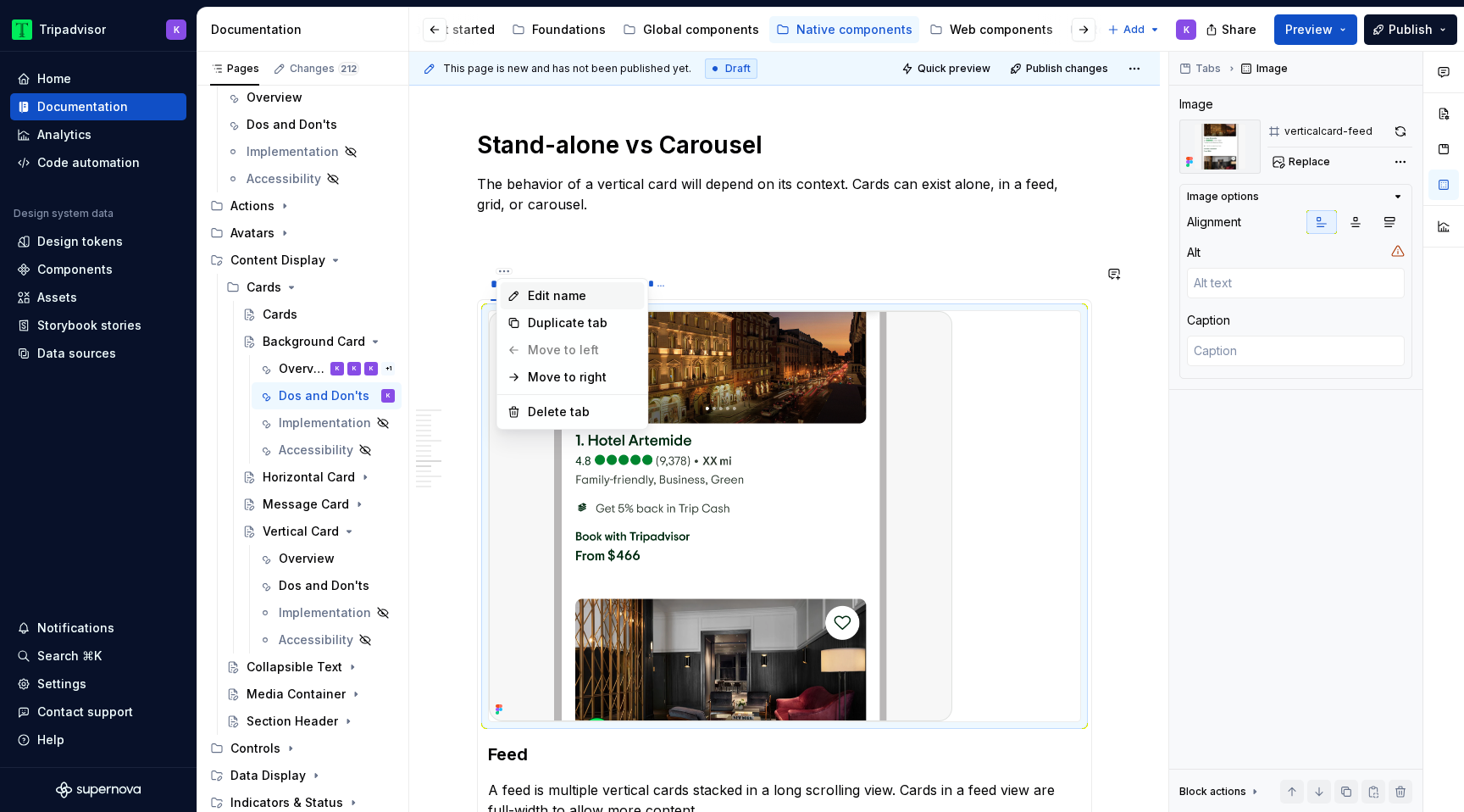
click at [540, 295] on div "Edit name" at bounding box center [583, 295] width 110 height 17
type textarea "*"
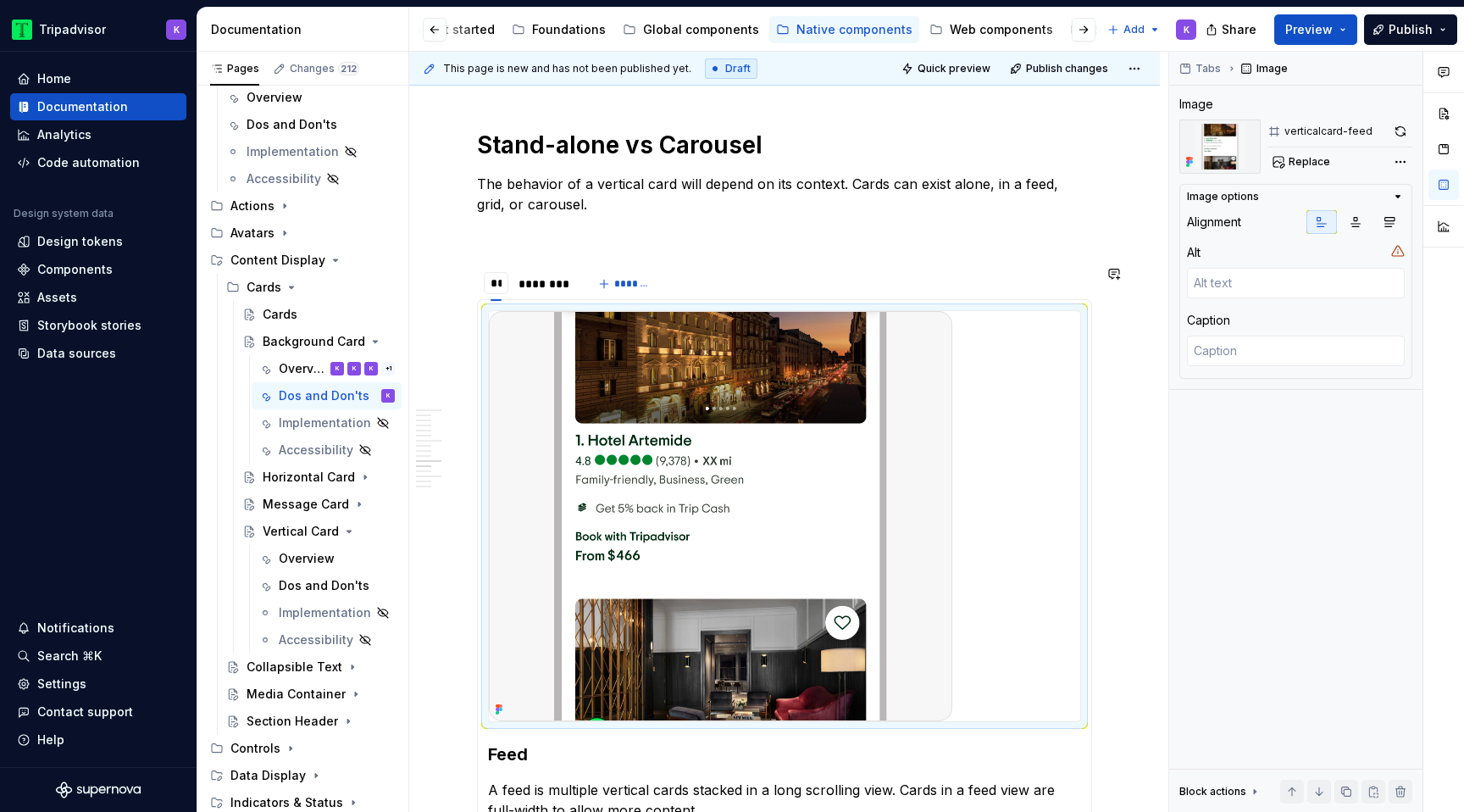
type input "*"
type input "**********"
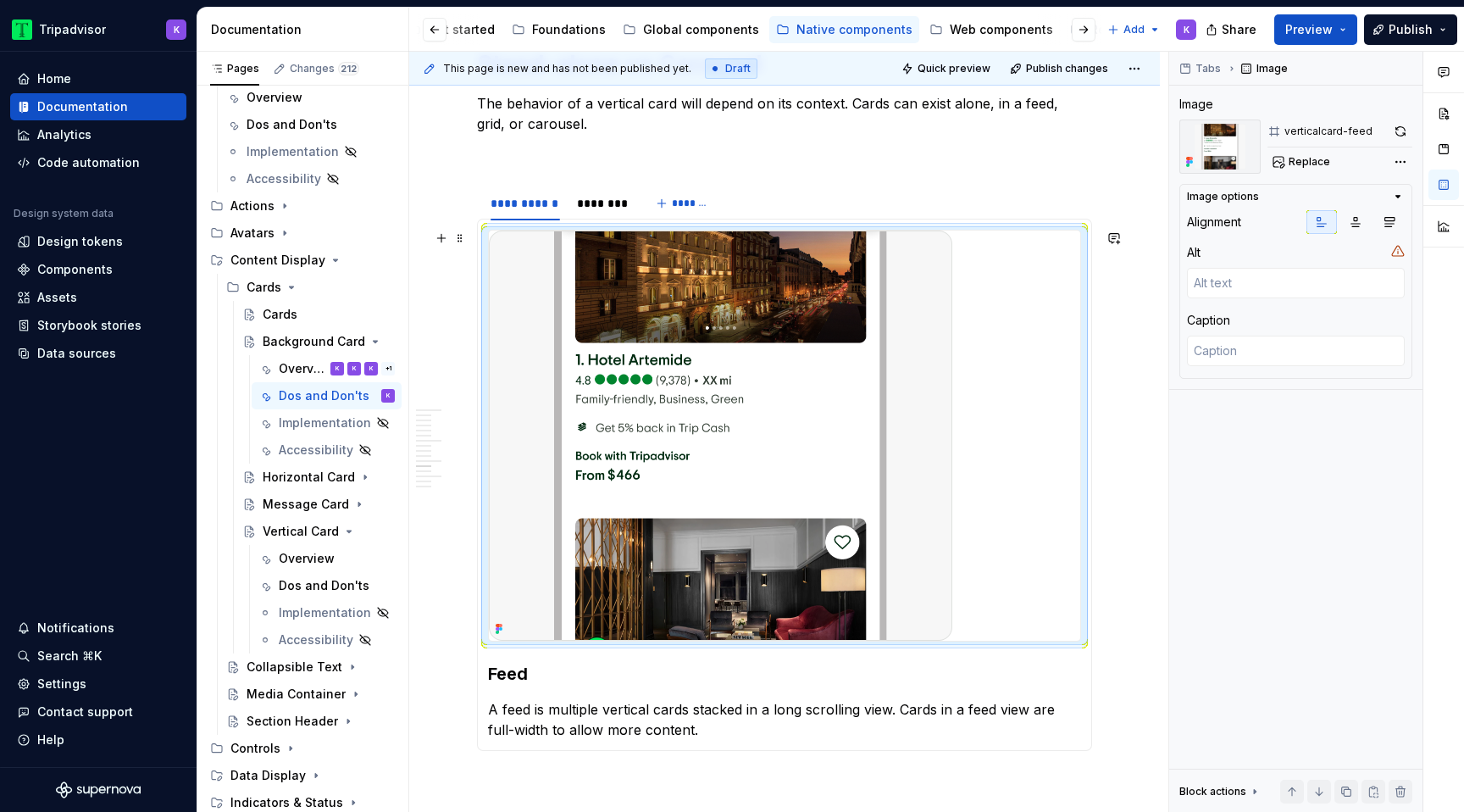
scroll to position [2522, 0]
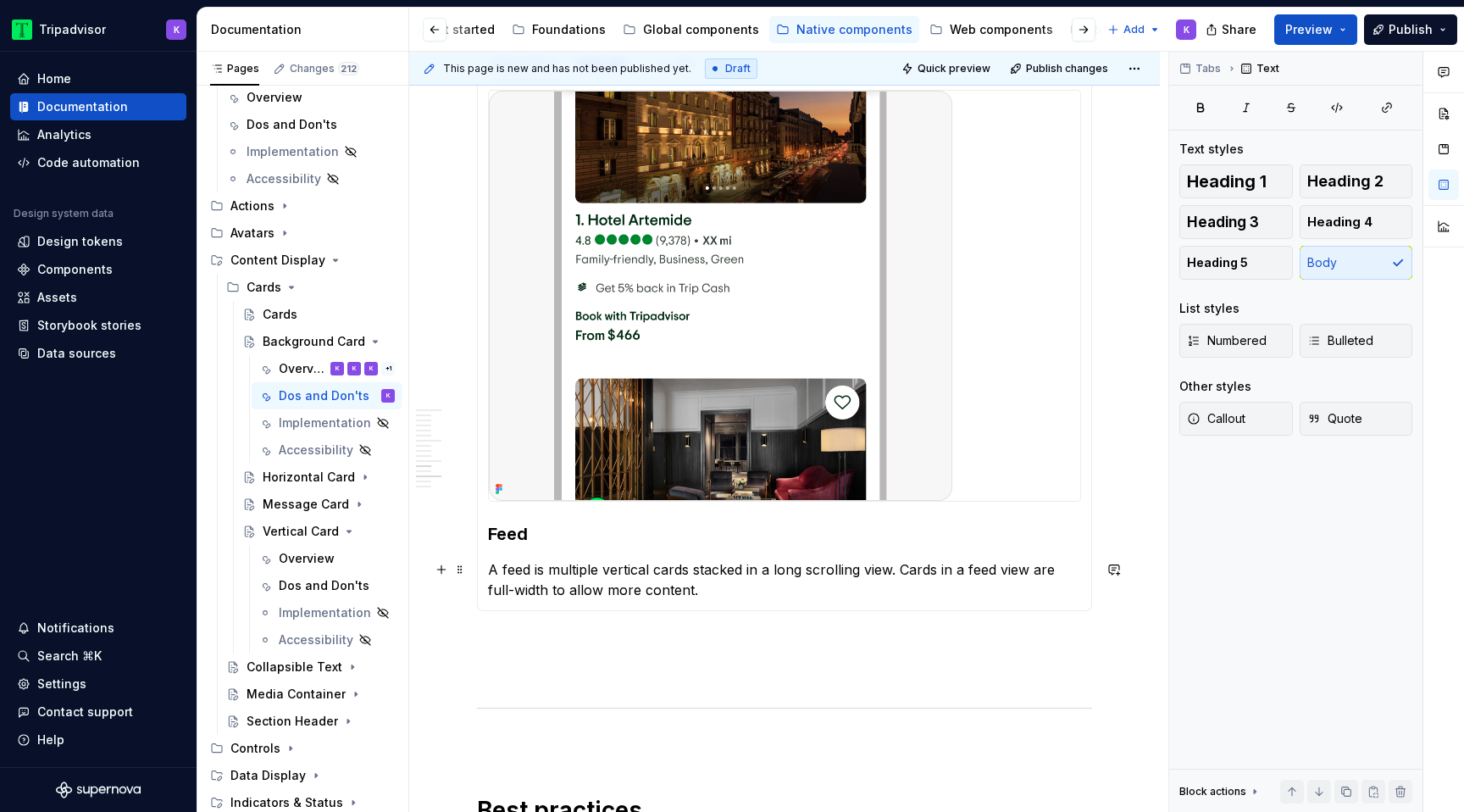
click at [589, 585] on p "A feed is multiple vertical cards stacked in a long scrolling view. Cards in a …" at bounding box center [784, 579] width 593 height 40
click at [725, 307] on img at bounding box center [721, 296] width 463 height 410
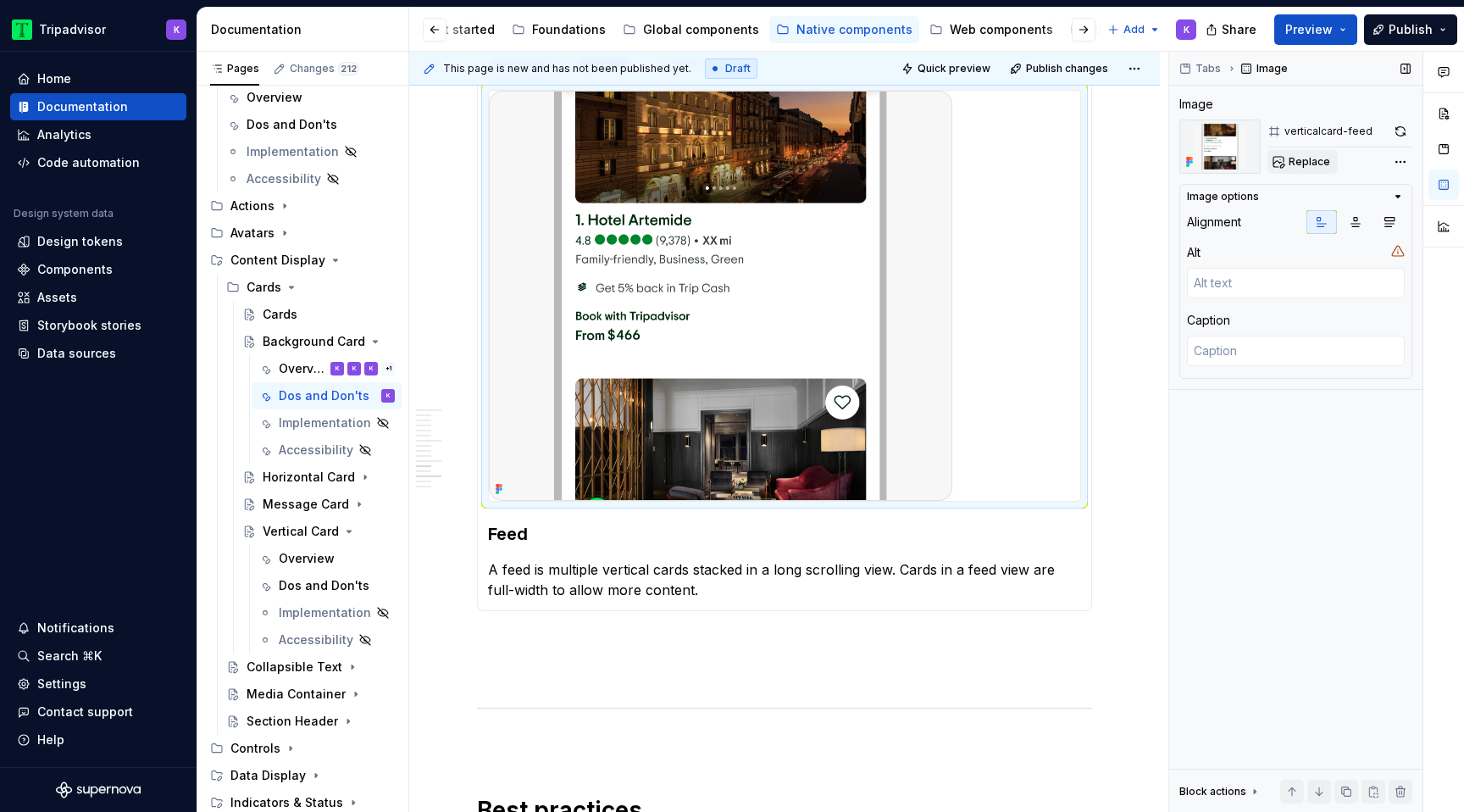
click at [1320, 159] on span "Replace" at bounding box center [1309, 162] width 41 height 14
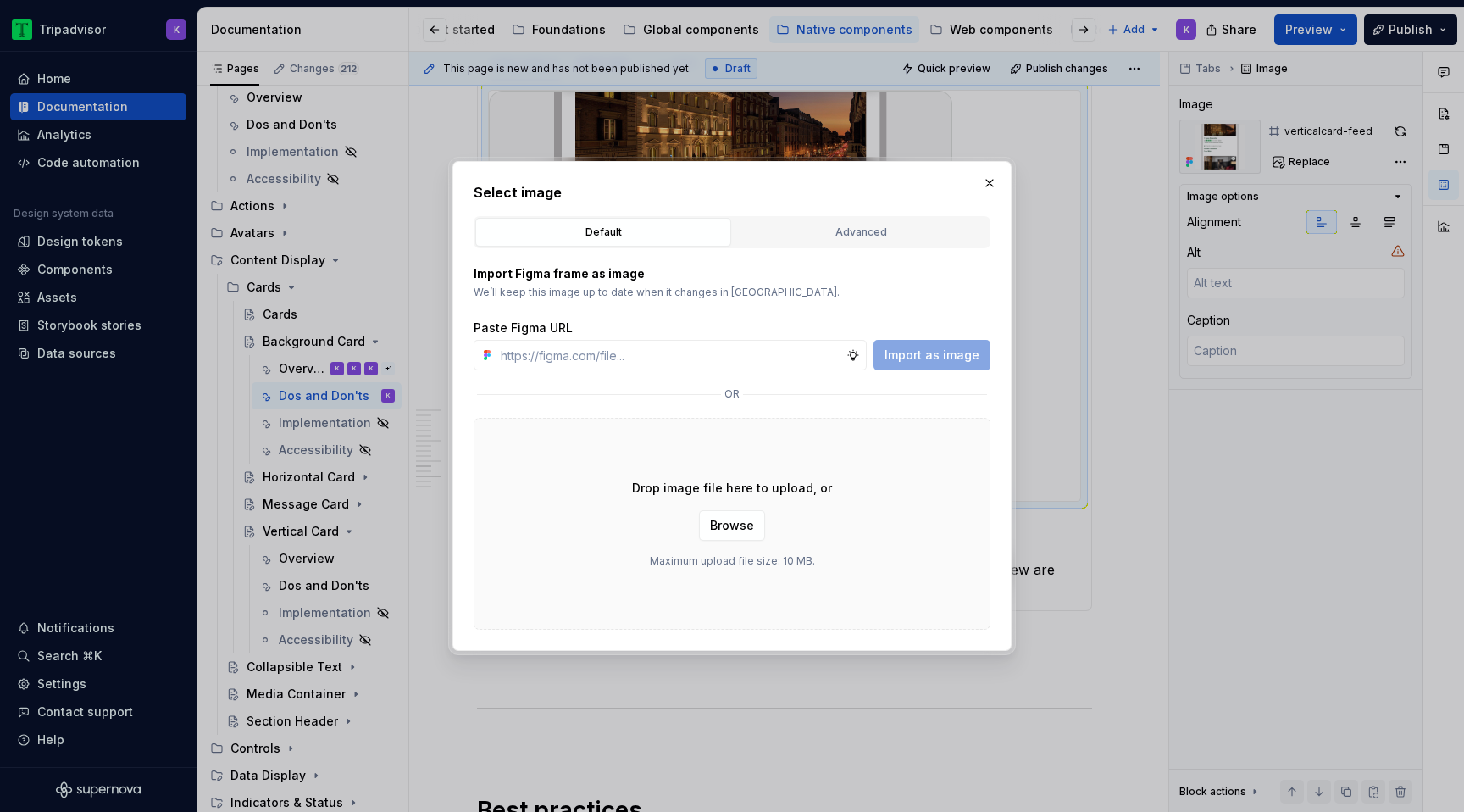
type textarea "*"
type input "[URL][DOMAIN_NAME]"
type textarea "*"
type input "[URL][DOMAIN_NAME]"
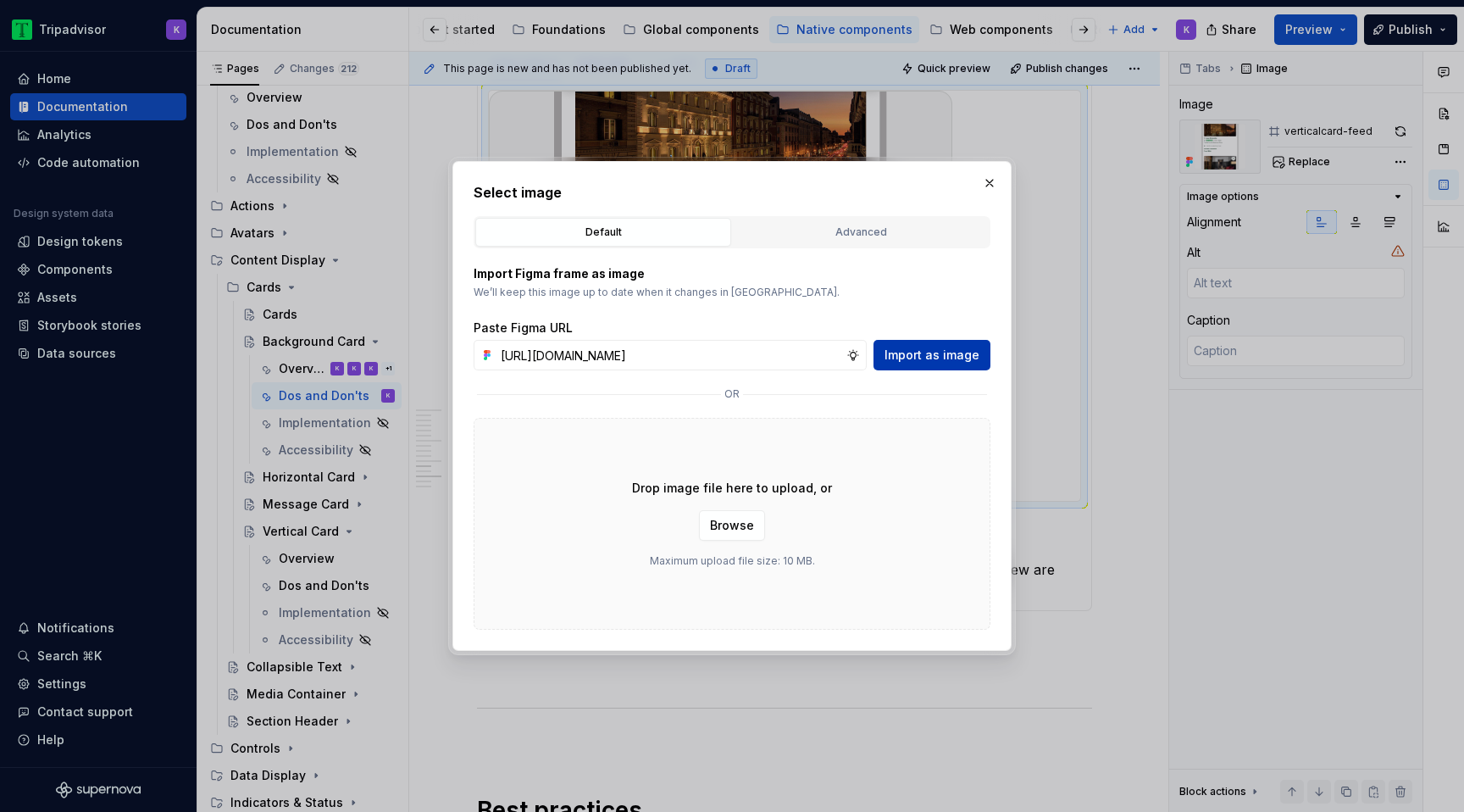
scroll to position [0, 0]
click at [960, 350] on span "Import as image" at bounding box center [932, 355] width 95 height 17
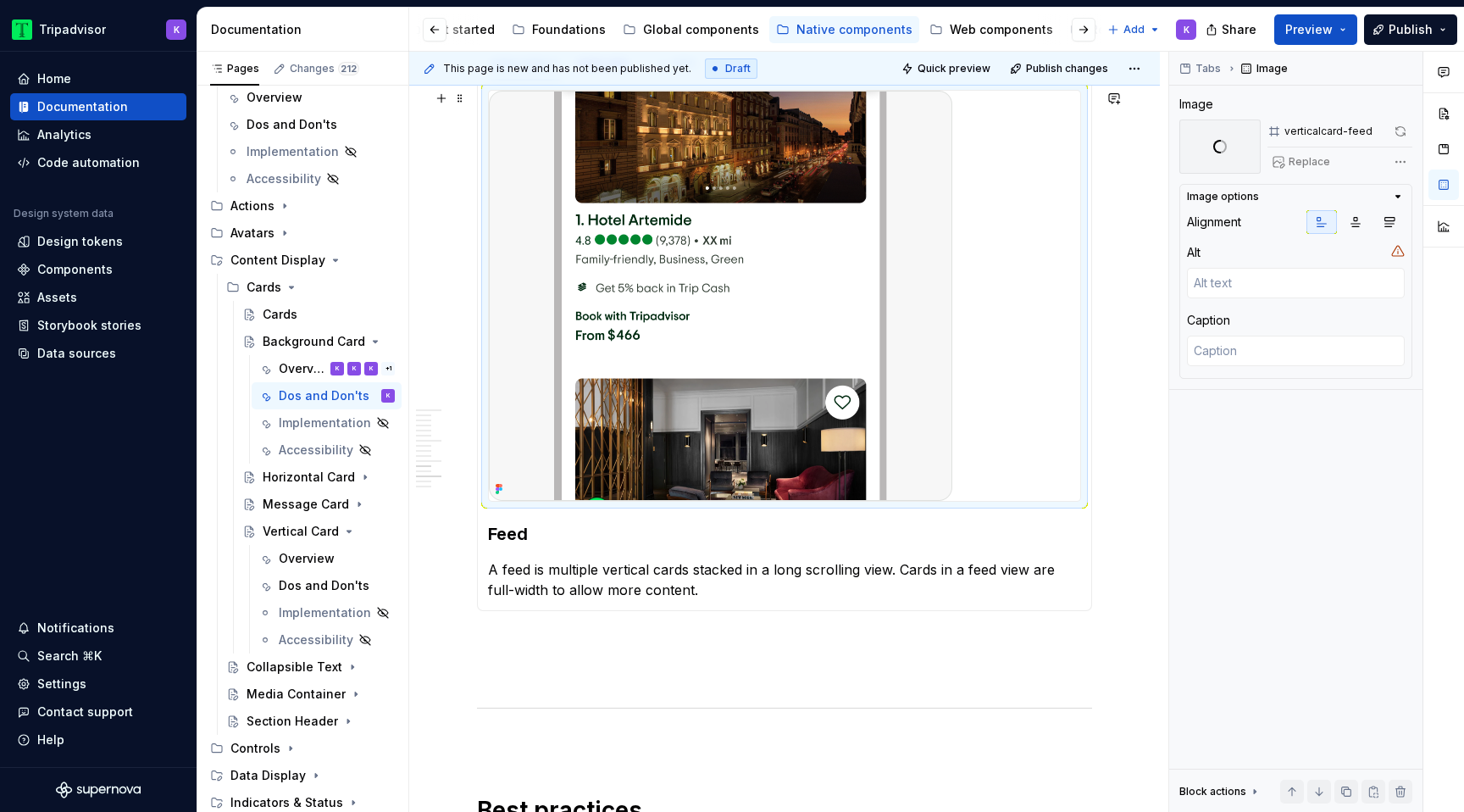
scroll to position [2326, 0]
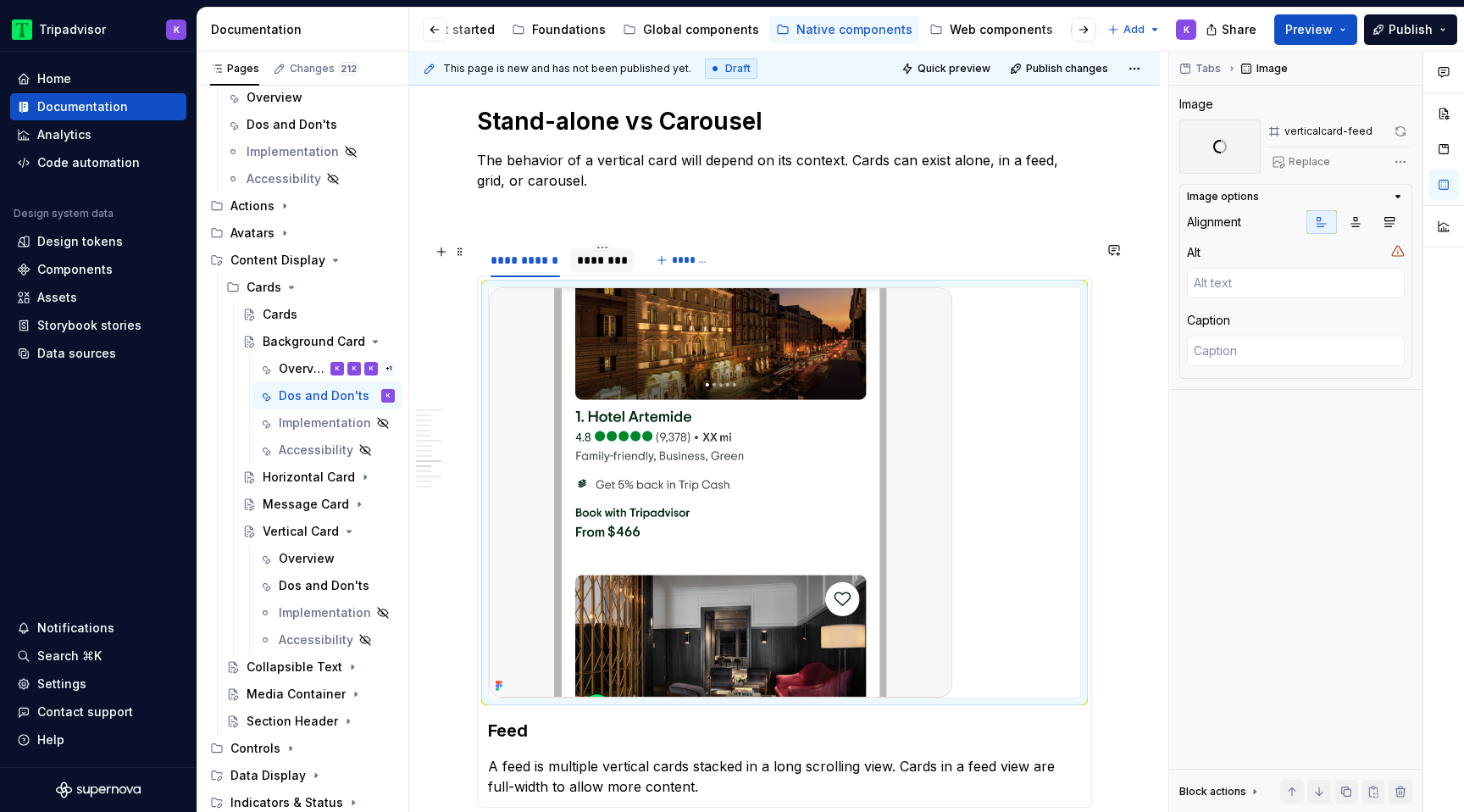
click at [585, 268] on div "********" at bounding box center [601, 260] width 51 height 17
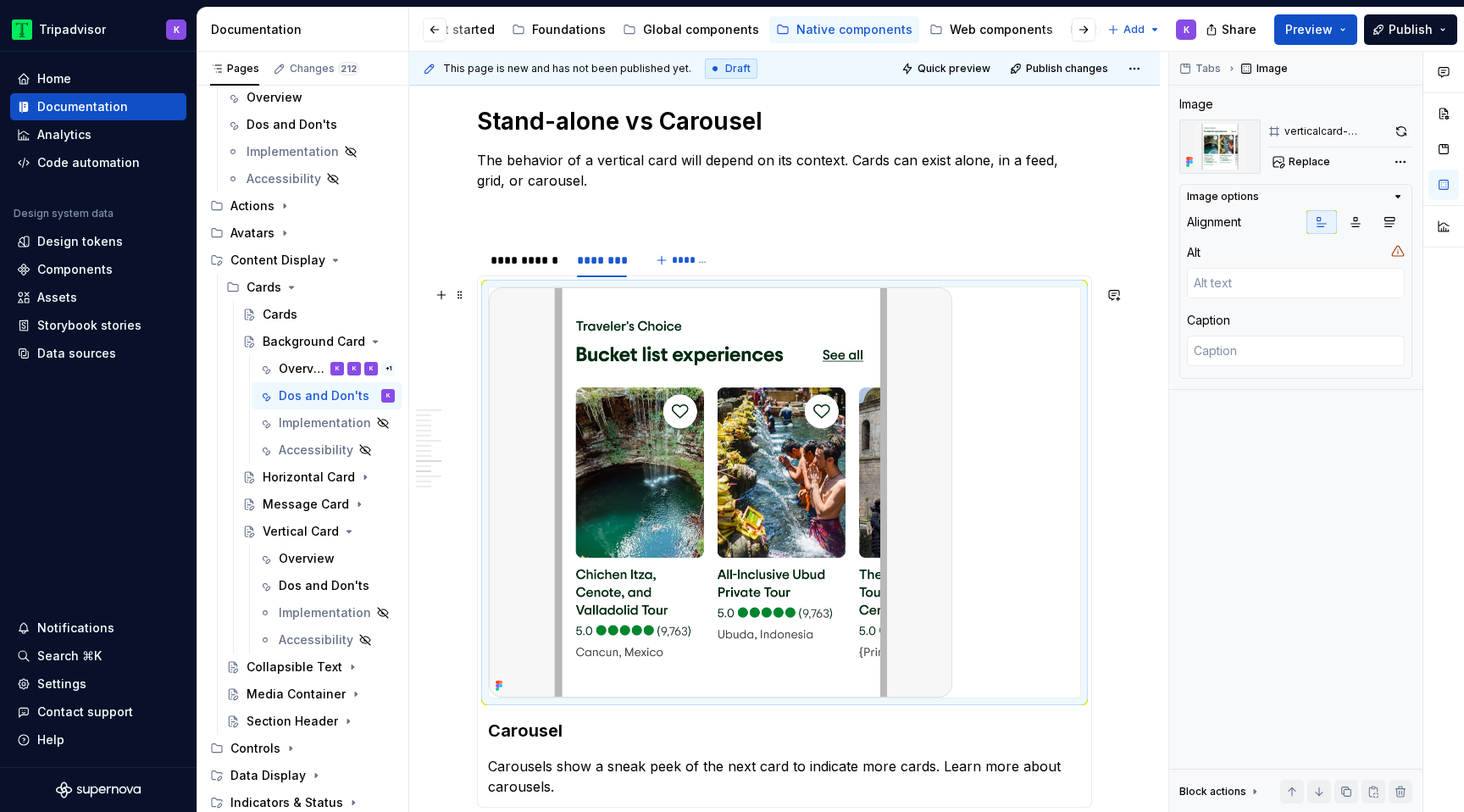
click at [828, 568] on img at bounding box center [721, 492] width 463 height 410
click at [1401, 124] on button "button" at bounding box center [1401, 132] width 23 height 24
click at [1300, 166] on span "Replace" at bounding box center [1309, 162] width 41 height 14
type textarea "*"
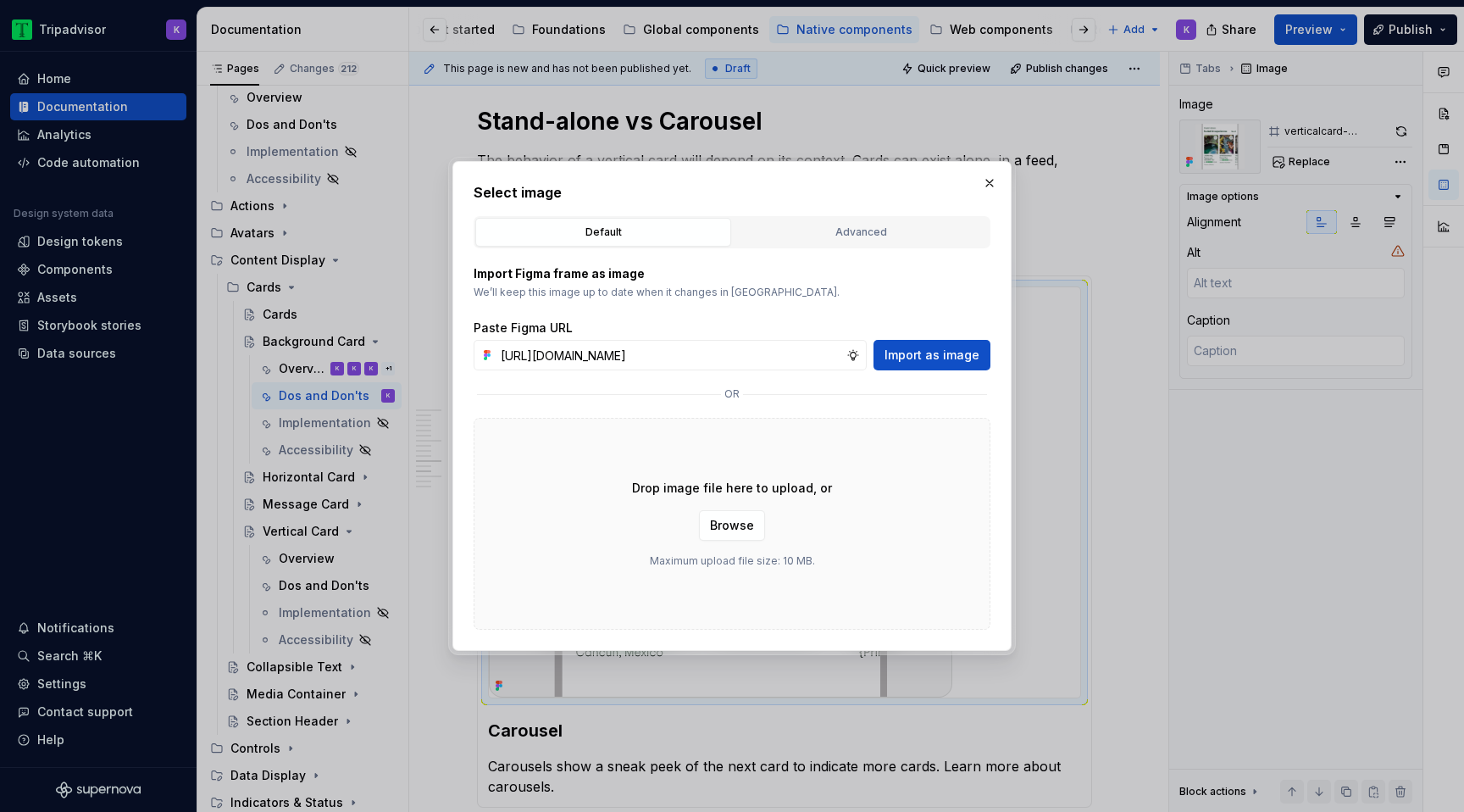
scroll to position [0, 457]
type input "[URL][DOMAIN_NAME]"
click at [917, 357] on span "Import as image" at bounding box center [932, 355] width 95 height 17
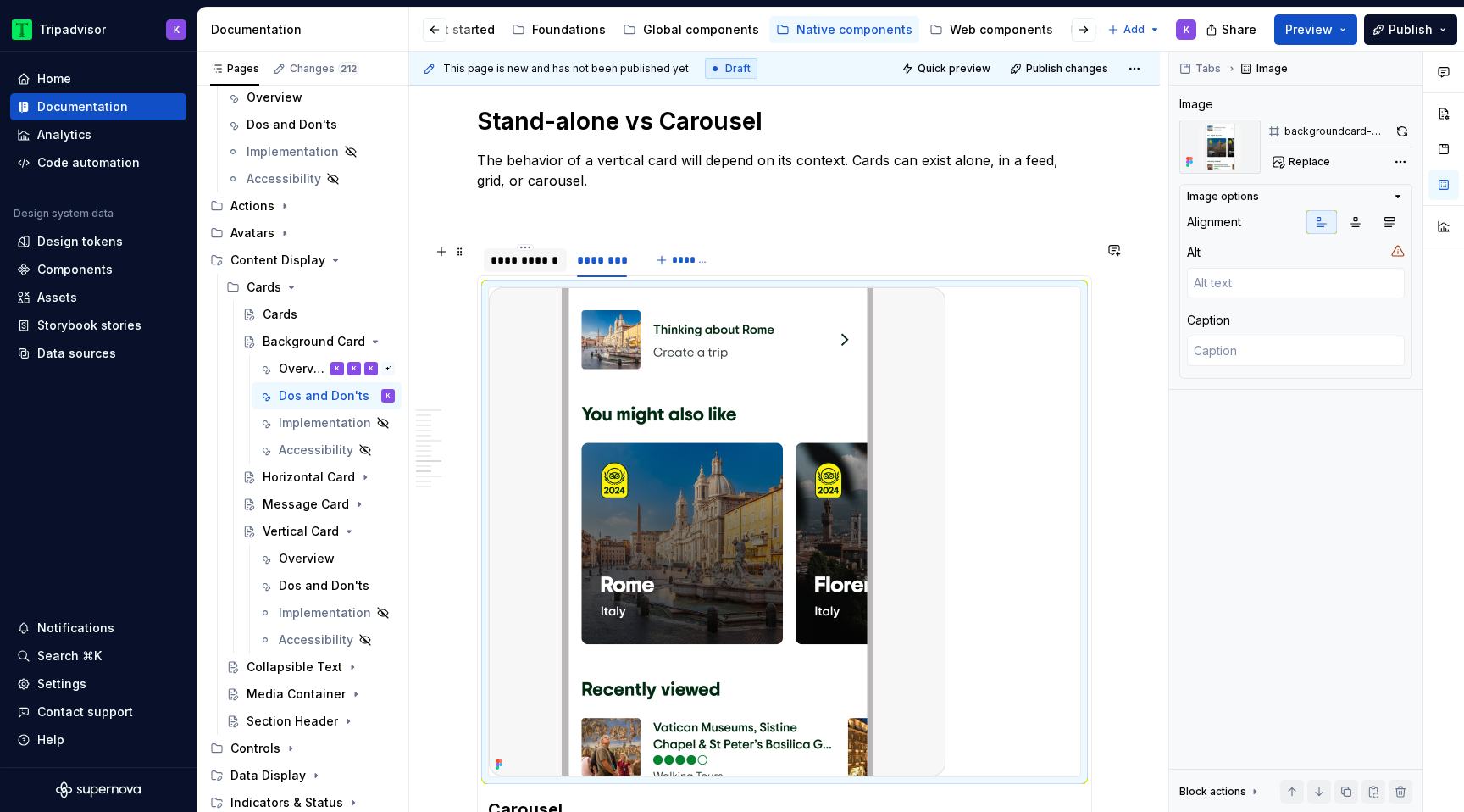
click at [543, 265] on div "**********" at bounding box center [525, 260] width 70 height 17
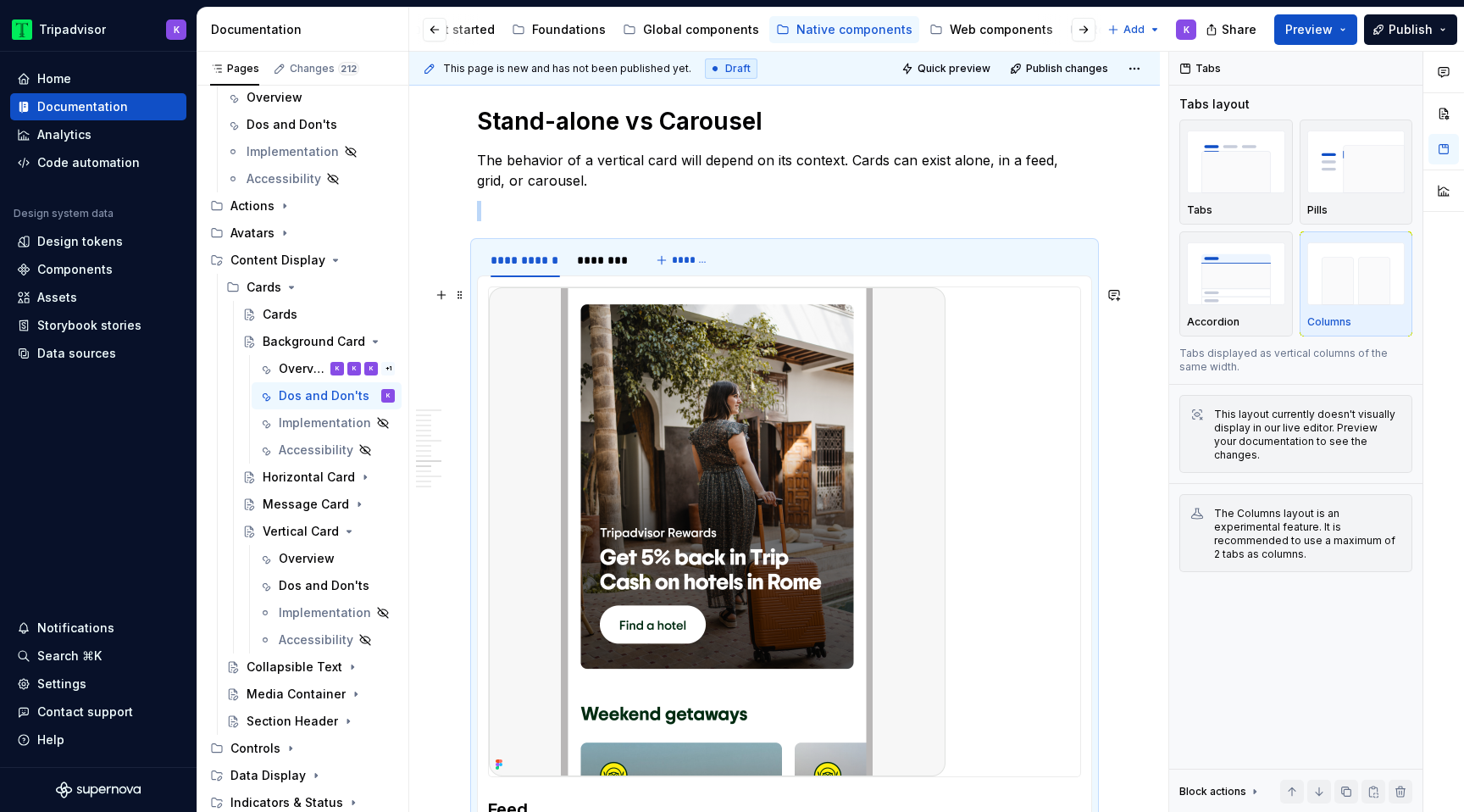
scroll to position [2583, 0]
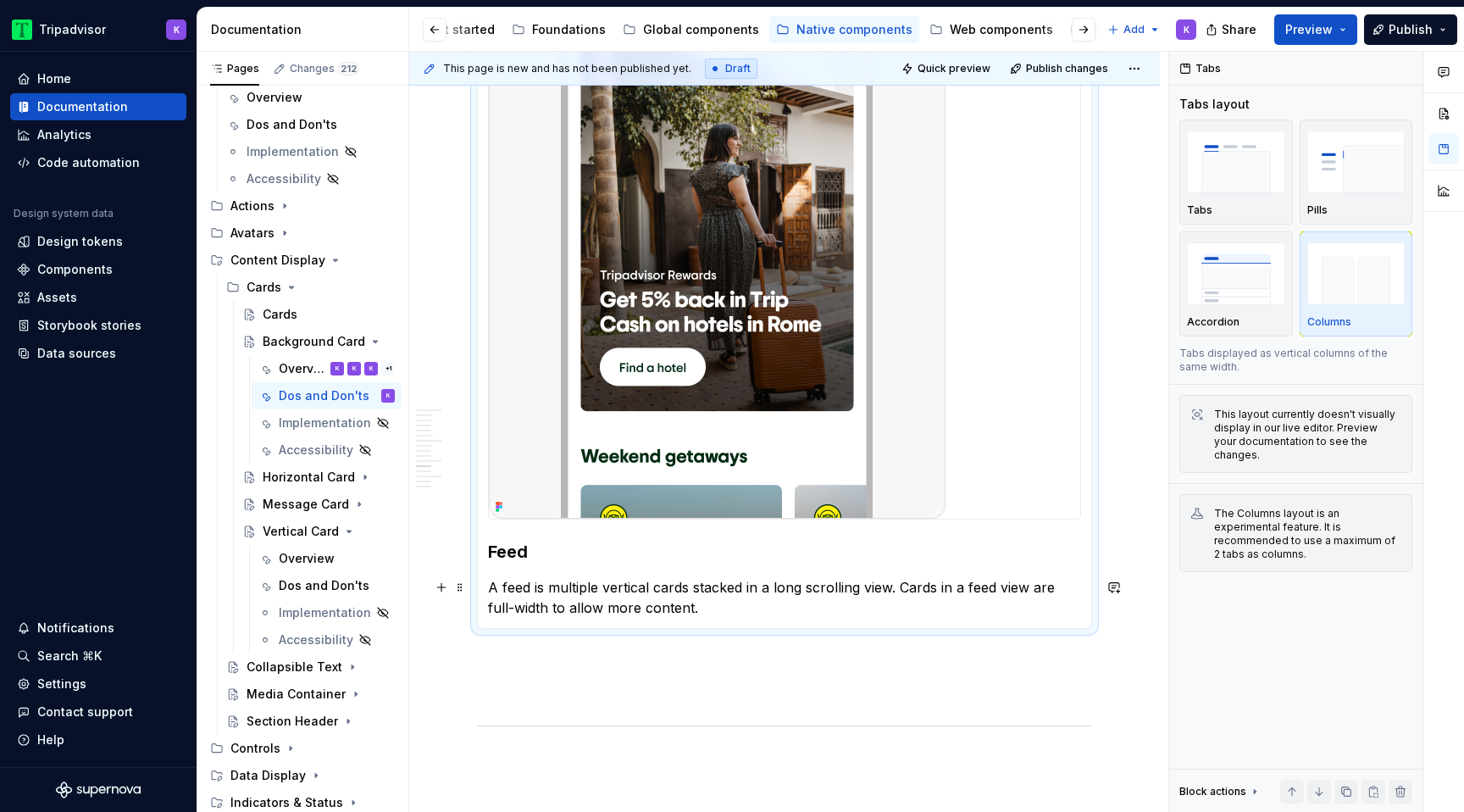
click at [568, 601] on p "A feed is multiple vertical cards stacked in a long scrolling view. Cards in a …" at bounding box center [784, 597] width 593 height 40
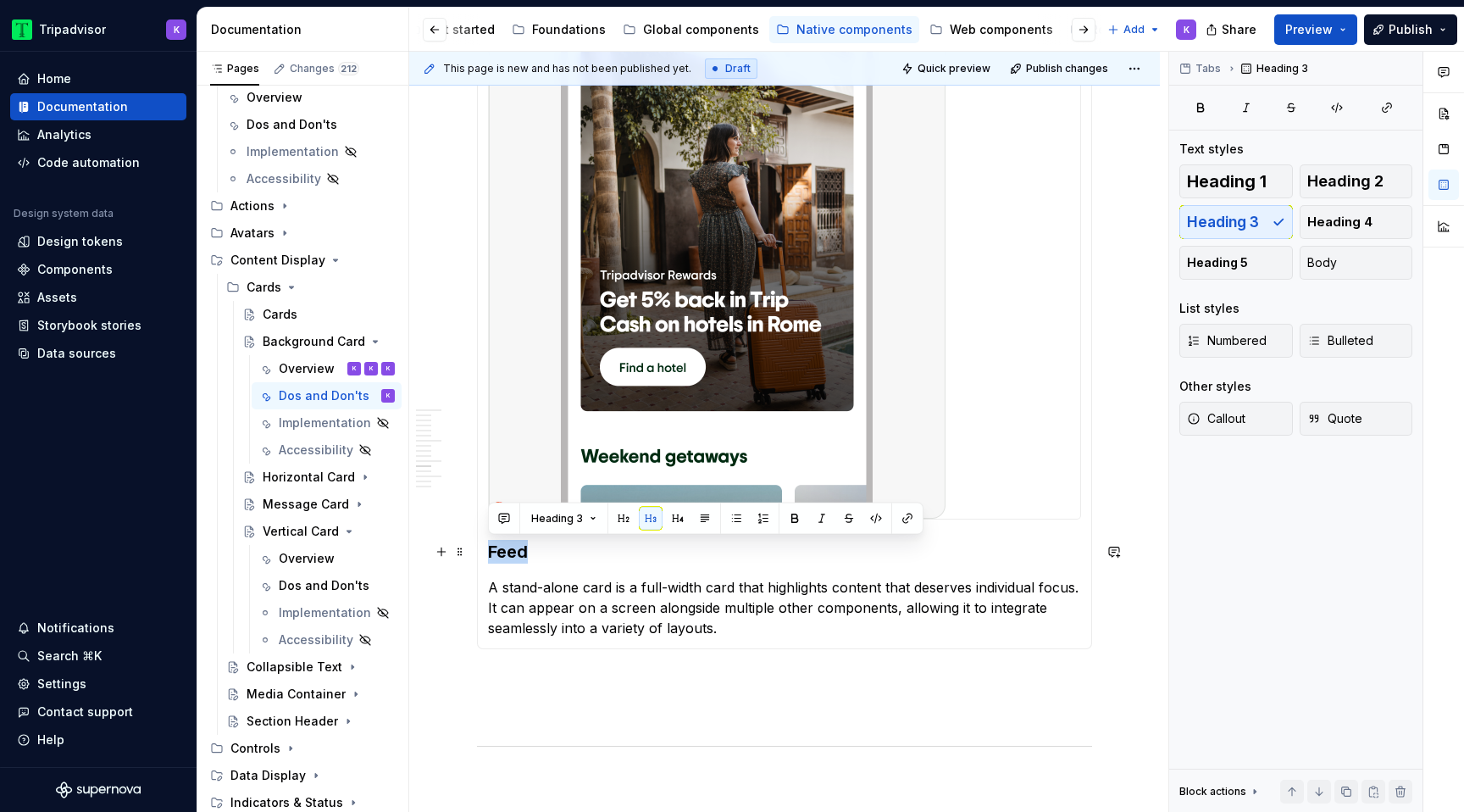
drag, startPoint x: 533, startPoint y: 551, endPoint x: 484, endPoint y: 551, distance: 49.0
click at [484, 551] on div "Feed A stand-alone card is a full-width card that highlights content that deser…" at bounding box center [784, 333] width 615 height 631
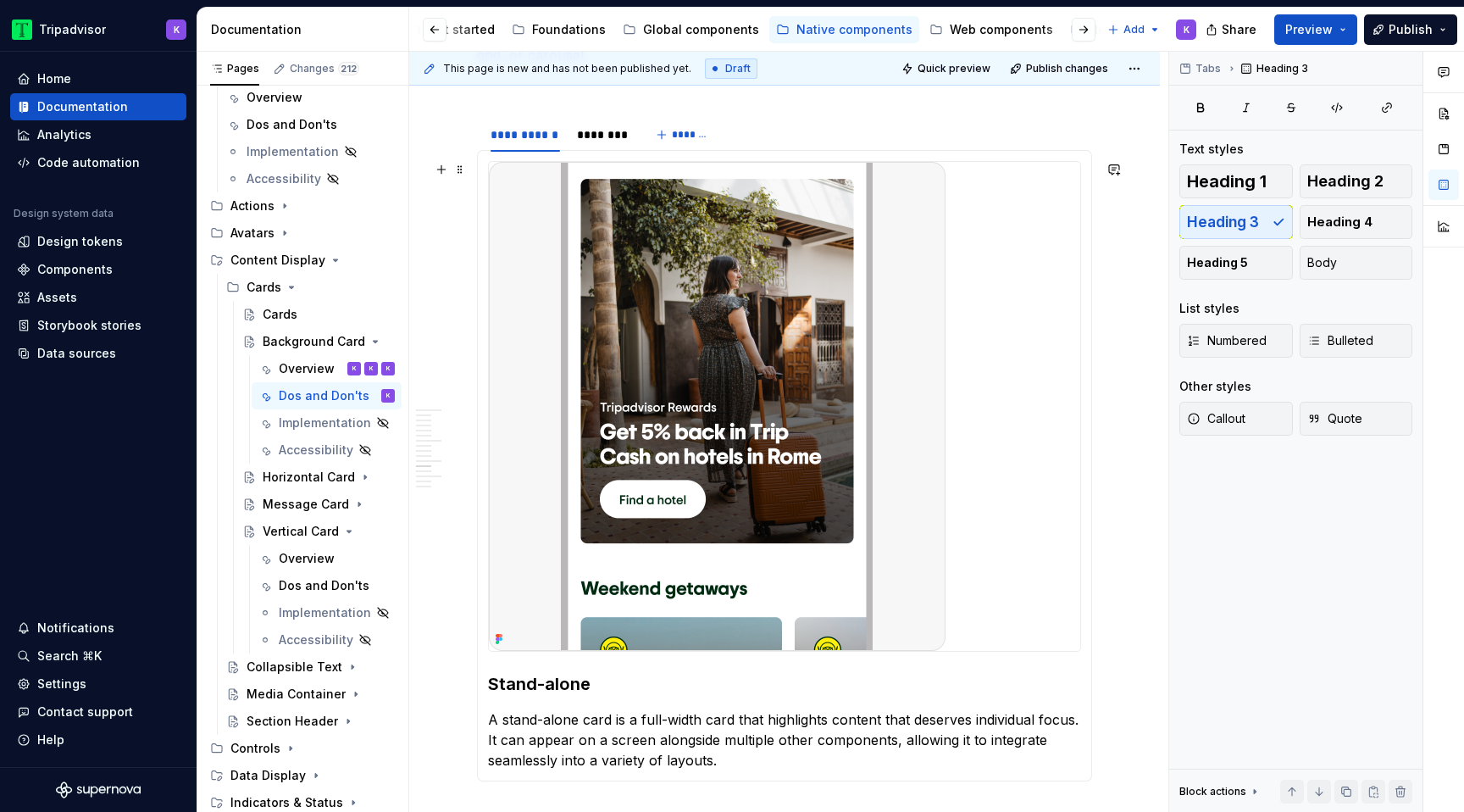
scroll to position [2424, 0]
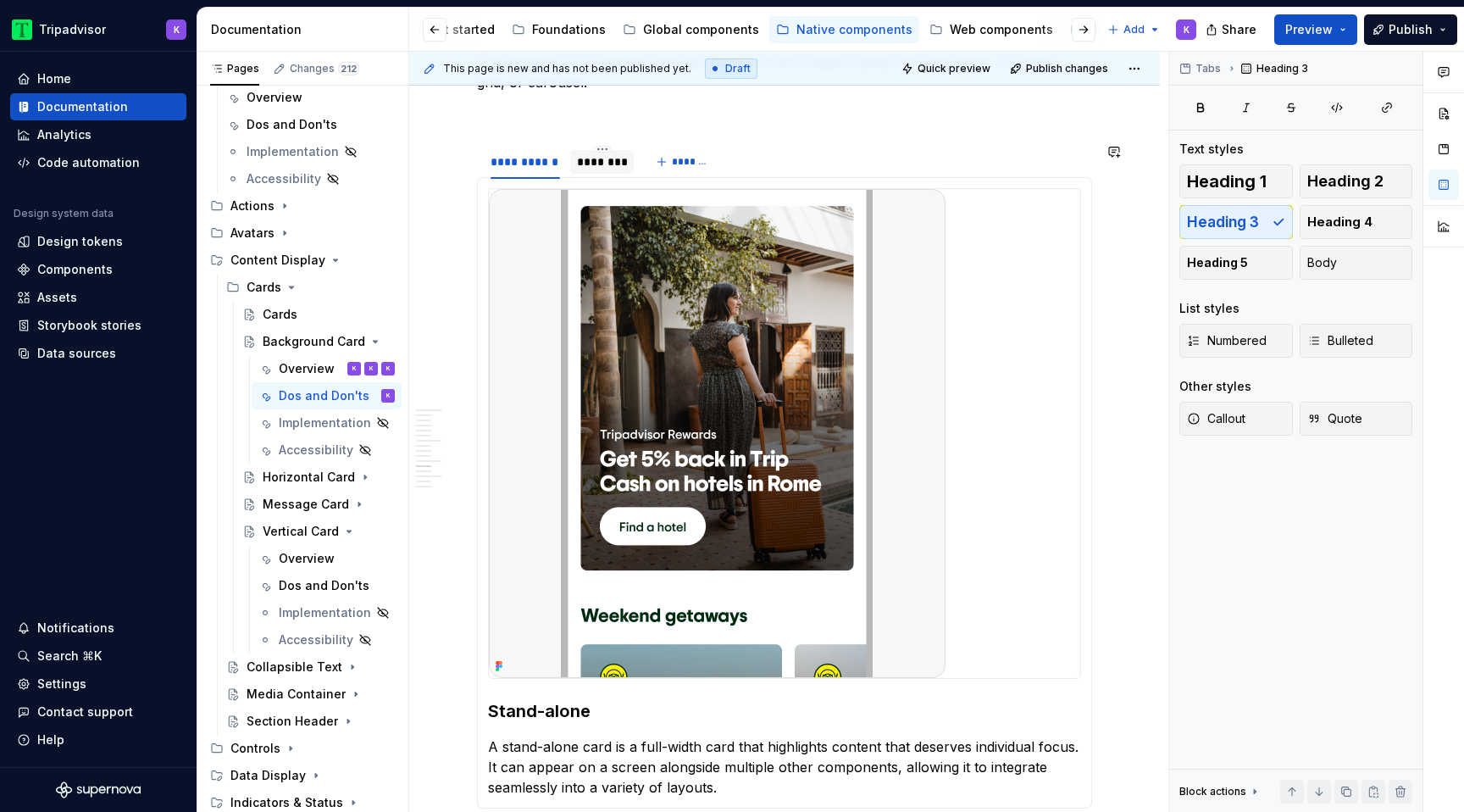
click at [591, 162] on div "********" at bounding box center [601, 162] width 51 height 17
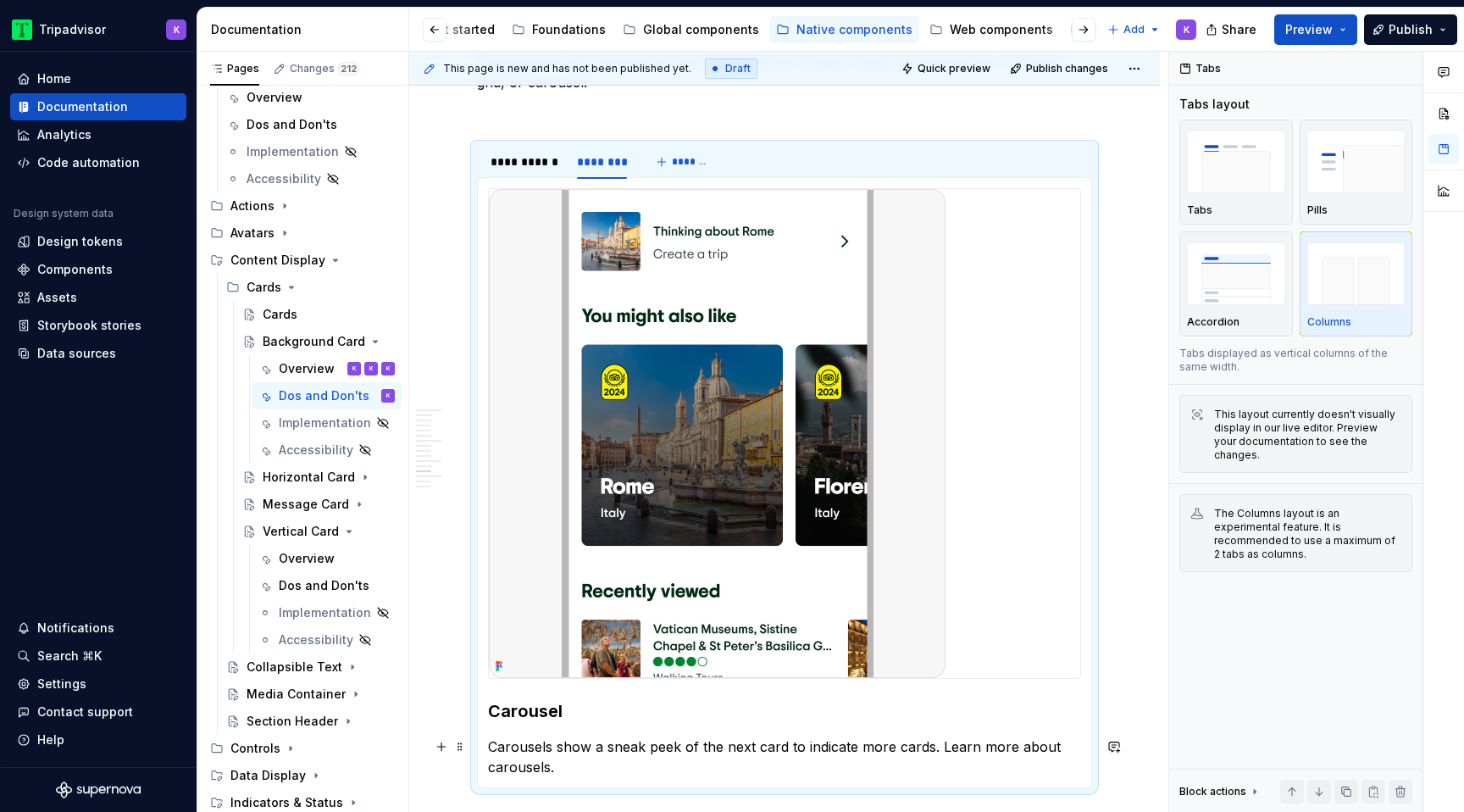
click at [576, 764] on p "Carousels show a sneak peek of the next card to indicate more cards. Learn more…" at bounding box center [784, 757] width 593 height 40
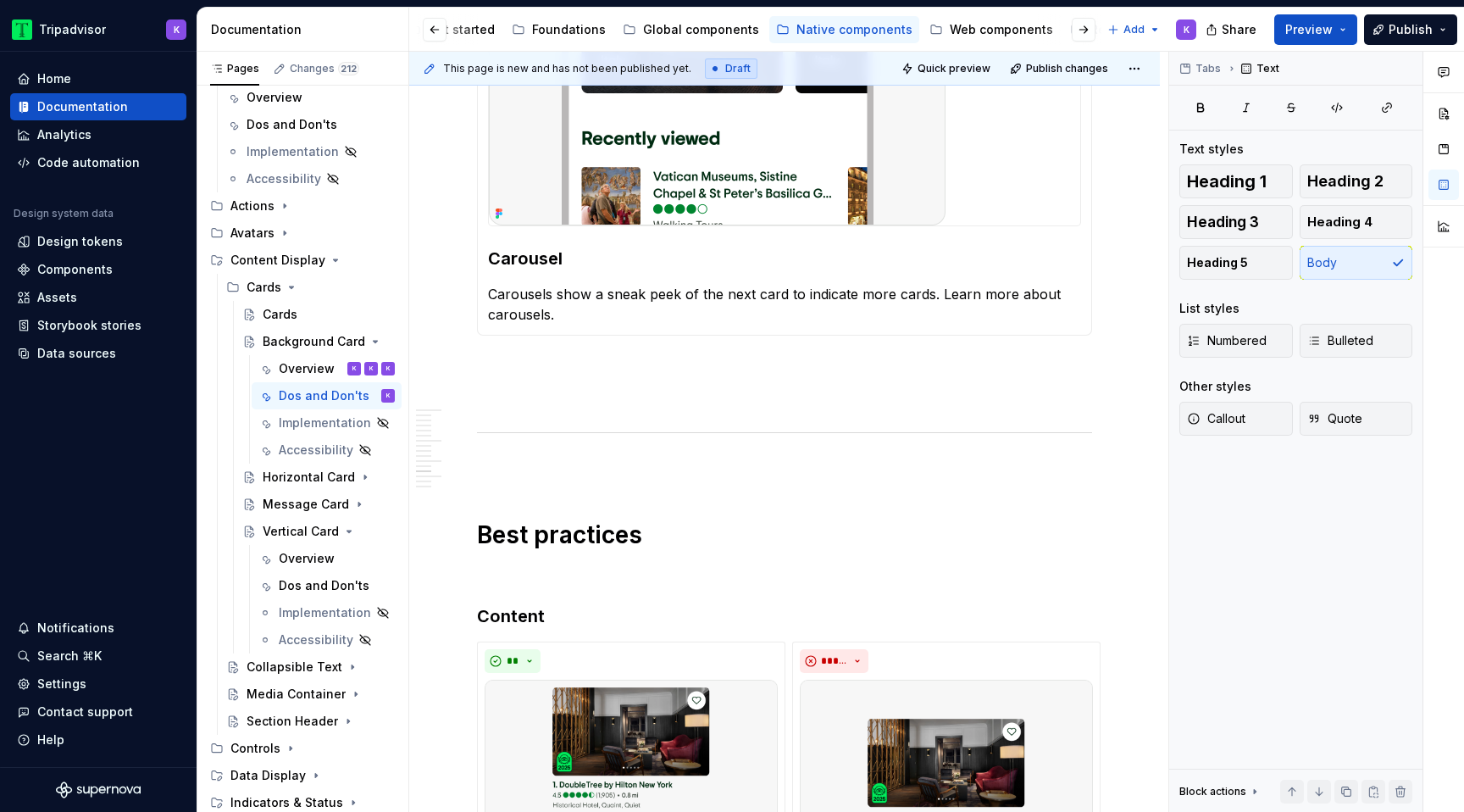
scroll to position [2945, 0]
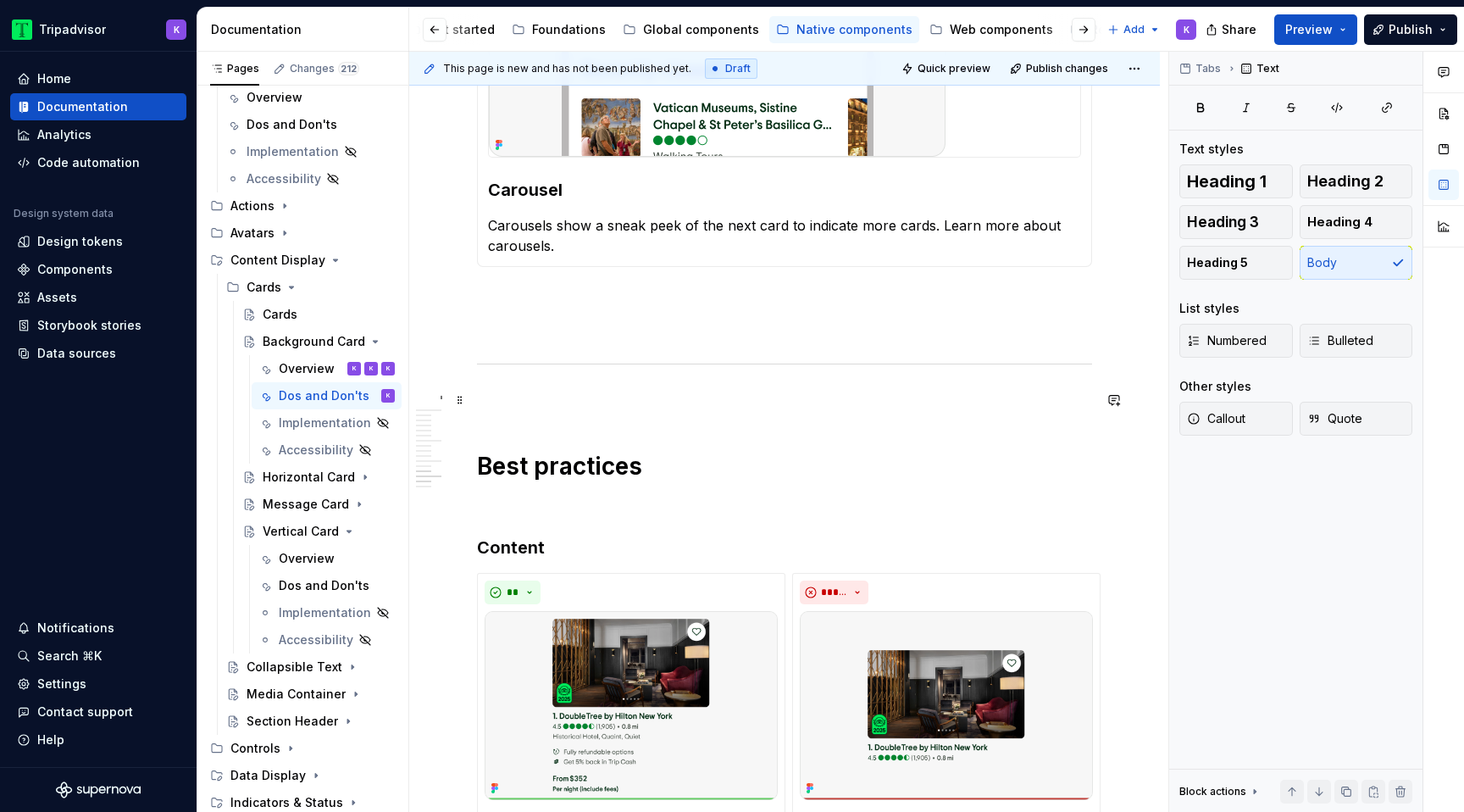
click at [783, 400] on p at bounding box center [784, 400] width 615 height 20
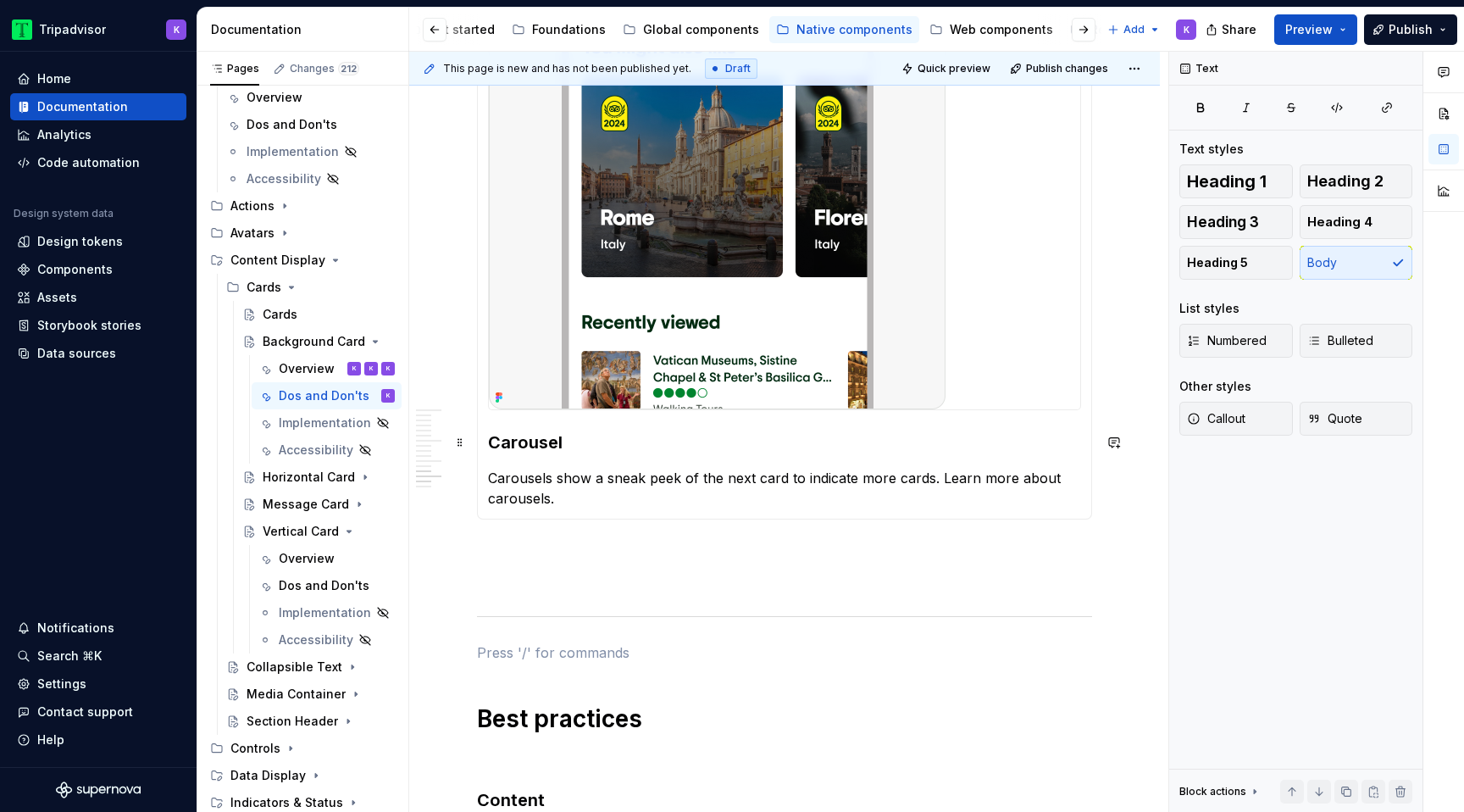
scroll to position [2728, 0]
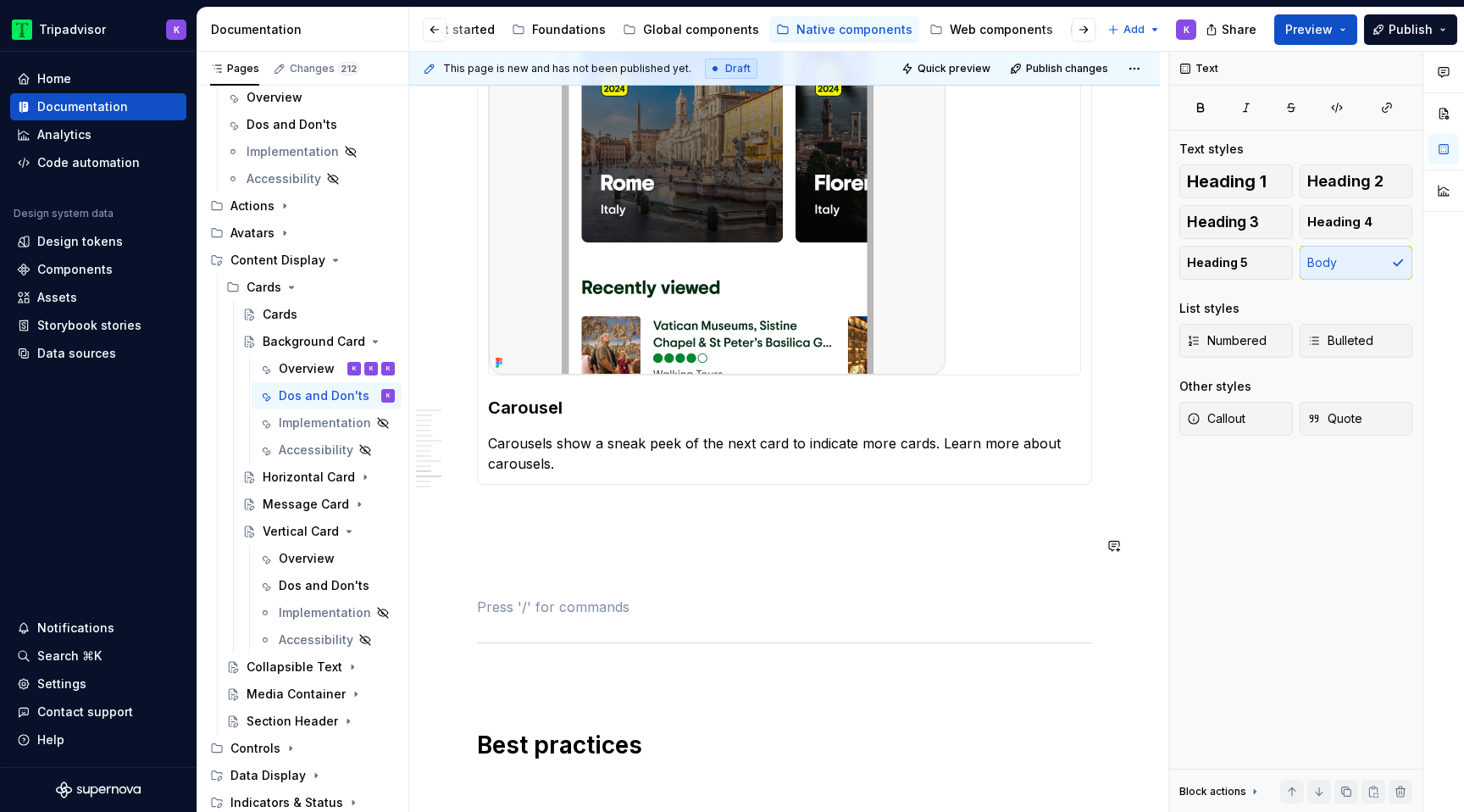
click at [1242, 183] on span "Heading 1" at bounding box center [1227, 181] width 80 height 17
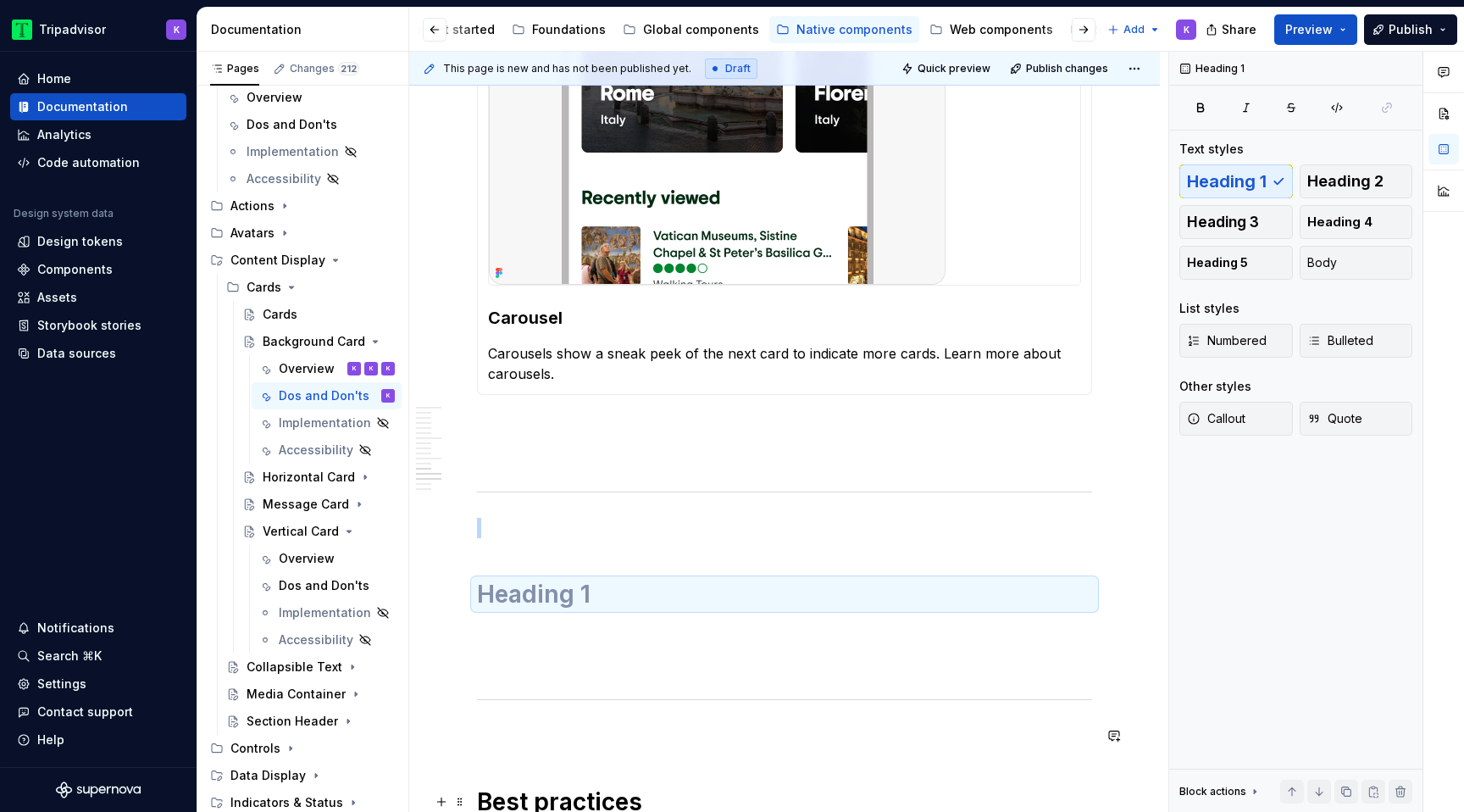
scroll to position [2898, 0]
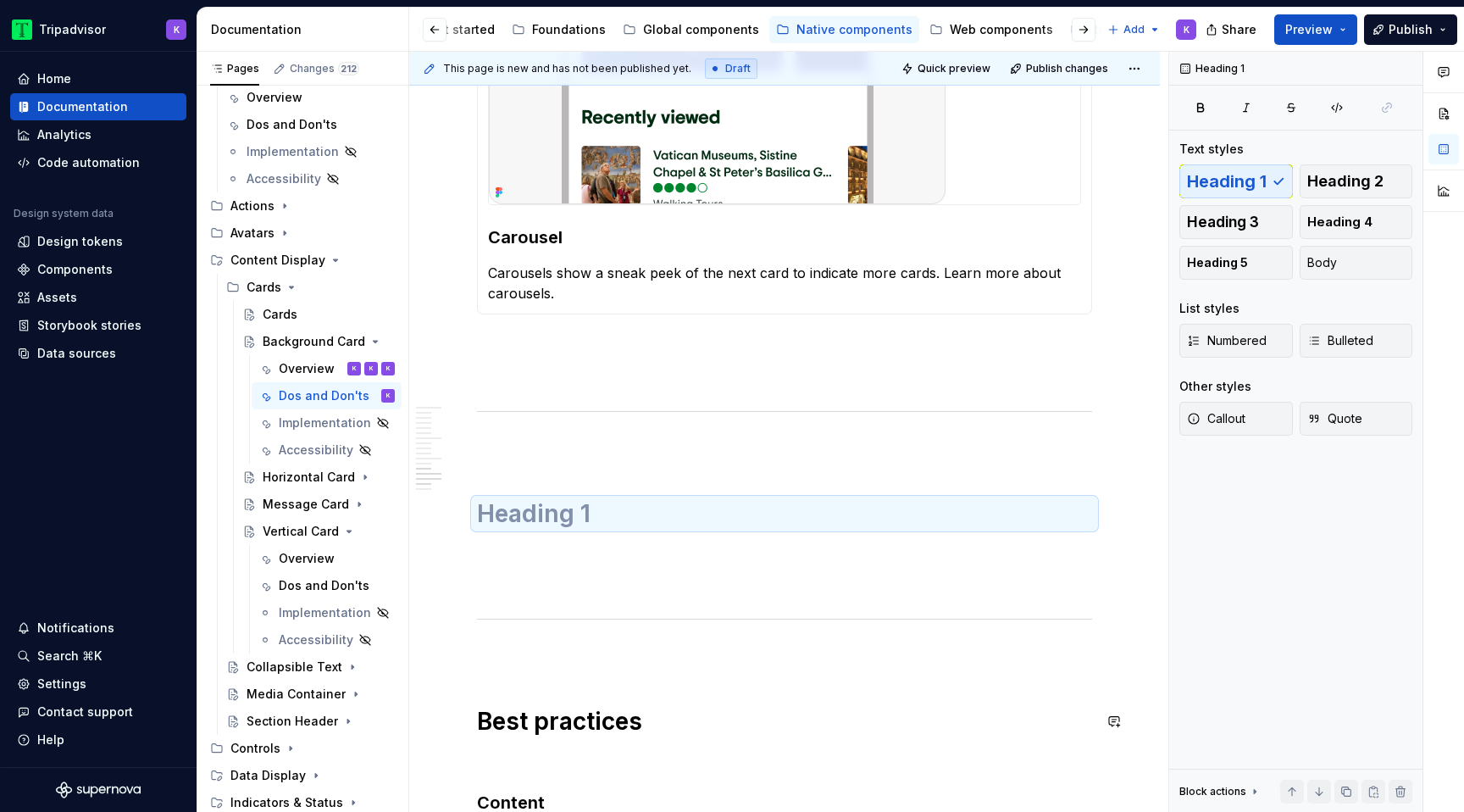
click at [527, 715] on h1 "Best practices" at bounding box center [784, 721] width 615 height 30
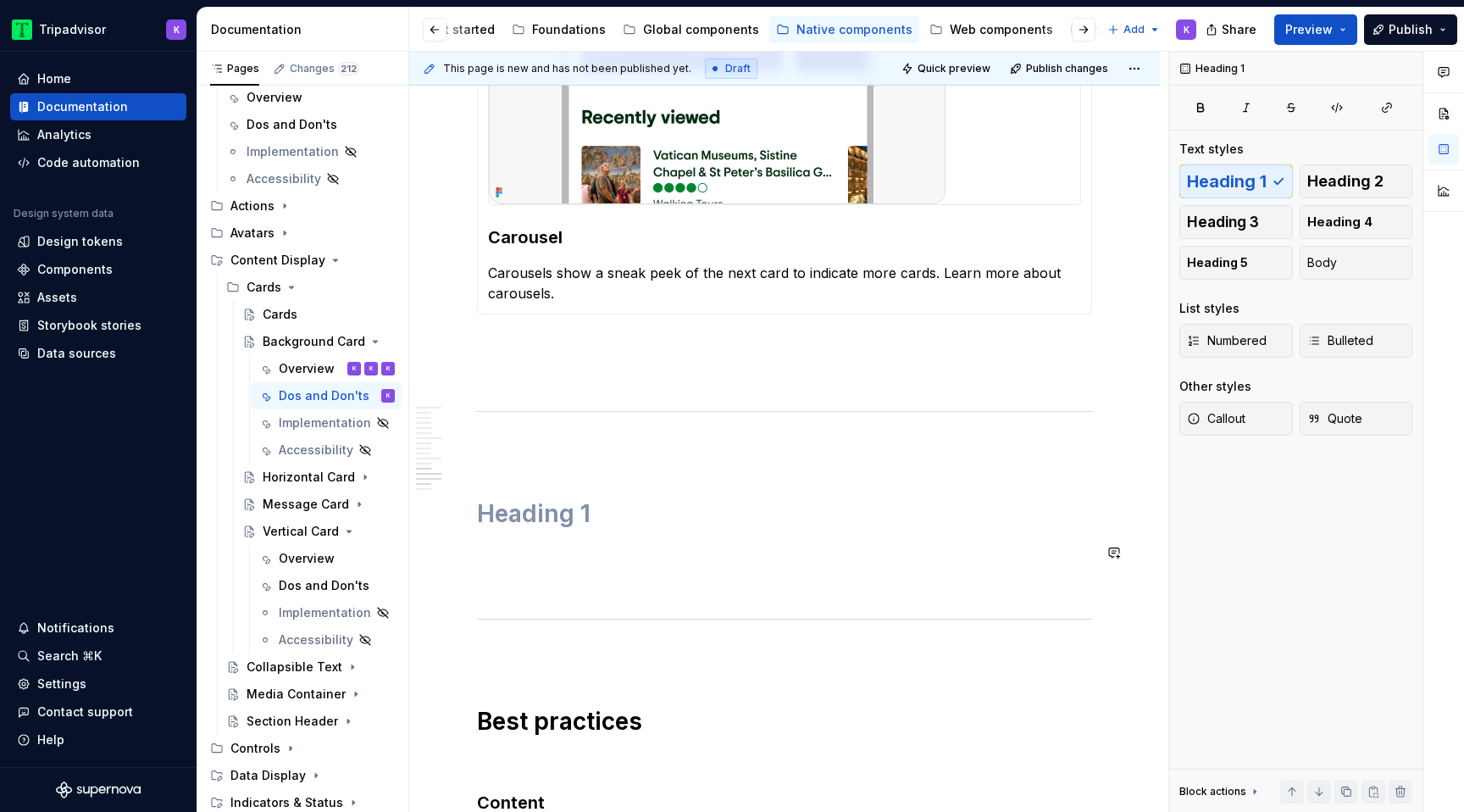
click at [528, 512] on h1 at bounding box center [784, 513] width 615 height 30
click at [524, 510] on h1 at bounding box center [784, 513] width 615 height 30
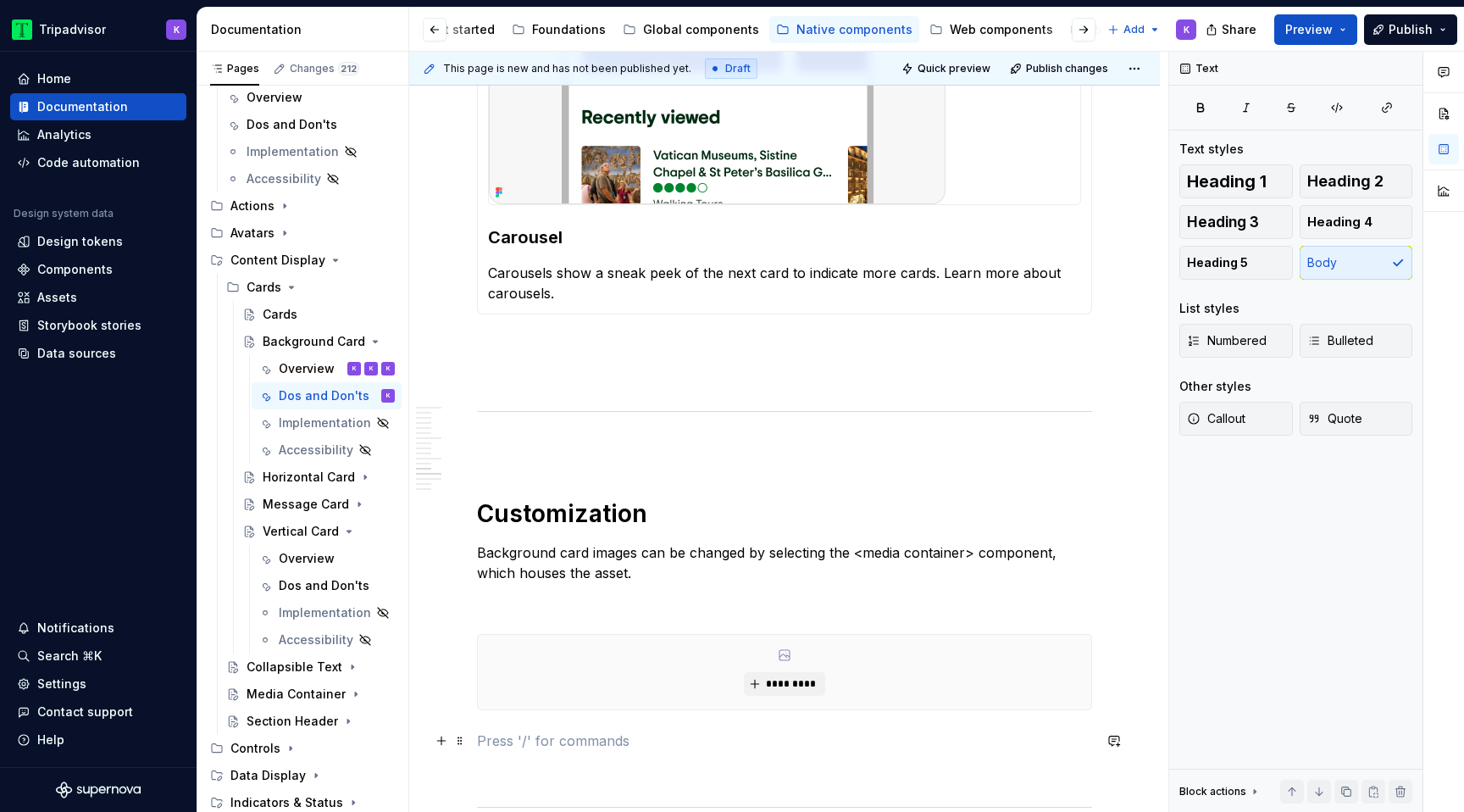
click at [541, 733] on p at bounding box center [784, 740] width 615 height 20
click at [973, 551] on p "Background card images can be changed by selecting the <media container> compon…" at bounding box center [784, 563] width 615 height 40
click at [864, 551] on p "Background card images can be changed by selecting the <media container compone…" at bounding box center [784, 563] width 615 height 40
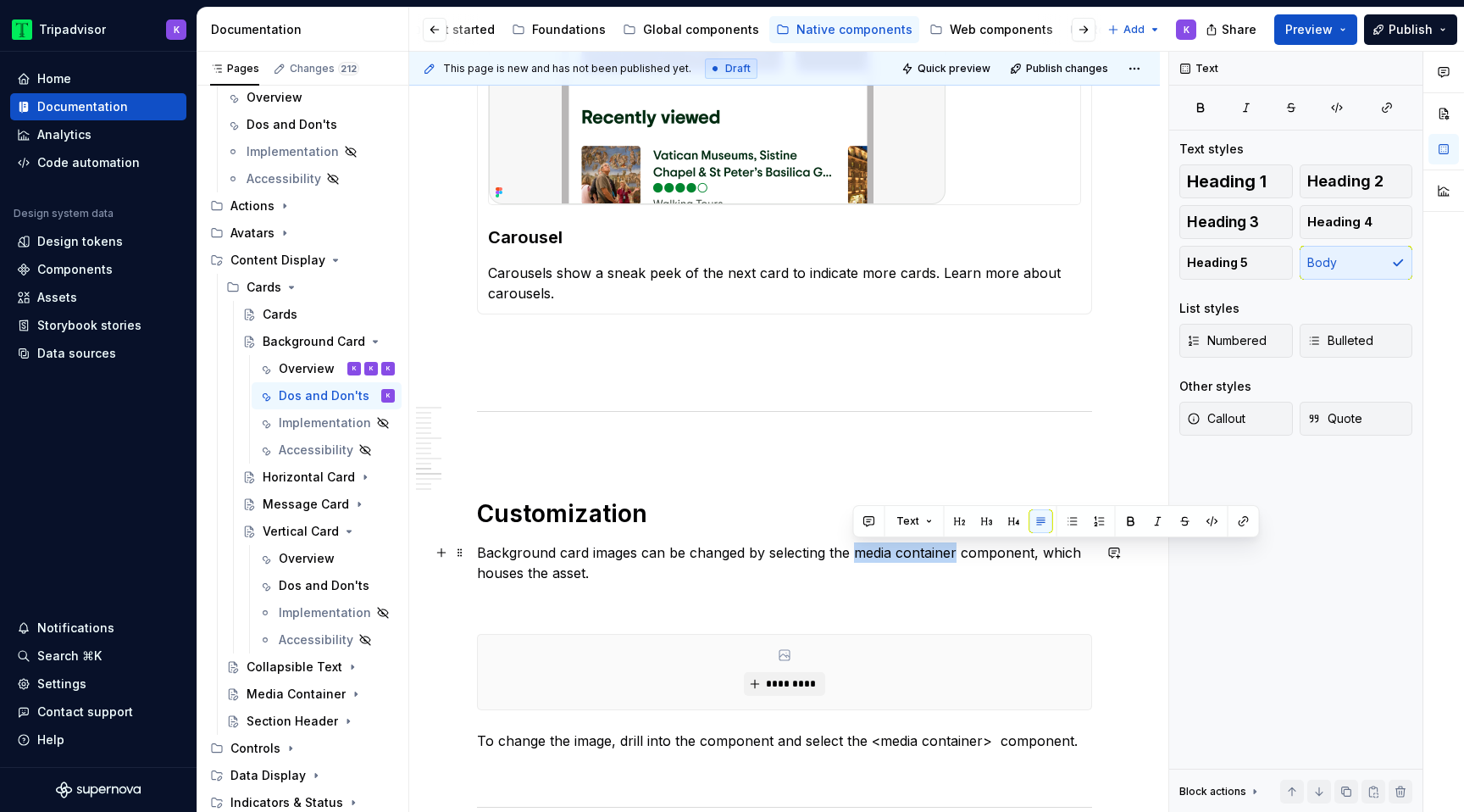
drag, startPoint x: 853, startPoint y: 552, endPoint x: 956, endPoint y: 552, distance: 103.0
click at [956, 552] on p "Background card images can be changed by selecting the media container componen…" at bounding box center [784, 563] width 615 height 40
click at [1340, 111] on icon "button" at bounding box center [1337, 108] width 14 height 14
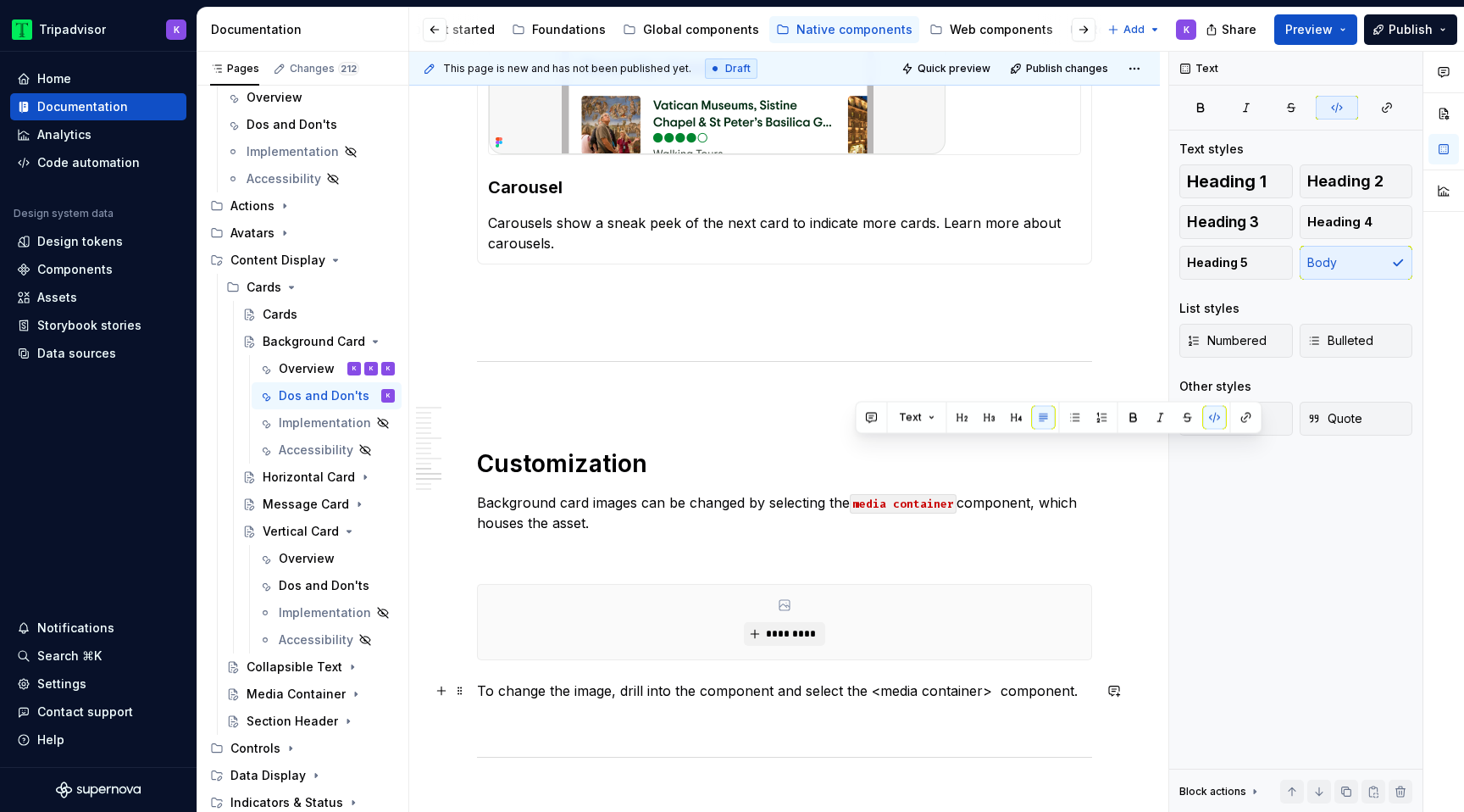
scroll to position [3036, 0]
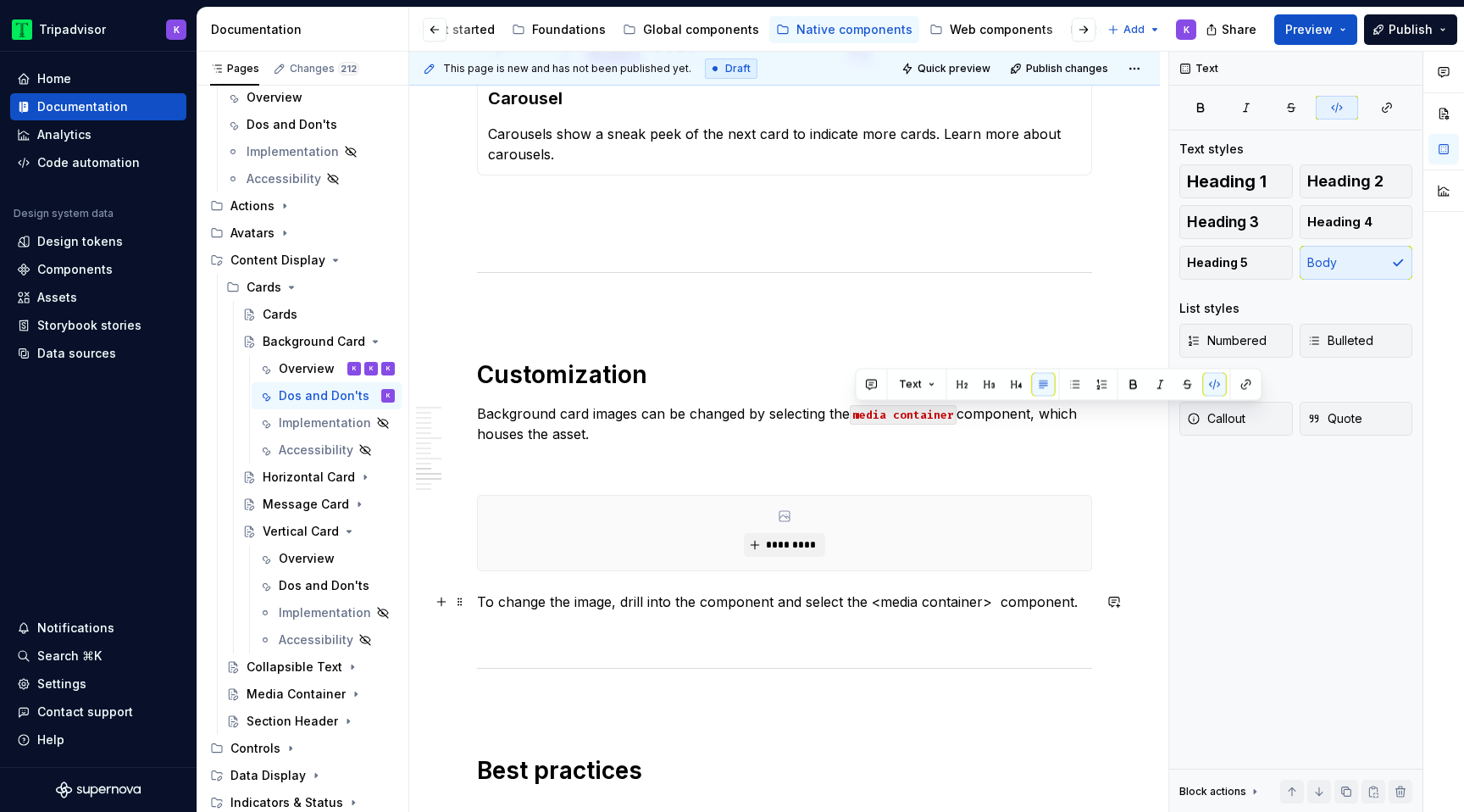
click at [879, 606] on p "To change the image, drill into the component and select the <media container> …" at bounding box center [784, 601] width 615 height 20
click at [976, 600] on p "To change the image, drill into the component and select the media container> c…" at bounding box center [784, 601] width 615 height 20
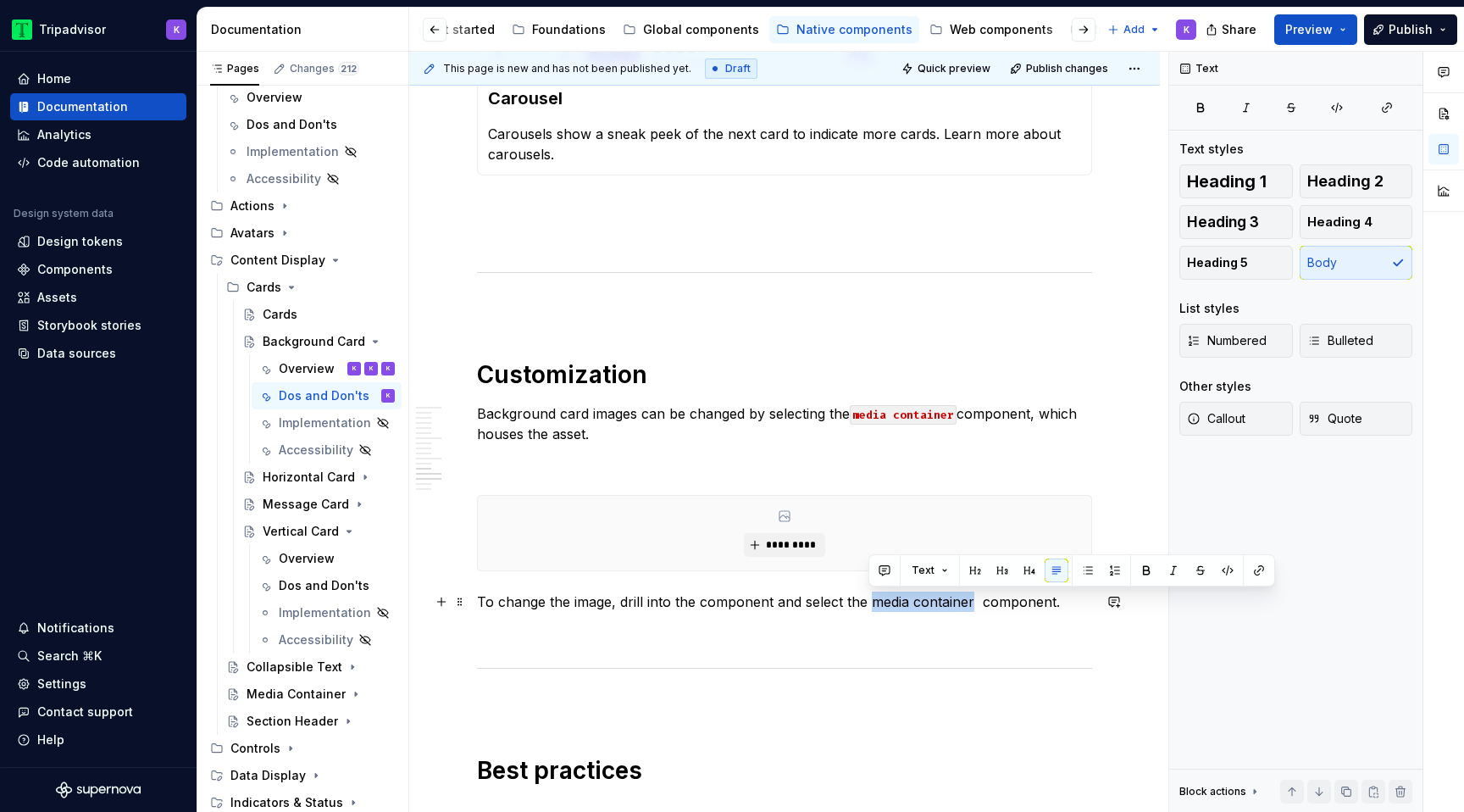
drag, startPoint x: 870, startPoint y: 600, endPoint x: 970, endPoint y: 599, distance: 100.0
click at [970, 599] on p "To change the image, drill into the component and select the media container co…" at bounding box center [784, 601] width 615 height 20
click at [1332, 112] on icon "button" at bounding box center [1337, 108] width 14 height 14
click at [986, 601] on p "To change the image, drill into the component and select the media container co…" at bounding box center [784, 601] width 615 height 20
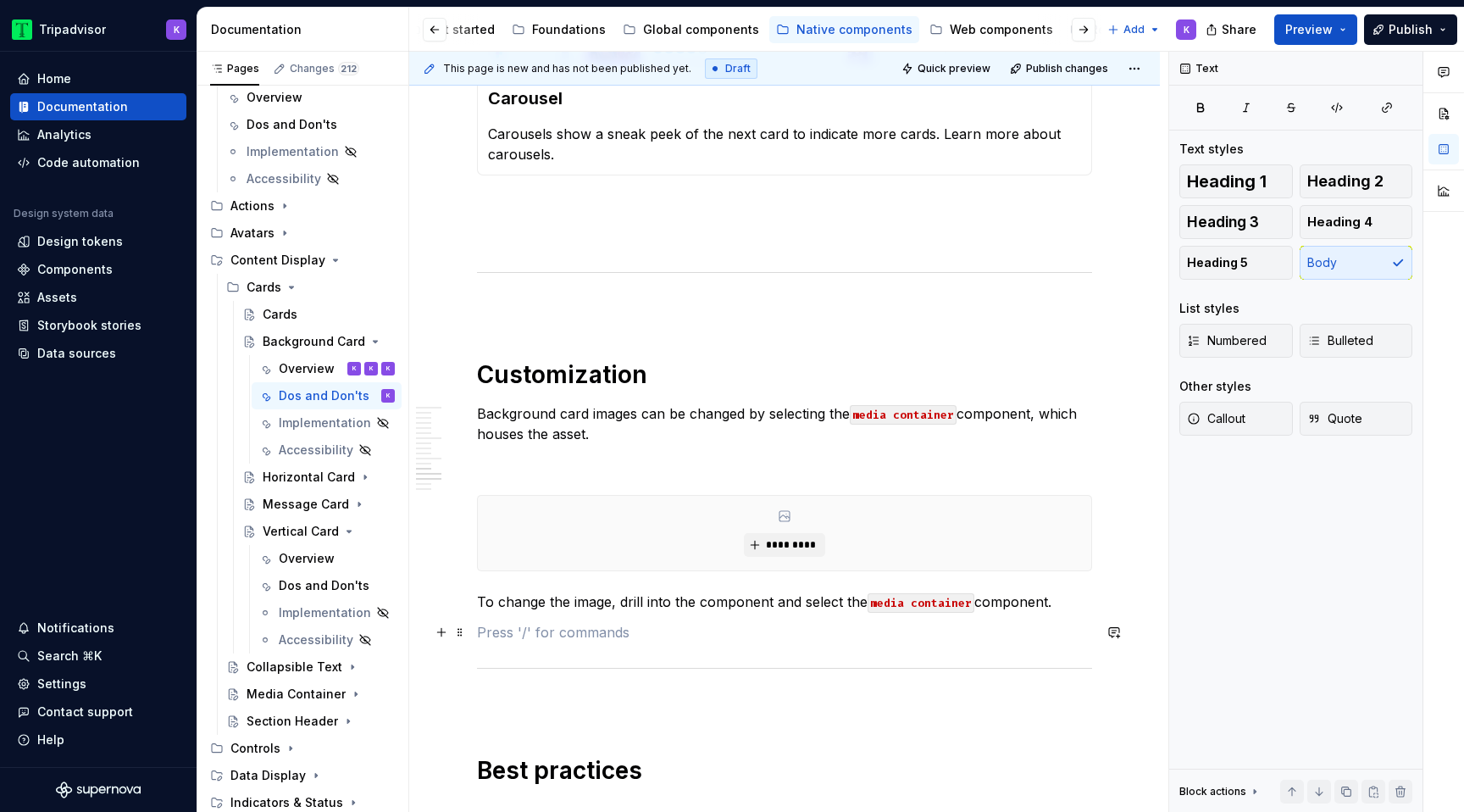
click at [797, 624] on p at bounding box center [784, 632] width 615 height 20
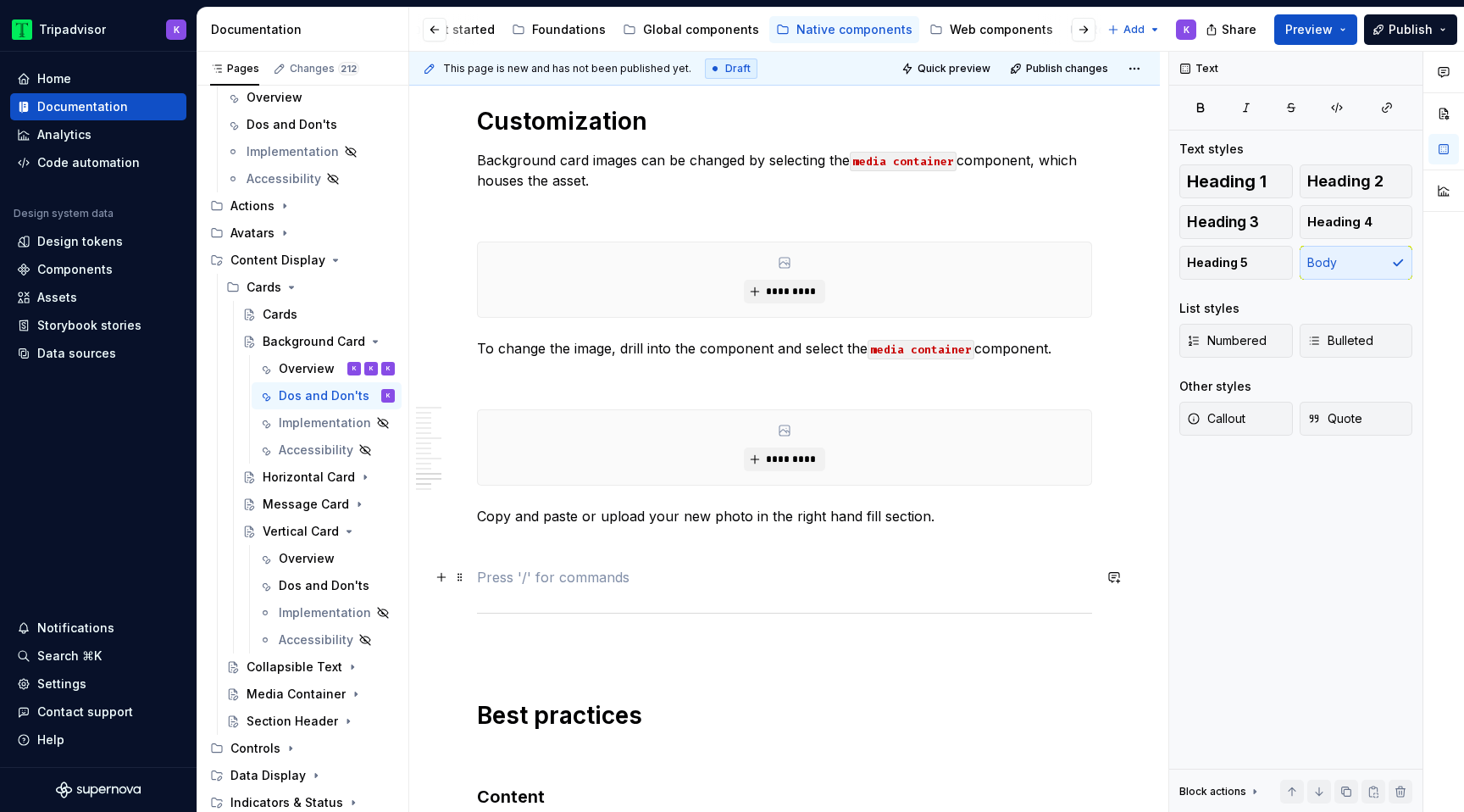
scroll to position [3308, 0]
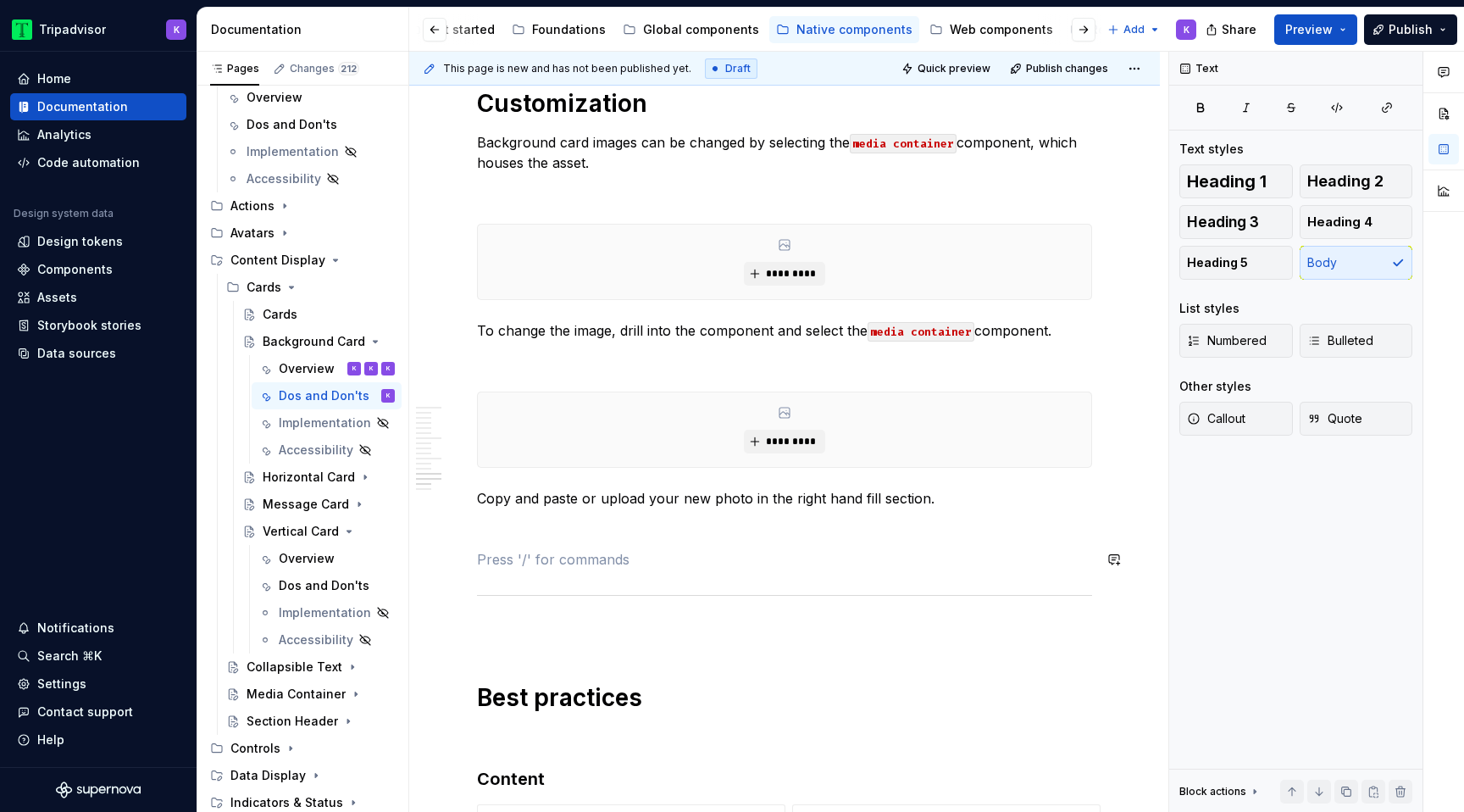
type textarea "*"
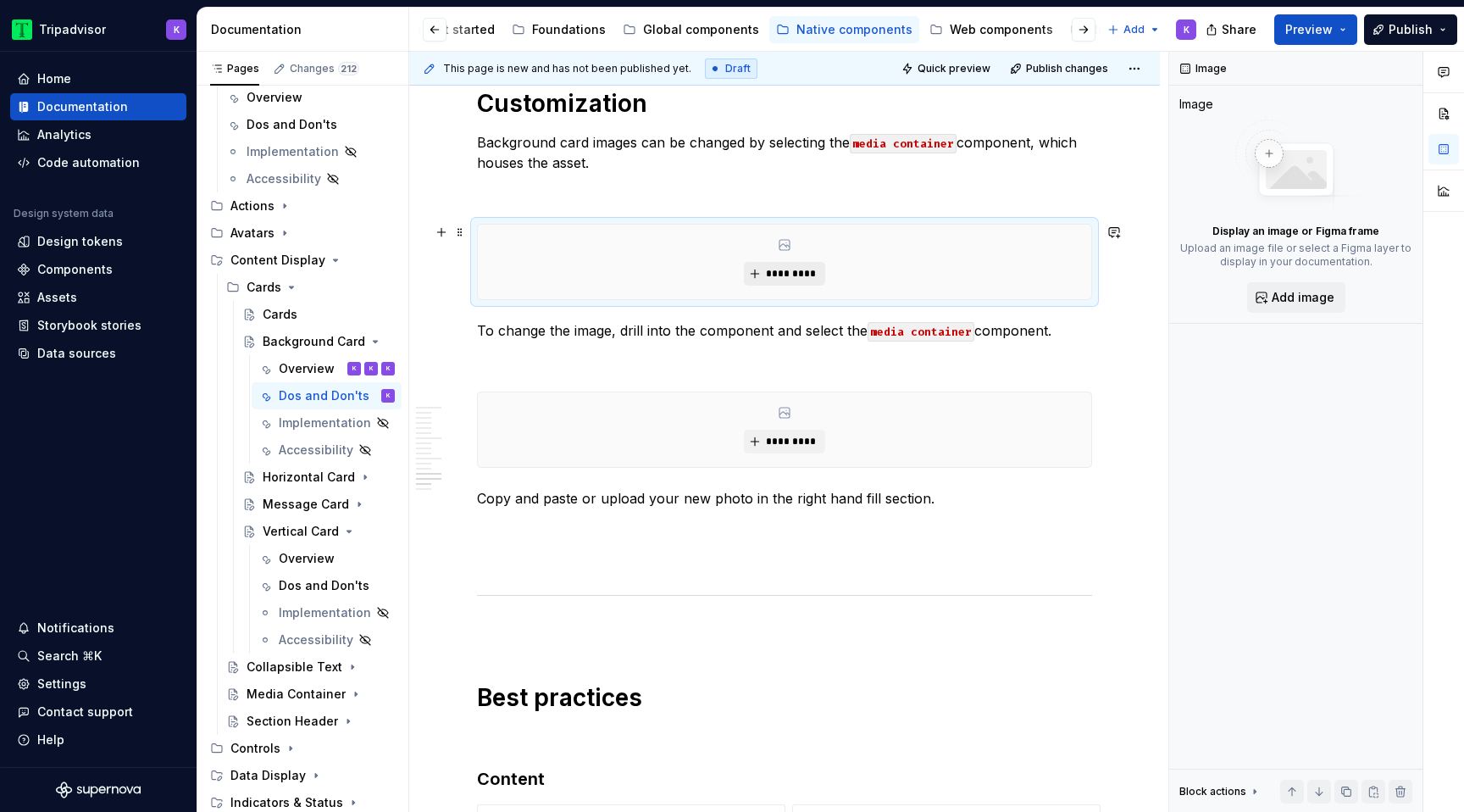
click at [779, 263] on button "*********" at bounding box center [784, 274] width 81 height 24
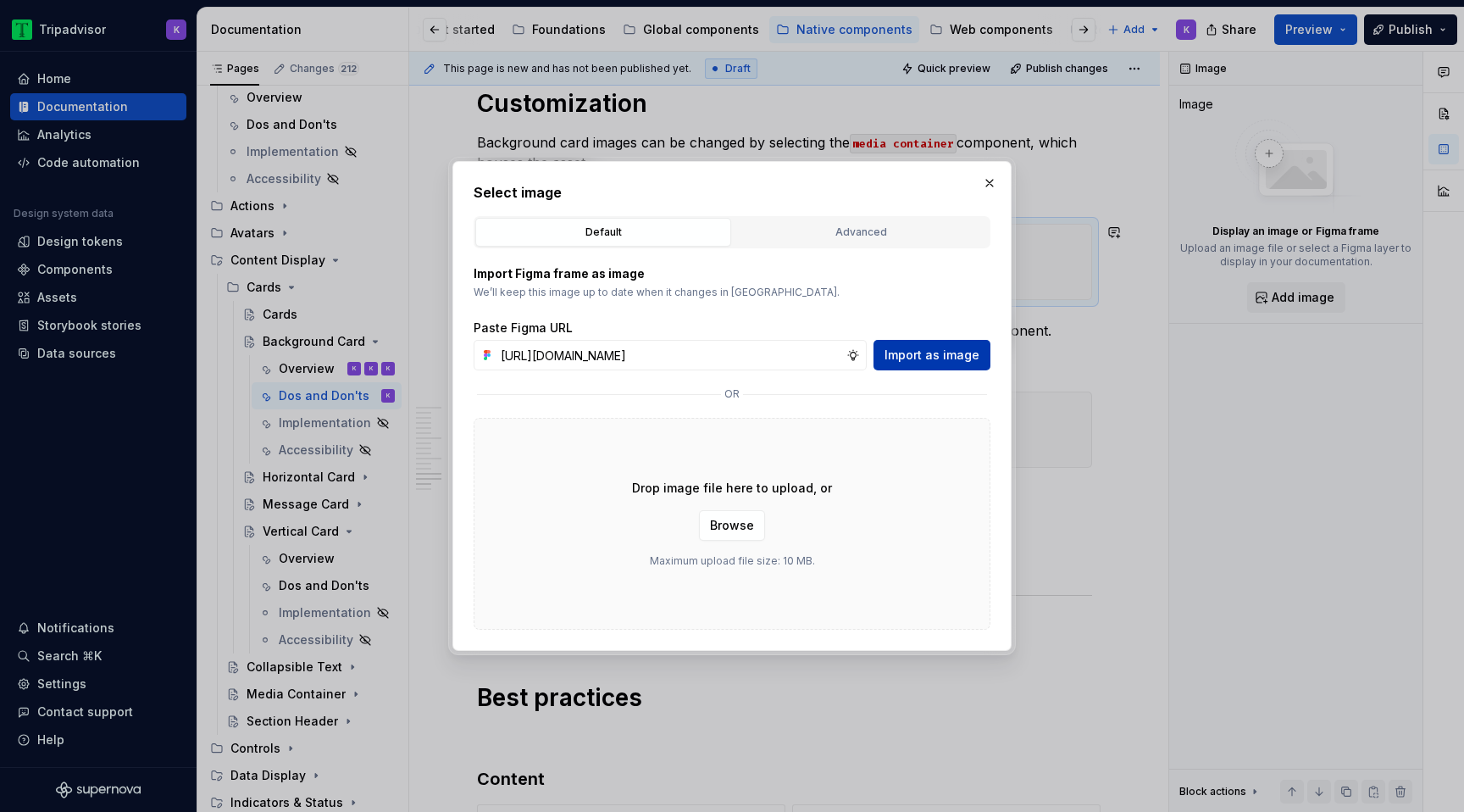
scroll to position [0, 452]
type input "[URL][DOMAIN_NAME]"
click at [915, 355] on span "Import as image" at bounding box center [932, 355] width 95 height 17
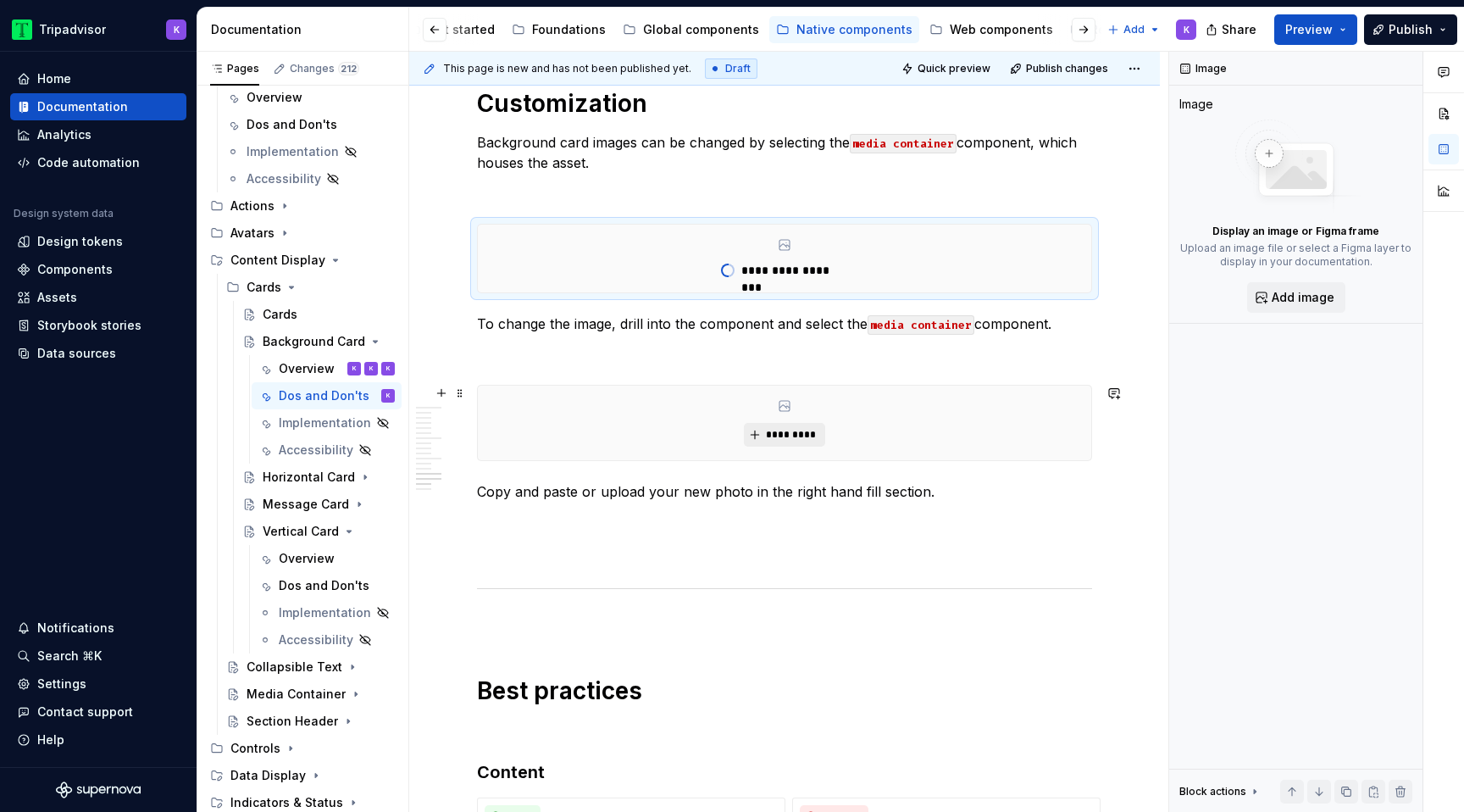
type textarea "*"
click at [782, 431] on span "*********" at bounding box center [791, 434] width 51 height 14
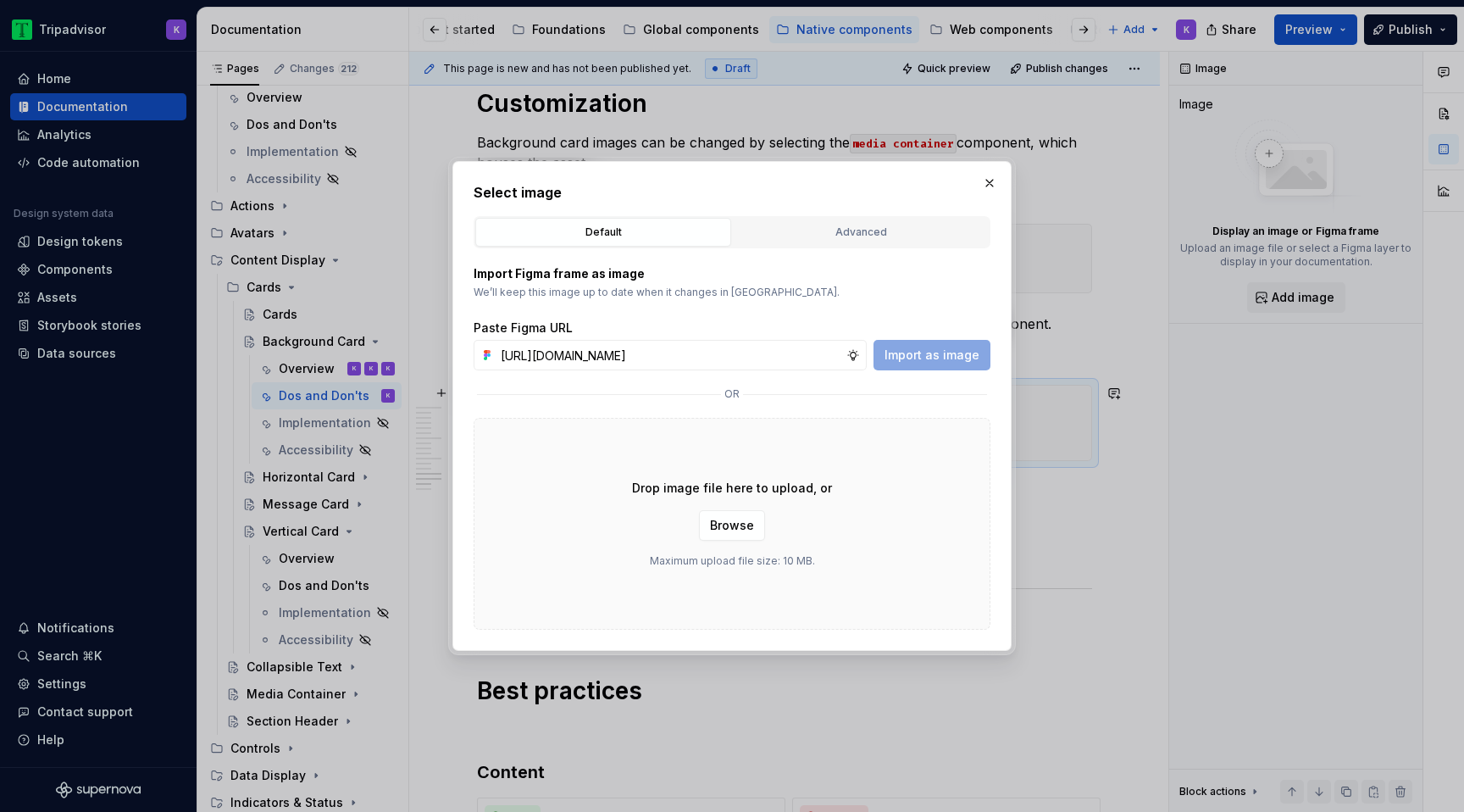
scroll to position [0, 452]
type input "[URL][DOMAIN_NAME]"
click at [940, 353] on span "Import as image" at bounding box center [932, 355] width 95 height 17
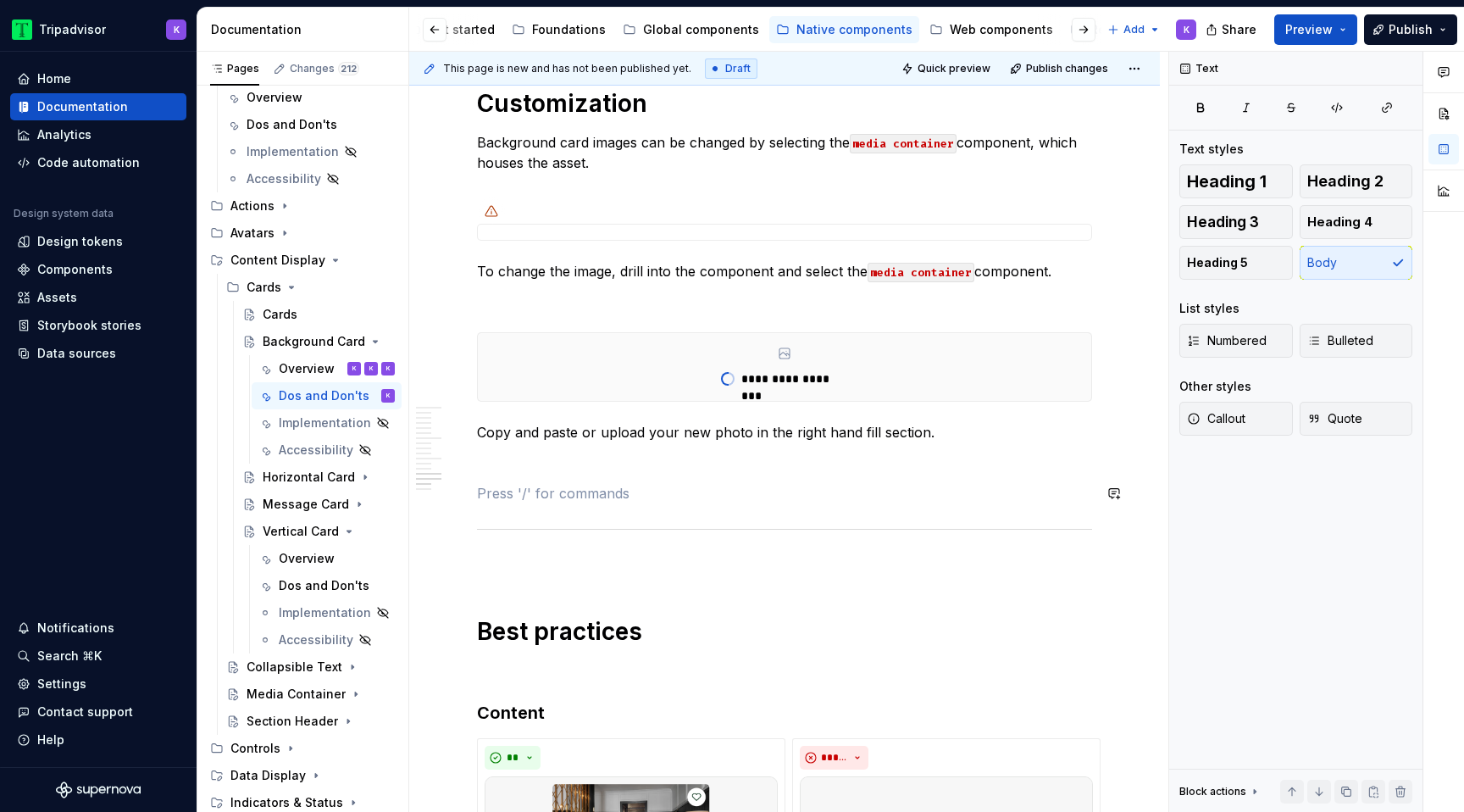
click at [782, 452] on p at bounding box center [784, 463] width 615 height 20
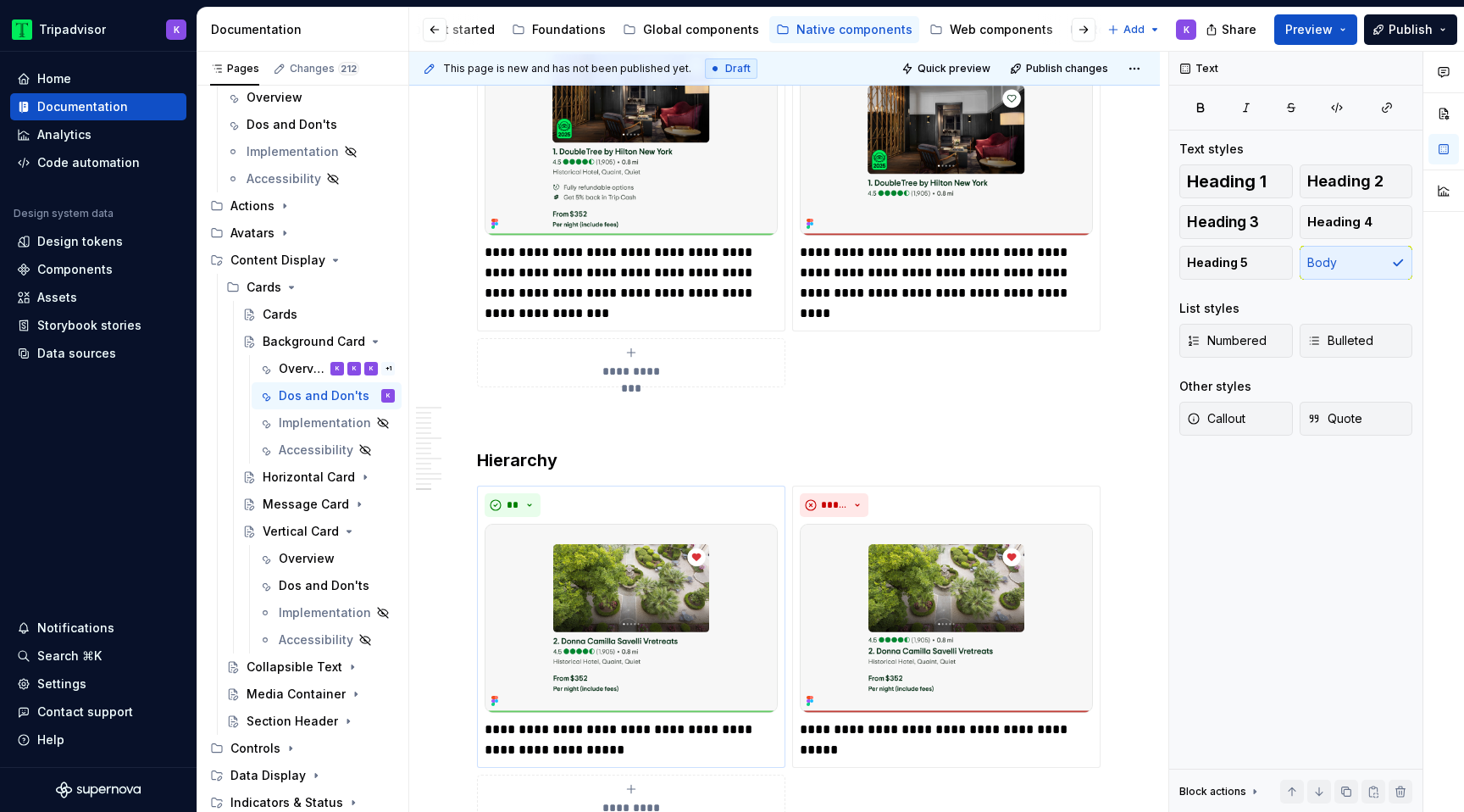
scroll to position [4083, 0]
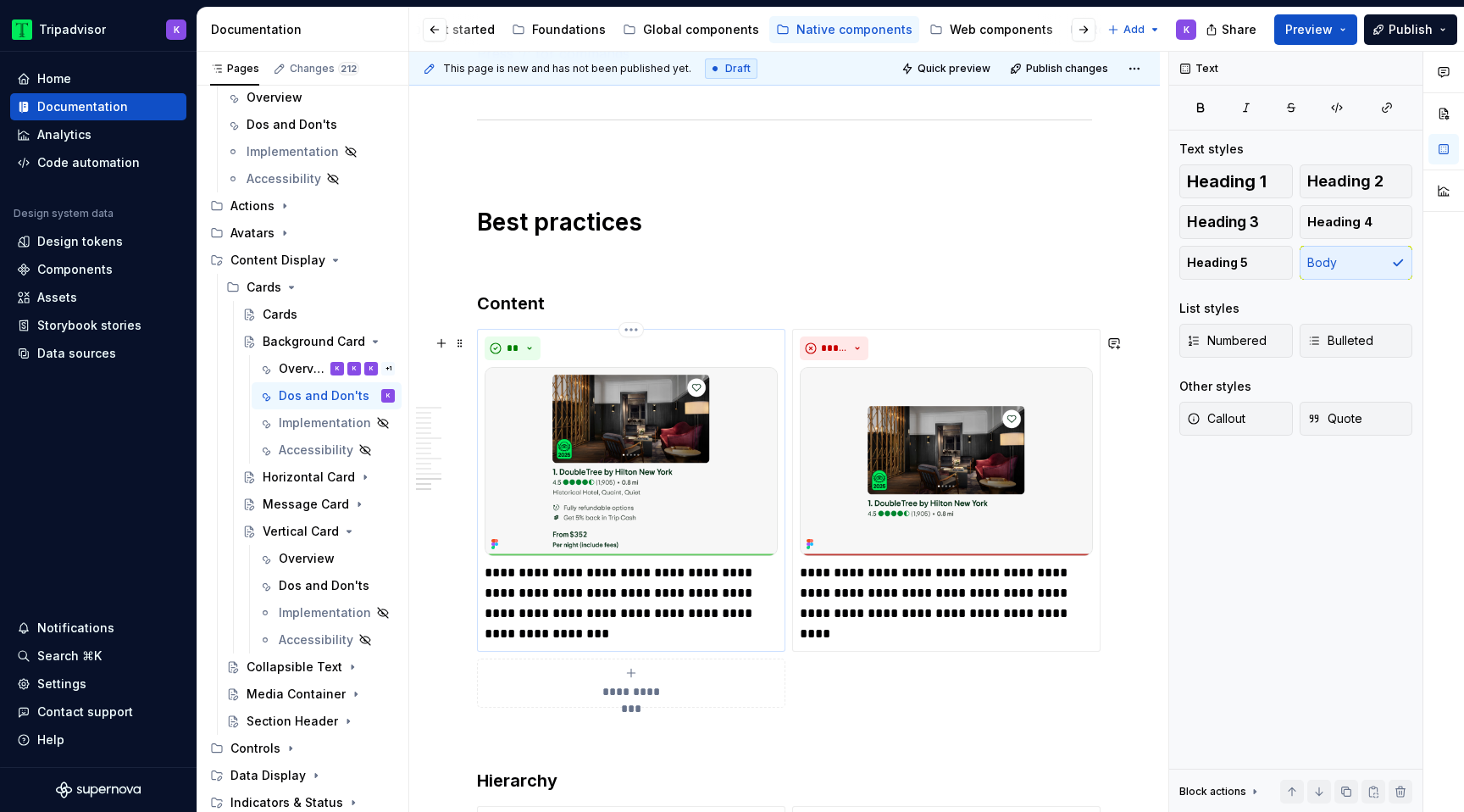
click at [646, 456] on img at bounding box center [631, 461] width 293 height 189
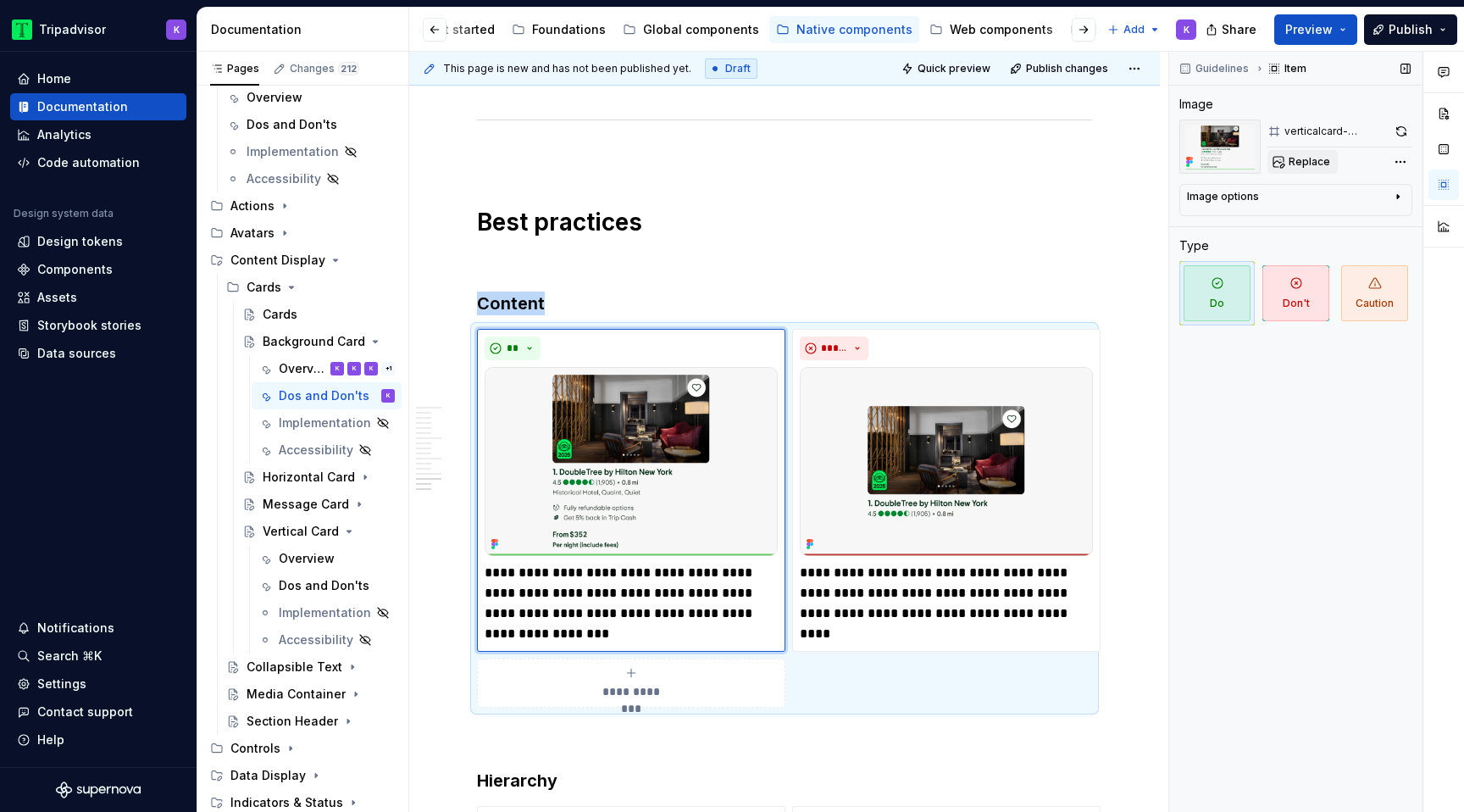
click at [1305, 167] on span "Replace" at bounding box center [1309, 162] width 41 height 14
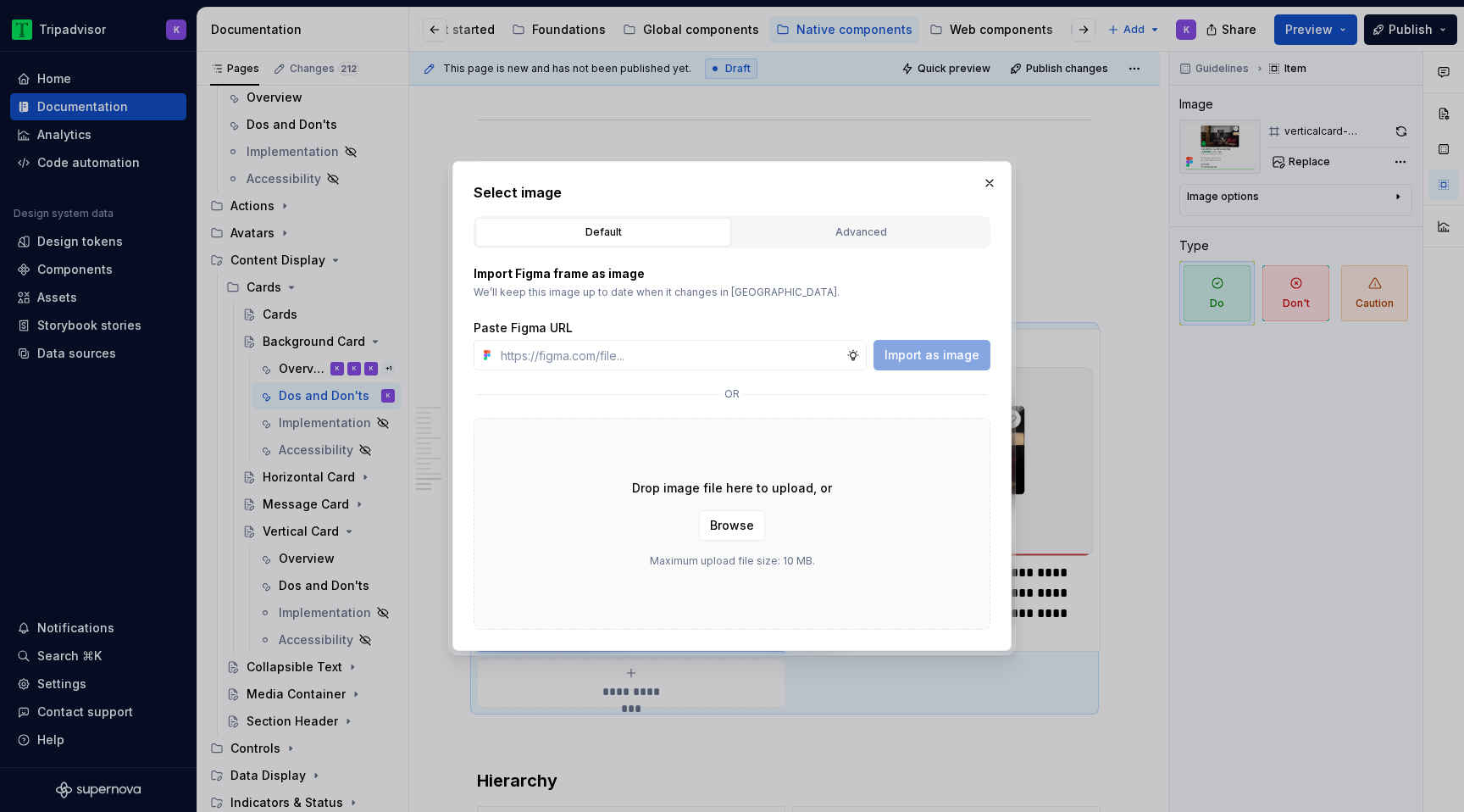
type textarea "*"
type input "[URL][DOMAIN_NAME]"
type textarea "*"
type input "[URL][DOMAIN_NAME]"
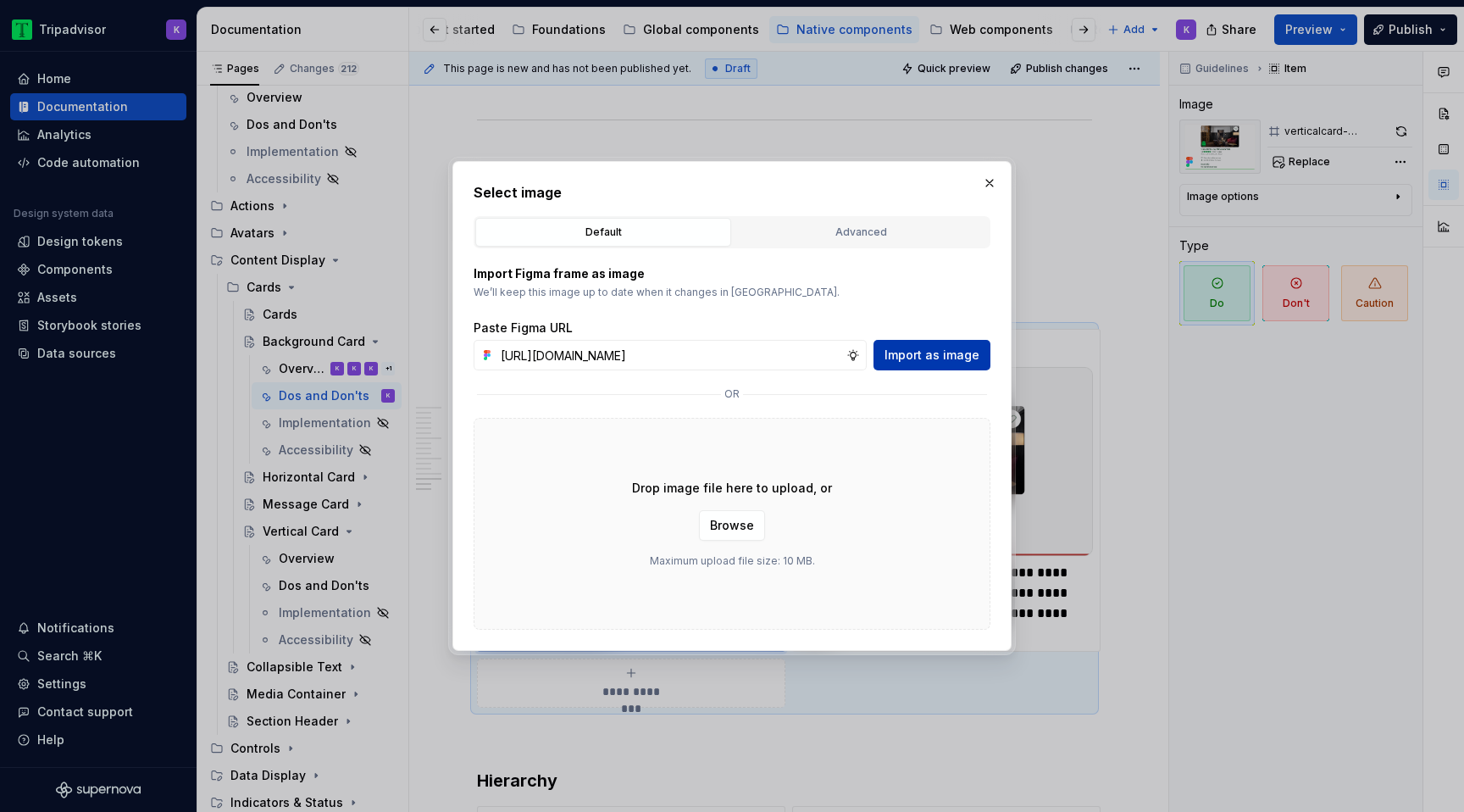
click at [955, 354] on span "Import as image" at bounding box center [932, 355] width 95 height 17
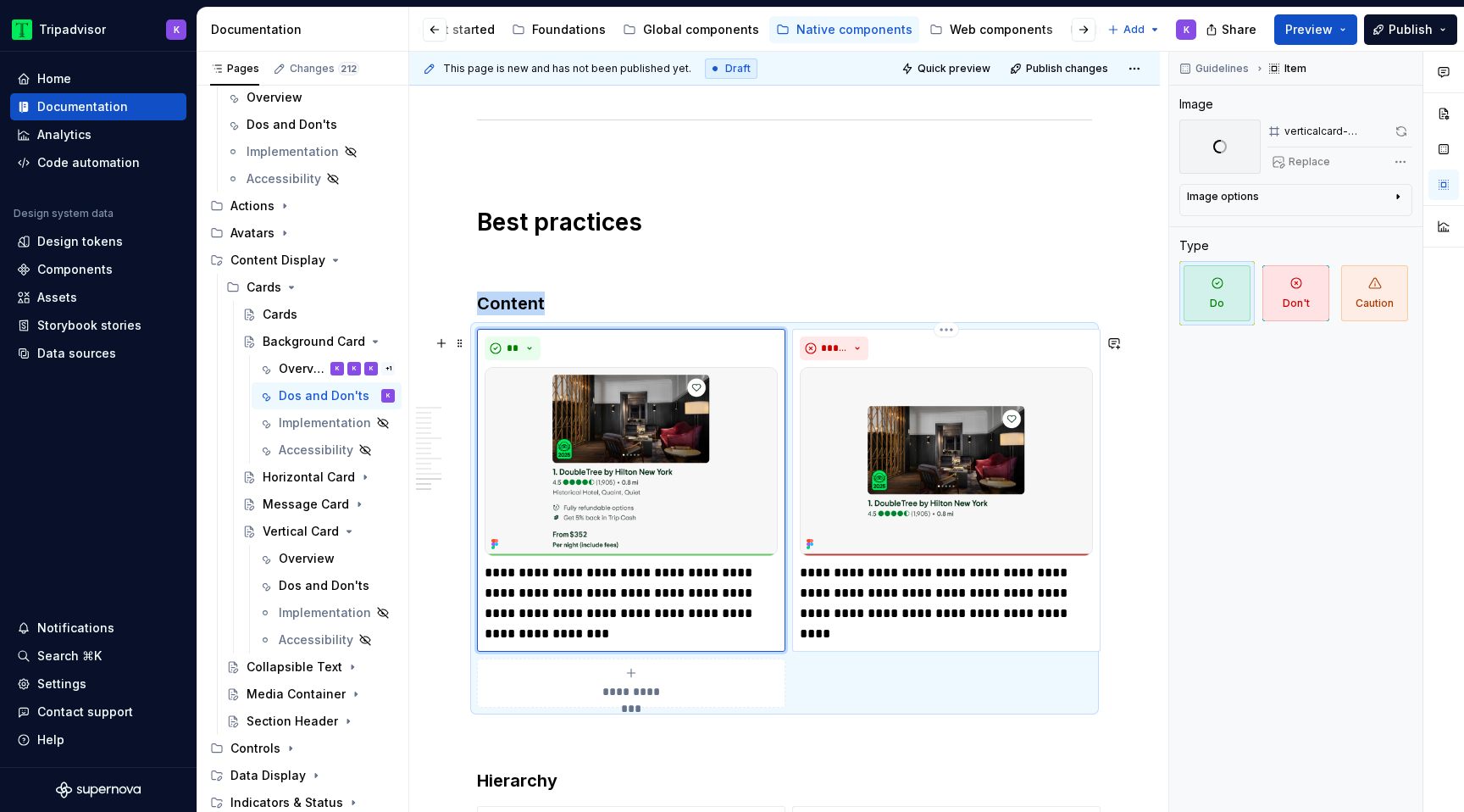
click at [967, 429] on img at bounding box center [946, 461] width 293 height 189
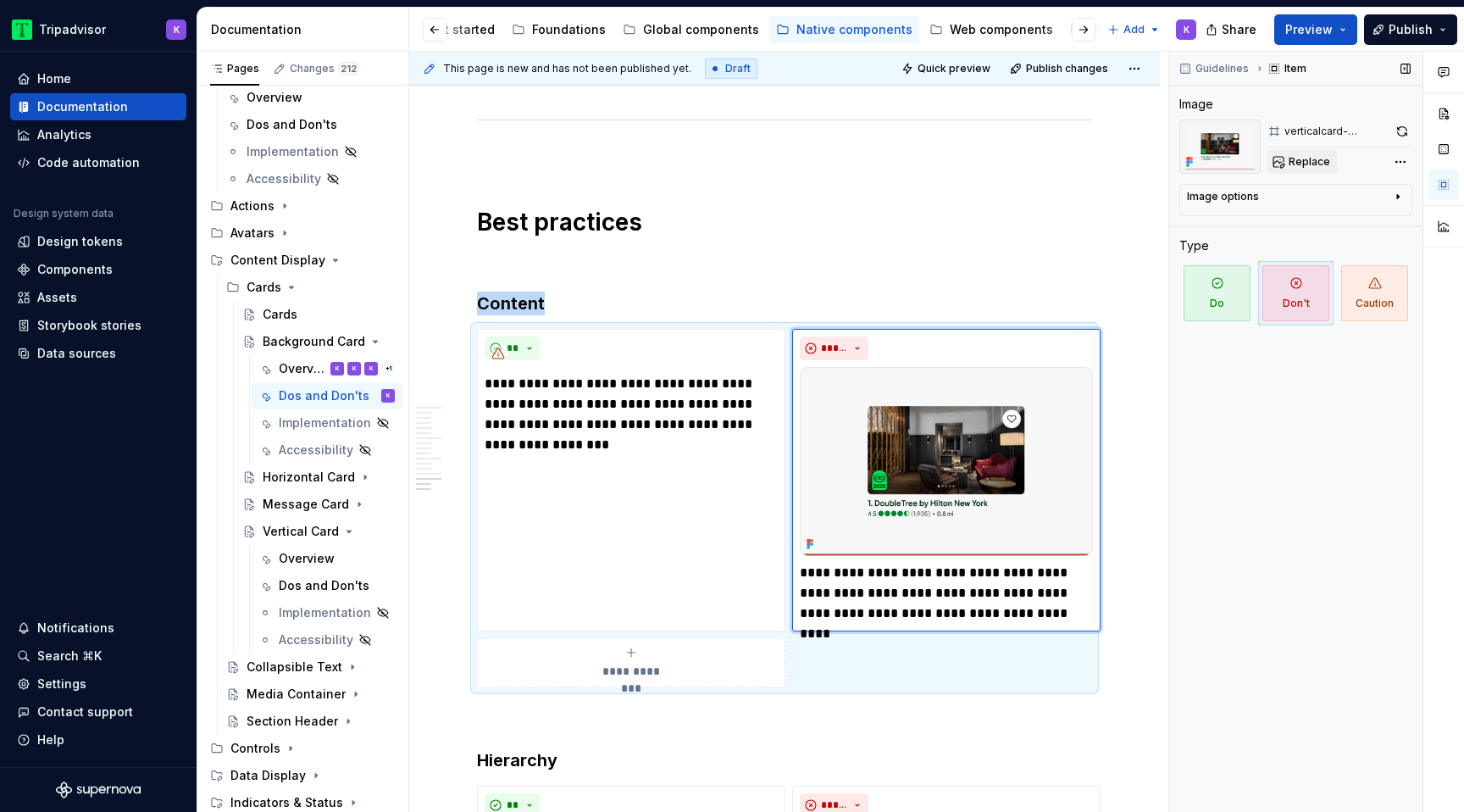
click at [1312, 165] on span "Replace" at bounding box center [1309, 162] width 41 height 14
type textarea "*"
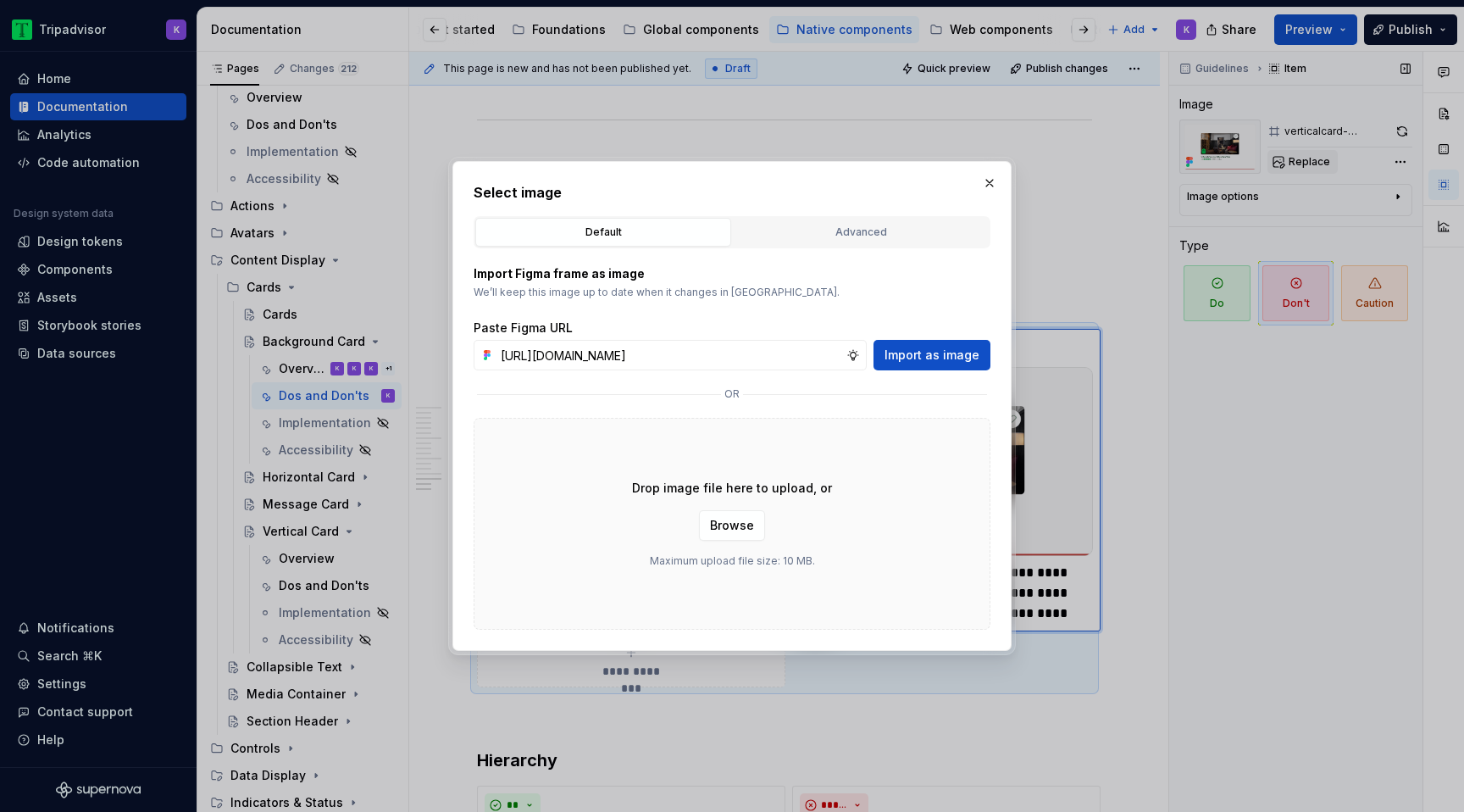
scroll to position [0, 453]
type input "[URL][DOMAIN_NAME]"
click at [989, 181] on button "button" at bounding box center [989, 183] width 24 height 24
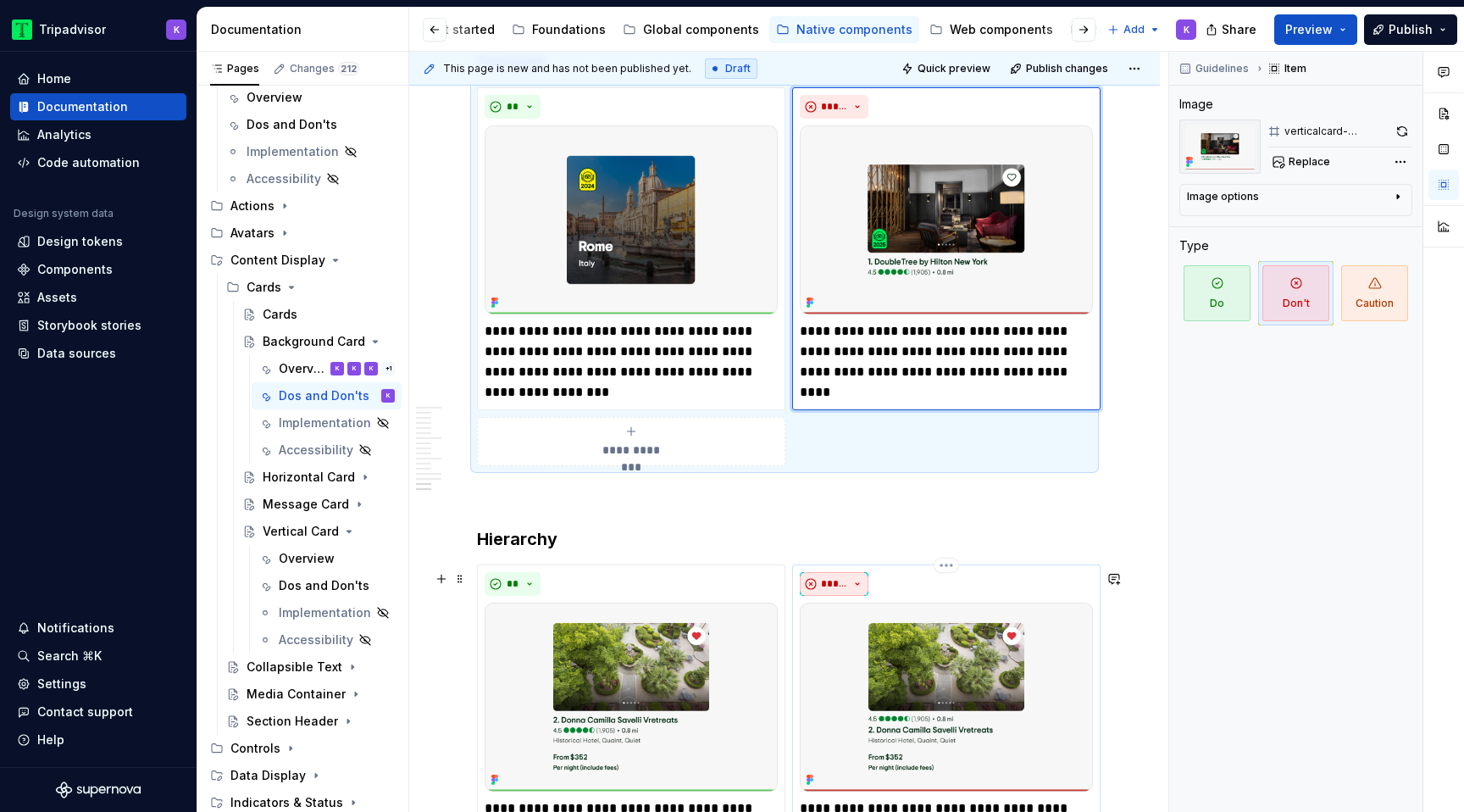
scroll to position [4512, 0]
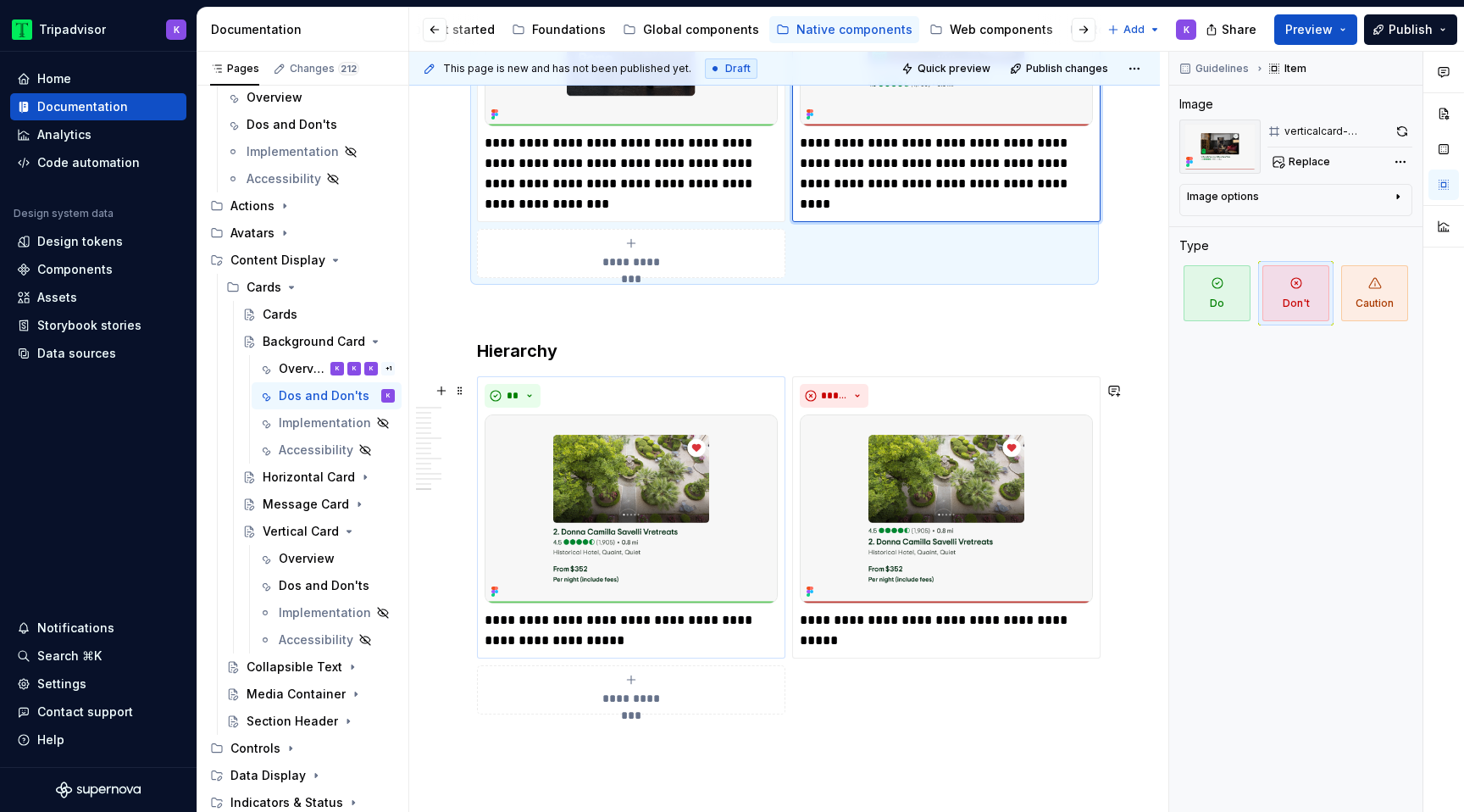
click at [685, 475] on img at bounding box center [631, 509] width 293 height 189
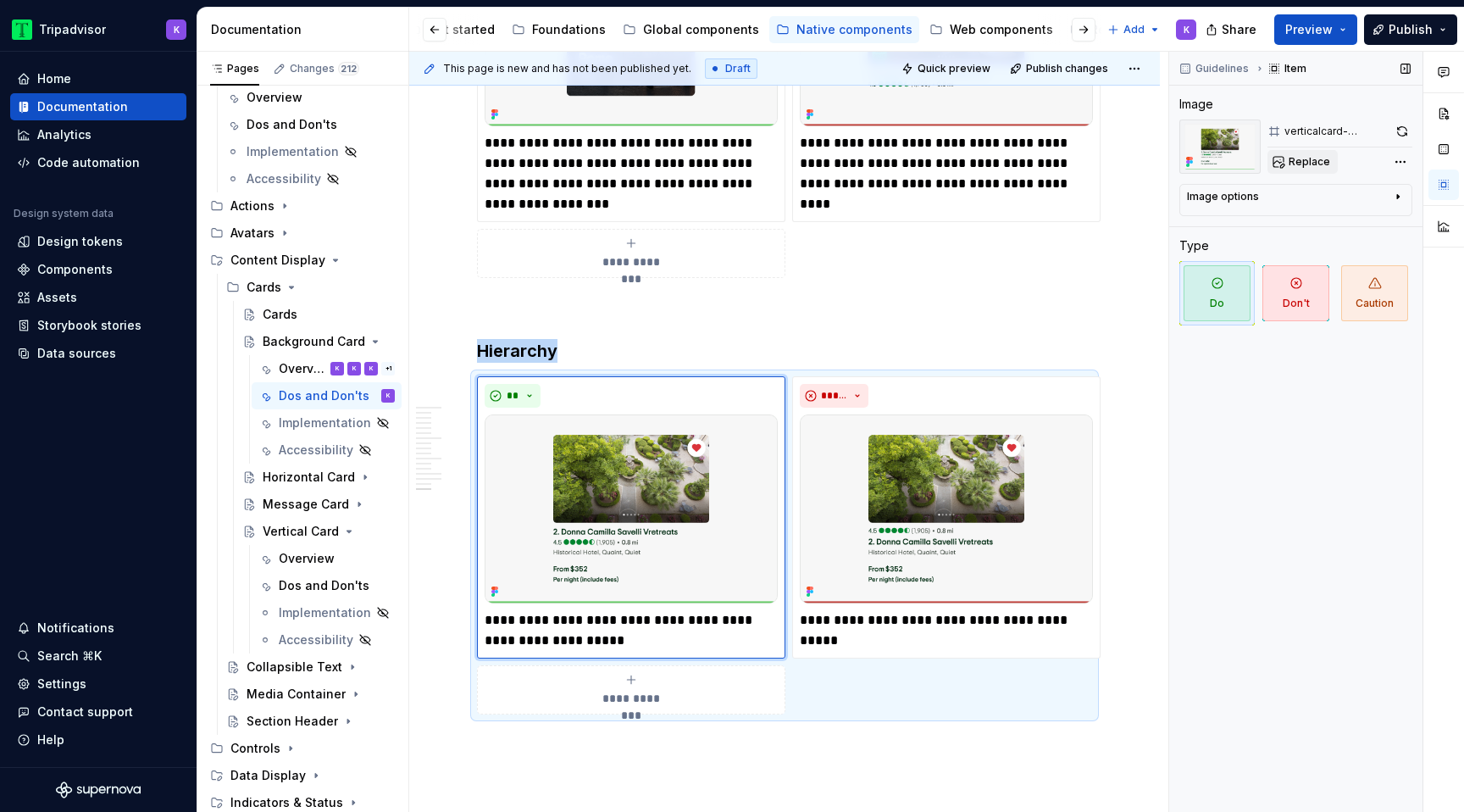
click at [1293, 160] on span "Replace" at bounding box center [1309, 162] width 41 height 14
type textarea "*"
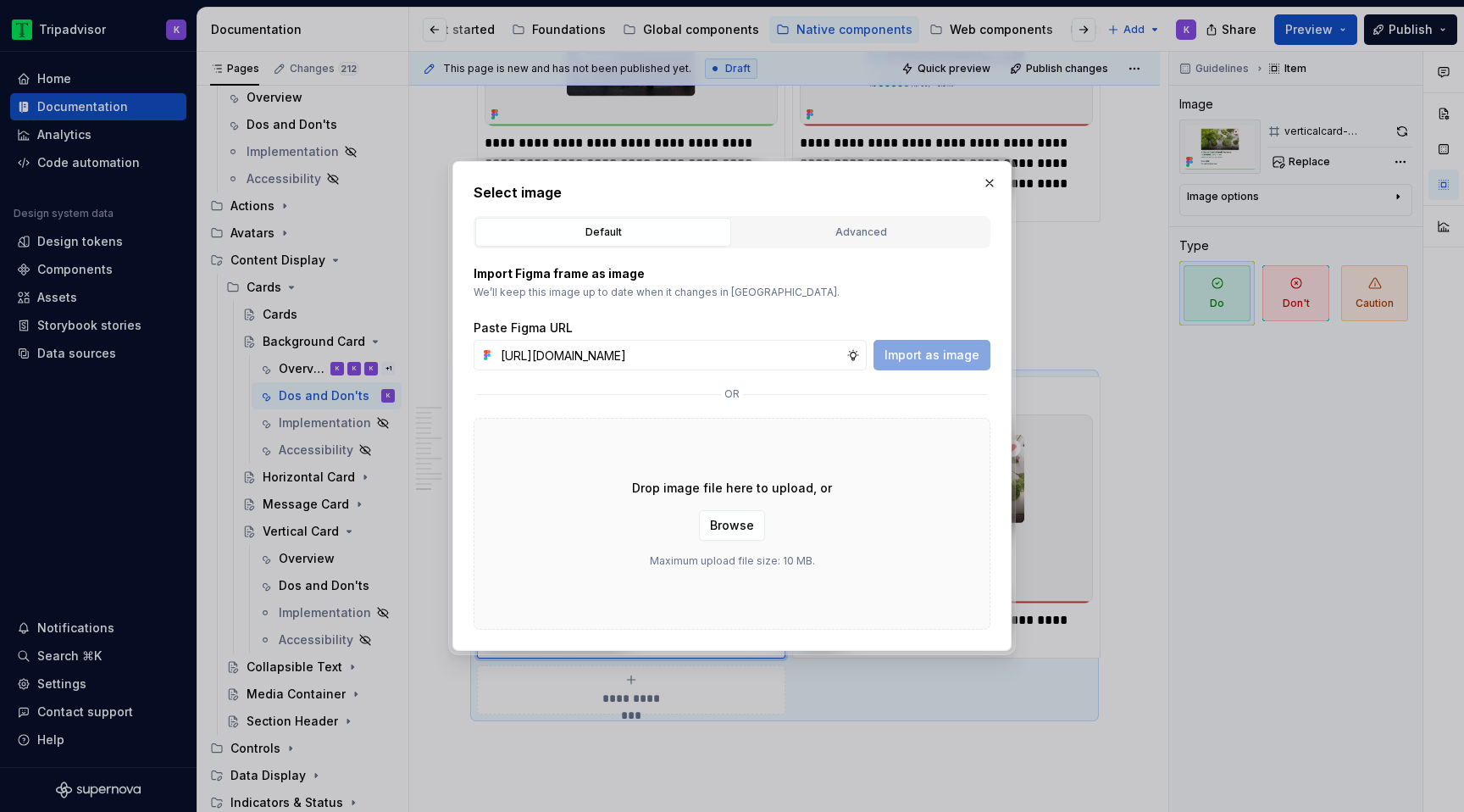
scroll to position [0, 452]
type input "[URL][DOMAIN_NAME]"
click at [953, 345] on button "Import as image" at bounding box center [932, 354] width 117 height 30
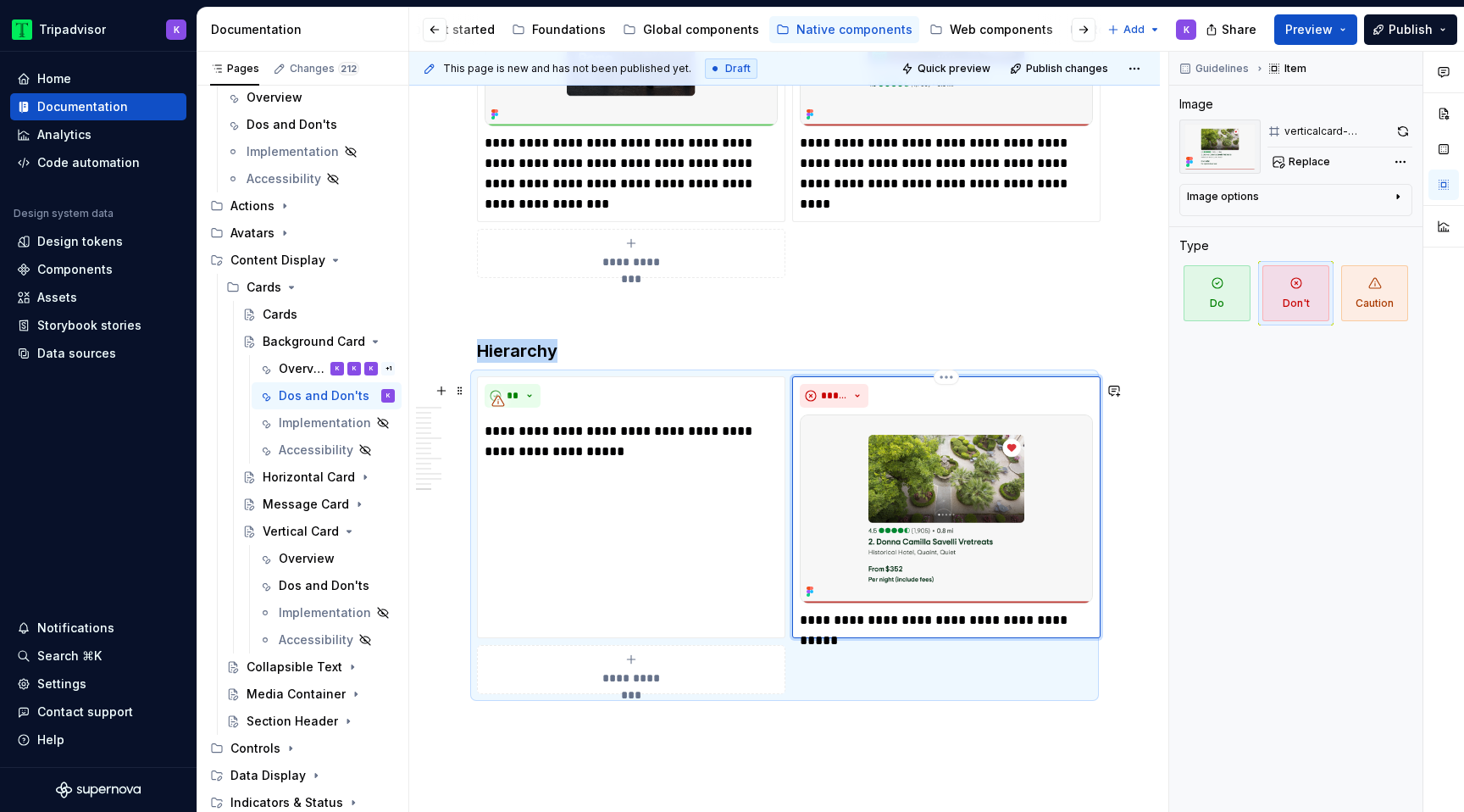
click at [896, 564] on img at bounding box center [946, 509] width 293 height 189
click at [1310, 150] on button "Replace" at bounding box center [1302, 162] width 70 height 24
type textarea "*"
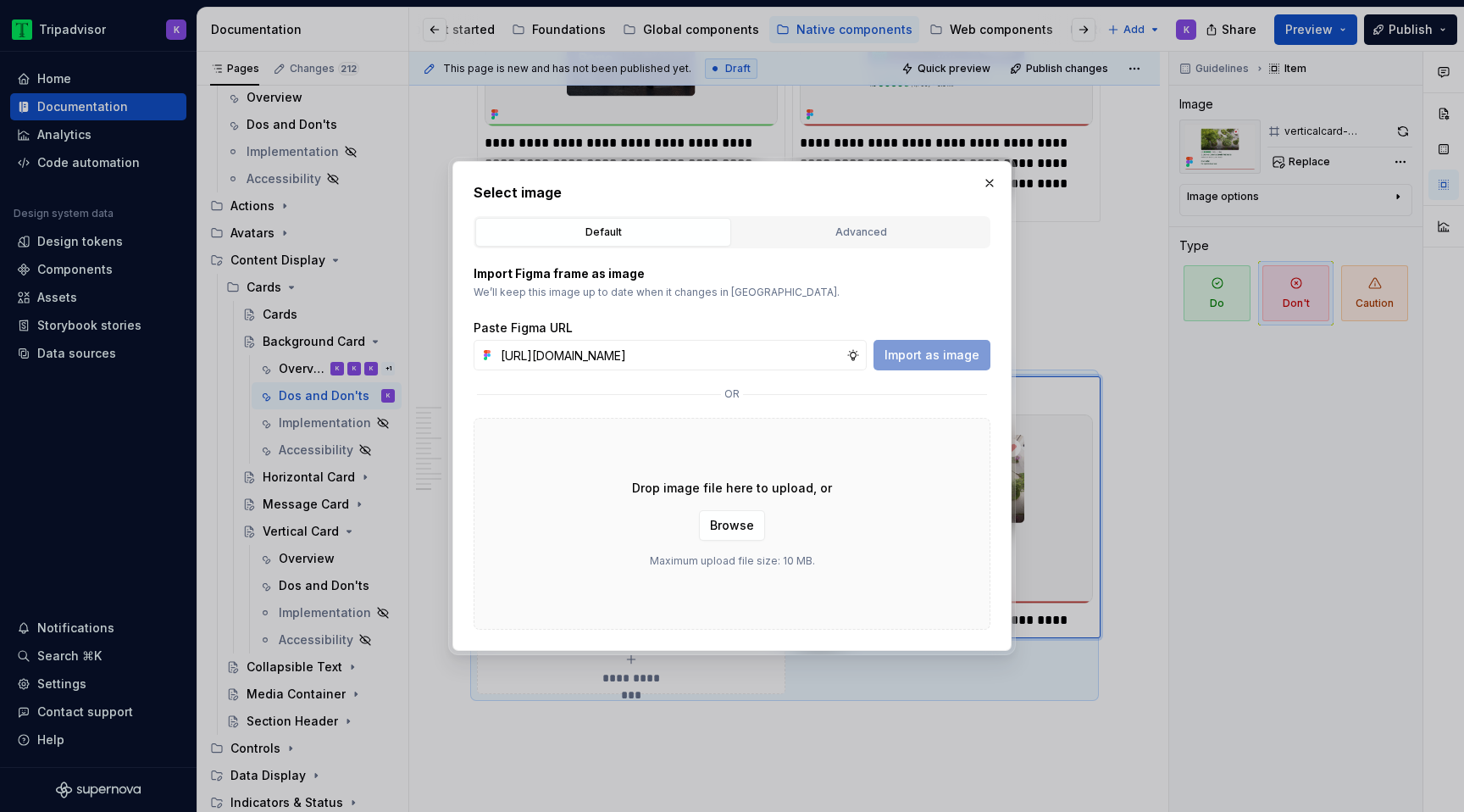
scroll to position [0, 453]
type input "[URL][DOMAIN_NAME]"
click at [945, 345] on button "Import as image" at bounding box center [932, 354] width 117 height 30
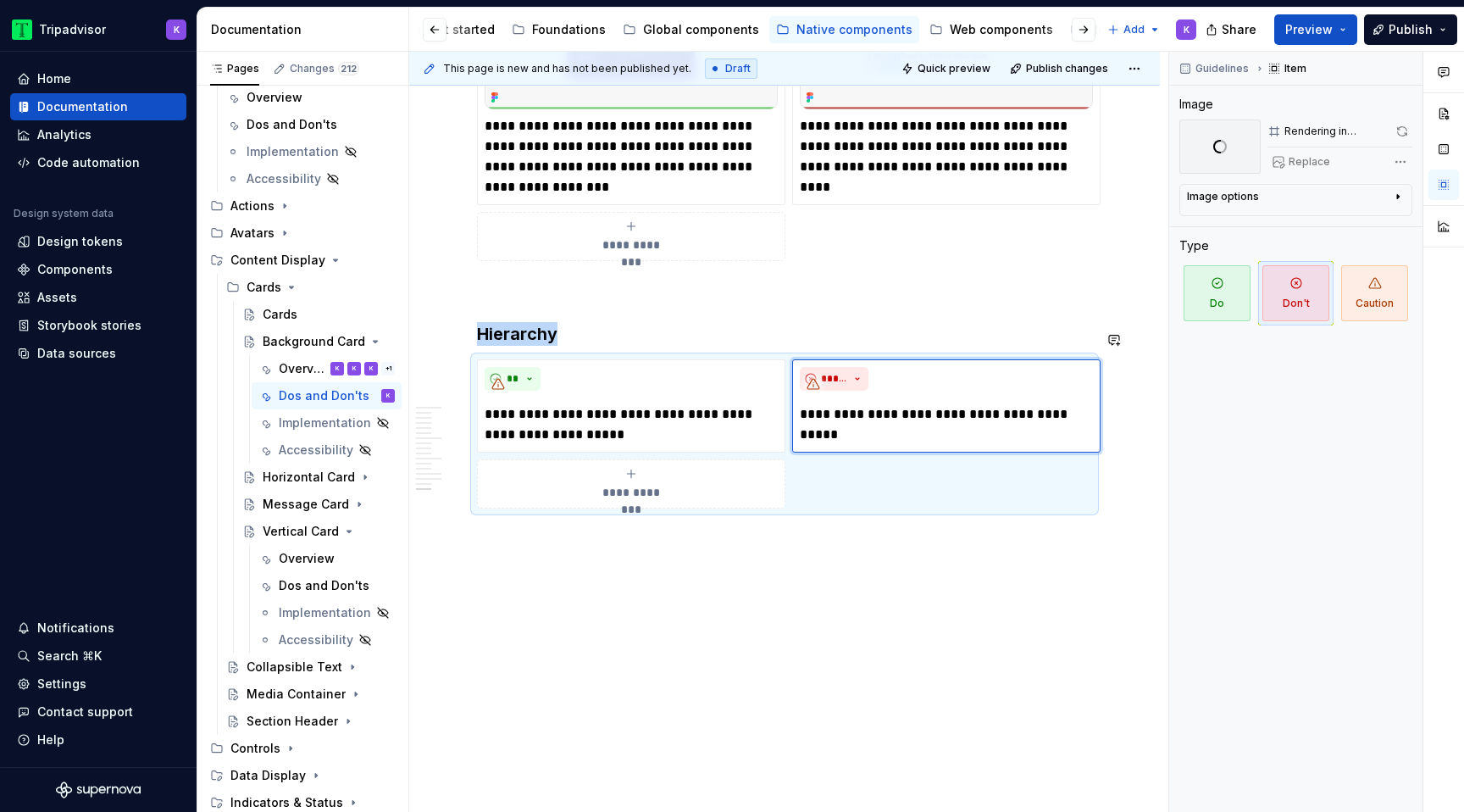
scroll to position [4483, 0]
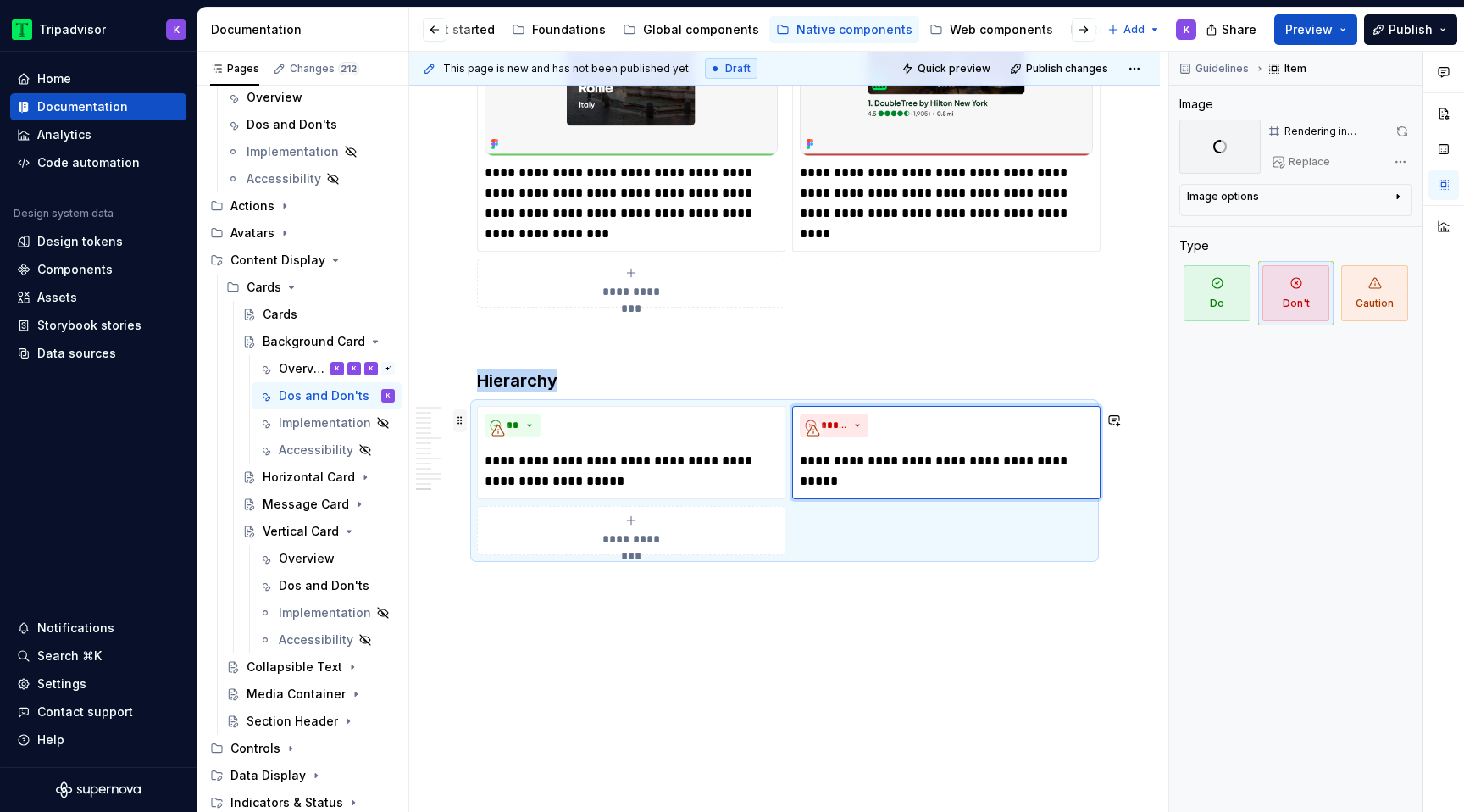
click at [460, 420] on span at bounding box center [460, 420] width 14 height 24
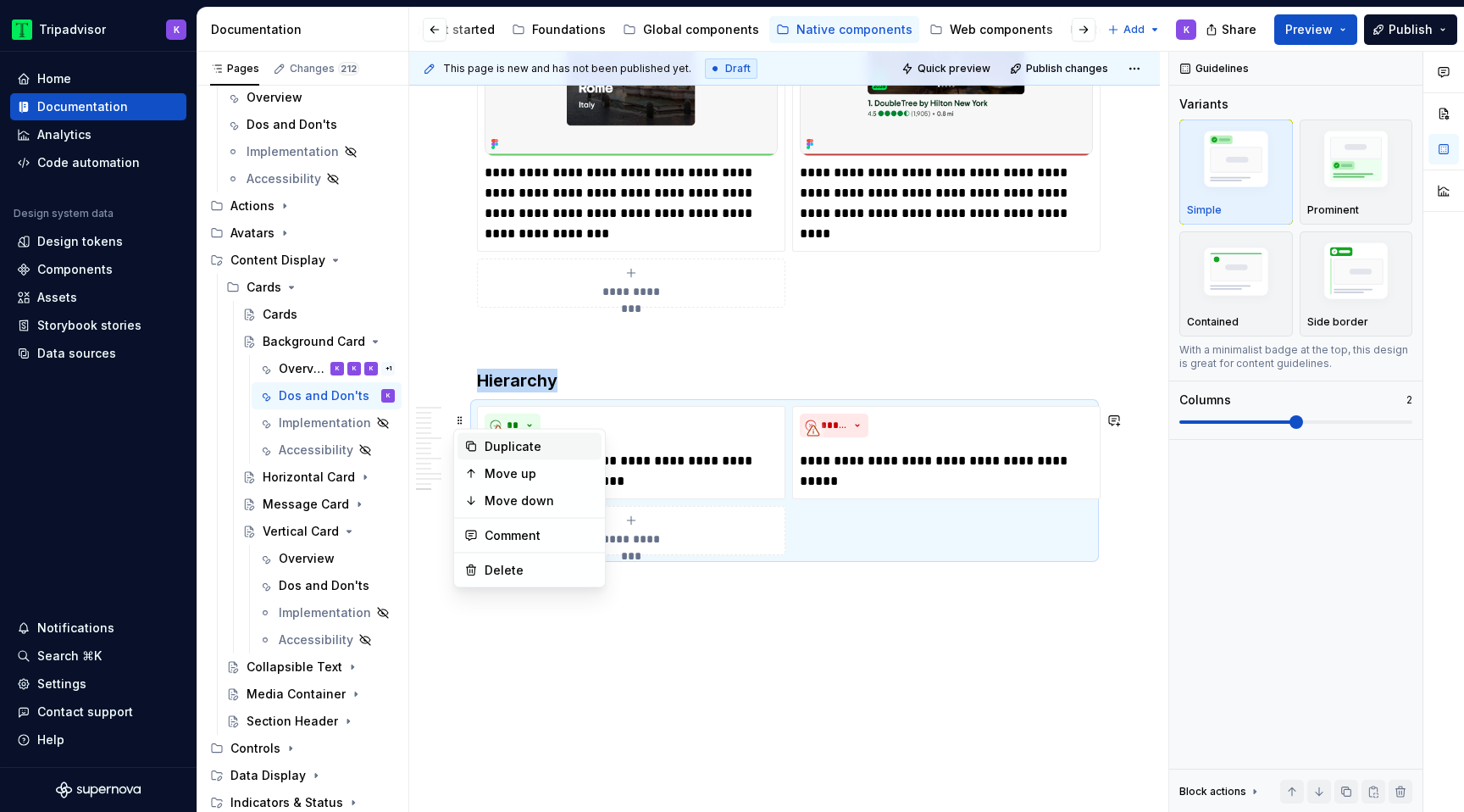
click at [486, 452] on div "Duplicate" at bounding box center [540, 446] width 110 height 17
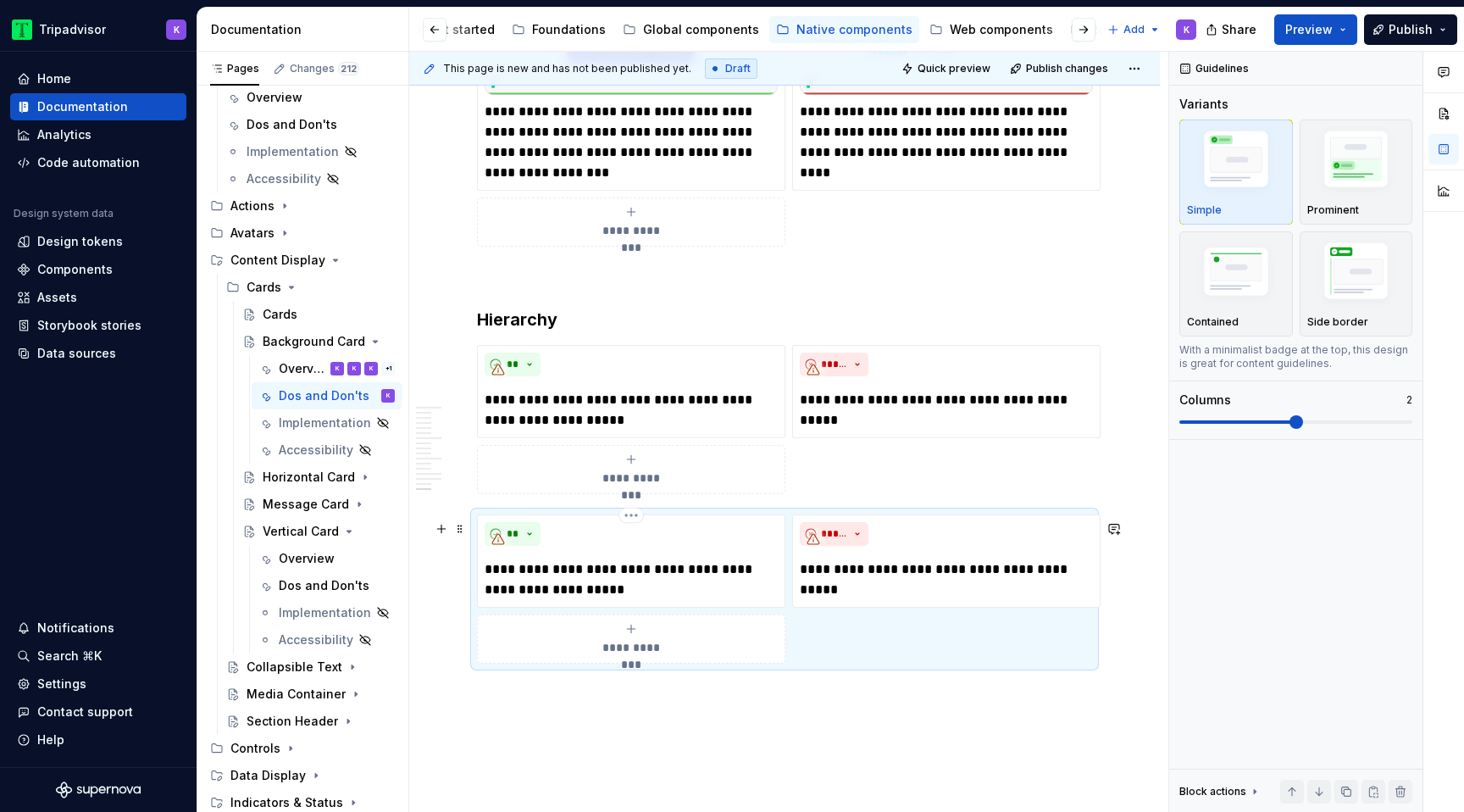
scroll to position [4668, 0]
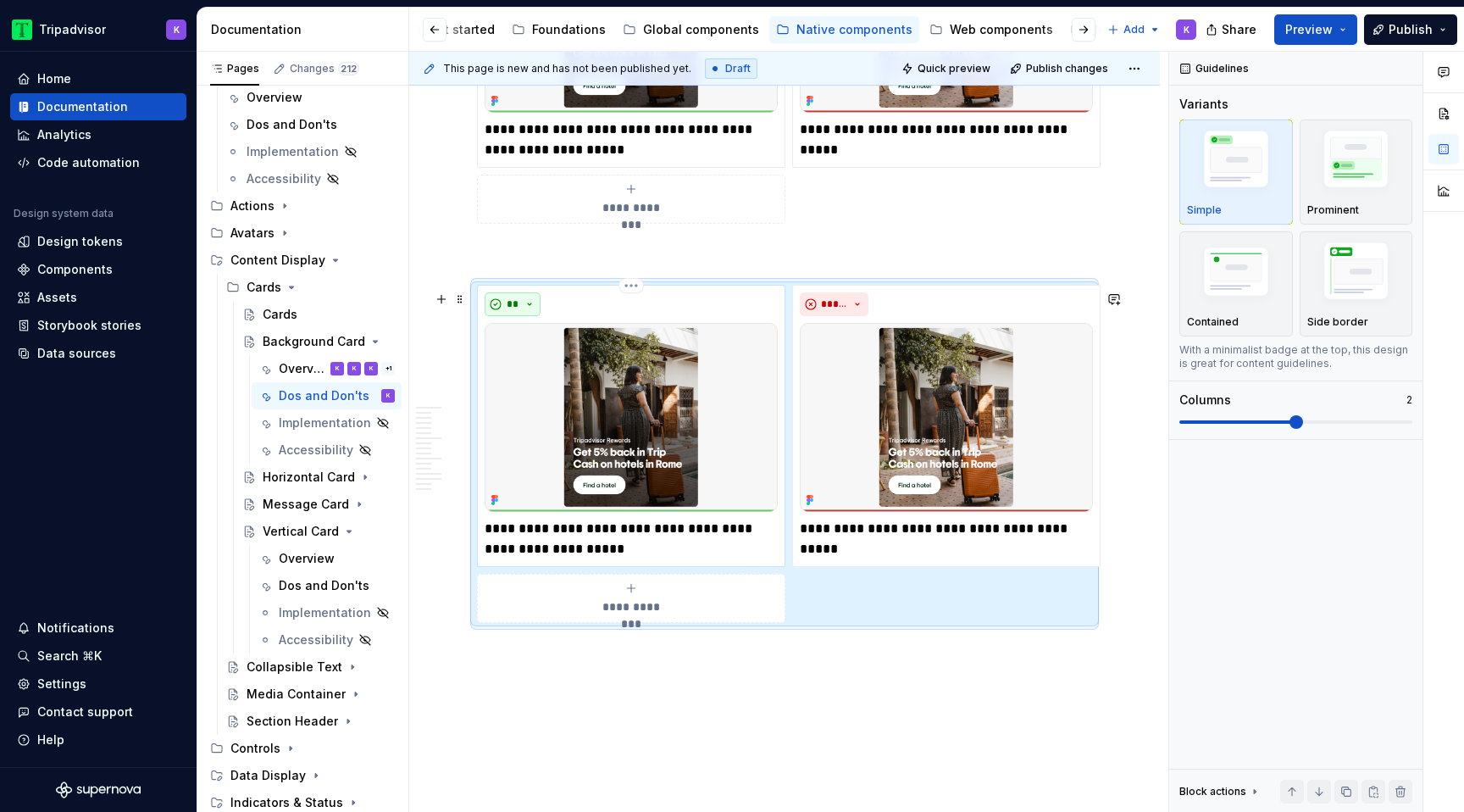
scroll to position [4913, 0]
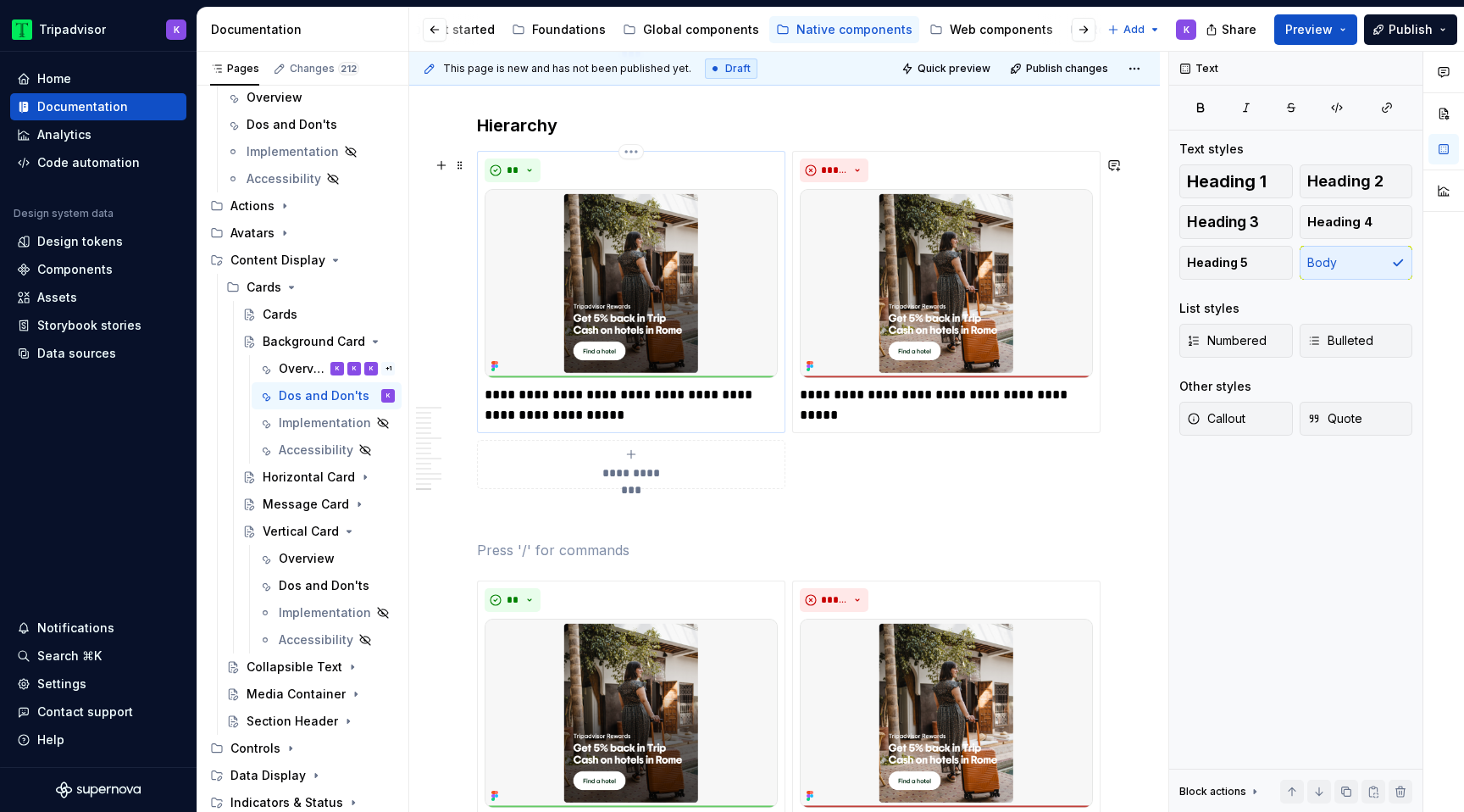
scroll to position [4675, 0]
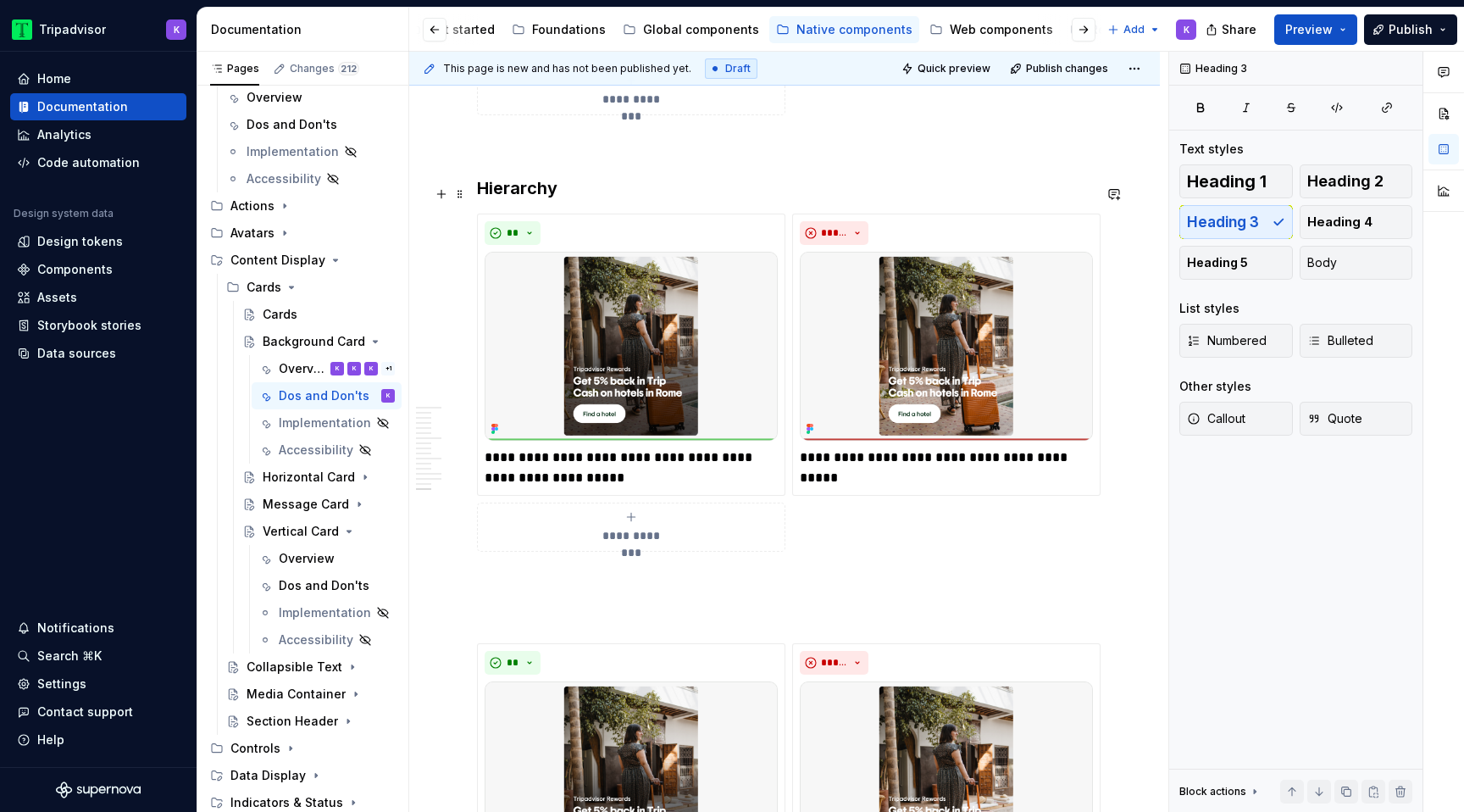
click at [533, 196] on h3 "Hierarchy" at bounding box center [784, 189] width 615 height 24
click at [1230, 221] on span "Heading 3" at bounding box center [1223, 222] width 72 height 17
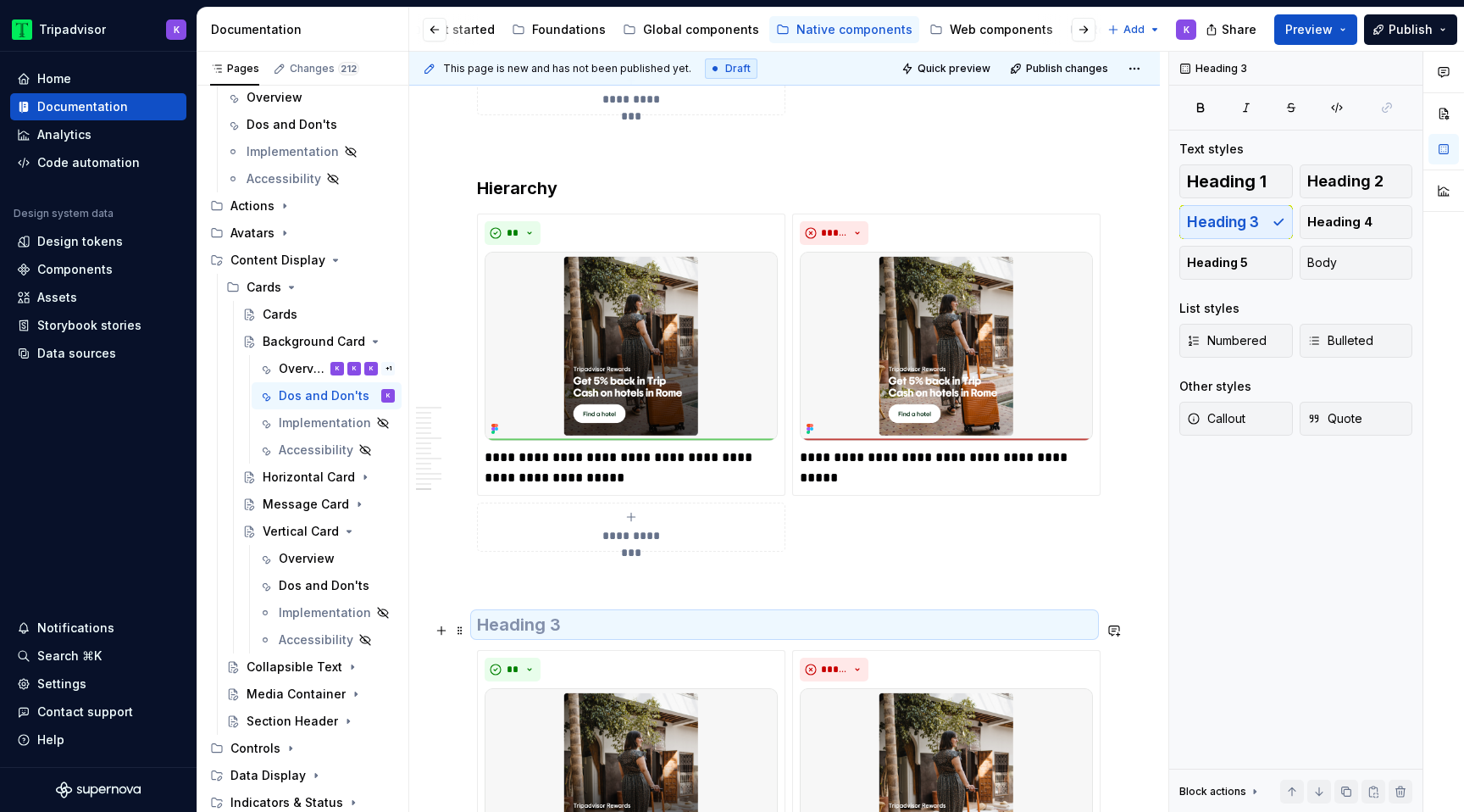
click at [742, 632] on h3 at bounding box center [784, 624] width 615 height 24
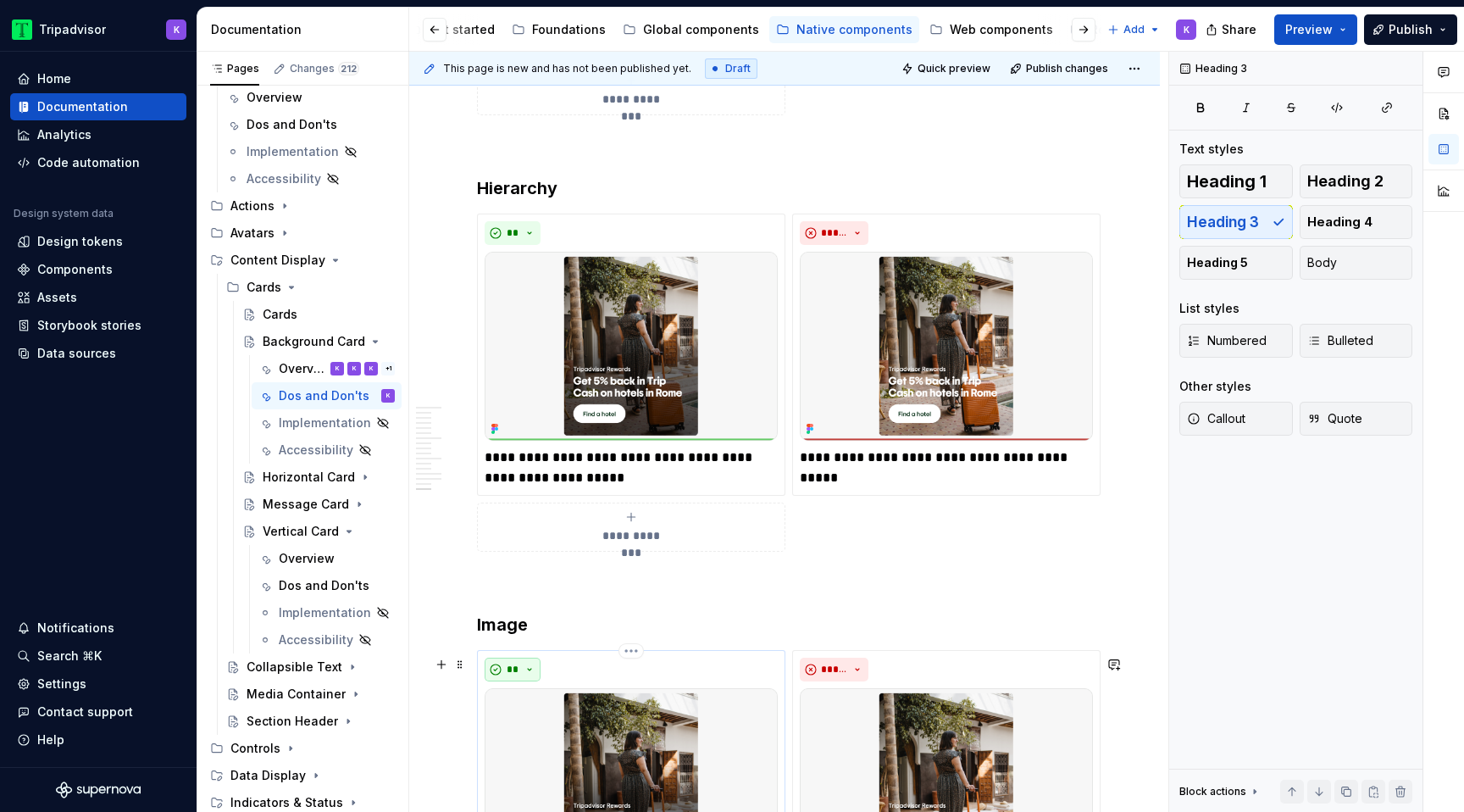
scroll to position [4788, 0]
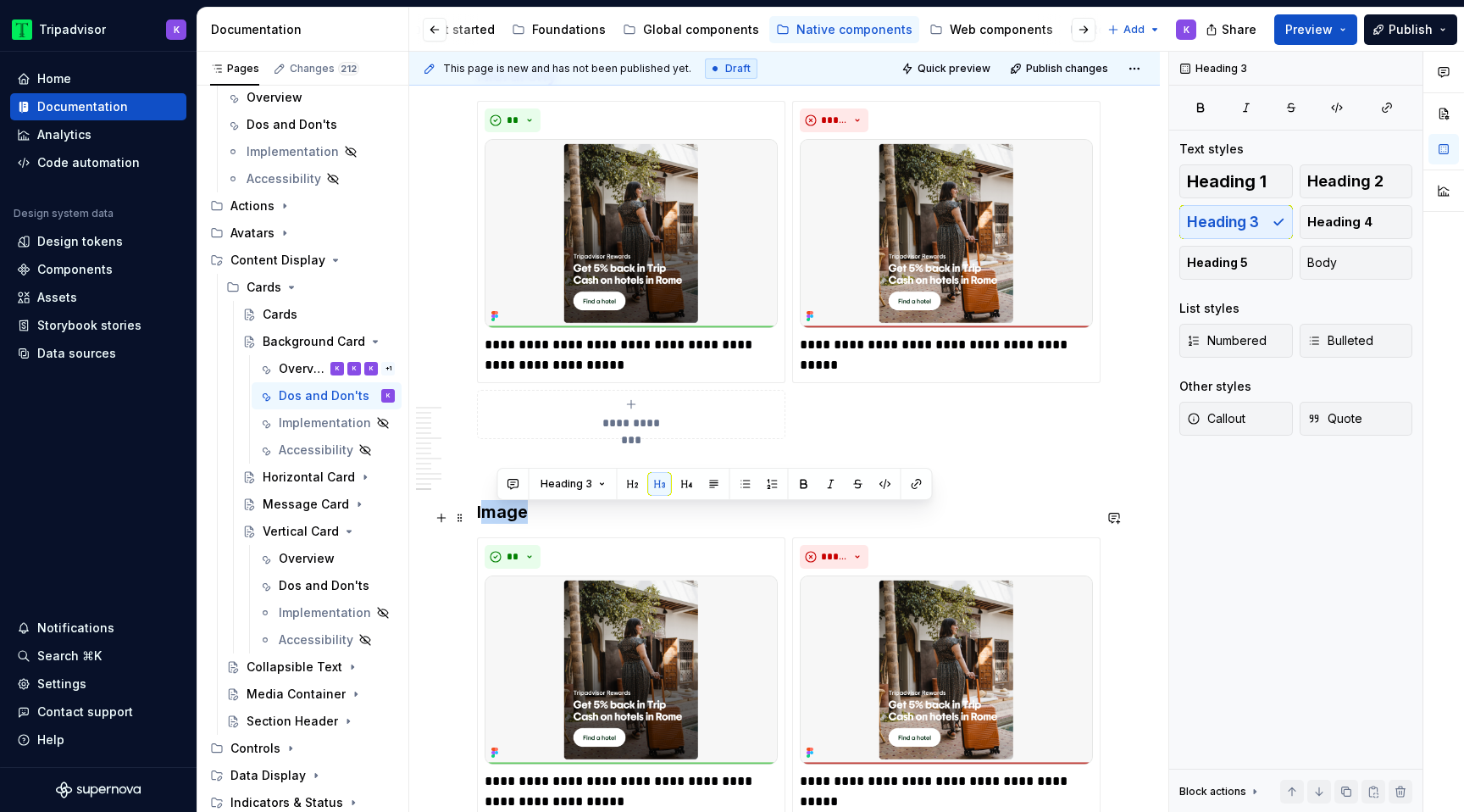
drag, startPoint x: 564, startPoint y: 514, endPoint x: 483, endPoint y: 512, distance: 81.0
click at [482, 514] on h3 "Image" at bounding box center [784, 512] width 615 height 24
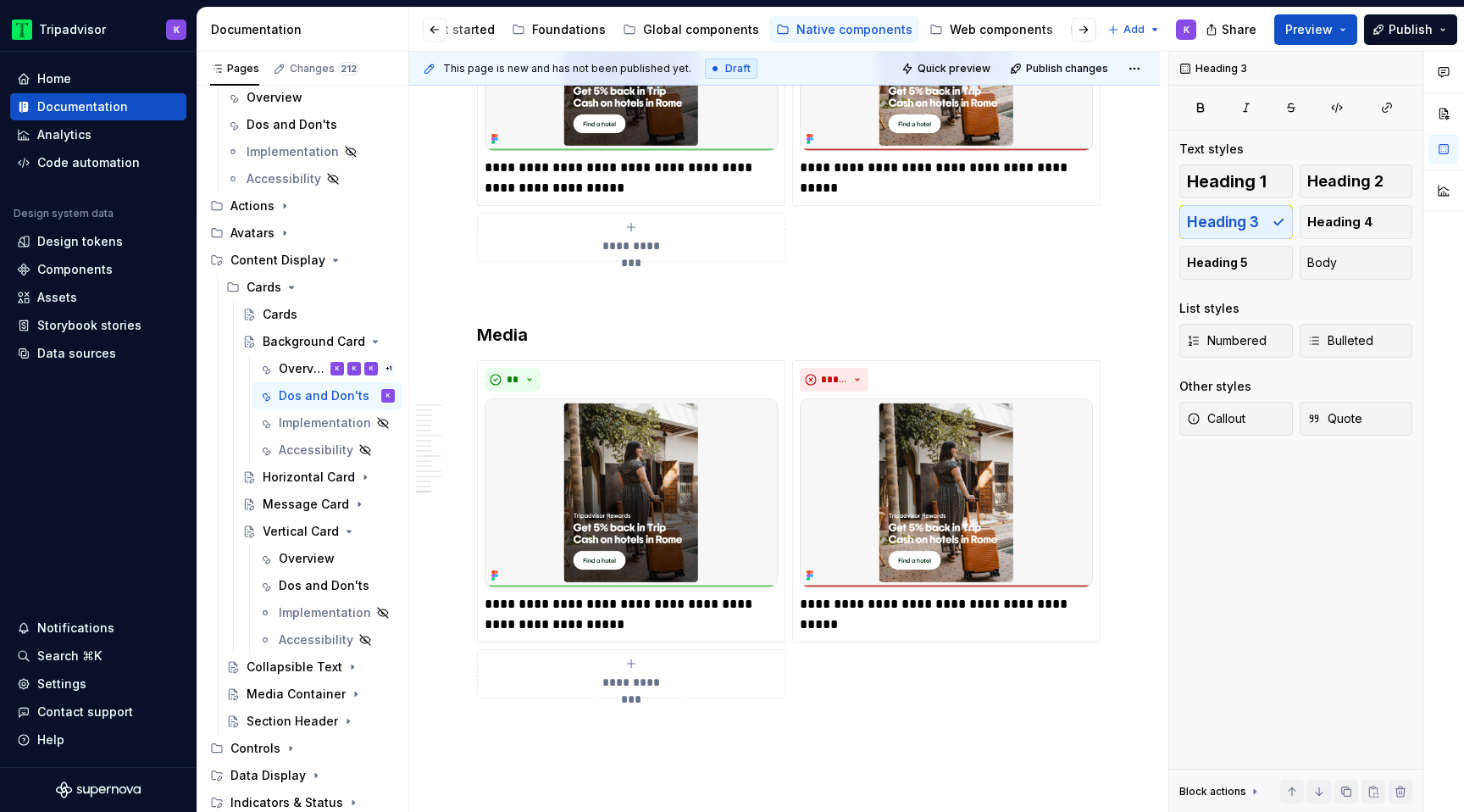
scroll to position [4969, 0]
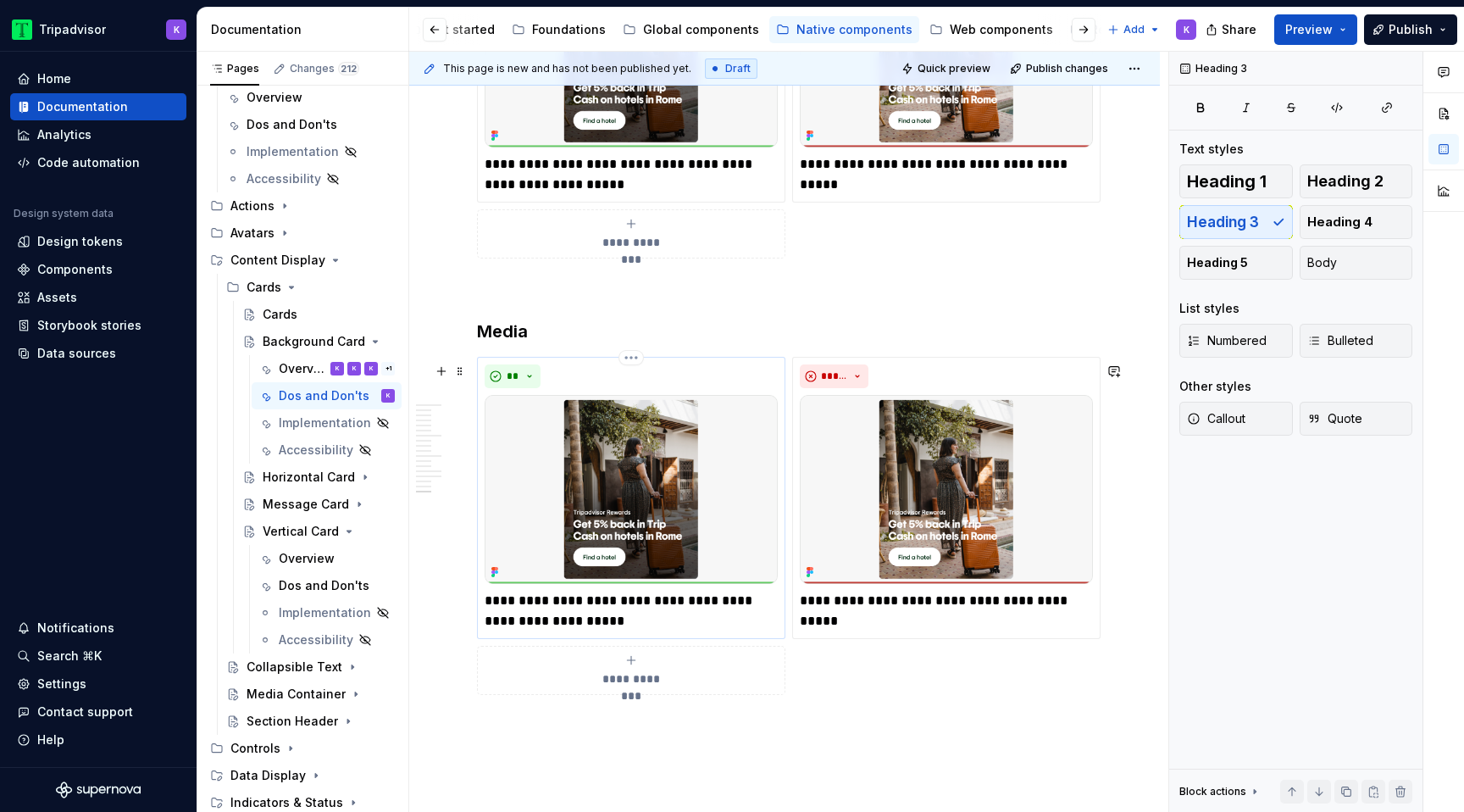
click at [652, 548] on img at bounding box center [631, 488] width 293 height 189
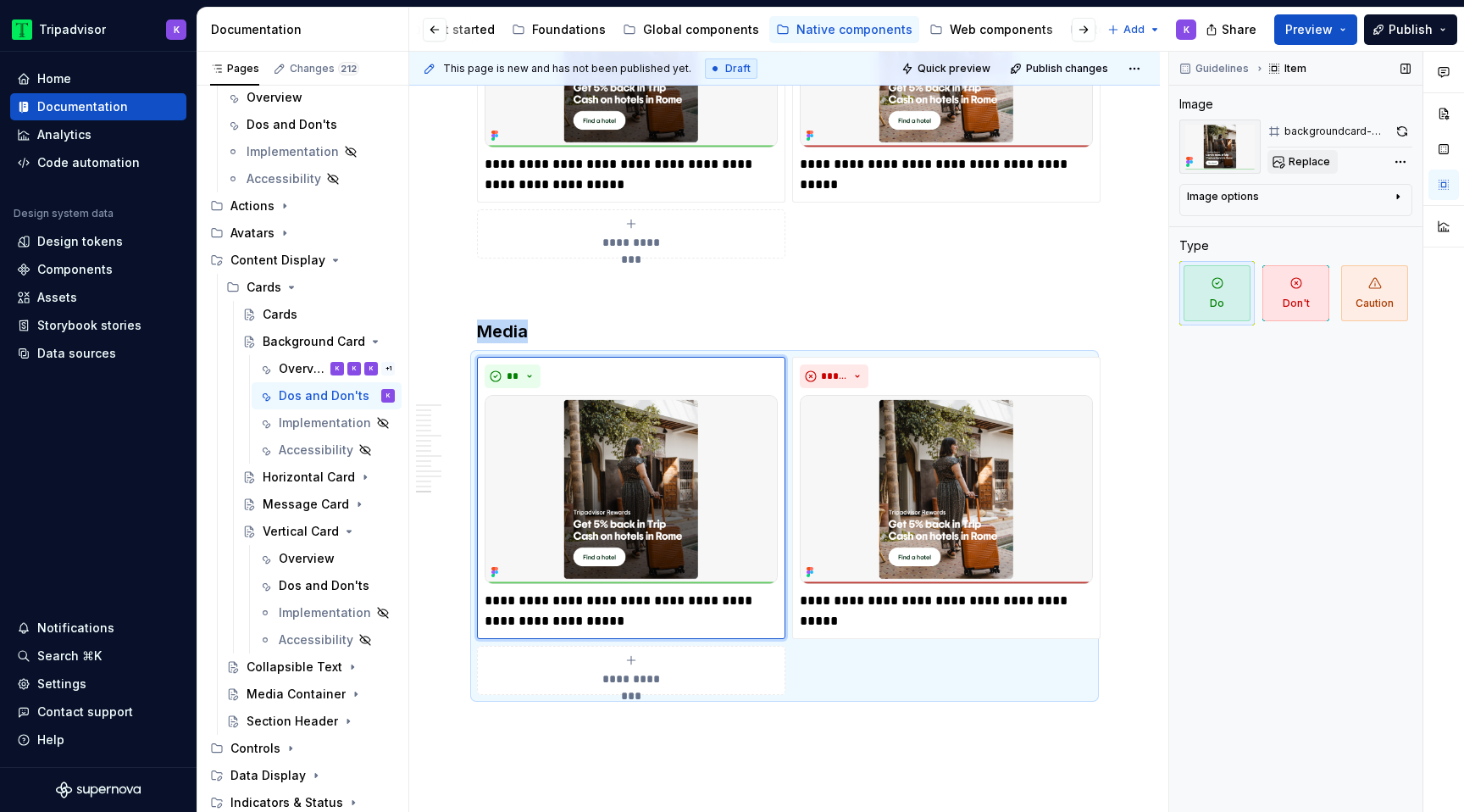
click at [1298, 166] on span "Replace" at bounding box center [1309, 162] width 41 height 14
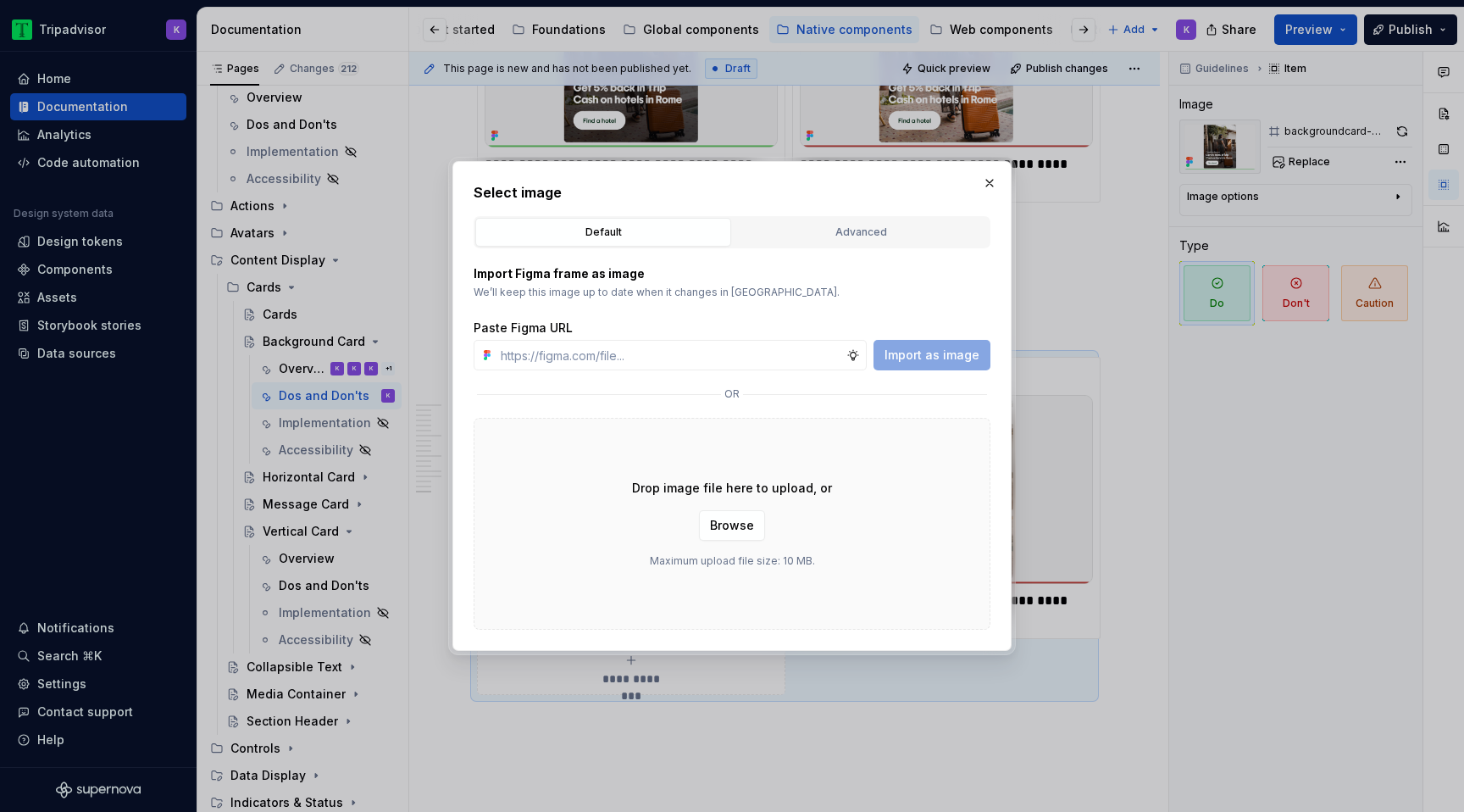
type textarea "*"
type input "[URL][DOMAIN_NAME]"
type textarea "*"
type input "[URL][DOMAIN_NAME]"
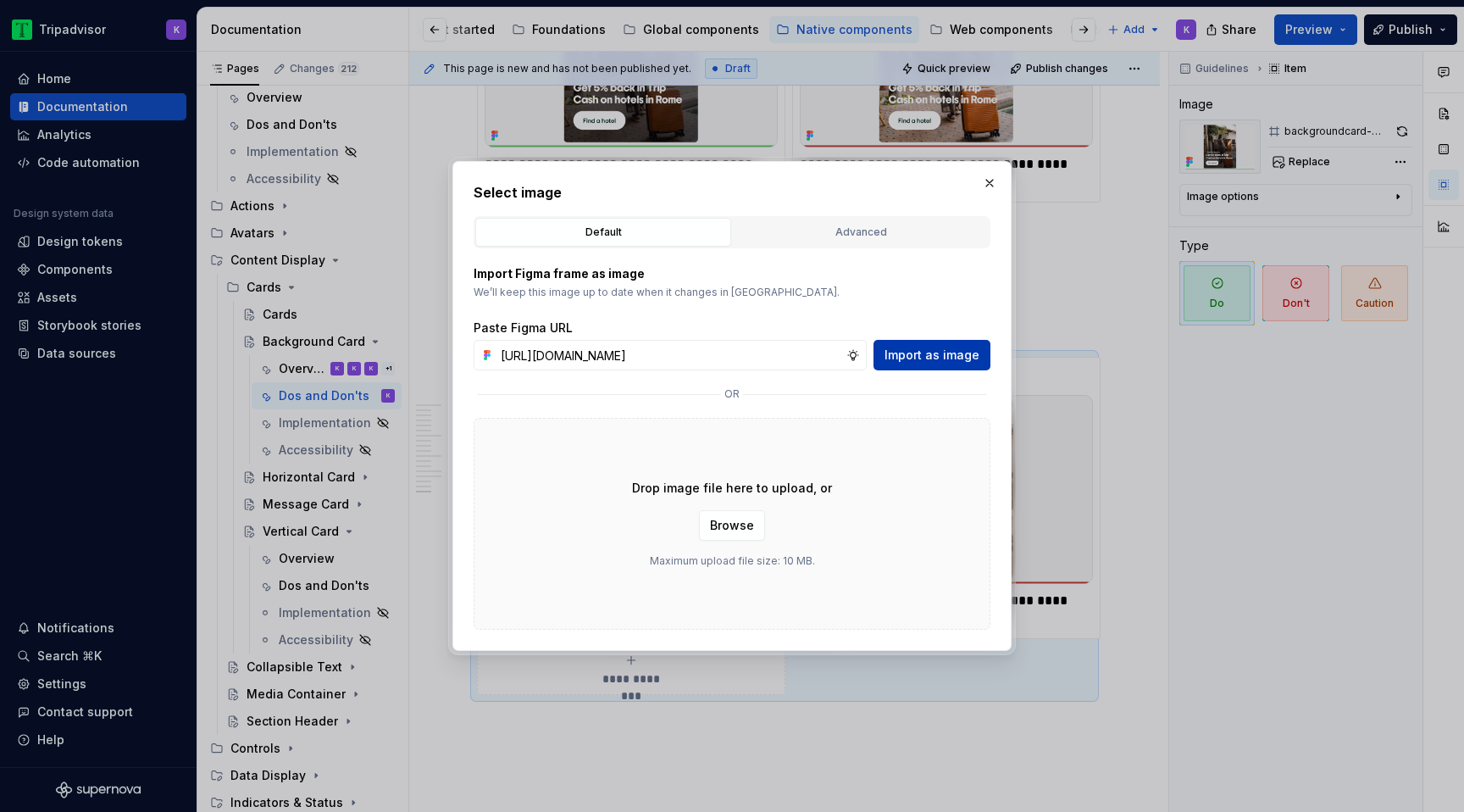
scroll to position [0, 0]
click at [915, 350] on span "Import as image" at bounding box center [932, 355] width 95 height 17
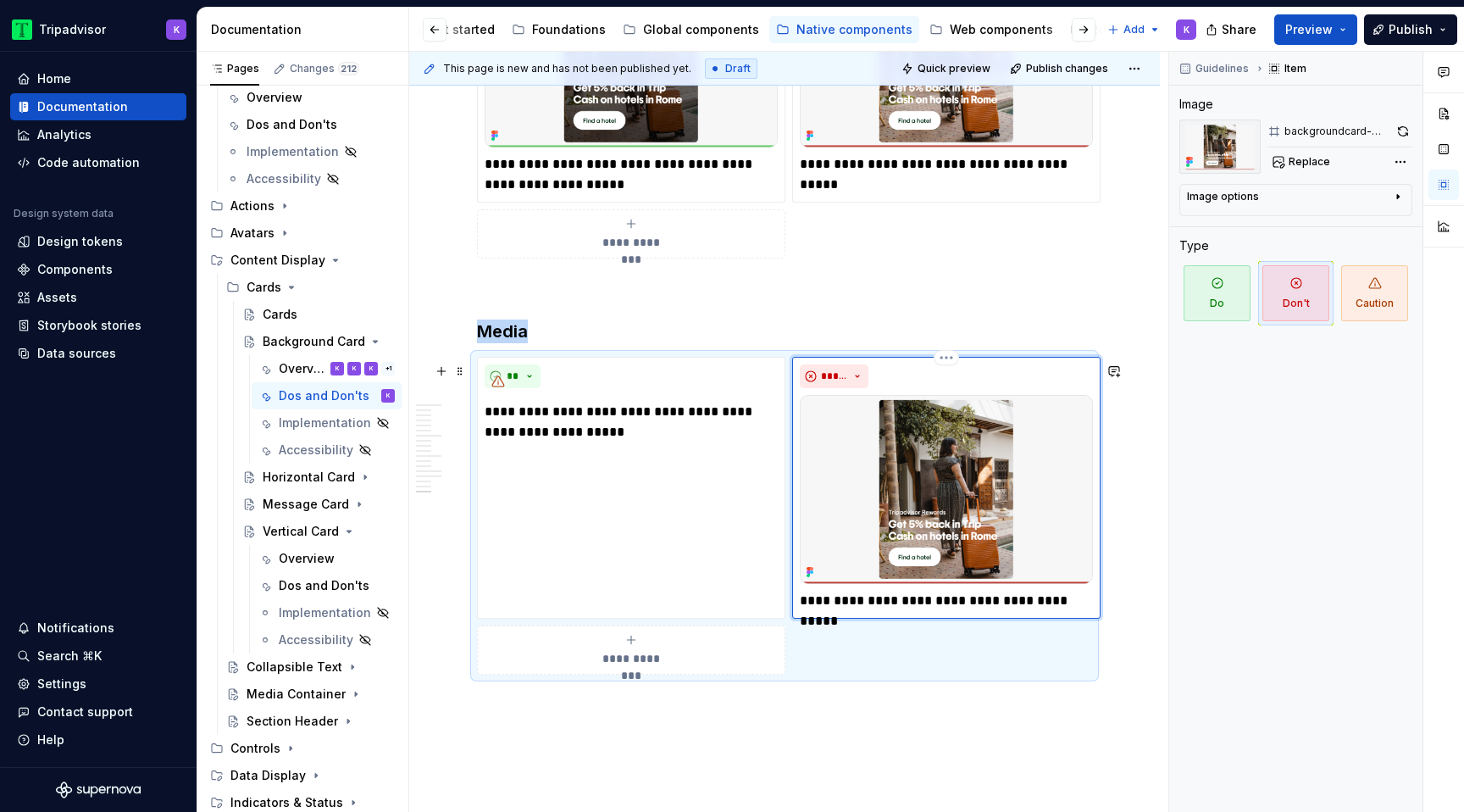
click at [929, 475] on img at bounding box center [946, 488] width 293 height 189
click at [1298, 167] on span "Replace" at bounding box center [1309, 162] width 41 height 14
type textarea "*"
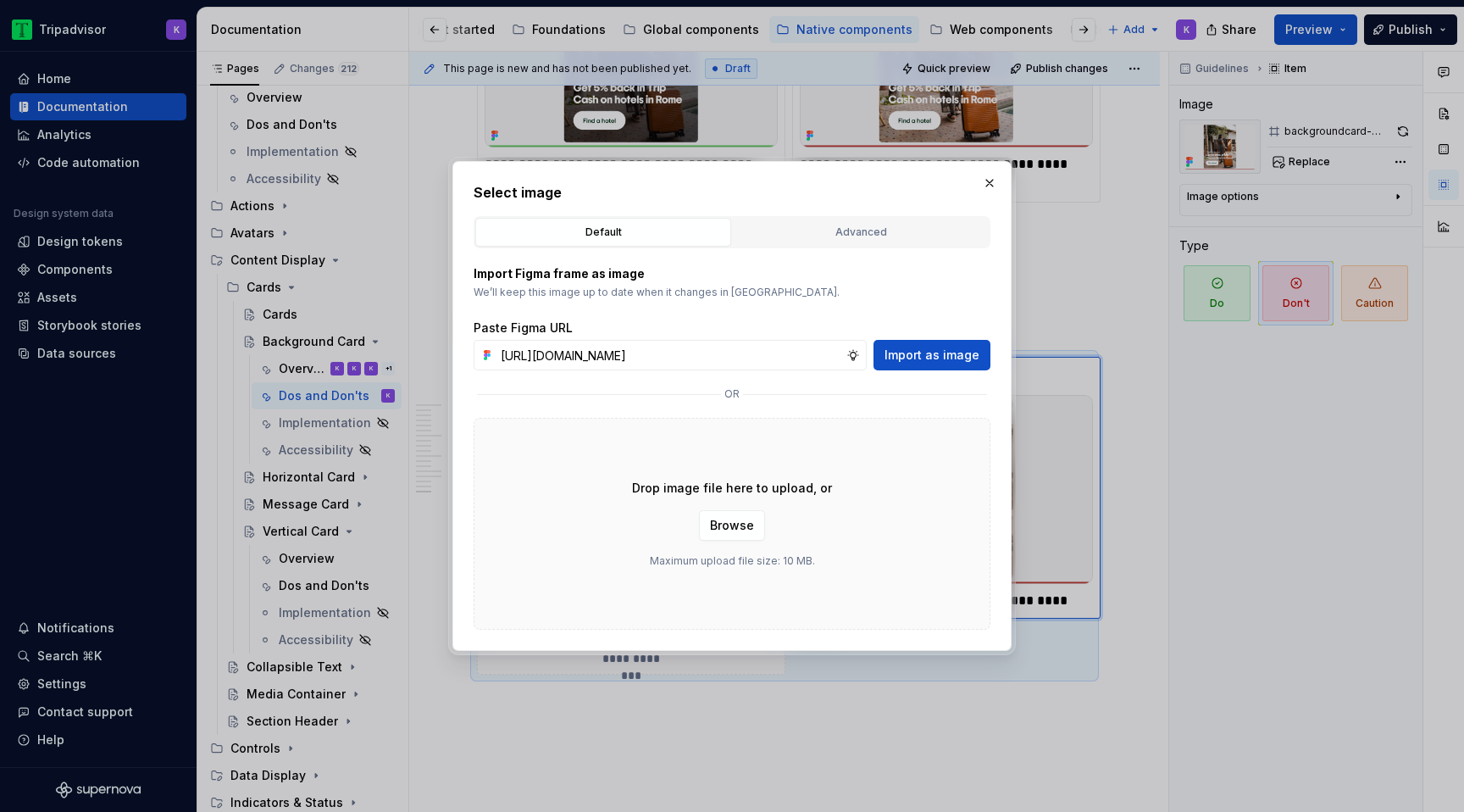
scroll to position [0, 450]
type input "[URL][DOMAIN_NAME]"
click at [998, 178] on button "button" at bounding box center [989, 183] width 24 height 24
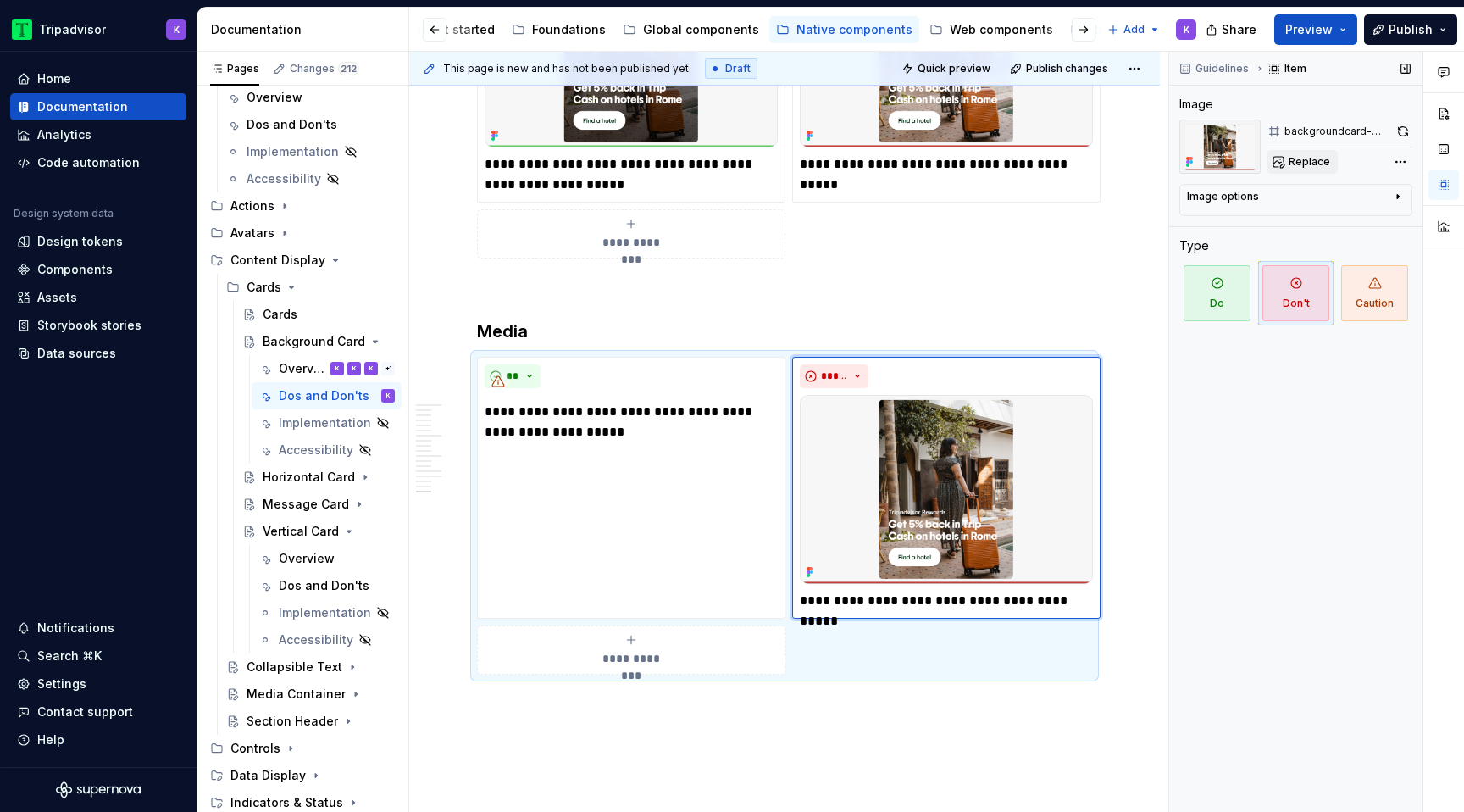
click at [1313, 160] on span "Replace" at bounding box center [1309, 162] width 41 height 14
type textarea "*"
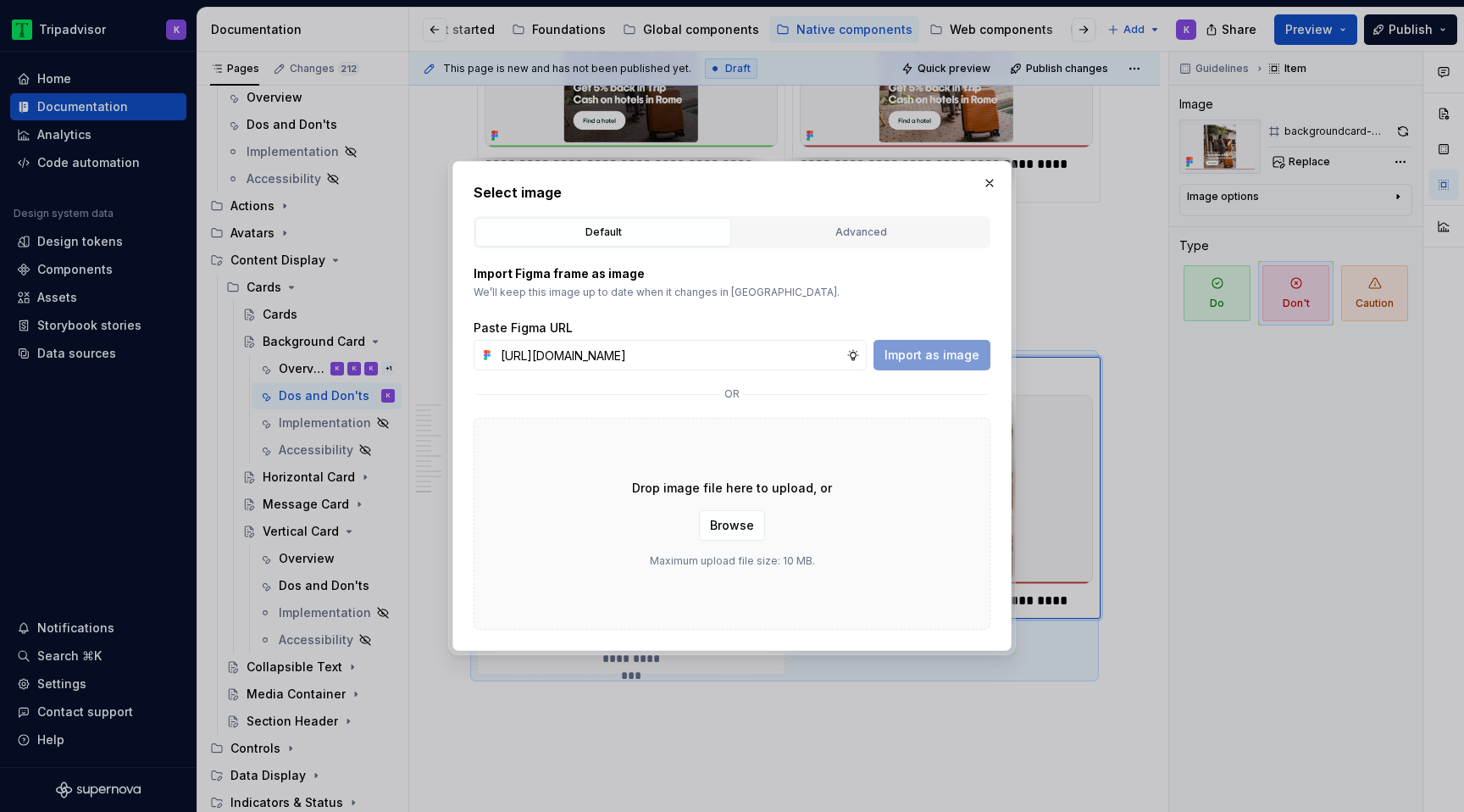
scroll to position [0, 450]
type input "[URL][DOMAIN_NAME]"
click at [950, 362] on span "Import as image" at bounding box center [932, 355] width 95 height 17
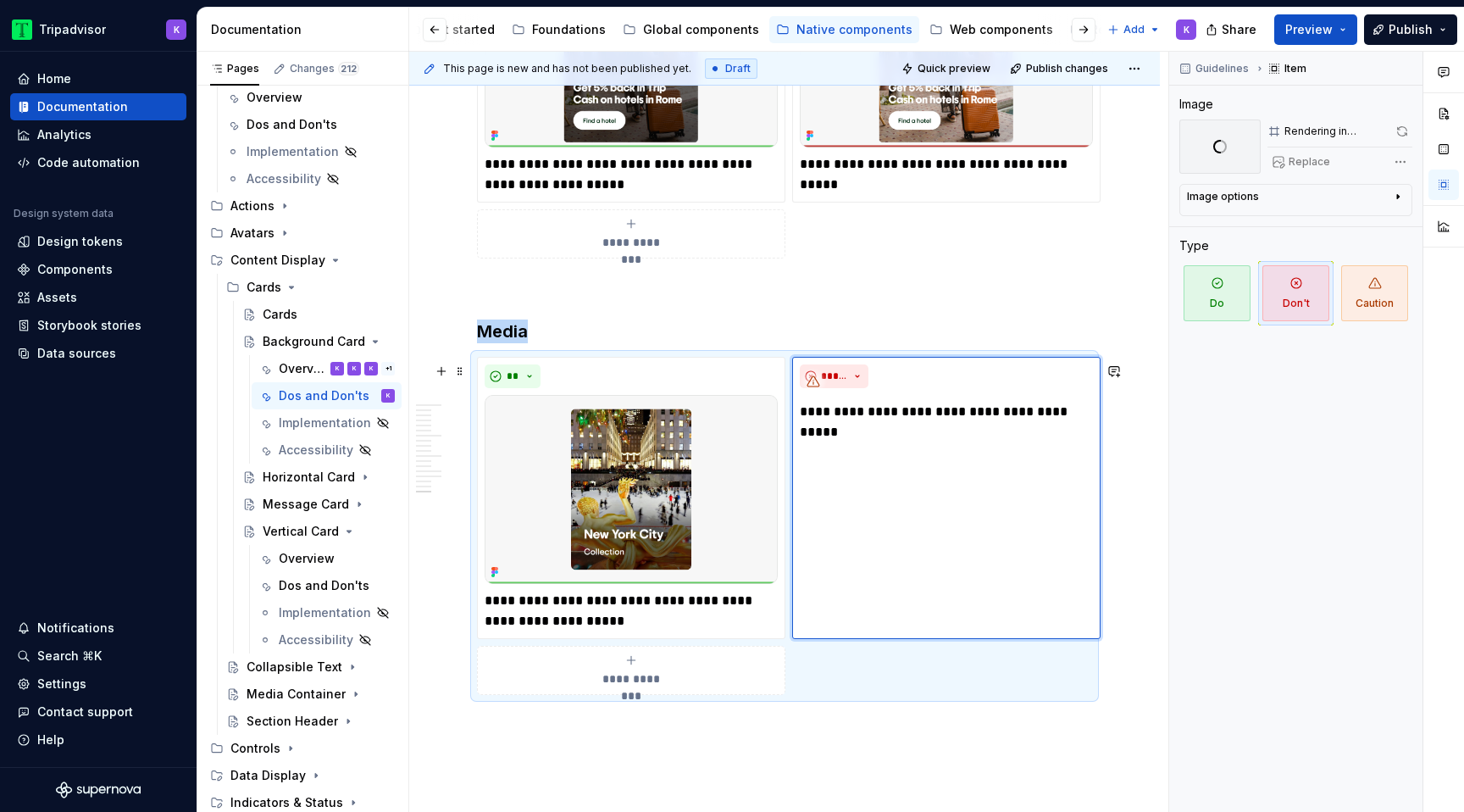
type textarea "*"
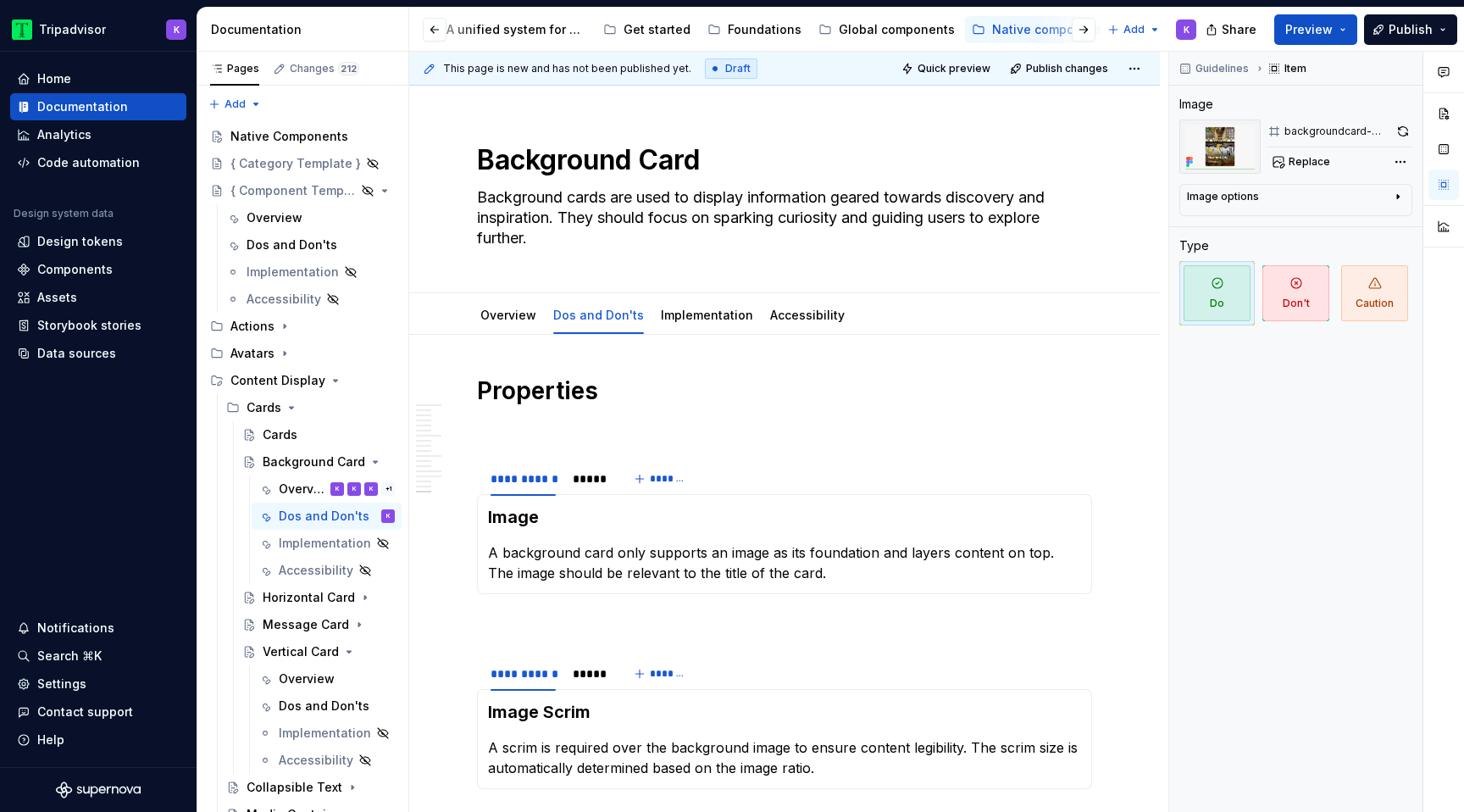
scroll to position [4969, 0]
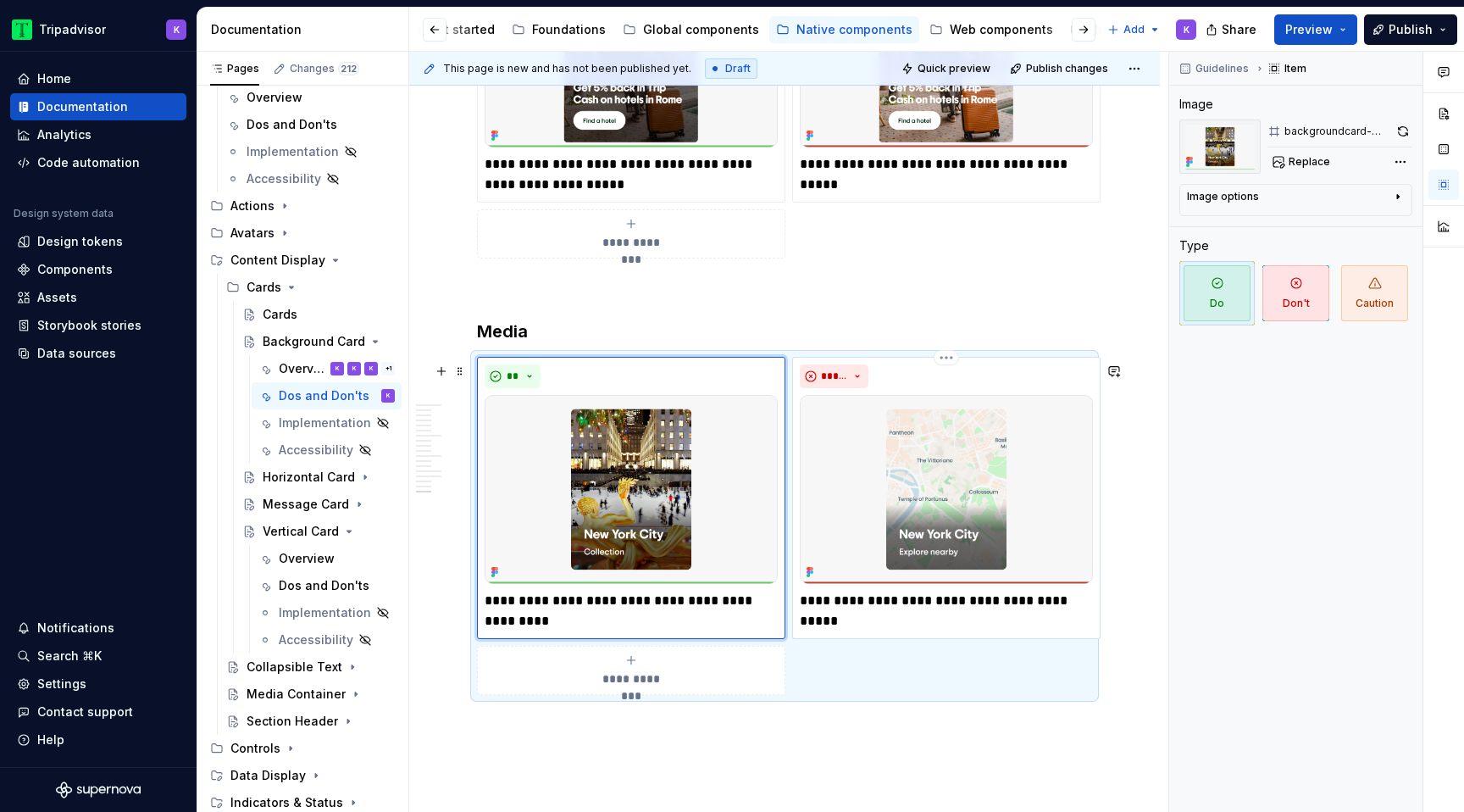
click at [942, 611] on p "**********" at bounding box center [946, 600] width 293 height 20
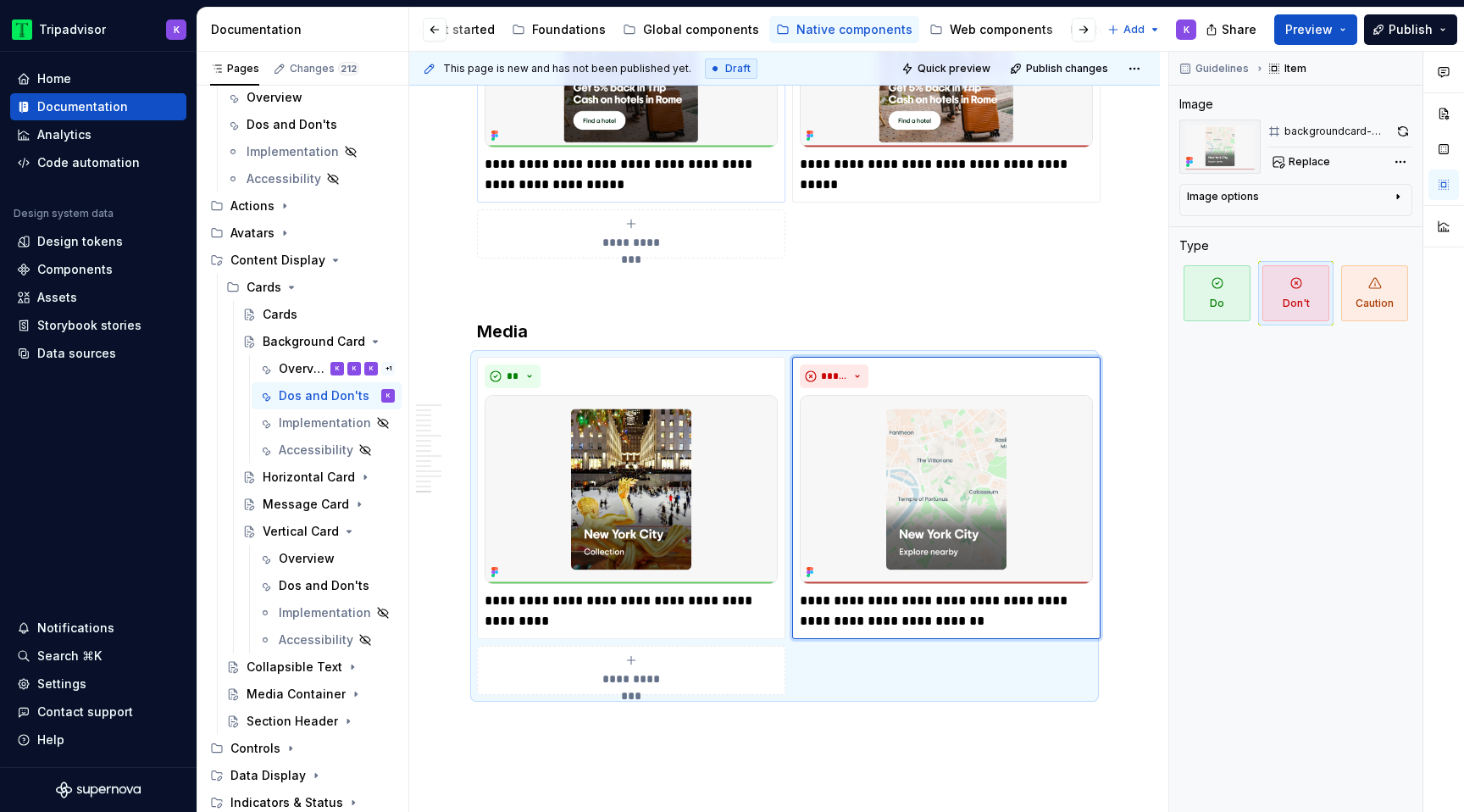
click at [674, 189] on p "**********" at bounding box center [631, 175] width 293 height 40
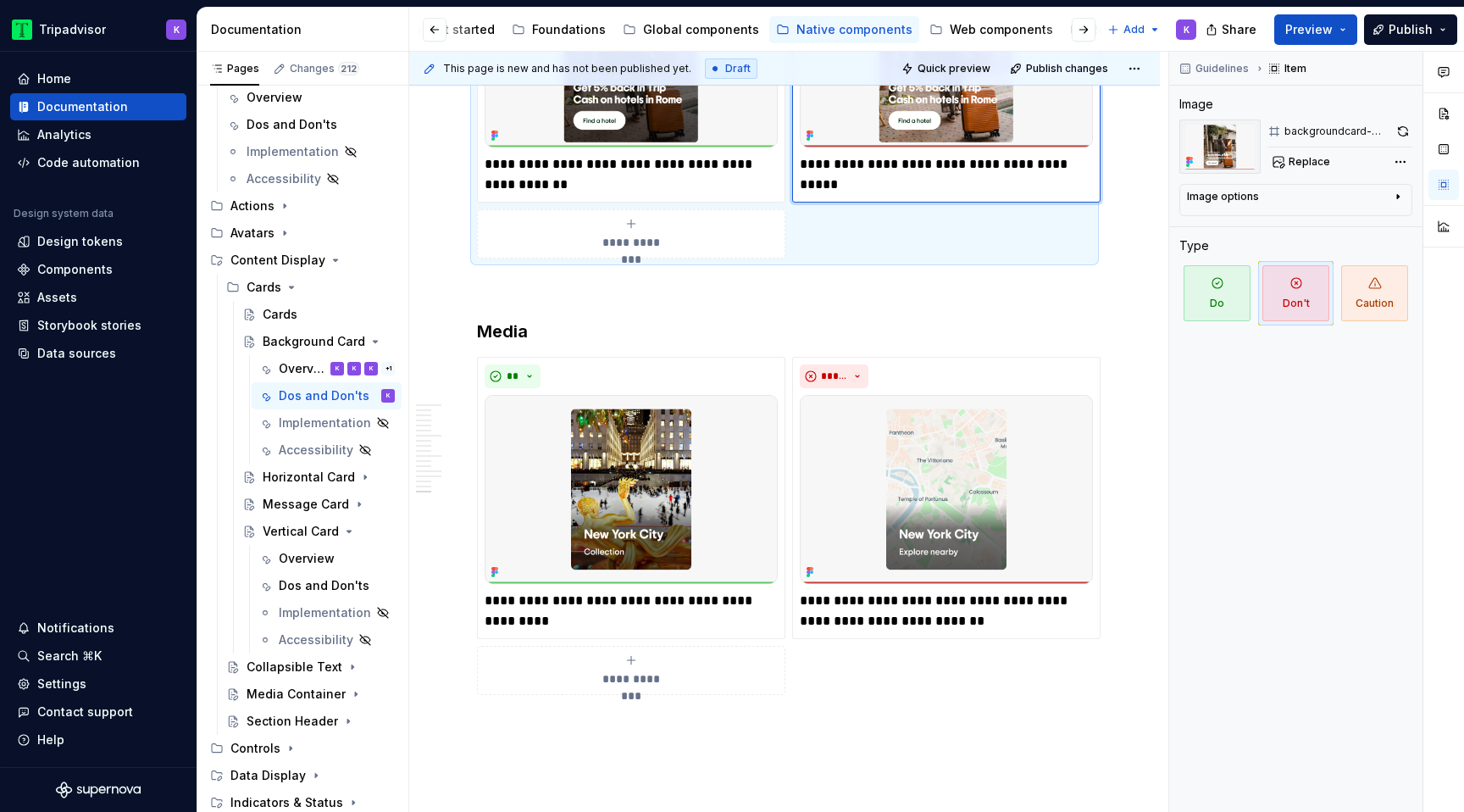
click at [970, 157] on div "**********" at bounding box center [946, 51] width 293 height 246
click at [970, 173] on p "**********" at bounding box center [946, 165] width 293 height 20
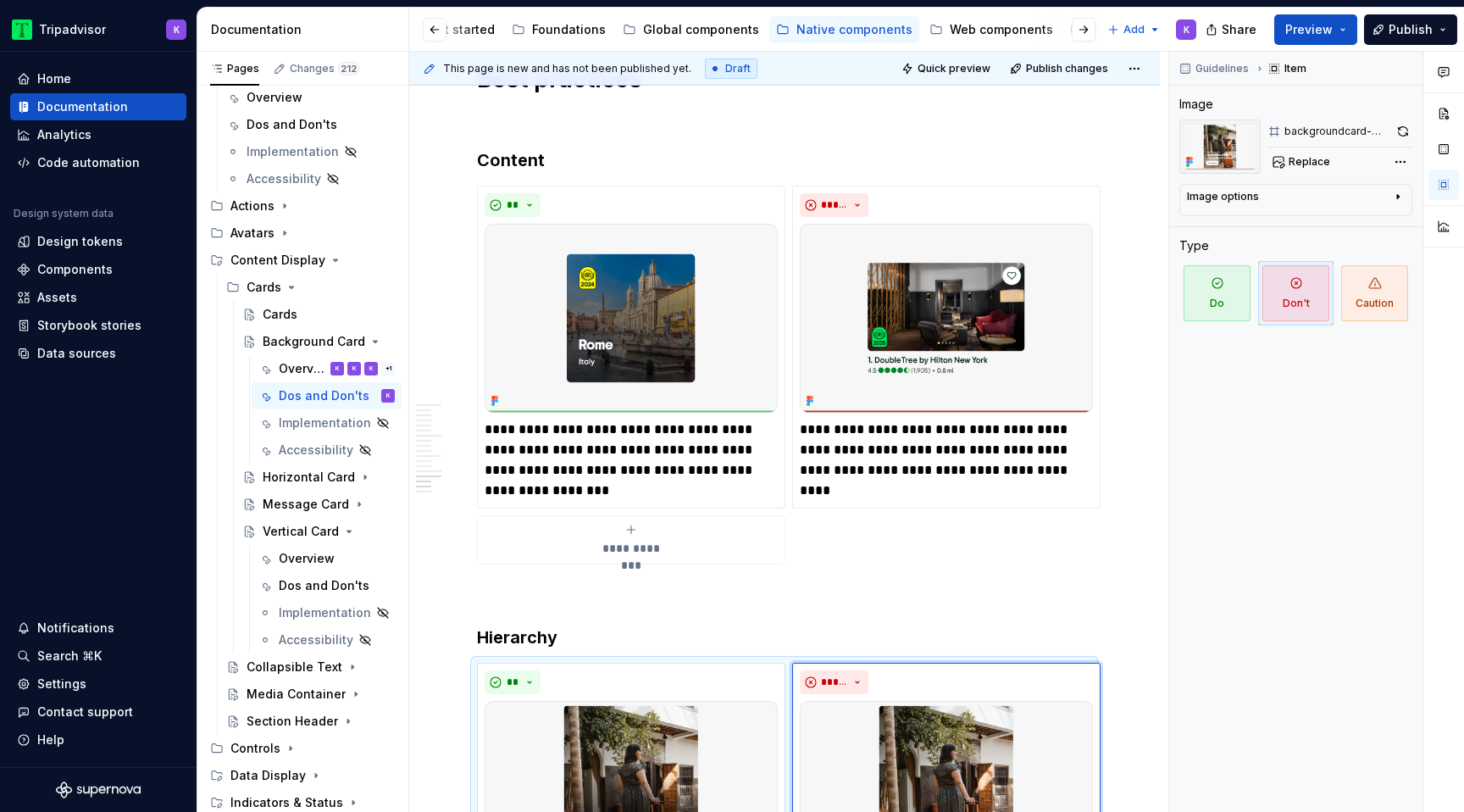
scroll to position [4202, 0]
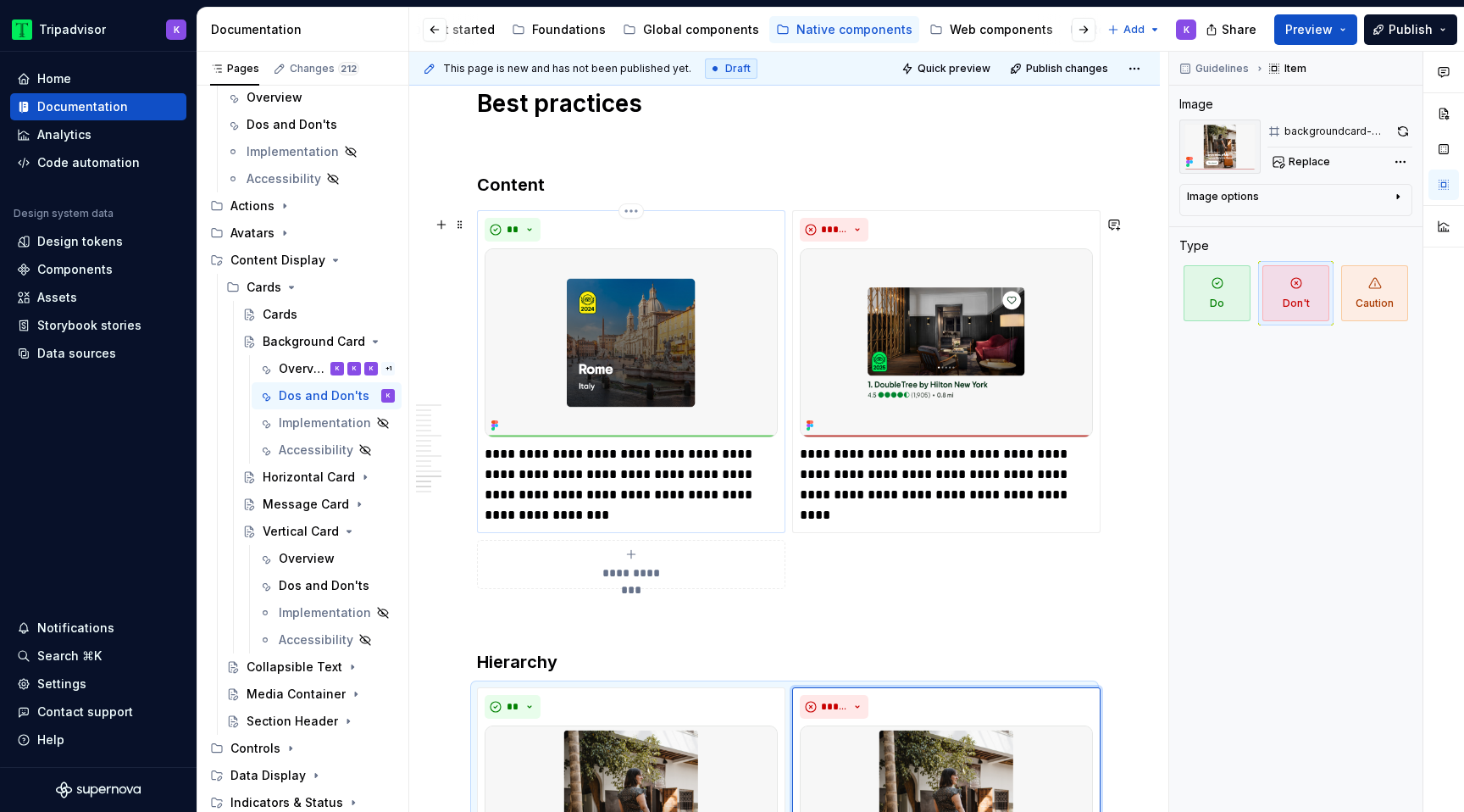
click at [594, 465] on p "**********" at bounding box center [631, 485] width 293 height 81
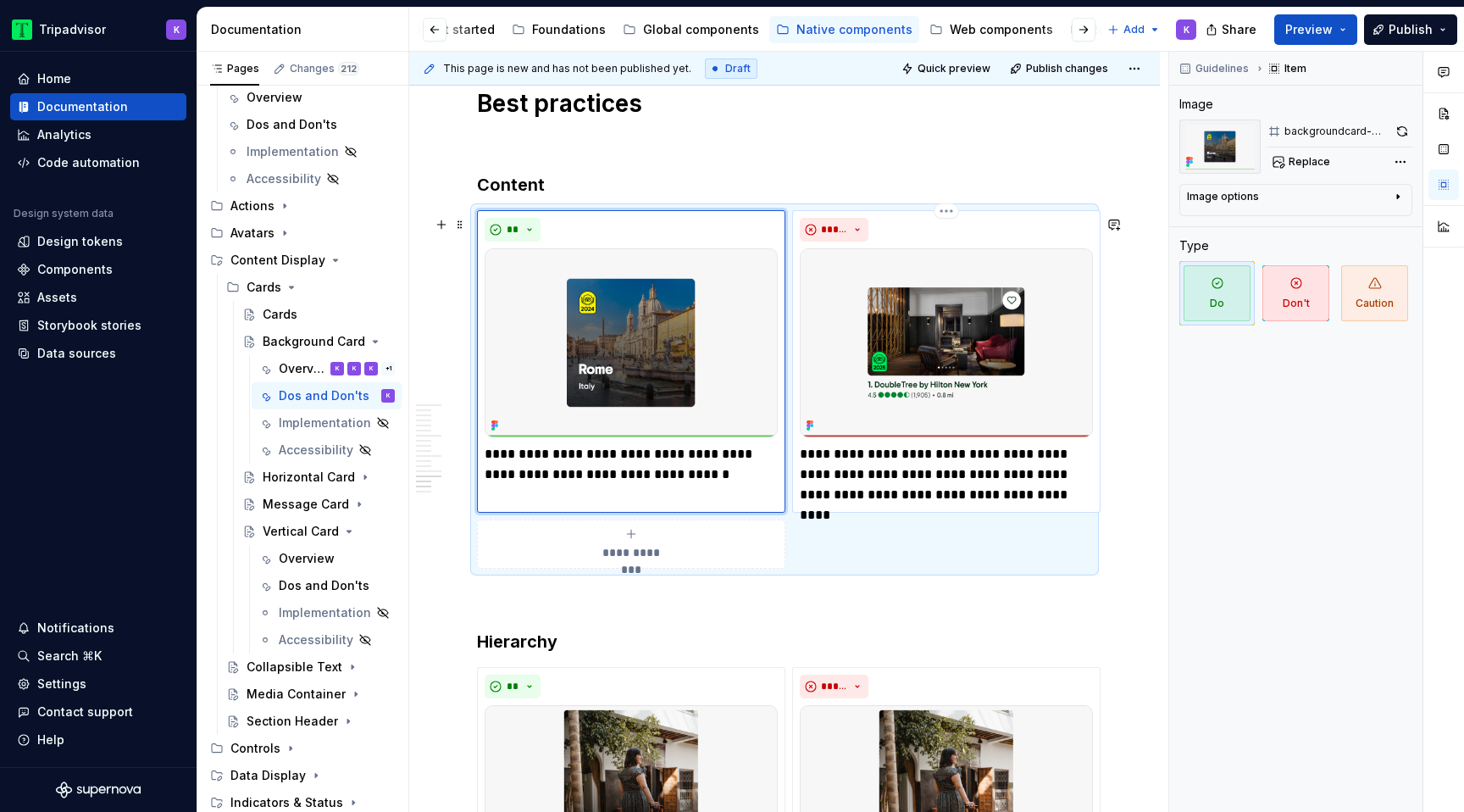
click at [943, 486] on p "**********" at bounding box center [946, 475] width 293 height 61
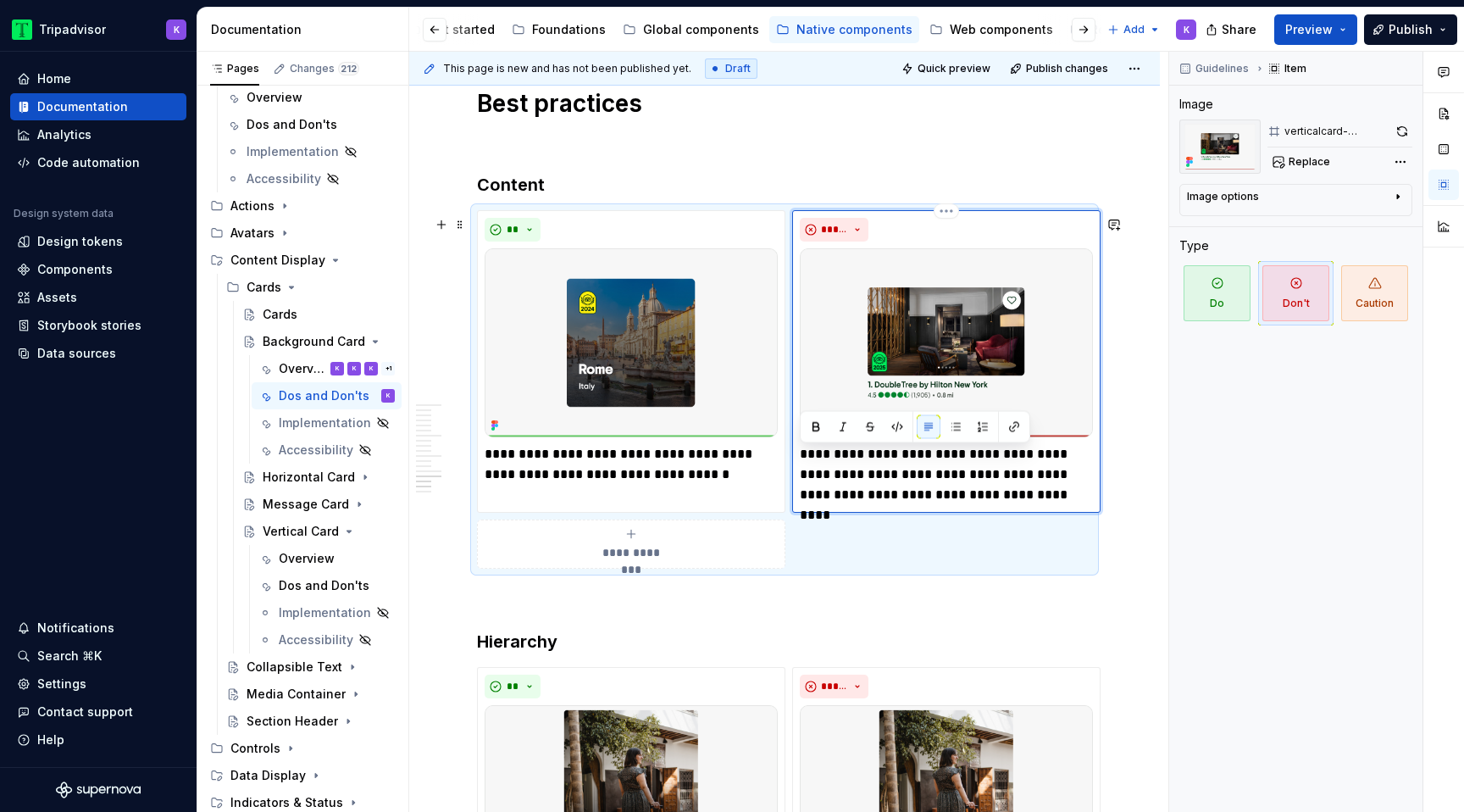
type textarea "*"
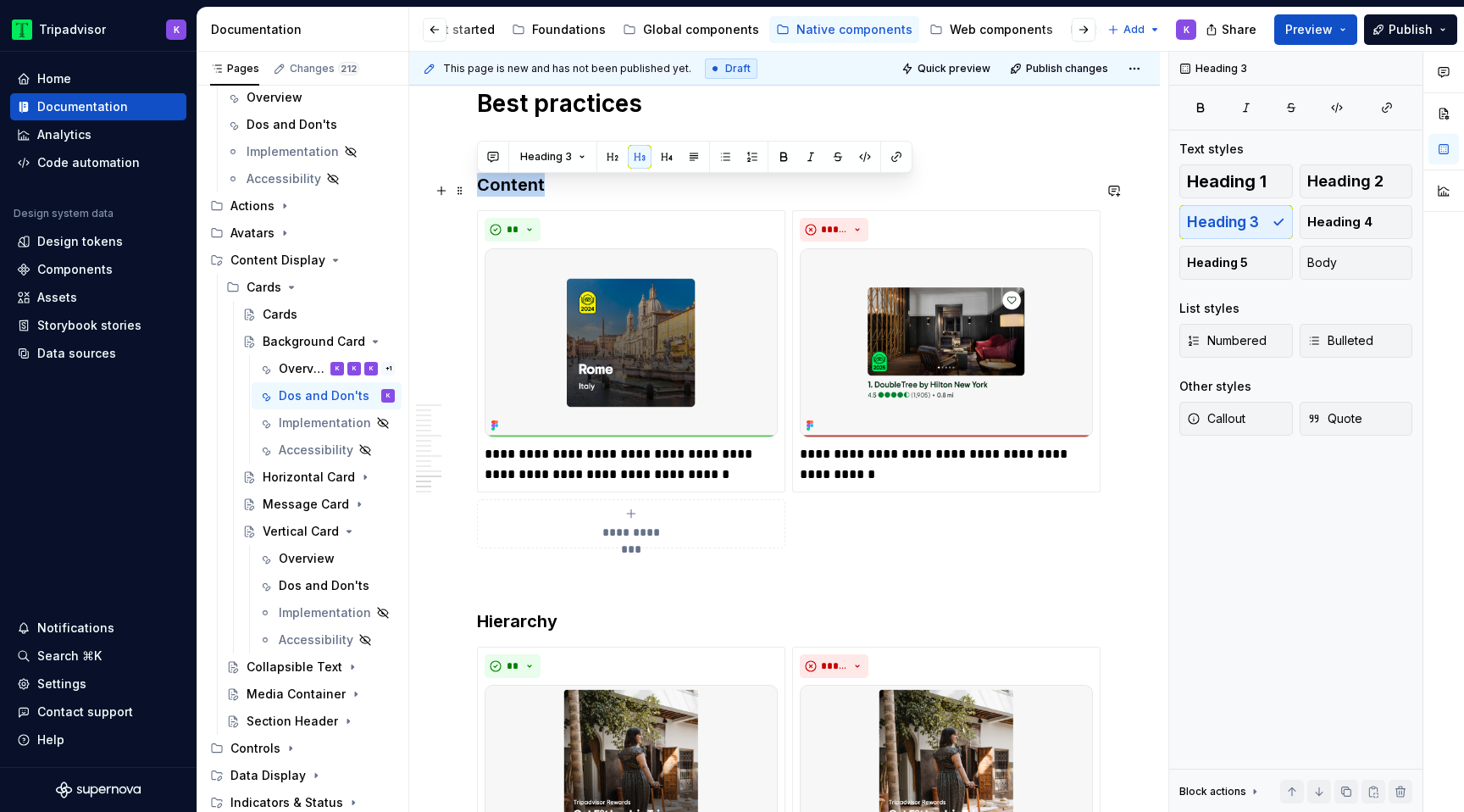
drag, startPoint x: 550, startPoint y: 192, endPoint x: 475, endPoint y: 191, distance: 75.0
click at [554, 633] on h3 "Hierarchy" at bounding box center [784, 621] width 615 height 24
click at [643, 579] on p at bounding box center [784, 578] width 615 height 20
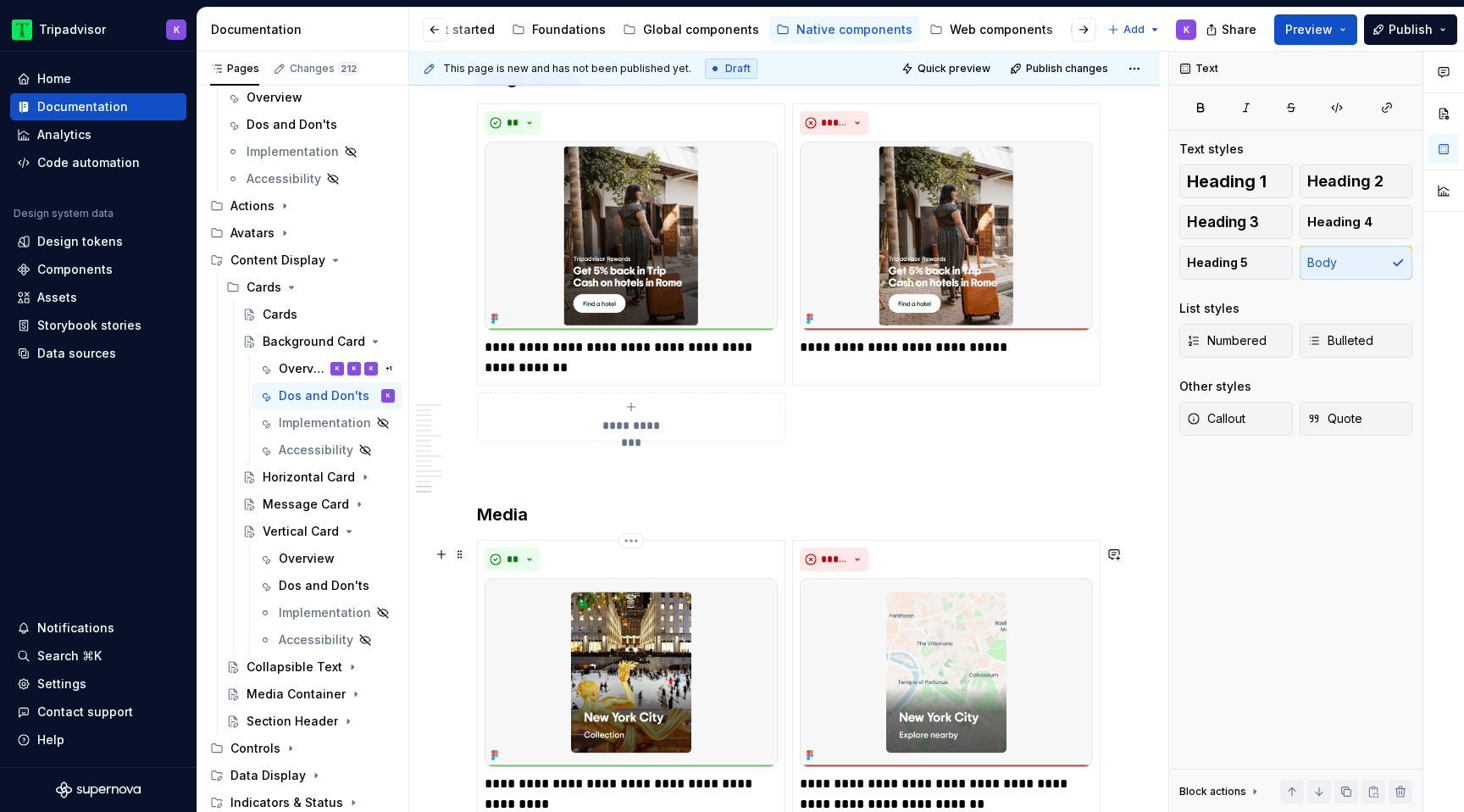
scroll to position [4736, 0]
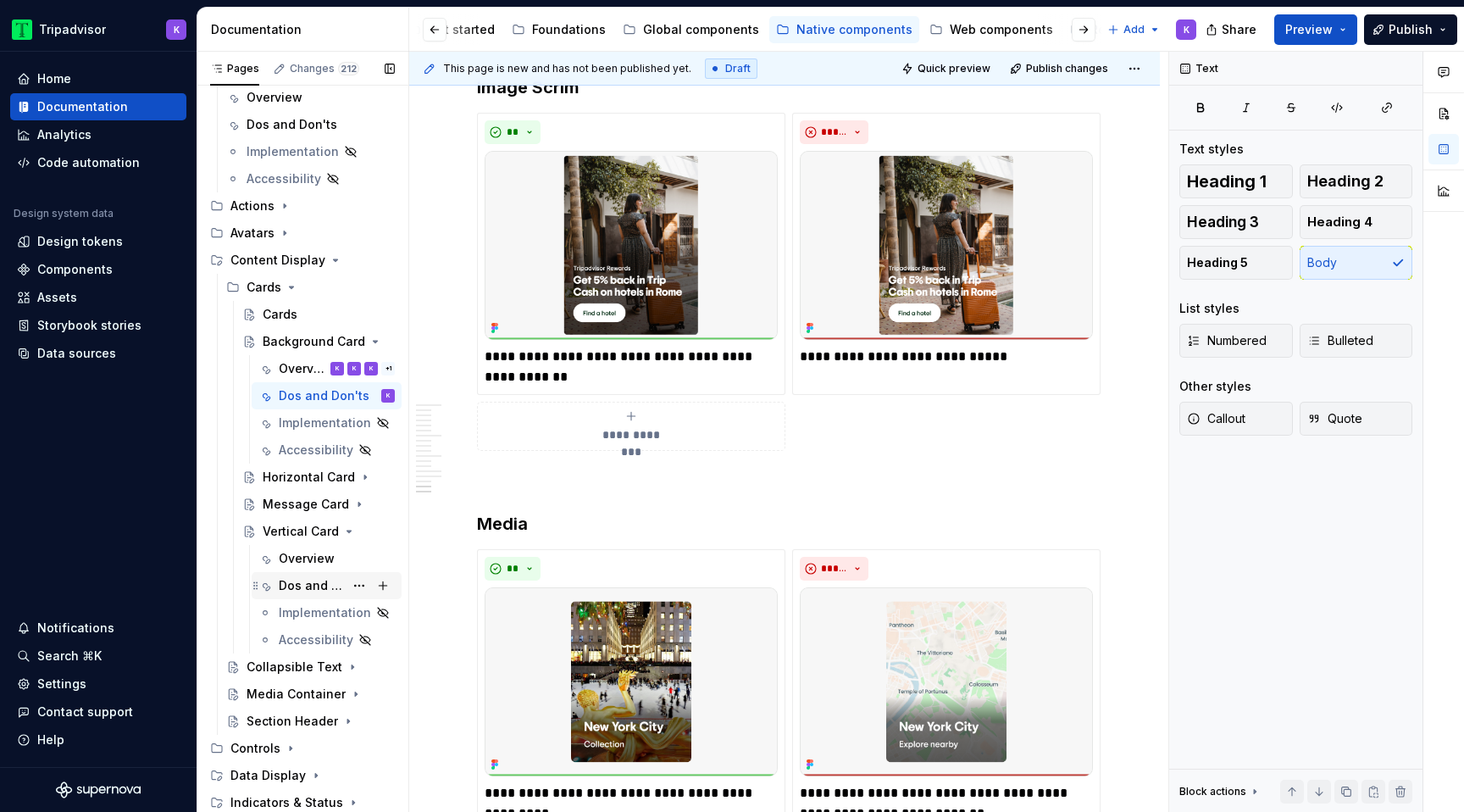
click at [298, 586] on div "Dos and Don'ts" at bounding box center [311, 585] width 65 height 17
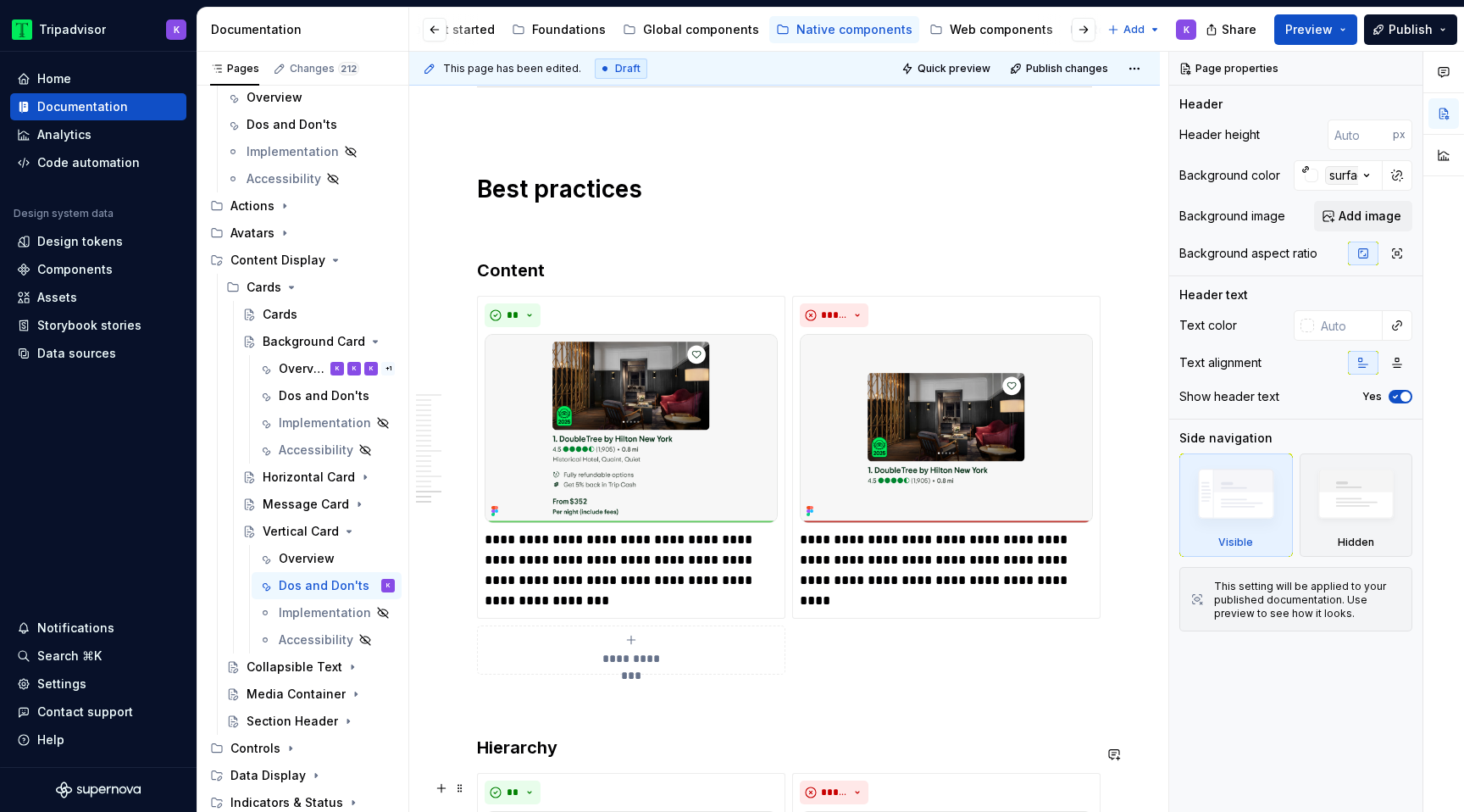
scroll to position [5175, 0]
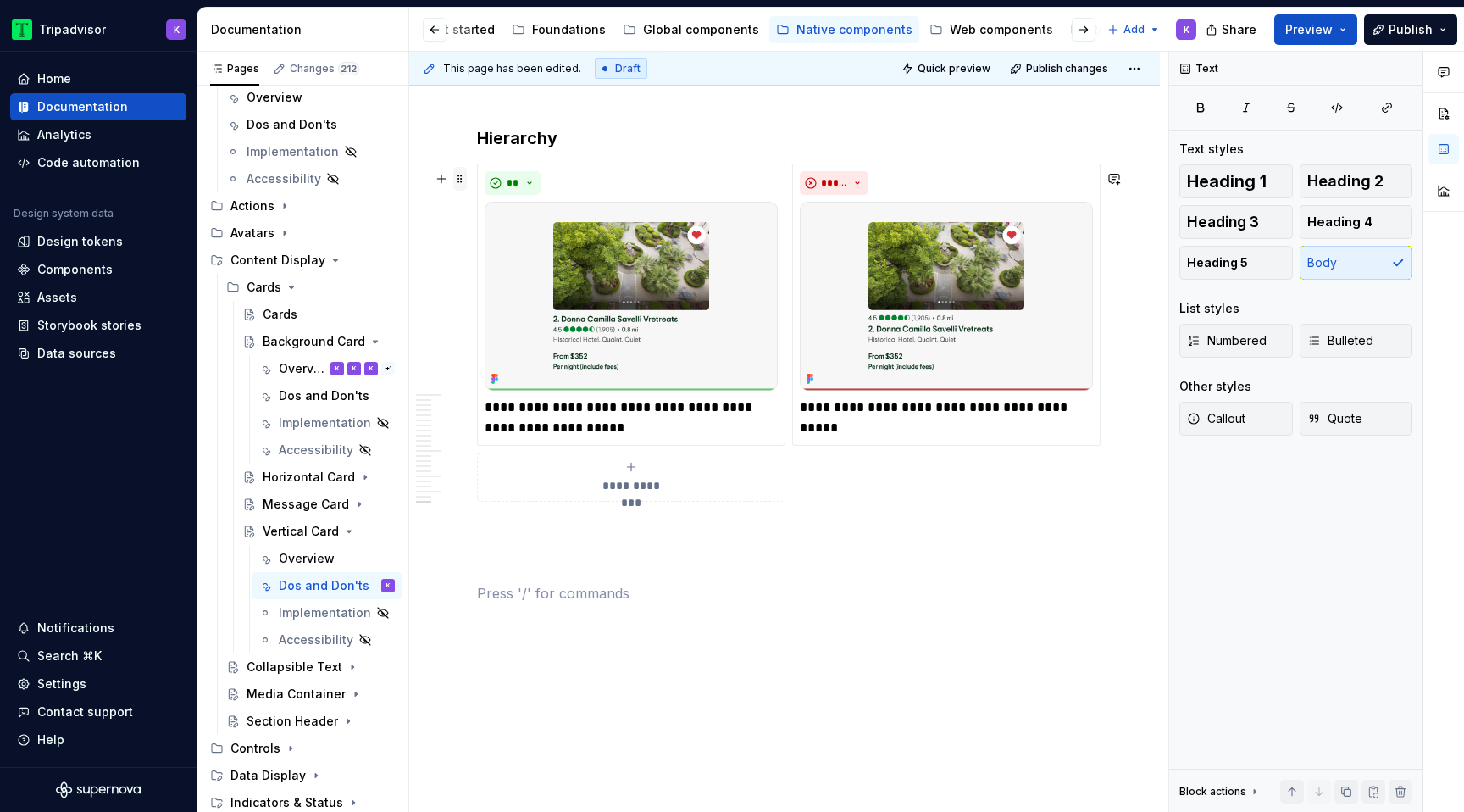
click at [463, 178] on span at bounding box center [460, 179] width 14 height 24
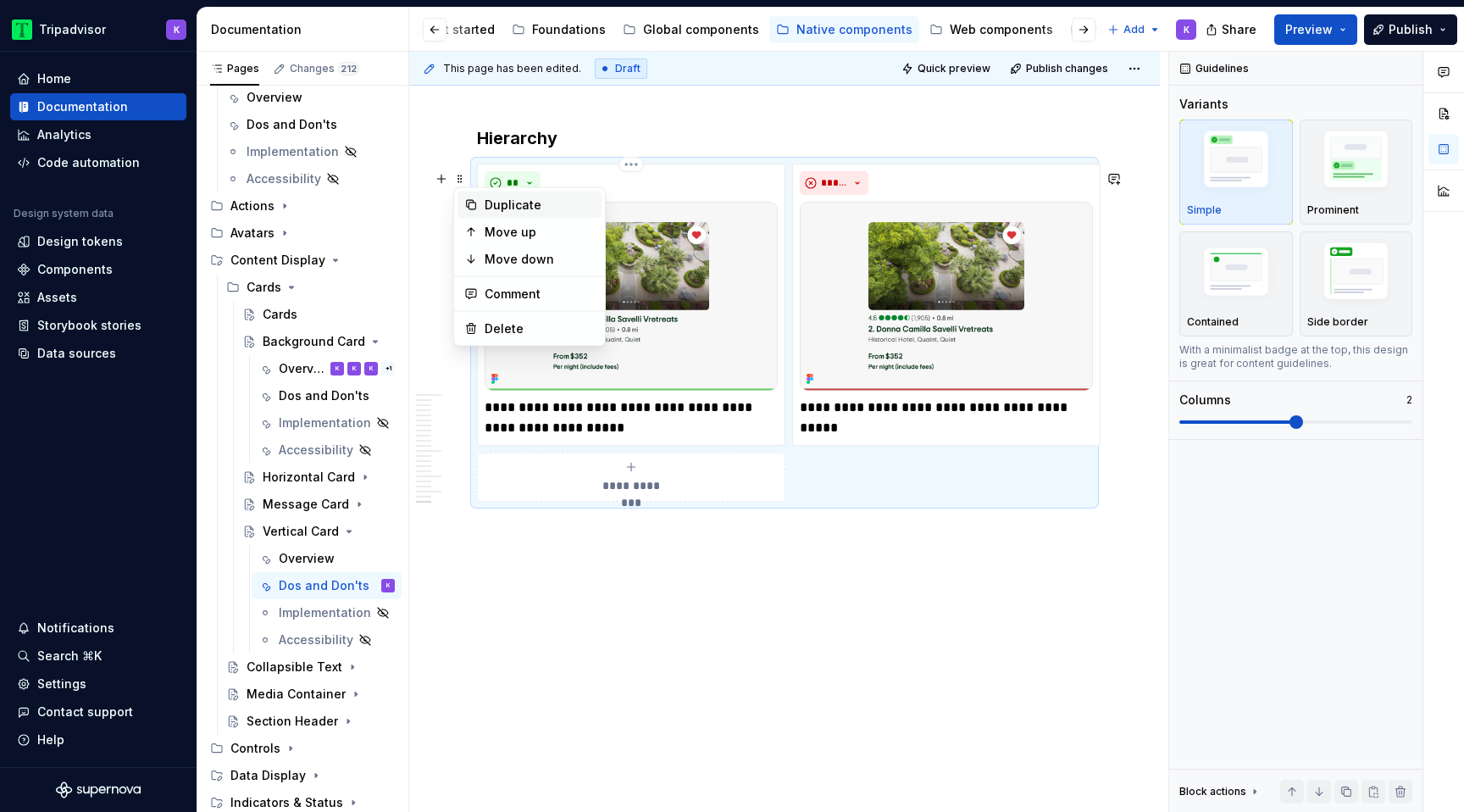
click at [527, 200] on div "Duplicate" at bounding box center [540, 205] width 110 height 17
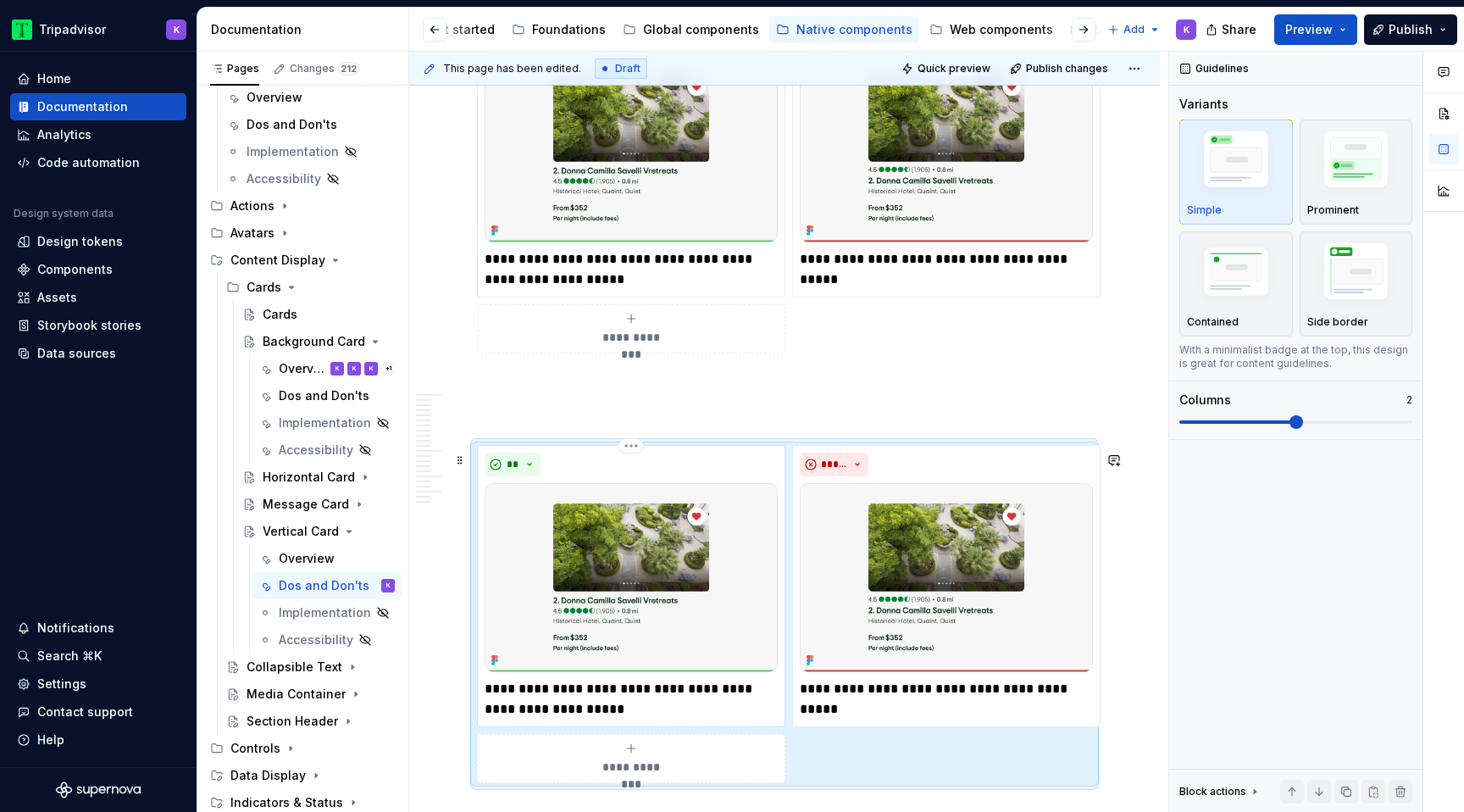
scroll to position [5444, 0]
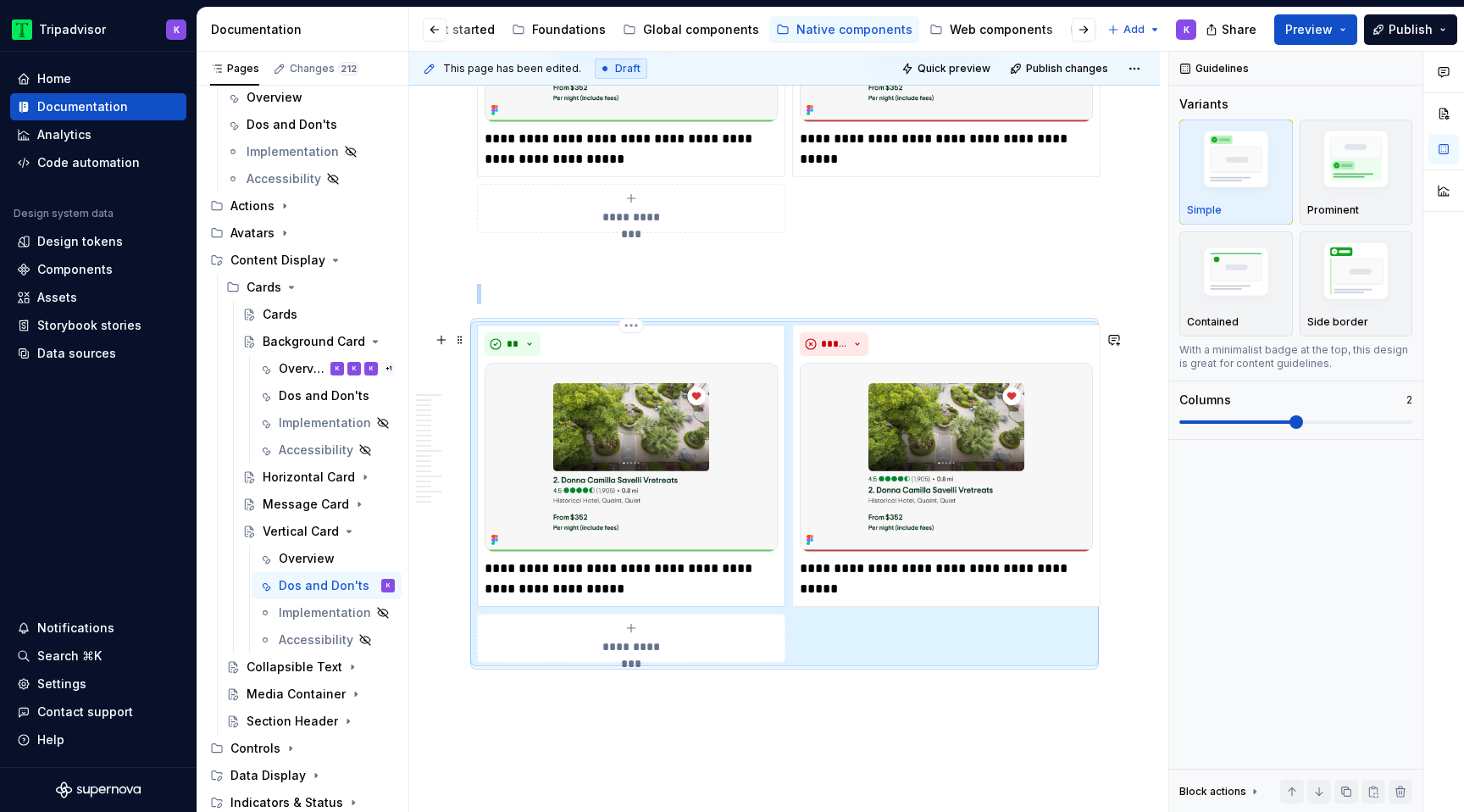
click at [614, 514] on img at bounding box center [631, 456] width 293 height 189
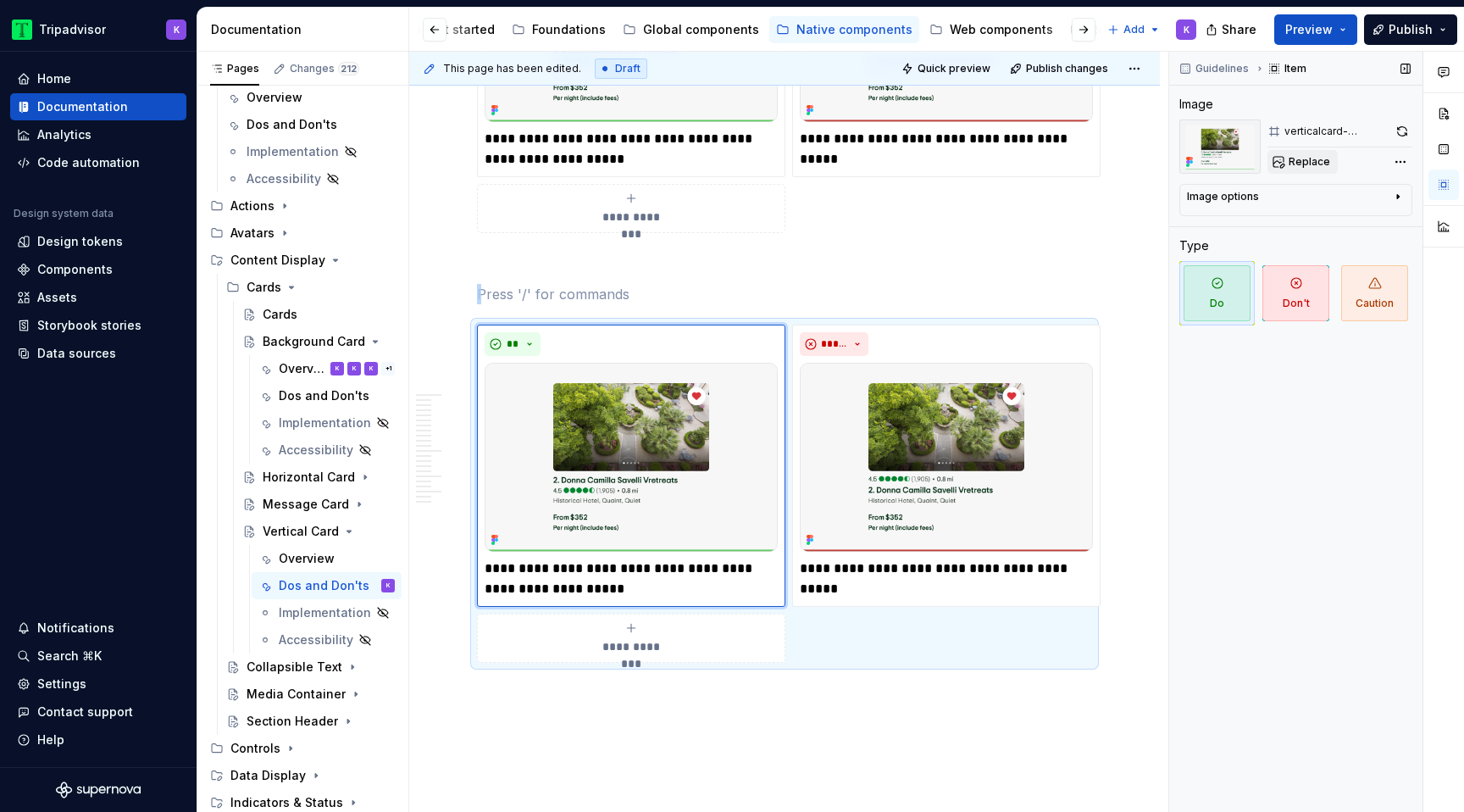
click at [1285, 155] on button "Replace" at bounding box center [1302, 162] width 70 height 24
type textarea "*"
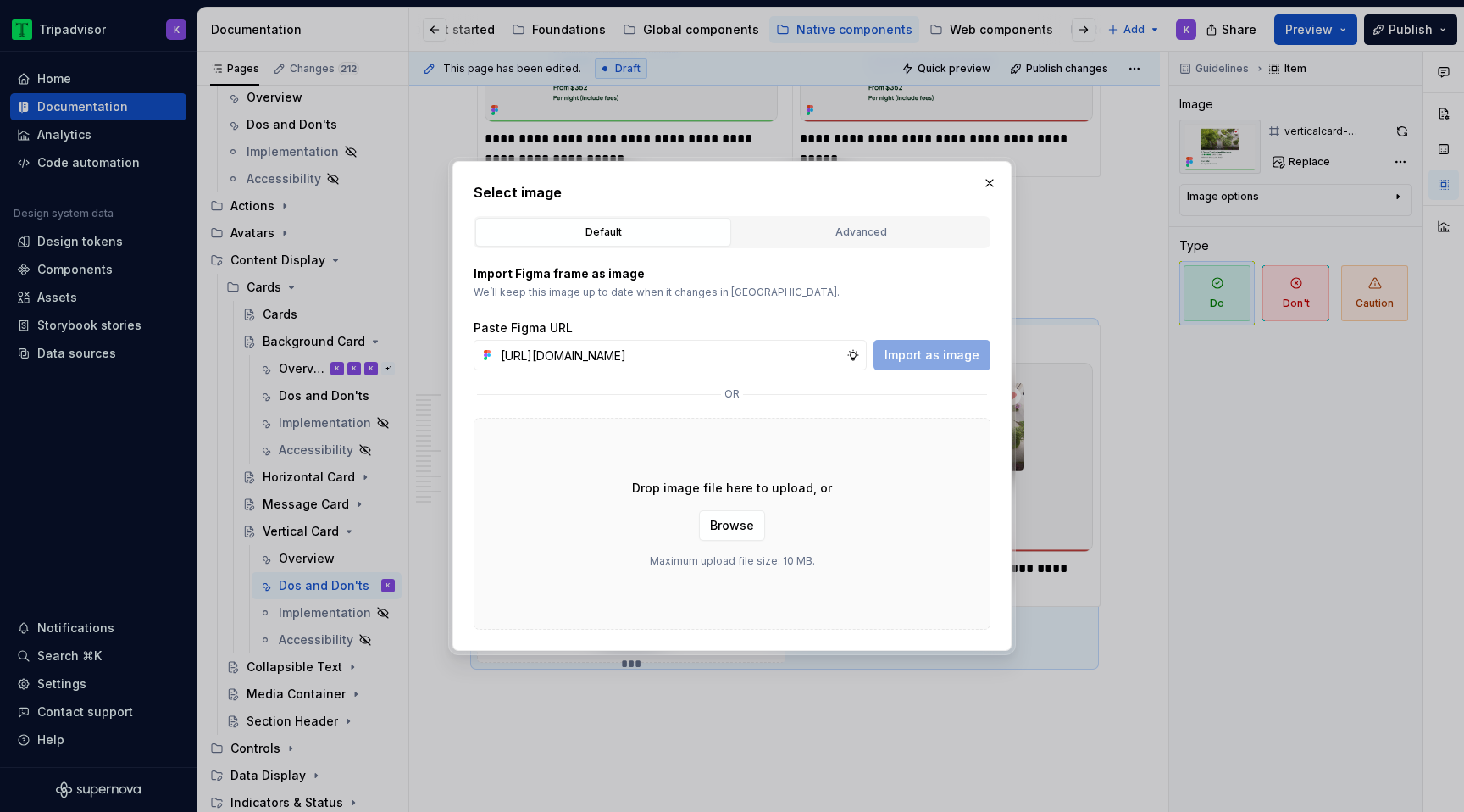
scroll to position [0, 454]
type input "https://www.figma.com/design/eWzZGbXTCMsZ0gwC1u1MU0/Altas-Native-Documentation?…"
click at [927, 352] on span "Import as image" at bounding box center [932, 355] width 95 height 17
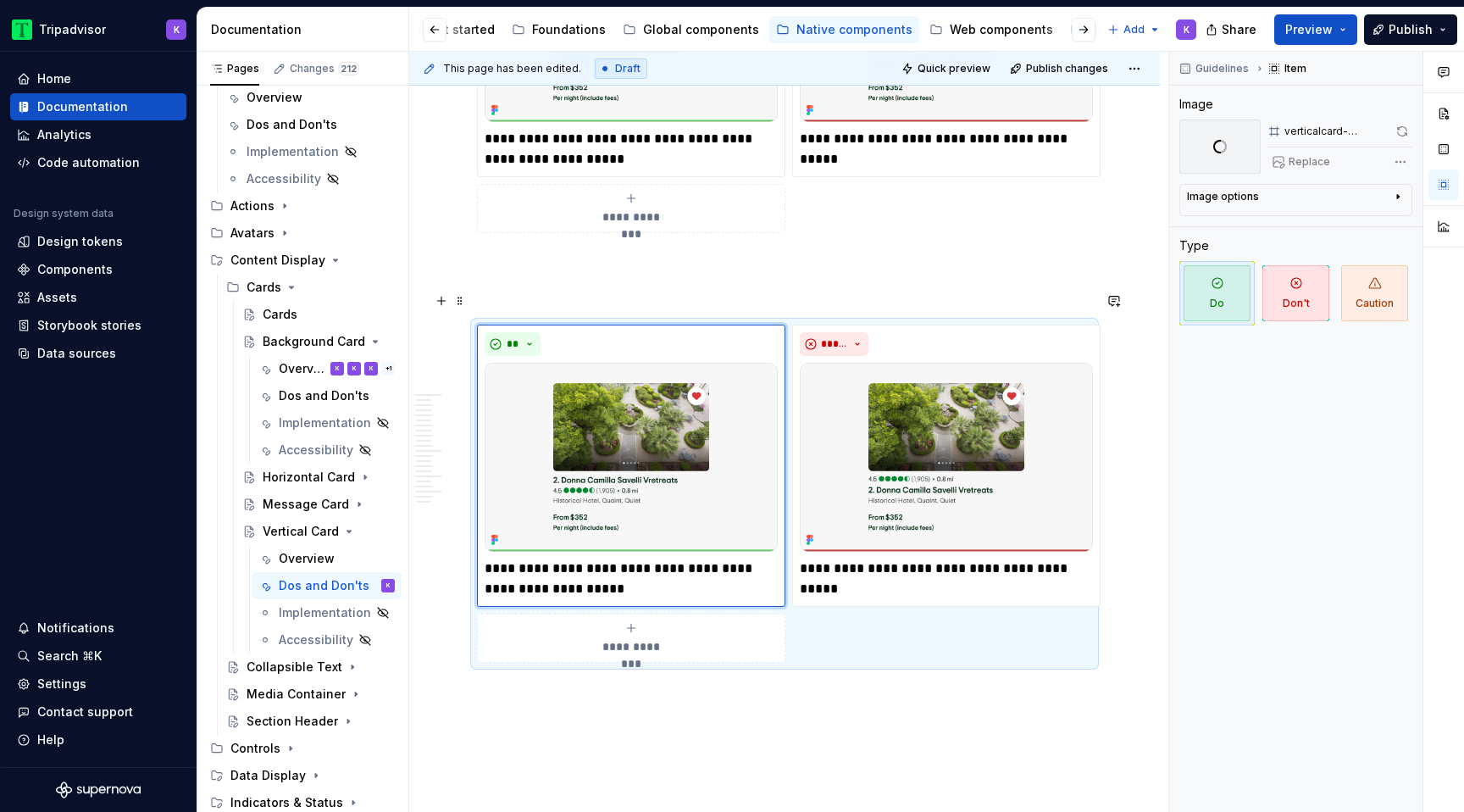
type textarea "*"
click at [646, 297] on p at bounding box center [784, 294] width 615 height 20
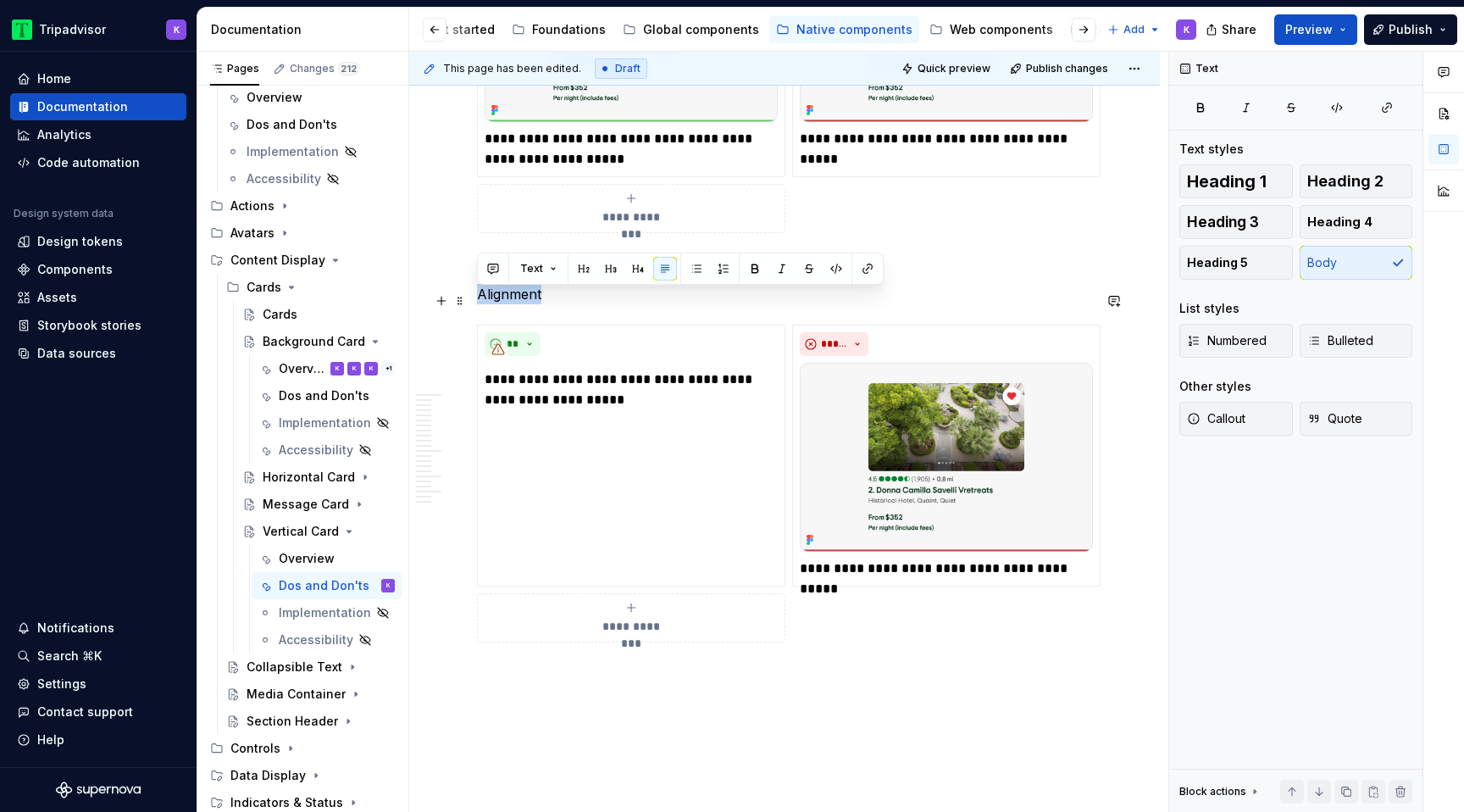
drag, startPoint x: 562, startPoint y: 306, endPoint x: 478, endPoint y: 305, distance: 84.0
click at [478, 304] on p "Alignment" at bounding box center [784, 294] width 615 height 20
click at [1249, 228] on span "Heading 3" at bounding box center [1223, 222] width 72 height 17
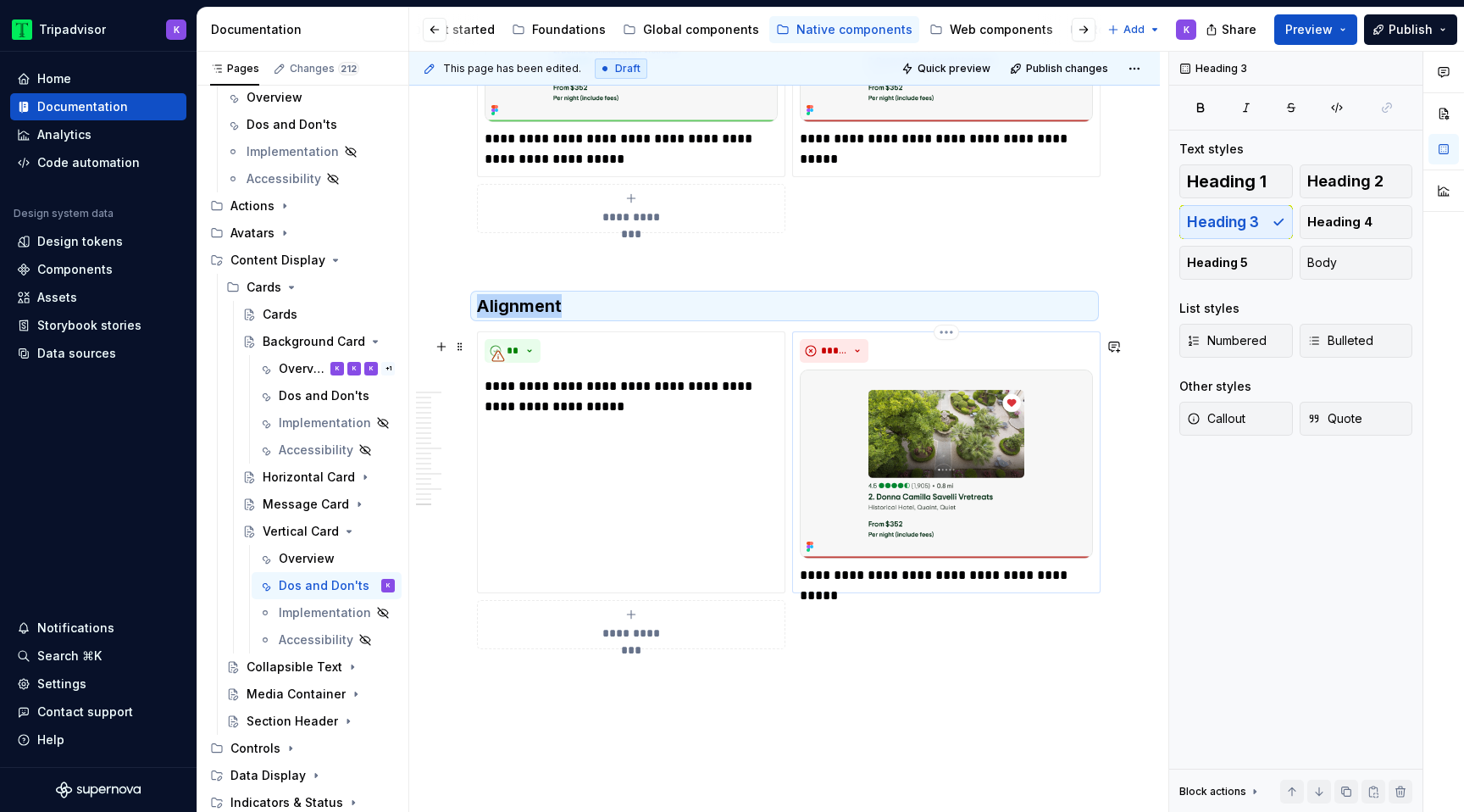
click at [885, 468] on img at bounding box center [946, 463] width 293 height 189
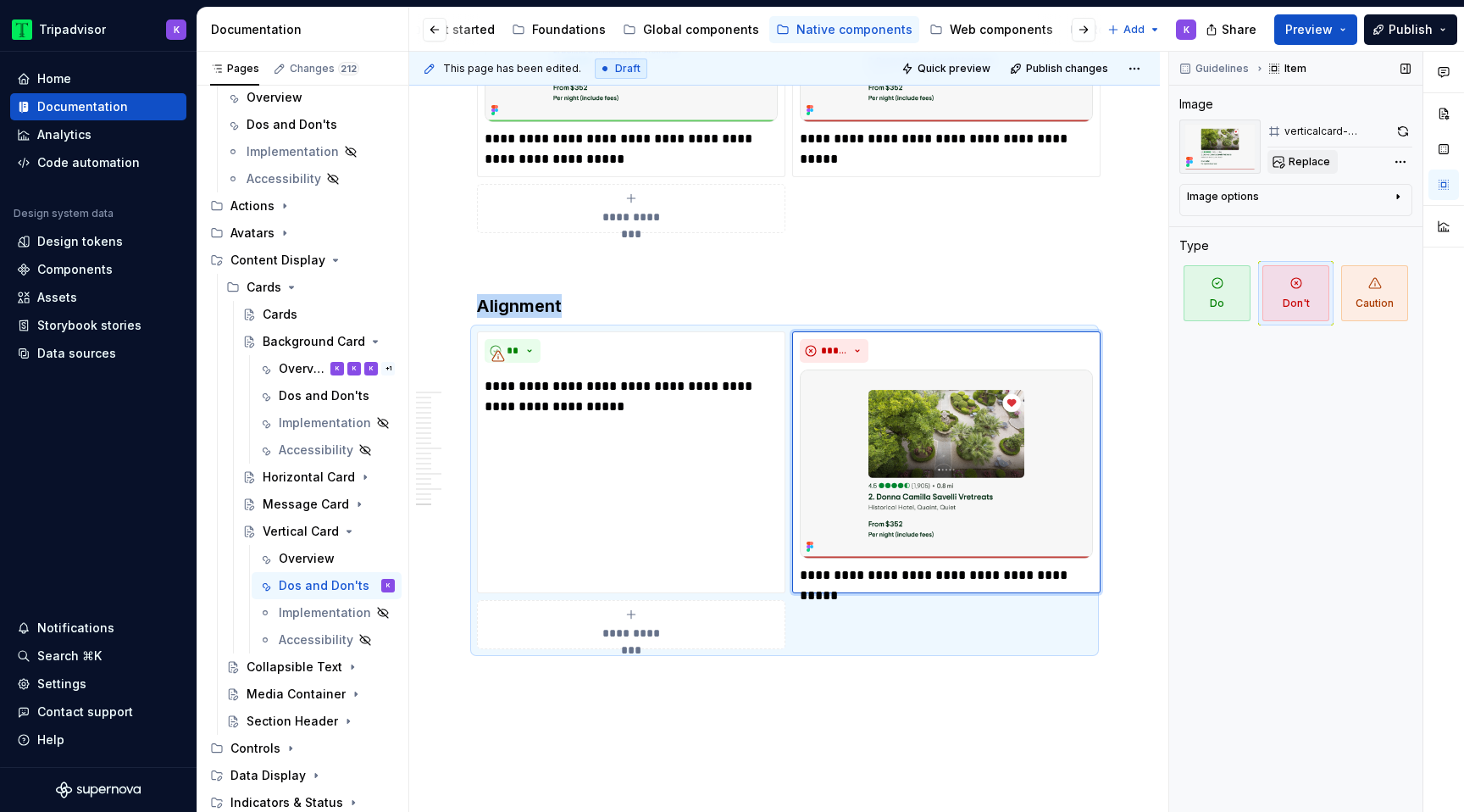
click at [1327, 156] on span "Replace" at bounding box center [1309, 162] width 41 height 14
type textarea "*"
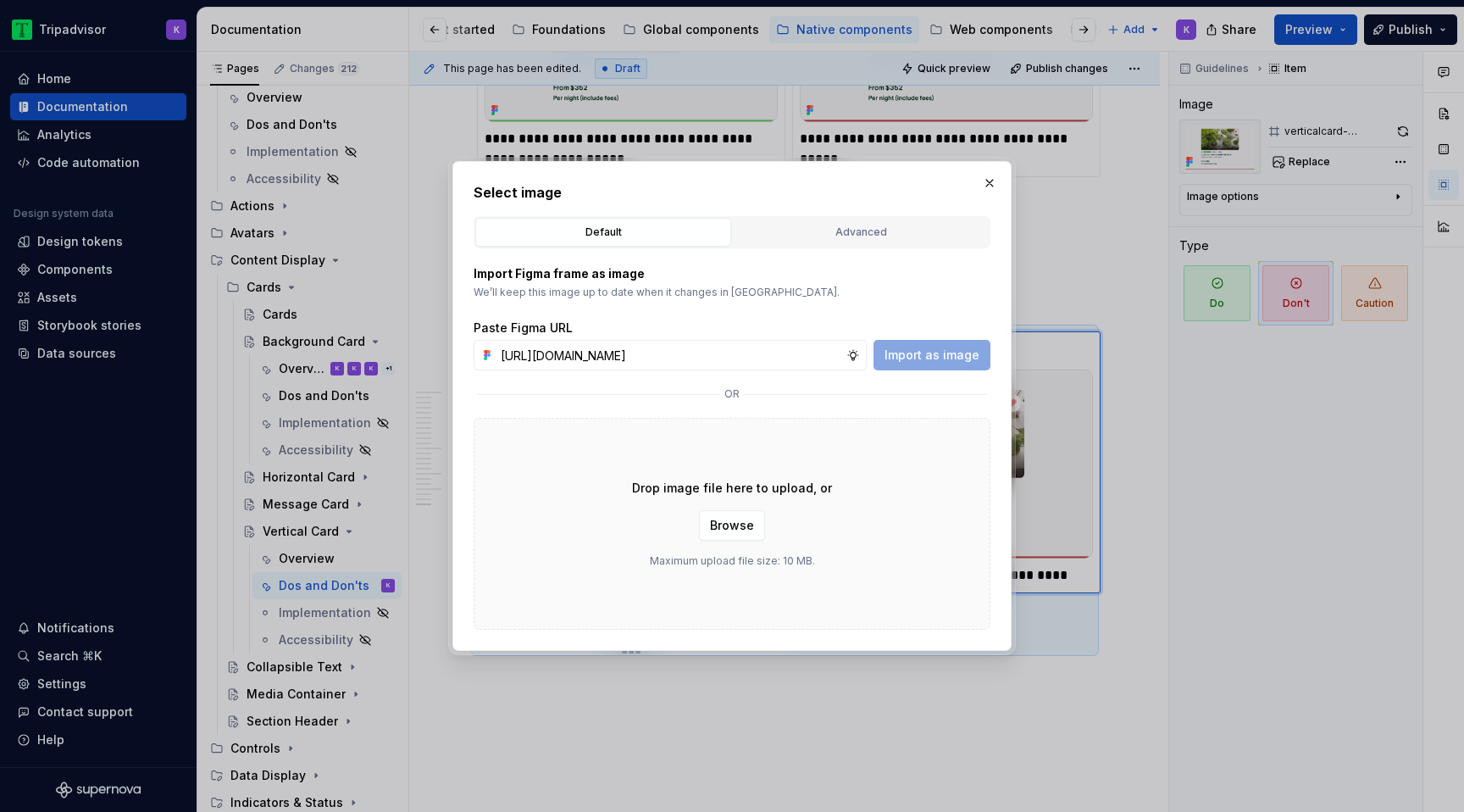
scroll to position [0, 452]
type input "https://www.figma.com/design/eWzZGbXTCMsZ0gwC1u1MU0/Altas-Native-Documentation?…"
click at [954, 351] on span "Import as image" at bounding box center [932, 355] width 95 height 17
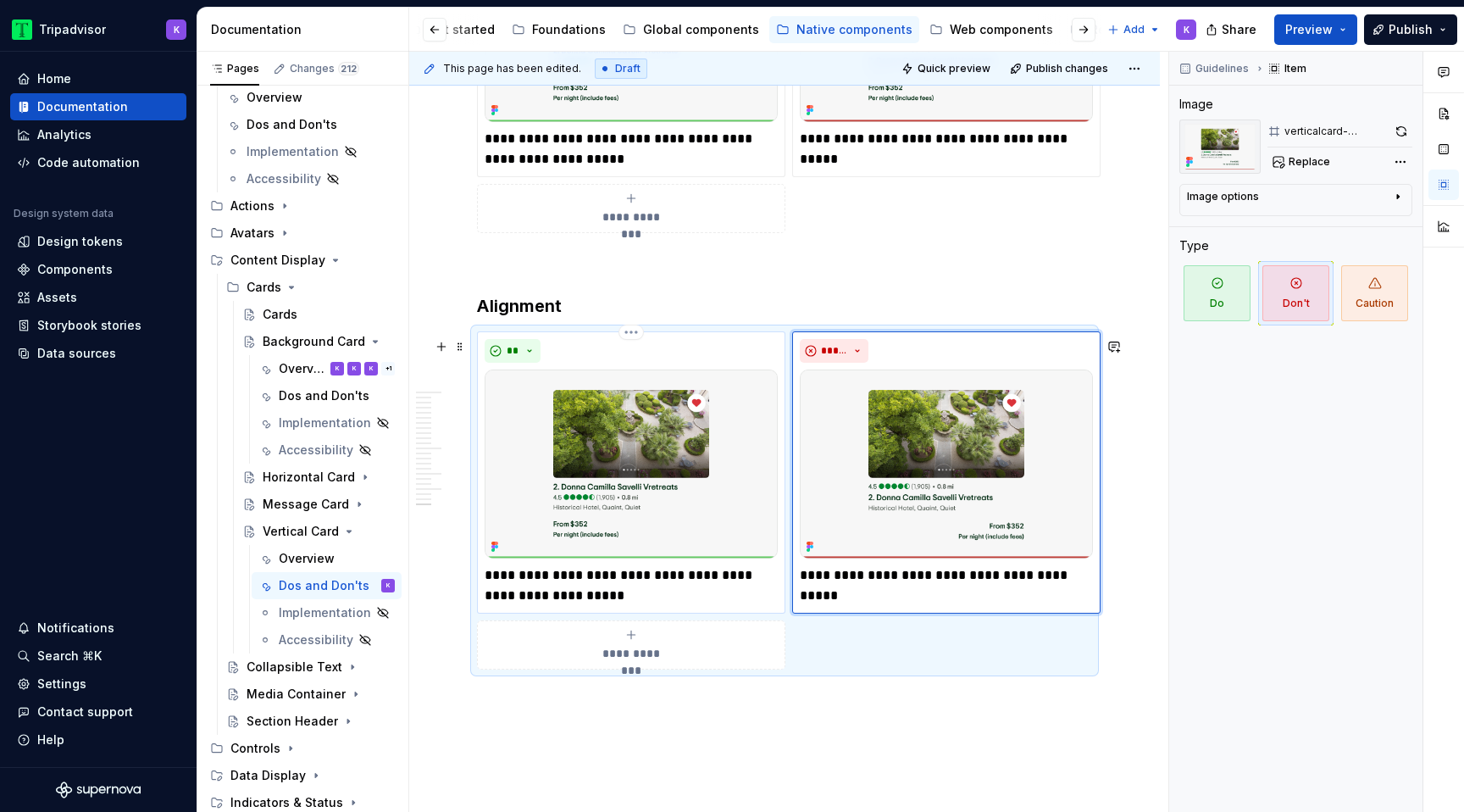
click at [622, 589] on p "**********" at bounding box center [631, 586] width 293 height 40
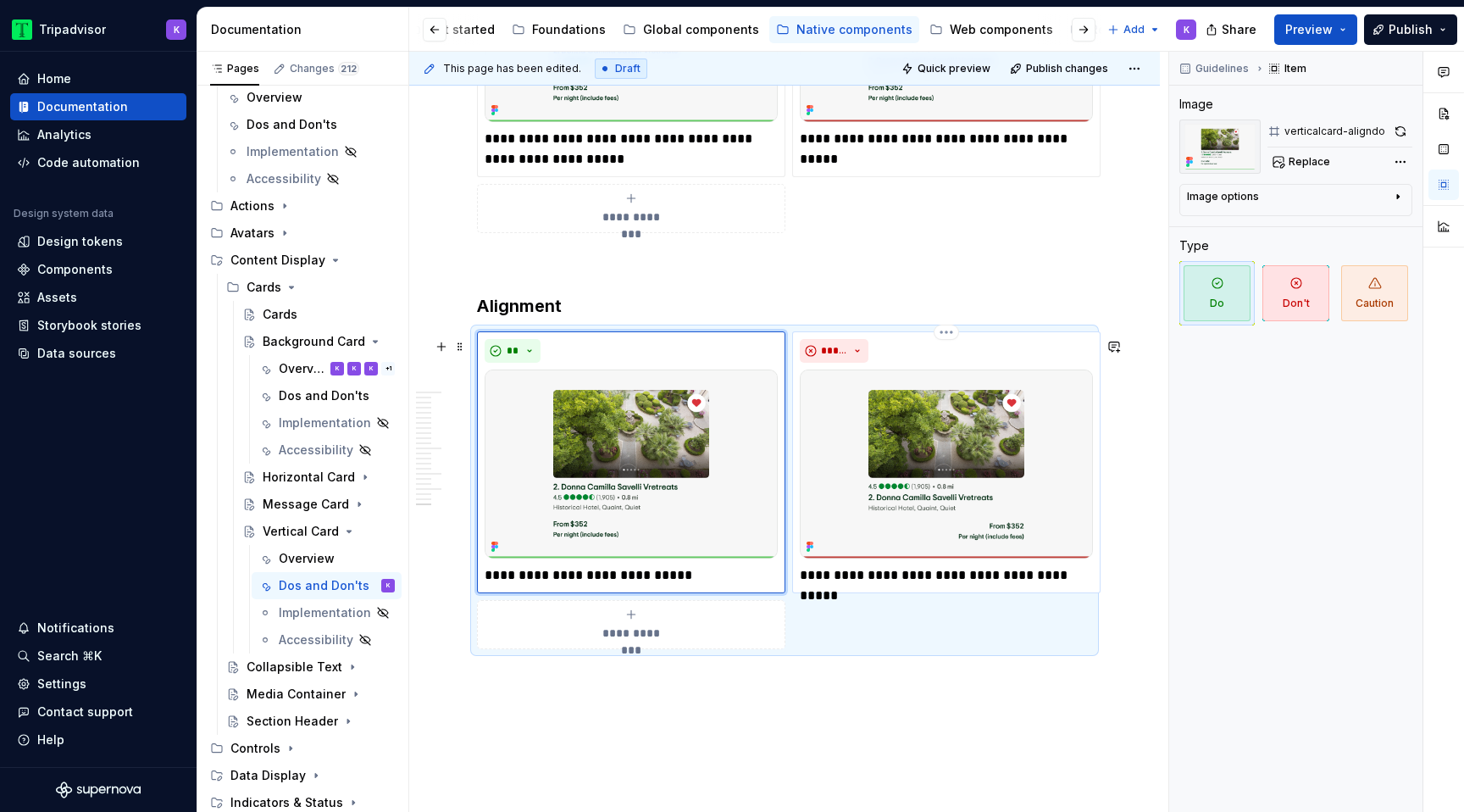
click at [877, 579] on p "**********" at bounding box center [946, 576] width 293 height 20
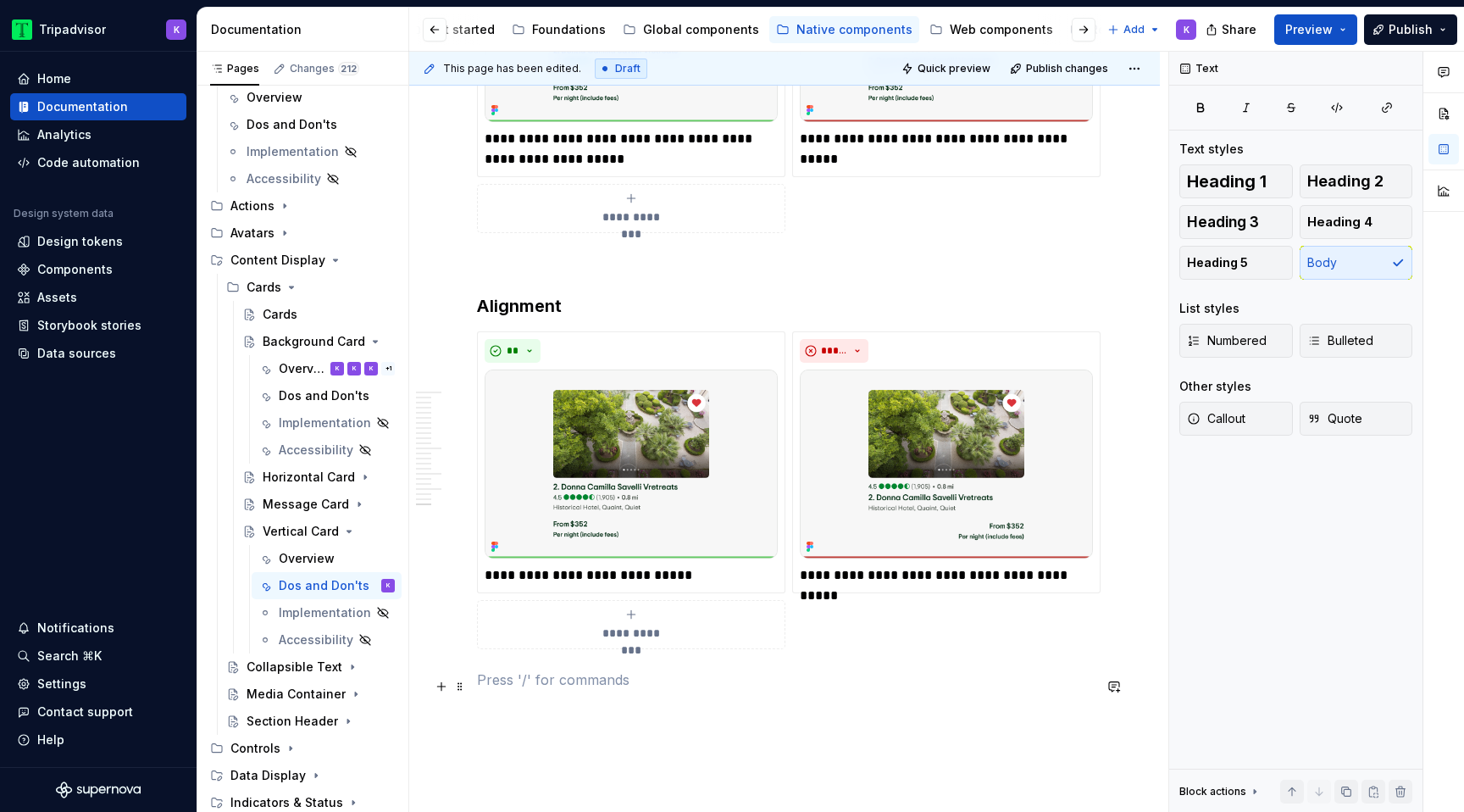
click at [1036, 690] on p at bounding box center [784, 680] width 615 height 20
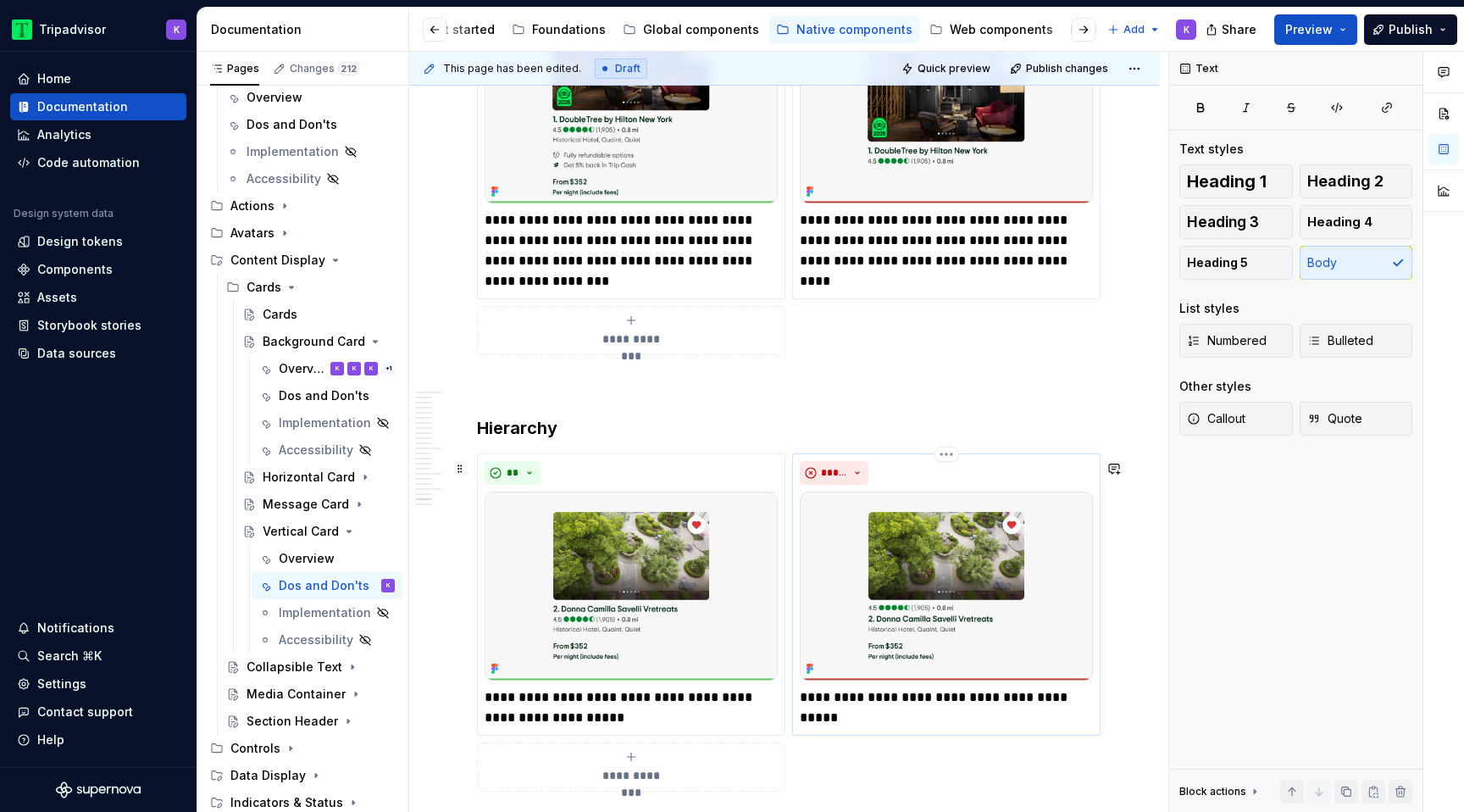
scroll to position [5370, 0]
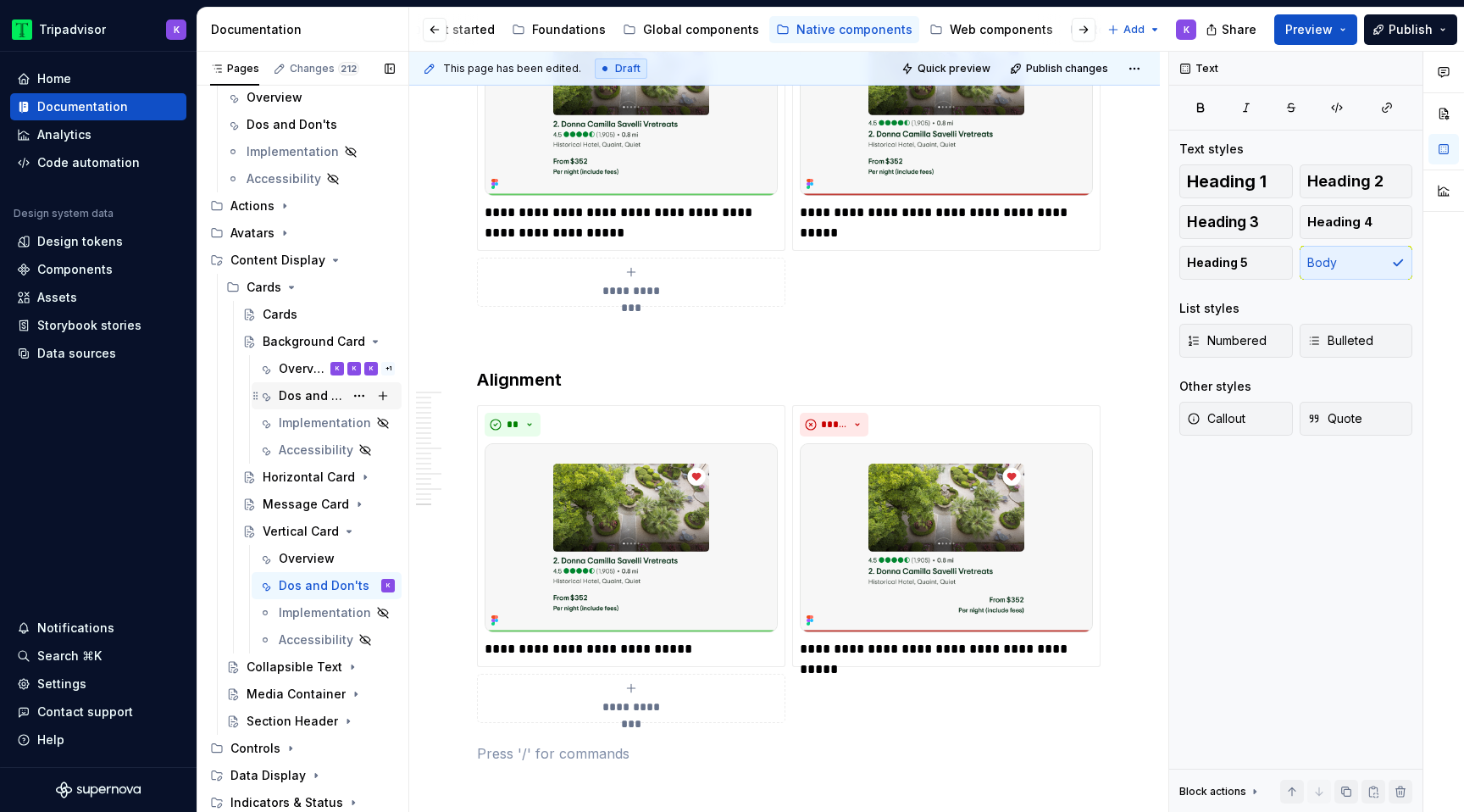
click at [328, 398] on div "Dos and Don'ts" at bounding box center [311, 395] width 65 height 17
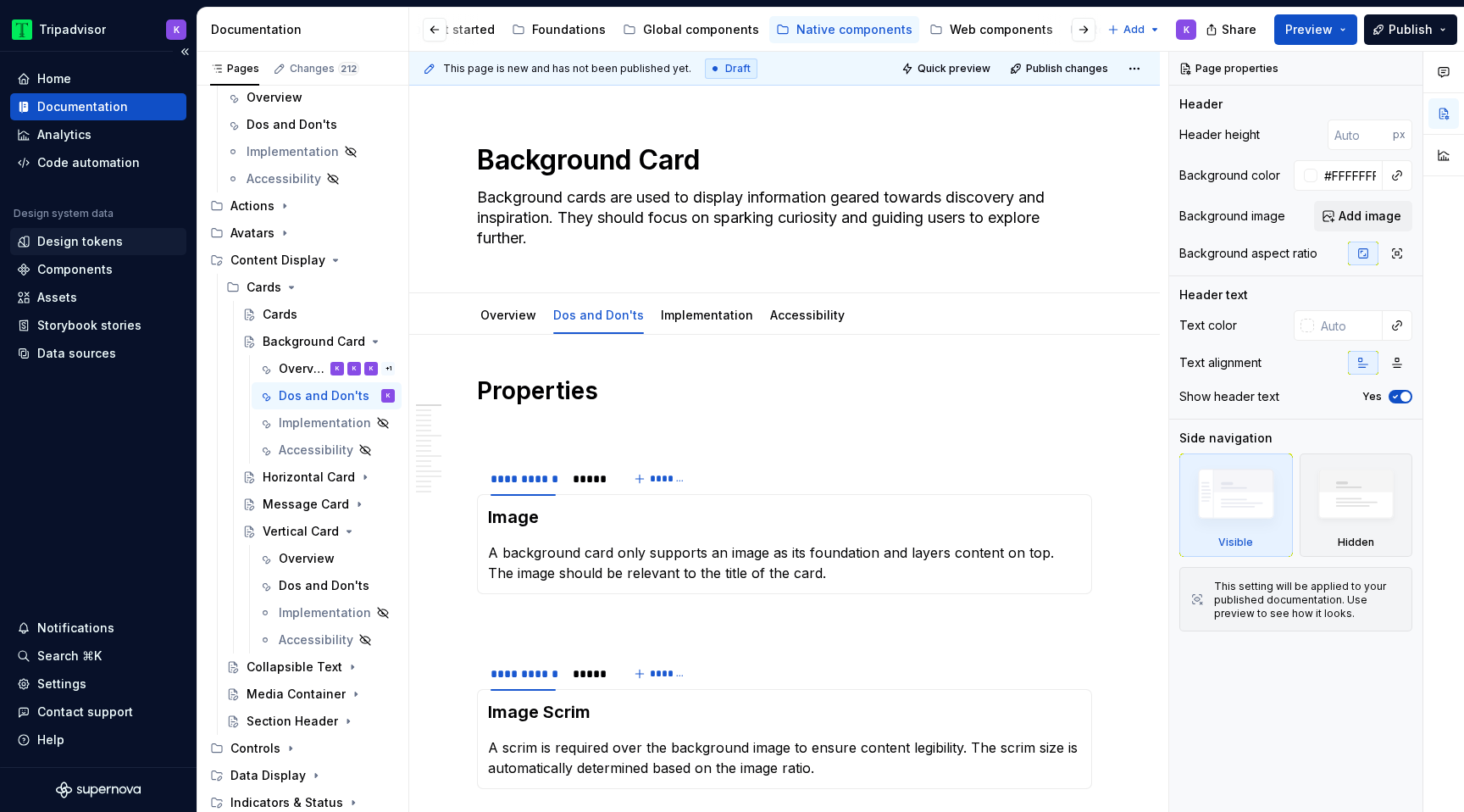
scroll to position [120, 0]
click at [336, 340] on icon "Page tree" at bounding box center [337, 341] width 5 height 2
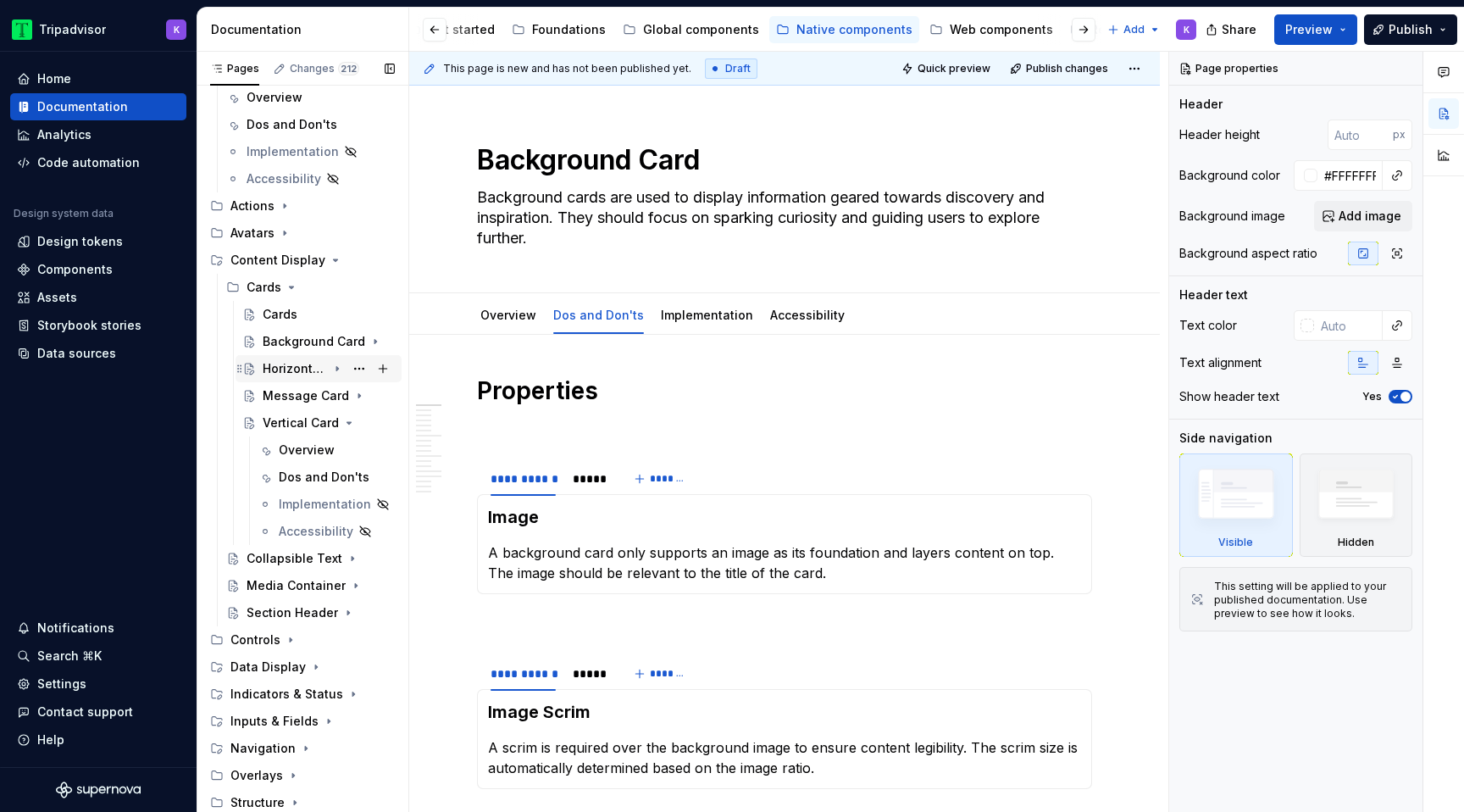
click at [334, 369] on icon "Page tree" at bounding box center [337, 368] width 14 height 14
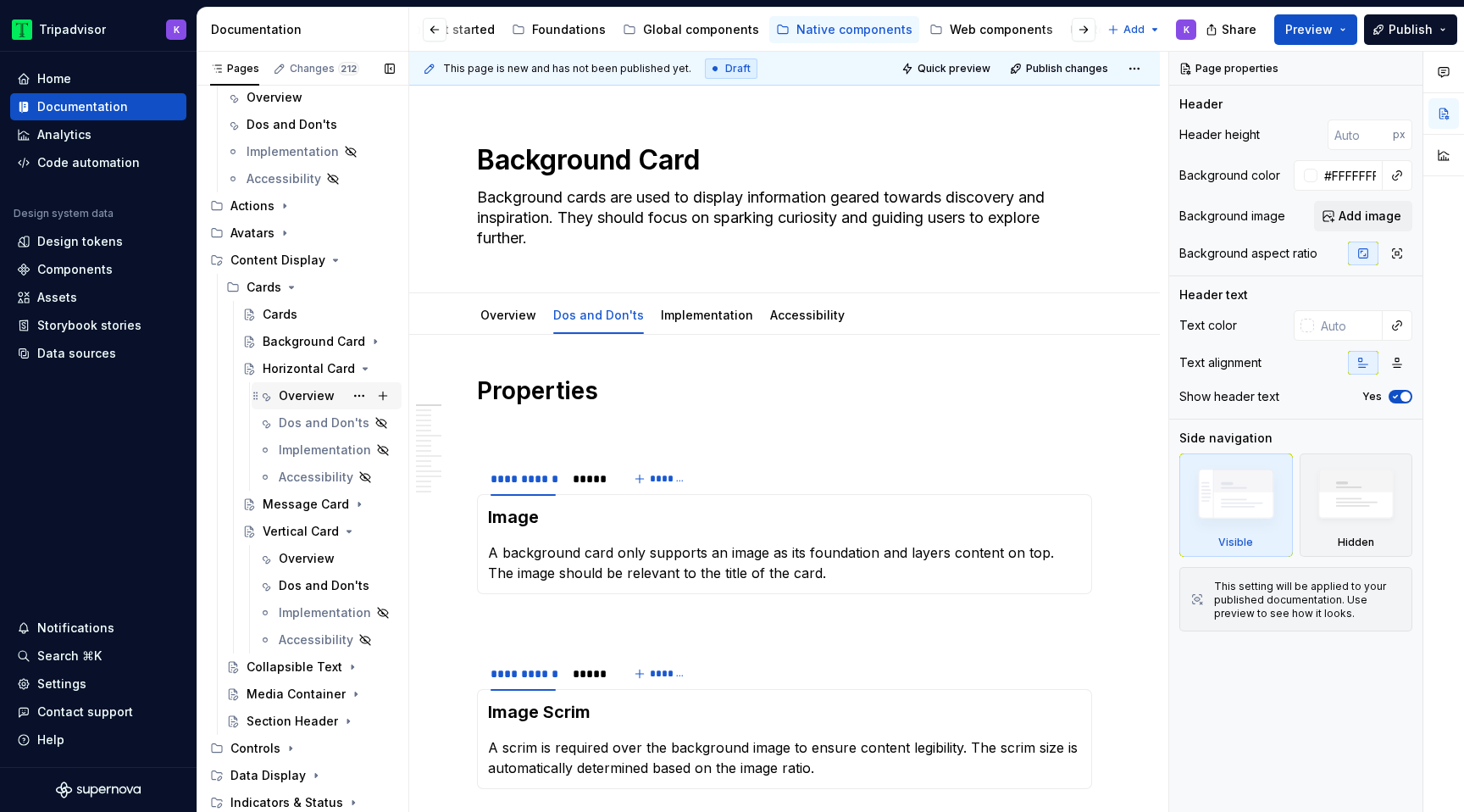
click at [307, 396] on div "Overview" at bounding box center [306, 395] width 56 height 17
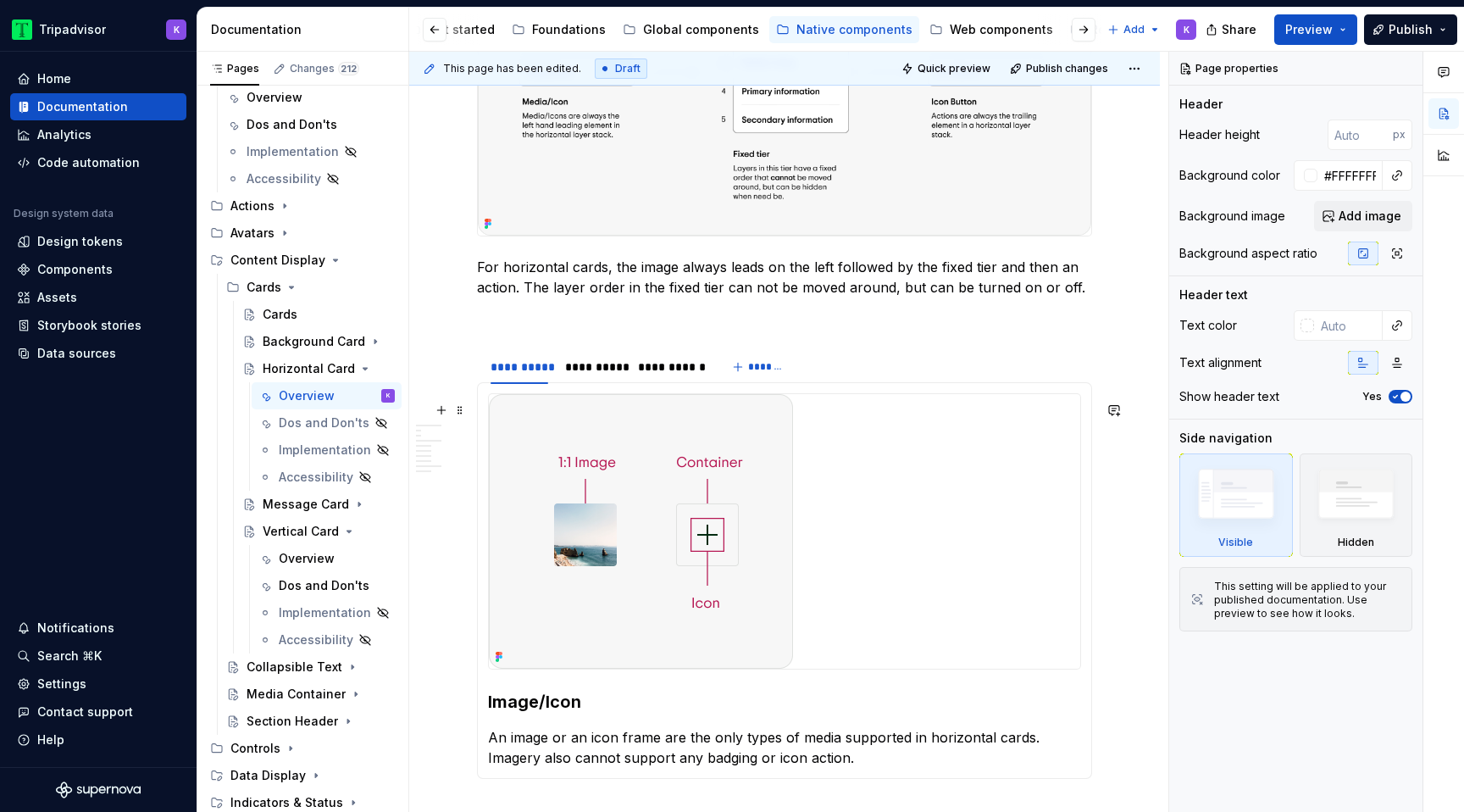
scroll to position [2348, 0]
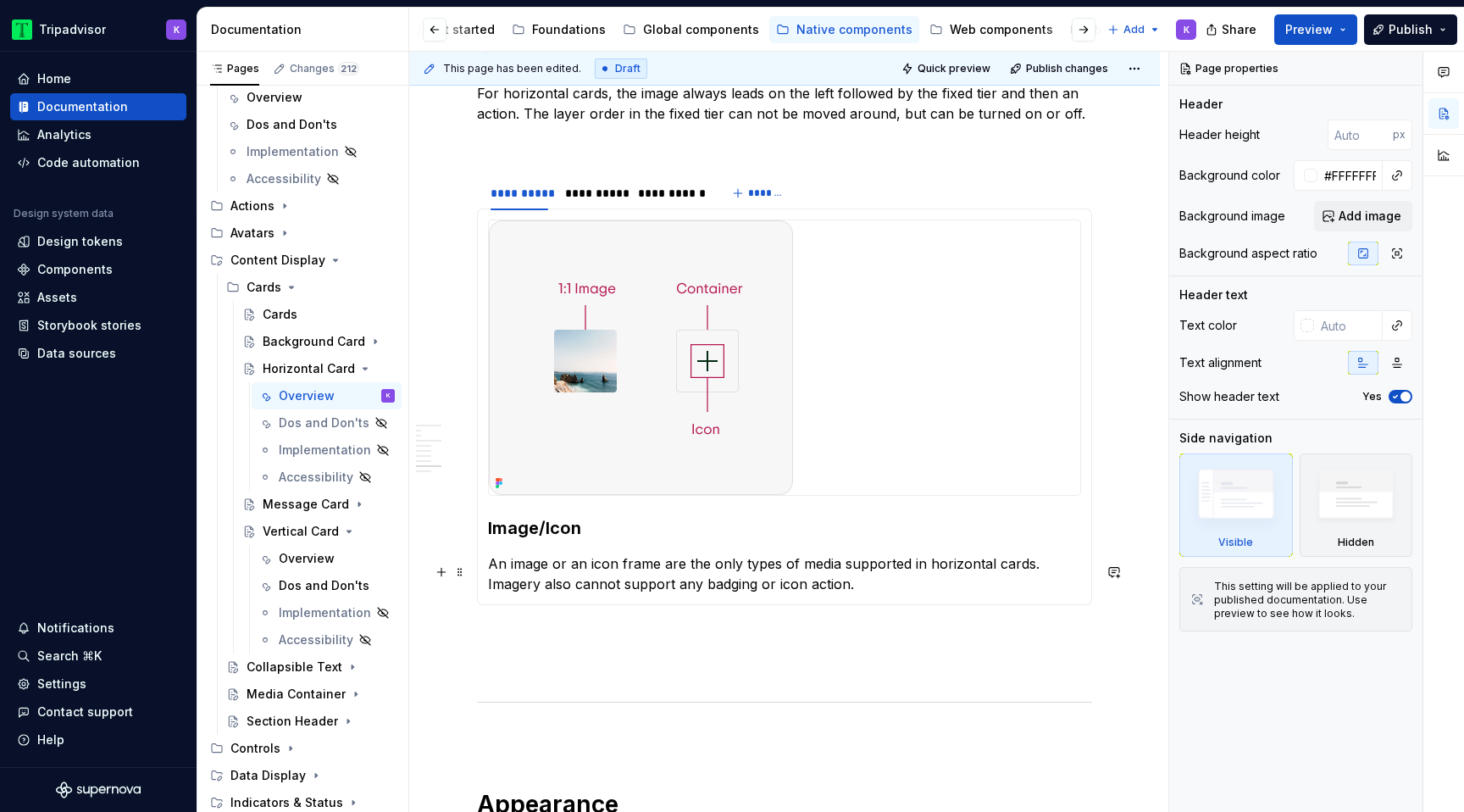
type textarea "*"
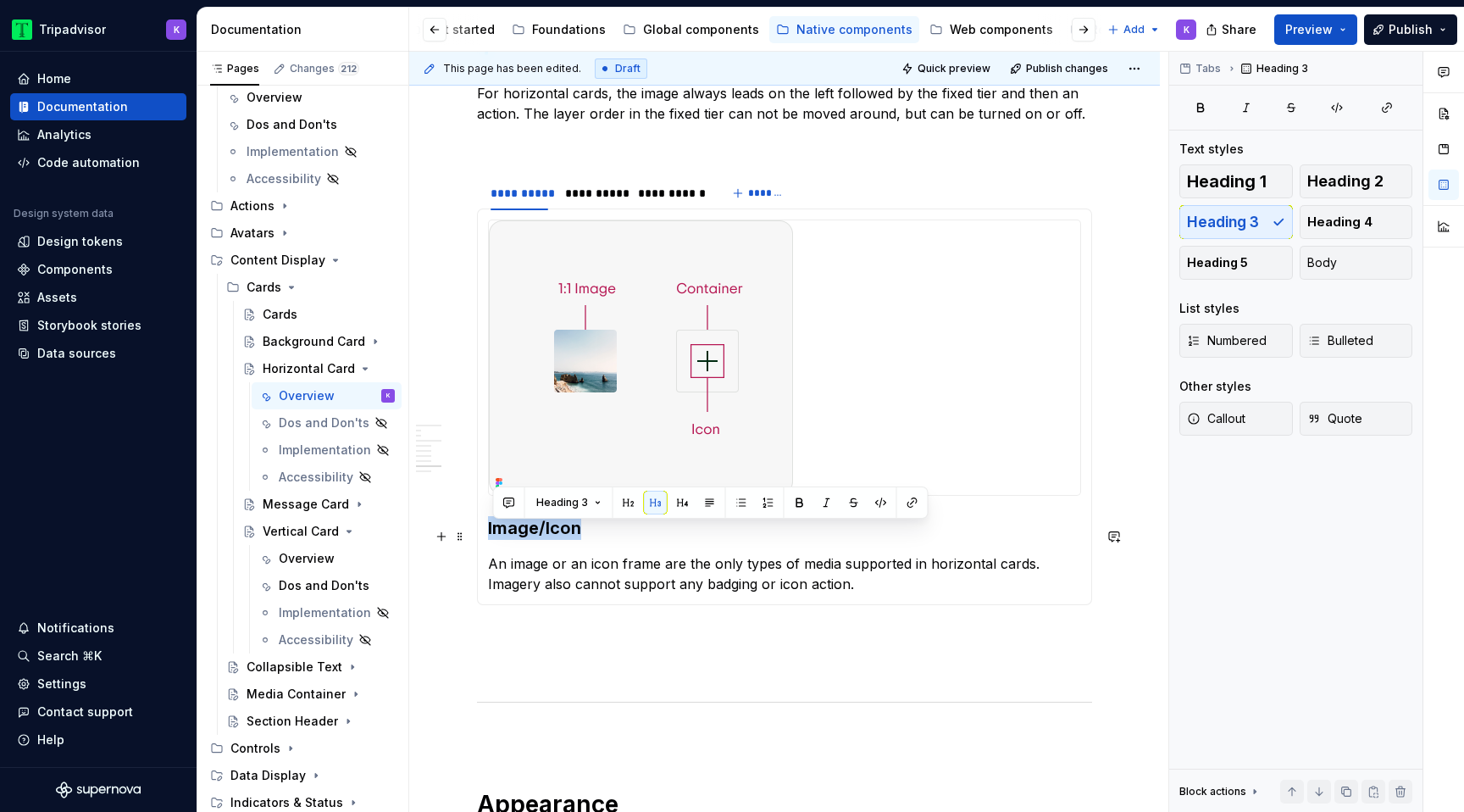
drag, startPoint x: 588, startPoint y: 540, endPoint x: 490, endPoint y: 538, distance: 98.0
click at [490, 538] on h3 "Image/Icon" at bounding box center [784, 528] width 593 height 24
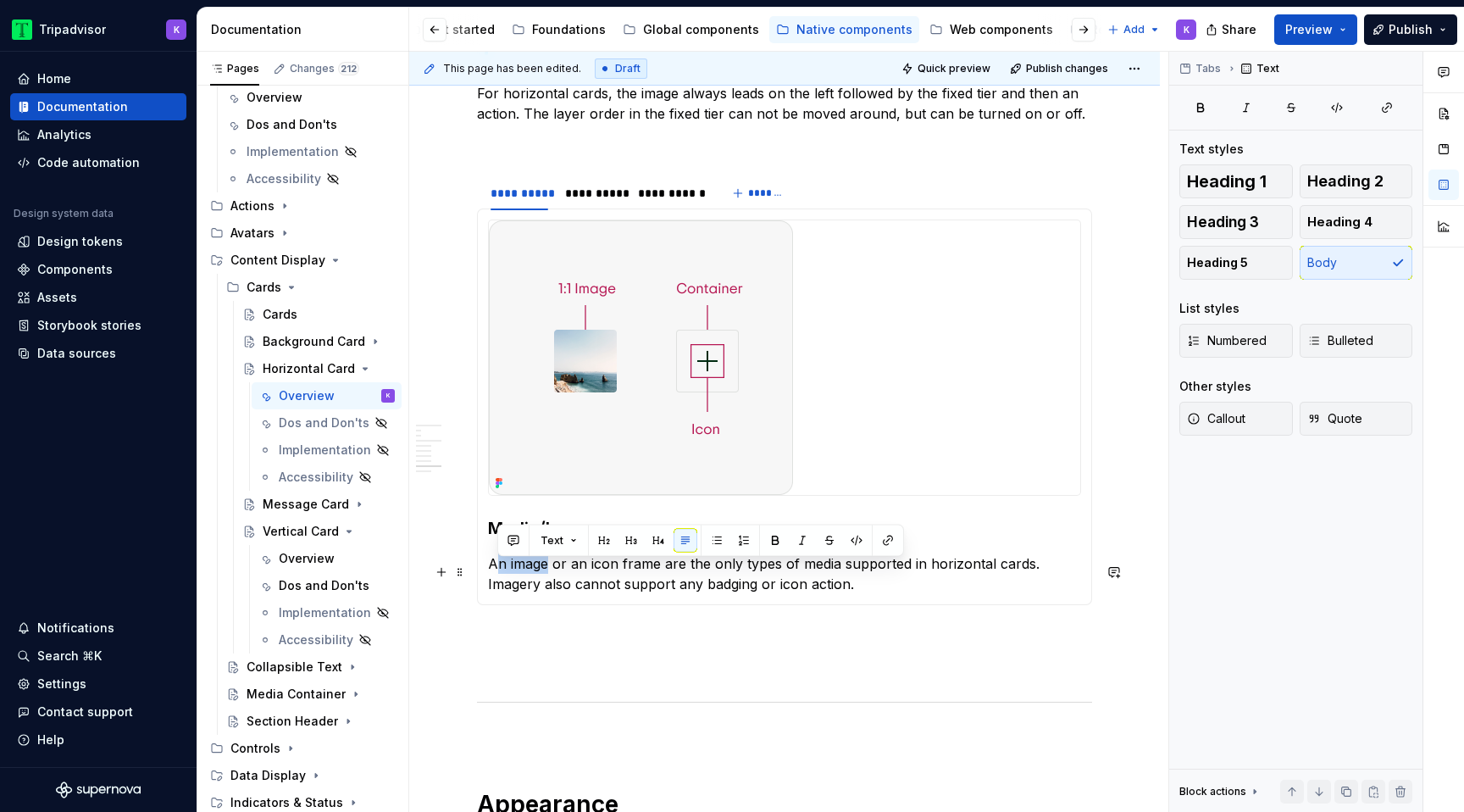
drag, startPoint x: 550, startPoint y: 569, endPoint x: 493, endPoint y: 571, distance: 57.0
click at [493, 571] on p "An image or an icon frame are the only types of media supported in horizontal c…" at bounding box center [784, 574] width 593 height 40
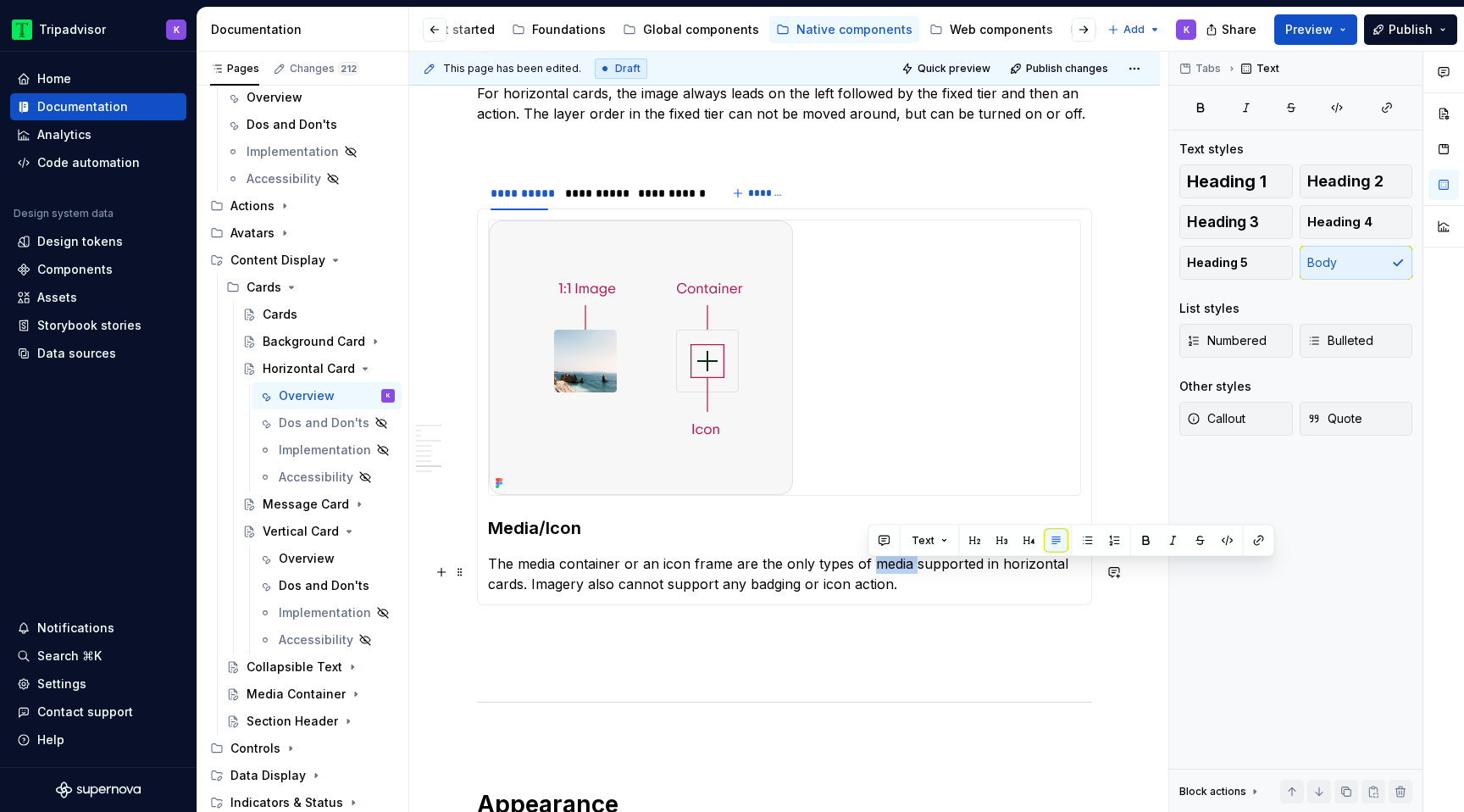
drag, startPoint x: 909, startPoint y: 571, endPoint x: 872, endPoint y: 570, distance: 37.0
click at [872, 570] on p "The media container or an icon frame are the only types of media supported in h…" at bounding box center [784, 574] width 593 height 40
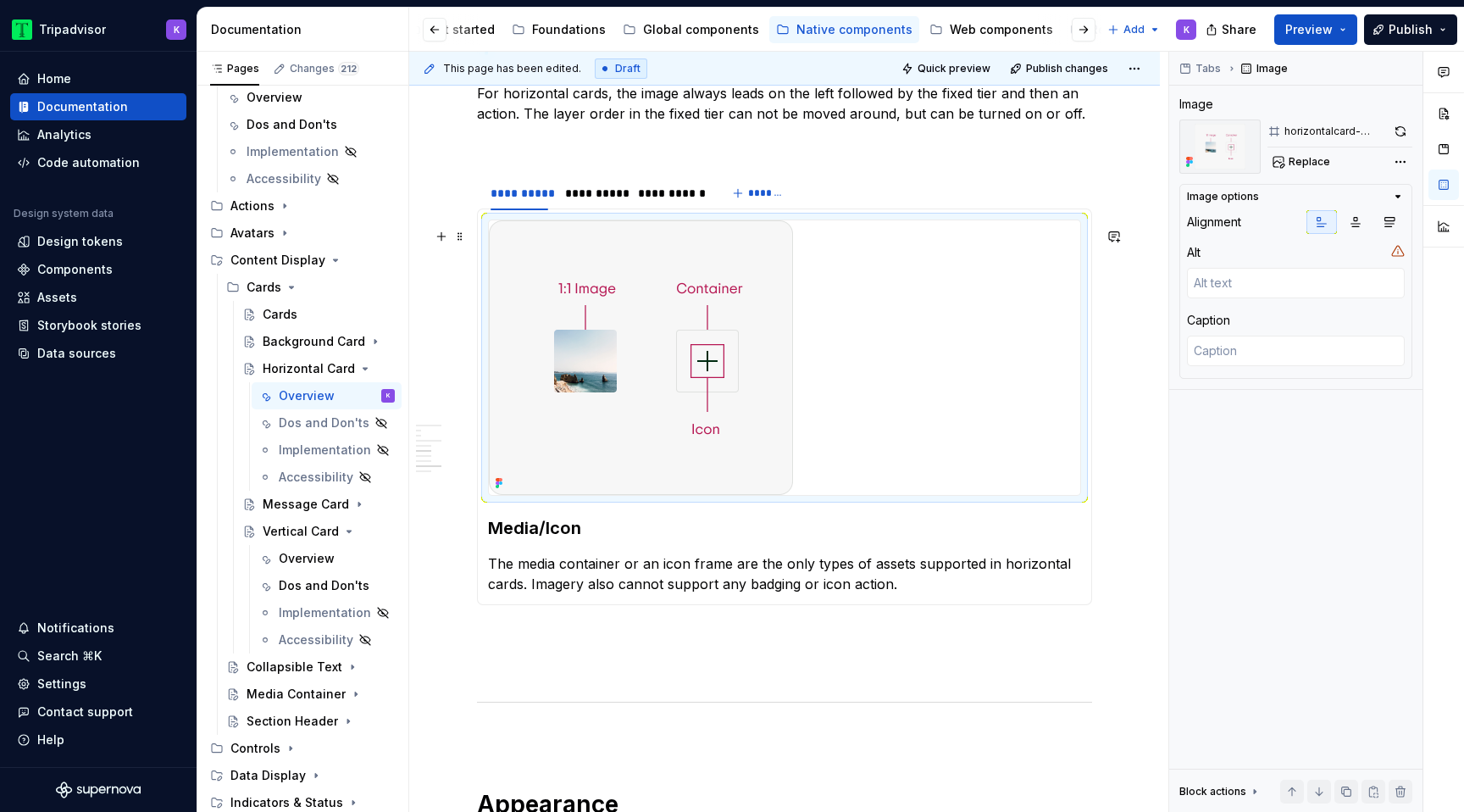
click at [621, 330] on img at bounding box center [641, 358] width 304 height 275
click at [1399, 132] on button "button" at bounding box center [1401, 132] width 23 height 24
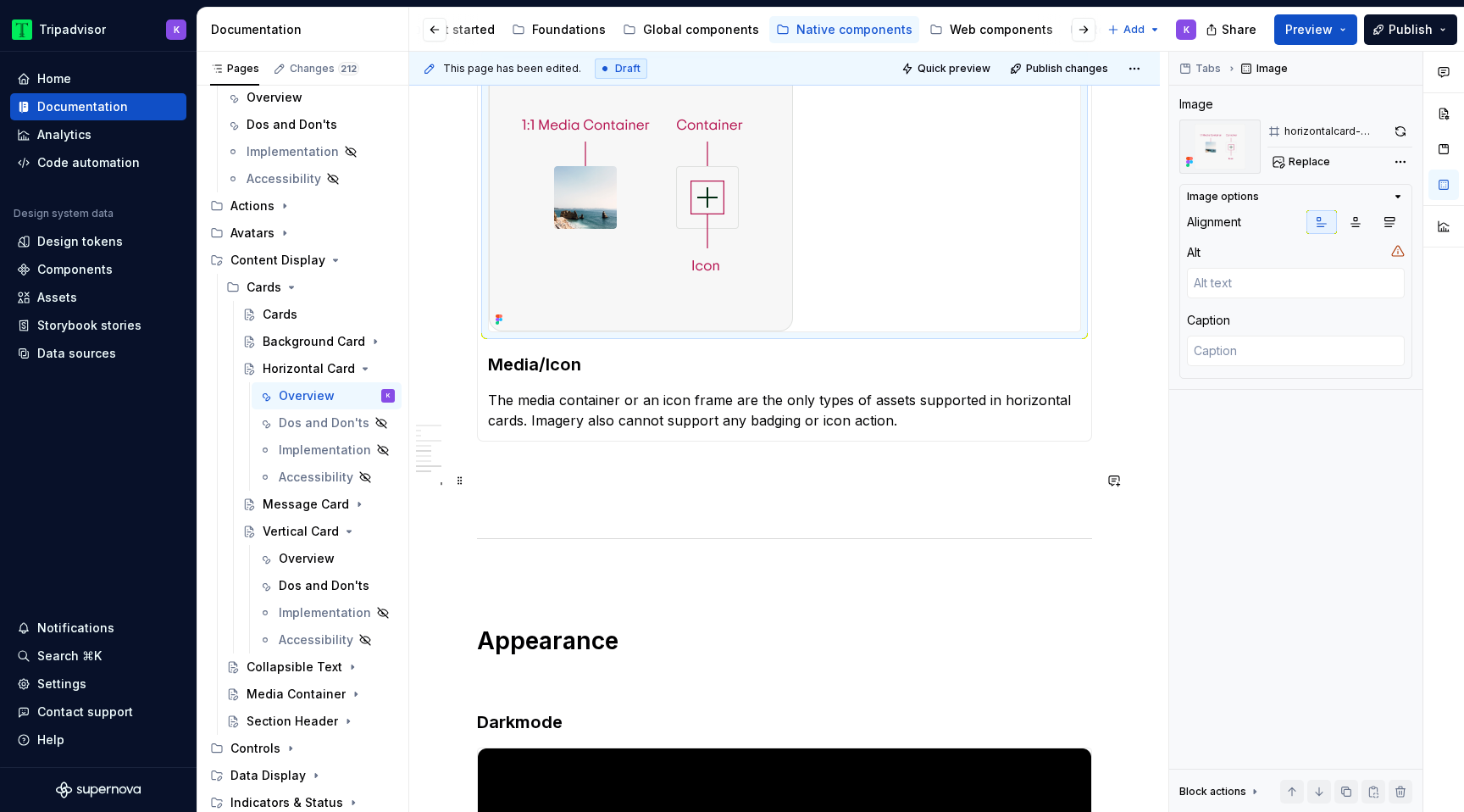
scroll to position [2645, 0]
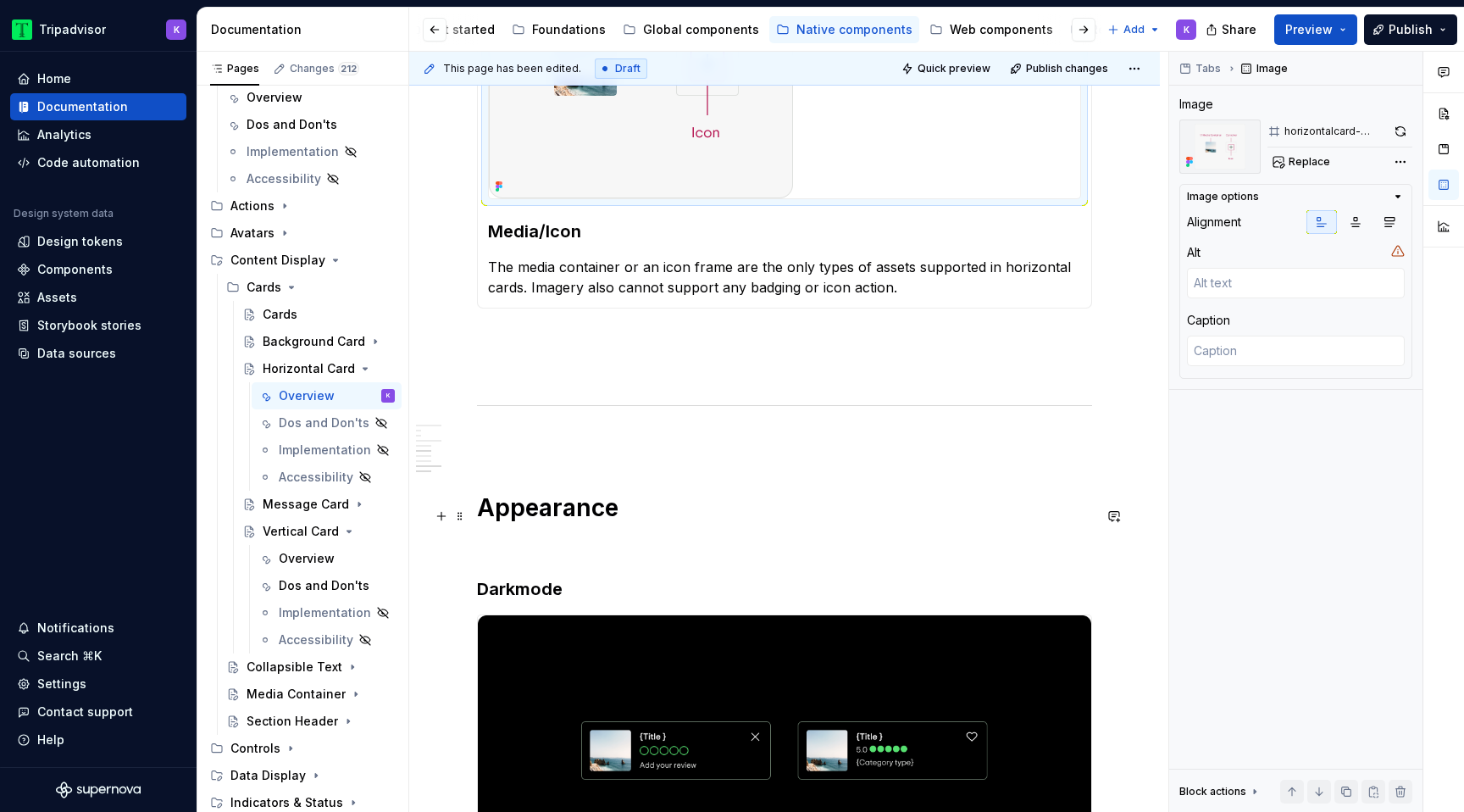
click at [483, 508] on h1 "Appearance" at bounding box center [784, 507] width 615 height 30
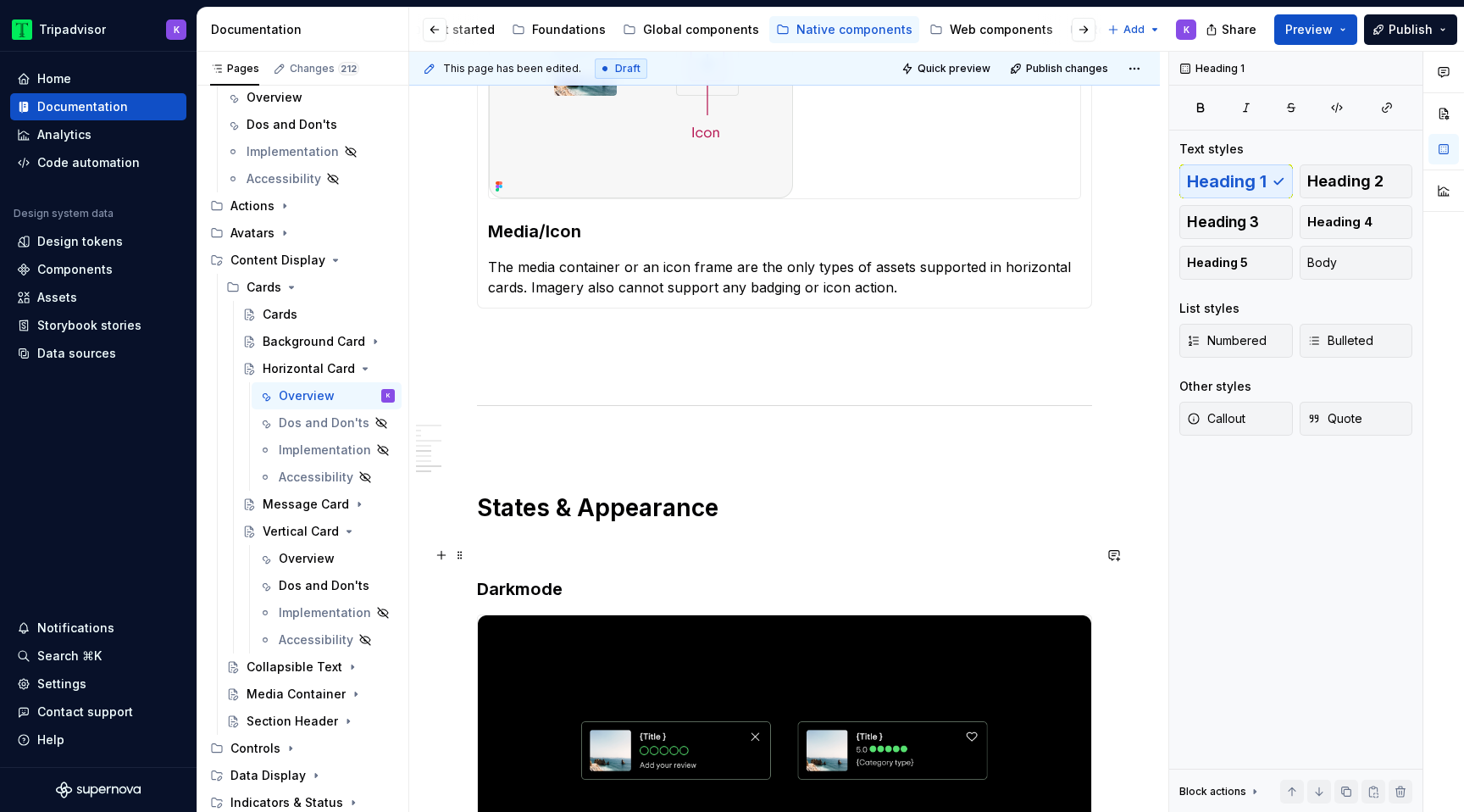
click at [505, 553] on p at bounding box center [784, 546] width 615 height 20
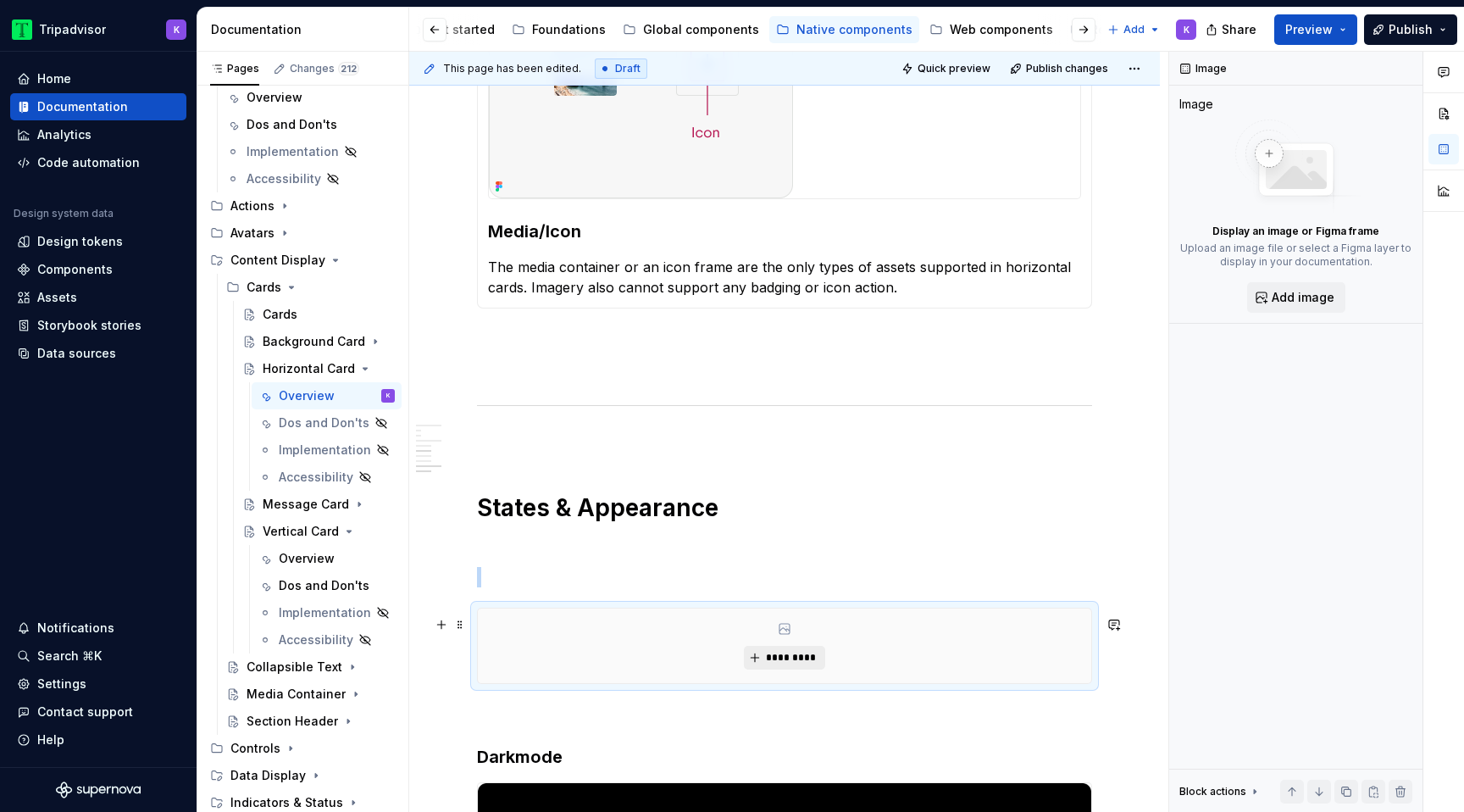
type textarea "*"
click at [781, 663] on span "*********" at bounding box center [791, 658] width 51 height 14
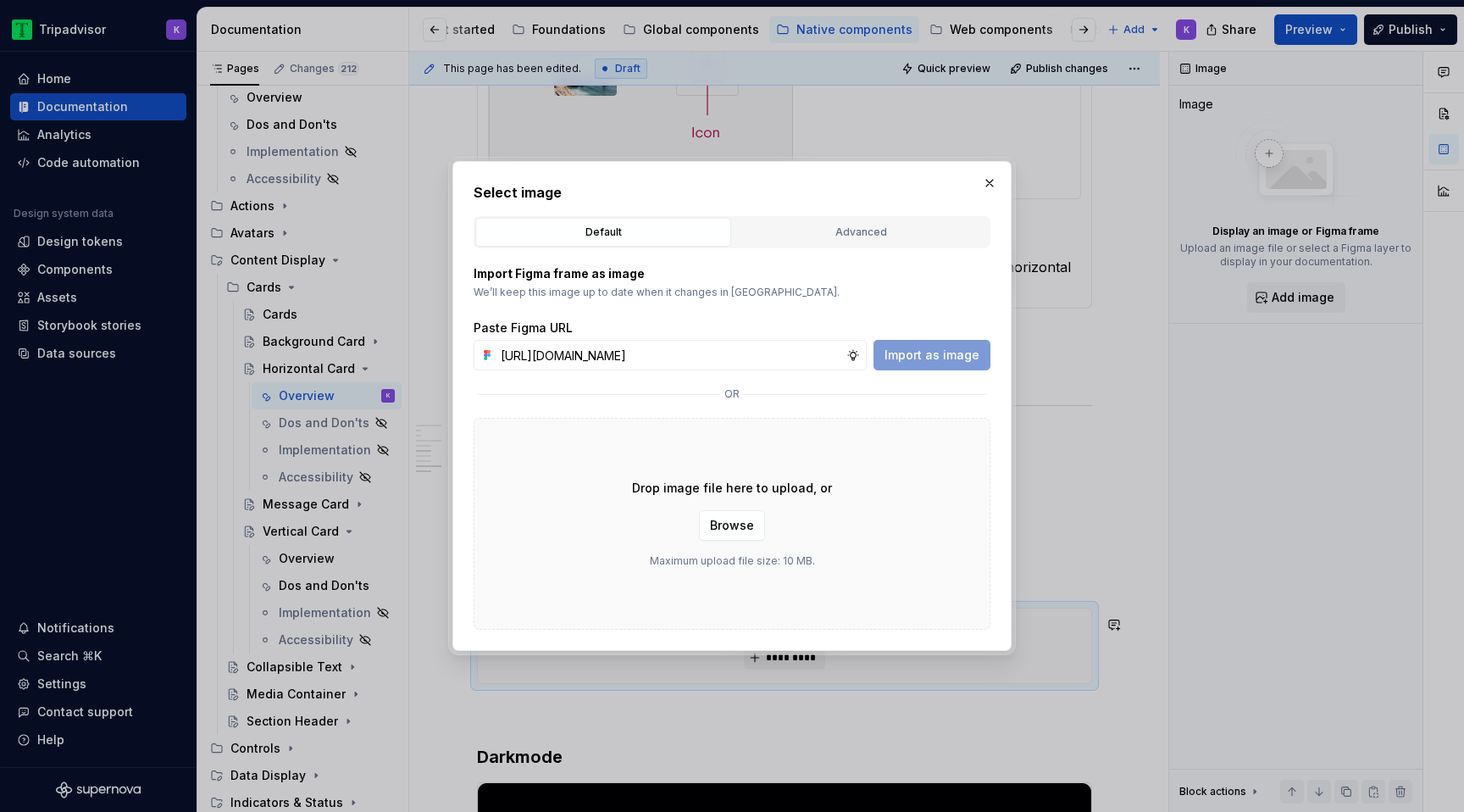
scroll to position [0, 454]
type input "https://www.figma.com/design/eWzZGbXTCMsZ0gwC1u1MU0/Altas-Native-Documentation?…"
click at [944, 347] on span "Import as image" at bounding box center [932, 355] width 95 height 17
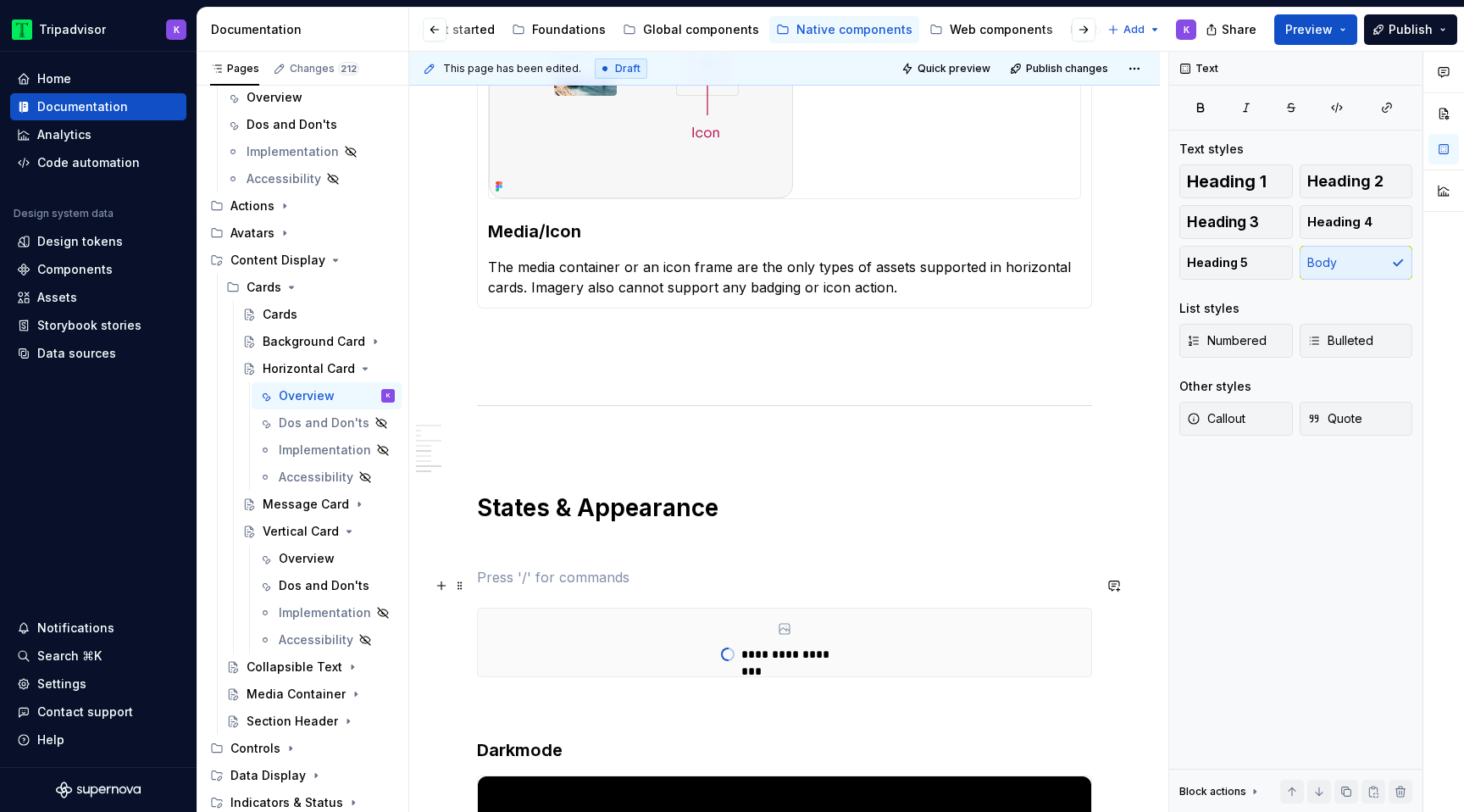
click at [486, 588] on p at bounding box center [784, 577] width 615 height 20
click at [1221, 229] on span "Heading 3" at bounding box center [1223, 222] width 72 height 17
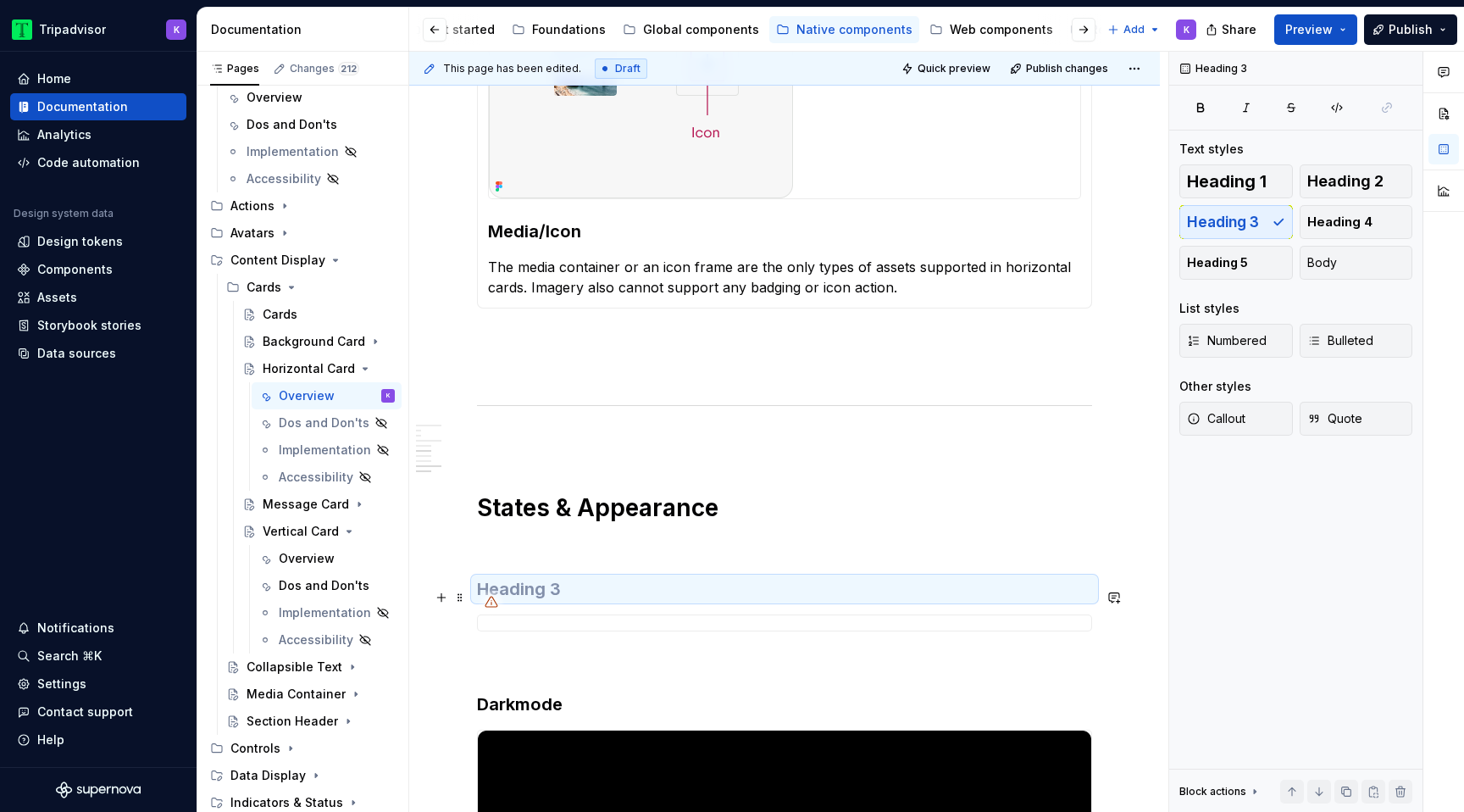
click at [705, 597] on h3 at bounding box center [784, 589] width 615 height 24
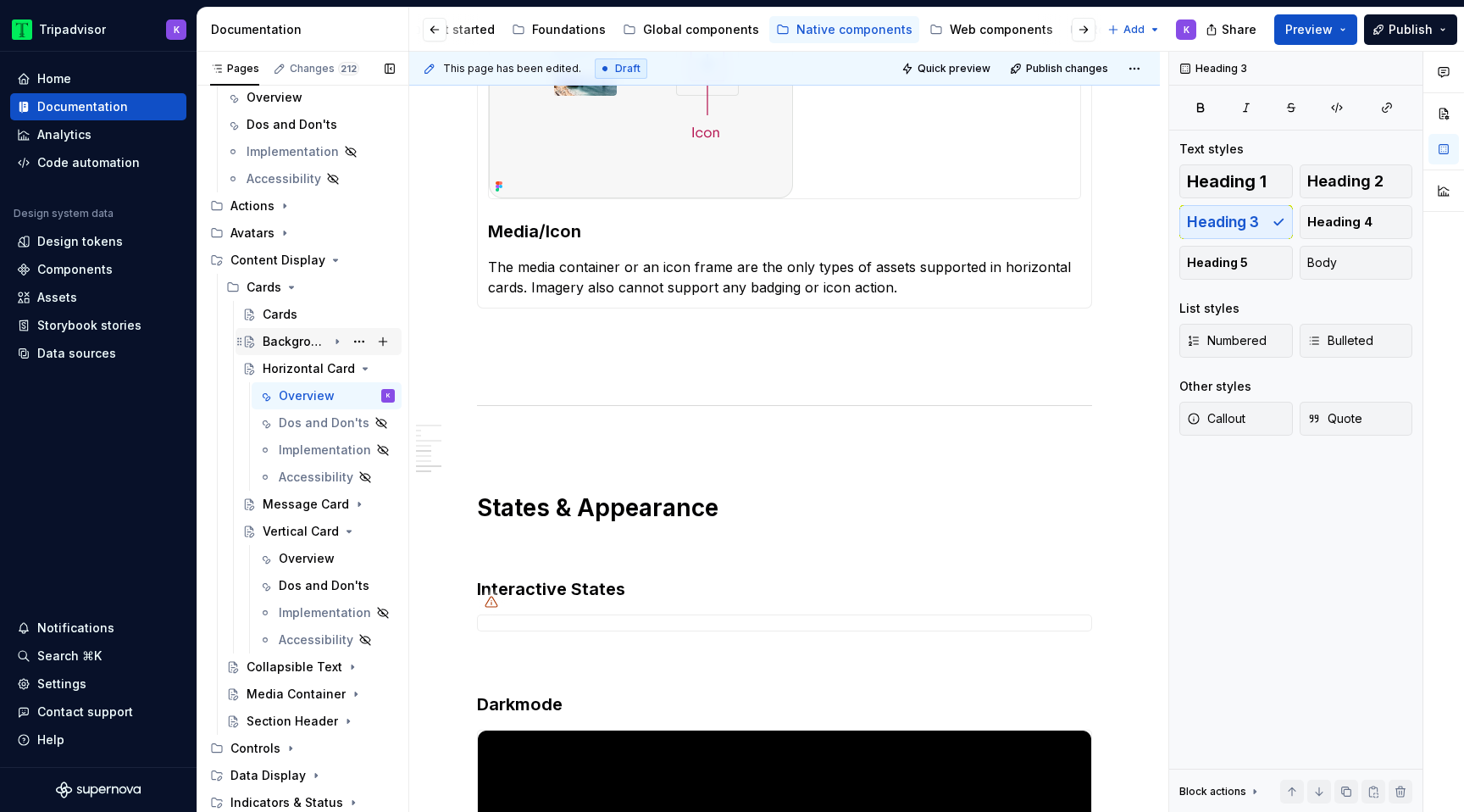
click at [337, 342] on icon "Page tree" at bounding box center [337, 341] width 2 height 5
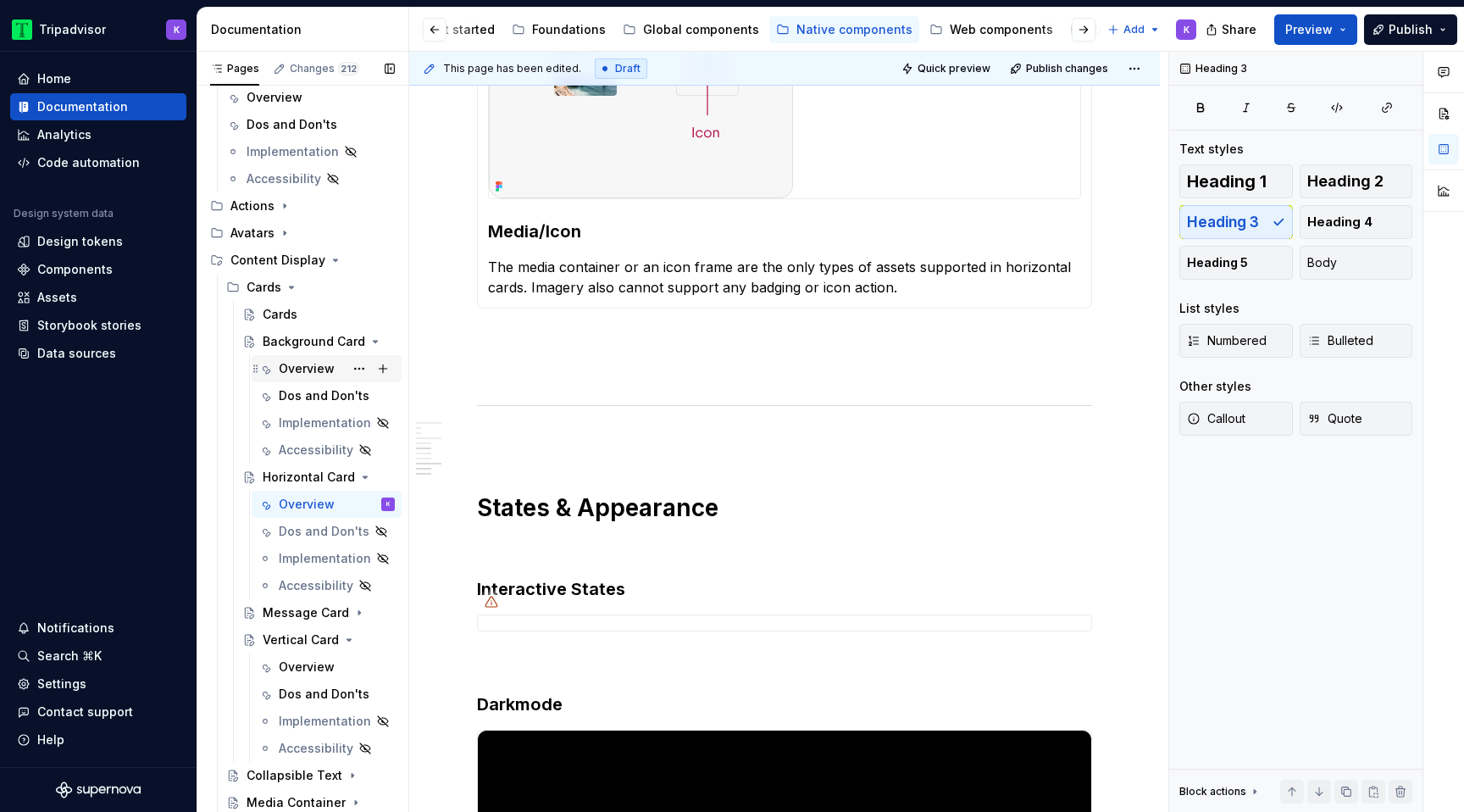
click at [302, 368] on div "Overview" at bounding box center [306, 369] width 56 height 17
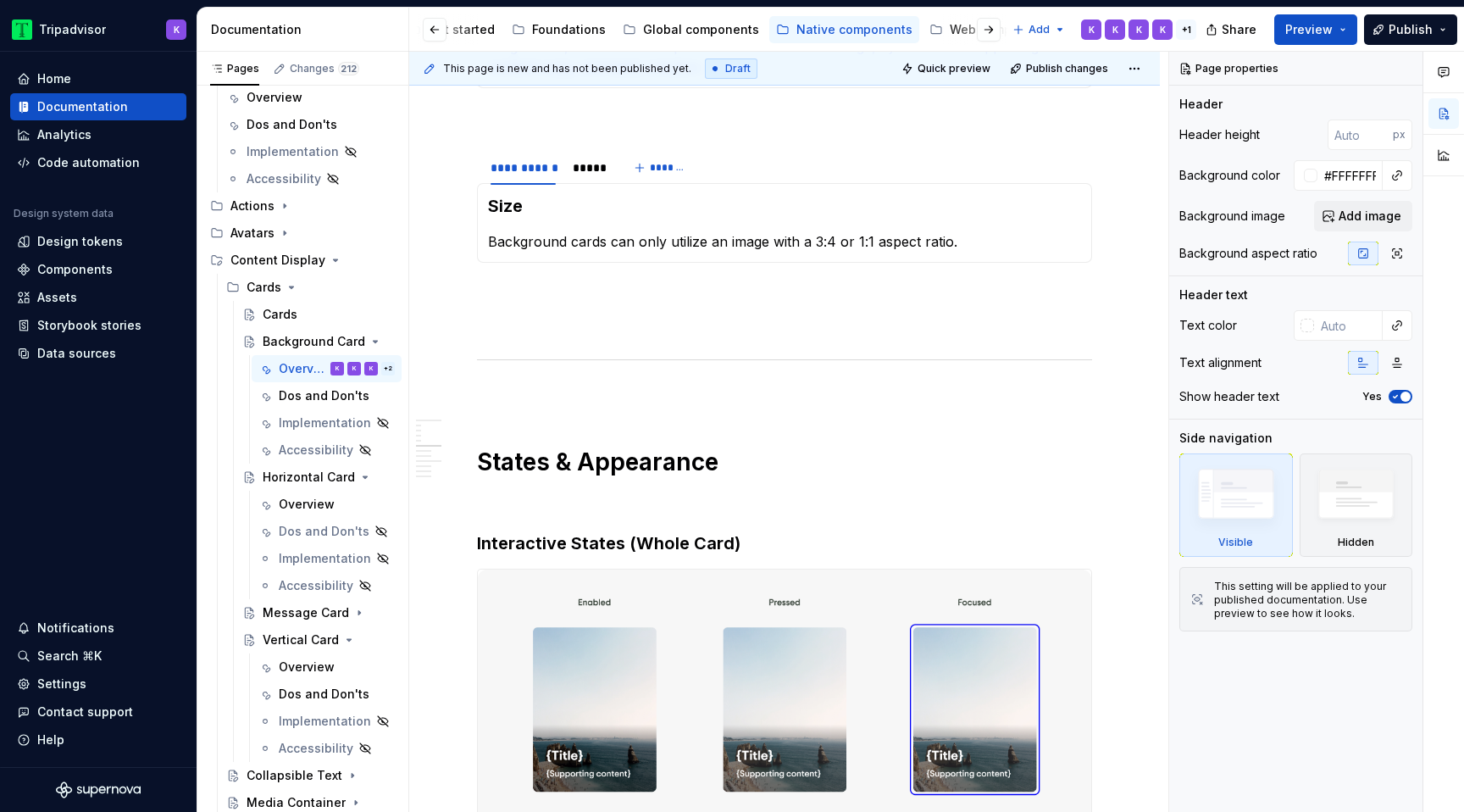
scroll to position [2831, 0]
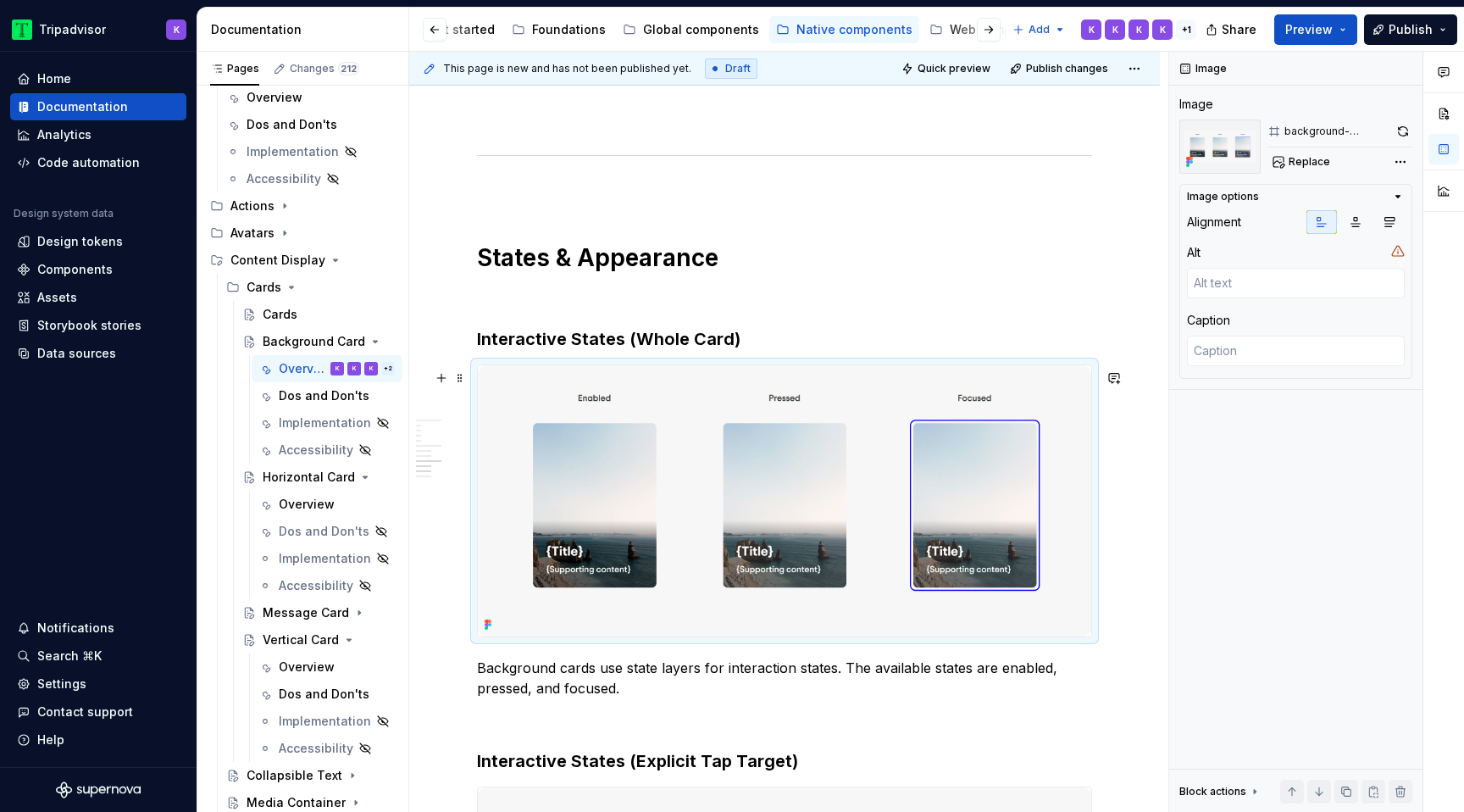
click at [622, 454] on img at bounding box center [784, 500] width 613 height 271
click at [1407, 131] on button "button" at bounding box center [1403, 132] width 18 height 24
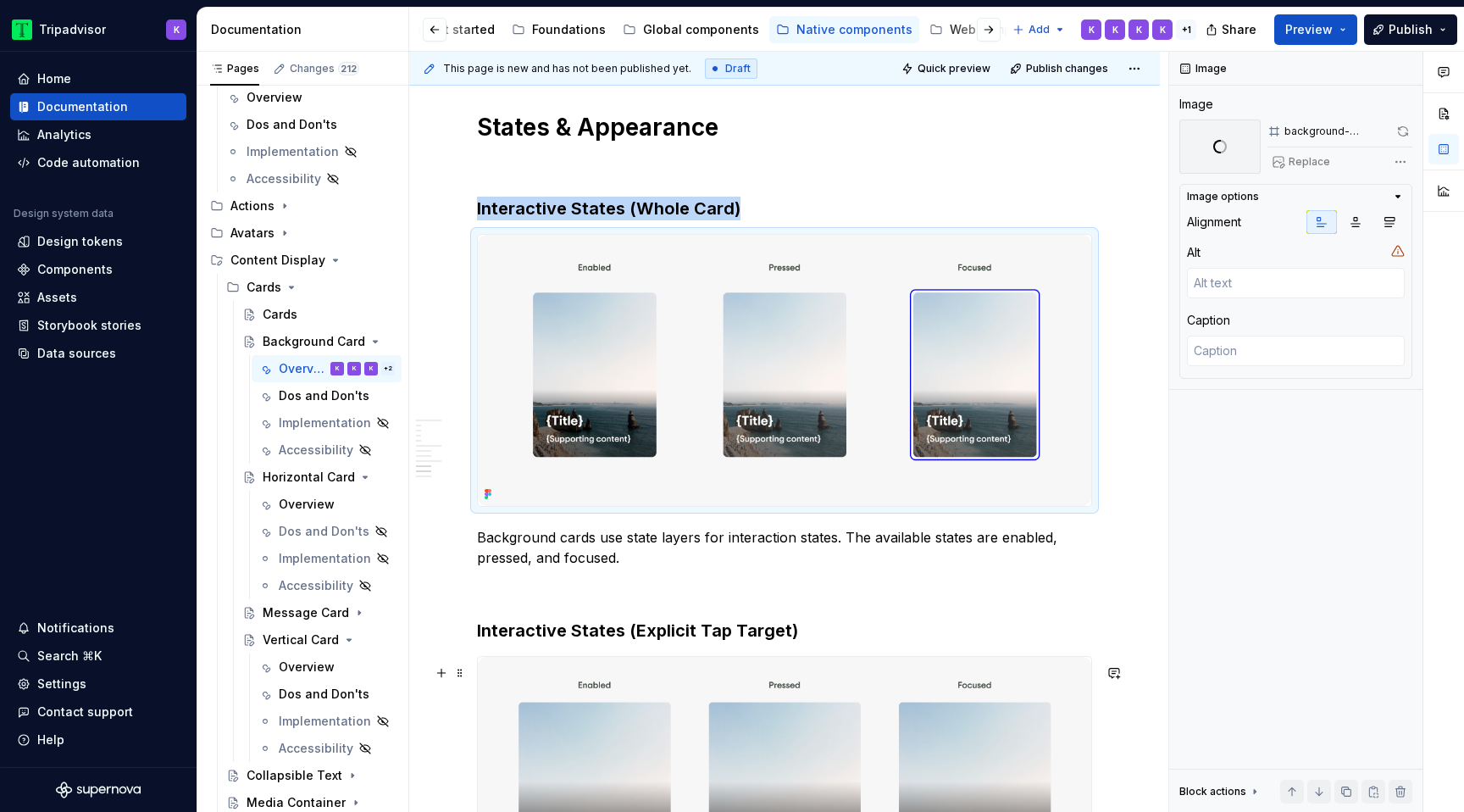
scroll to position [3171, 0]
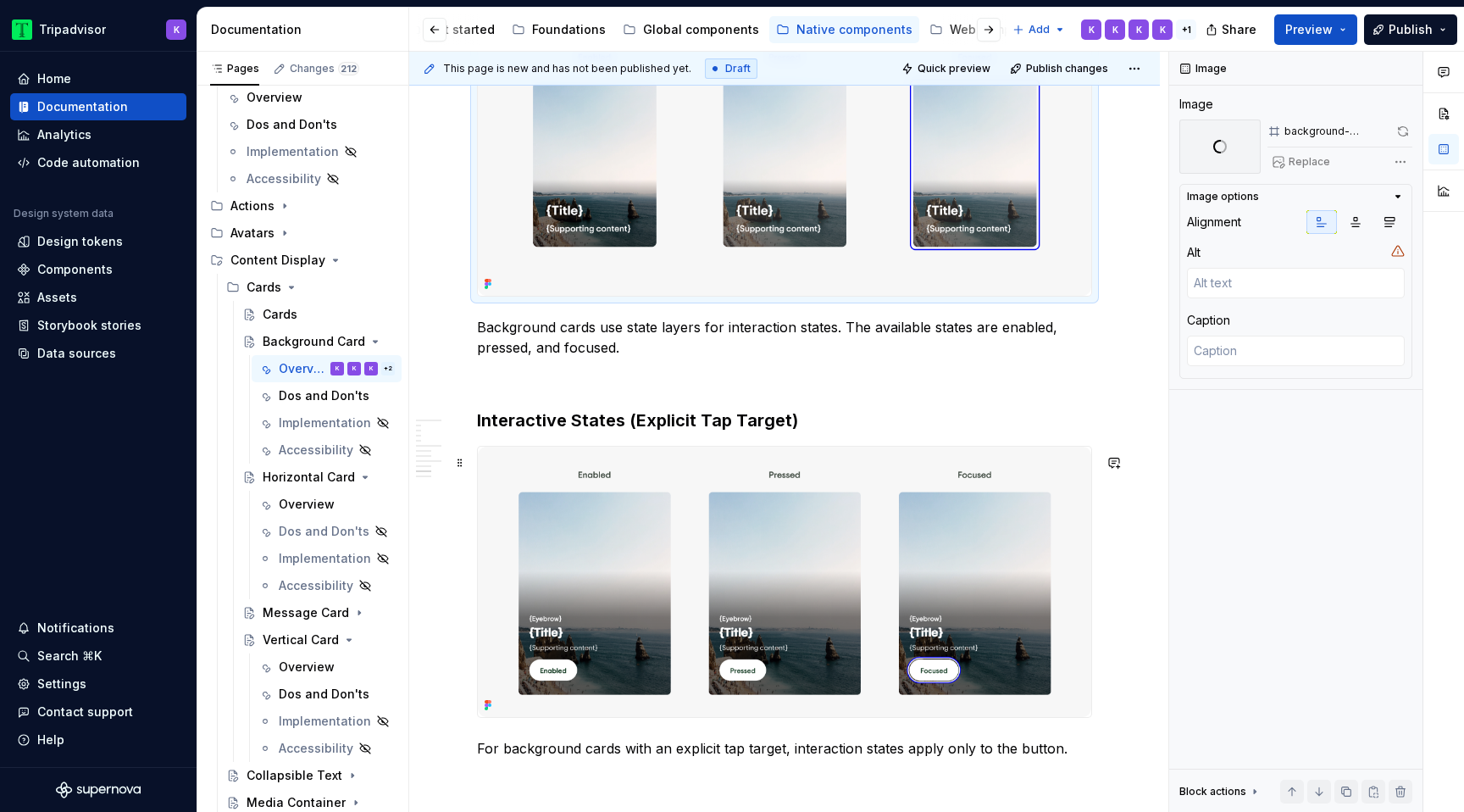
click at [895, 532] on img at bounding box center [784, 582] width 613 height 271
click at [1397, 127] on button "button" at bounding box center [1402, 132] width 20 height 24
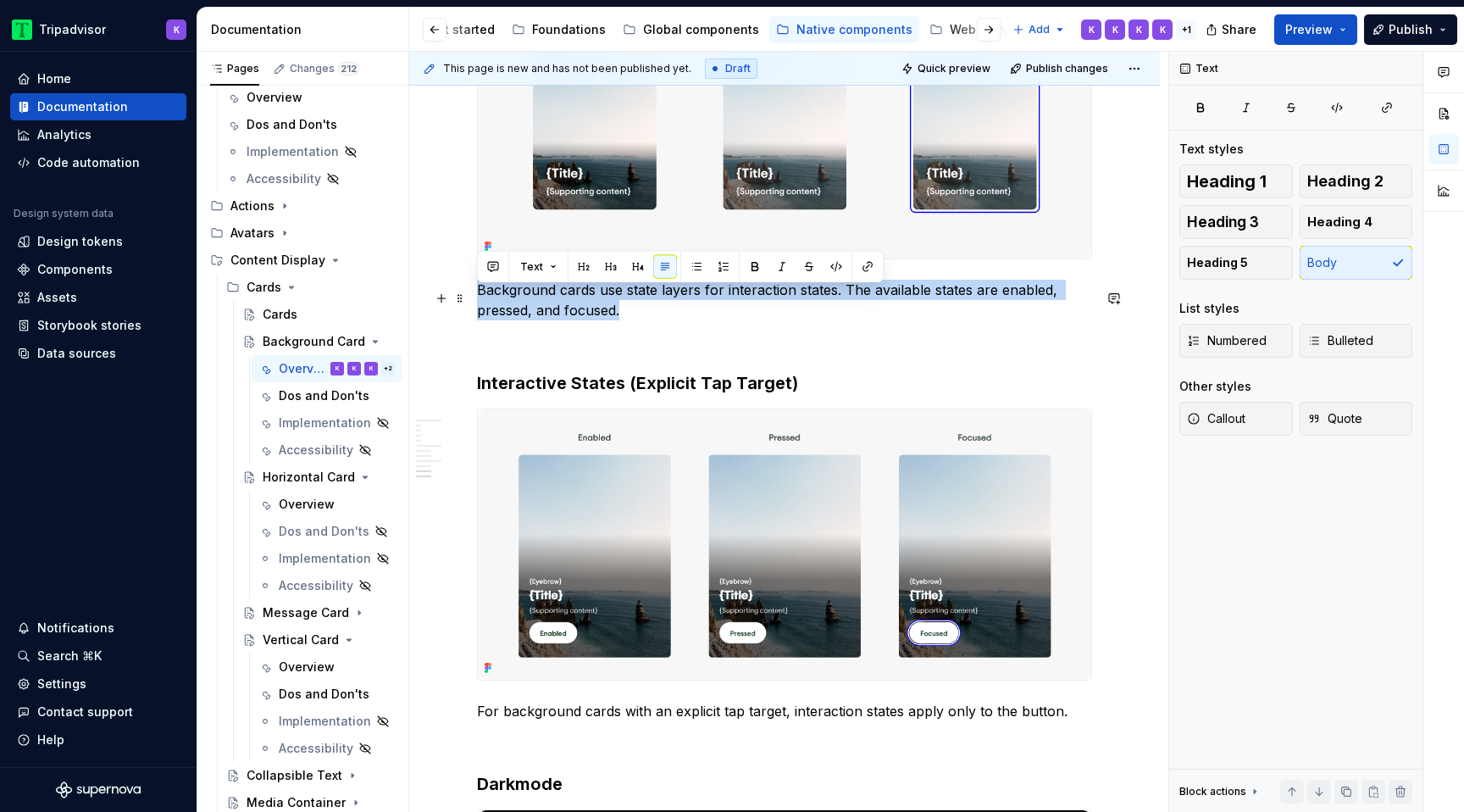
drag, startPoint x: 626, startPoint y: 319, endPoint x: 480, endPoint y: 299, distance: 147.4
click at [480, 299] on p "Background cards use state layers for interaction states. The available states …" at bounding box center [784, 300] width 615 height 40
copy p "Background cards use state layers for interaction states. The available states …"
click at [315, 499] on div "Overview" at bounding box center [306, 504] width 56 height 17
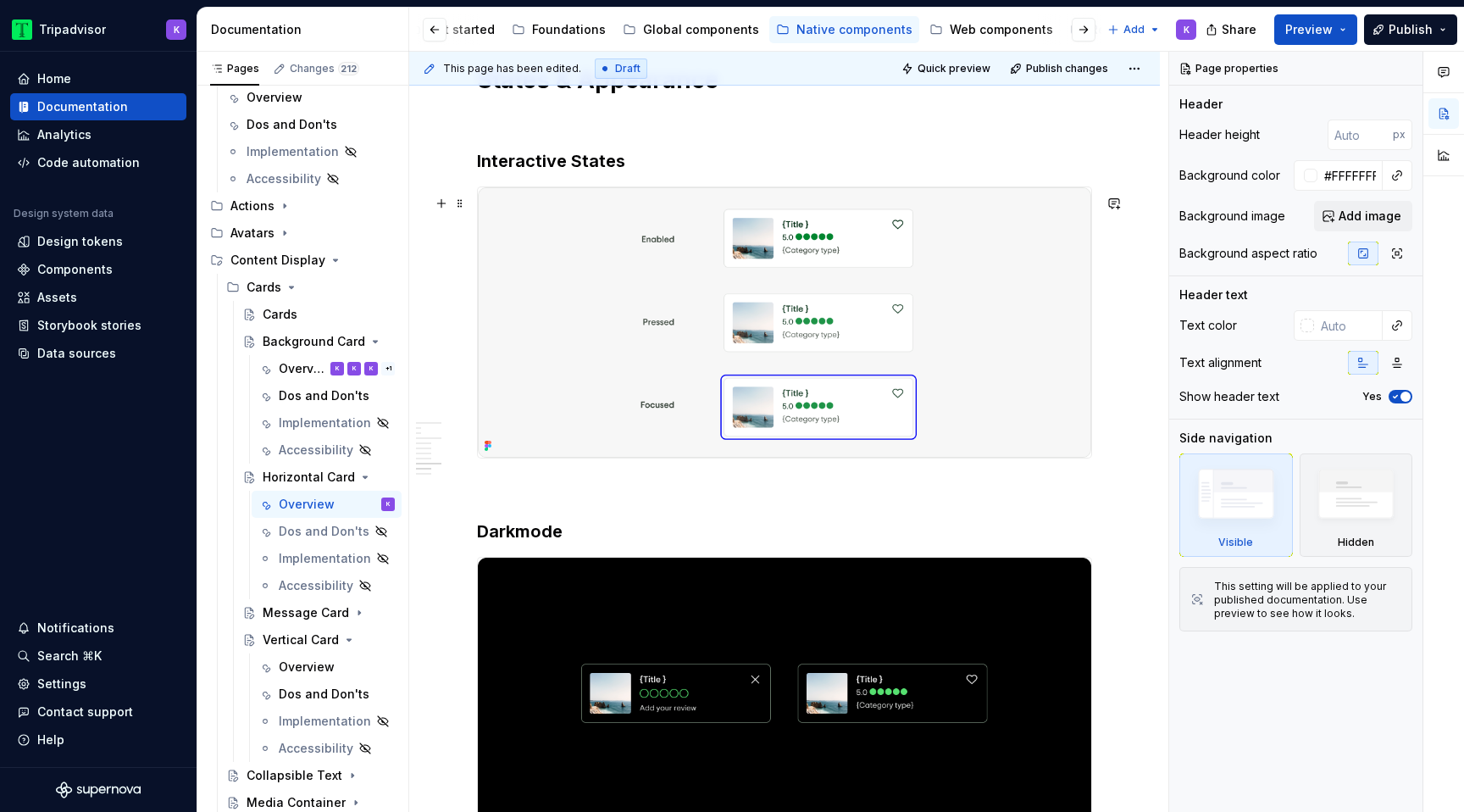
scroll to position [3241, 0]
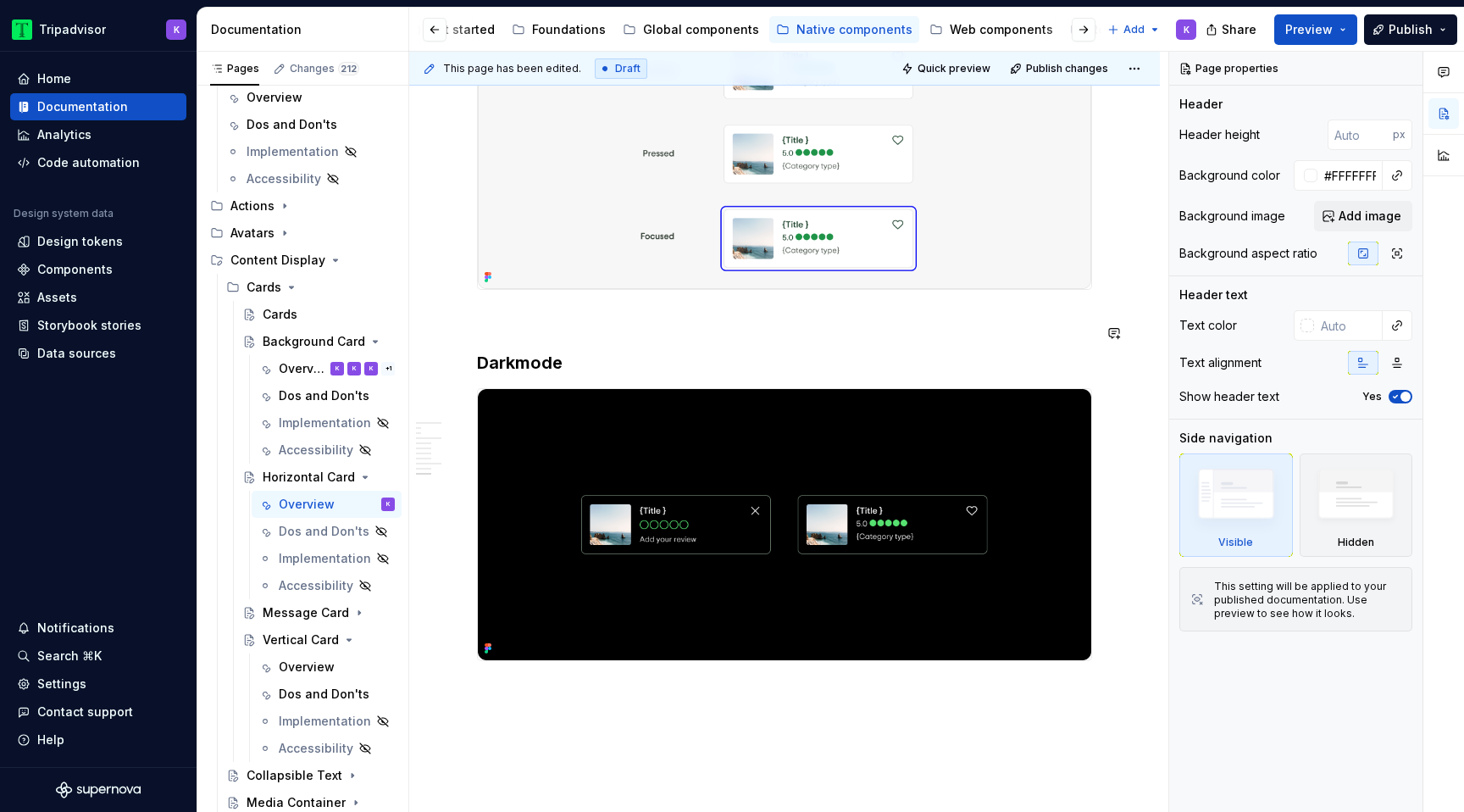
type textarea "*"
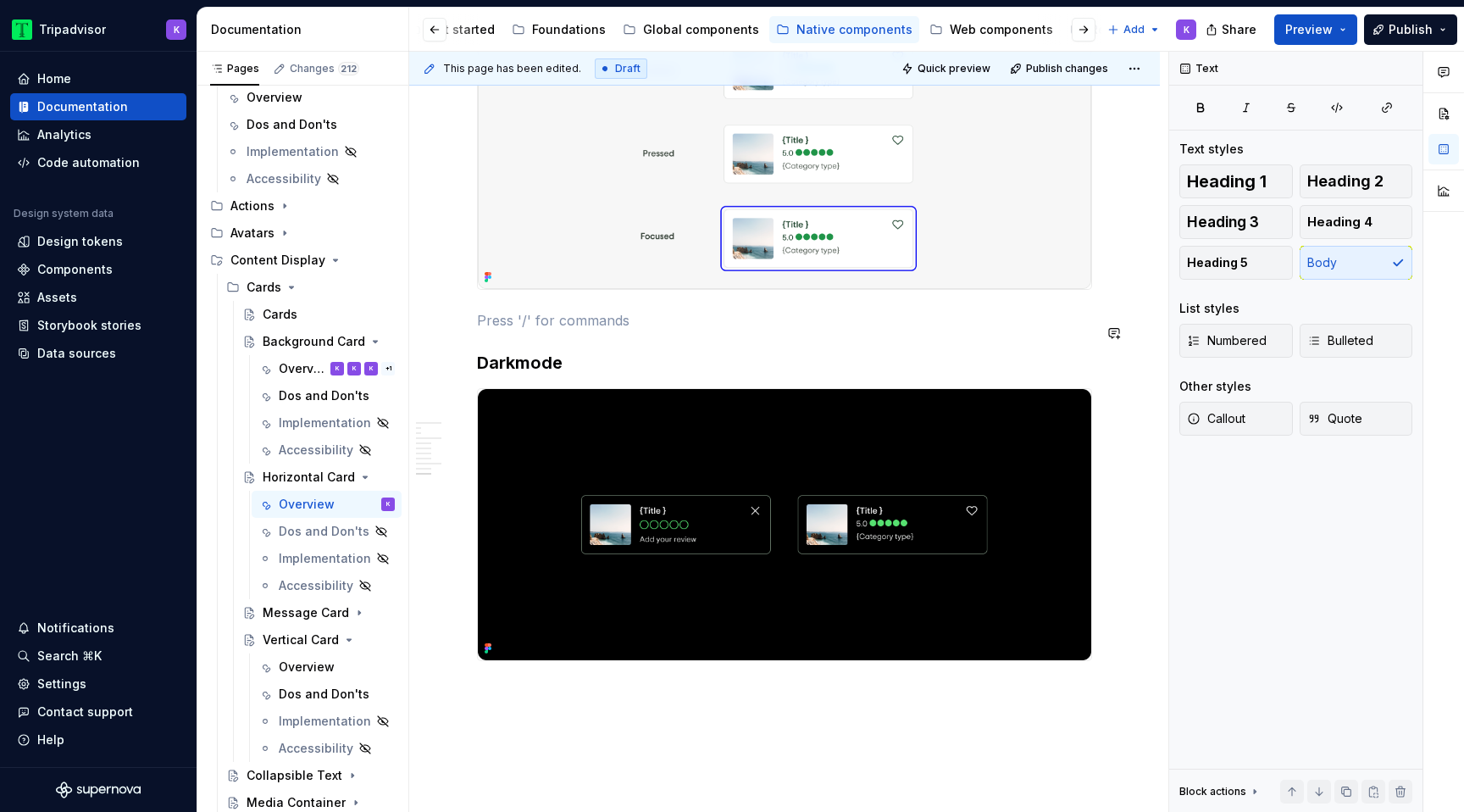
paste div
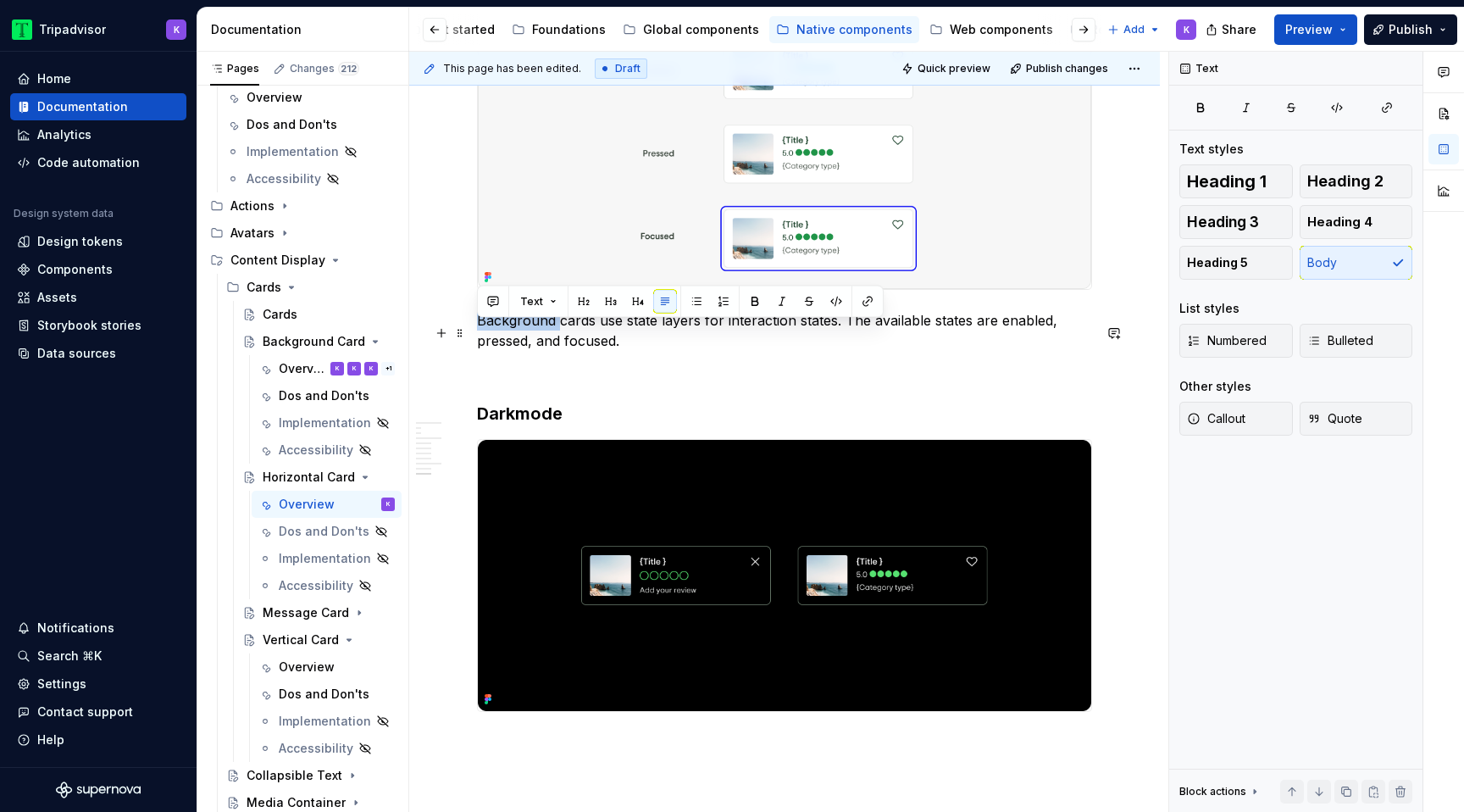
drag, startPoint x: 556, startPoint y: 330, endPoint x: 475, endPoint y: 328, distance: 81.0
click at [729, 374] on p at bounding box center [784, 372] width 615 height 20
click at [729, 350] on p "Horizontal cards use state layers for interaction states. The available states …" at bounding box center [784, 330] width 615 height 40
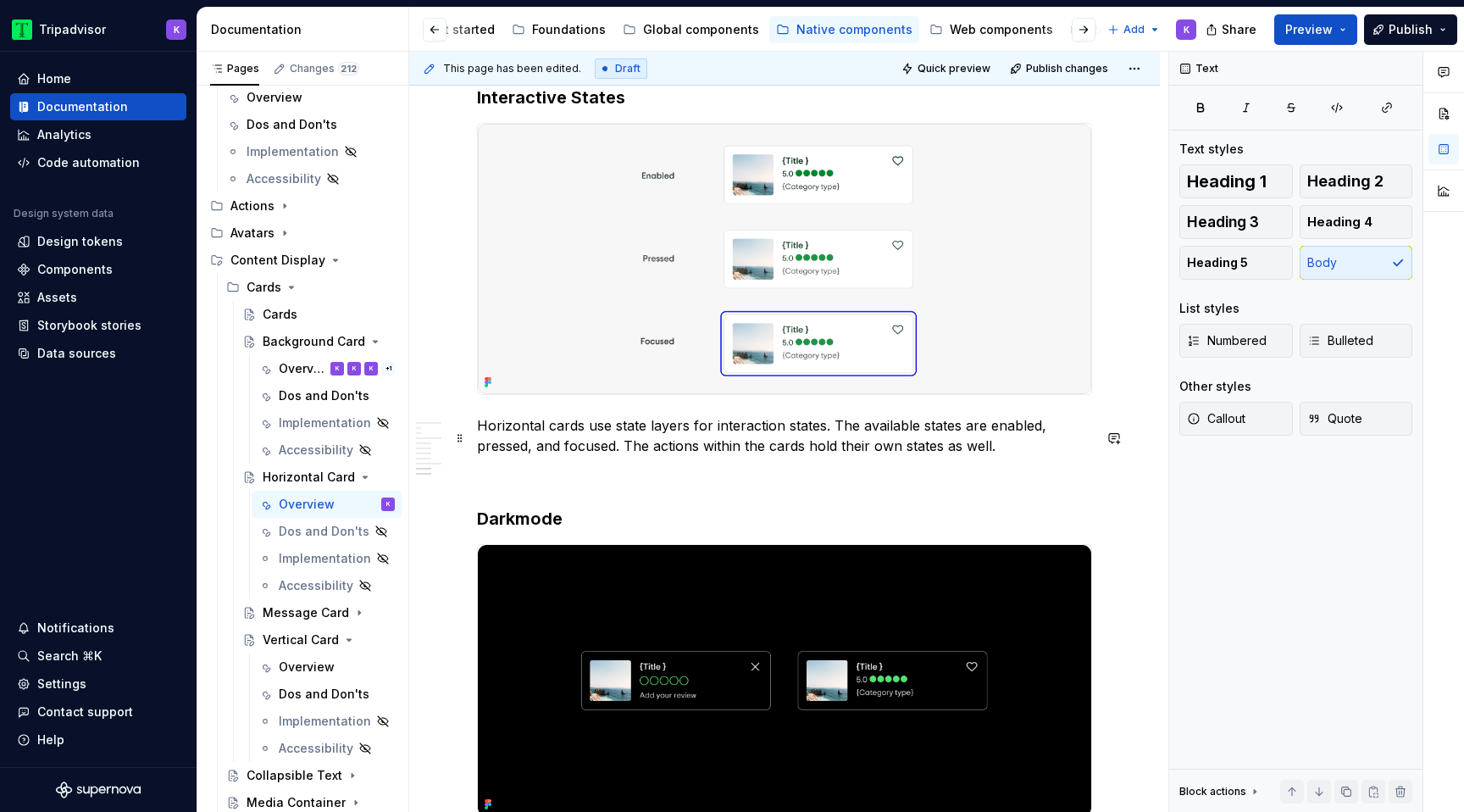
scroll to position [3113, 0]
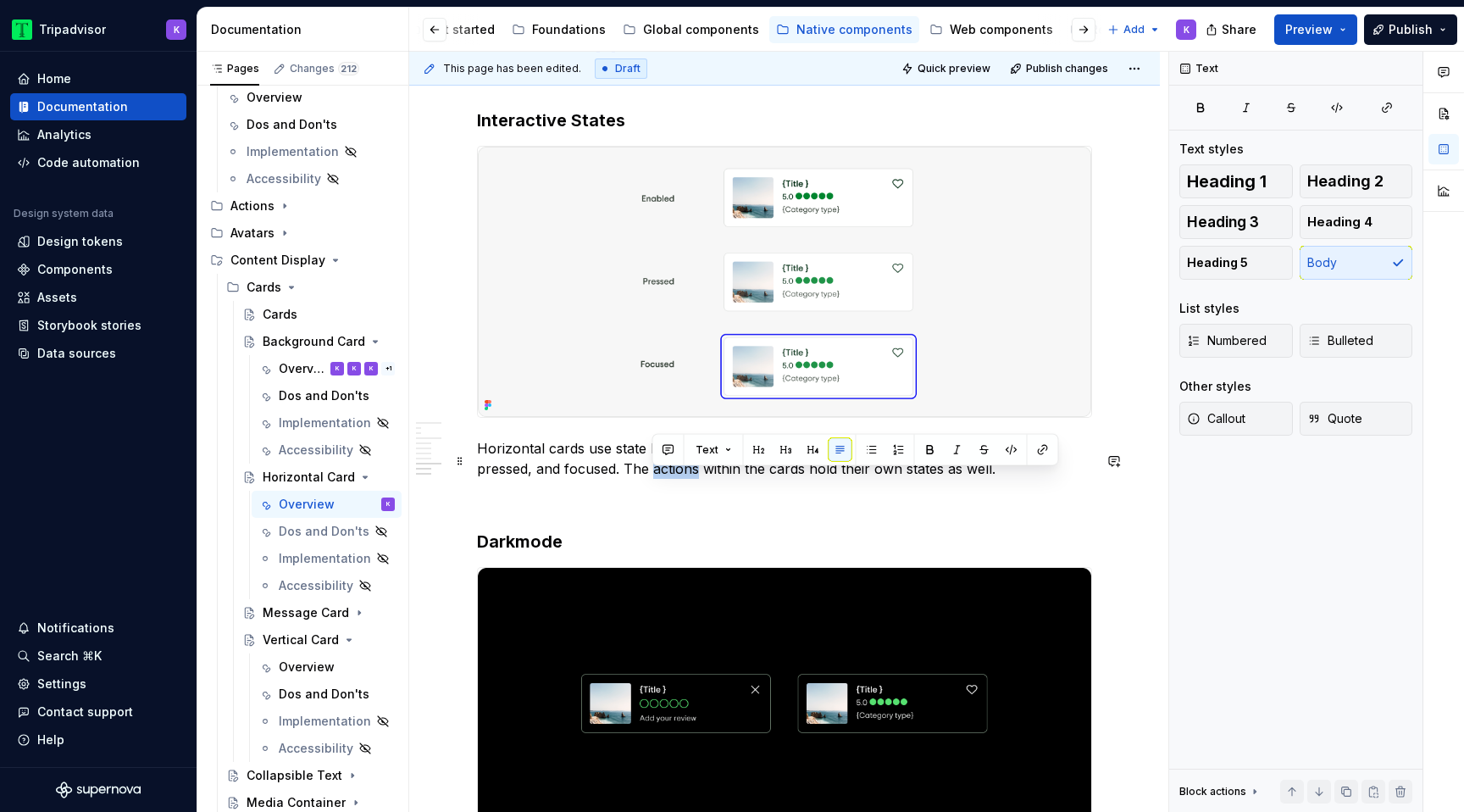
drag, startPoint x: 651, startPoint y: 475, endPoint x: 697, endPoint y: 475, distance: 46.0
click at [698, 475] on p "Horizontal cards use state layers for interaction states. The available states …" at bounding box center [784, 458] width 615 height 40
drag, startPoint x: 841, startPoint y: 475, endPoint x: 869, endPoint y: 475, distance: 28.0
click at [869, 475] on p "Horizontal cards use state layers for interaction states. The available states …" at bounding box center [784, 458] width 615 height 40
click at [940, 478] on p "Horizontal cards use state layers for interaction states. The available states …" at bounding box center [784, 458] width 615 height 40
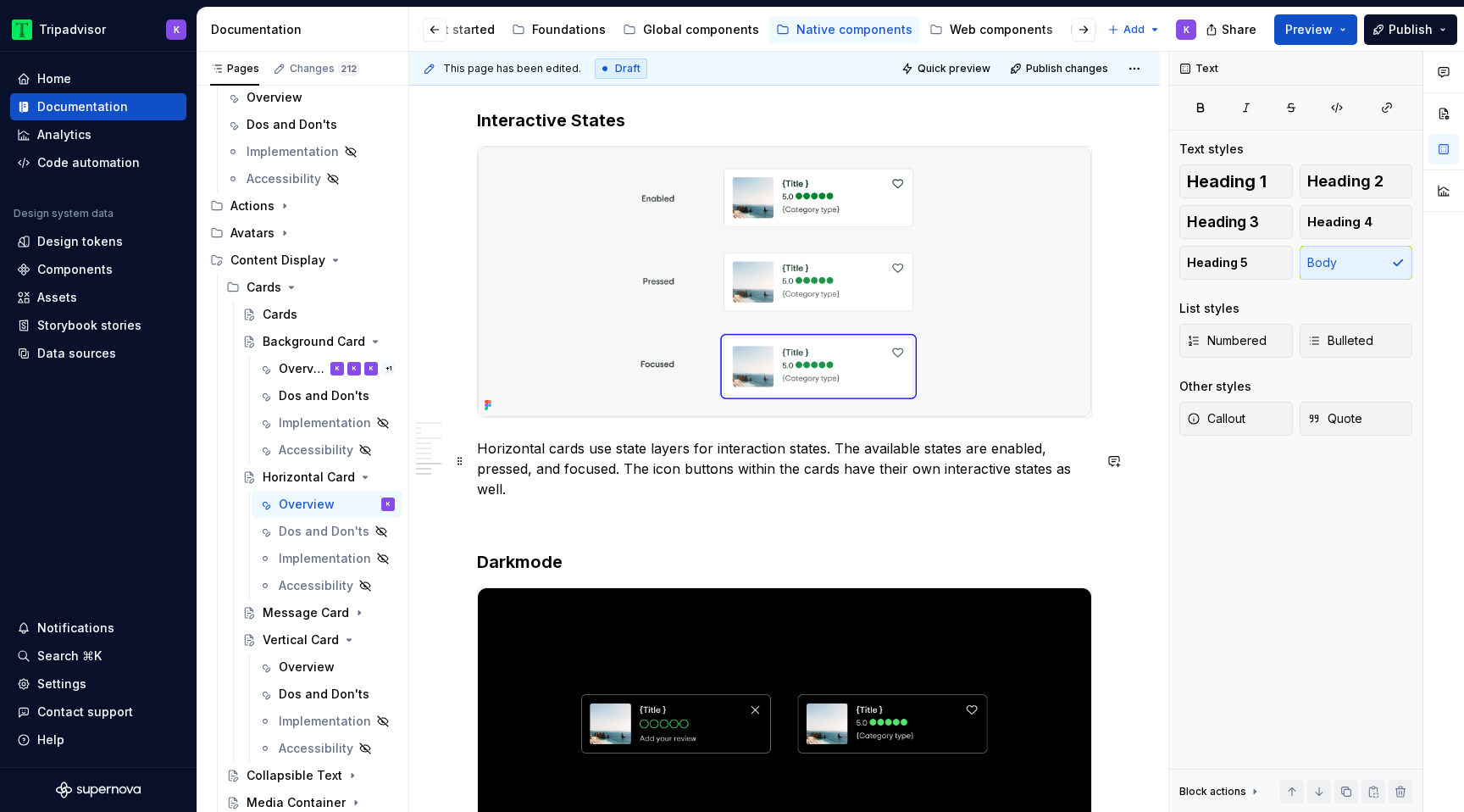
click at [828, 509] on p at bounding box center [784, 520] width 615 height 20
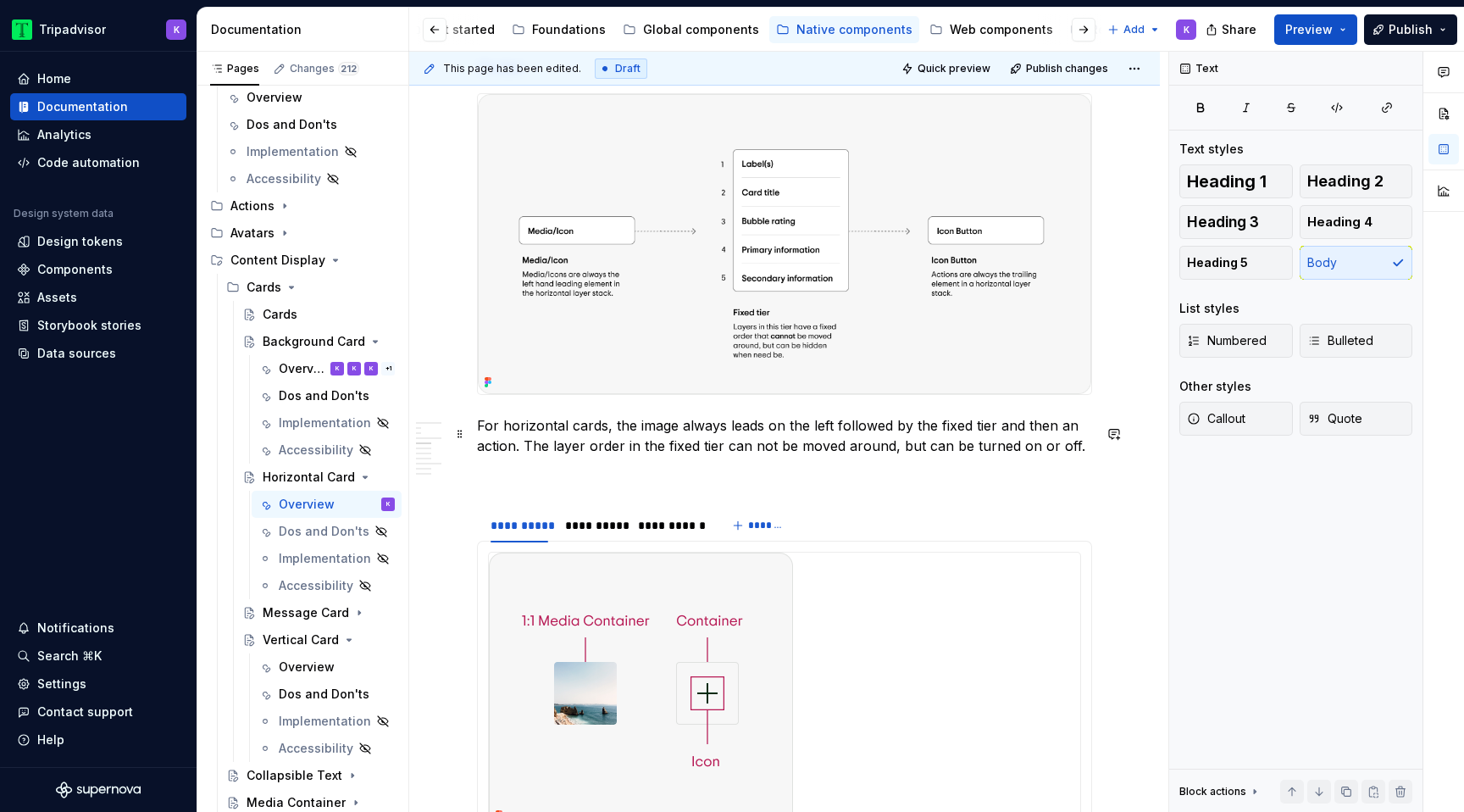
scroll to position [1956, 0]
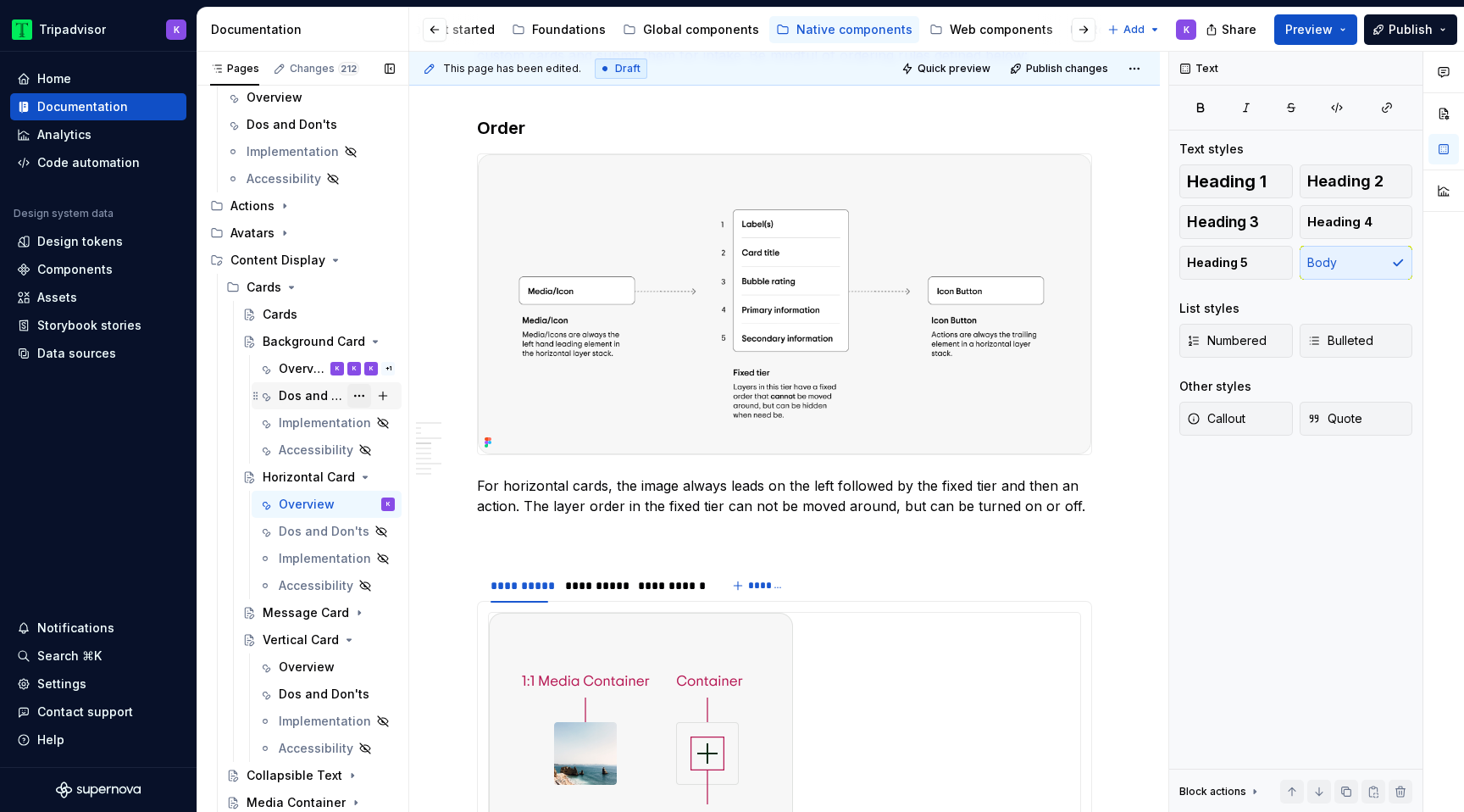
click at [362, 397] on button "Page tree" at bounding box center [360, 395] width 24 height 24
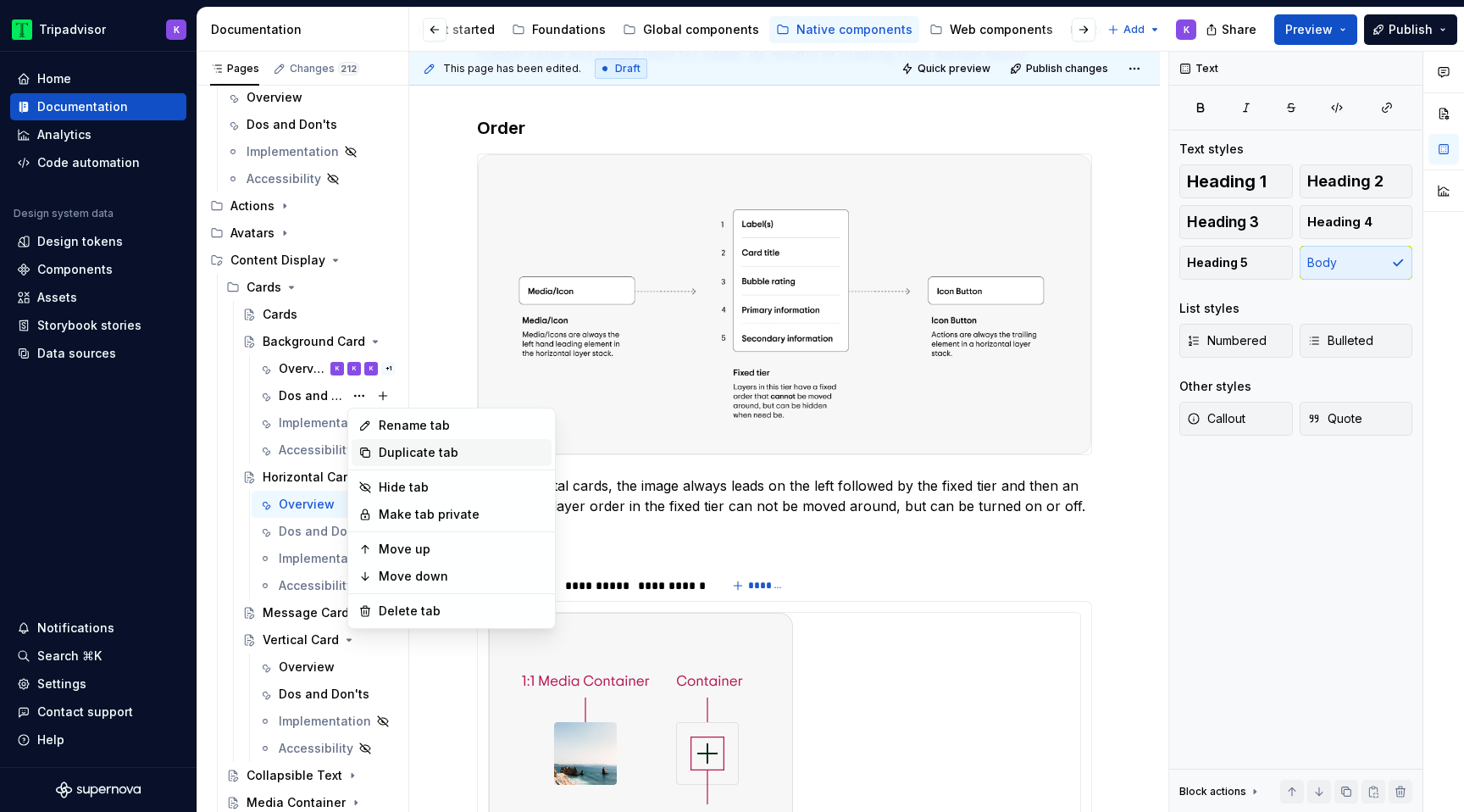
click at [413, 453] on div "Duplicate tab" at bounding box center [462, 452] width 166 height 17
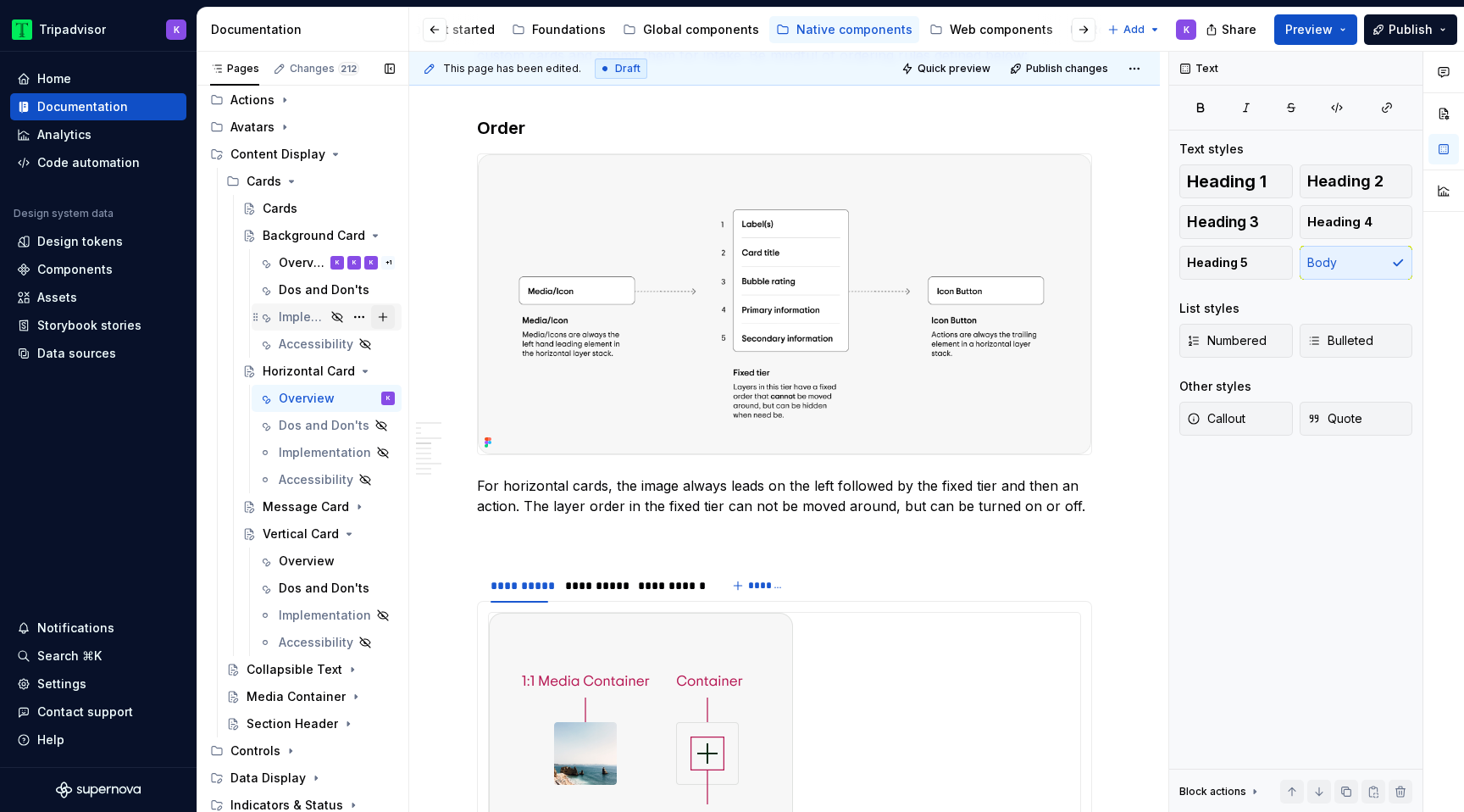
scroll to position [227, 0]
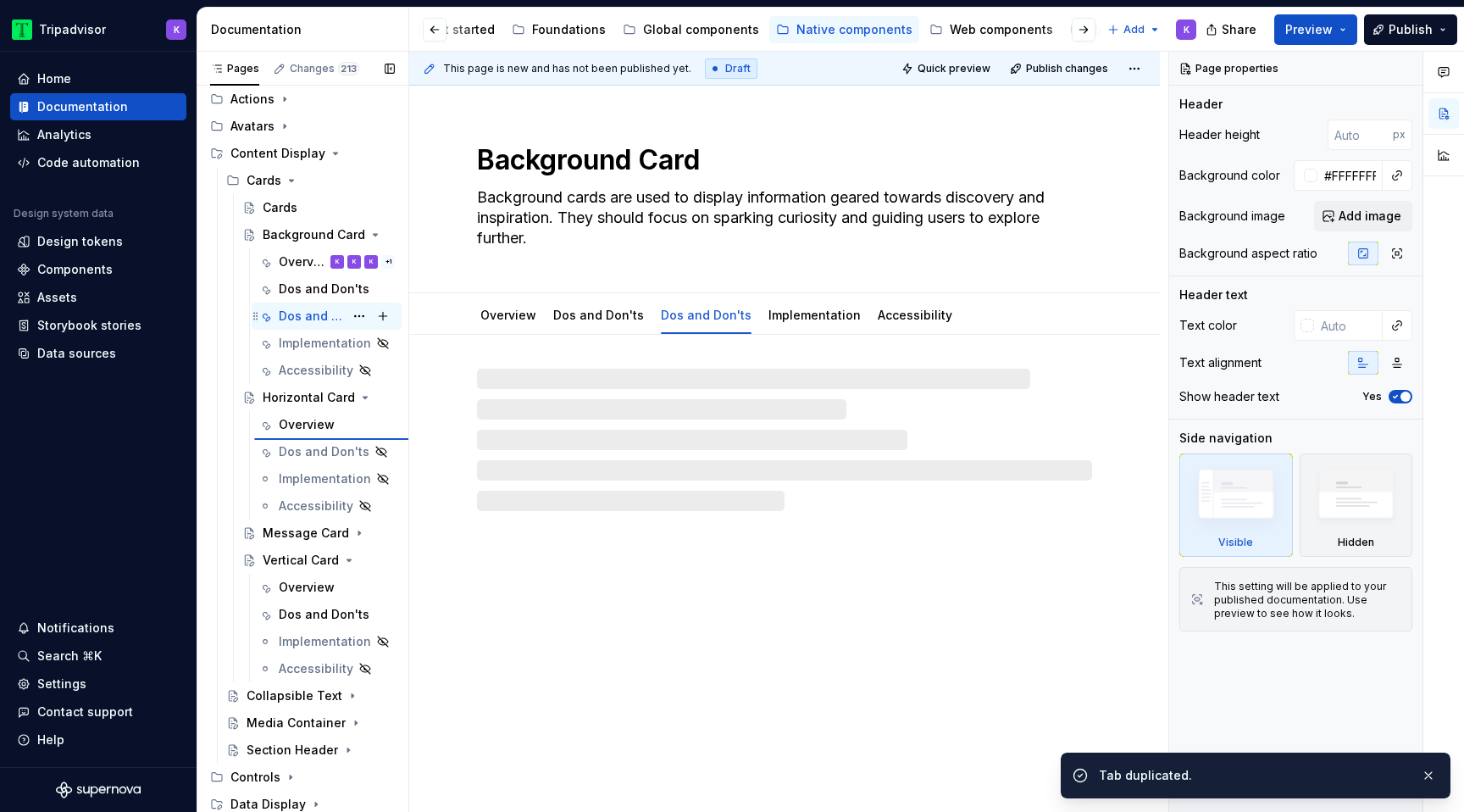
type textarea "*"
type textarea "Horizontal Card"
type textarea "Horizontal cards are used to display summarized content or POIs in a compact, s…"
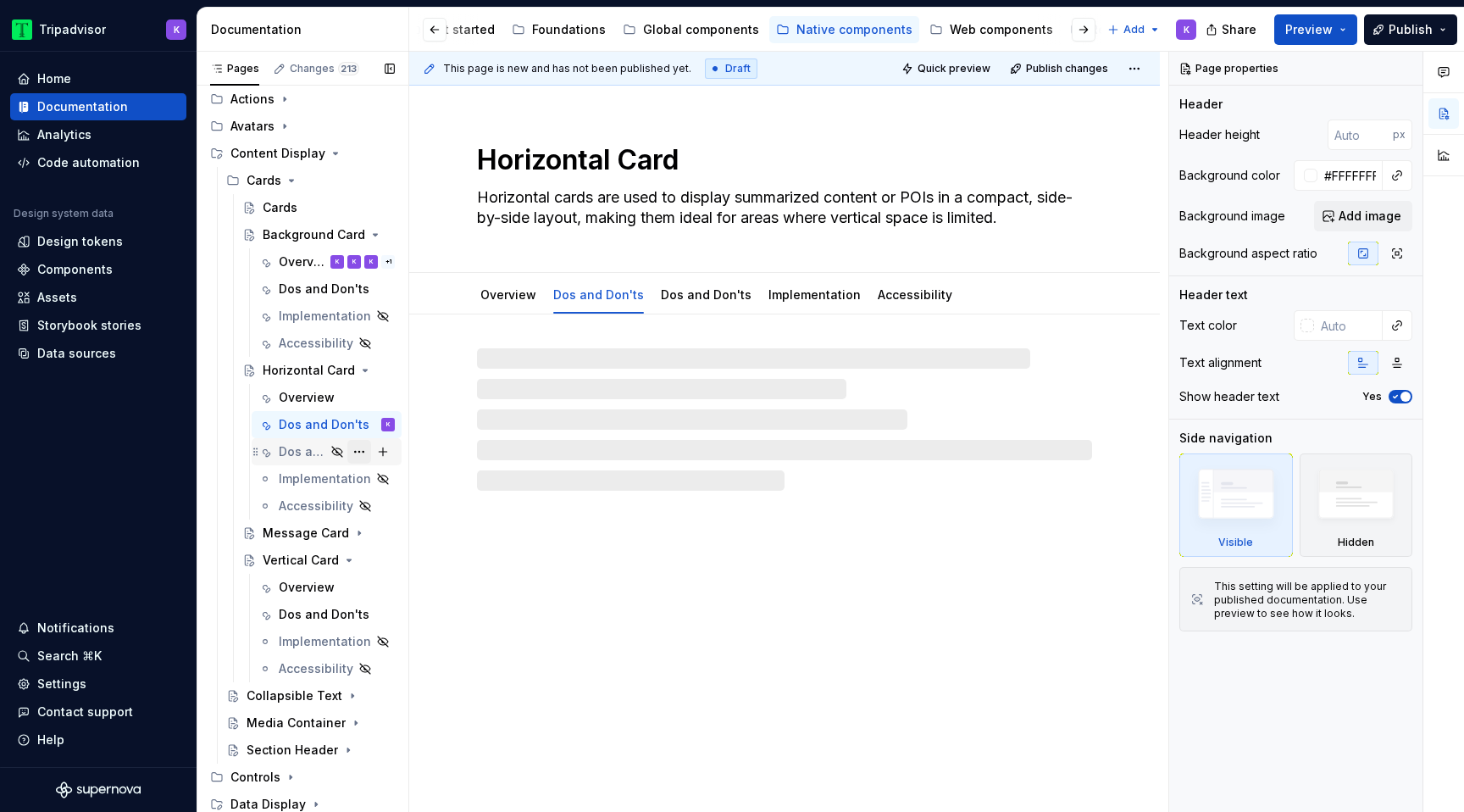
click at [360, 451] on button "Page tree" at bounding box center [360, 452] width 24 height 24
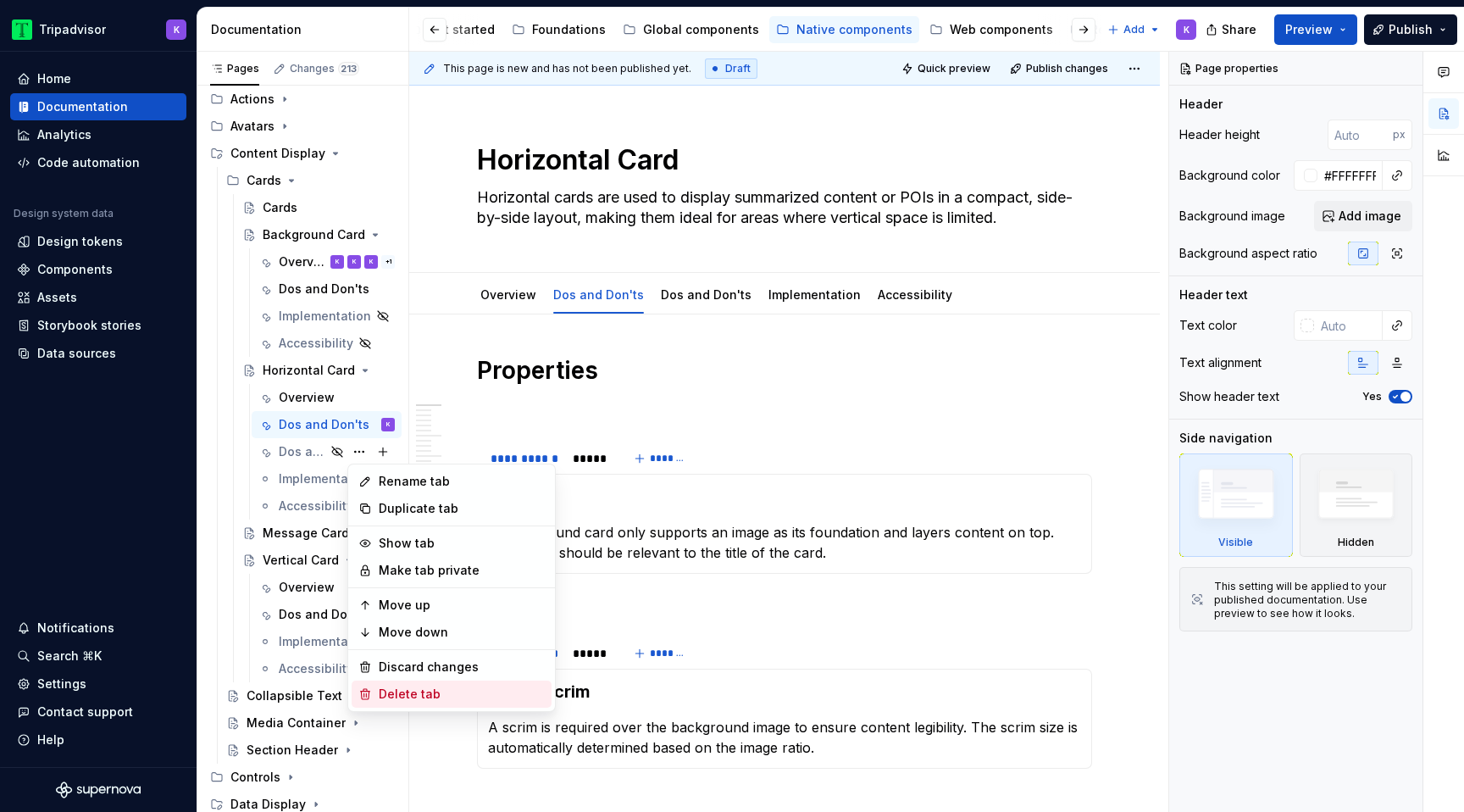
click at [409, 689] on div "Delete tab" at bounding box center [462, 693] width 166 height 17
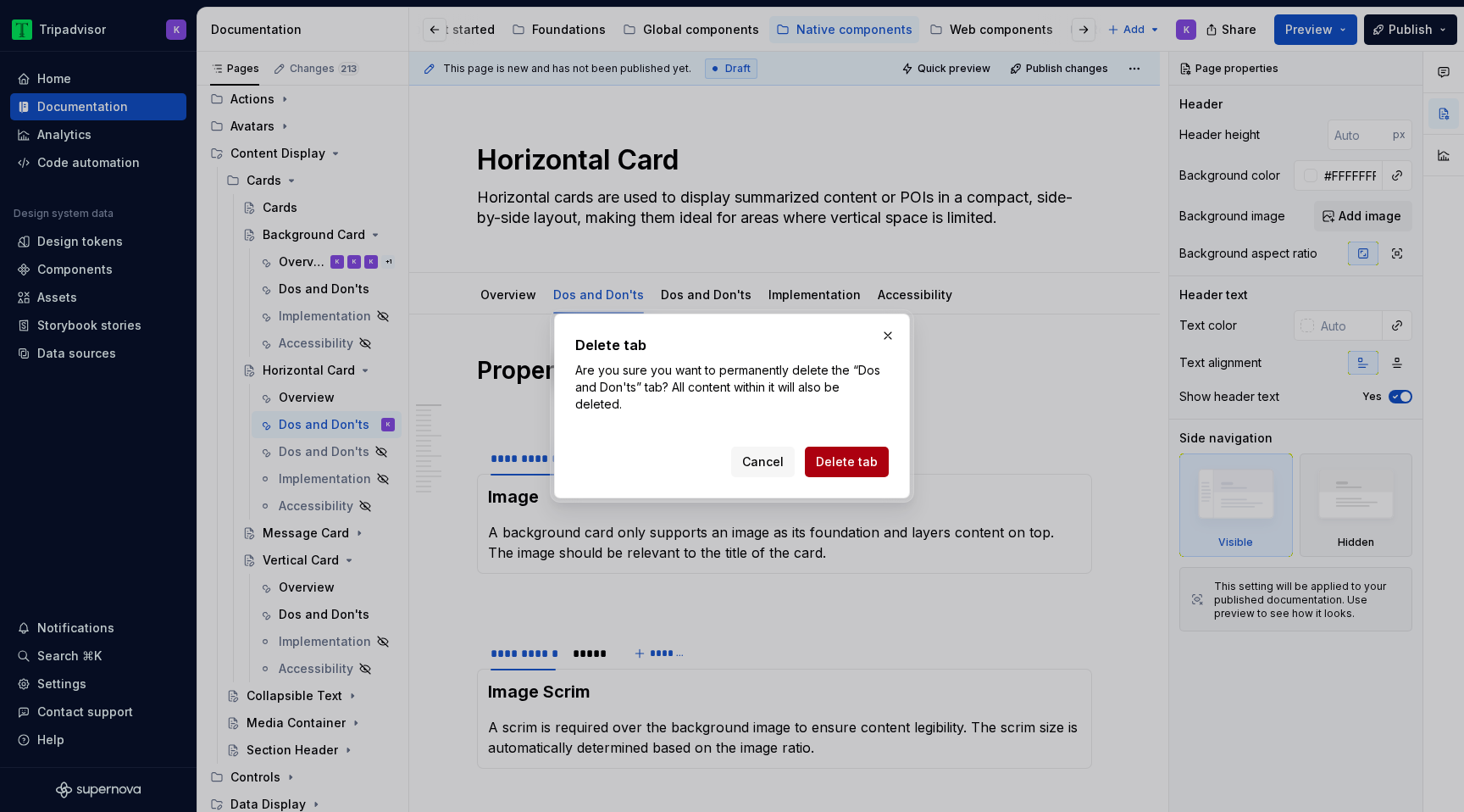
click at [864, 459] on span "Delete tab" at bounding box center [846, 462] width 62 height 17
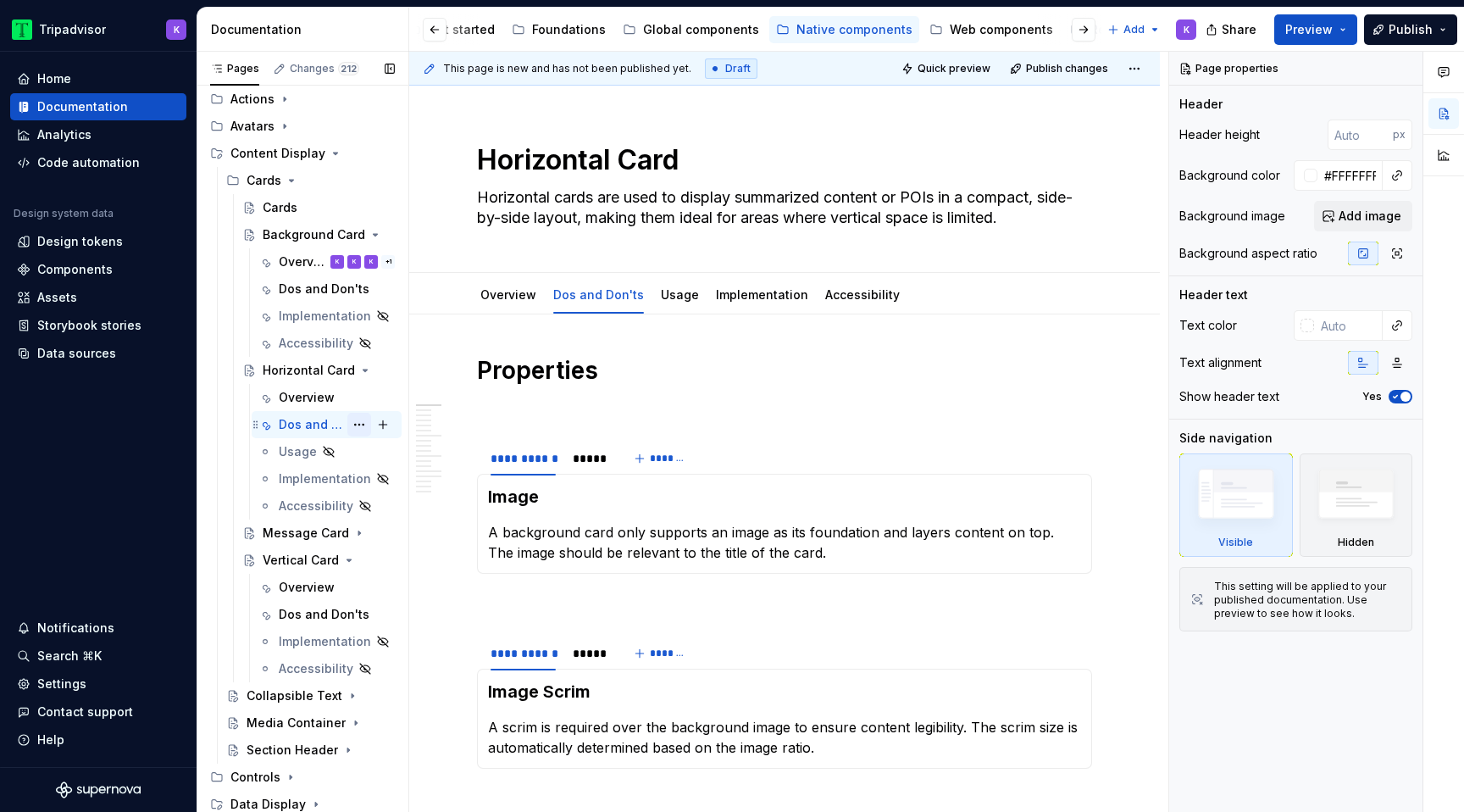
click at [362, 424] on button "Page tree" at bounding box center [360, 425] width 24 height 24
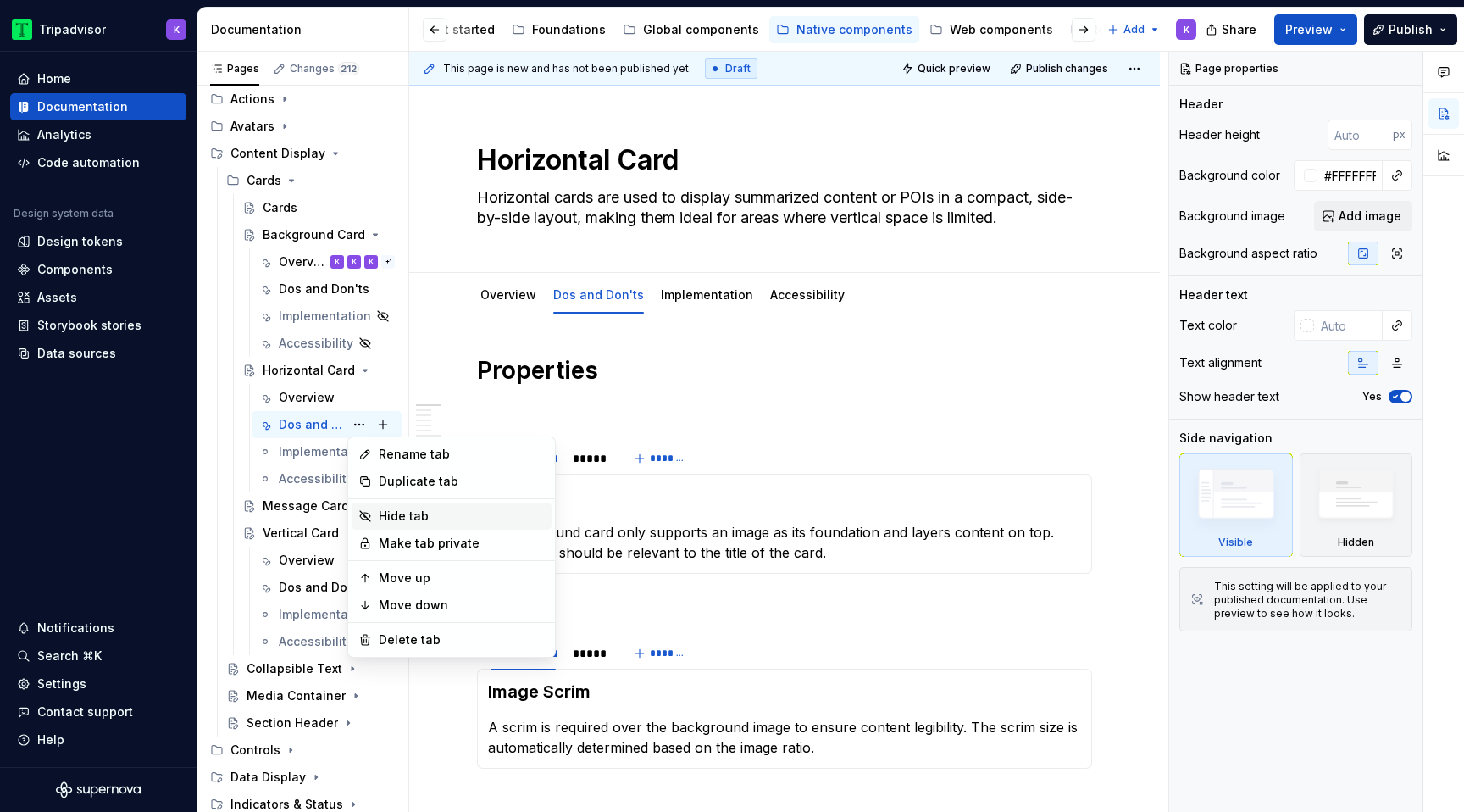
click at [415, 517] on div "Hide tab" at bounding box center [462, 516] width 166 height 17
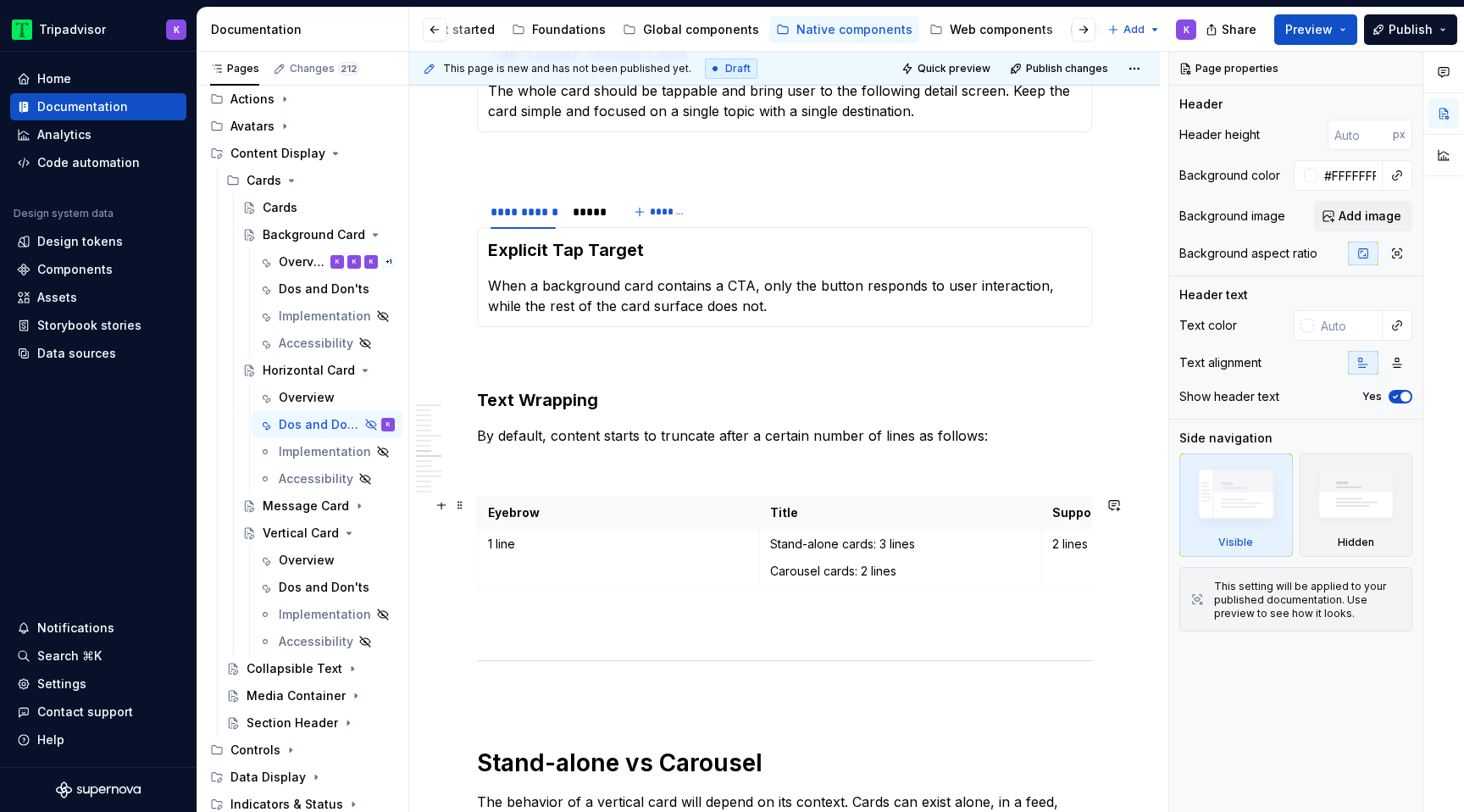
scroll to position [2379, 0]
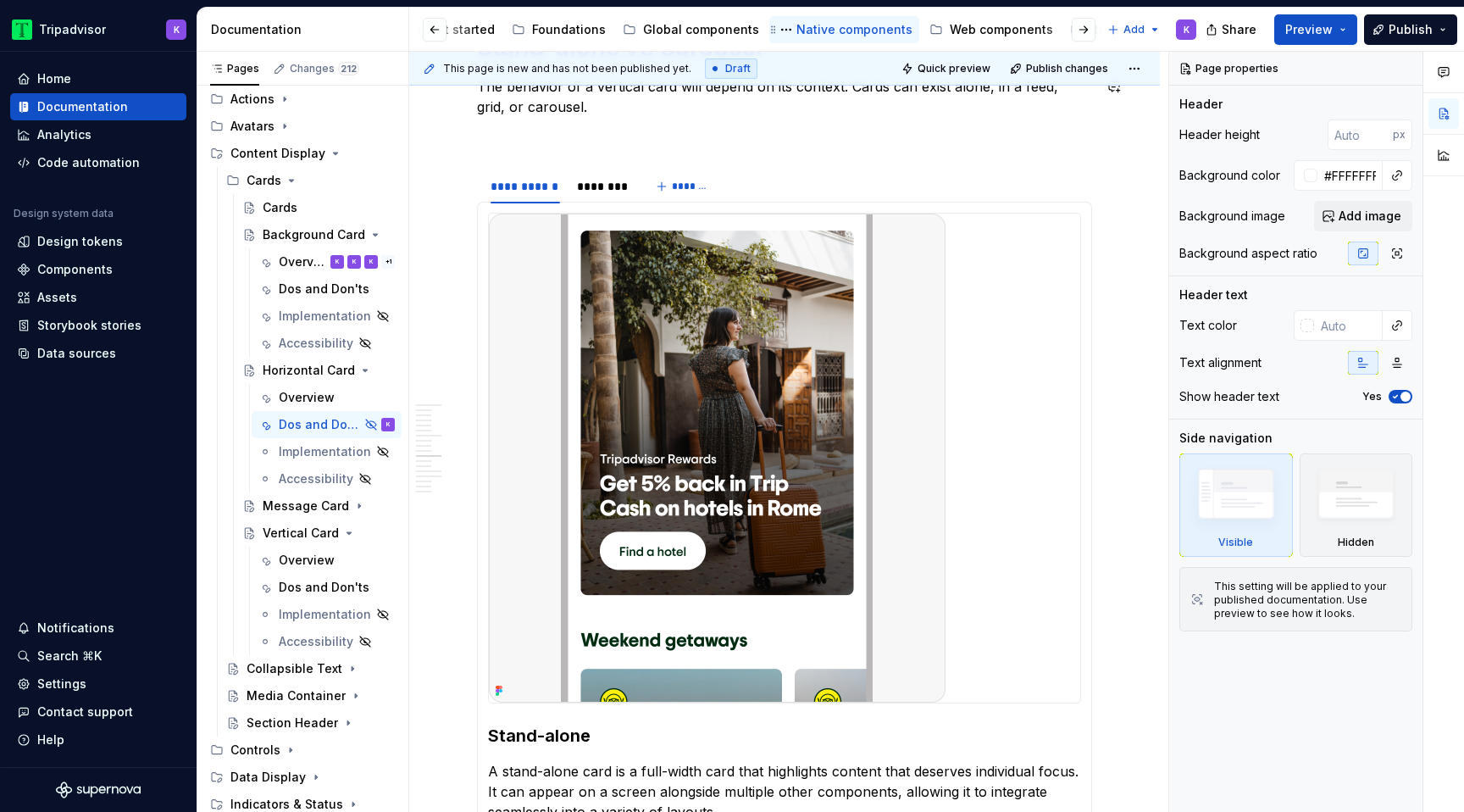
type textarea "*"
